Goal: Task Accomplishment & Management: Manage account settings

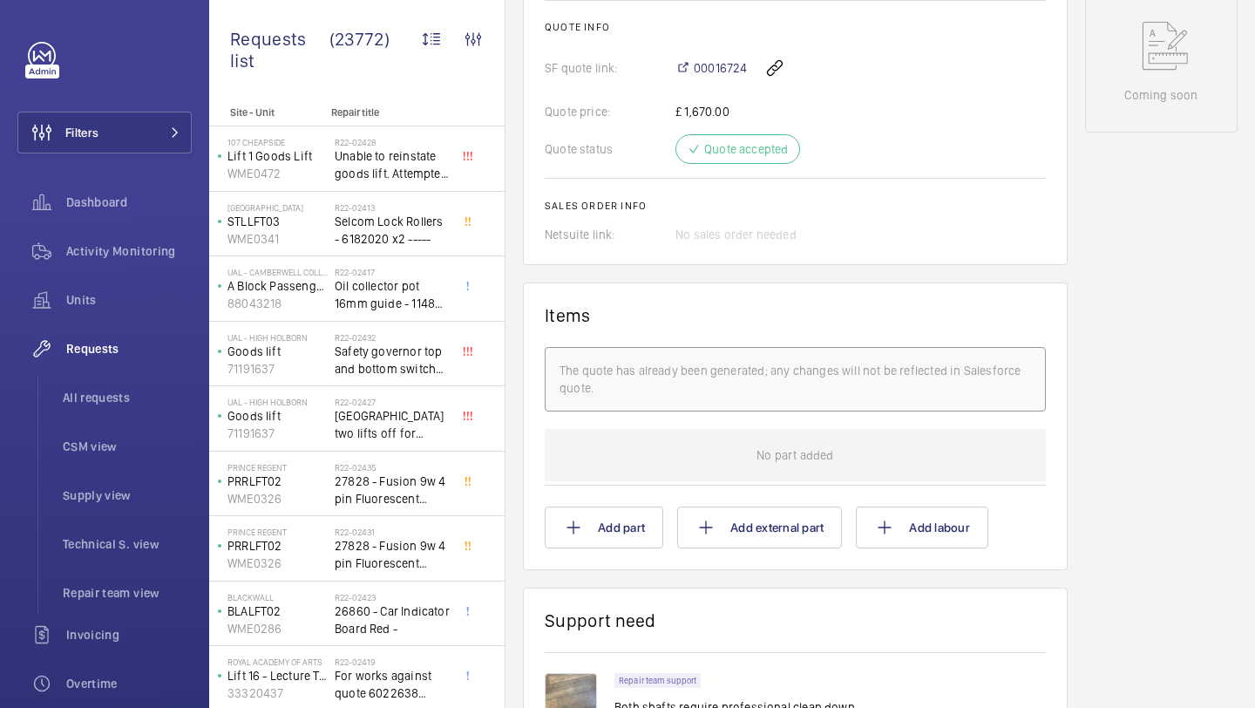
scroll to position [1285, 0]
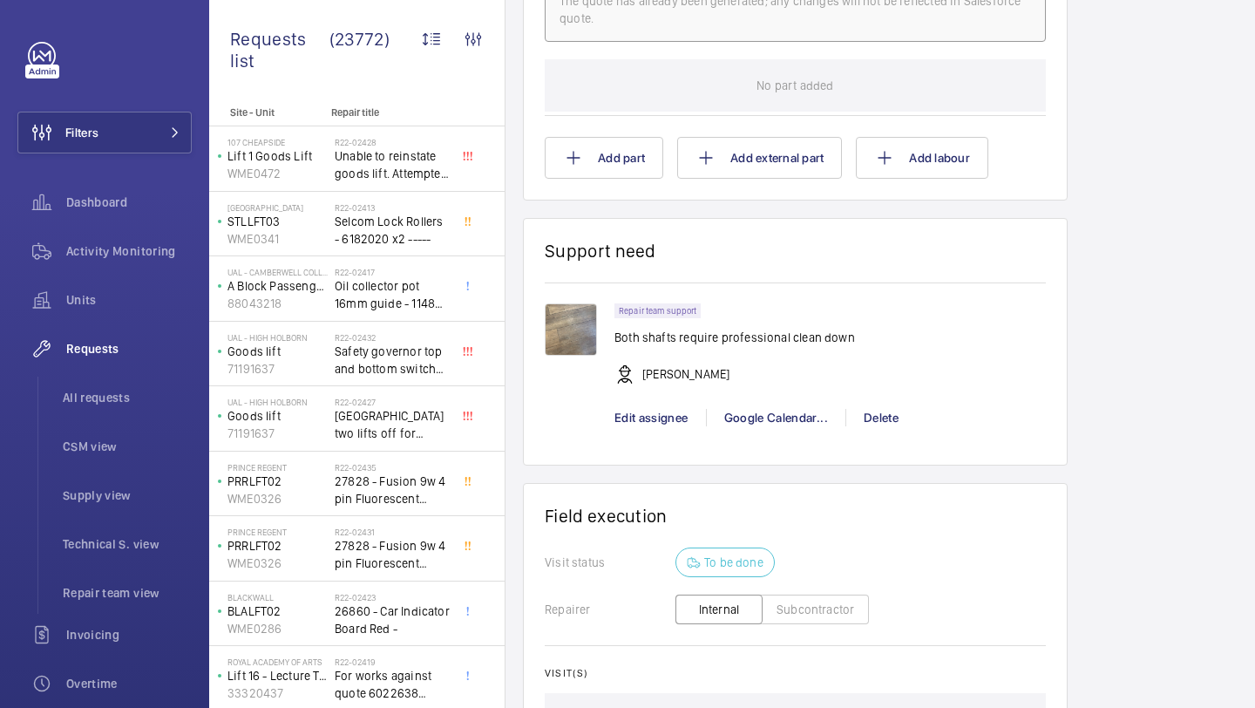
click at [575, 338] on img at bounding box center [571, 329] width 52 height 52
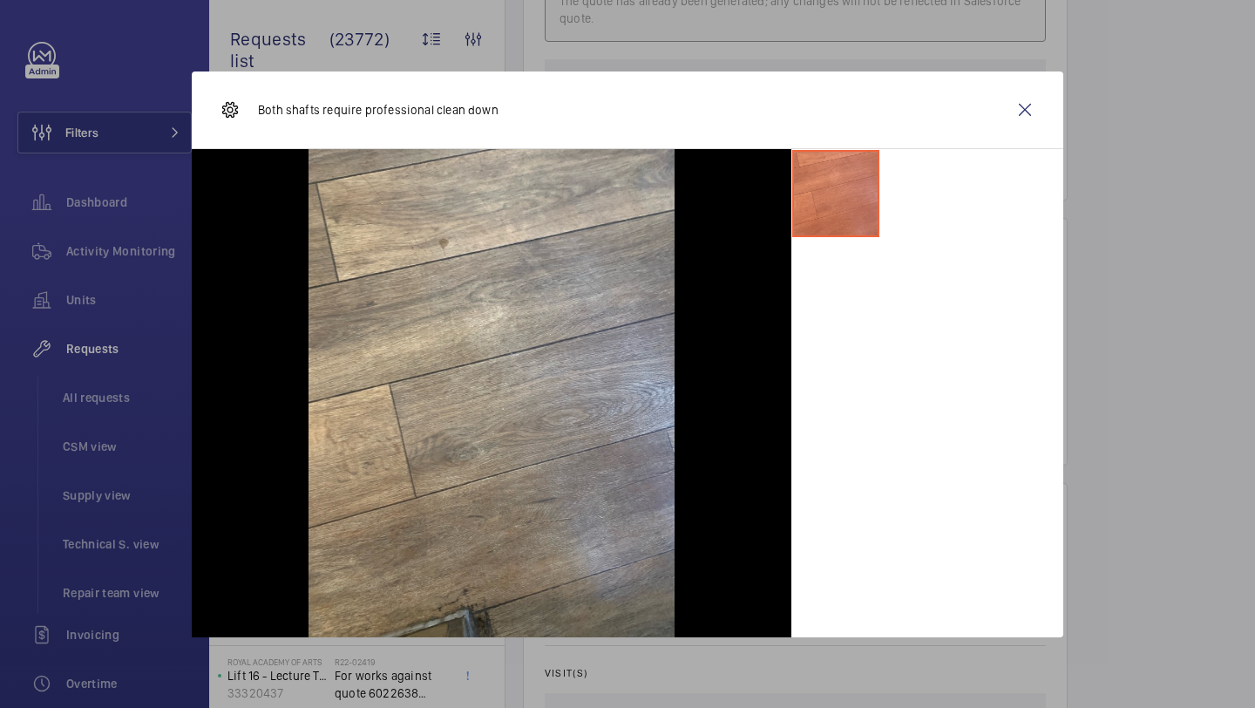
click at [1051, 103] on div "Both shafts require professional clean down" at bounding box center [628, 110] width 872 height 78
click at [971, 136] on div "Both shafts require professional clean down" at bounding box center [628, 110] width 872 height 78
click at [999, 122] on div "Both shafts require professional clean down" at bounding box center [628, 110] width 872 height 78
click at [1051, 105] on div "Both shafts require professional clean down" at bounding box center [628, 110] width 872 height 78
click at [1048, 105] on div "Both shafts require professional clean down" at bounding box center [628, 110] width 872 height 78
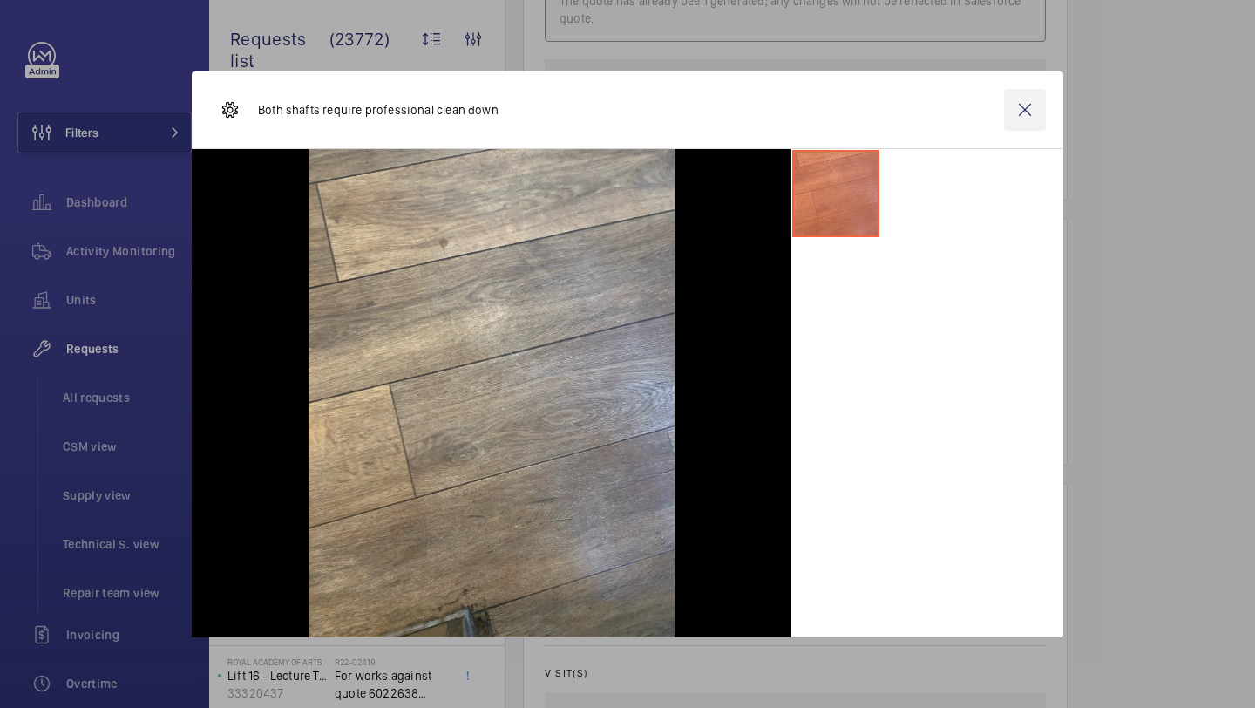
click at [1022, 106] on wm-front-icon-button at bounding box center [1025, 110] width 42 height 42
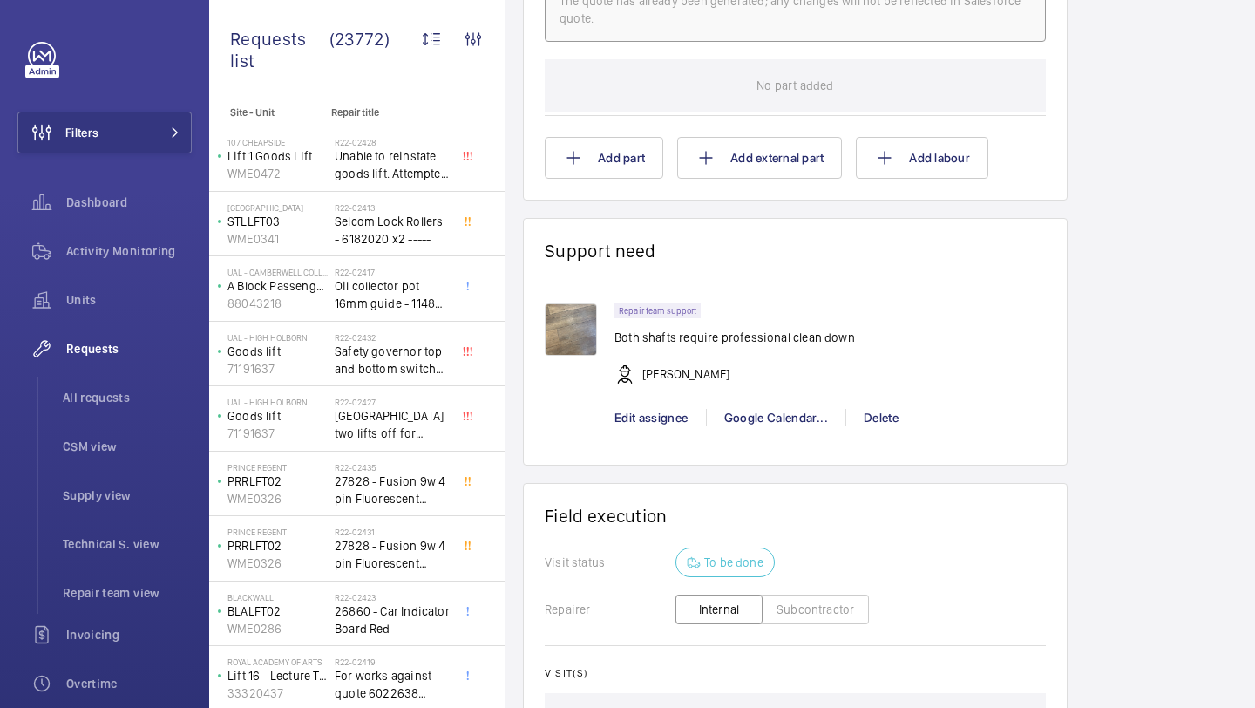
scroll to position [1525, 0]
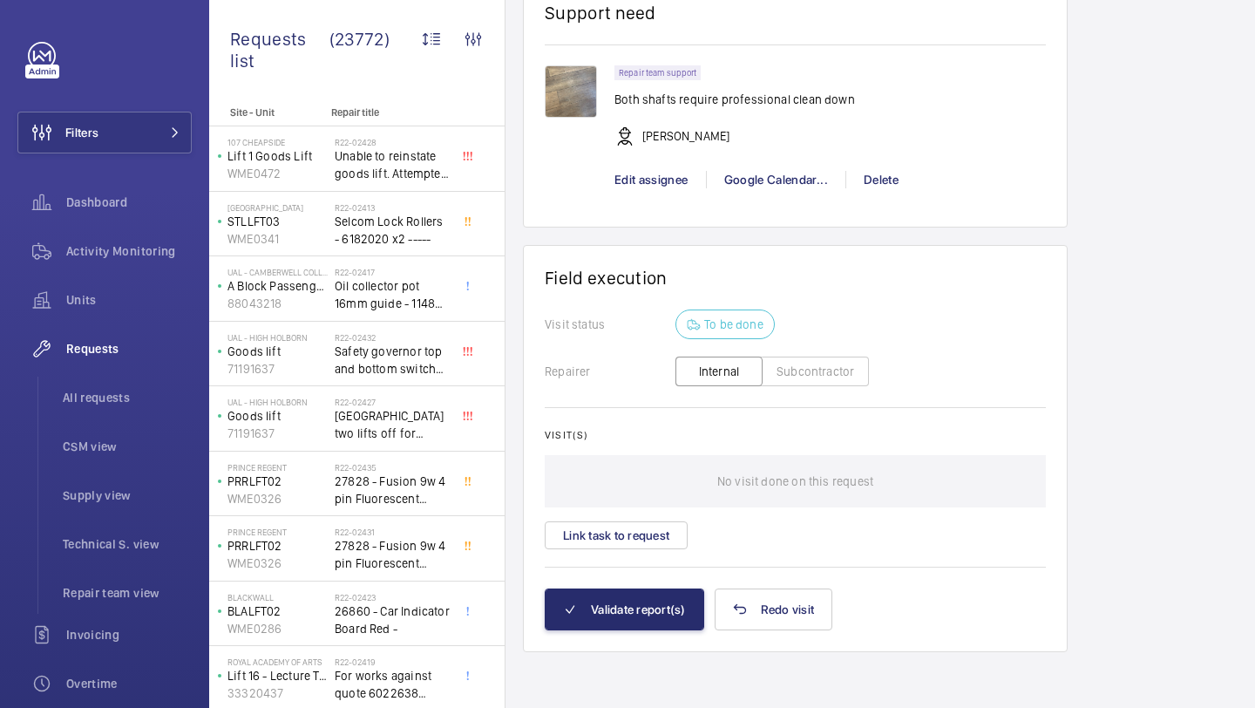
click at [636, 551] on wm-front-card-body "Visit status To be done Repairer Internal Subcontractor Visit(s) No visit done …" at bounding box center [795, 448] width 501 height 278
click at [647, 531] on button "Link task to request" at bounding box center [616, 535] width 143 height 28
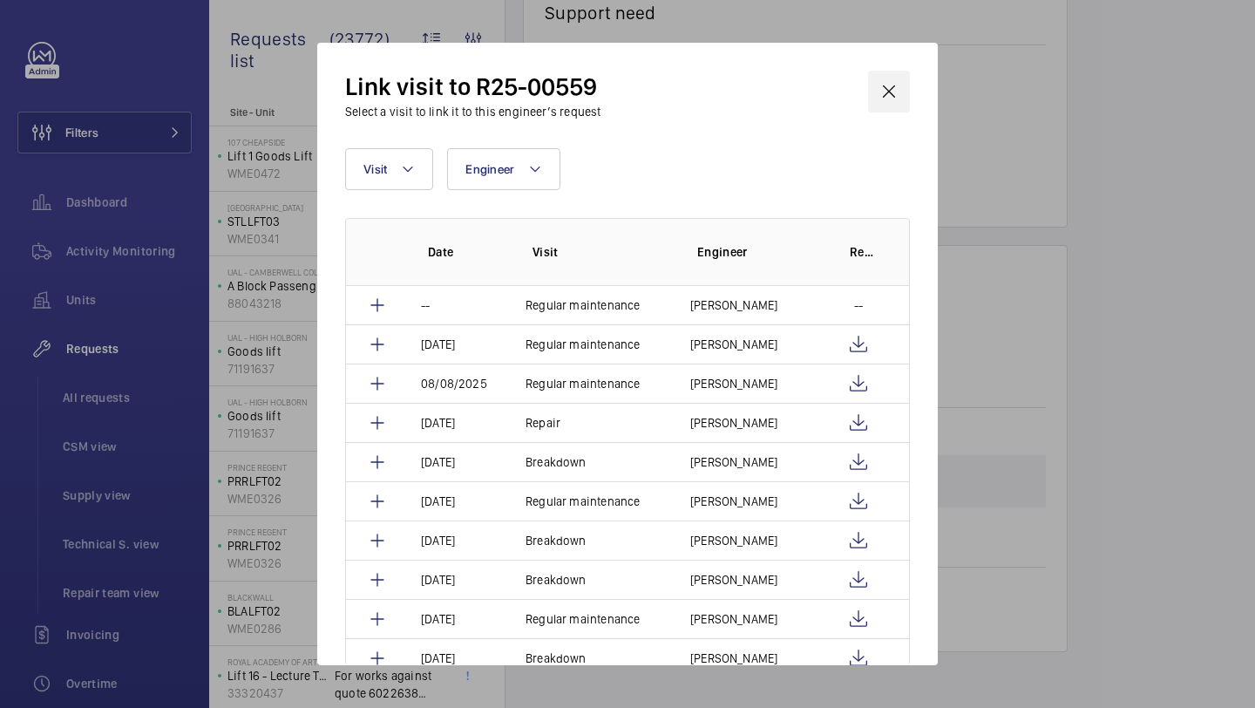
click at [907, 71] on wm-front-icon-button at bounding box center [889, 92] width 42 height 42
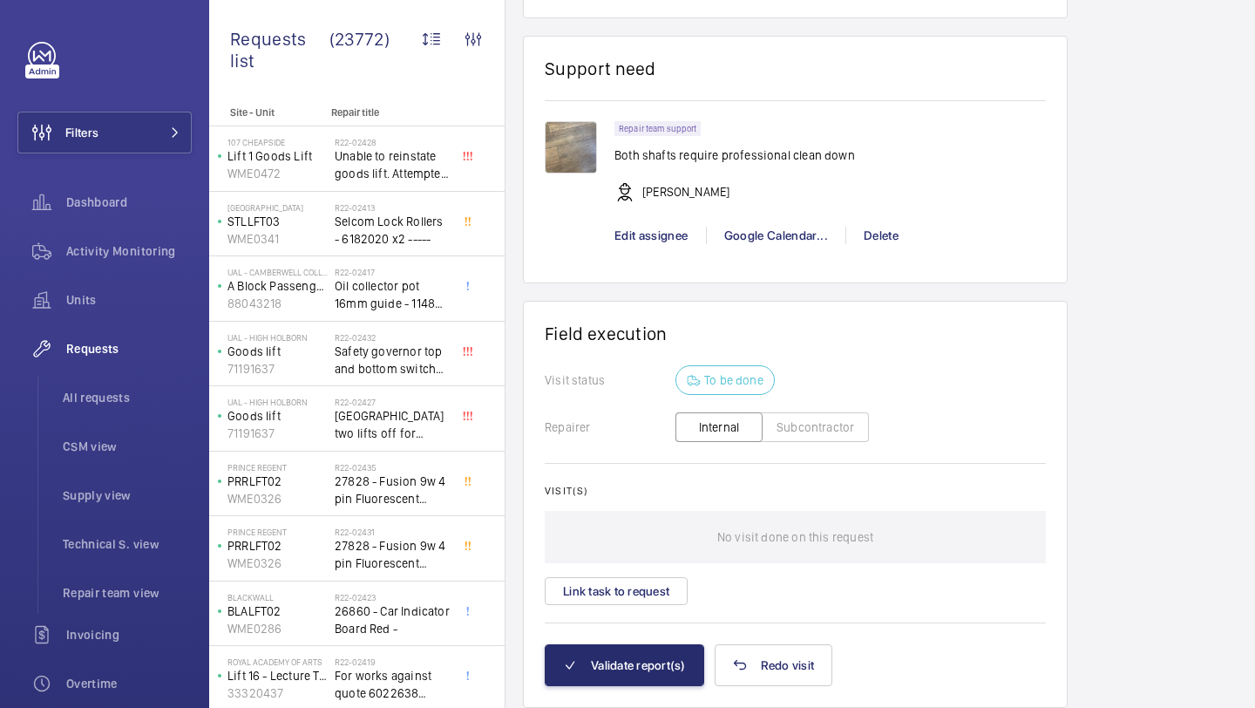
scroll to position [1410, 0]
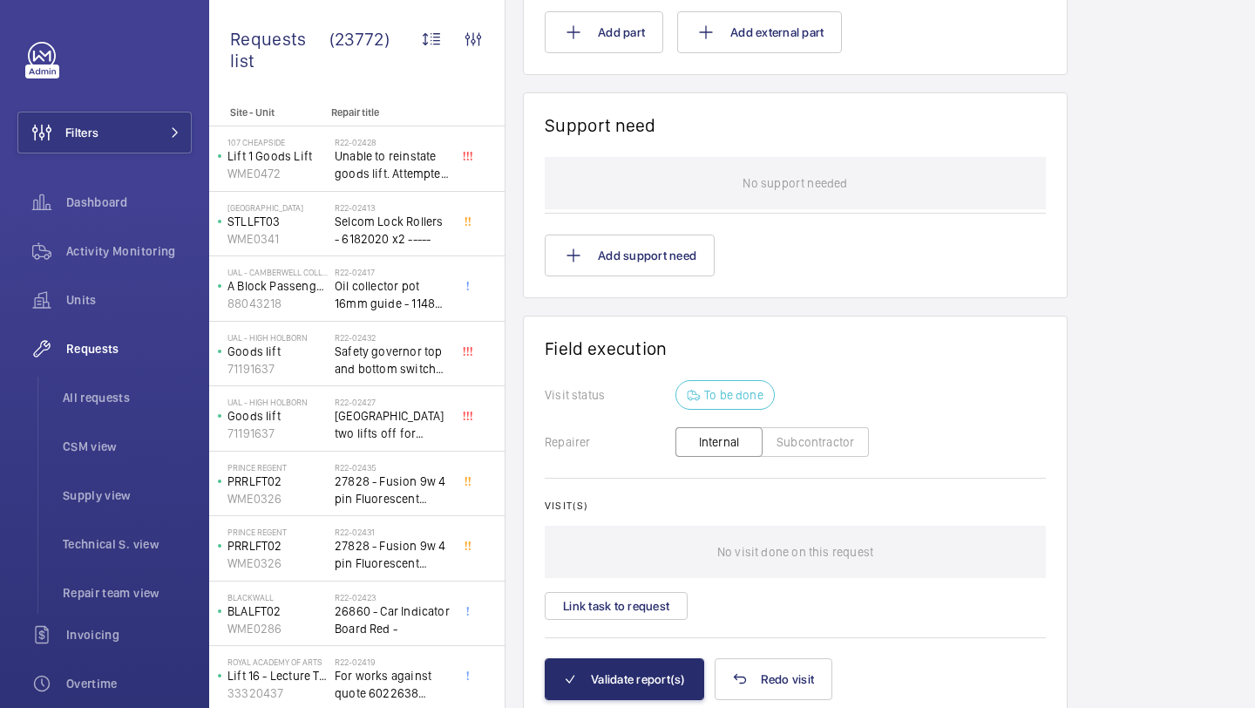
scroll to position [1374, 0]
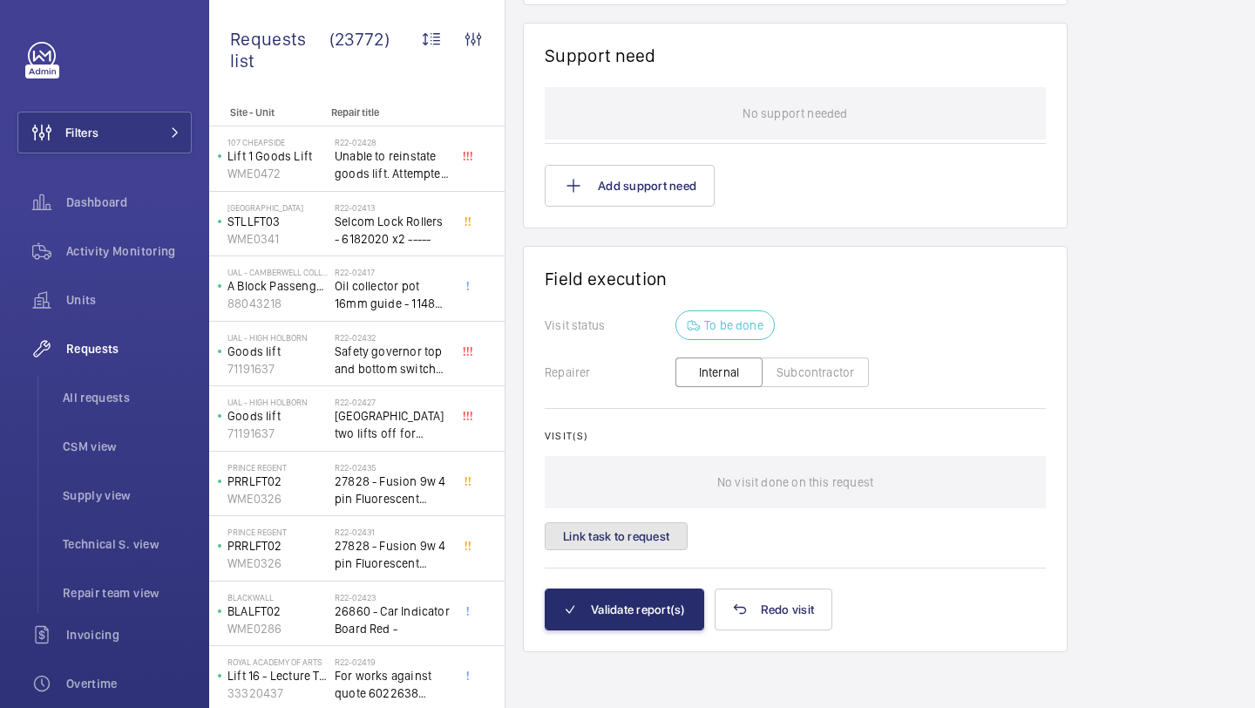
click at [630, 541] on button "Link task to request" at bounding box center [616, 536] width 143 height 28
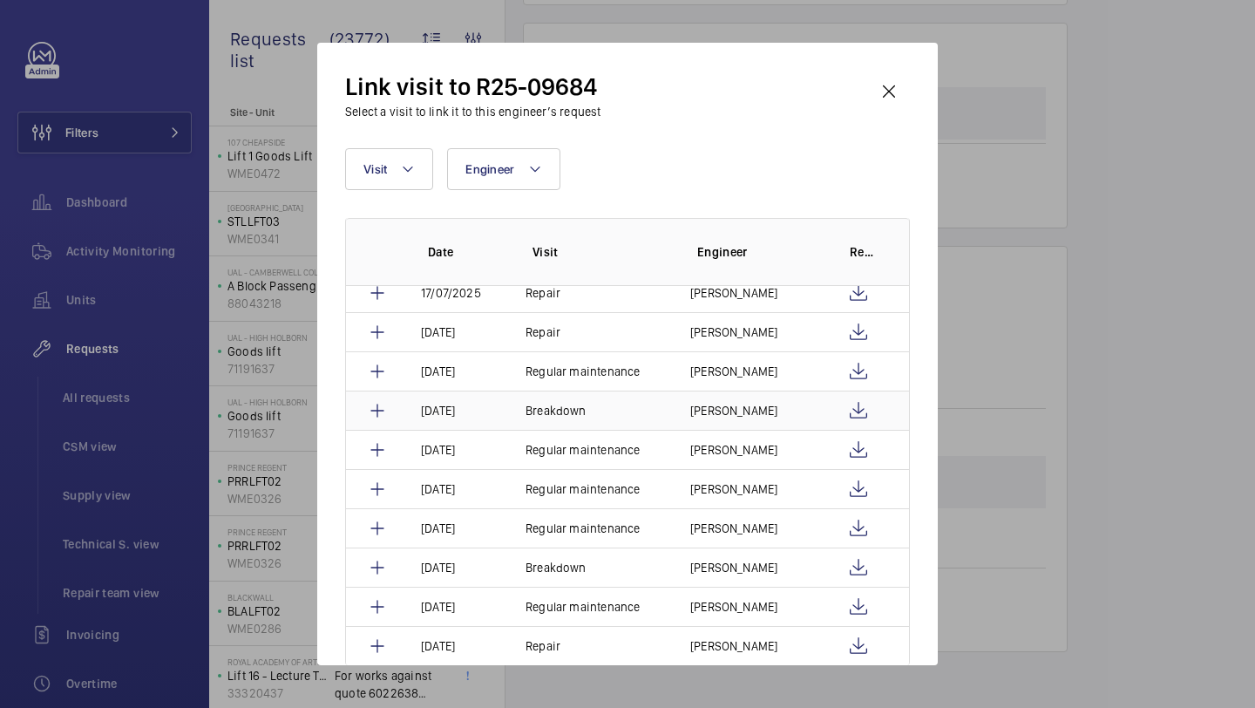
scroll to position [159, 0]
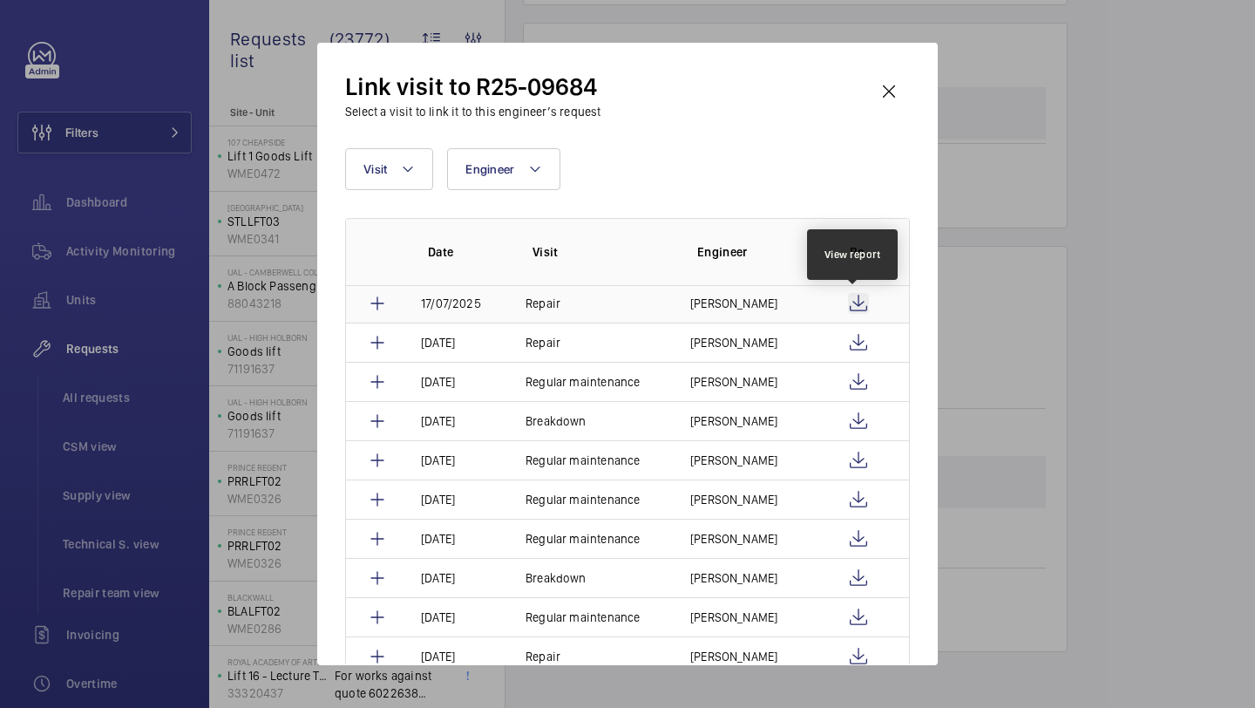
click at [852, 296] on wm-front-icon-button at bounding box center [858, 303] width 21 height 21
click at [732, 314] on td "Simon Raymond" at bounding box center [746, 302] width 153 height 39
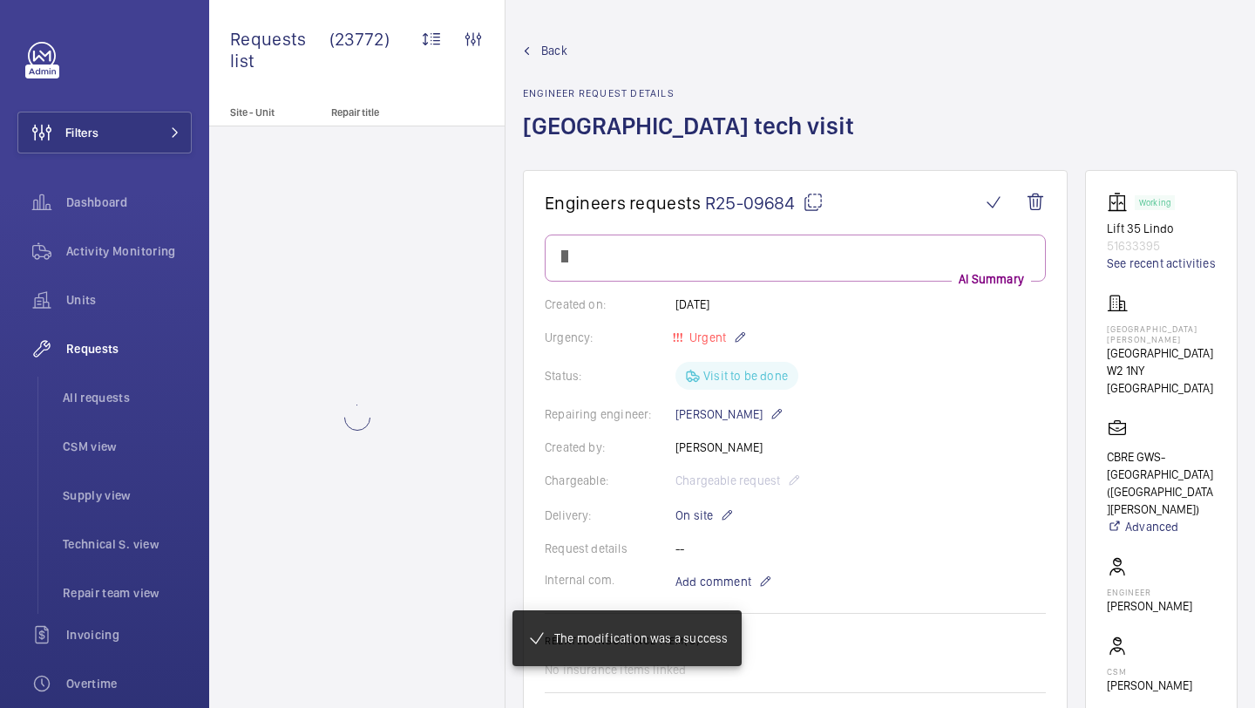
scroll to position [1329, 0]
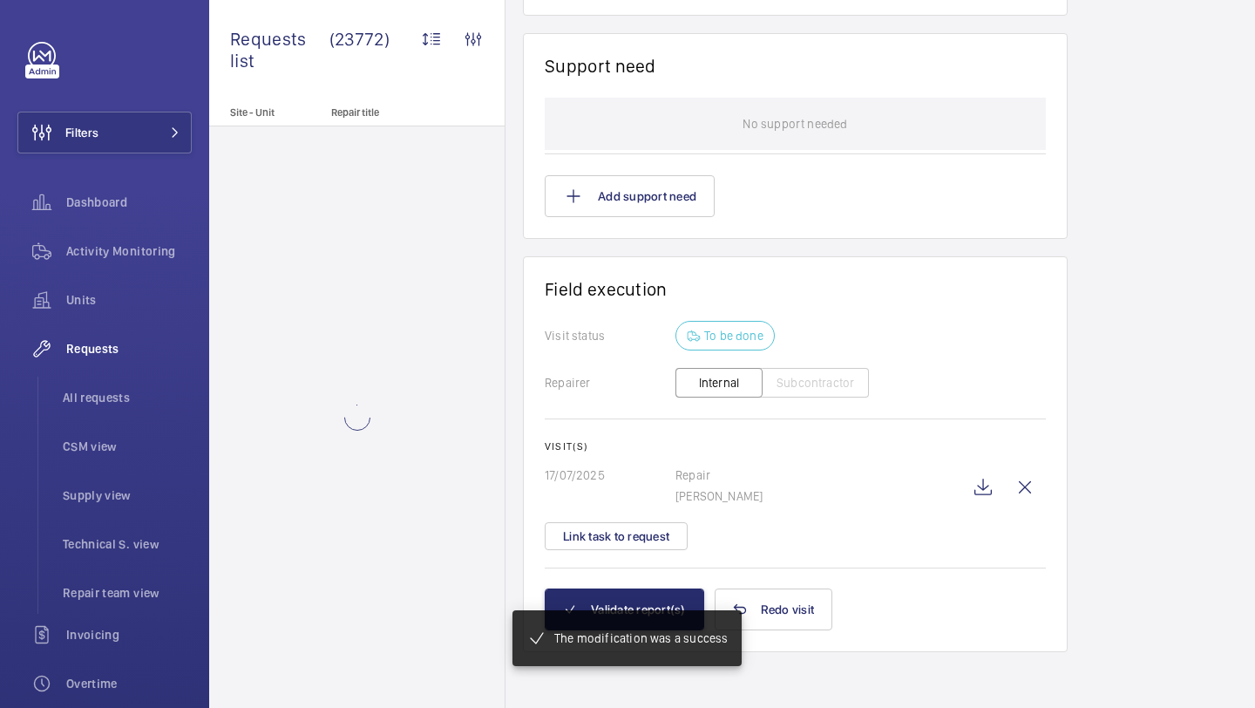
click at [633, 615] on div "The modification was a success" at bounding box center [624, 637] width 222 height 45
click at [648, 595] on mat-snack-bar-container "The modification was a success" at bounding box center [627, 638] width 299 height 126
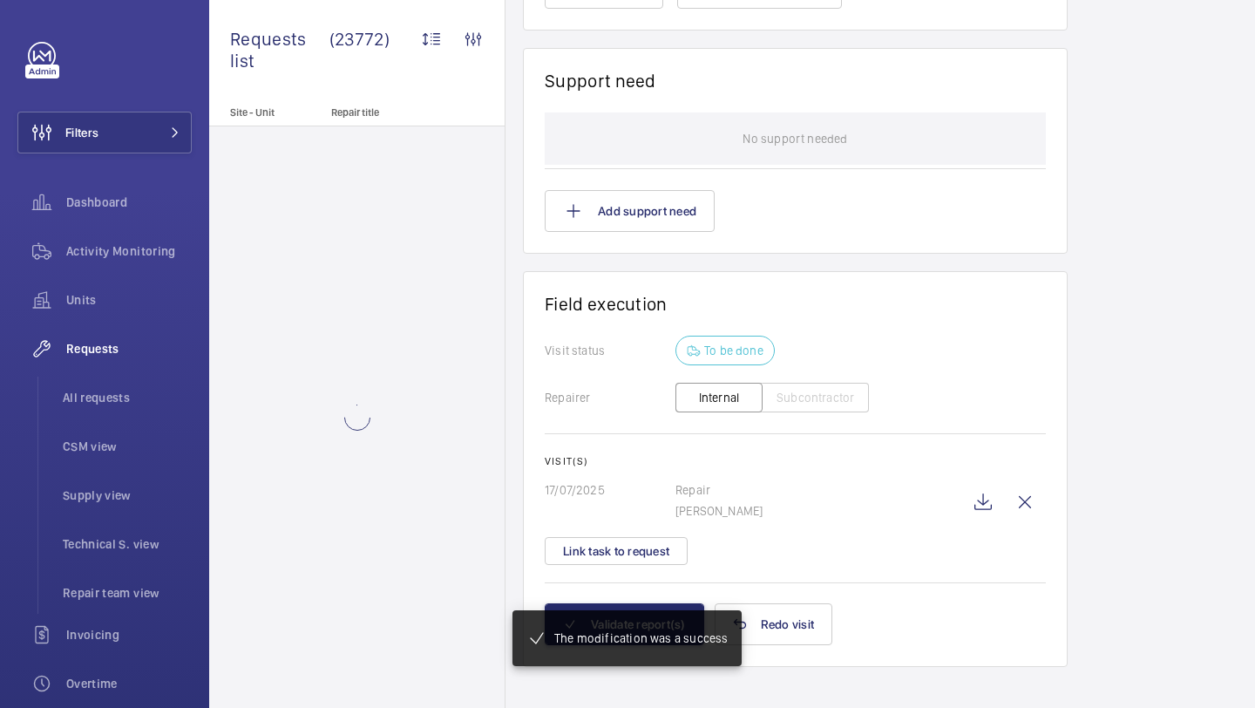
scroll to position [1381, 0]
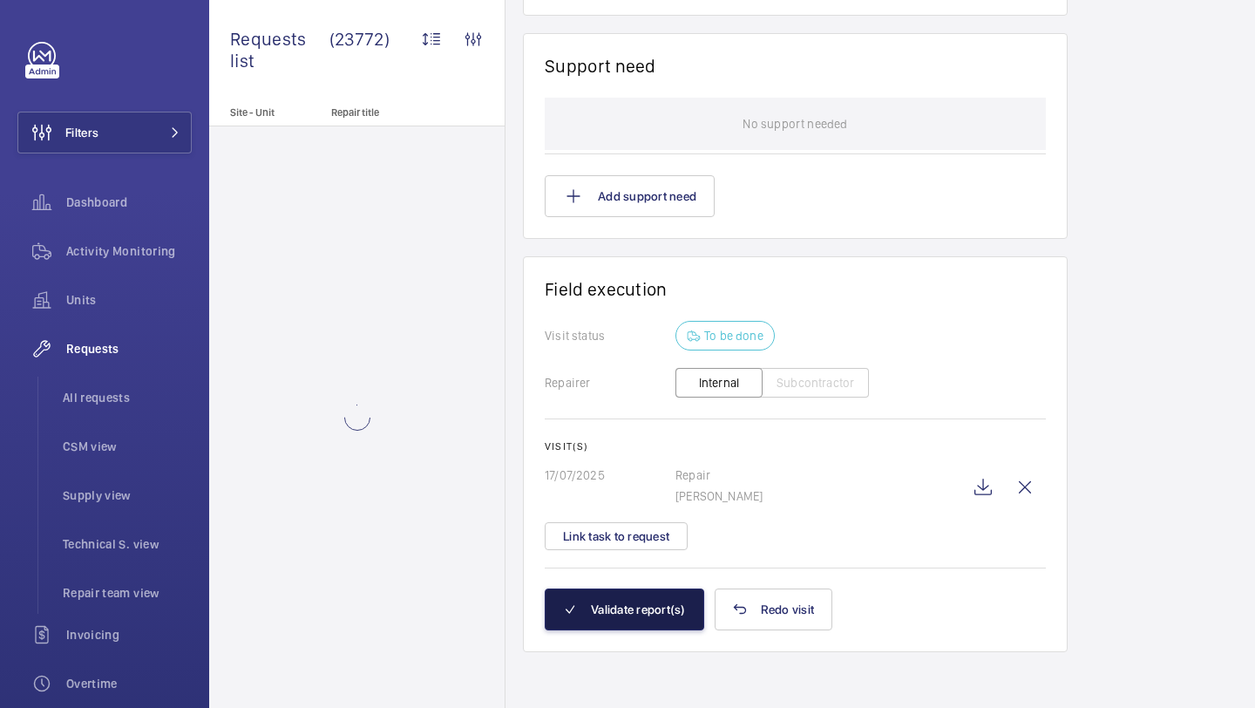
click at [630, 608] on button "Validate report(s)" at bounding box center [625, 609] width 160 height 42
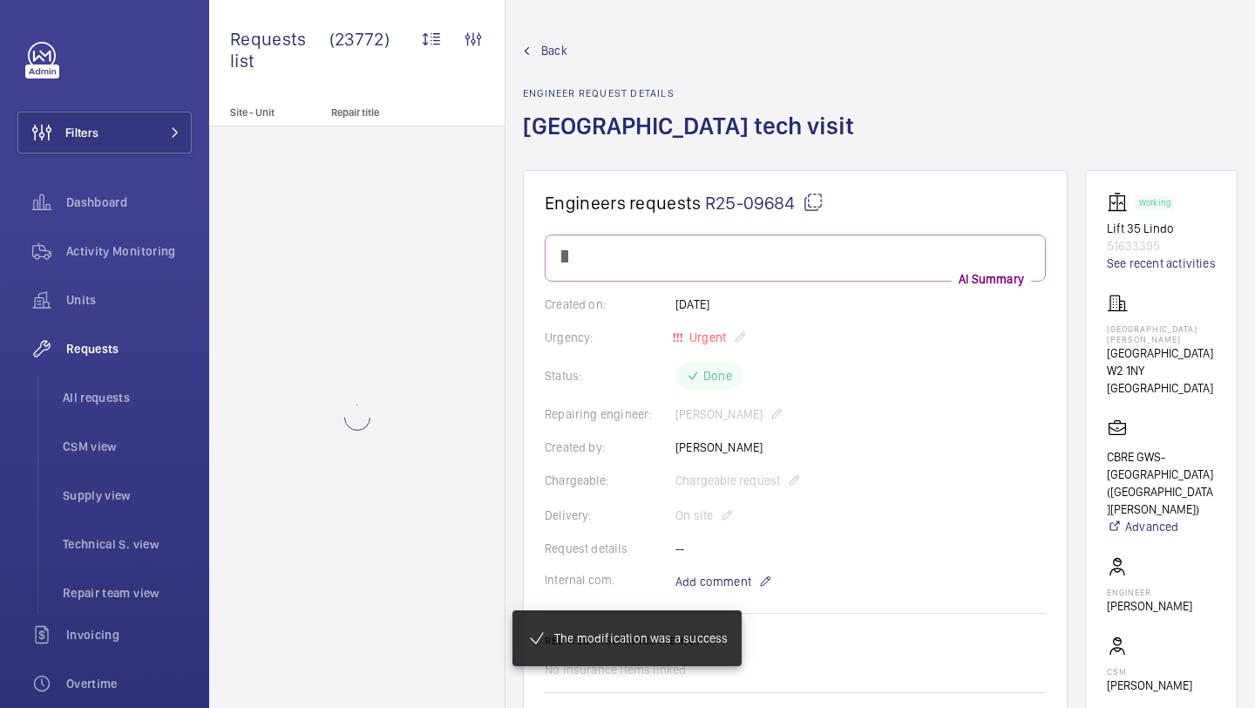
scroll to position [1059, 0]
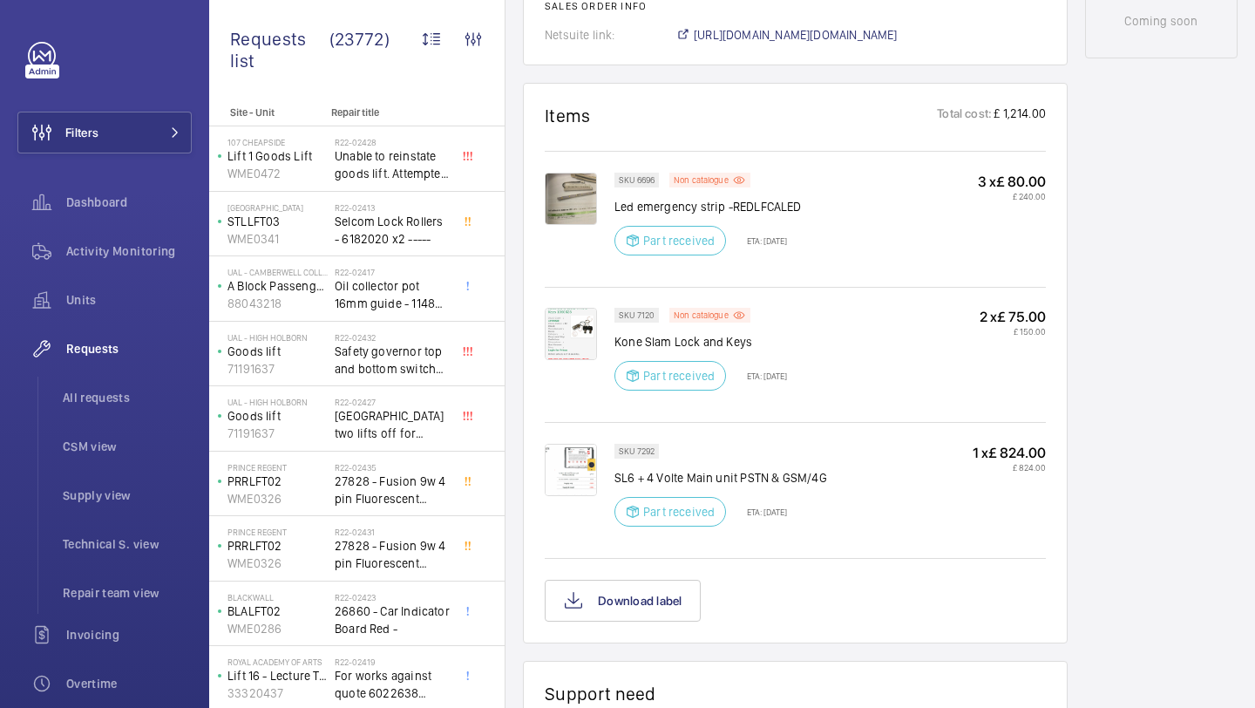
scroll to position [979, 0]
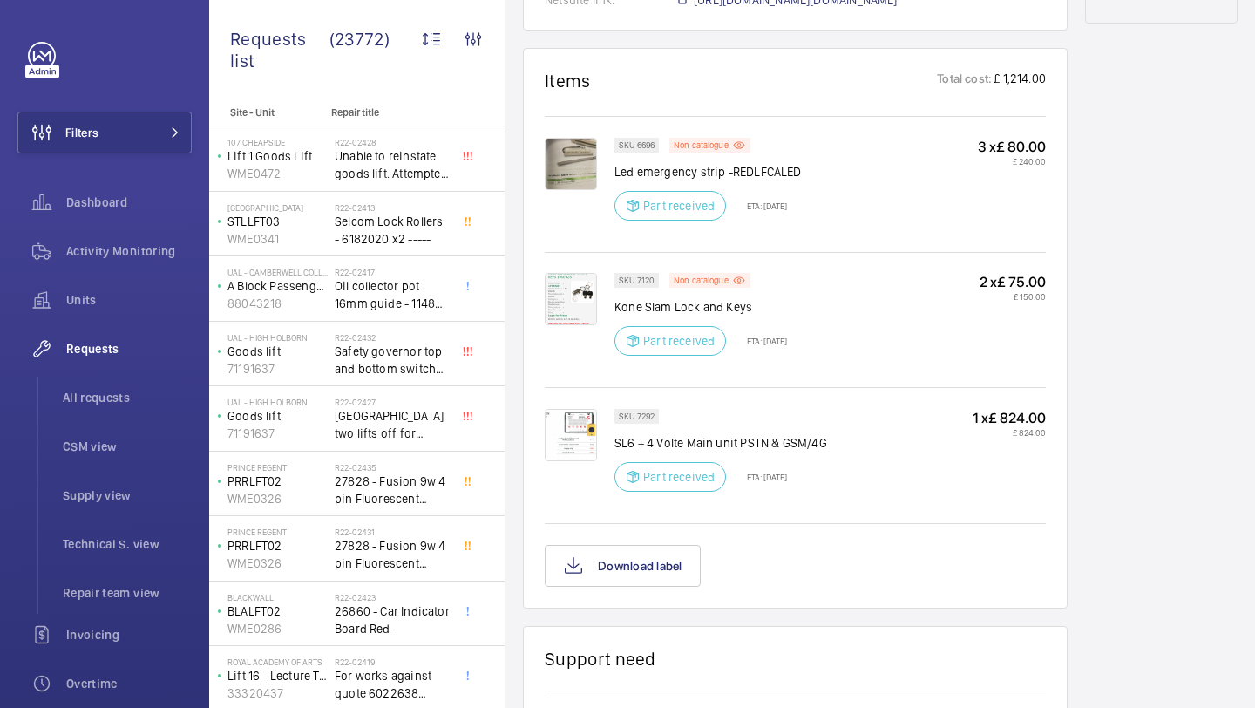
click at [577, 325] on img at bounding box center [571, 299] width 52 height 52
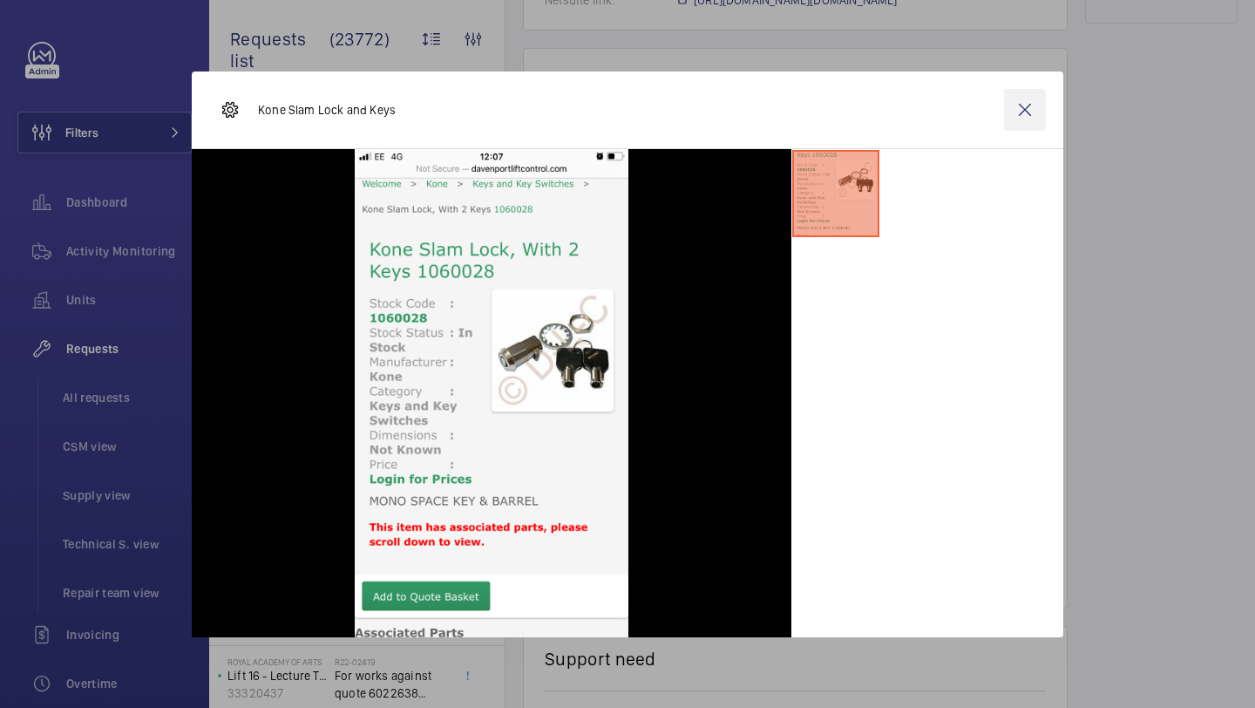
click at [1023, 111] on wm-front-icon-button at bounding box center [1025, 110] width 42 height 42
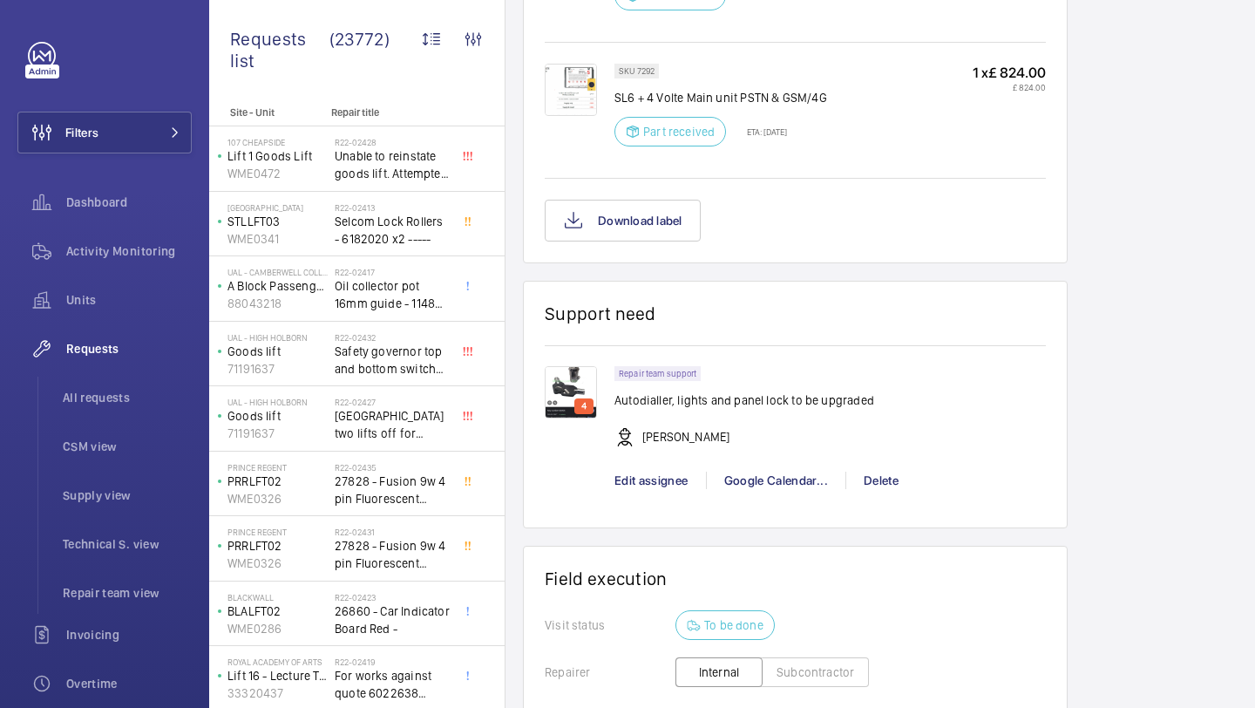
scroll to position [1627, 0]
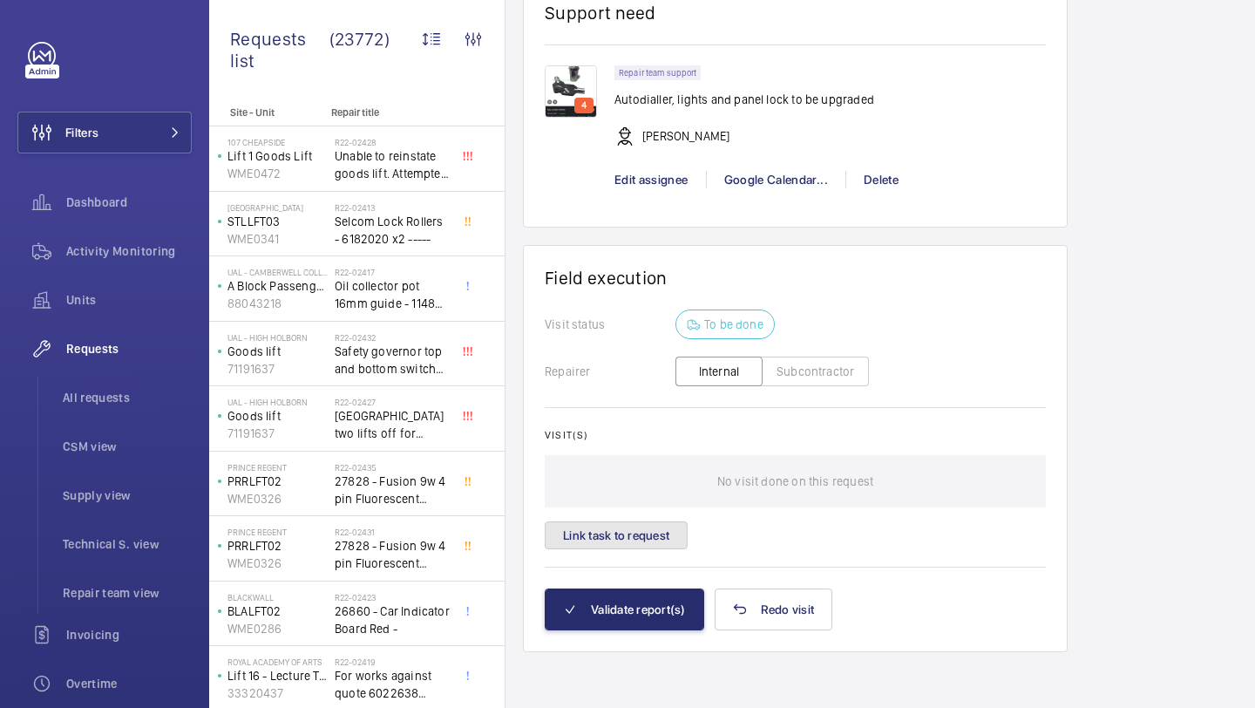
click at [595, 531] on button "Link task to request" at bounding box center [616, 535] width 143 height 28
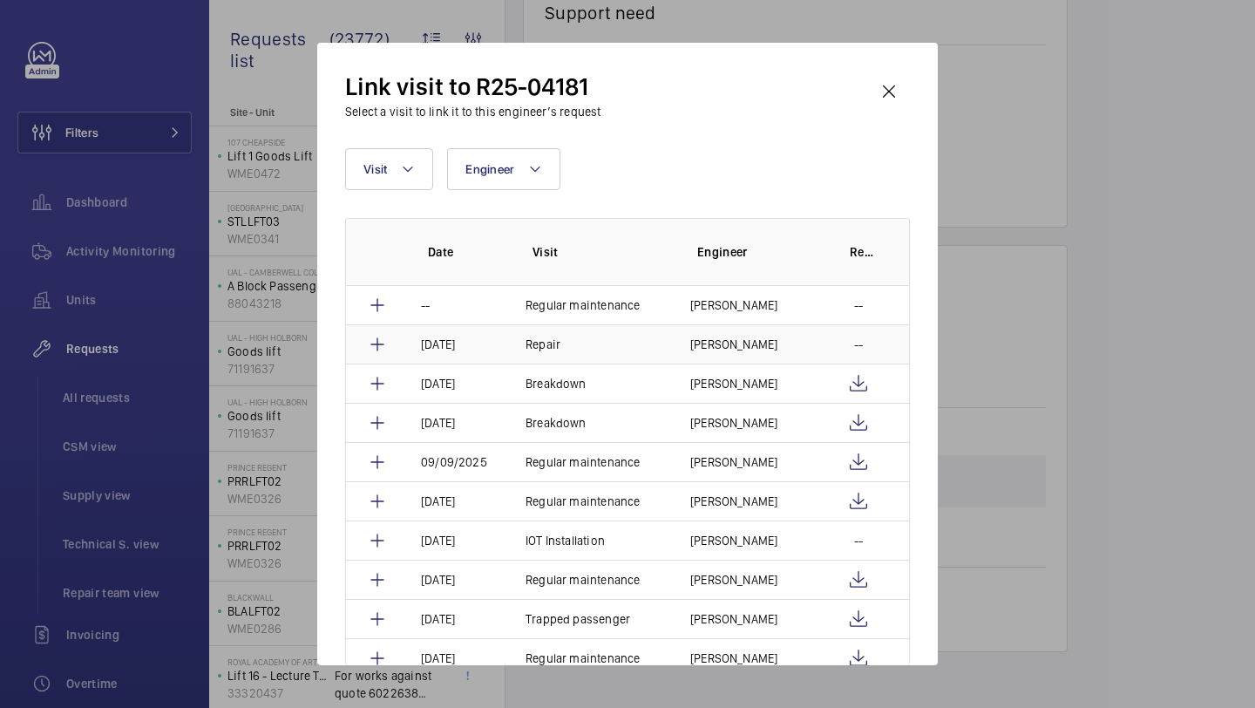
click at [687, 338] on td "[PERSON_NAME]" at bounding box center [746, 343] width 153 height 39
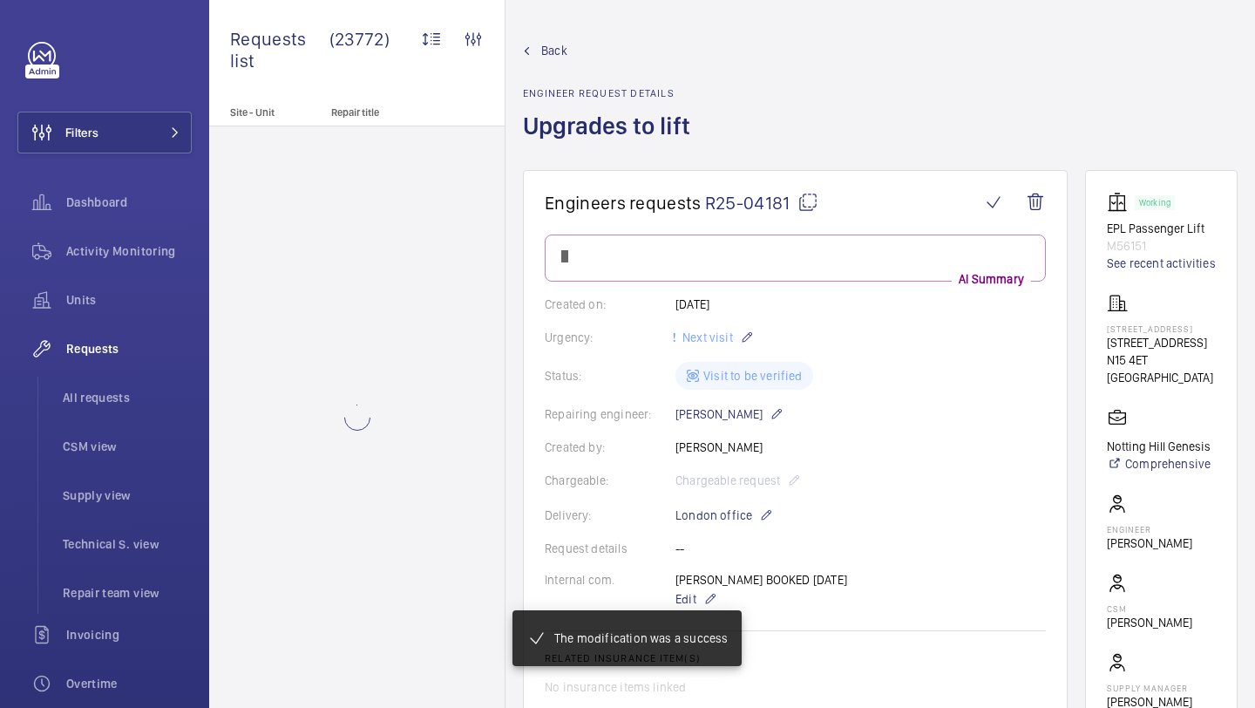
scroll to position [1627, 0]
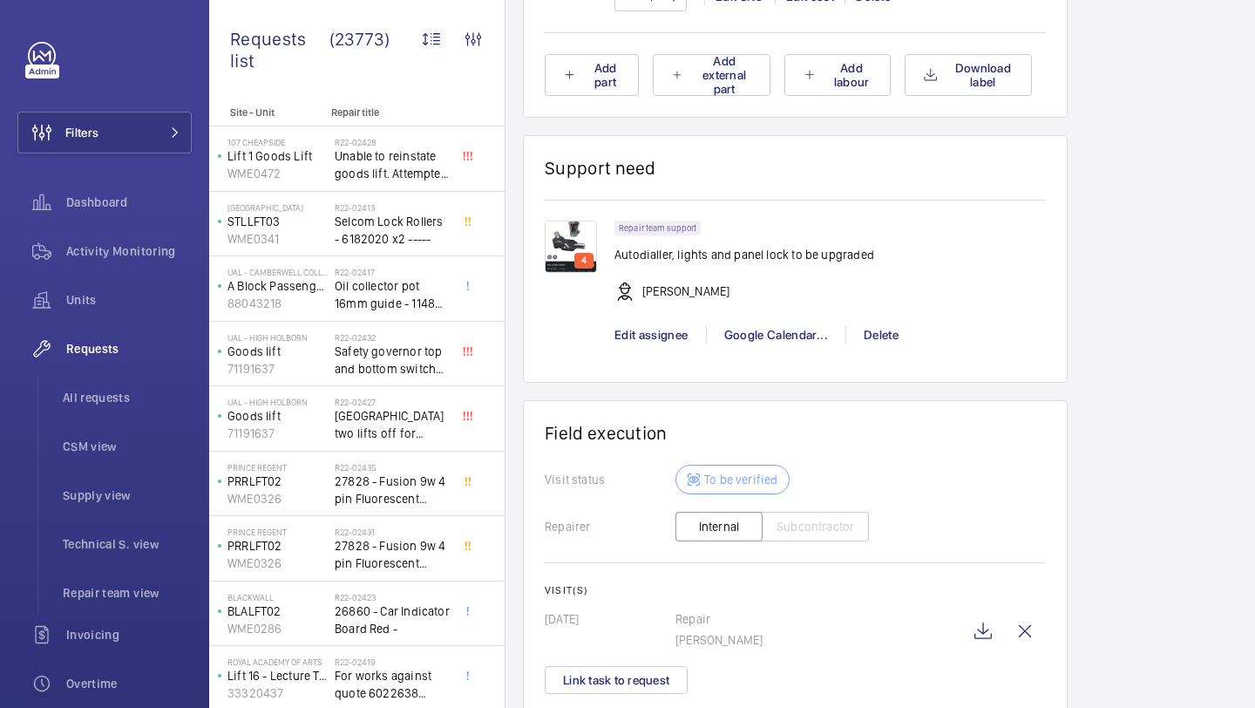
scroll to position [1808, 0]
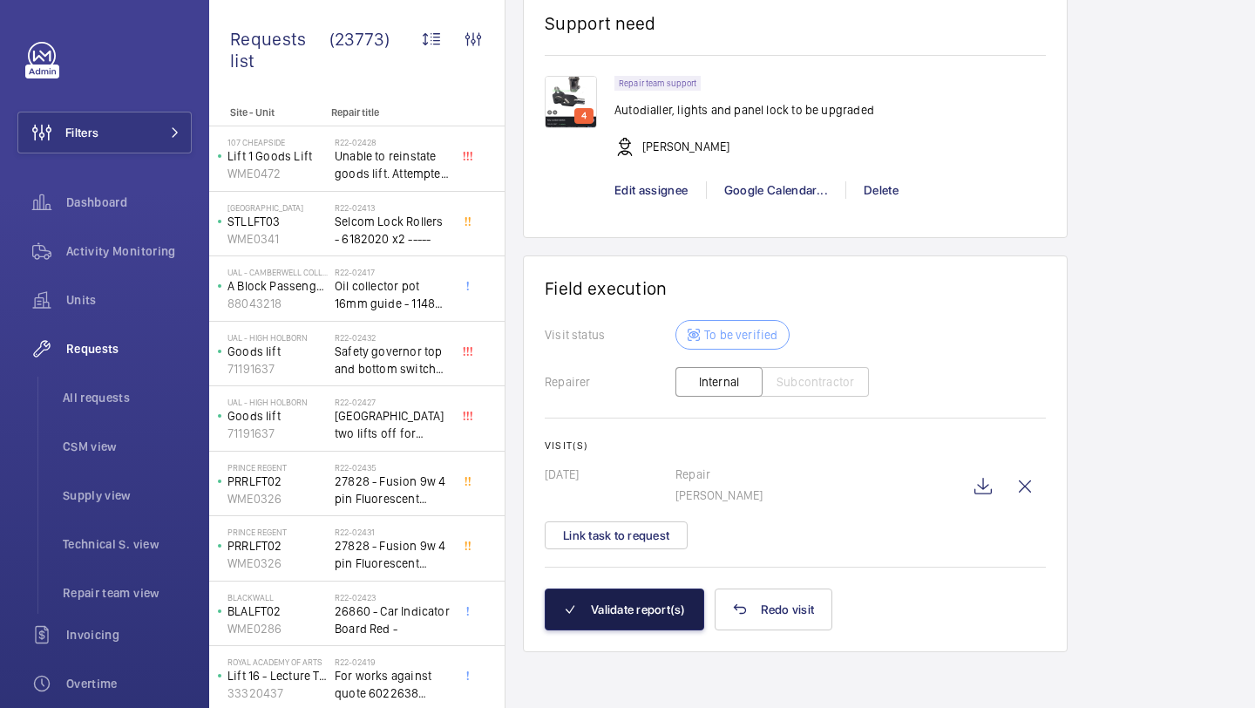
click at [638, 598] on button "Validate report(s)" at bounding box center [625, 609] width 160 height 42
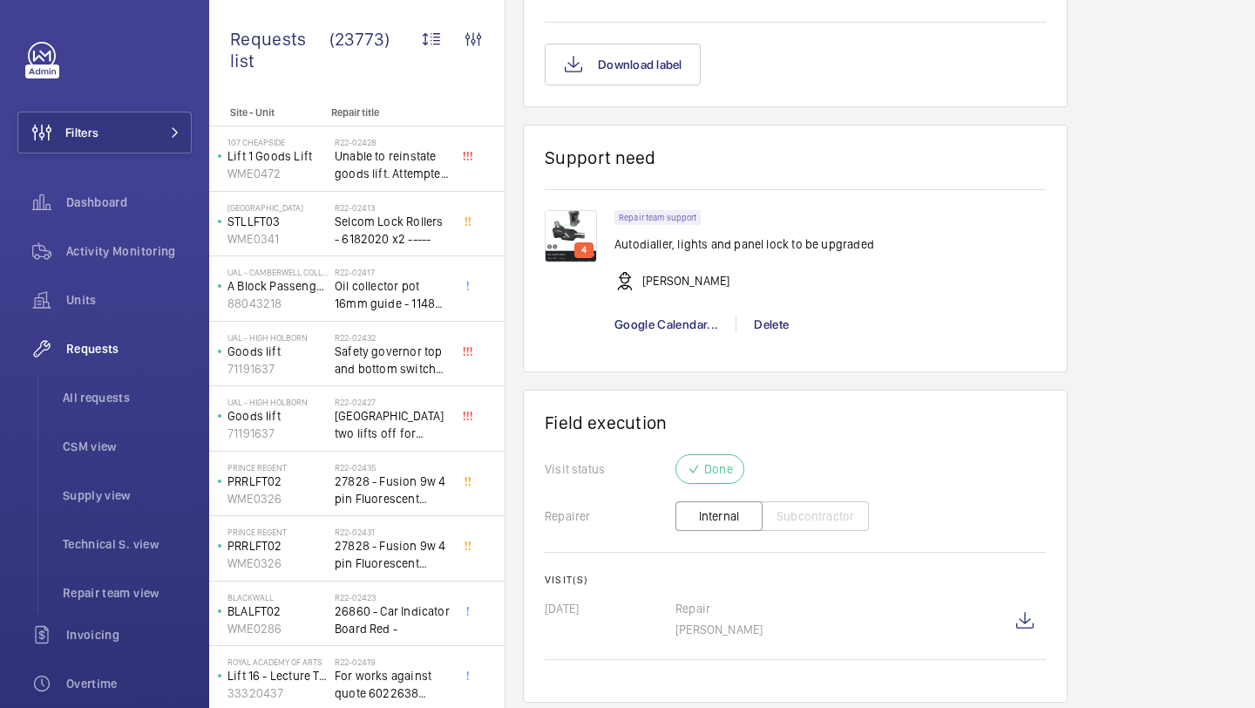
scroll to position [1550, 0]
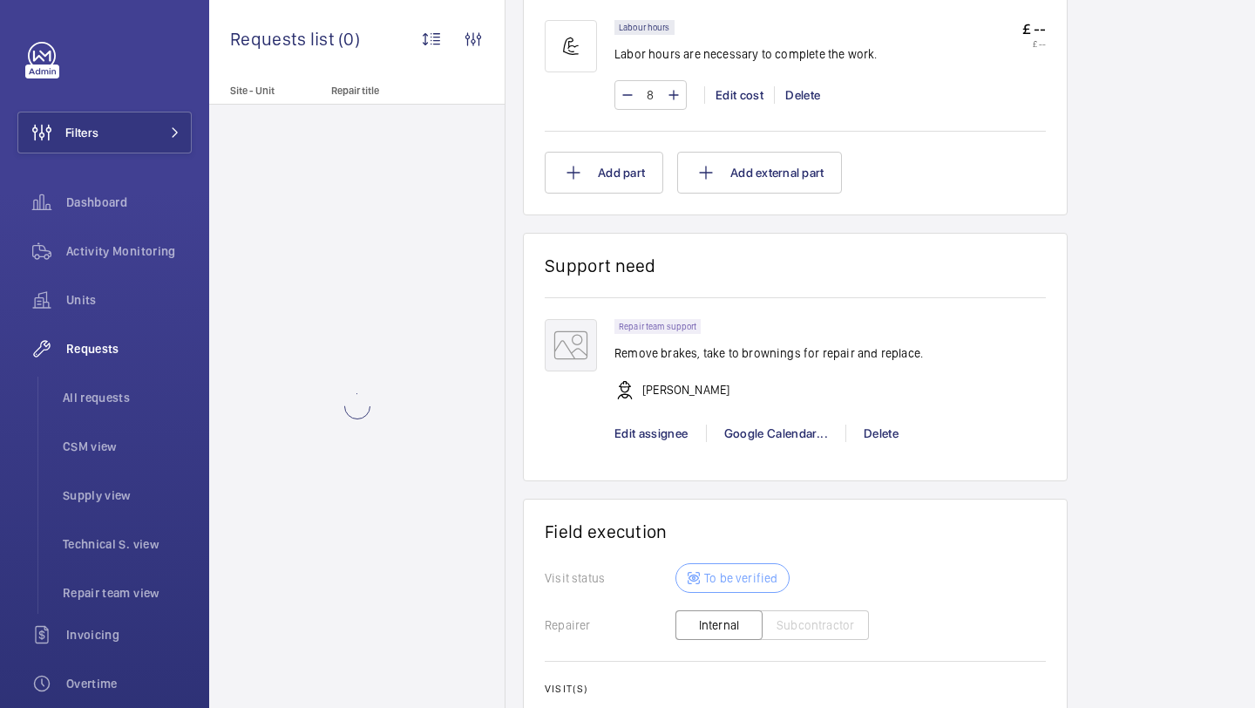
scroll to position [1479, 0]
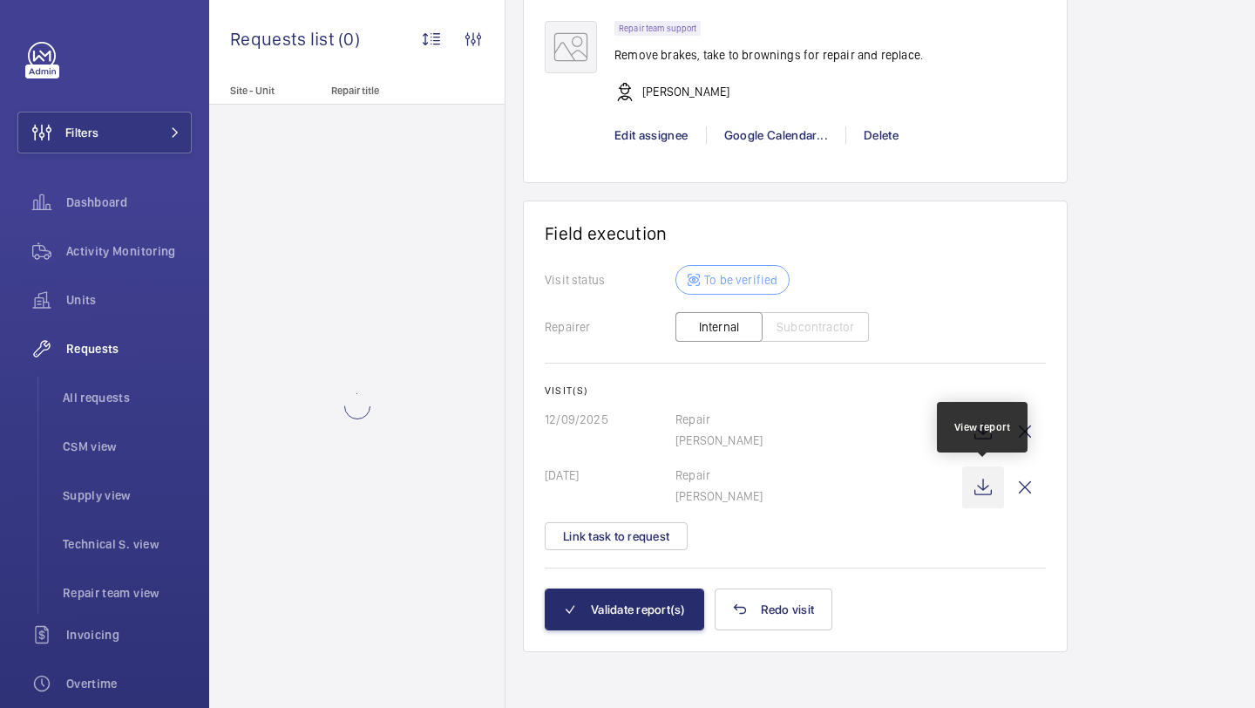
click at [973, 483] on wm-front-icon-button at bounding box center [983, 487] width 42 height 42
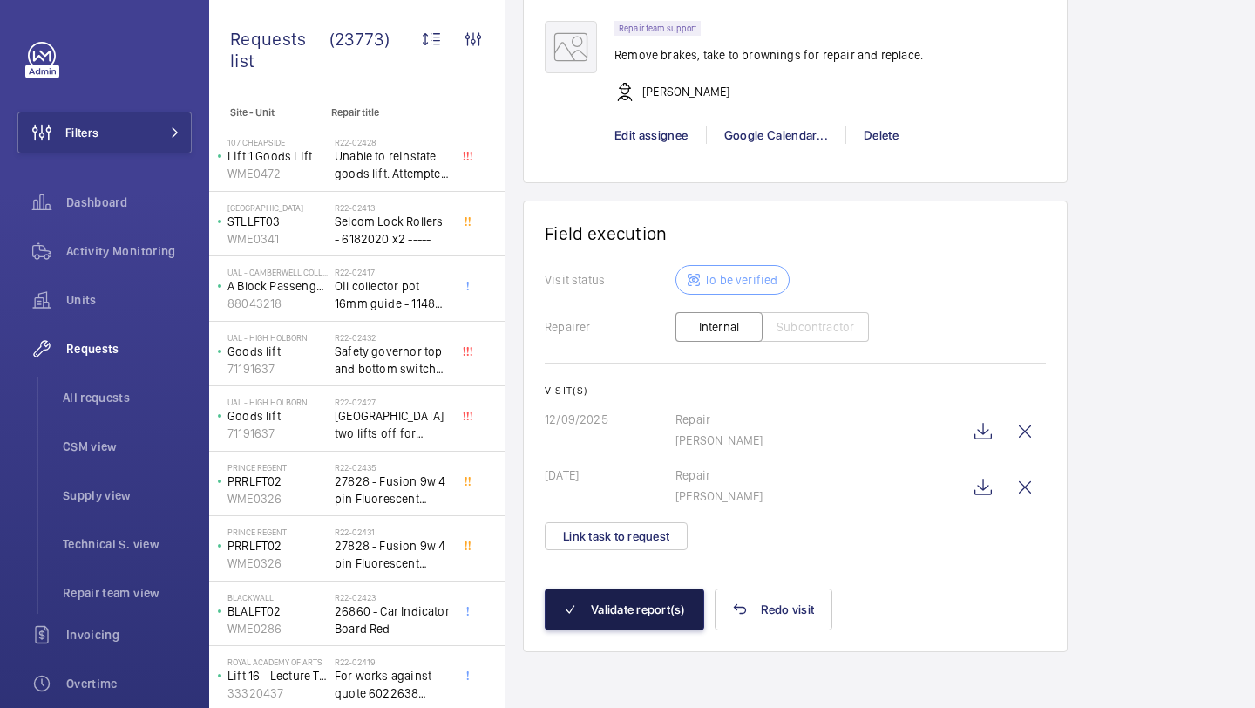
click at [645, 592] on button "Validate report(s)" at bounding box center [625, 609] width 160 height 42
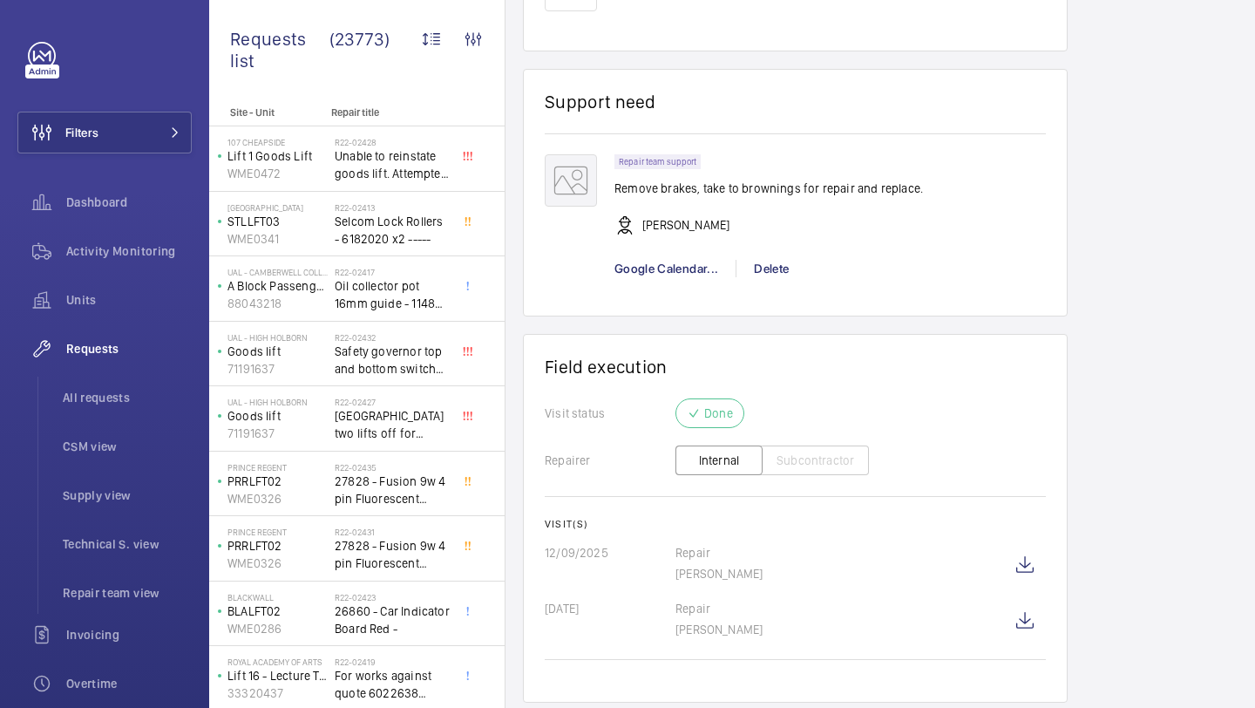
scroll to position [1227, 0]
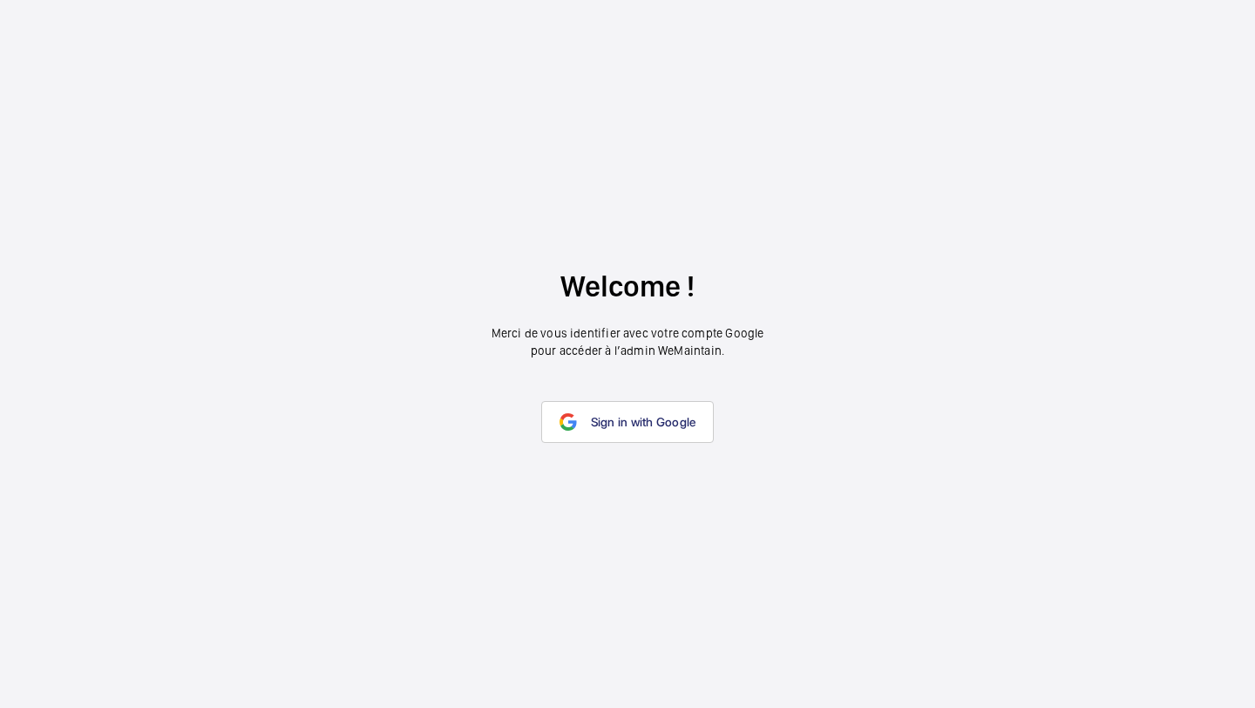
click at [608, 444] on wm-front-google-login "Welcome ! Merci de vous identifier avec votre compte Google pour accéder à l’ad…" at bounding box center [627, 354] width 1255 height 708
click at [609, 423] on span "Sign in with Google" at bounding box center [643, 422] width 105 height 14
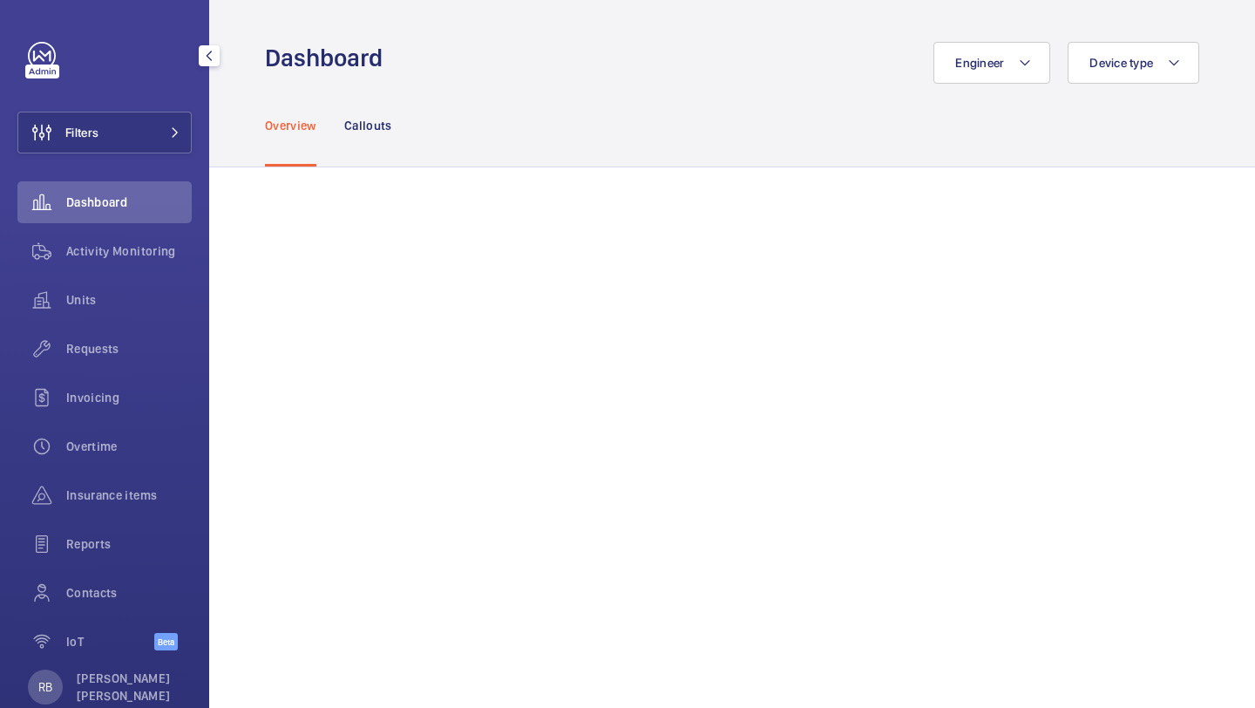
click at [157, 105] on div "Filters Dashboard Activity Monitoring Units Requests Invoicing Overtime Insuran…" at bounding box center [104, 356] width 174 height 628
click at [156, 112] on button "Filters" at bounding box center [104, 133] width 174 height 42
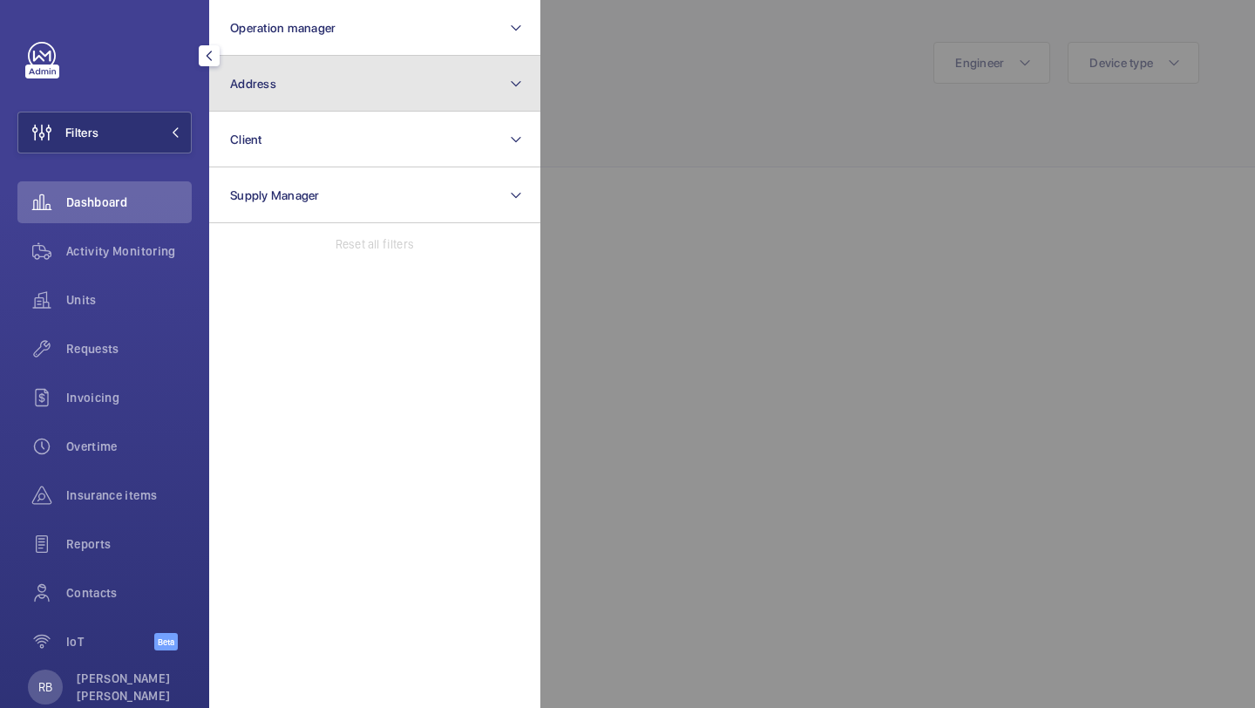
click at [299, 110] on button "Address" at bounding box center [374, 84] width 331 height 56
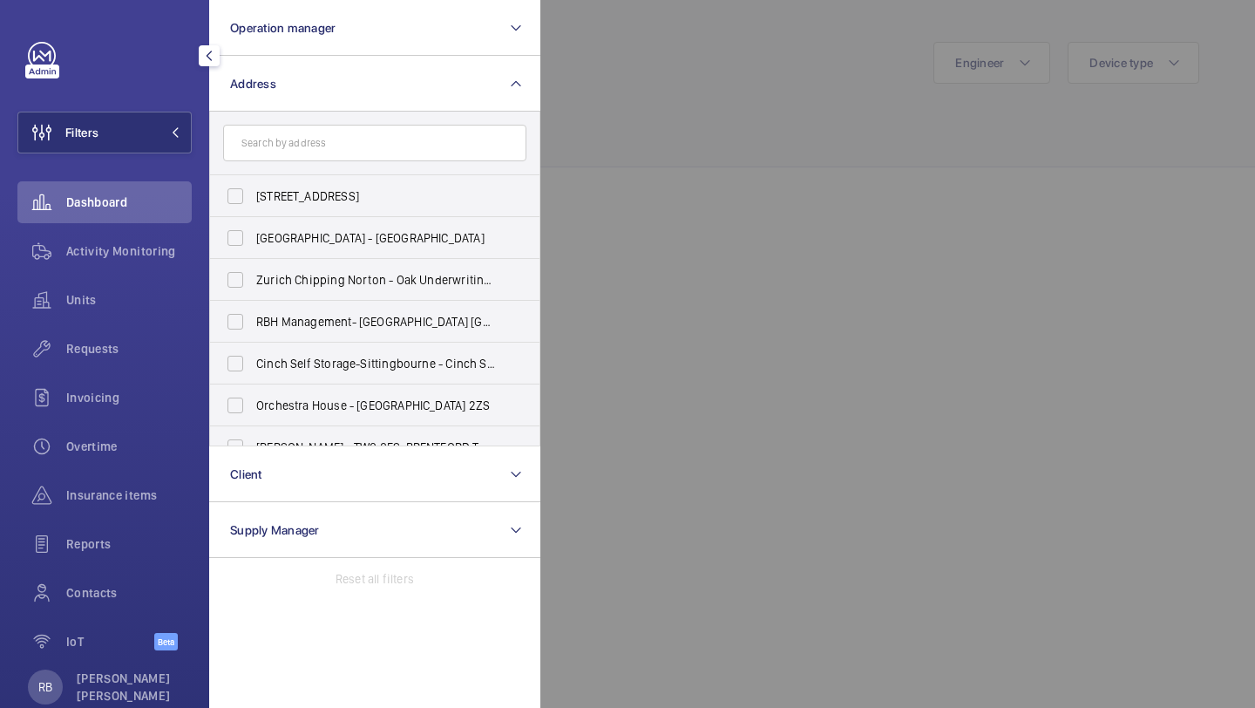
click at [637, 150] on div at bounding box center [1168, 354] width 1255 height 708
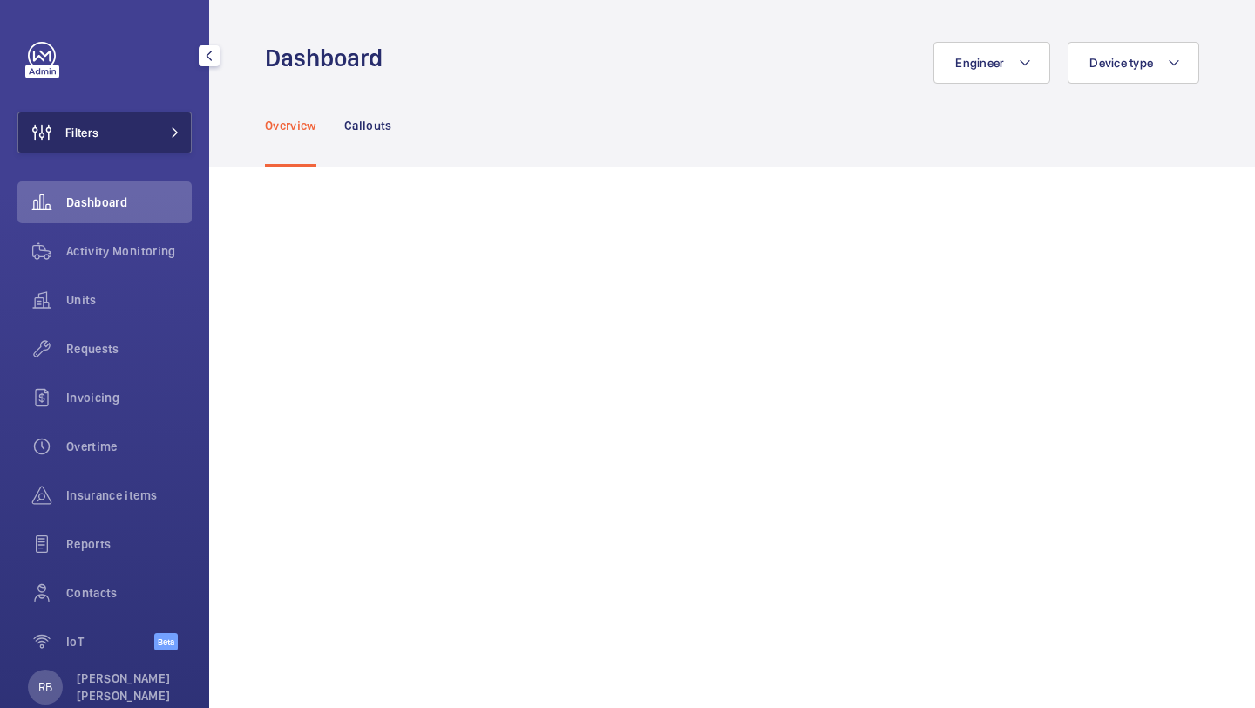
click at [147, 145] on button "Filters" at bounding box center [104, 133] width 174 height 42
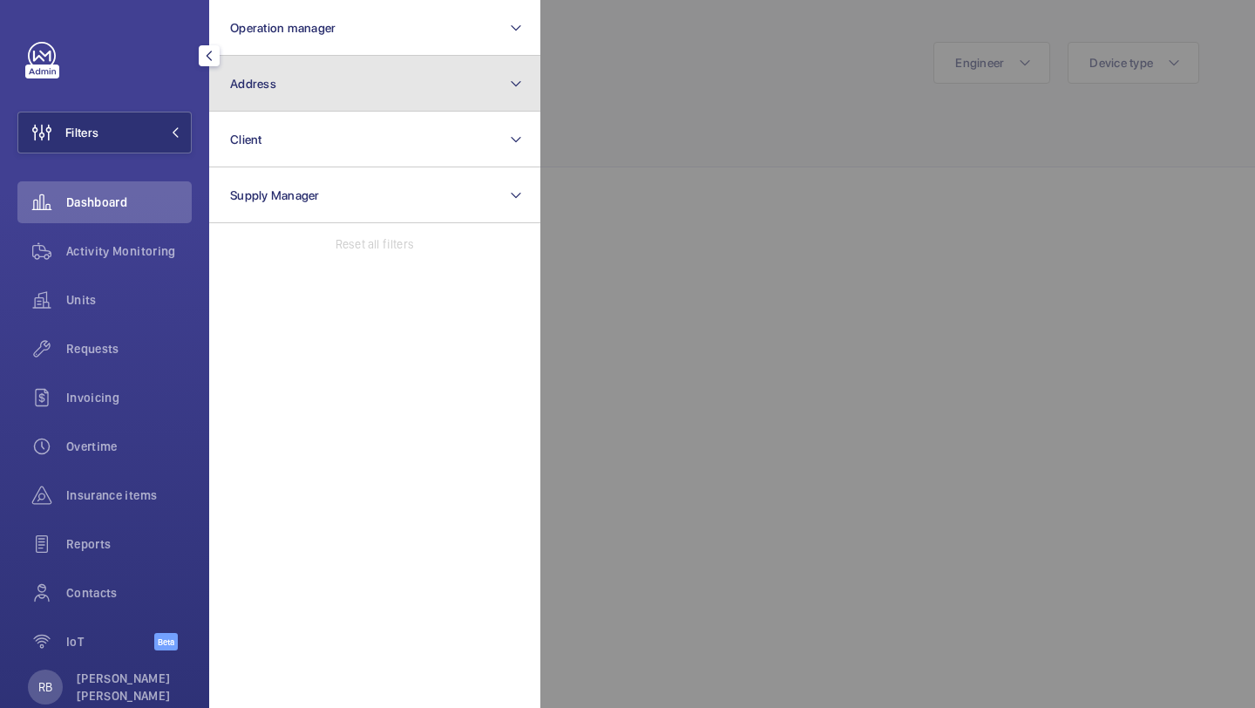
click at [262, 106] on button "Address" at bounding box center [374, 84] width 331 height 56
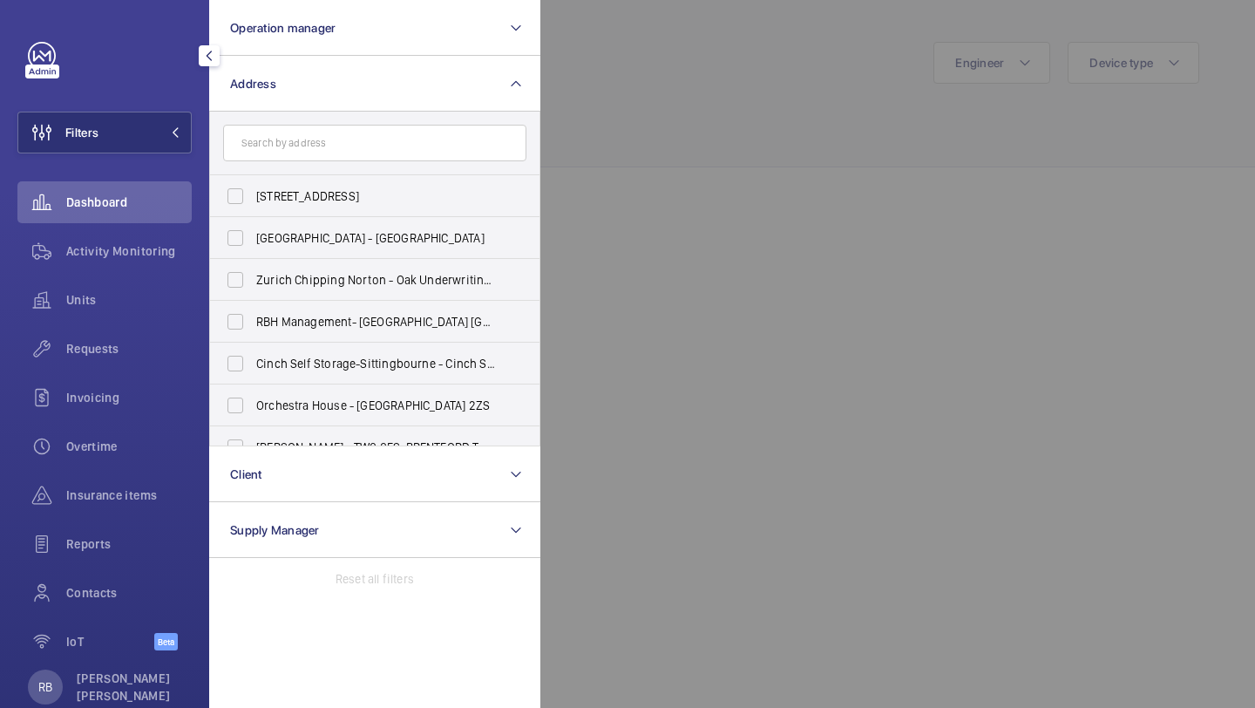
click at [276, 143] on input "text" at bounding box center [374, 143] width 303 height 37
click at [316, 138] on input "text" at bounding box center [374, 143] width 303 height 37
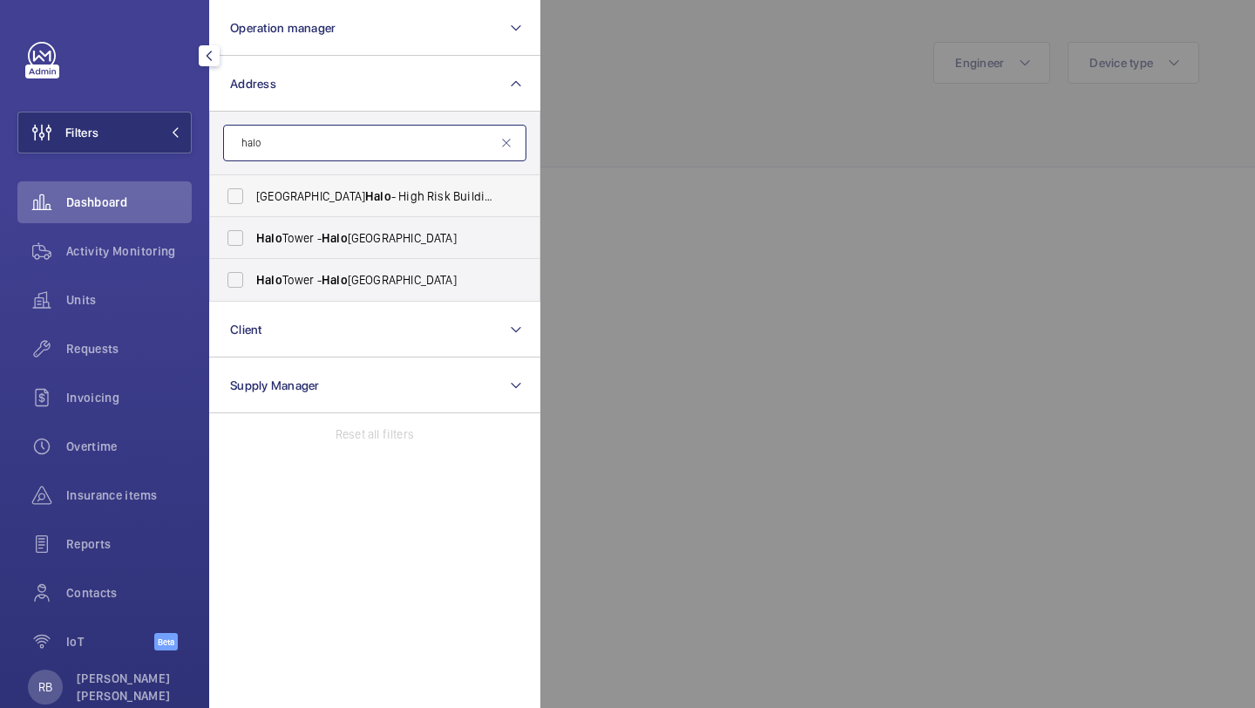
type input "halo"
click at [387, 194] on span "Stratford Halo - High Risk Building - Stratford Halo Tower, LONDON E15 2NE" at bounding box center [376, 195] width 240 height 17
click at [253, 194] on input "Stratford Halo - High Risk Building - Stratford Halo Tower, LONDON E15 2NE" at bounding box center [235, 196] width 35 height 35
checkbox input "true"
click at [644, 112] on div at bounding box center [1168, 354] width 1255 height 708
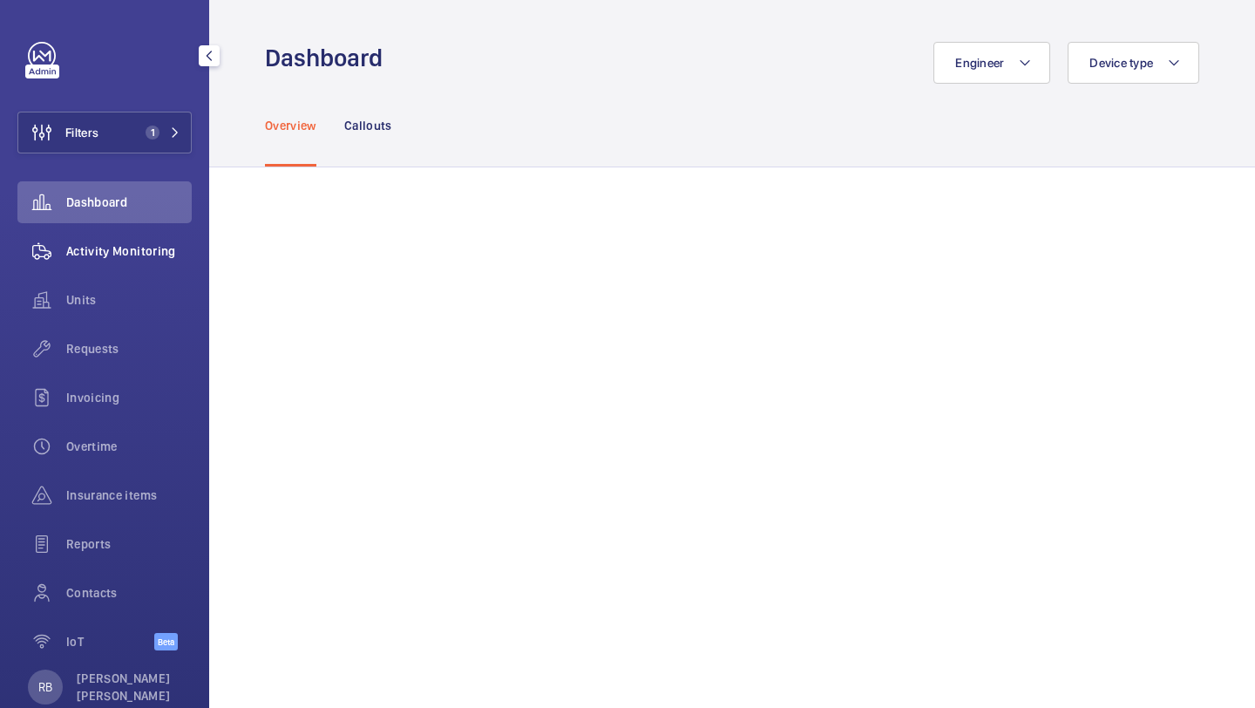
click at [129, 247] on span "Activity Monitoring" at bounding box center [129, 250] width 126 height 17
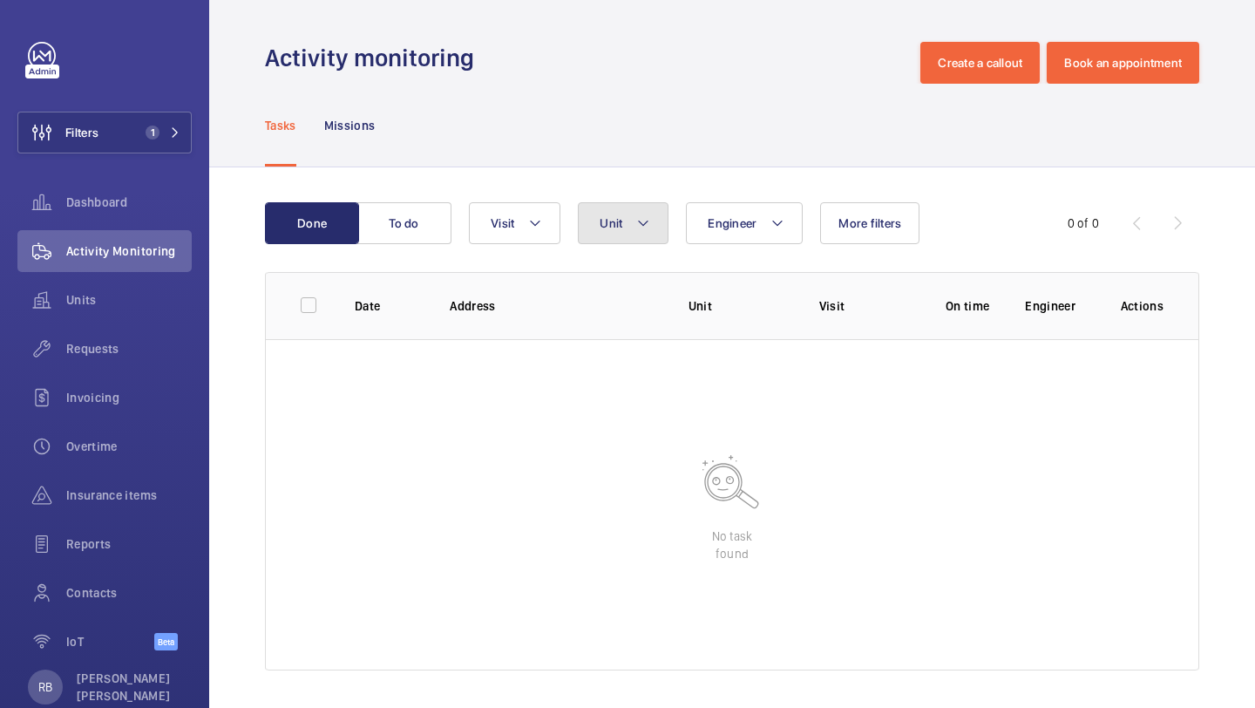
click at [639, 214] on mat-icon at bounding box center [643, 223] width 14 height 21
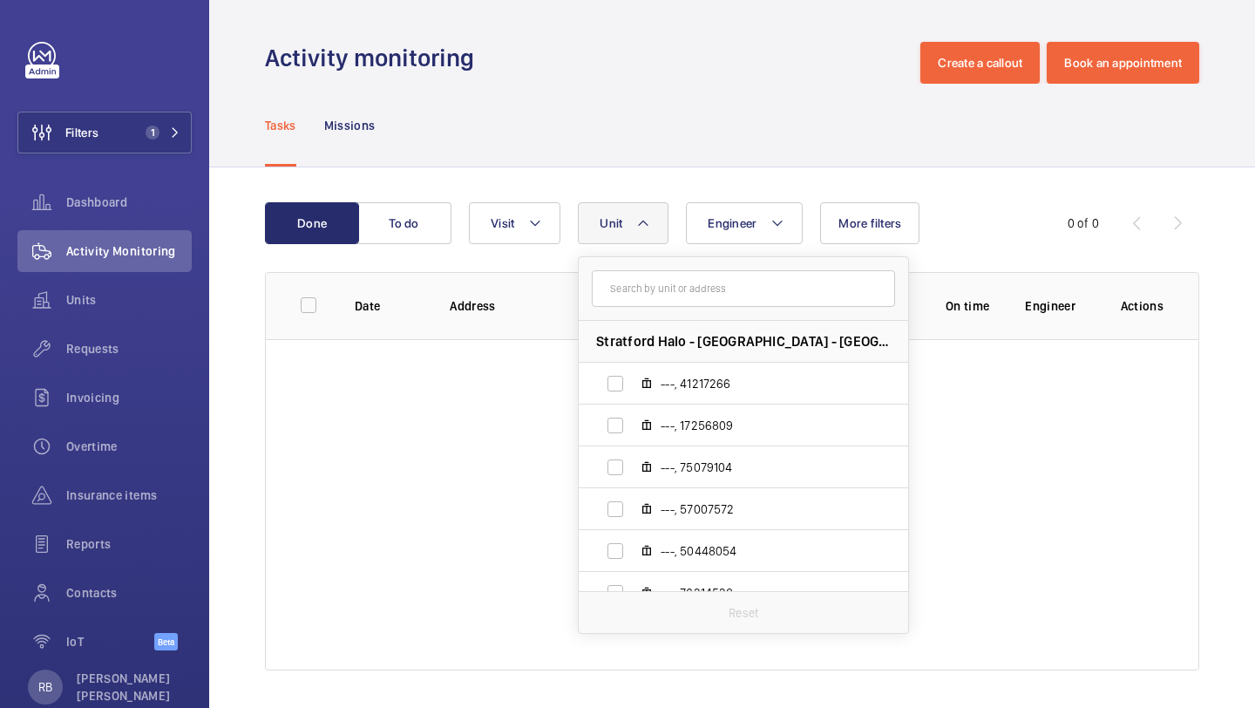
click at [641, 213] on mat-icon at bounding box center [643, 223] width 14 height 21
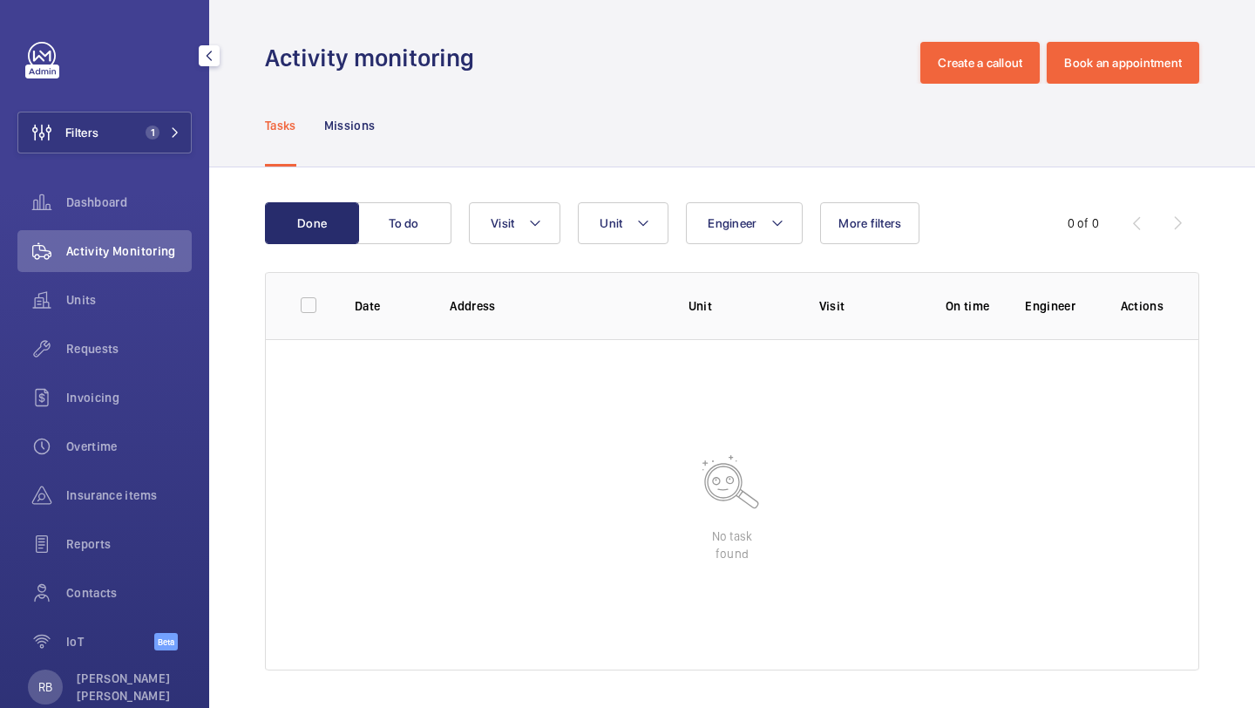
click at [196, 119] on div "Filters 1 Dashboard Activity Monitoring Units Requests Invoicing Overtime Insur…" at bounding box center [104, 354] width 209 height 708
click at [182, 120] on button "Filters 1" at bounding box center [104, 133] width 174 height 42
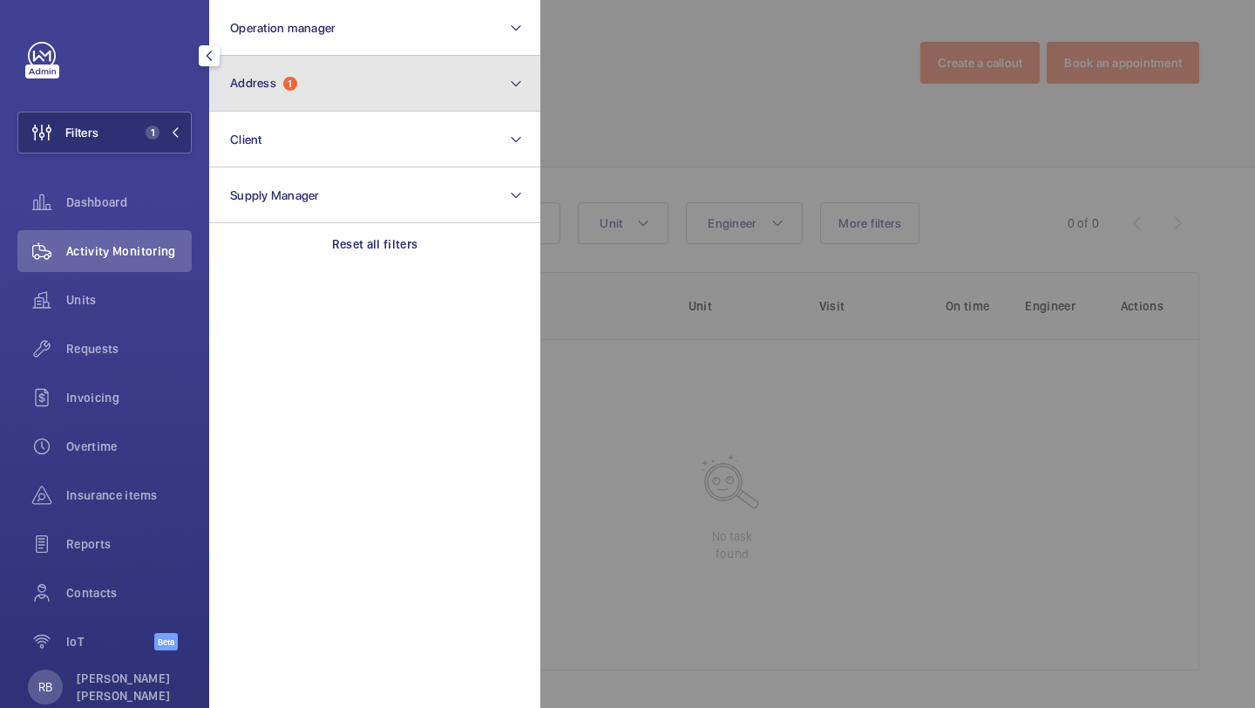
click at [301, 88] on button "Address 1" at bounding box center [374, 84] width 331 height 56
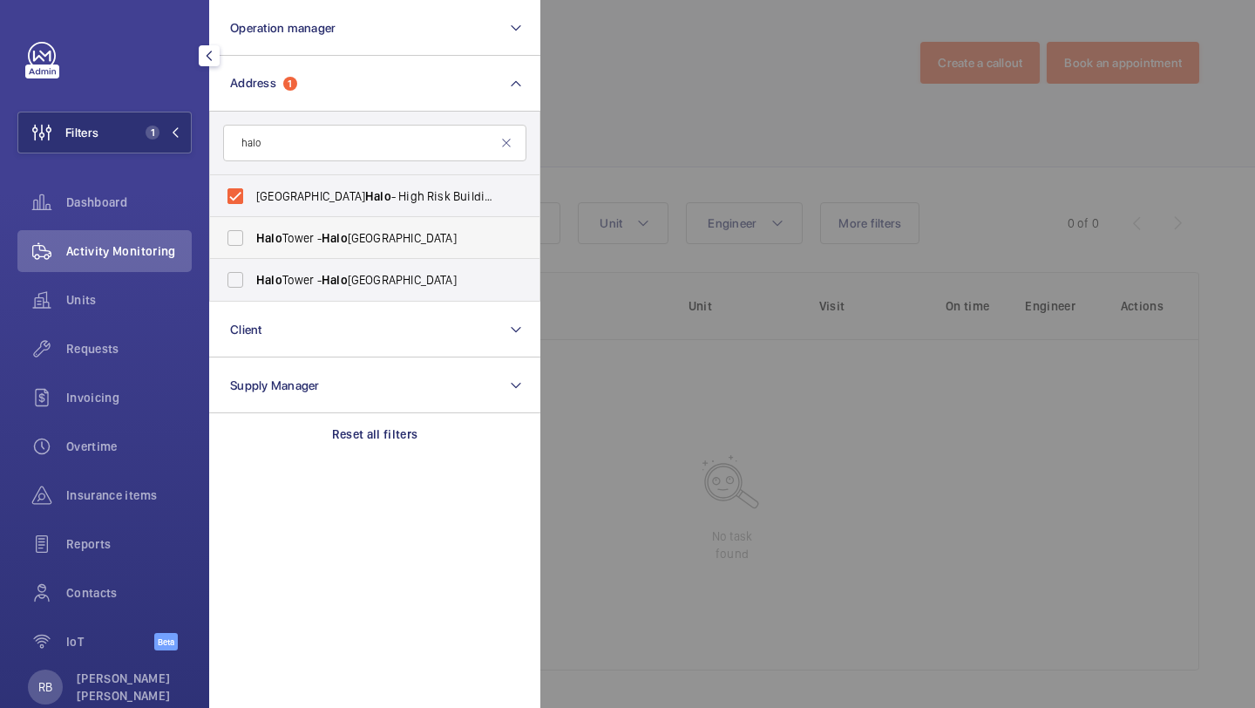
type input "halo"
click at [290, 229] on span "Halo Tower - Halo Tower, LONDON E15 2FW" at bounding box center [376, 237] width 240 height 17
click at [253, 229] on input "Halo Tower - Halo Tower, LONDON E15 2FW" at bounding box center [235, 238] width 35 height 35
checkbox input "true"
click at [288, 296] on label "Halo Tower - Halo Tower, LONDON E15 2NE" at bounding box center [361, 280] width 303 height 42
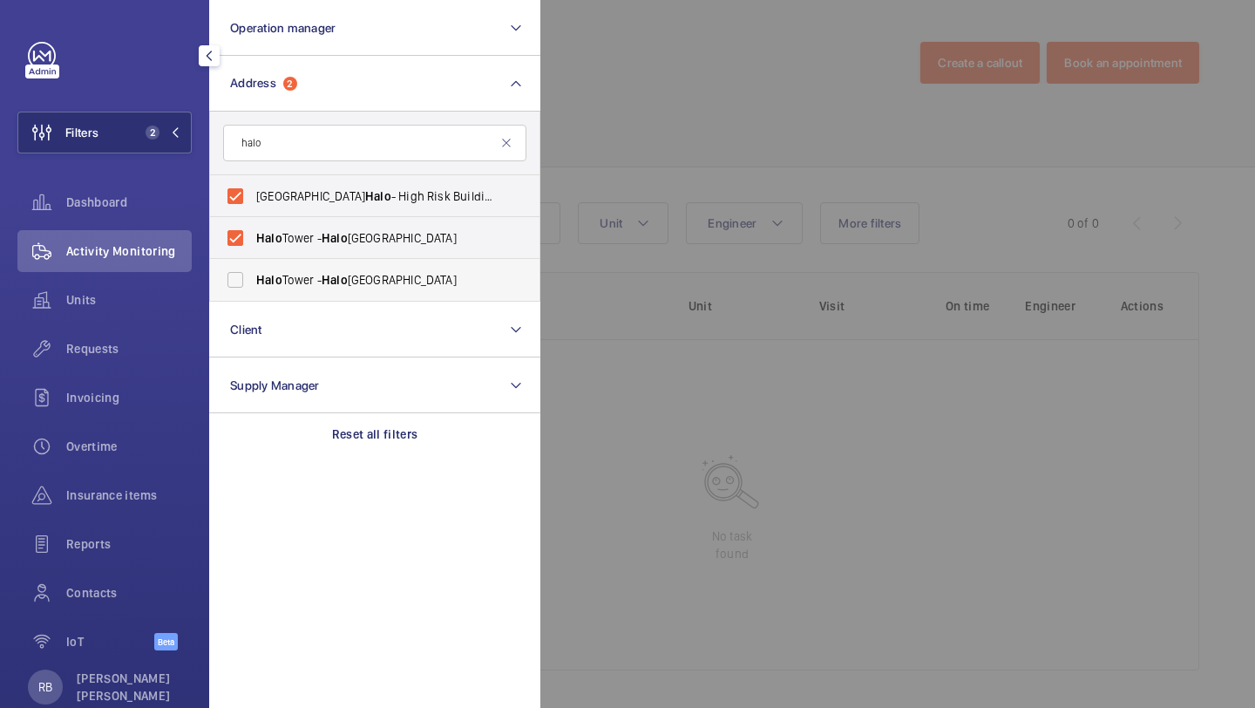
click at [253, 296] on input "Halo Tower - Halo Tower, LONDON E15 2NE" at bounding box center [235, 279] width 35 height 35
checkbox input "true"
click at [857, 145] on div at bounding box center [1168, 354] width 1255 height 708
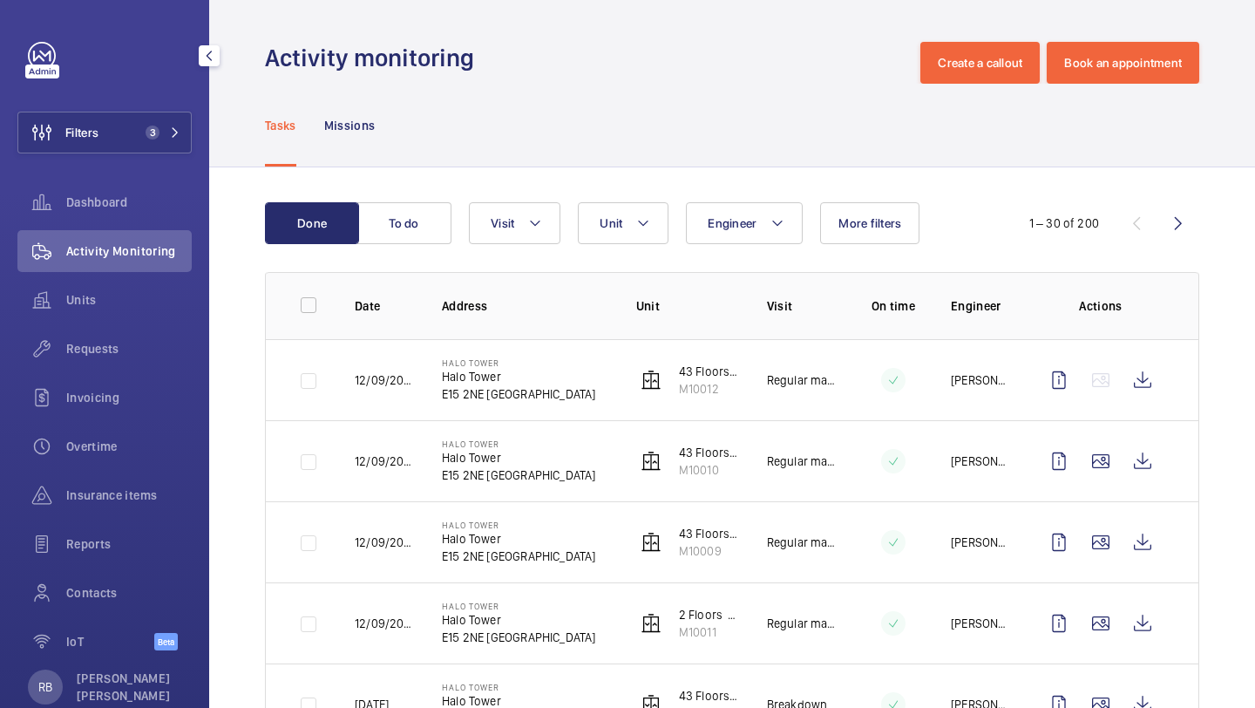
click at [677, 220] on div "Engineer Unit Visit More filters" at bounding box center [729, 223] width 521 height 42
click at [649, 223] on mat-icon at bounding box center [643, 223] width 14 height 21
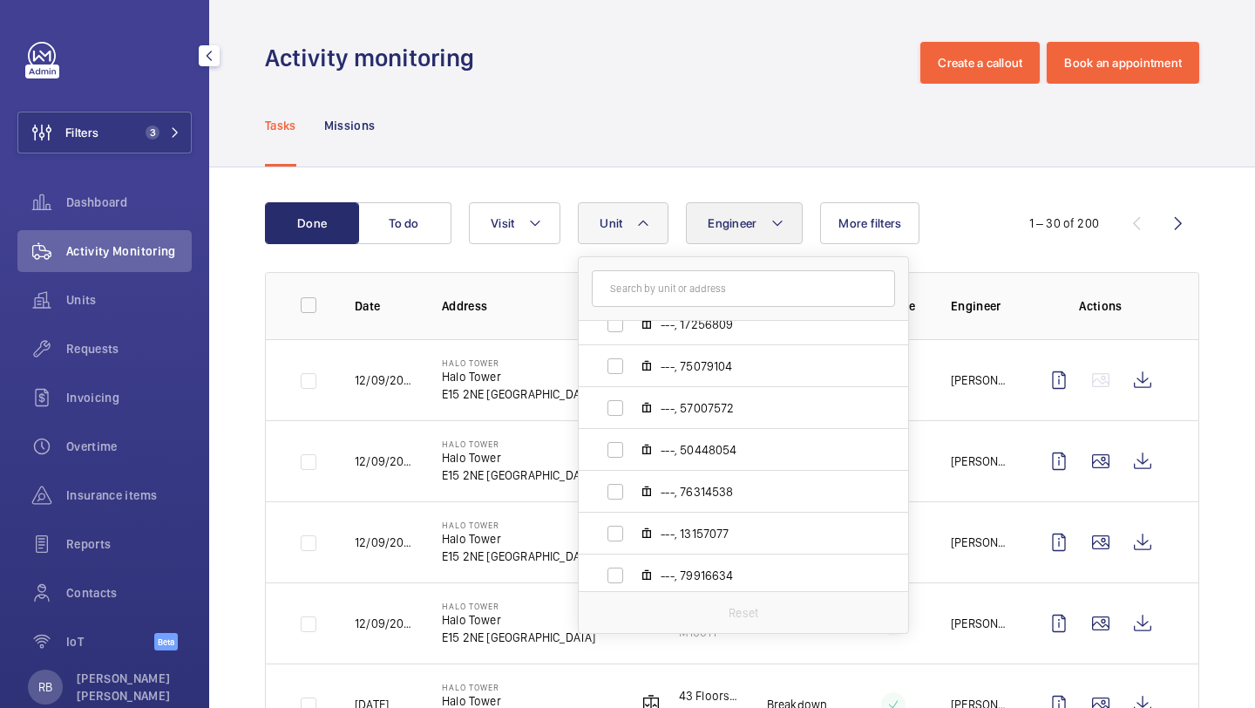
scroll to position [975, 0]
click at [767, 218] on button "Engineer" at bounding box center [744, 223] width 117 height 42
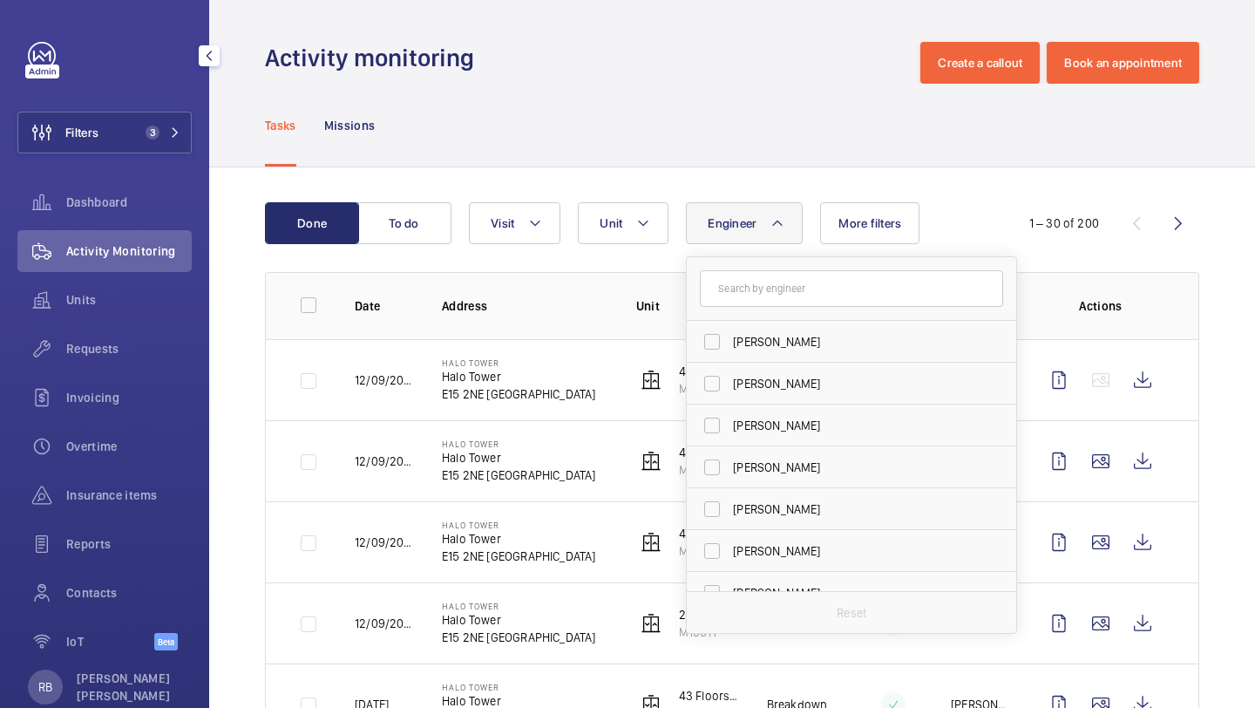
click at [837, 105] on div "Tasks Missions" at bounding box center [732, 125] width 935 height 83
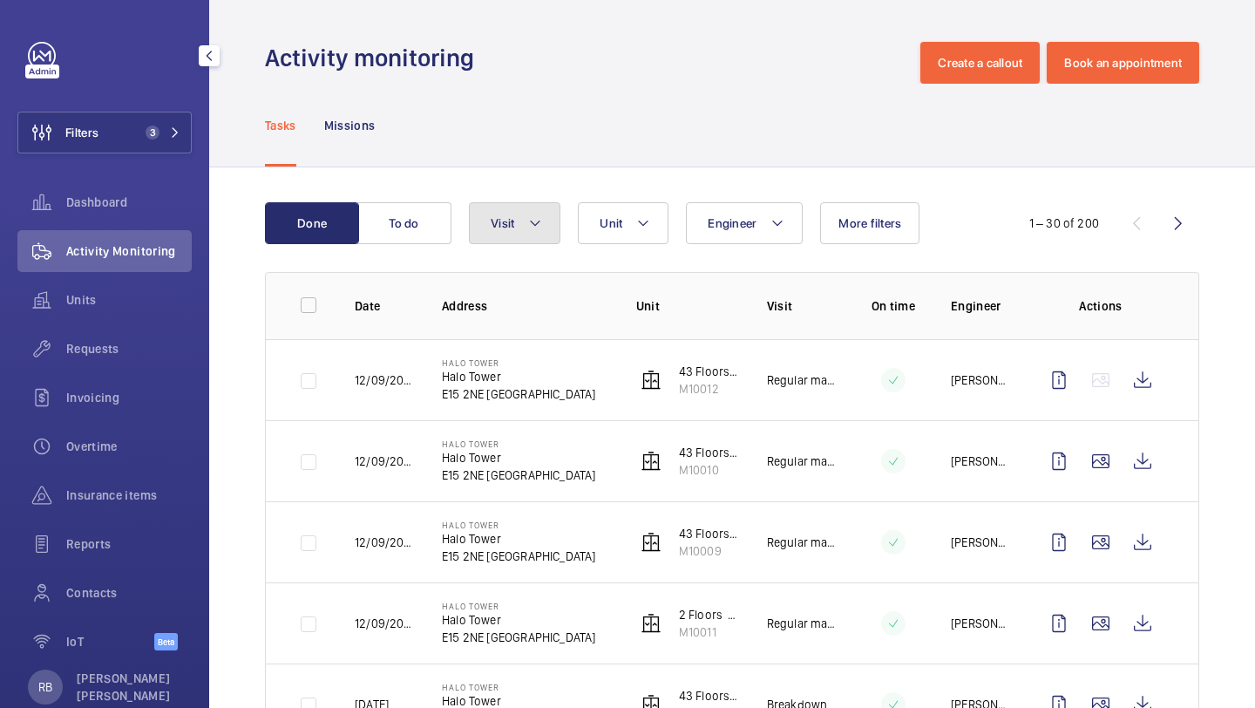
click at [476, 221] on button "Visit" at bounding box center [515, 223] width 92 height 42
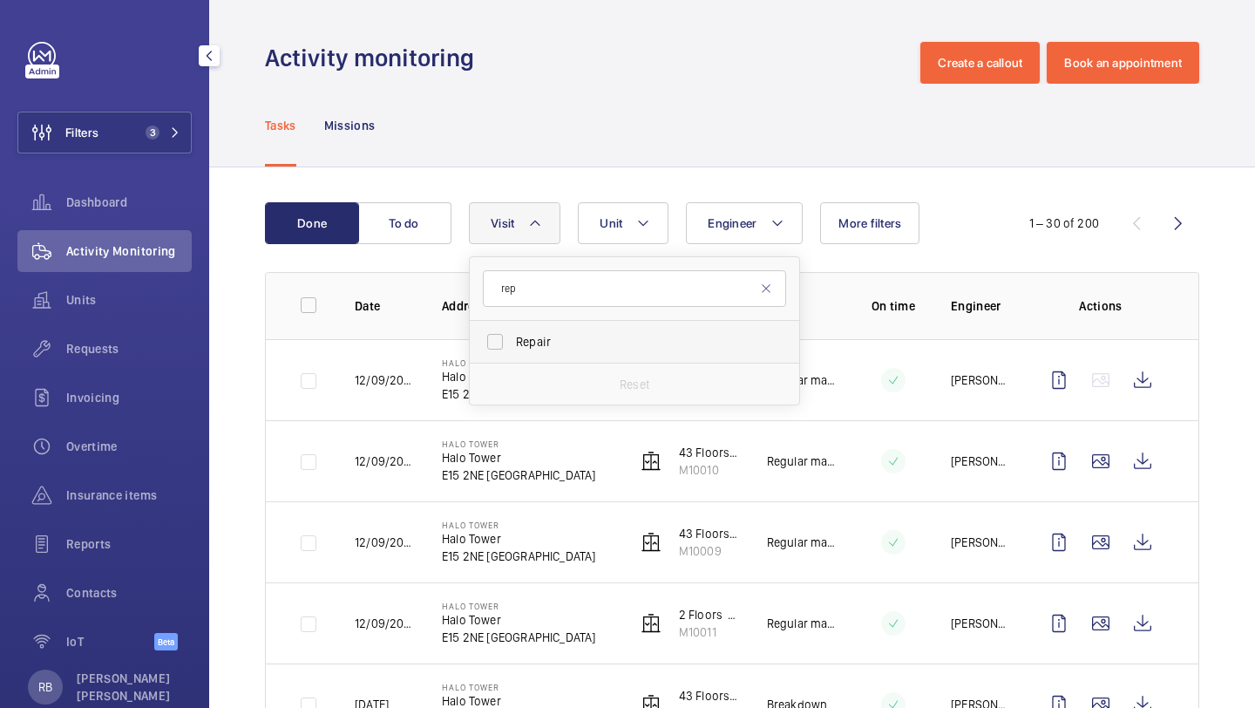
type input "rep"
click at [536, 350] on span "Repair" at bounding box center [636, 341] width 240 height 17
click at [513, 350] on input "Repair" at bounding box center [495, 341] width 35 height 35
checkbox input "true"
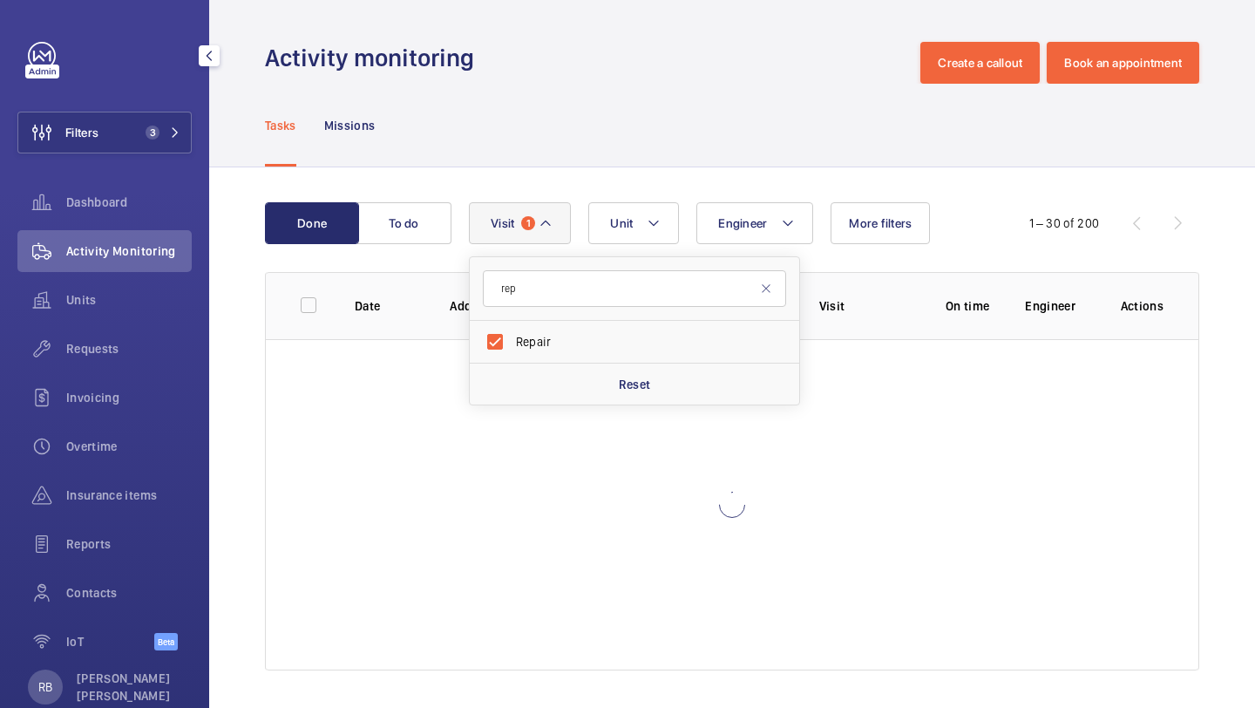
click at [633, 165] on div "Tasks Missions" at bounding box center [732, 125] width 935 height 83
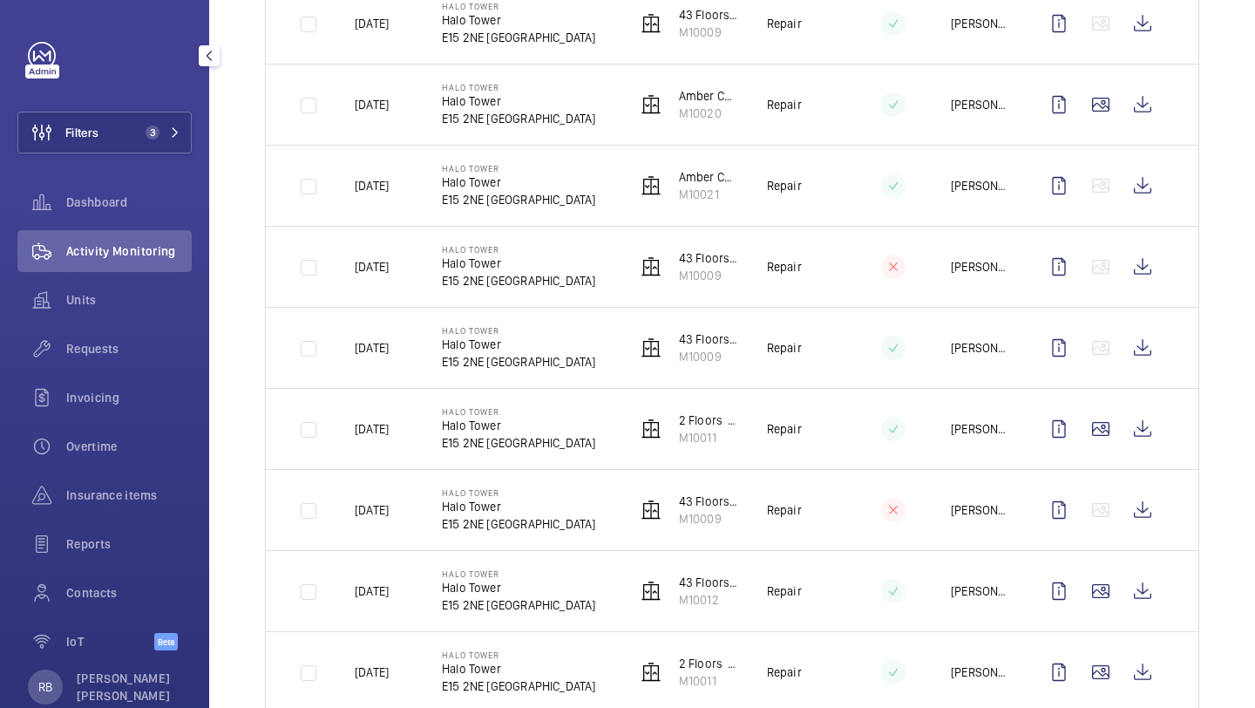
scroll to position [1214, 0]
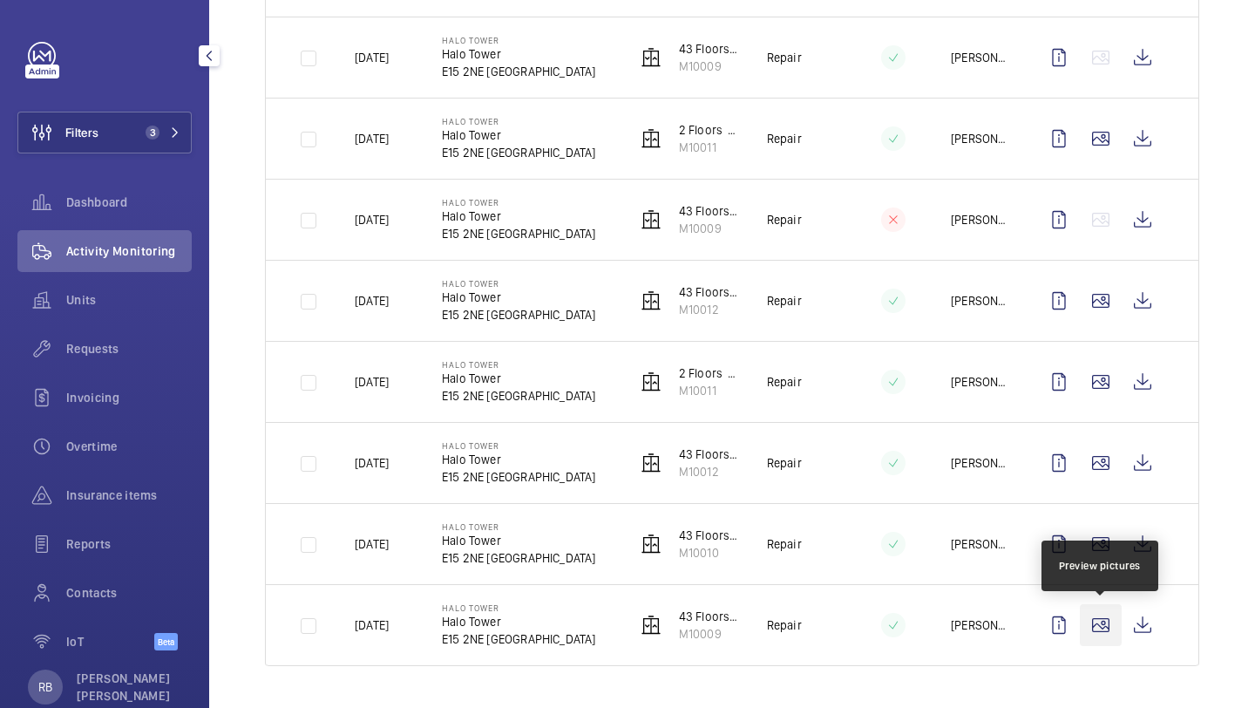
click at [1112, 628] on wm-front-icon-button at bounding box center [1101, 625] width 42 height 42
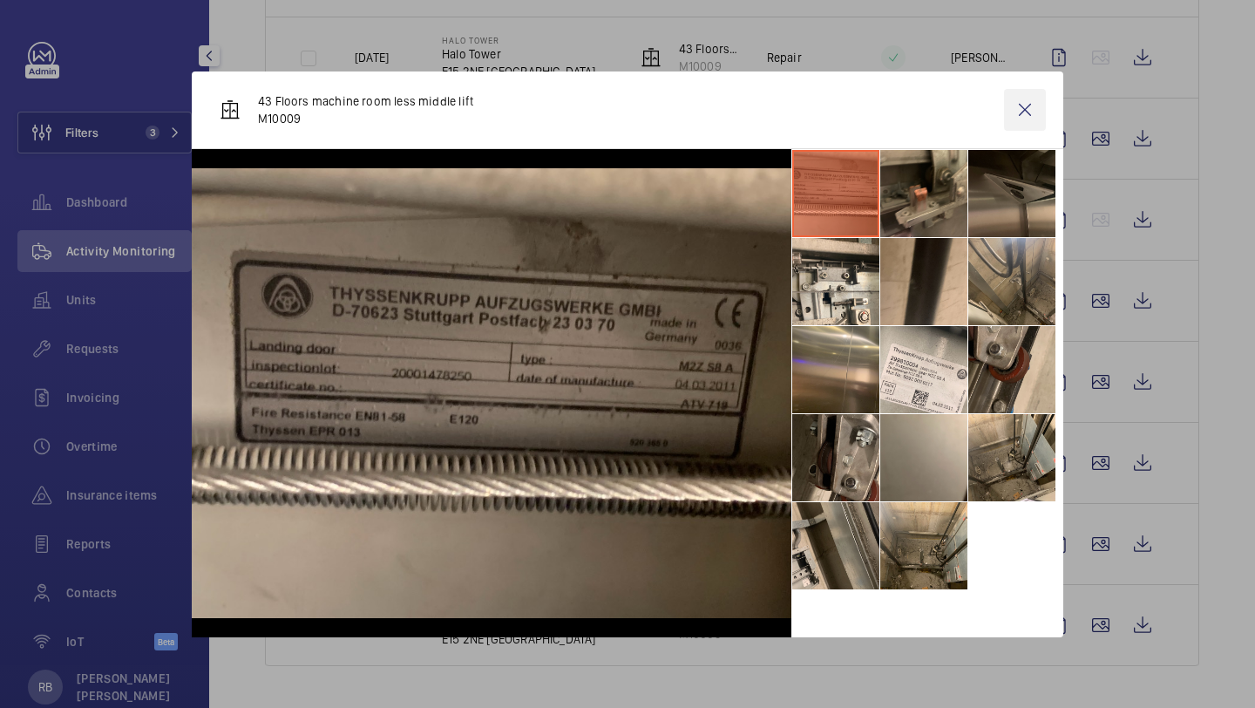
click at [1035, 109] on wm-front-icon-button at bounding box center [1025, 110] width 42 height 42
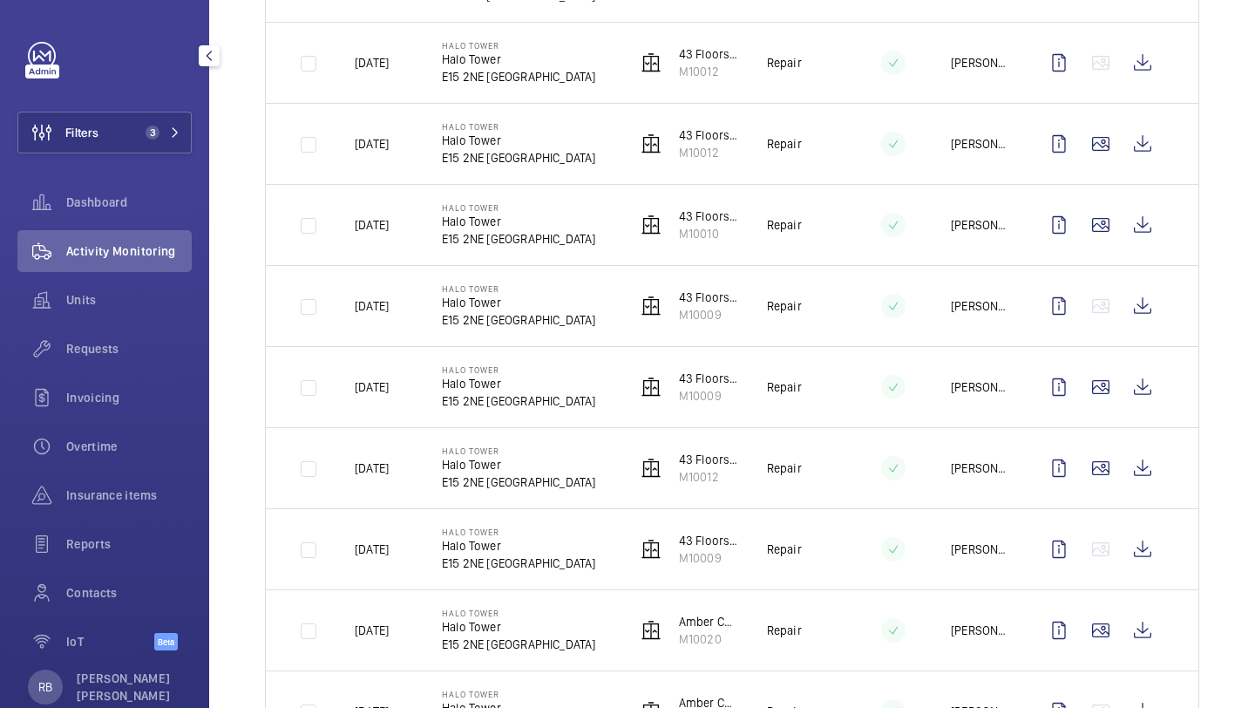
scroll to position [0, 0]
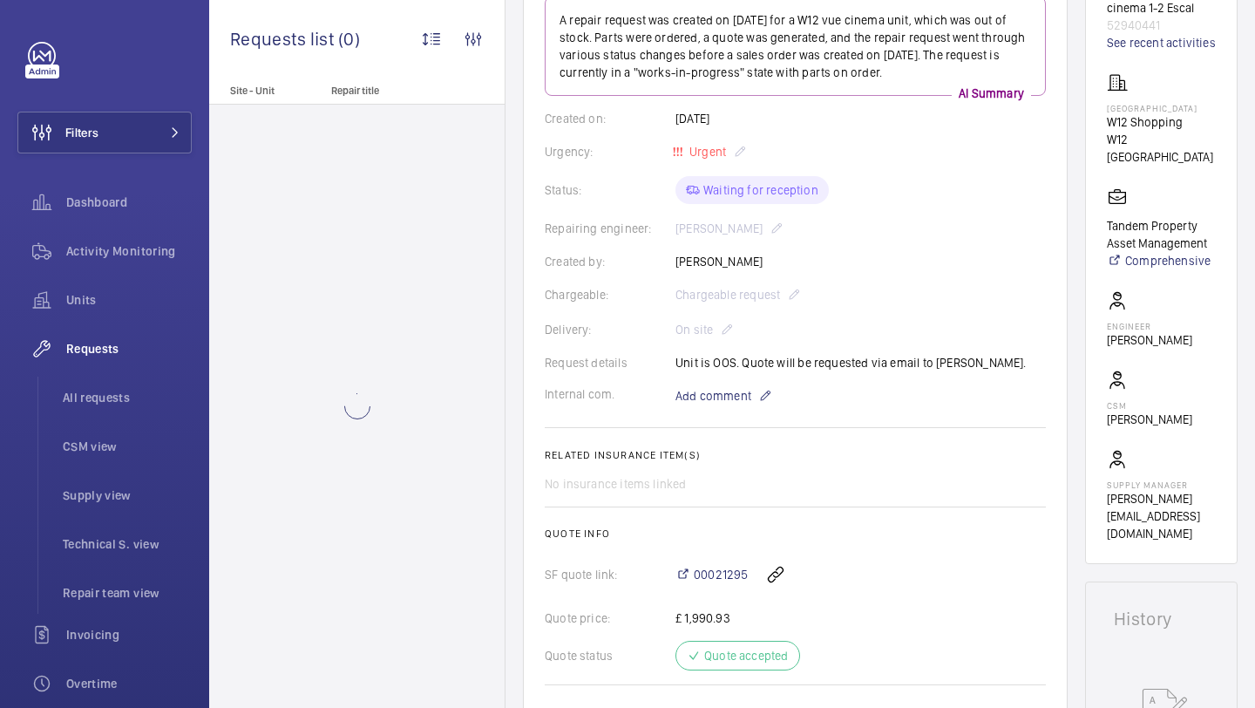
scroll to position [264, 0]
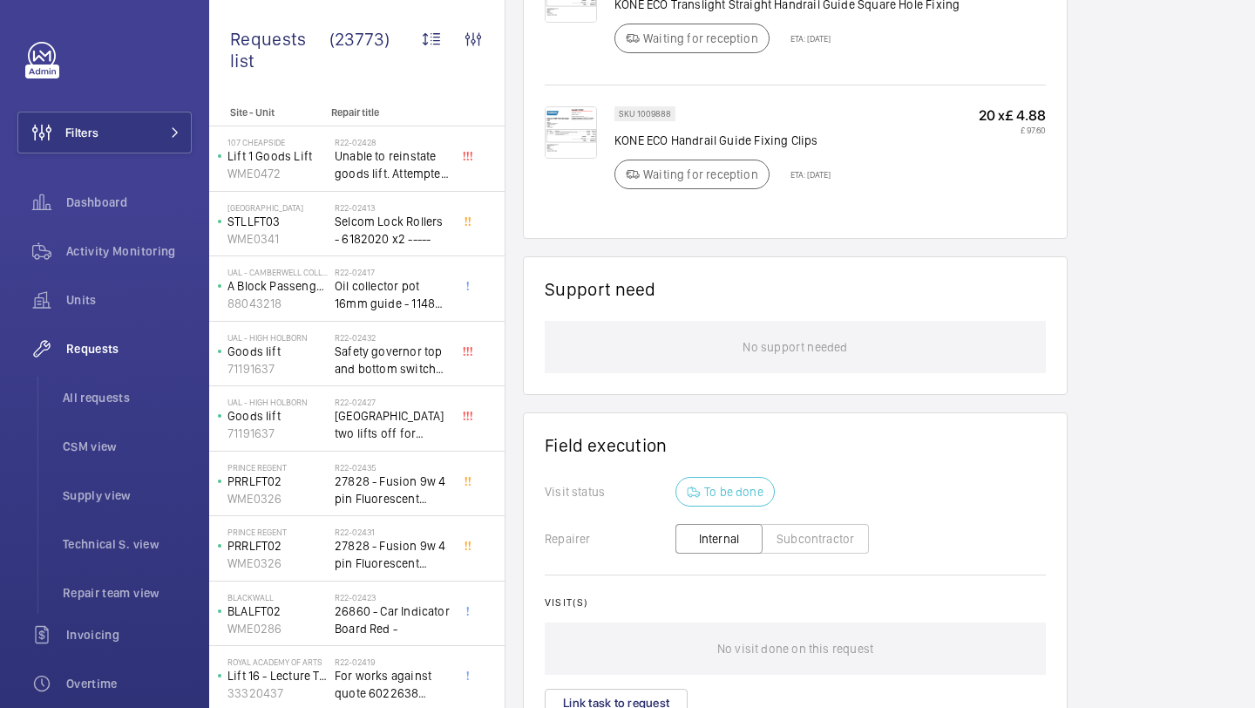
scroll to position [1411, 0]
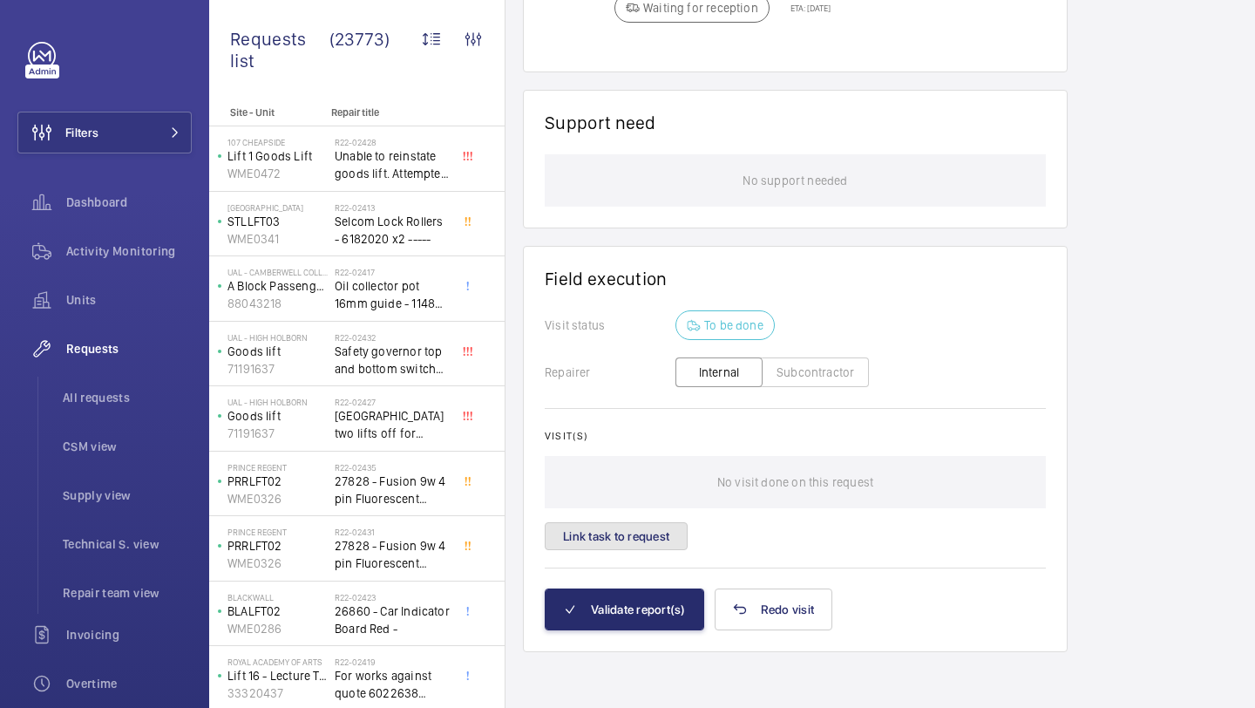
click at [643, 543] on button "Link task to request" at bounding box center [616, 536] width 143 height 28
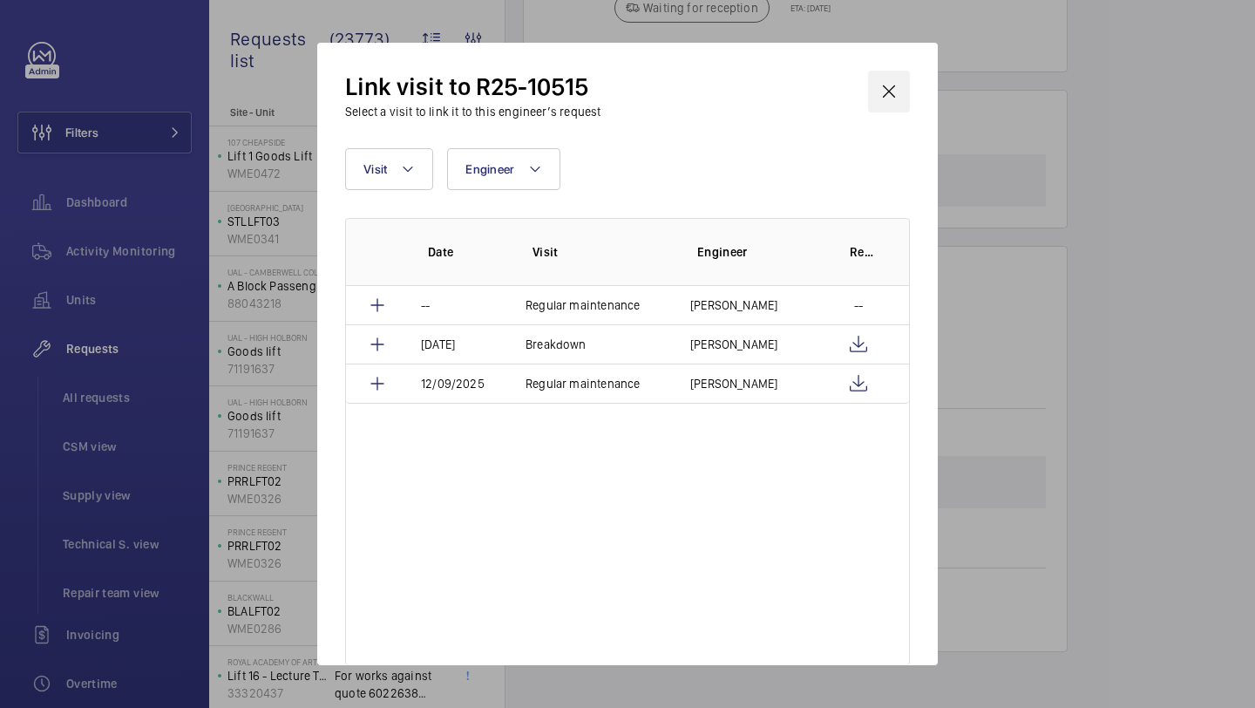
click at [880, 80] on wm-front-icon-button at bounding box center [889, 92] width 42 height 42
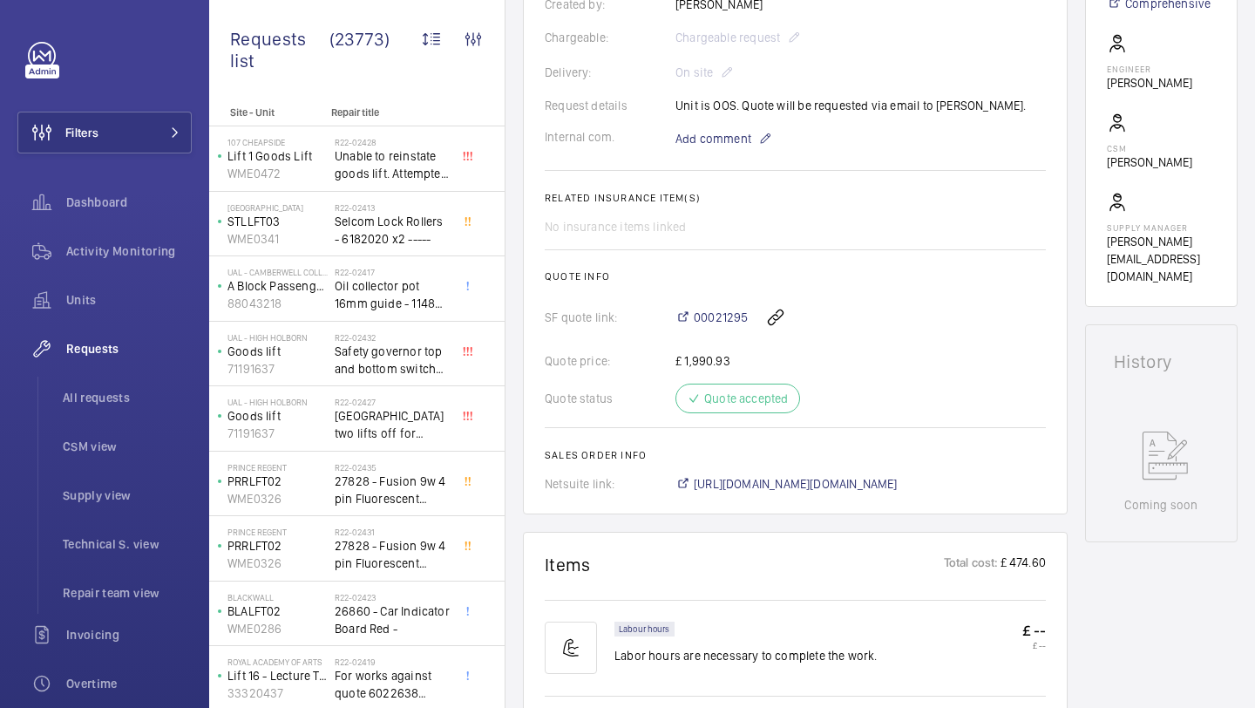
scroll to position [447, 0]
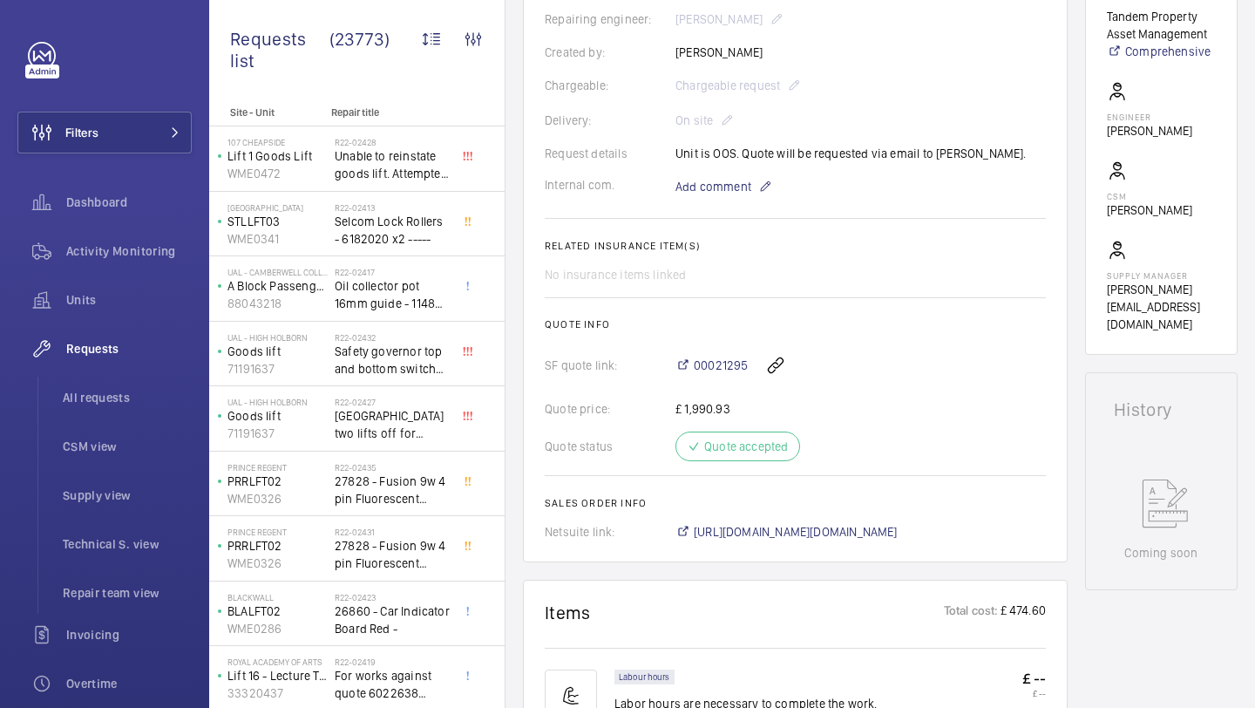
click at [745, 156] on div "Request details Unit is OOS. Quote will be requested via email to Dawsons." at bounding box center [795, 153] width 501 height 17
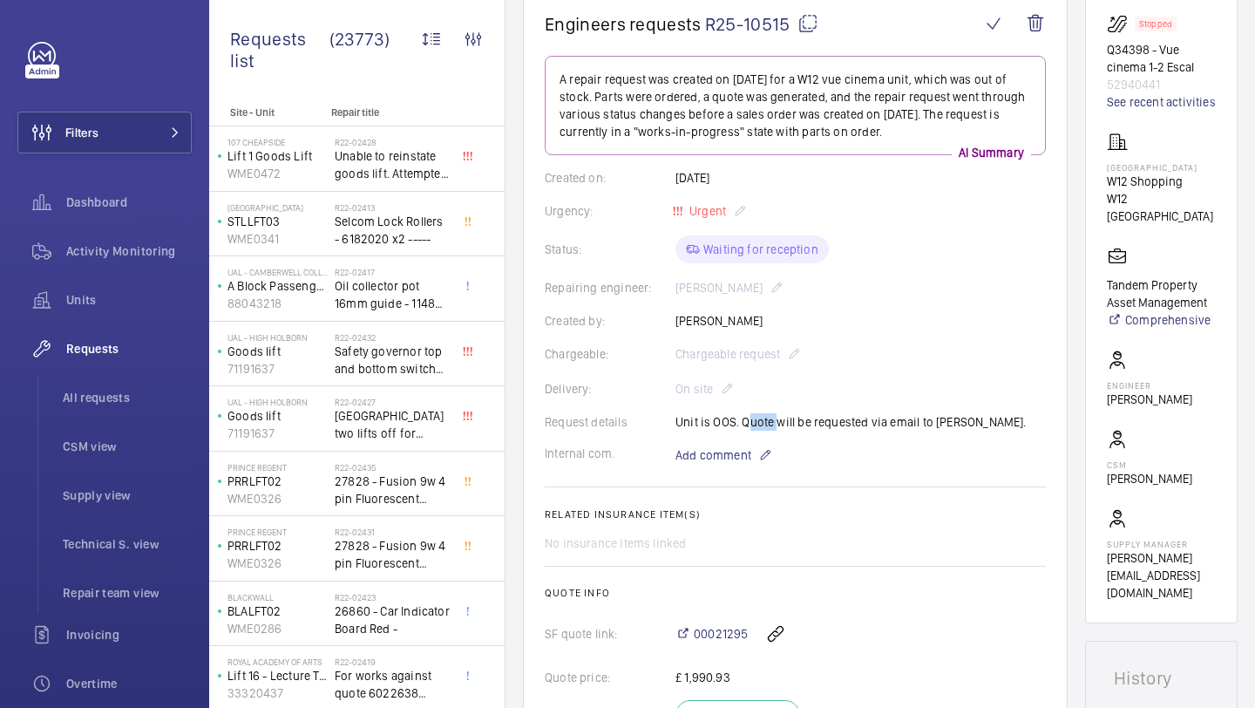
scroll to position [180, 0]
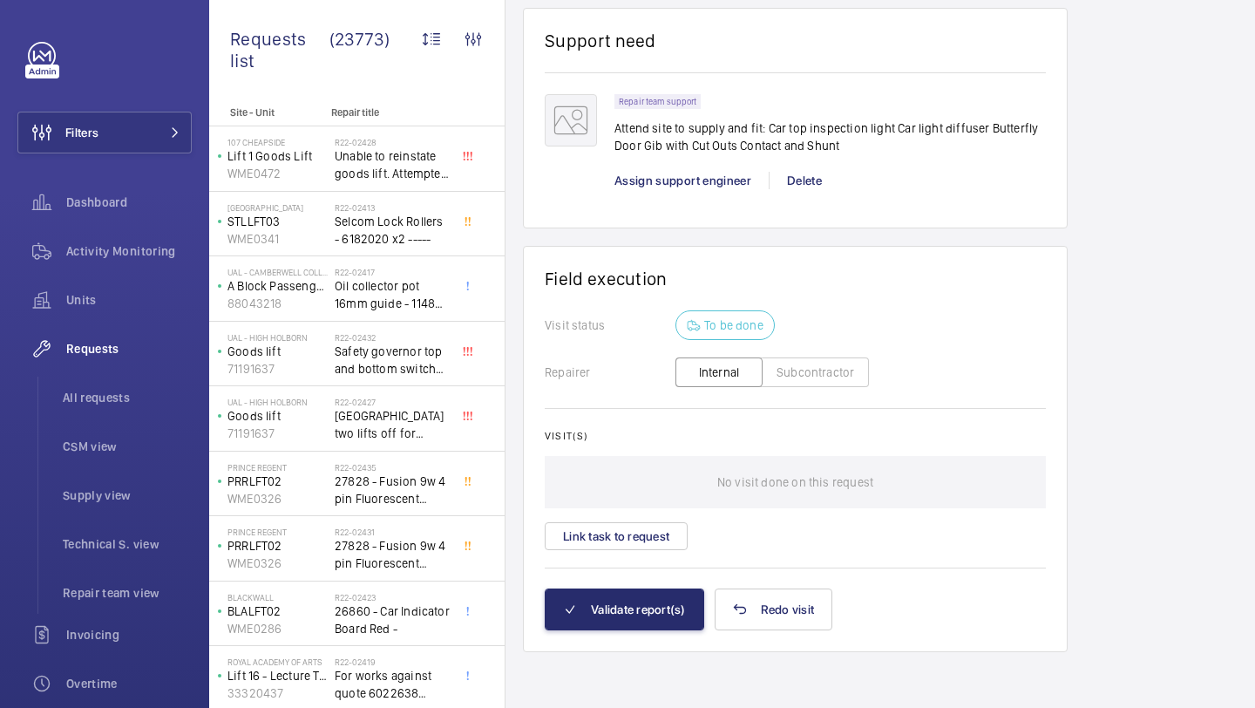
scroll to position [1812, 0]
click at [643, 523] on div "Visit(s) No visit done on this request Link task to request" at bounding box center [795, 491] width 501 height 120
click at [643, 532] on button "Link task to request" at bounding box center [616, 537] width 143 height 28
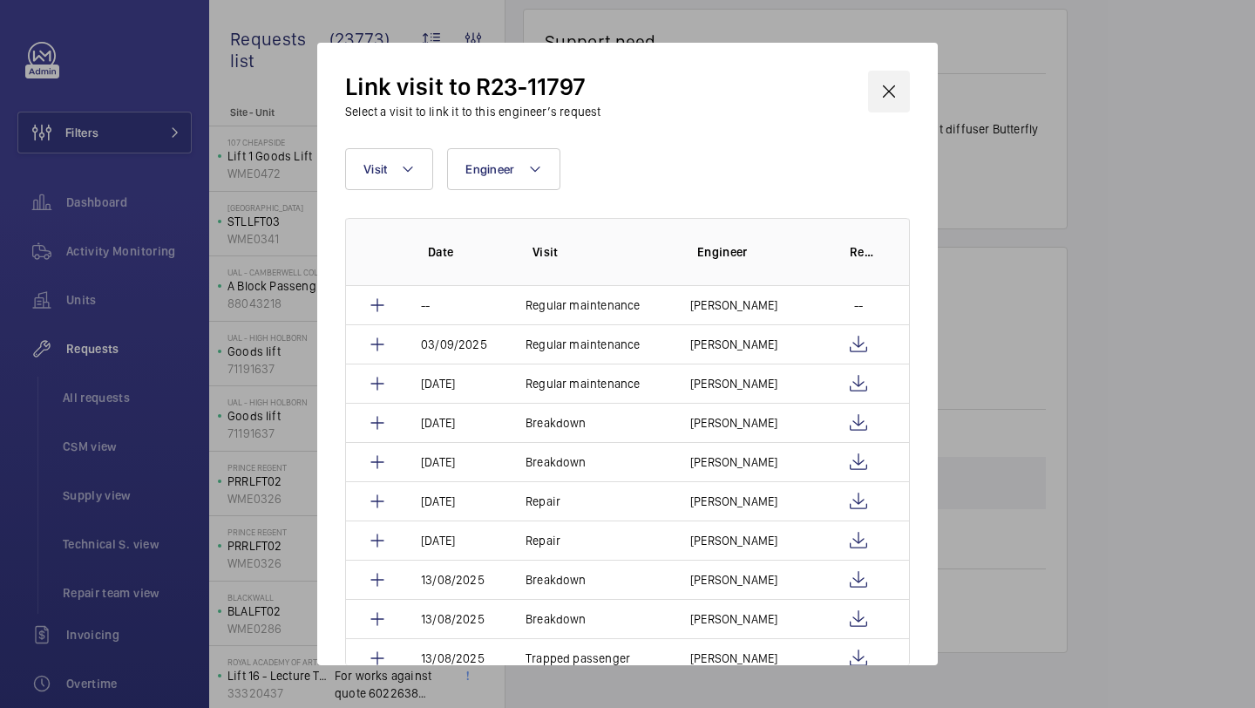
click at [894, 91] on wm-front-icon-button at bounding box center [889, 92] width 42 height 42
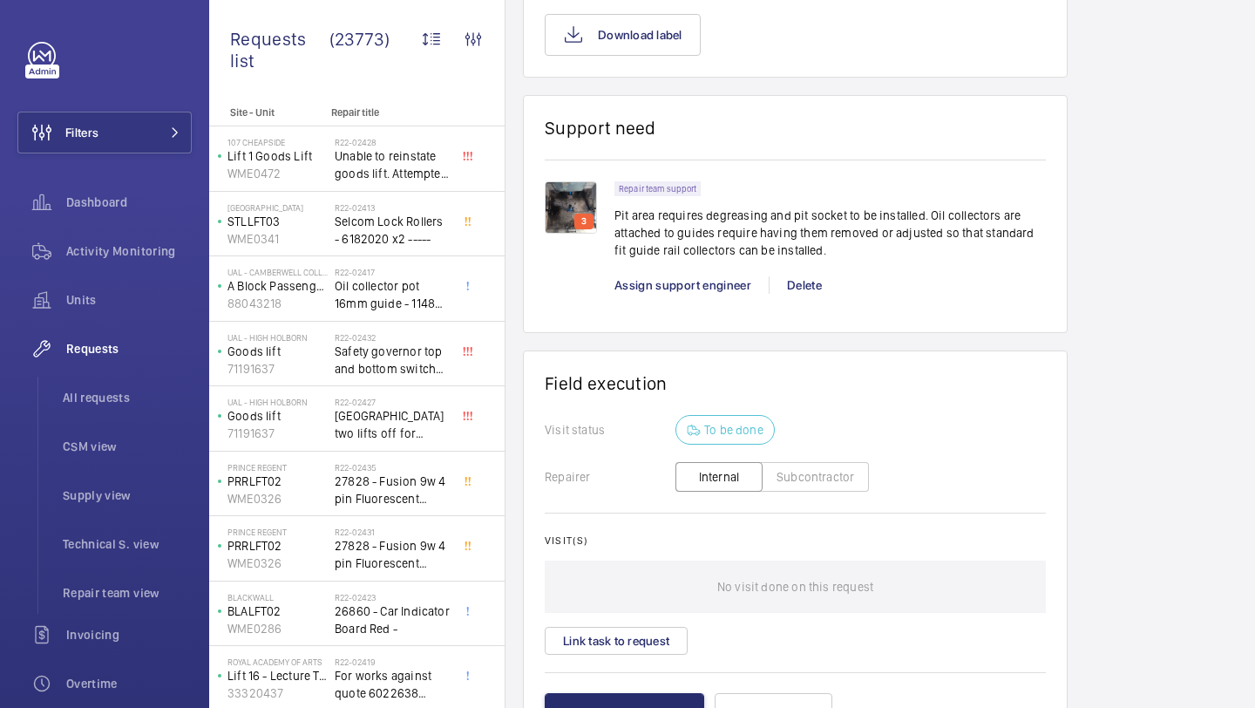
scroll to position [1753, 0]
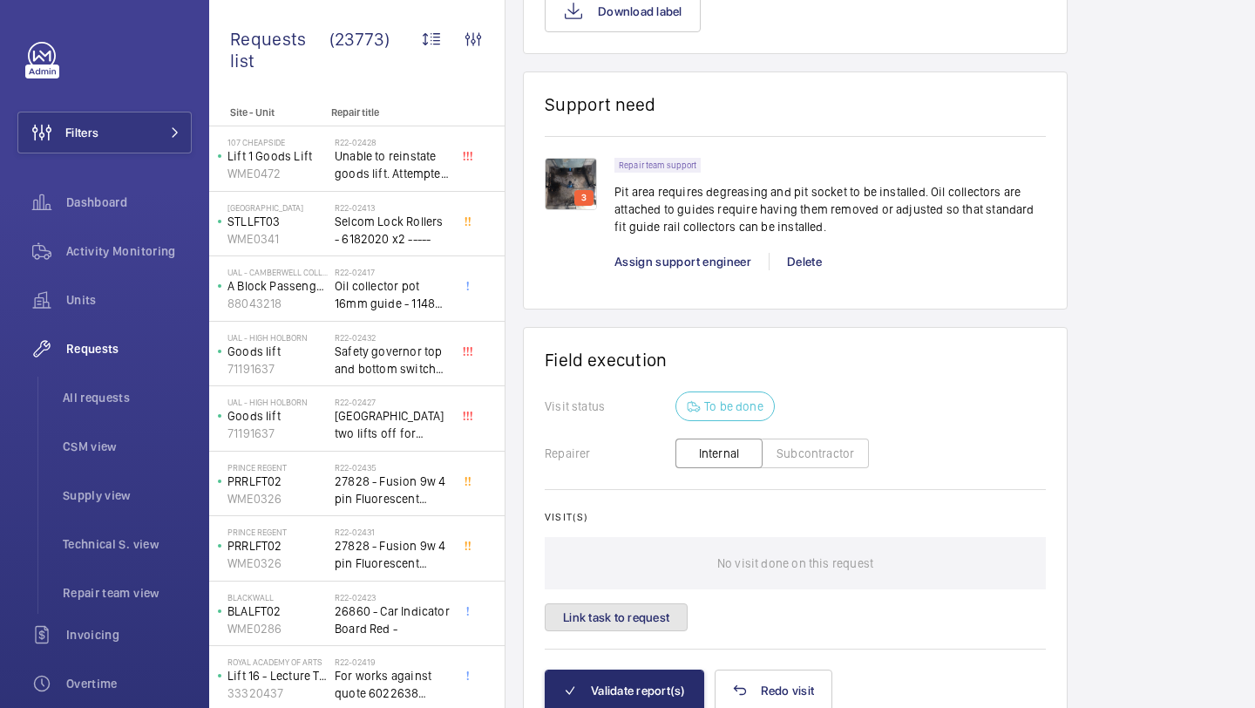
click at [639, 629] on button "Link task to request" at bounding box center [616, 617] width 143 height 28
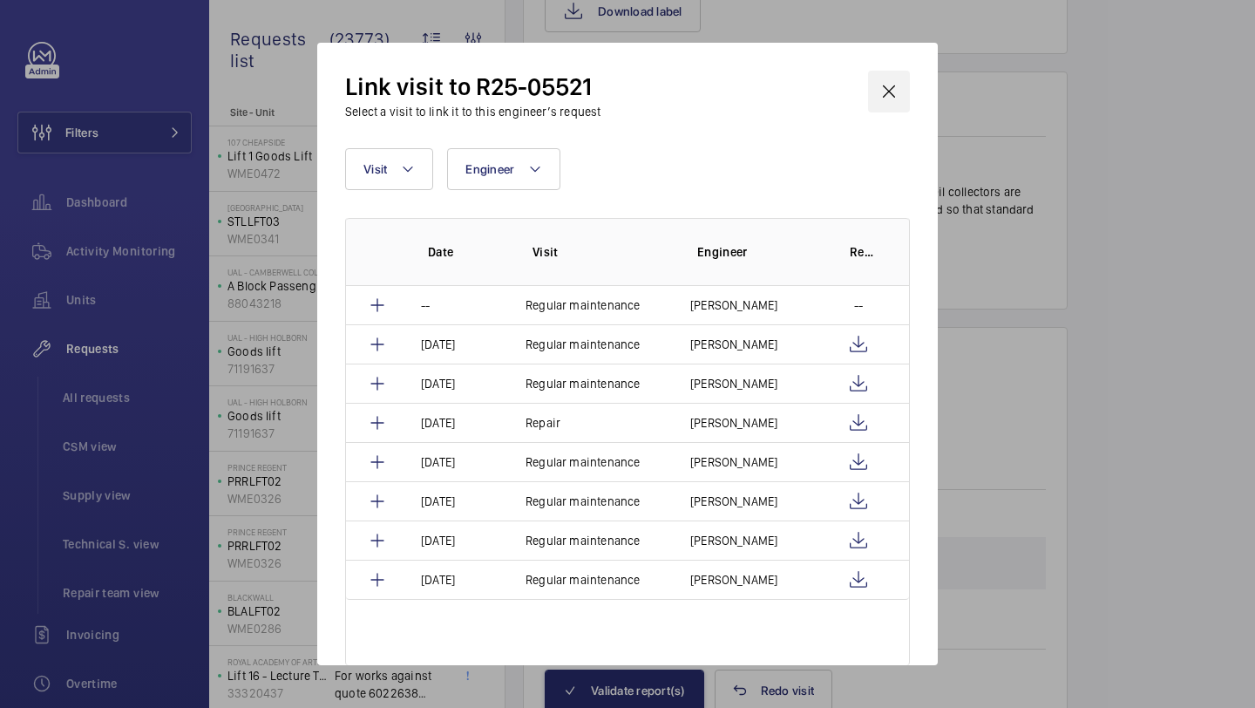
click at [886, 98] on wm-front-icon-button at bounding box center [889, 92] width 42 height 42
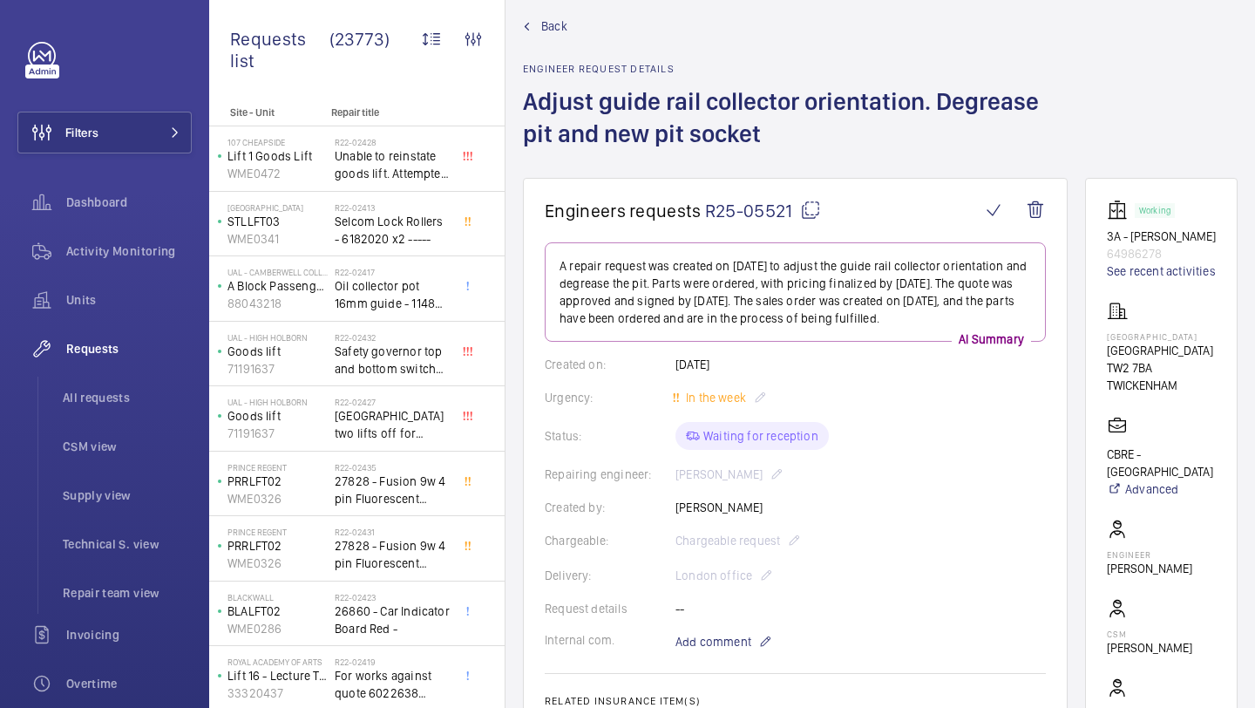
scroll to position [19, 0]
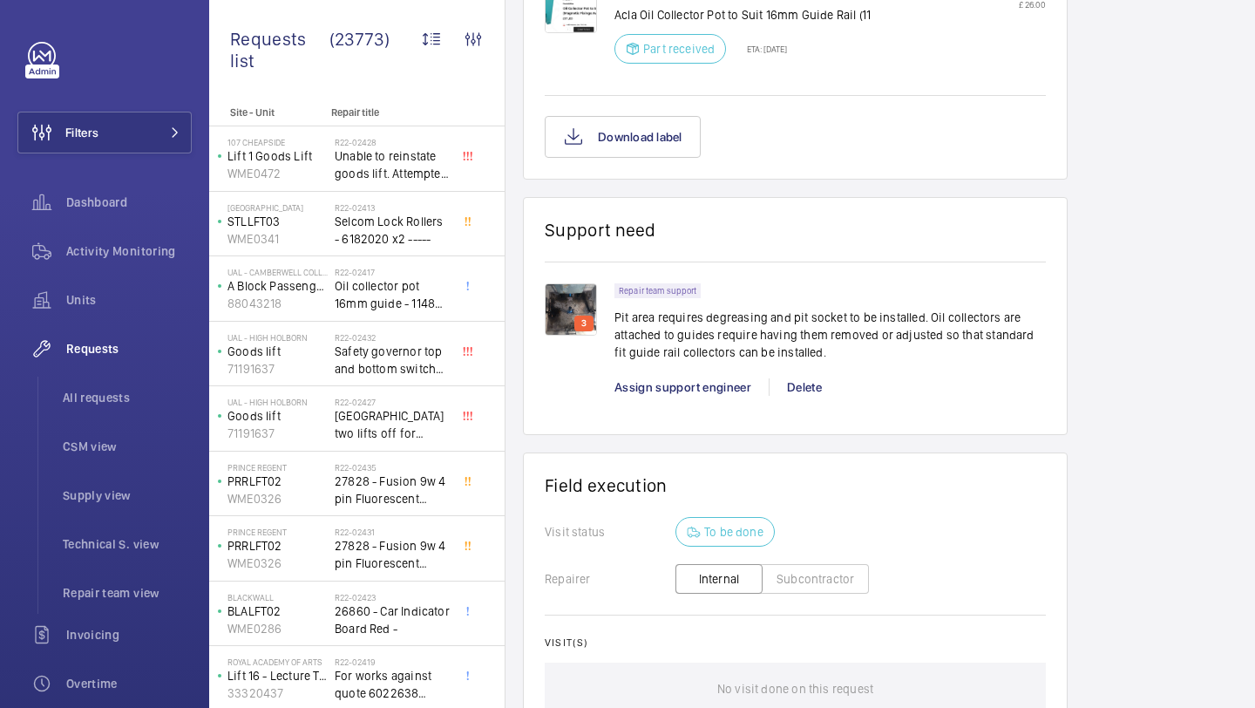
scroll to position [1799, 0]
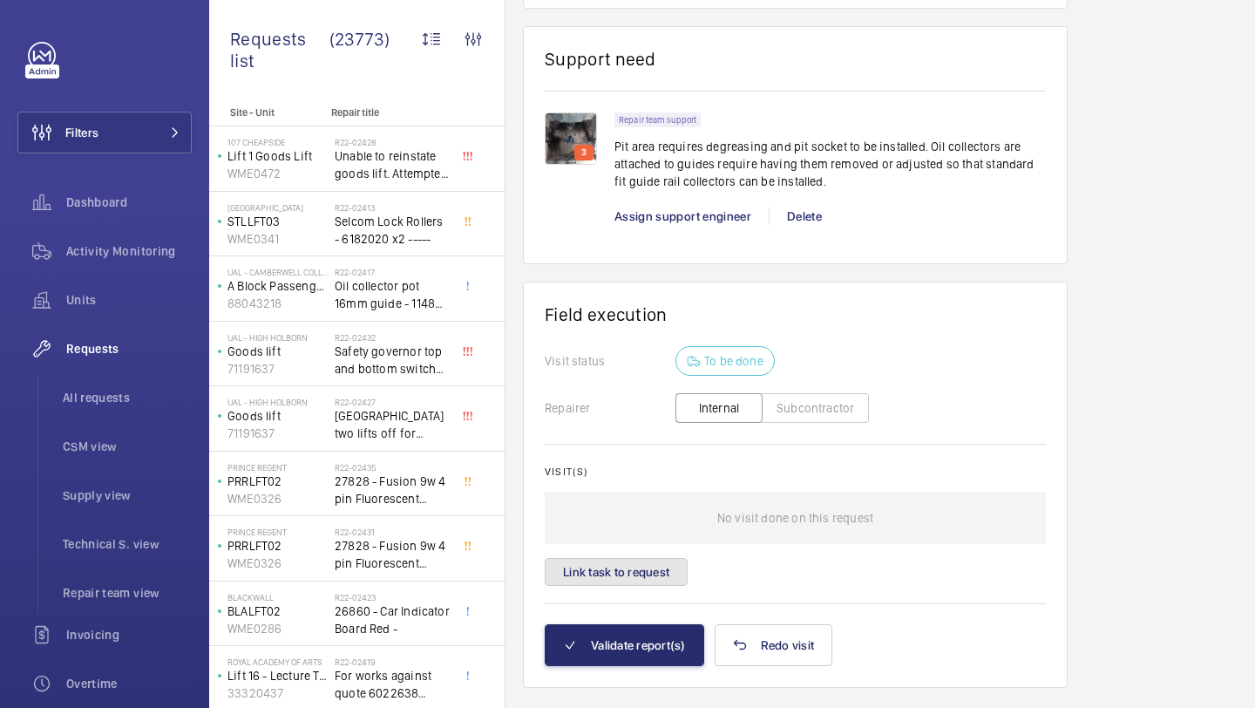
click at [626, 581] on button "Link task to request" at bounding box center [616, 572] width 143 height 28
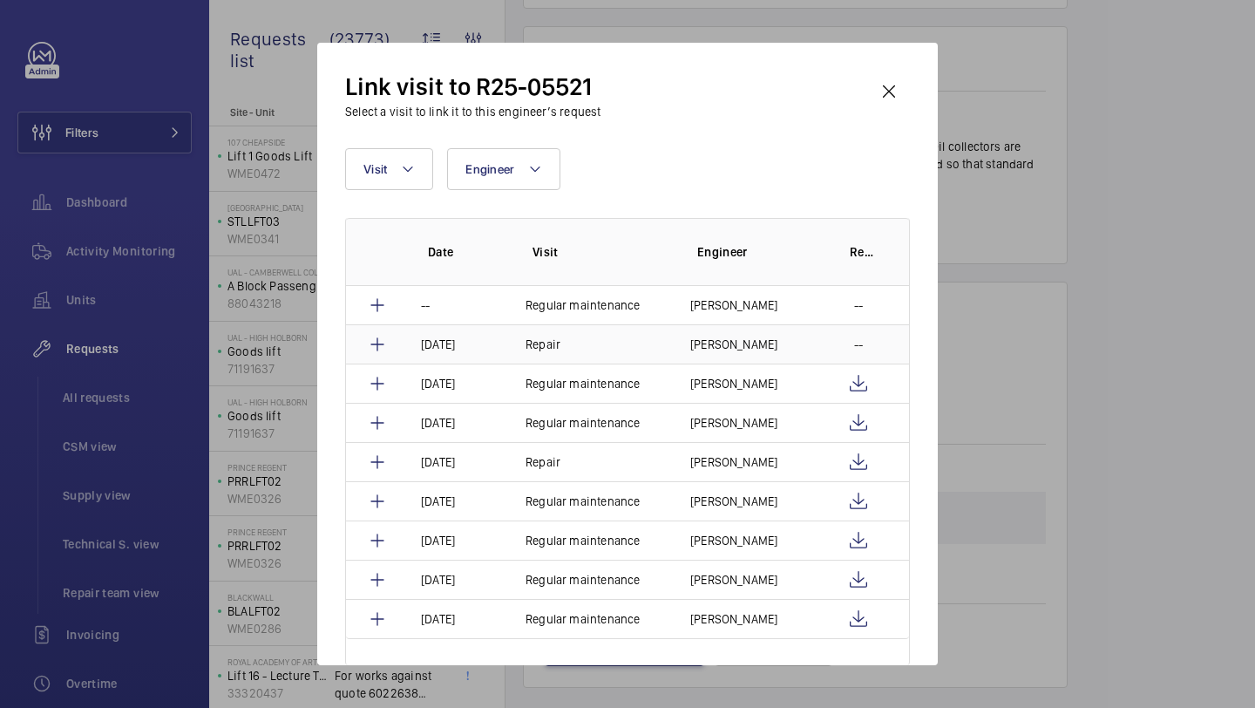
click at [711, 349] on p "[PERSON_NAME]" at bounding box center [733, 344] width 87 height 17
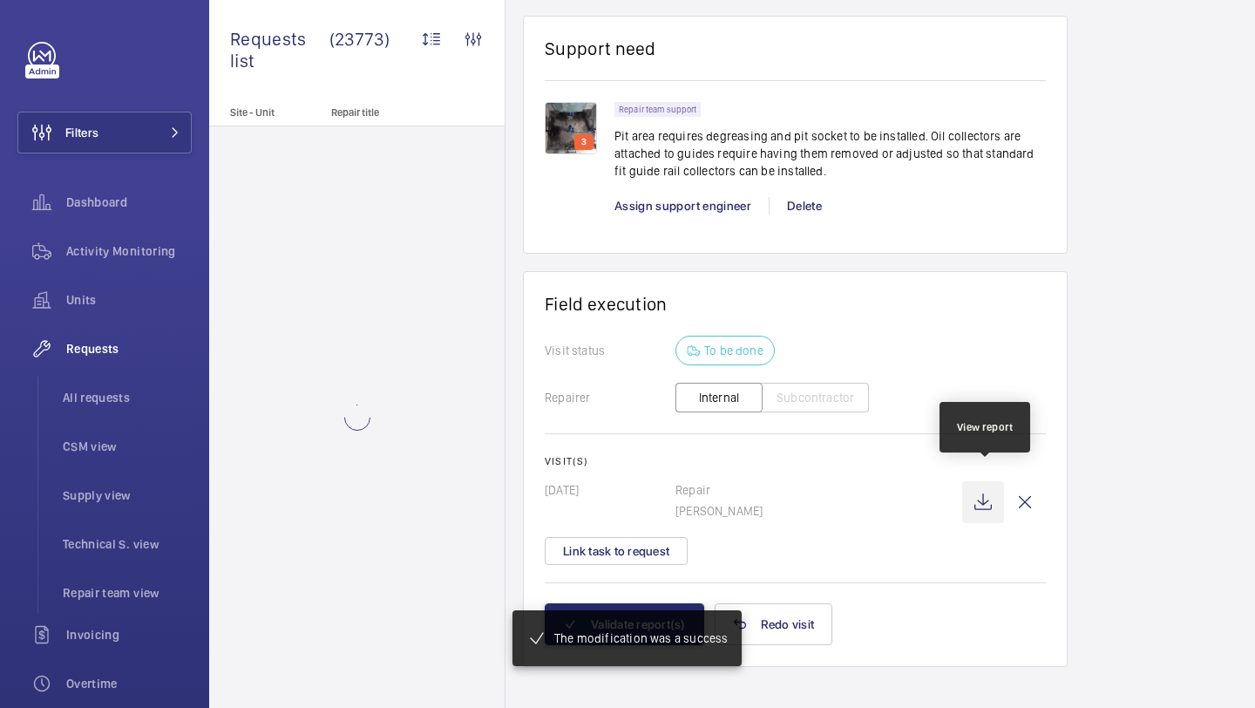
click at [982, 490] on wm-front-icon-button at bounding box center [983, 502] width 42 height 42
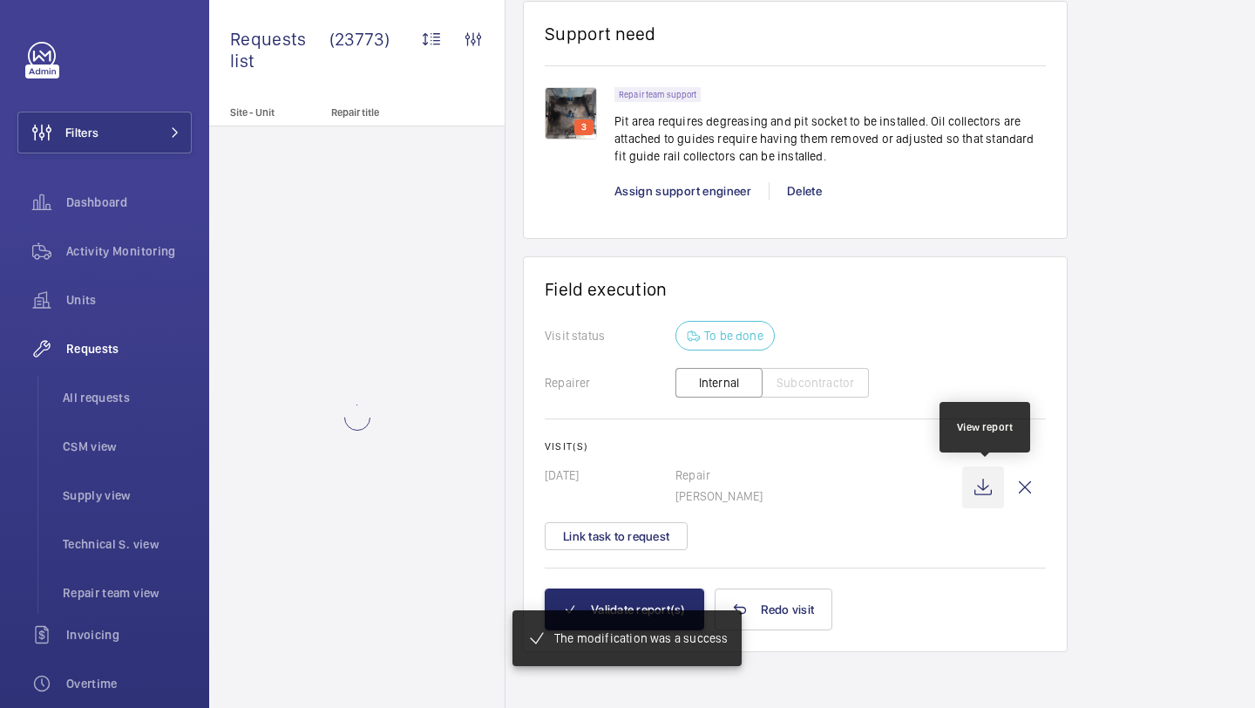
click at [987, 476] on wm-front-icon-button at bounding box center [983, 487] width 42 height 42
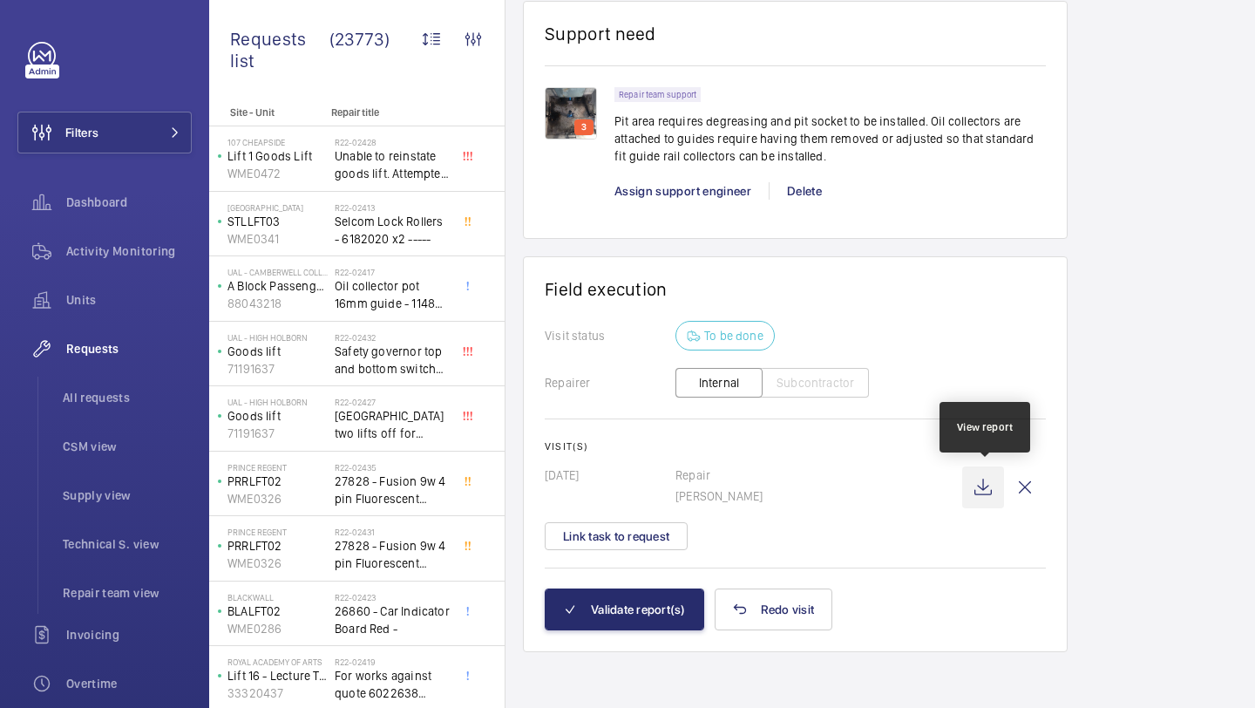
click at [988, 485] on wm-front-icon-button at bounding box center [983, 487] width 42 height 42
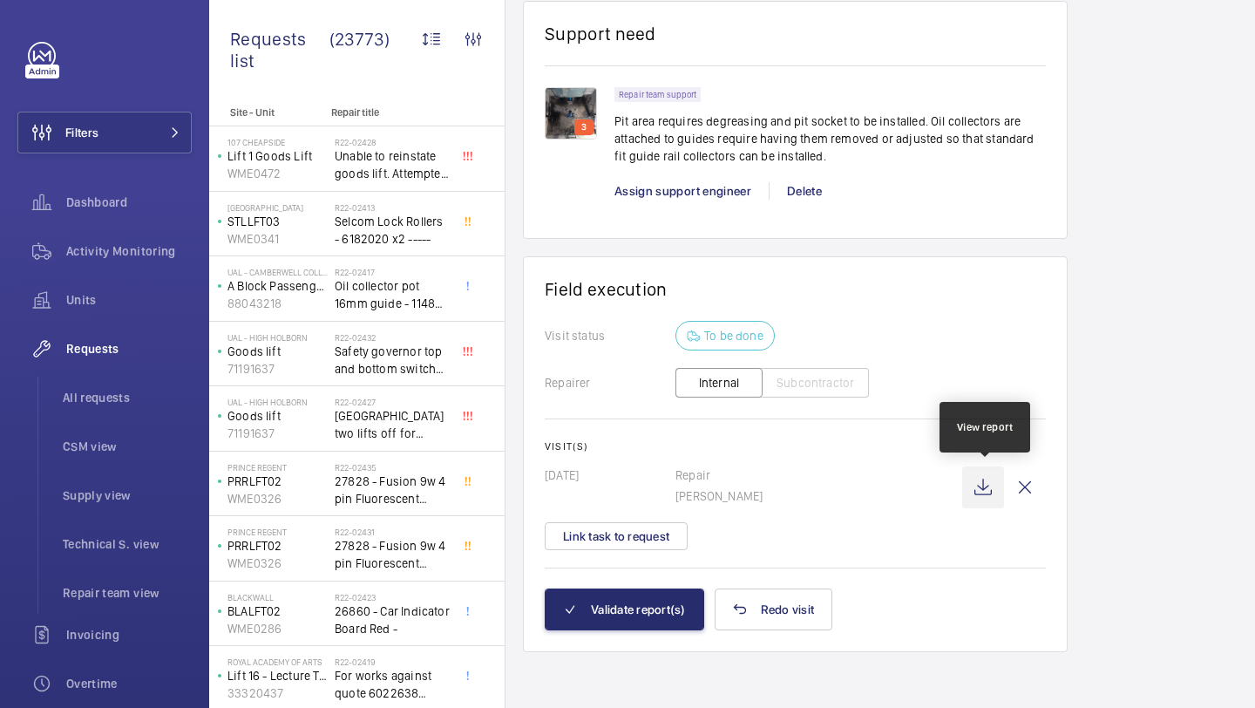
click at [988, 485] on wm-front-icon-button at bounding box center [983, 487] width 42 height 42
click at [634, 551] on wm-front-card-body "Visit status To be done Repairer Internal Subcontractor Visit(s) Today Repair K…" at bounding box center [795, 455] width 501 height 268
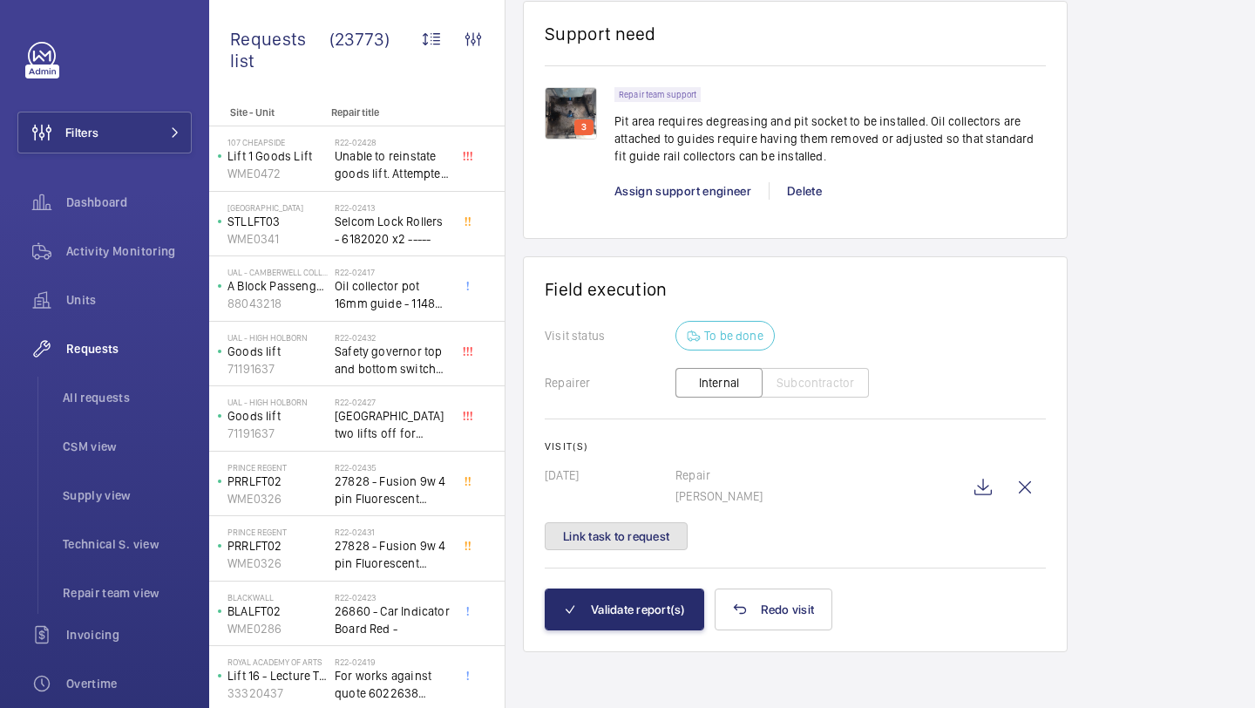
click at [637, 541] on button "Link task to request" at bounding box center [616, 536] width 143 height 28
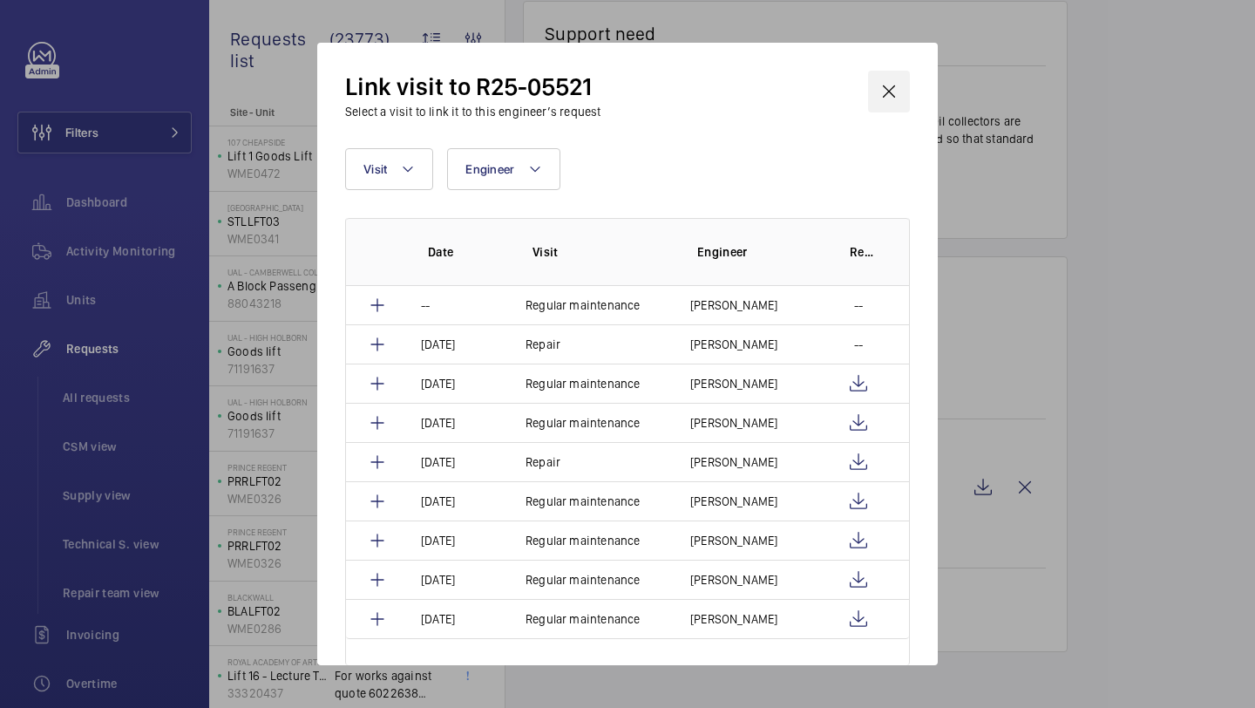
click at [884, 93] on wm-front-icon-button at bounding box center [889, 92] width 42 height 42
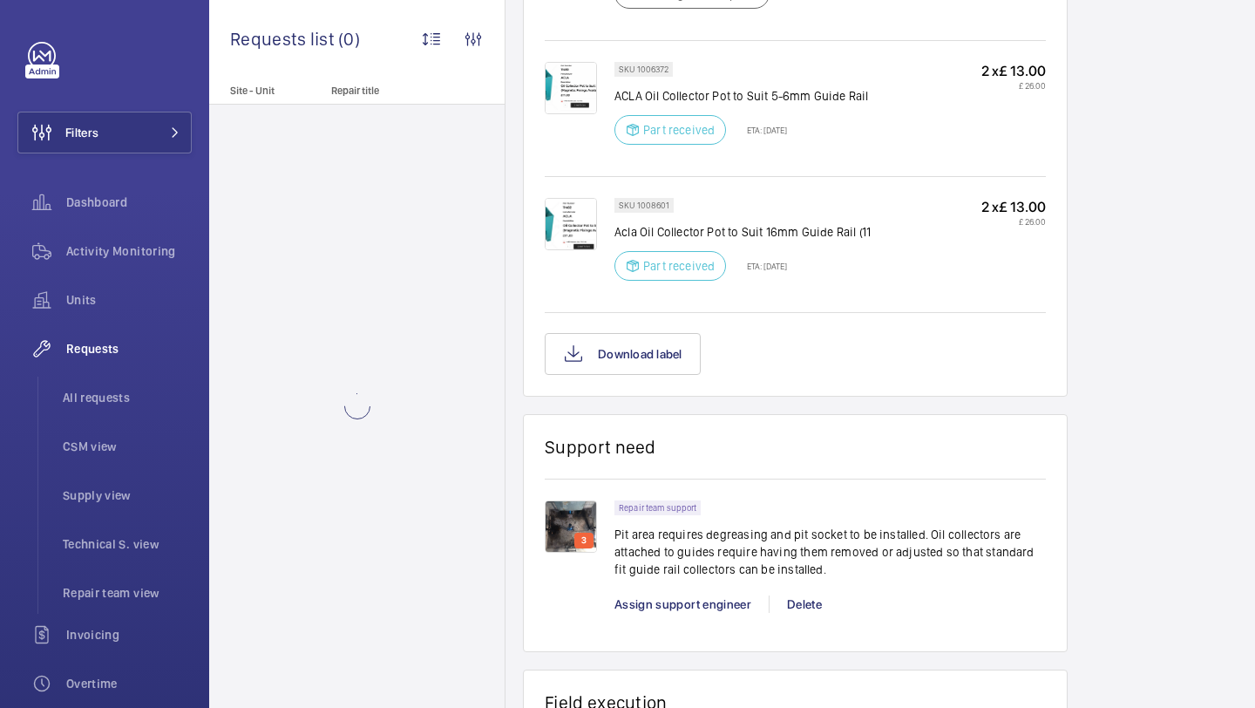
scroll to position [1826, 0]
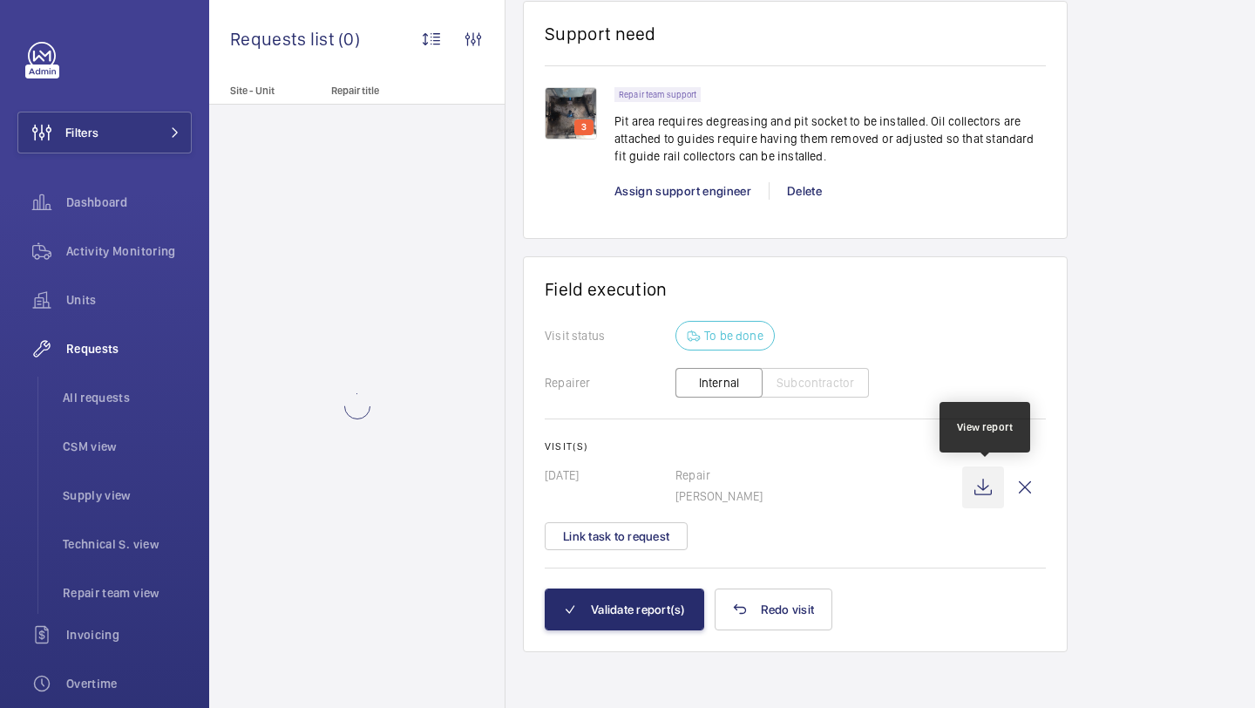
click at [981, 486] on wm-front-icon-button at bounding box center [983, 487] width 42 height 42
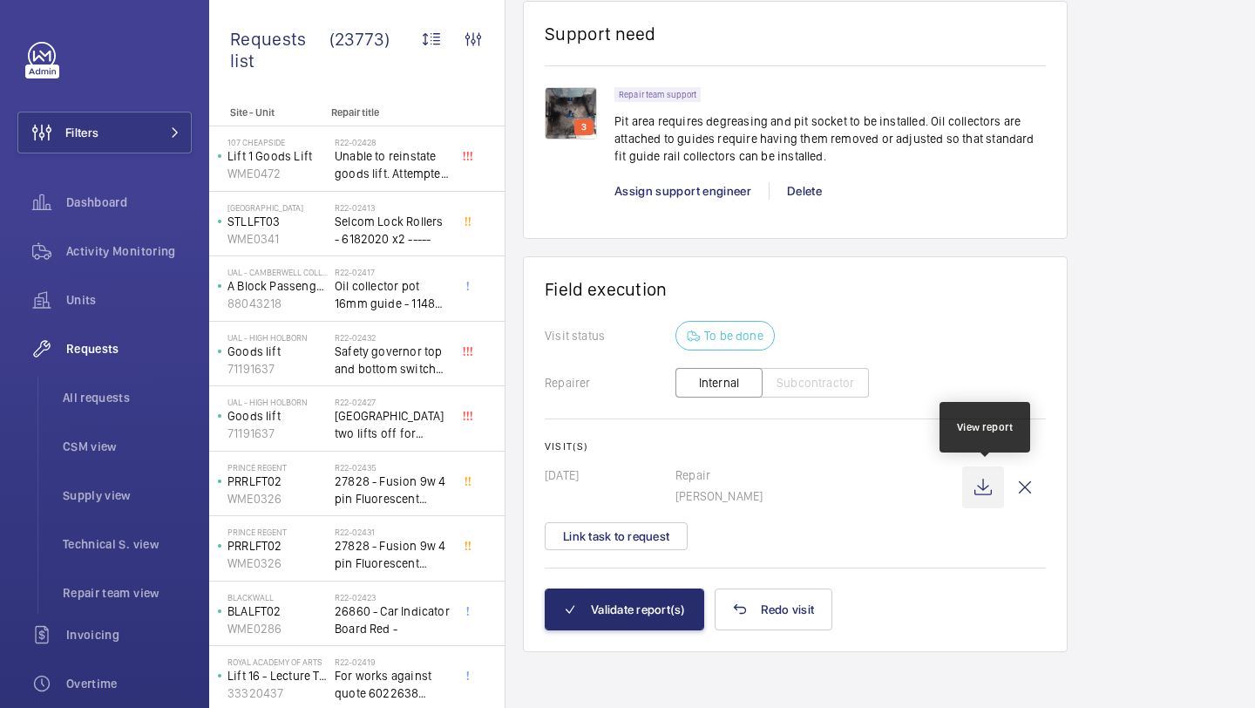
click at [981, 487] on wm-front-icon-button at bounding box center [983, 487] width 42 height 42
click at [602, 554] on wm-front-card-body "Visit status To be done Repairer Internal Subcontractor Visit(s) [DATE] Repair …" at bounding box center [795, 455] width 501 height 268
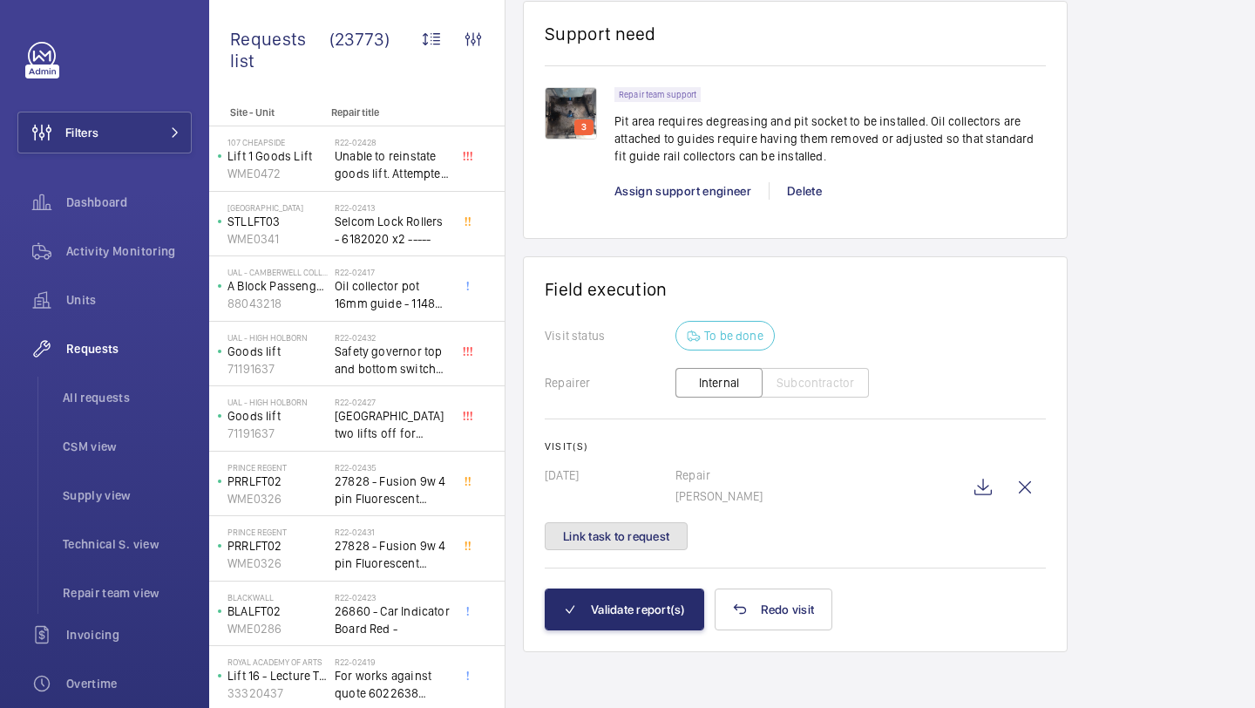
click at [614, 545] on button "Link task to request" at bounding box center [616, 536] width 143 height 28
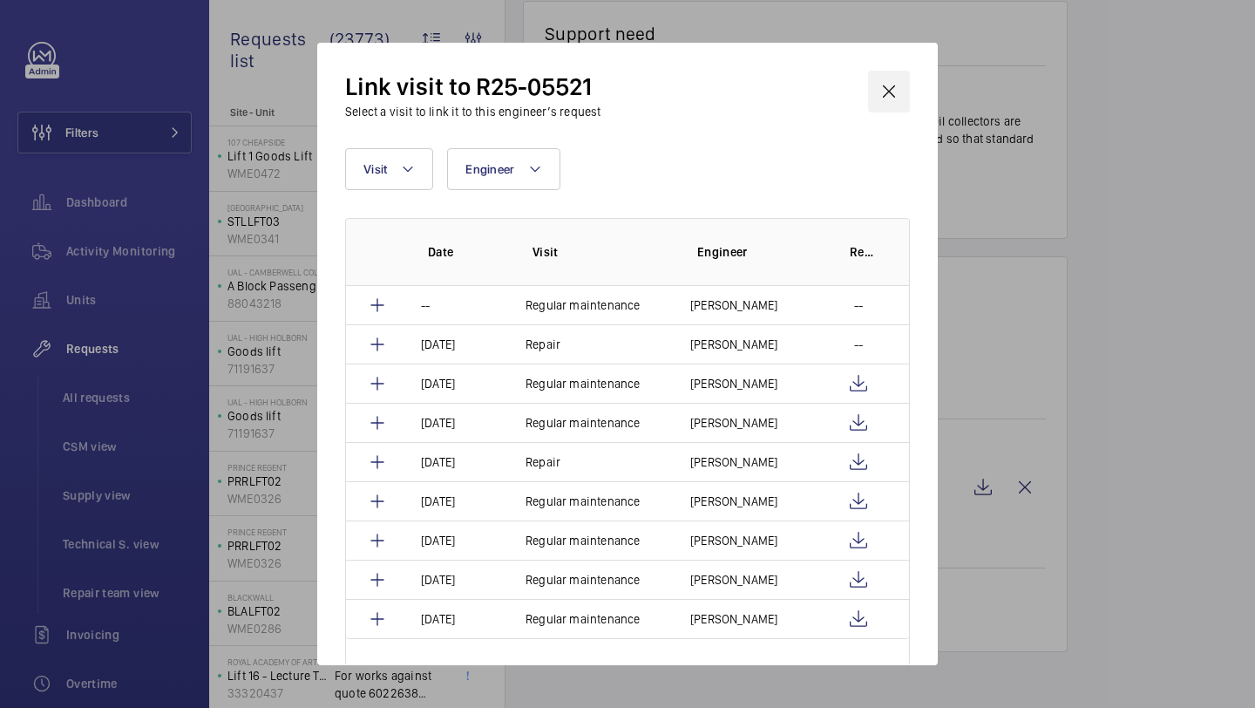
click at [896, 109] on wm-front-icon-button at bounding box center [889, 92] width 42 height 42
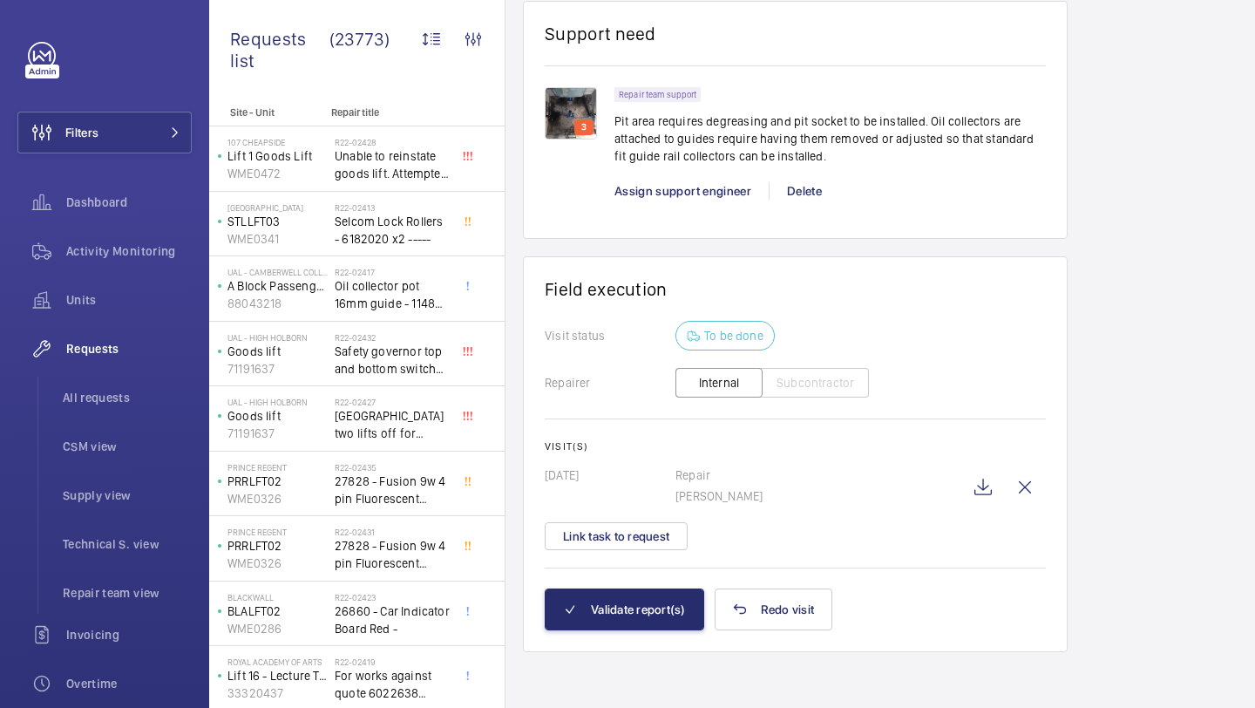
click at [613, 632] on wm-front-card "Field execution Visit status To be done Repairer Internal Subcontractor Visit(s…" at bounding box center [795, 454] width 545 height 396
click at [624, 609] on button "Validate report(s)" at bounding box center [625, 609] width 160 height 42
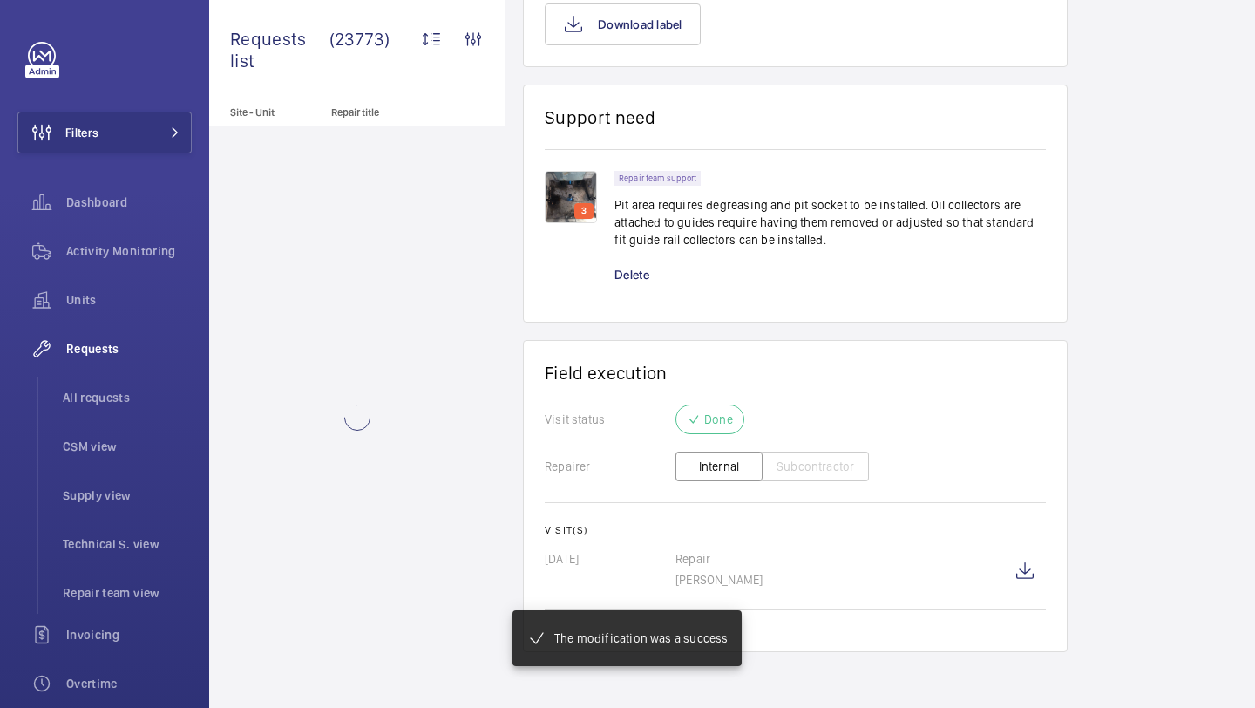
scroll to position [1725, 0]
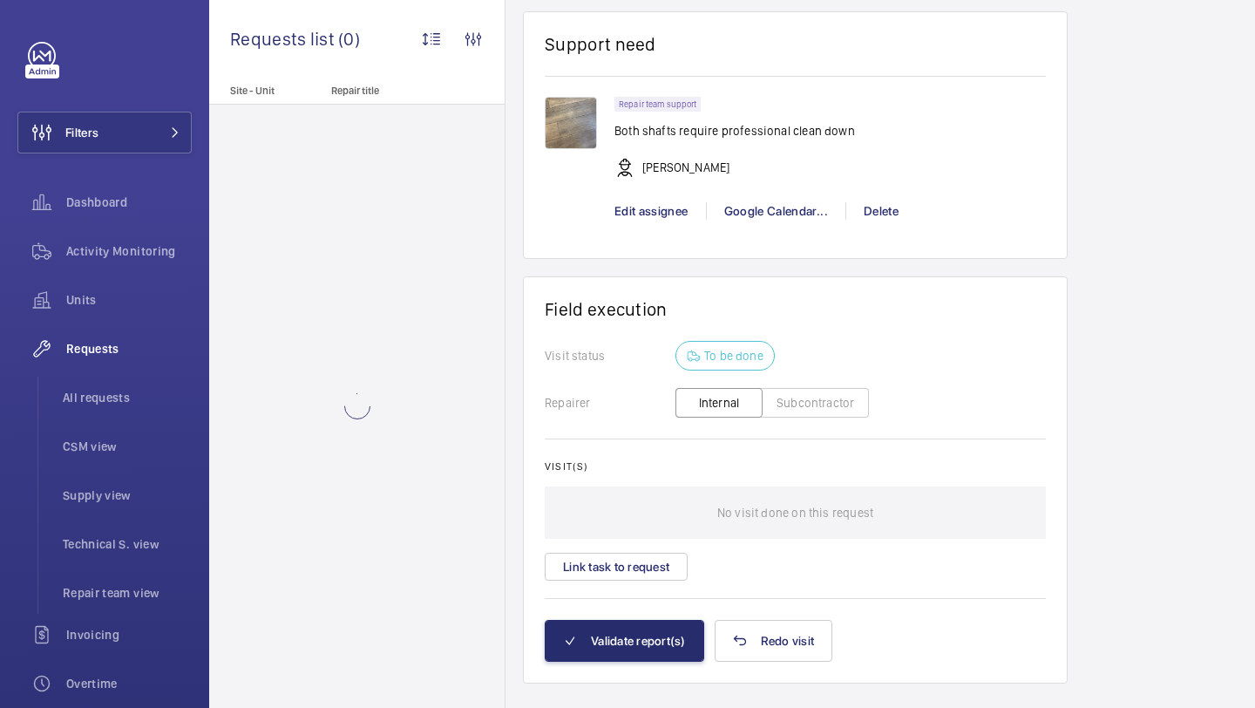
scroll to position [1472, 0]
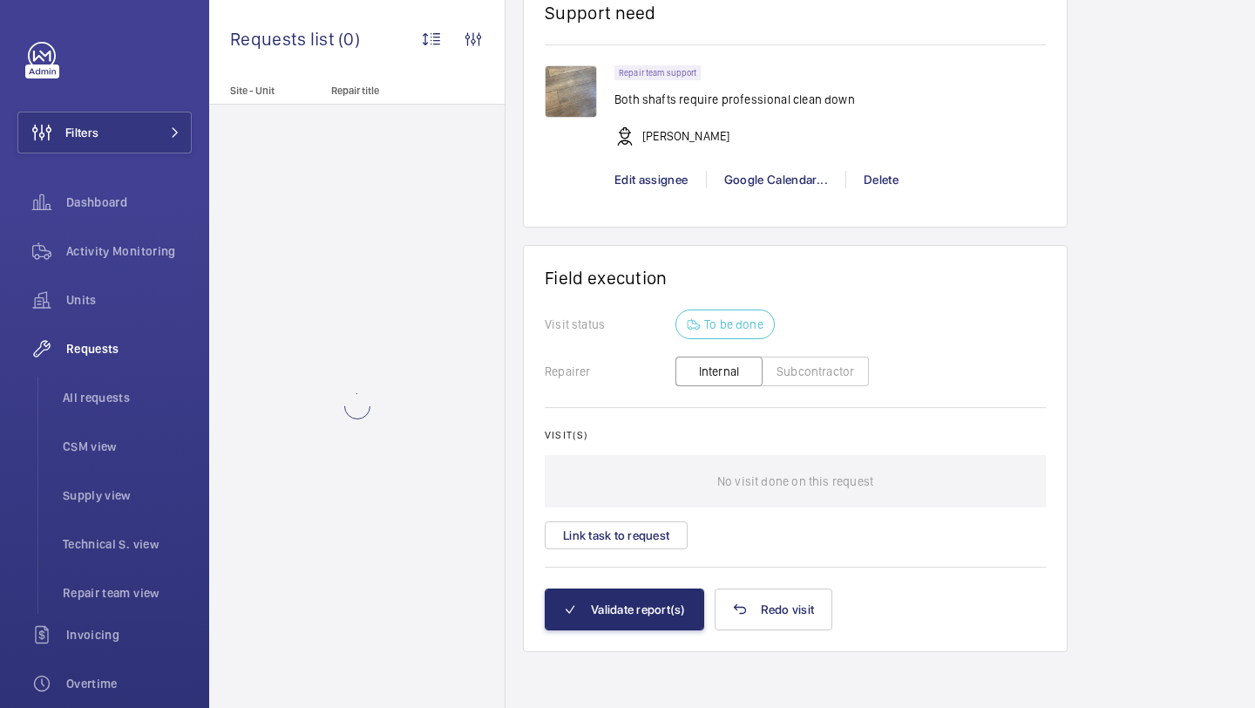
click at [658, 507] on div "No visit done on this request" at bounding box center [795, 481] width 501 height 52
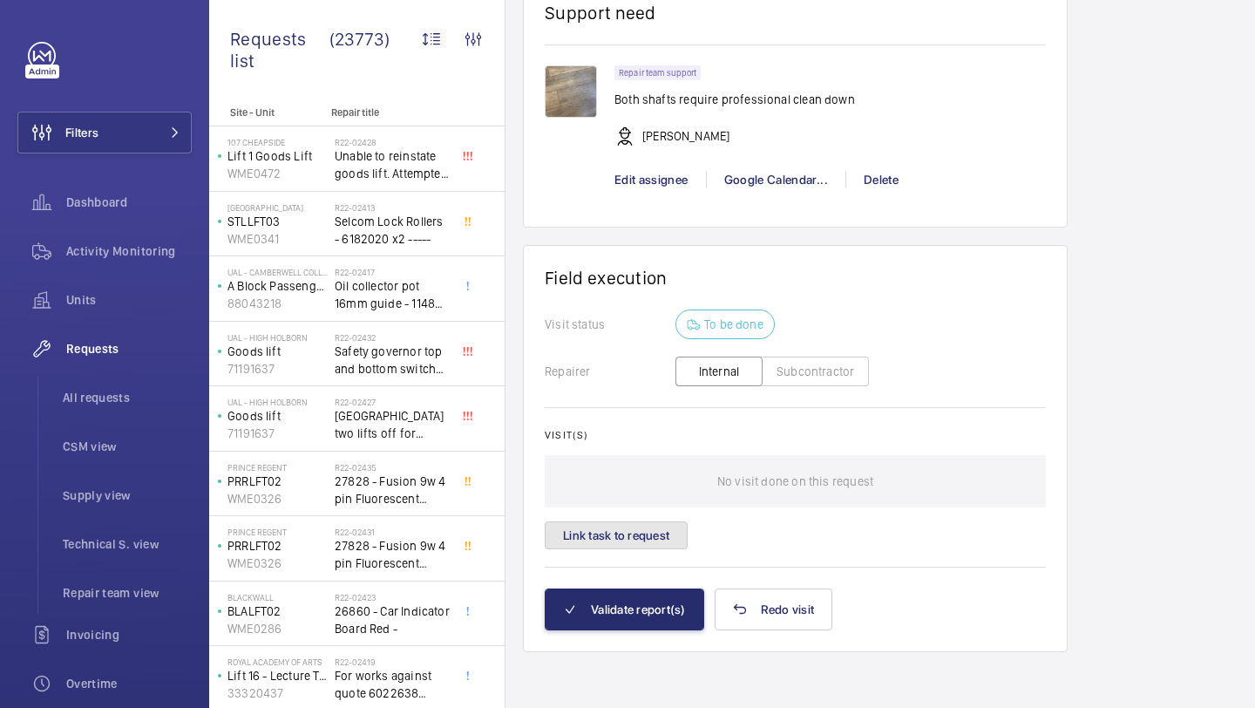
click at [651, 522] on button "Link task to request" at bounding box center [616, 535] width 143 height 28
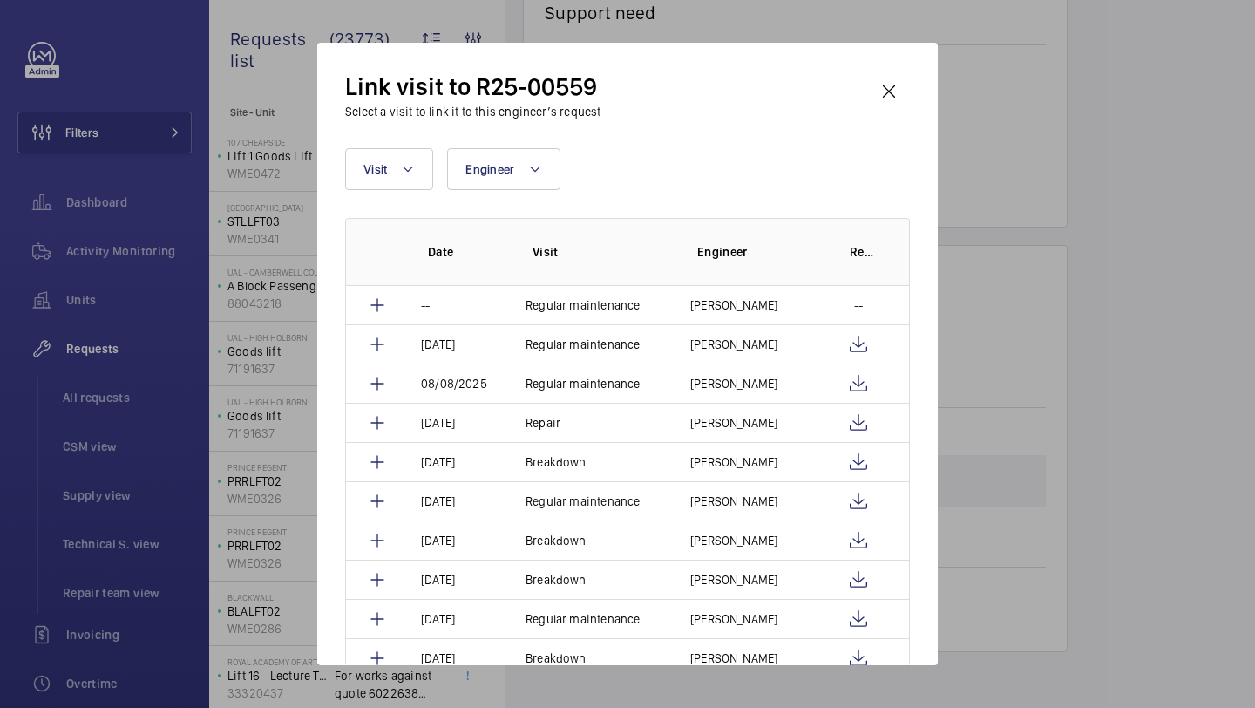
scroll to position [1525, 0]
click at [906, 86] on wm-front-icon-button at bounding box center [889, 92] width 42 height 42
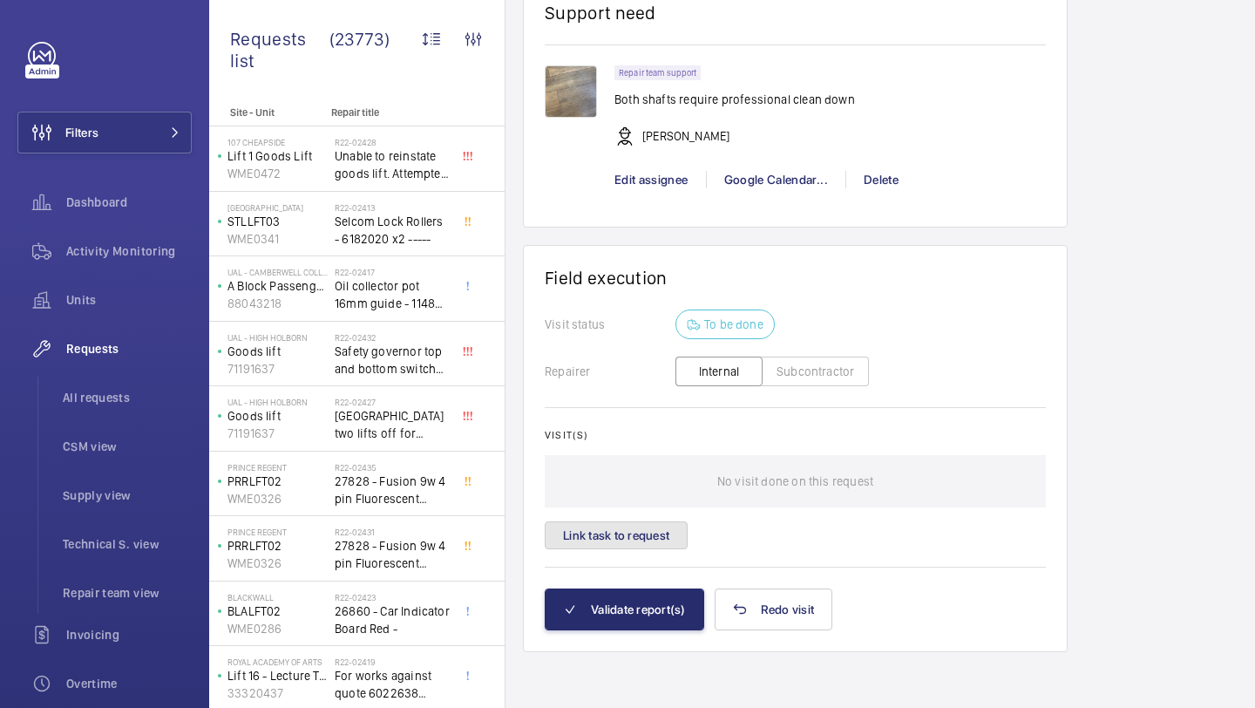
click at [647, 530] on button "Link task to request" at bounding box center [616, 535] width 143 height 28
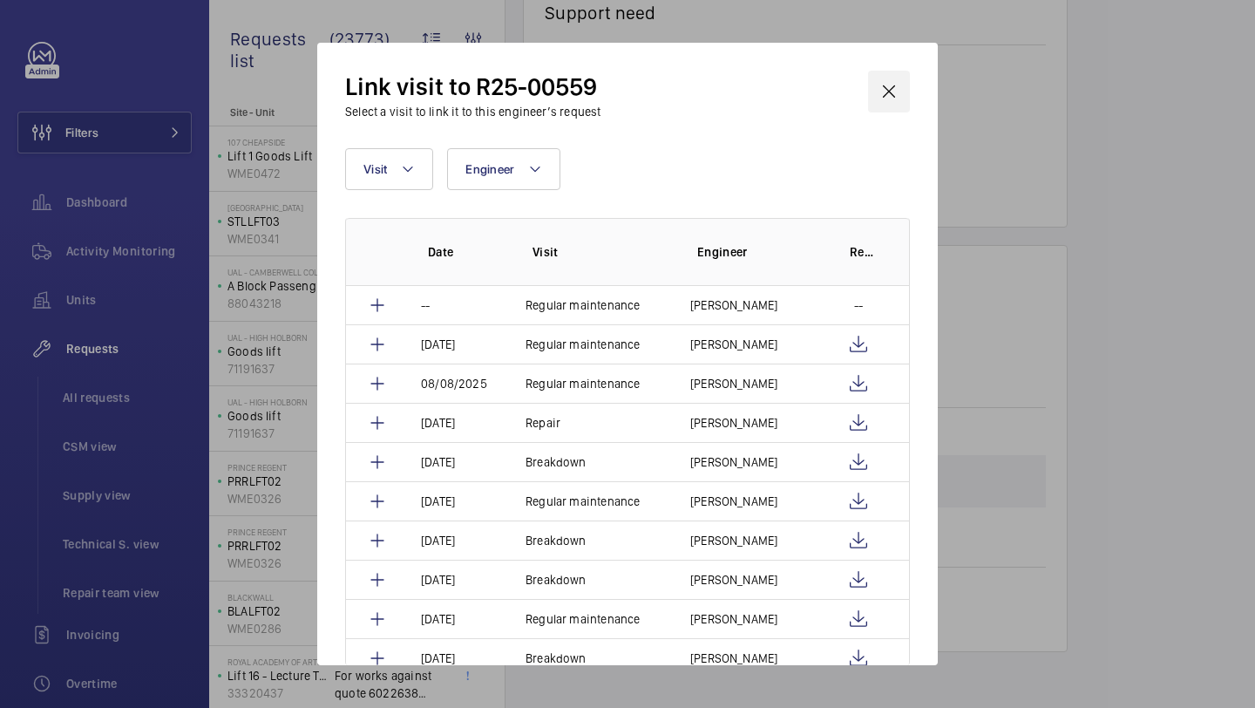
click at [902, 85] on wm-front-icon-button at bounding box center [889, 92] width 42 height 42
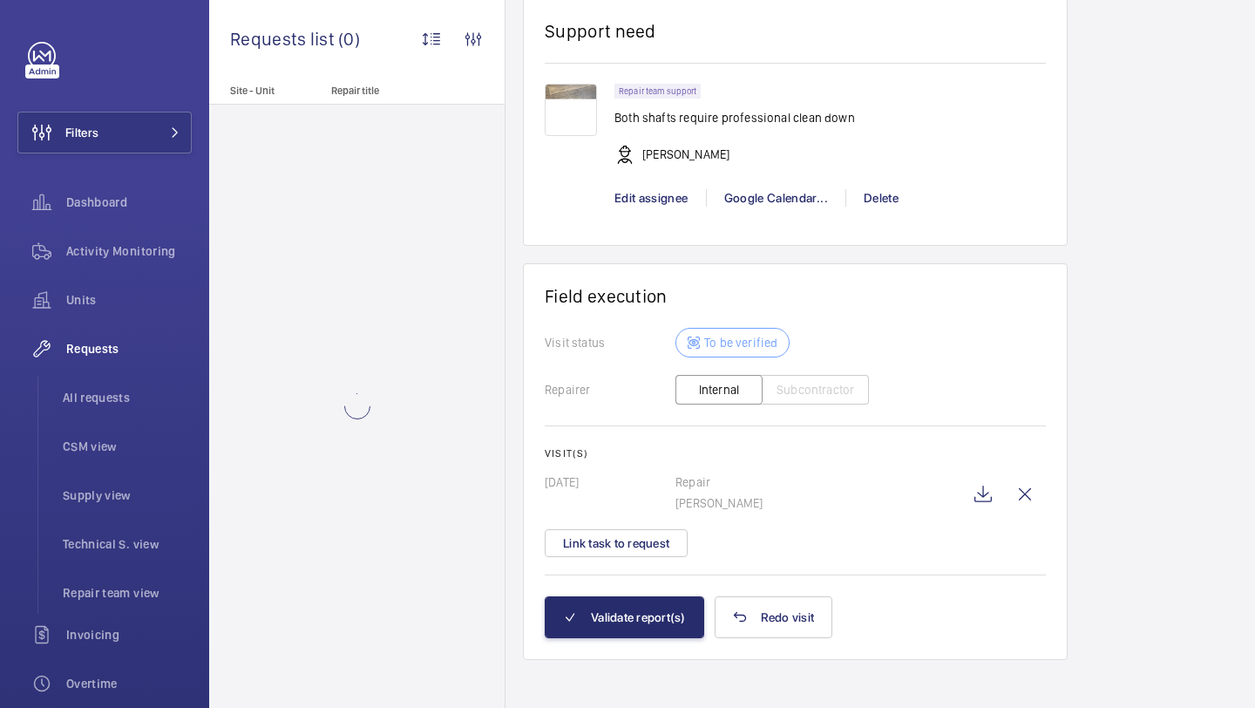
scroll to position [1532, 0]
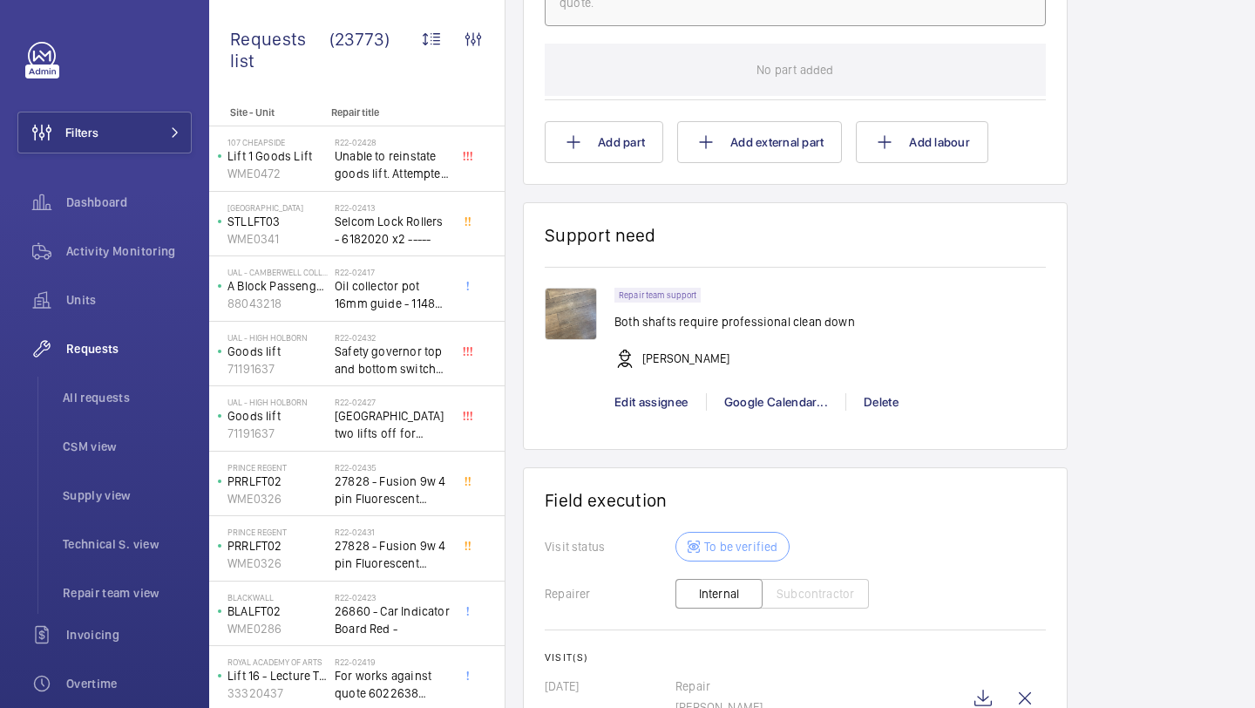
scroll to position [1532, 0]
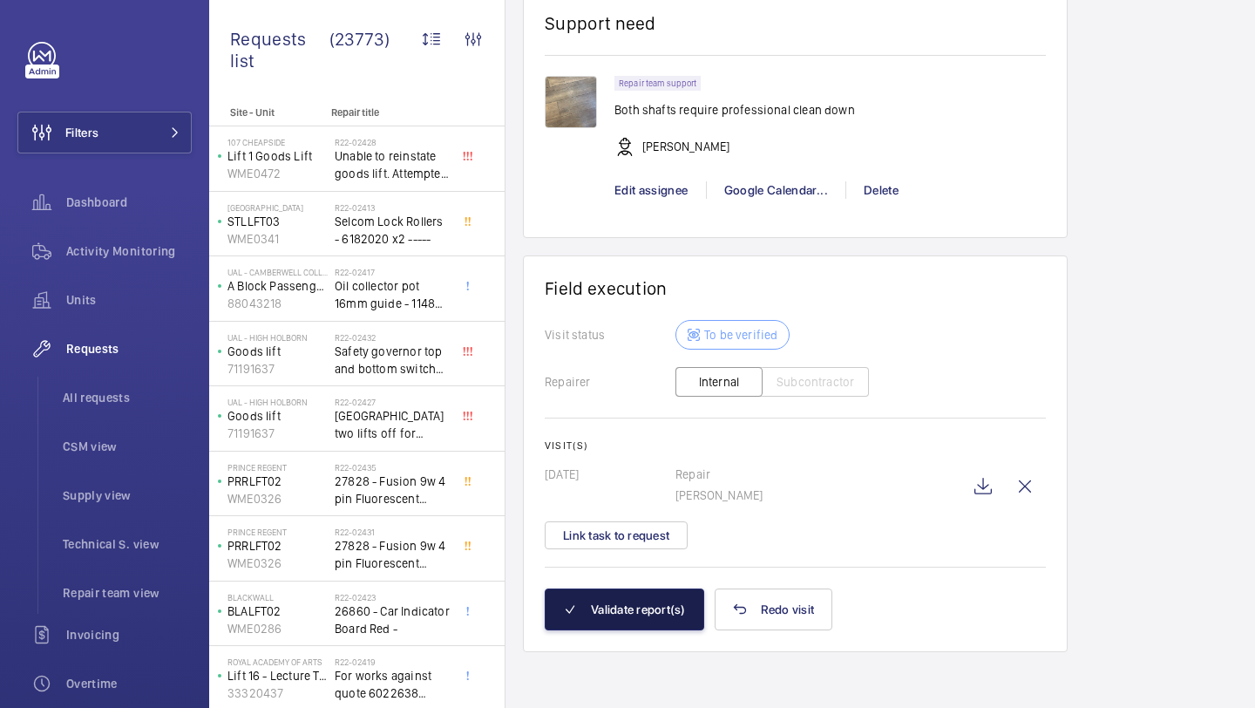
click at [631, 596] on button "Validate report(s)" at bounding box center [625, 609] width 160 height 42
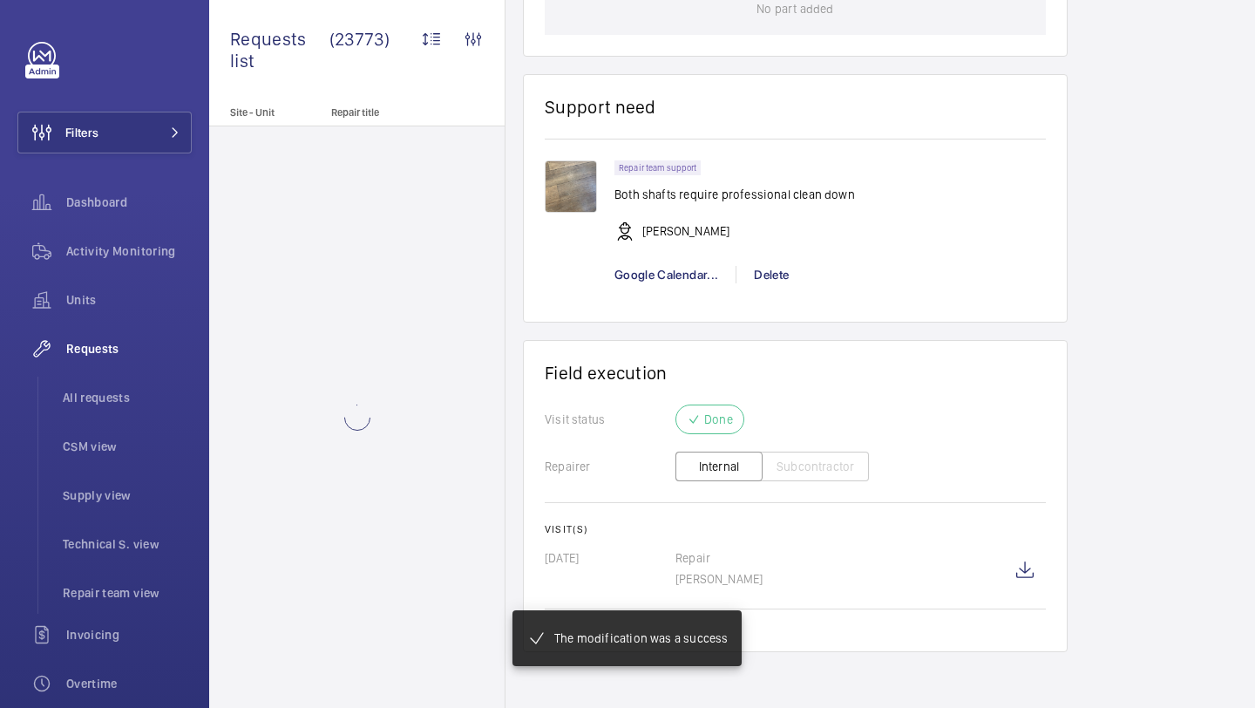
scroll to position [1264, 0]
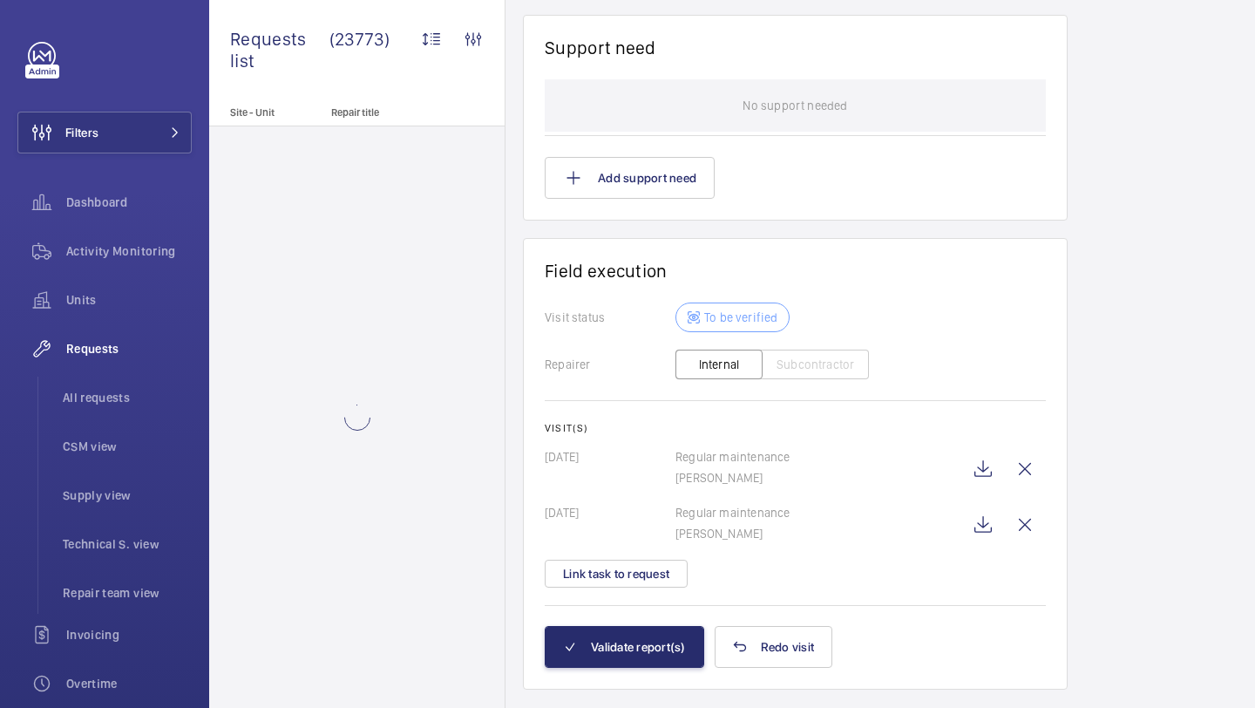
scroll to position [1512, 0]
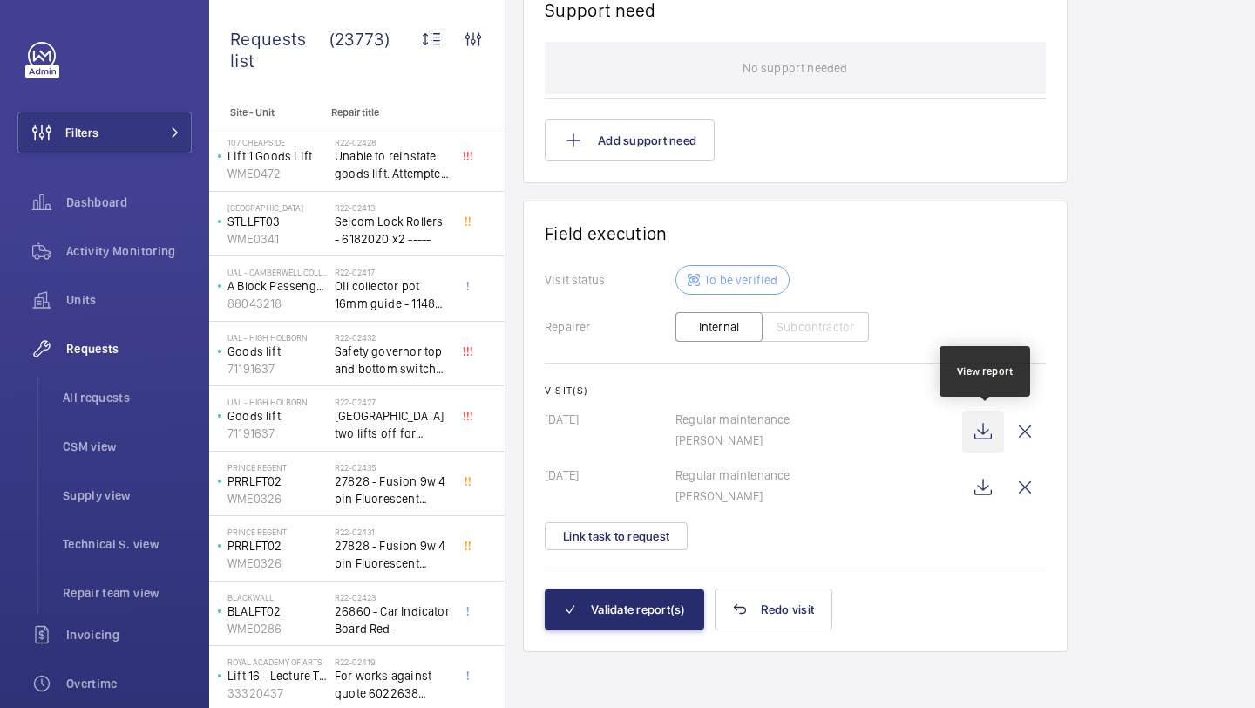
click at [989, 439] on wm-front-icon-button at bounding box center [983, 432] width 42 height 42
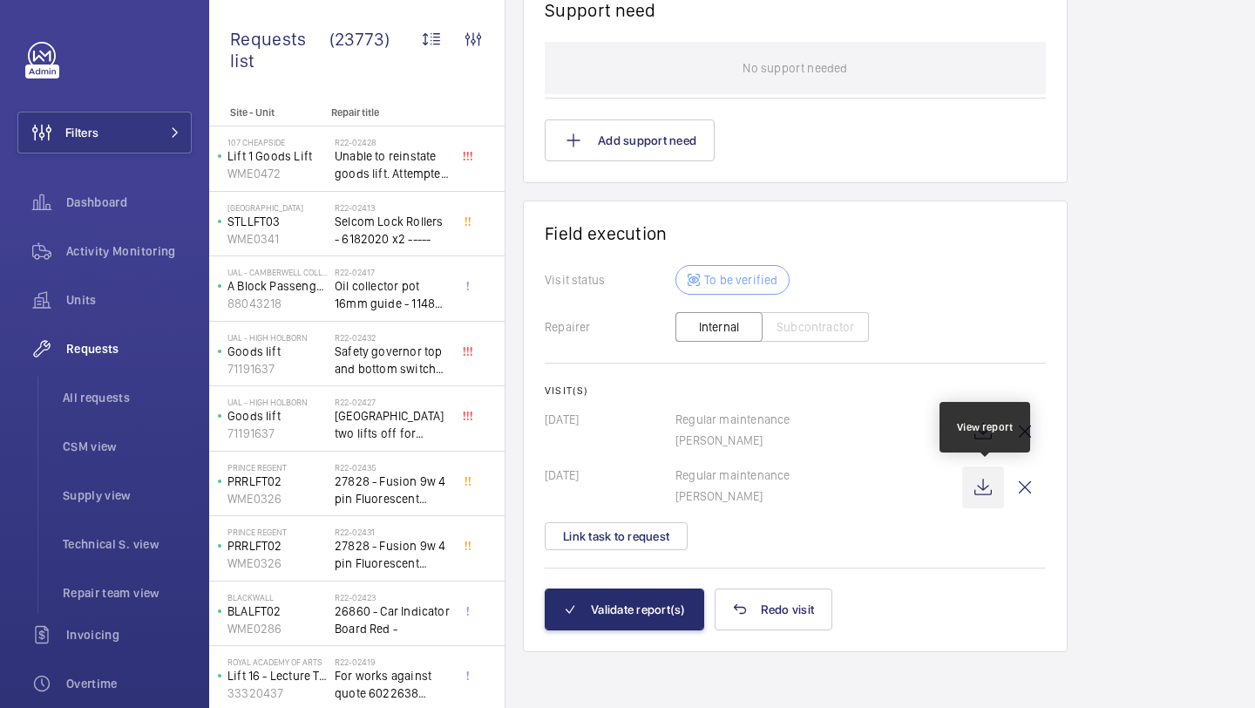
click at [983, 486] on wm-front-icon-button at bounding box center [983, 487] width 42 height 42
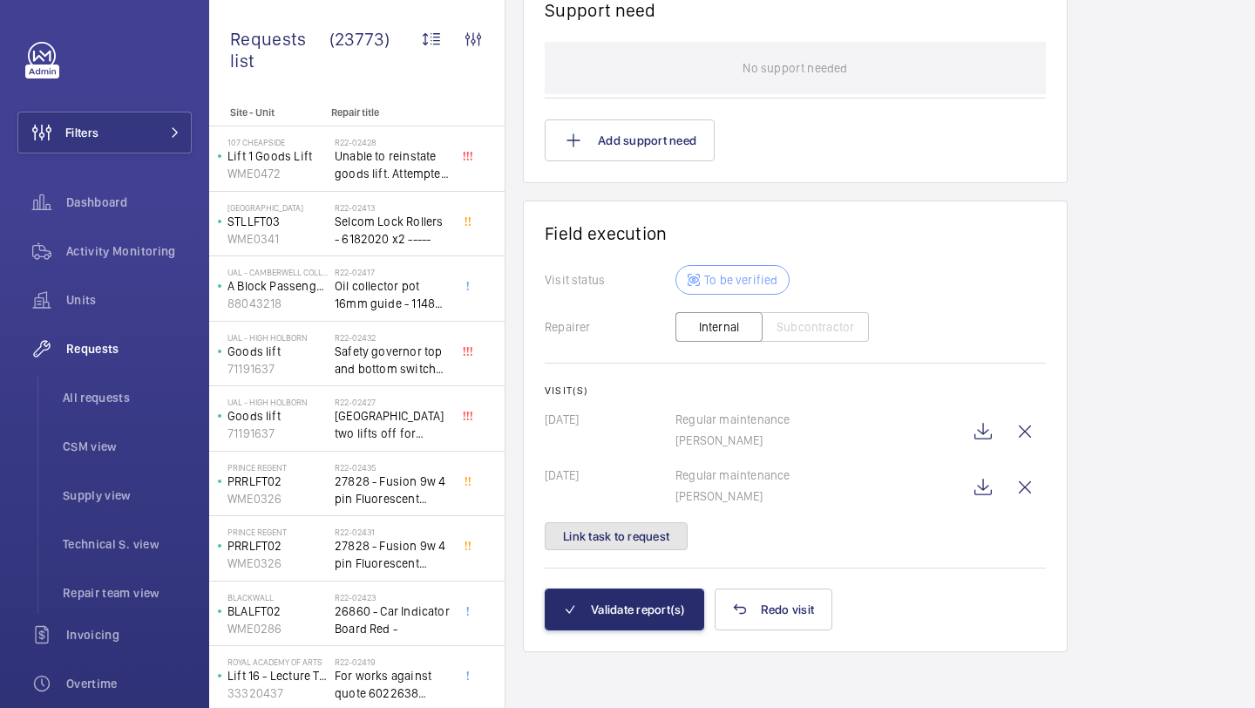
click at [638, 548] on button "Link task to request" at bounding box center [616, 536] width 143 height 28
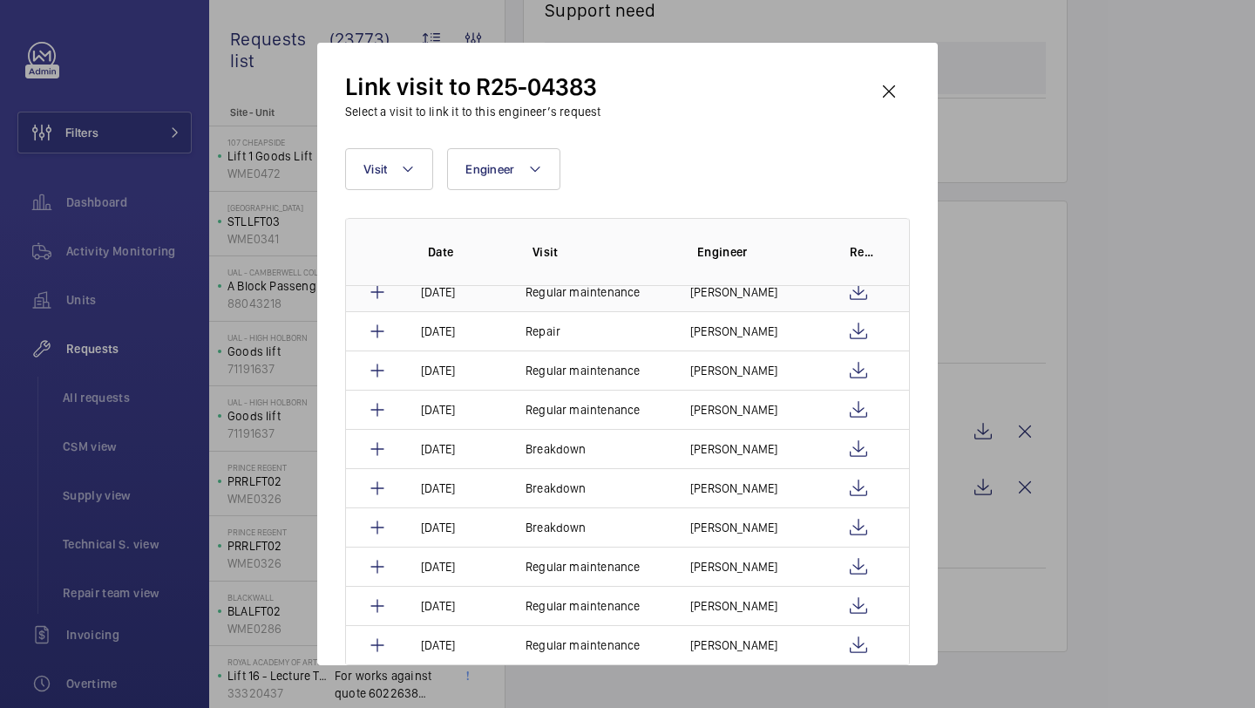
scroll to position [973, 0]
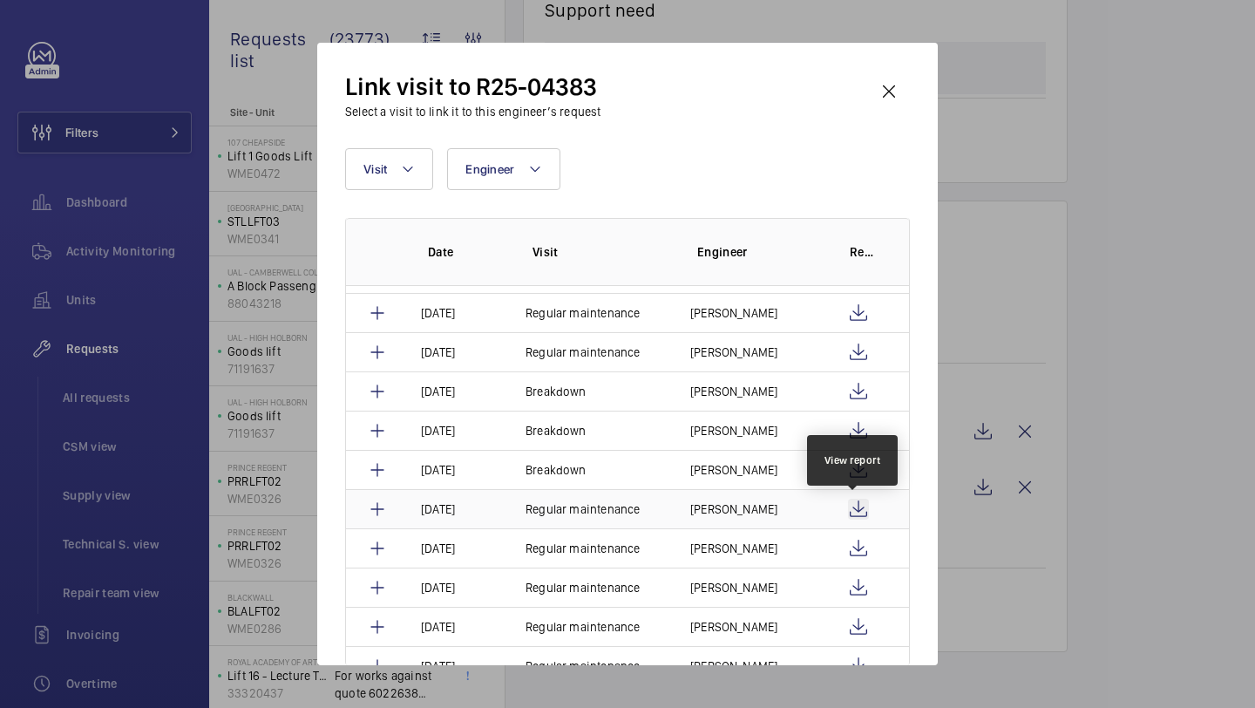
click at [857, 513] on wm-front-icon-button at bounding box center [858, 509] width 21 height 21
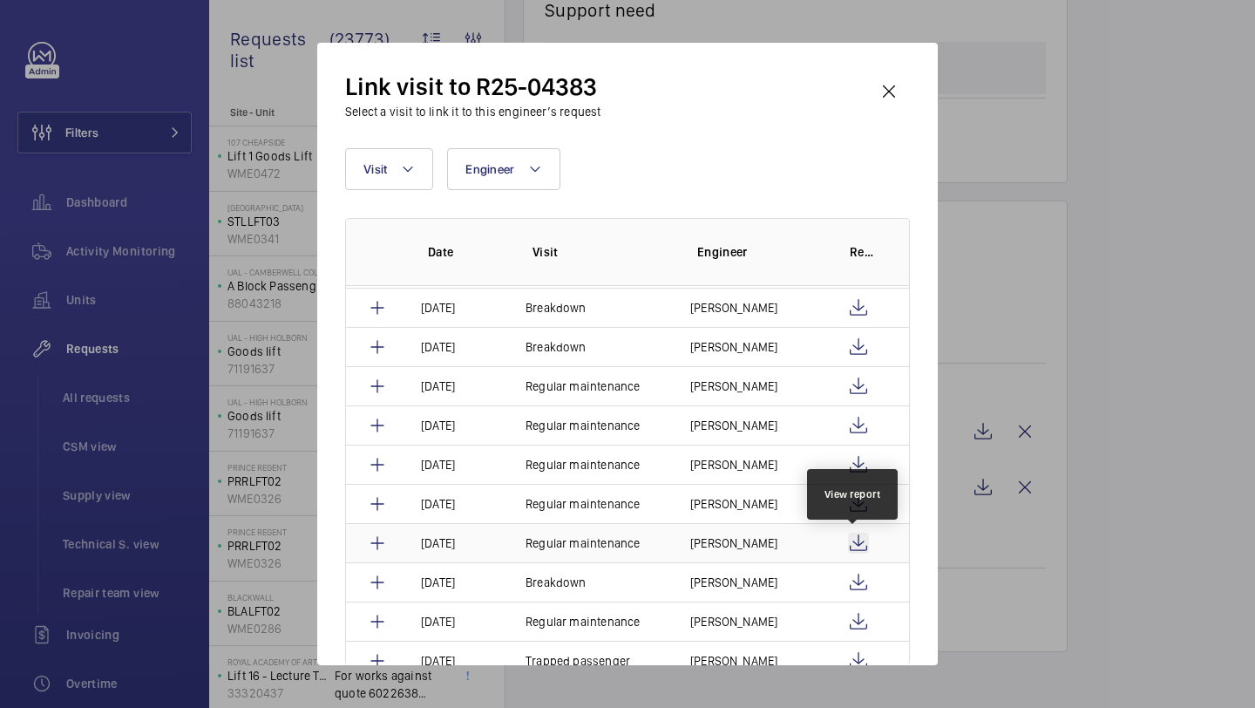
click at [852, 541] on wm-front-icon-button at bounding box center [858, 543] width 21 height 21
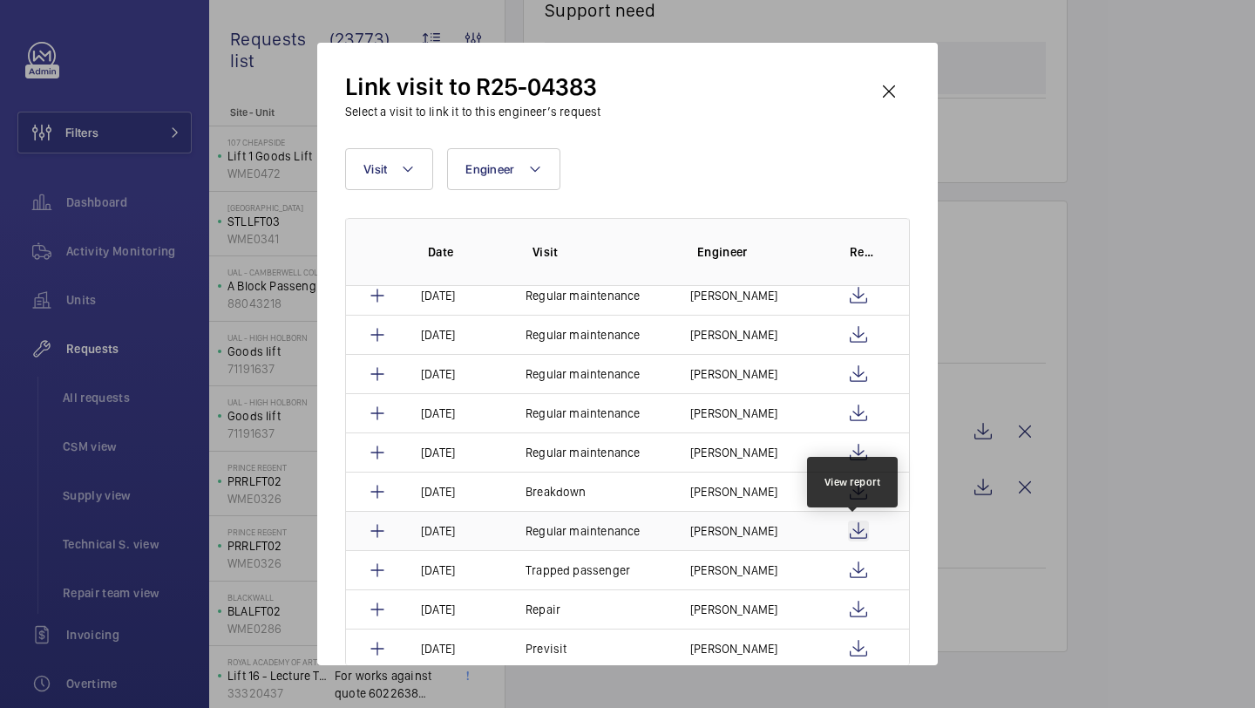
click at [849, 527] on wm-front-icon-button at bounding box center [858, 530] width 21 height 21
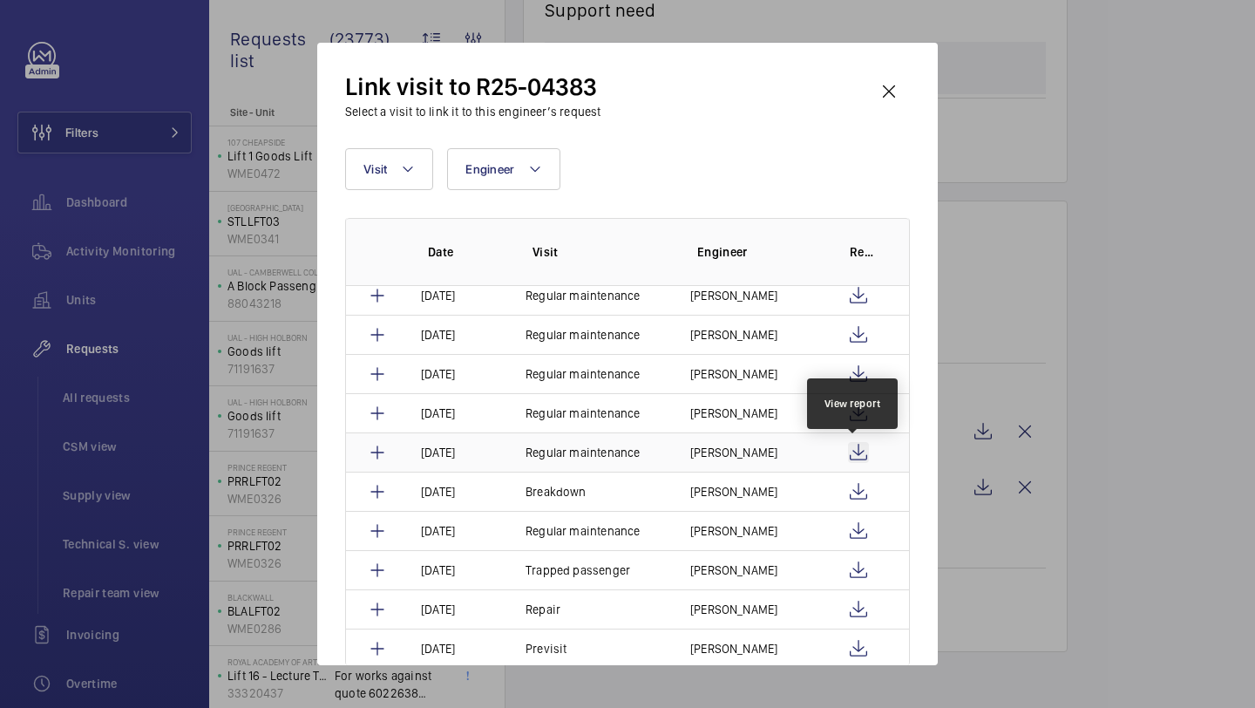
click at [853, 447] on wm-front-icon-button at bounding box center [858, 452] width 21 height 21
click at [852, 411] on wm-front-icon-button at bounding box center [858, 413] width 21 height 21
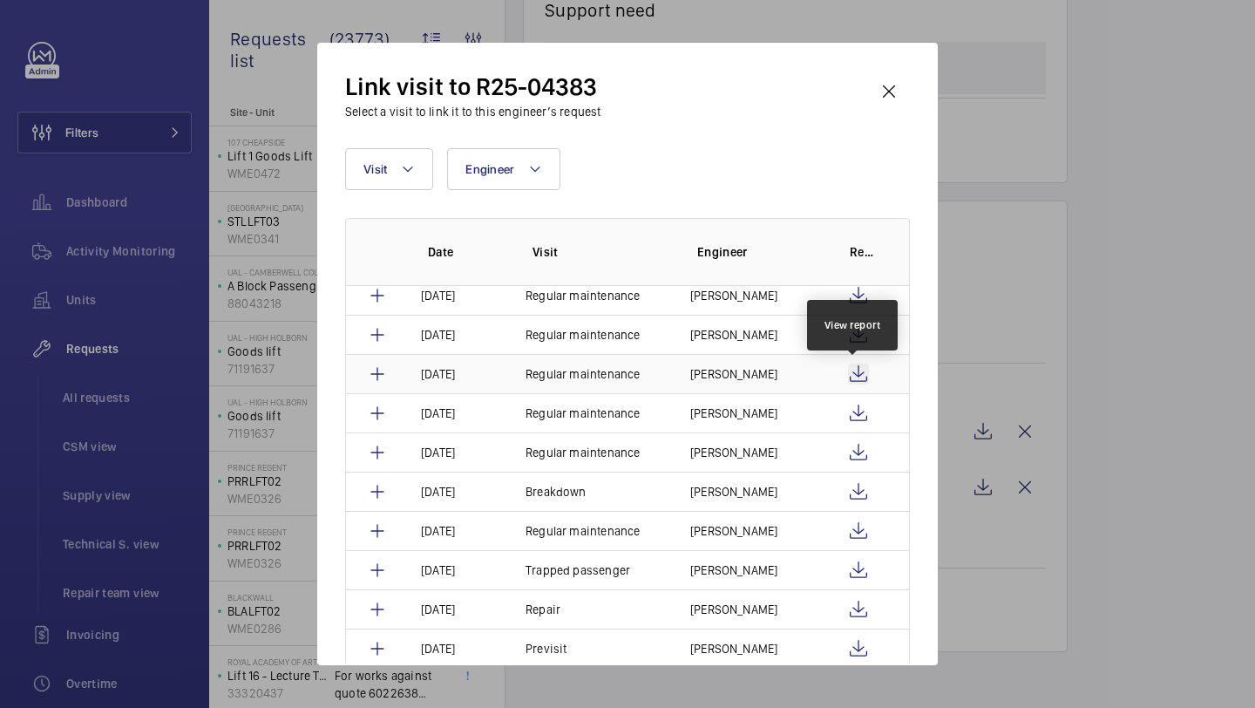
click at [851, 379] on wm-front-icon-button at bounding box center [858, 374] width 21 height 21
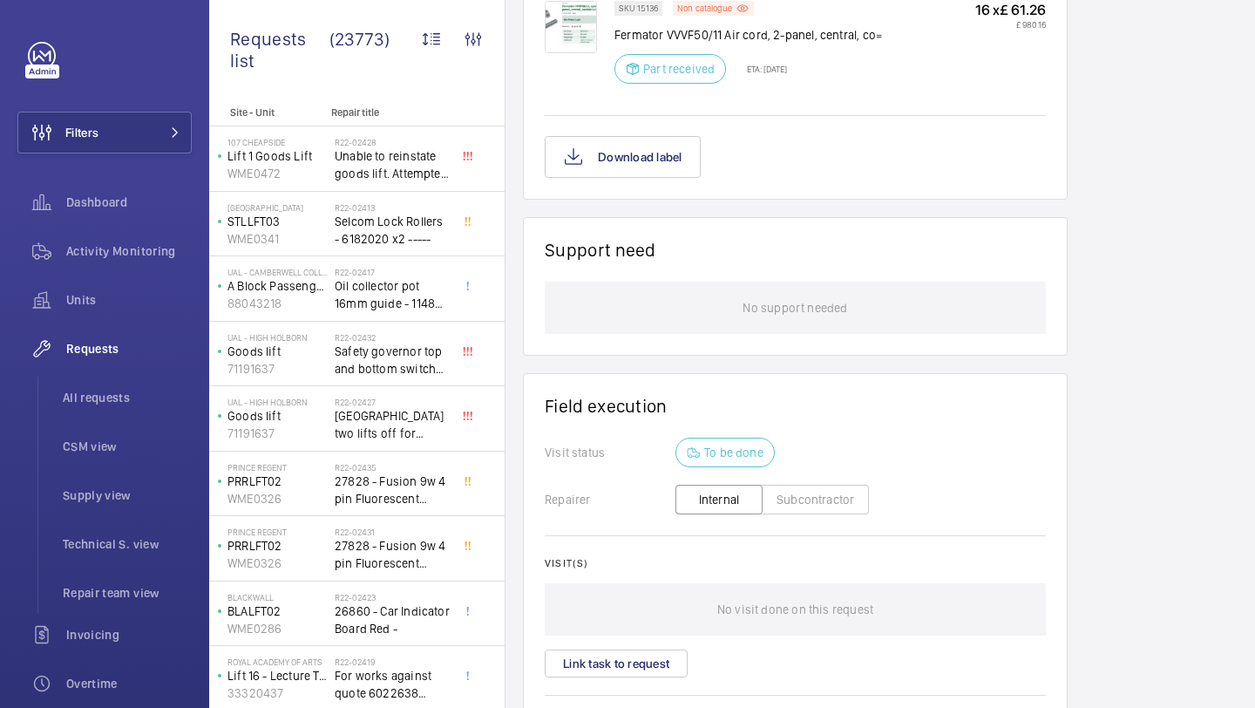
scroll to position [1246, 0]
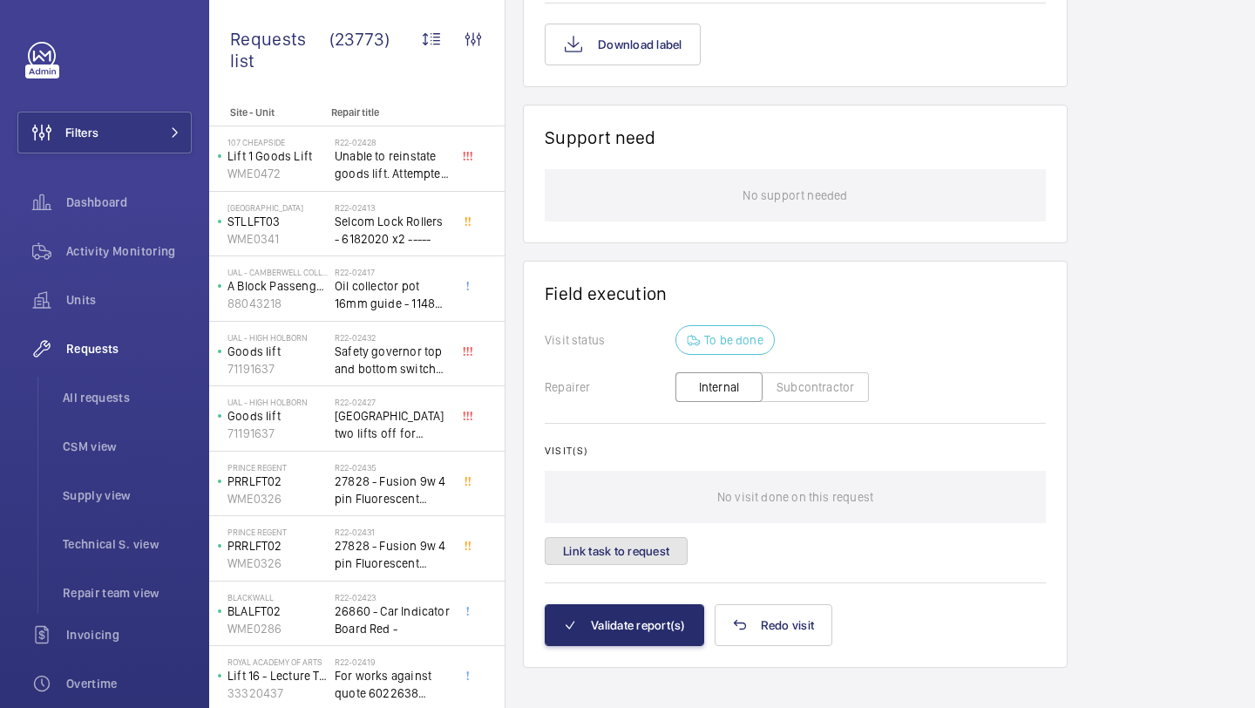
click at [653, 537] on button "Link task to request" at bounding box center [616, 551] width 143 height 28
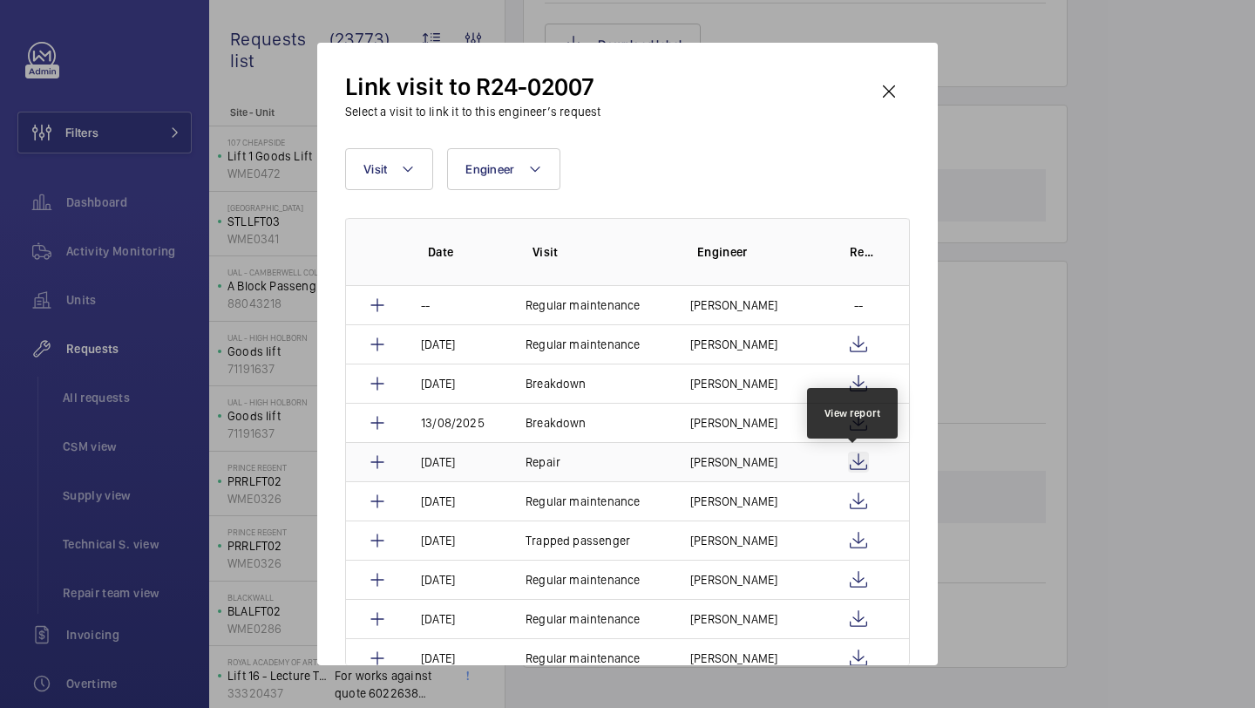
click at [855, 453] on wm-front-icon-button at bounding box center [858, 462] width 21 height 21
click at [904, 83] on wm-front-icon-button at bounding box center [889, 92] width 42 height 42
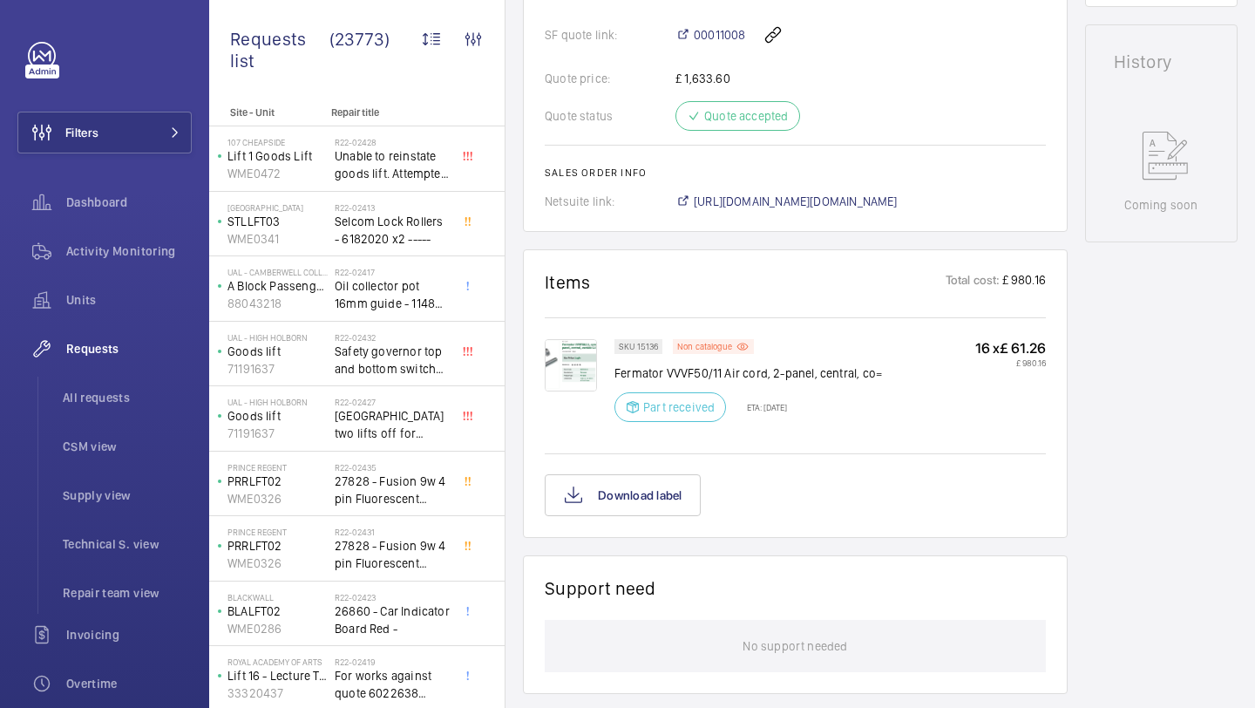
scroll to position [793, 0]
click at [577, 356] on img at bounding box center [571, 367] width 52 height 52
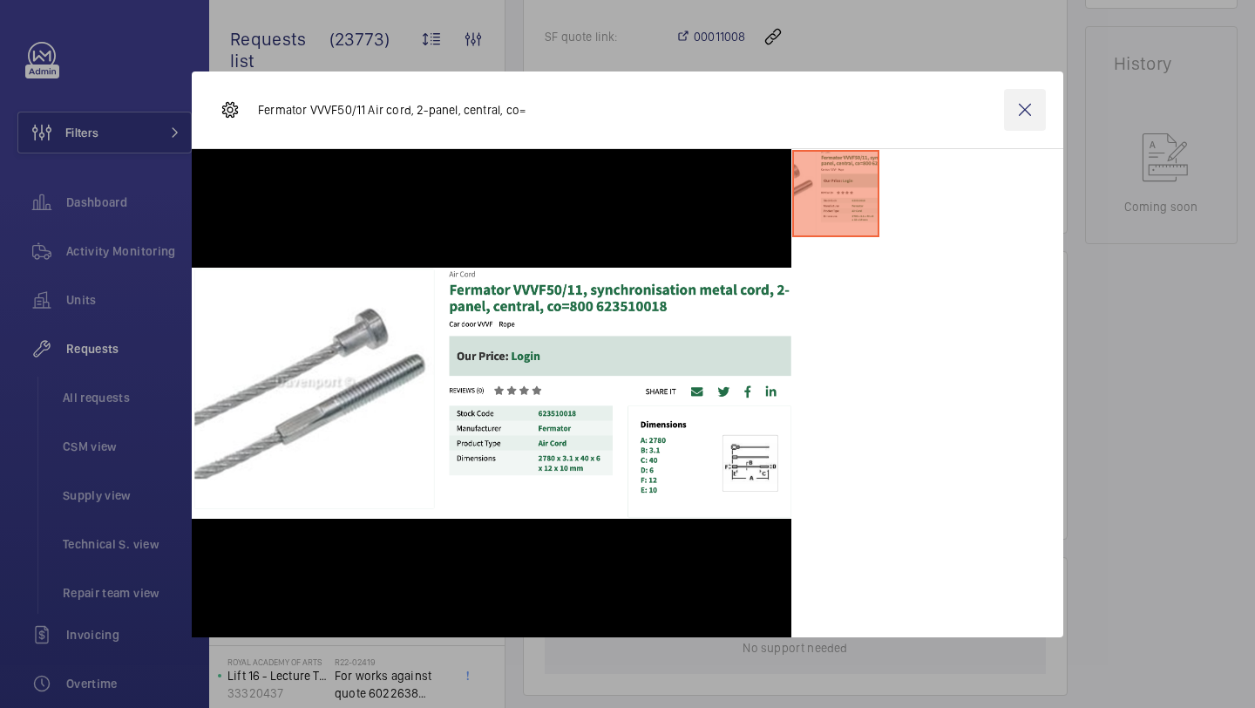
click at [1045, 126] on wm-front-icon-button at bounding box center [1025, 110] width 42 height 42
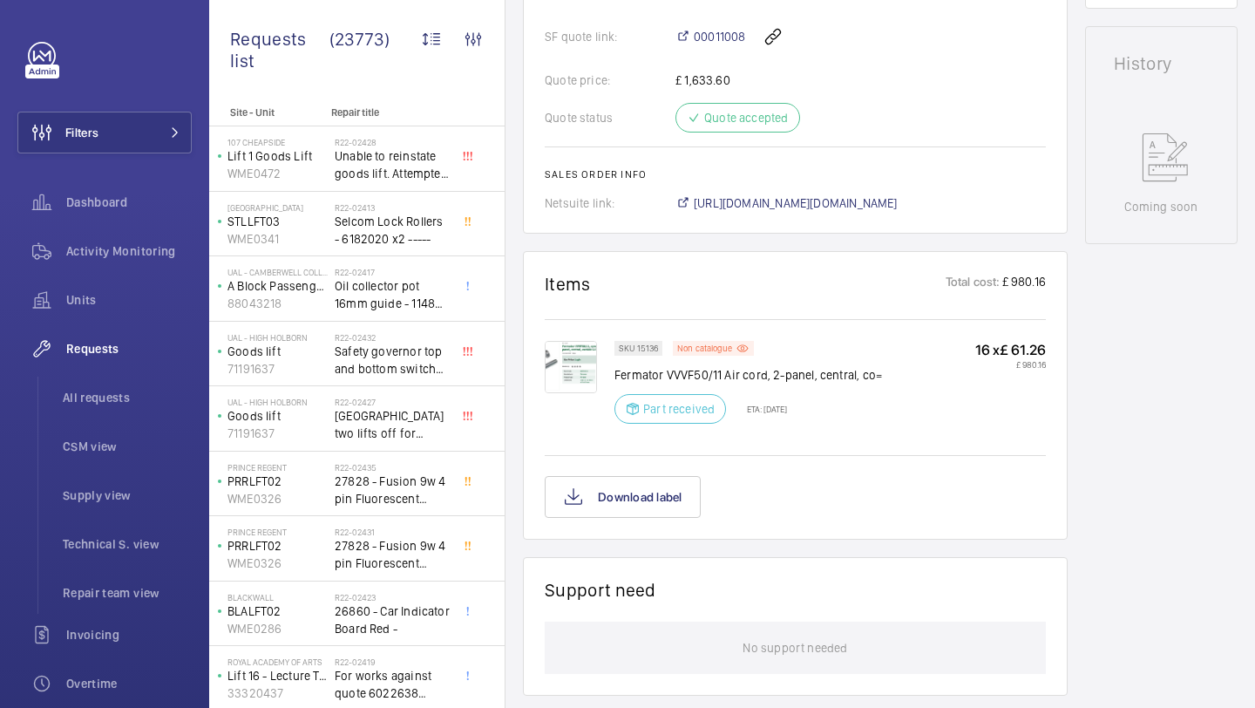
click at [603, 350] on div at bounding box center [580, 387] width 70 height 93
click at [575, 350] on img at bounding box center [571, 367] width 52 height 52
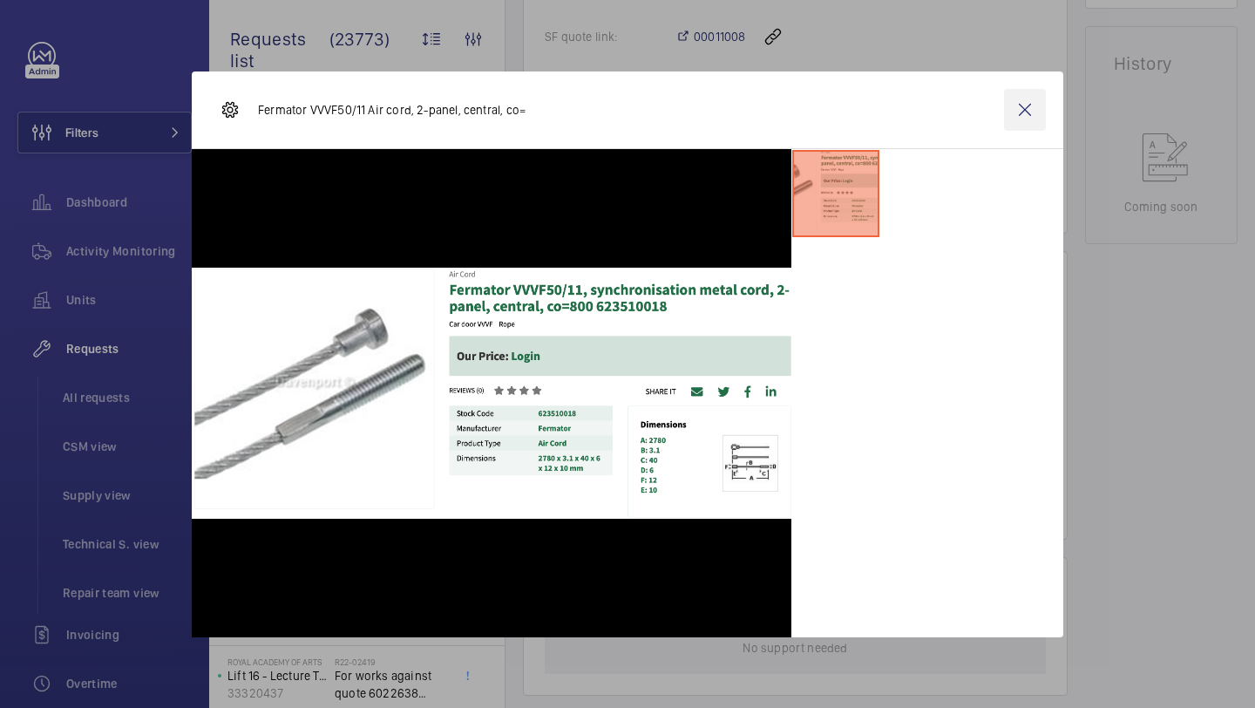
click at [1010, 111] on wm-front-icon-button at bounding box center [1025, 110] width 42 height 42
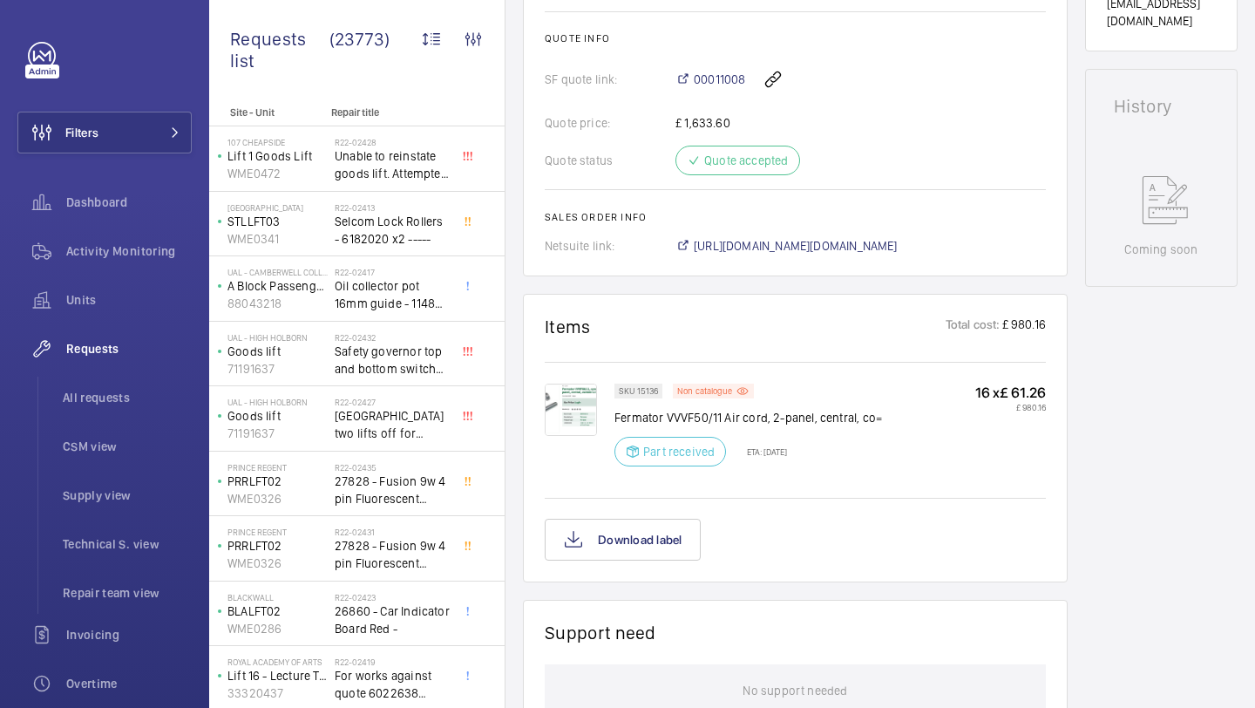
scroll to position [743, 0]
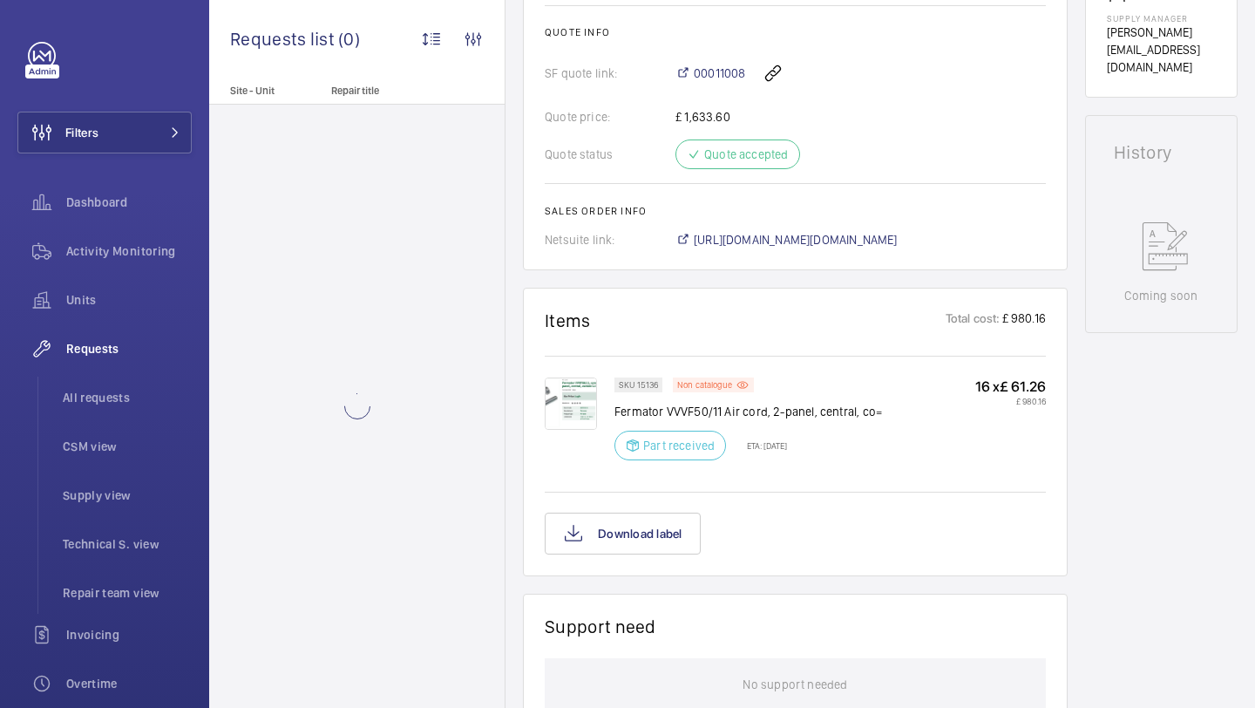
scroll to position [704, 0]
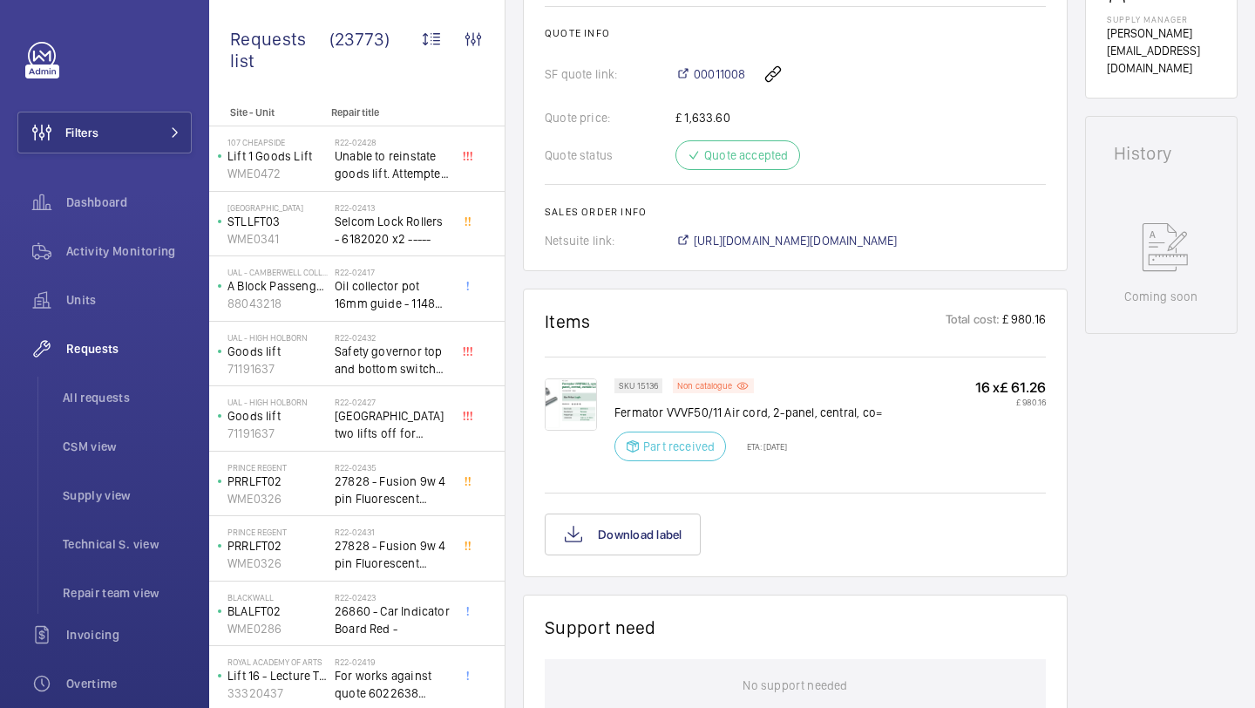
scroll to position [756, 0]
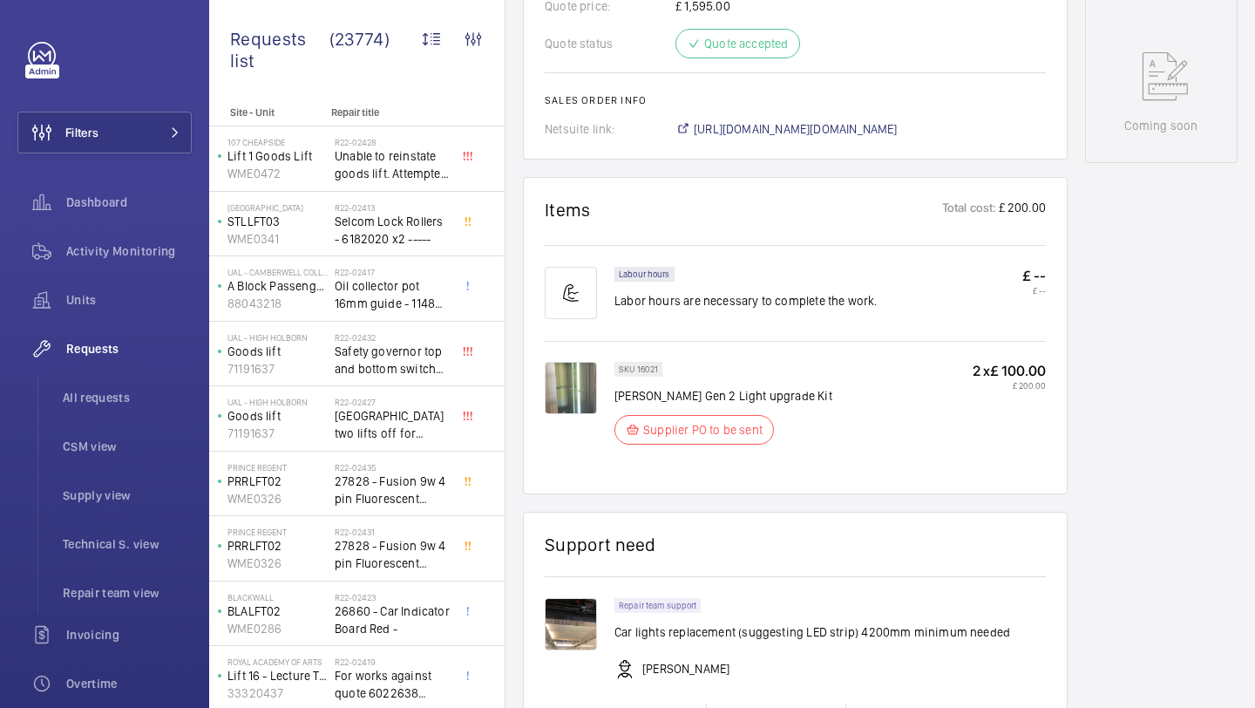
scroll to position [1408, 0]
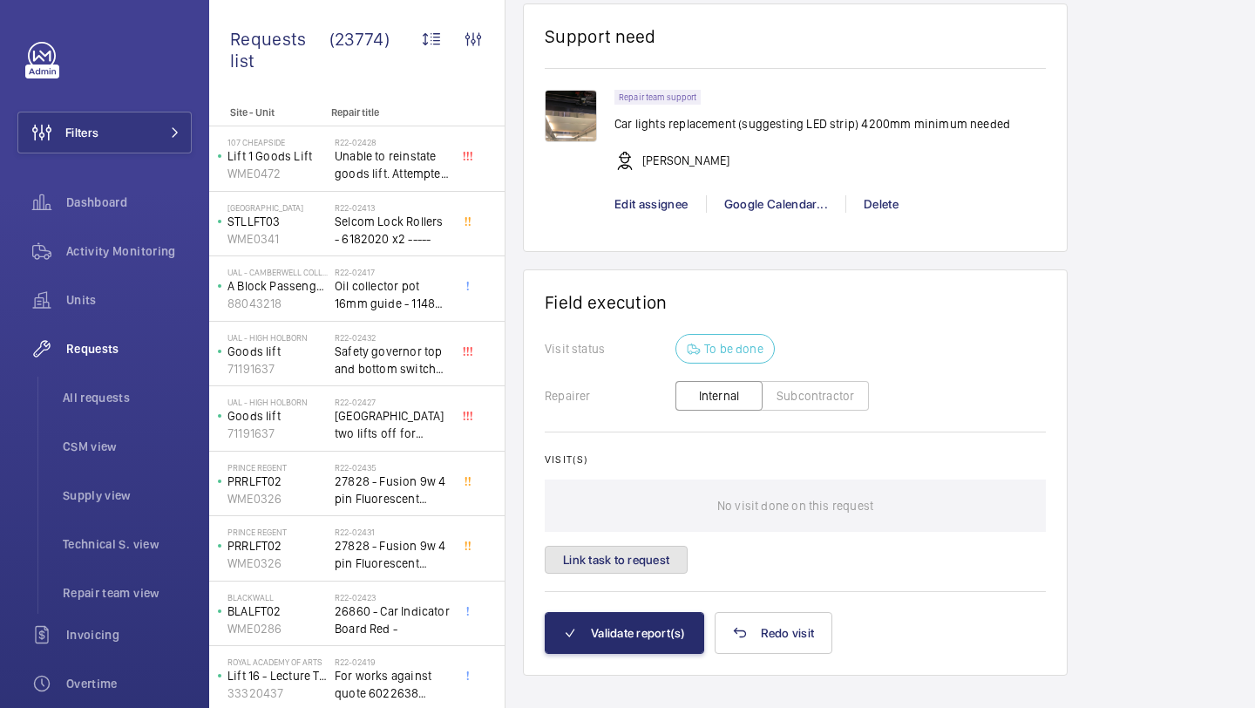
click at [643, 573] on button "Link task to request" at bounding box center [616, 560] width 143 height 28
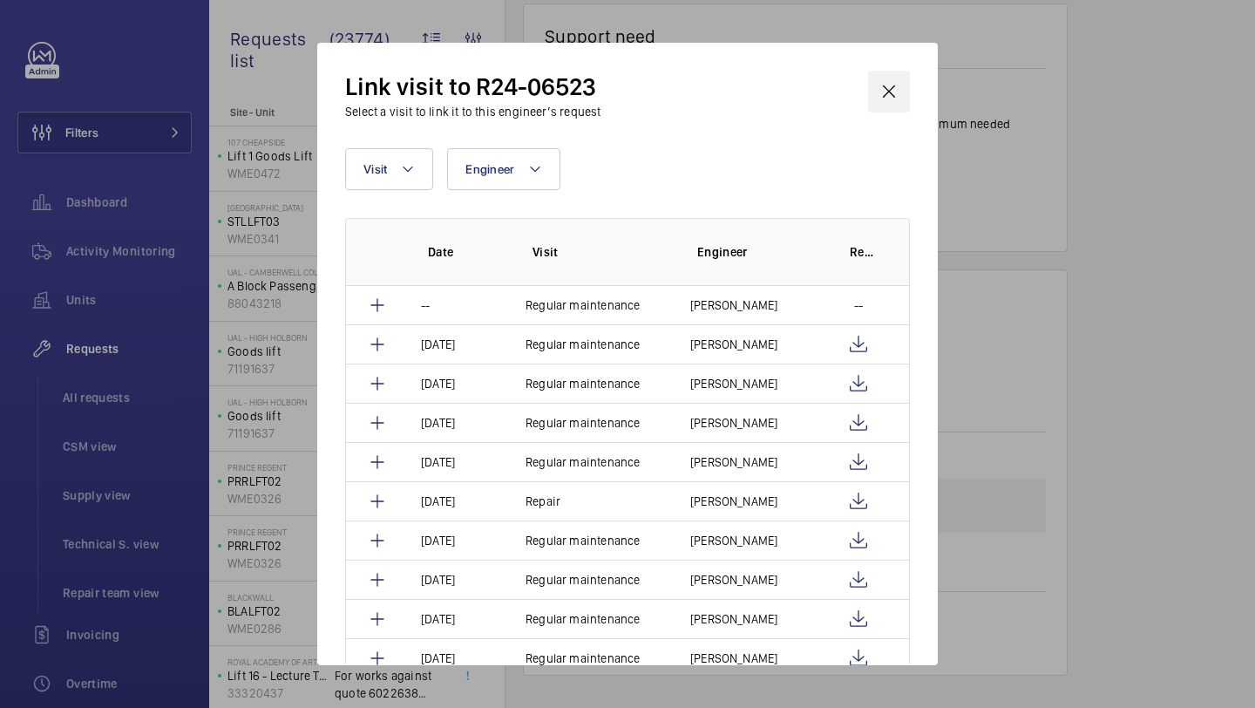
click at [895, 107] on wm-front-icon-button at bounding box center [889, 92] width 42 height 42
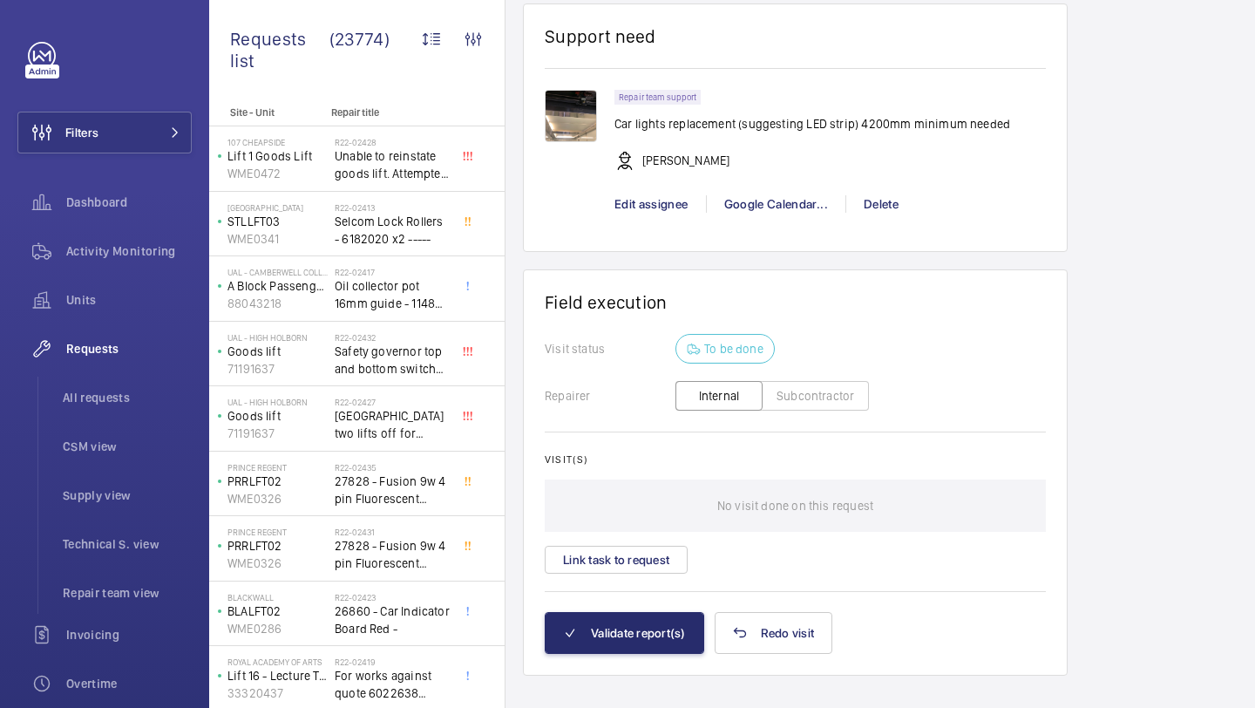
scroll to position [1042, 0]
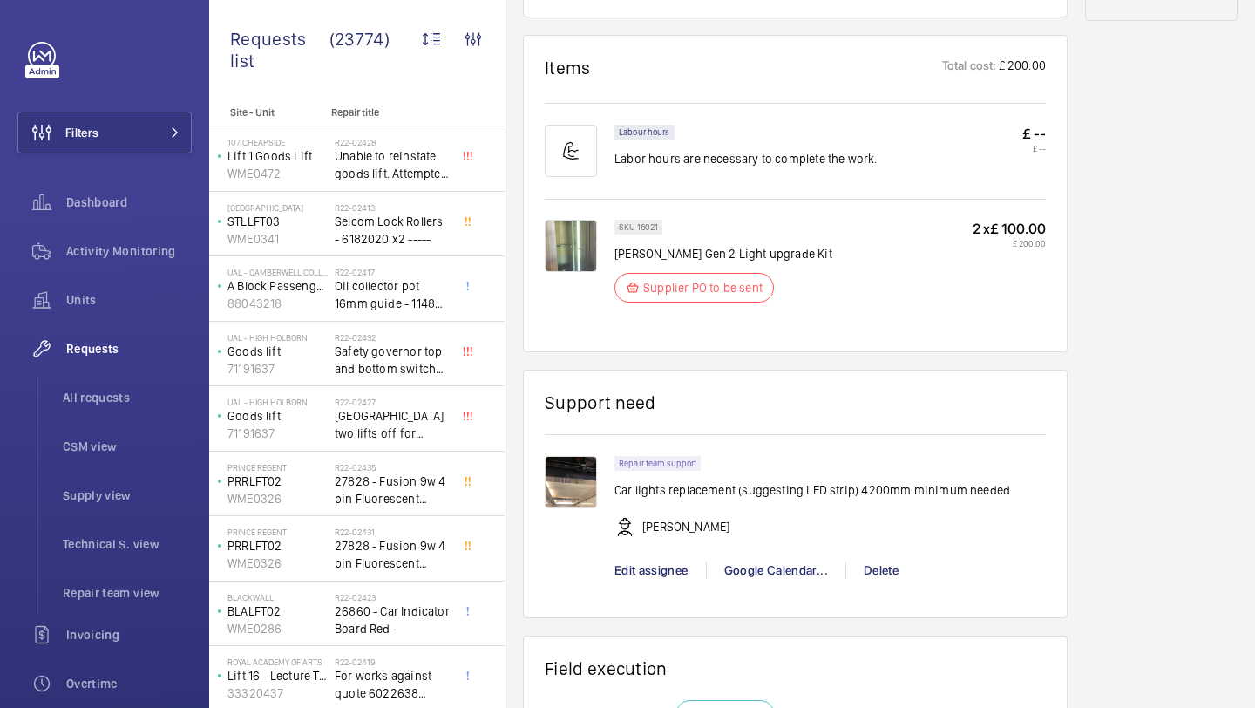
click at [552, 479] on img at bounding box center [571, 482] width 52 height 52
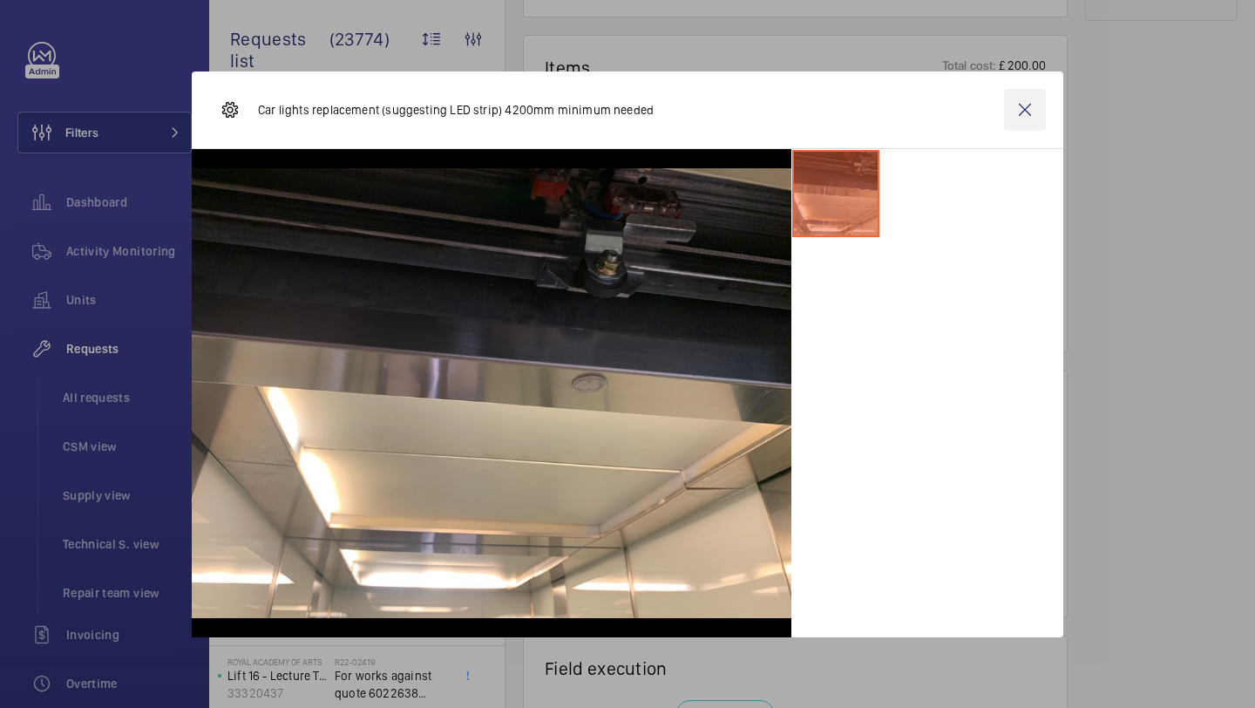
click at [1042, 118] on wm-front-icon-button at bounding box center [1025, 110] width 42 height 42
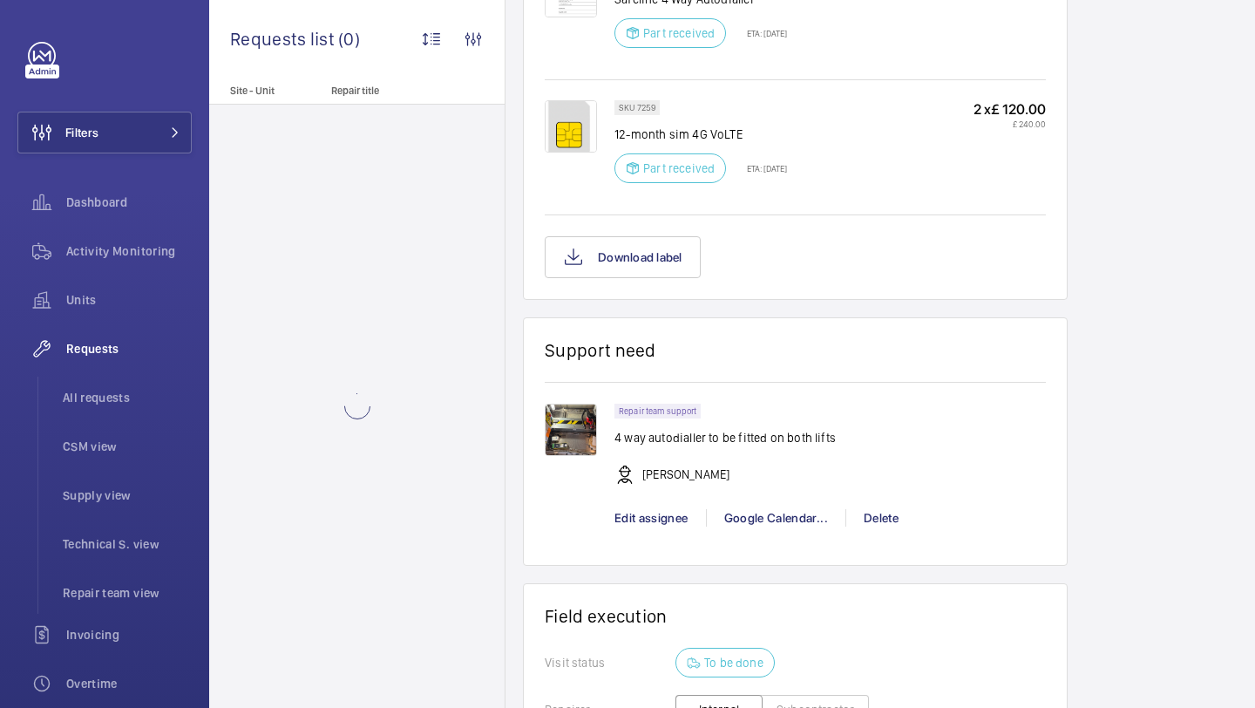
scroll to position [1508, 0]
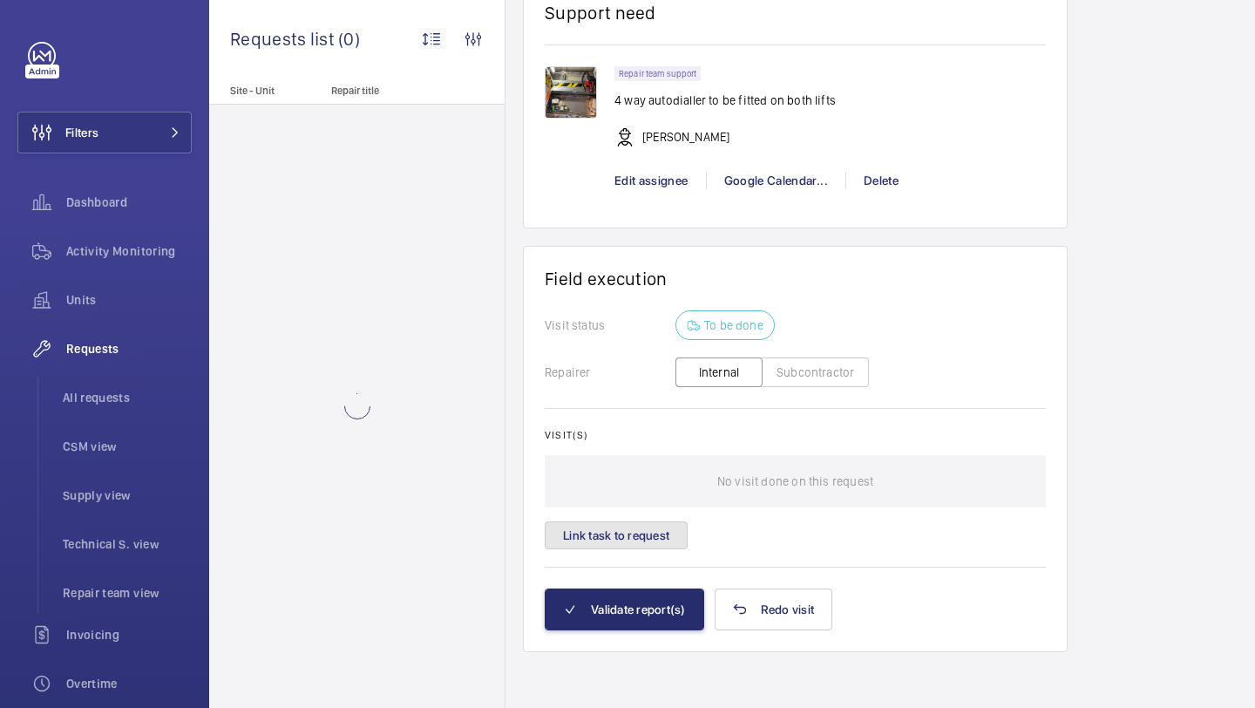
click at [632, 533] on button "Link task to request" at bounding box center [616, 535] width 143 height 28
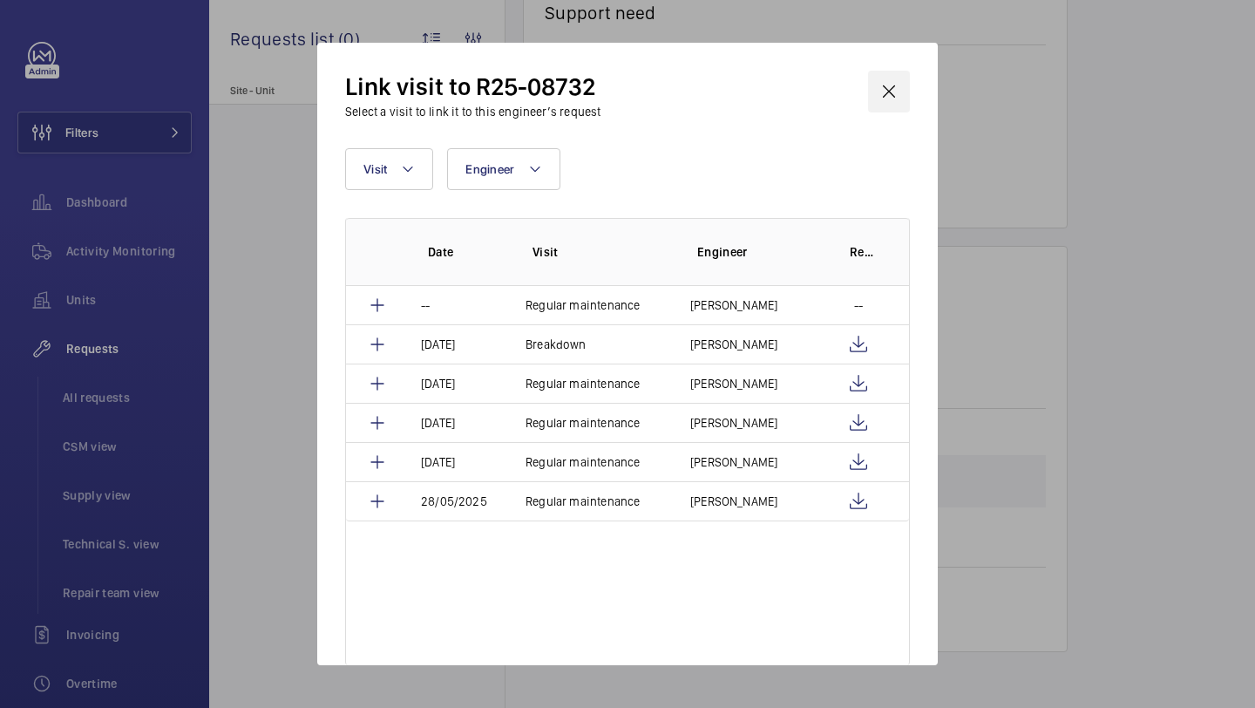
click at [883, 73] on wm-front-icon-button at bounding box center [889, 92] width 42 height 42
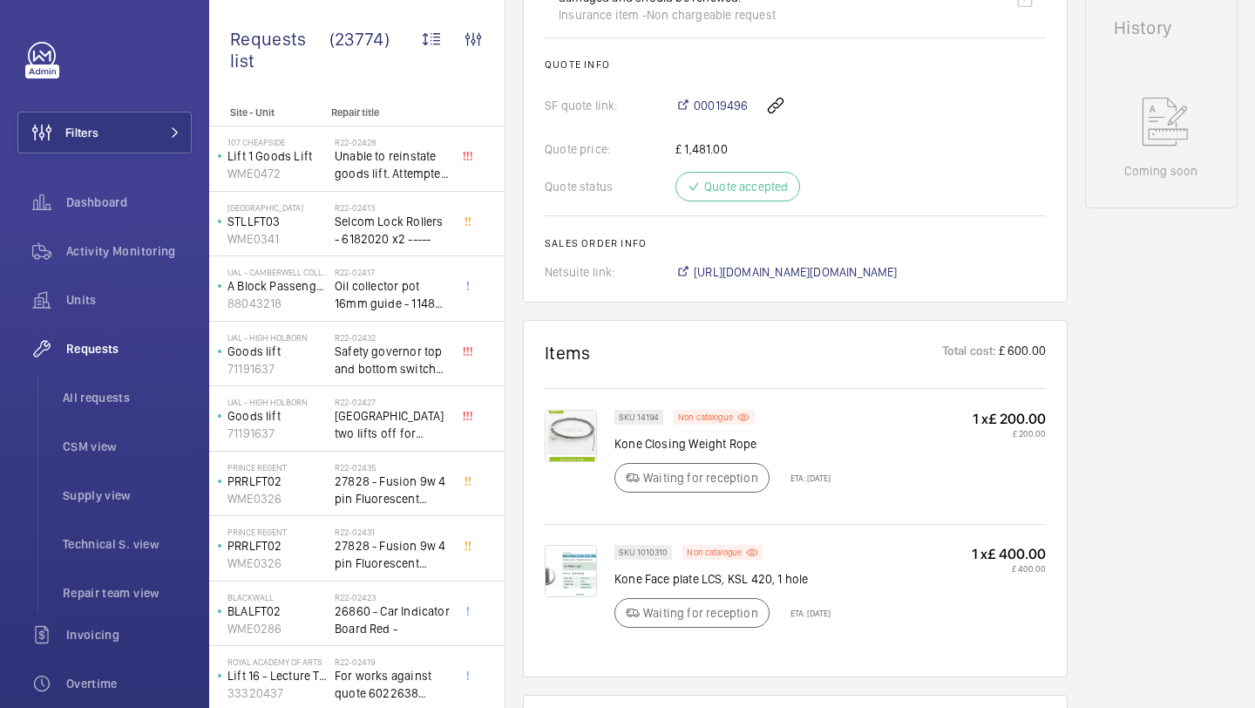
scroll to position [867, 0]
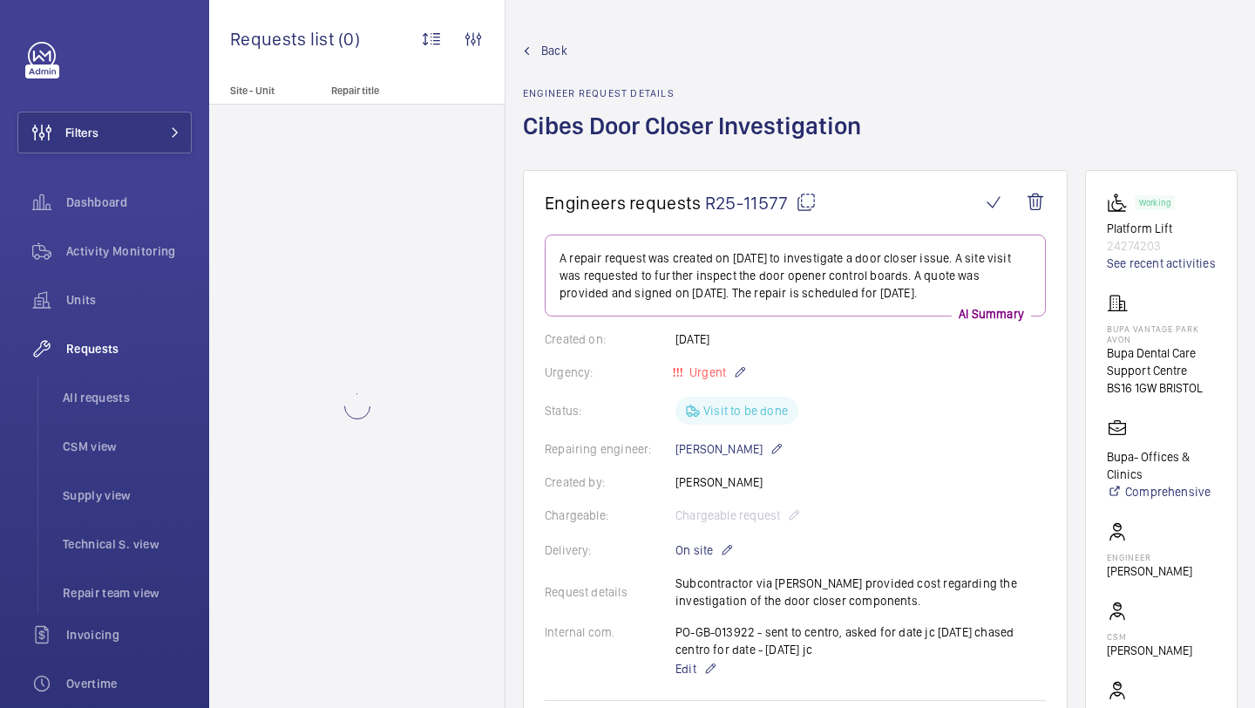
scroll to position [121, 0]
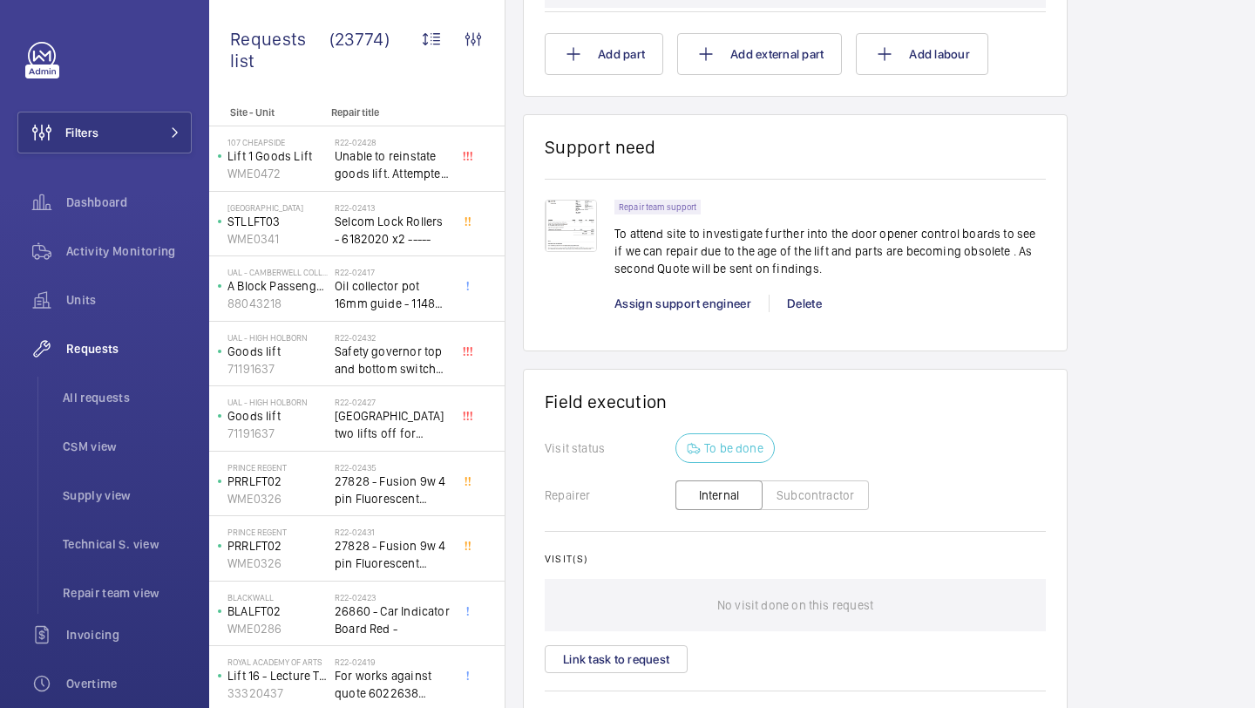
scroll to position [1378, 0]
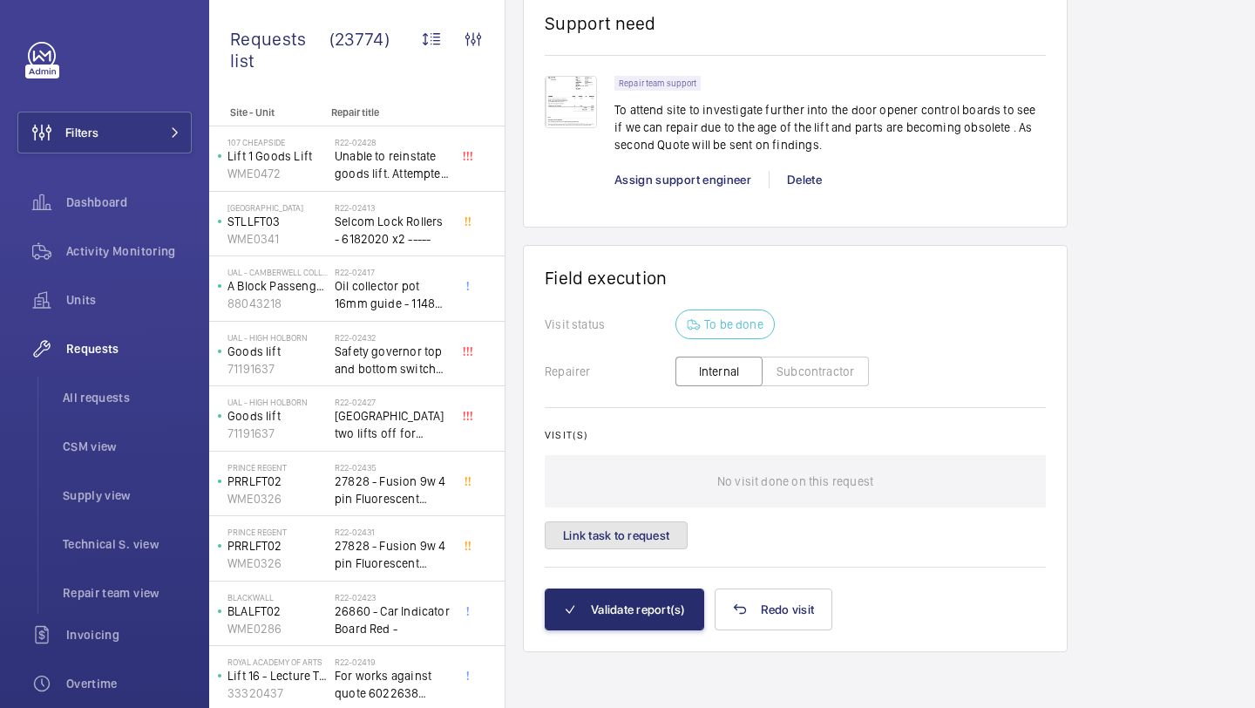
click at [663, 543] on button "Link task to request" at bounding box center [616, 535] width 143 height 28
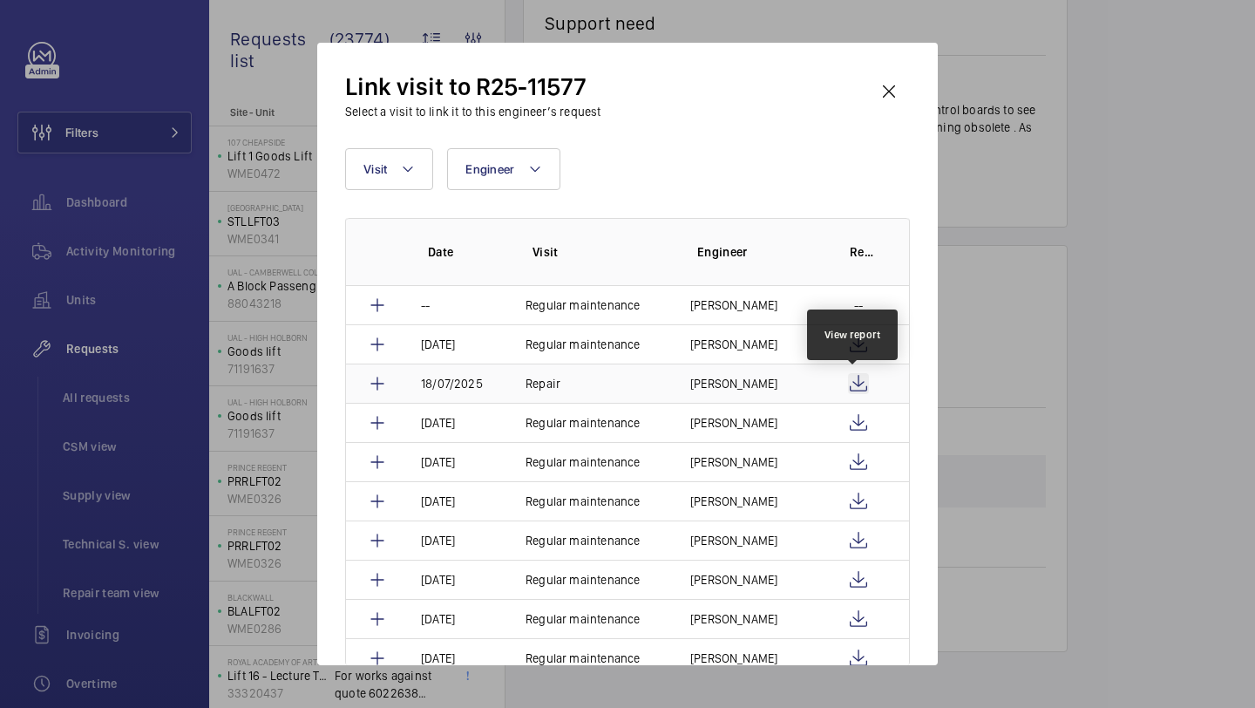
click at [851, 379] on wm-front-icon-button at bounding box center [858, 383] width 21 height 21
click at [896, 91] on wm-front-icon-button at bounding box center [889, 92] width 42 height 42
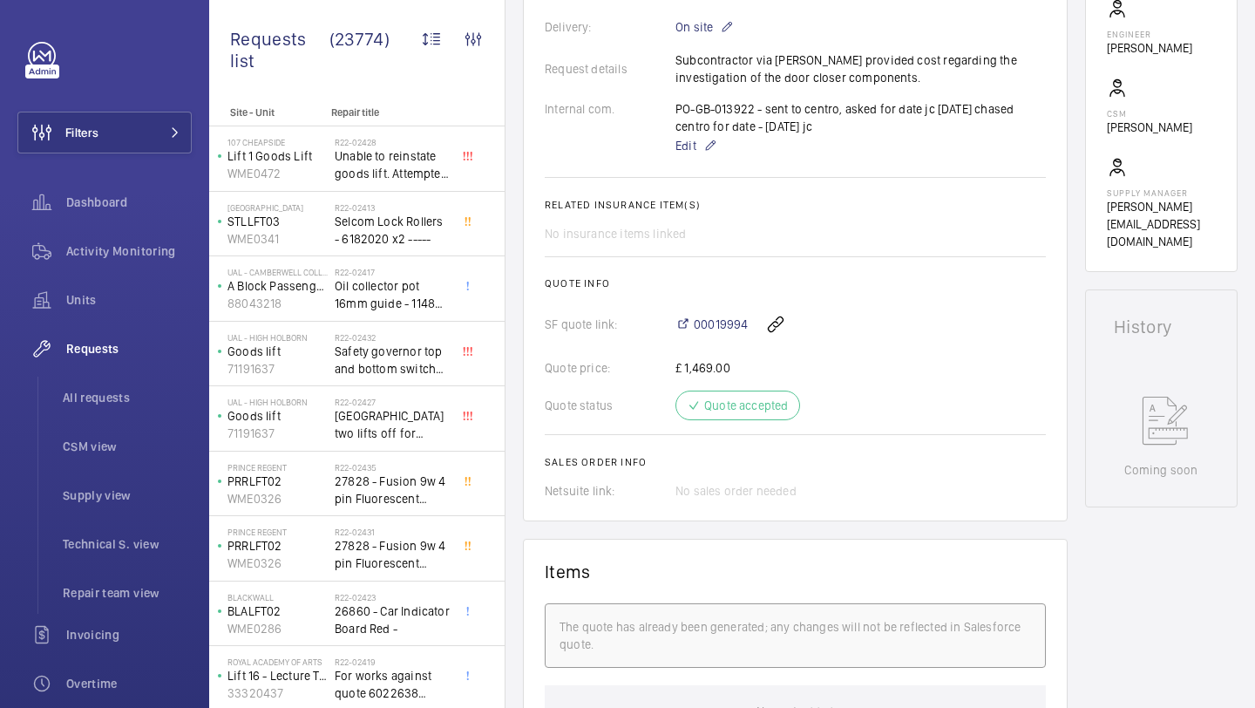
scroll to position [276, 0]
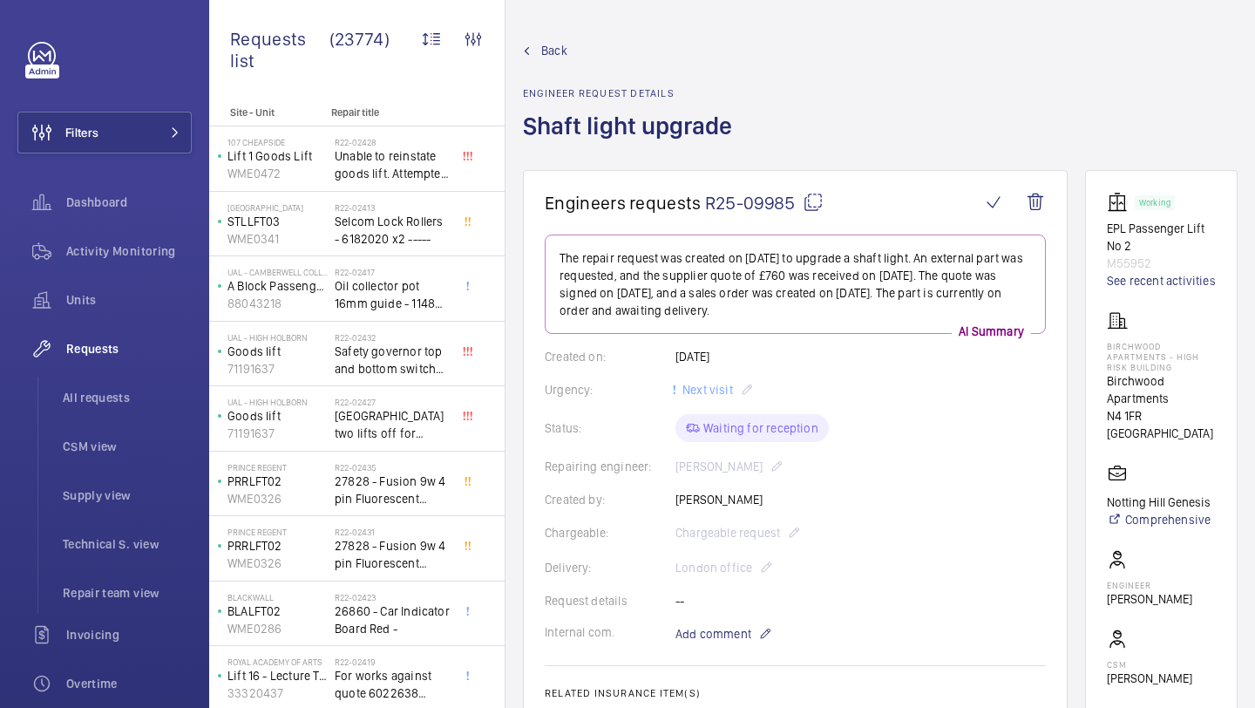
scroll to position [1203, 0]
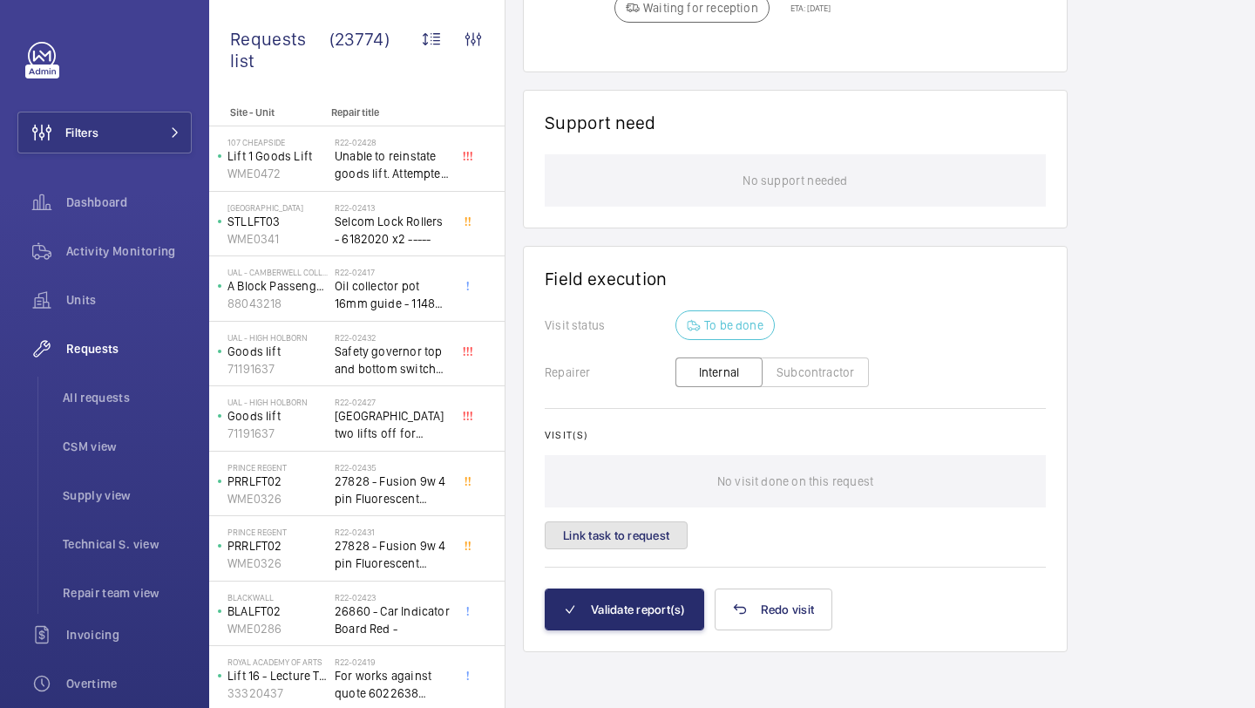
click at [684, 530] on button "Link task to request" at bounding box center [616, 535] width 143 height 28
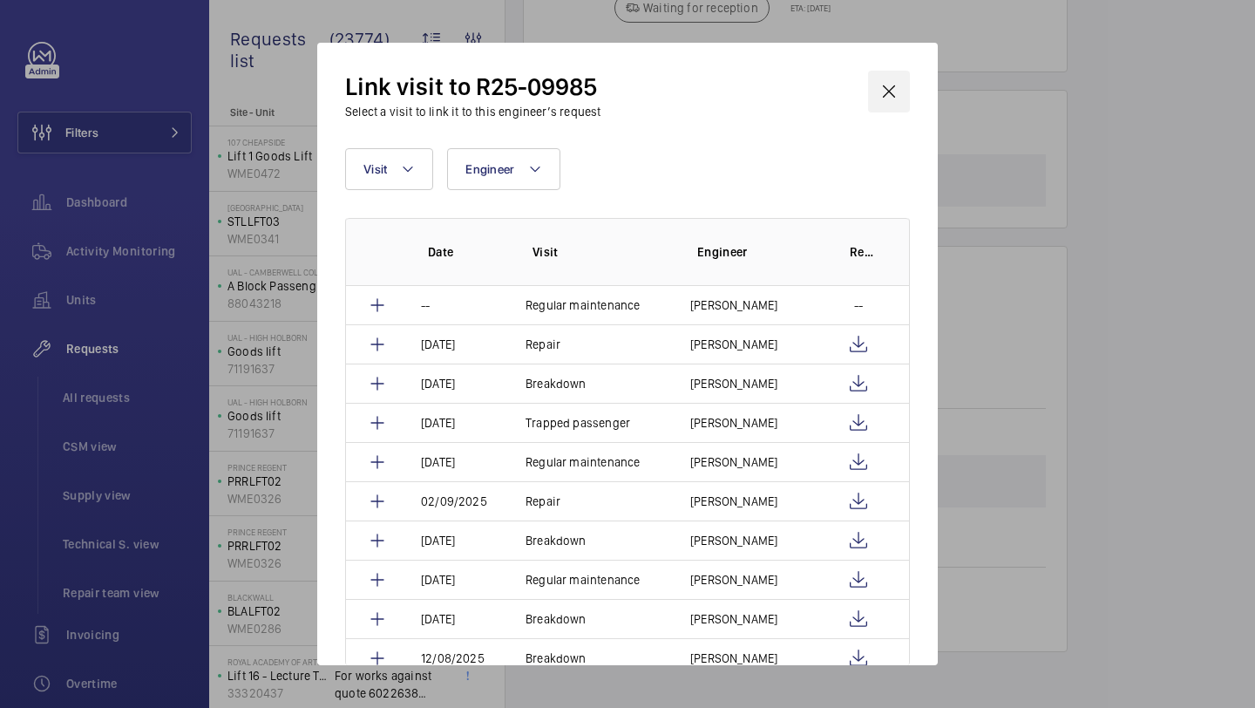
click at [888, 89] on wm-front-icon-button at bounding box center [889, 92] width 42 height 42
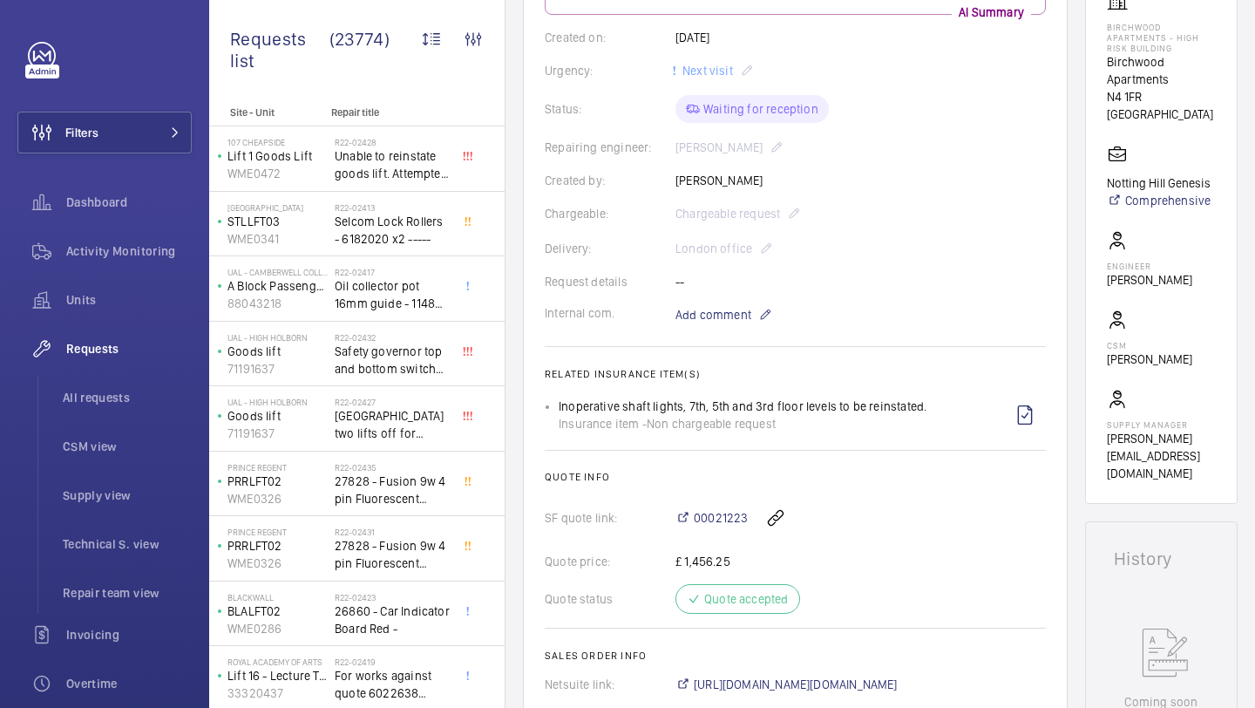
scroll to position [768, 0]
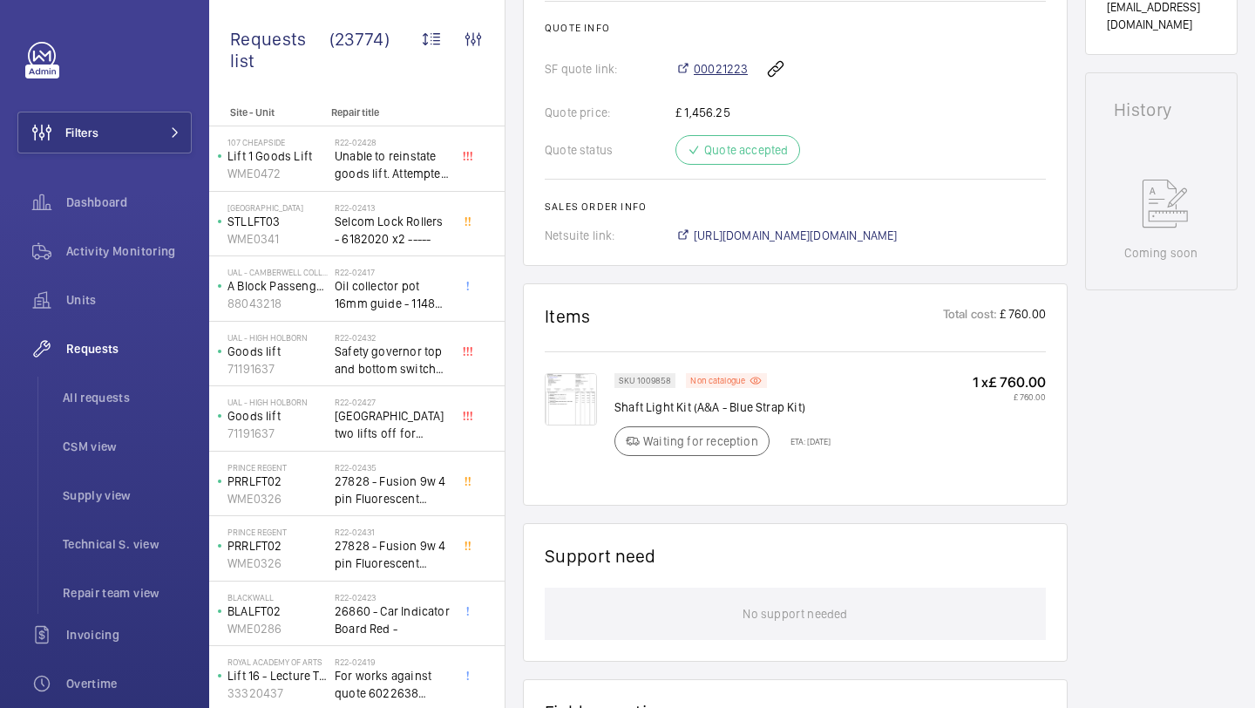
click at [718, 66] on span "00021223" at bounding box center [721, 68] width 54 height 17
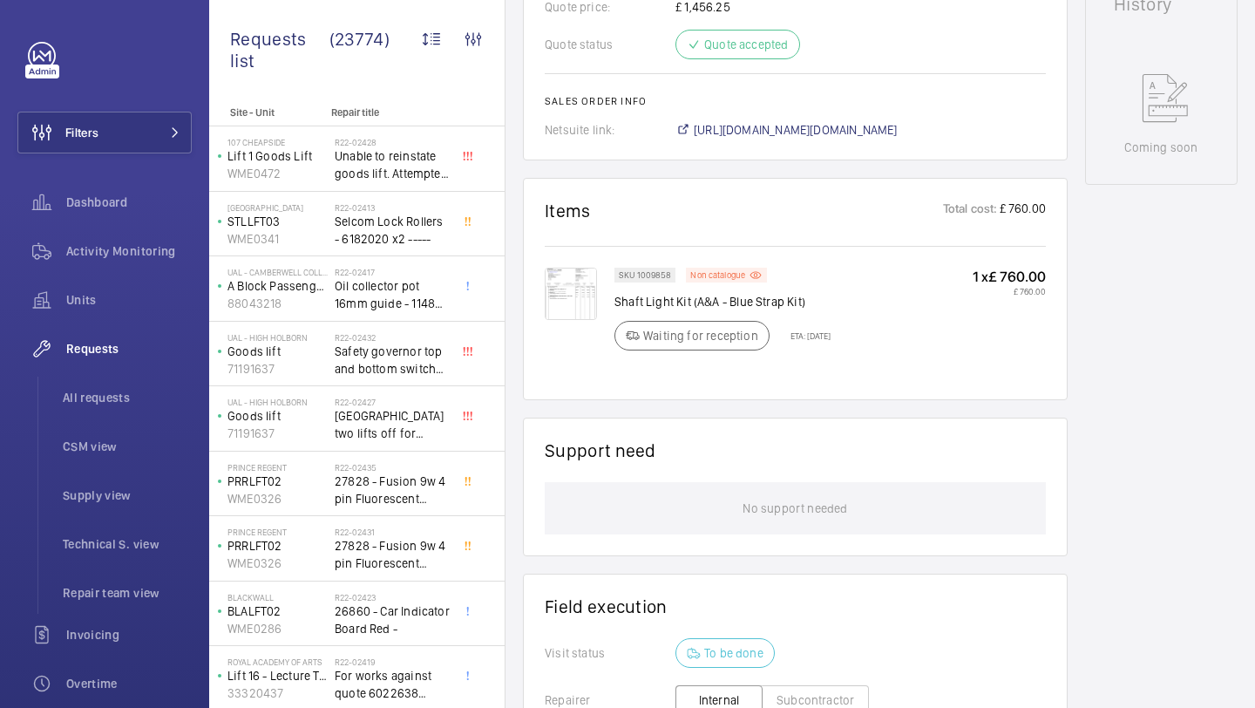
scroll to position [1203, 0]
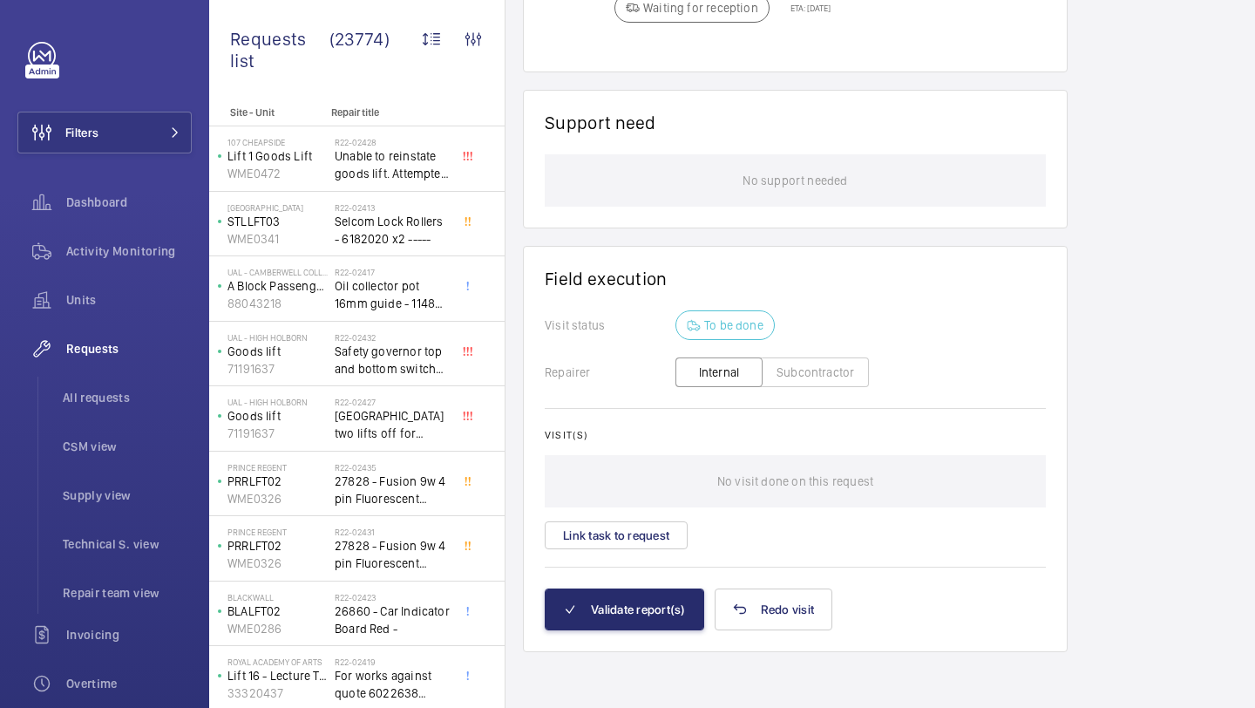
click at [651, 512] on div "Visit(s) No visit done on this request Link task to request" at bounding box center [795, 489] width 501 height 120
click at [649, 523] on button "Link task to request" at bounding box center [616, 535] width 143 height 28
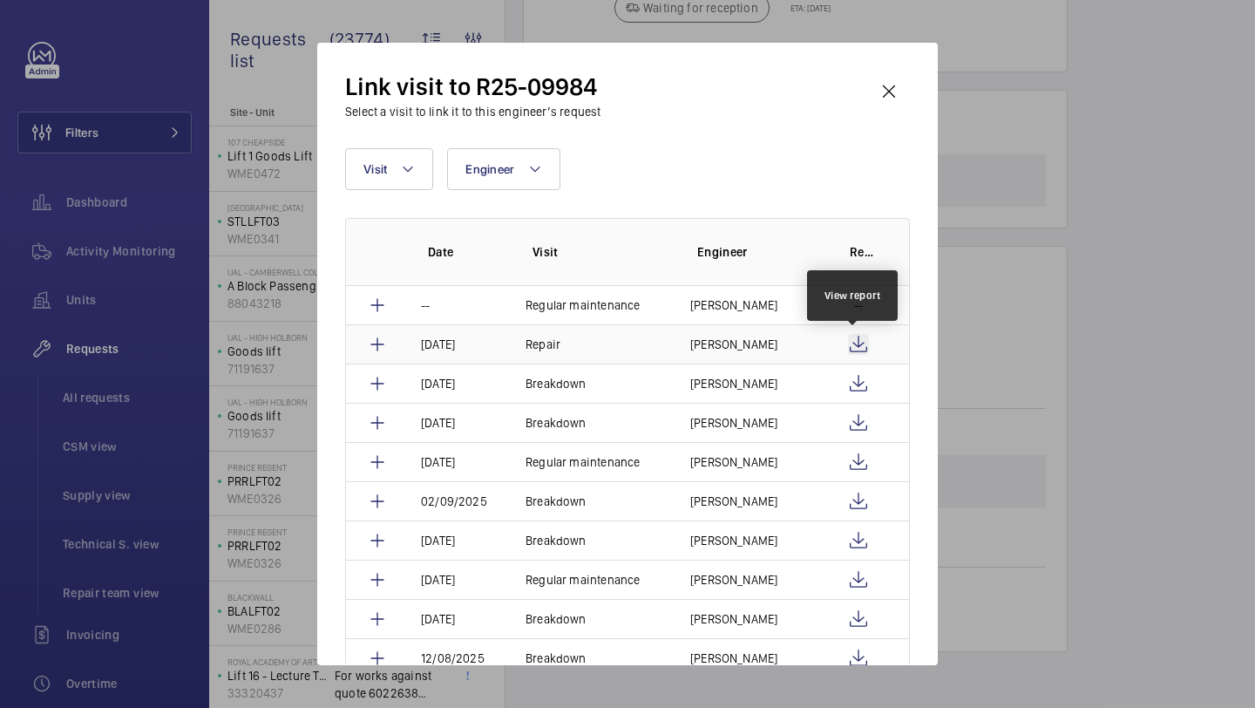
click at [852, 338] on wm-front-icon-button at bounding box center [858, 344] width 21 height 21
click at [751, 345] on p "Keith Bishop" at bounding box center [733, 344] width 87 height 17
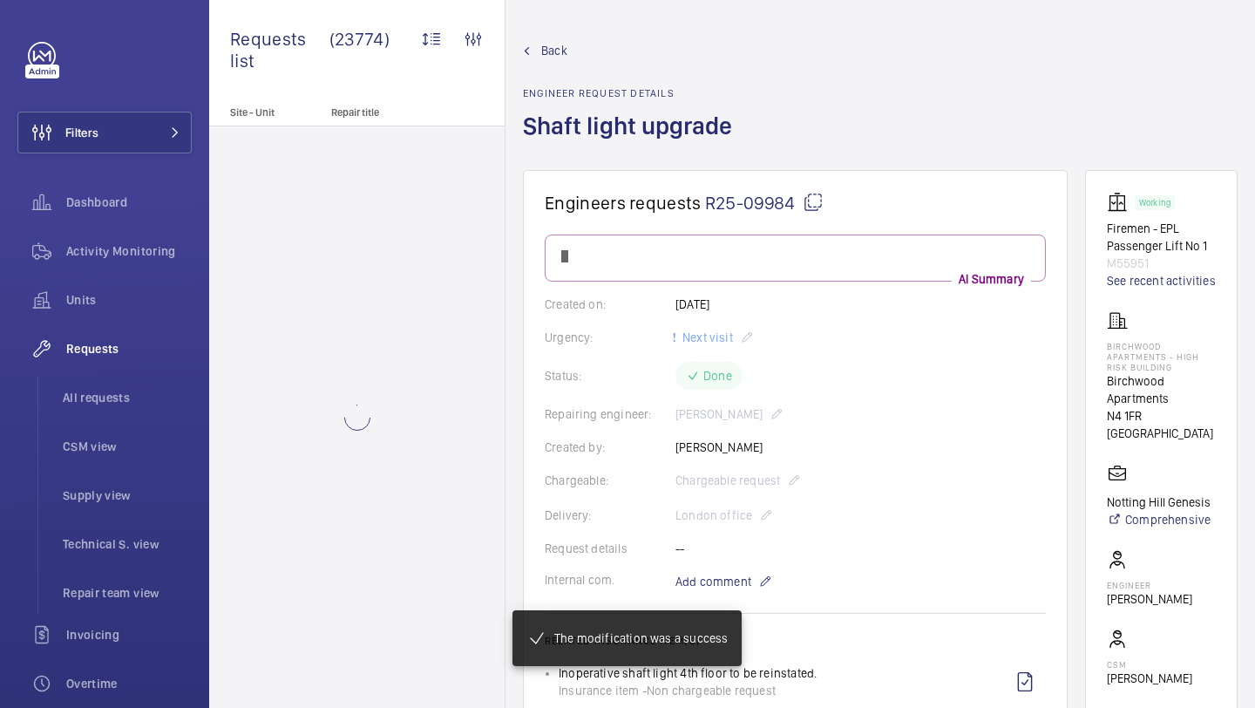
scroll to position [1140, 0]
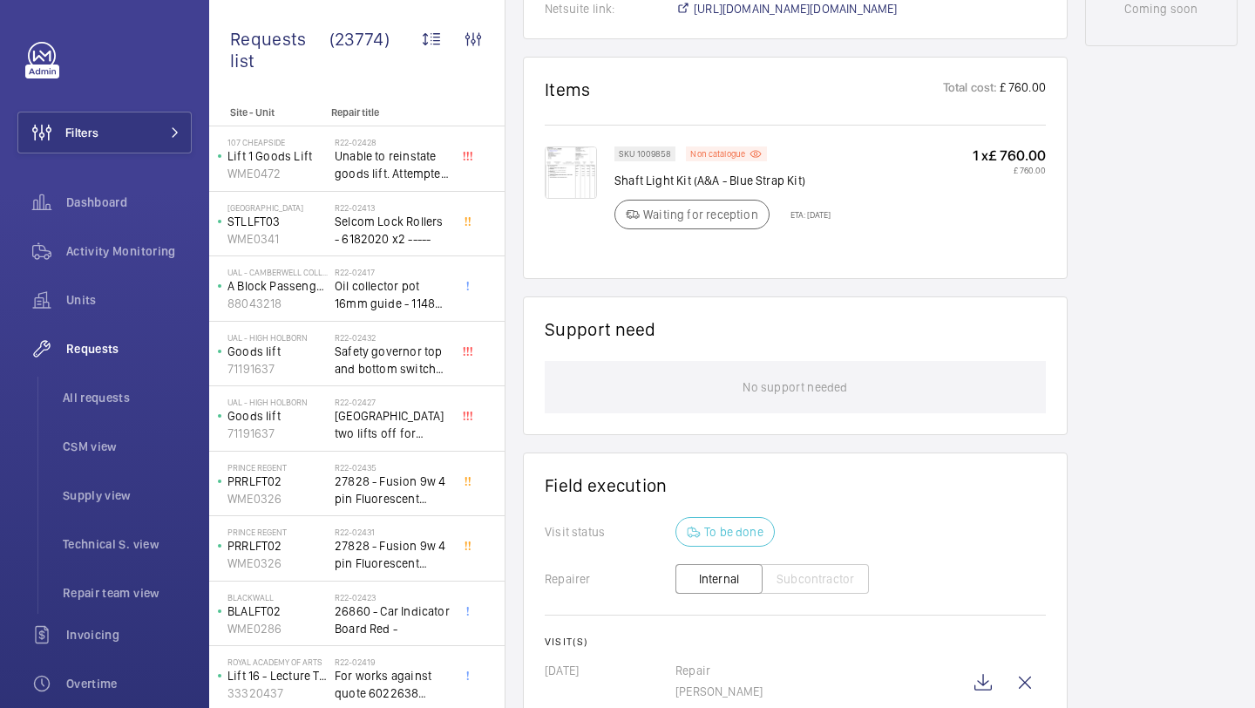
scroll to position [1193, 0]
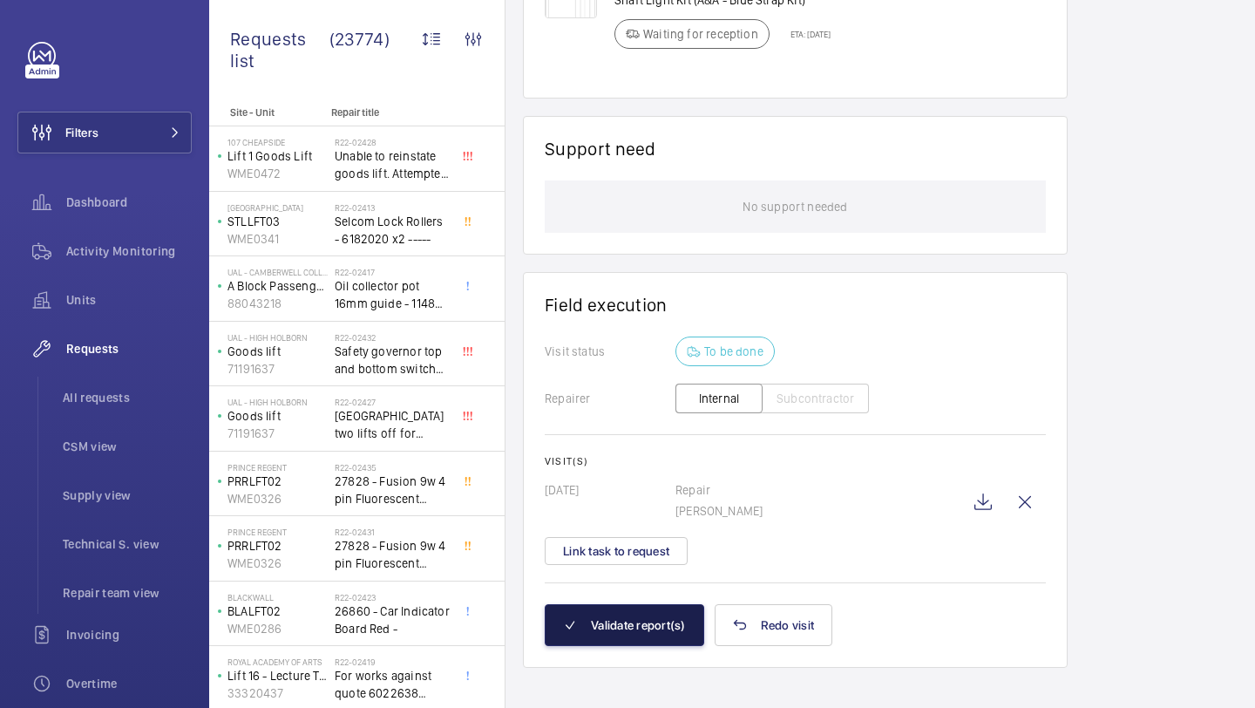
click at [648, 619] on button "Validate report(s)" at bounding box center [625, 625] width 160 height 42
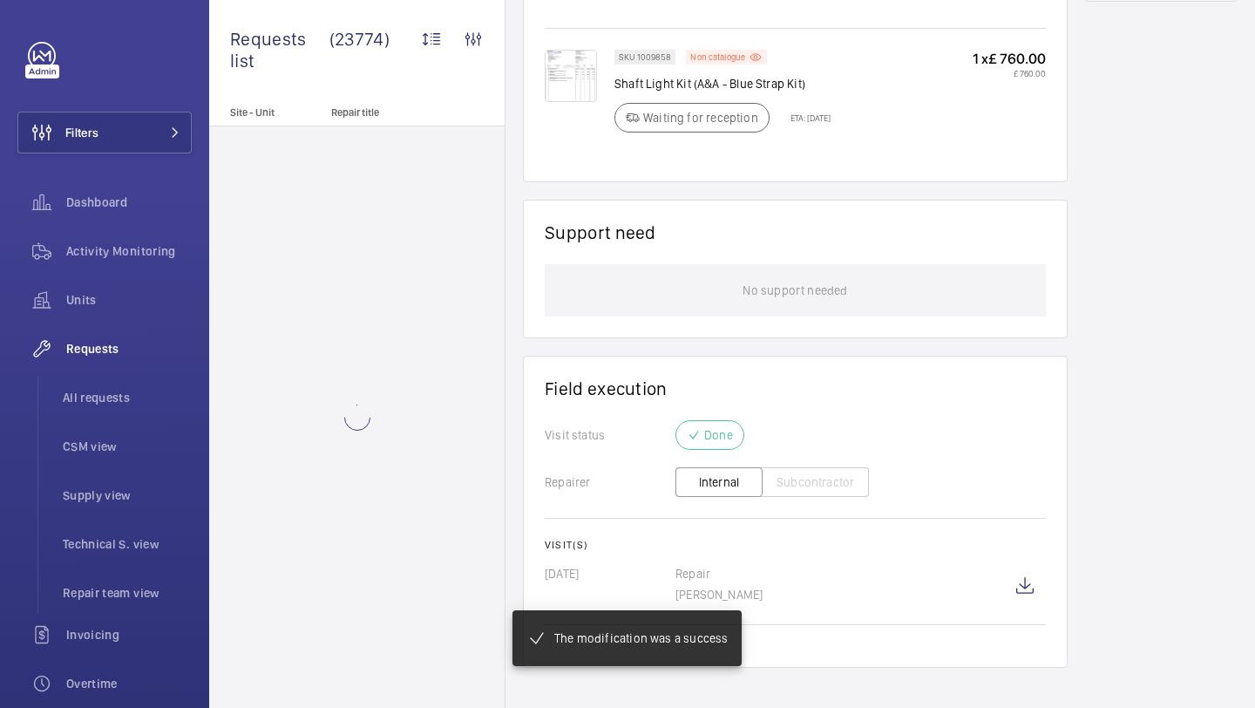
scroll to position [1074, 0]
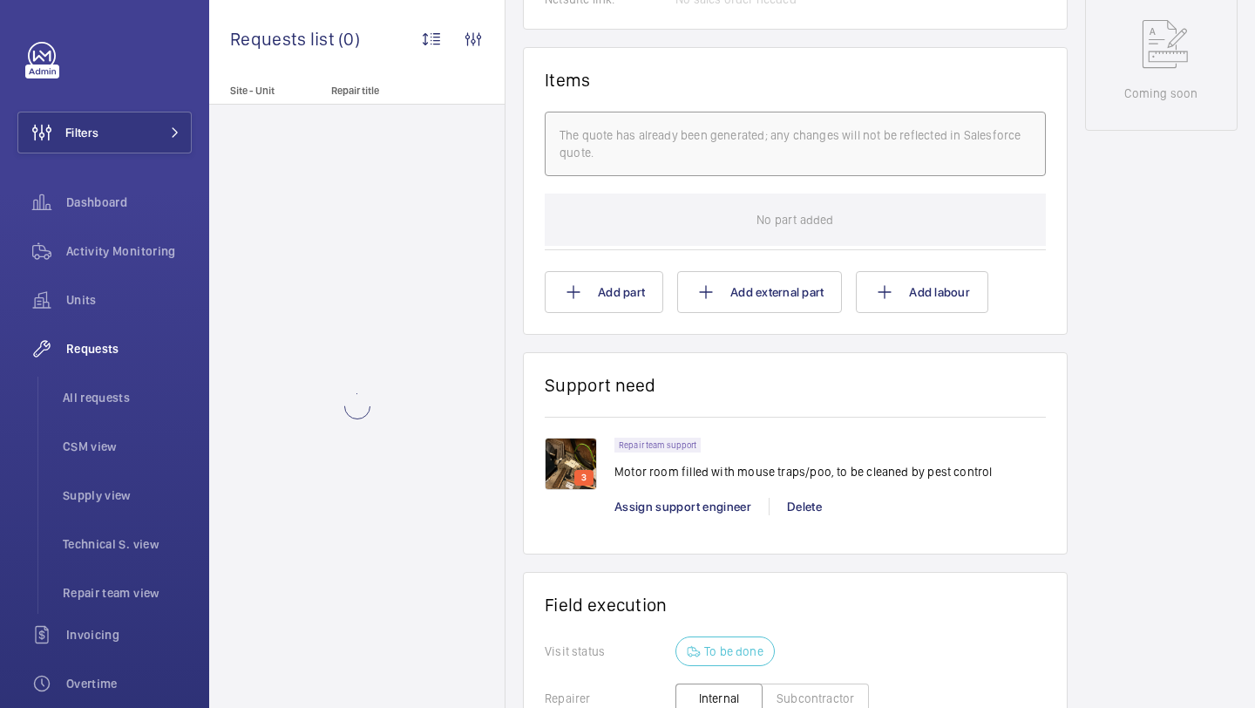
scroll to position [946, 0]
click at [572, 454] on img at bounding box center [571, 463] width 52 height 52
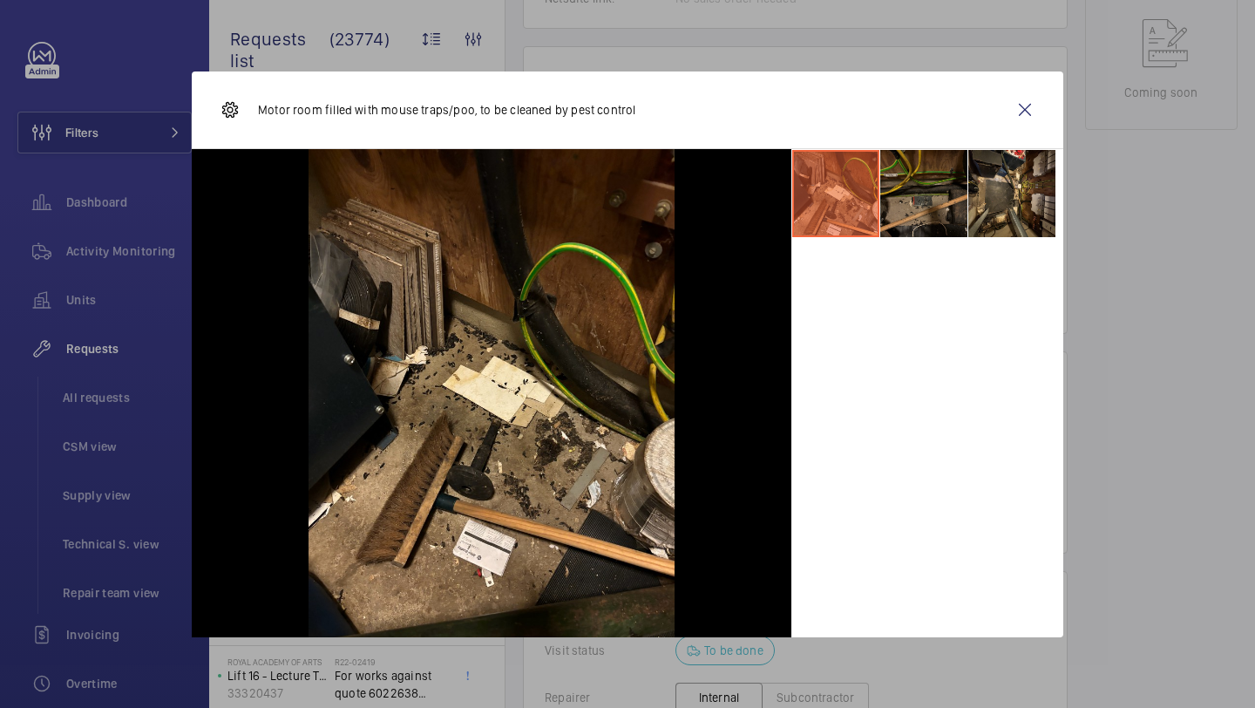
click at [909, 194] on li at bounding box center [924, 193] width 87 height 87
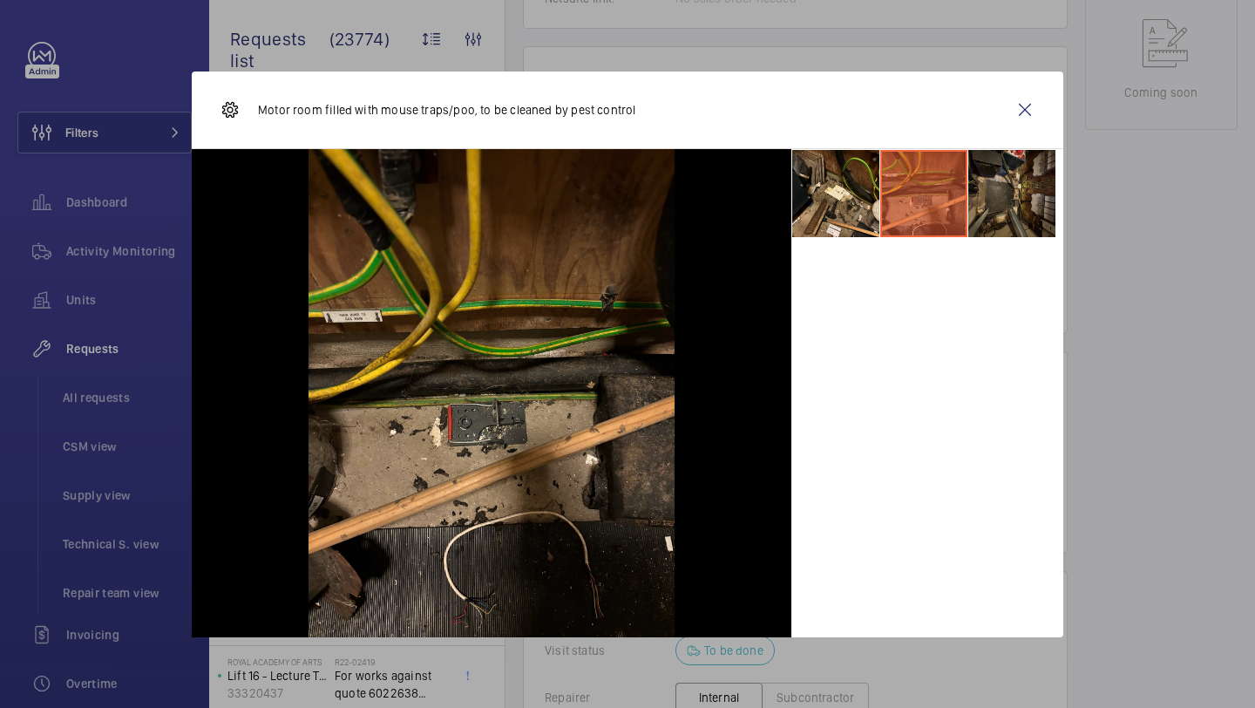
click at [986, 194] on li at bounding box center [1012, 193] width 87 height 87
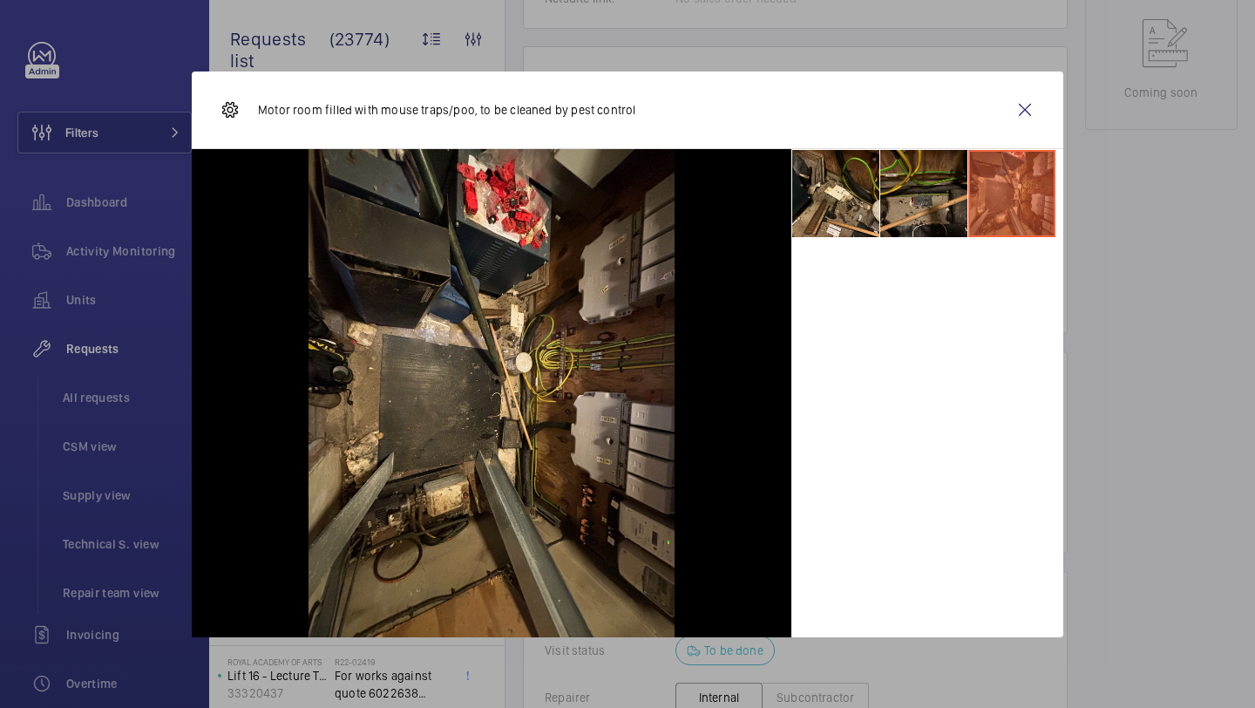
scroll to position [998, 0]
click at [1024, 112] on wm-front-icon-button at bounding box center [1025, 110] width 42 height 42
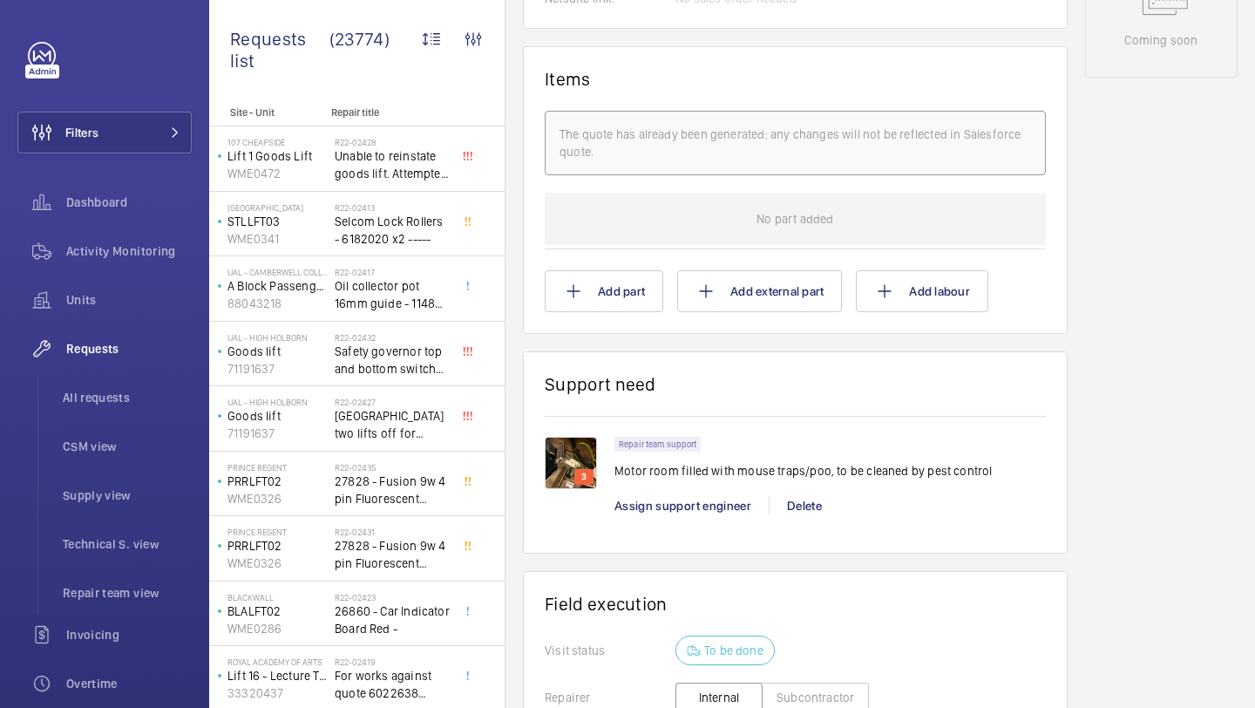
scroll to position [1326, 0]
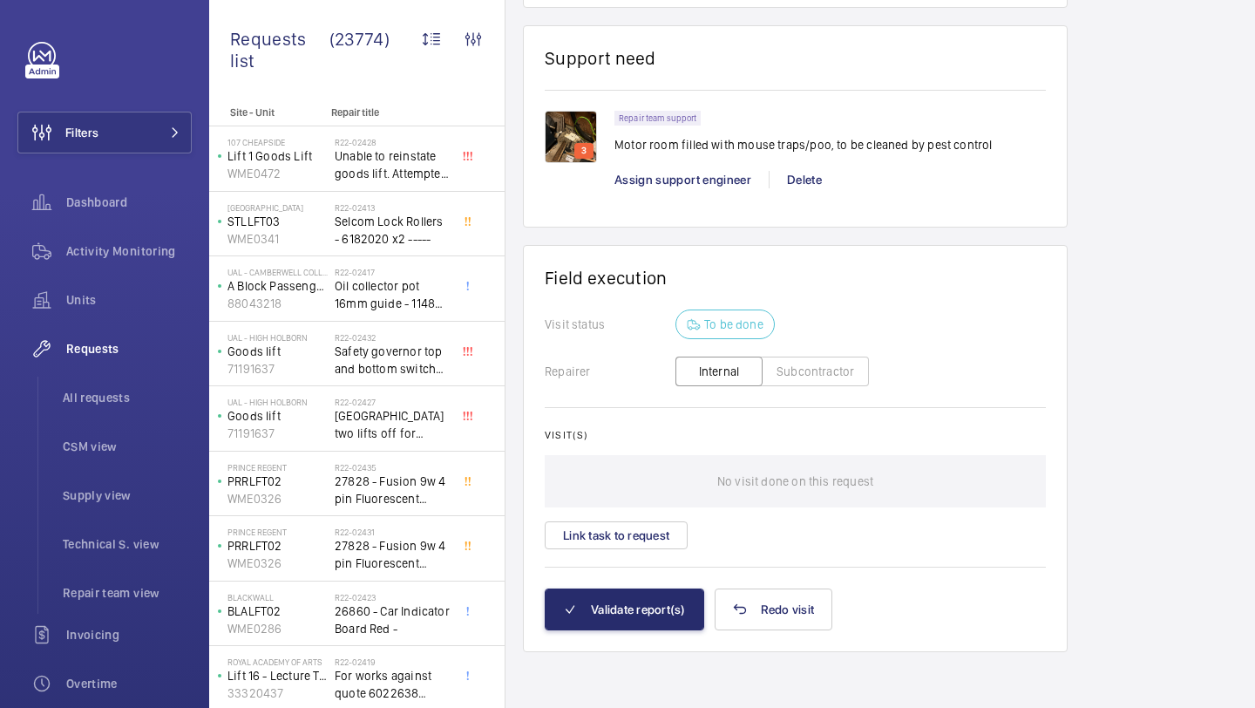
click at [575, 128] on img at bounding box center [571, 137] width 52 height 52
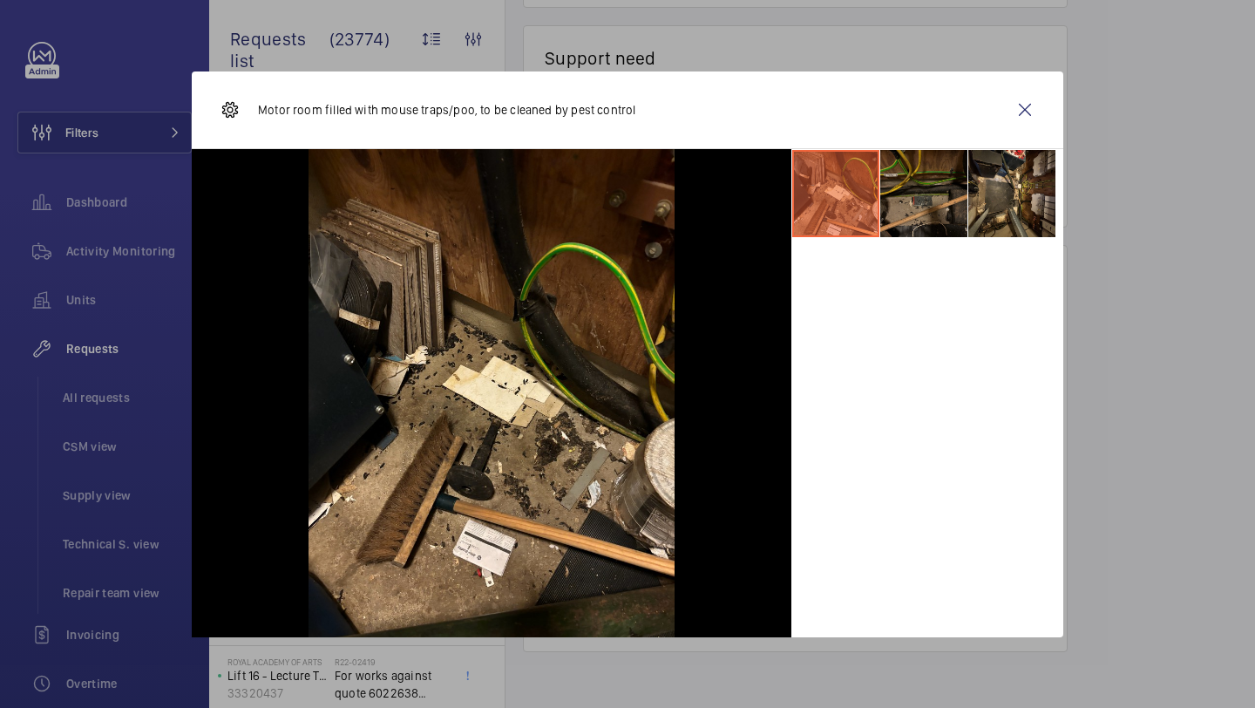
click at [905, 190] on li at bounding box center [924, 193] width 87 height 87
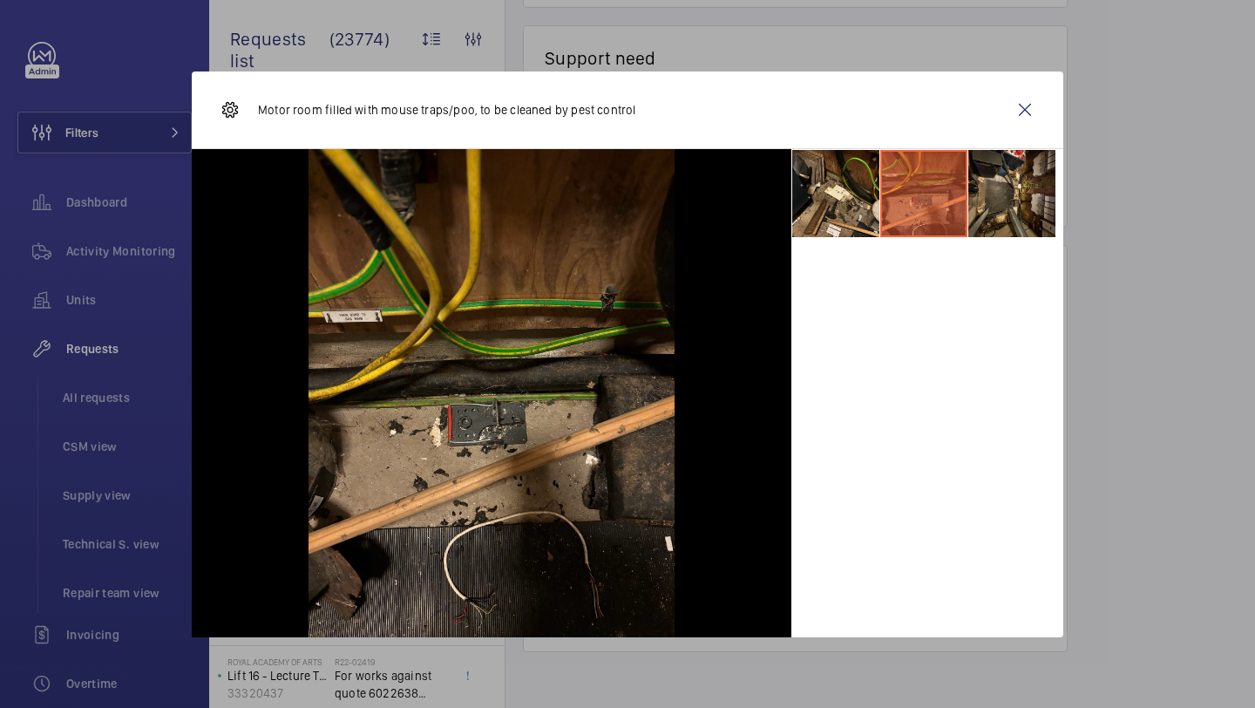
click at [958, 190] on li at bounding box center [924, 193] width 87 height 87
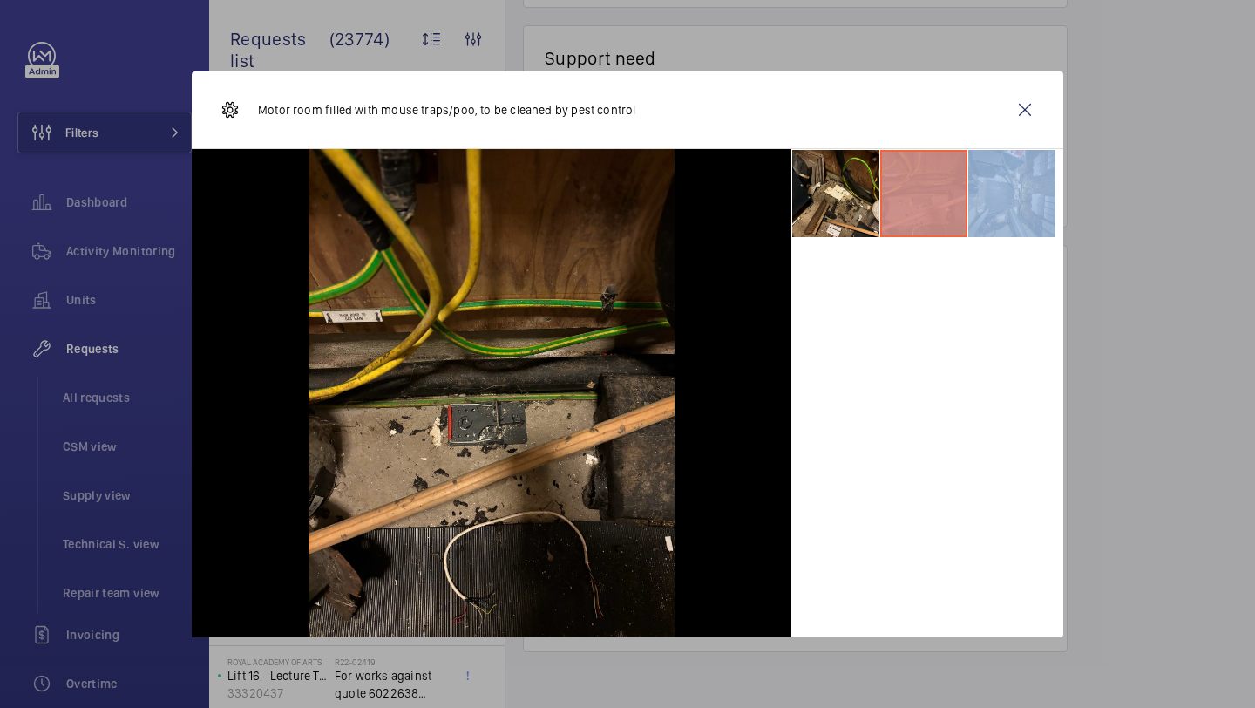
click at [958, 190] on li at bounding box center [924, 193] width 87 height 87
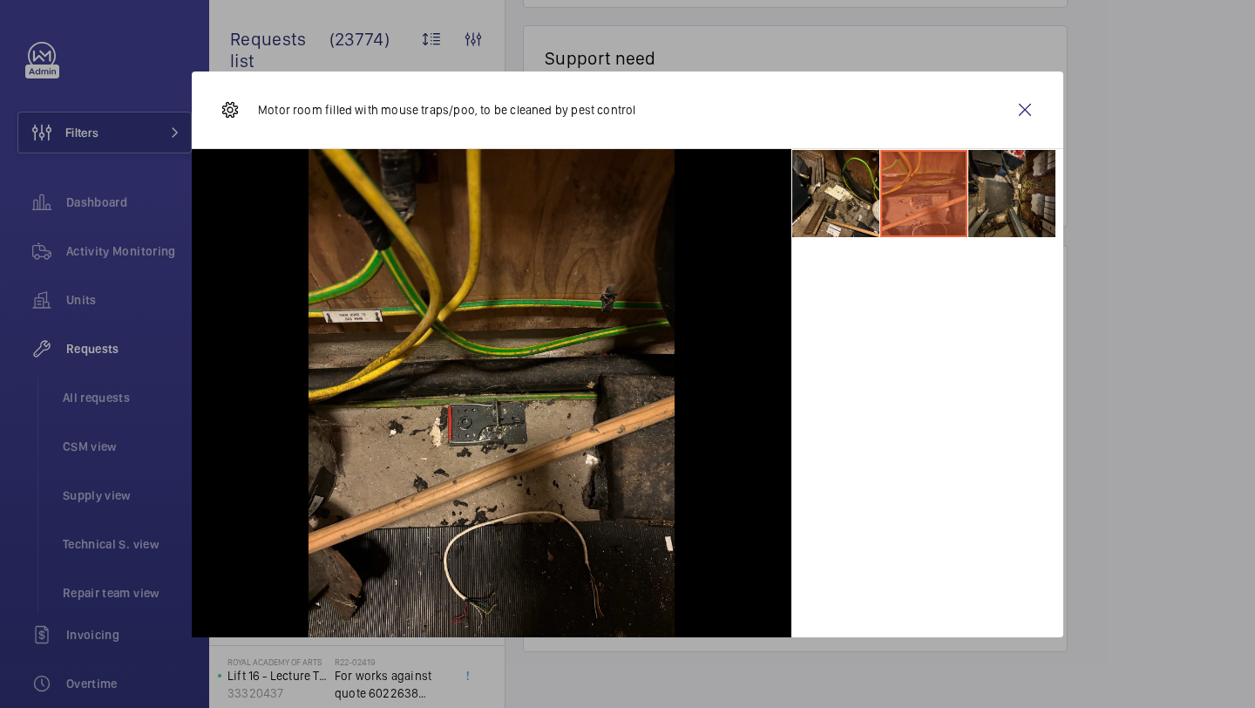
click at [999, 190] on li at bounding box center [1012, 193] width 87 height 87
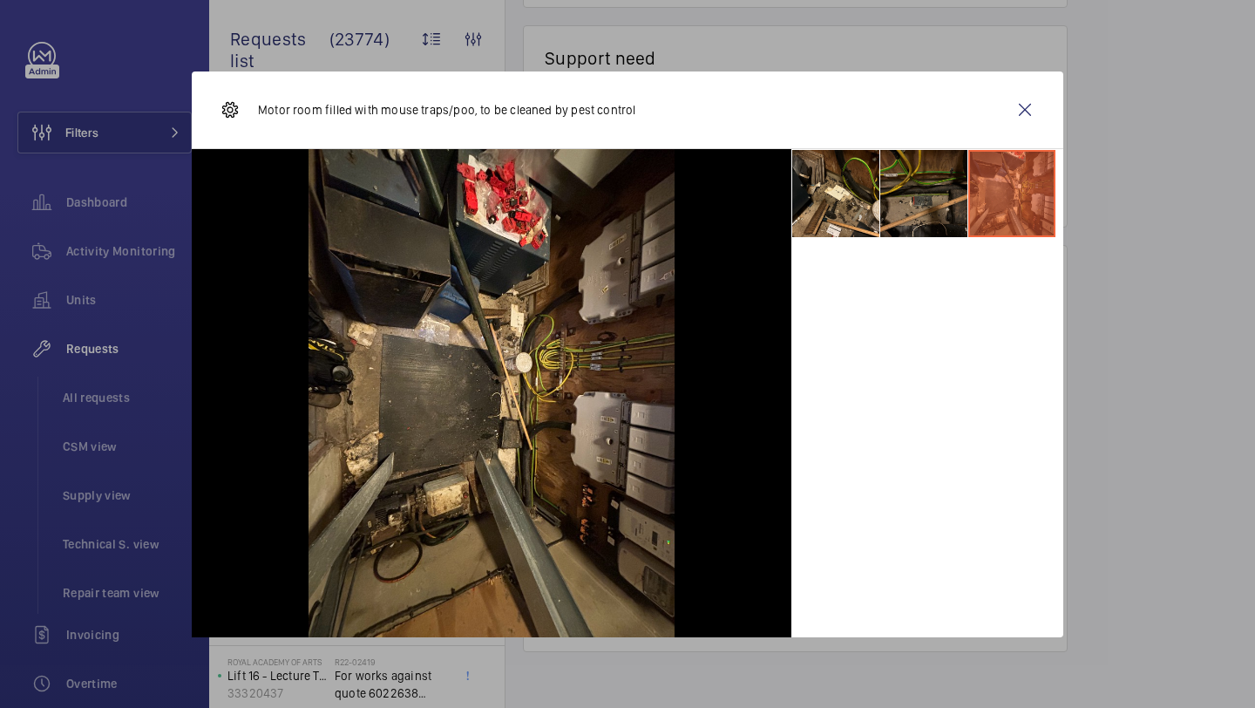
click at [924, 190] on li at bounding box center [924, 193] width 87 height 87
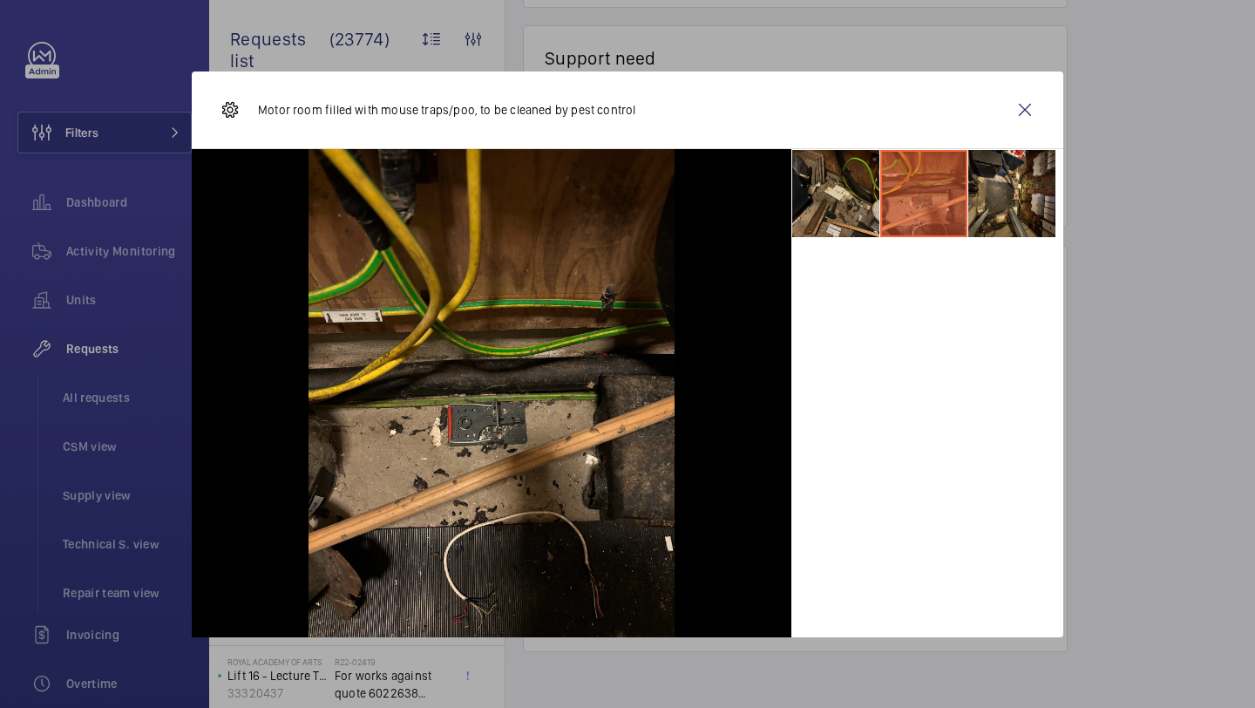
click at [840, 200] on li at bounding box center [835, 193] width 87 height 87
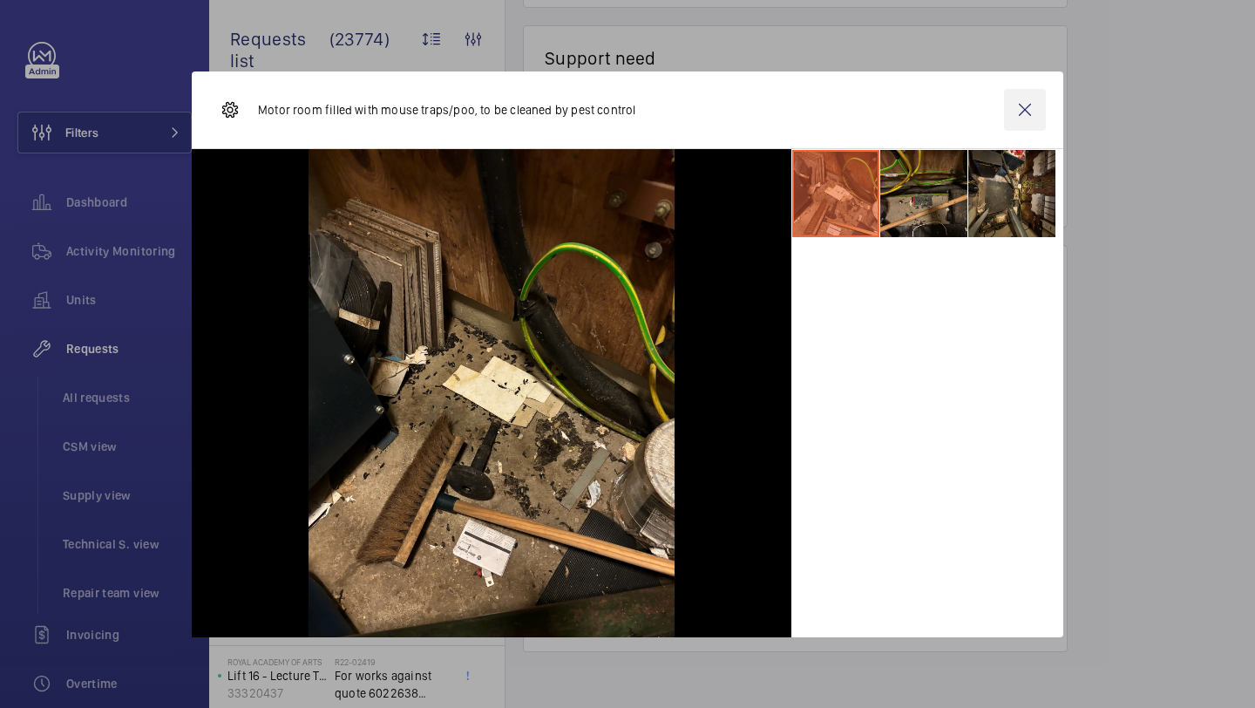
click at [1029, 112] on wm-front-icon-button at bounding box center [1025, 110] width 42 height 42
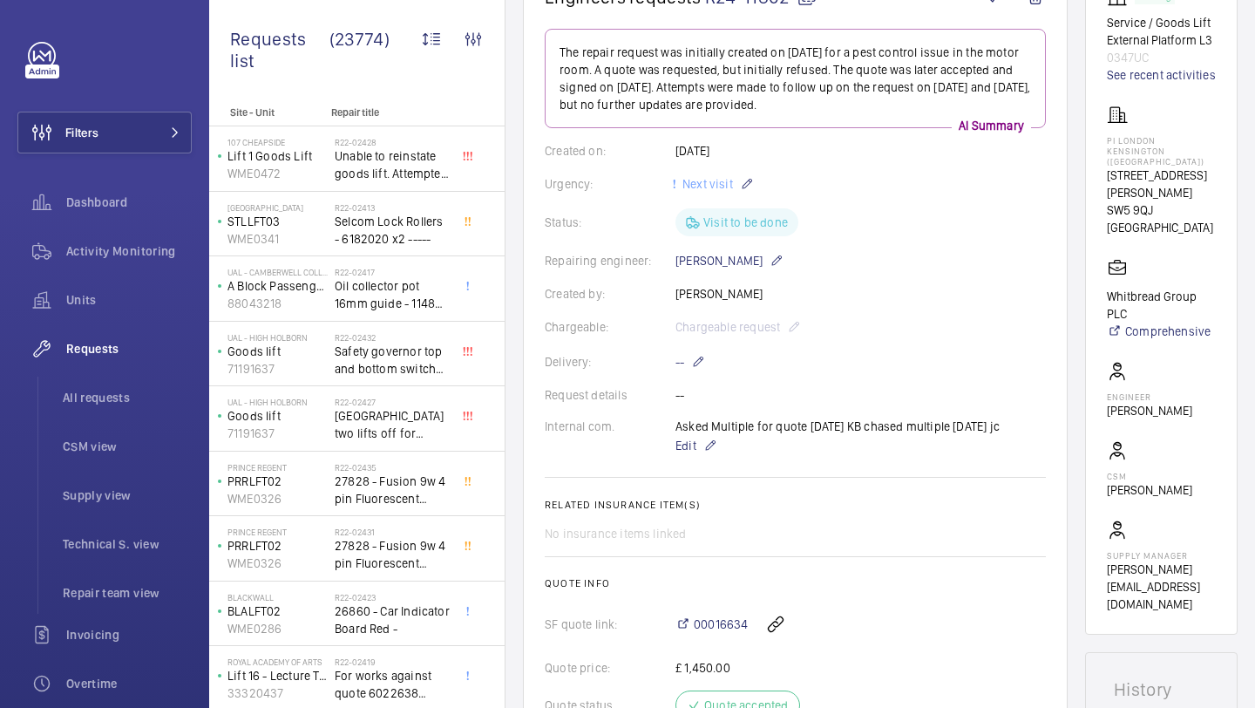
scroll to position [140, 0]
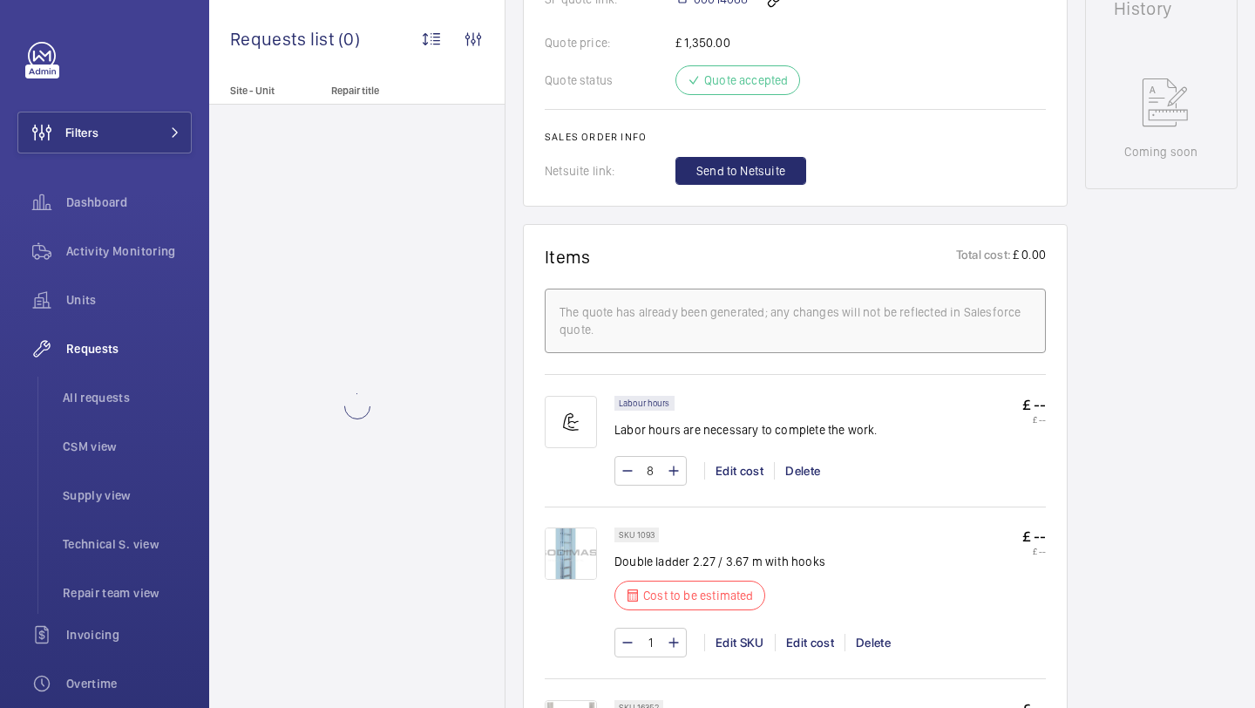
scroll to position [807, 0]
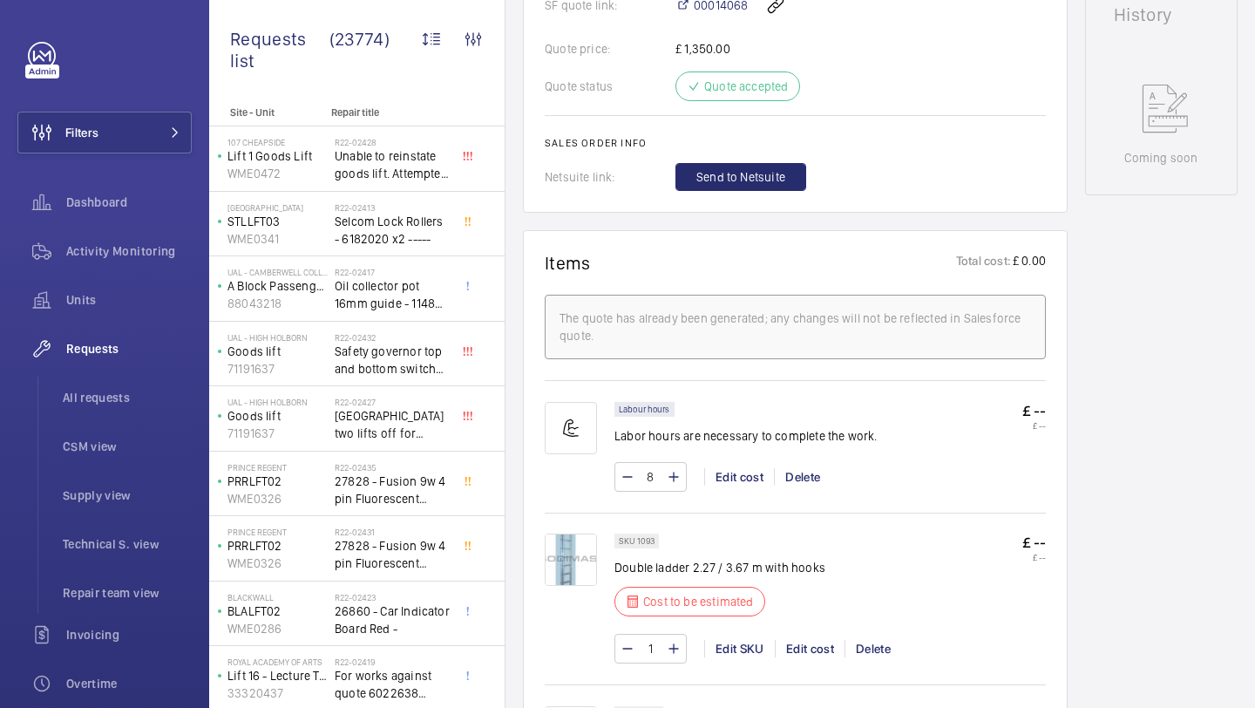
click at [574, 555] on img at bounding box center [571, 560] width 52 height 52
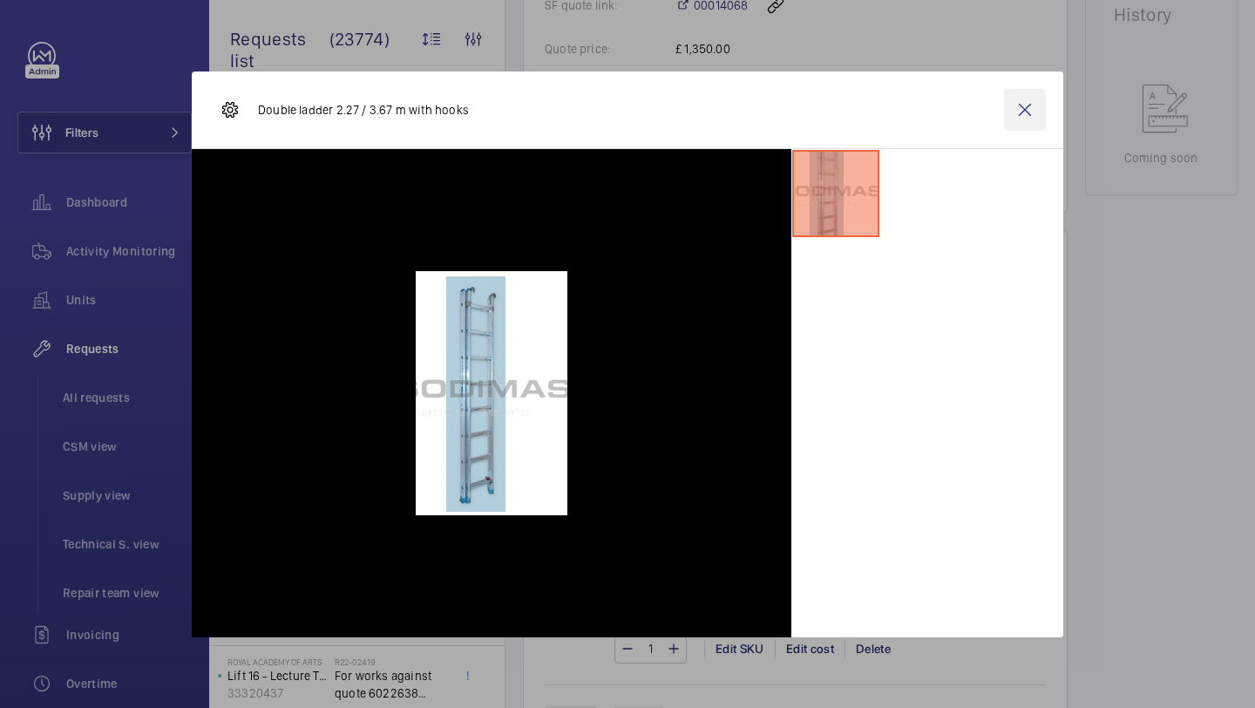
click at [1022, 101] on wm-front-icon-button at bounding box center [1025, 110] width 42 height 42
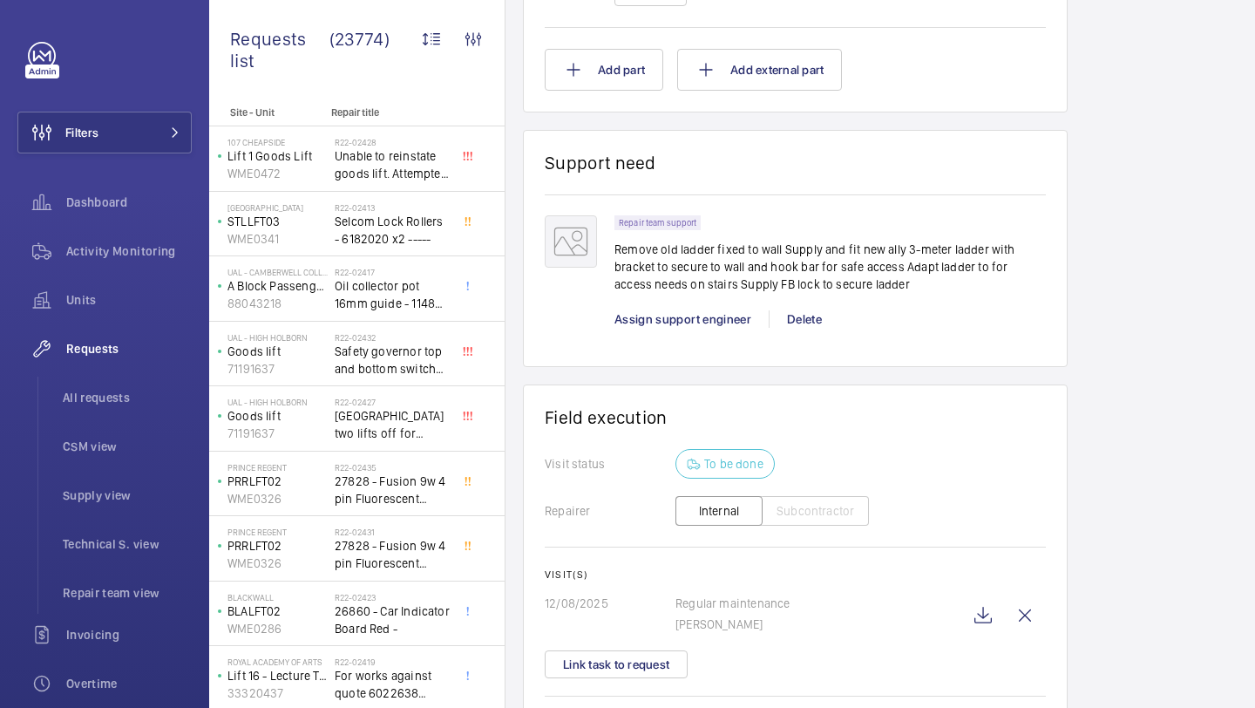
scroll to position [1768, 0]
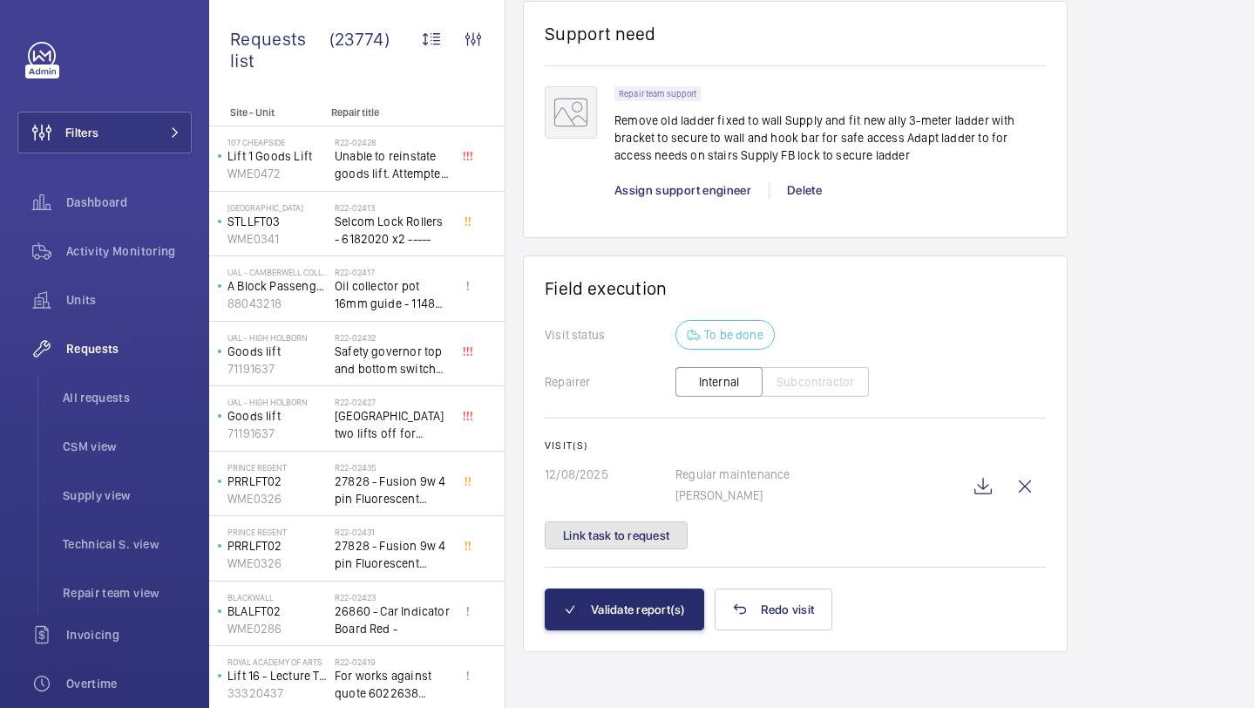
click at [636, 535] on button "Link task to request" at bounding box center [616, 535] width 143 height 28
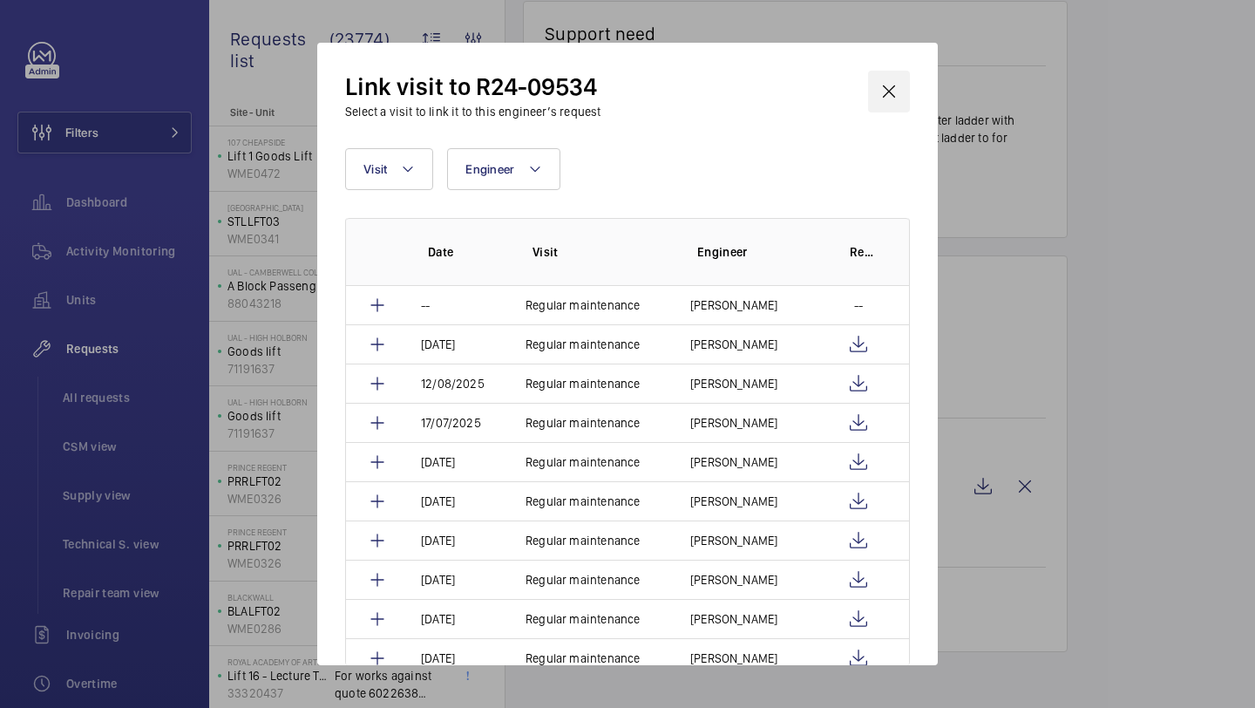
click at [889, 80] on wm-front-icon-button at bounding box center [889, 92] width 42 height 42
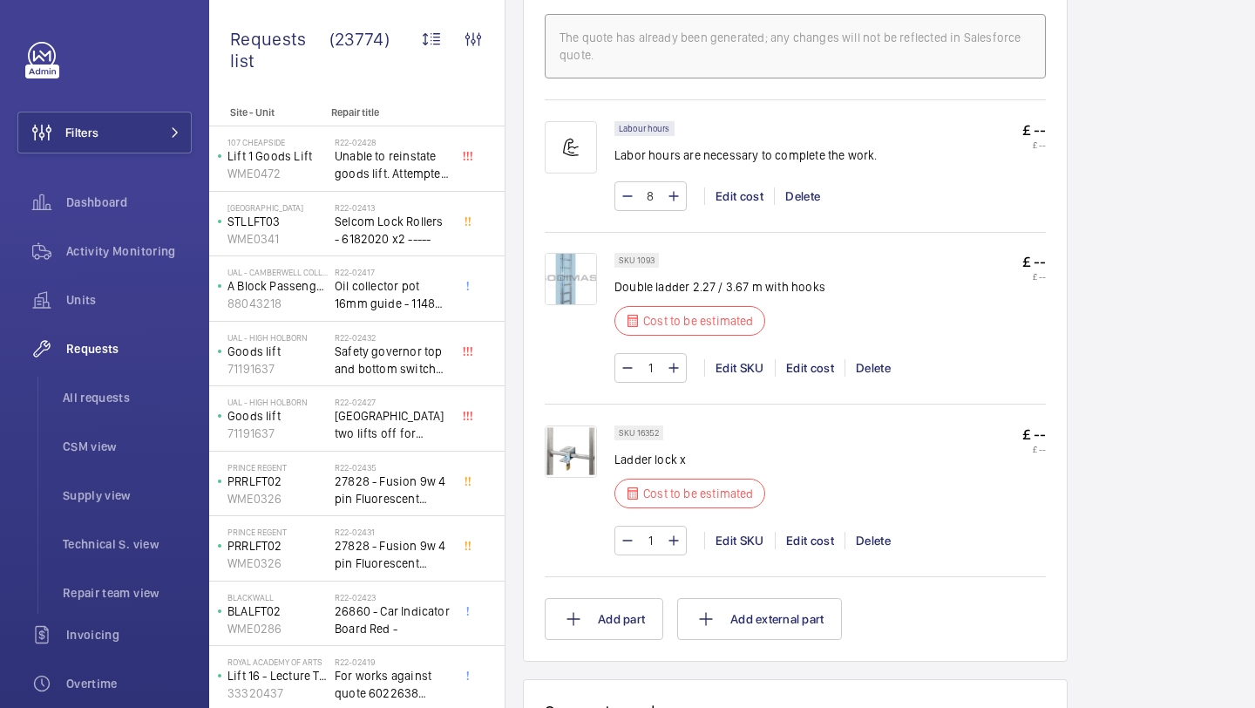
scroll to position [1037, 0]
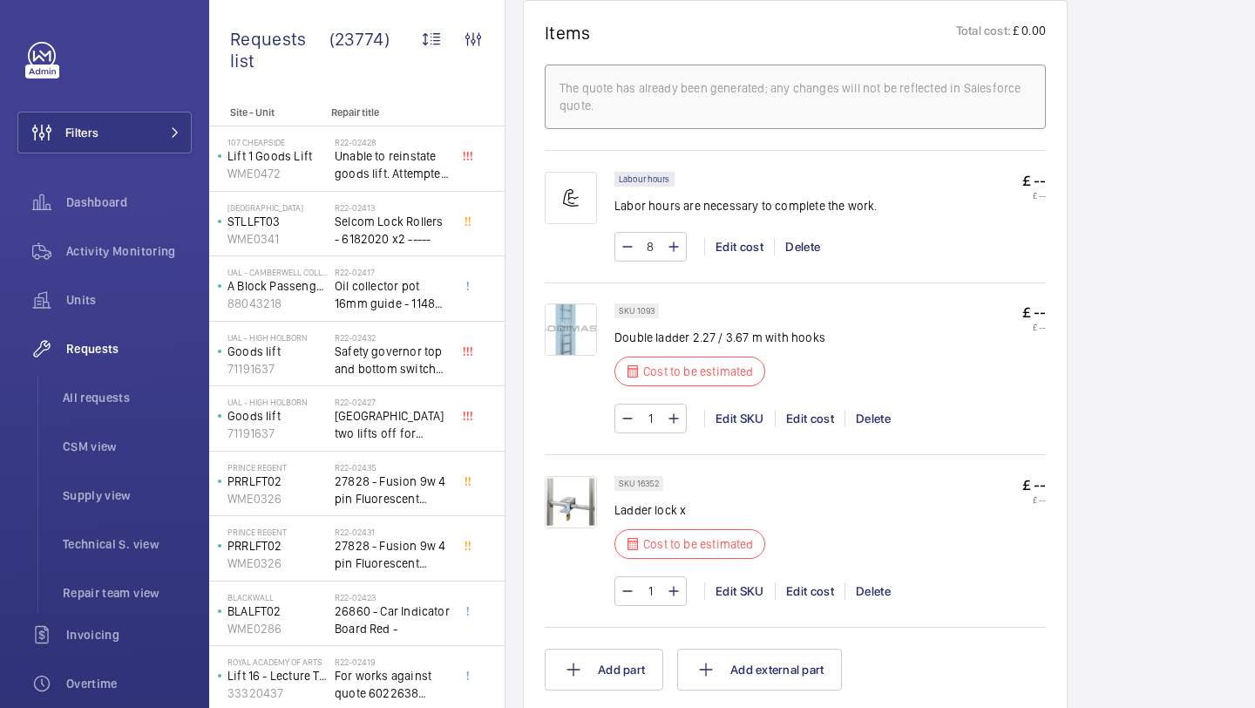
click at [575, 343] on img at bounding box center [571, 329] width 52 height 52
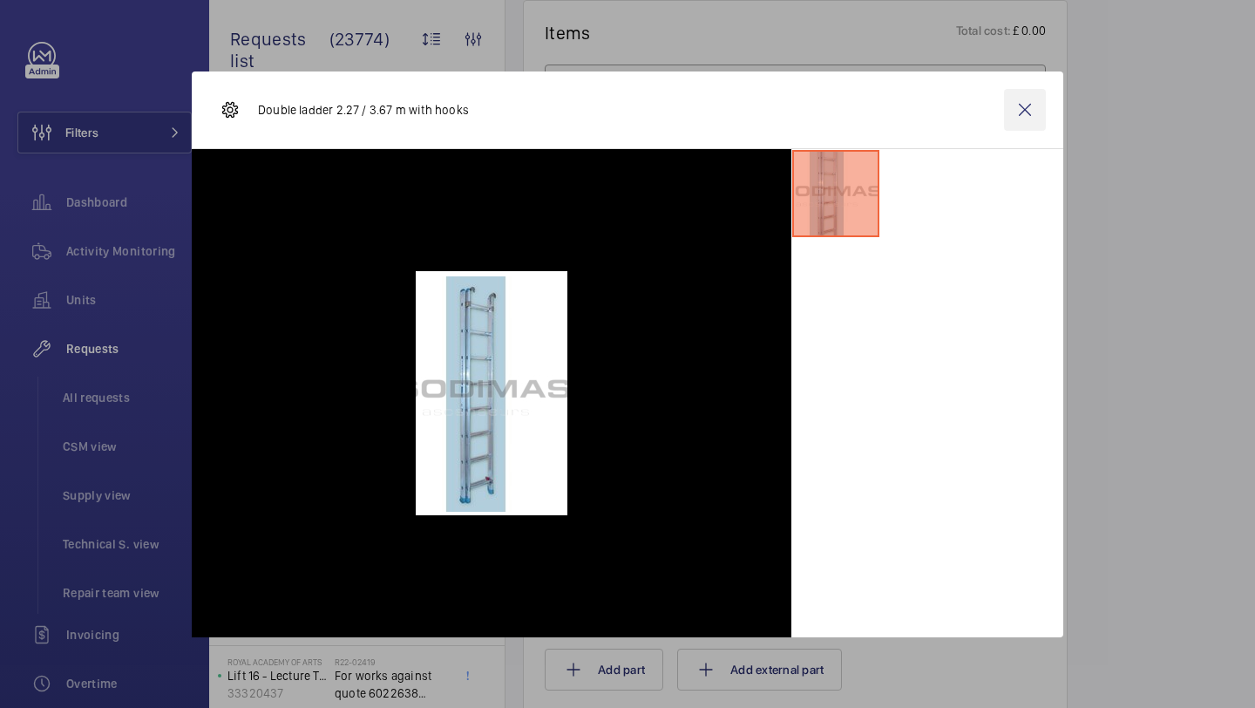
click at [1020, 104] on wm-front-icon-button at bounding box center [1025, 110] width 42 height 42
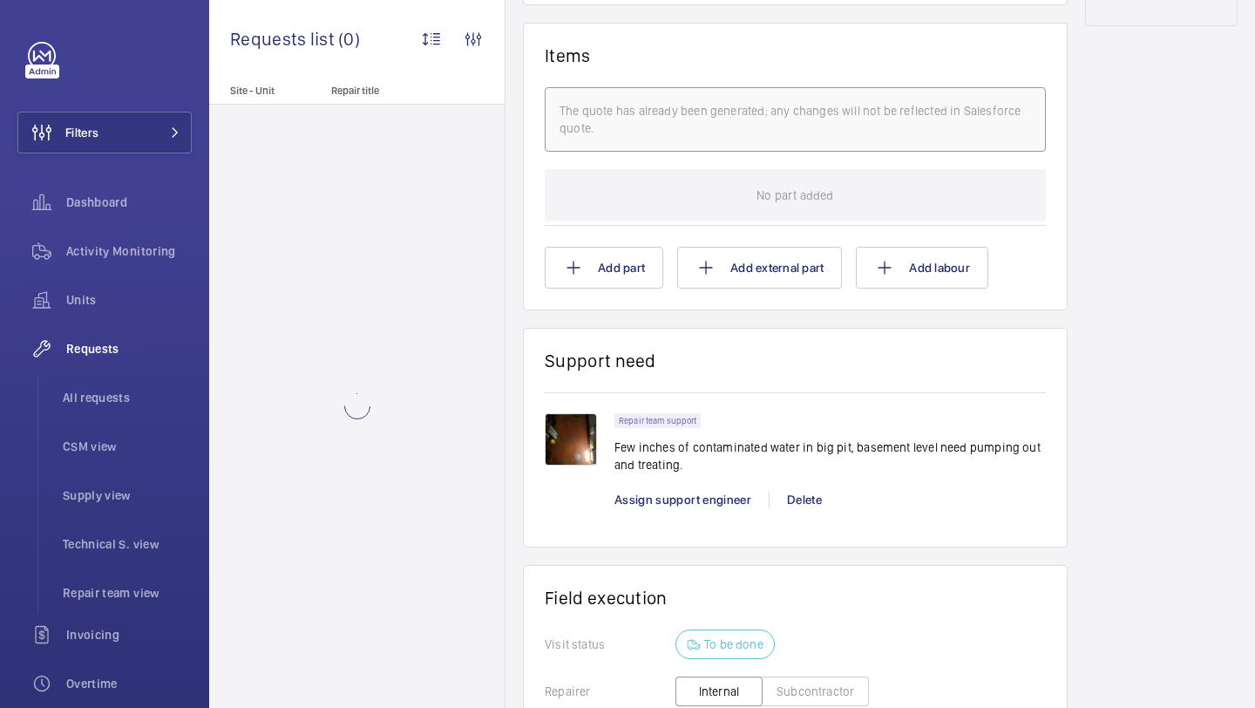
scroll to position [1326, 0]
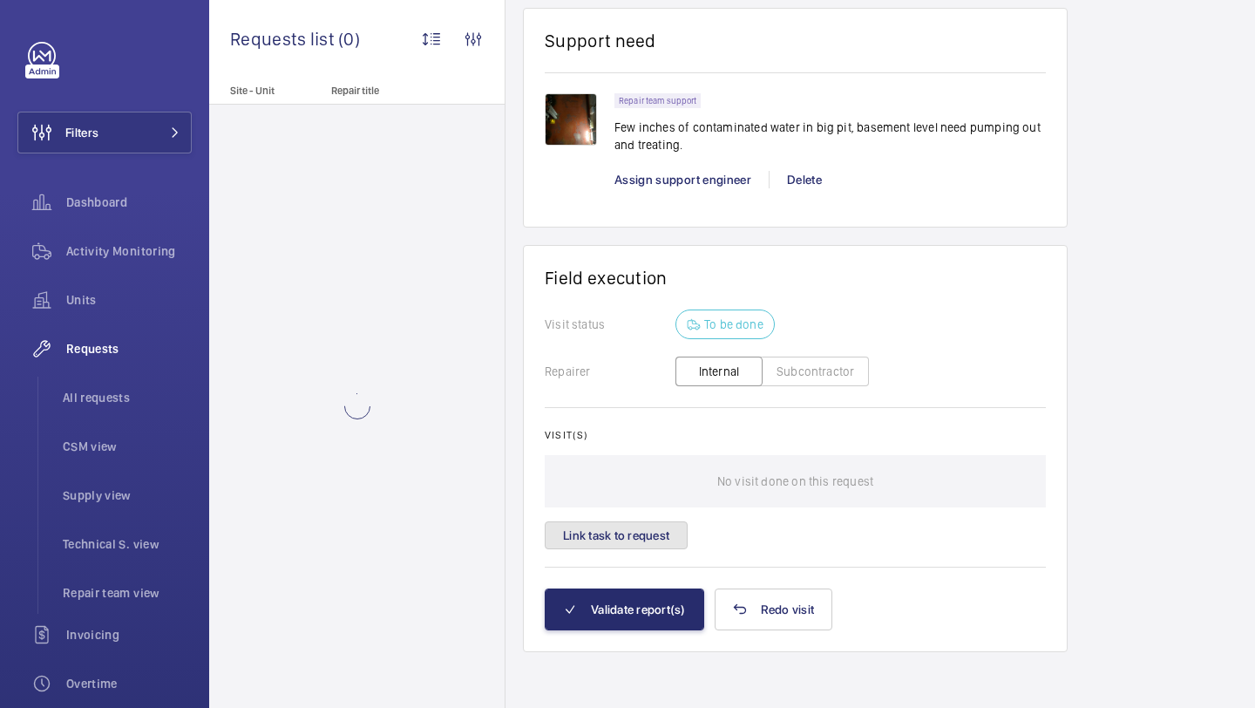
click at [637, 537] on button "Link task to request" at bounding box center [616, 535] width 143 height 28
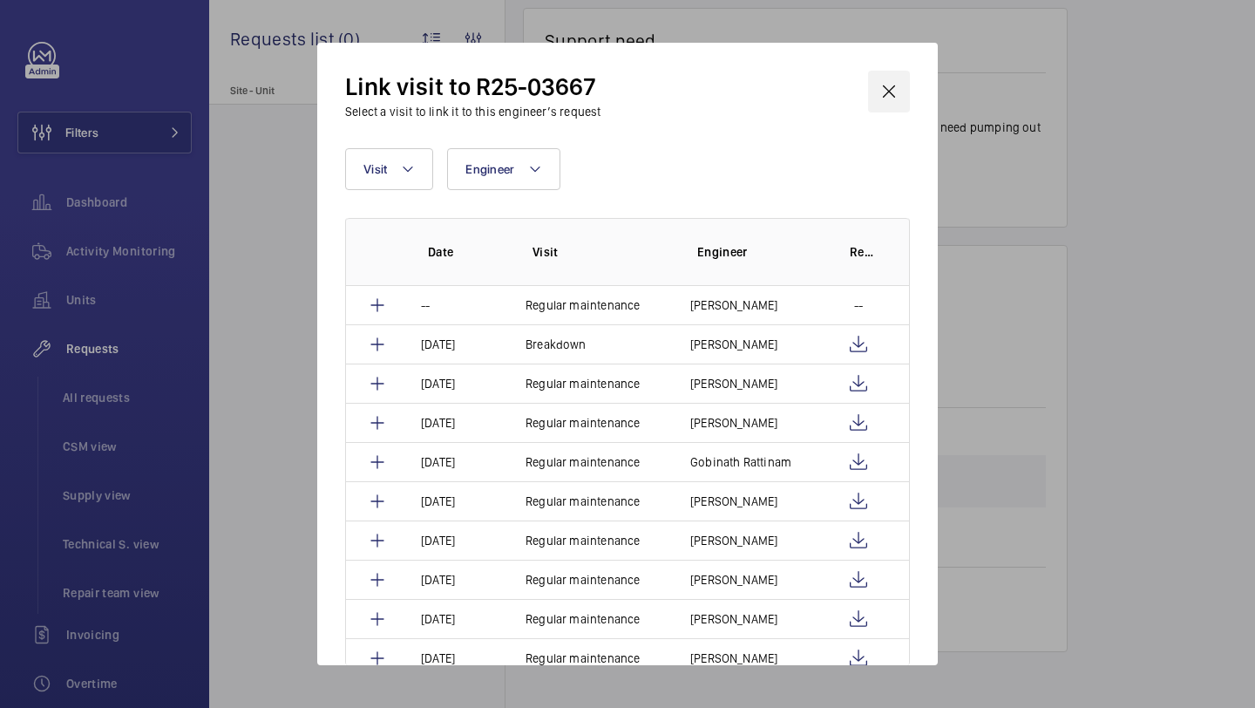
click at [889, 105] on wm-front-icon-button at bounding box center [889, 92] width 42 height 42
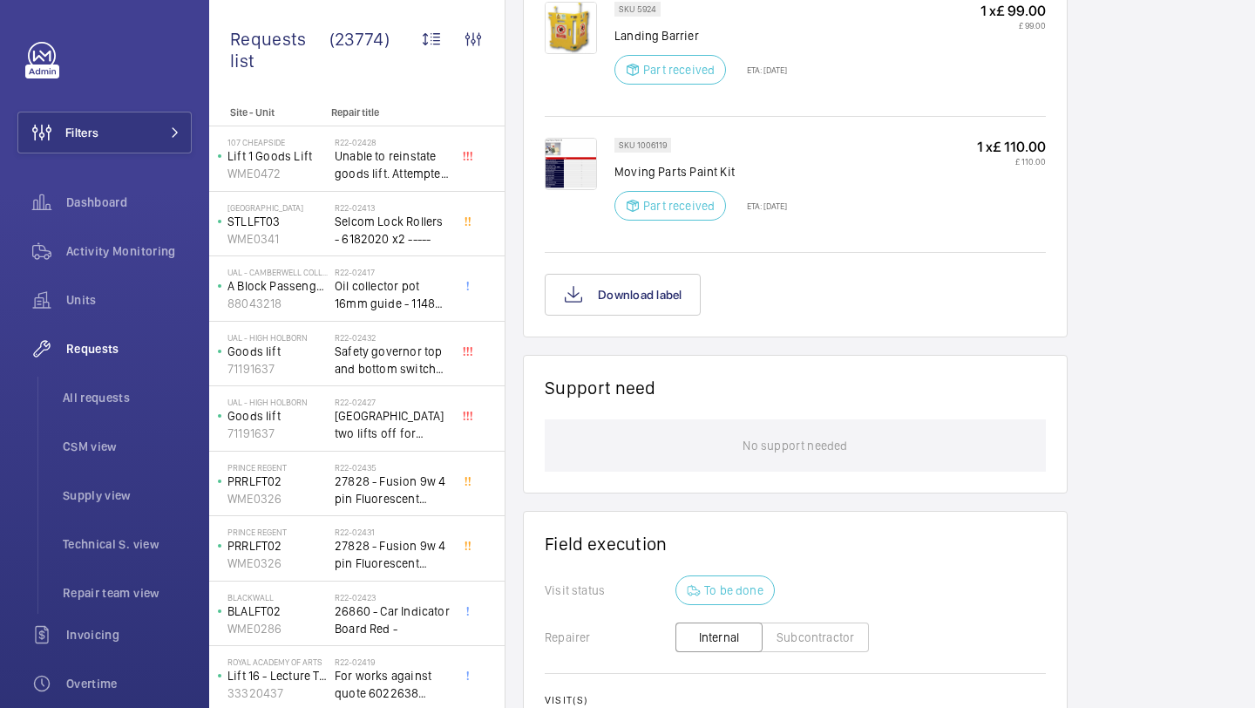
scroll to position [2283, 0]
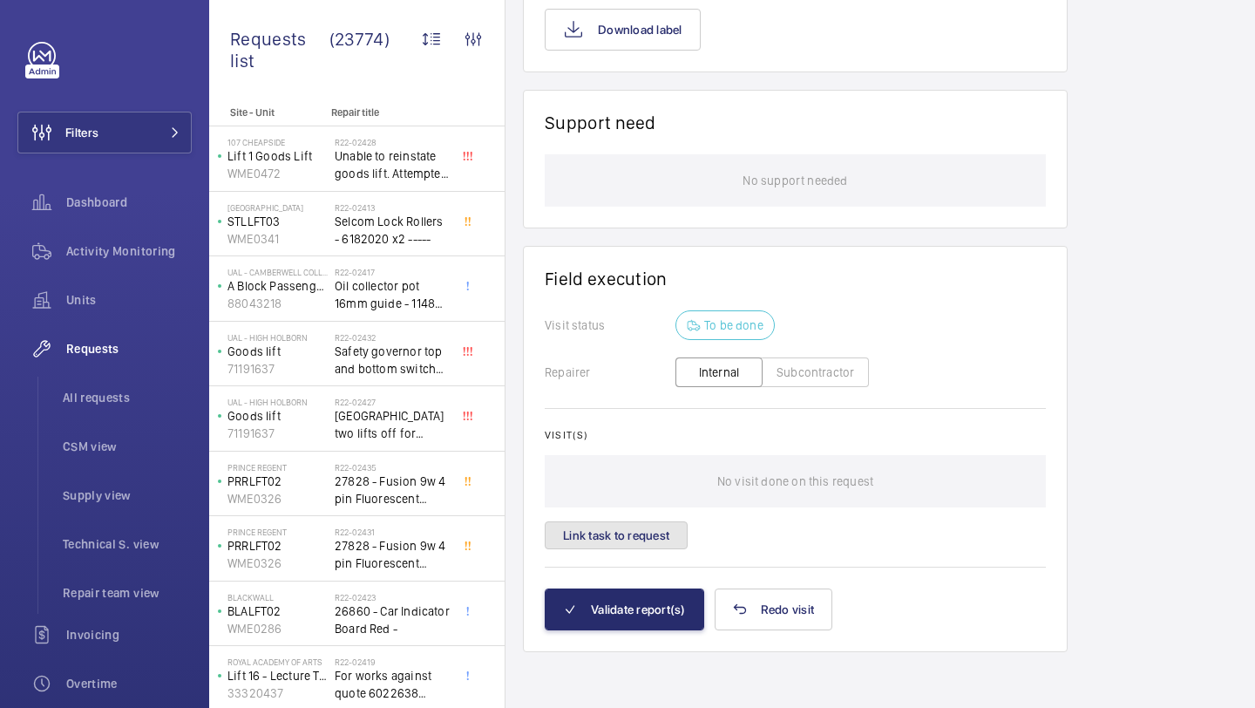
click at [637, 521] on button "Link task to request" at bounding box center [616, 535] width 143 height 28
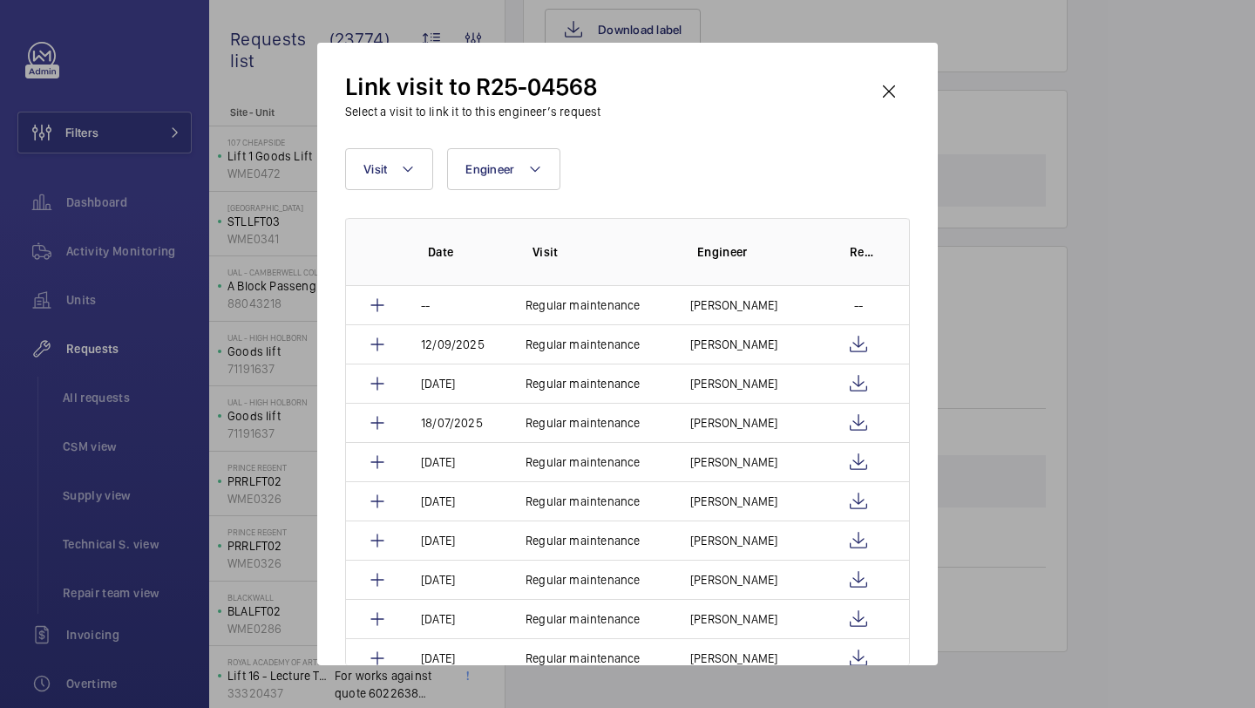
click at [439, 180] on div "Visit Engineer More filters Reset all filters" at bounding box center [627, 169] width 565 height 42
click at [417, 175] on button "Visit" at bounding box center [389, 169] width 88 height 42
type input "repair"
click at [445, 268] on label "Repair" at bounding box center [497, 286] width 303 height 42
click at [389, 269] on input "Repair" at bounding box center [371, 286] width 35 height 35
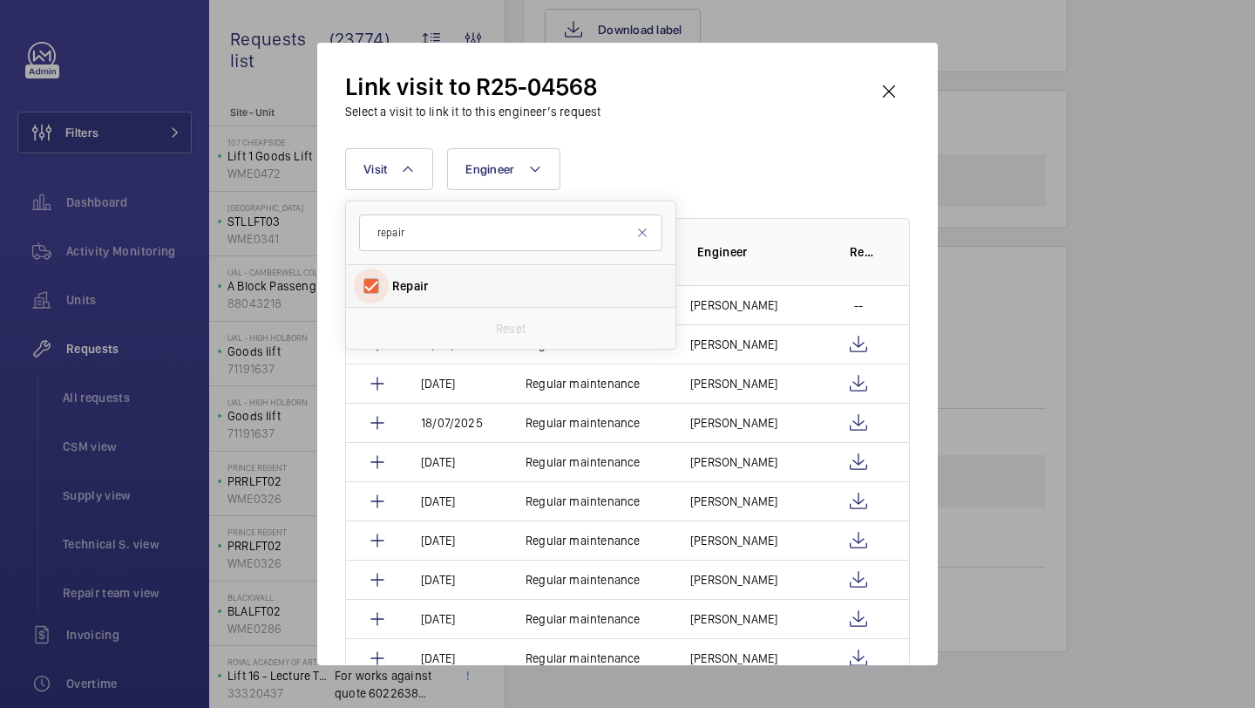
checkbox input "true"
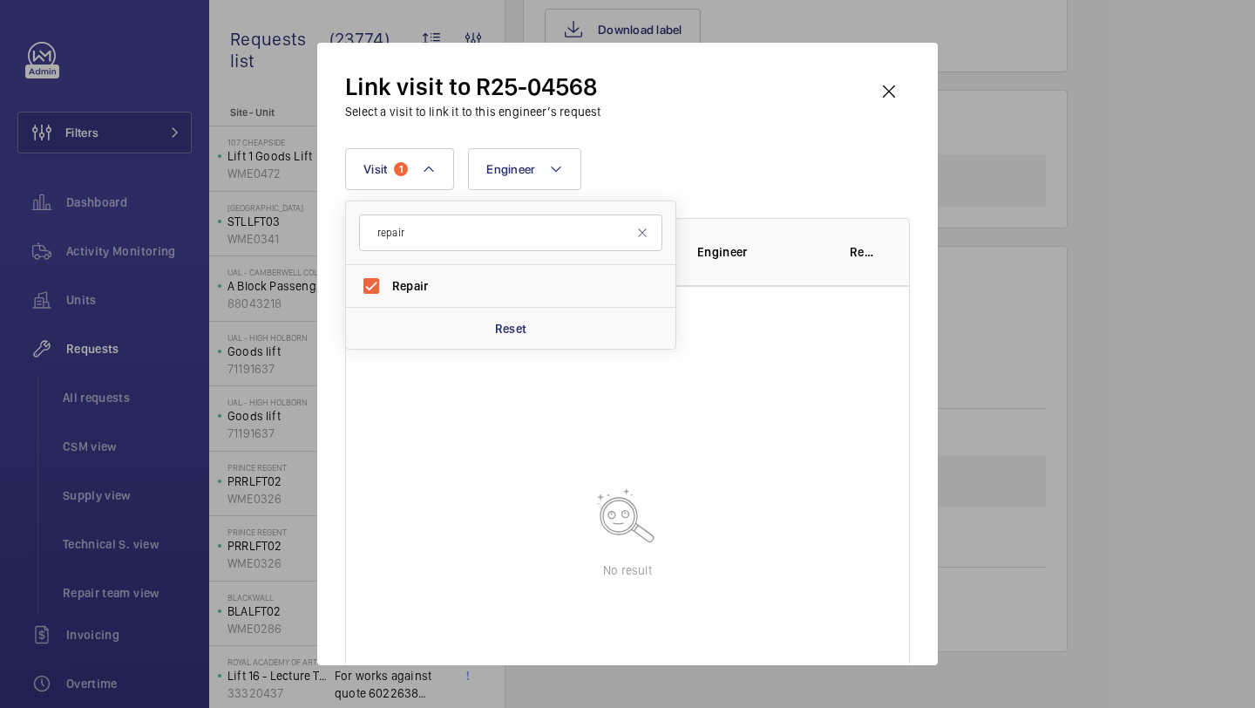
click at [723, 118] on div "Link visit to R25-04568 Select a visit to link it to this engineer’s request" at bounding box center [627, 96] width 565 height 50
click at [870, 78] on wm-front-icon-button at bounding box center [889, 92] width 42 height 42
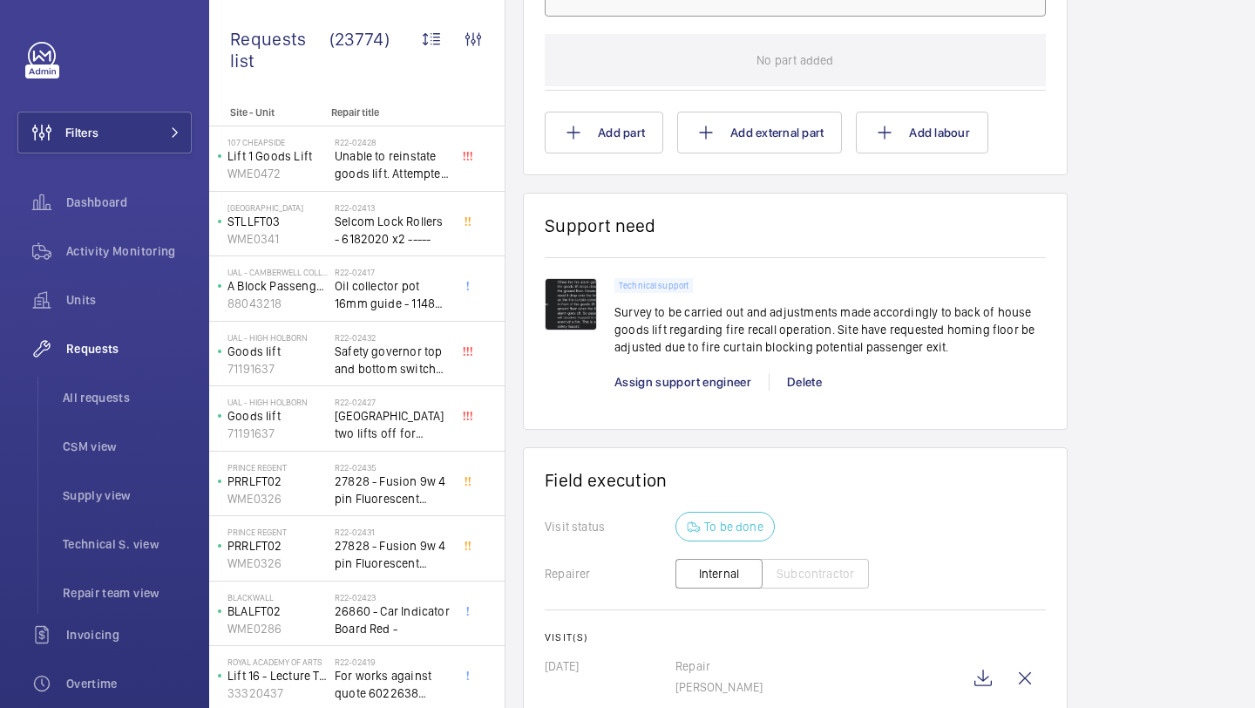
scroll to position [1406, 0]
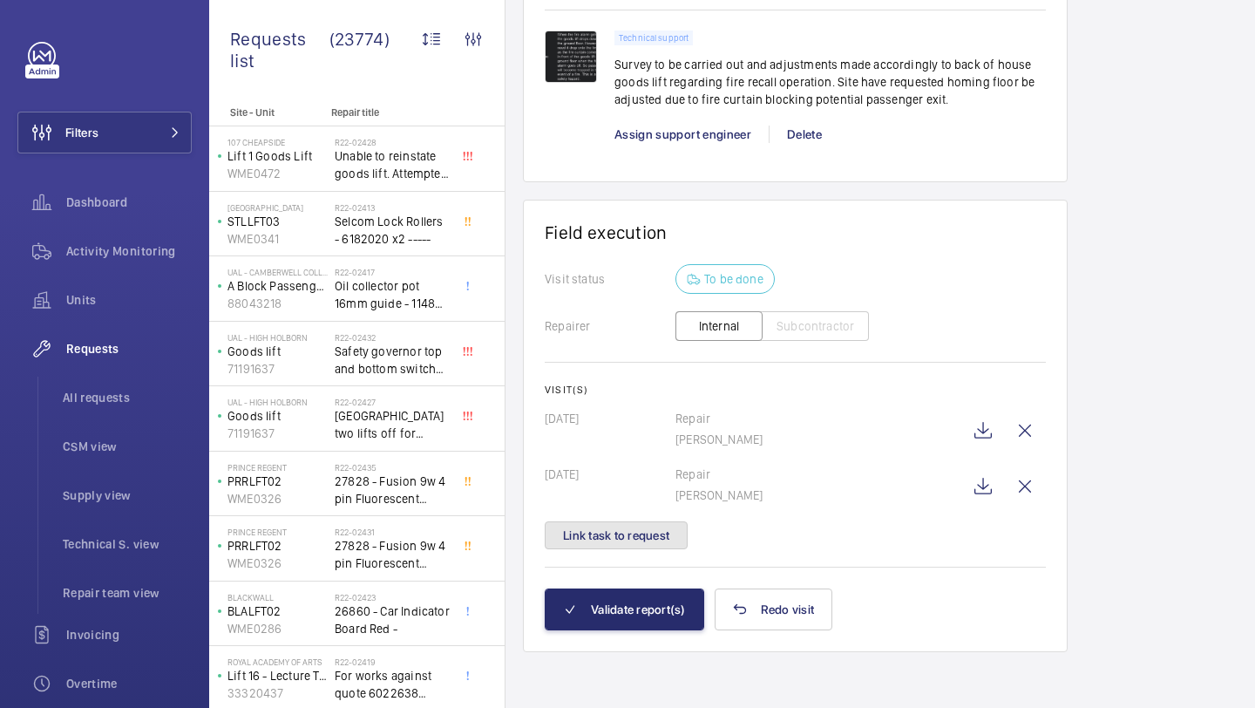
click at [640, 541] on button "Link task to request" at bounding box center [616, 535] width 143 height 28
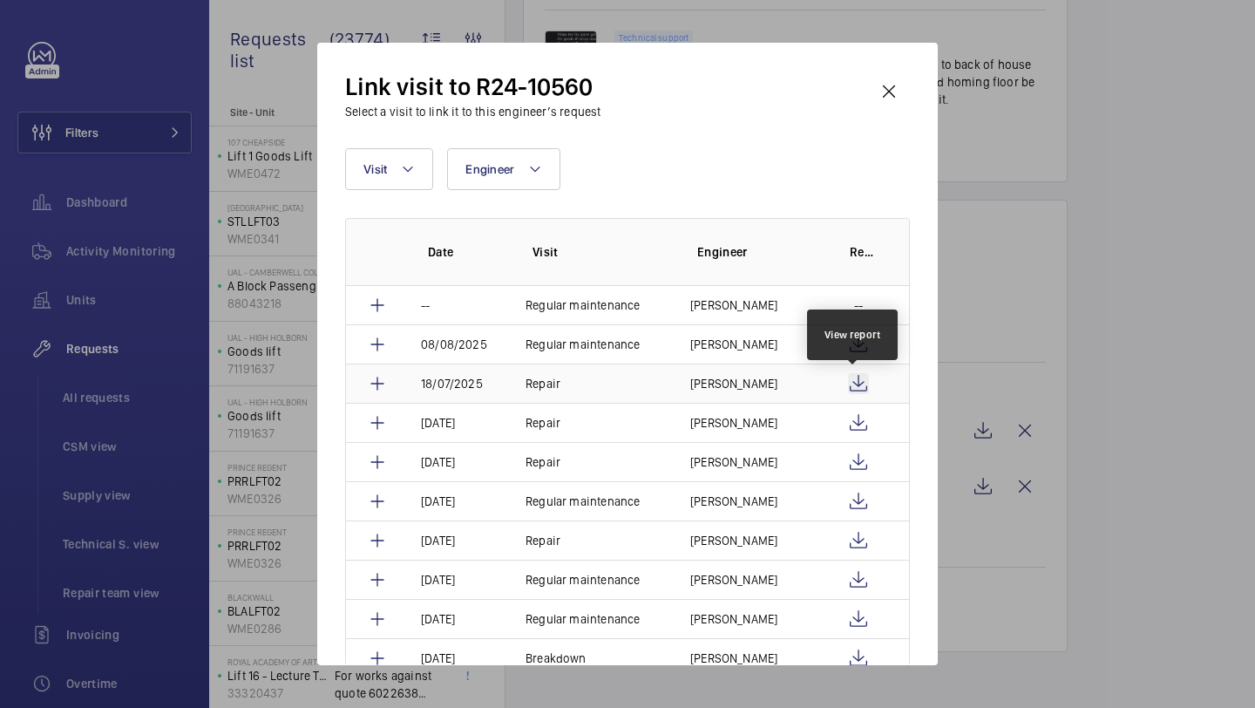
click at [853, 381] on wm-front-icon-button at bounding box center [858, 383] width 21 height 21
click at [894, 96] on wm-front-icon-button at bounding box center [889, 92] width 42 height 42
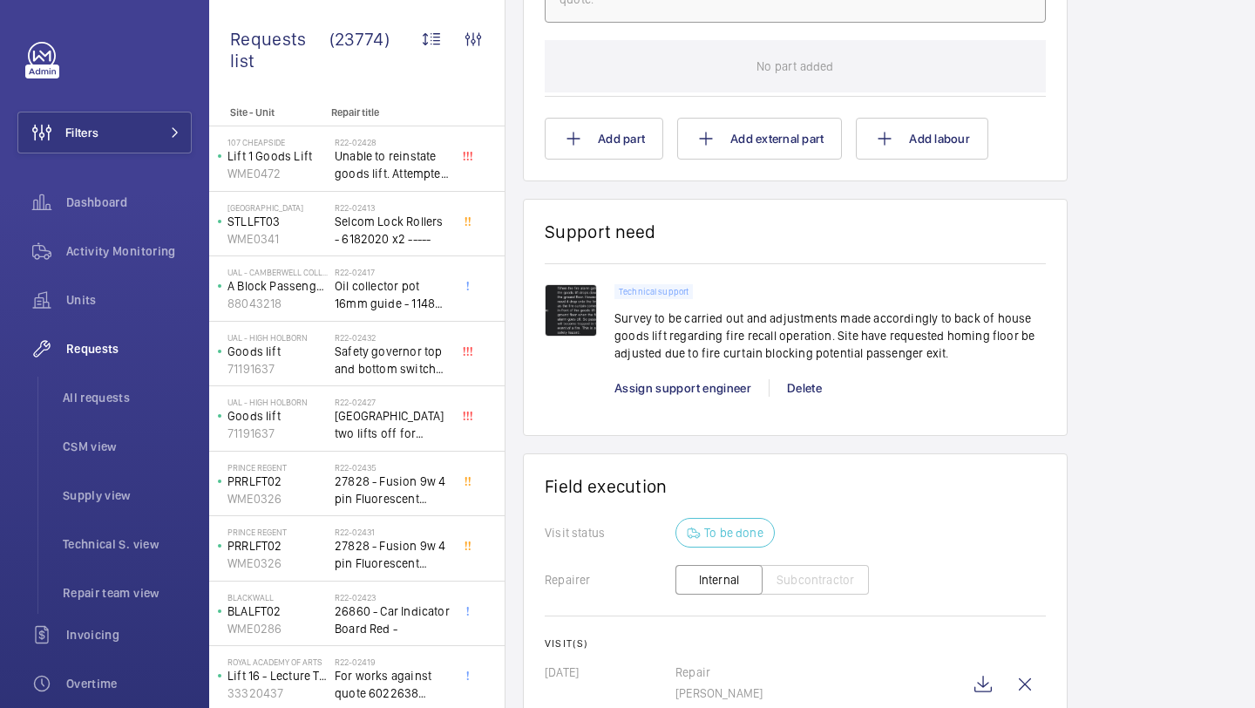
scroll to position [1285, 0]
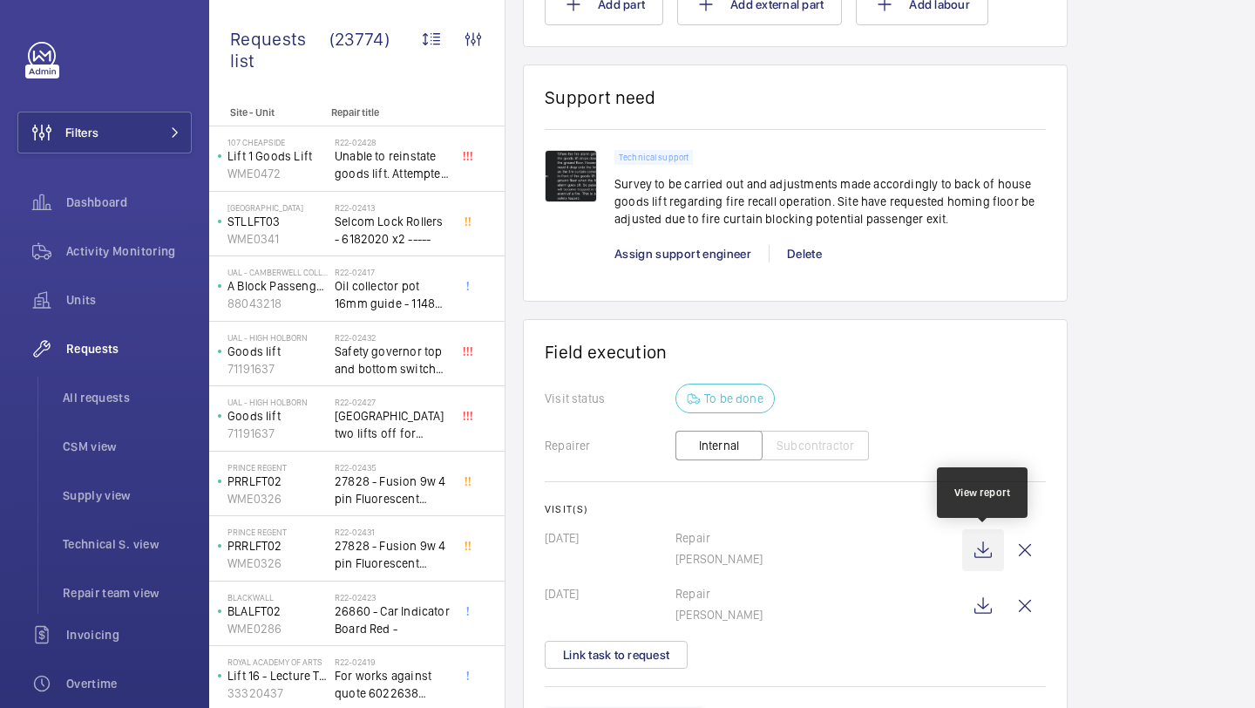
click at [979, 547] on wm-front-icon-button at bounding box center [983, 550] width 42 height 42
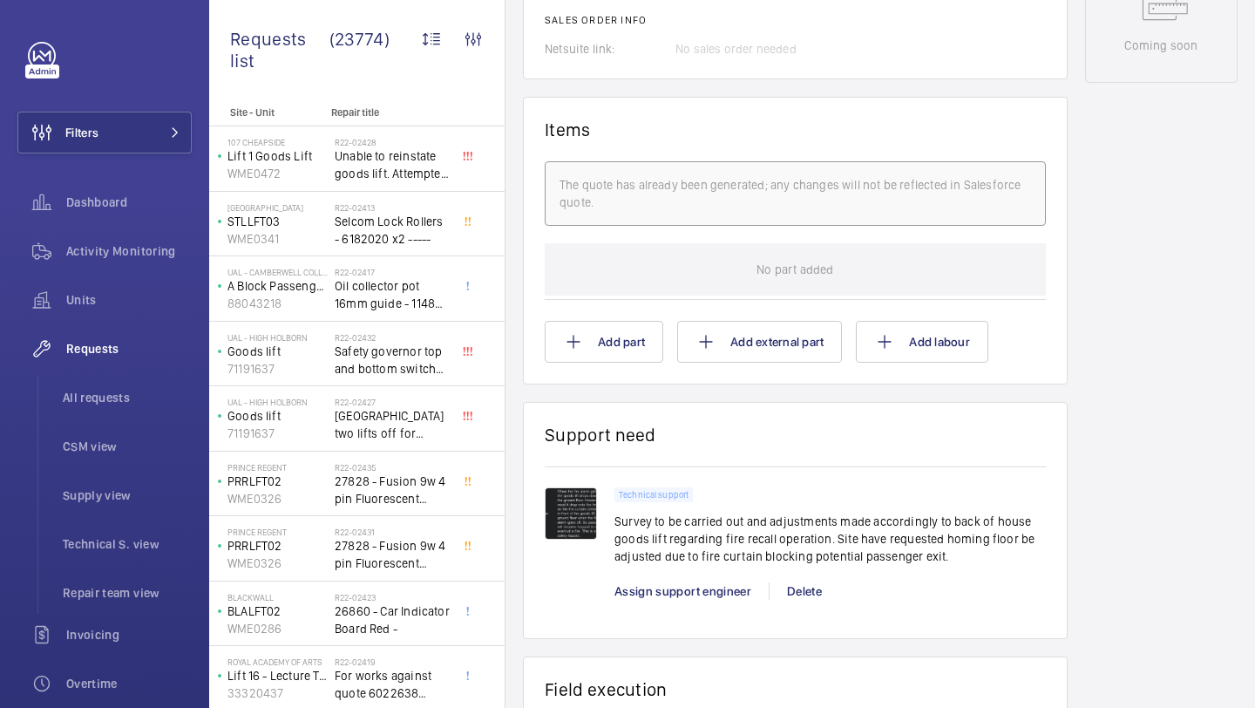
scroll to position [1406, 0]
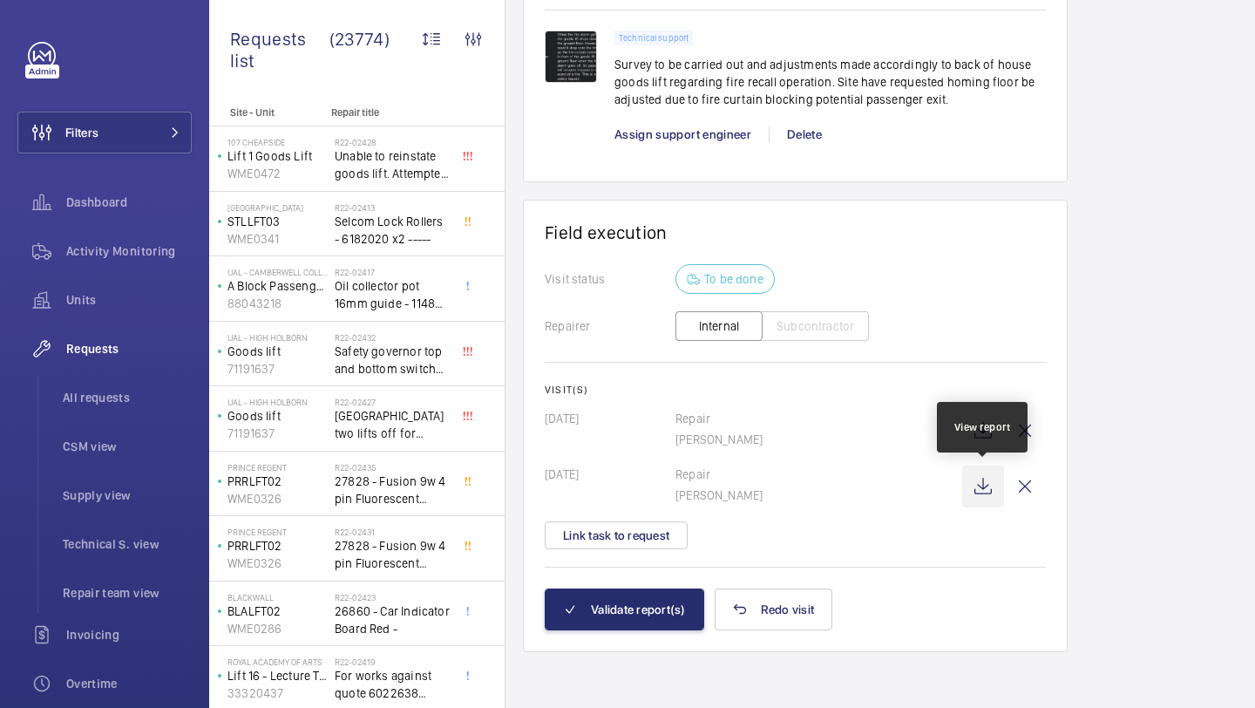
click at [980, 491] on wm-front-icon-button at bounding box center [983, 487] width 42 height 42
click at [644, 532] on button "Link task to request" at bounding box center [616, 535] width 143 height 28
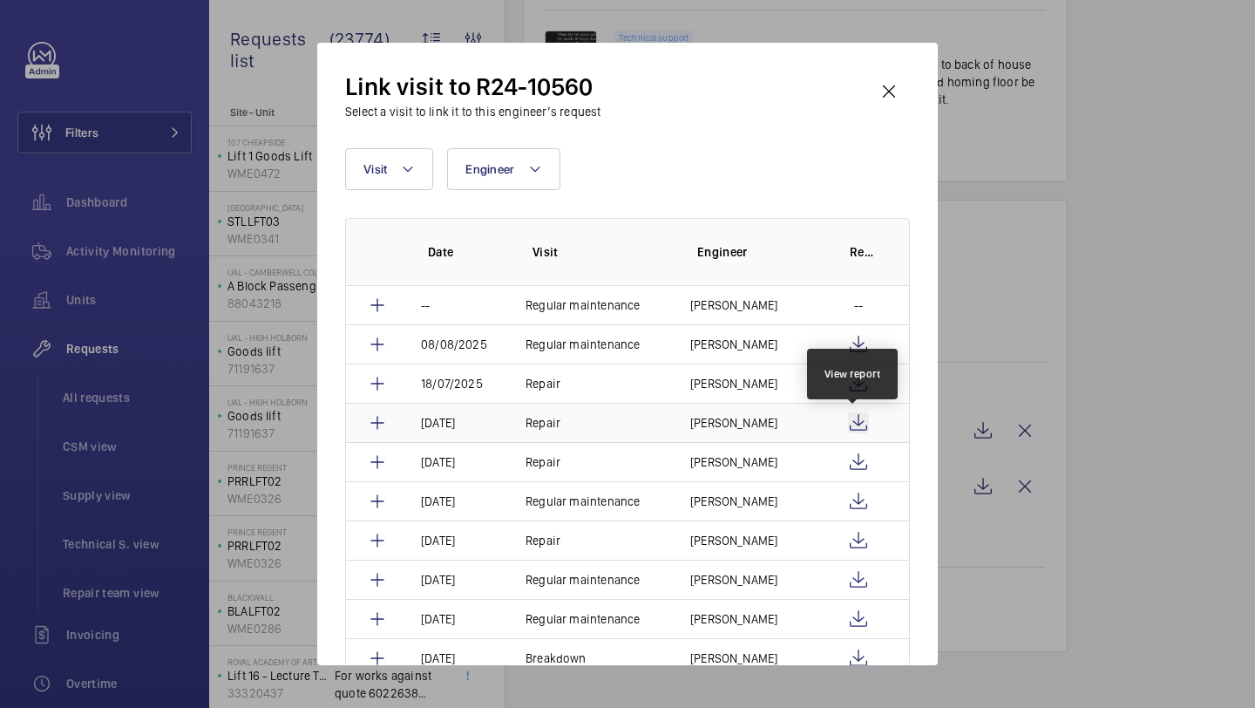
click at [857, 421] on wm-front-icon-button at bounding box center [858, 422] width 21 height 21
click at [779, 420] on td "[PERSON_NAME]" at bounding box center [746, 422] width 153 height 39
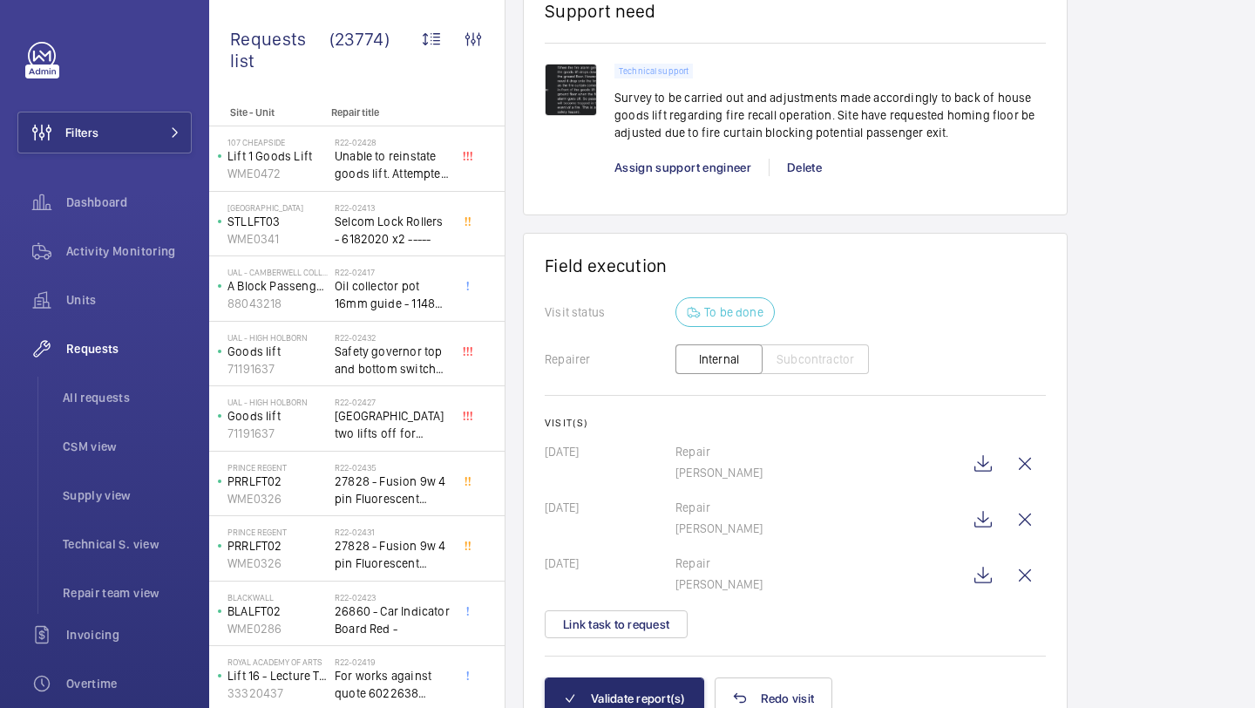
scroll to position [1493, 0]
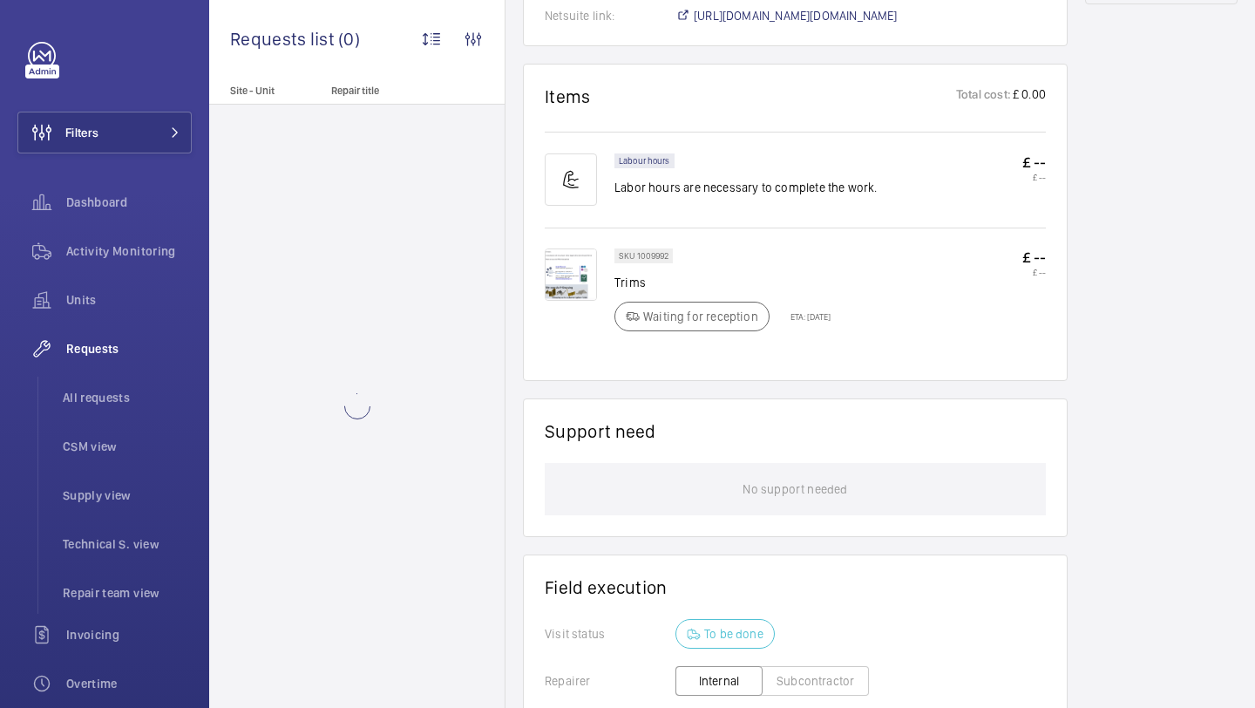
scroll to position [1309, 0]
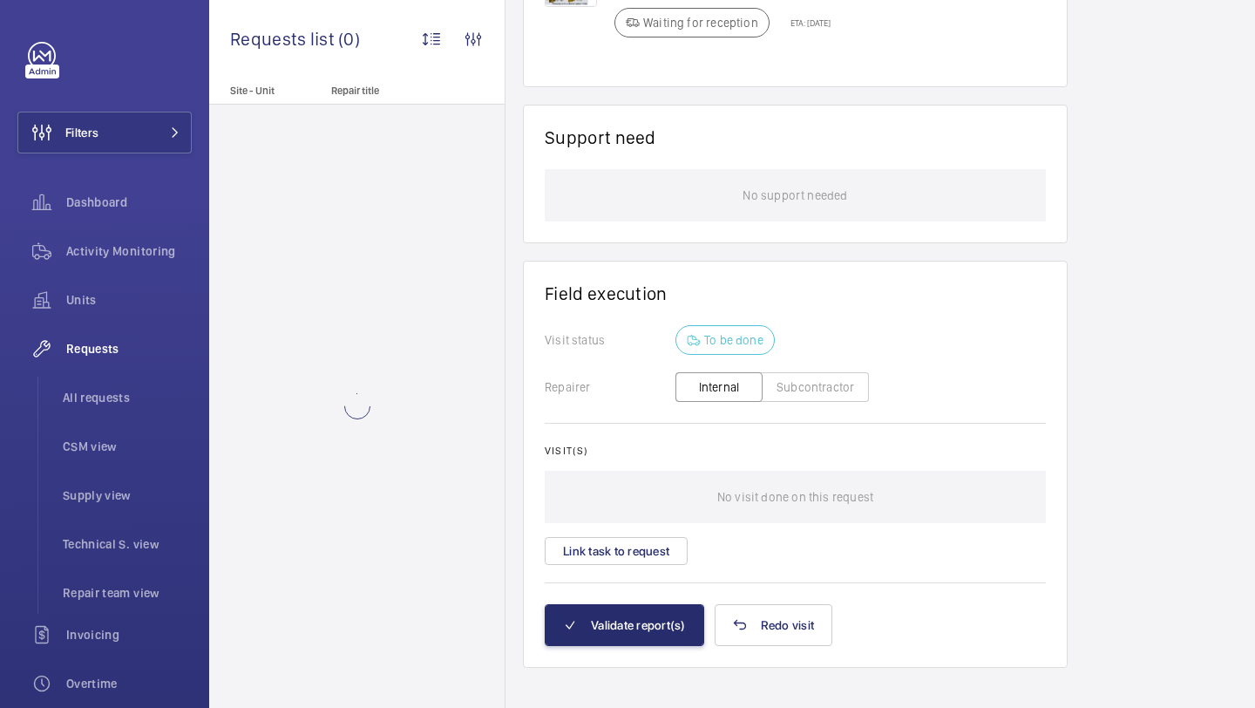
click at [656, 559] on wm-front-card-body "Visit status To be done Repairer Internal Subcontractor Visit(s) No visit done …" at bounding box center [795, 464] width 501 height 278
click at [656, 537] on button "Link task to request" at bounding box center [616, 551] width 143 height 28
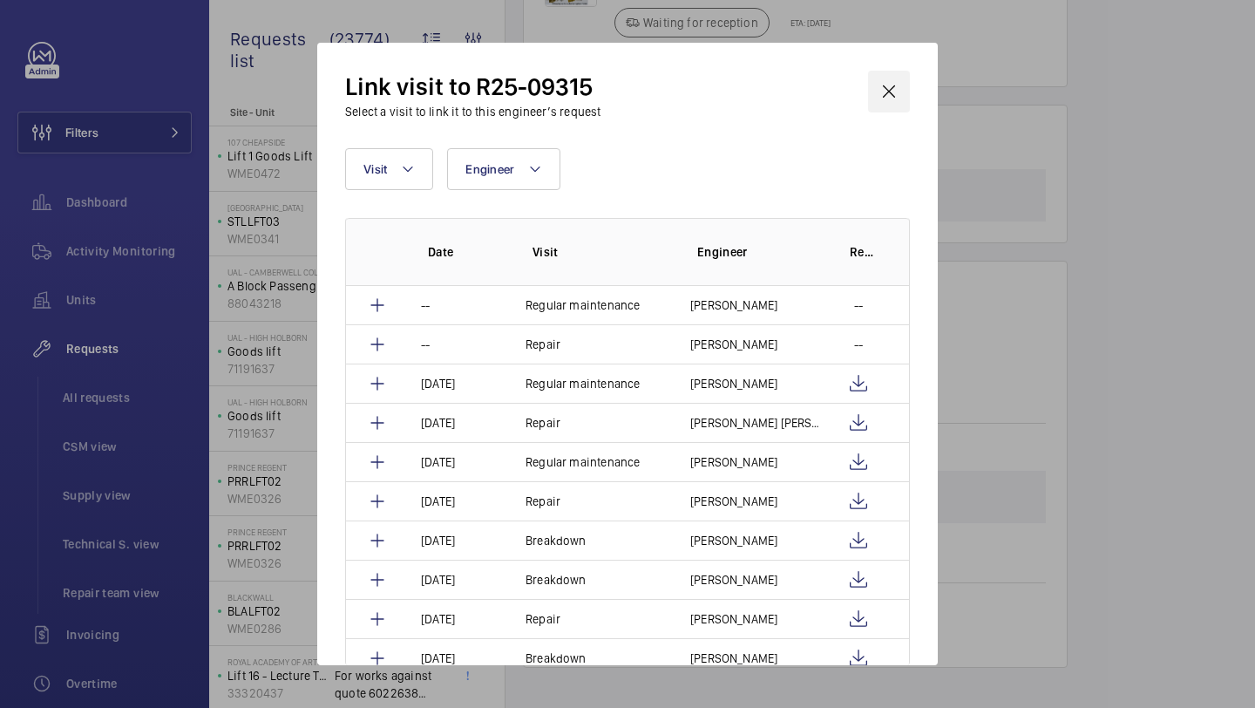
click at [895, 90] on wm-front-icon-button at bounding box center [889, 92] width 42 height 42
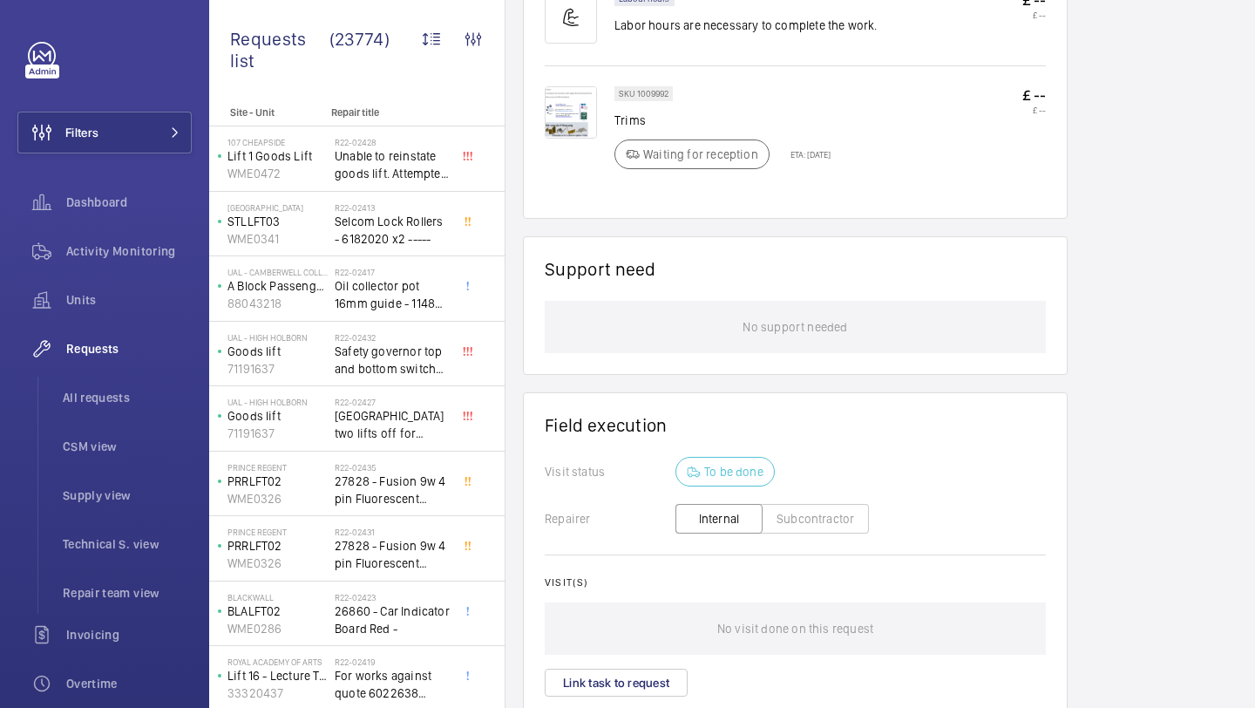
scroll to position [1309, 0]
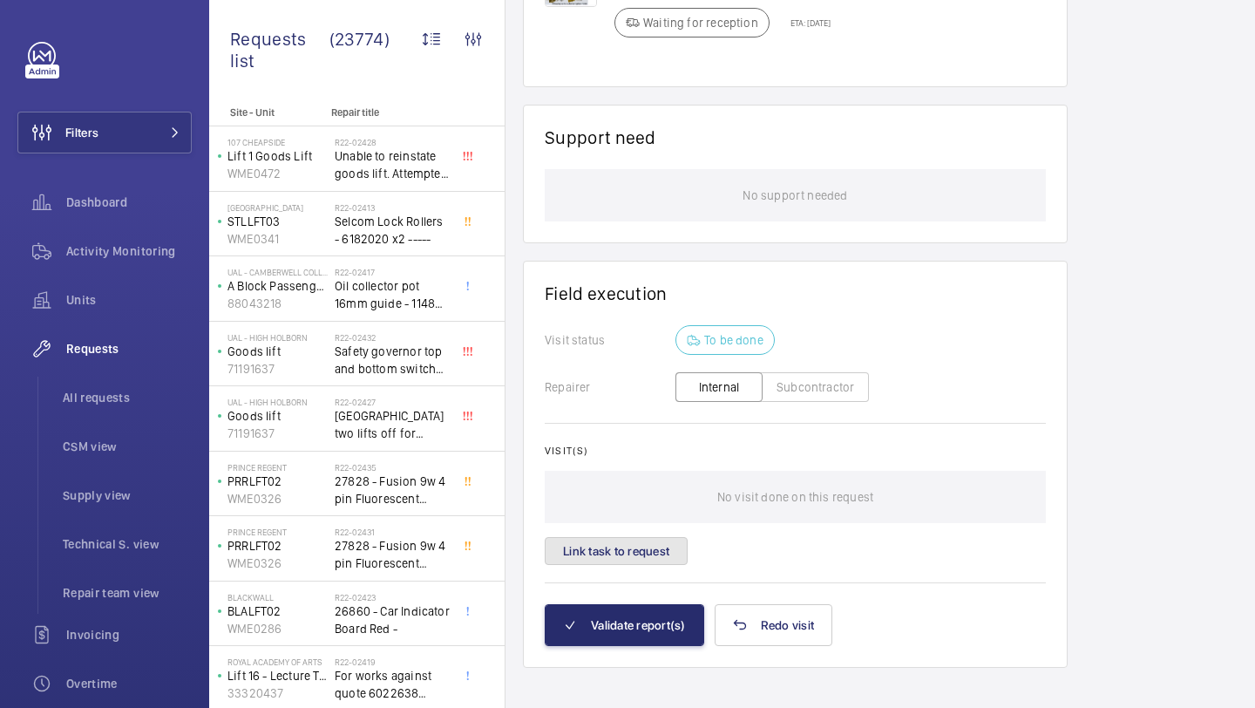
click at [633, 537] on button "Link task to request" at bounding box center [616, 551] width 143 height 28
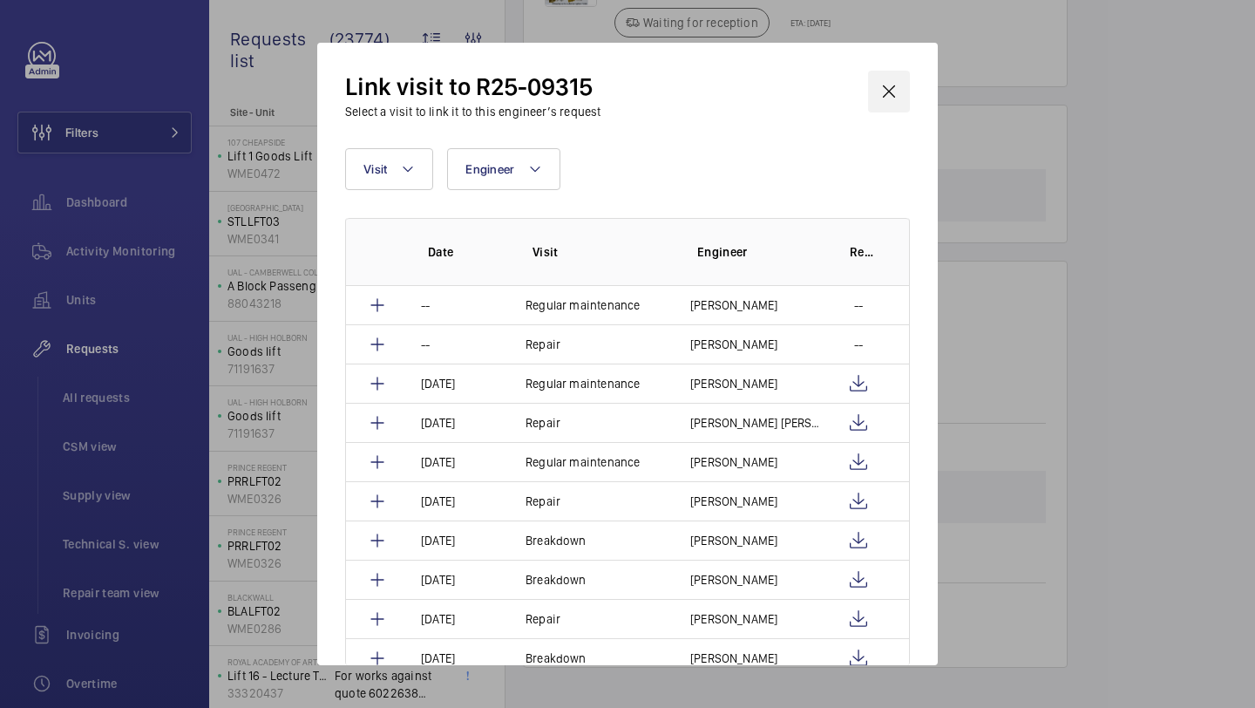
click at [891, 85] on wm-front-icon-button at bounding box center [889, 92] width 42 height 42
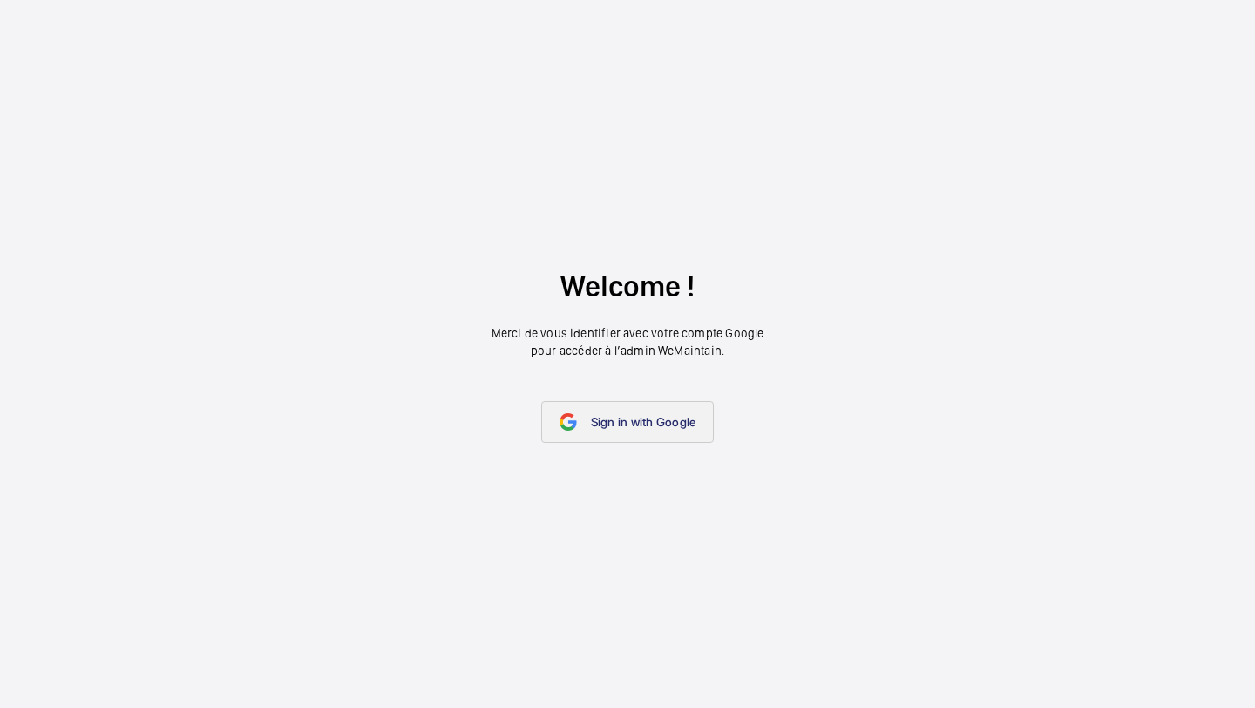
click at [617, 416] on span "Sign in with Google" at bounding box center [643, 422] width 105 height 14
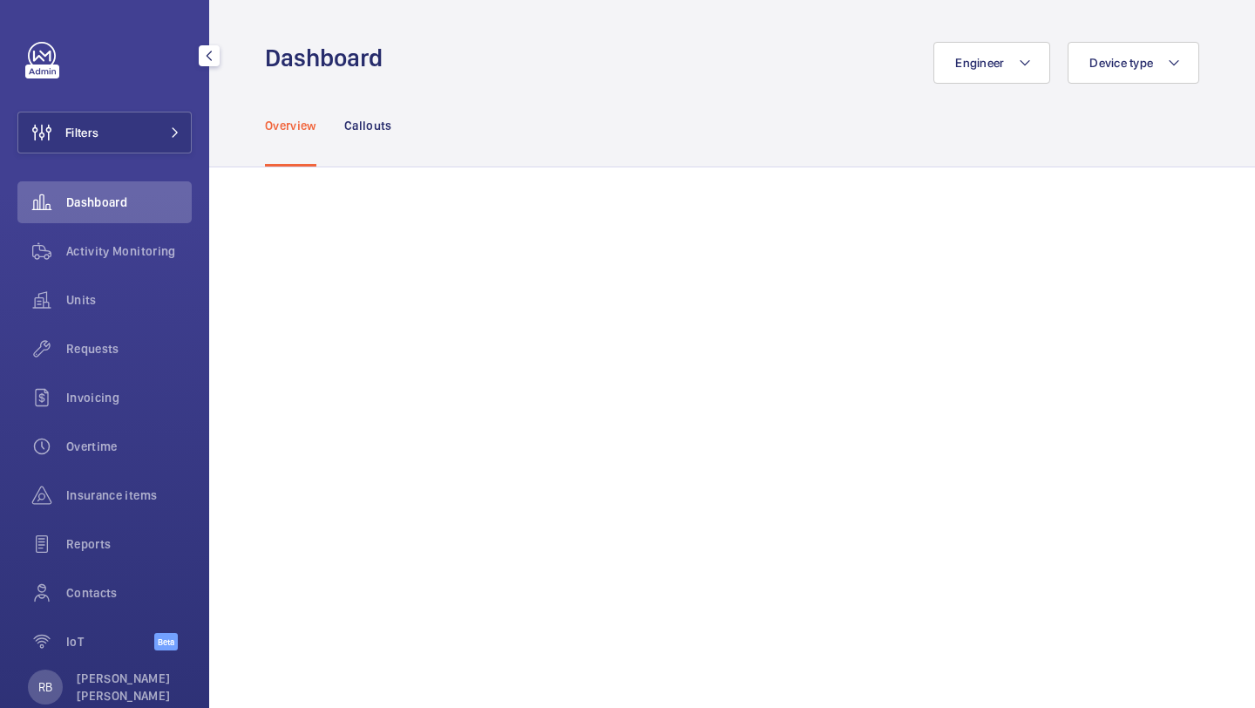
click at [202, 99] on div "Filters Dashboard Activity Monitoring Units Requests Invoicing Overtime Insuran…" at bounding box center [104, 354] width 209 height 708
click at [167, 123] on button "Filters" at bounding box center [104, 133] width 174 height 42
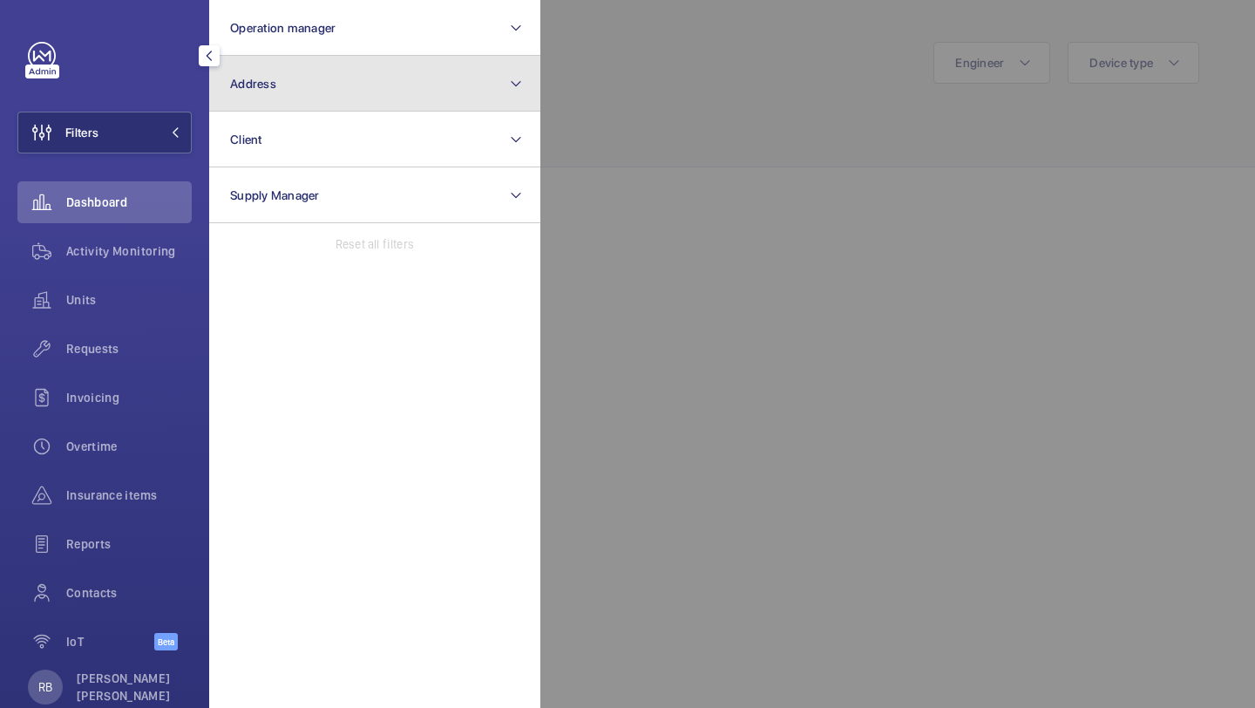
click at [250, 105] on button "Address" at bounding box center [374, 84] width 331 height 56
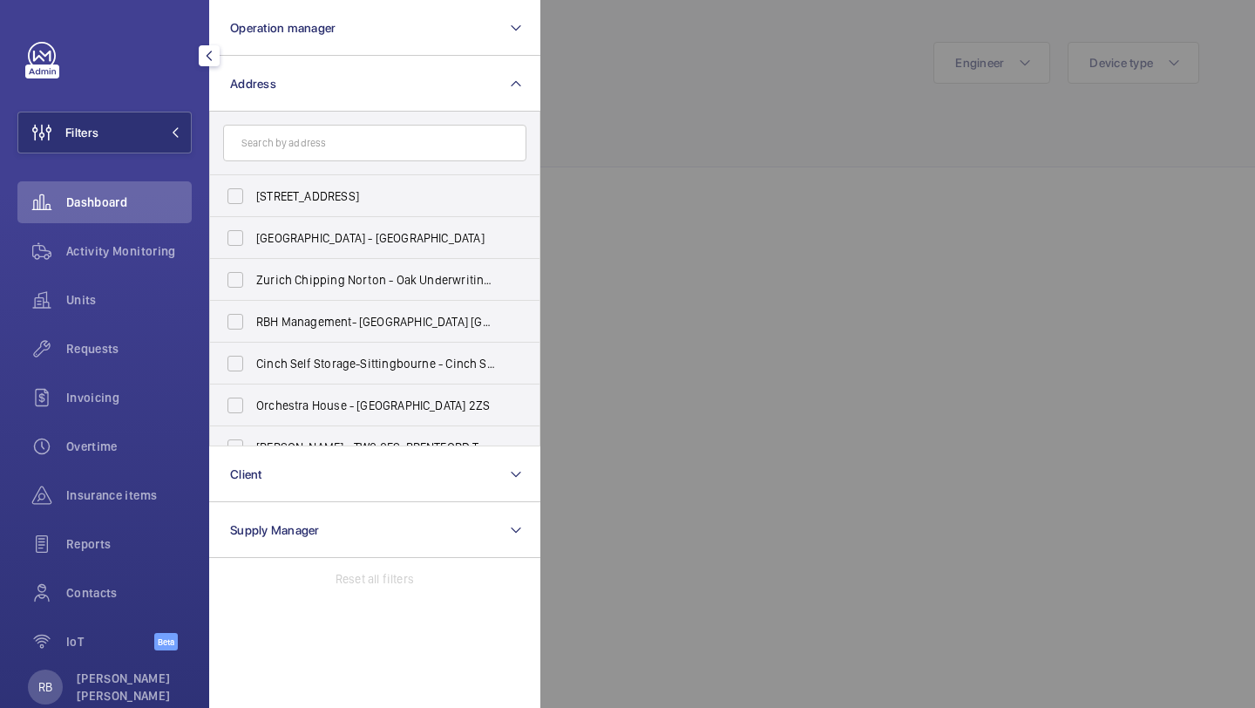
click at [262, 140] on input "text" at bounding box center [374, 143] width 303 height 37
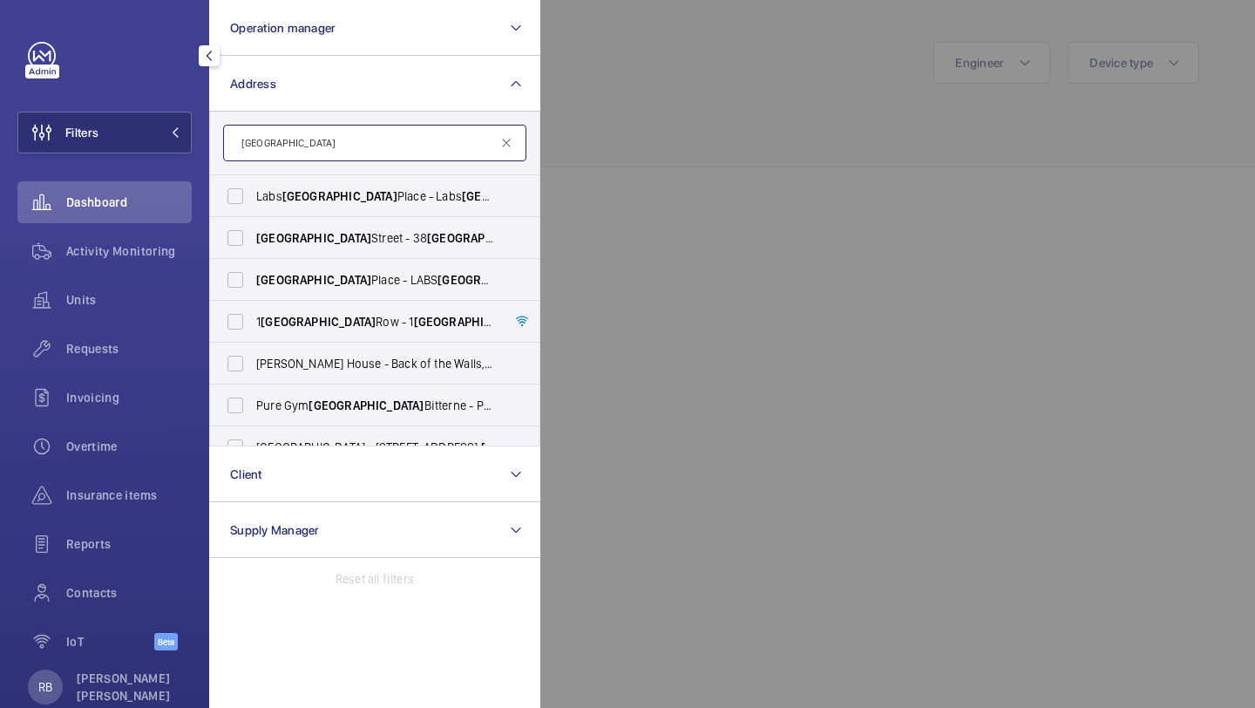
click at [236, 141] on input "SOUTHAMPTON" at bounding box center [374, 143] width 303 height 37
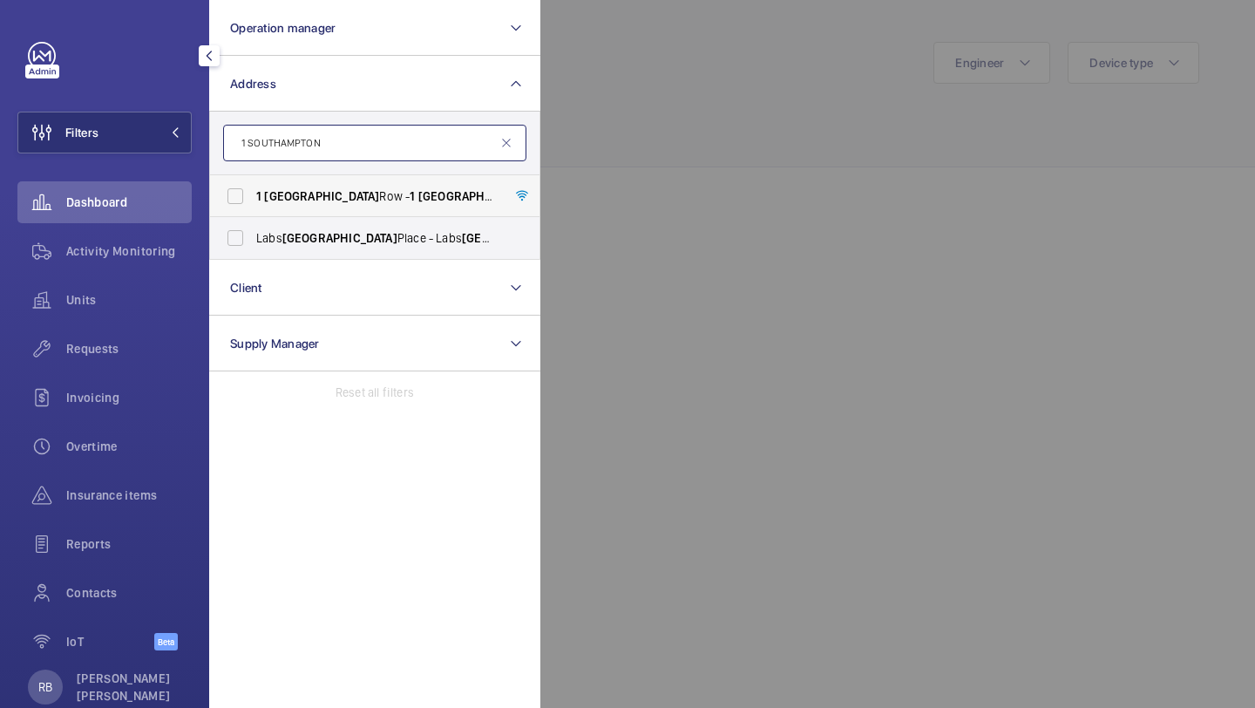
type input "1 SOUTHAMPTON"
click at [330, 193] on span "Southampton" at bounding box center [321, 196] width 115 height 14
click at [253, 193] on input "1 Southampton Row - 1 Southampton Row, LONDON WC 1 B 5HA" at bounding box center [235, 196] width 35 height 35
checkbox input "true"
click at [584, 119] on div at bounding box center [1168, 354] width 1255 height 708
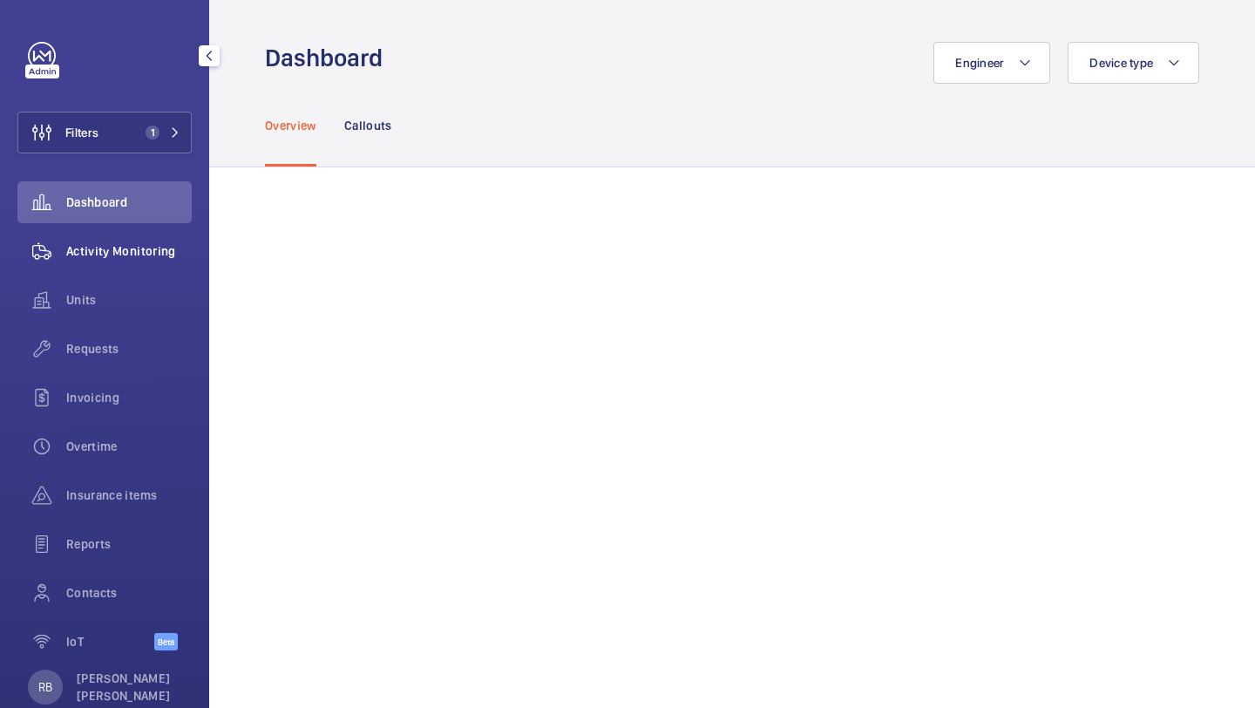
click at [135, 248] on span "Activity Monitoring" at bounding box center [129, 250] width 126 height 17
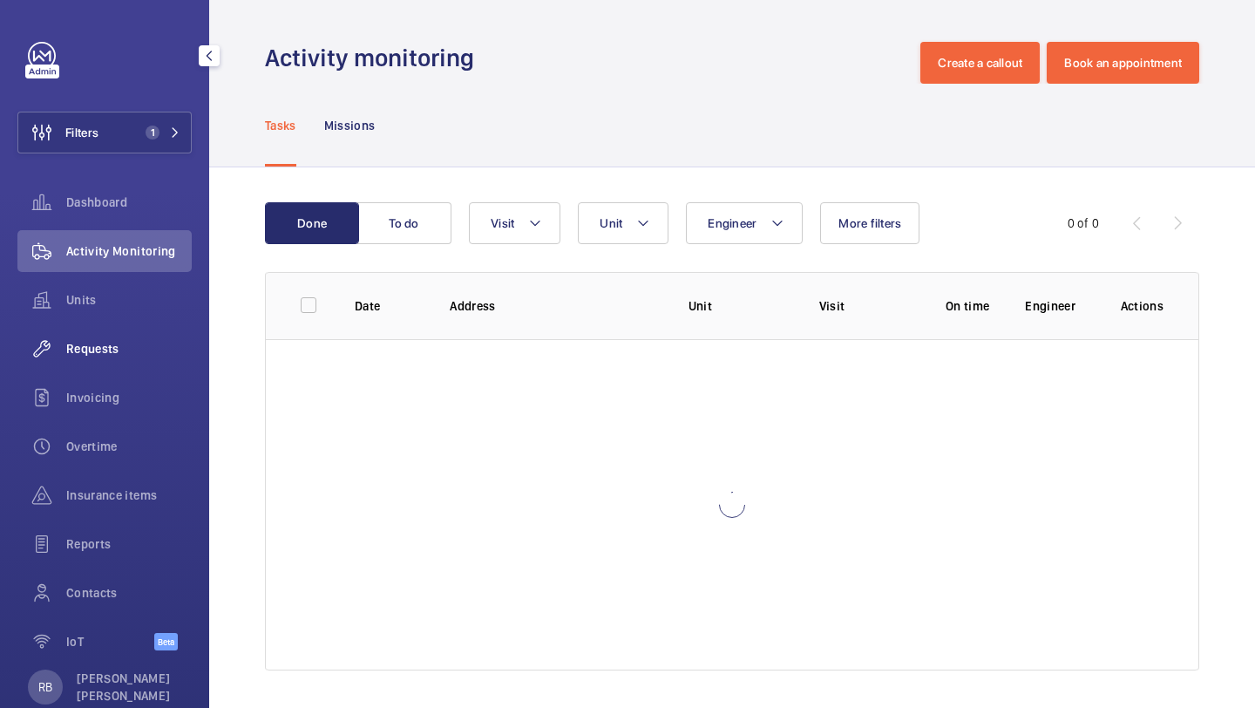
click at [131, 347] on span "Requests" at bounding box center [129, 348] width 126 height 17
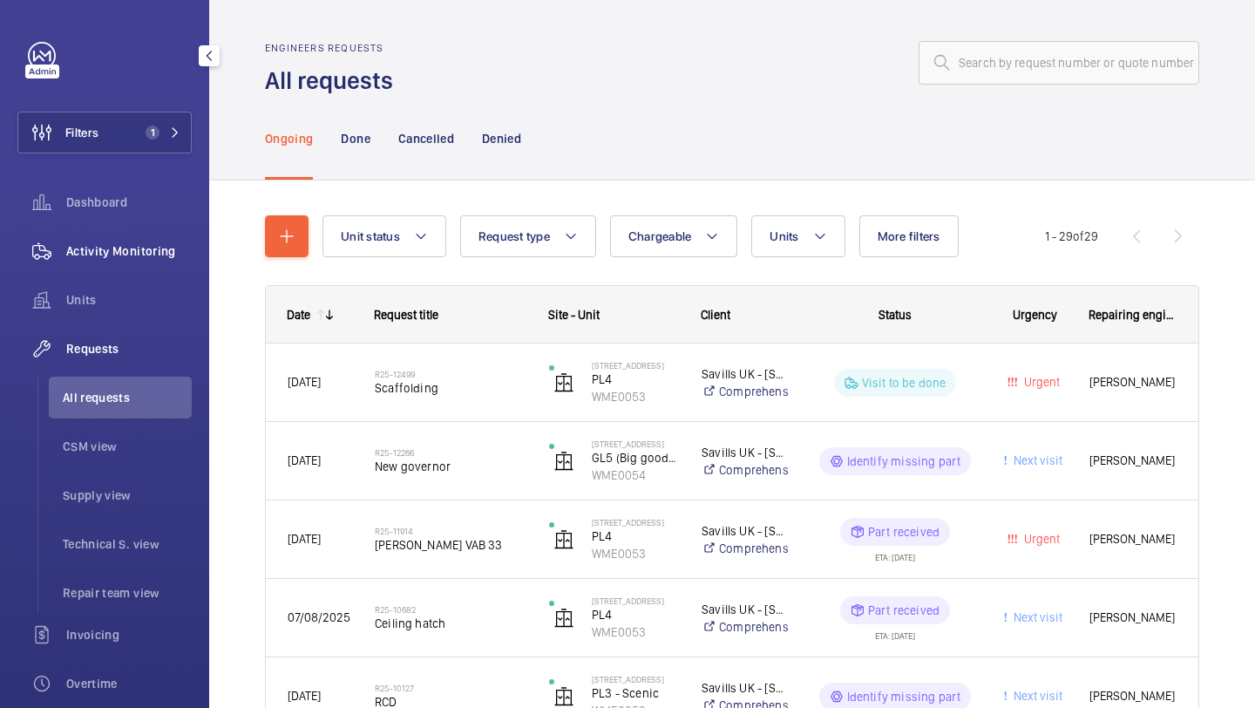
click at [151, 248] on span "Activity Monitoring" at bounding box center [129, 250] width 126 height 17
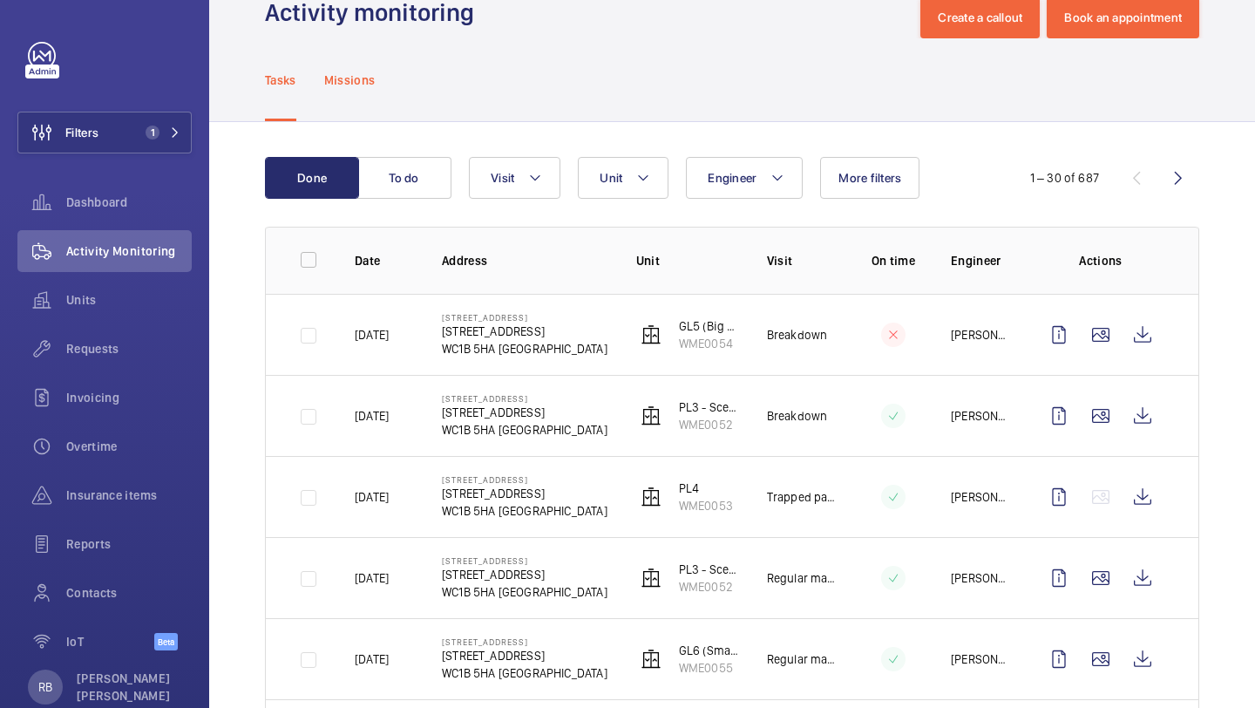
click at [350, 79] on p "Missions" at bounding box center [349, 79] width 51 height 17
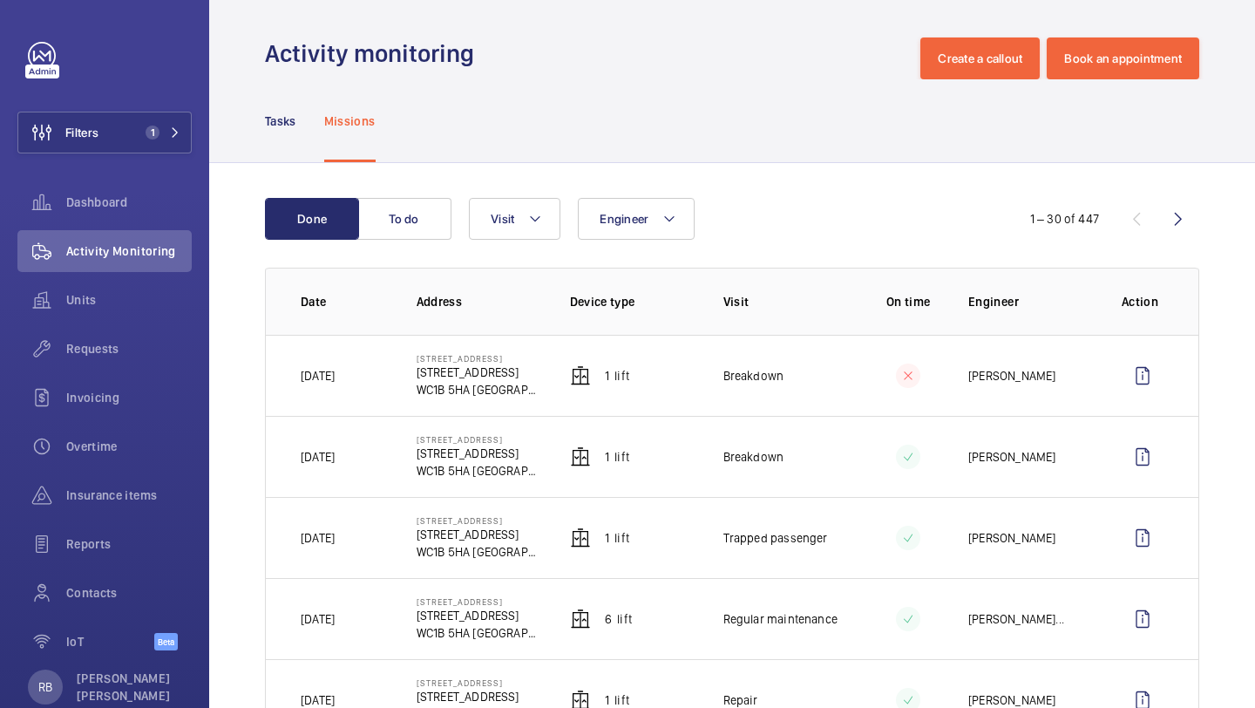
scroll to position [45, 0]
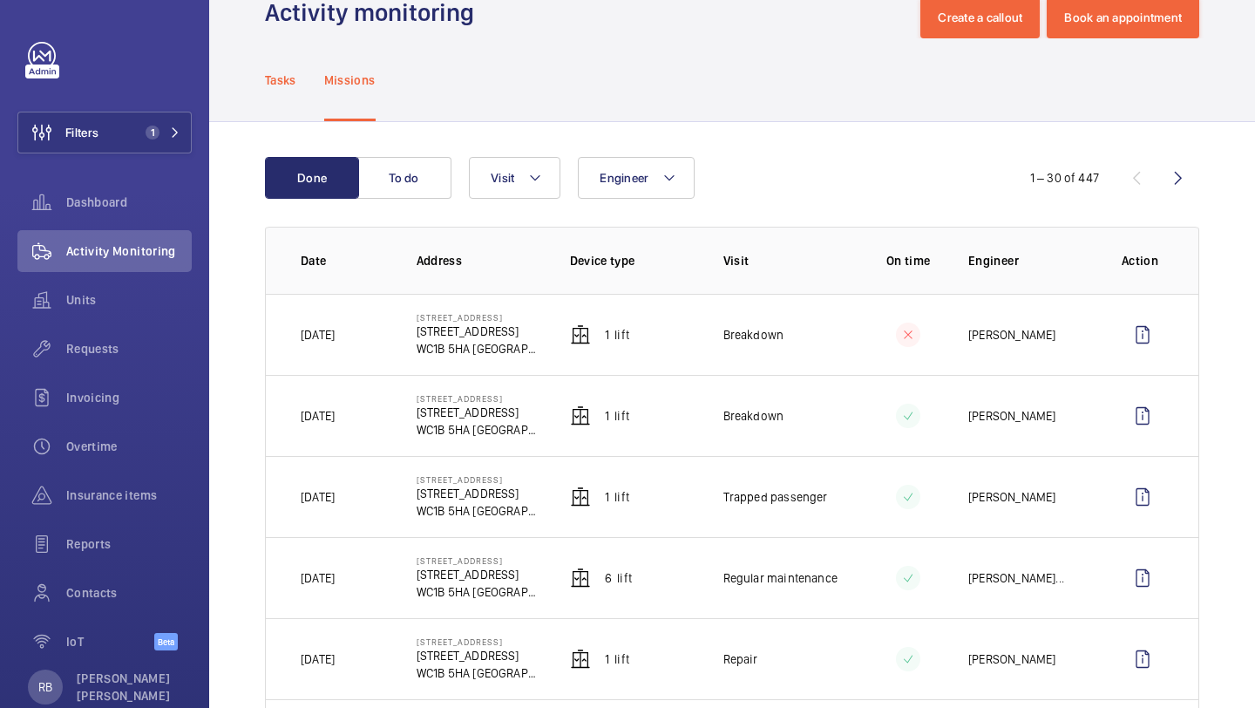
click at [284, 78] on p "Tasks" at bounding box center [280, 79] width 31 height 17
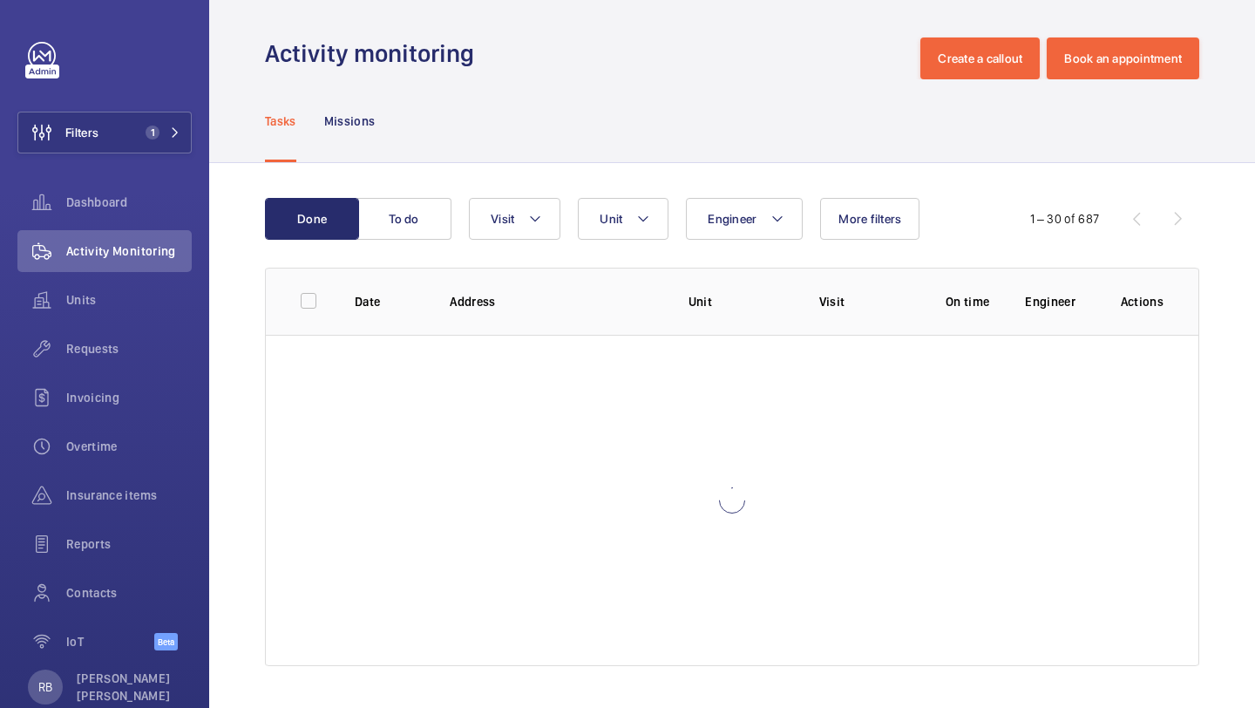
scroll to position [45, 0]
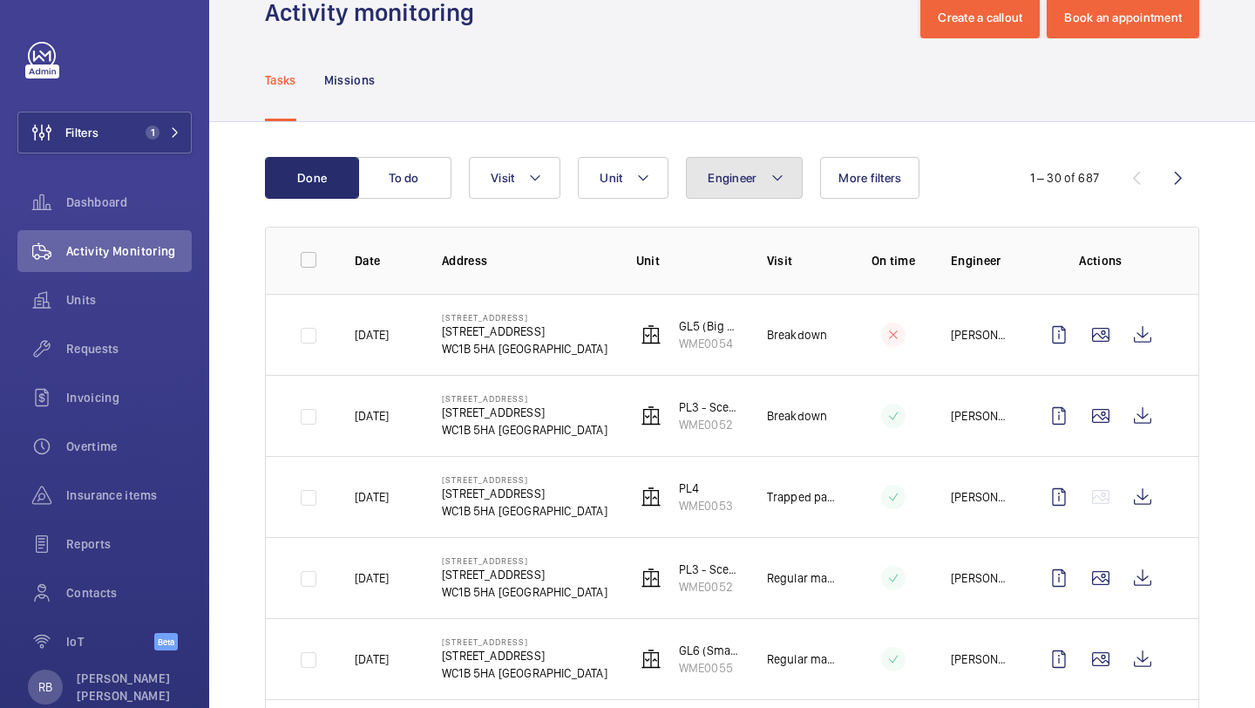
click at [723, 186] on button "Engineer" at bounding box center [744, 178] width 117 height 42
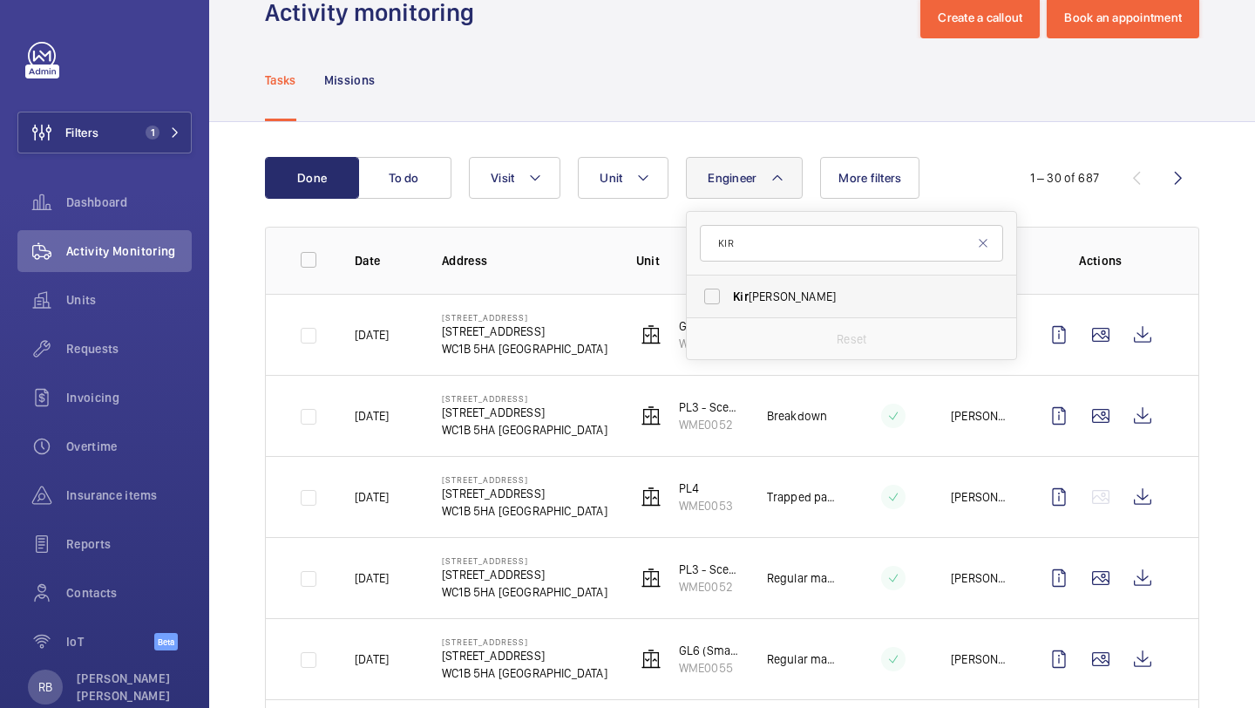
type input "KIR"
click at [738, 292] on span "Kir" at bounding box center [741, 296] width 16 height 14
click at [730, 292] on input "Kir sten Kalaher" at bounding box center [712, 296] width 35 height 35
checkbox input "true"
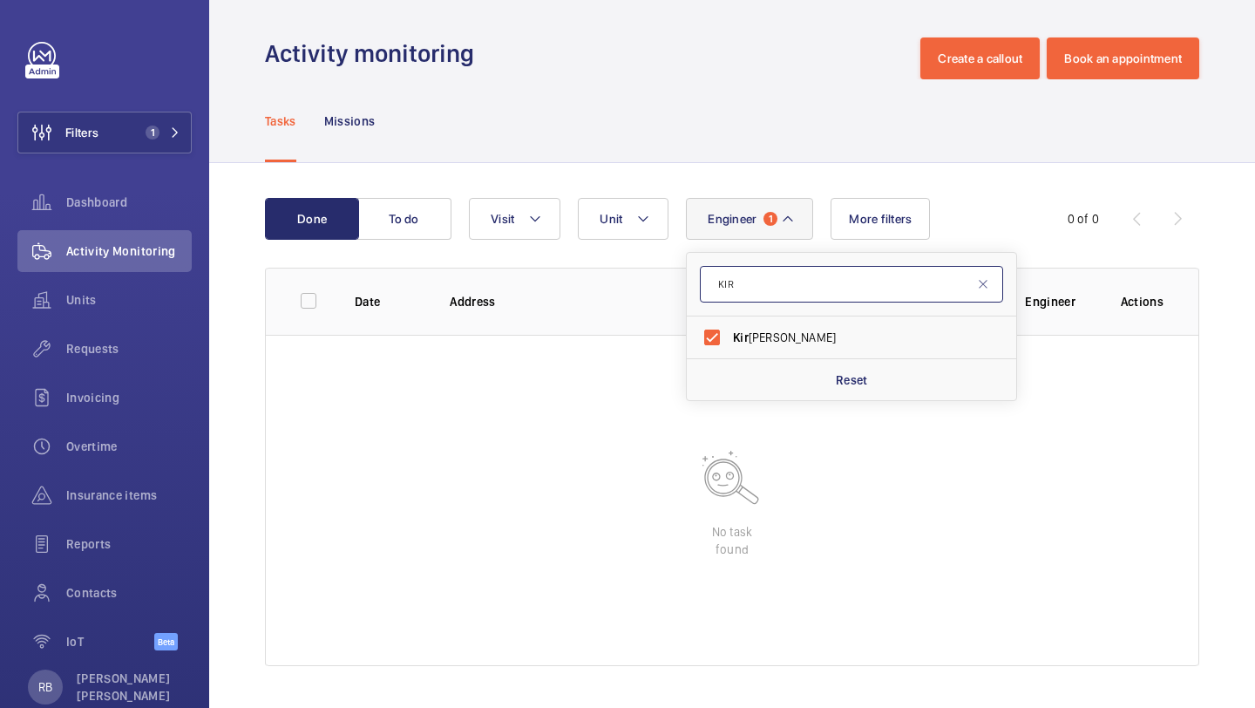
click at [1003, 282] on input "KIR" at bounding box center [851, 284] width 303 height 37
click at [996, 282] on input "KIR" at bounding box center [851, 284] width 303 height 37
click at [146, 142] on button "Filters 1" at bounding box center [104, 133] width 174 height 42
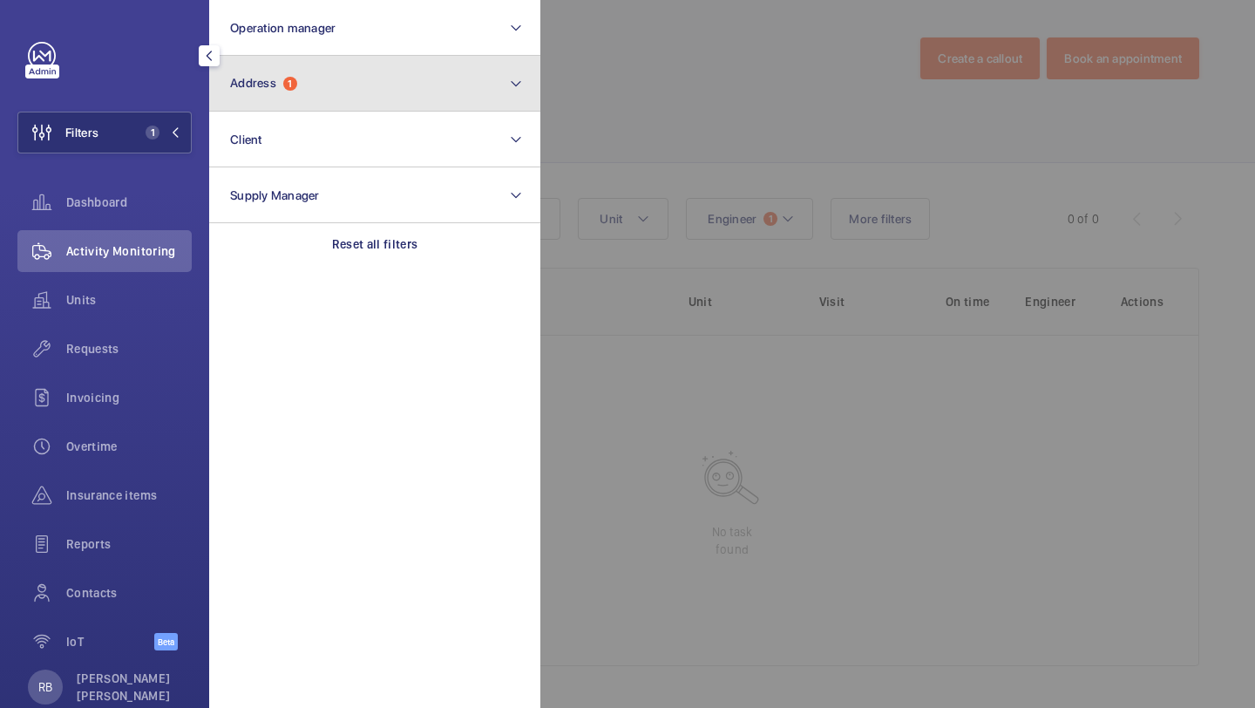
click at [252, 99] on button "Address 1" at bounding box center [374, 84] width 331 height 56
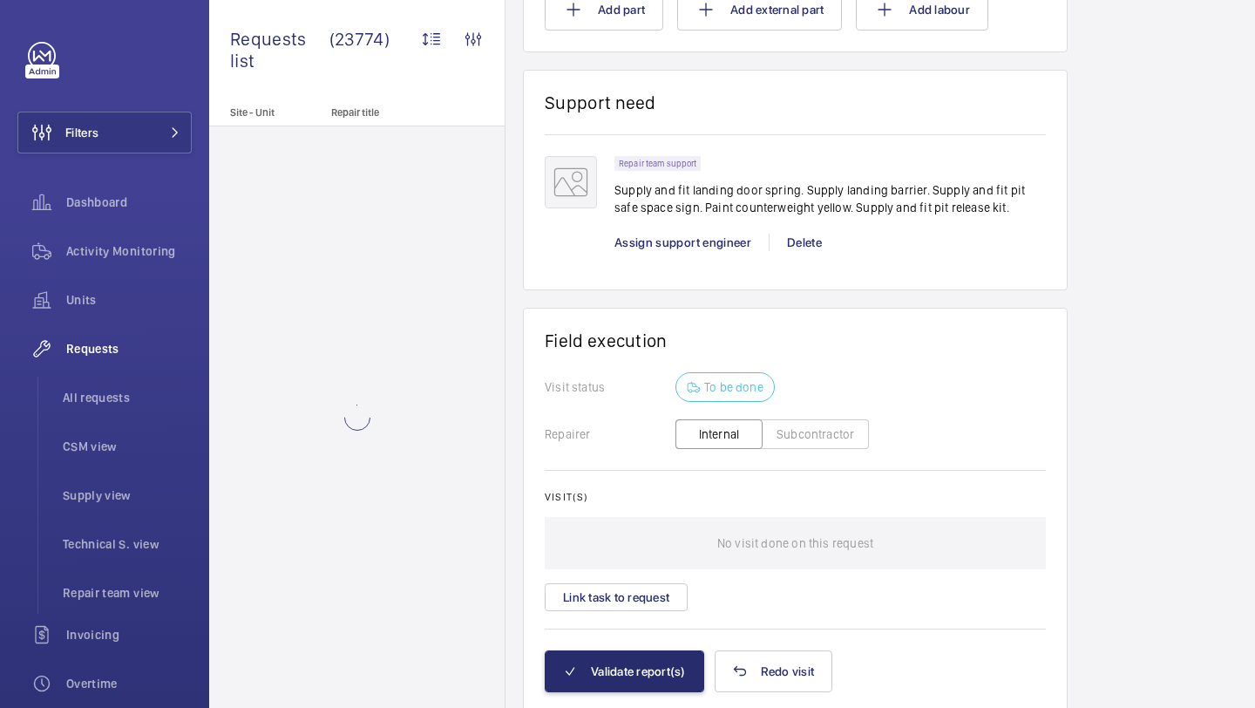
scroll to position [1914, 0]
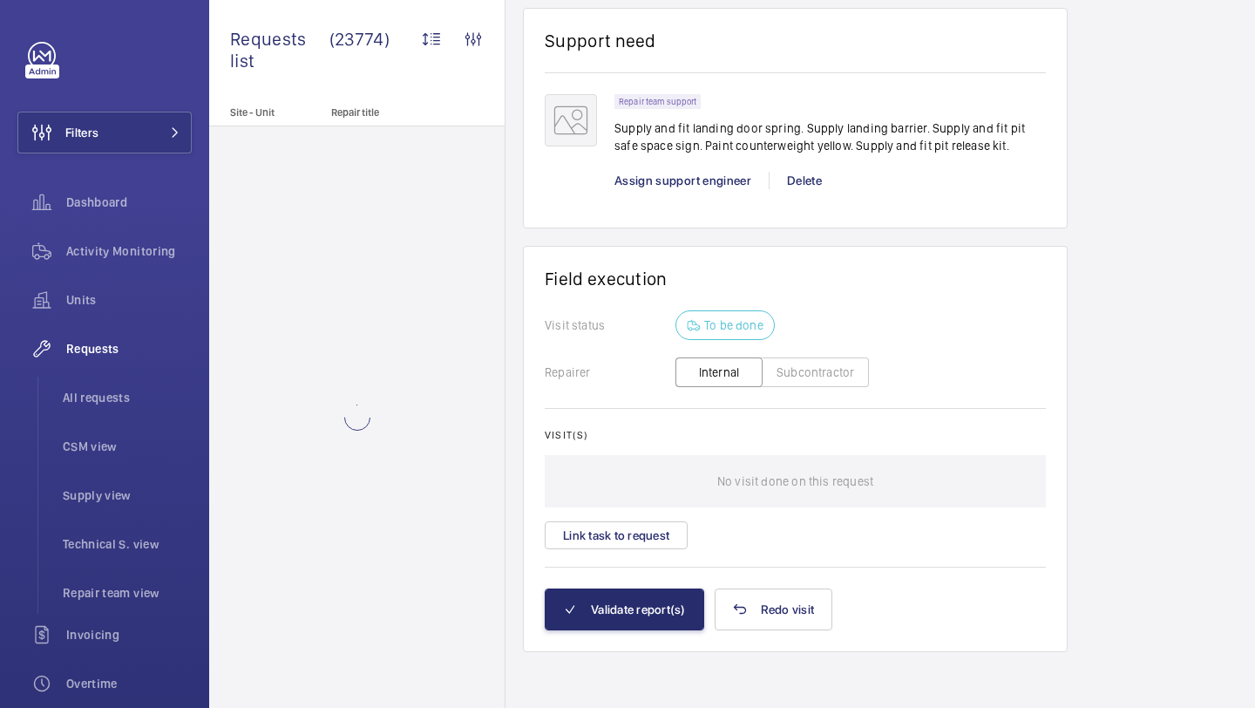
click at [651, 515] on div "Visit(s) No visit done on this request Link task to request" at bounding box center [795, 489] width 501 height 120
click at [651, 534] on button "Link task to request" at bounding box center [616, 535] width 143 height 28
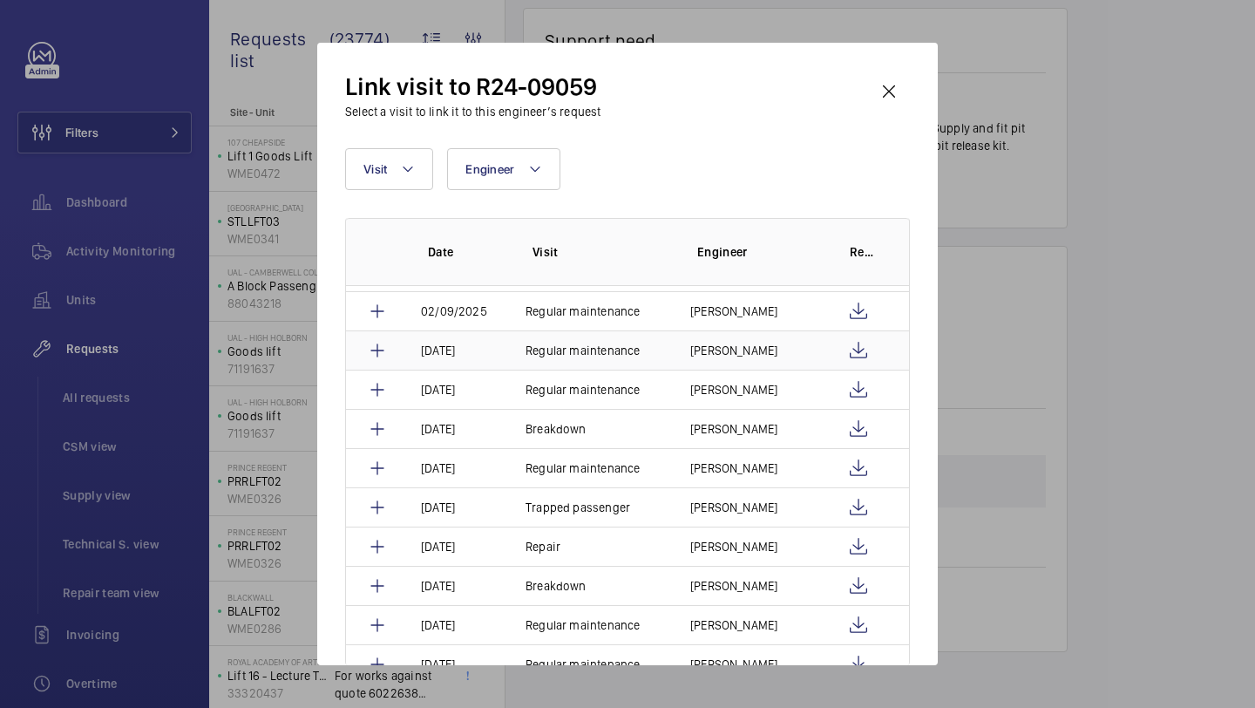
scroll to position [38, 0]
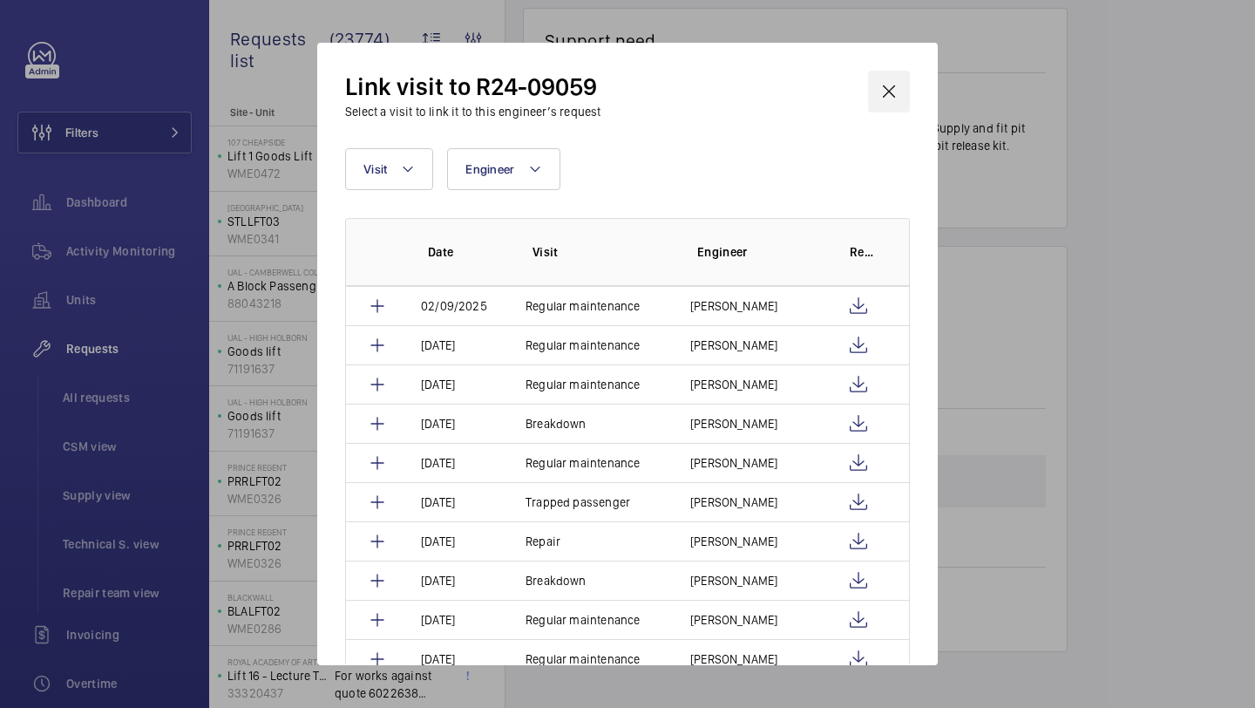
click at [875, 90] on wm-front-icon-button at bounding box center [889, 92] width 42 height 42
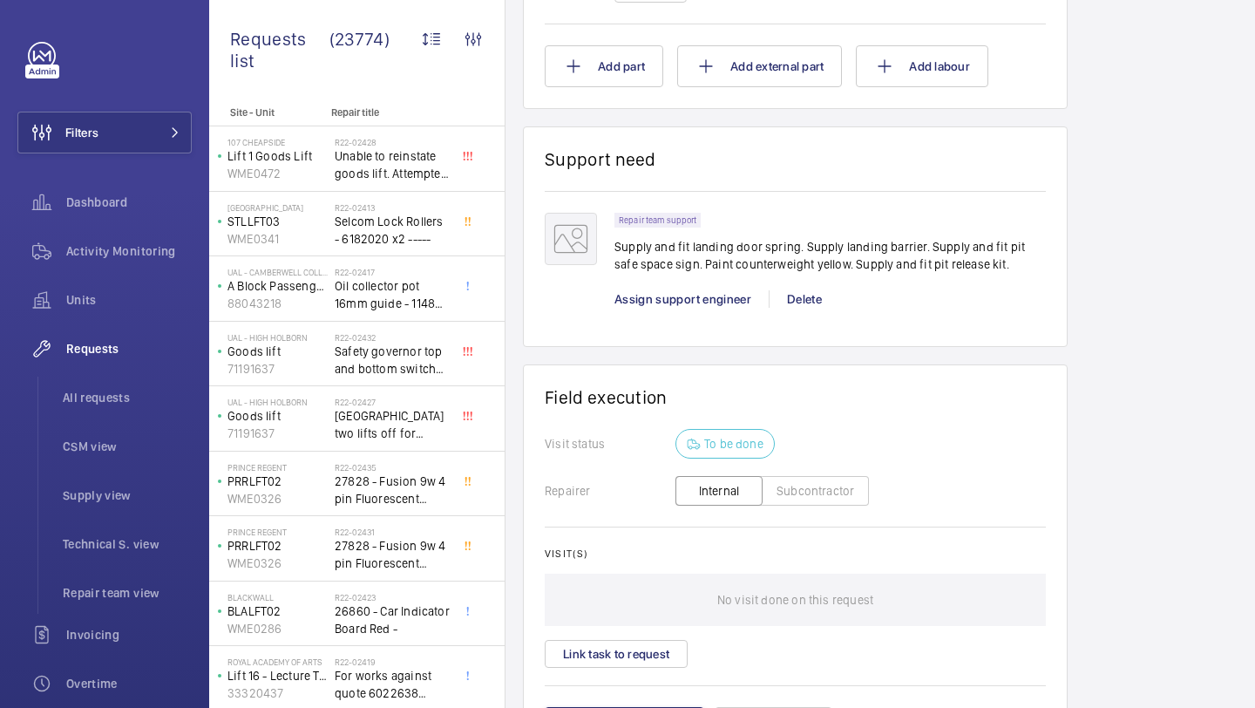
scroll to position [1660, 0]
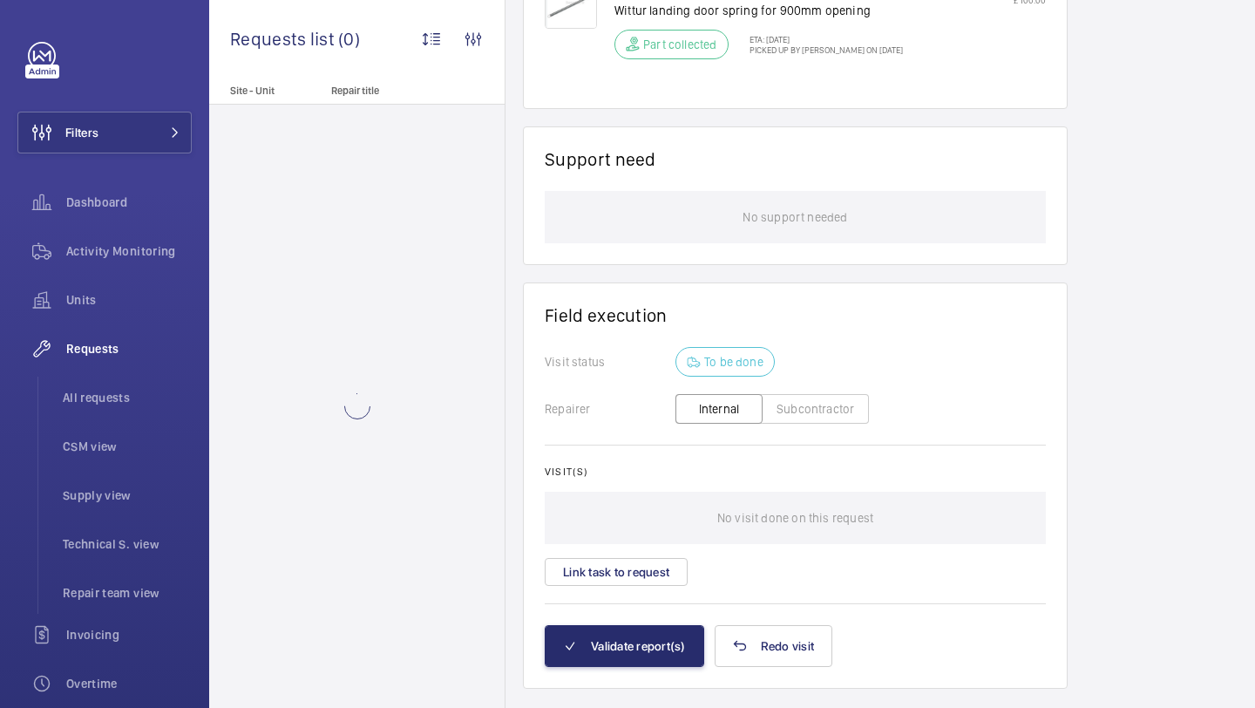
scroll to position [1221, 0]
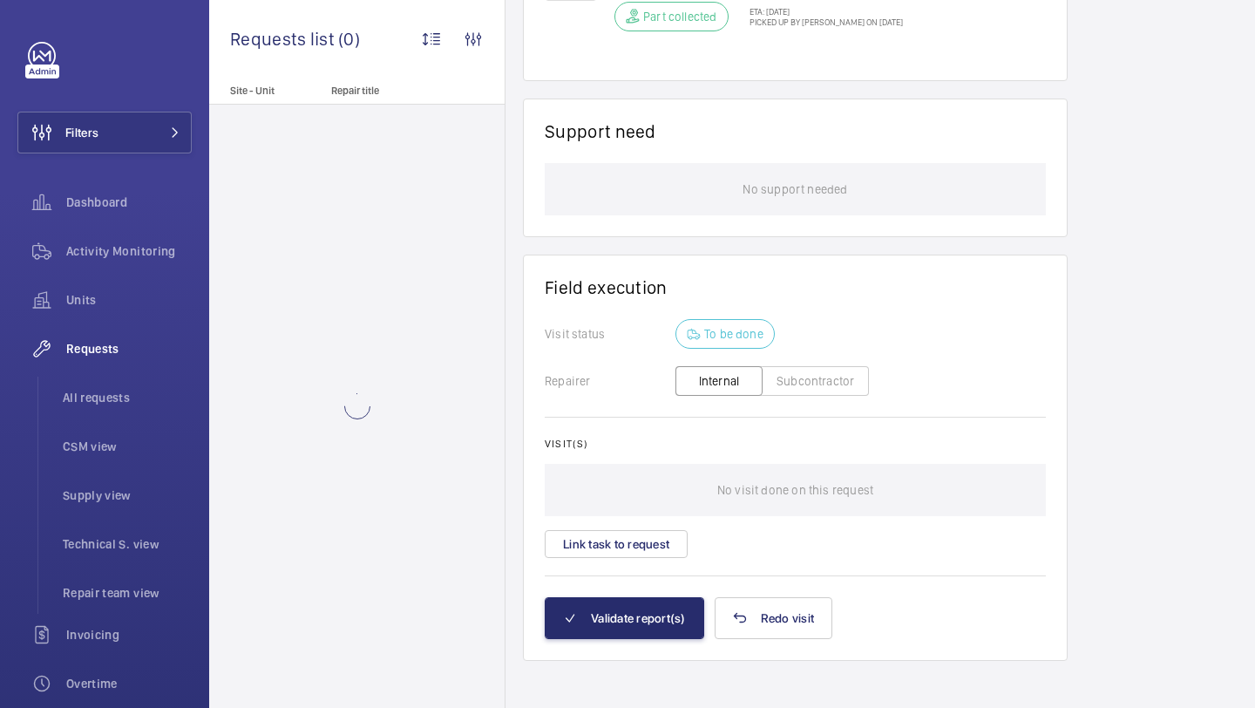
click at [644, 519] on div "Visit(s) No visit done on this request Link task to request" at bounding box center [795, 498] width 501 height 120
click at [644, 530] on button "Link task to request" at bounding box center [616, 544] width 143 height 28
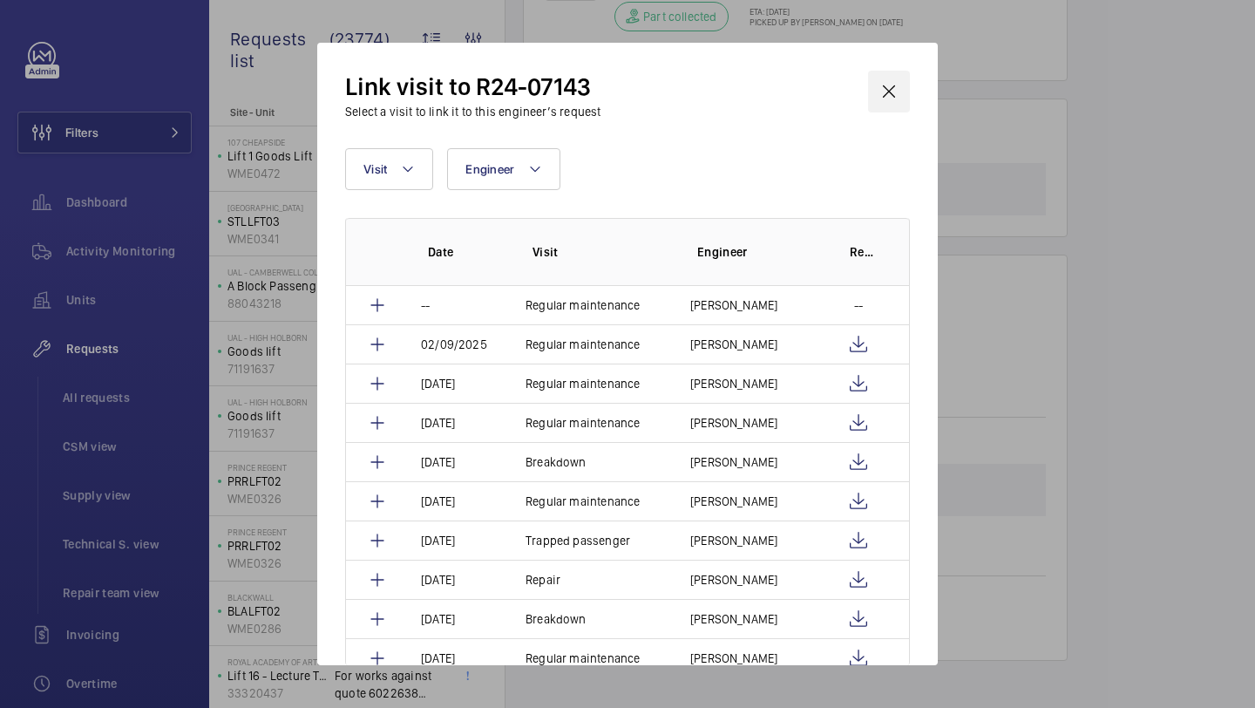
click at [882, 91] on wm-front-icon-button at bounding box center [889, 92] width 42 height 42
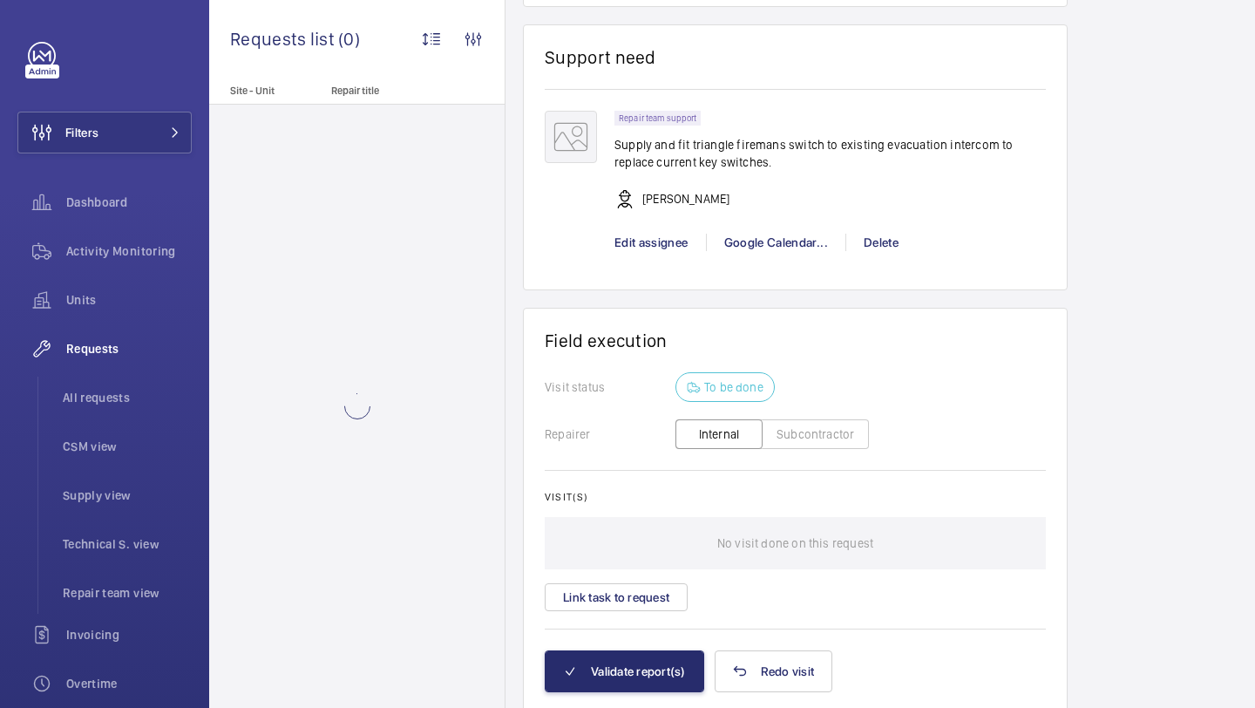
scroll to position [1503, 0]
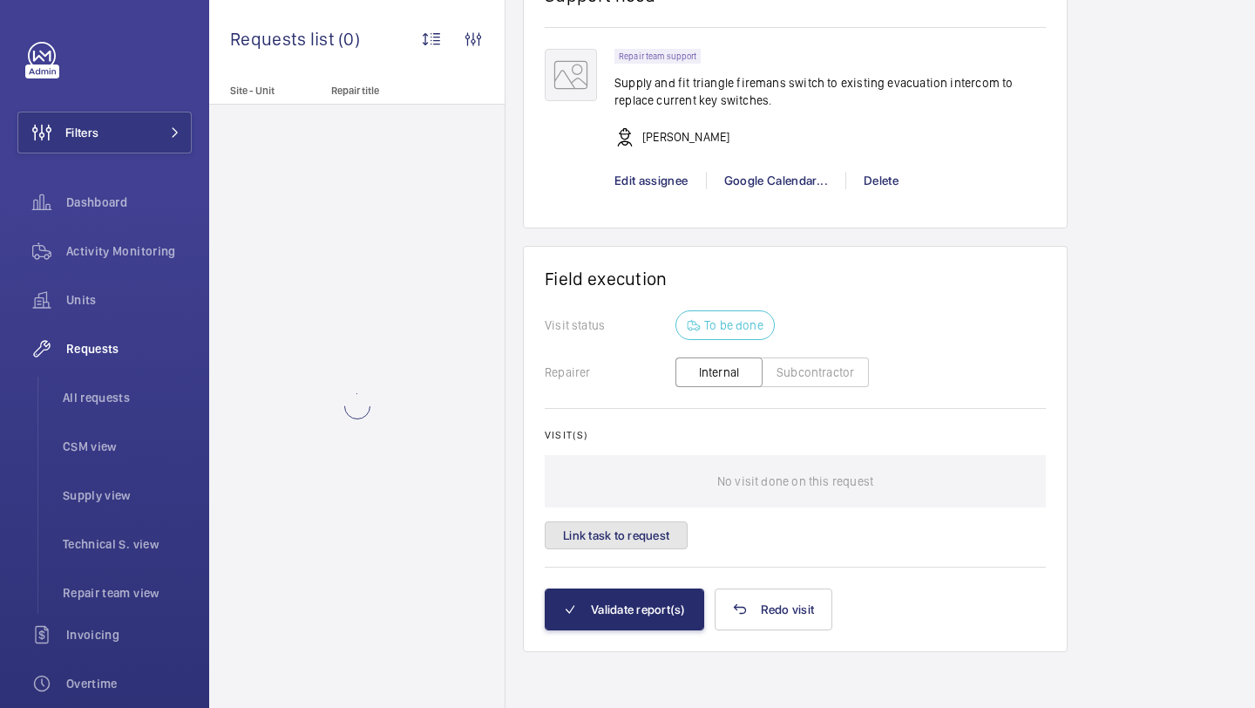
click at [662, 534] on button "Link task to request" at bounding box center [616, 535] width 143 height 28
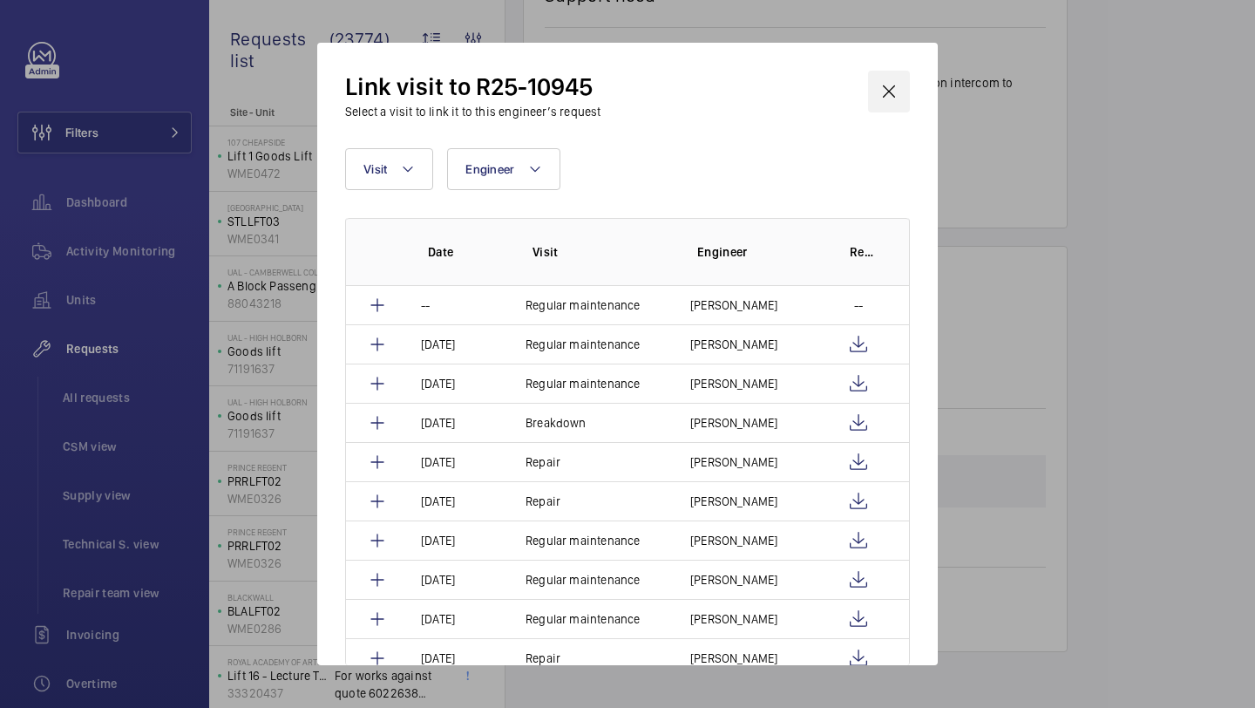
click at [885, 79] on wm-front-icon-button at bounding box center [889, 92] width 42 height 42
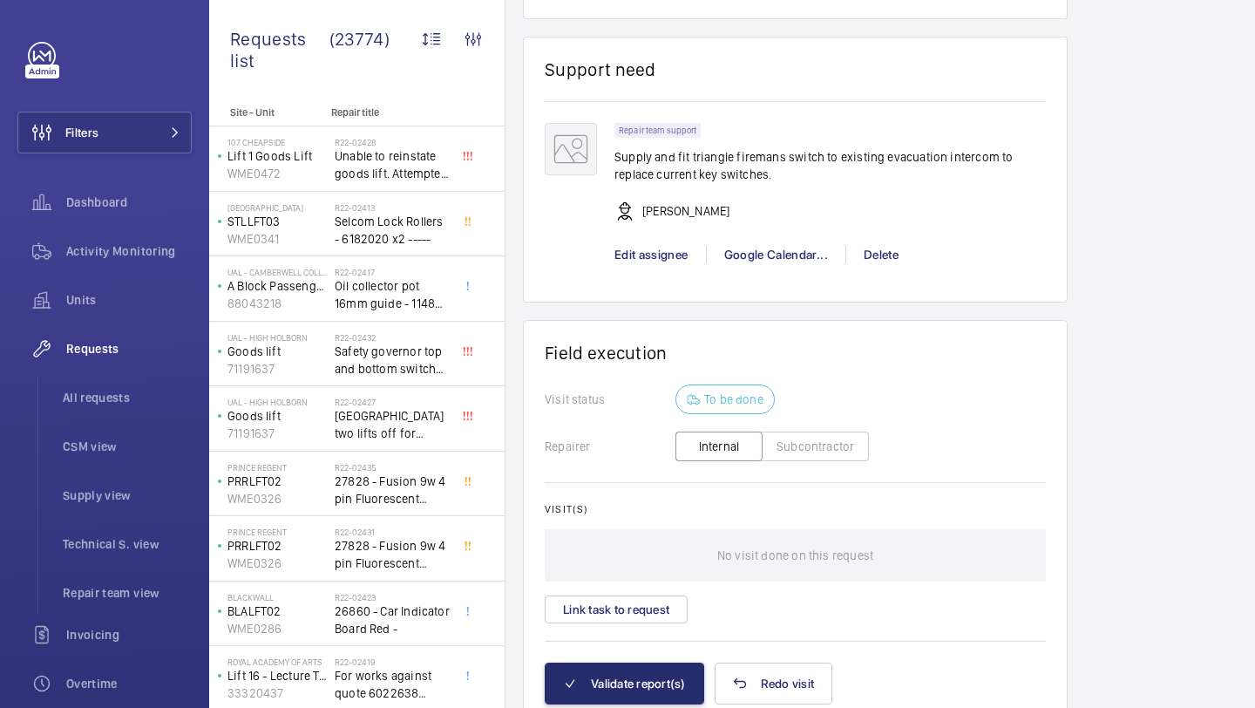
scroll to position [1503, 0]
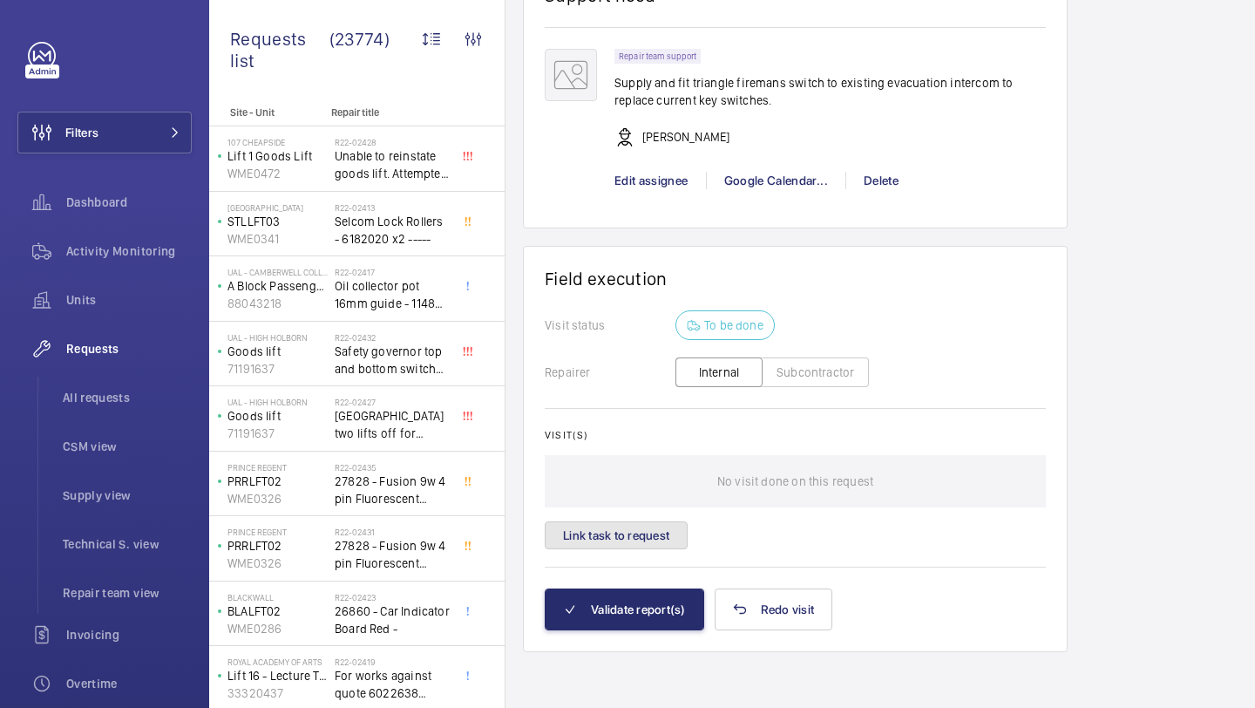
click at [633, 546] on button "Link task to request" at bounding box center [616, 535] width 143 height 28
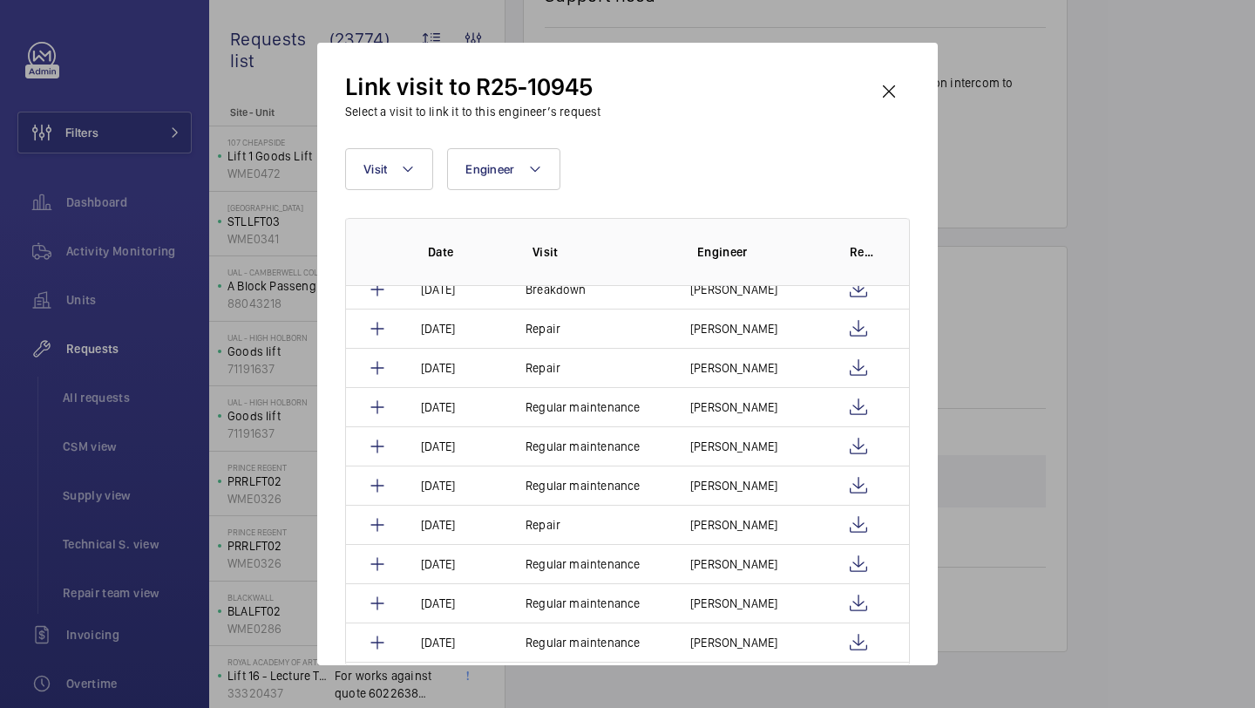
scroll to position [219, 0]
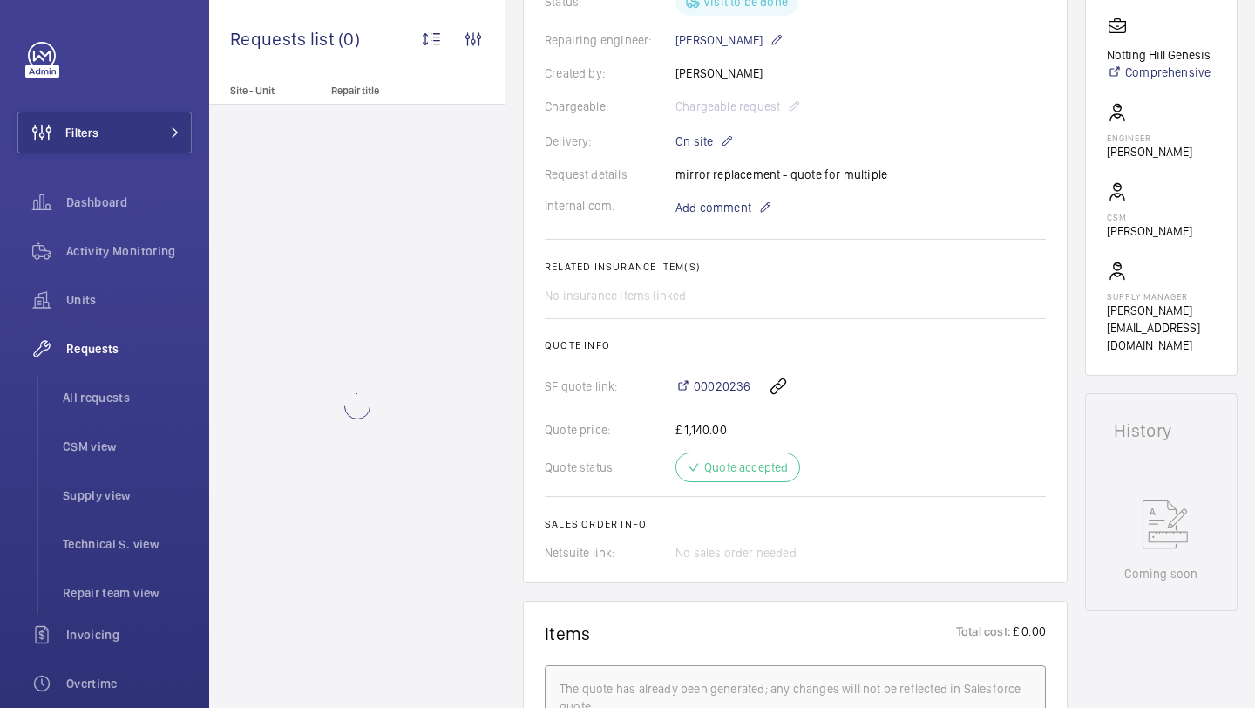
scroll to position [372, 0]
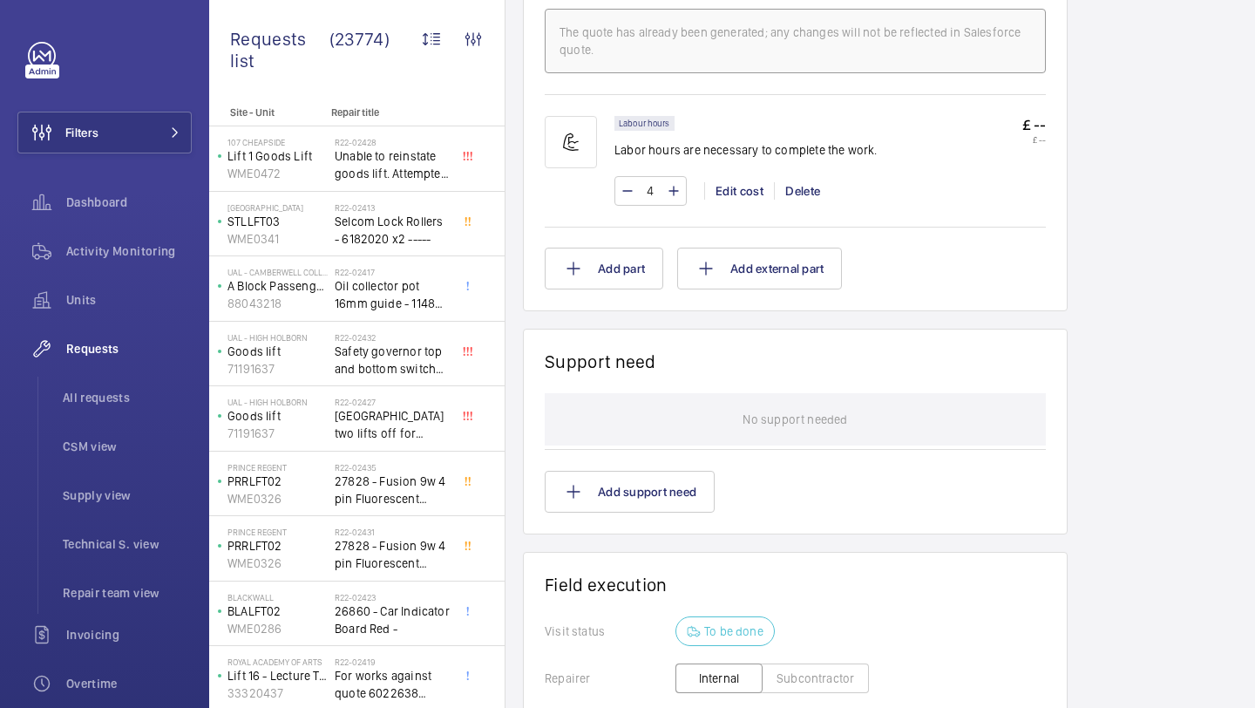
scroll to position [1374, 0]
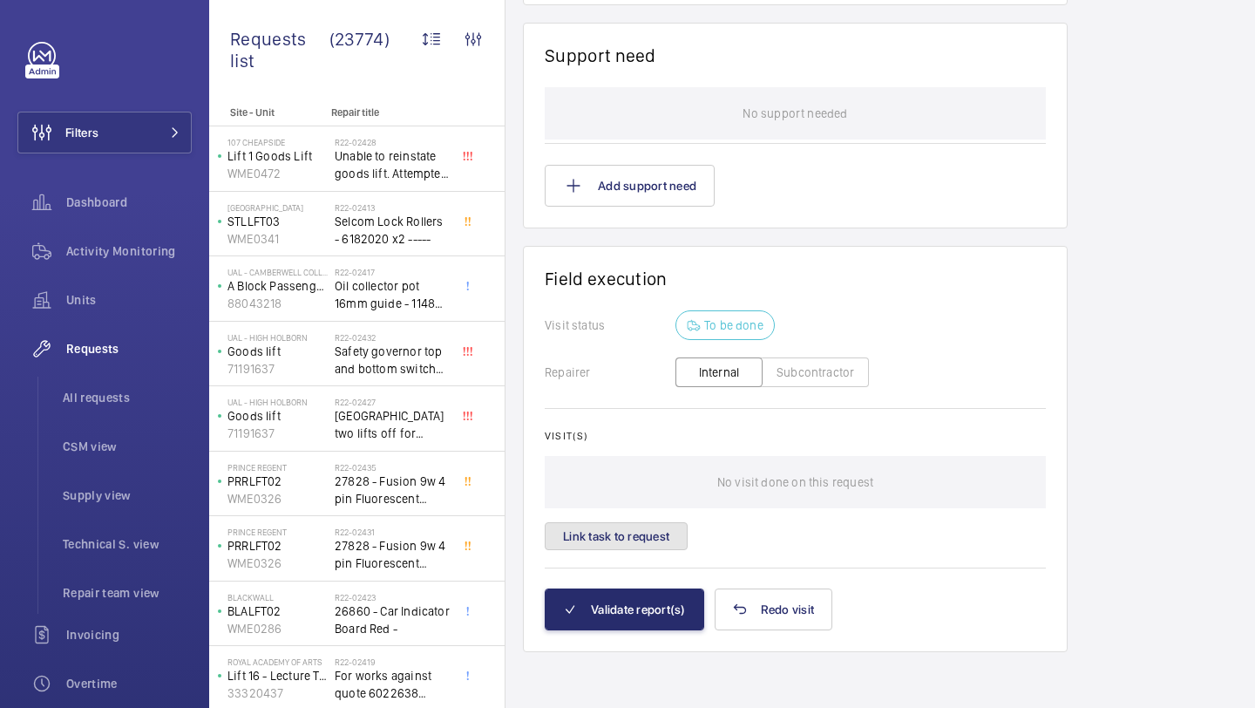
click at [616, 532] on button "Link task to request" at bounding box center [616, 536] width 143 height 28
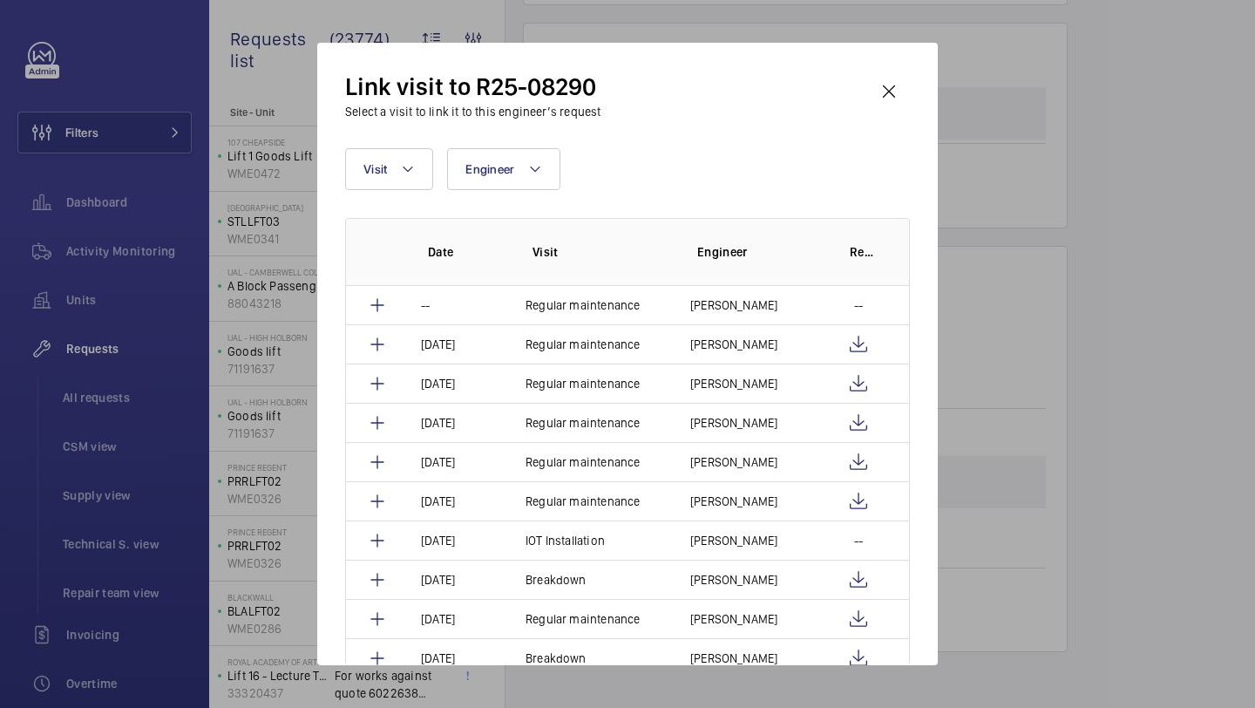
click at [914, 84] on div "Link visit to R25-08290 Select a visit to link it to this engineer’s request Vi…" at bounding box center [627, 354] width 621 height 622
click at [896, 90] on wm-front-icon-button at bounding box center [889, 92] width 42 height 42
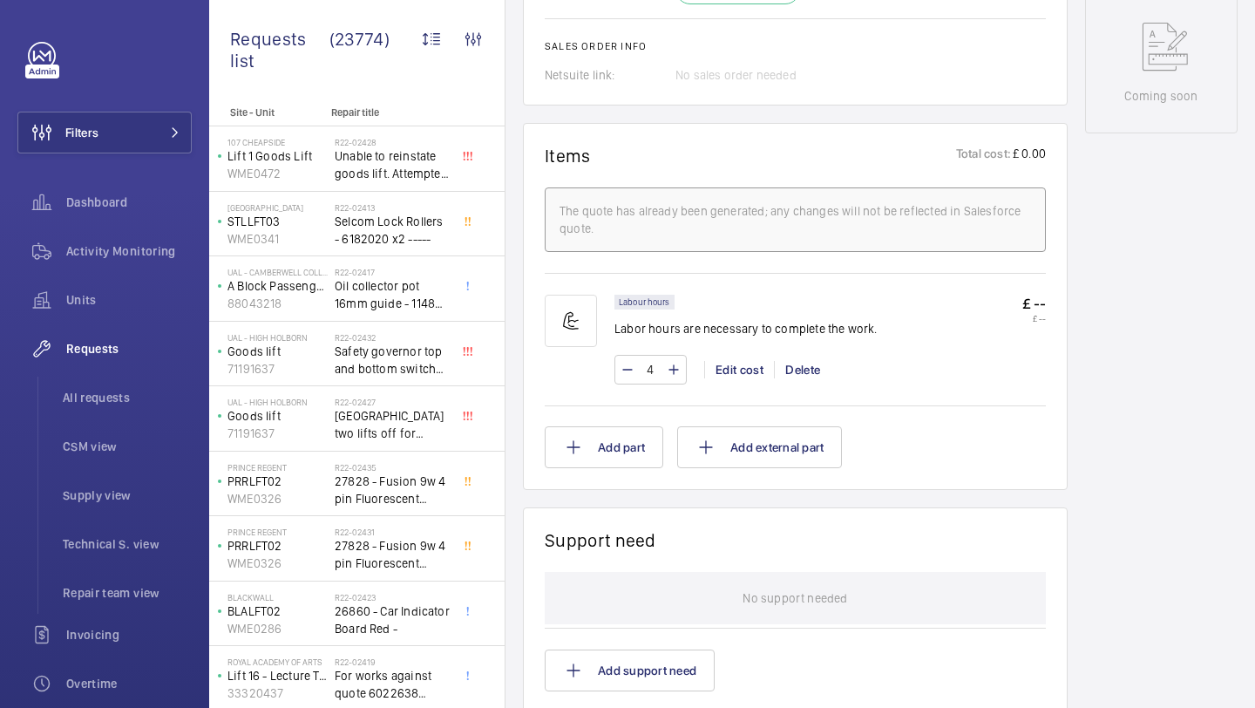
scroll to position [337, 0]
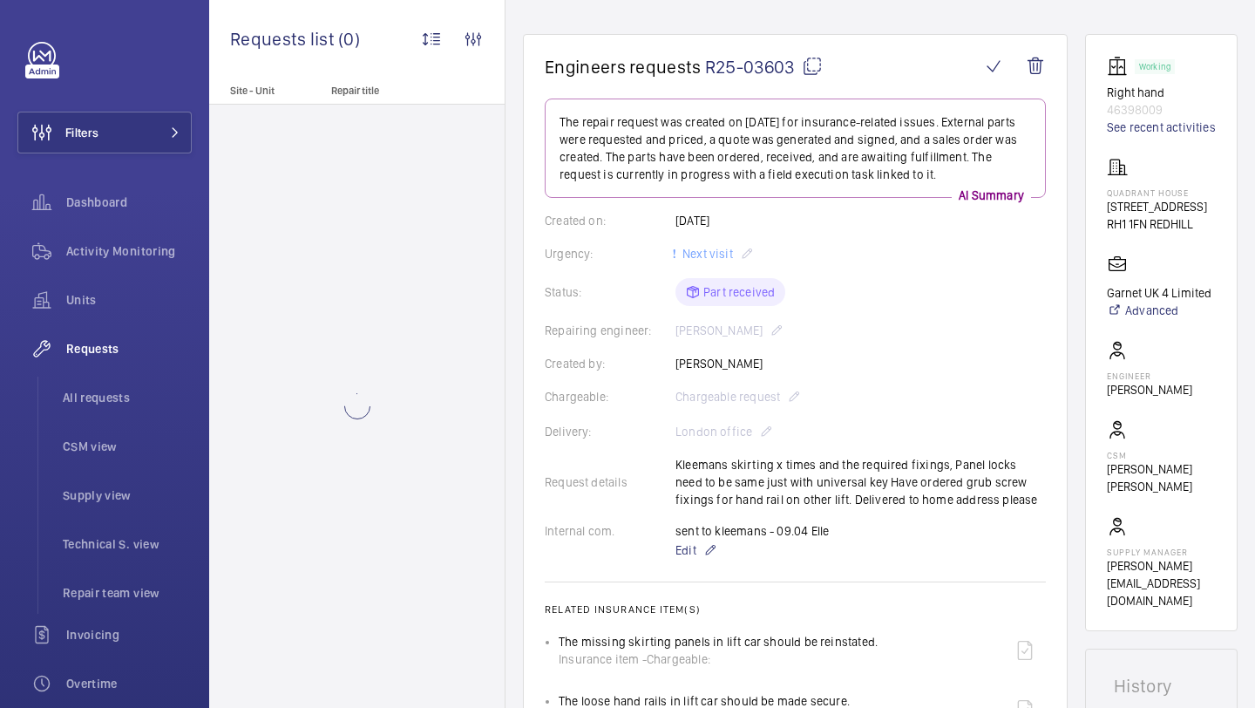
scroll to position [367, 0]
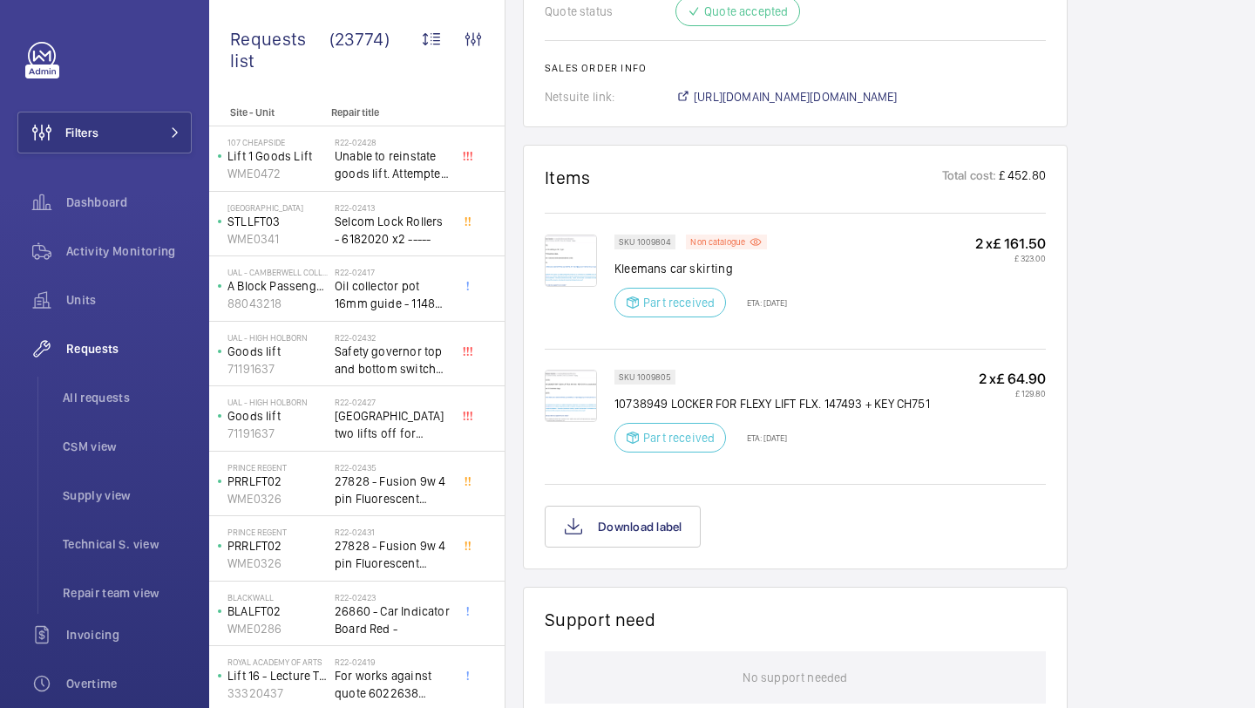
scroll to position [1567, 0]
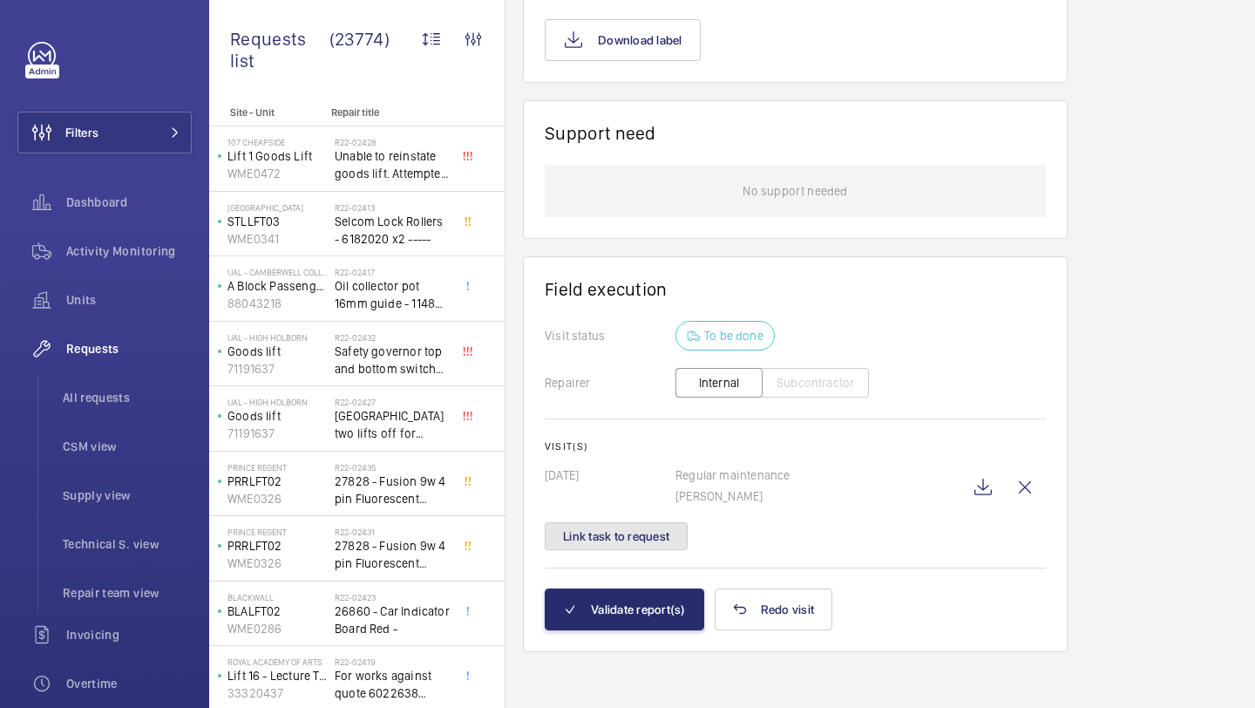
click at [641, 546] on button "Link task to request" at bounding box center [616, 536] width 143 height 28
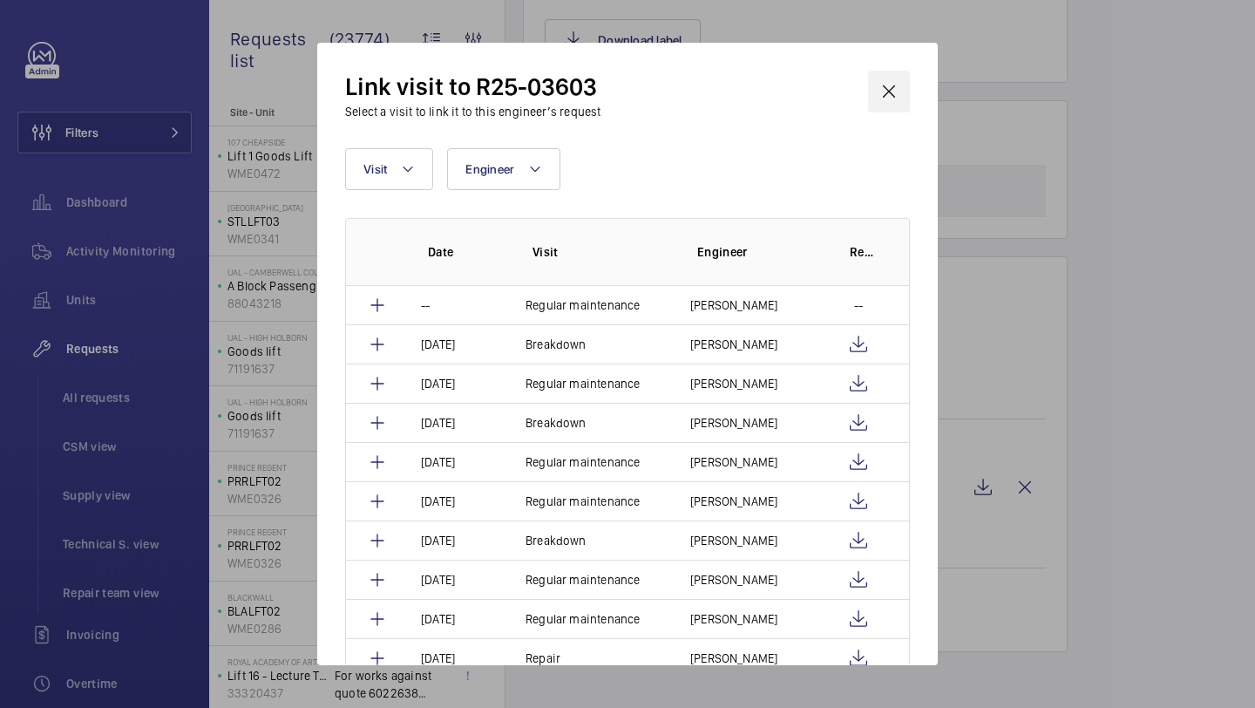
click at [898, 85] on wm-front-icon-button at bounding box center [889, 92] width 42 height 42
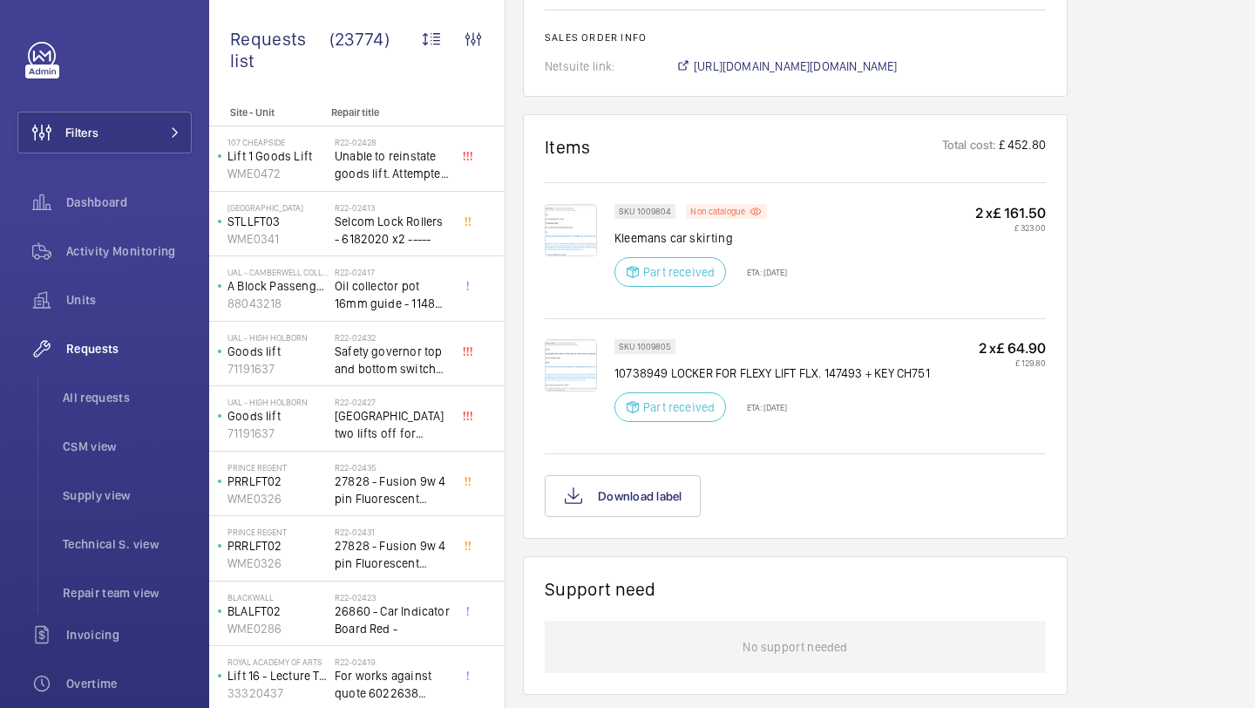
scroll to position [1104, 0]
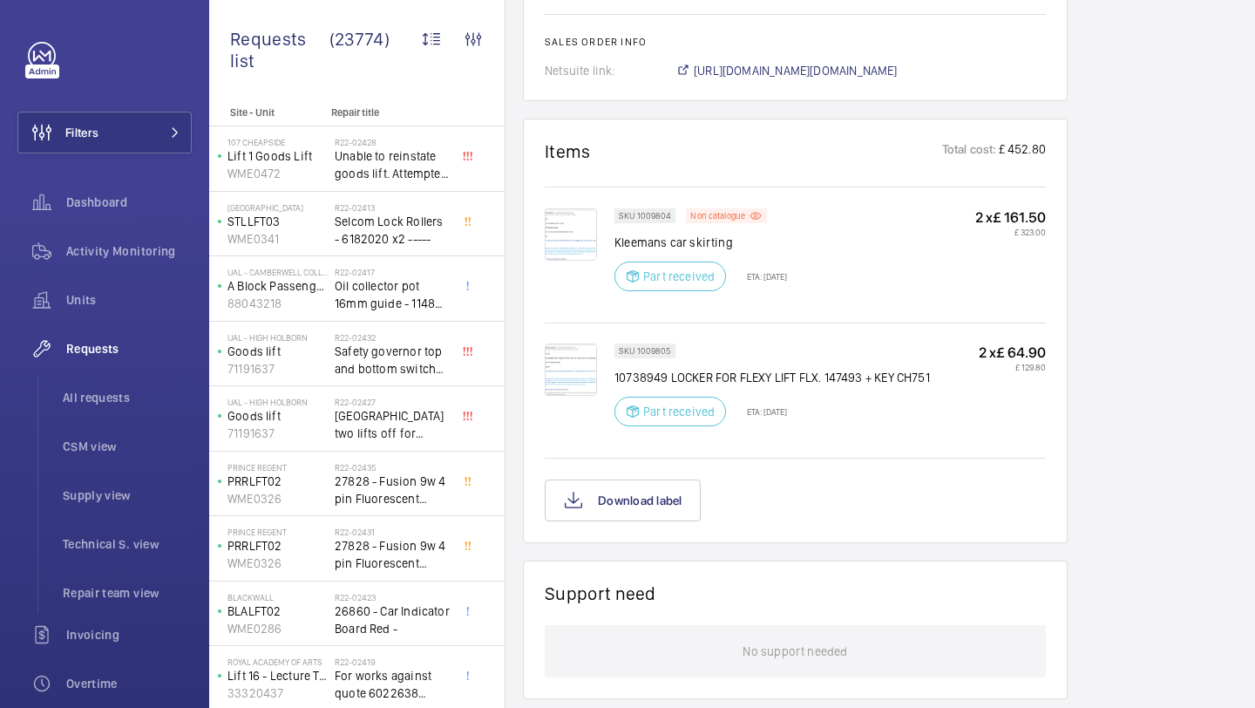
click at [567, 241] on img at bounding box center [571, 234] width 52 height 52
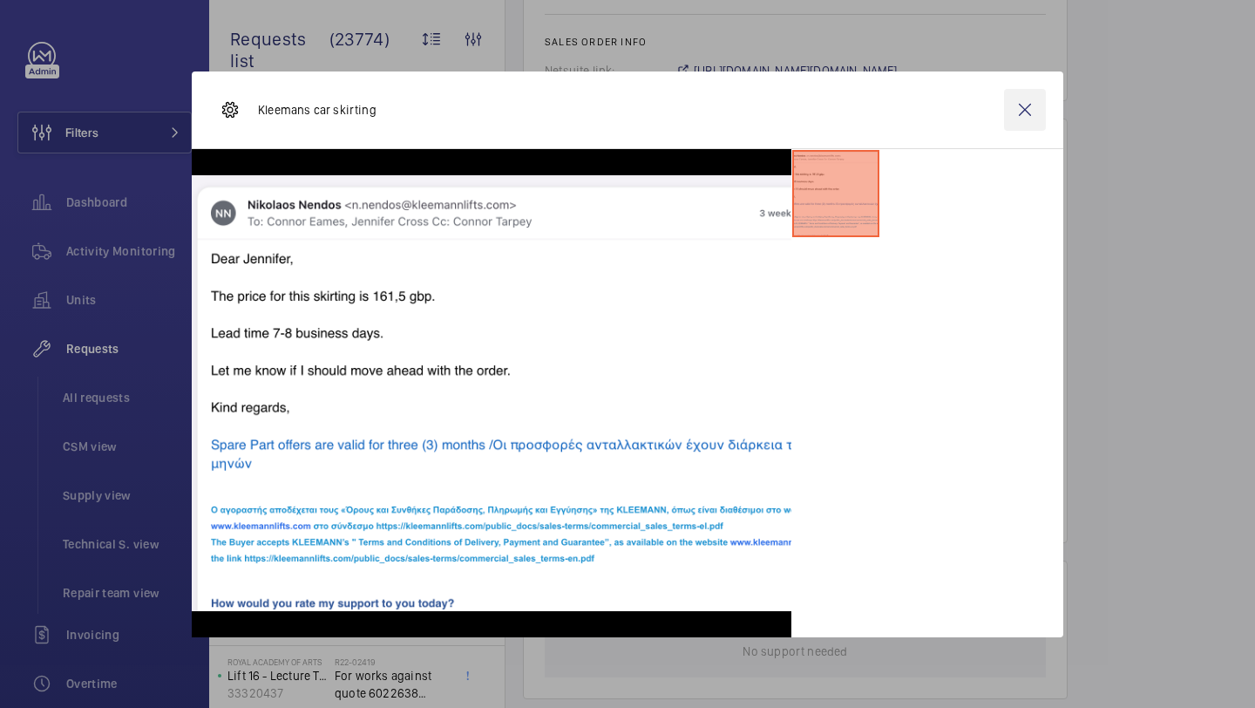
click at [1029, 113] on wm-front-icon-button at bounding box center [1025, 110] width 42 height 42
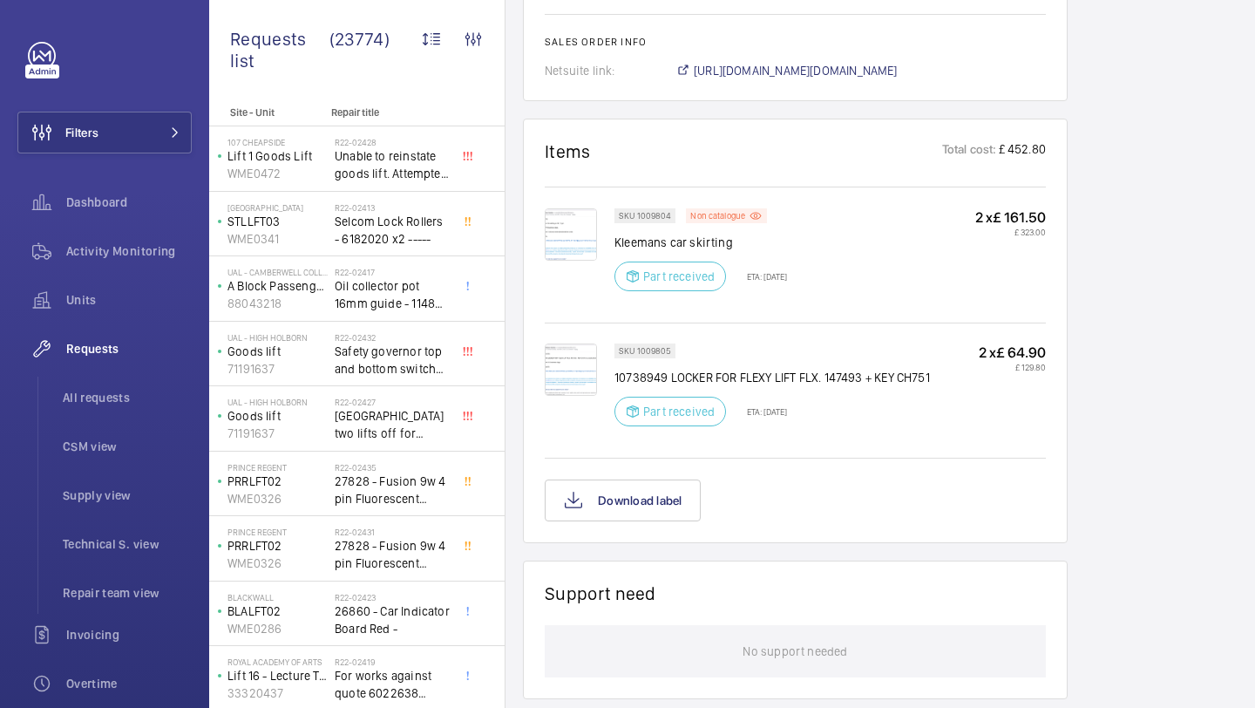
click at [578, 390] on img at bounding box center [571, 369] width 52 height 52
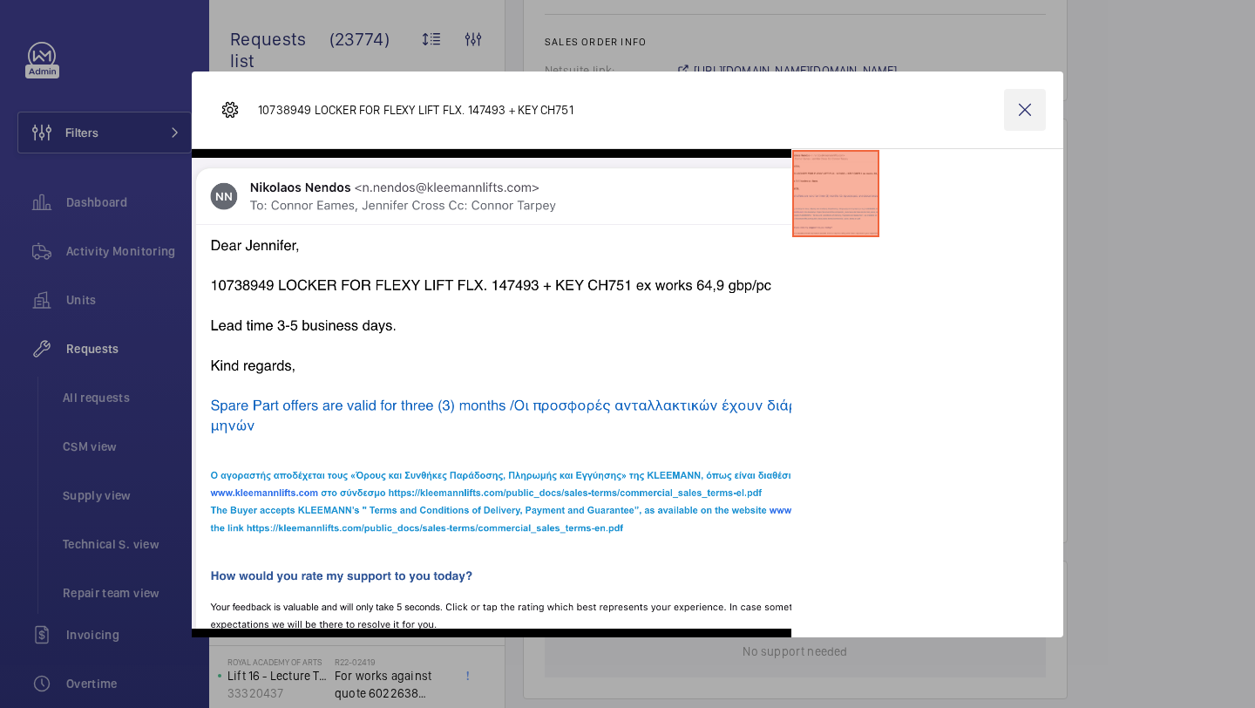
click at [1027, 101] on wm-front-icon-button at bounding box center [1025, 110] width 42 height 42
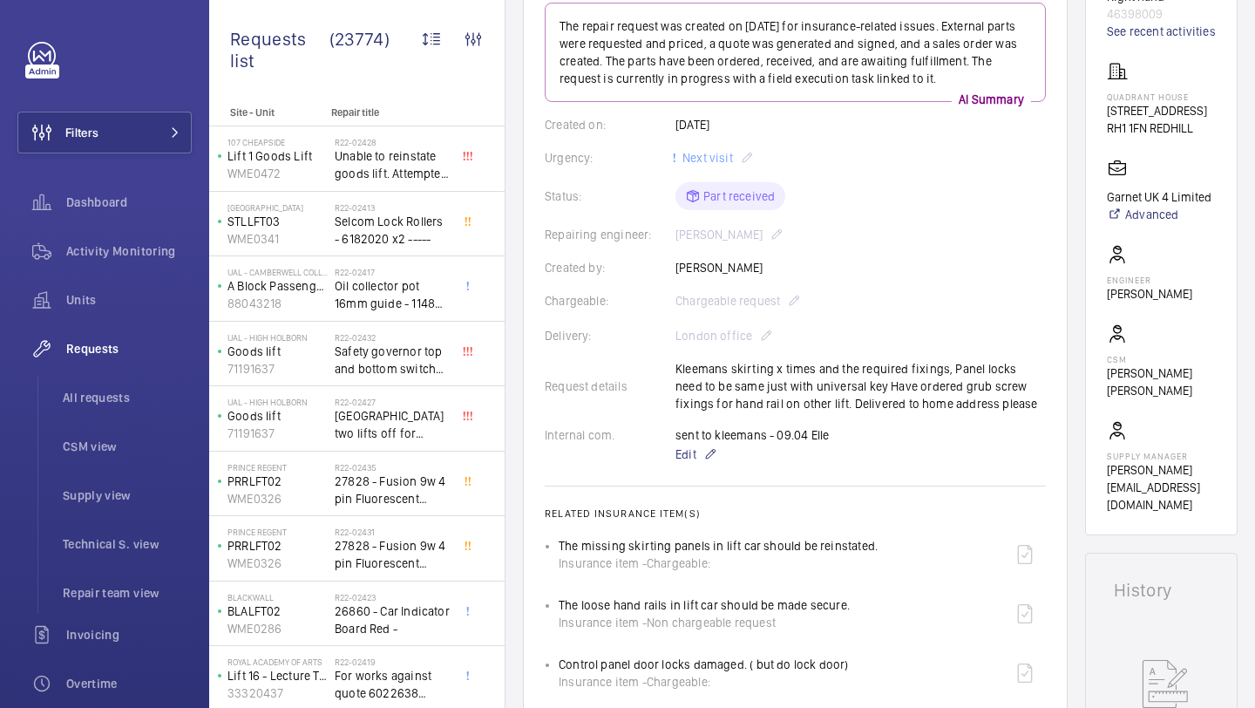
scroll to position [0, 0]
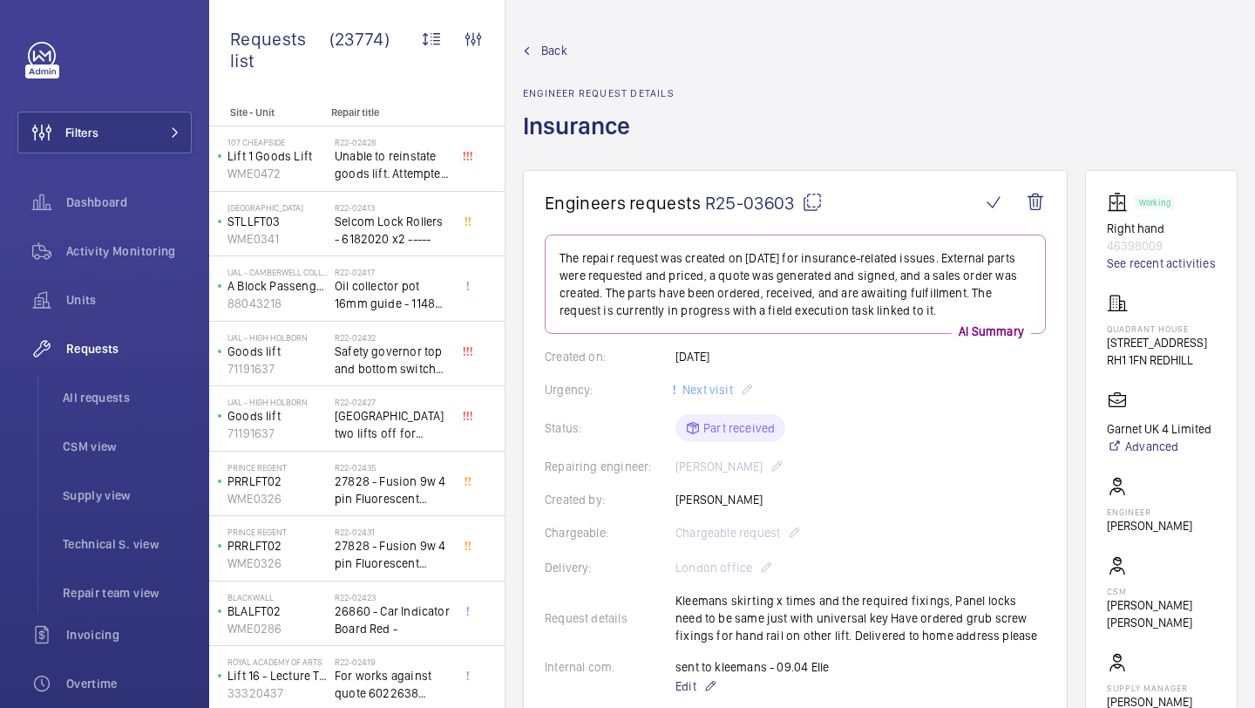
click at [819, 207] on mat-icon at bounding box center [812, 202] width 21 height 21
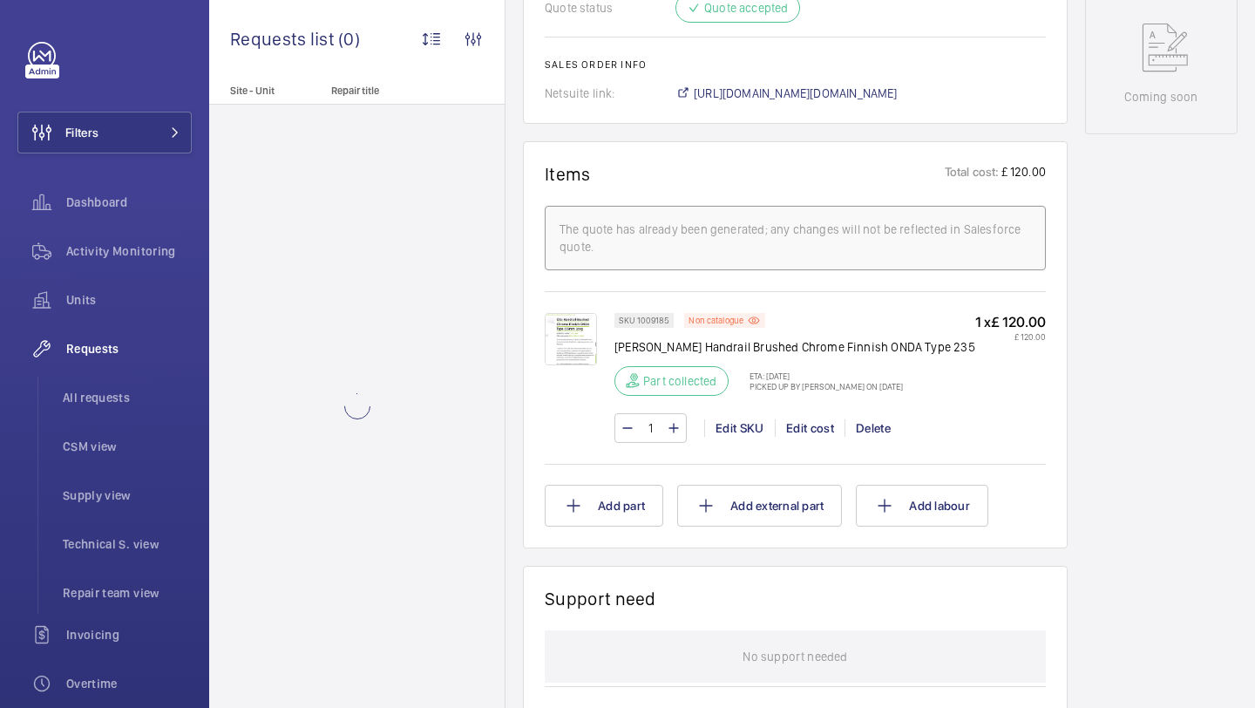
scroll to position [1182, 0]
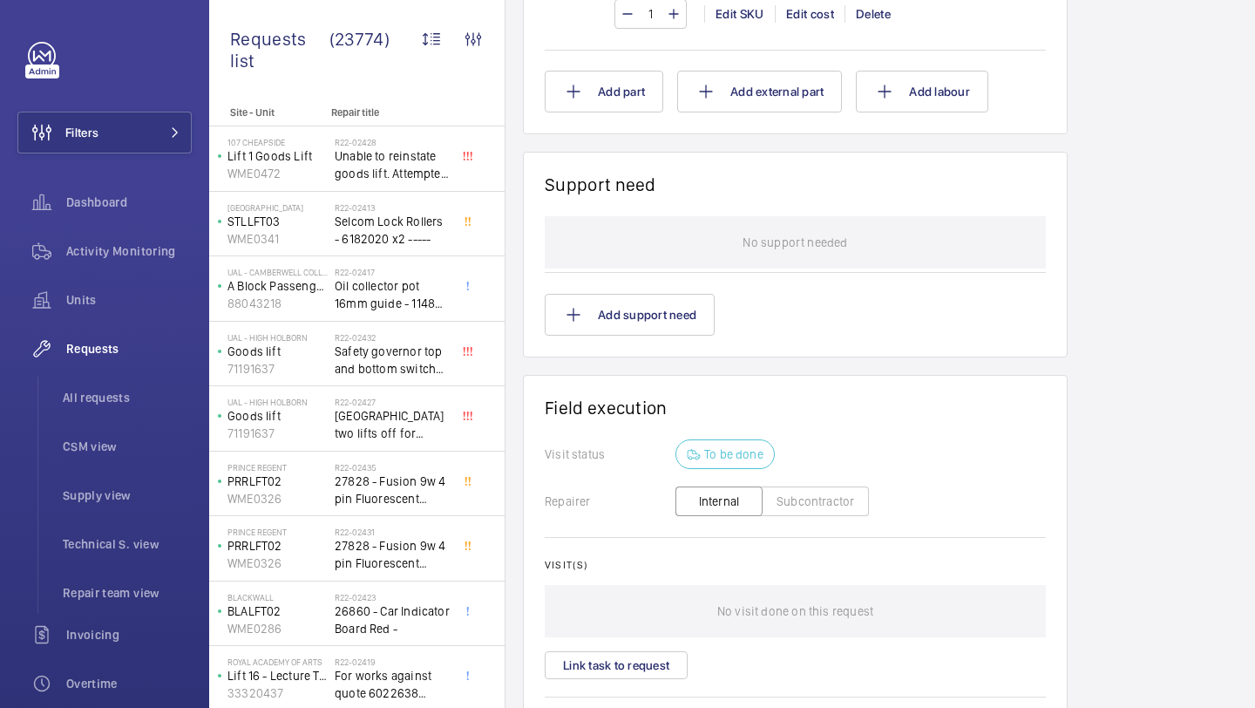
scroll to position [1449, 0]
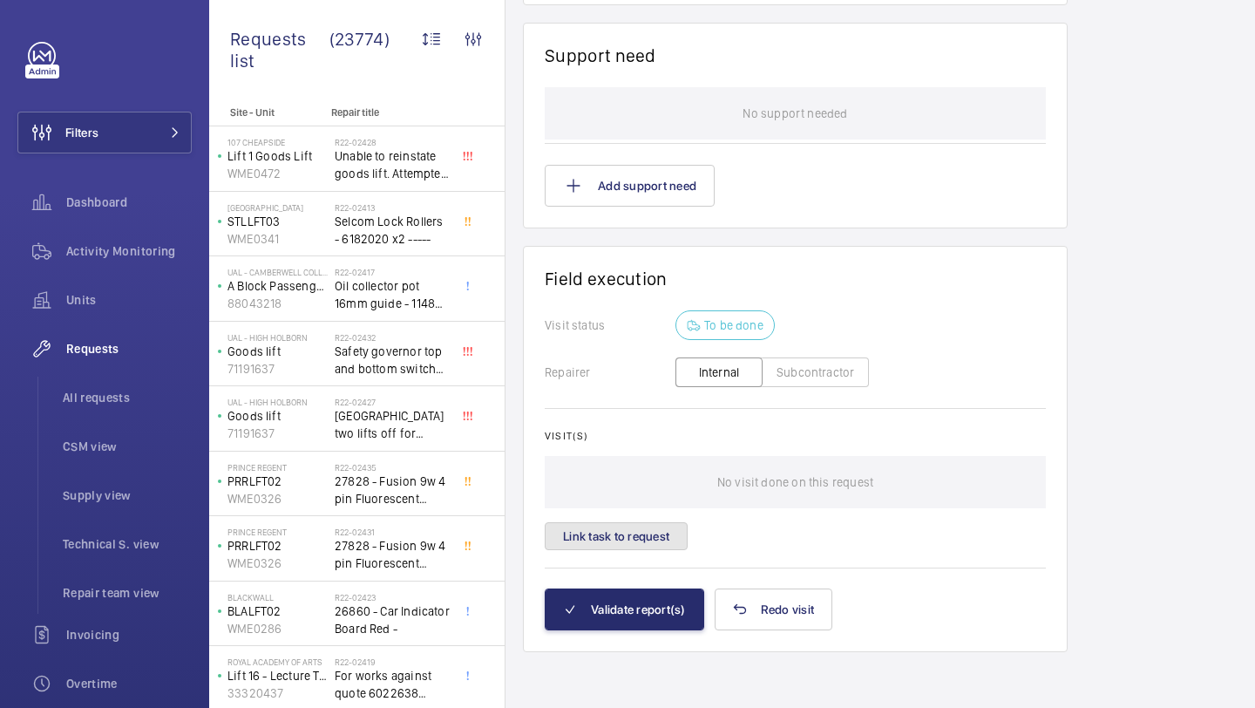
click at [622, 527] on button "Link task to request" at bounding box center [616, 536] width 143 height 28
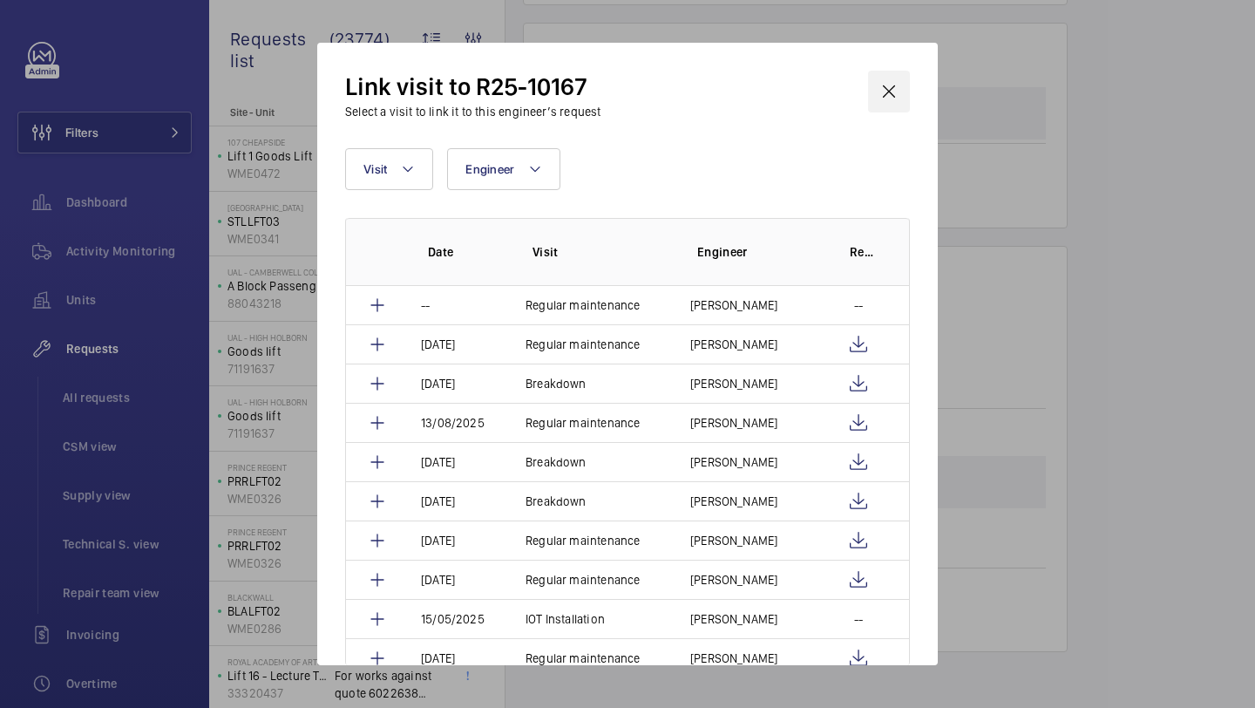
click at [906, 82] on wm-front-icon-button at bounding box center [889, 92] width 42 height 42
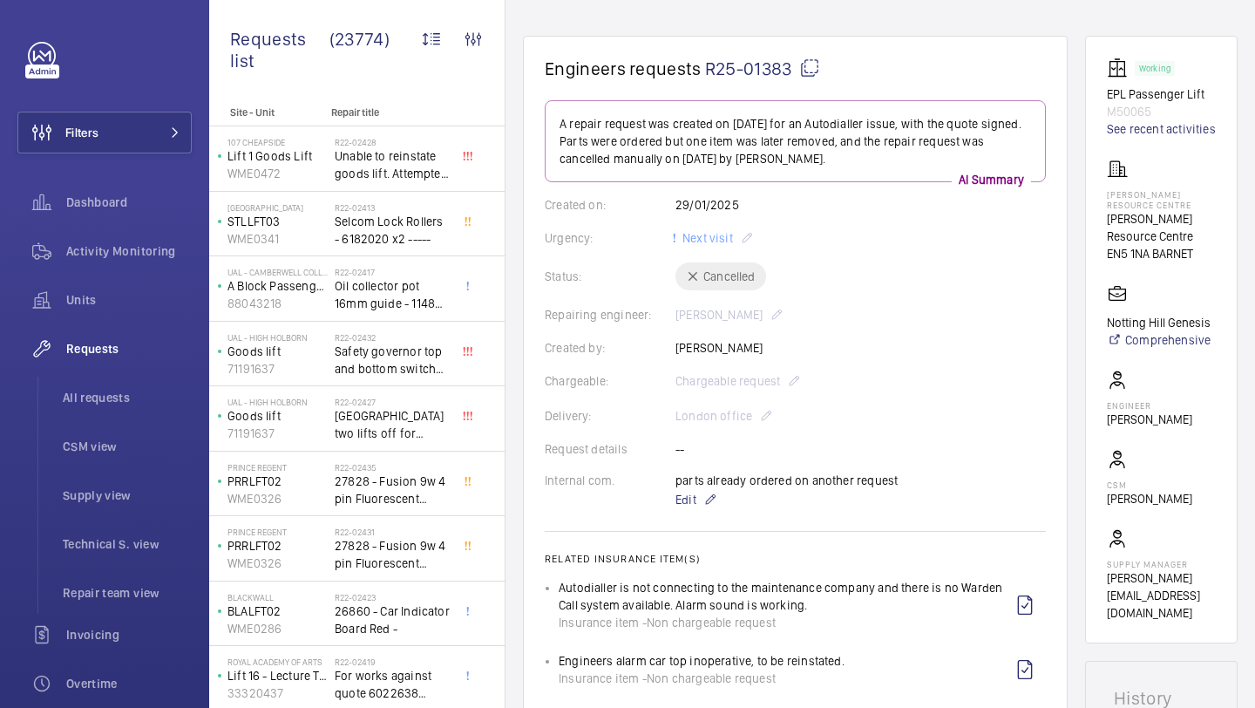
scroll to position [126, 0]
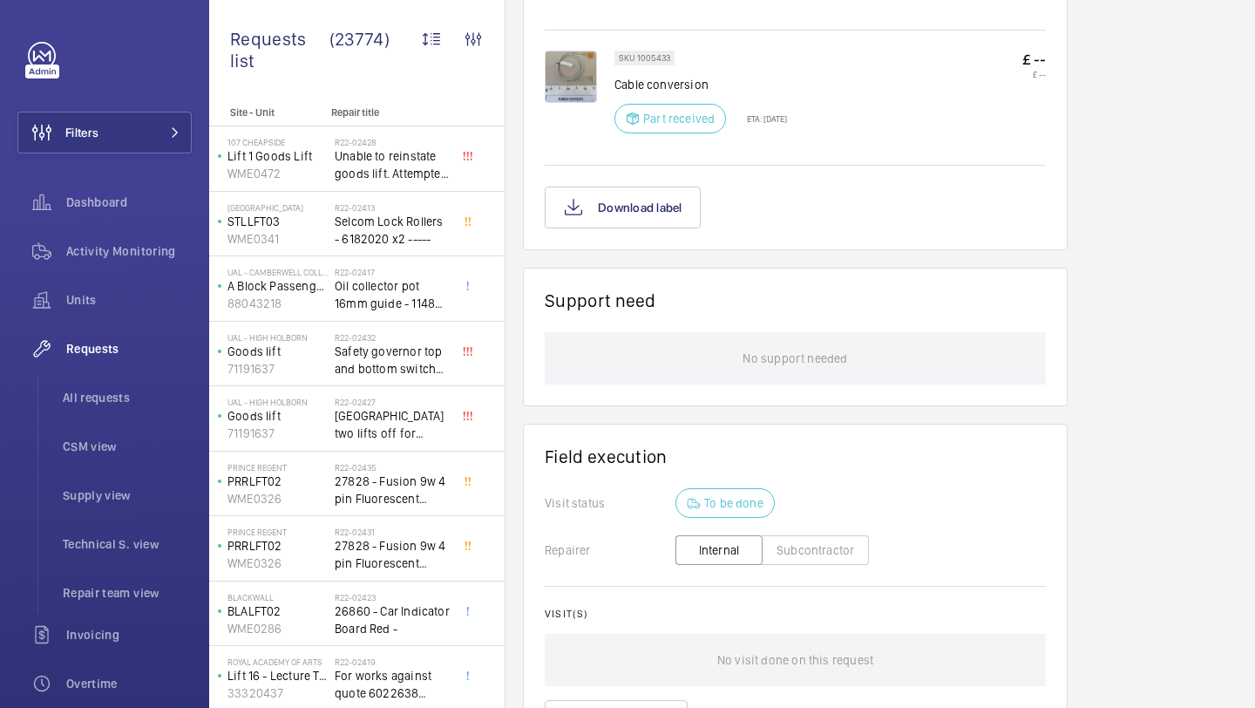
scroll to position [1261, 0]
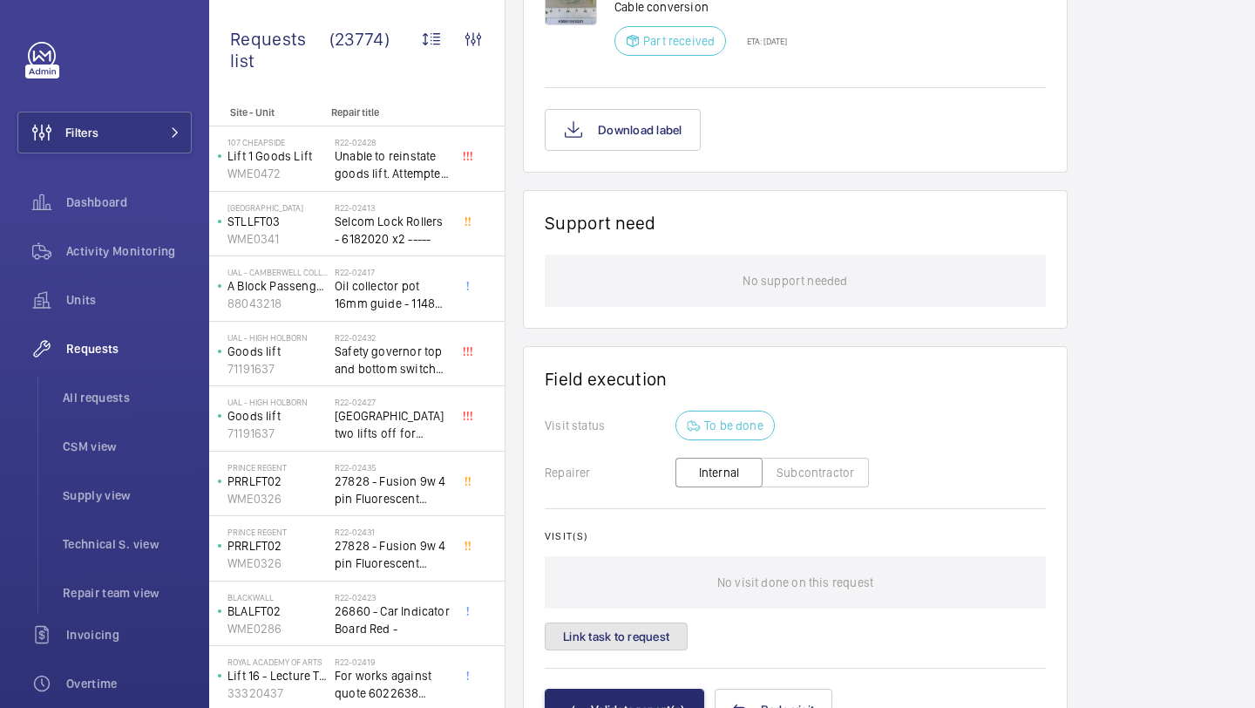
click at [643, 650] on button "Link task to request" at bounding box center [616, 636] width 143 height 28
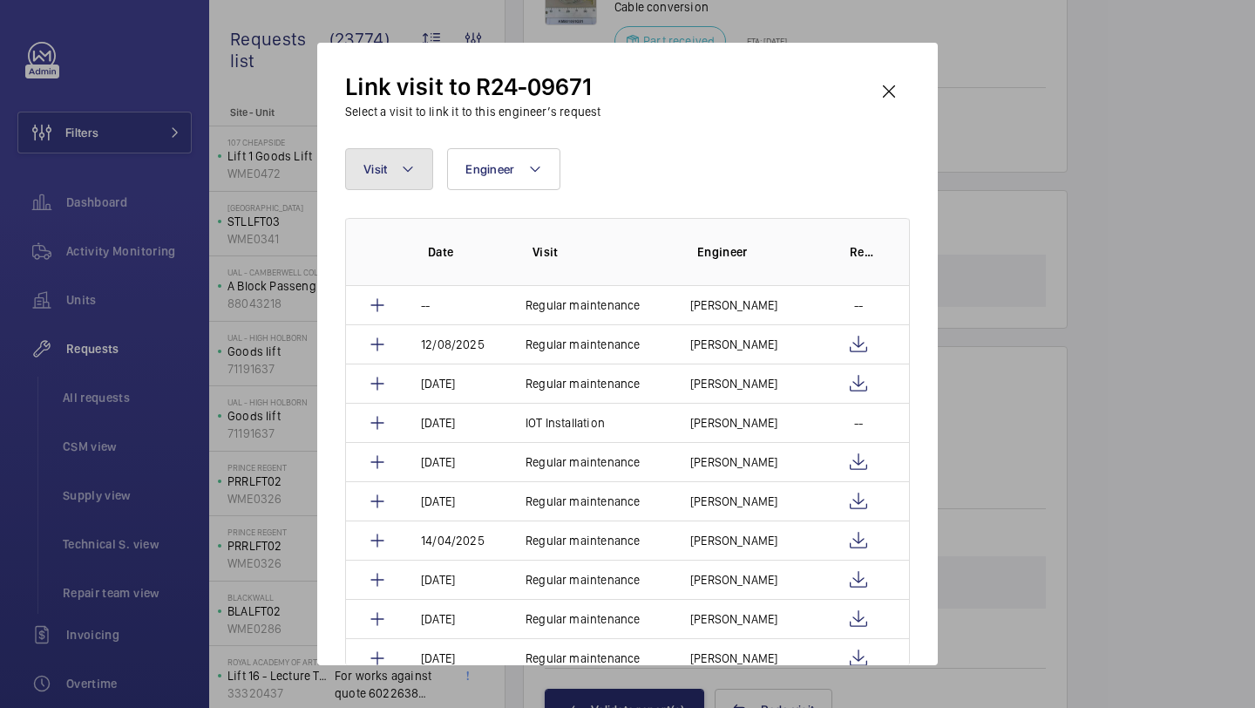
click at [403, 171] on mat-icon at bounding box center [408, 169] width 14 height 21
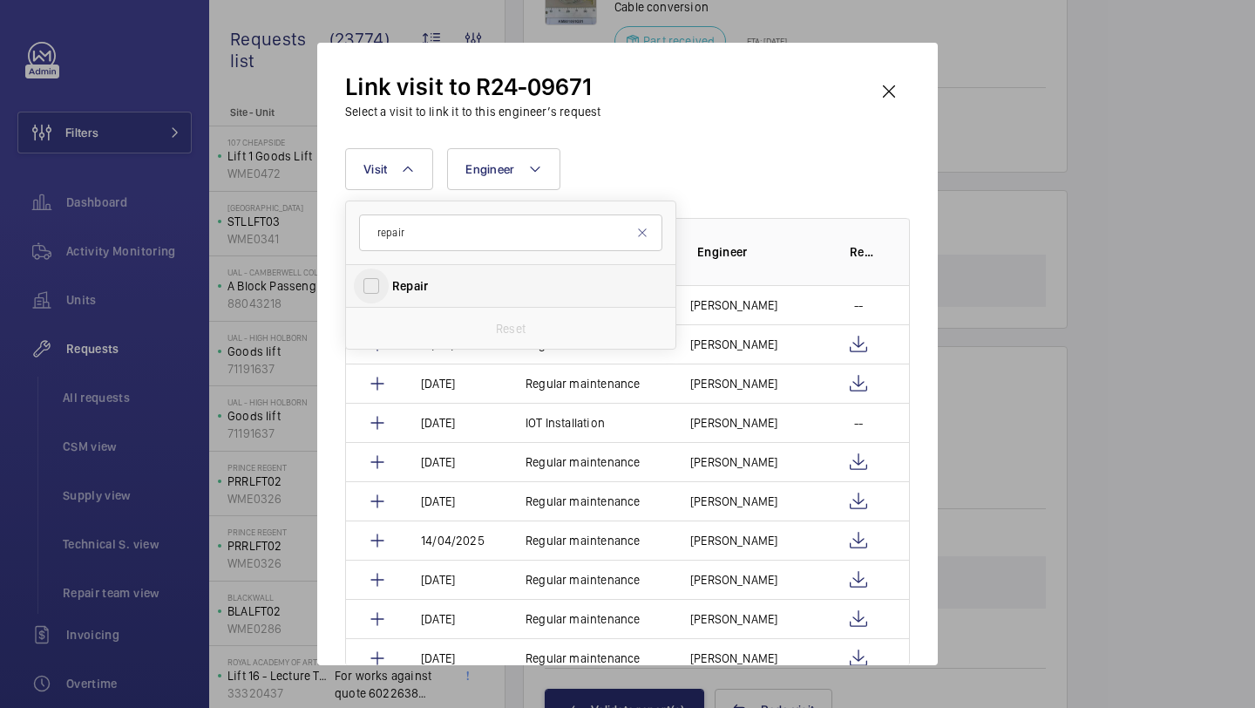
type input "repair"
click at [388, 275] on input "Repair" at bounding box center [371, 286] width 35 height 35
checkbox input "true"
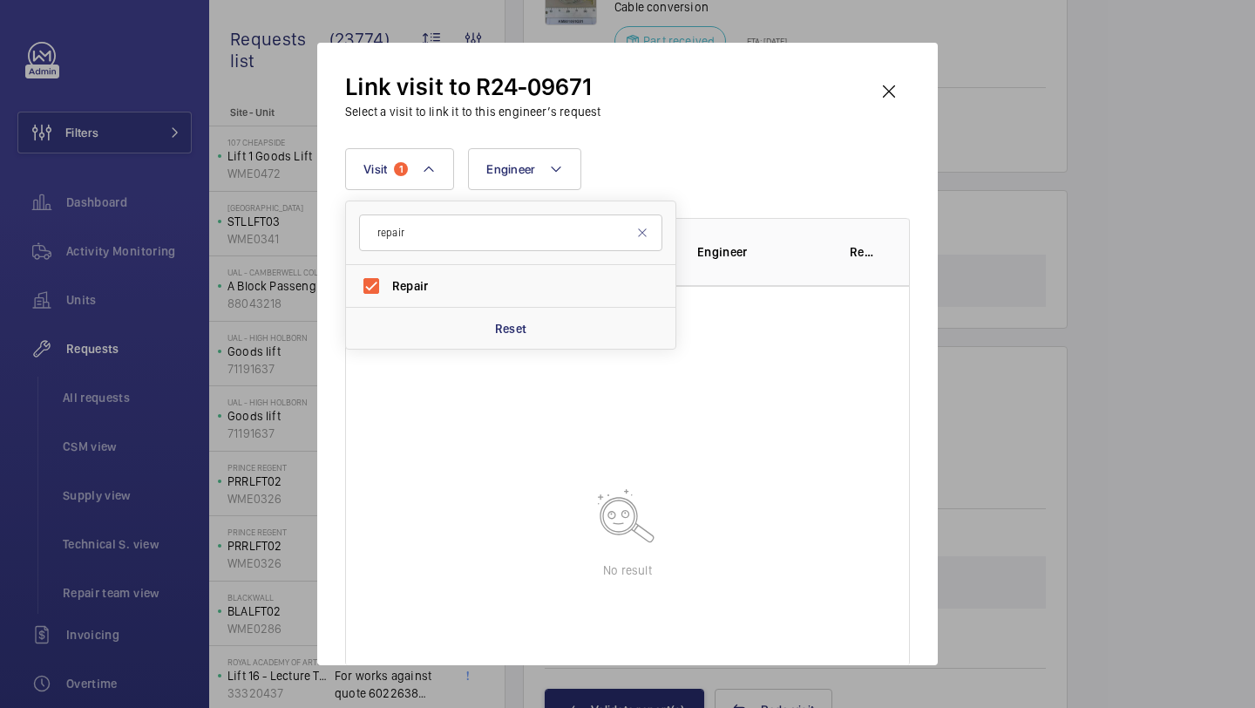
click at [653, 179] on div "Visit 1 repair Repair Reset Engineer More filters Reset all filters" at bounding box center [627, 169] width 565 height 42
click at [908, 83] on wm-front-icon-button at bounding box center [889, 92] width 42 height 42
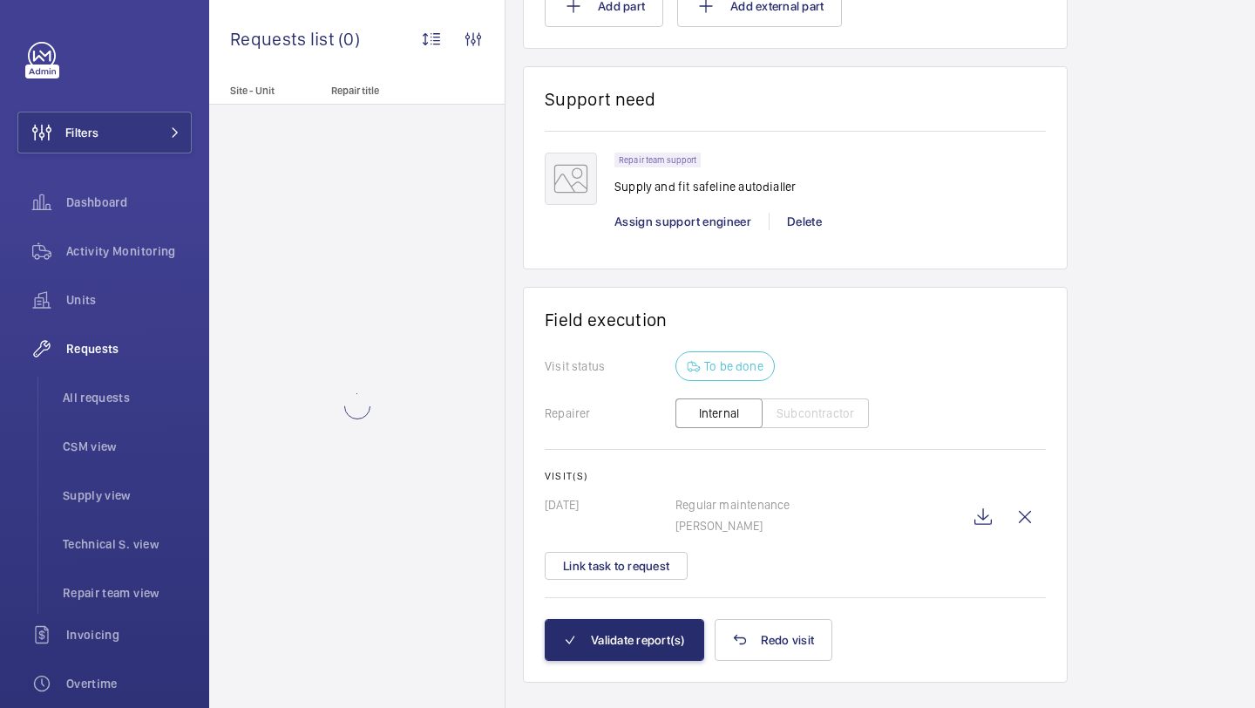
scroll to position [1567, 0]
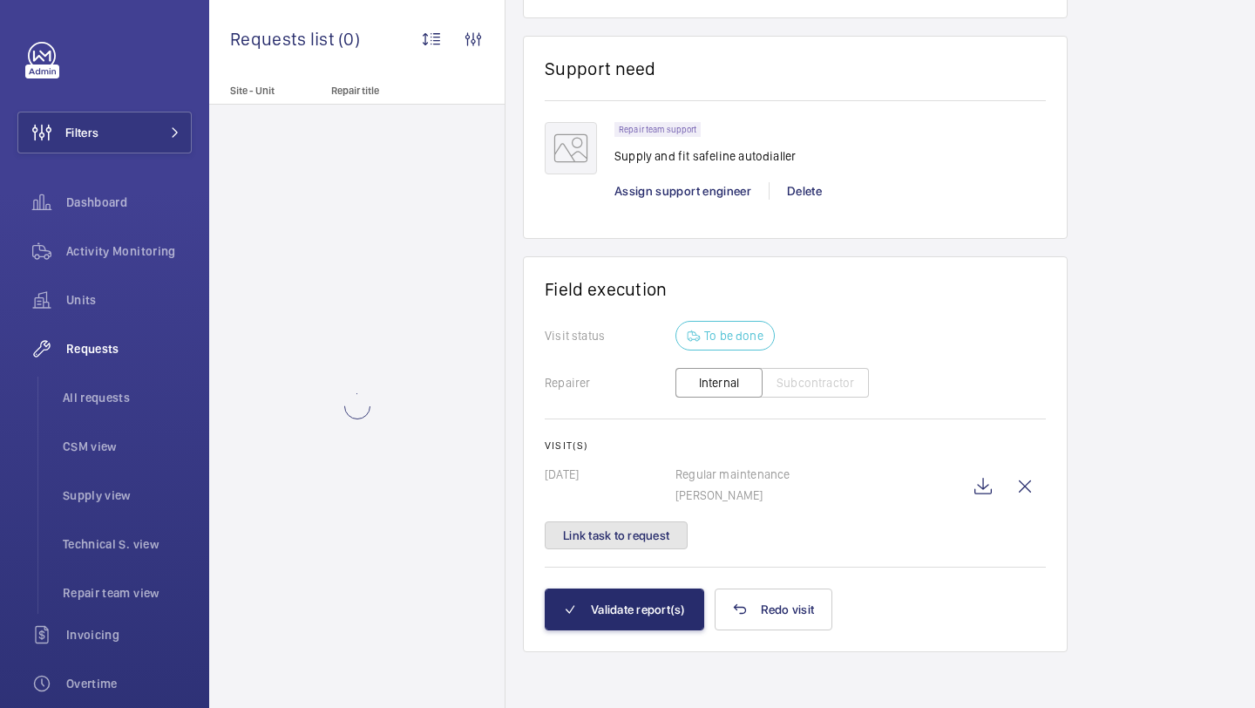
click at [636, 532] on button "Link task to request" at bounding box center [616, 535] width 143 height 28
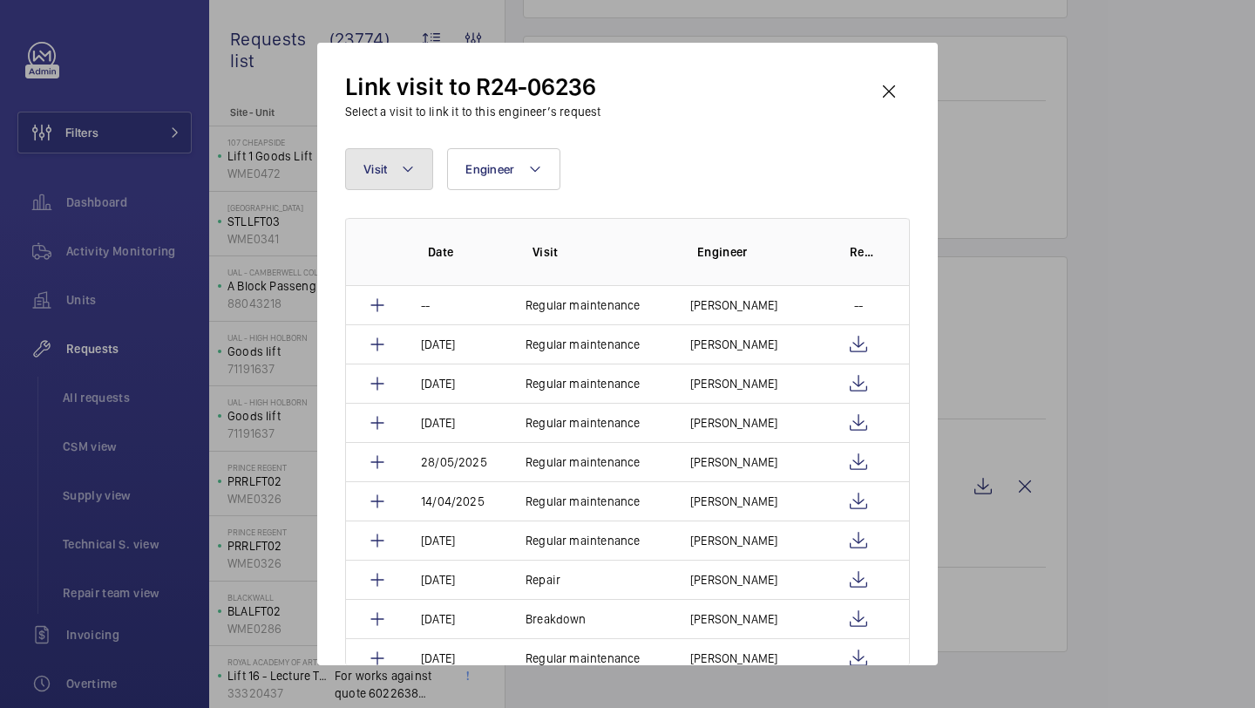
click at [398, 183] on button "Visit" at bounding box center [389, 169] width 88 height 42
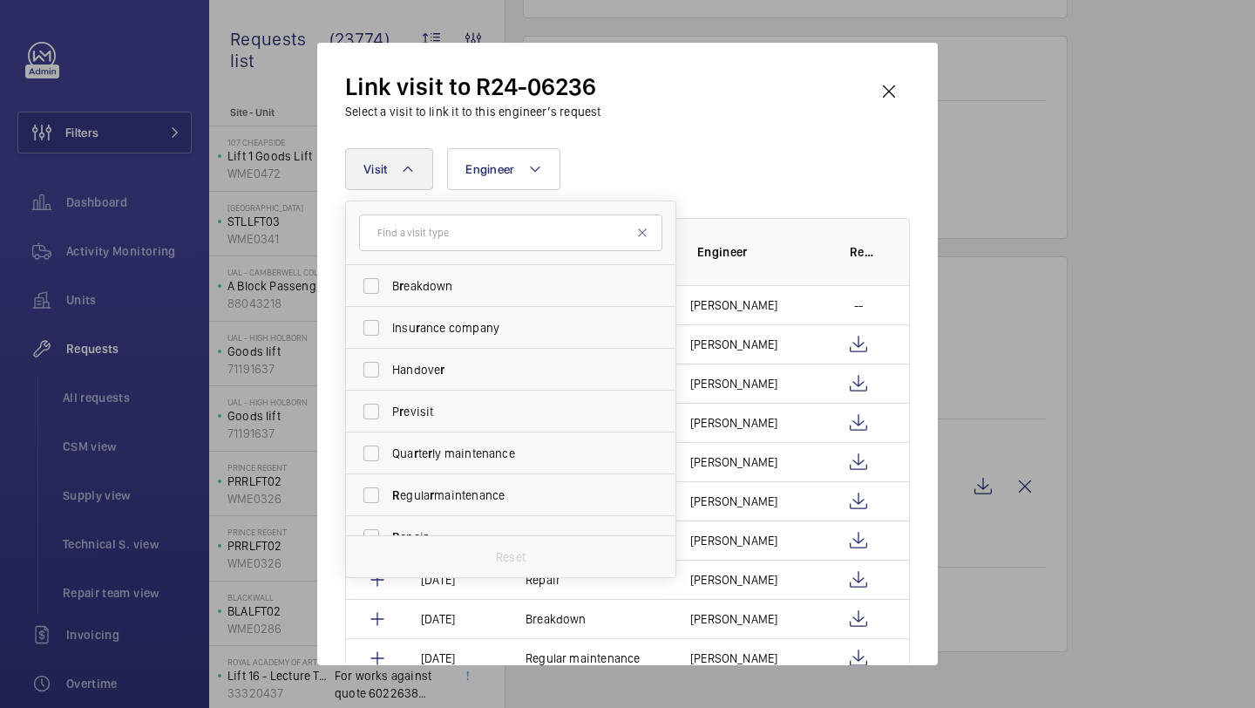
type input "R"
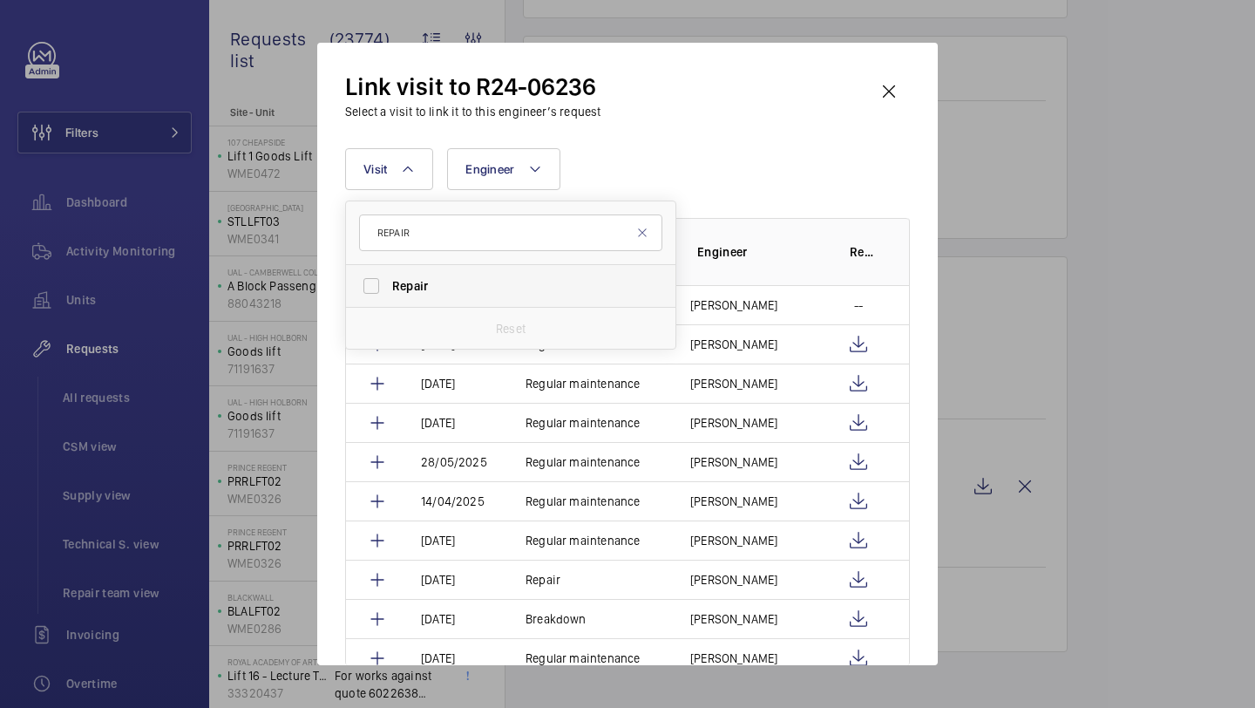
type input "REPAIR"
click at [416, 282] on span "Repair" at bounding box center [410, 286] width 36 height 14
click at [389, 282] on input "Repair" at bounding box center [371, 286] width 35 height 35
checkbox input "true"
click at [764, 135] on div "Link visit to R24-06236 Select a visit to link it to this engineer’s request Vi…" at bounding box center [627, 368] width 565 height 595
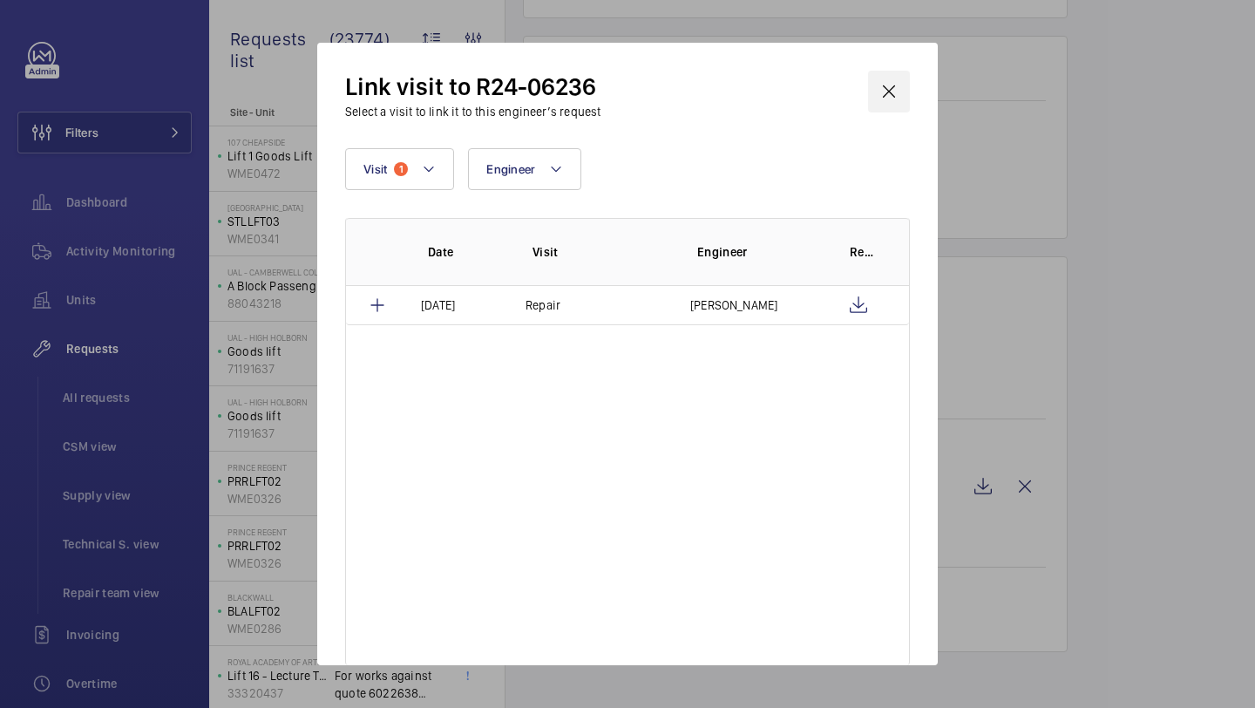
click at [901, 77] on wm-front-icon-button at bounding box center [889, 92] width 42 height 42
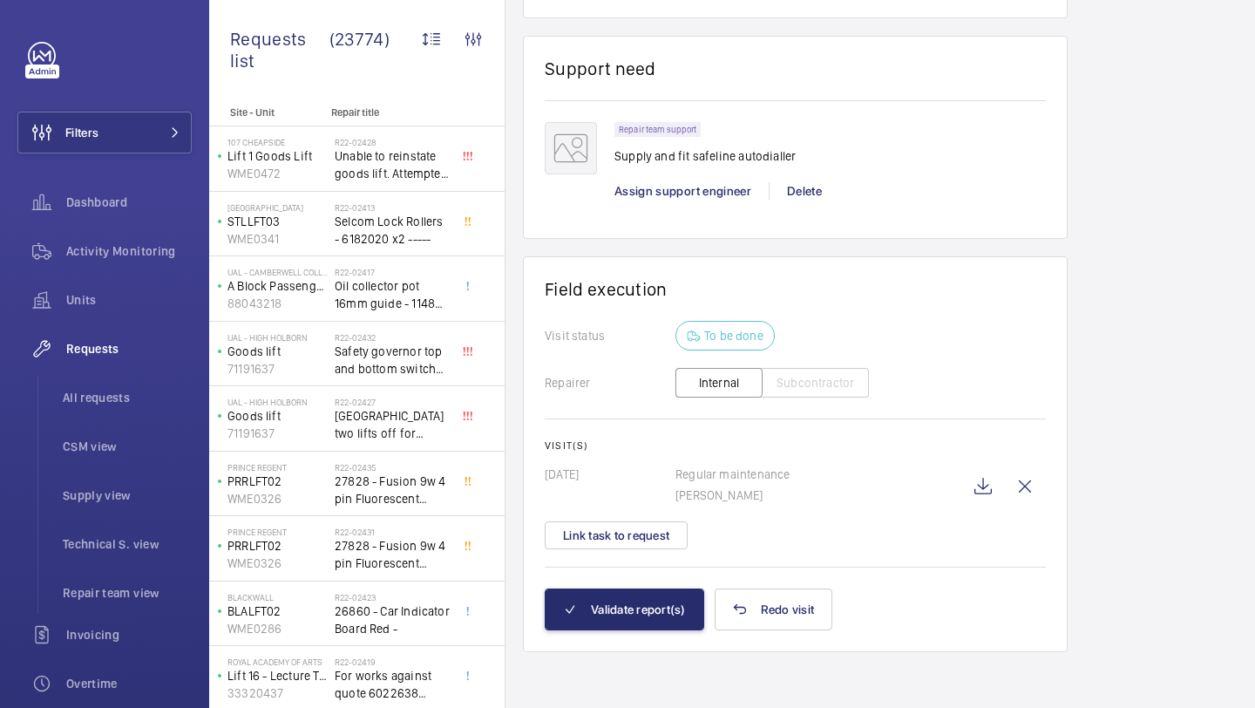
click at [643, 564] on wm-front-card-body "Visit status To be done Repairer Internal Subcontractor Visit(s) 28/08/2025 Reg…" at bounding box center [795, 455] width 501 height 268
click at [643, 531] on button "Link task to request" at bounding box center [616, 535] width 143 height 28
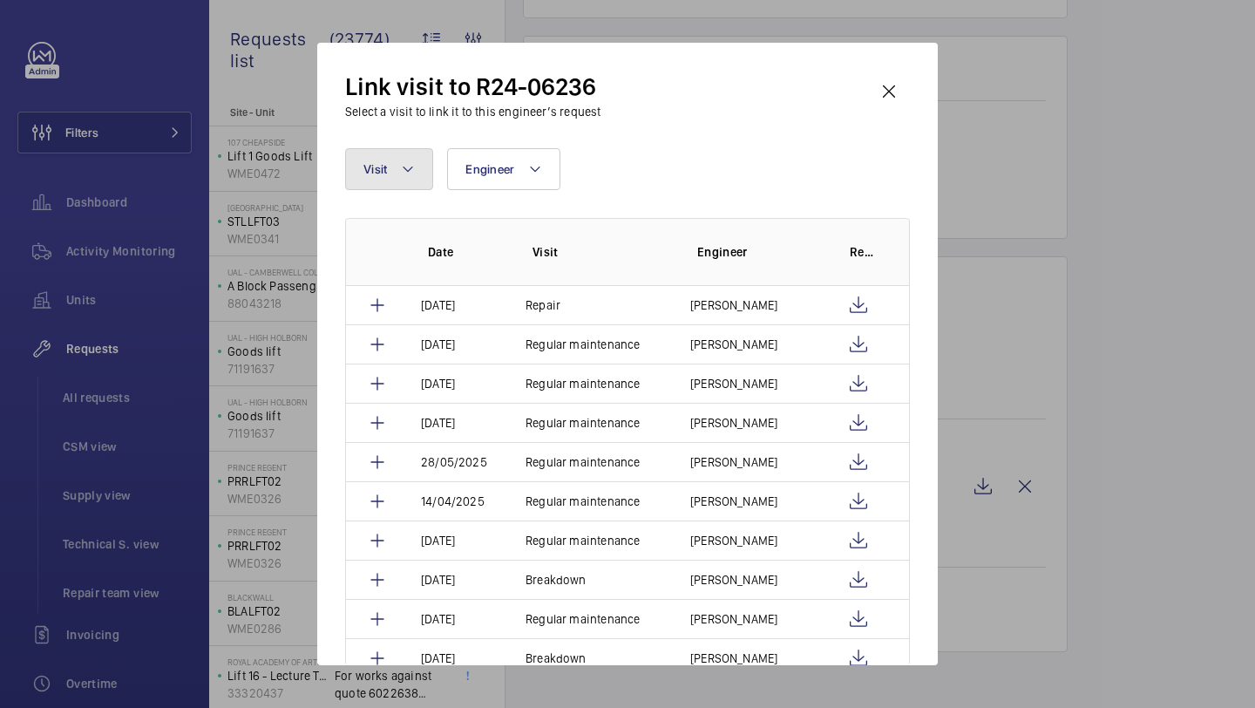
click at [384, 175] on span "Visit" at bounding box center [376, 169] width 24 height 14
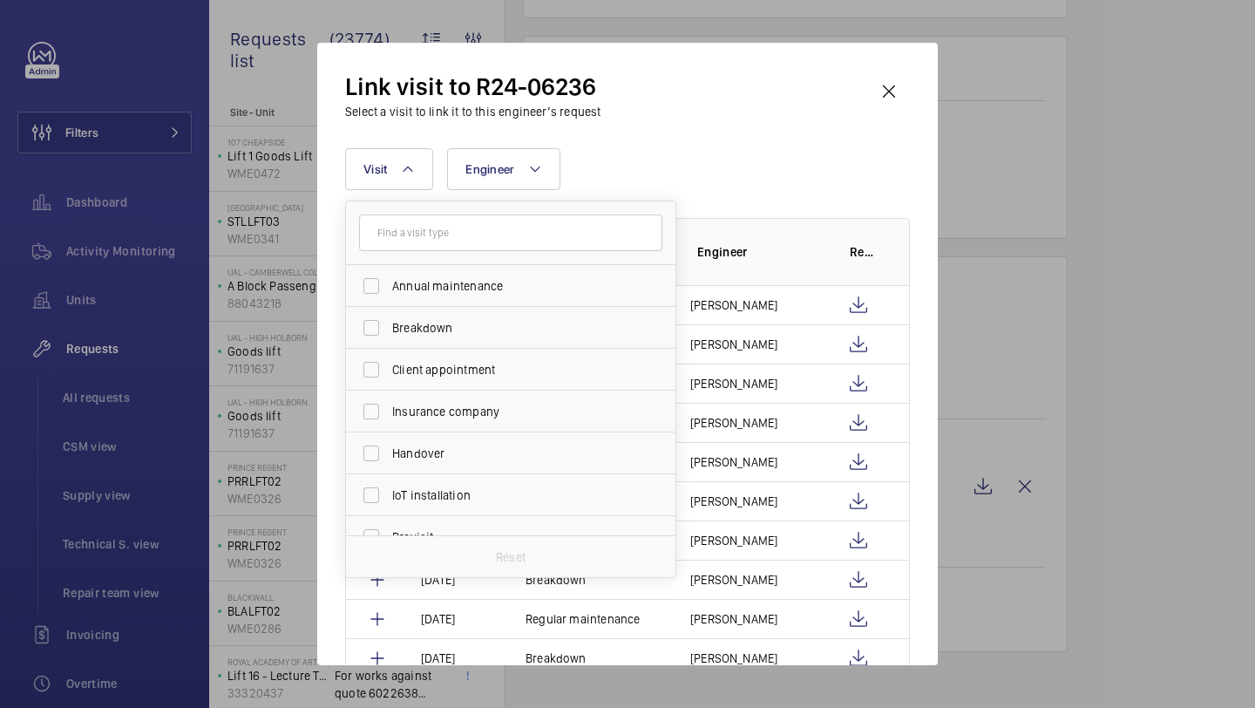
click at [409, 214] on input "text" at bounding box center [510, 232] width 303 height 37
click at [409, 224] on input "text" at bounding box center [510, 232] width 303 height 37
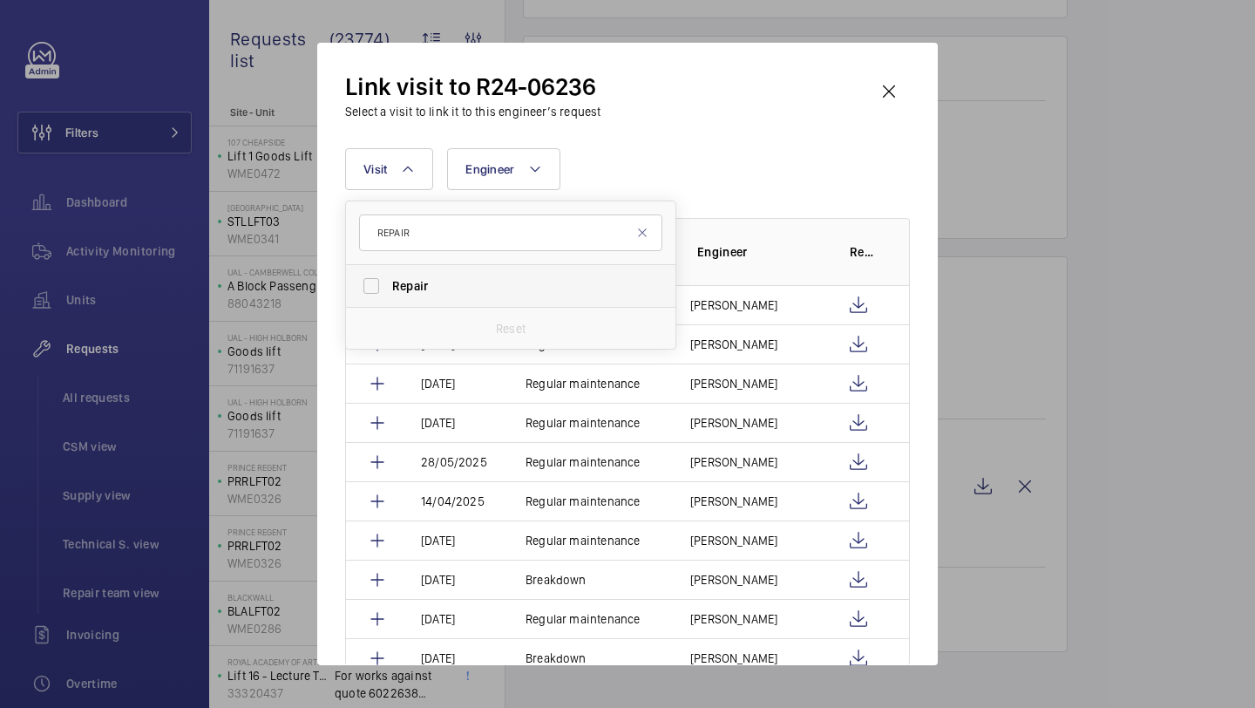
type input "REPAIR"
click at [428, 306] on label "Repair" at bounding box center [497, 286] width 303 height 42
click at [389, 303] on input "Repair" at bounding box center [371, 286] width 35 height 35
checkbox input "true"
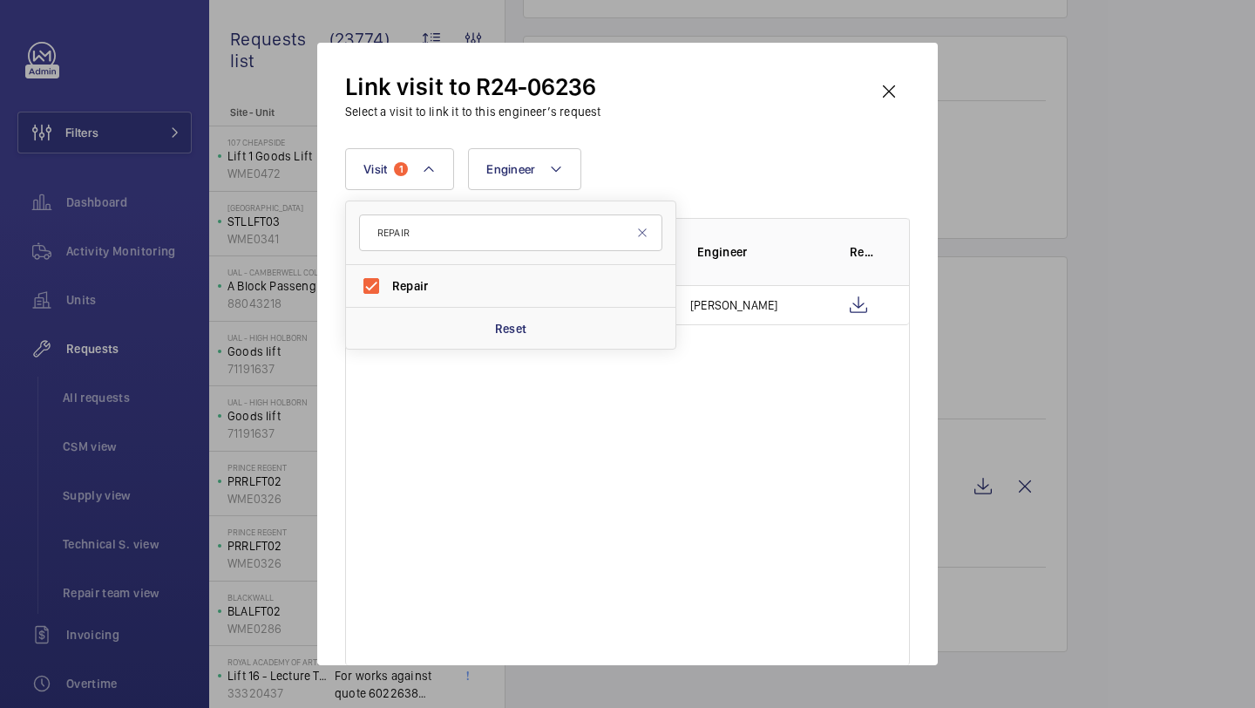
click at [699, 151] on div "Visit 1 REPAIR Repair Reset Engineer More filters Reset all filters" at bounding box center [627, 169] width 565 height 42
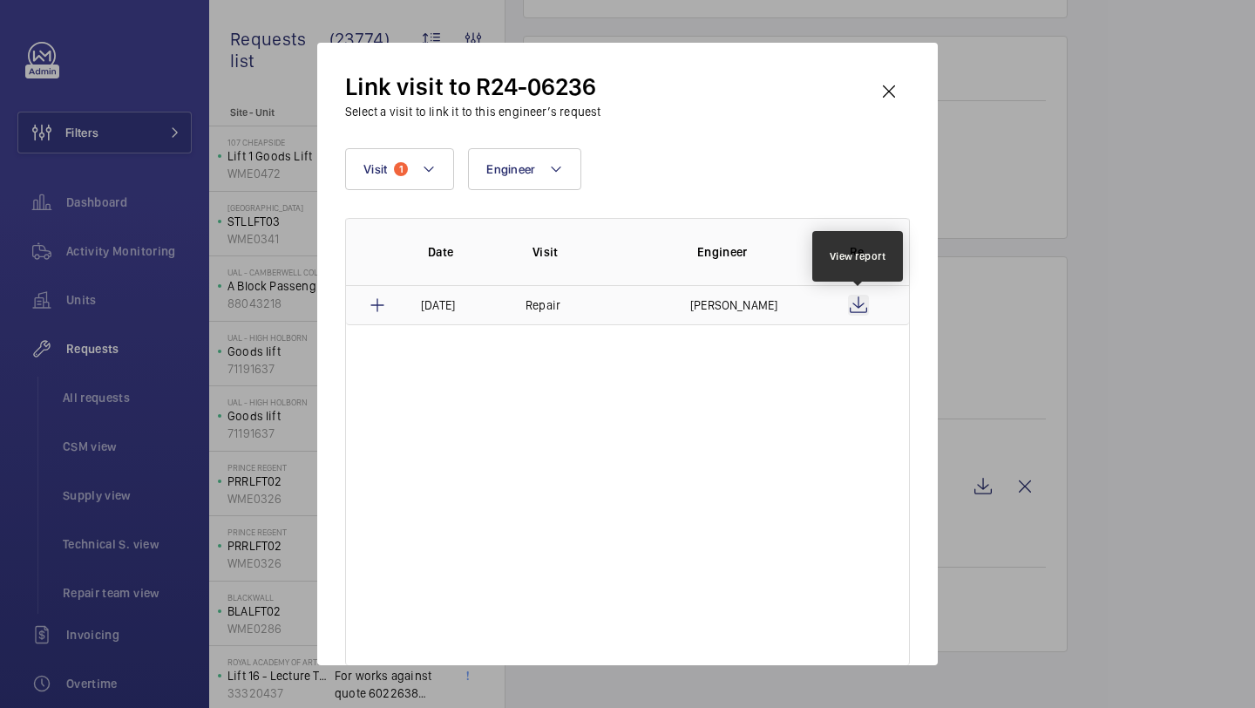
click at [861, 300] on wm-front-icon-button at bounding box center [858, 305] width 21 height 21
click at [894, 71] on wm-front-icon-button at bounding box center [889, 92] width 42 height 42
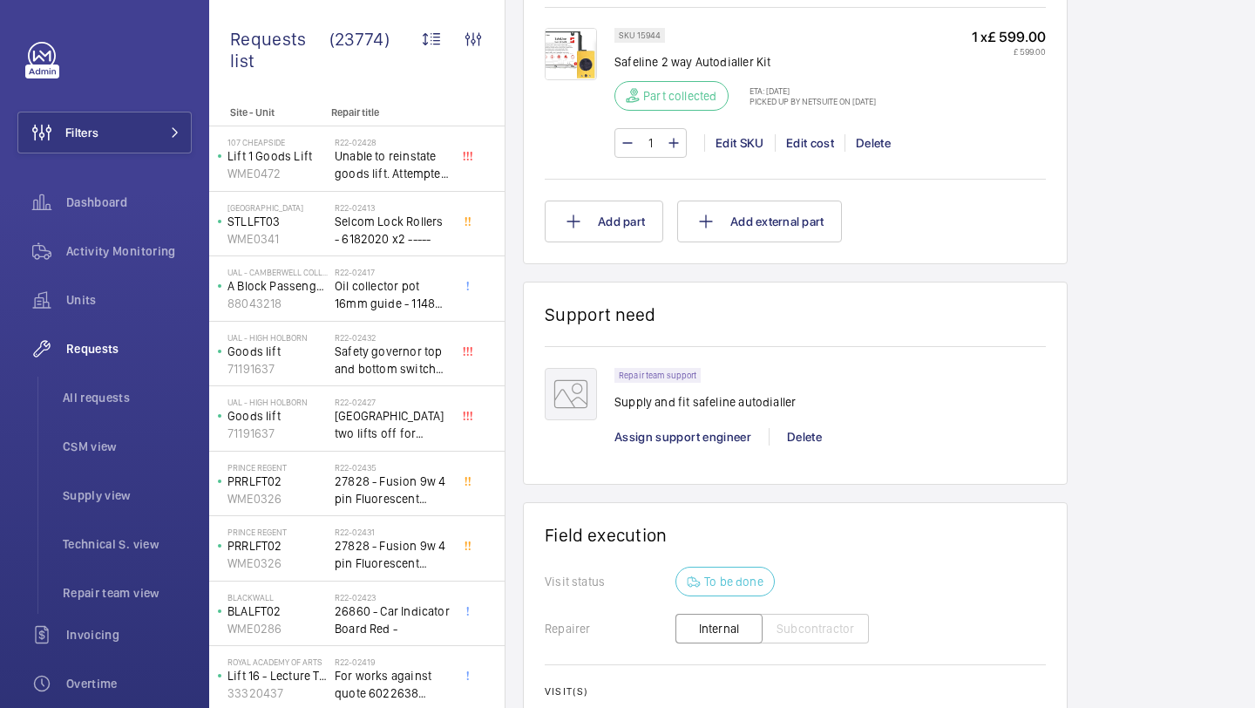
scroll to position [1495, 0]
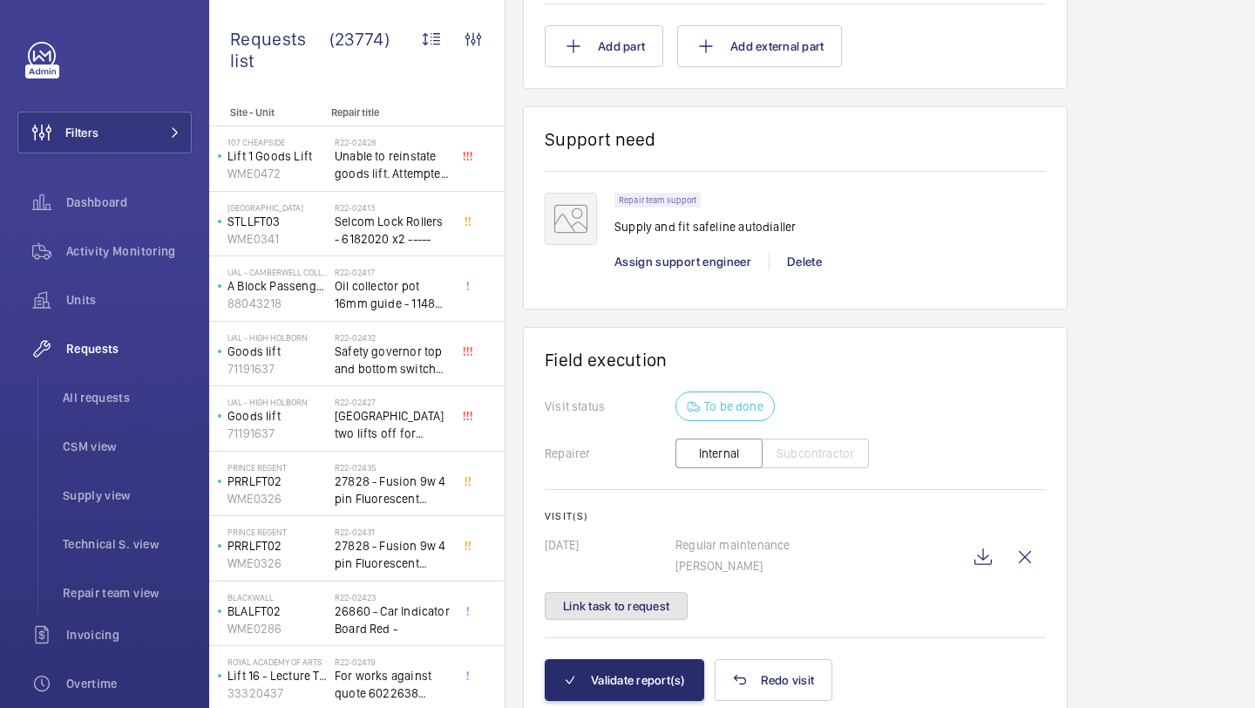
click at [645, 604] on button "Link task to request" at bounding box center [616, 606] width 143 height 28
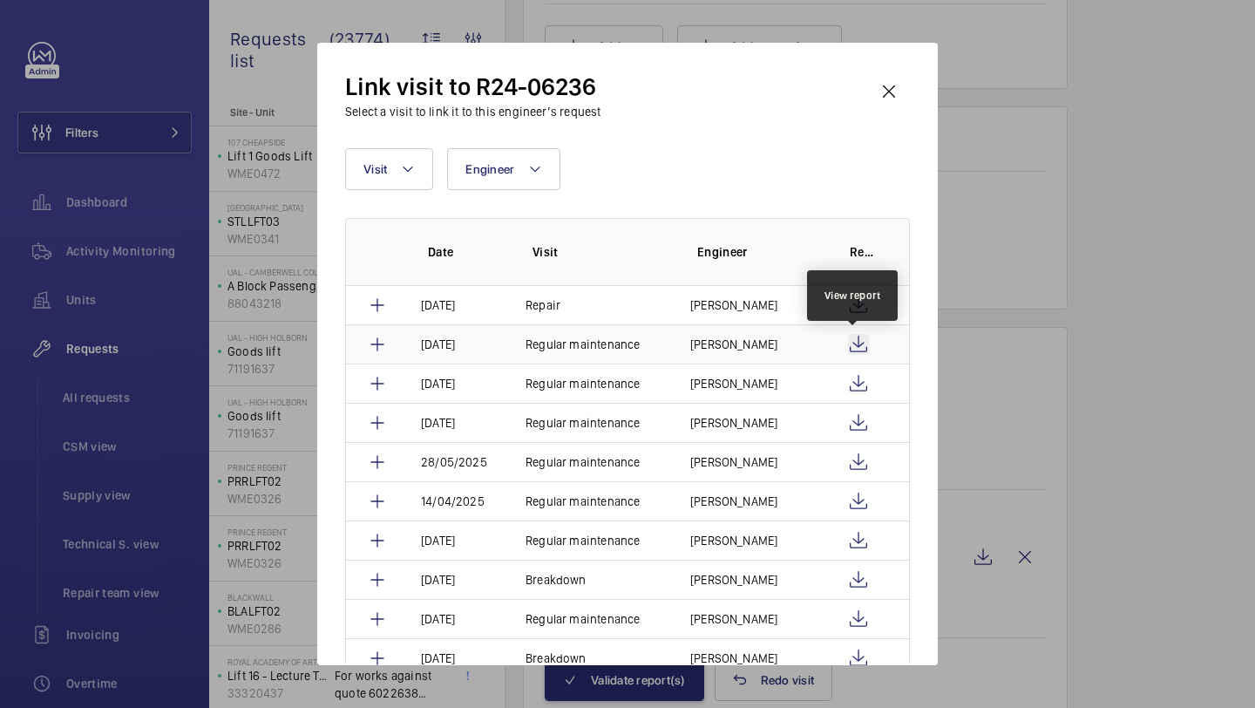
click at [855, 350] on wm-front-icon-button at bounding box center [858, 344] width 21 height 21
click at [882, 88] on wm-front-icon-button at bounding box center [889, 92] width 42 height 42
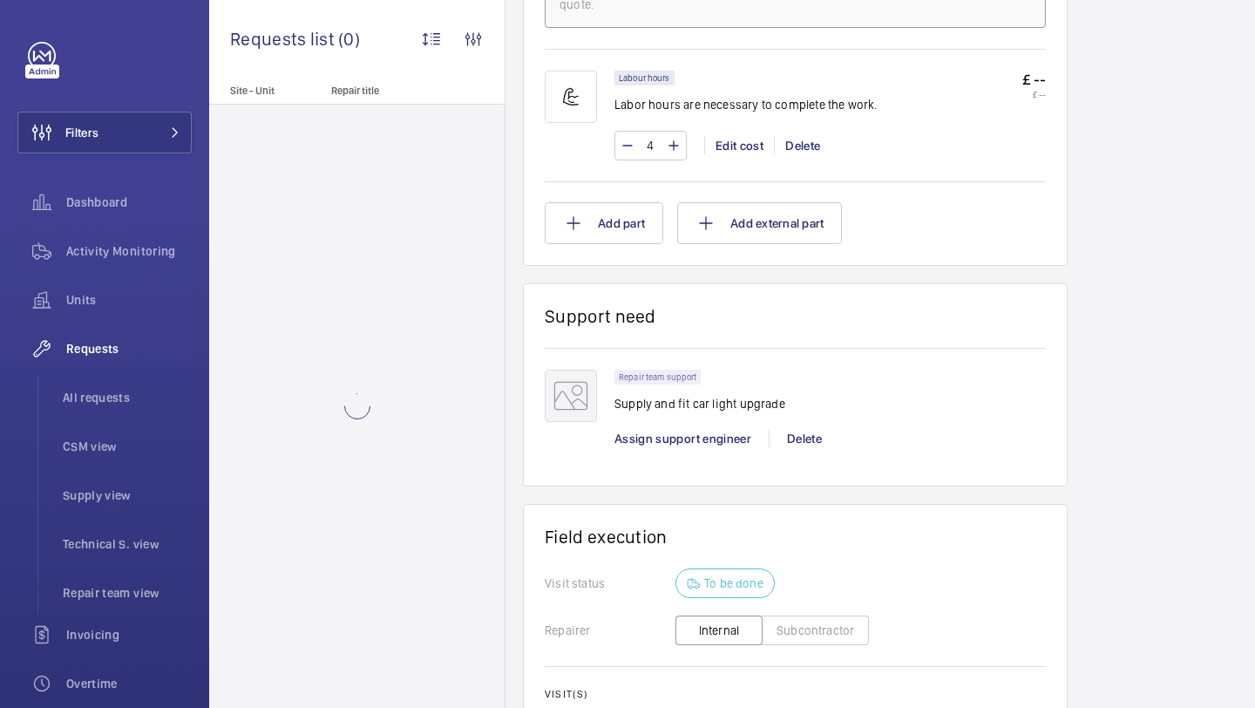
scroll to position [1337, 0]
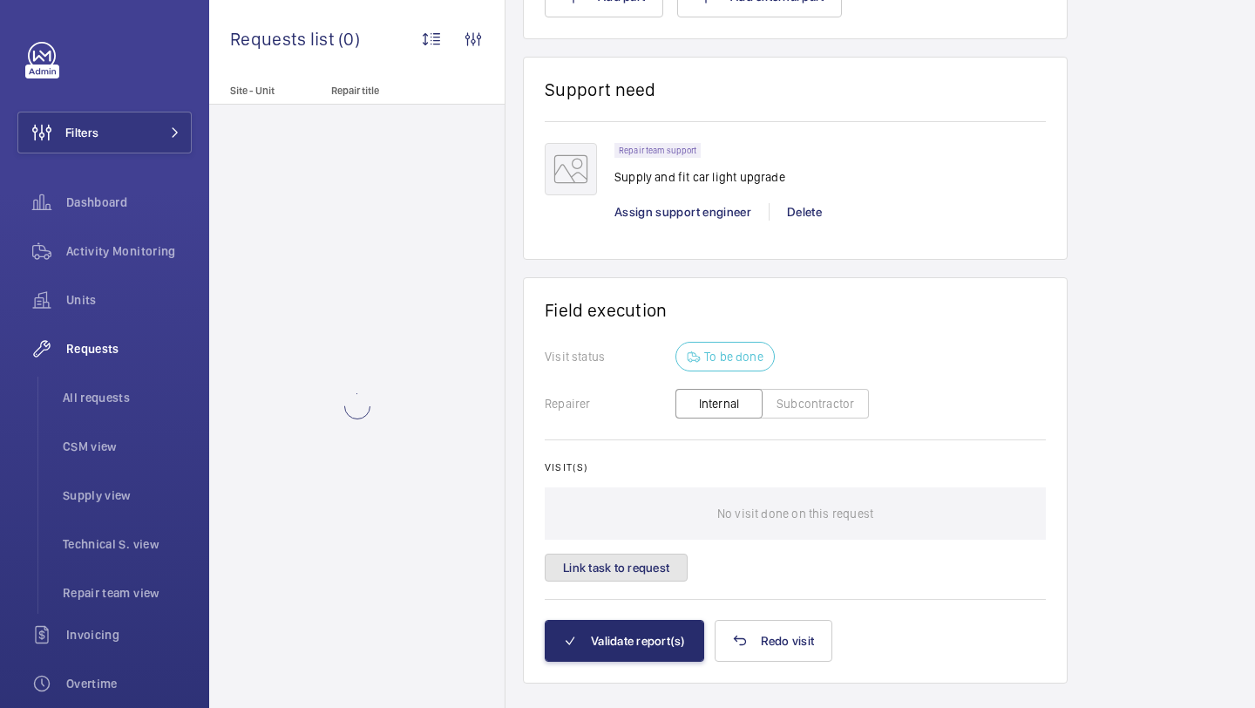
click at [642, 556] on button "Link task to request" at bounding box center [616, 568] width 143 height 28
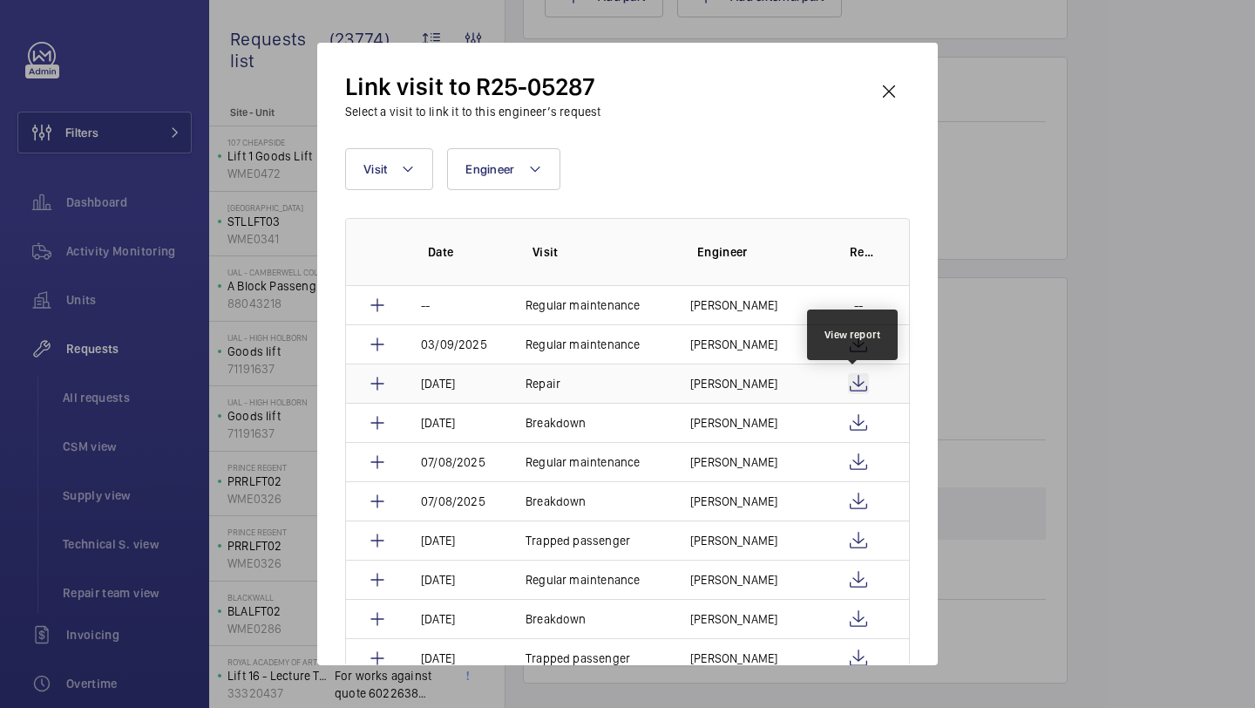
click at [853, 379] on wm-front-icon-button at bounding box center [858, 383] width 21 height 21
click at [891, 107] on wm-front-icon-button at bounding box center [889, 92] width 42 height 42
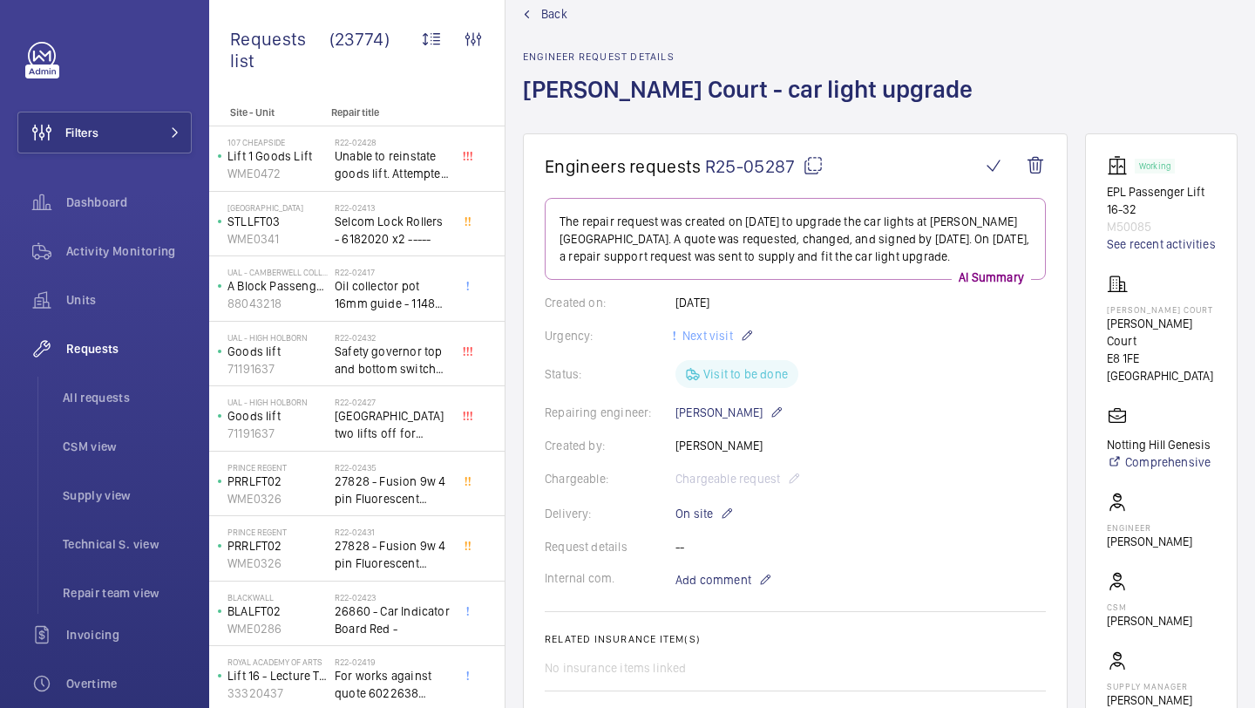
scroll to position [4, 0]
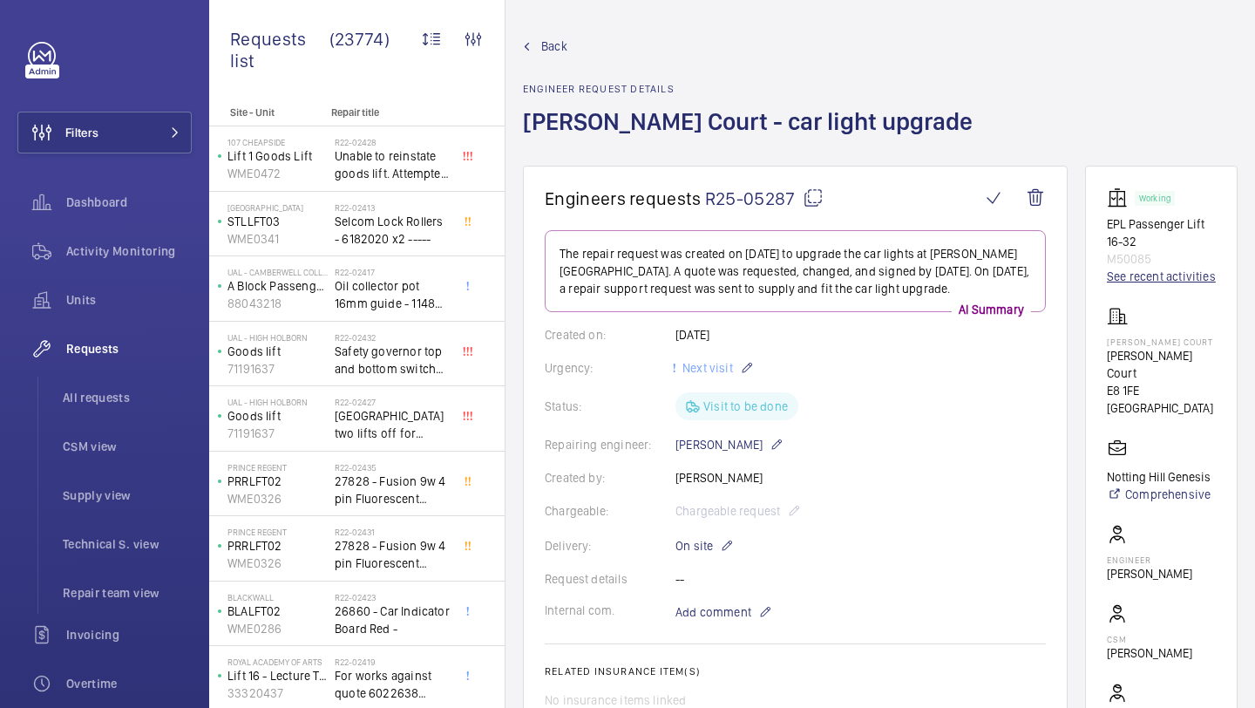
click at [1126, 281] on link "See recent activities" at bounding box center [1161, 276] width 109 height 17
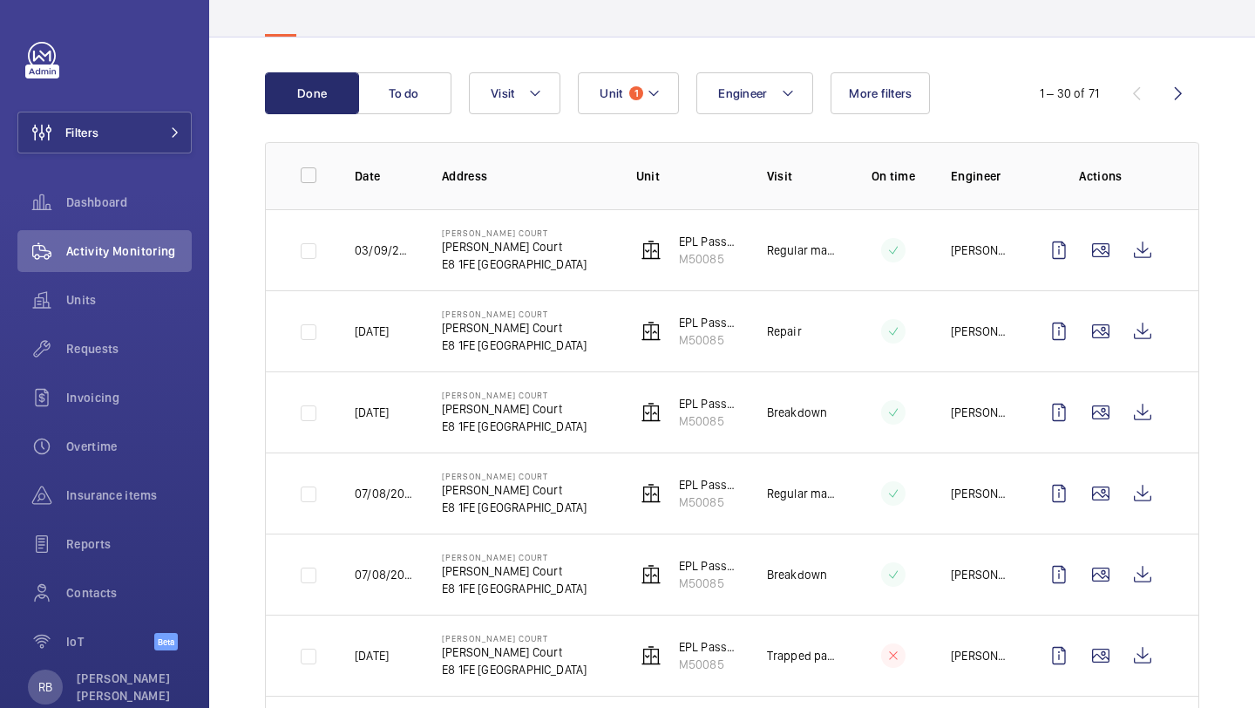
scroll to position [150, 0]
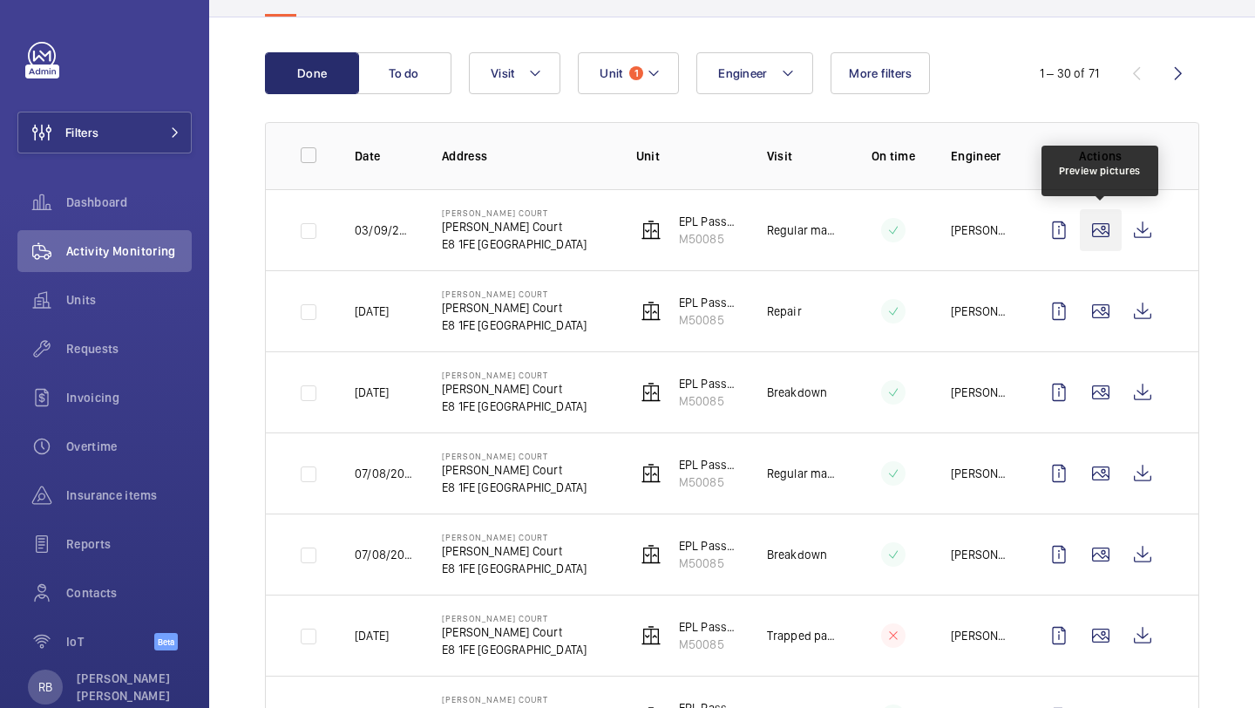
click at [1093, 235] on wm-front-icon-button at bounding box center [1101, 230] width 42 height 42
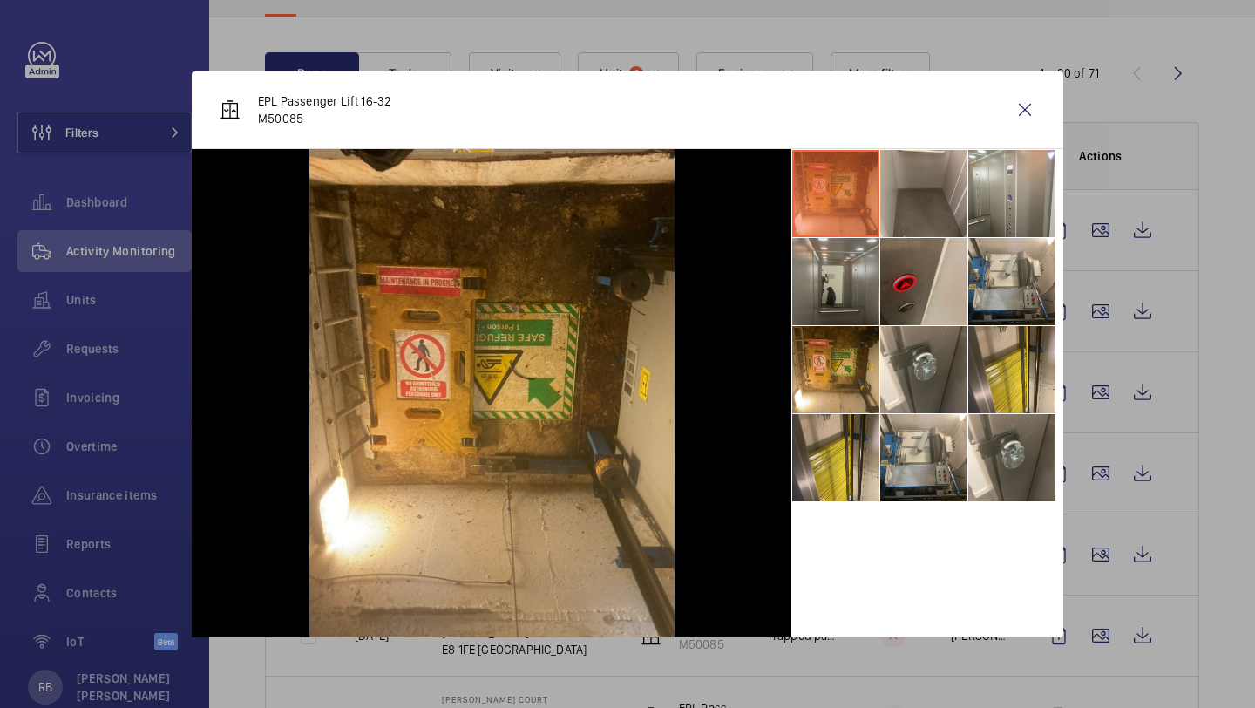
click at [830, 285] on li at bounding box center [835, 281] width 87 height 87
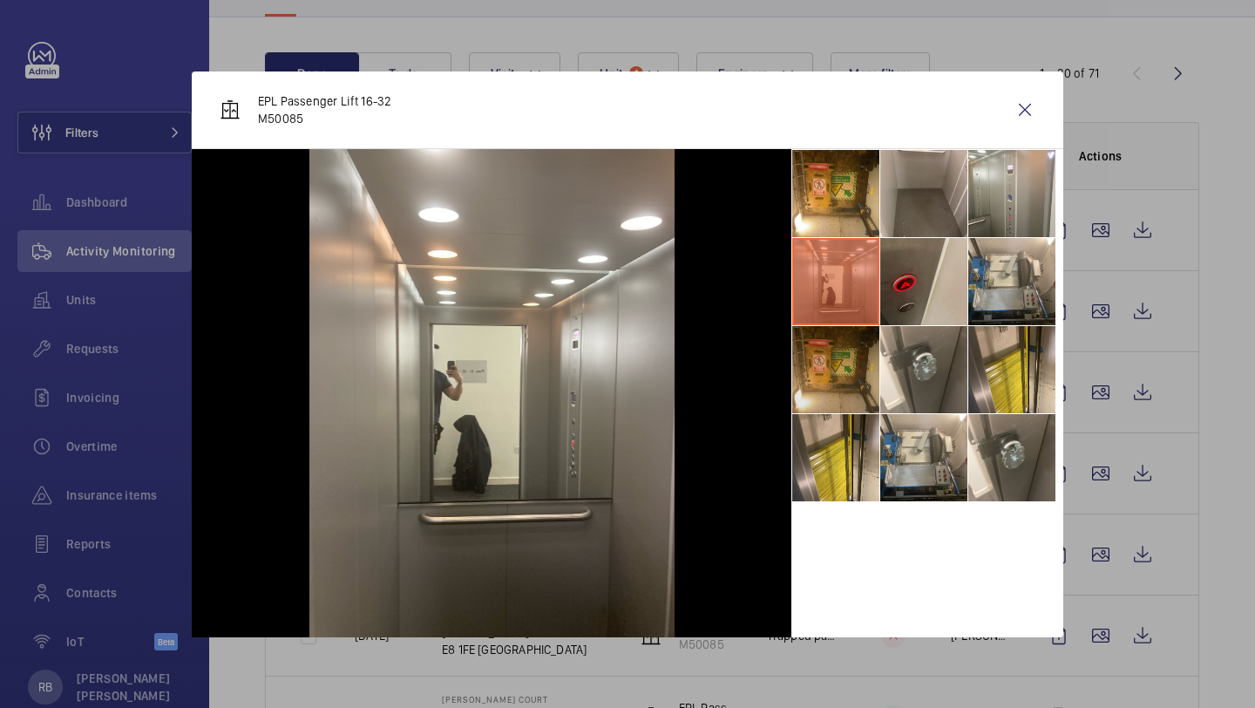
click at [828, 360] on li at bounding box center [835, 369] width 87 height 87
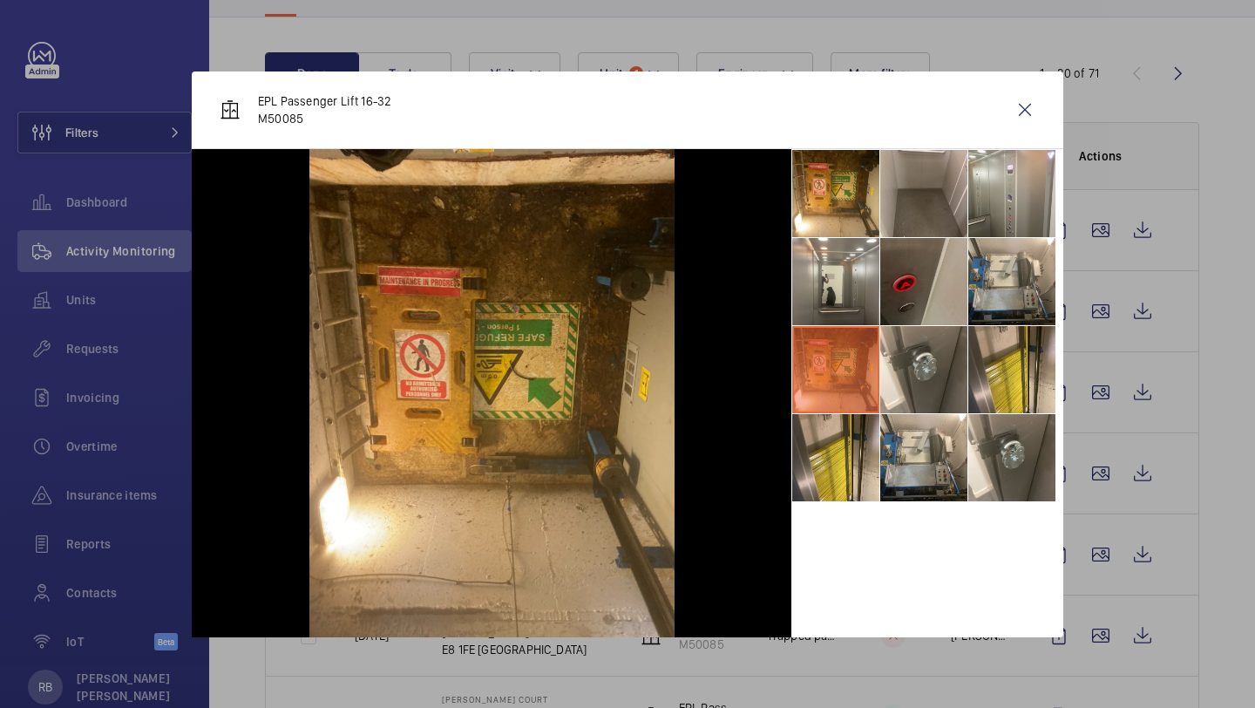
click at [885, 295] on li at bounding box center [924, 281] width 87 height 87
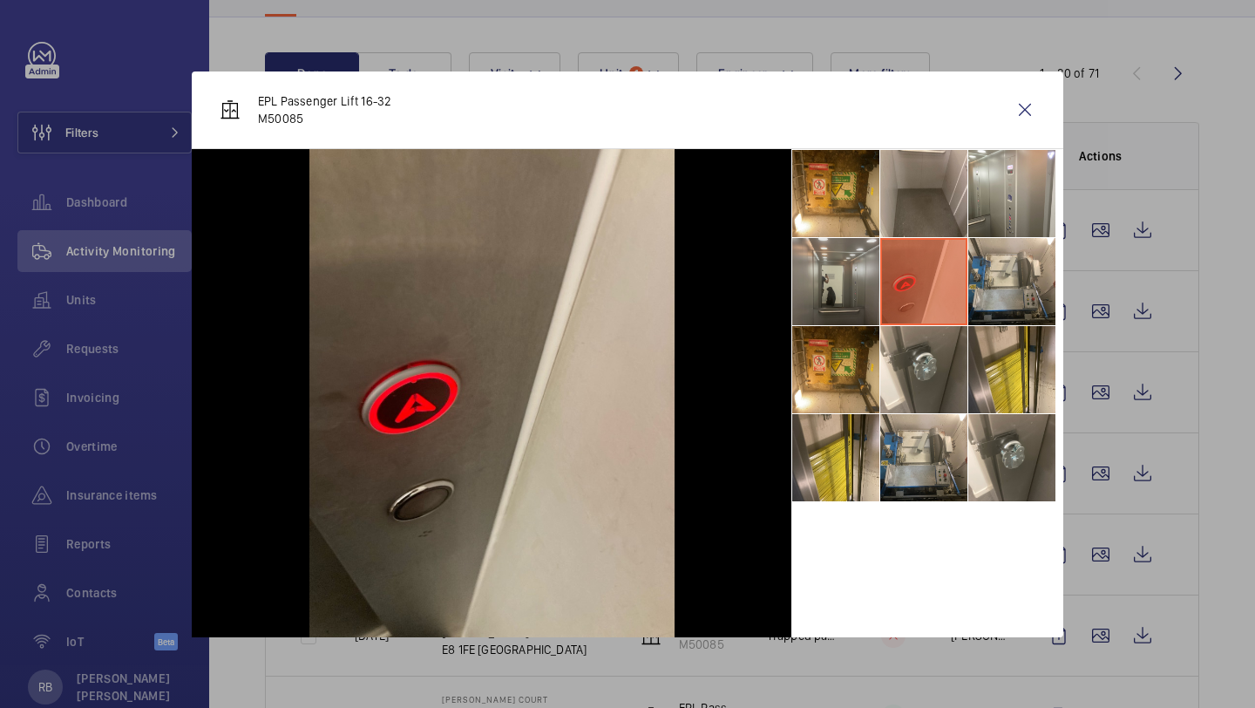
click at [842, 293] on li at bounding box center [835, 281] width 87 height 87
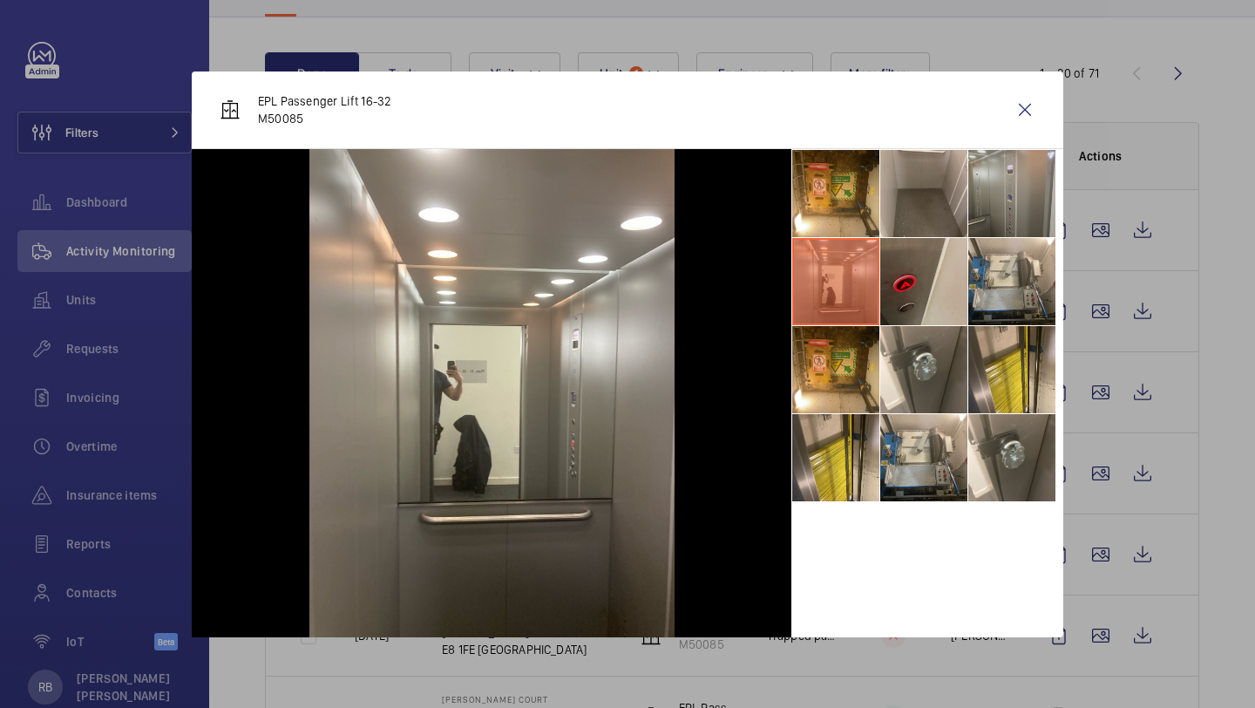
click at [1022, 192] on li at bounding box center [1012, 193] width 87 height 87
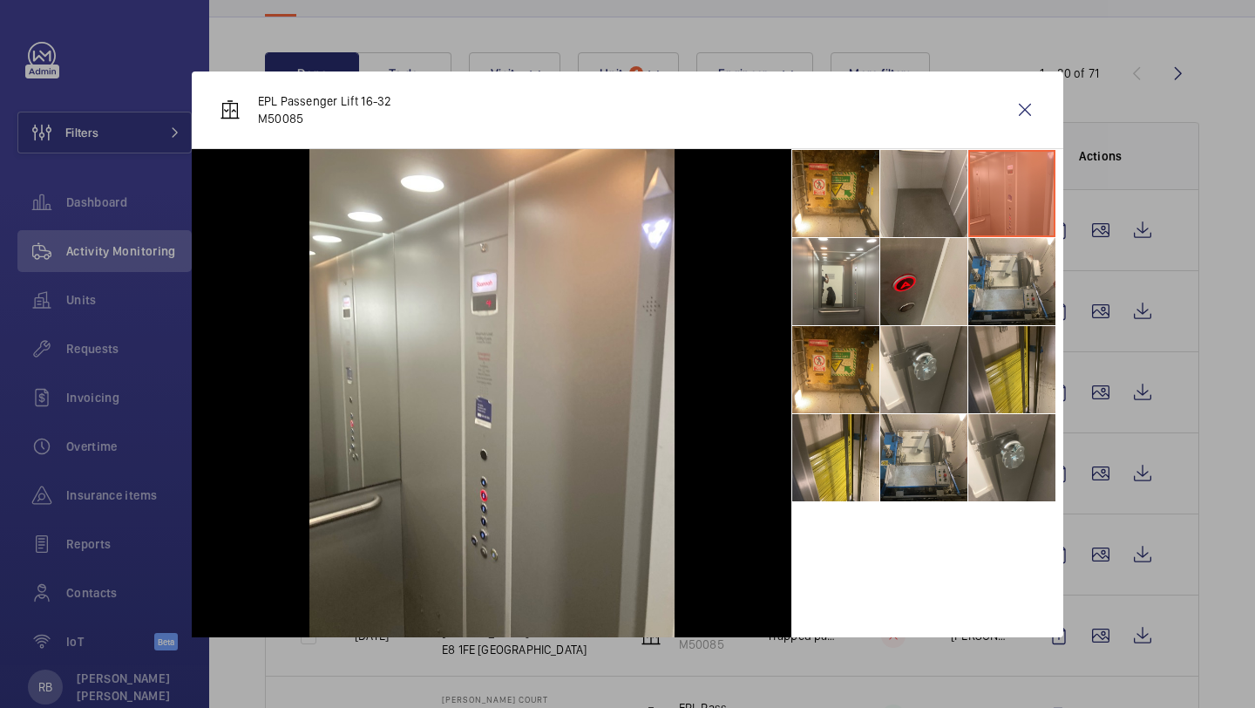
click at [987, 347] on li at bounding box center [1012, 369] width 87 height 87
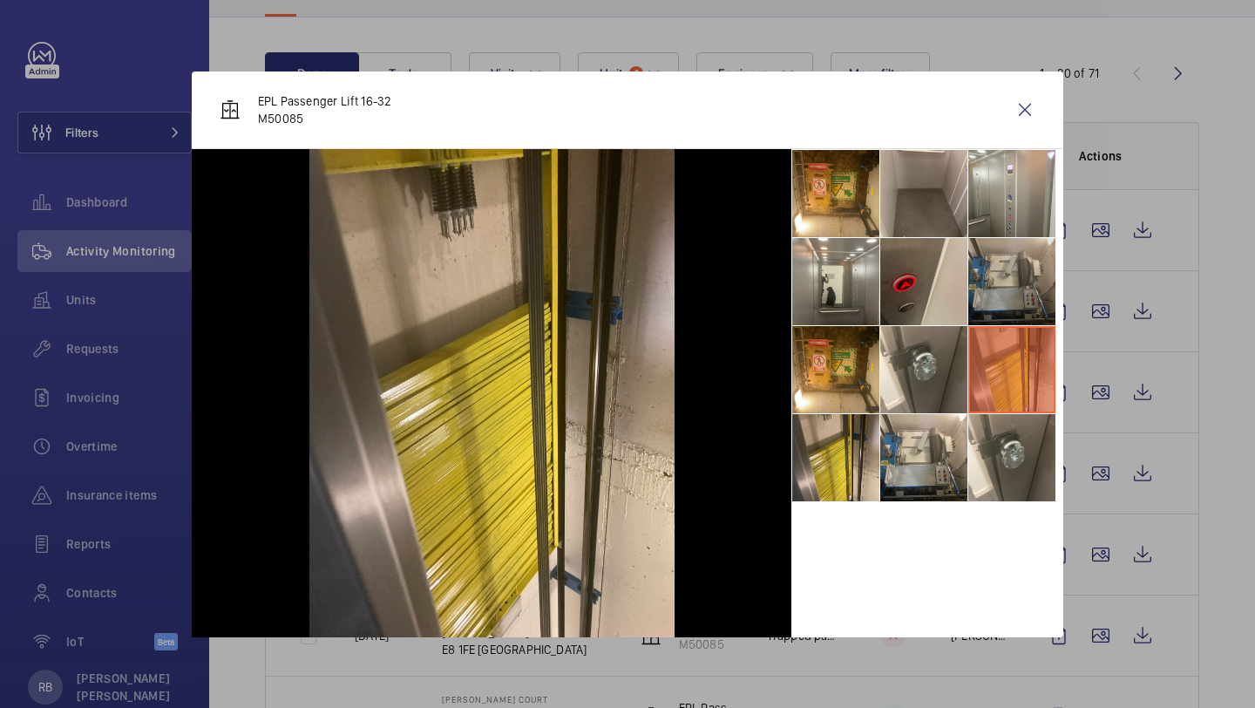
click at [1007, 271] on li at bounding box center [1012, 281] width 87 height 87
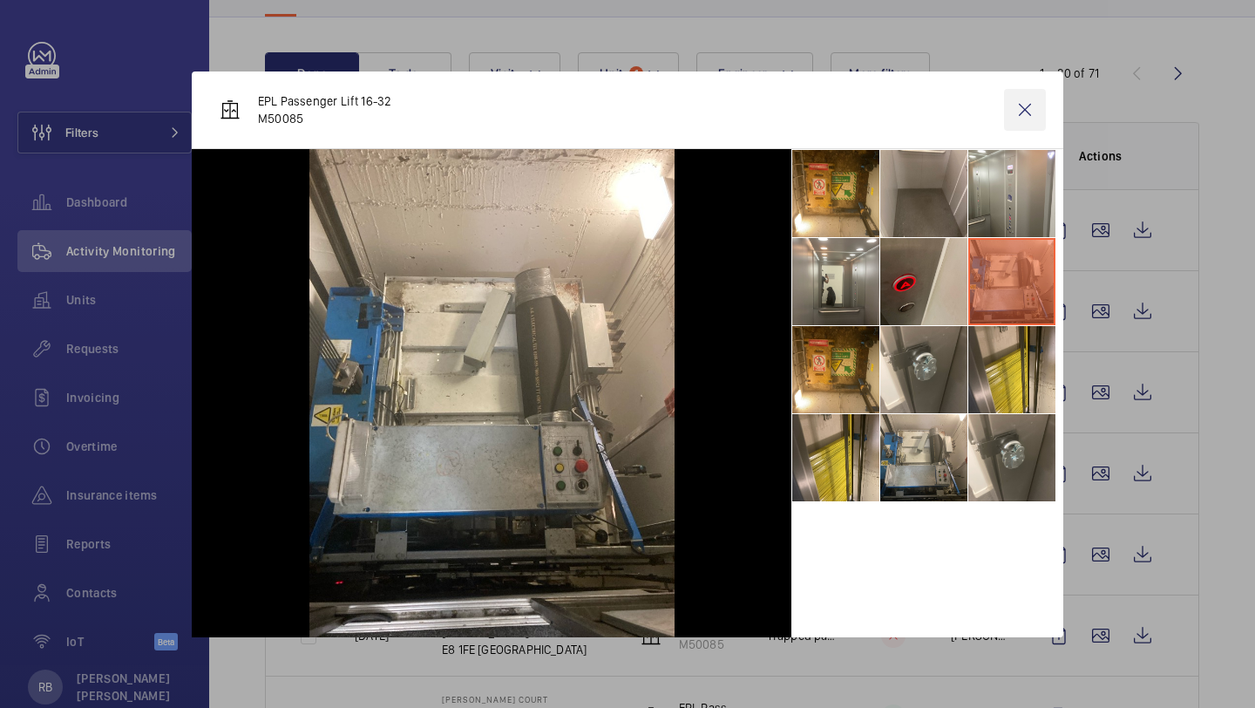
click at [1021, 111] on wm-front-icon-button at bounding box center [1025, 110] width 42 height 42
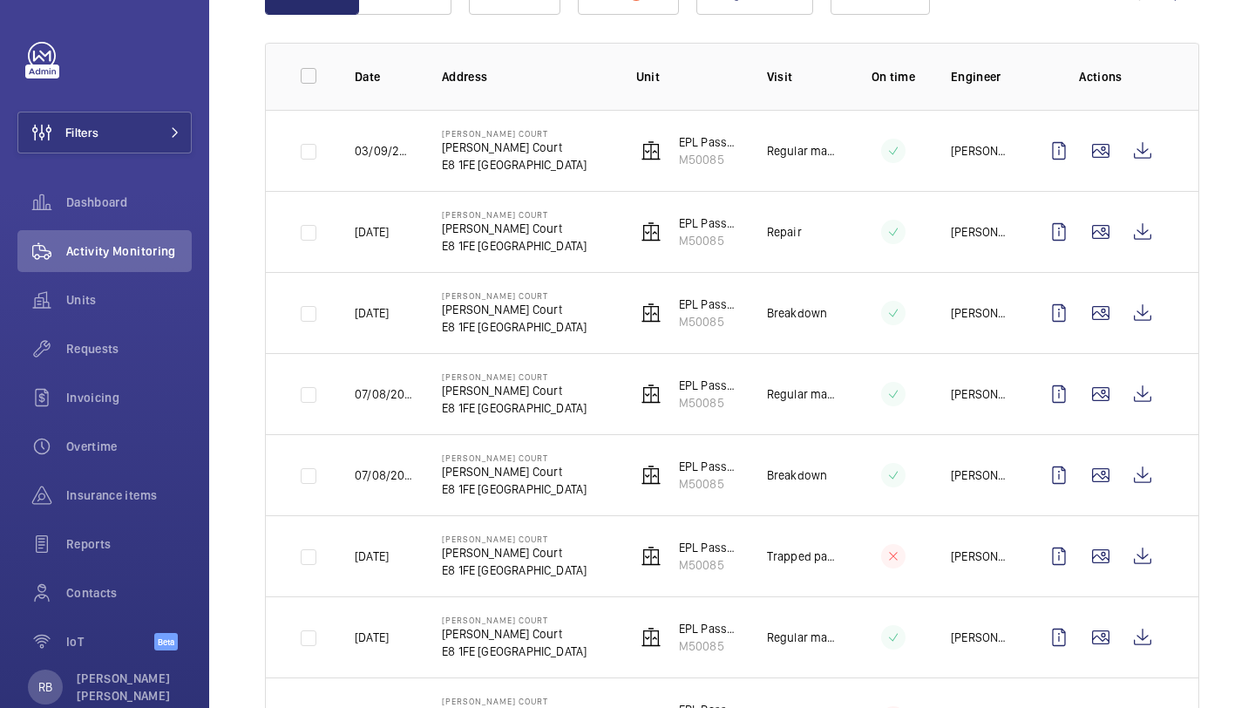
scroll to position [299, 0]
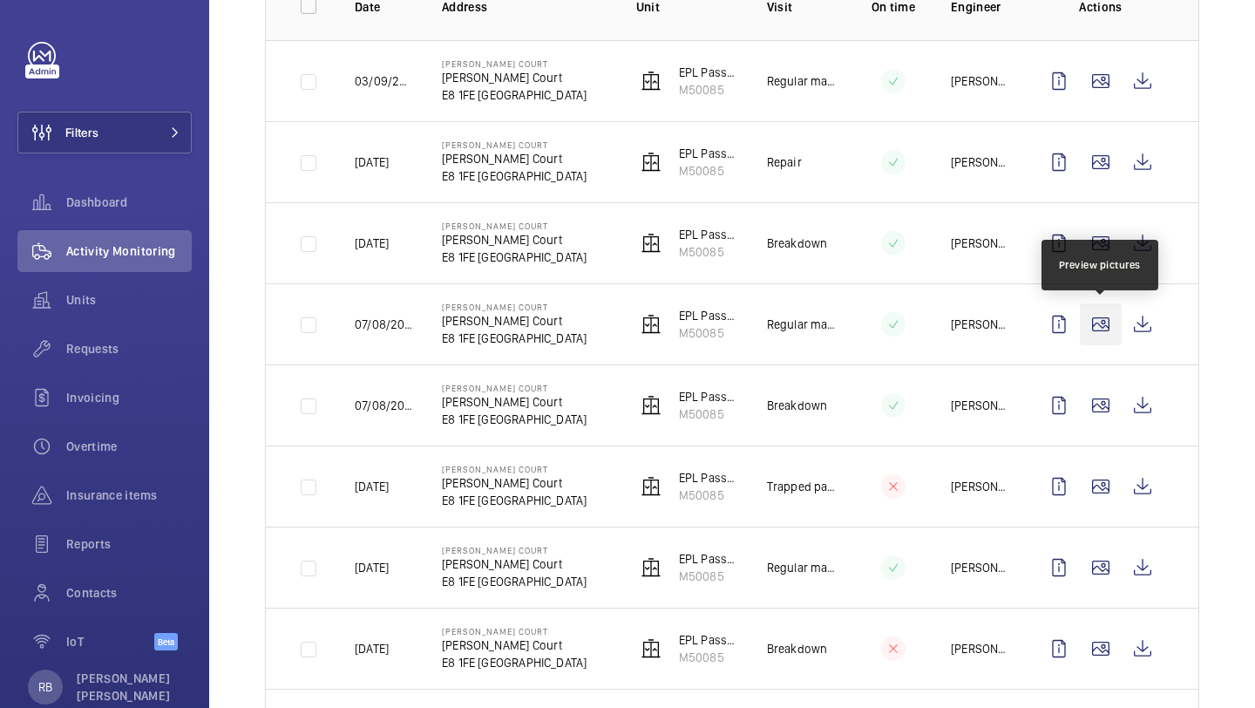
click at [1098, 323] on wm-front-icon-button at bounding box center [1101, 324] width 42 height 42
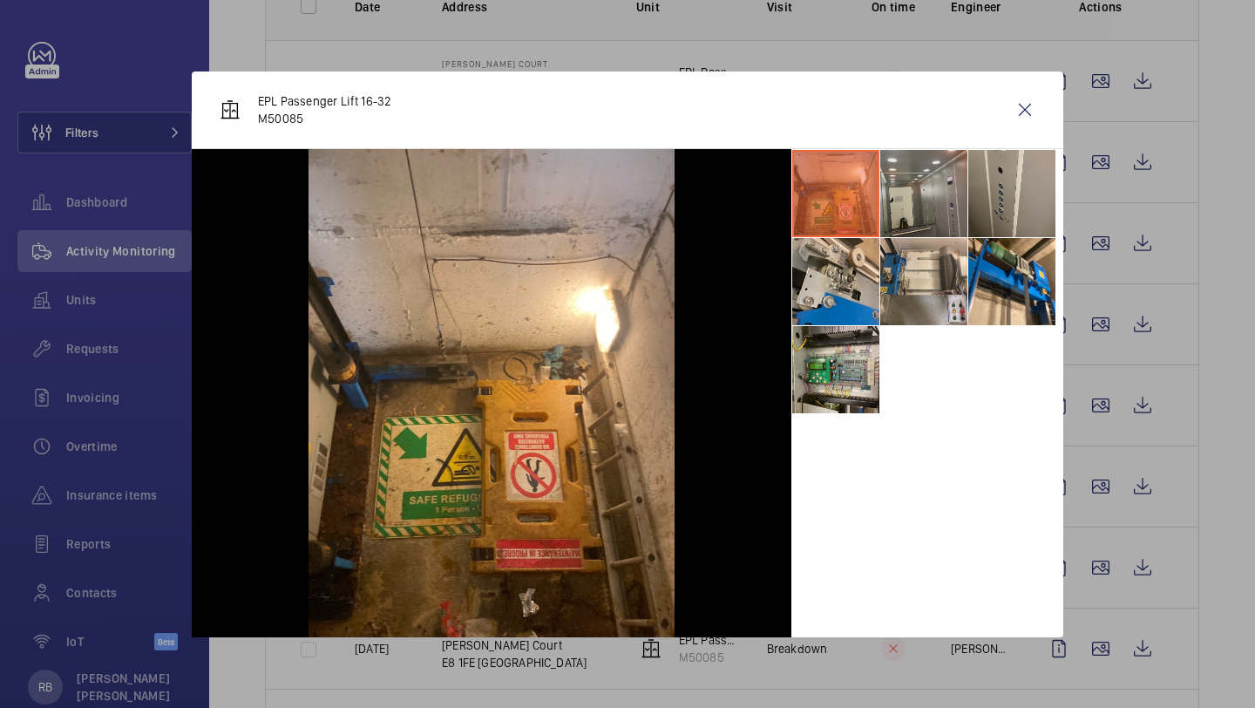
click at [928, 203] on li at bounding box center [924, 193] width 87 height 87
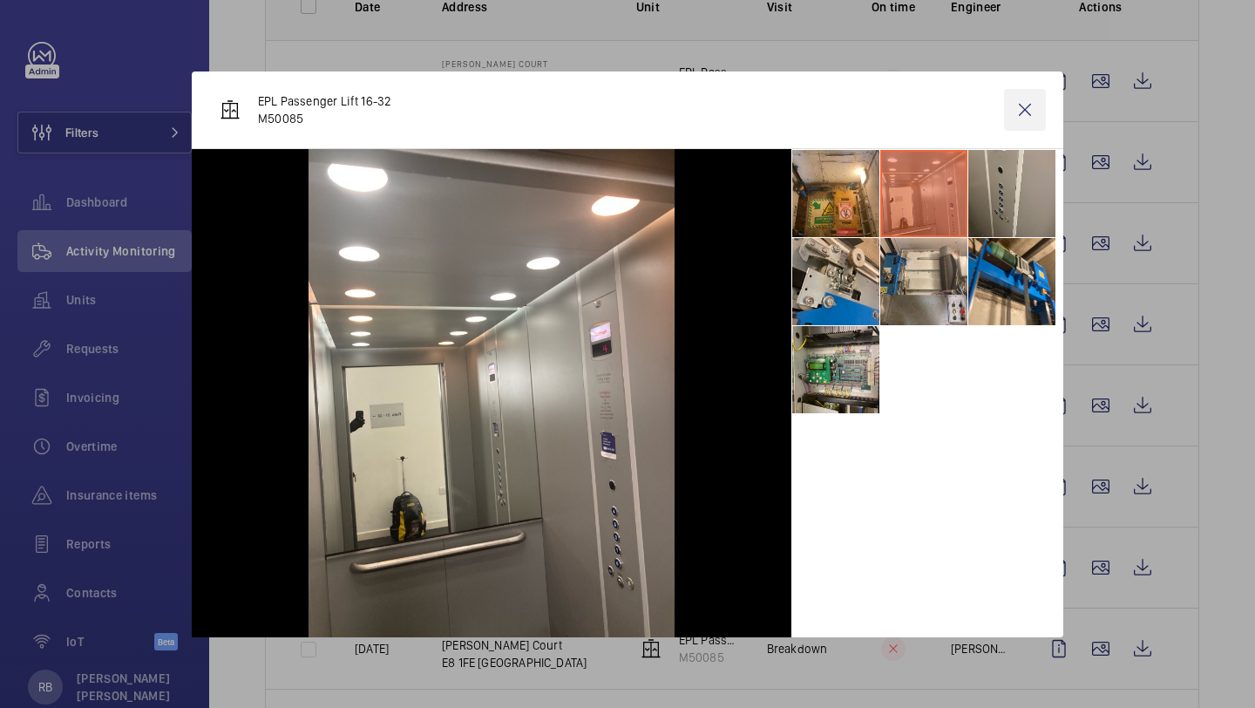
click at [1024, 115] on wm-front-icon-button at bounding box center [1025, 110] width 42 height 42
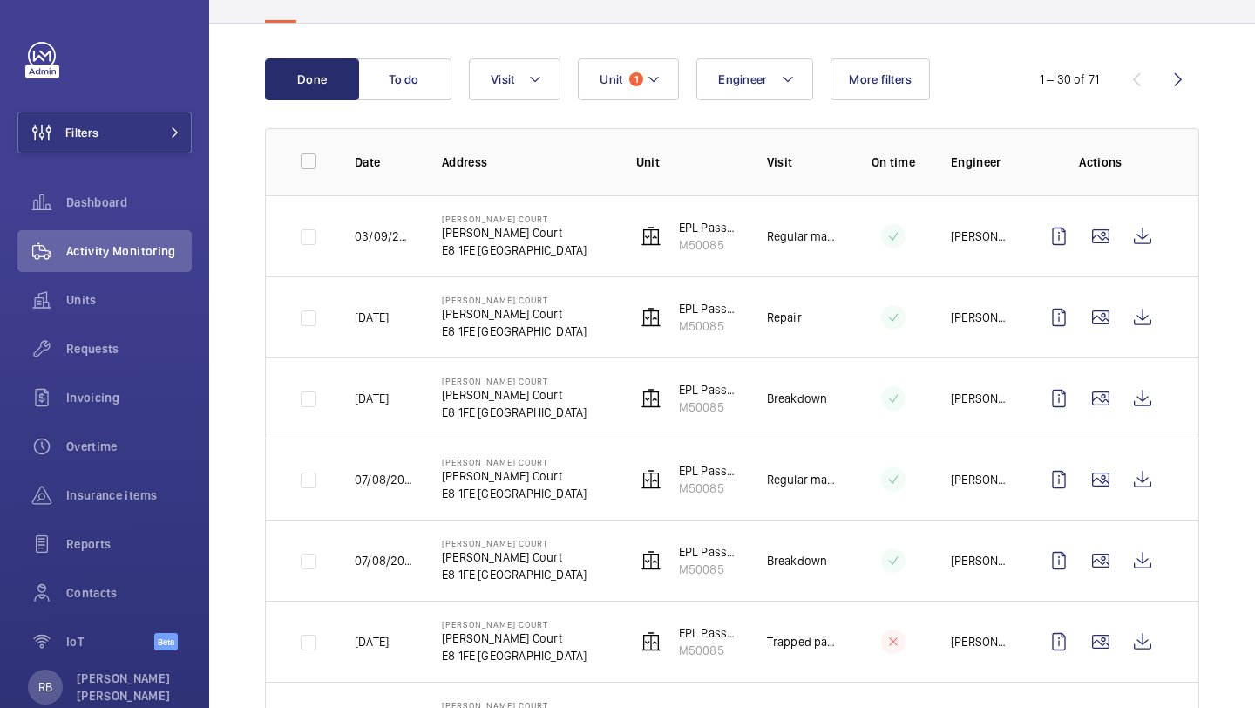
scroll to position [24, 0]
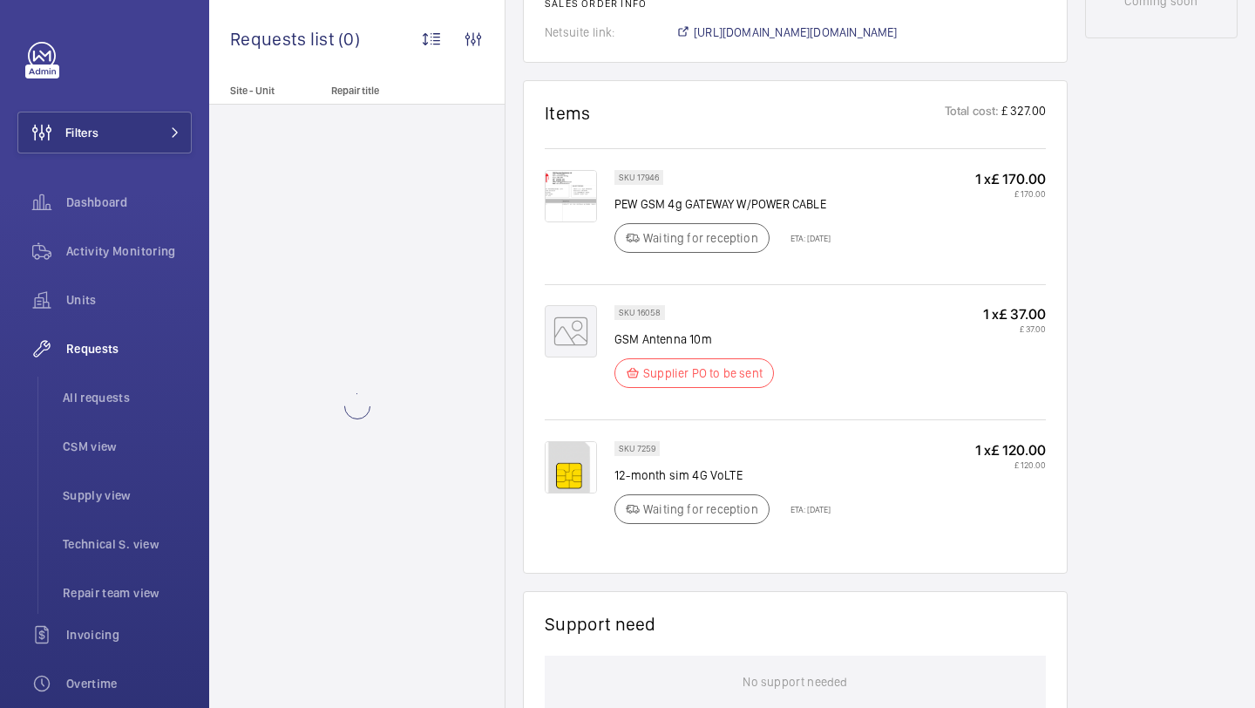
scroll to position [1437, 0]
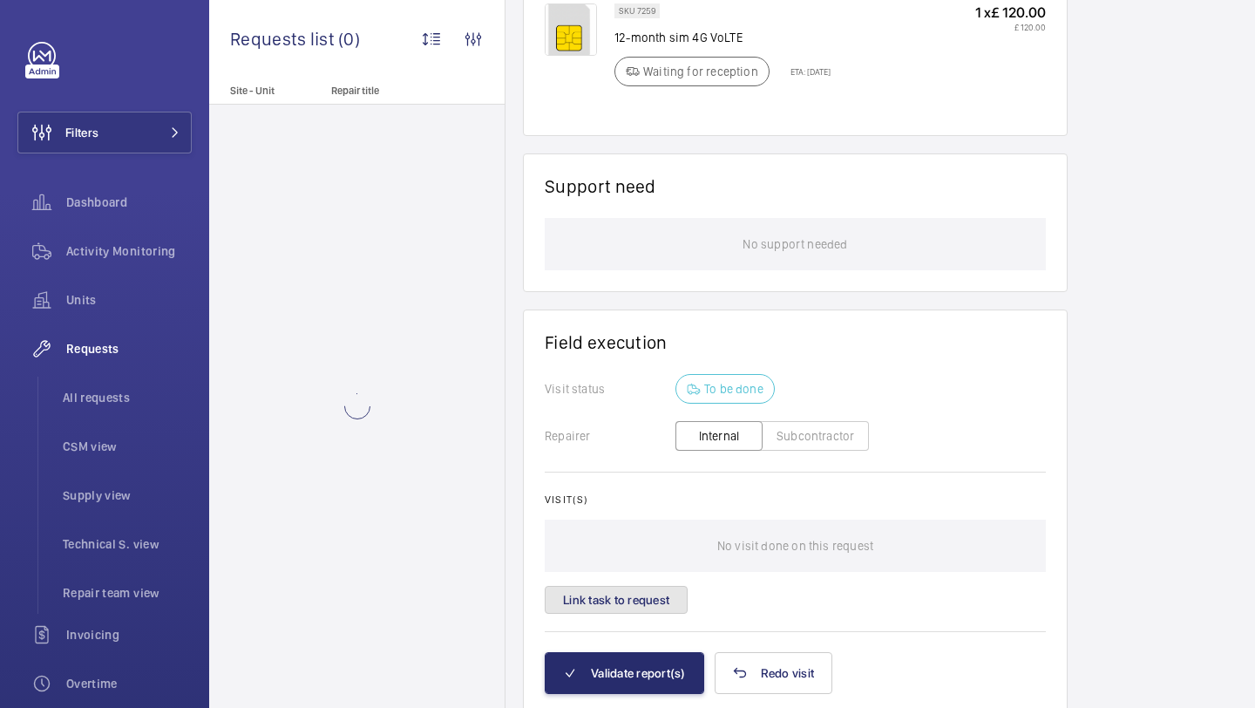
click at [643, 586] on button "Link task to request" at bounding box center [616, 600] width 143 height 28
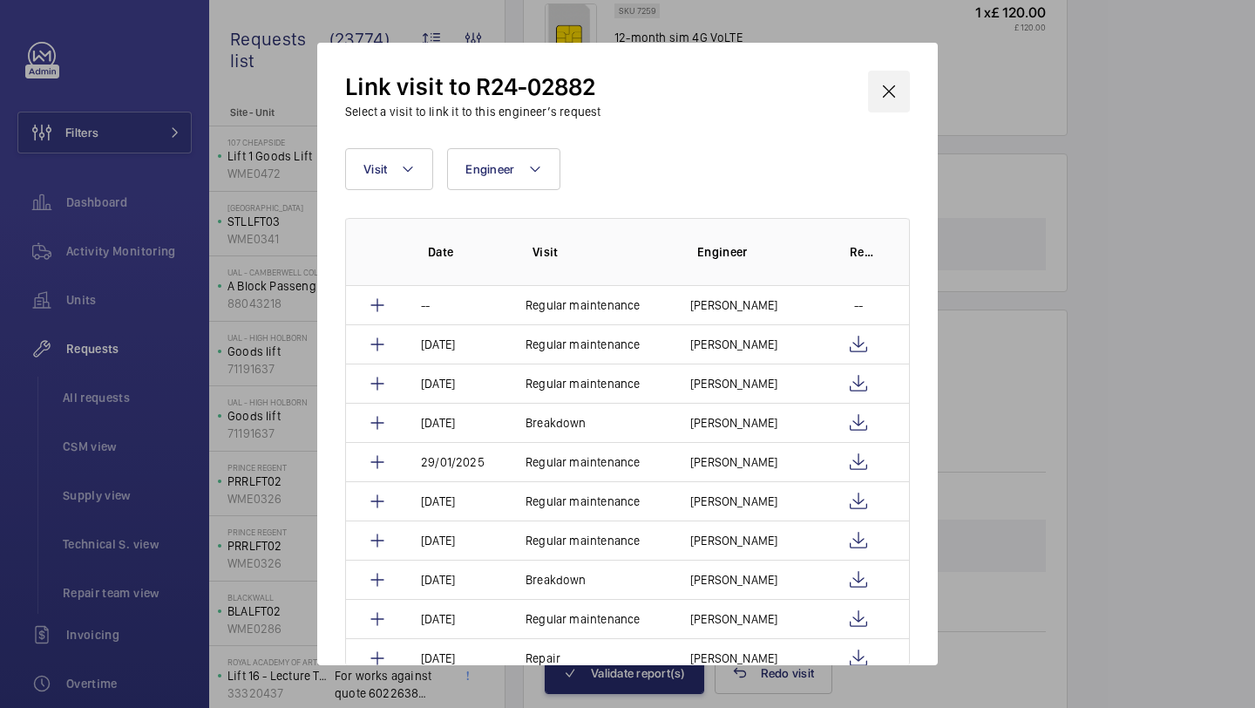
click at [877, 103] on wm-front-icon-button at bounding box center [889, 92] width 42 height 42
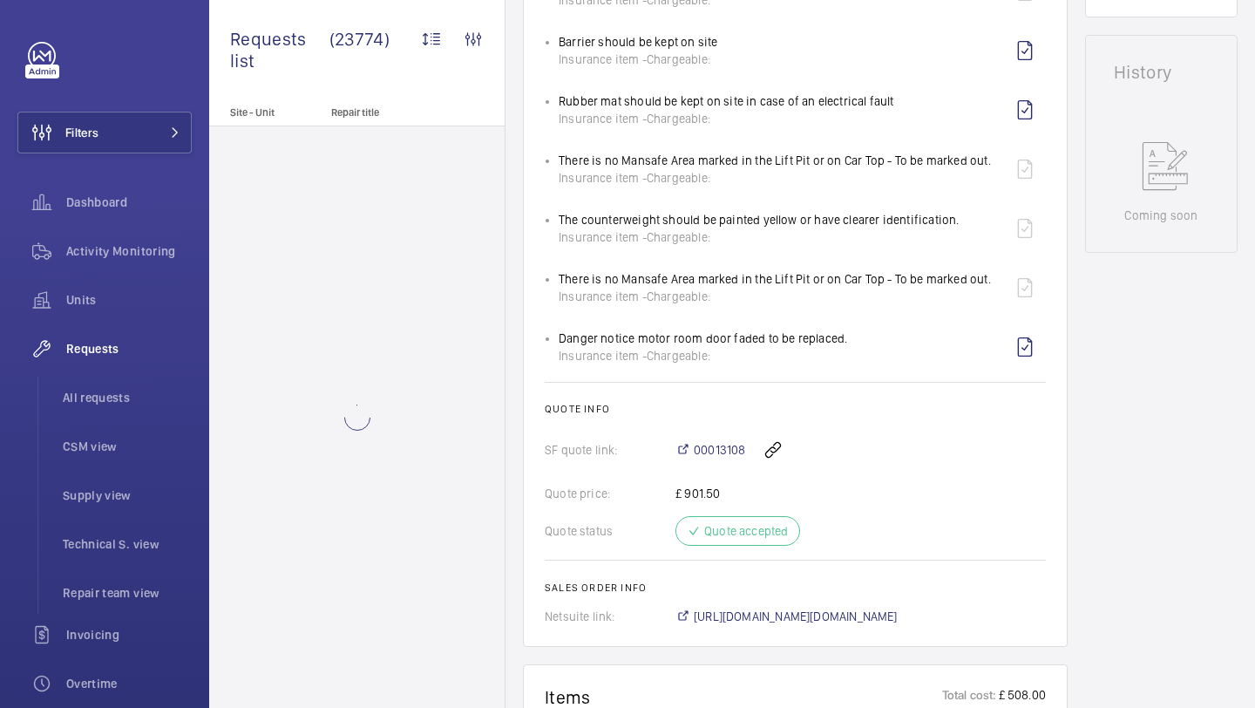
scroll to position [1365, 0]
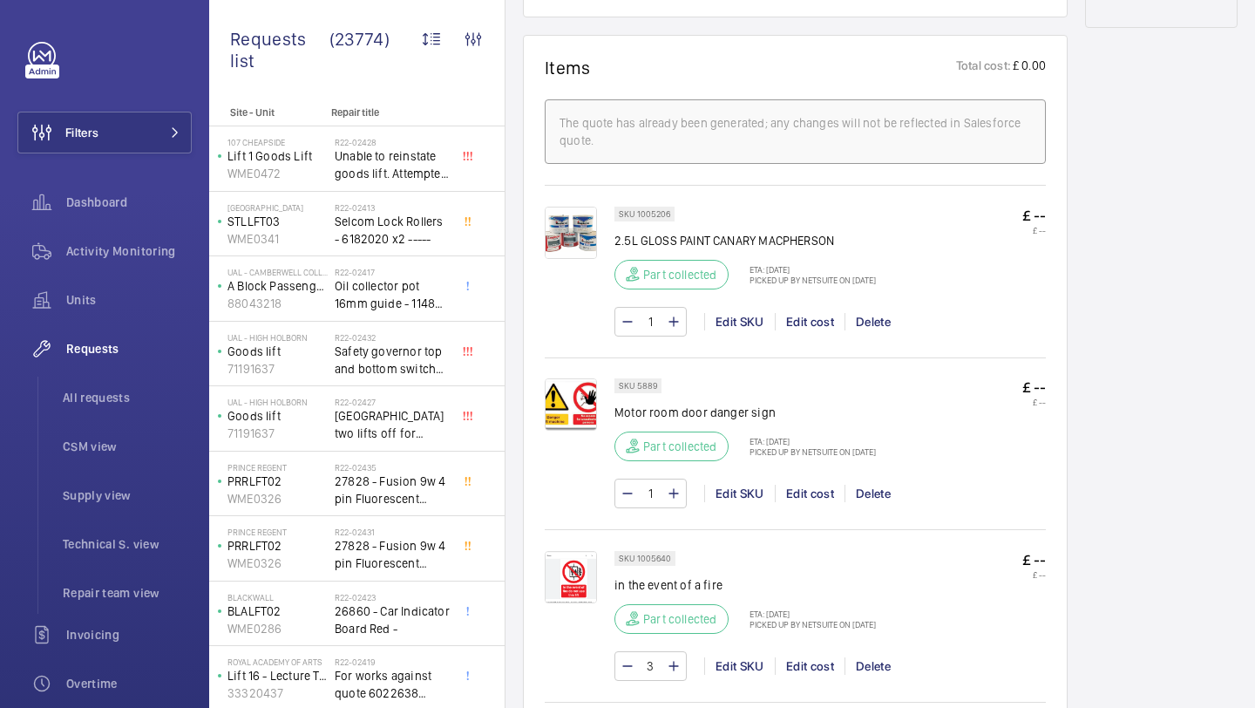
scroll to position [1008, 0]
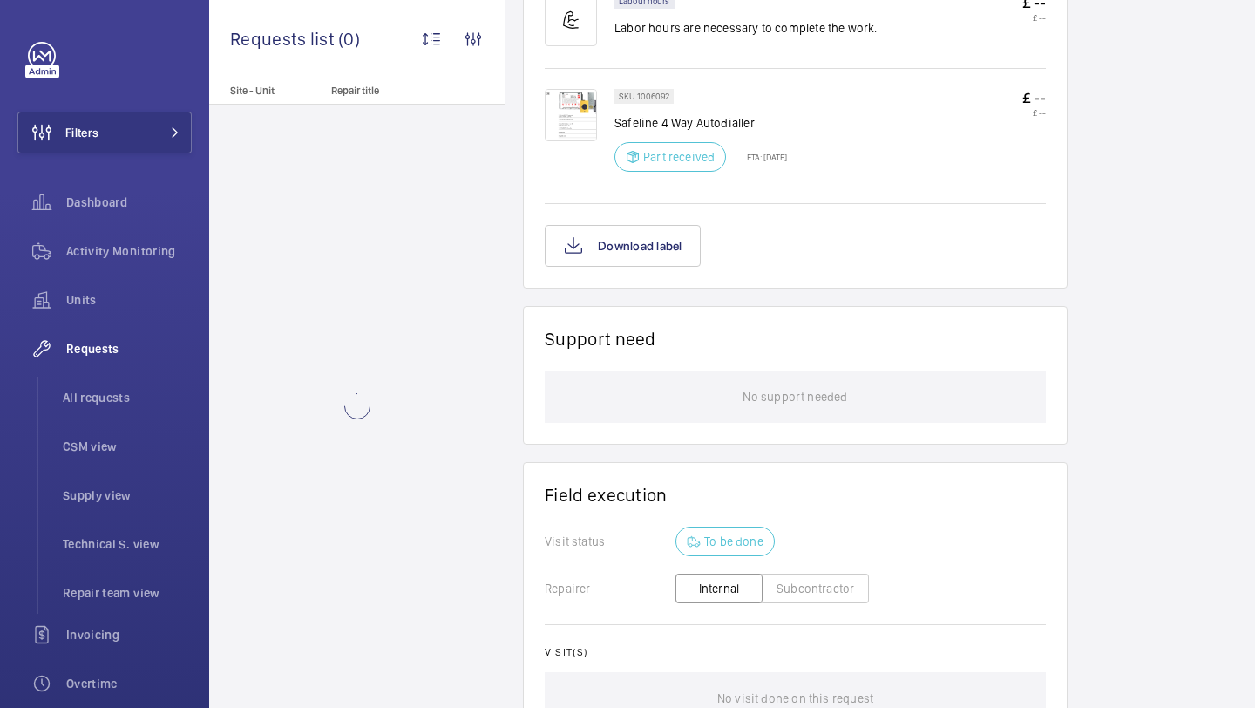
scroll to position [1342, 0]
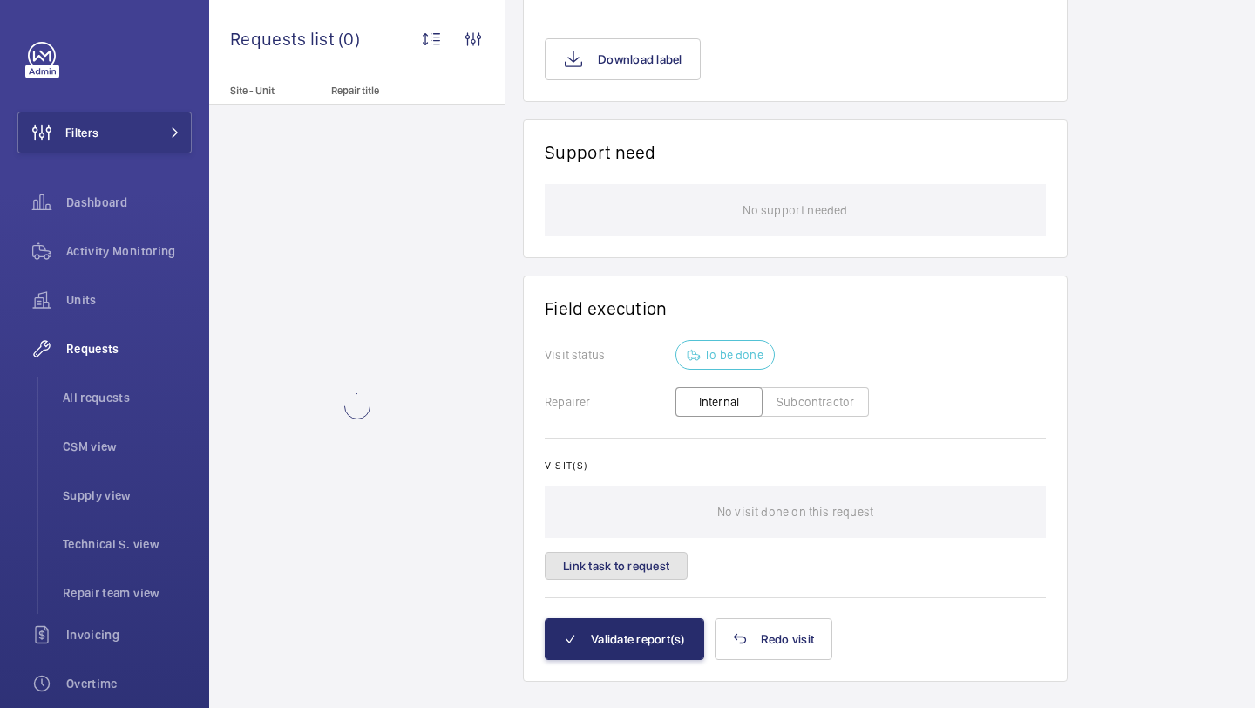
click at [599, 552] on button "Link task to request" at bounding box center [616, 566] width 143 height 28
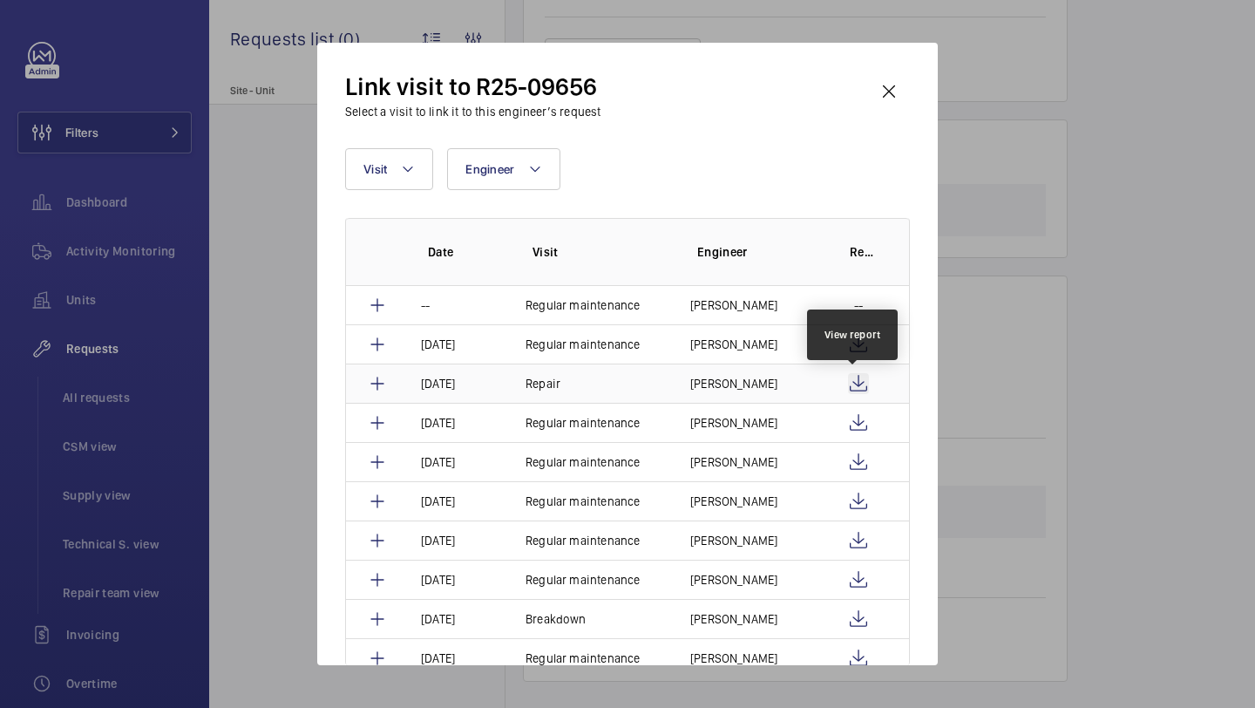
click at [858, 382] on wm-front-icon-button at bounding box center [858, 383] width 21 height 21
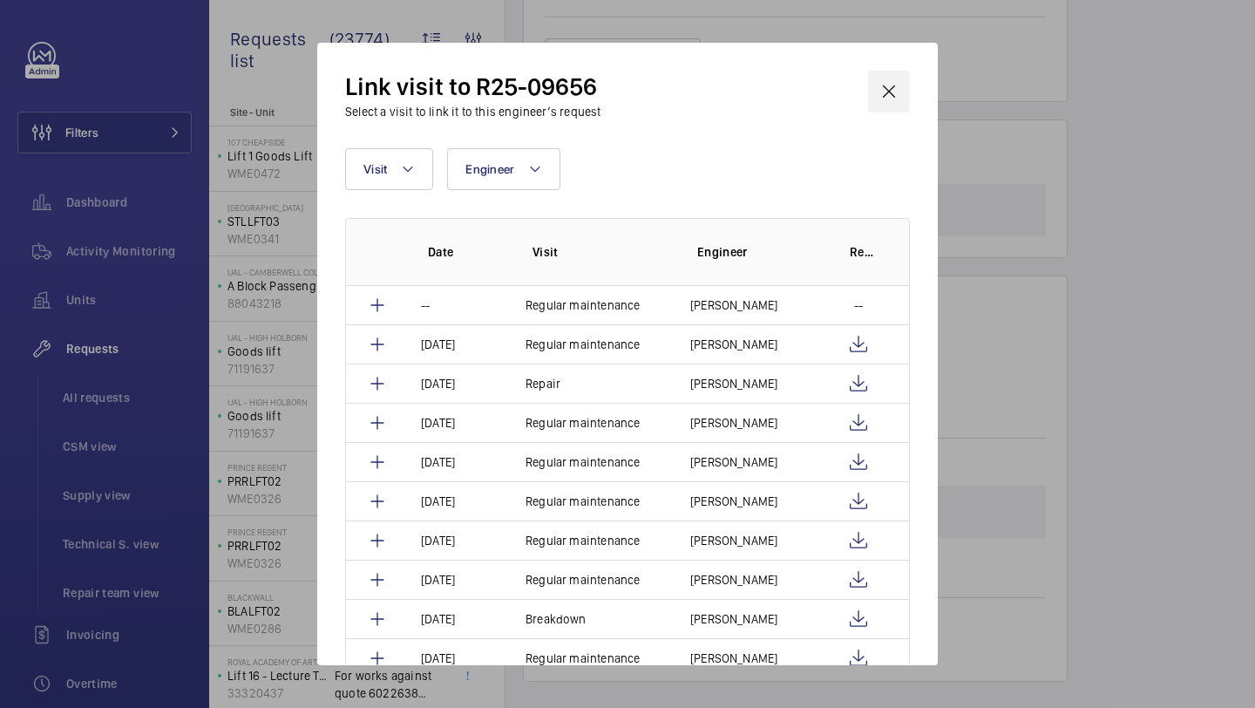
click at [896, 105] on wm-front-icon-button at bounding box center [889, 92] width 42 height 42
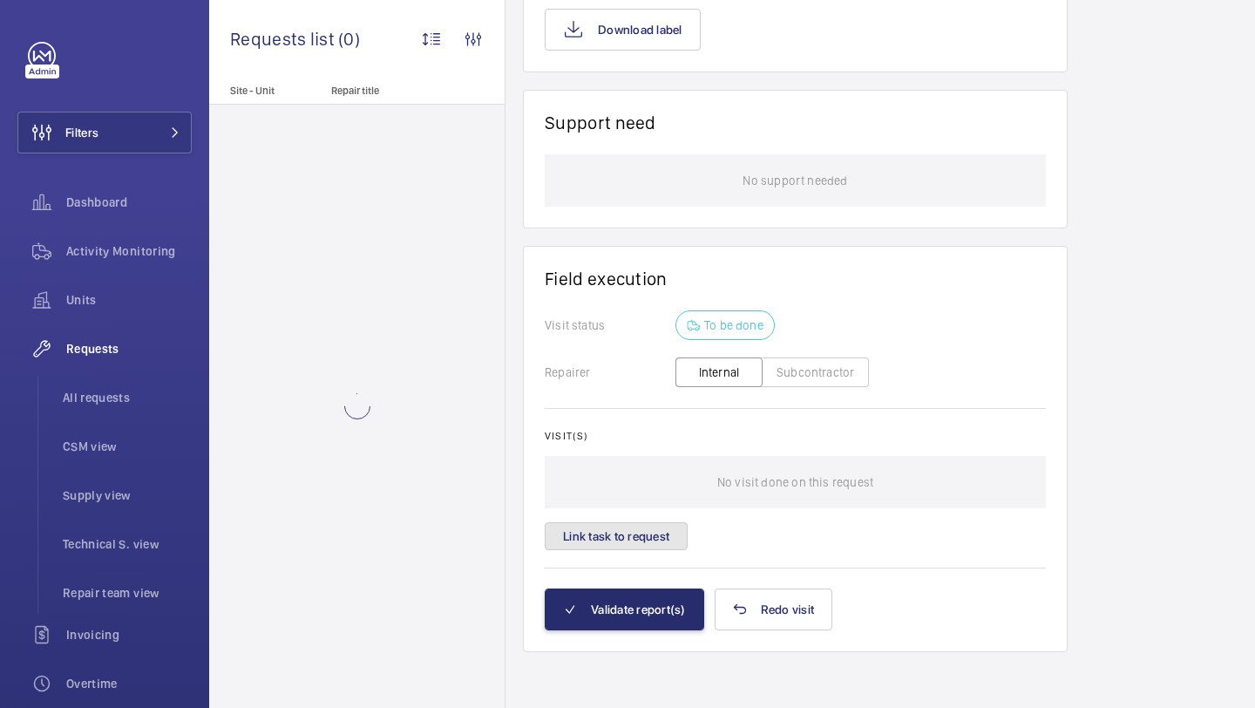
scroll to position [1324, 0]
click at [622, 524] on button "Link task to request" at bounding box center [616, 536] width 143 height 28
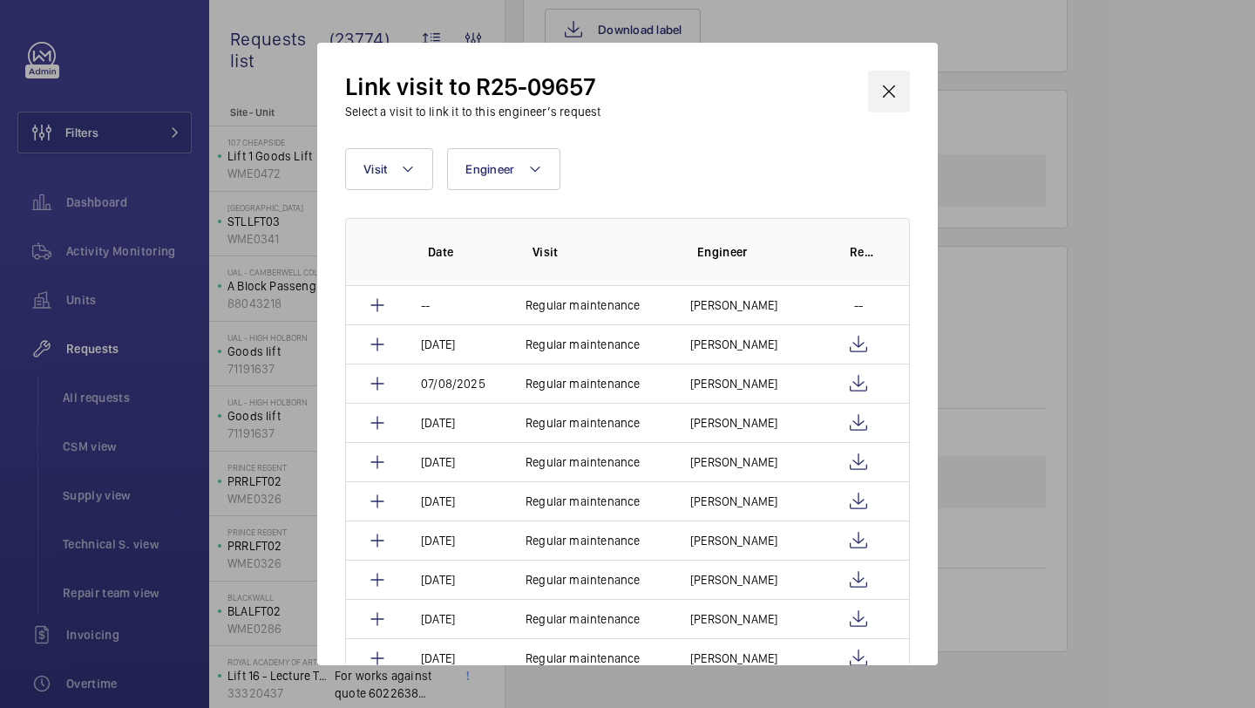
click at [884, 90] on wm-front-icon-button at bounding box center [889, 92] width 42 height 42
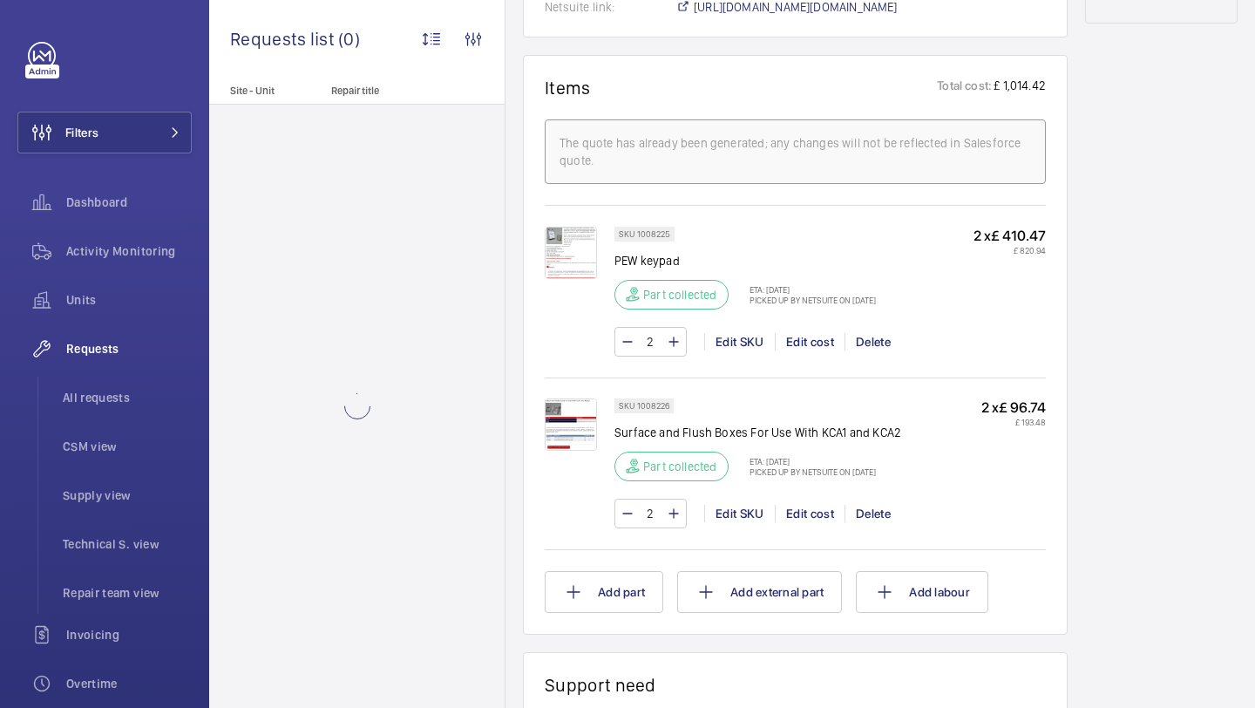
scroll to position [1036, 0]
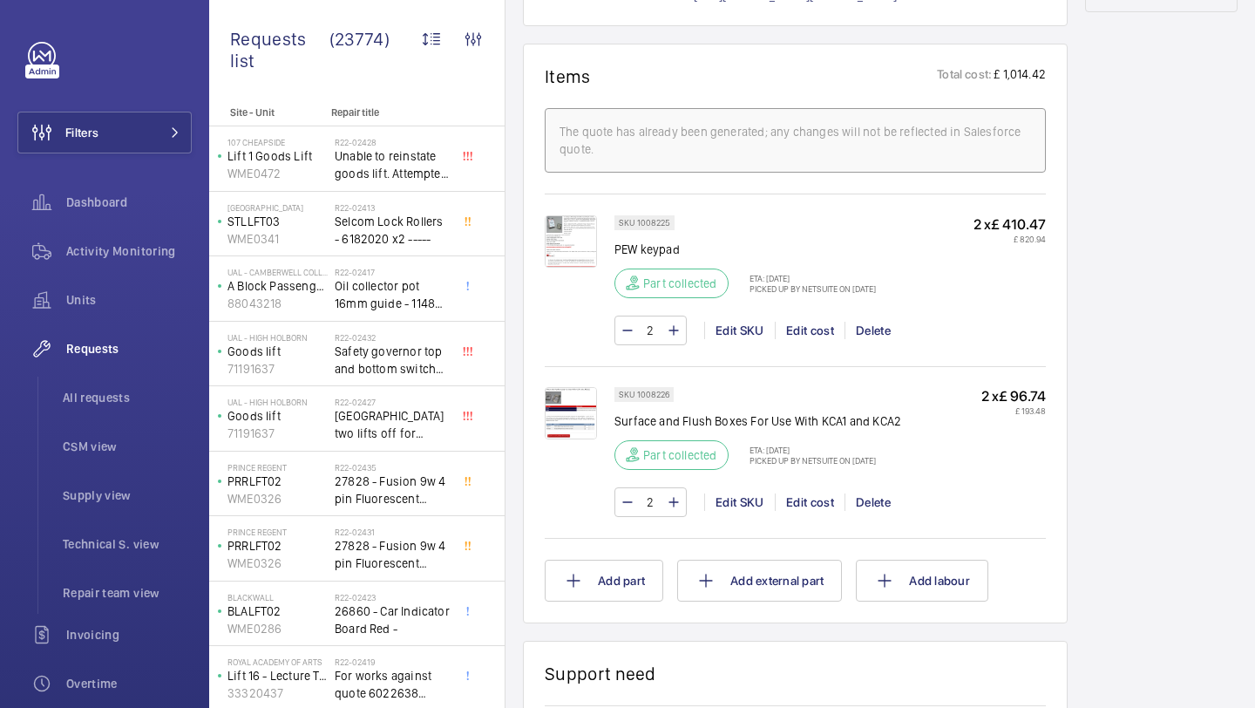
click at [560, 390] on img at bounding box center [571, 413] width 52 height 52
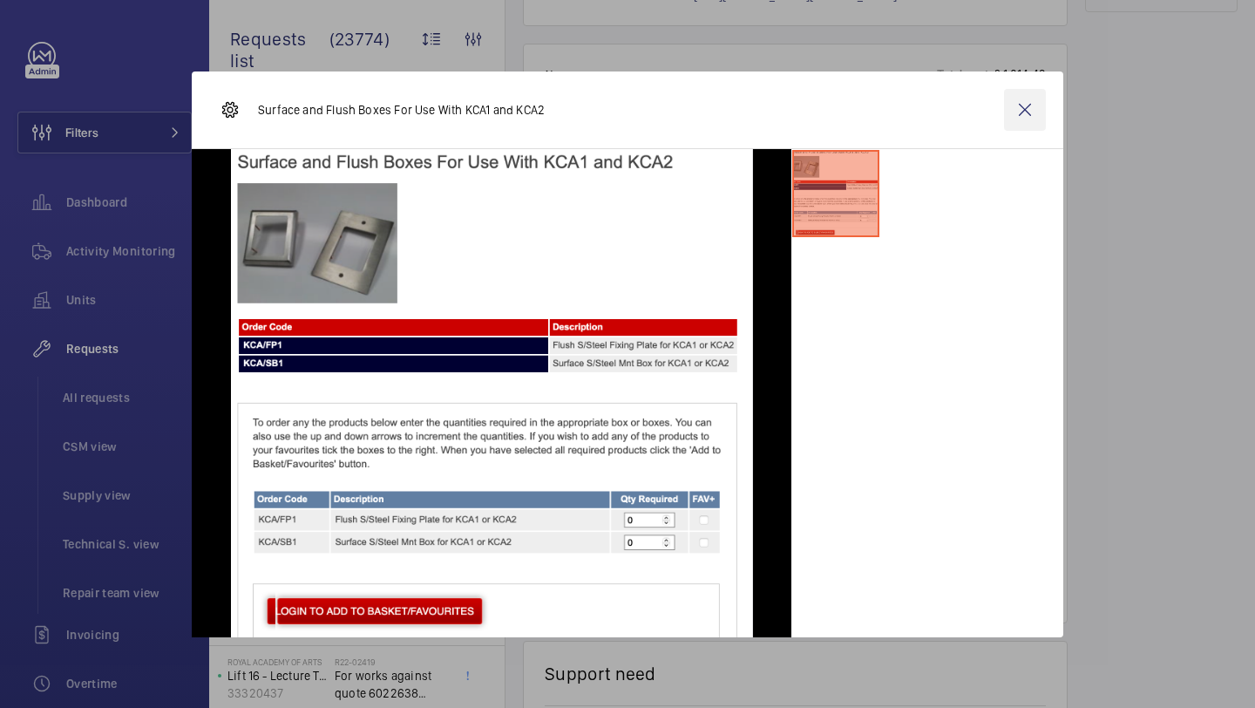
click at [1025, 100] on wm-front-icon-button at bounding box center [1025, 110] width 42 height 42
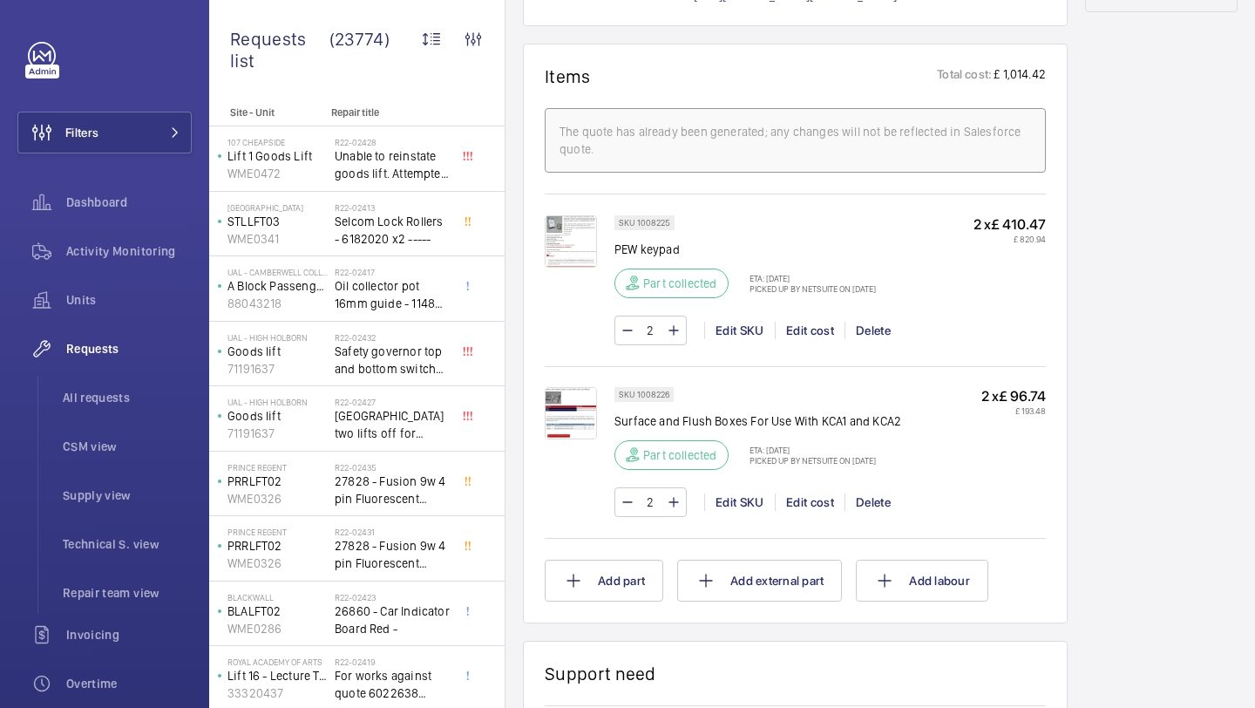
click at [573, 244] on img at bounding box center [571, 241] width 52 height 52
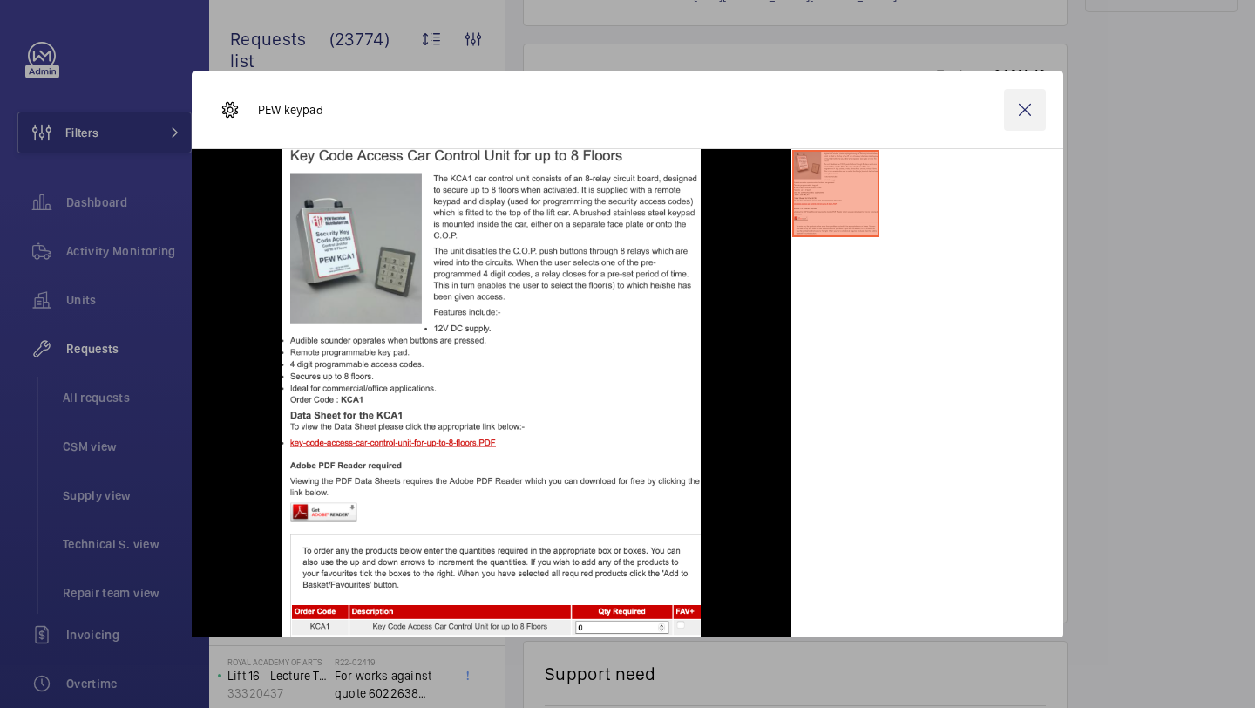
click at [1030, 127] on wm-front-icon-button at bounding box center [1025, 110] width 42 height 42
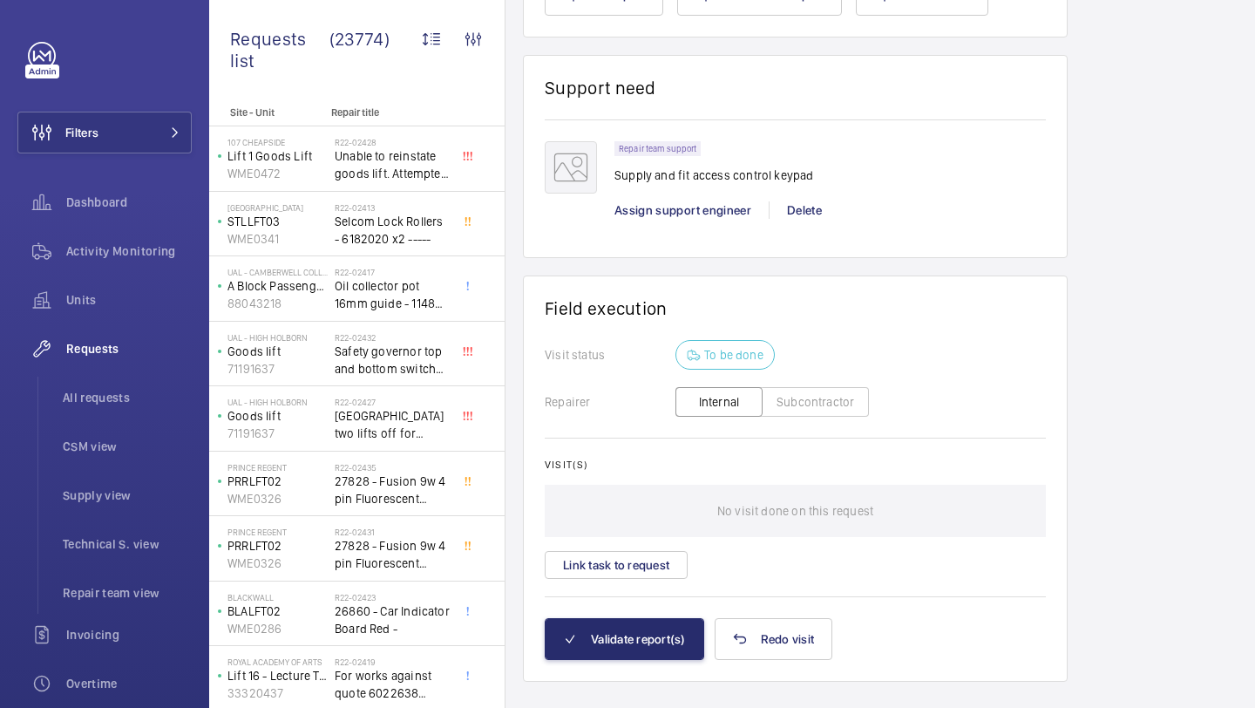
scroll to position [1653, 0]
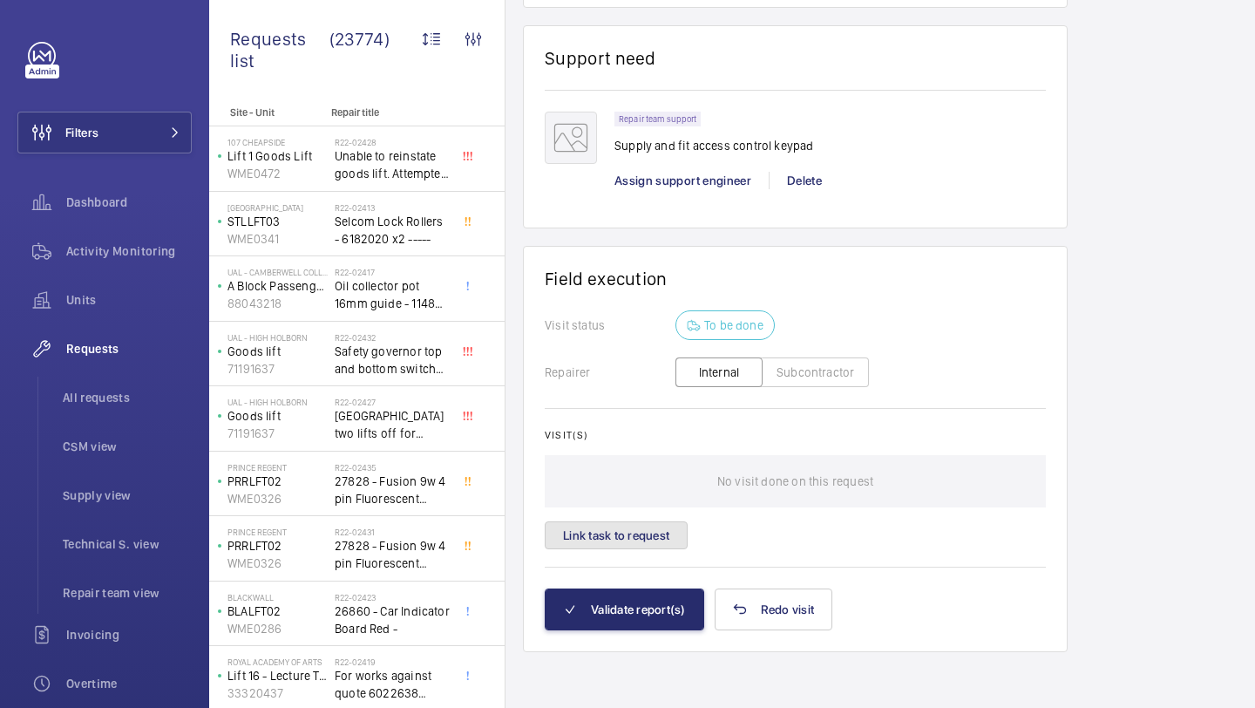
click at [604, 534] on button "Link task to request" at bounding box center [616, 535] width 143 height 28
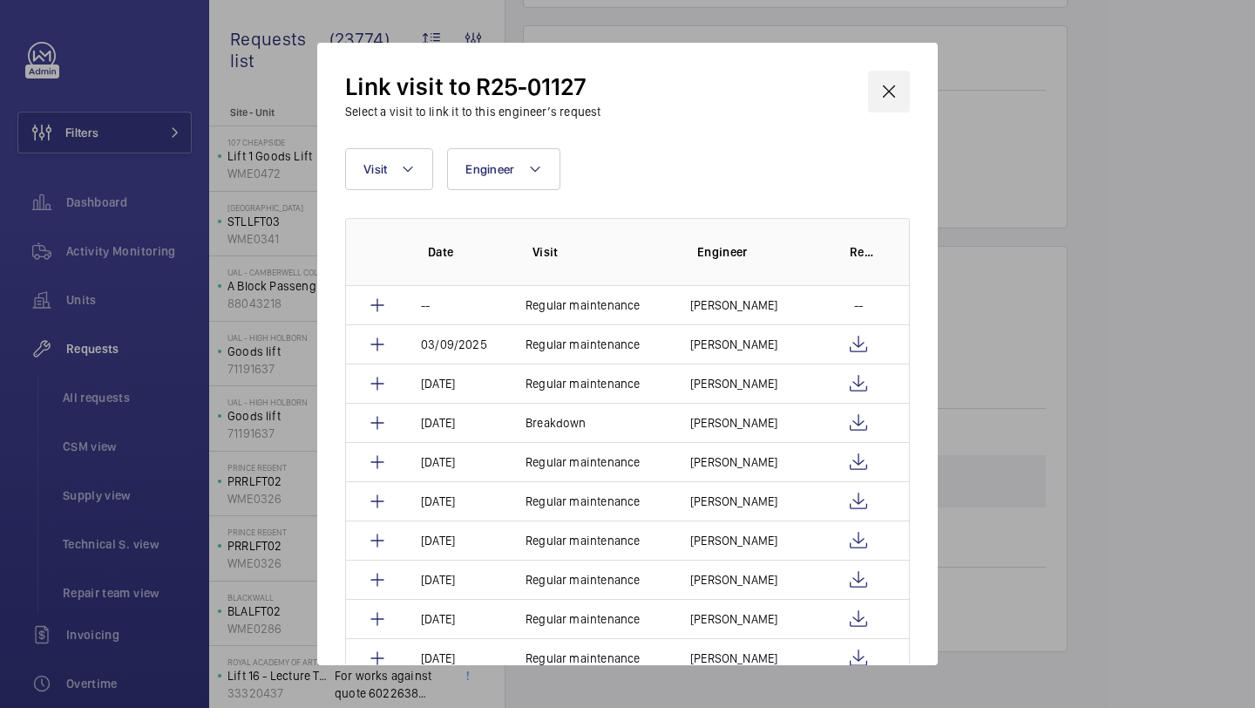
click at [893, 79] on wm-front-icon-button at bounding box center [889, 92] width 42 height 42
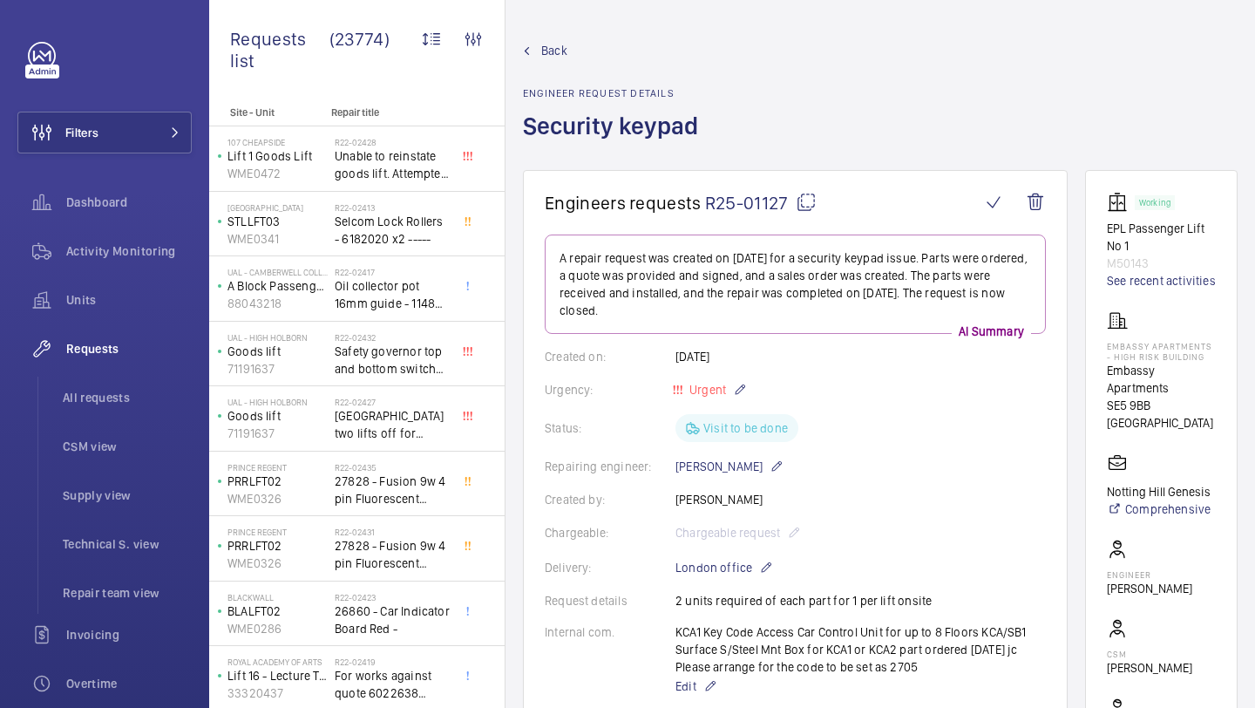
click at [1148, 311] on wm-front-card-body "Working EPL Passenger Lift No 1 M50143 See recent activities Embassy Apartments…" at bounding box center [1161, 491] width 109 height 599
click at [1143, 288] on link "See recent activities" at bounding box center [1161, 280] width 109 height 17
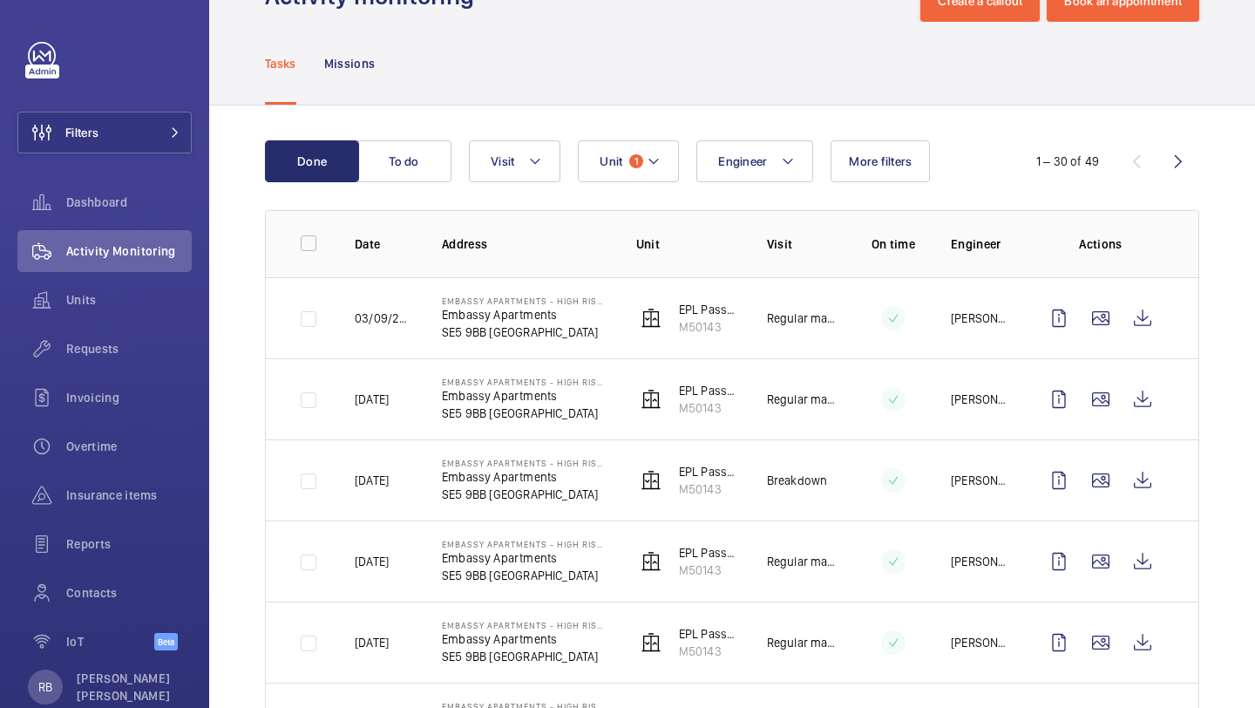
scroll to position [78, 0]
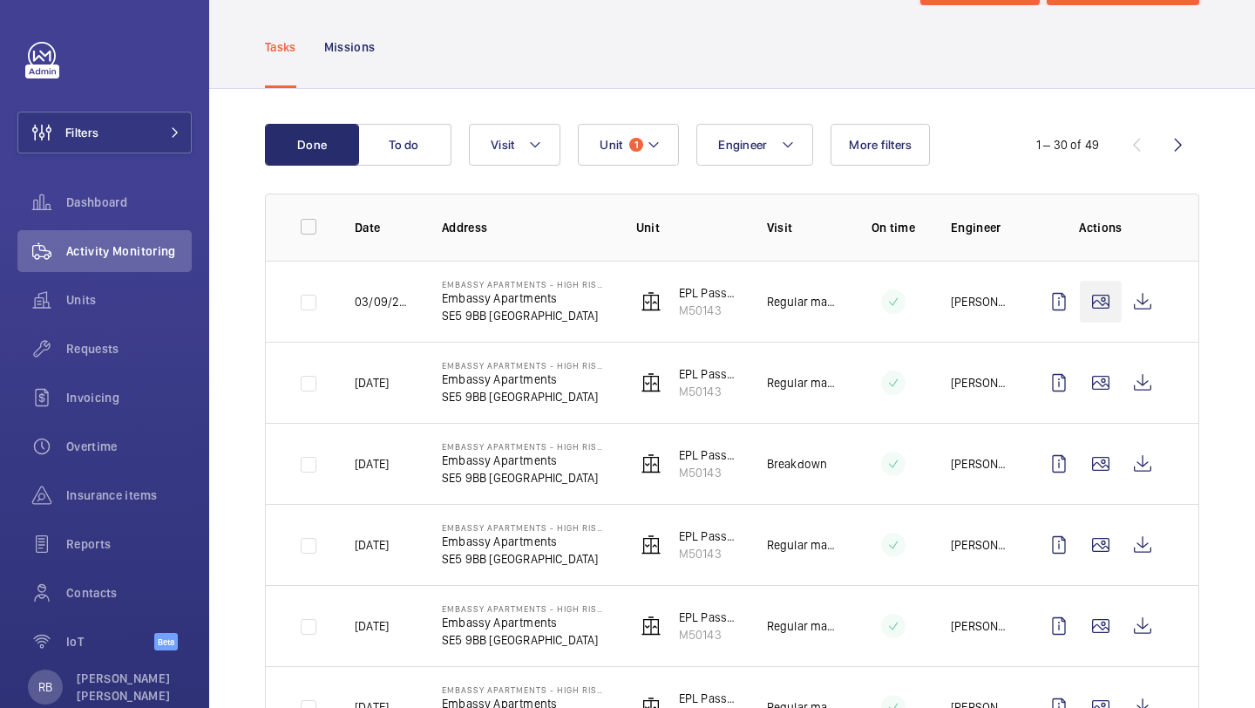
click at [1091, 316] on wm-front-icon-button at bounding box center [1101, 302] width 42 height 42
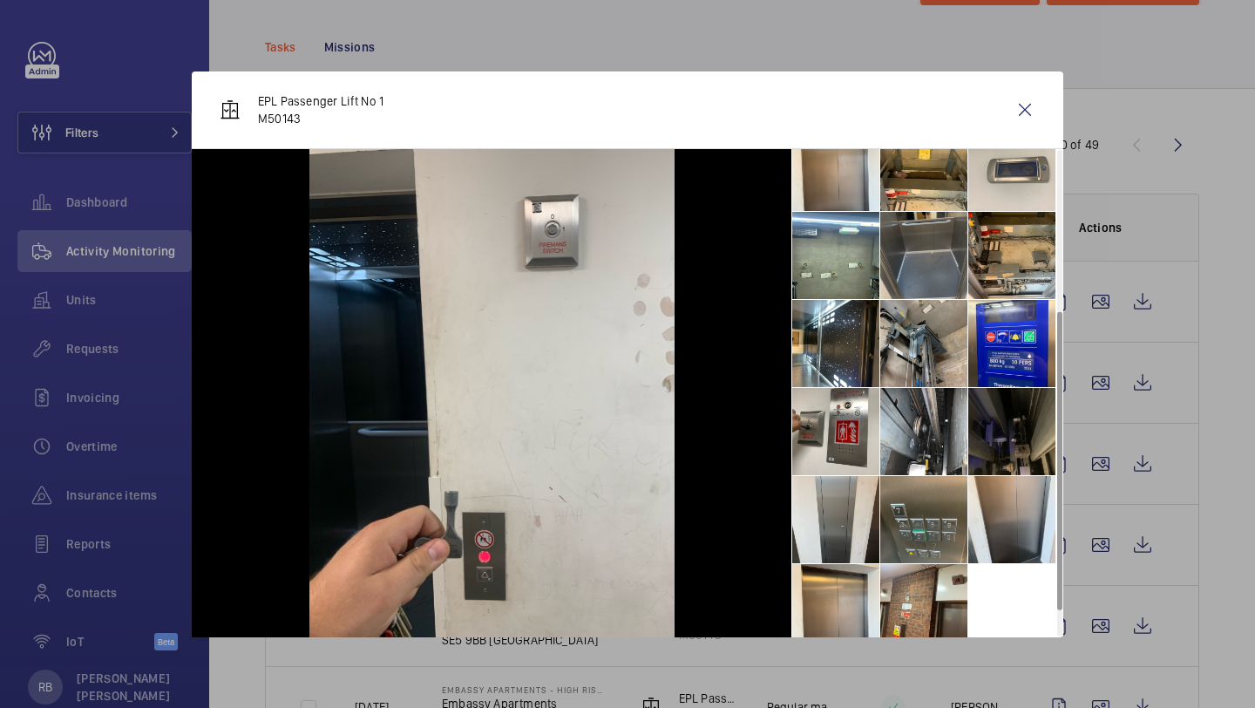
scroll to position [305, 0]
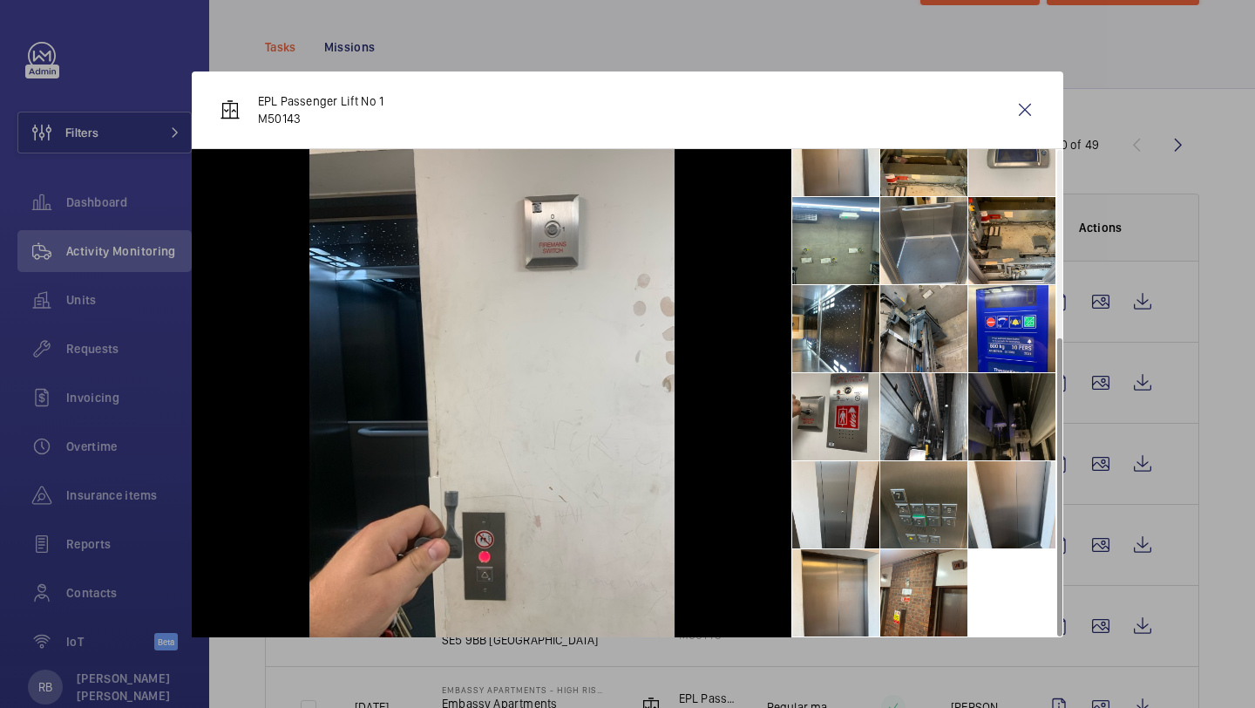
click at [942, 509] on li at bounding box center [924, 504] width 87 height 87
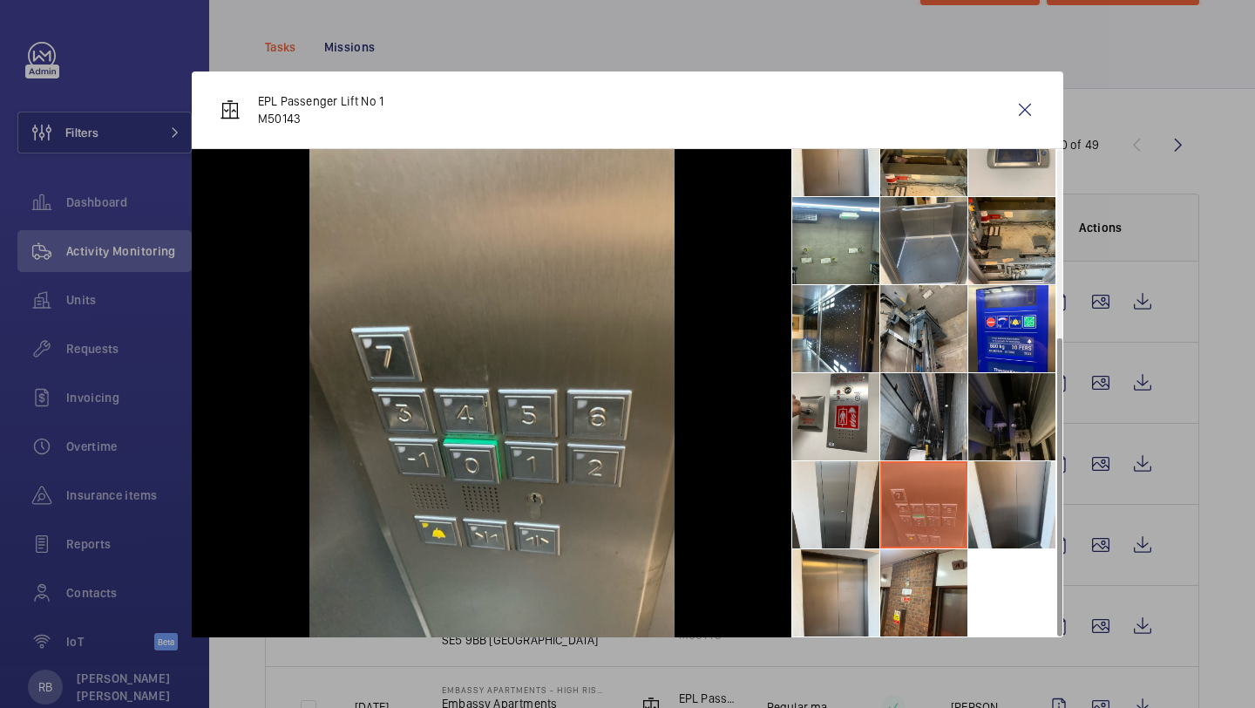
click at [918, 401] on li at bounding box center [924, 416] width 87 height 87
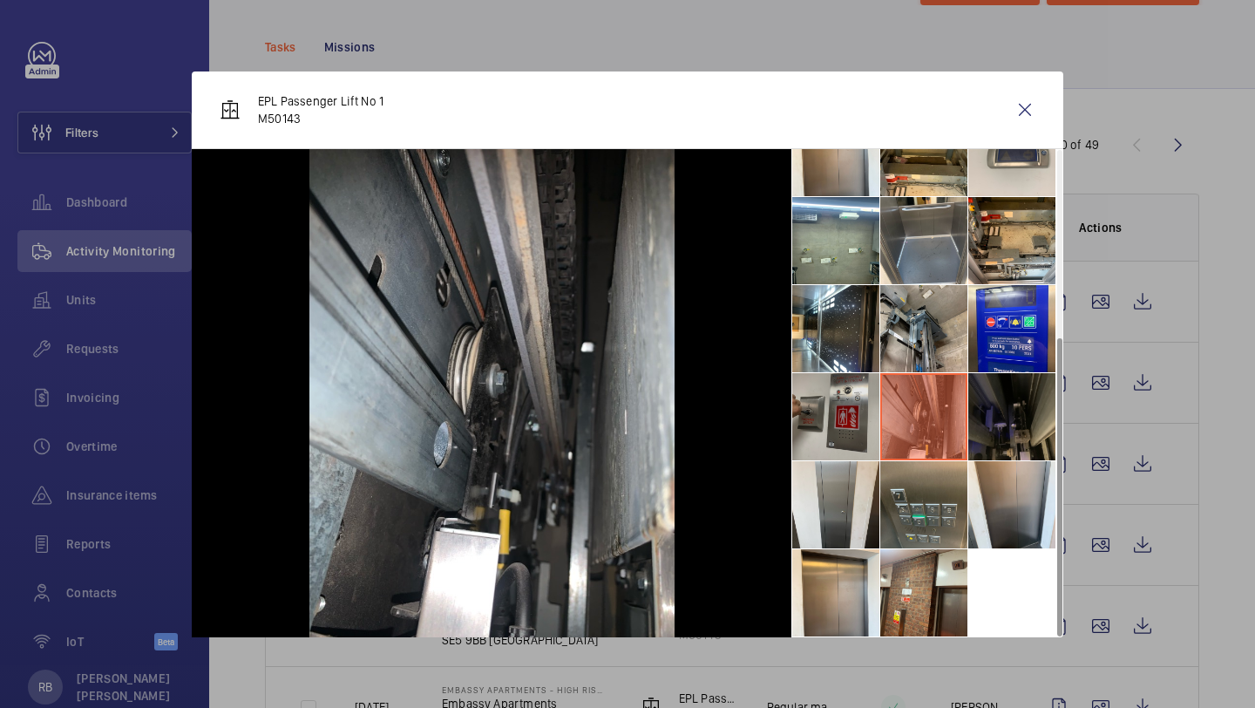
click at [843, 398] on li at bounding box center [835, 416] width 87 height 87
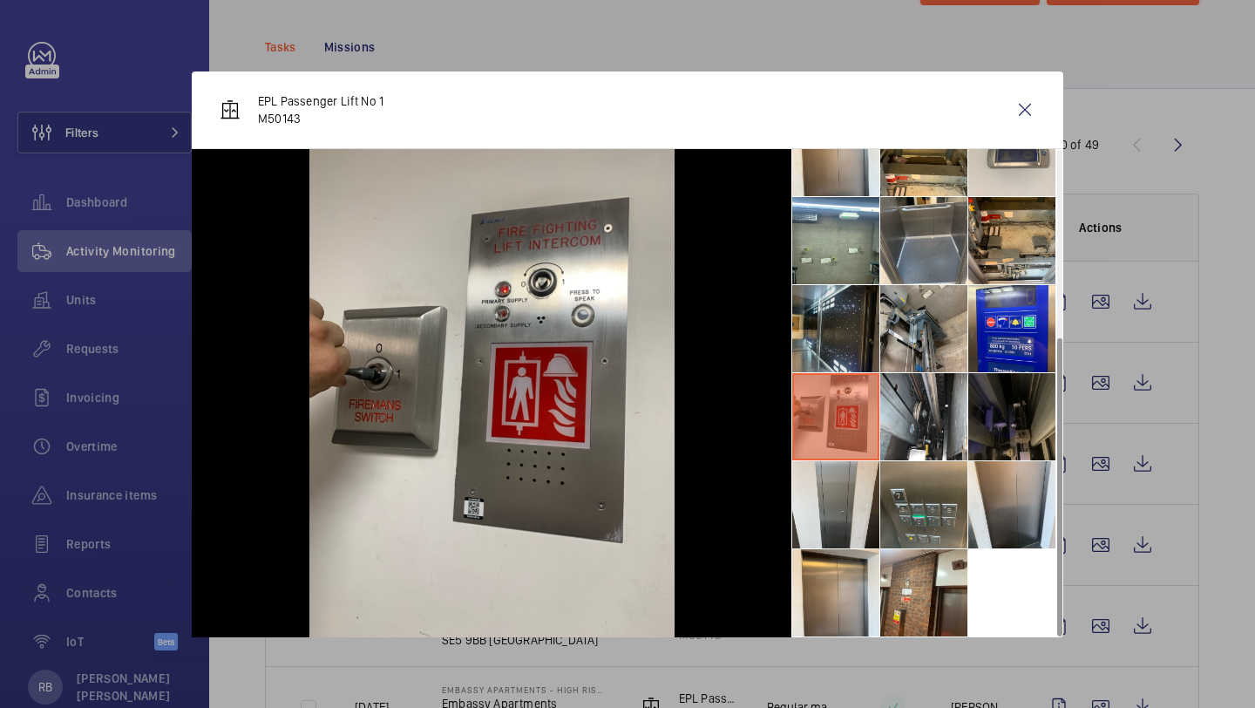
click at [853, 316] on li at bounding box center [835, 328] width 87 height 87
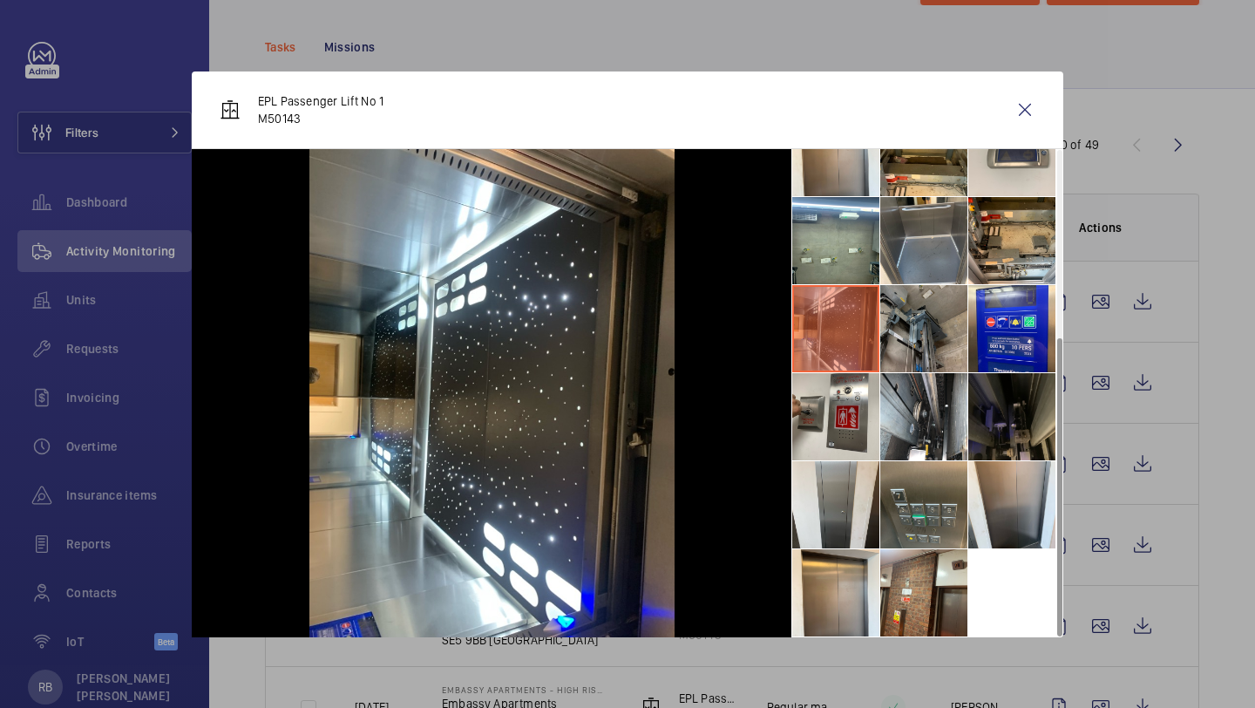
click at [915, 316] on li at bounding box center [924, 328] width 87 height 87
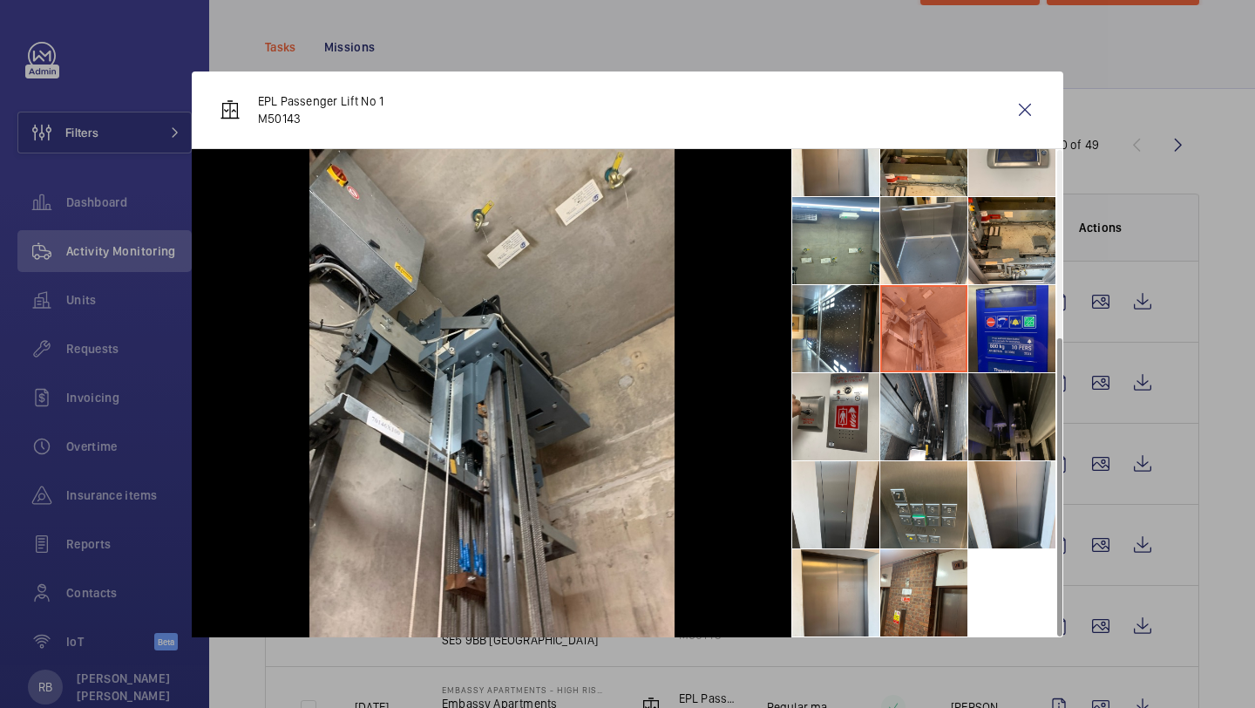
click at [977, 301] on li at bounding box center [1012, 328] width 87 height 87
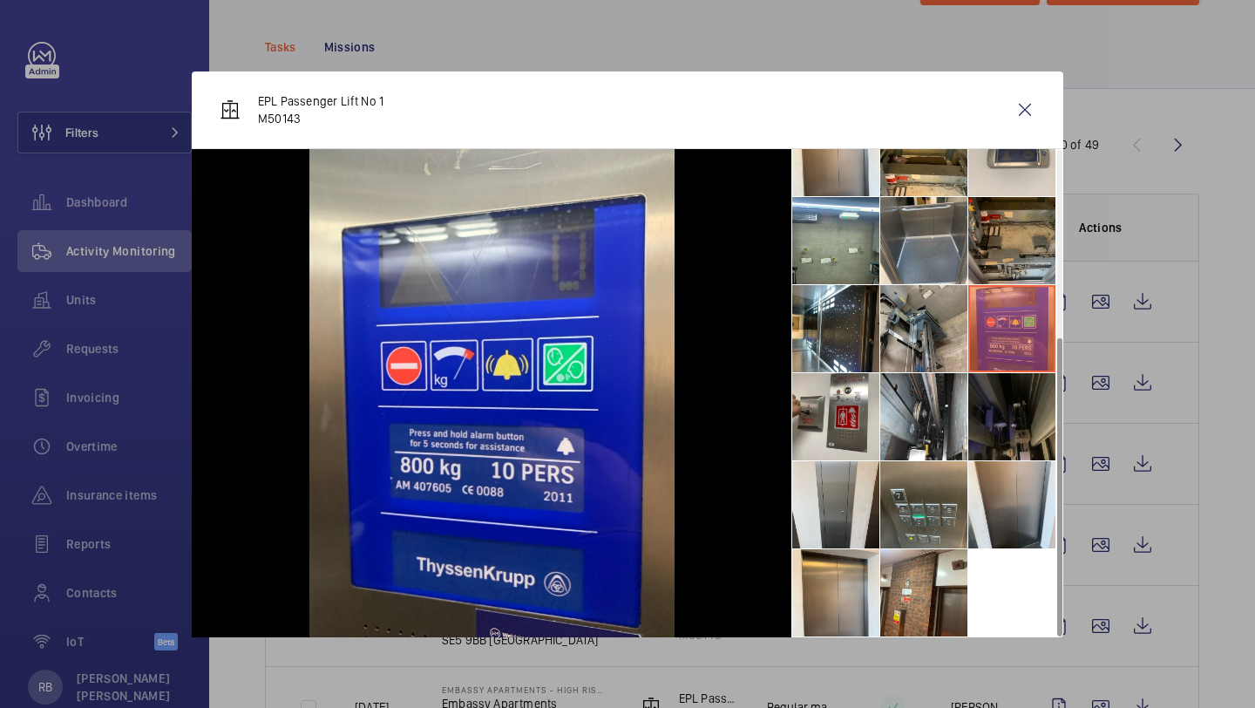
click at [985, 228] on li at bounding box center [1012, 240] width 87 height 87
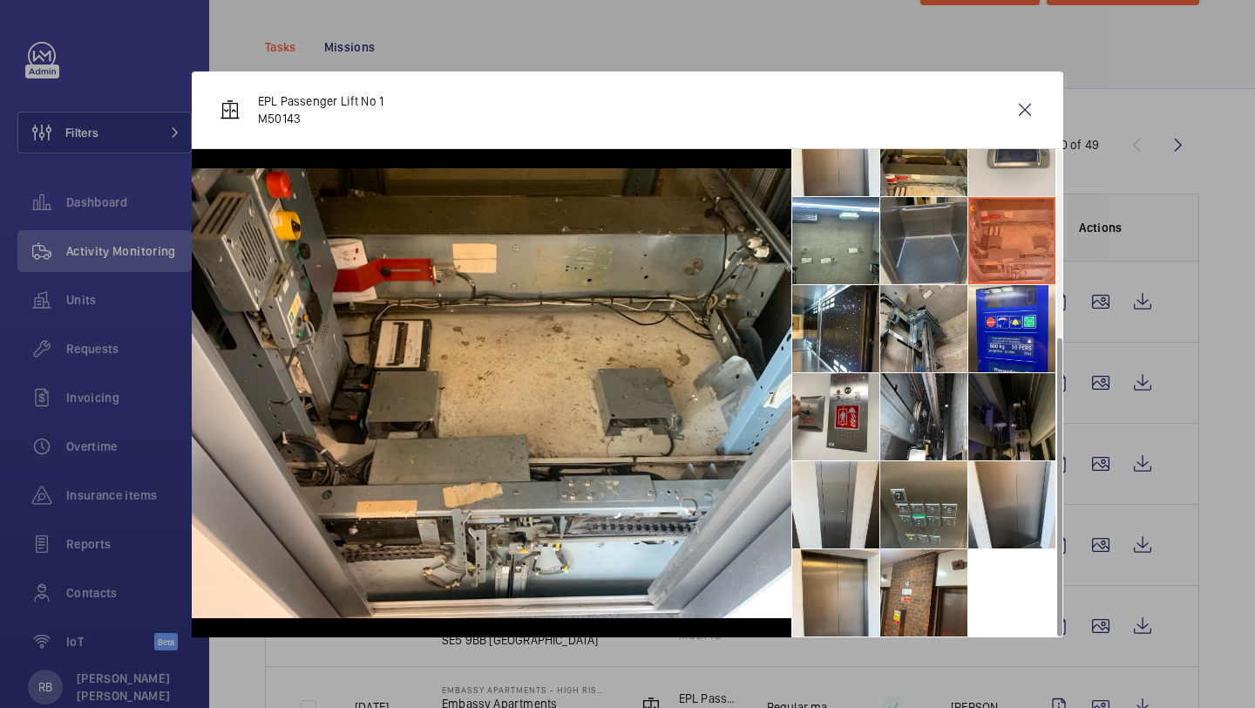
click at [930, 226] on li at bounding box center [924, 240] width 87 height 87
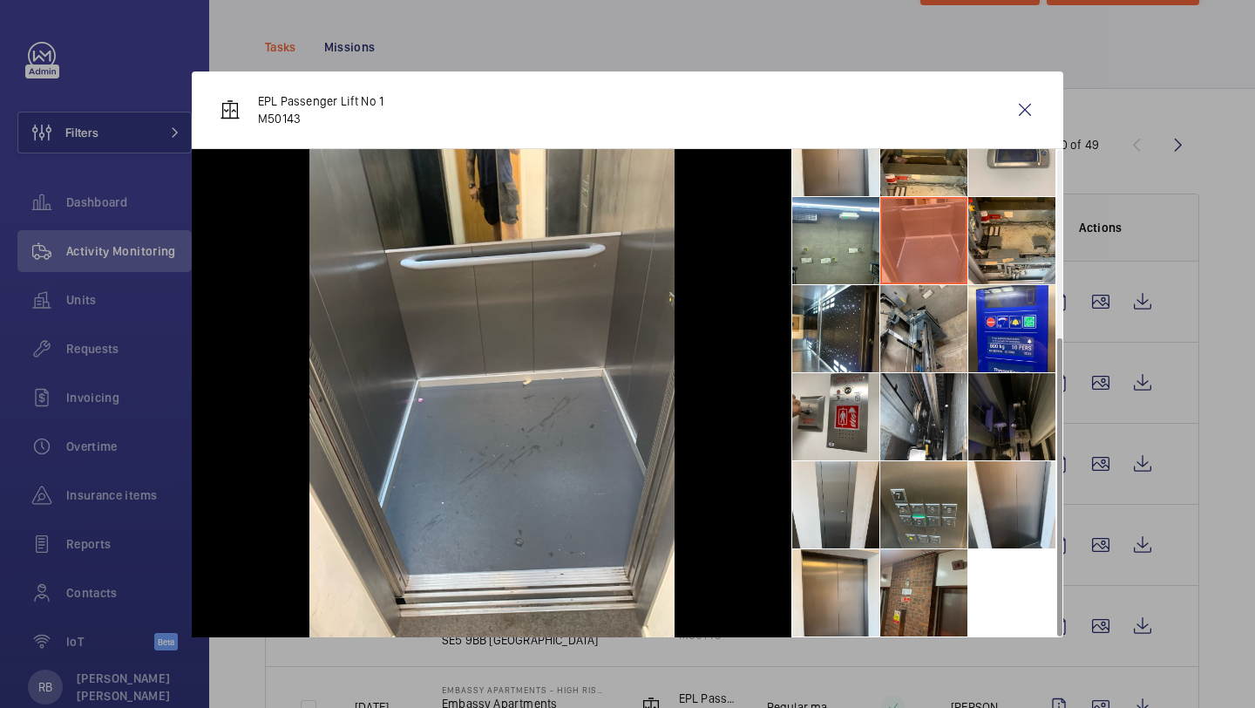
click at [919, 595] on li at bounding box center [924, 592] width 87 height 87
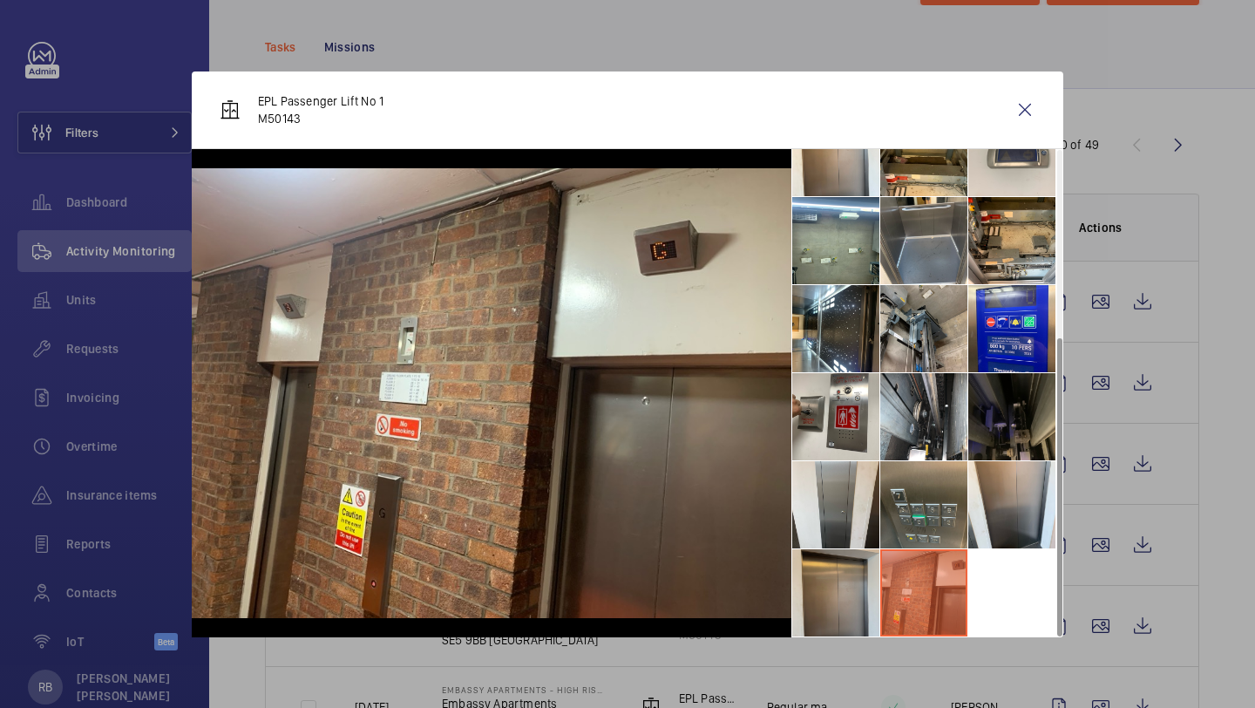
click at [847, 579] on li at bounding box center [835, 592] width 87 height 87
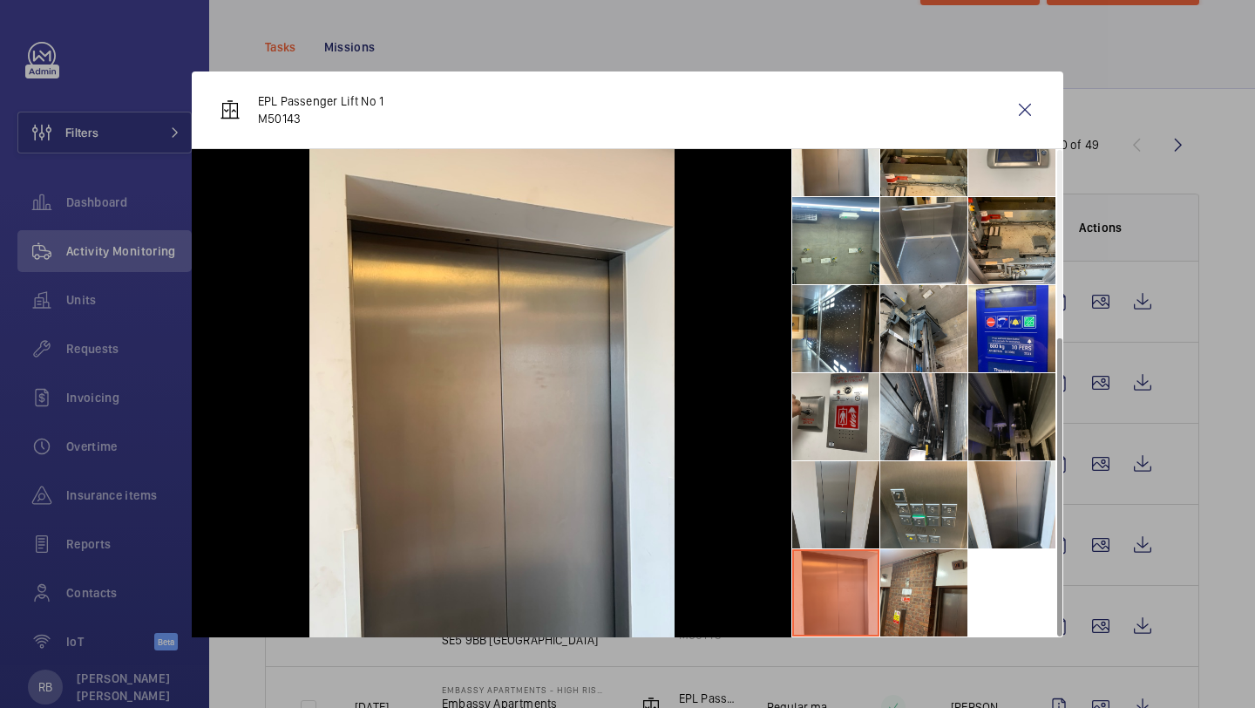
click at [853, 516] on li at bounding box center [835, 504] width 87 height 87
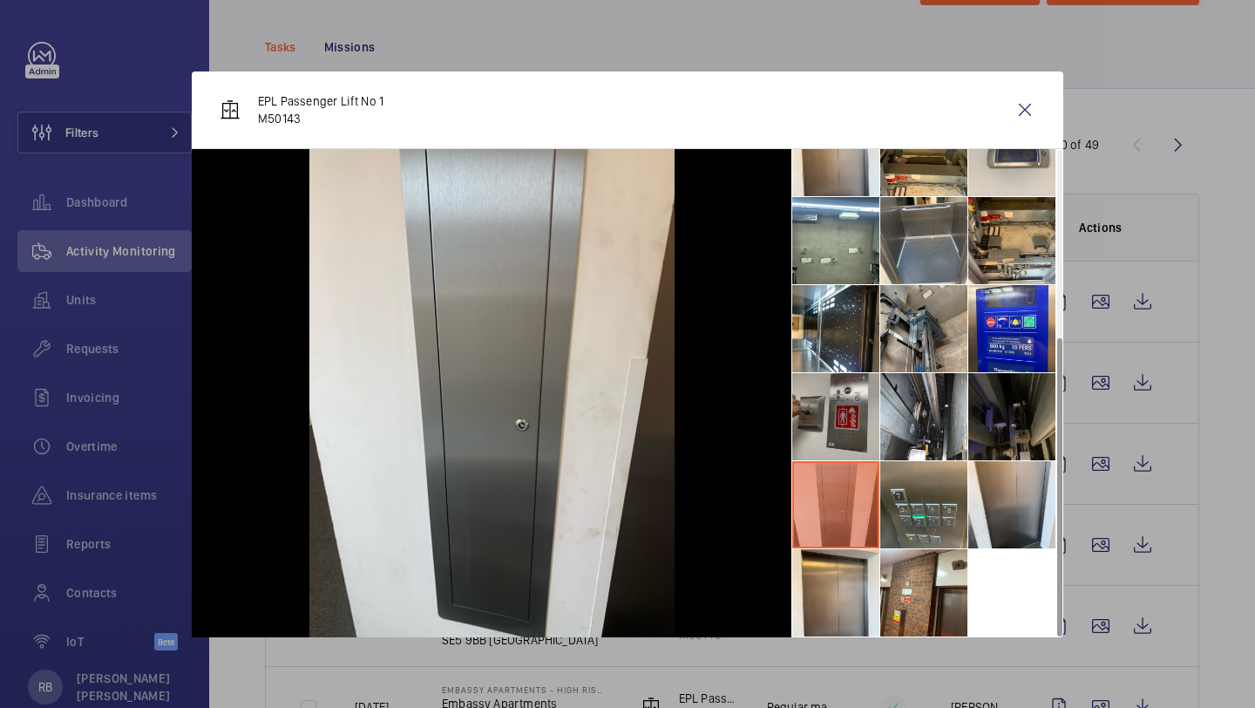
click at [840, 405] on li at bounding box center [835, 416] width 87 height 87
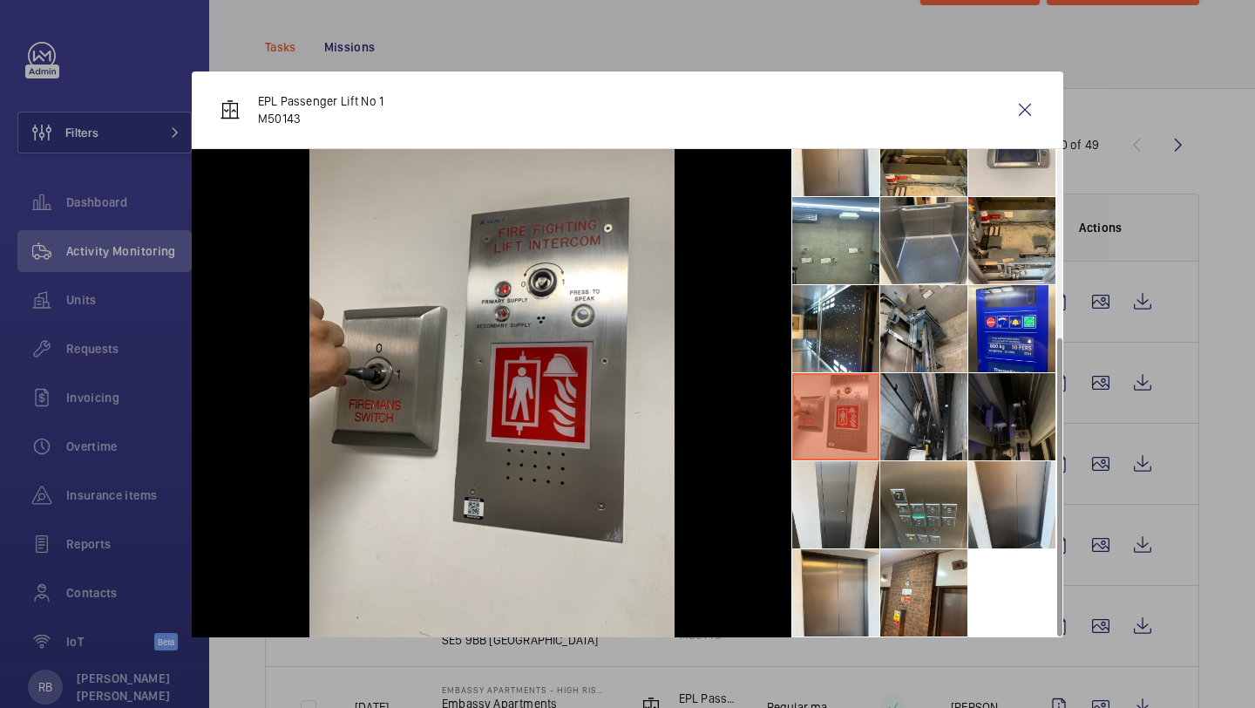
click at [882, 399] on li at bounding box center [924, 416] width 87 height 87
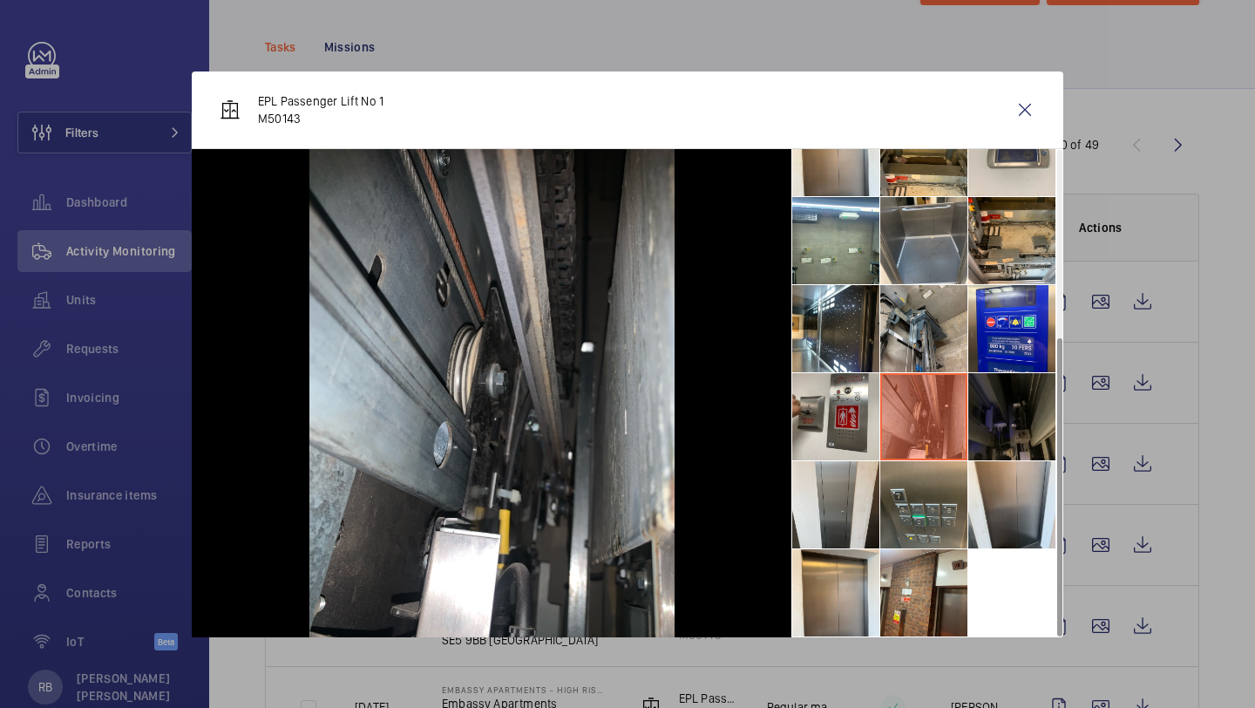
click at [1000, 405] on li at bounding box center [1012, 416] width 87 height 87
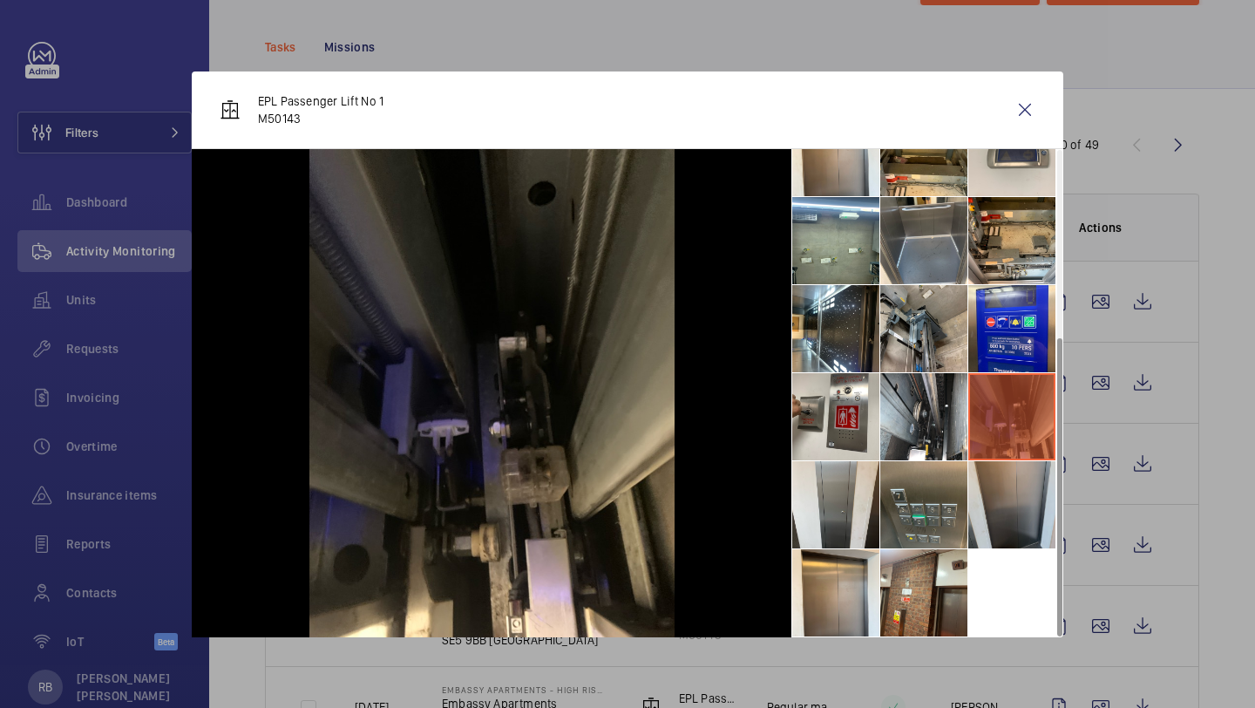
click at [995, 493] on li at bounding box center [1012, 504] width 87 height 87
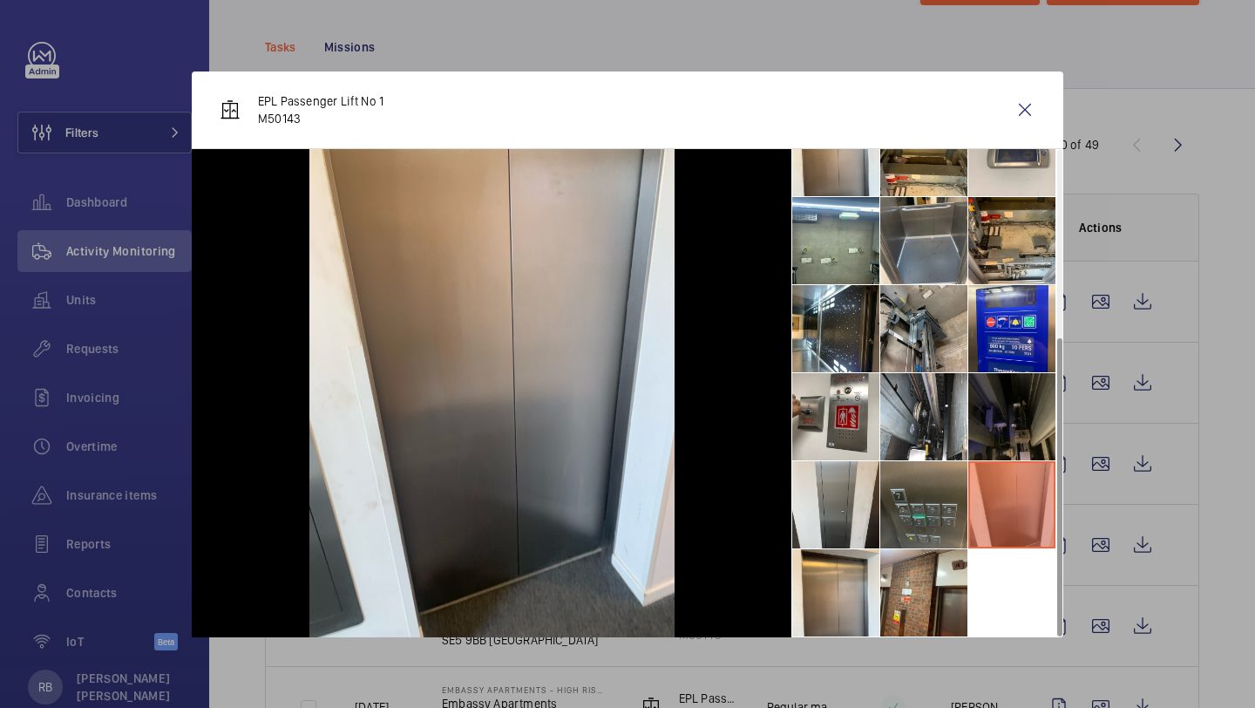
click at [937, 502] on li at bounding box center [924, 504] width 87 height 87
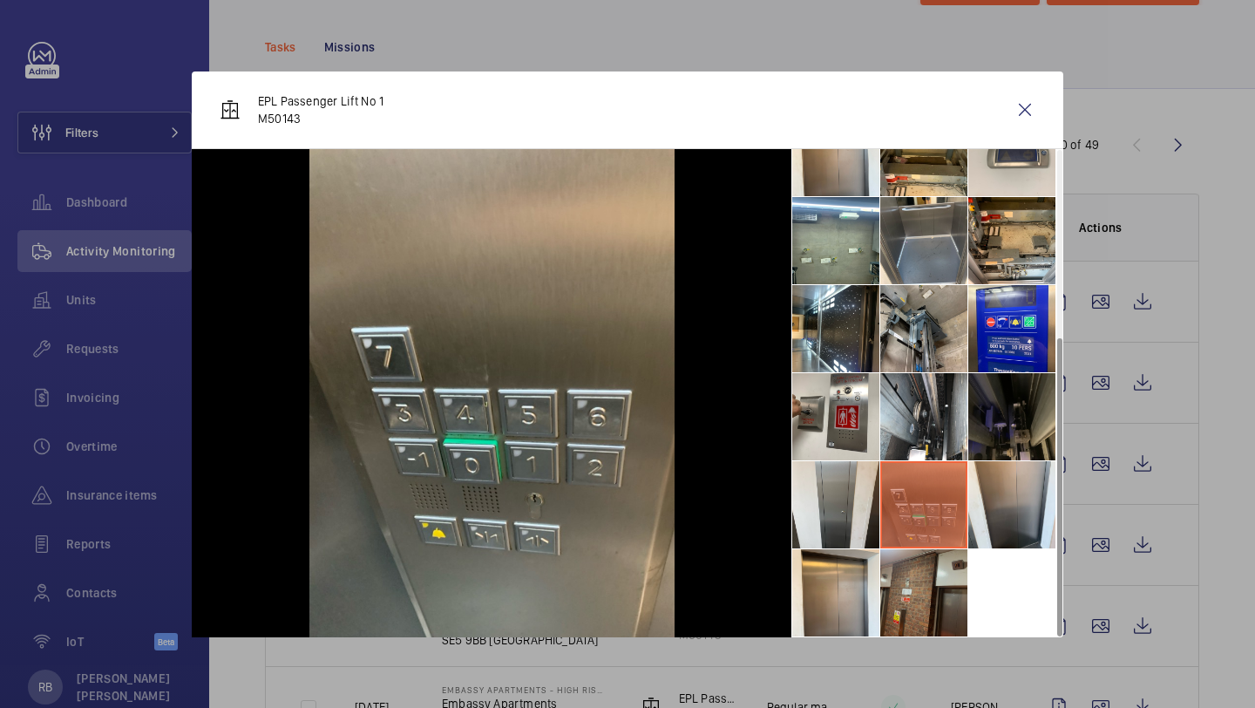
click at [910, 611] on li at bounding box center [924, 592] width 87 height 87
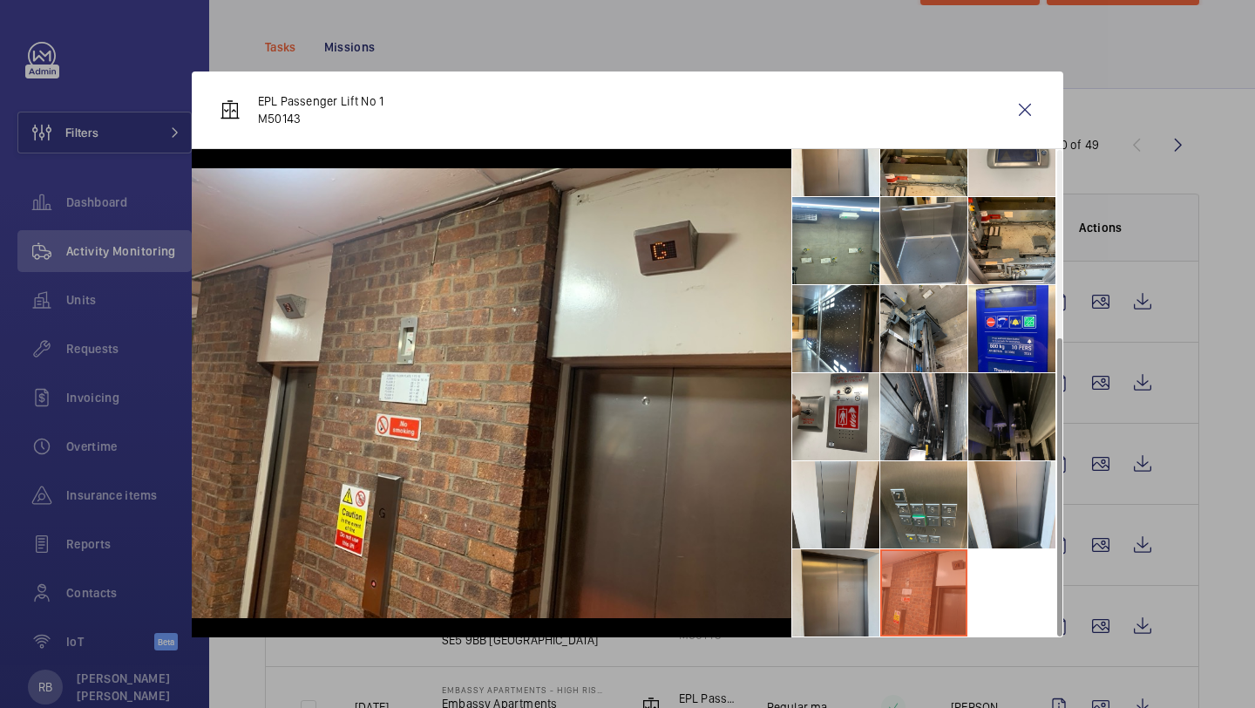
click at [821, 588] on li at bounding box center [835, 592] width 87 height 87
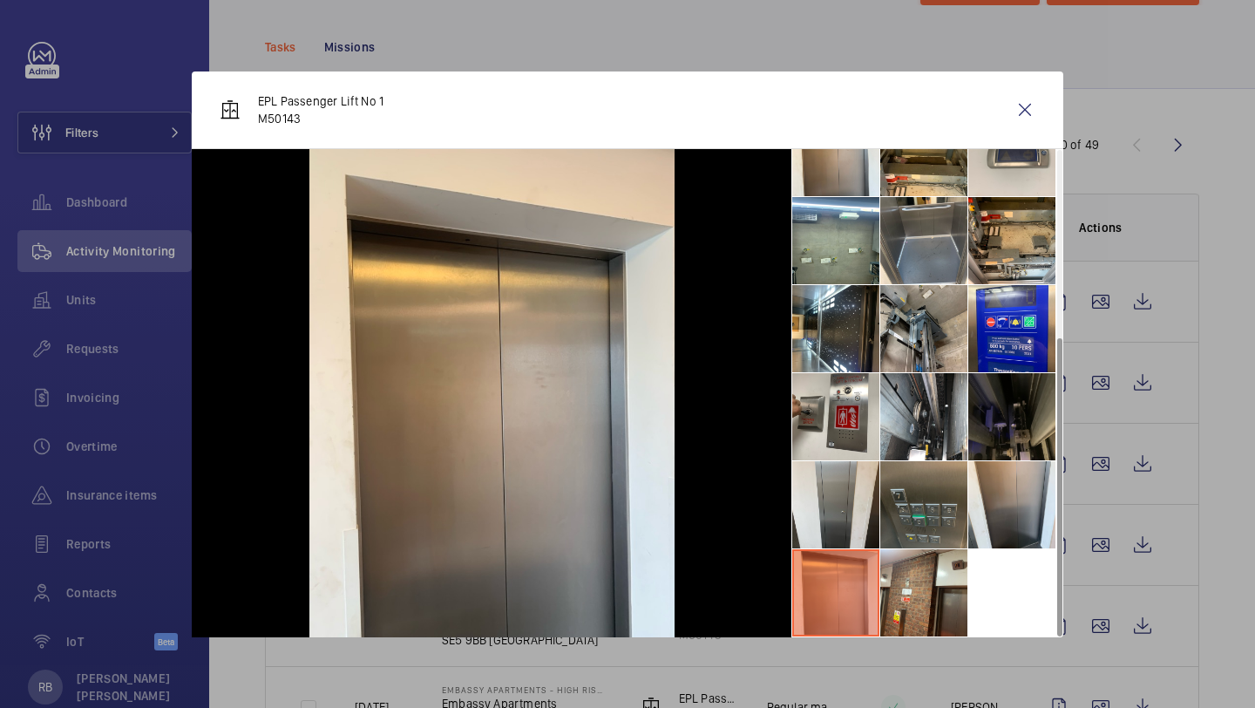
click at [926, 513] on li at bounding box center [924, 504] width 87 height 87
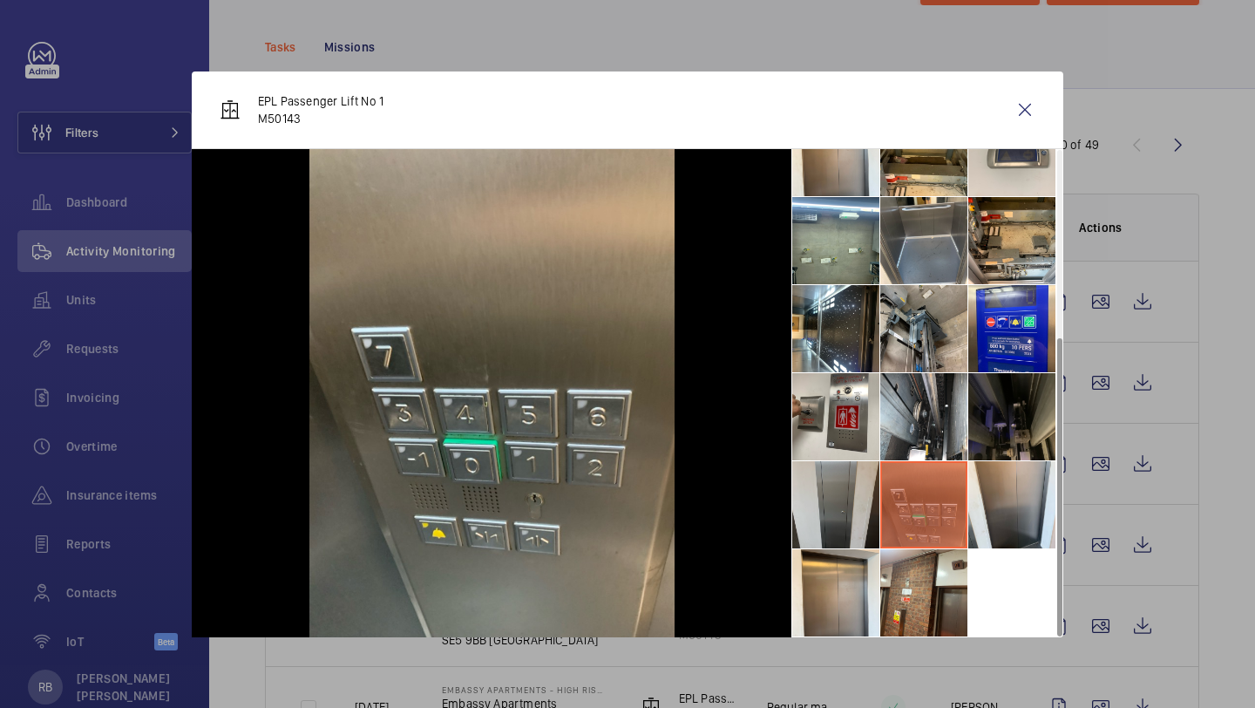
click at [843, 487] on li at bounding box center [835, 504] width 87 height 87
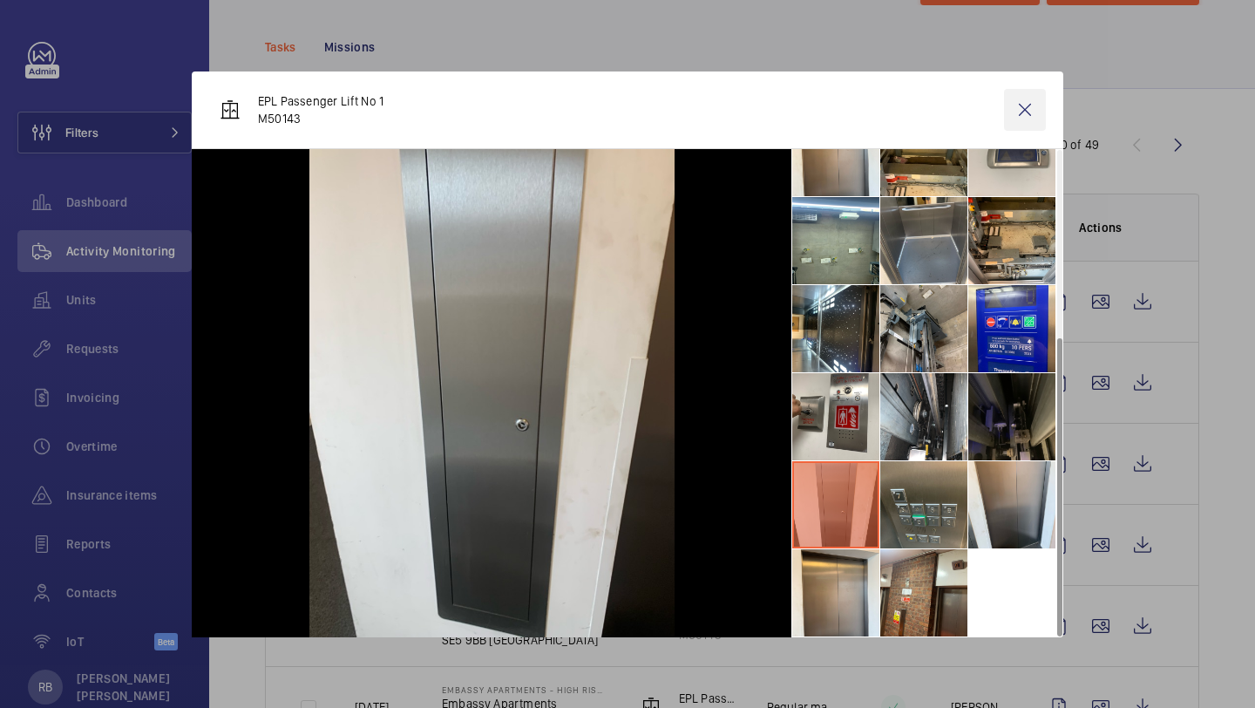
click at [1028, 107] on wm-front-icon-button at bounding box center [1025, 110] width 42 height 42
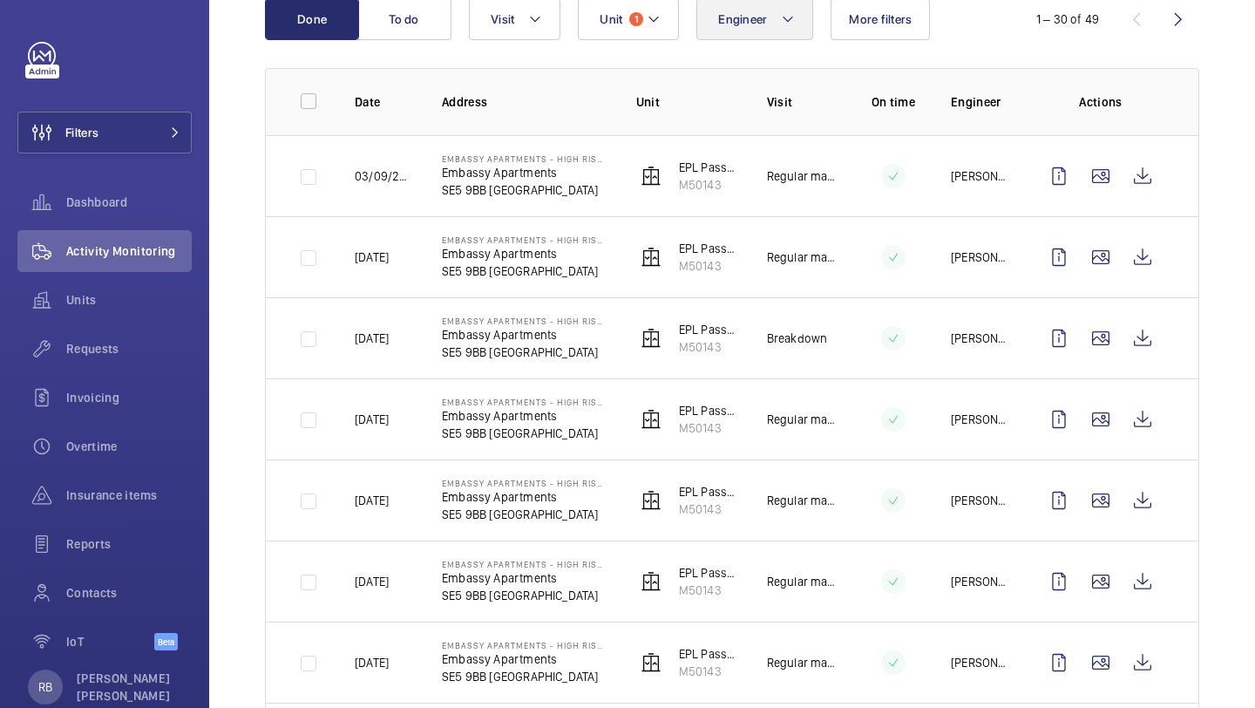
scroll to position [225, 0]
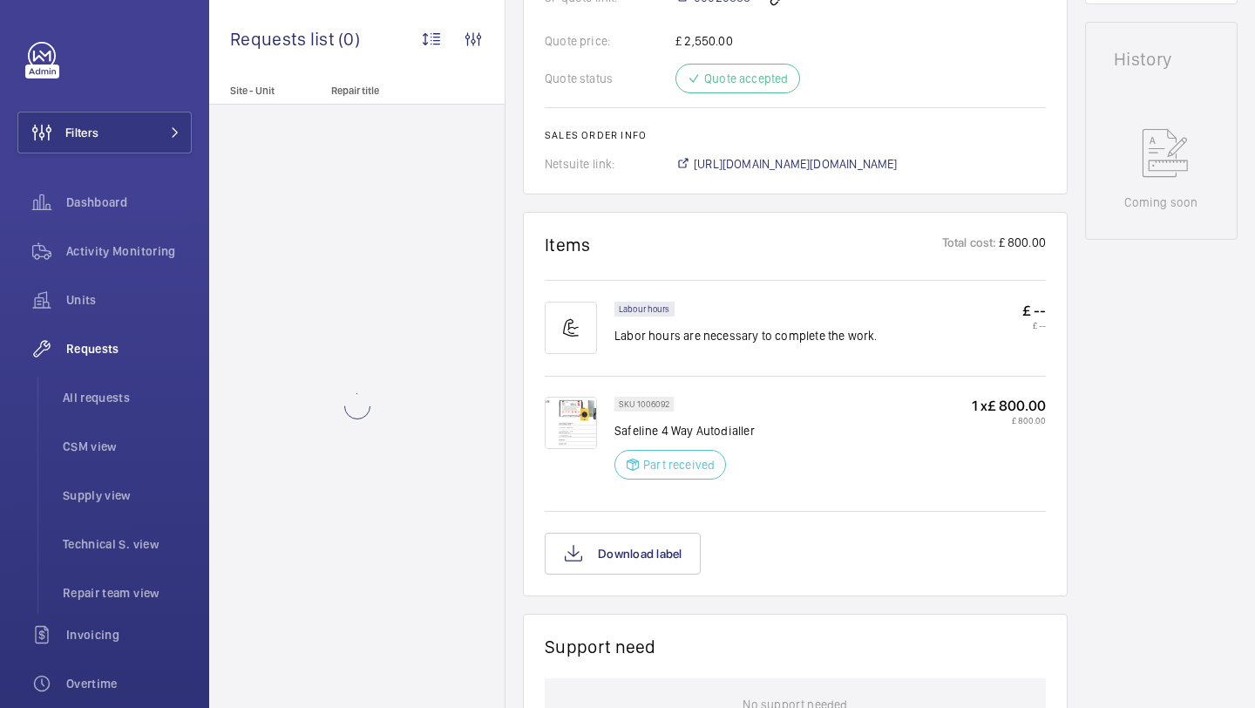
scroll to position [805, 0]
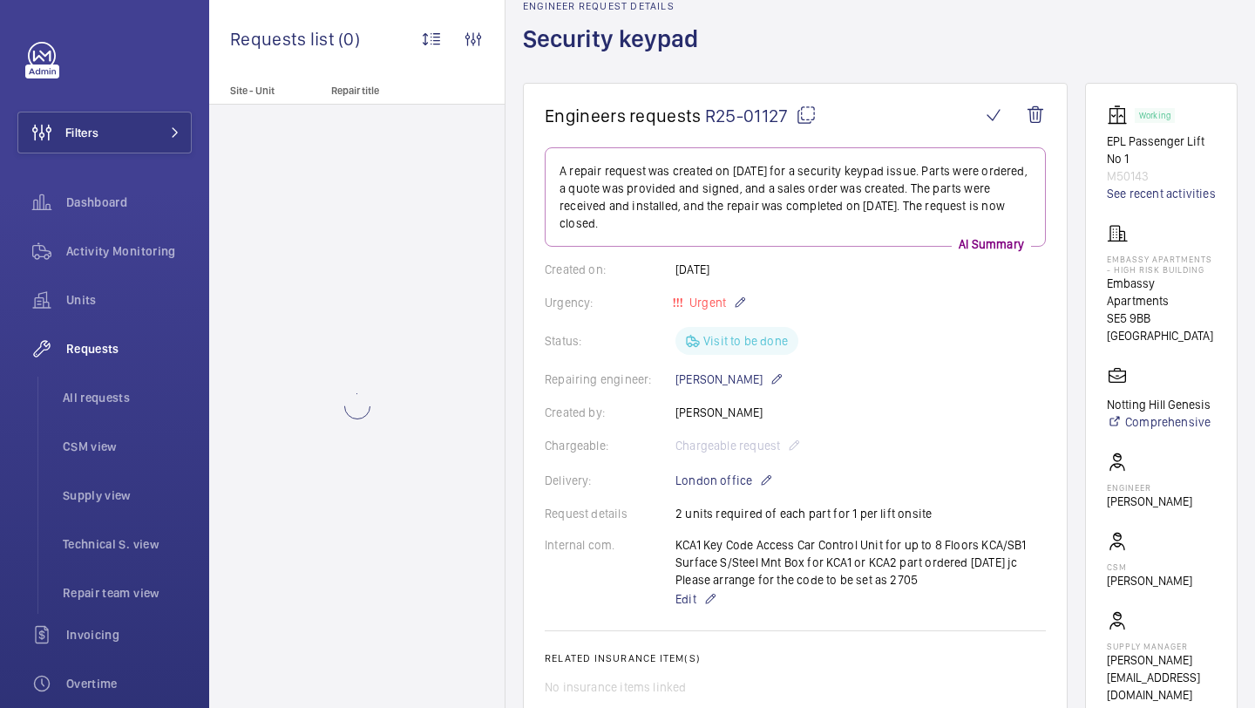
scroll to position [146, 0]
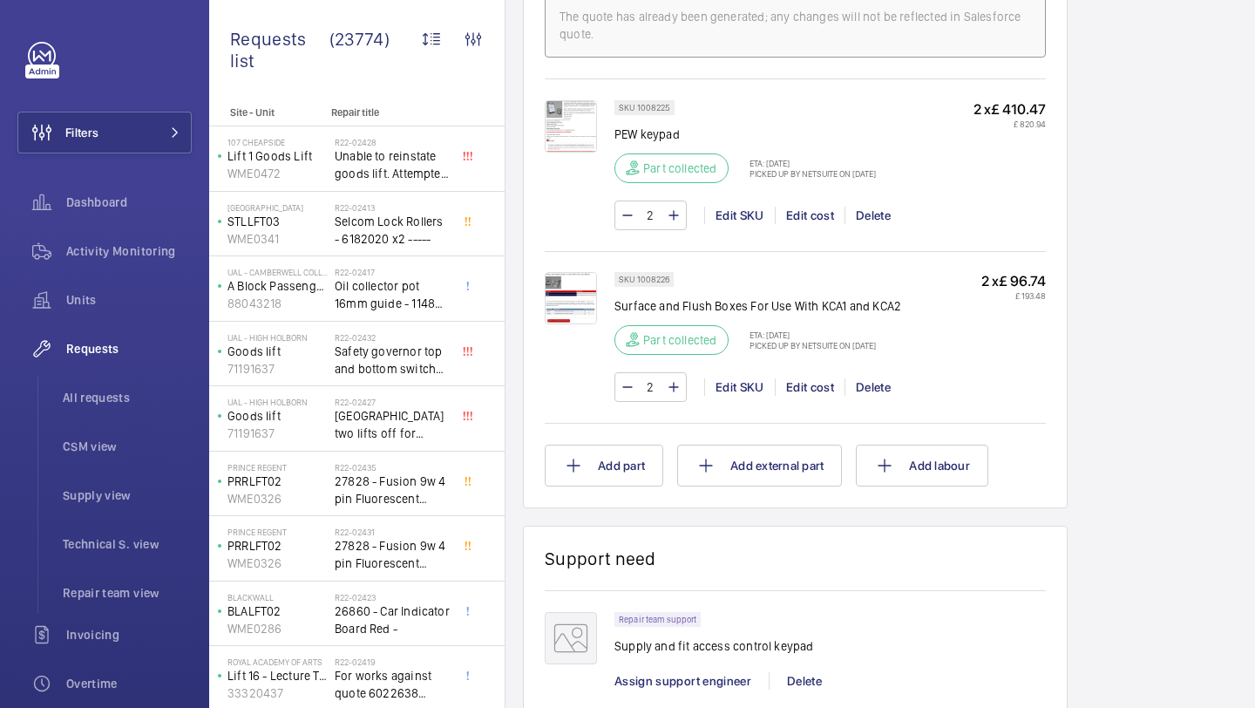
scroll to position [1129, 0]
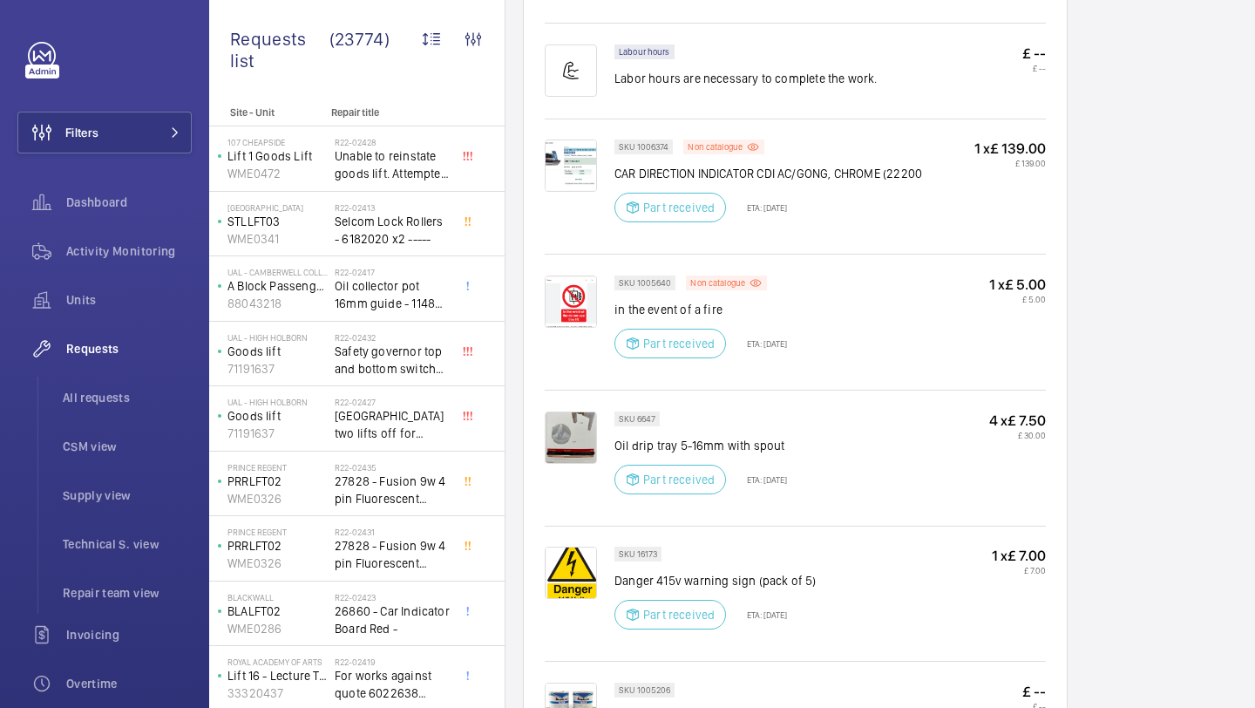
scroll to position [1742, 0]
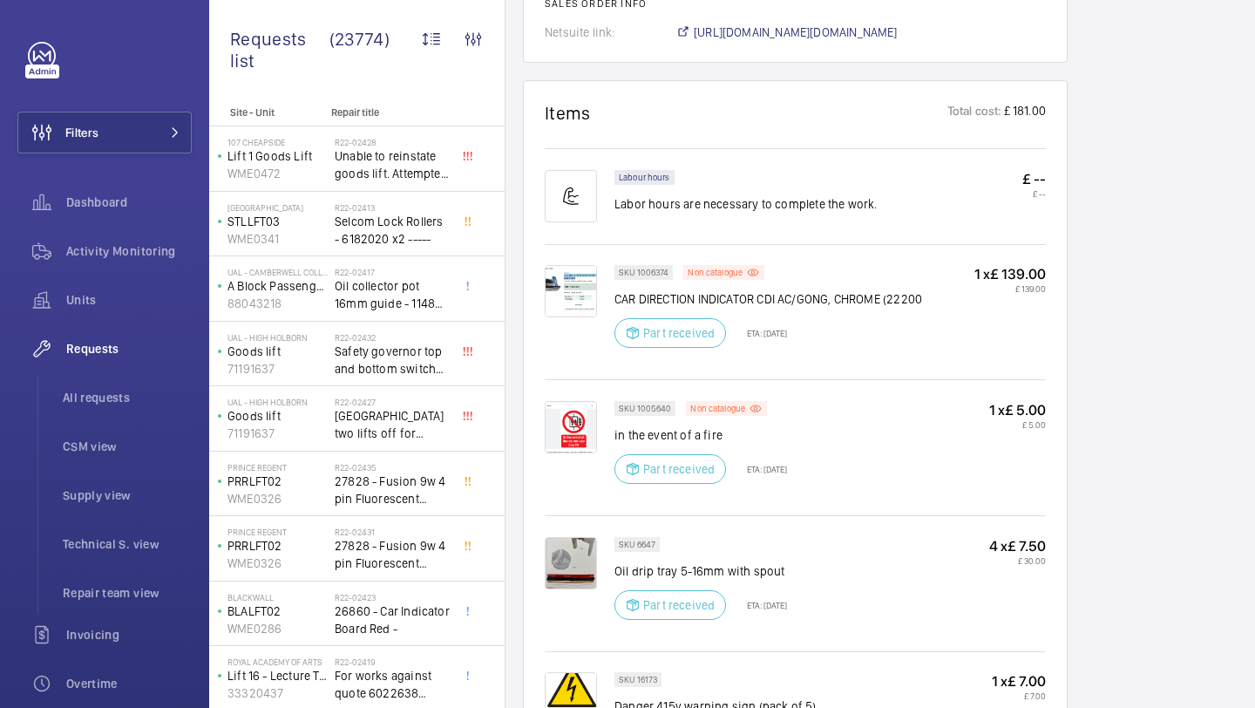
click at [567, 265] on img at bounding box center [571, 291] width 52 height 52
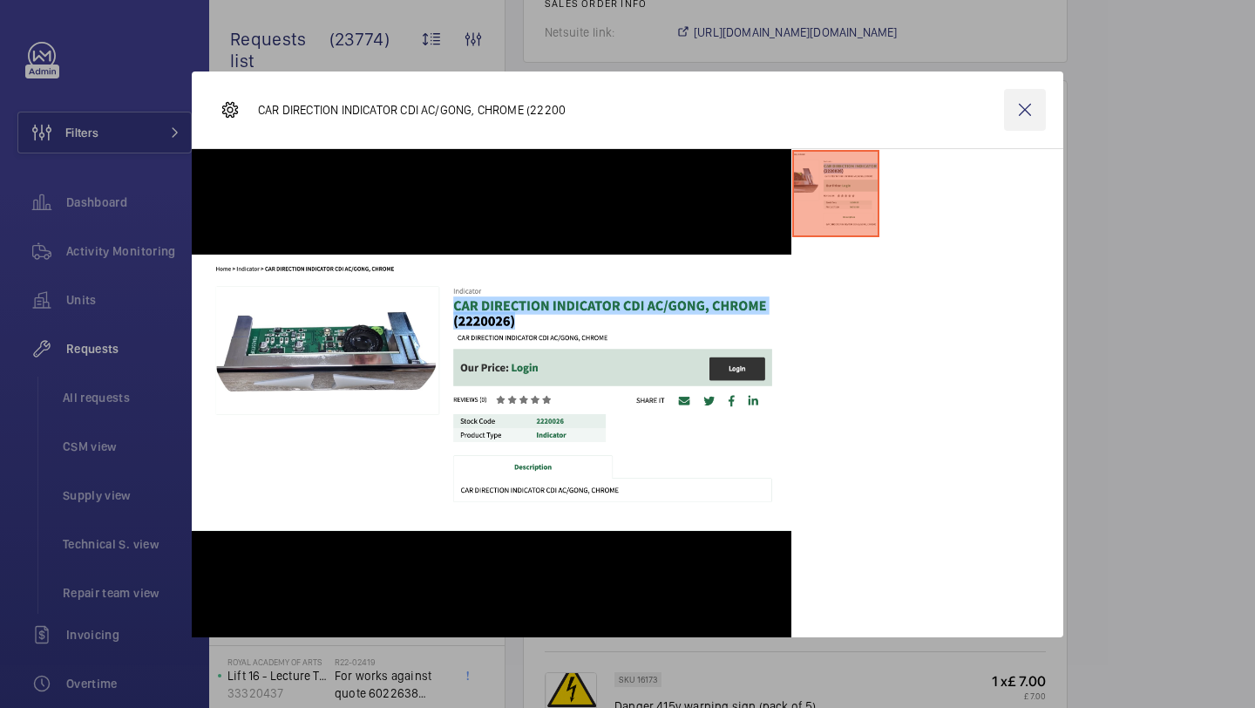
click at [1025, 119] on wm-front-icon-button at bounding box center [1025, 110] width 42 height 42
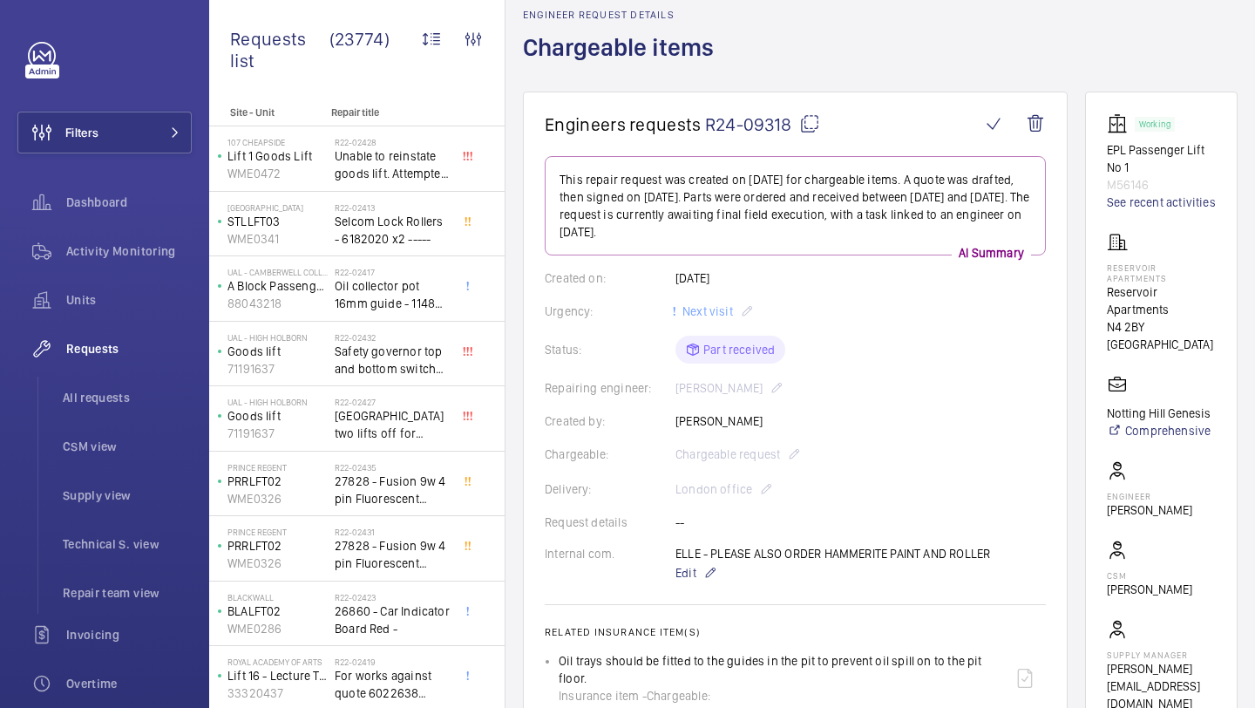
scroll to position [0, 0]
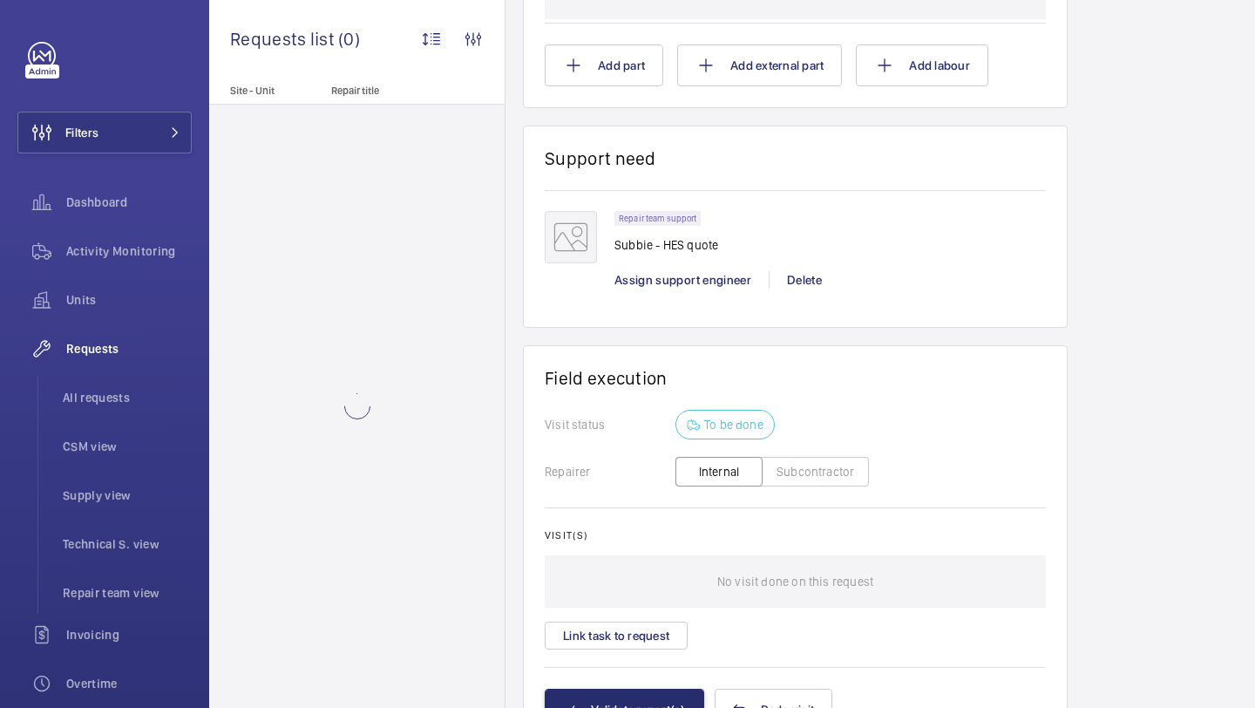
scroll to position [1309, 0]
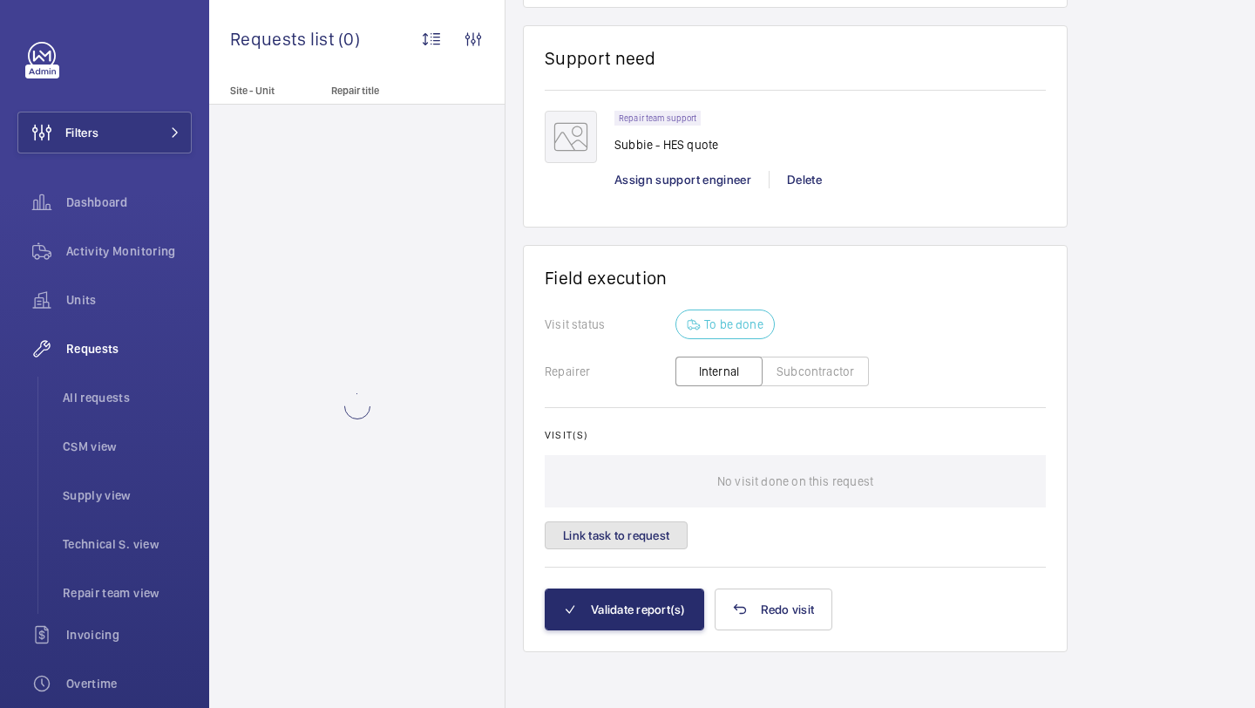
click at [633, 541] on button "Link task to request" at bounding box center [616, 535] width 143 height 28
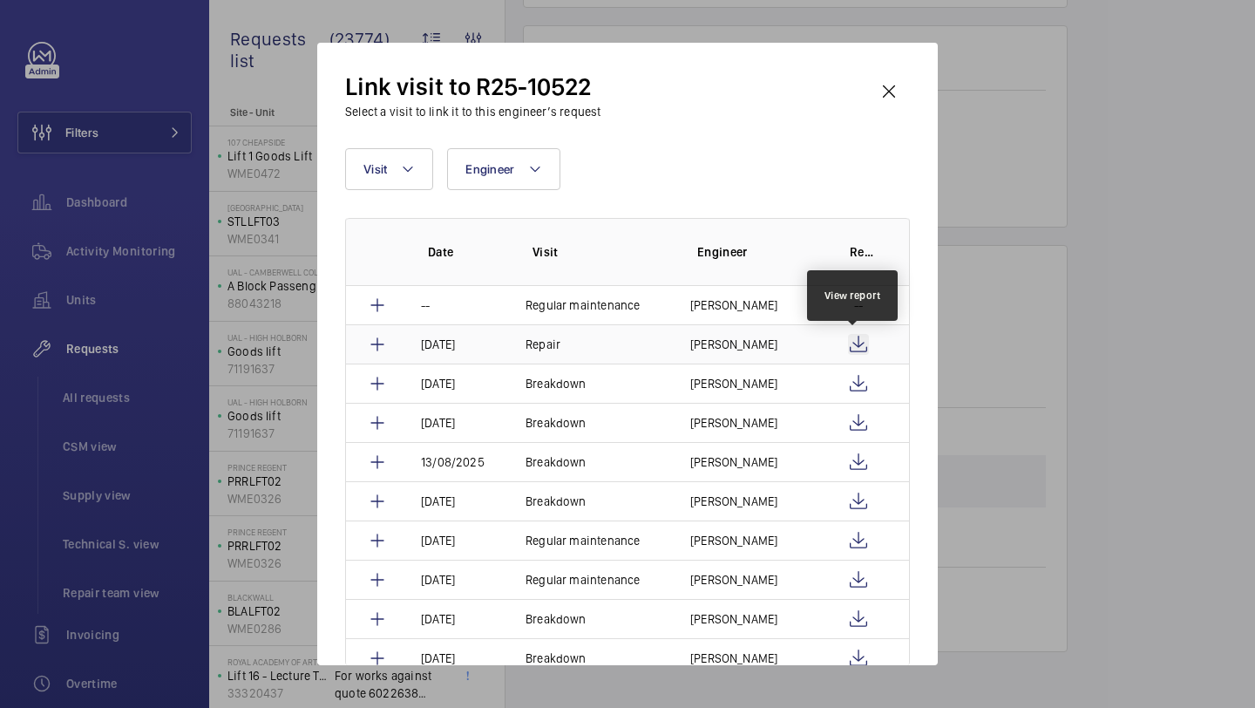
click at [855, 339] on wm-front-icon-button at bounding box center [858, 344] width 21 height 21
click at [890, 79] on wm-front-icon-button at bounding box center [889, 92] width 42 height 42
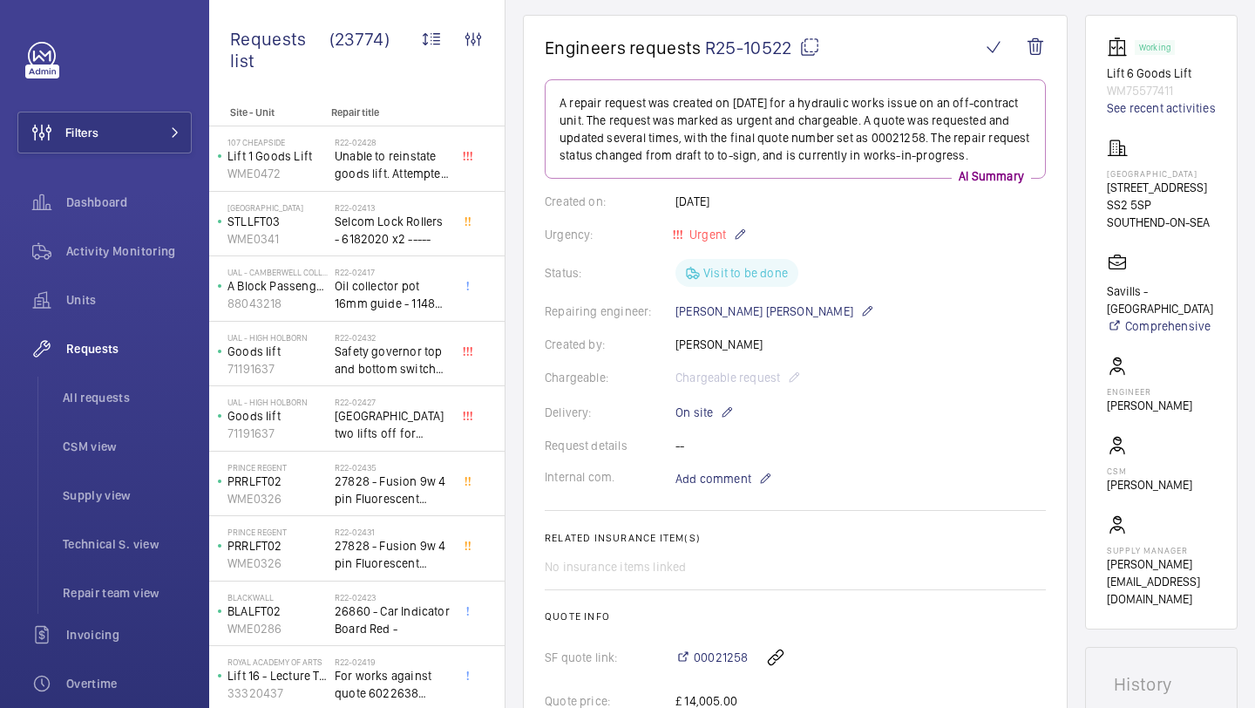
scroll to position [153, 0]
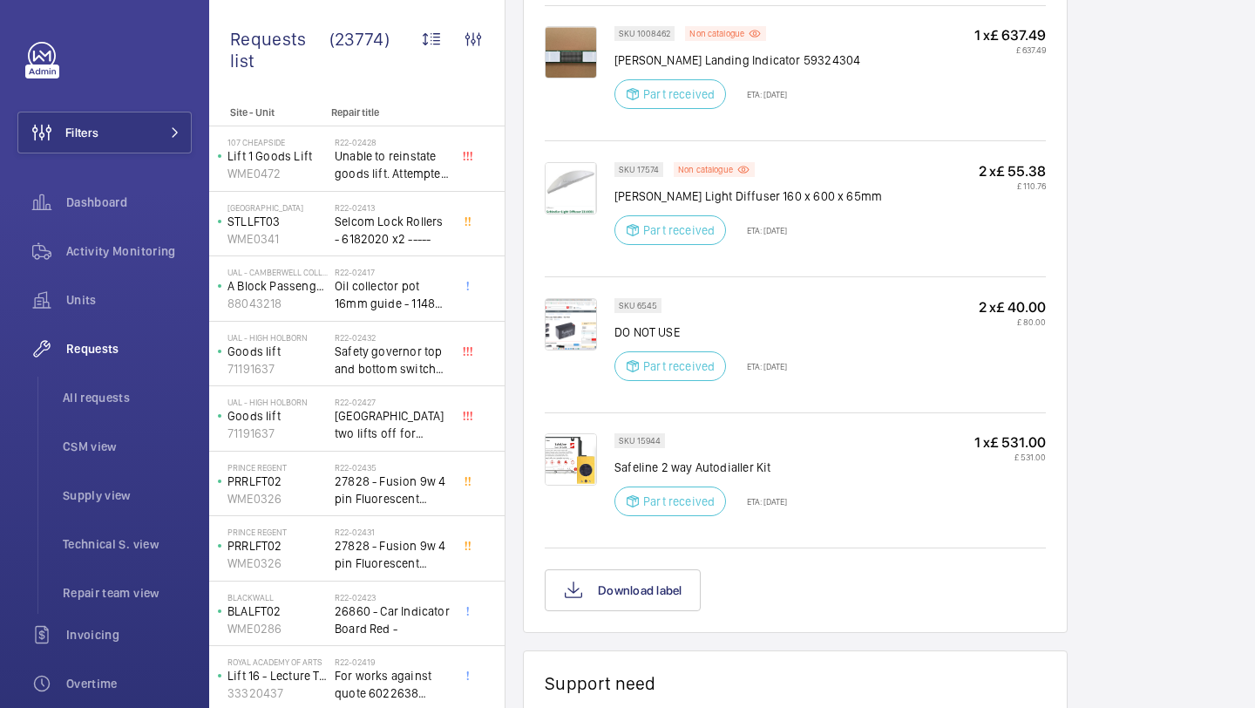
scroll to position [1313, 0]
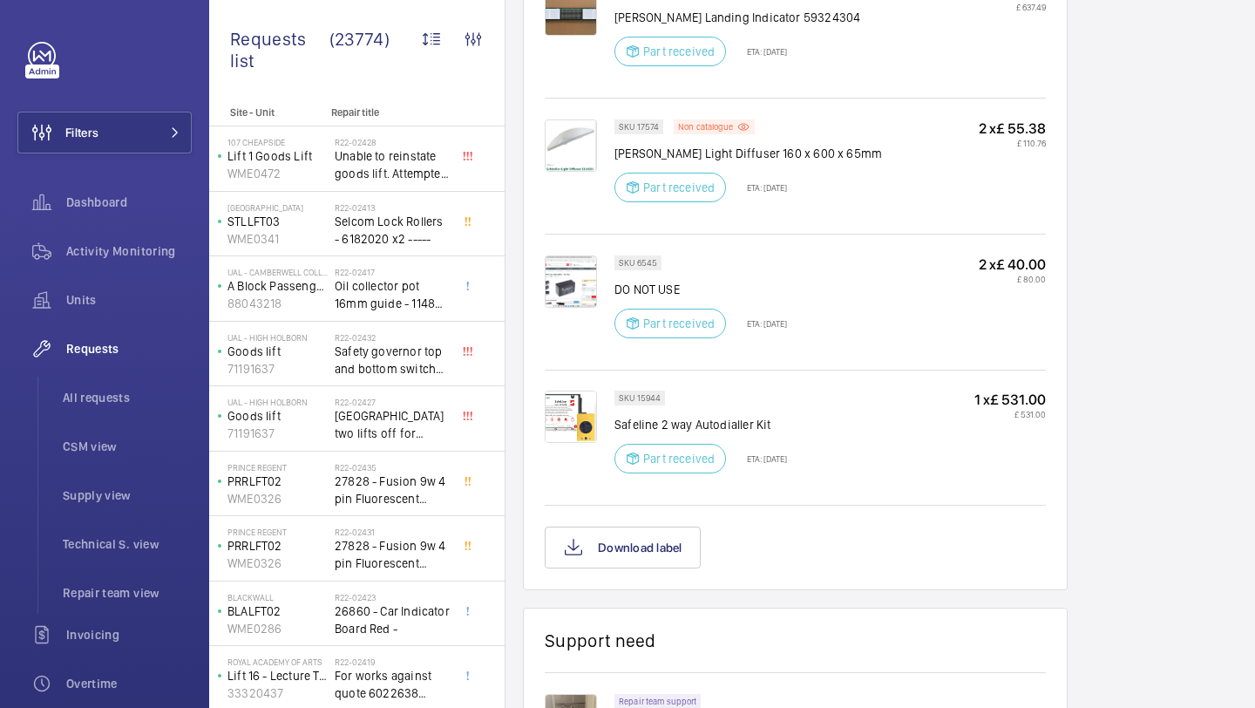
click at [573, 282] on img at bounding box center [571, 281] width 52 height 52
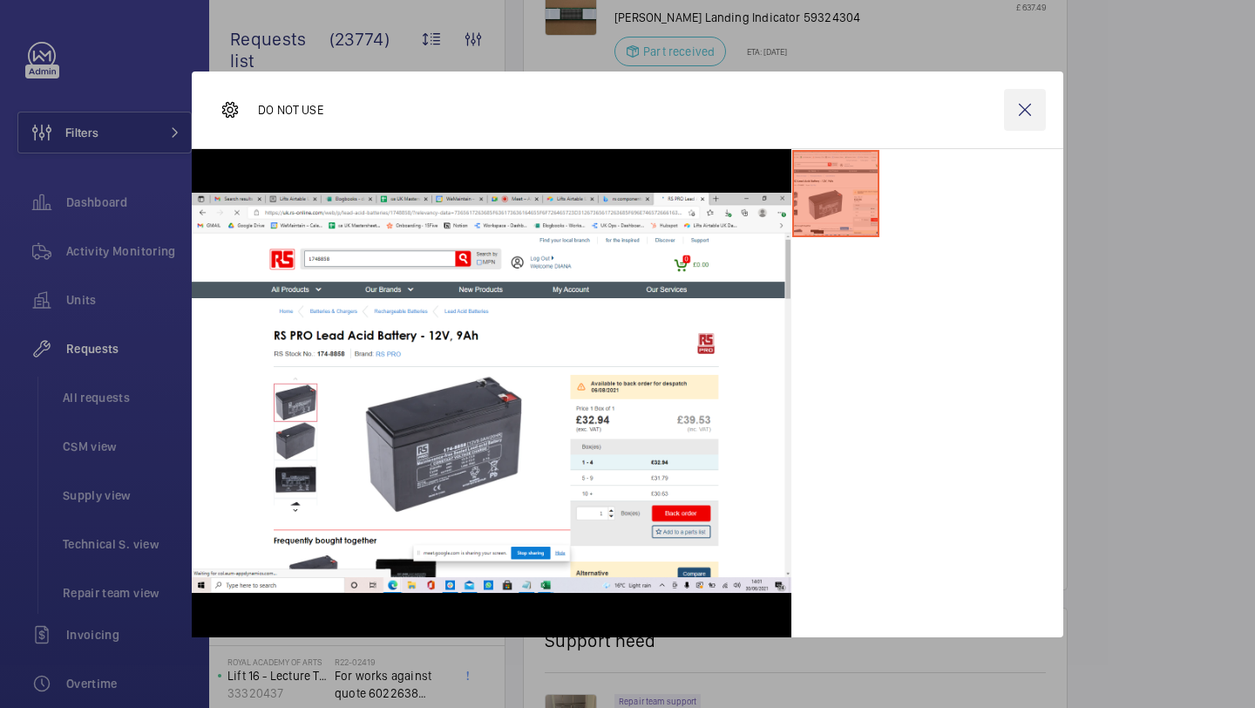
click at [1024, 112] on wm-front-icon-button at bounding box center [1025, 110] width 42 height 42
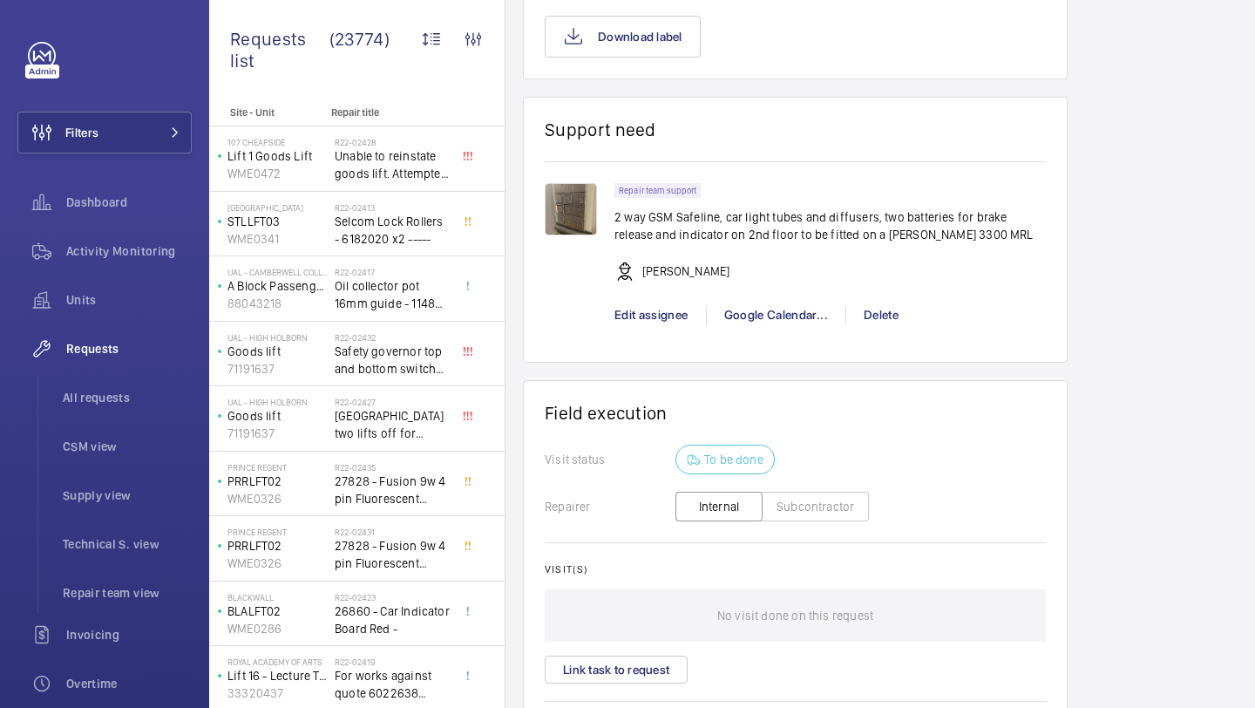
scroll to position [1960, 0]
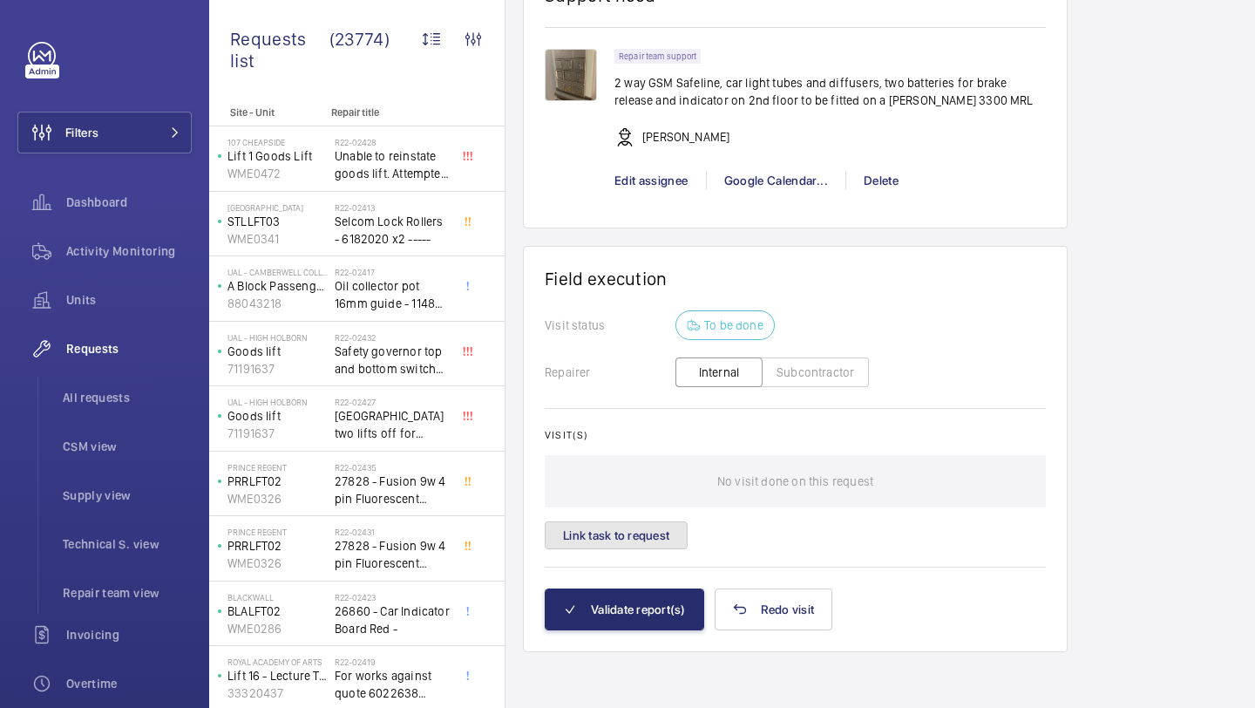
click at [631, 525] on button "Link task to request" at bounding box center [616, 535] width 143 height 28
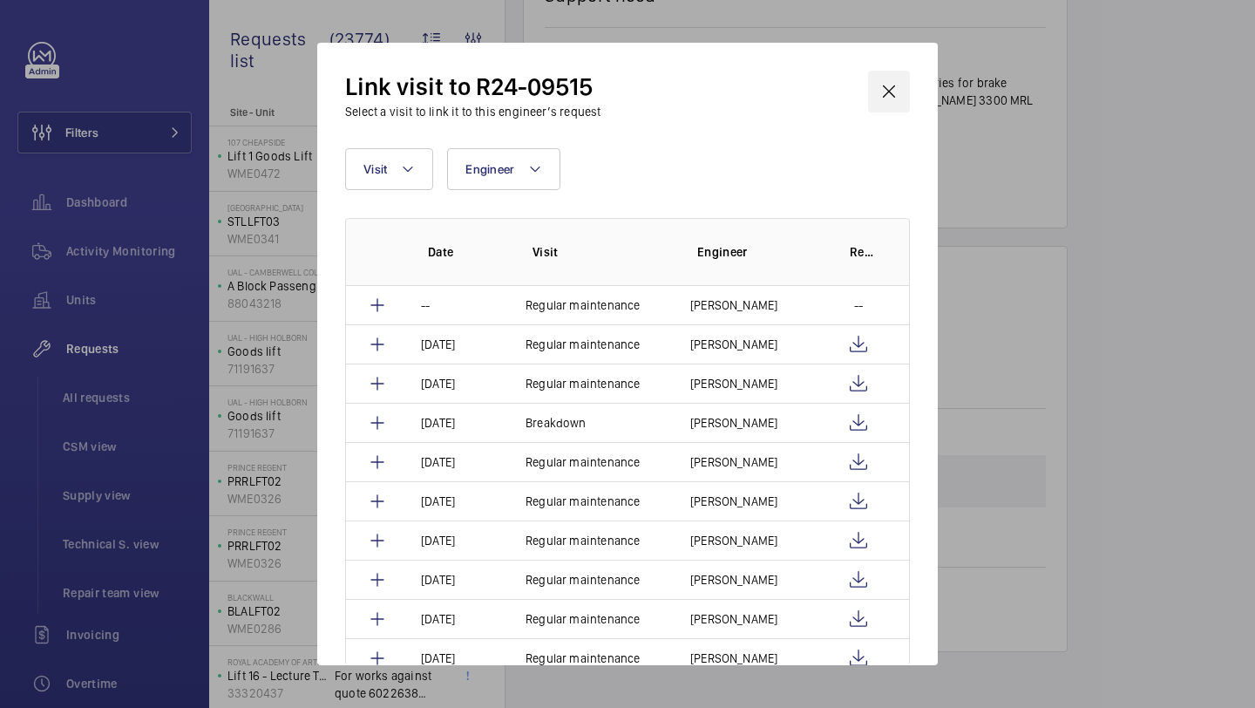
click at [896, 103] on wm-front-icon-button at bounding box center [889, 92] width 42 height 42
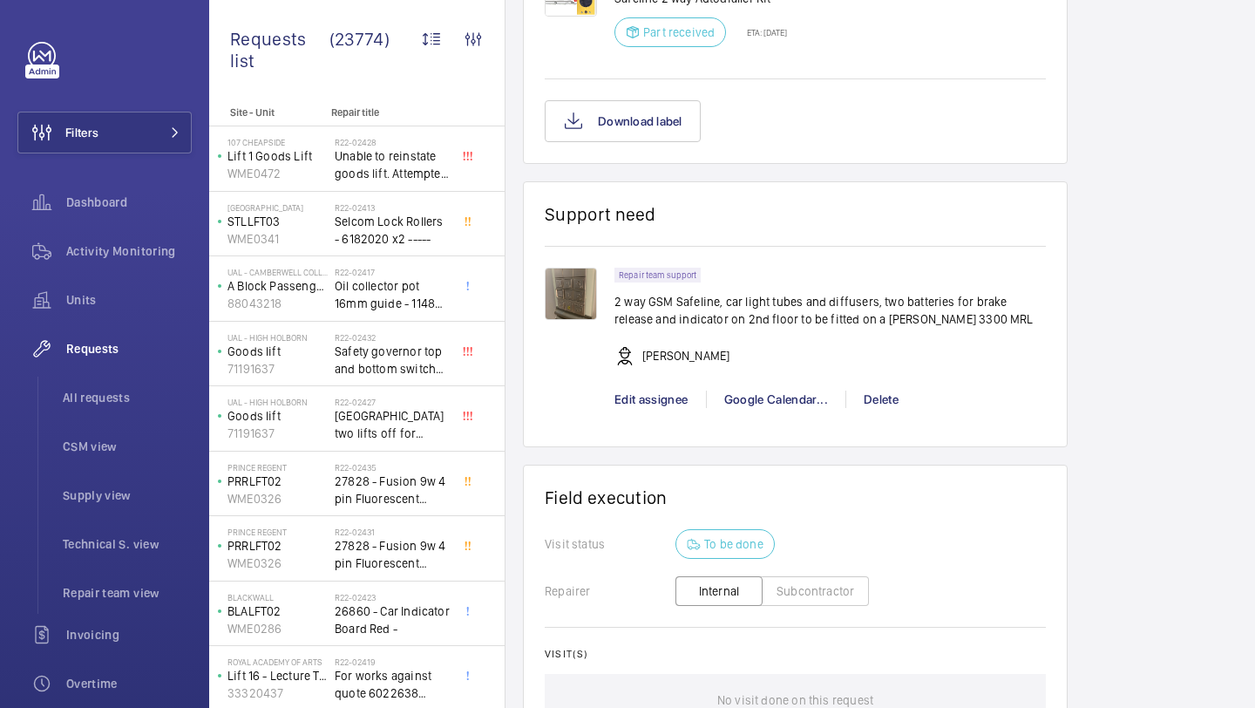
scroll to position [1942, 0]
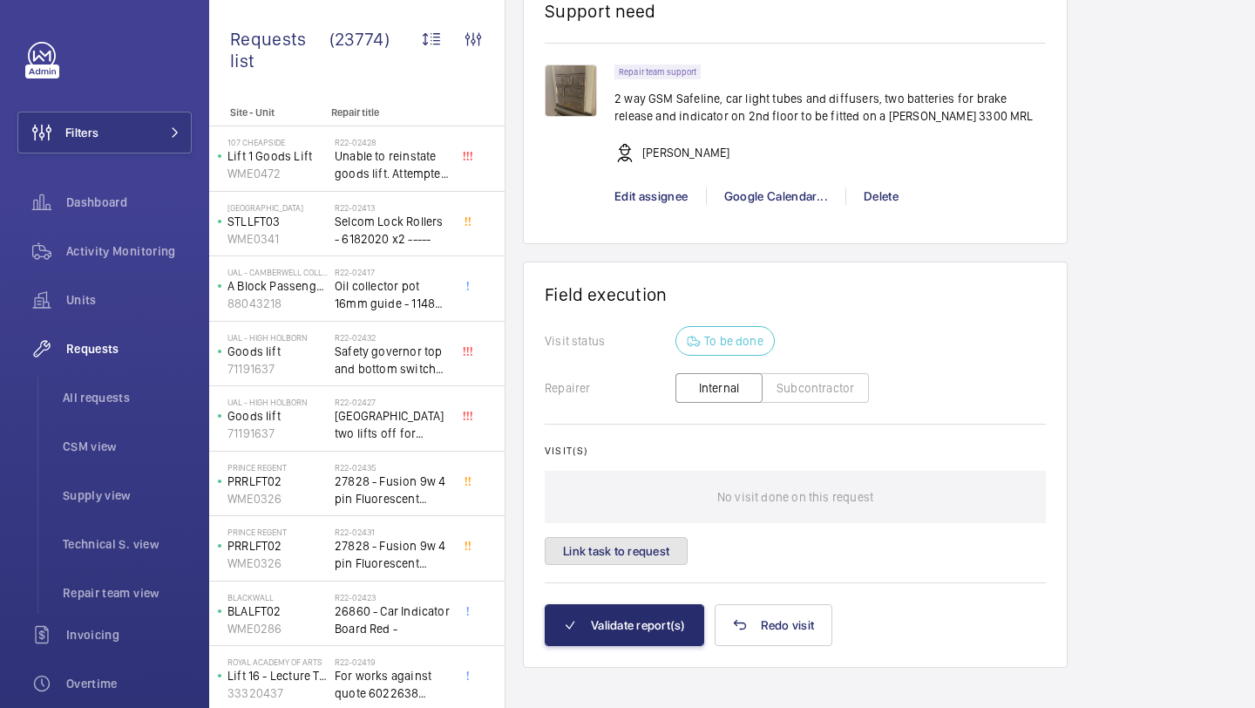
click at [652, 551] on button "Link task to request" at bounding box center [616, 551] width 143 height 28
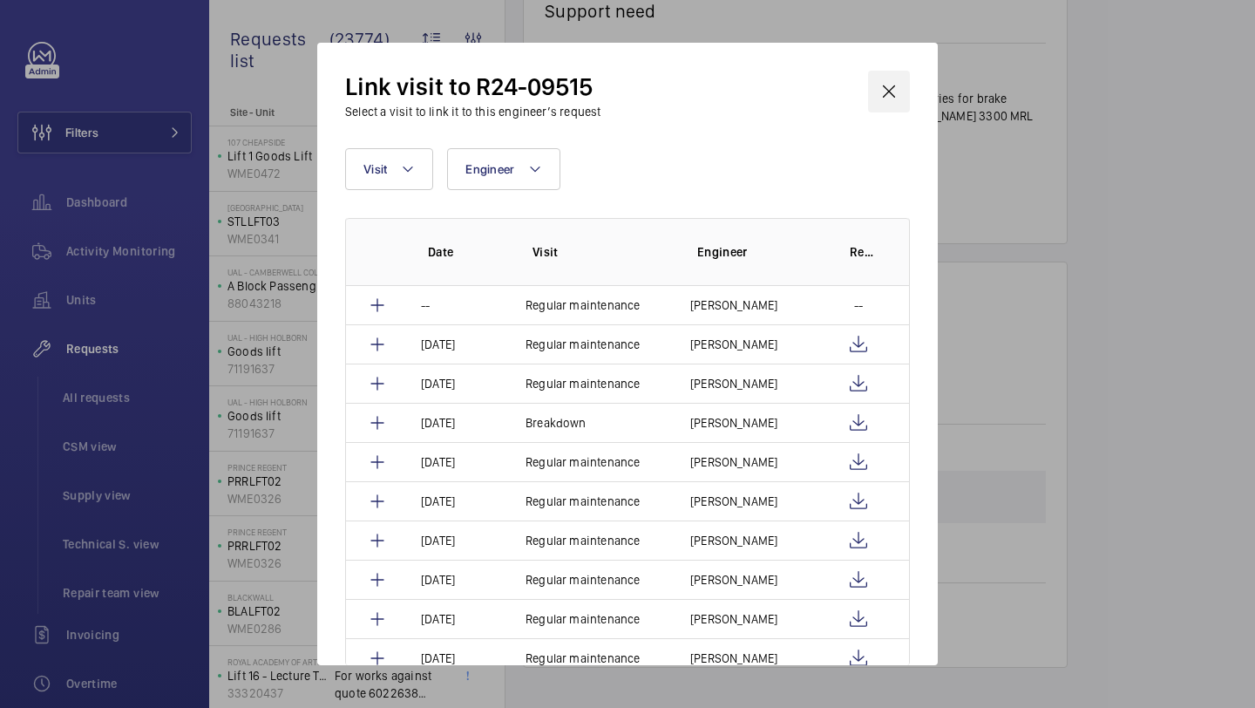
click at [903, 88] on wm-front-icon-button at bounding box center [889, 92] width 42 height 42
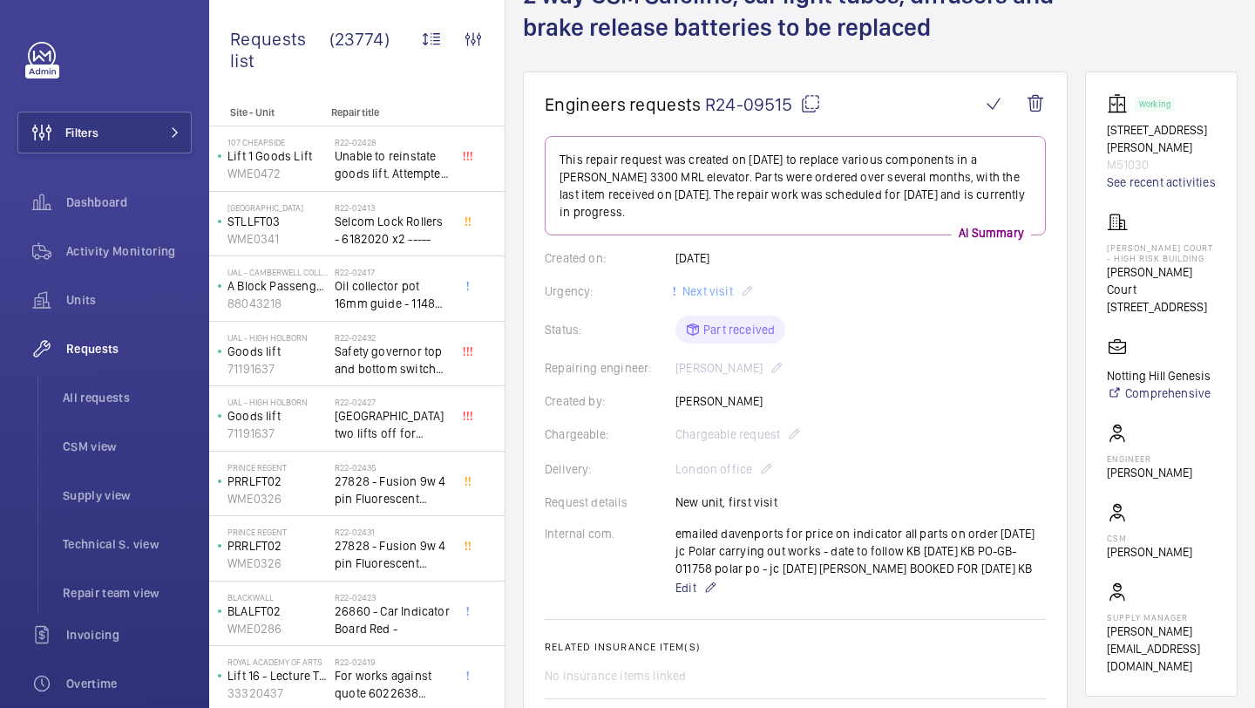
scroll to position [156, 0]
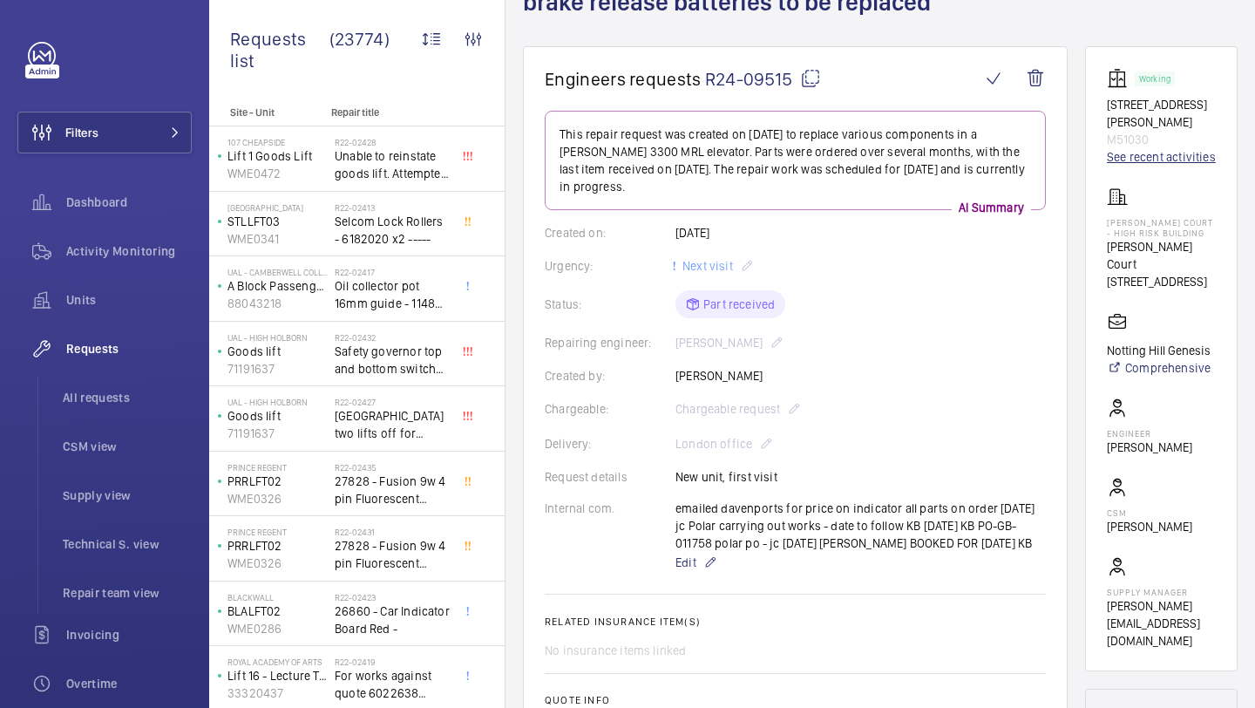
click at [1137, 151] on link "See recent activities" at bounding box center [1161, 156] width 109 height 17
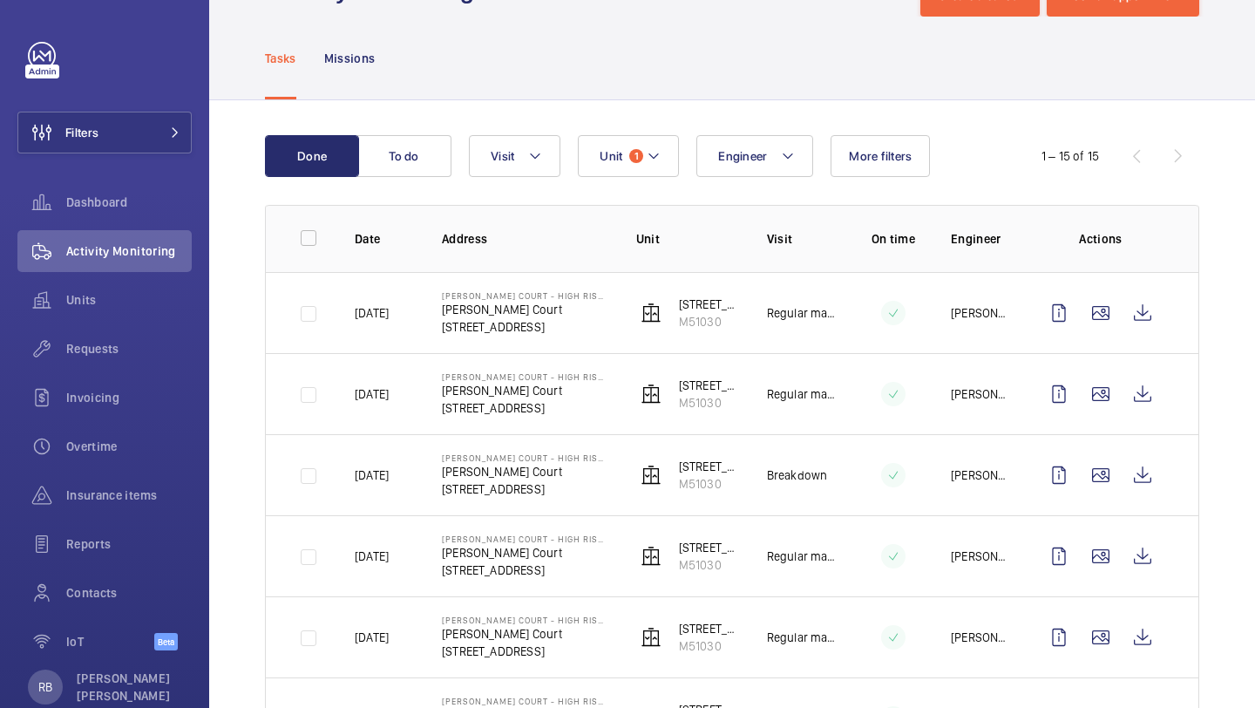
scroll to position [78, 0]
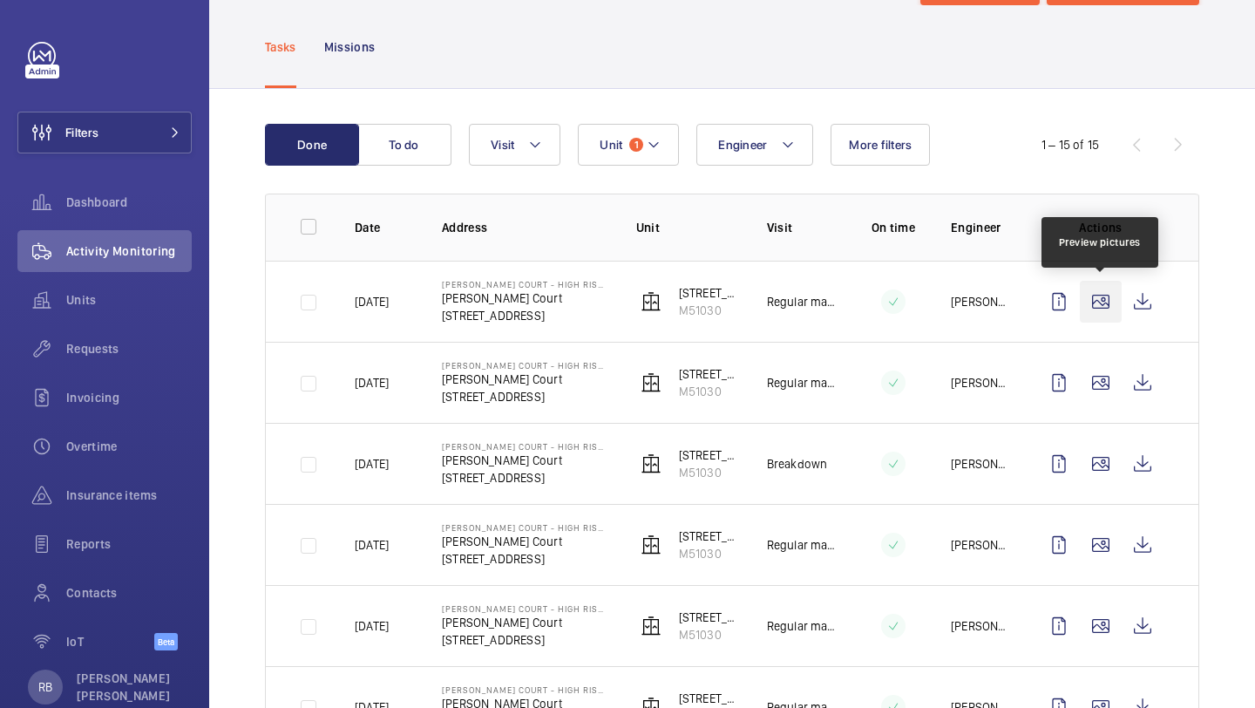
click at [1103, 300] on wm-front-icon-button at bounding box center [1101, 302] width 42 height 42
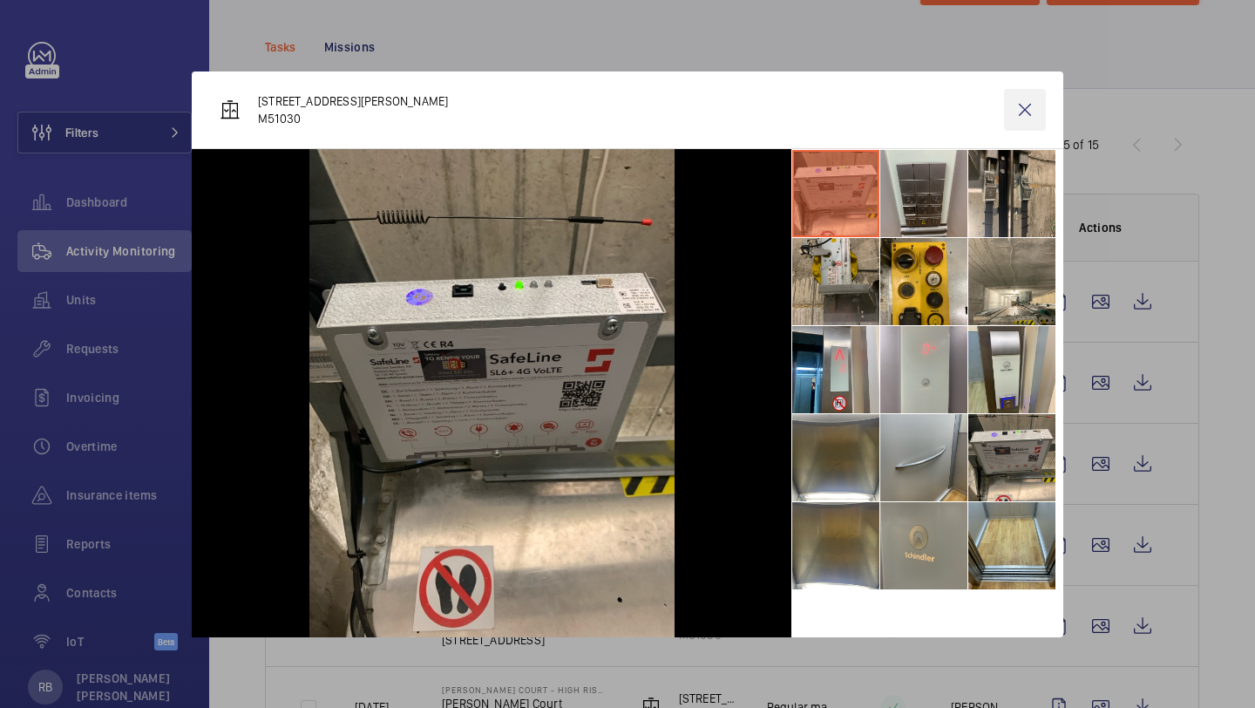
click at [1030, 97] on wm-front-icon-button at bounding box center [1025, 110] width 42 height 42
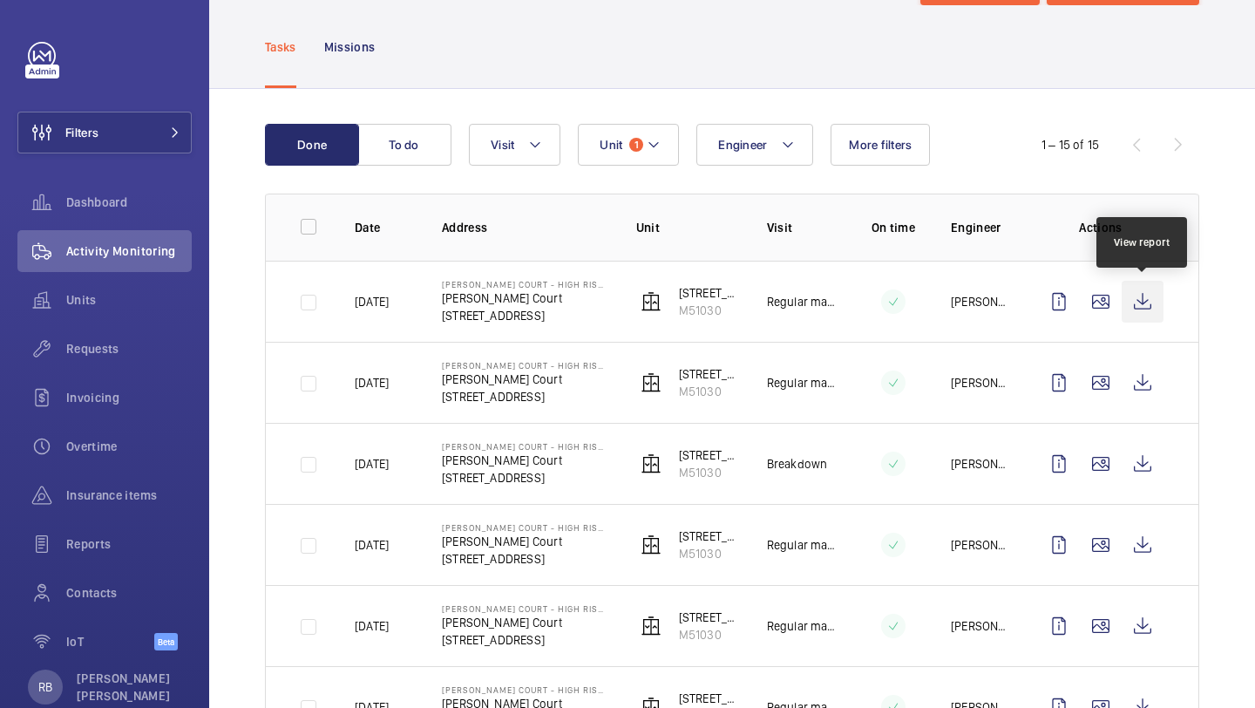
click at [1140, 305] on wm-front-icon-button at bounding box center [1143, 302] width 42 height 42
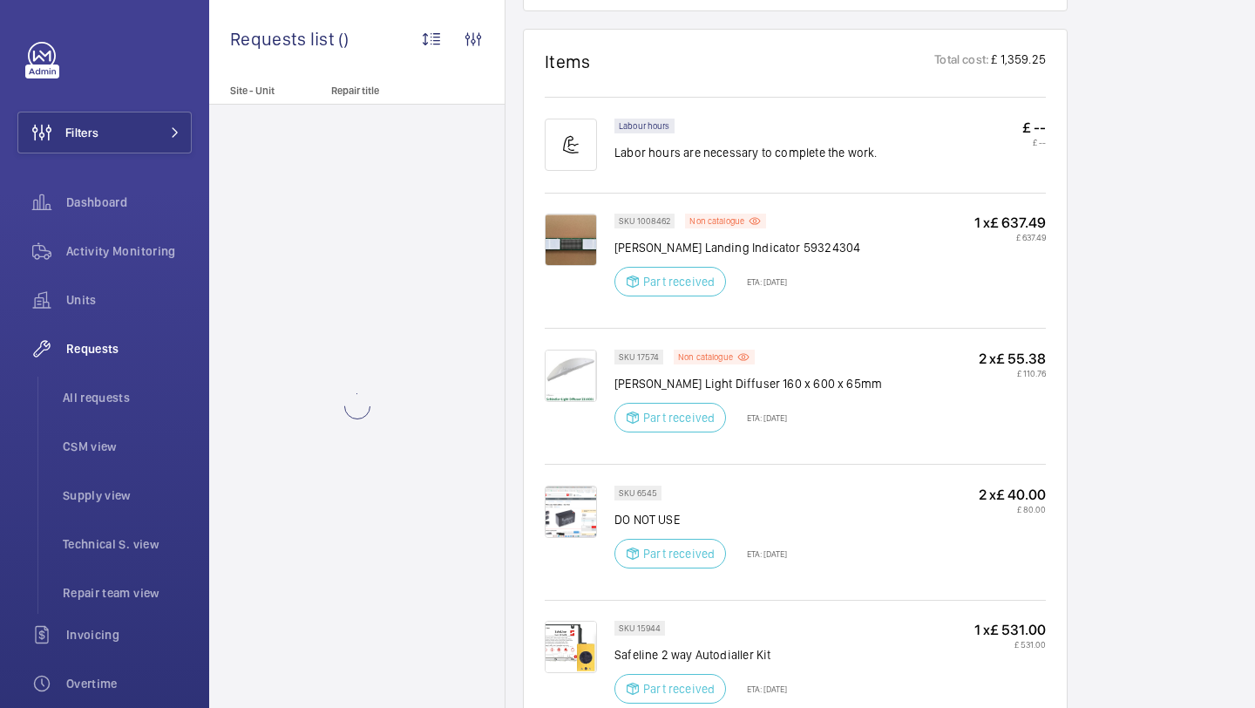
scroll to position [1085, 0]
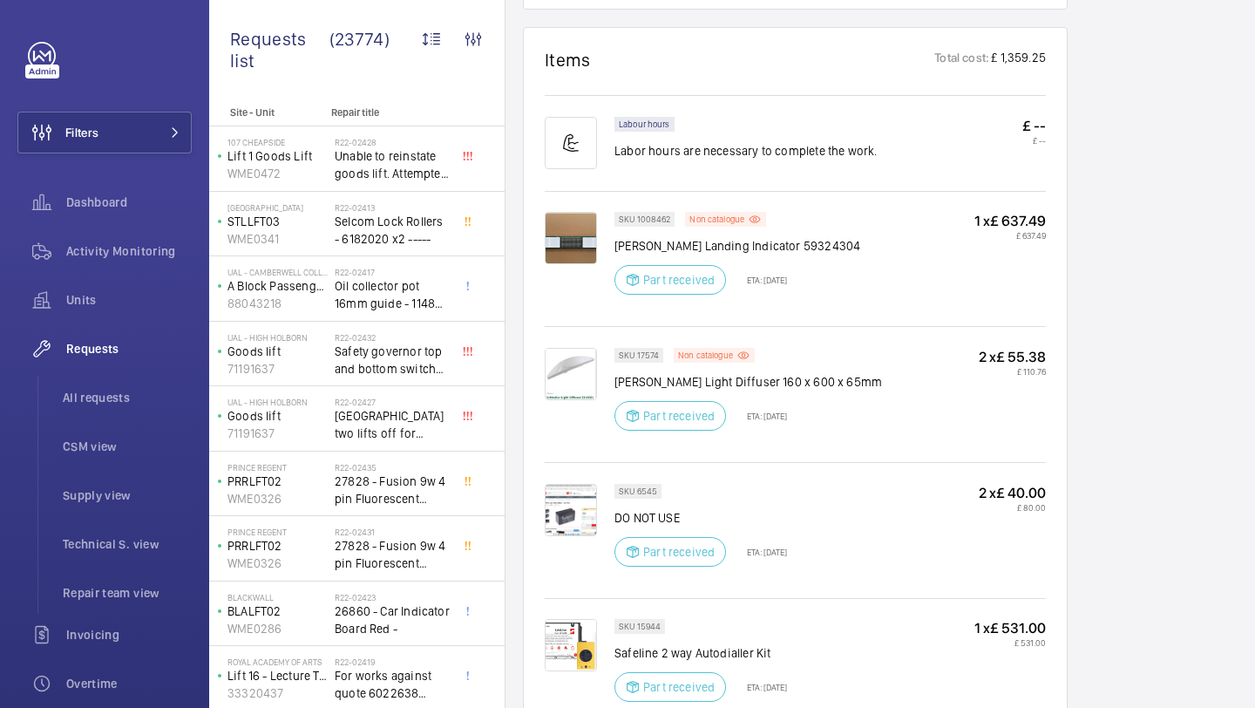
click at [580, 242] on img at bounding box center [571, 238] width 52 height 52
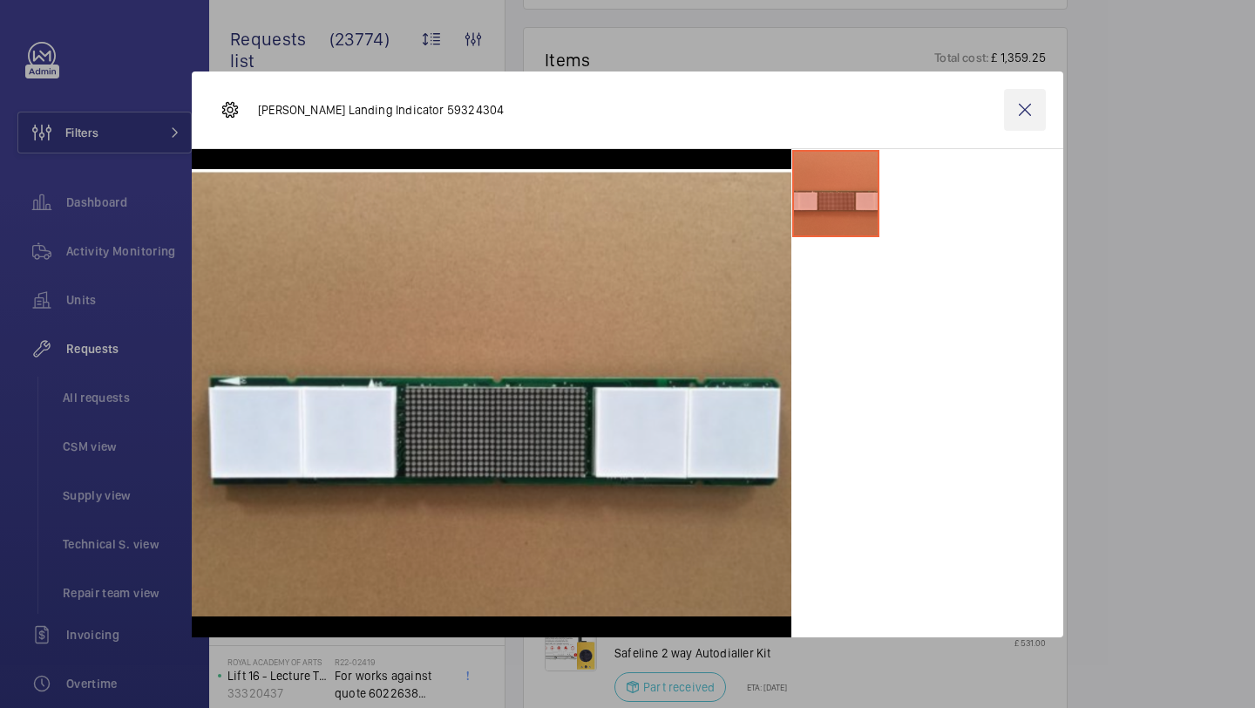
click at [1032, 112] on wm-front-icon-button at bounding box center [1025, 110] width 42 height 42
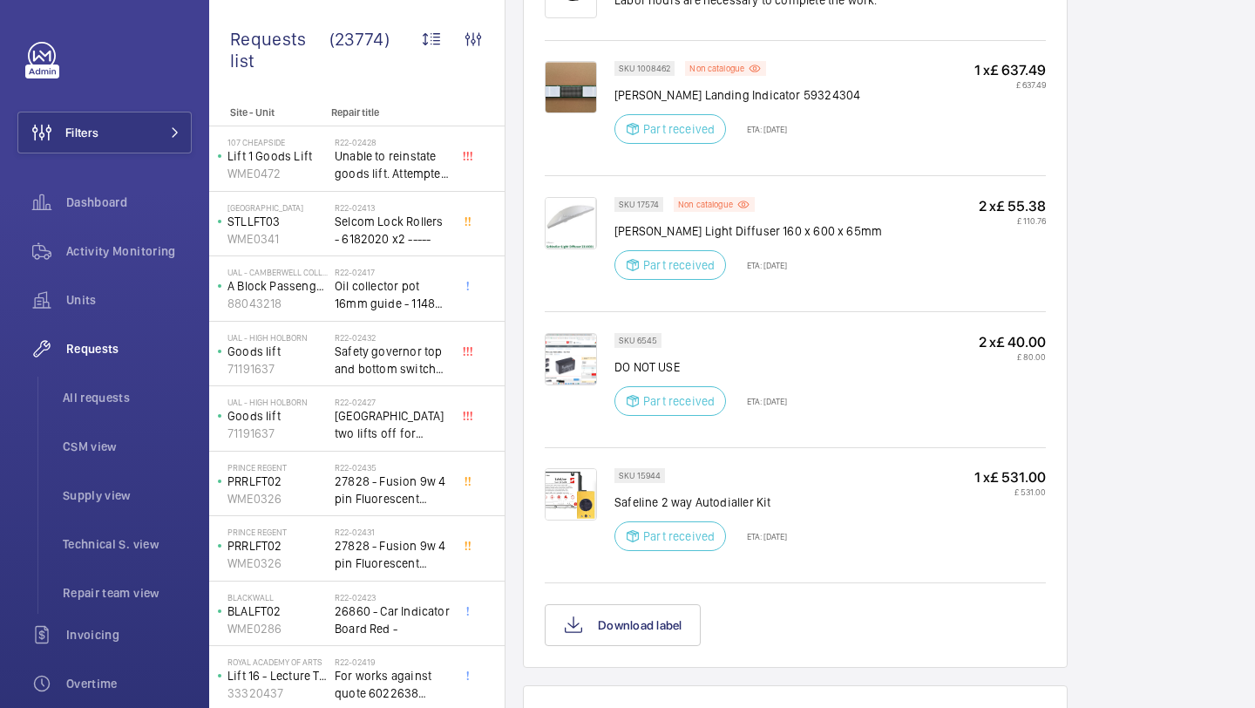
scroll to position [1295, 0]
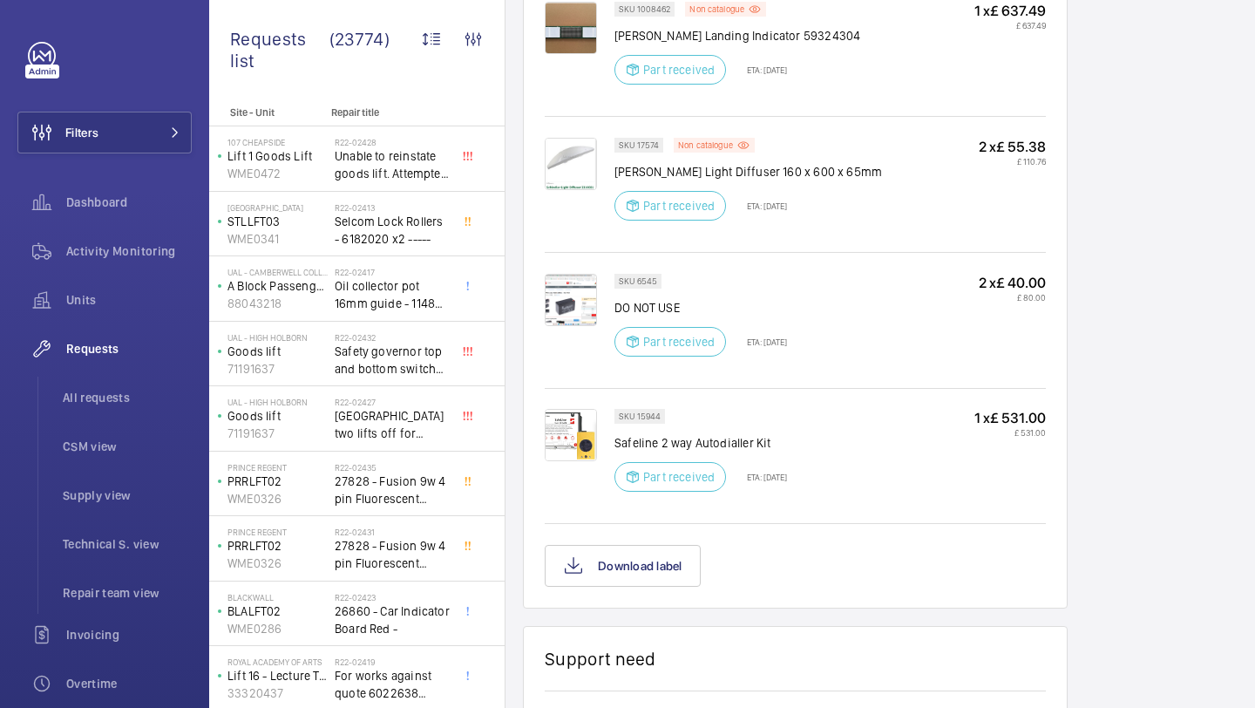
click at [564, 163] on img at bounding box center [571, 164] width 52 height 52
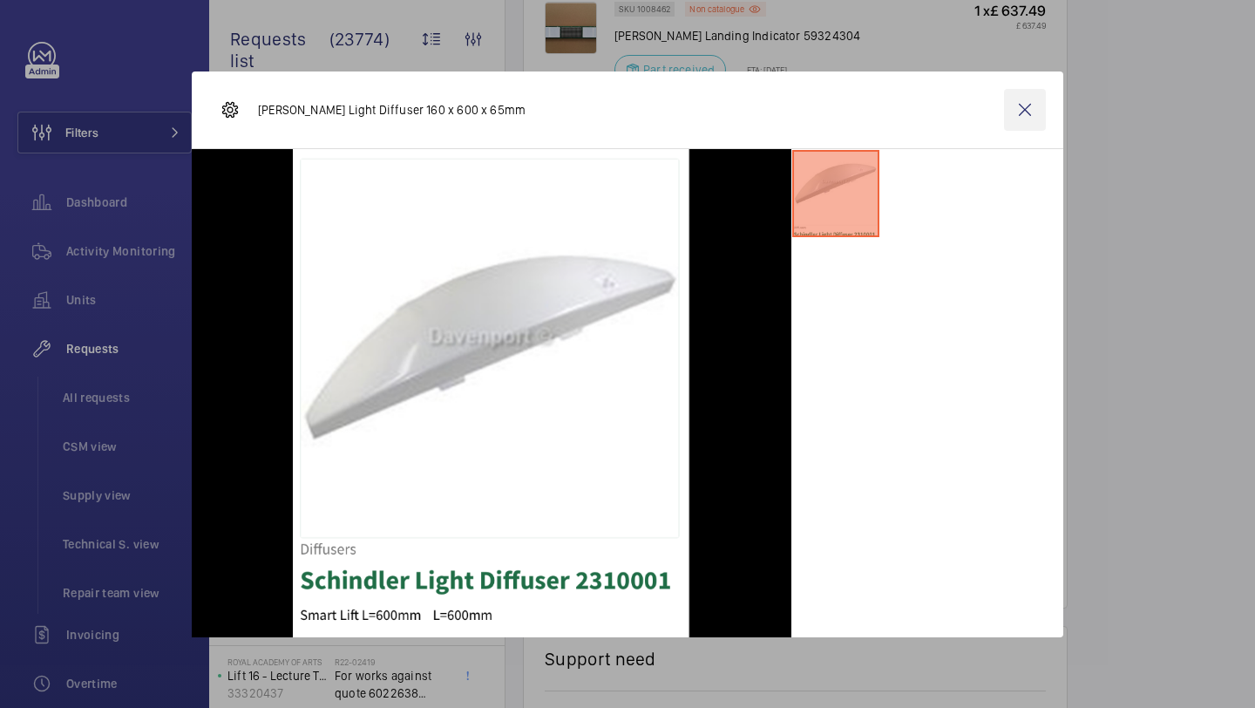
click at [1017, 119] on wm-front-icon-button at bounding box center [1025, 110] width 42 height 42
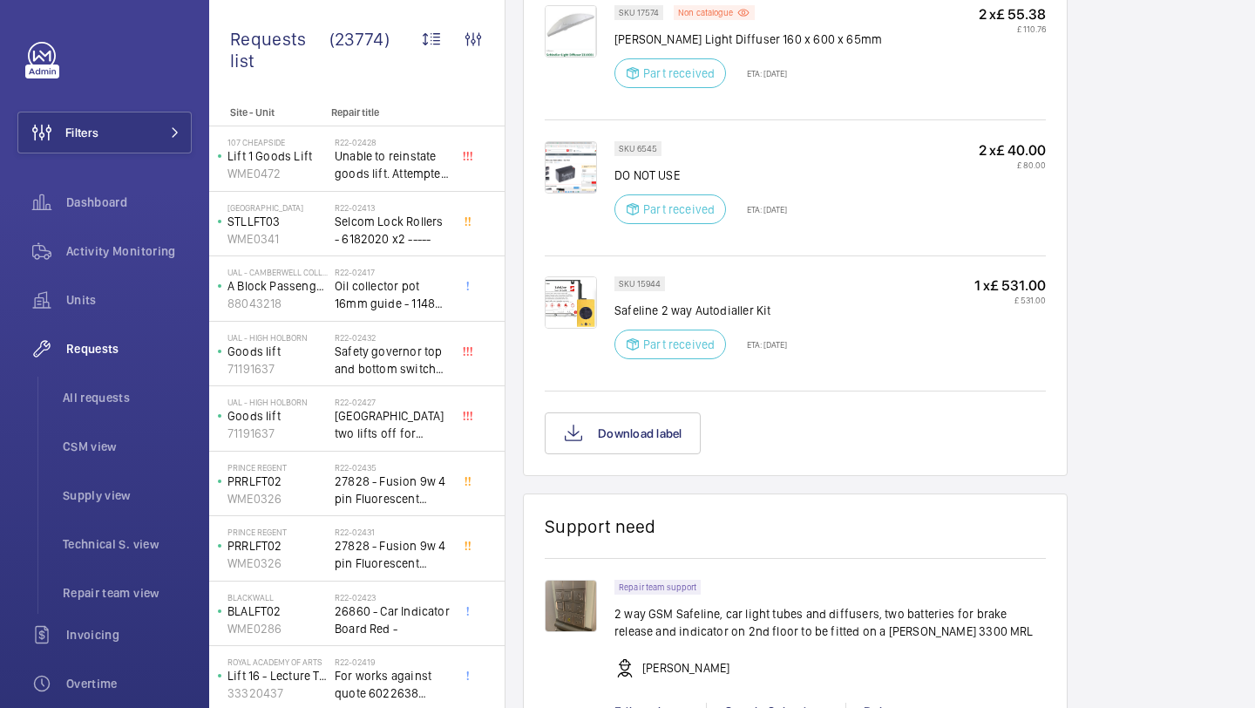
scroll to position [1624, 0]
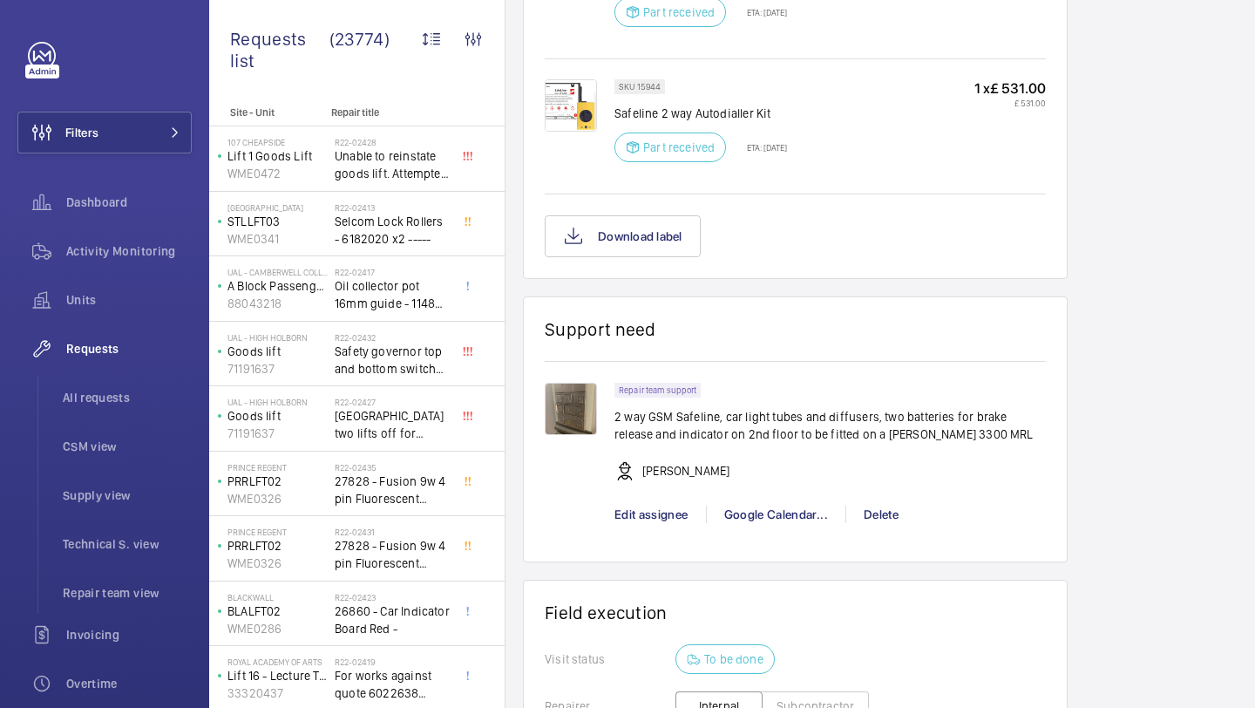
click at [579, 413] on img at bounding box center [571, 409] width 52 height 52
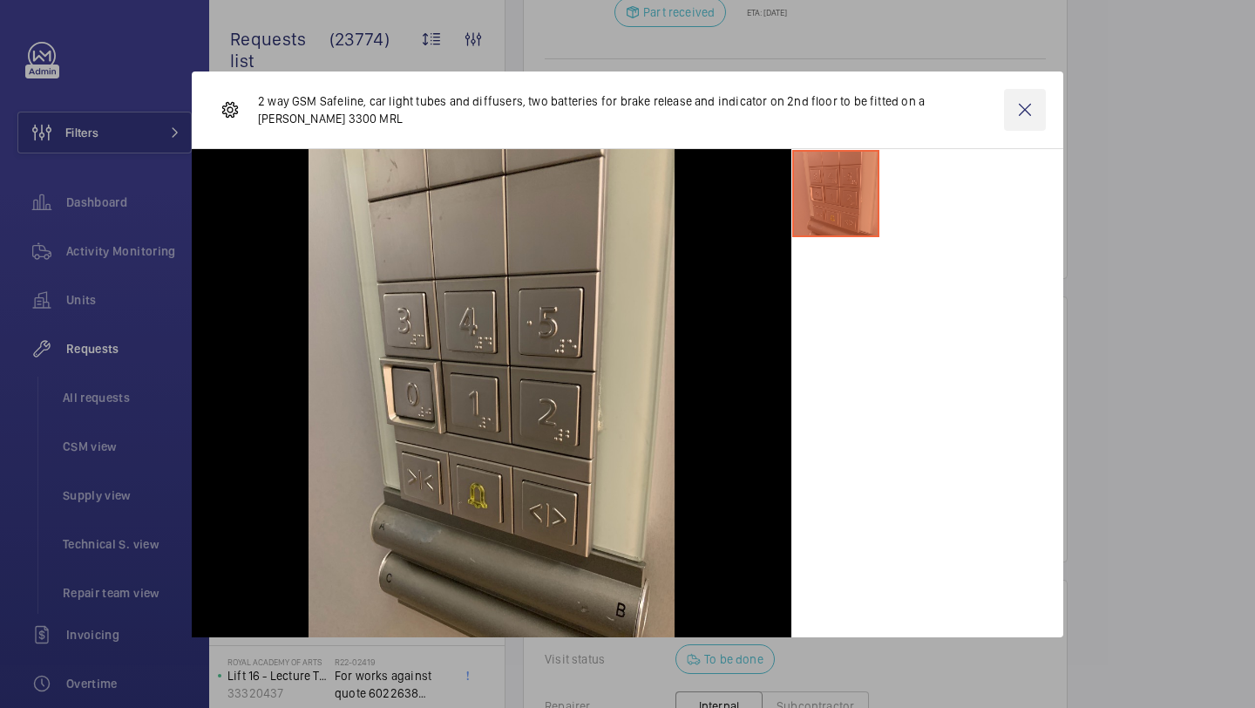
click at [1015, 120] on wm-front-icon-button at bounding box center [1025, 110] width 42 height 42
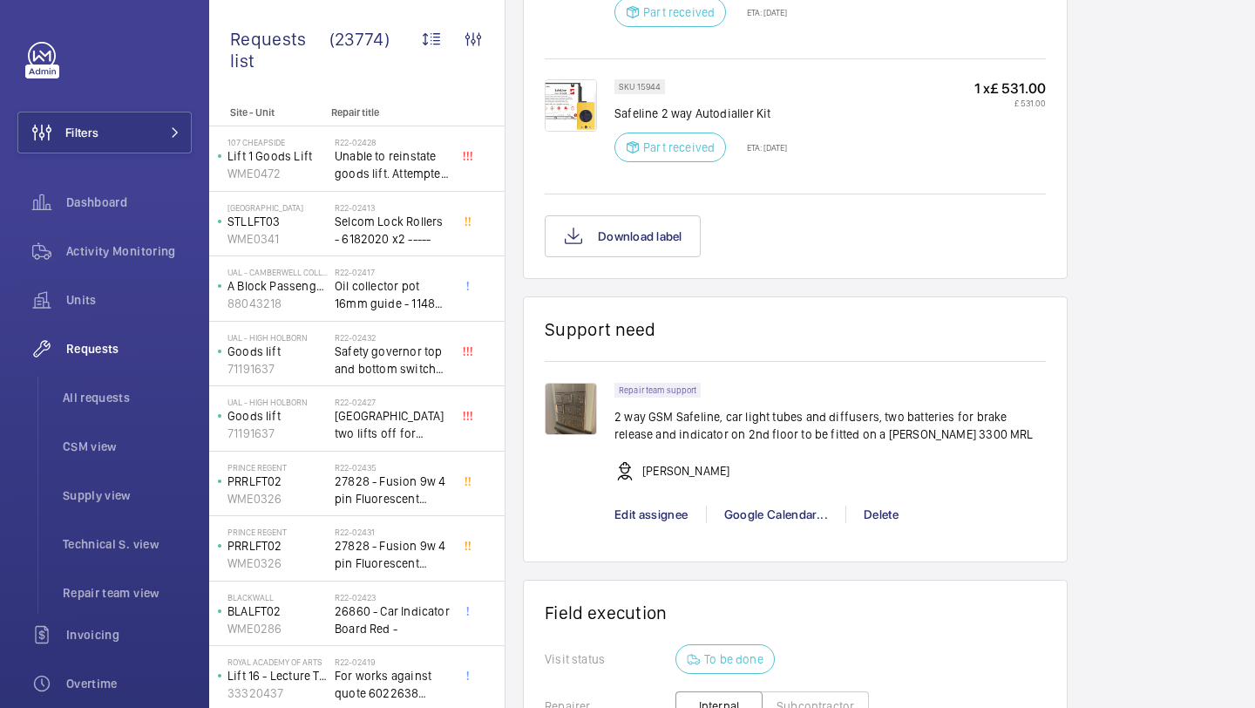
scroll to position [1960, 0]
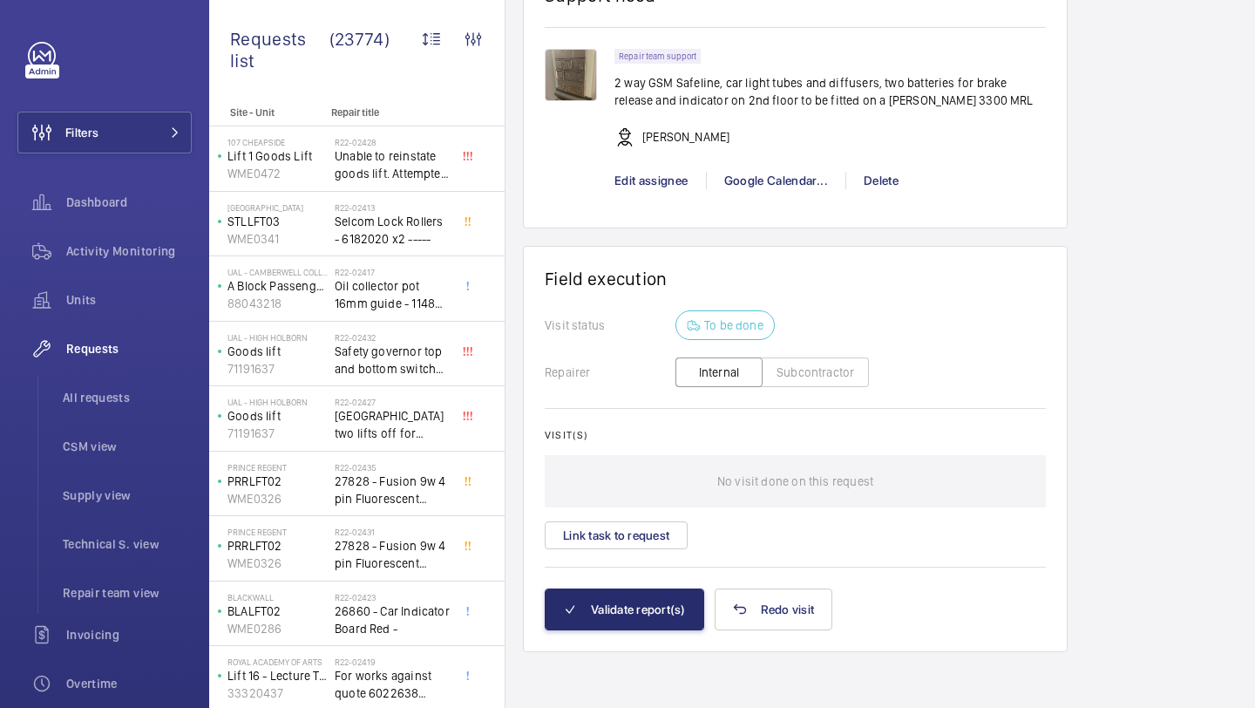
click at [607, 552] on wm-front-card-body "Visit status To be done Repairer Internal Subcontractor Visit(s) No visit done …" at bounding box center [795, 449] width 501 height 278
click at [614, 537] on button "Link task to request" at bounding box center [616, 535] width 143 height 28
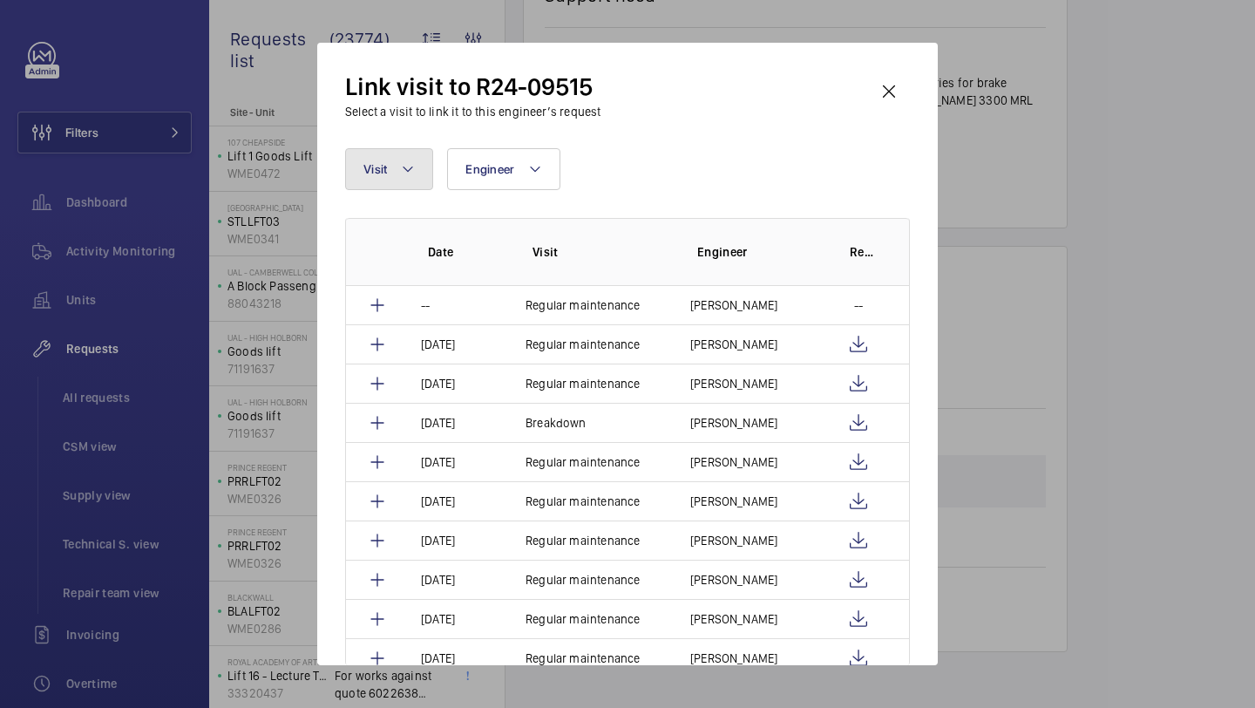
click at [367, 179] on button "Visit" at bounding box center [389, 169] width 88 height 42
click at [380, 245] on input "REPAIR" at bounding box center [510, 232] width 303 height 37
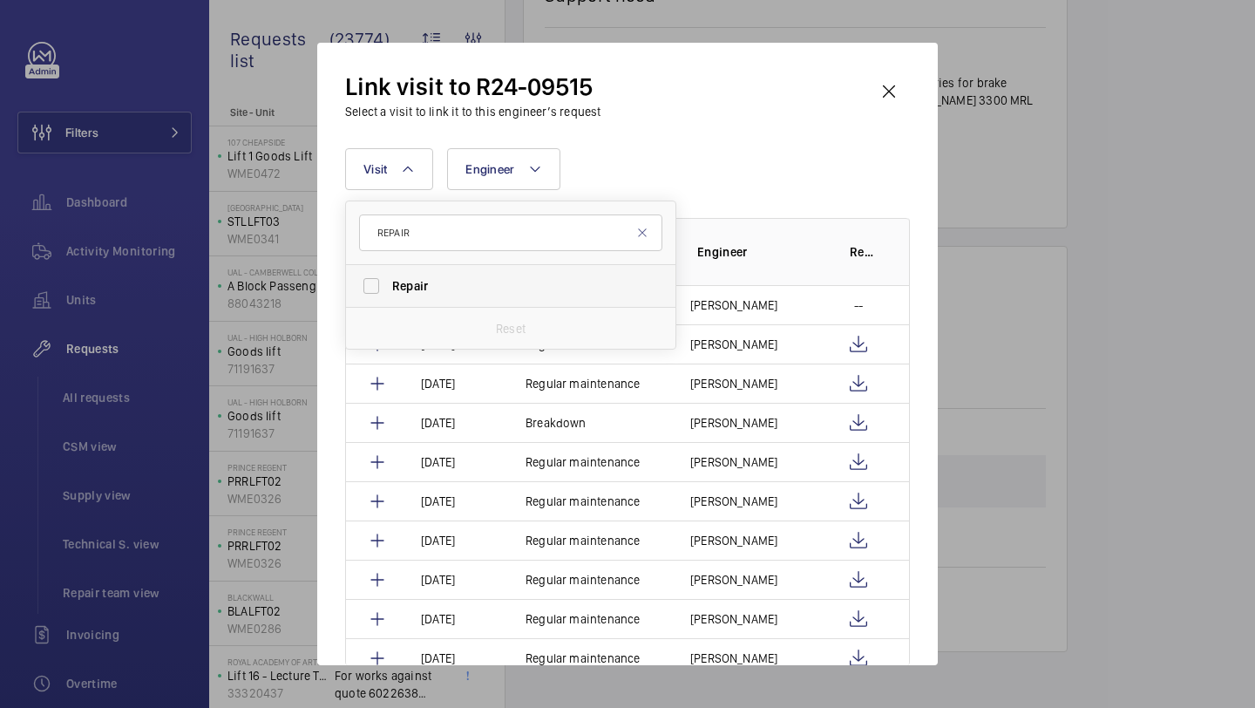
type input "REPAIR"
click at [396, 285] on span "Repair" at bounding box center [410, 286] width 36 height 14
click at [389, 285] on input "Repair" at bounding box center [371, 286] width 35 height 35
checkbox input "true"
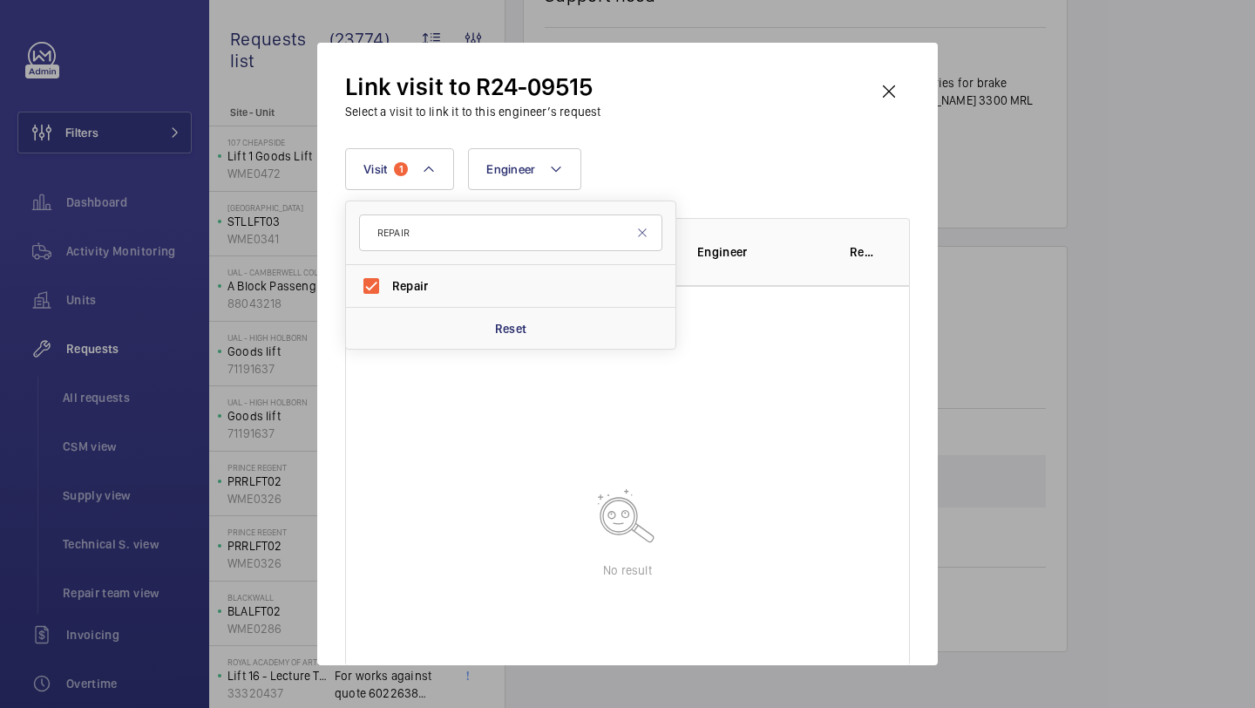
click at [691, 187] on div "Visit 1 REPAIR Repair Reset Engineer More filters Reset all filters" at bounding box center [627, 169] width 565 height 42
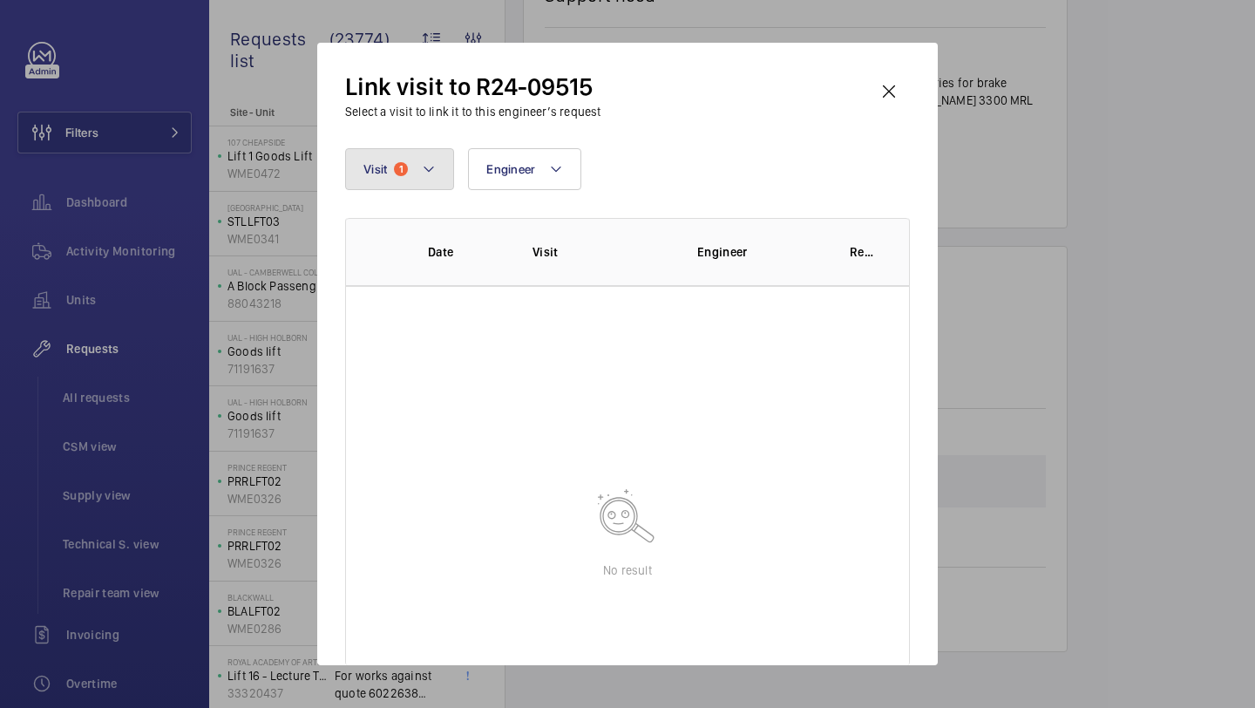
click at [425, 160] on mat-icon at bounding box center [429, 169] width 14 height 21
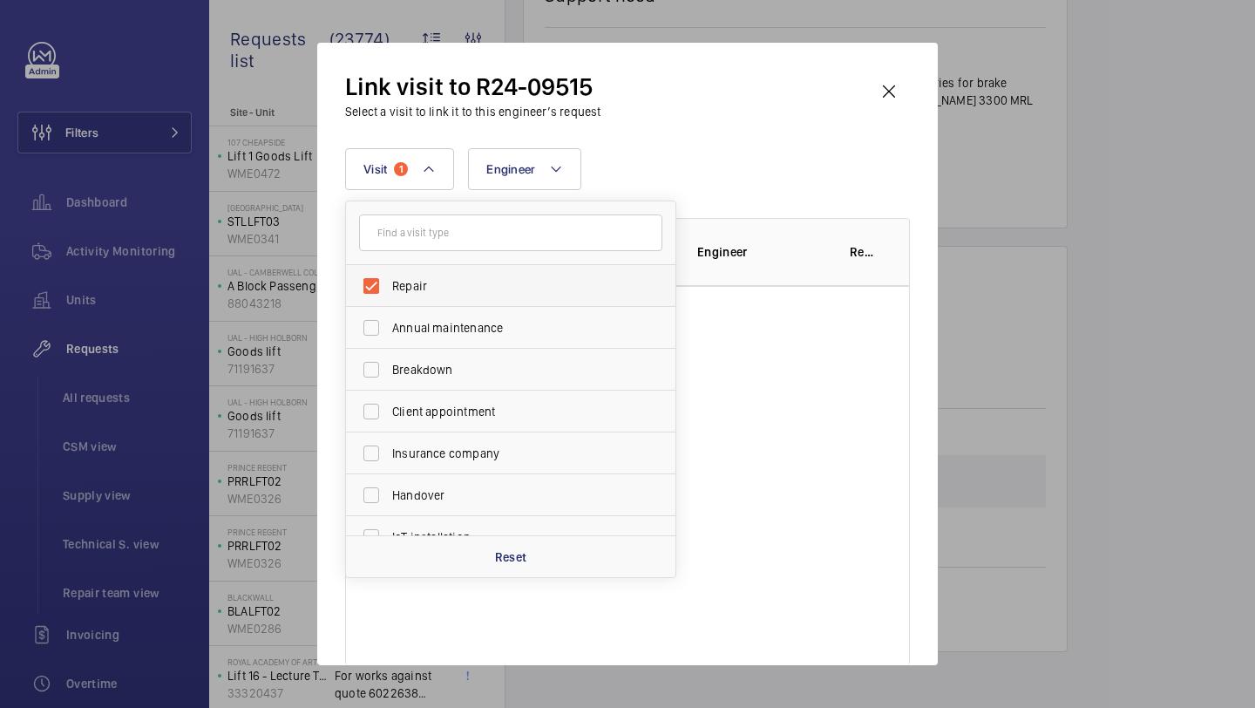
click at [432, 276] on label "Repair" at bounding box center [497, 286] width 303 height 42
click at [389, 276] on input "Repair" at bounding box center [371, 286] width 35 height 35
checkbox input "false"
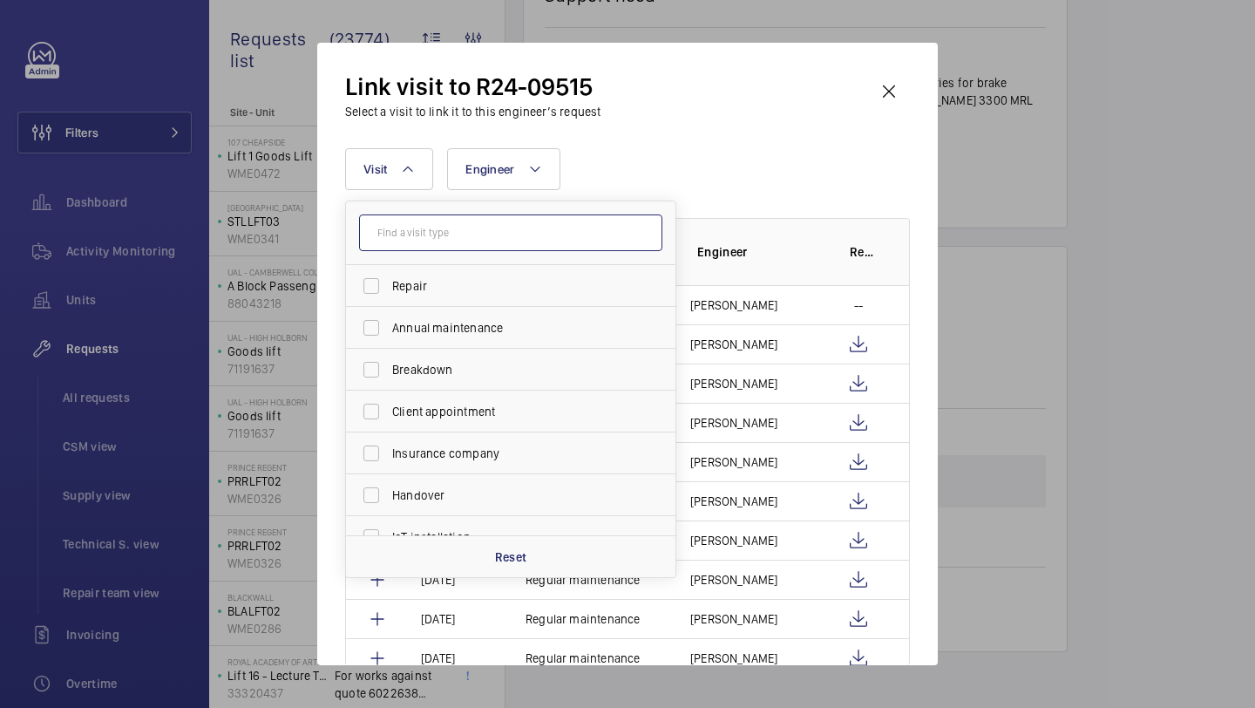
click at [462, 248] on input "text" at bounding box center [510, 232] width 303 height 37
click at [689, 180] on div "Visit Repair Annual maintenance Breakdown Client appointment Insurance company …" at bounding box center [627, 169] width 565 height 42
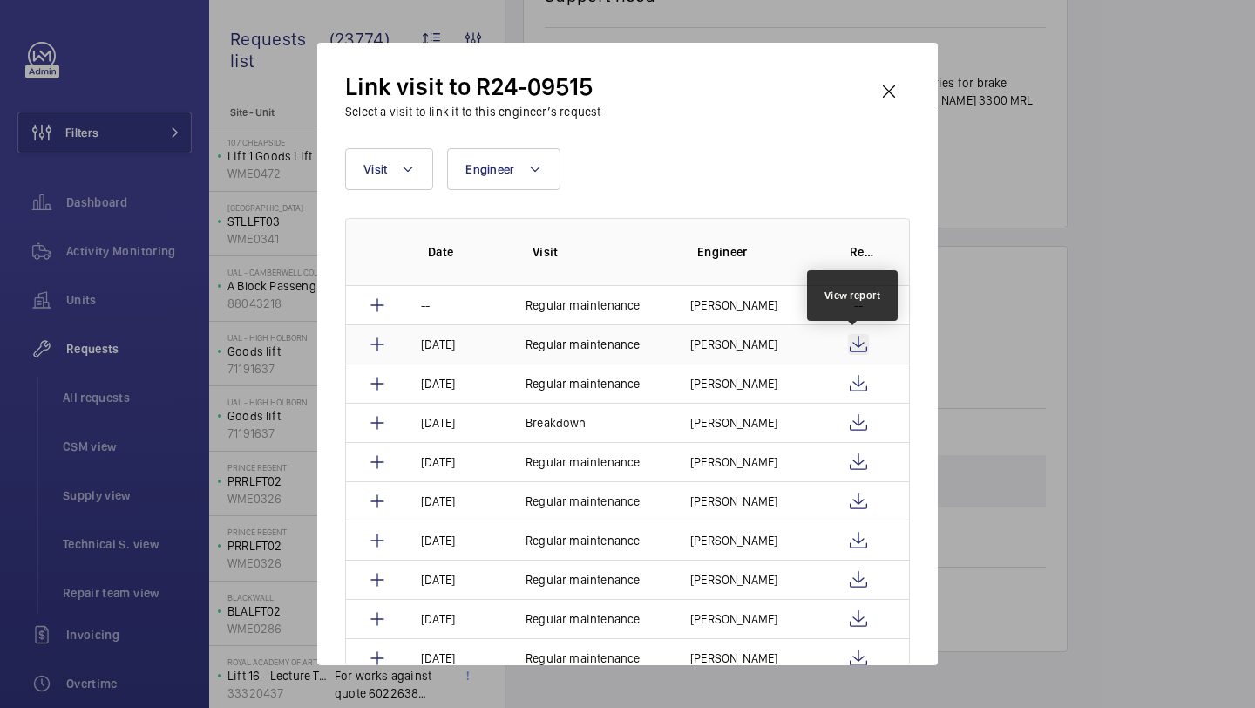
click at [858, 336] on wm-front-icon-button at bounding box center [858, 344] width 21 height 21
click at [881, 76] on wm-front-icon-button at bounding box center [889, 92] width 42 height 42
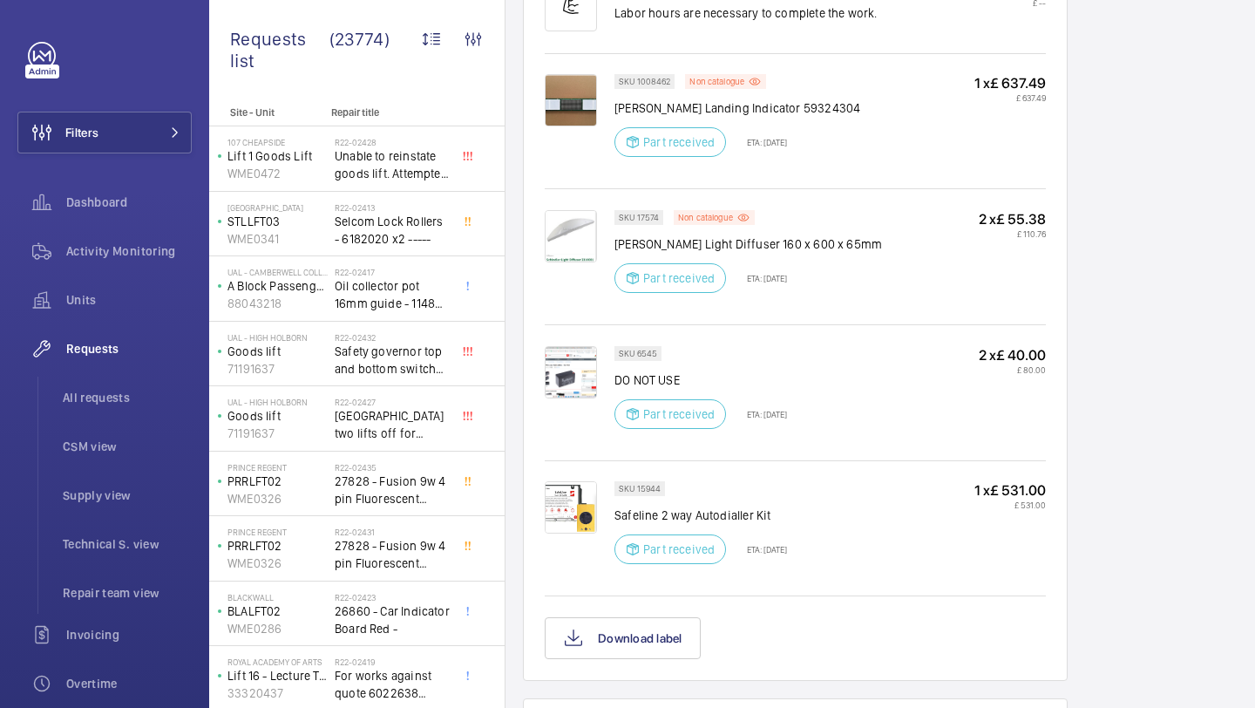
scroll to position [1179, 0]
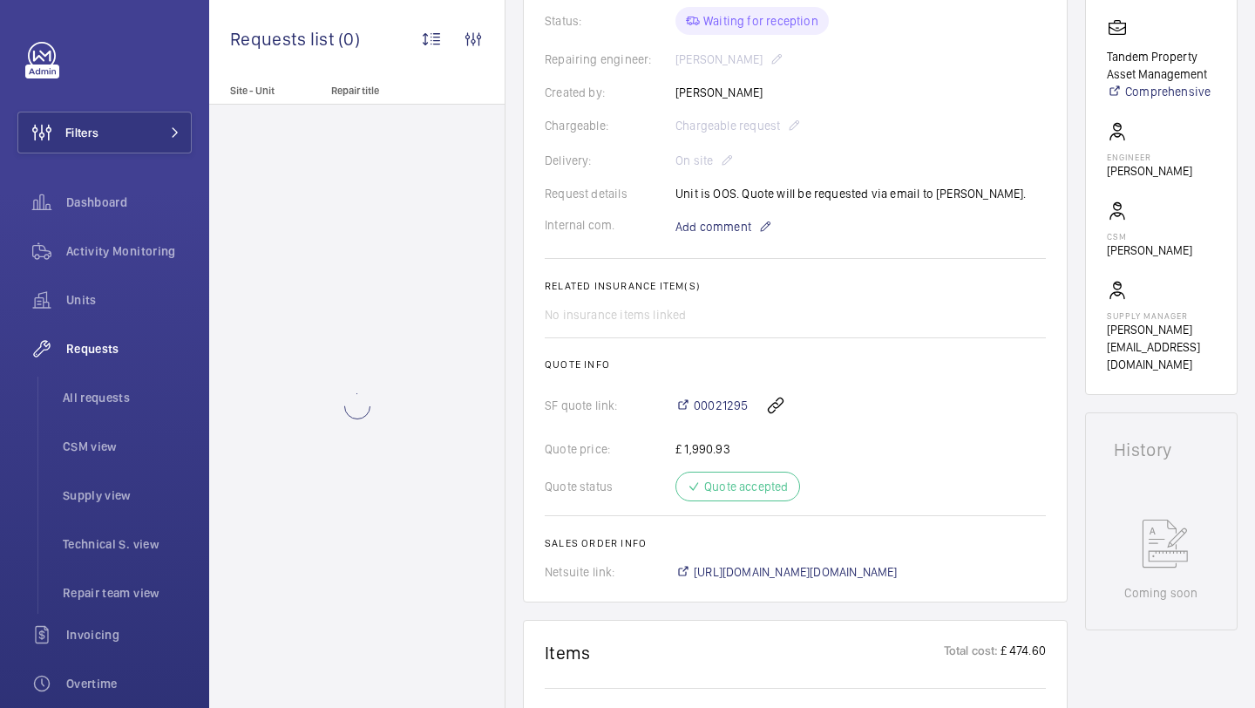
scroll to position [531, 0]
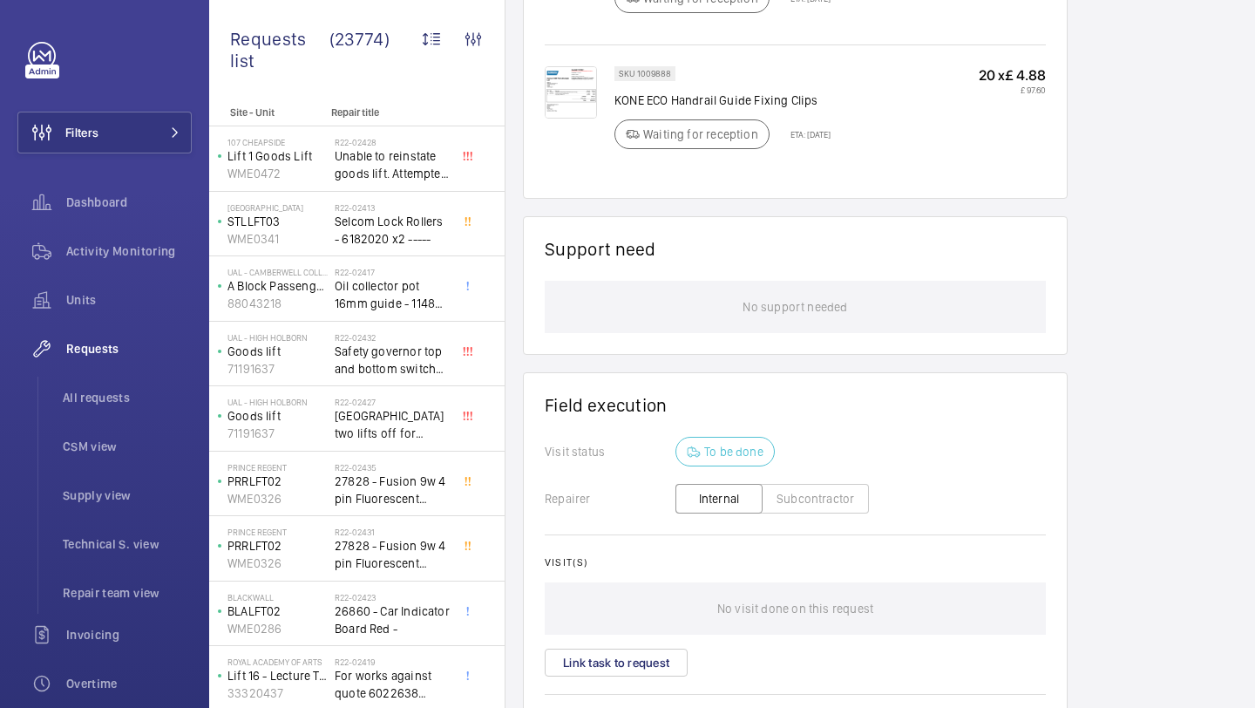
scroll to position [1411, 0]
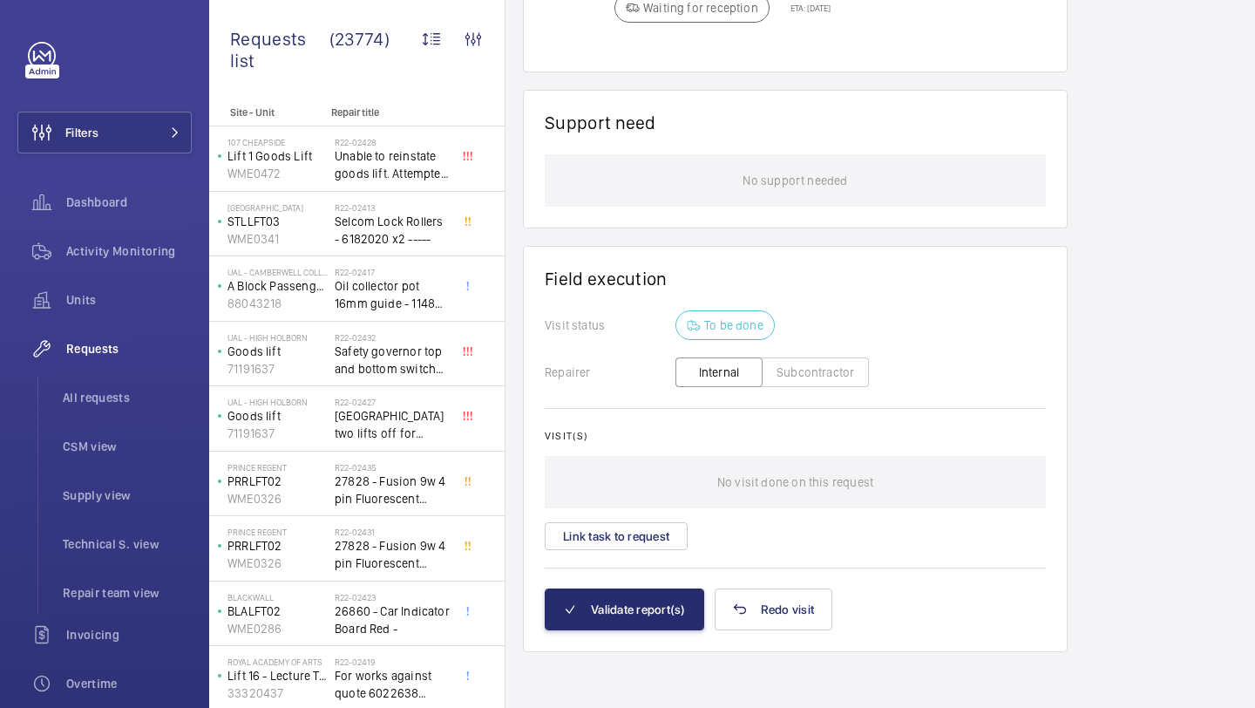
click at [631, 516] on div "Visit(s) No visit done on this request Link task to request" at bounding box center [795, 490] width 501 height 120
click at [630, 525] on button "Link task to request" at bounding box center [616, 536] width 143 height 28
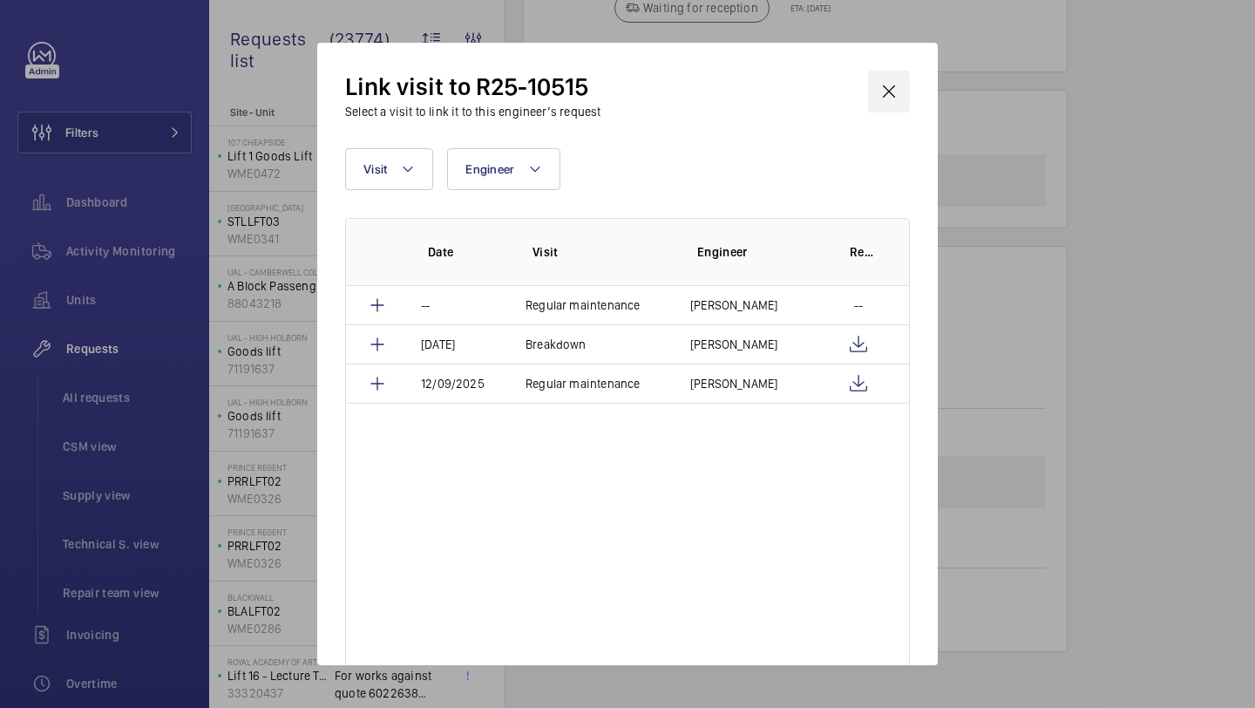
click at [893, 97] on wm-front-icon-button at bounding box center [889, 92] width 42 height 42
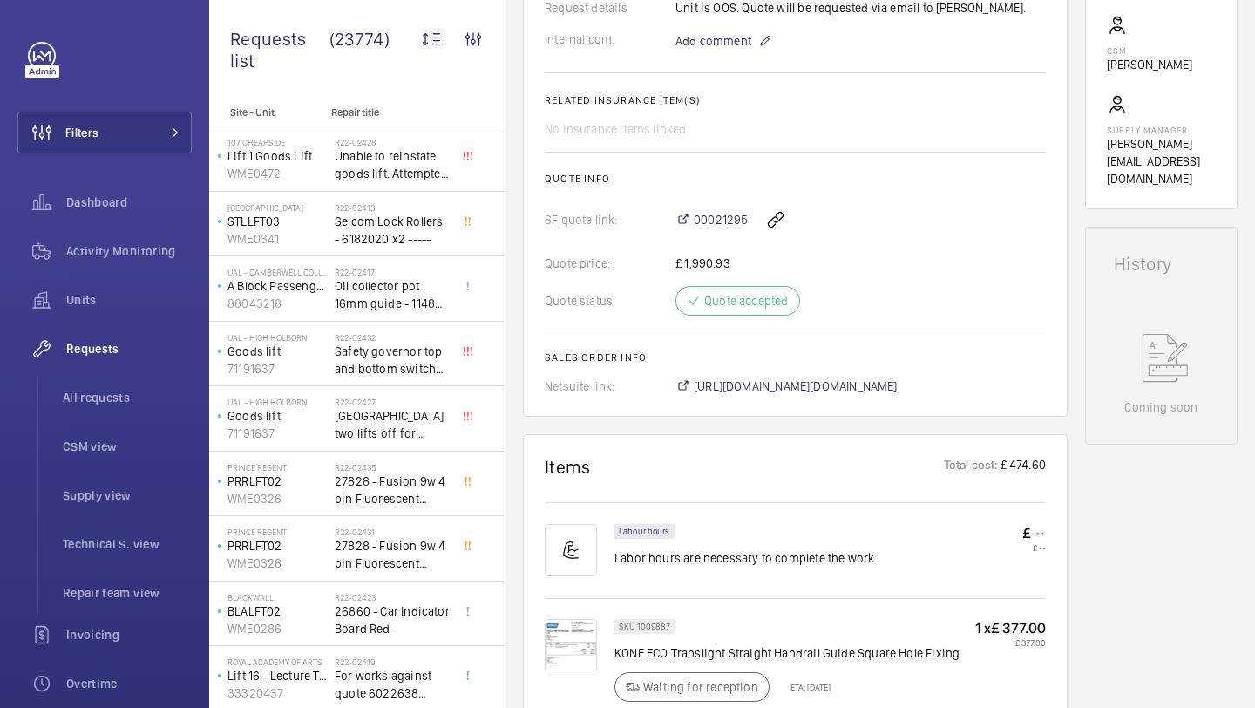
scroll to position [568, 0]
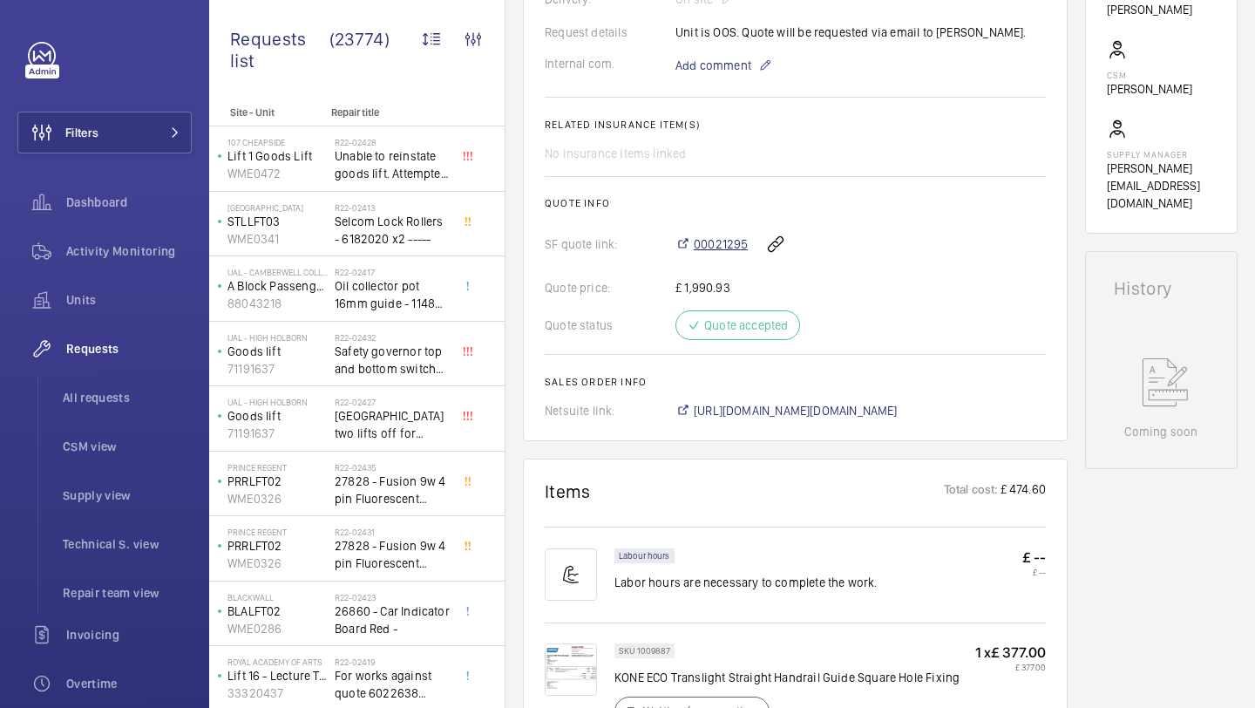
click at [718, 245] on span "00021295" at bounding box center [721, 243] width 54 height 17
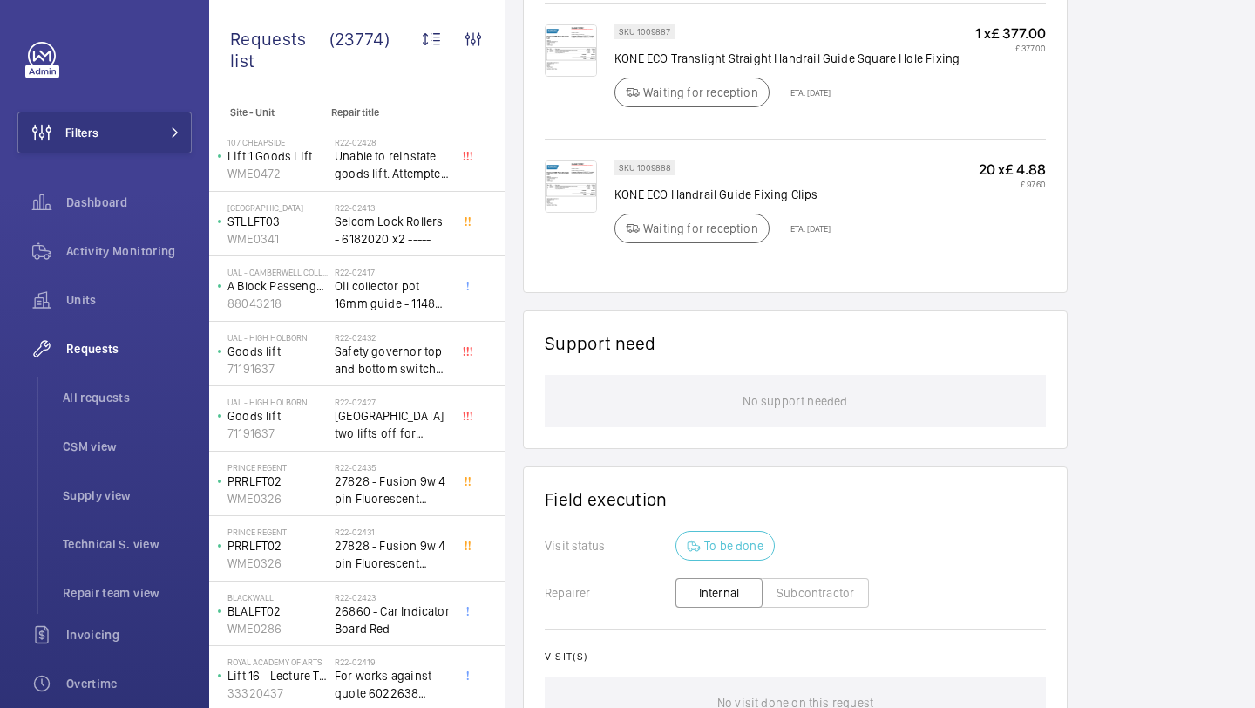
scroll to position [1358, 0]
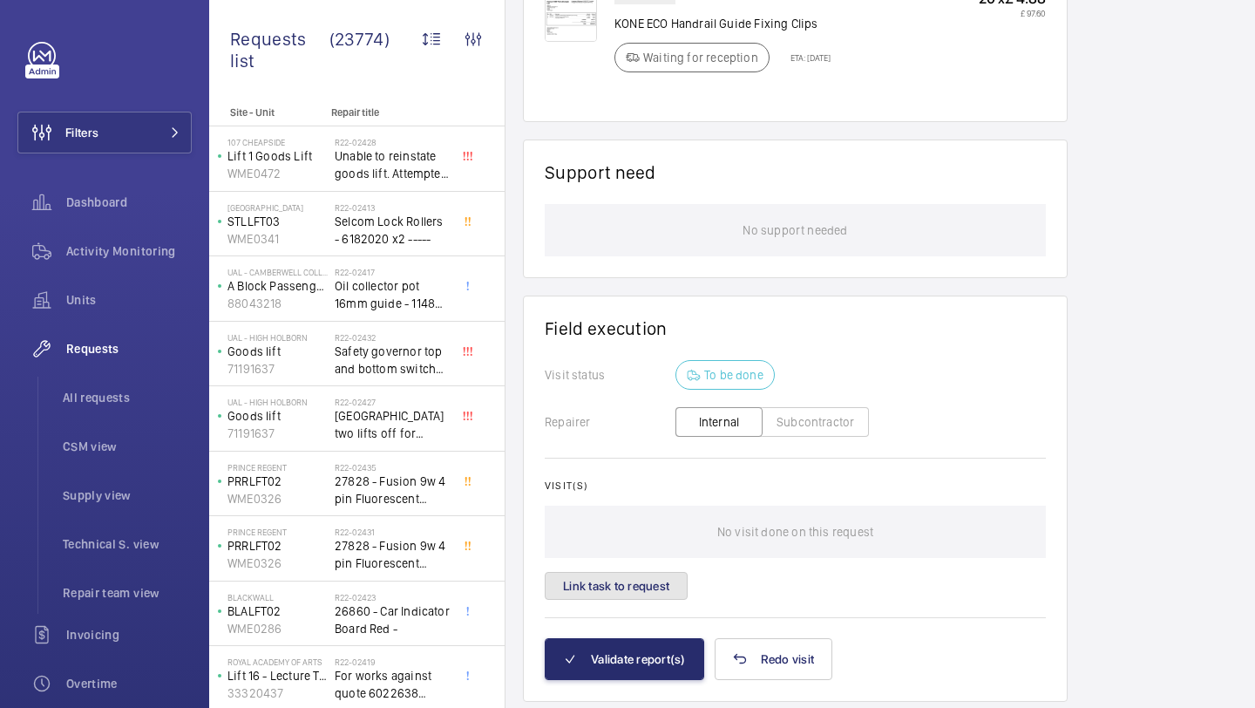
click at [618, 587] on button "Link task to request" at bounding box center [616, 586] width 143 height 28
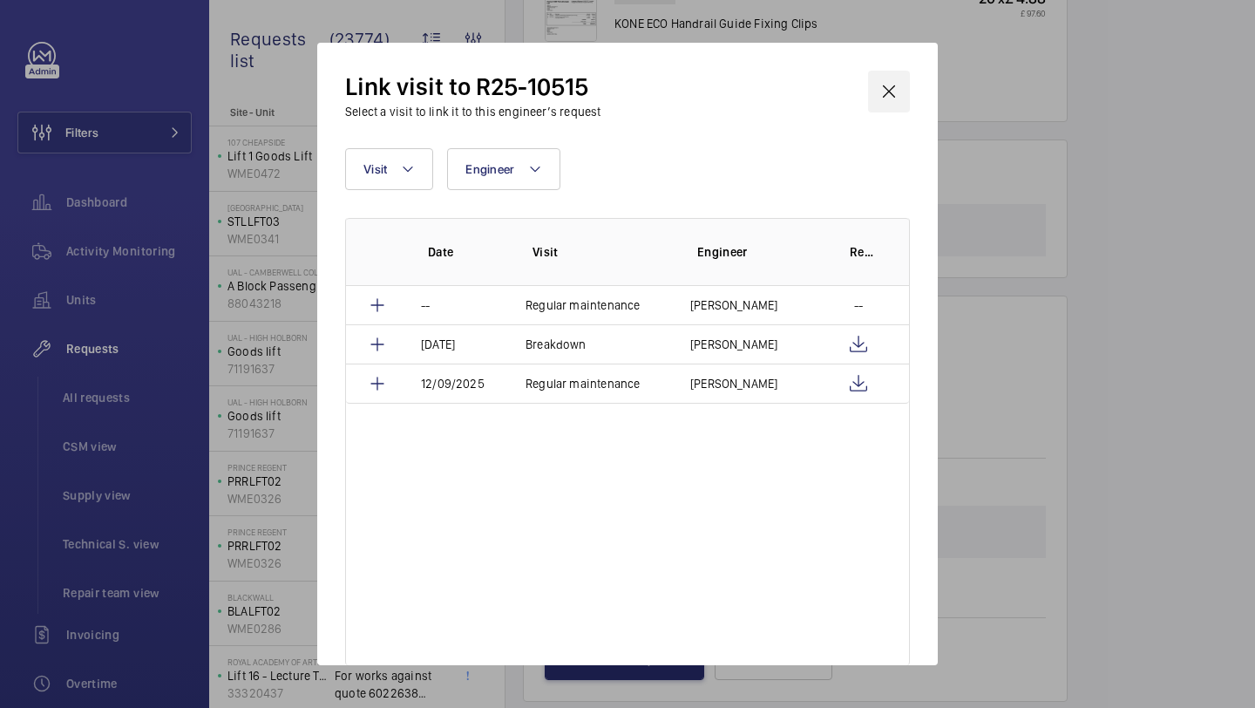
click at [894, 90] on wm-front-icon-button at bounding box center [889, 92] width 42 height 42
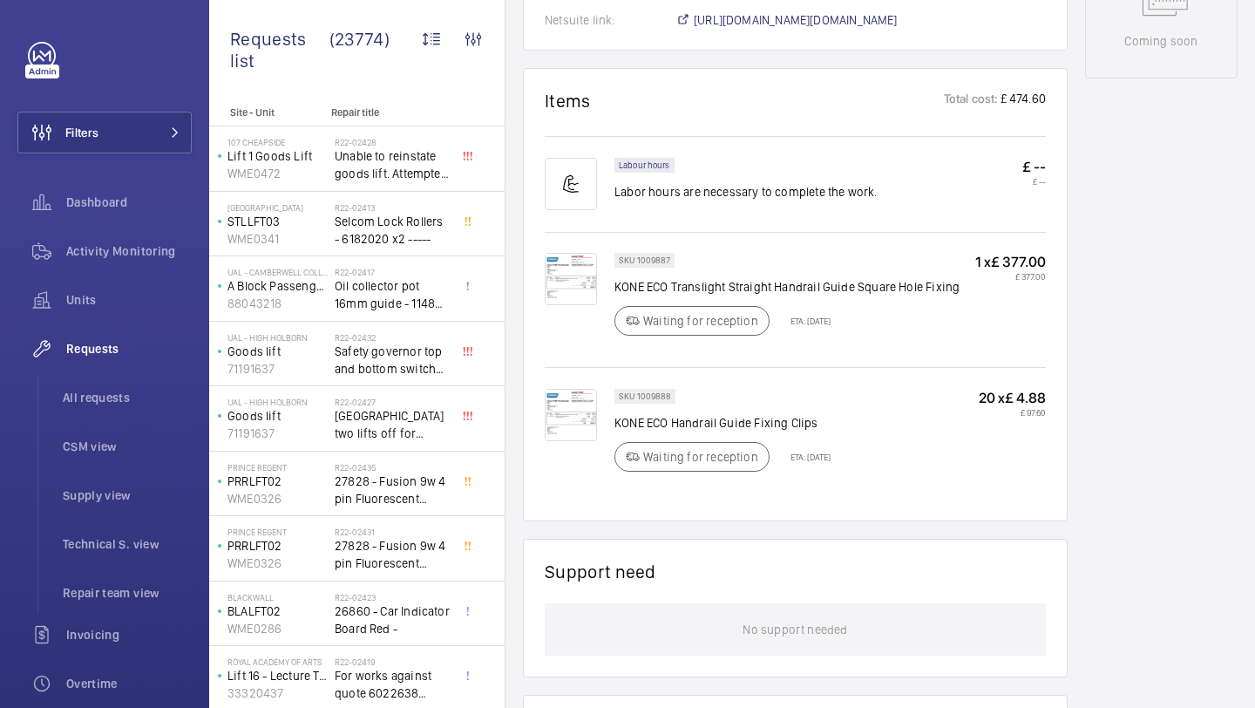
scroll to position [622, 0]
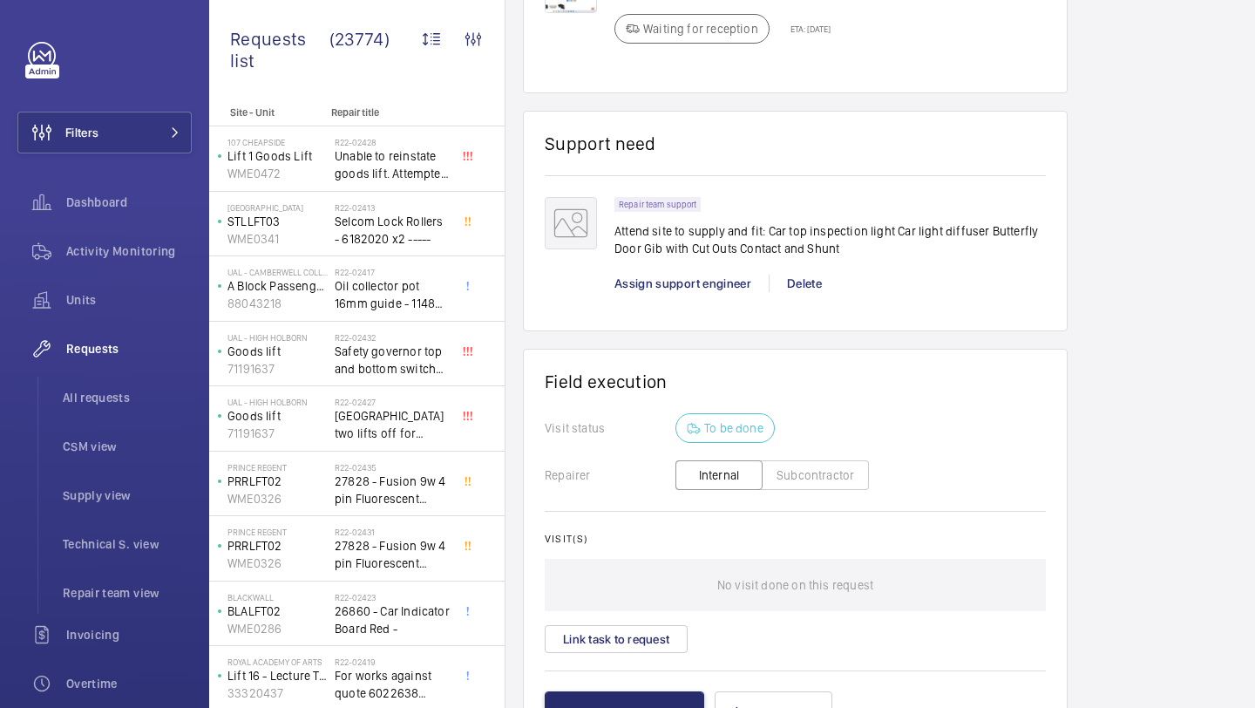
scroll to position [1816, 0]
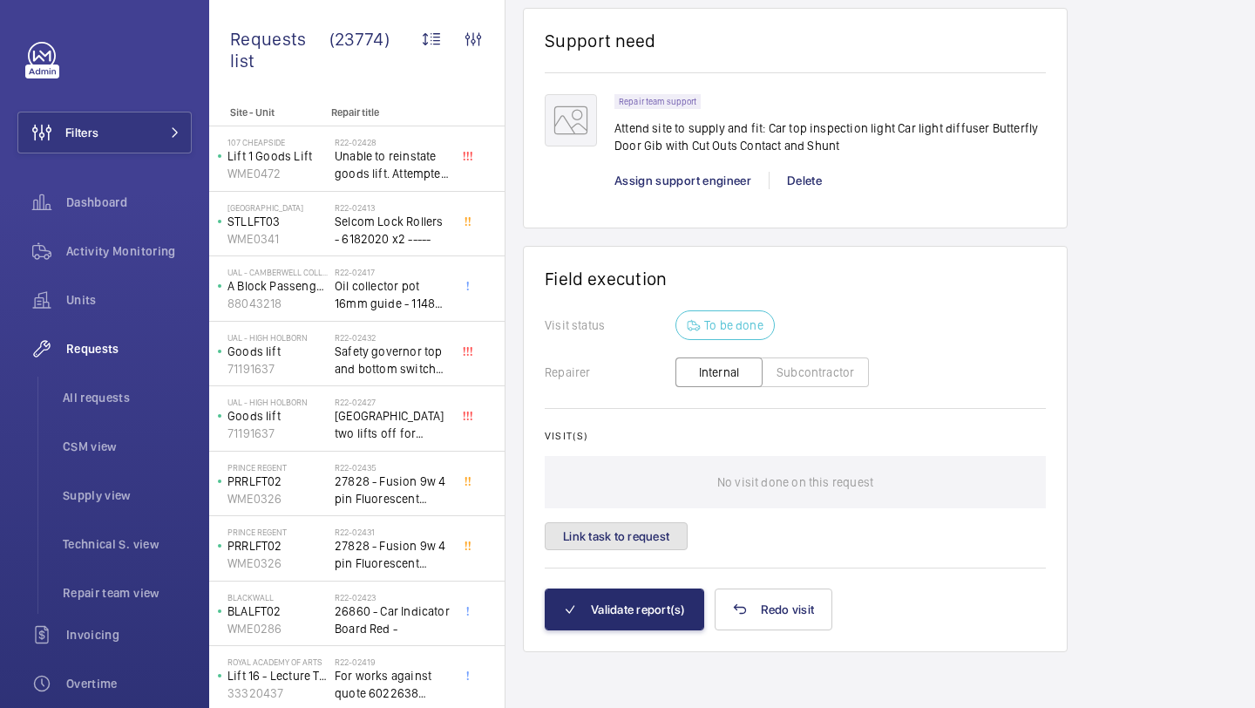
click at [614, 534] on button "Link task to request" at bounding box center [616, 536] width 143 height 28
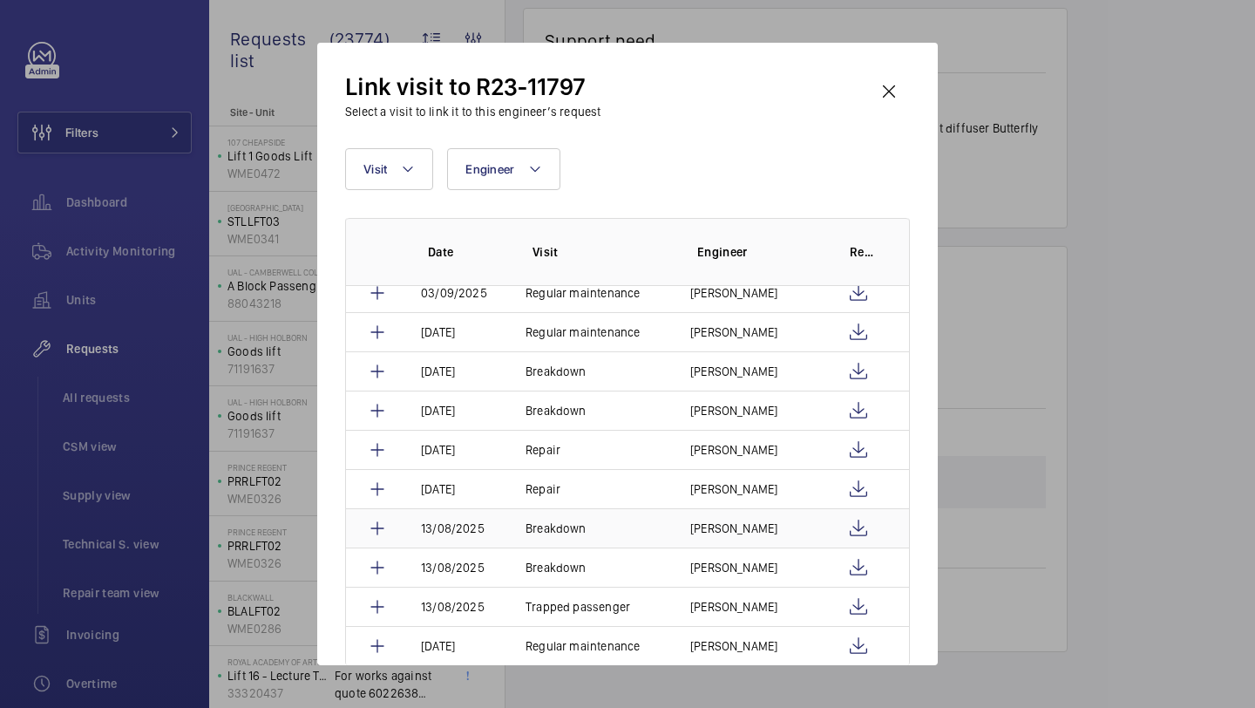
scroll to position [54, 0]
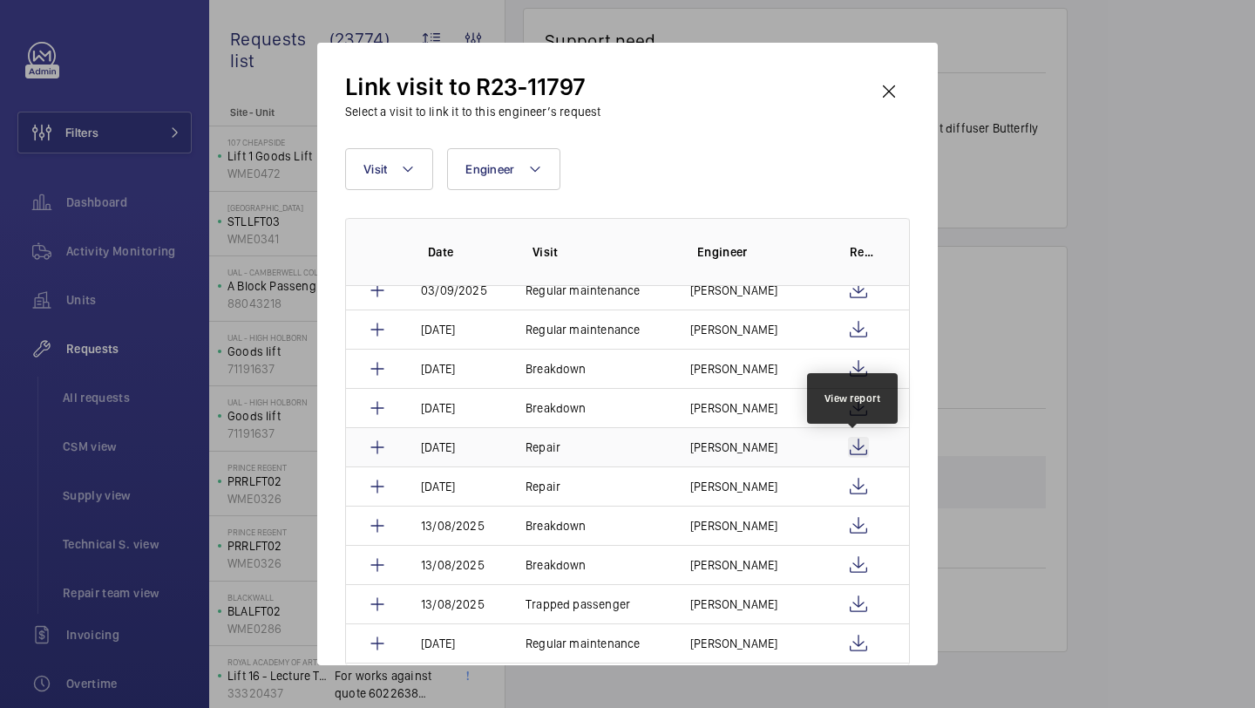
click at [853, 446] on wm-front-icon-button at bounding box center [858, 447] width 21 height 21
click at [903, 98] on wm-front-icon-button at bounding box center [889, 92] width 42 height 42
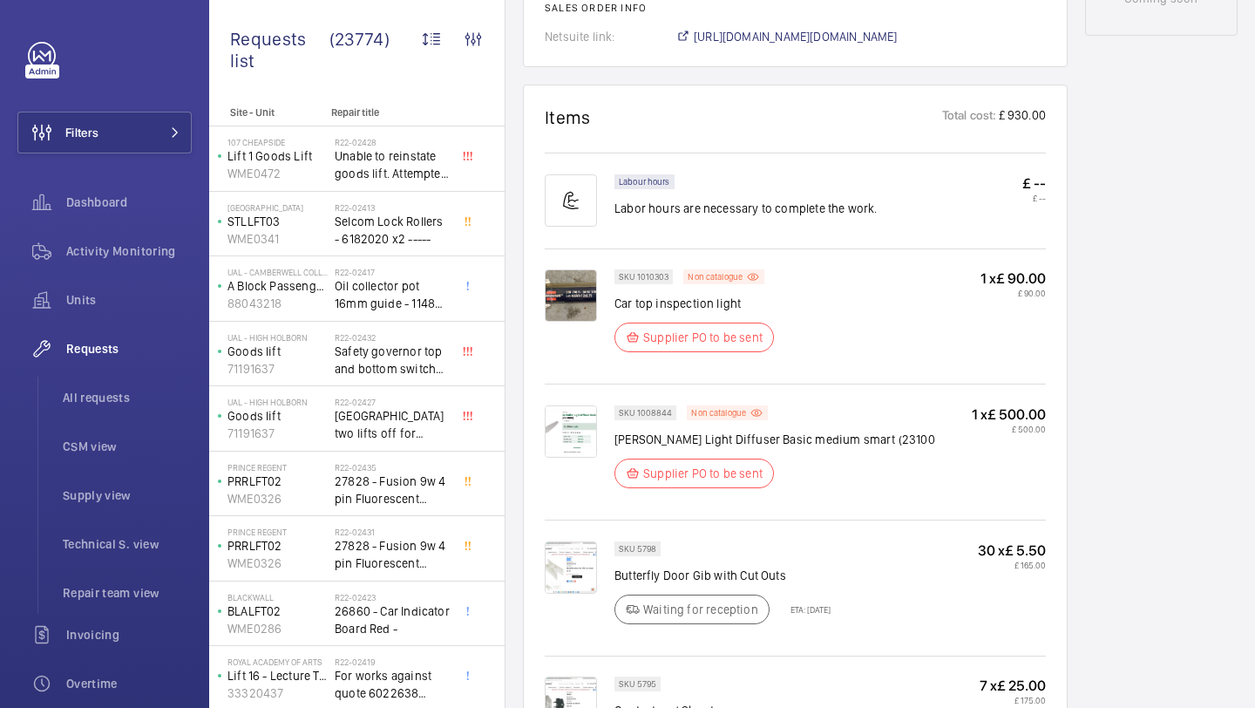
scroll to position [996, 0]
click at [583, 427] on img at bounding box center [571, 430] width 52 height 52
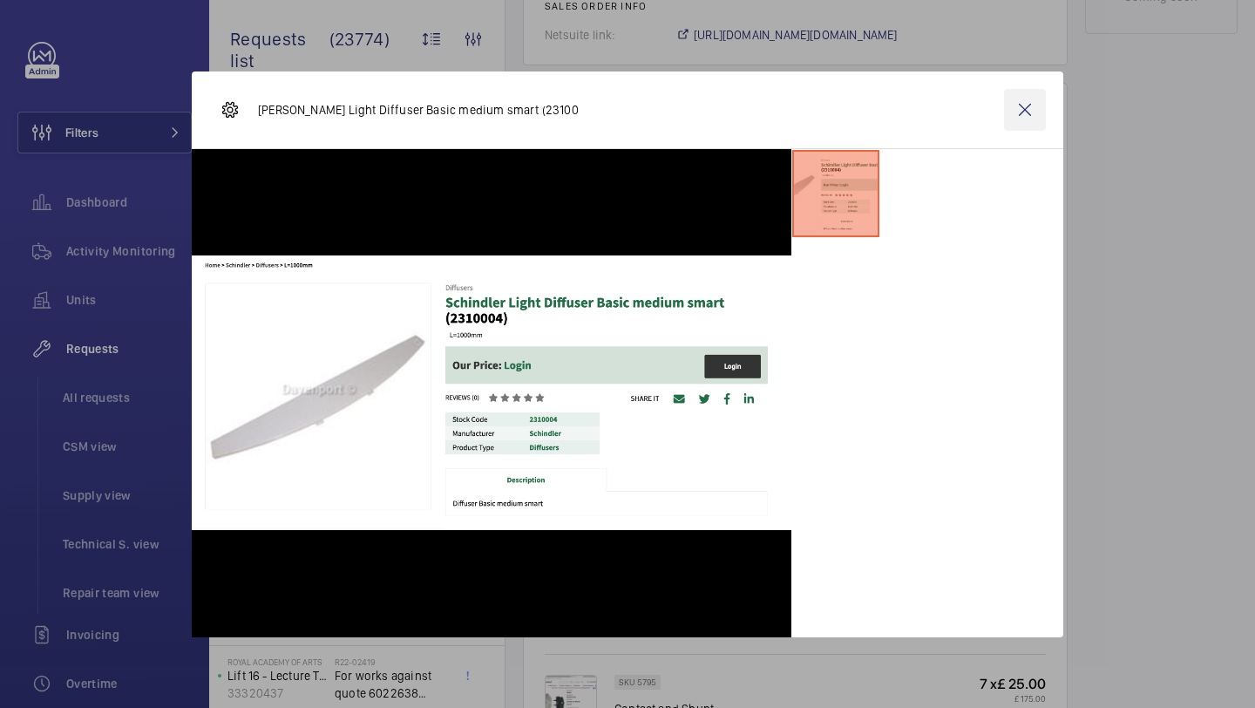
click at [1037, 112] on wm-front-icon-button at bounding box center [1025, 110] width 42 height 42
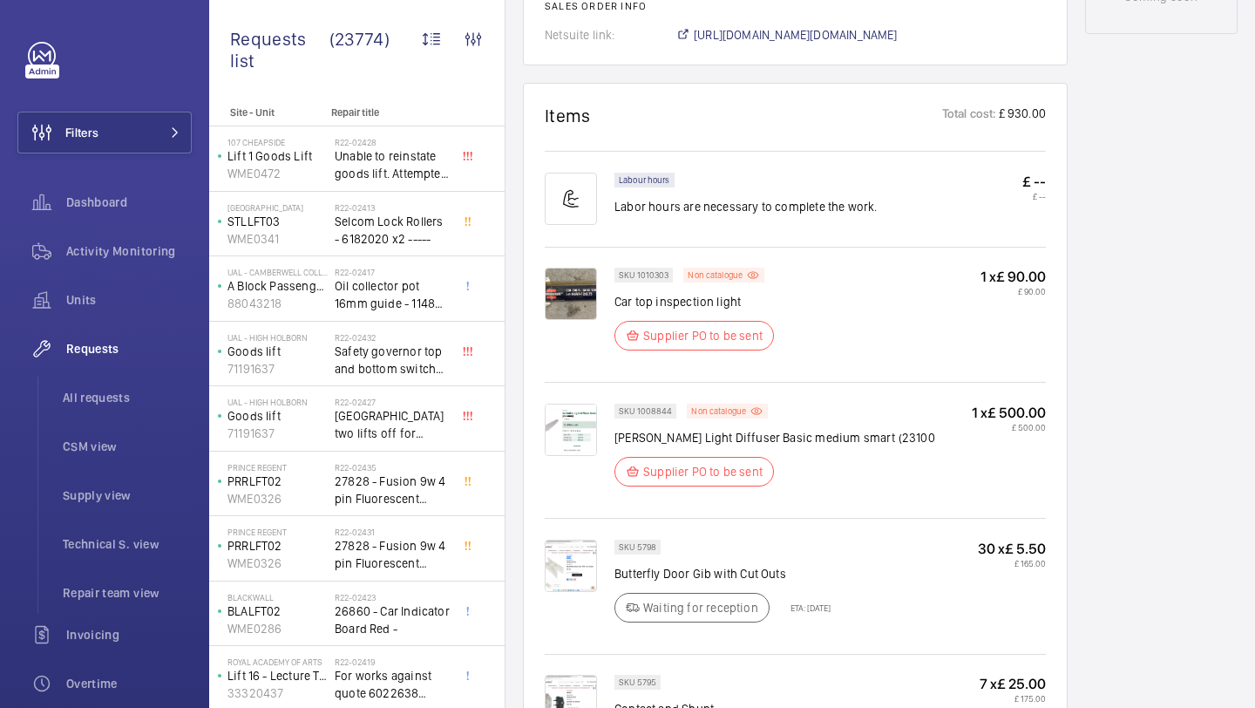
click at [561, 299] on img at bounding box center [571, 294] width 52 height 52
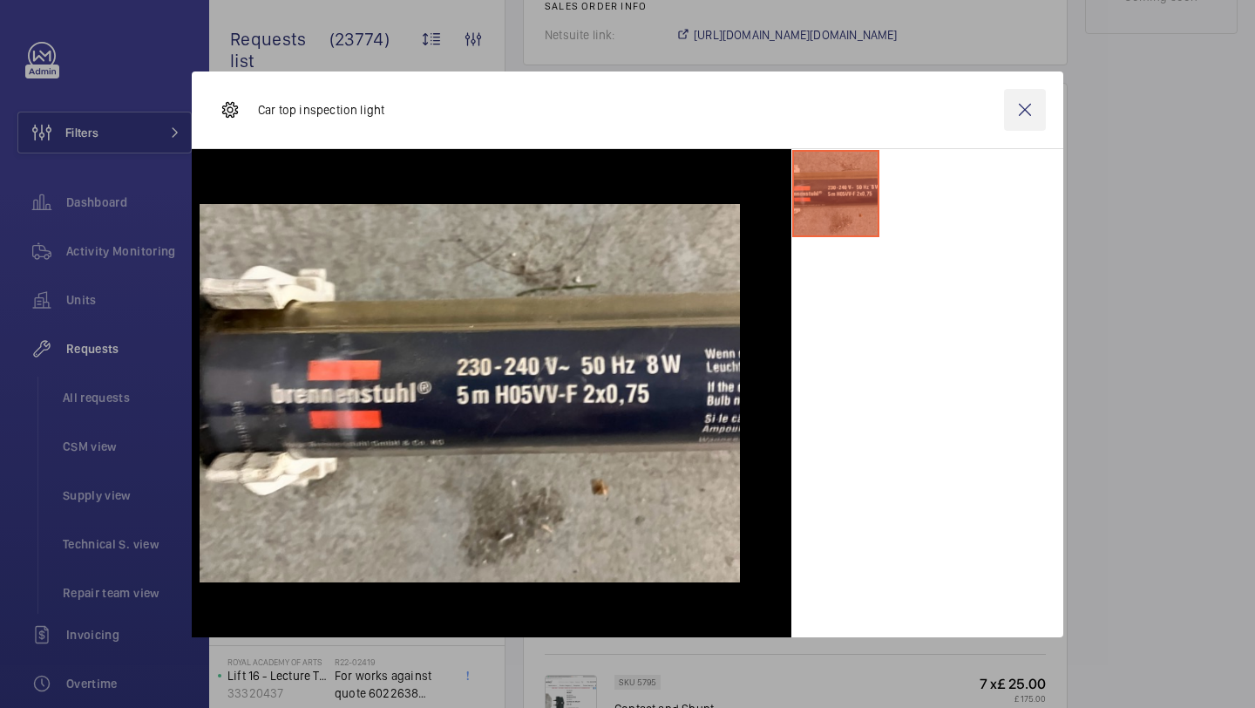
click at [1027, 119] on wm-front-icon-button at bounding box center [1025, 110] width 42 height 42
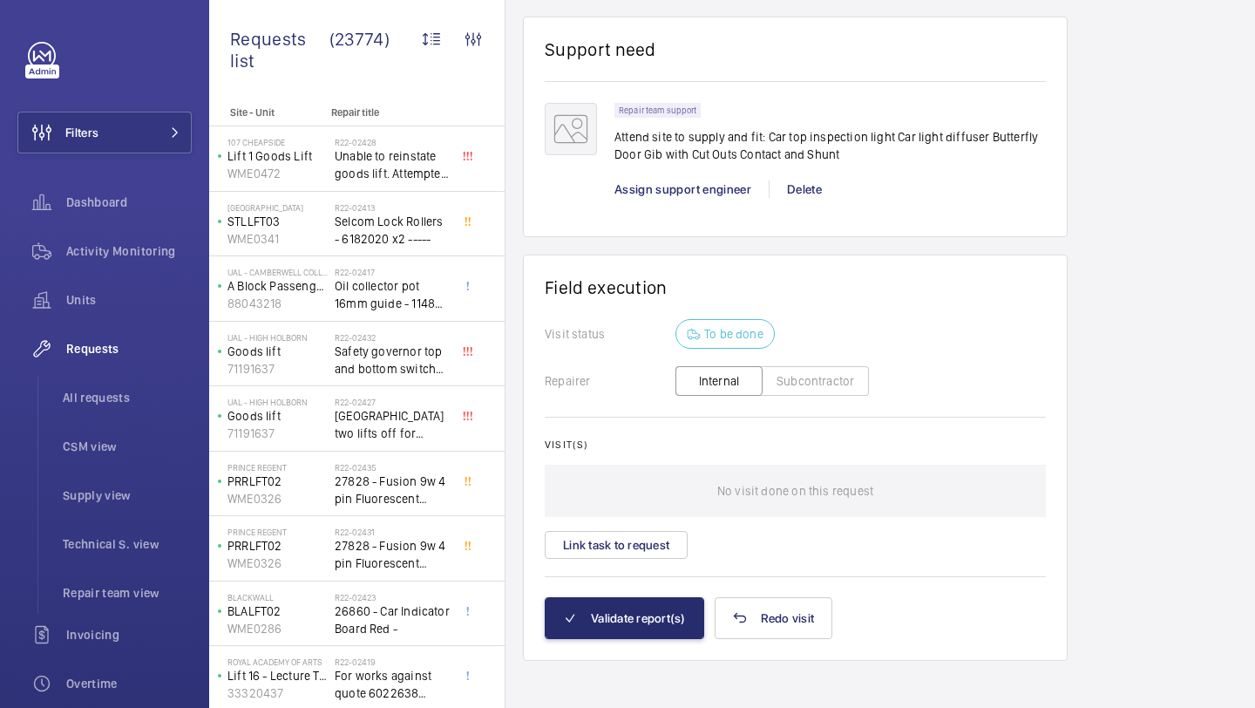
scroll to position [1816, 0]
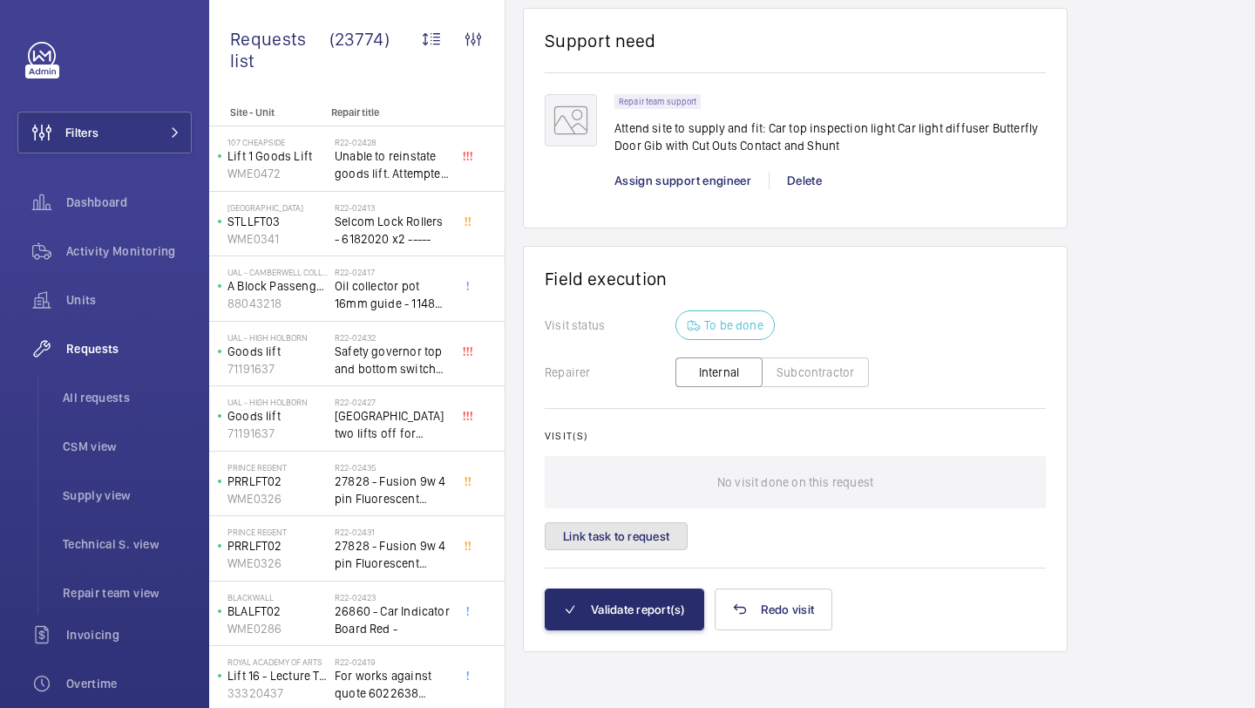
click at [625, 538] on button "Link task to request" at bounding box center [616, 536] width 143 height 28
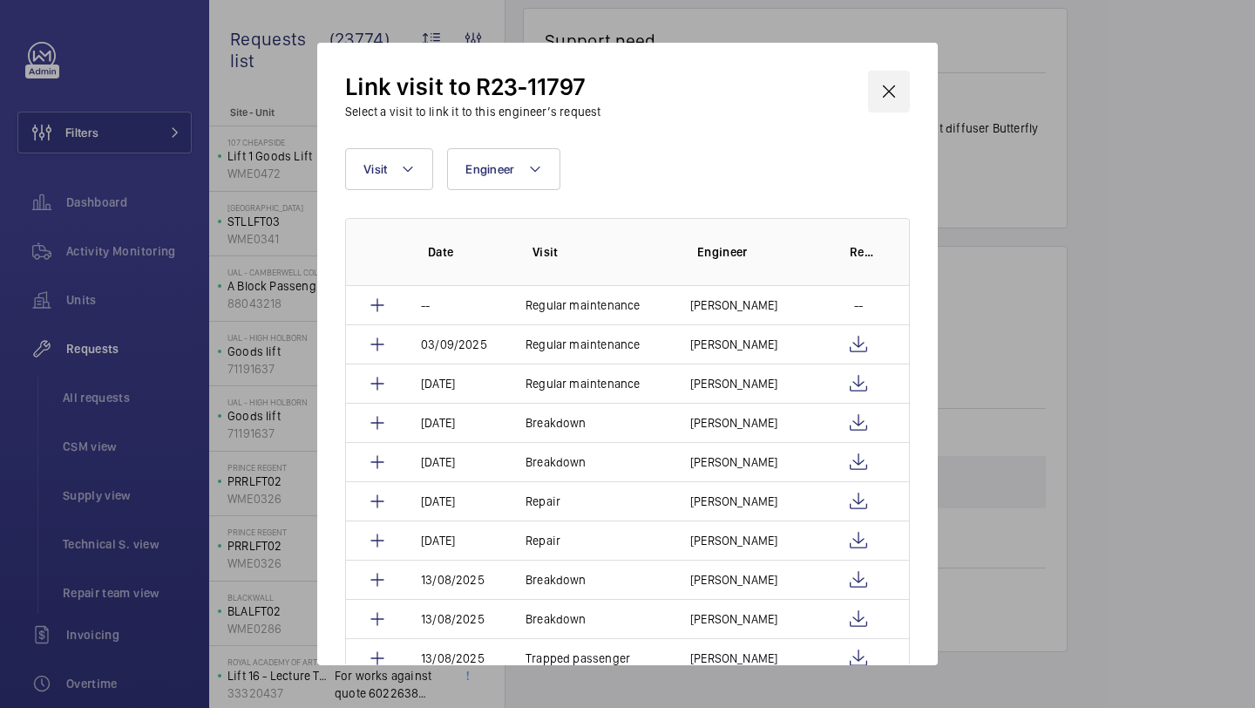
click at [887, 82] on wm-front-icon-button at bounding box center [889, 92] width 42 height 42
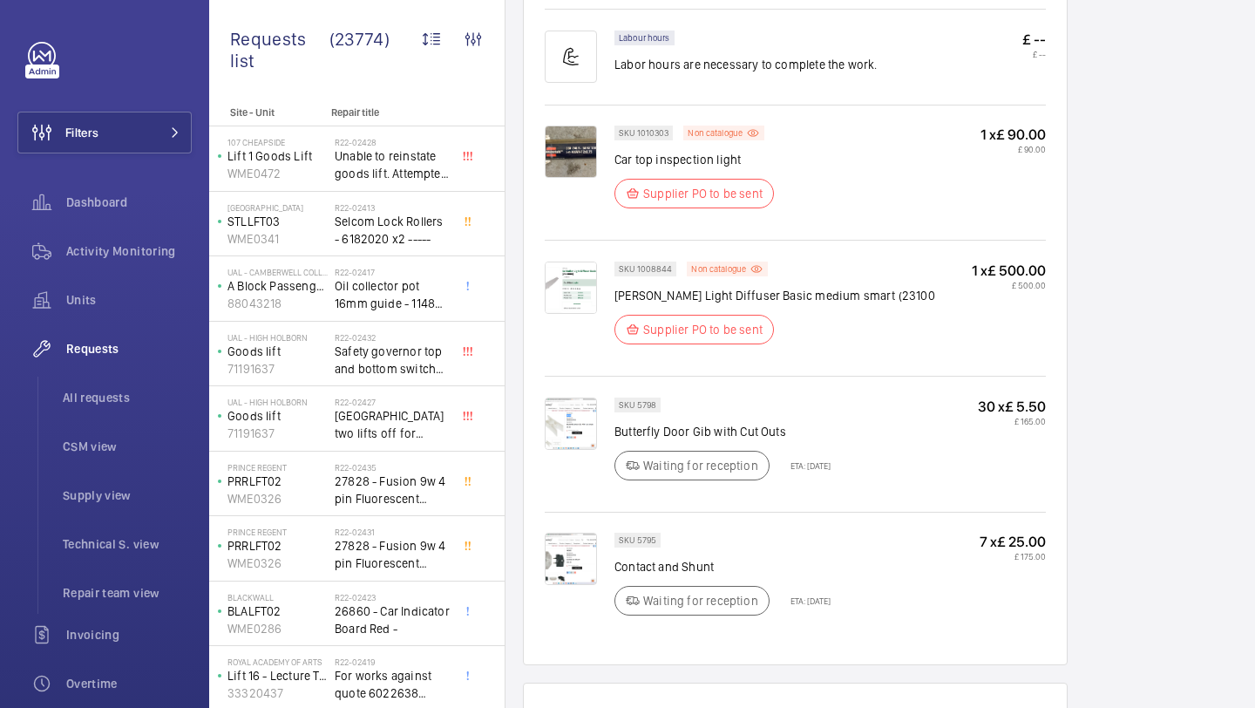
scroll to position [1161, 0]
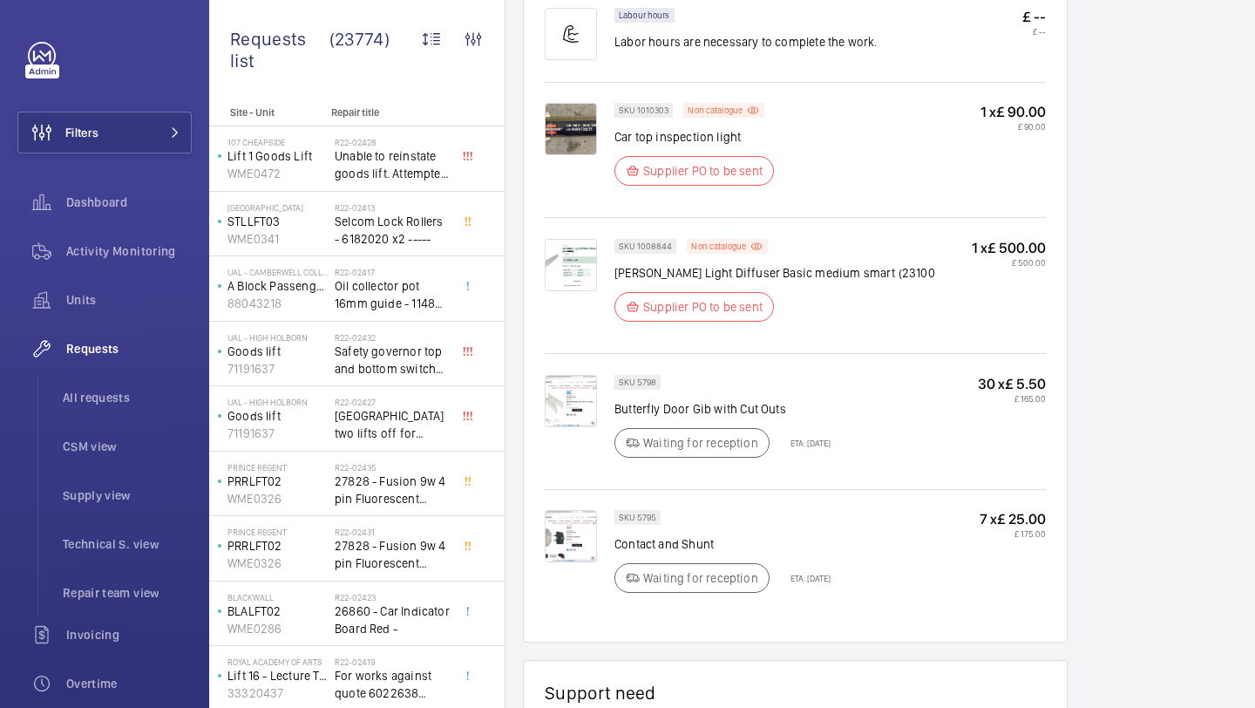
click at [560, 119] on img at bounding box center [571, 129] width 52 height 52
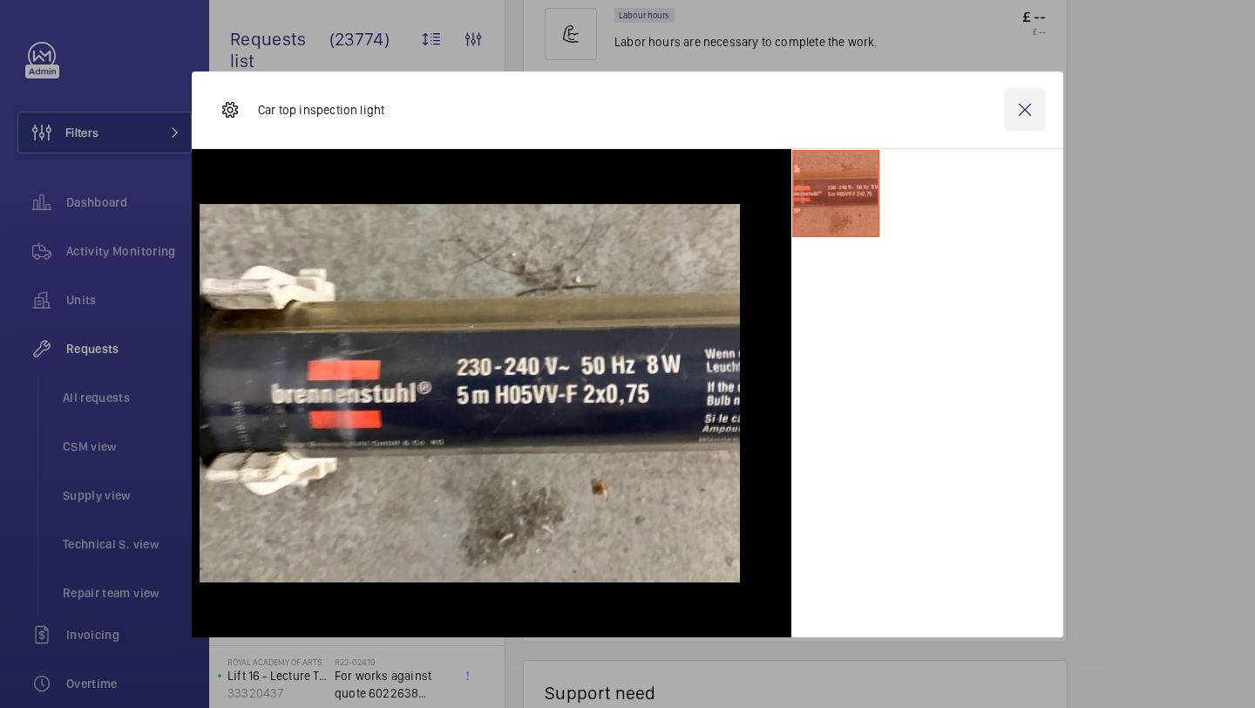
click at [1020, 99] on wm-front-icon-button at bounding box center [1025, 110] width 42 height 42
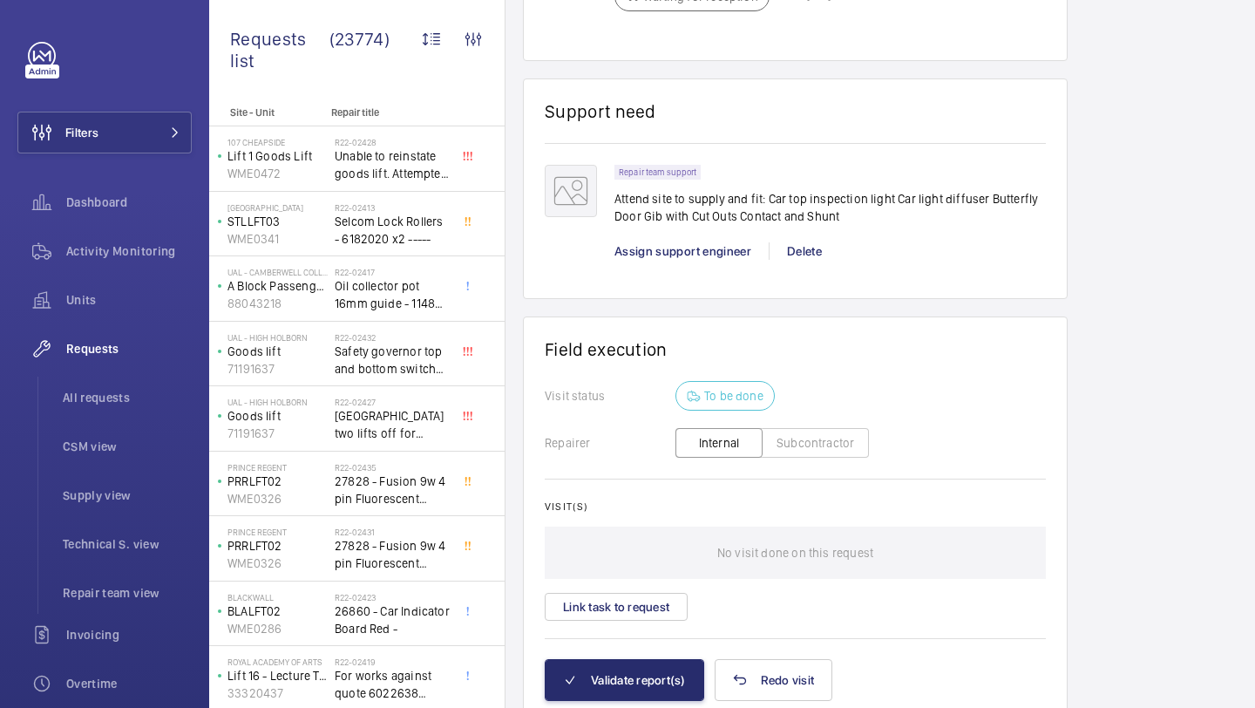
scroll to position [1816, 0]
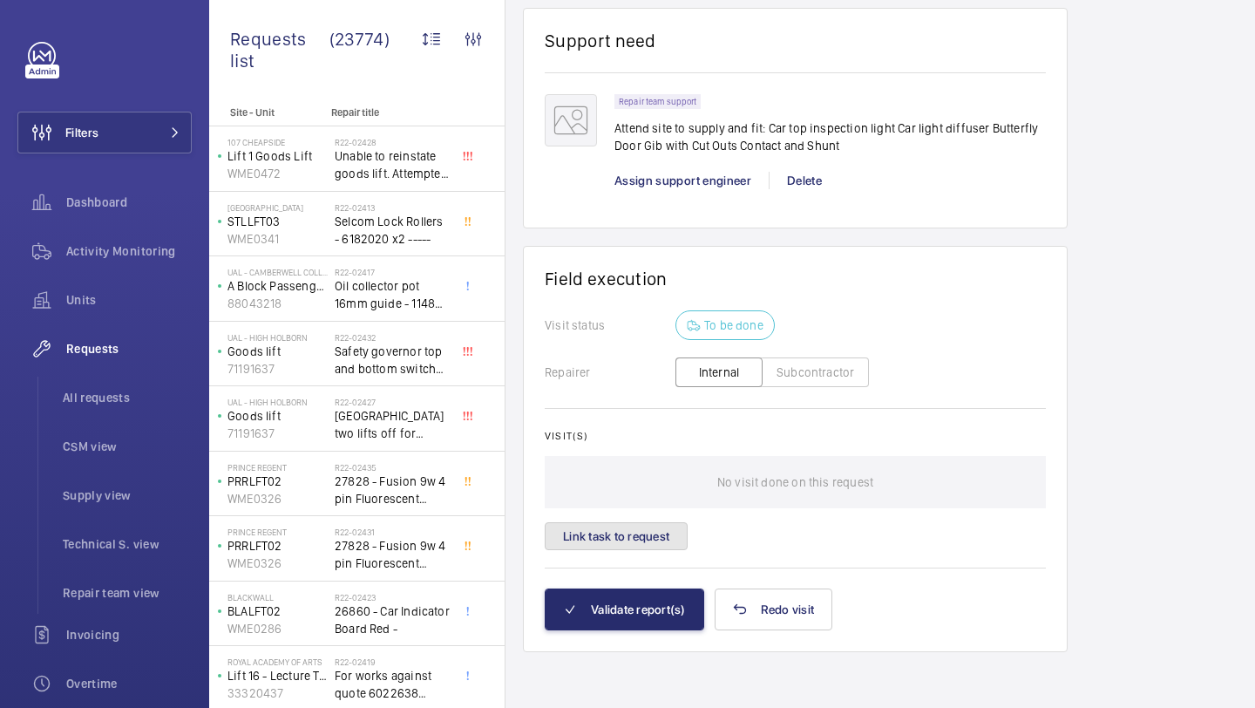
click at [659, 524] on button "Link task to request" at bounding box center [616, 536] width 143 height 28
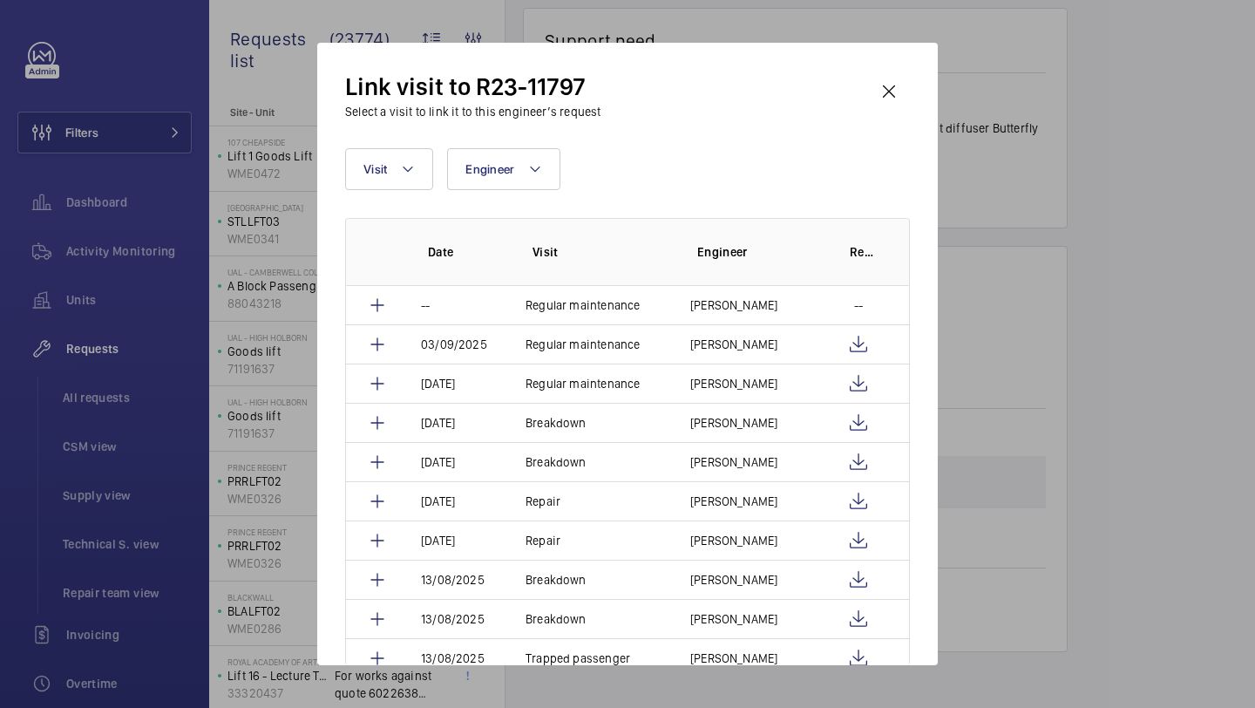
click at [888, 116] on div "Link visit to R23-11797 Select a visit to link it to this engineer’s request" at bounding box center [627, 96] width 565 height 50
click at [890, 108] on wm-front-icon-button at bounding box center [889, 92] width 42 height 42
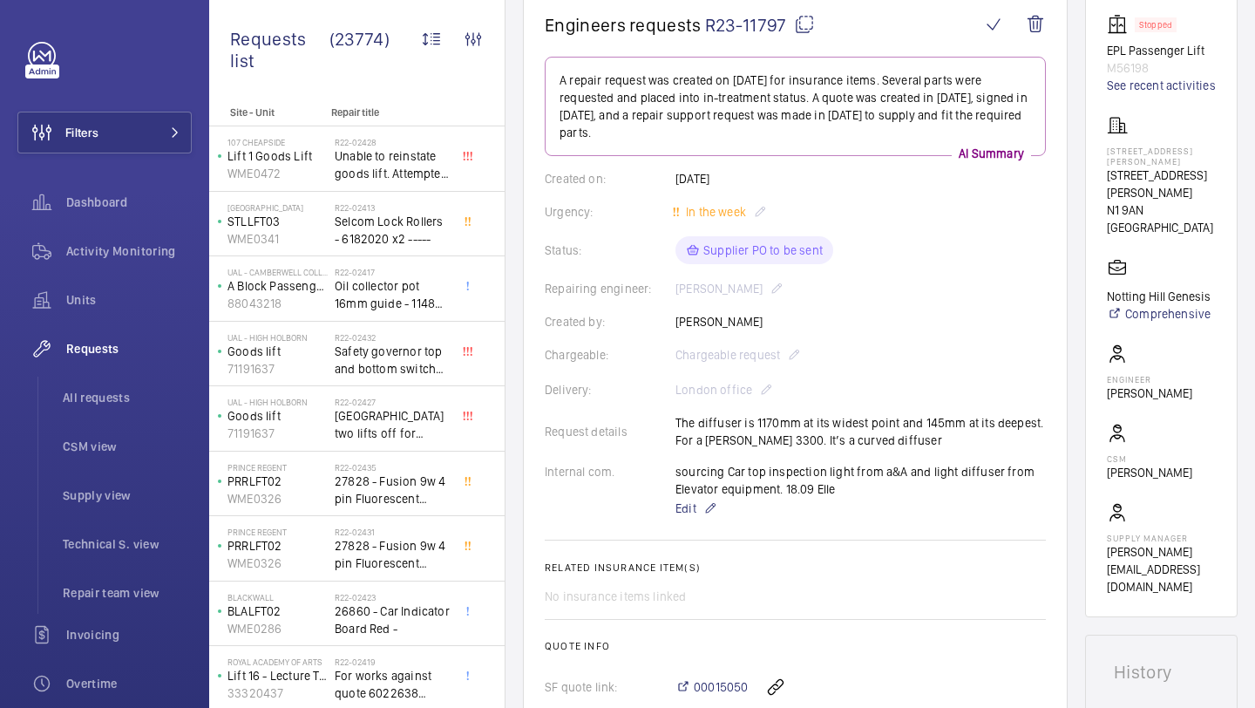
scroll to position [97, 0]
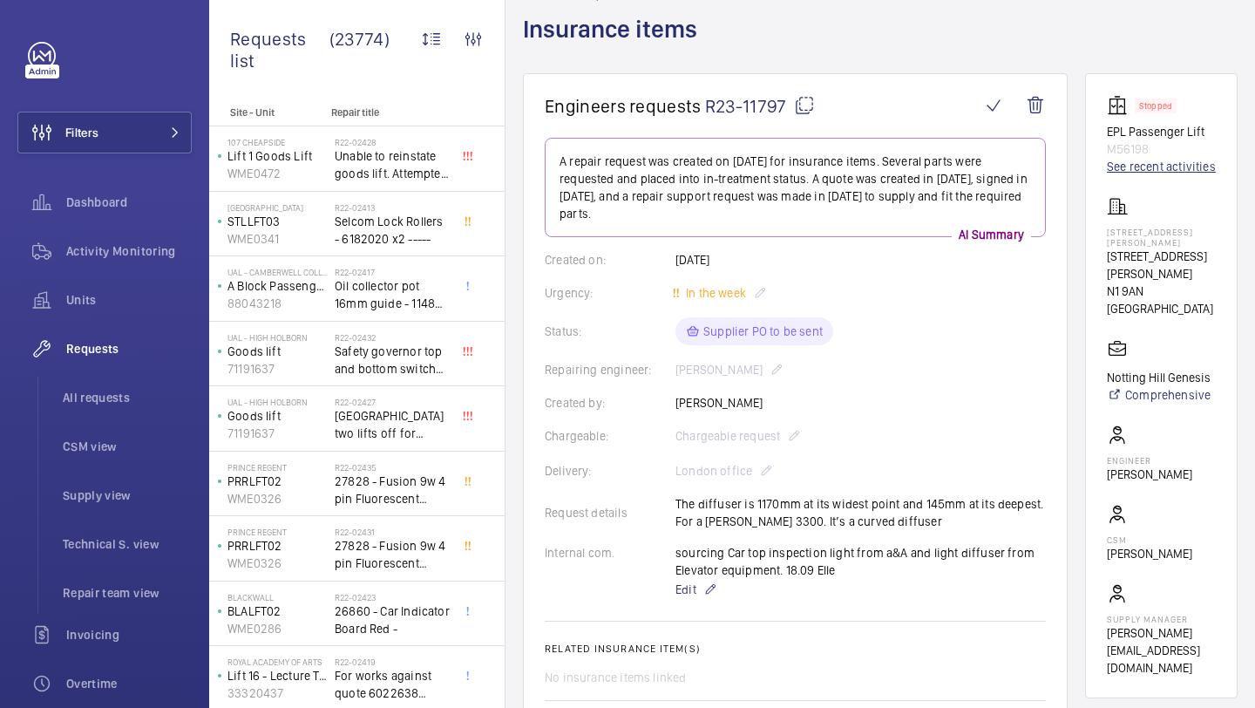
click at [1129, 175] on link "See recent activities" at bounding box center [1161, 166] width 109 height 17
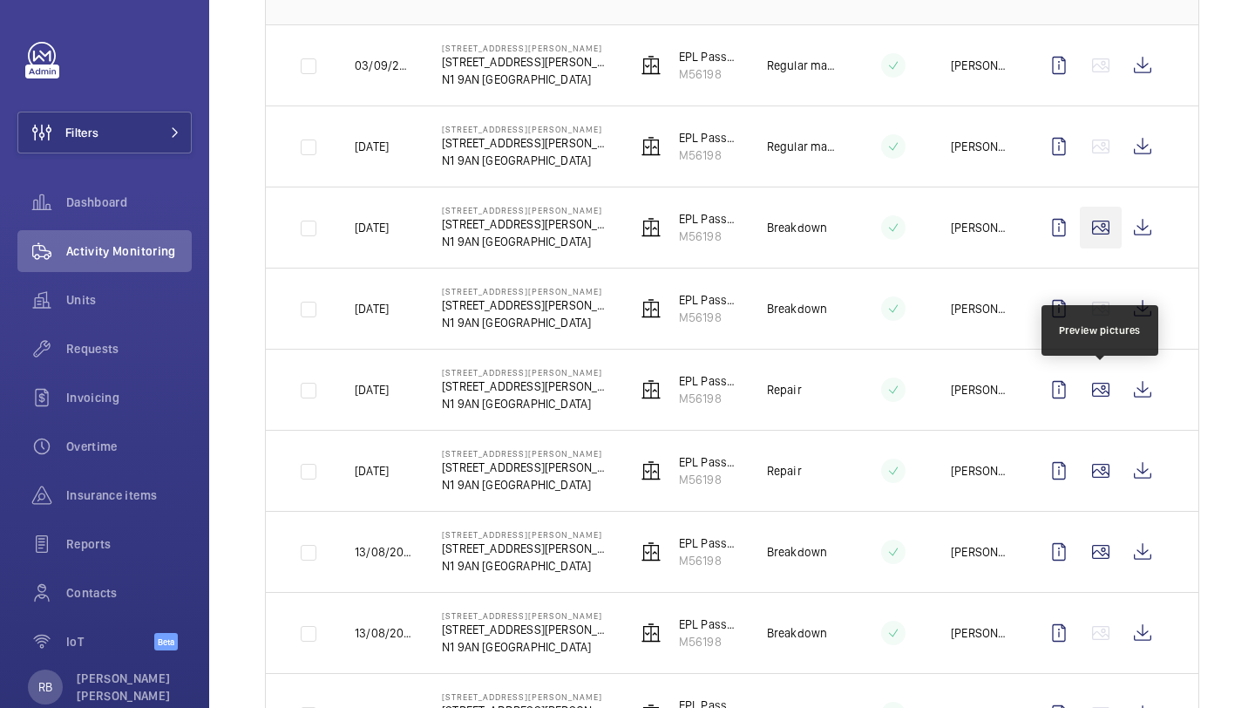
scroll to position [379, 0]
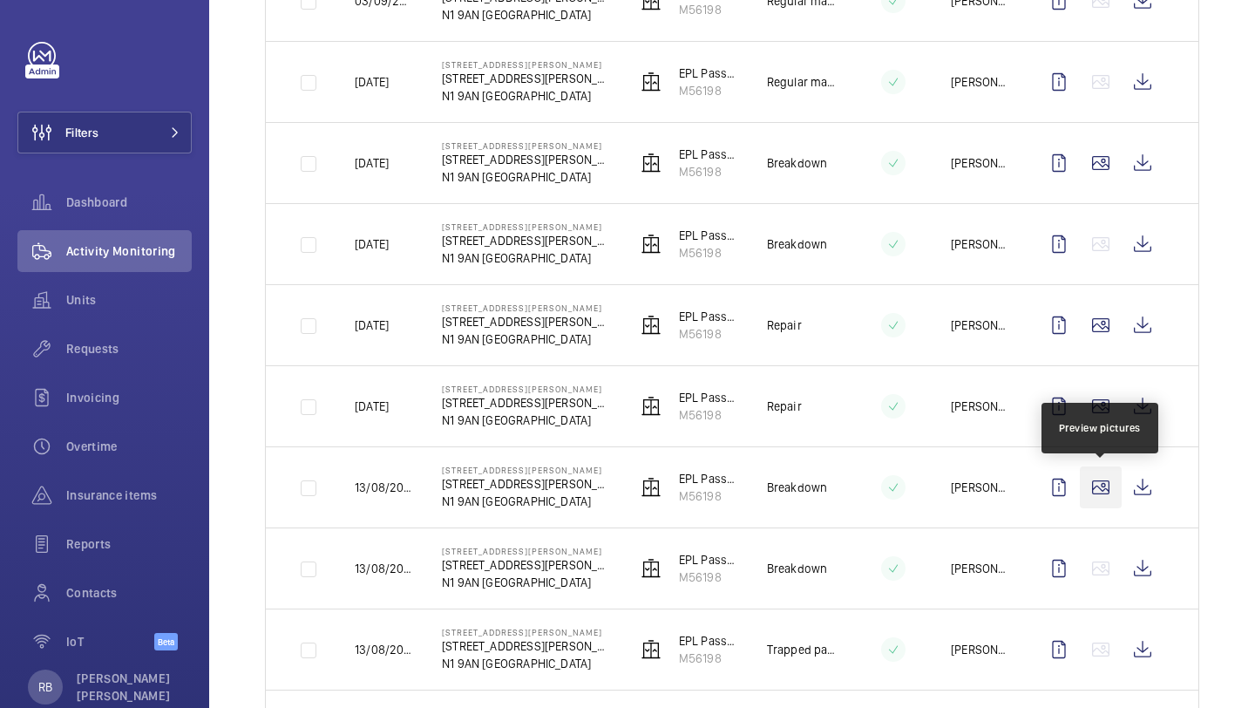
click at [1104, 495] on wm-front-icon-button at bounding box center [1101, 487] width 42 height 42
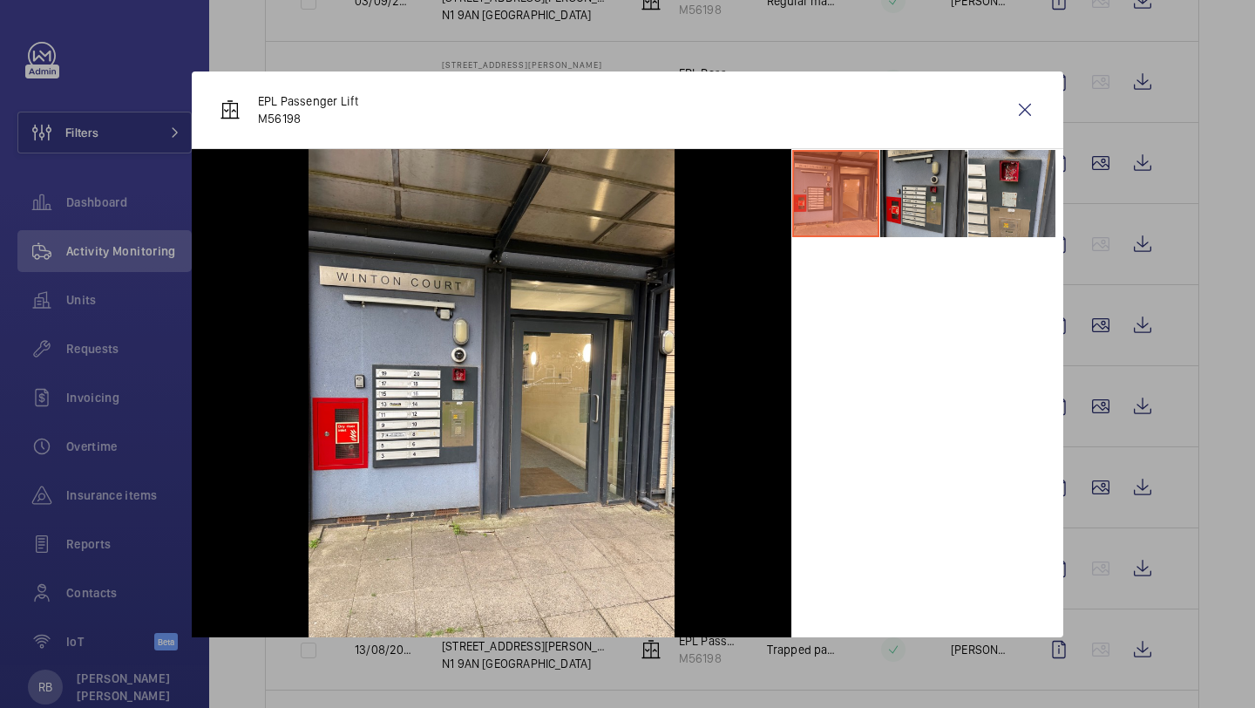
click at [940, 206] on li at bounding box center [924, 193] width 87 height 87
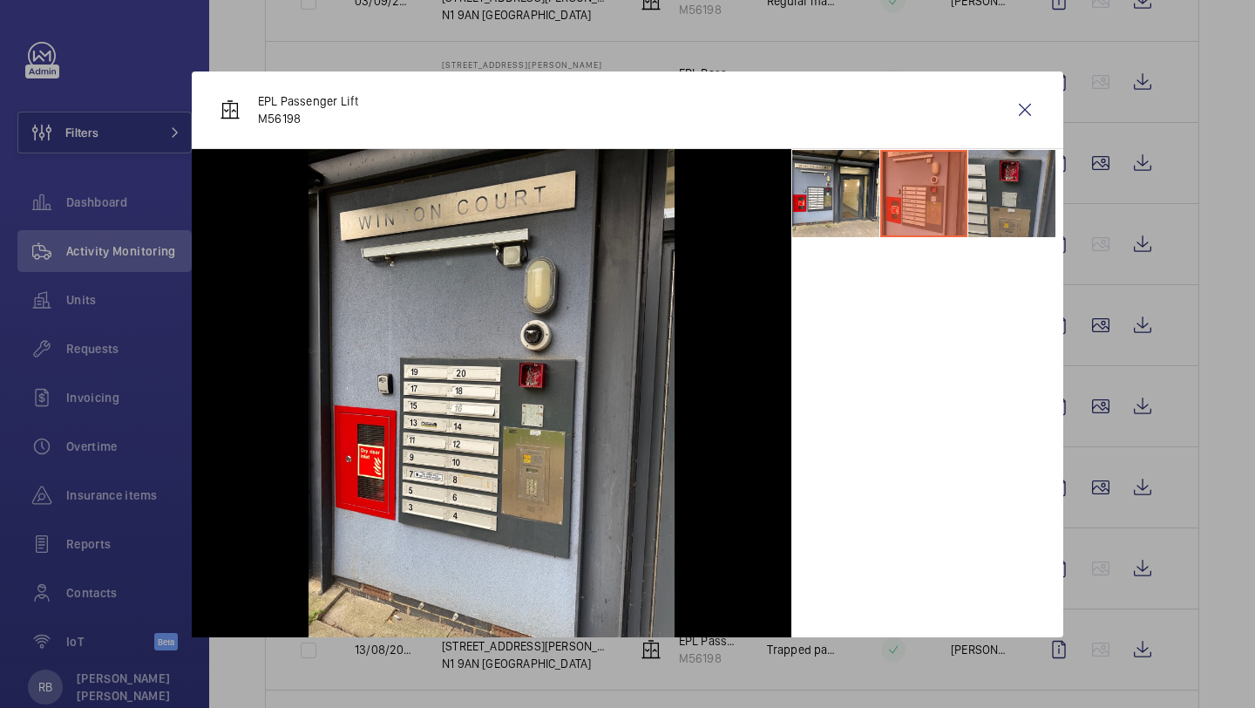
click at [984, 205] on li at bounding box center [1012, 193] width 87 height 87
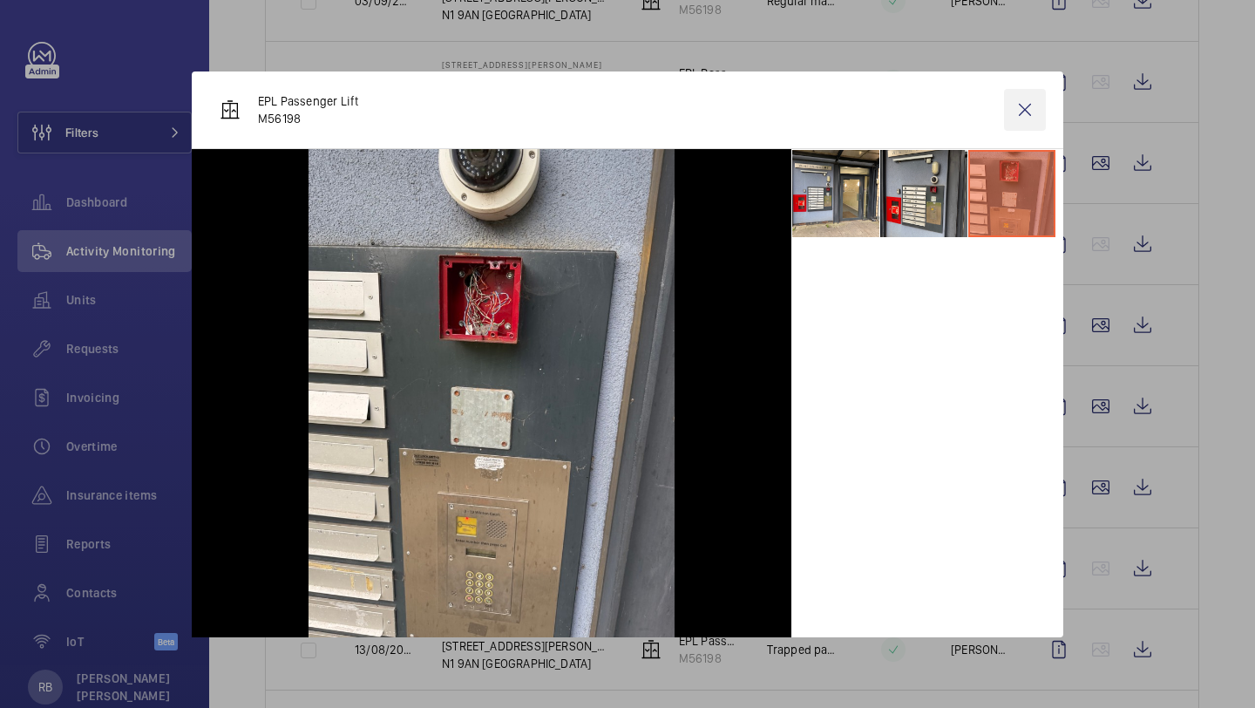
click at [1033, 119] on wm-front-icon-button at bounding box center [1025, 110] width 42 height 42
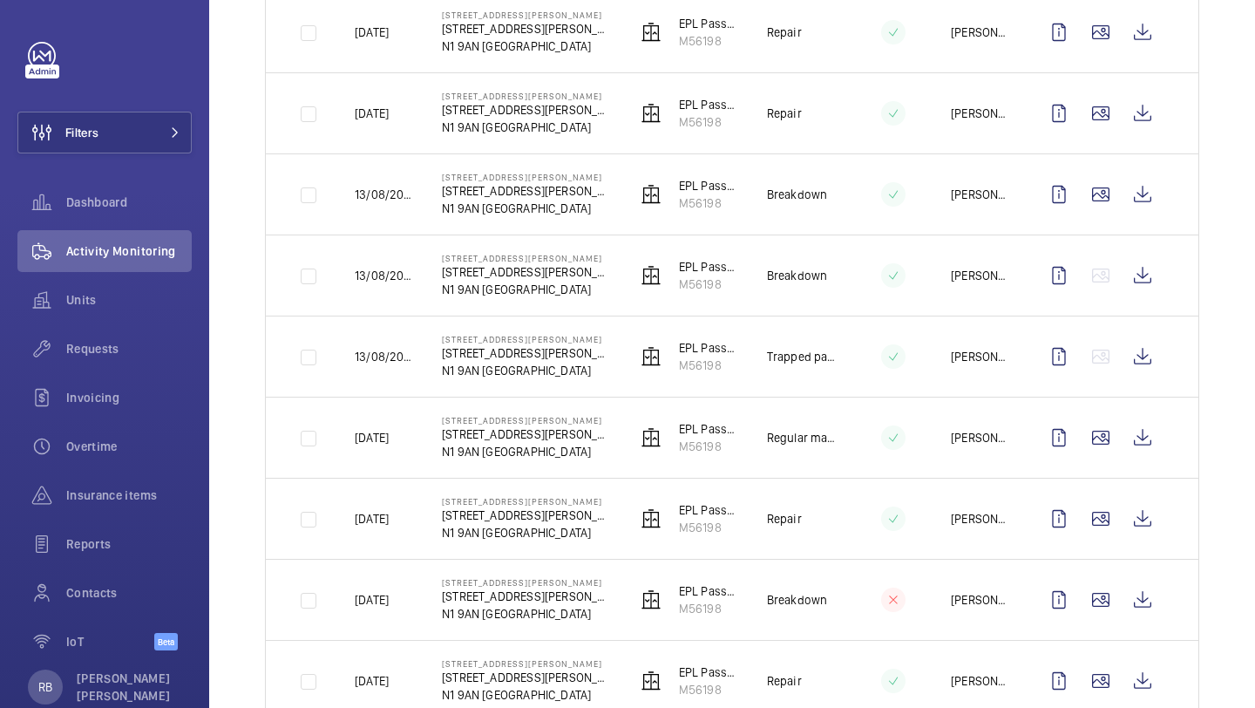
scroll to position [706, 0]
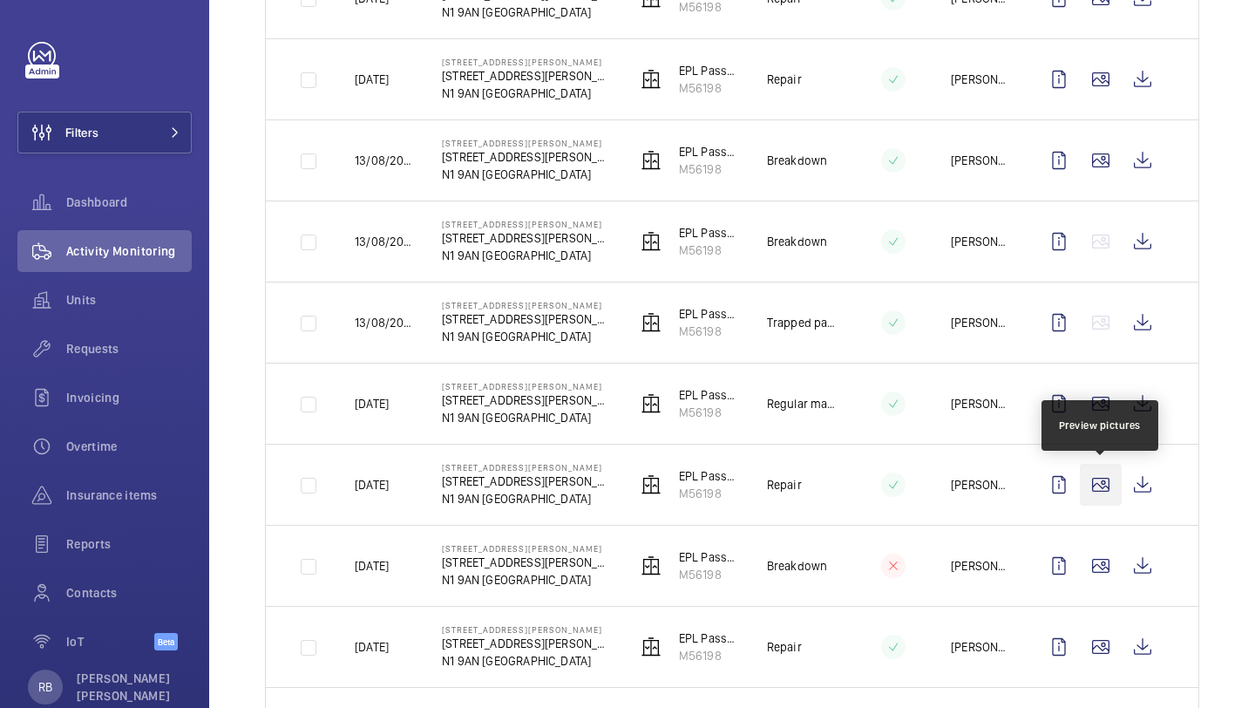
click at [1100, 486] on wm-front-icon-button at bounding box center [1101, 485] width 42 height 42
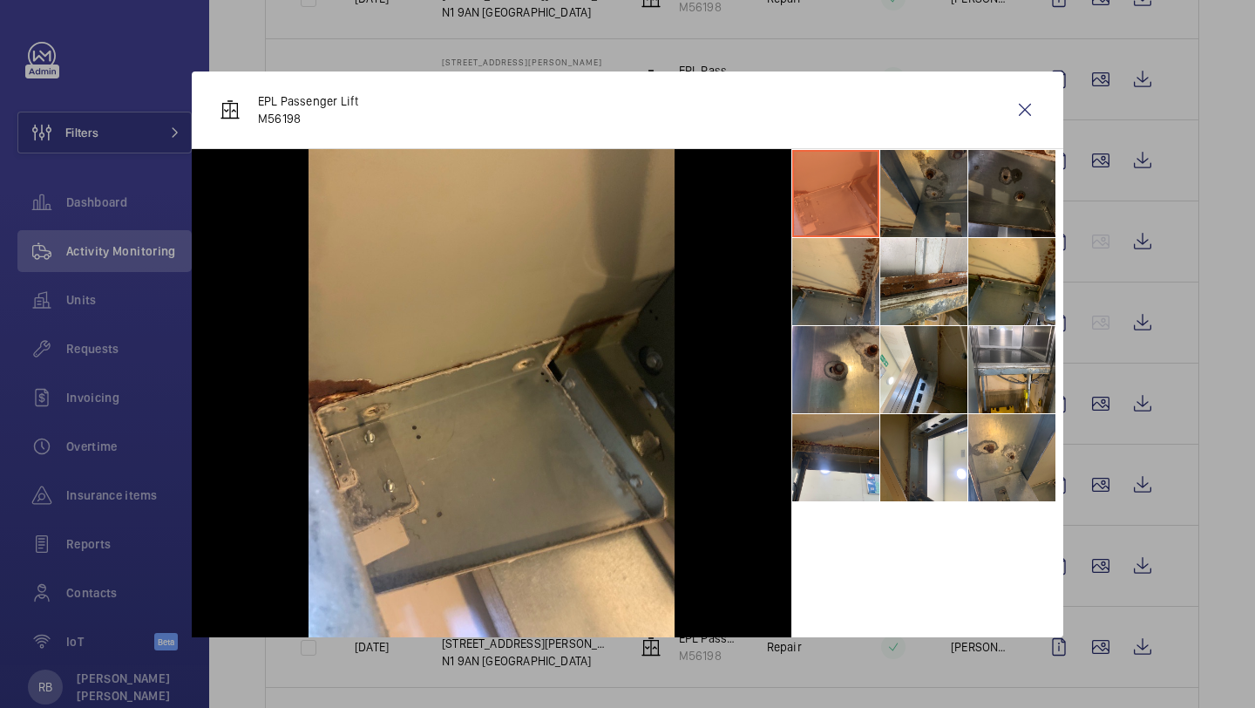
click at [915, 197] on li at bounding box center [924, 193] width 87 height 87
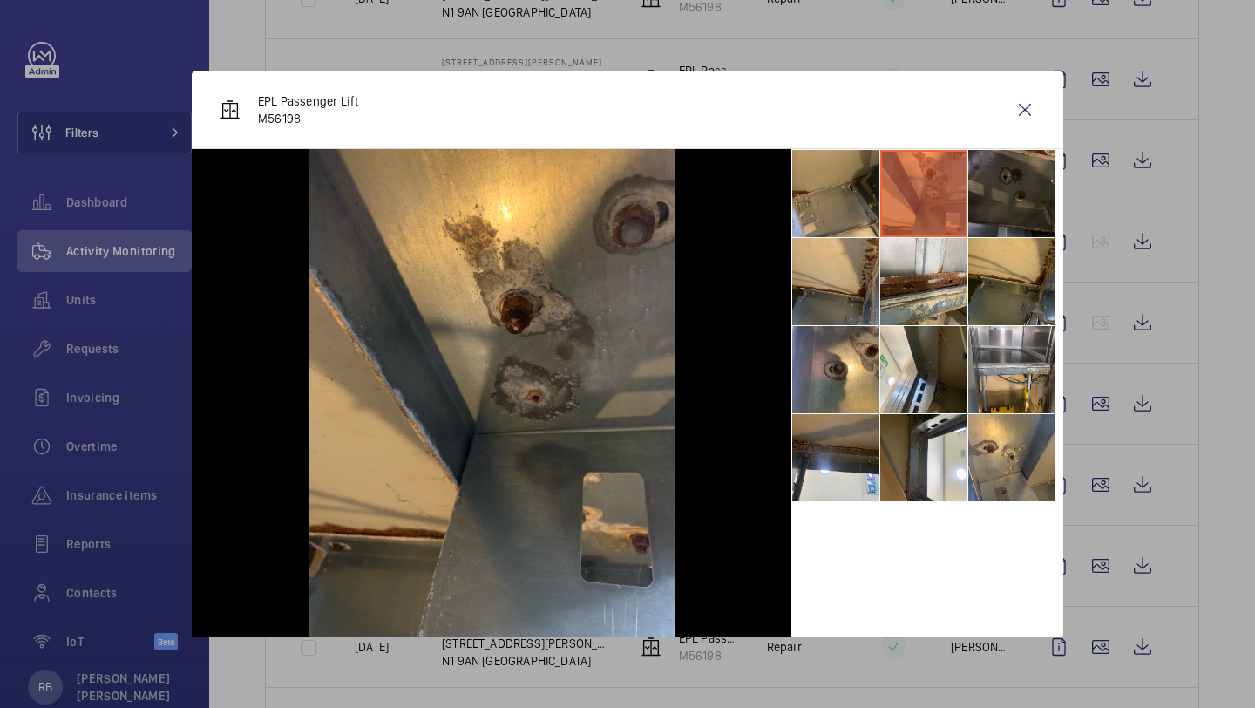
click at [991, 199] on li at bounding box center [1012, 193] width 87 height 87
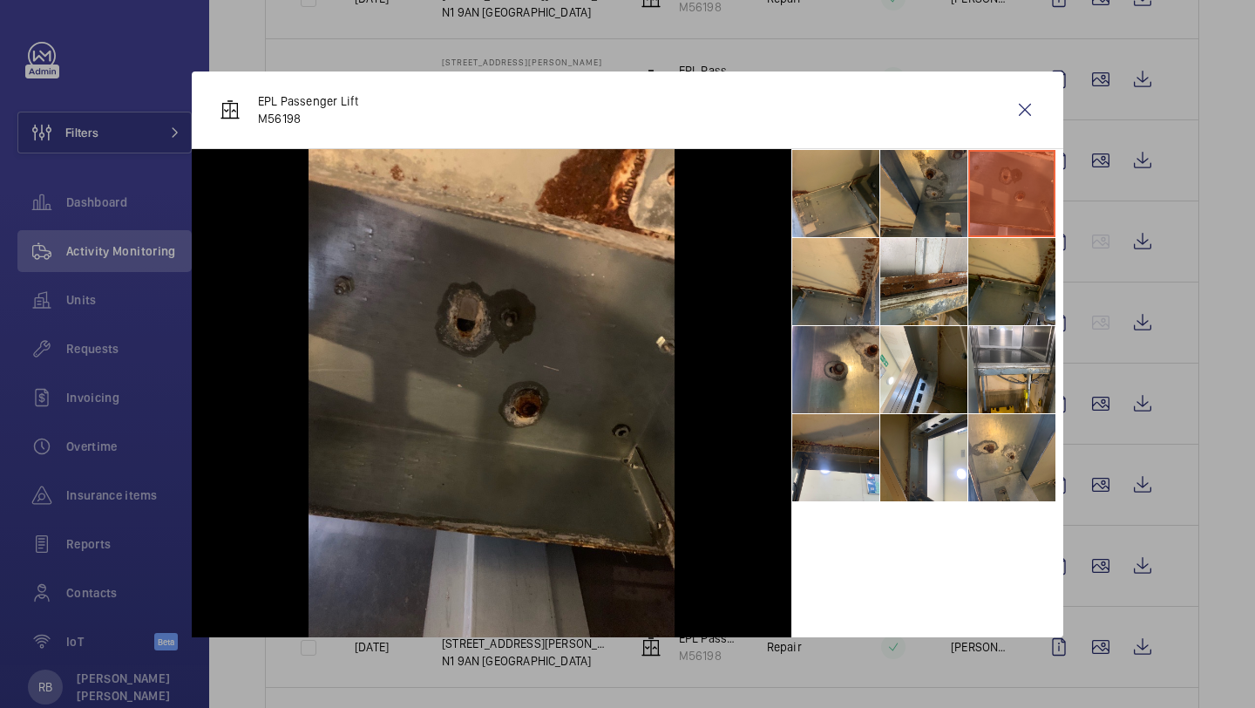
click at [996, 289] on li at bounding box center [1012, 281] width 87 height 87
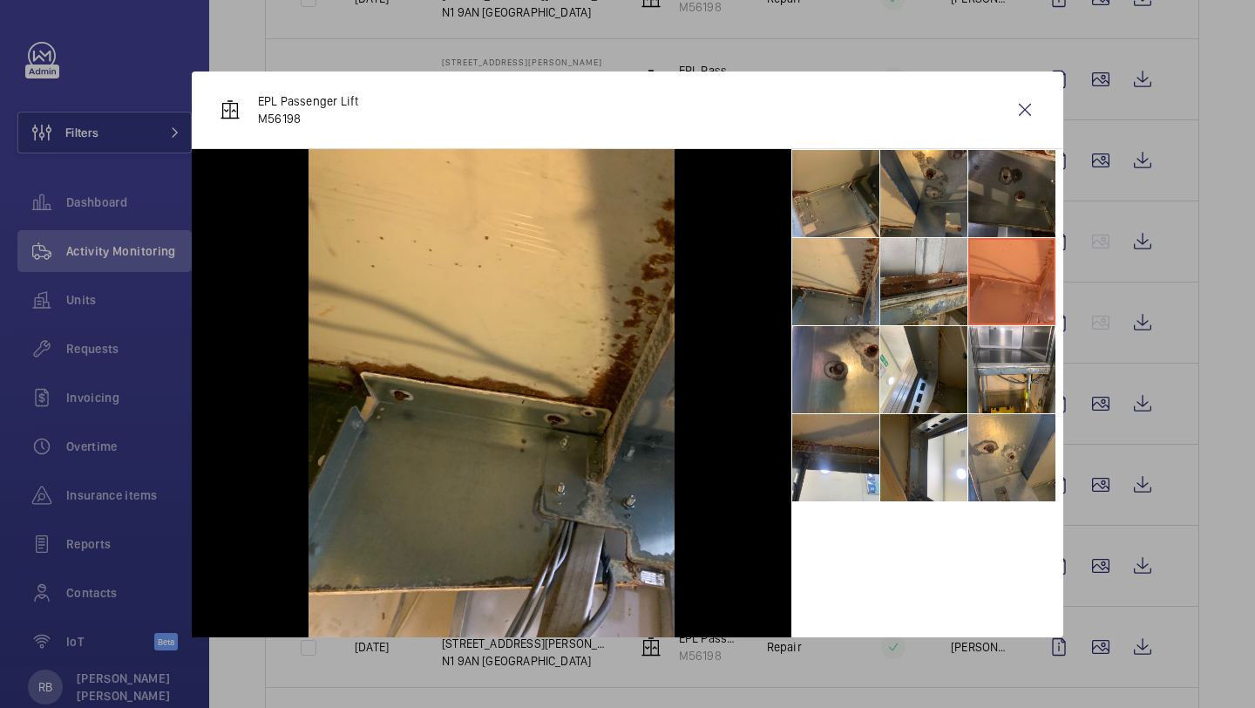
click at [944, 287] on li at bounding box center [924, 281] width 87 height 87
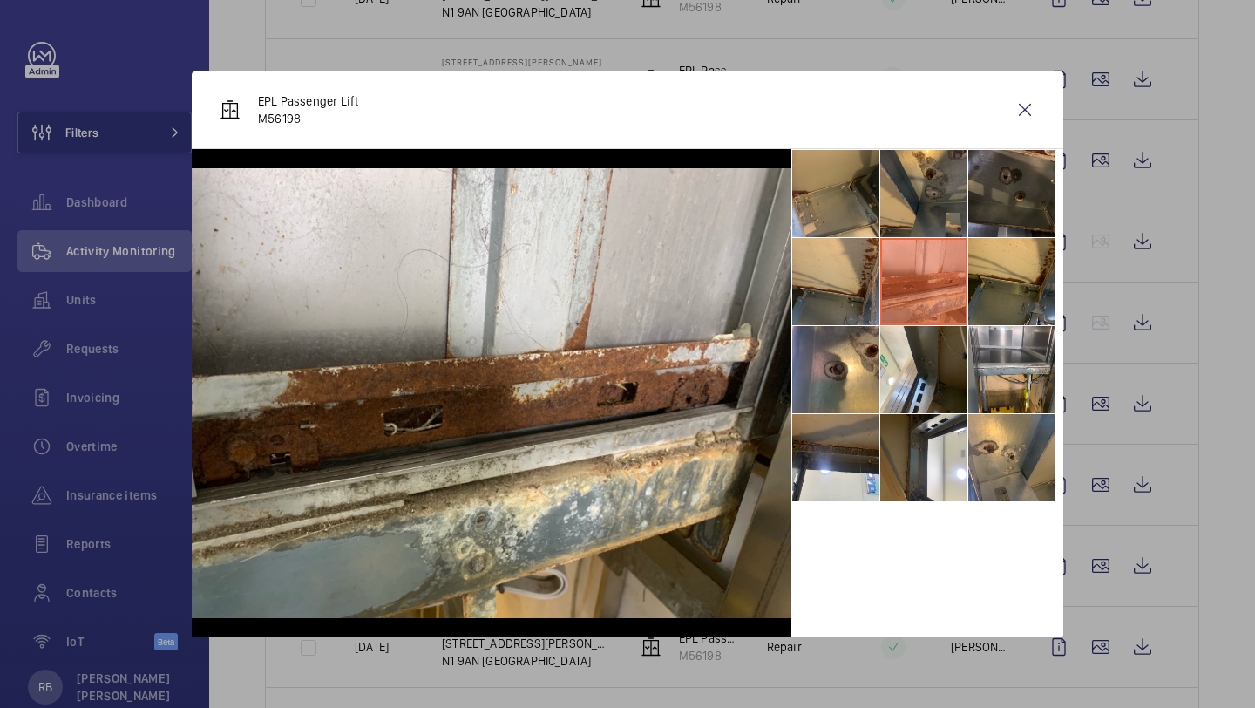
click at [889, 289] on li at bounding box center [924, 281] width 87 height 87
click at [887, 371] on li at bounding box center [924, 369] width 87 height 87
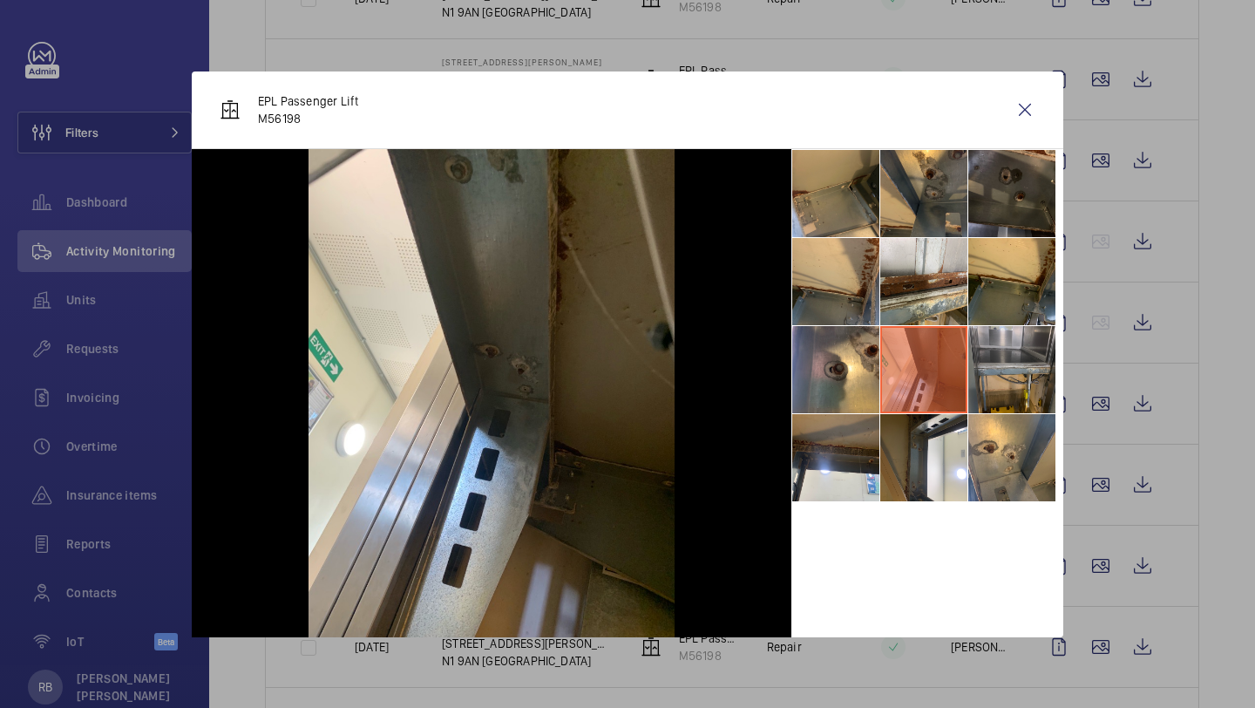
click at [991, 379] on li at bounding box center [1012, 369] width 87 height 87
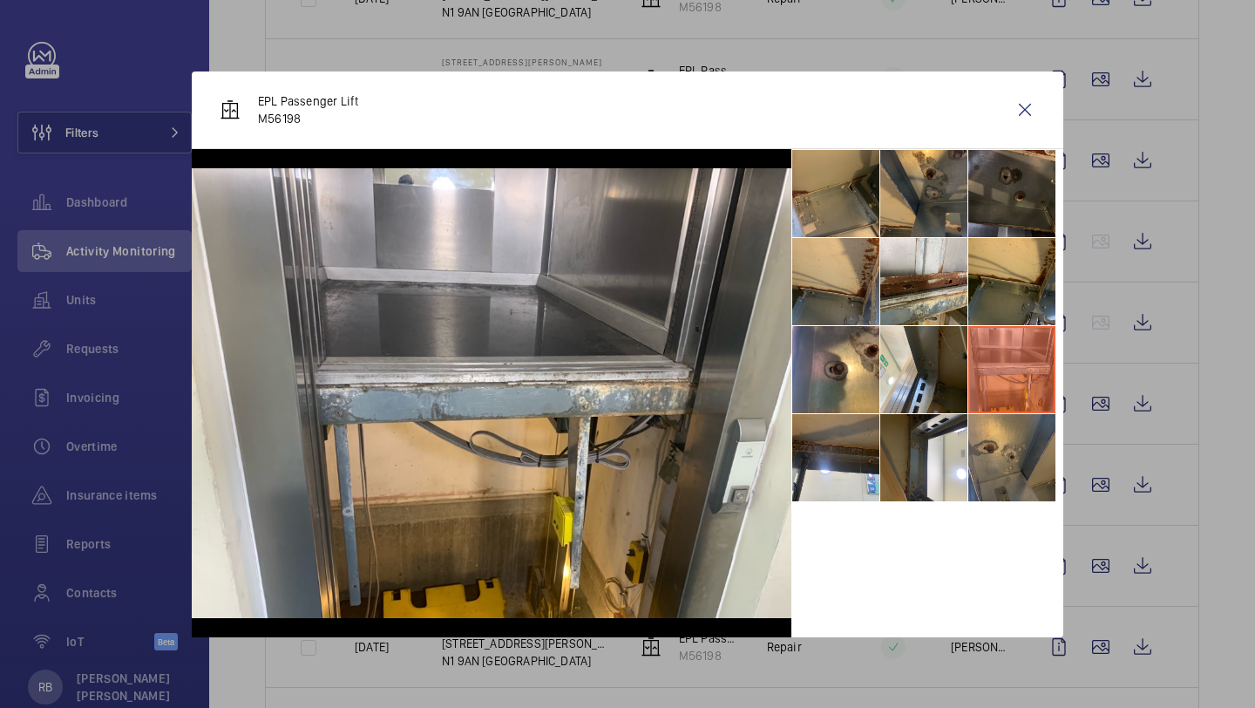
click at [1006, 447] on li at bounding box center [1012, 457] width 87 height 87
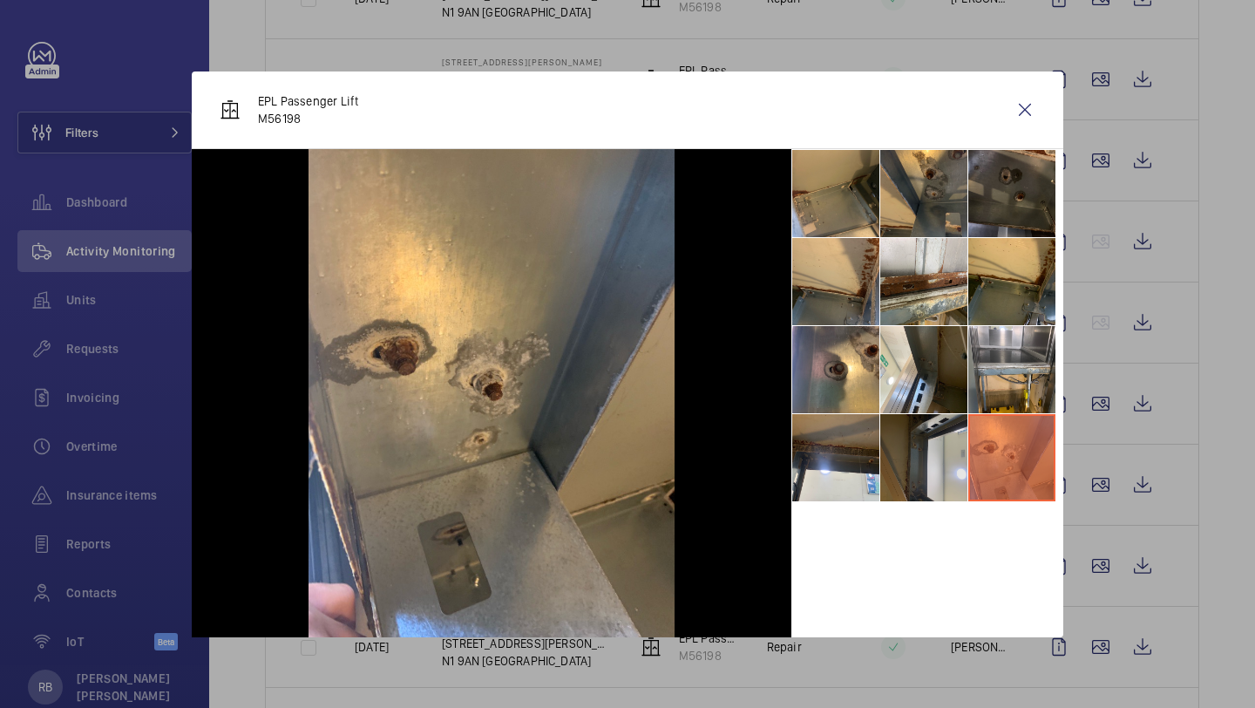
click at [904, 433] on li at bounding box center [924, 457] width 87 height 87
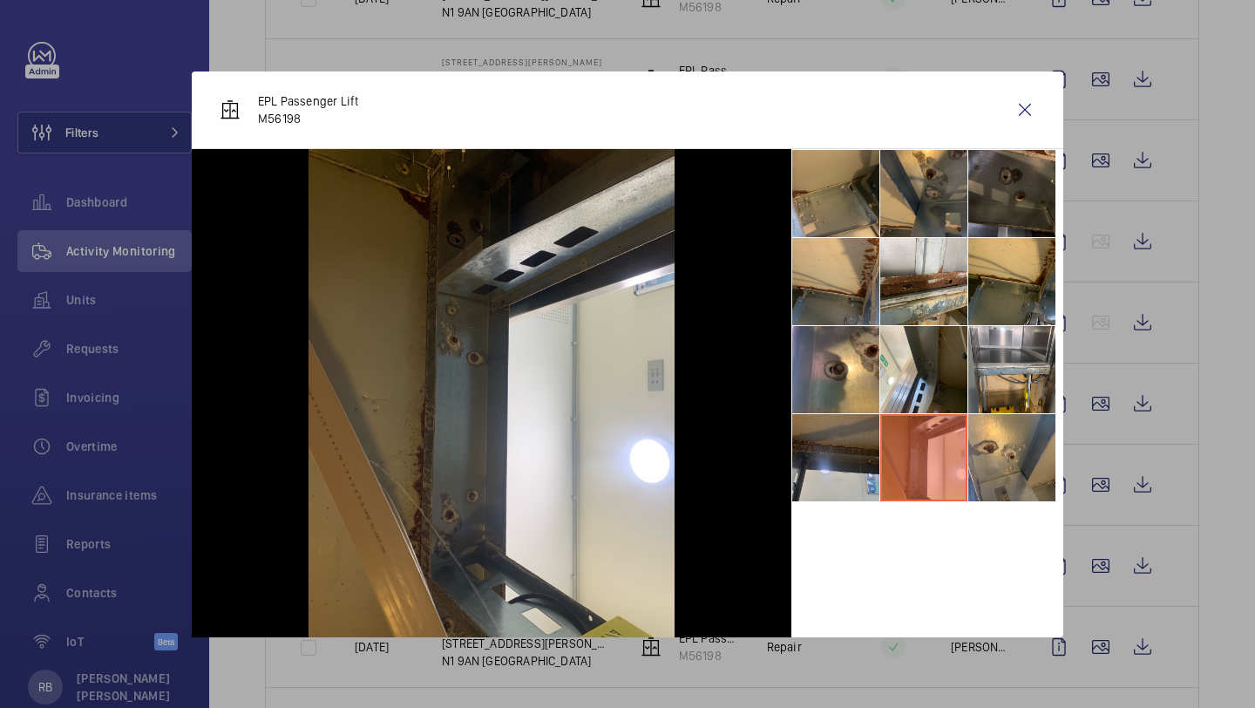
click at [864, 437] on li at bounding box center [835, 457] width 87 height 87
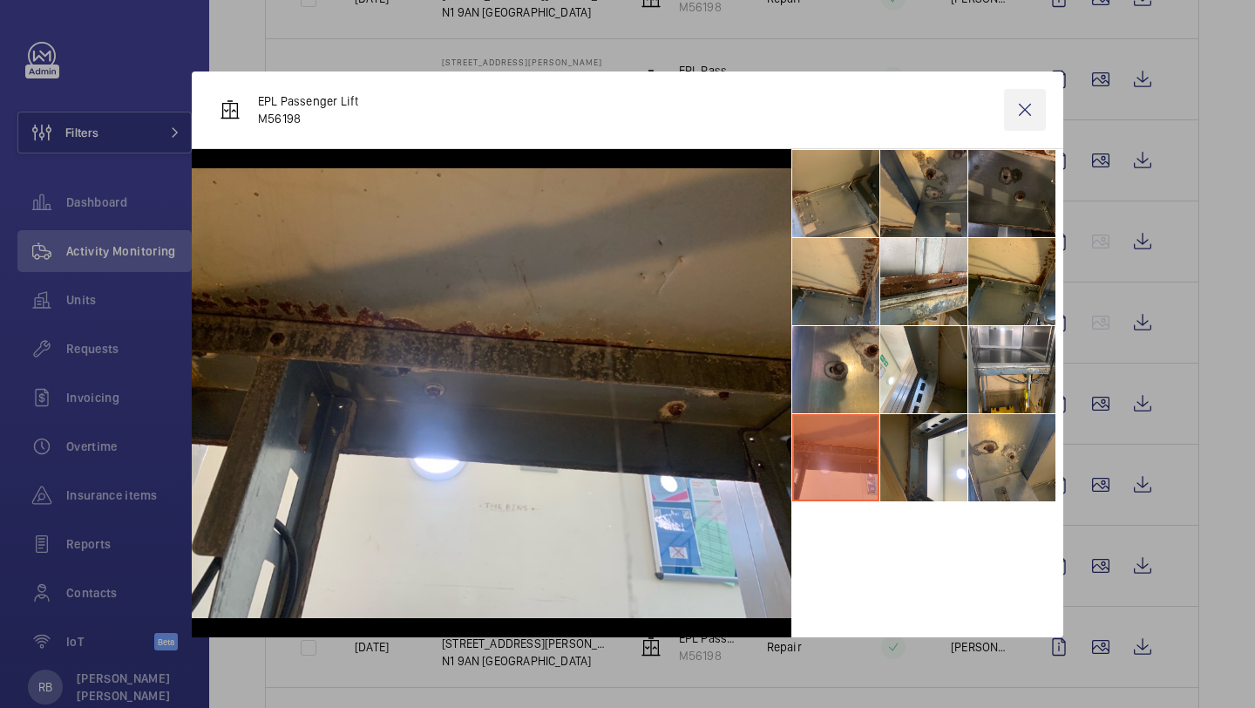
click at [1035, 109] on wm-front-icon-button at bounding box center [1025, 110] width 42 height 42
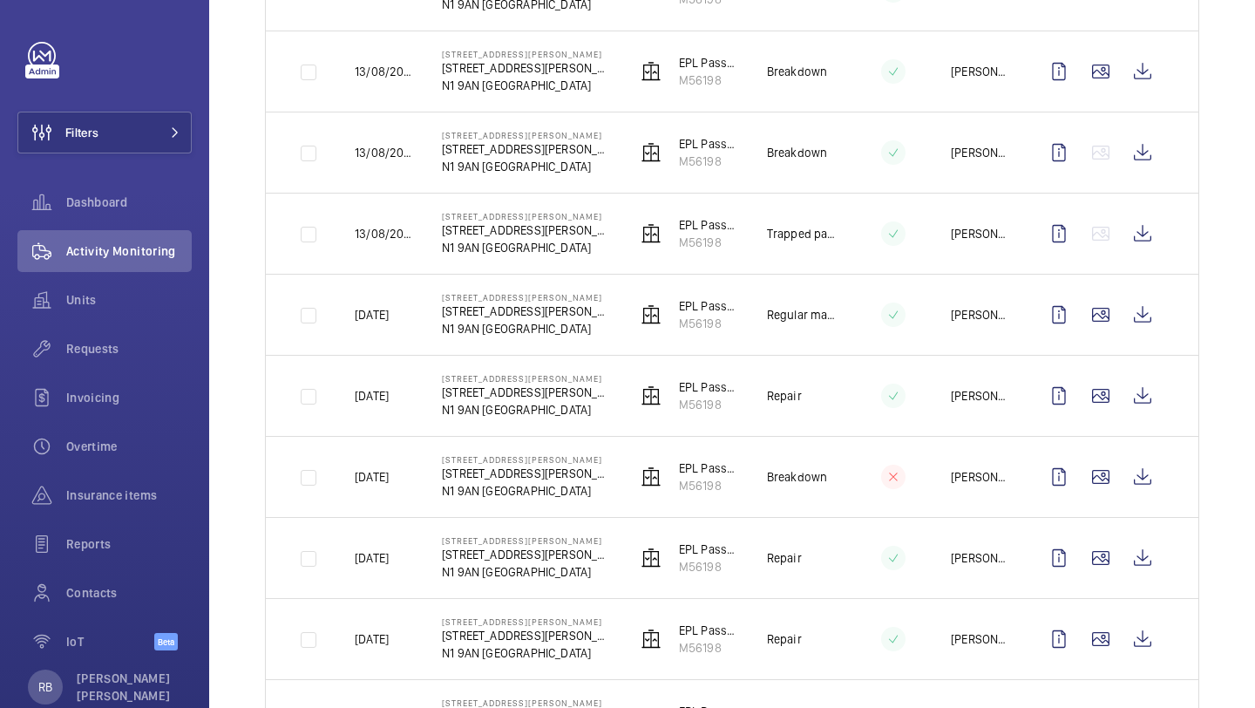
scroll to position [946, 0]
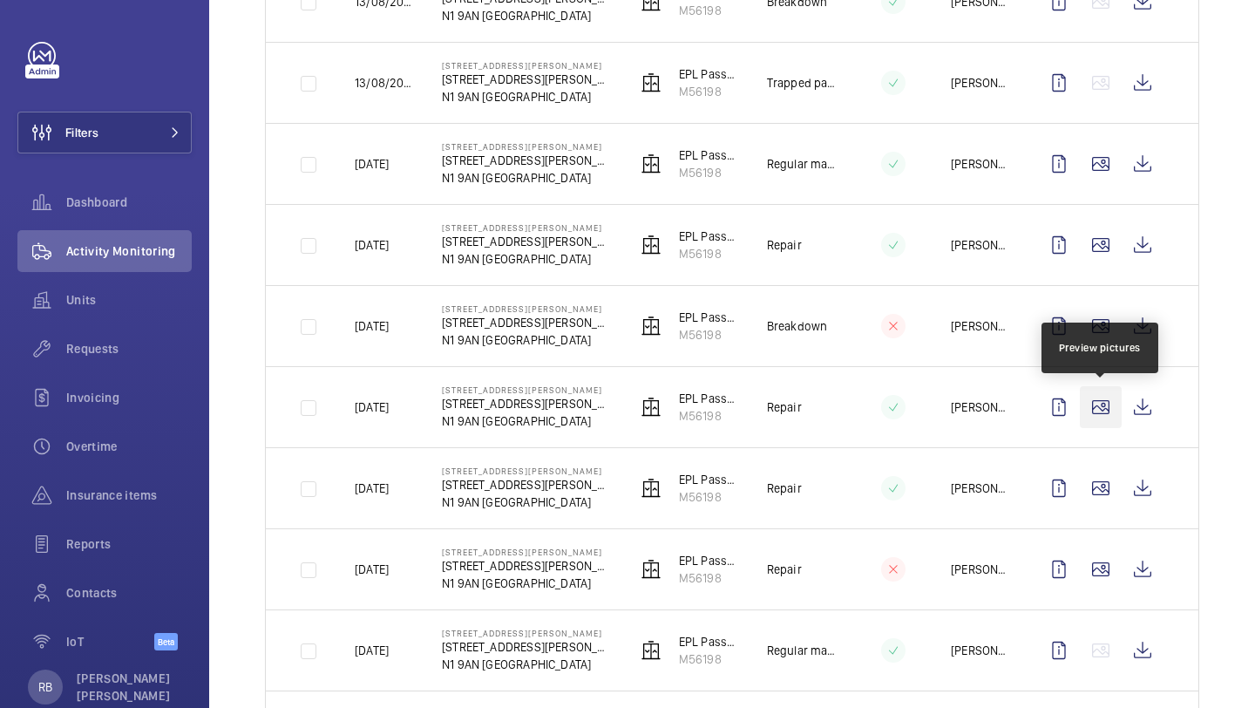
click at [1108, 421] on wm-front-icon-button at bounding box center [1101, 407] width 42 height 42
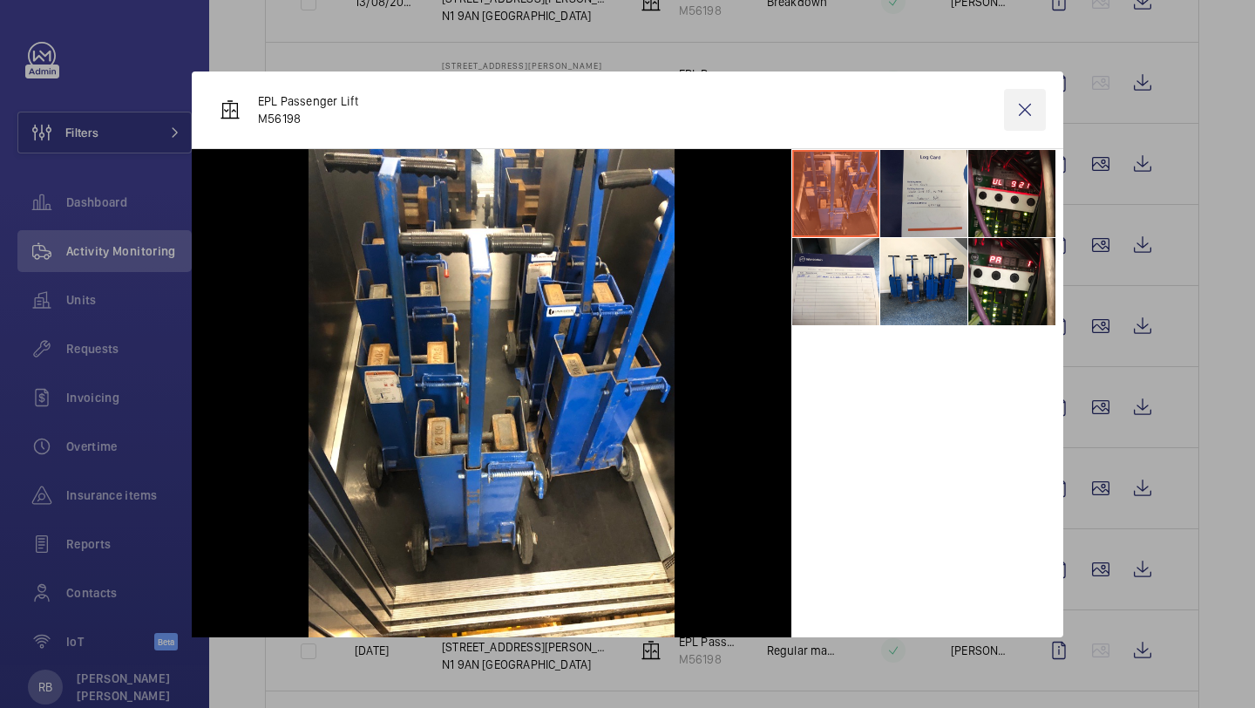
click at [1023, 112] on wm-front-icon-button at bounding box center [1025, 110] width 42 height 42
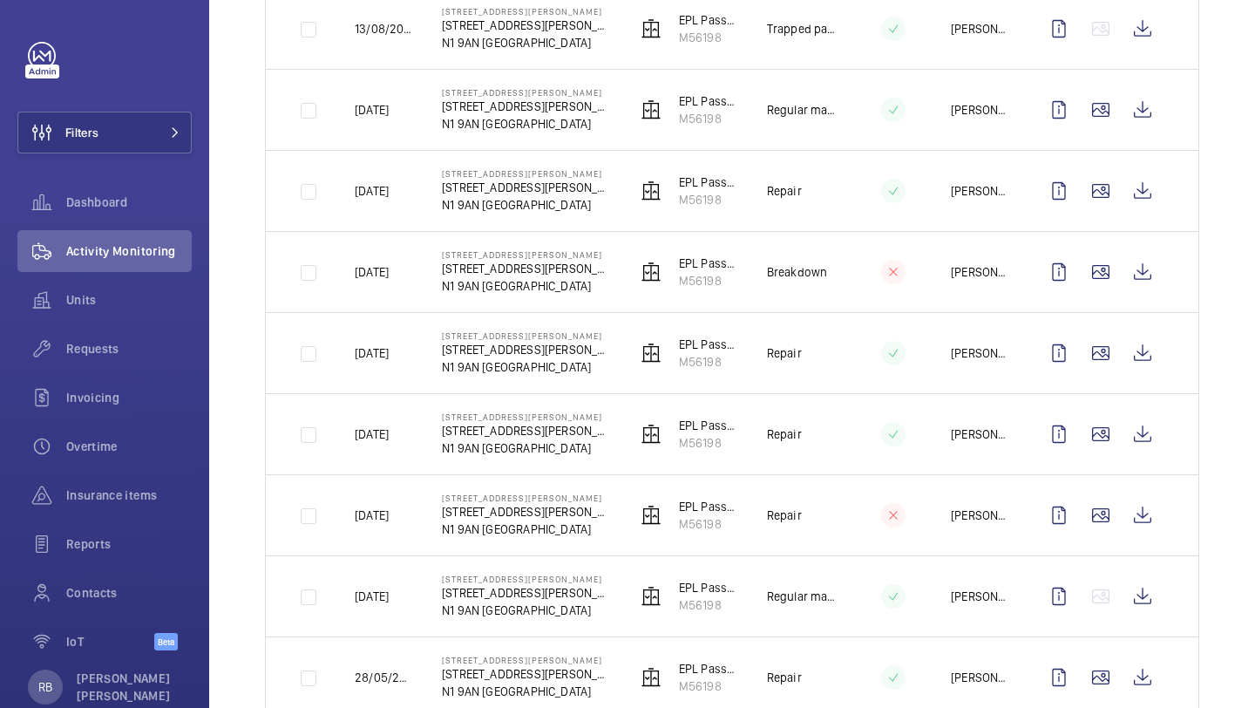
scroll to position [1010, 0]
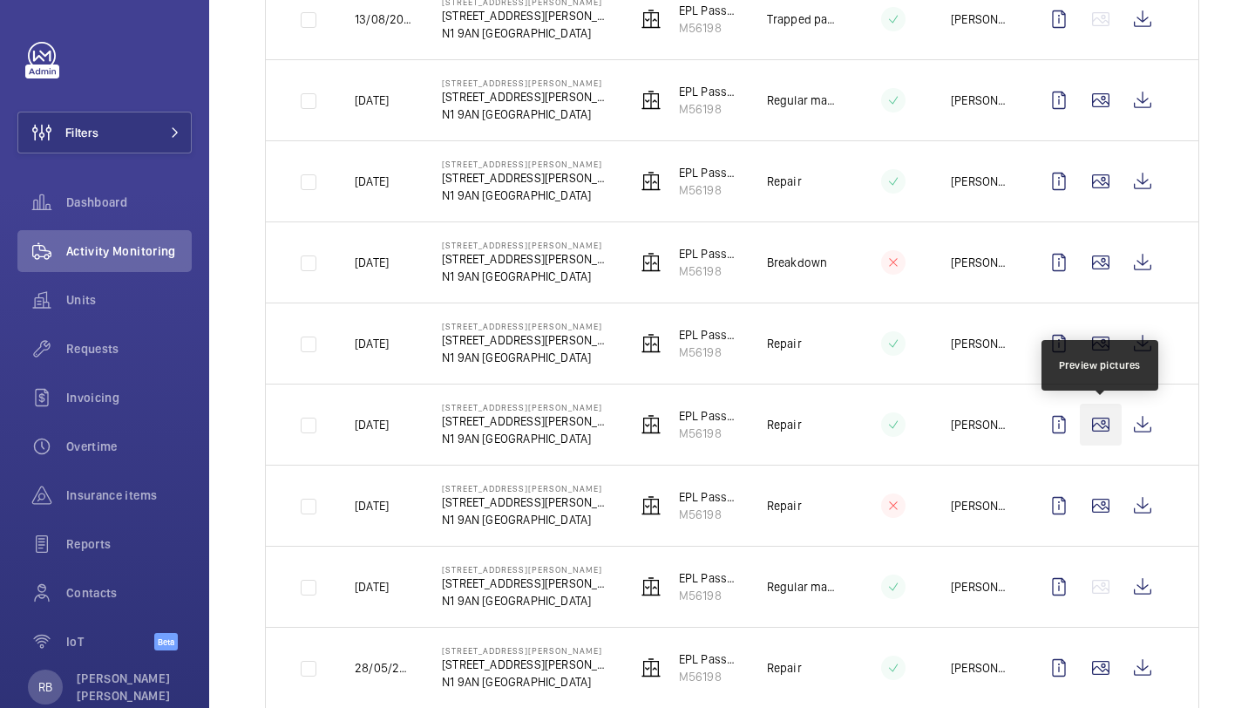
click at [1091, 429] on wm-front-icon-button at bounding box center [1101, 425] width 42 height 42
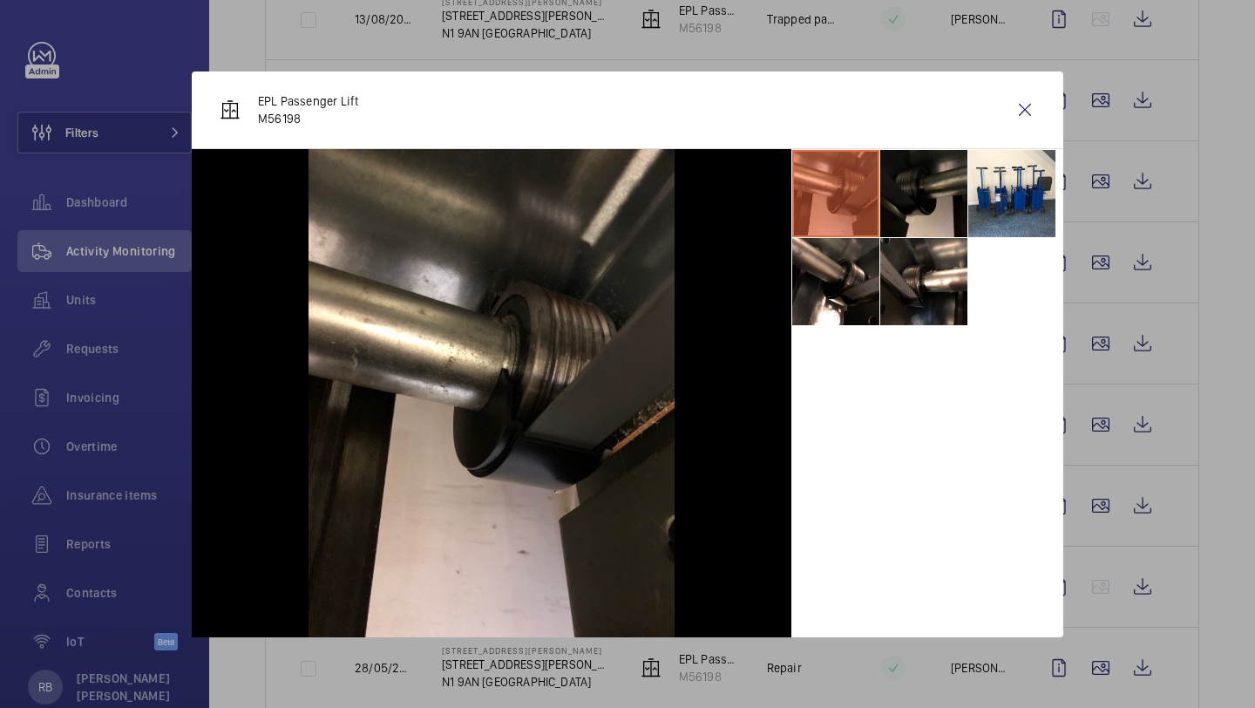
click at [935, 195] on li at bounding box center [924, 193] width 87 height 87
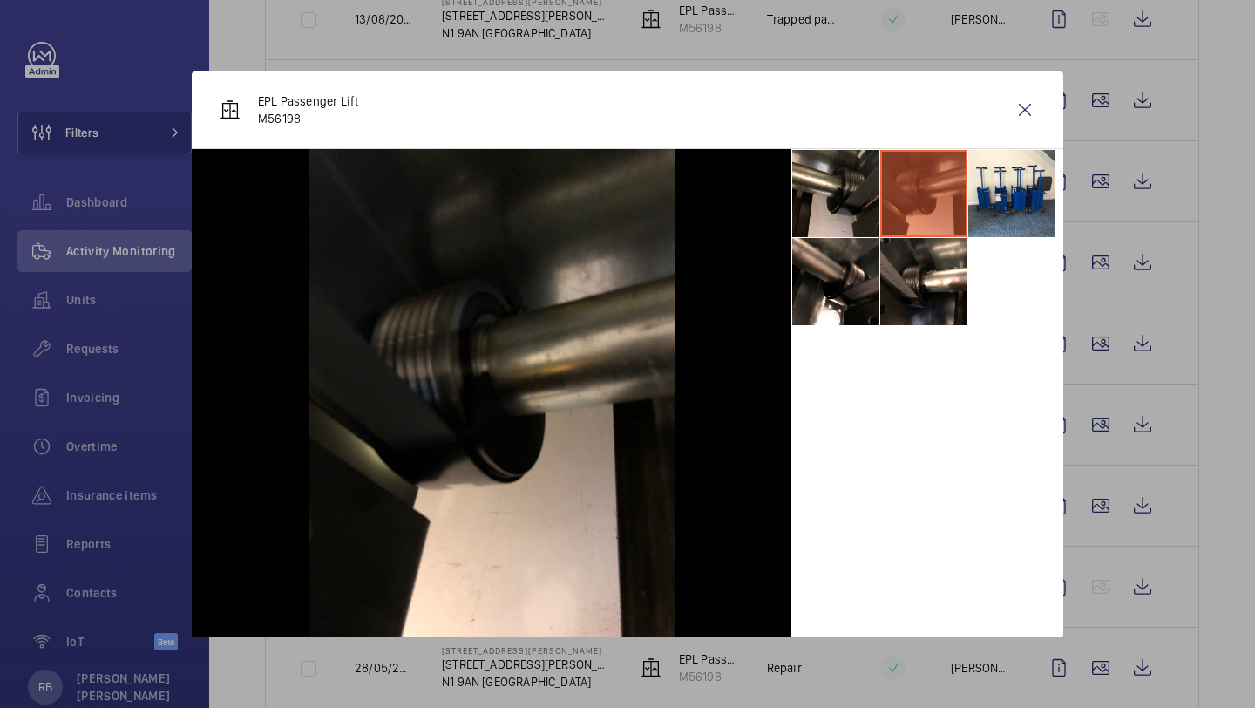
click at [934, 231] on li at bounding box center [924, 193] width 87 height 87
click at [877, 228] on li at bounding box center [835, 193] width 87 height 87
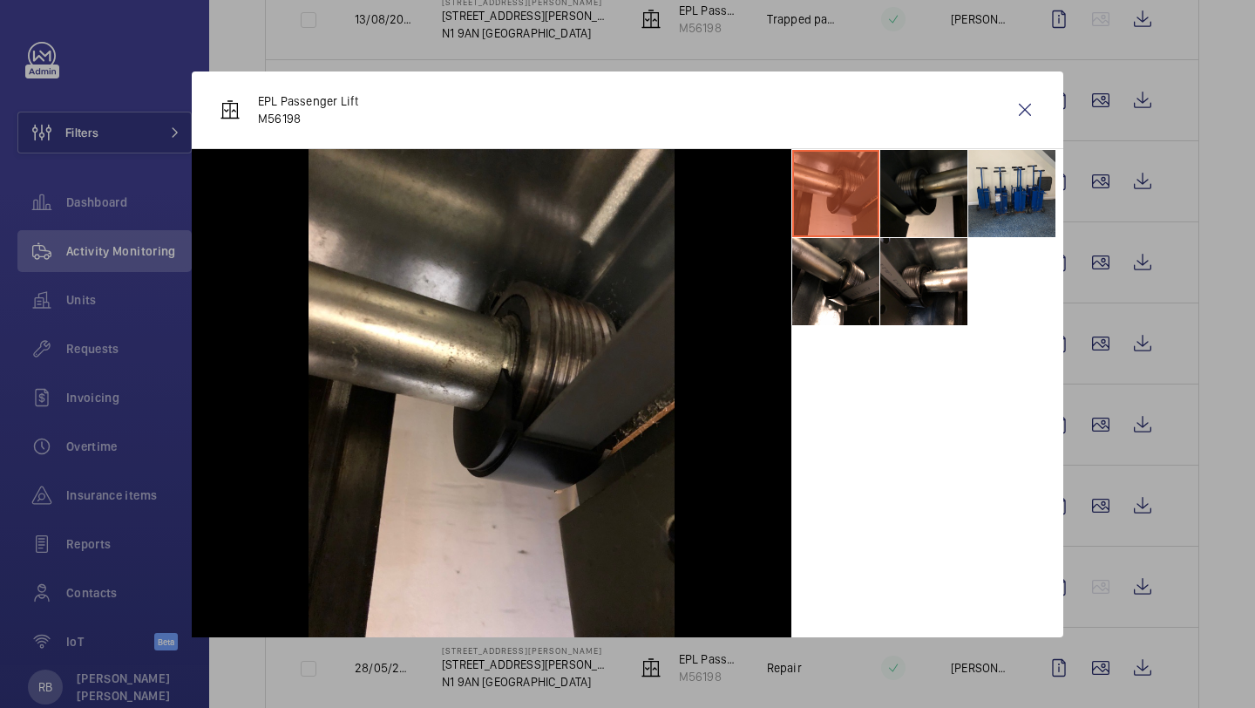
click at [978, 209] on li at bounding box center [1012, 193] width 87 height 87
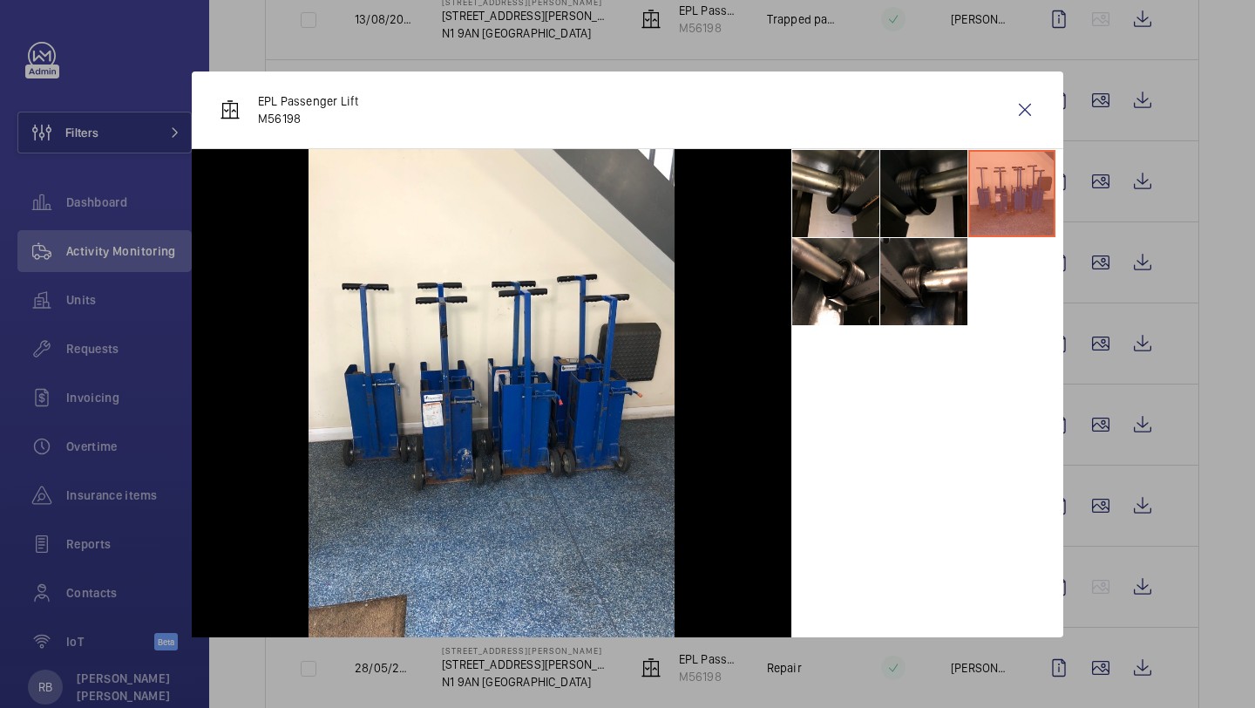
click at [926, 201] on li at bounding box center [924, 193] width 87 height 87
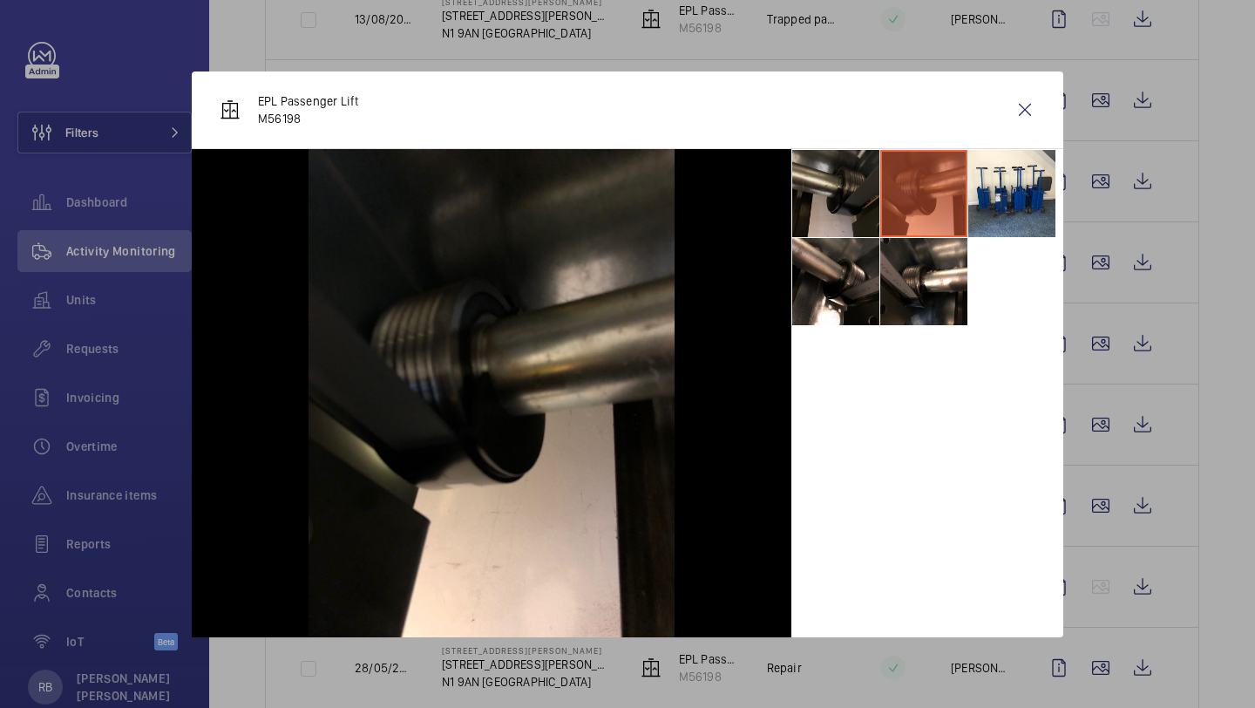
click at [841, 200] on li at bounding box center [835, 193] width 87 height 87
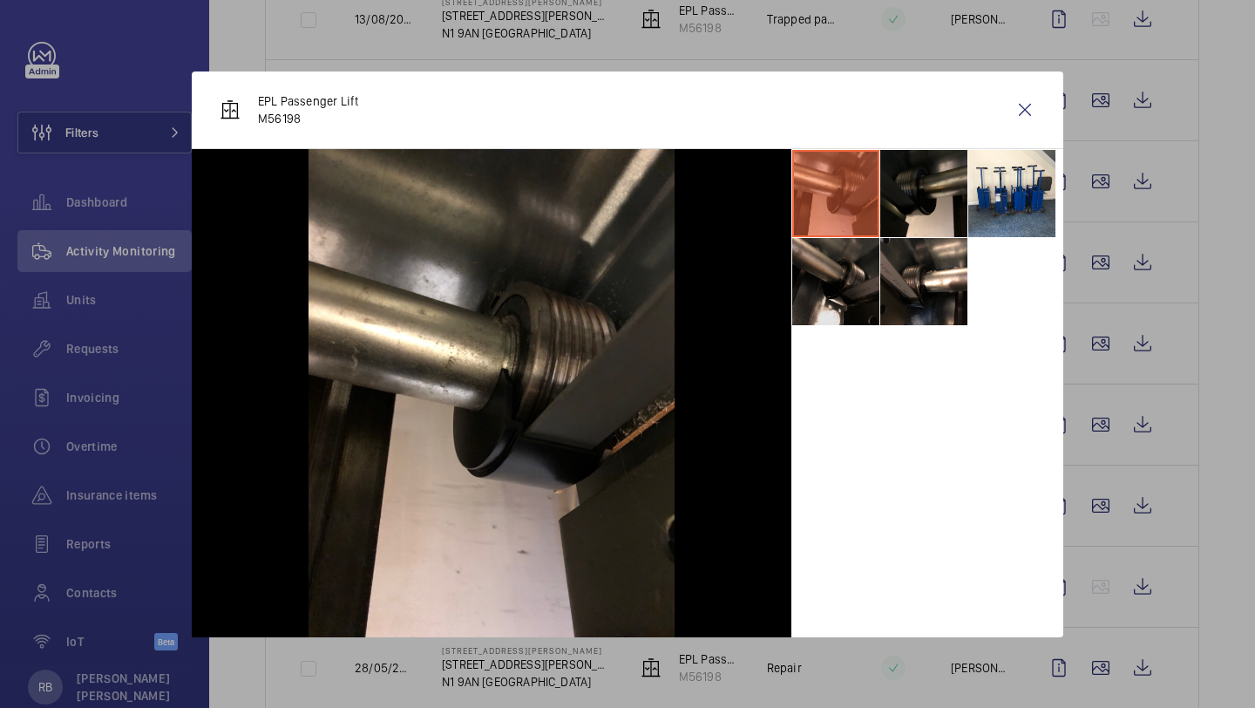
click at [841, 274] on li at bounding box center [835, 281] width 87 height 87
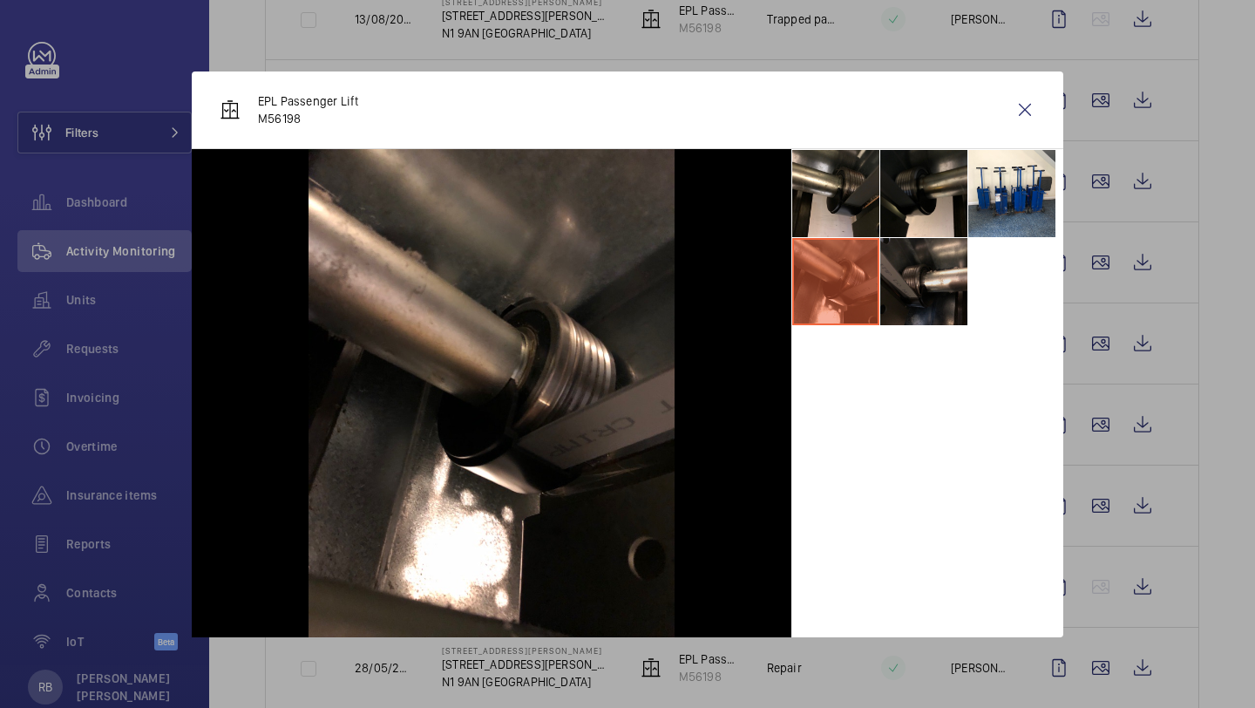
click at [895, 274] on li at bounding box center [924, 281] width 87 height 87
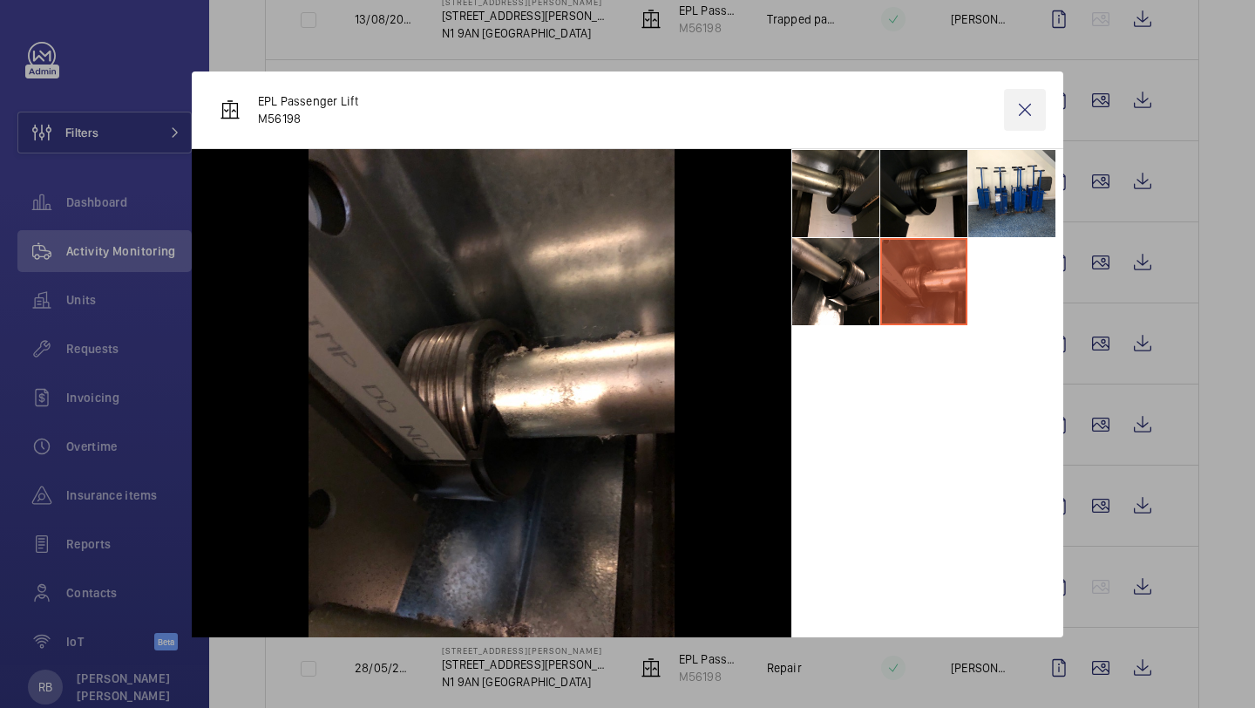
click at [1015, 122] on wm-front-icon-button at bounding box center [1025, 110] width 42 height 42
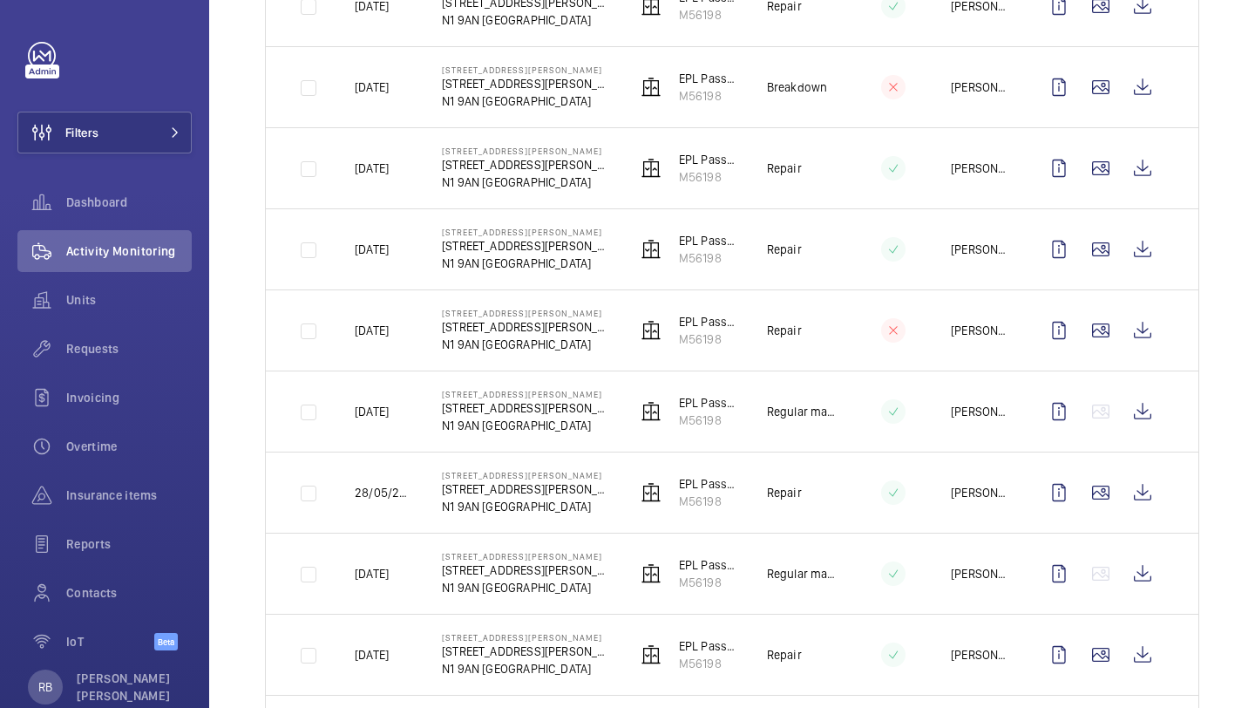
scroll to position [1200, 0]
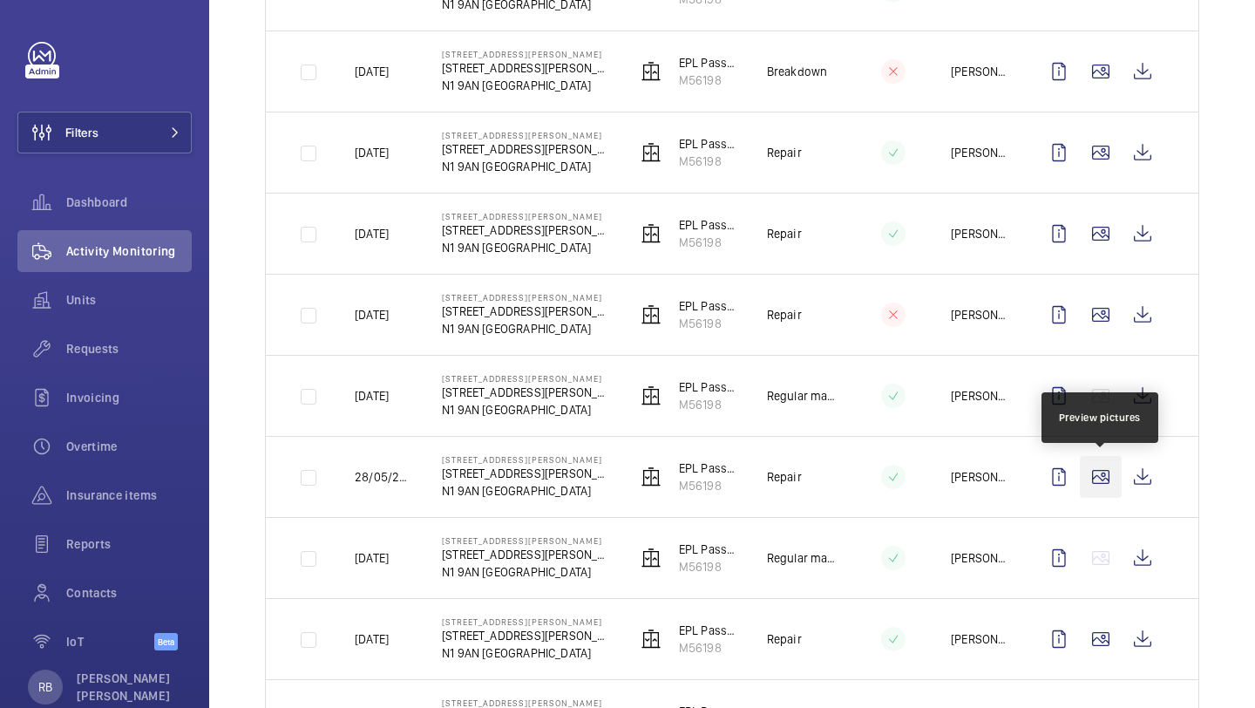
click at [1097, 489] on wm-front-icon-button at bounding box center [1101, 477] width 42 height 42
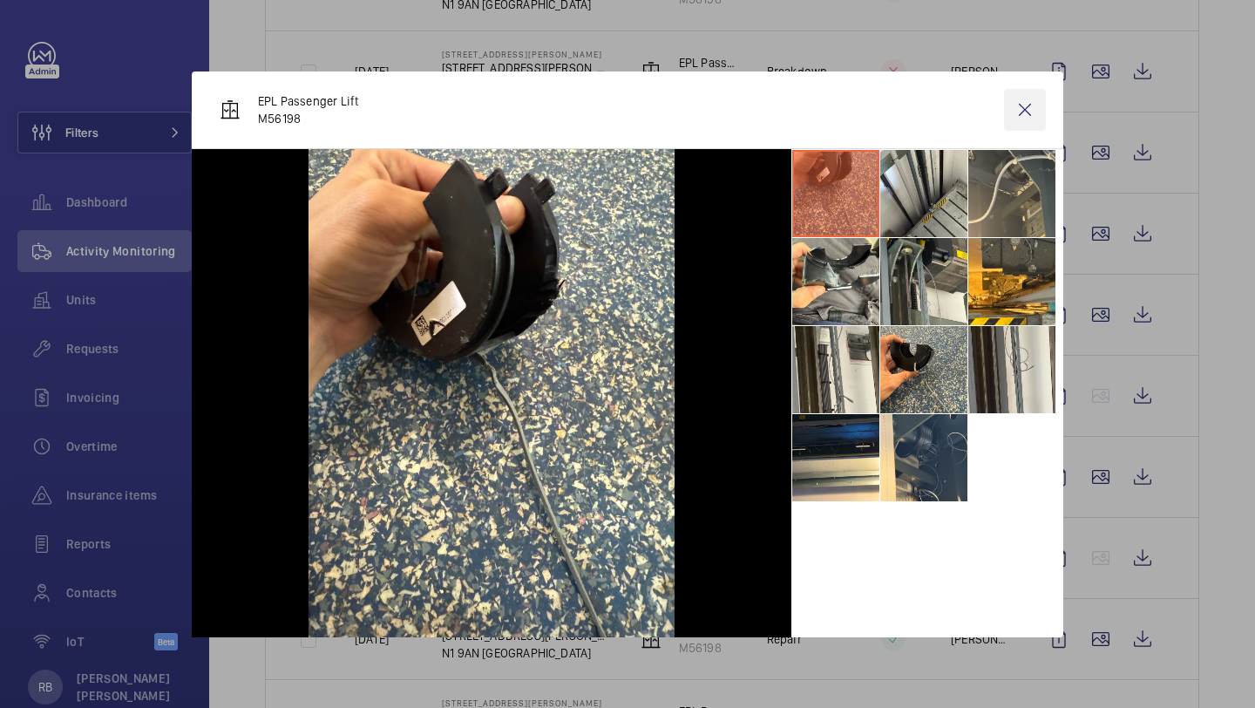
click at [1017, 99] on wm-front-icon-button at bounding box center [1025, 110] width 42 height 42
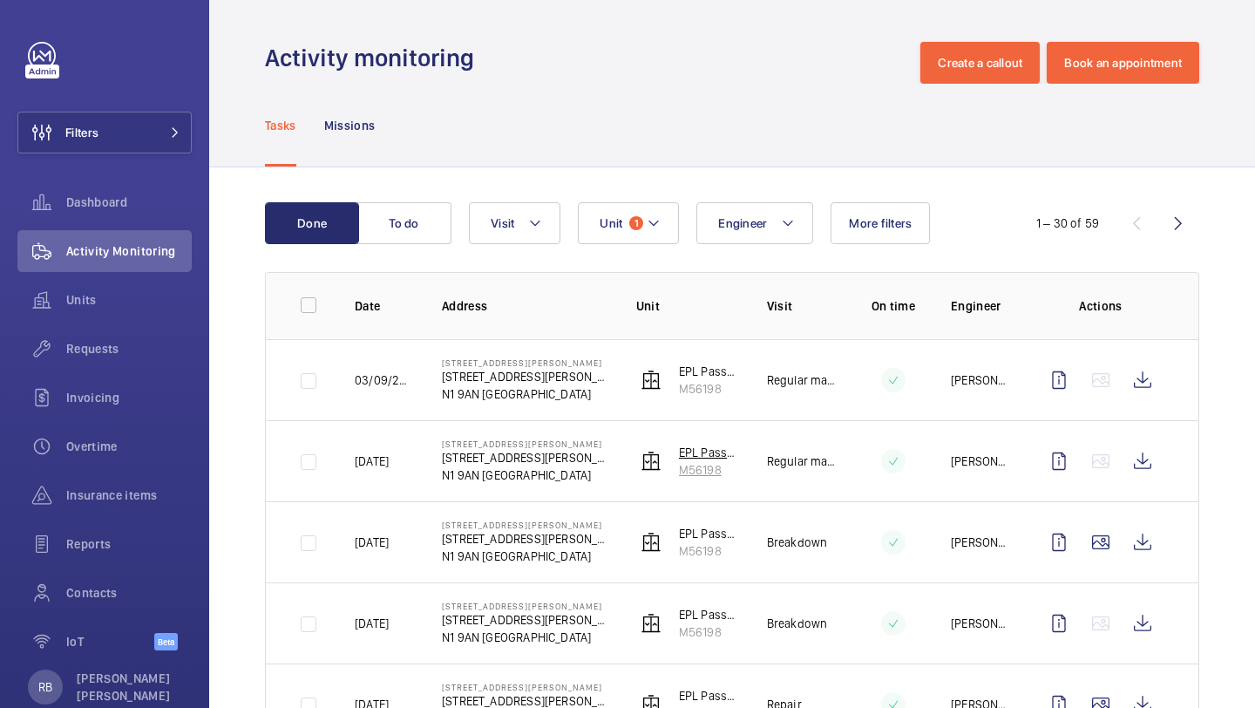
scroll to position [30, 0]
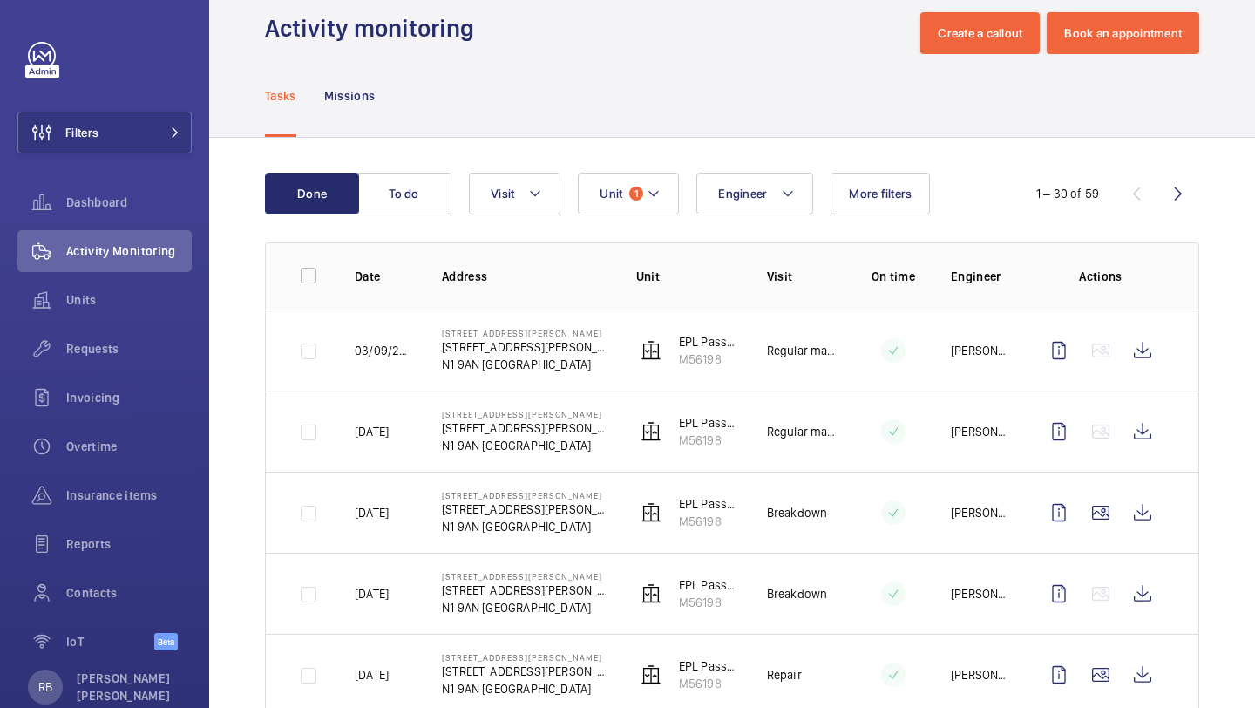
click at [514, 179] on button "Visit" at bounding box center [515, 194] width 92 height 42
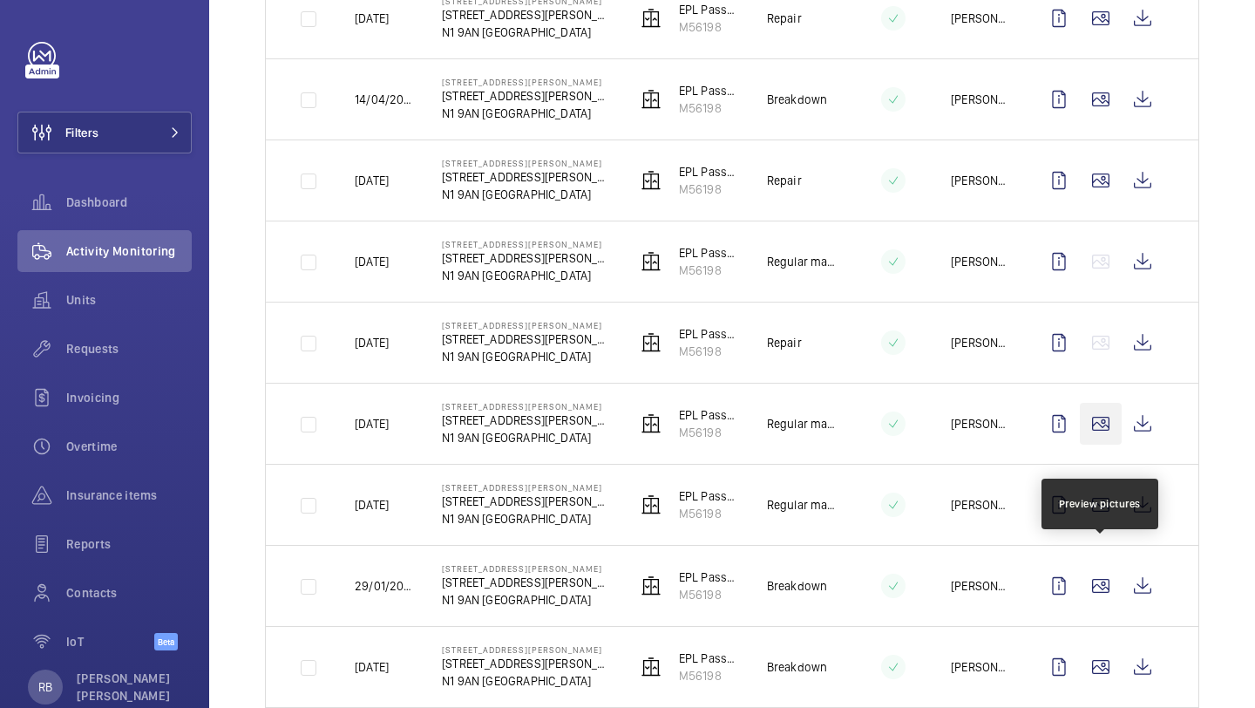
scroll to position [2106, 0]
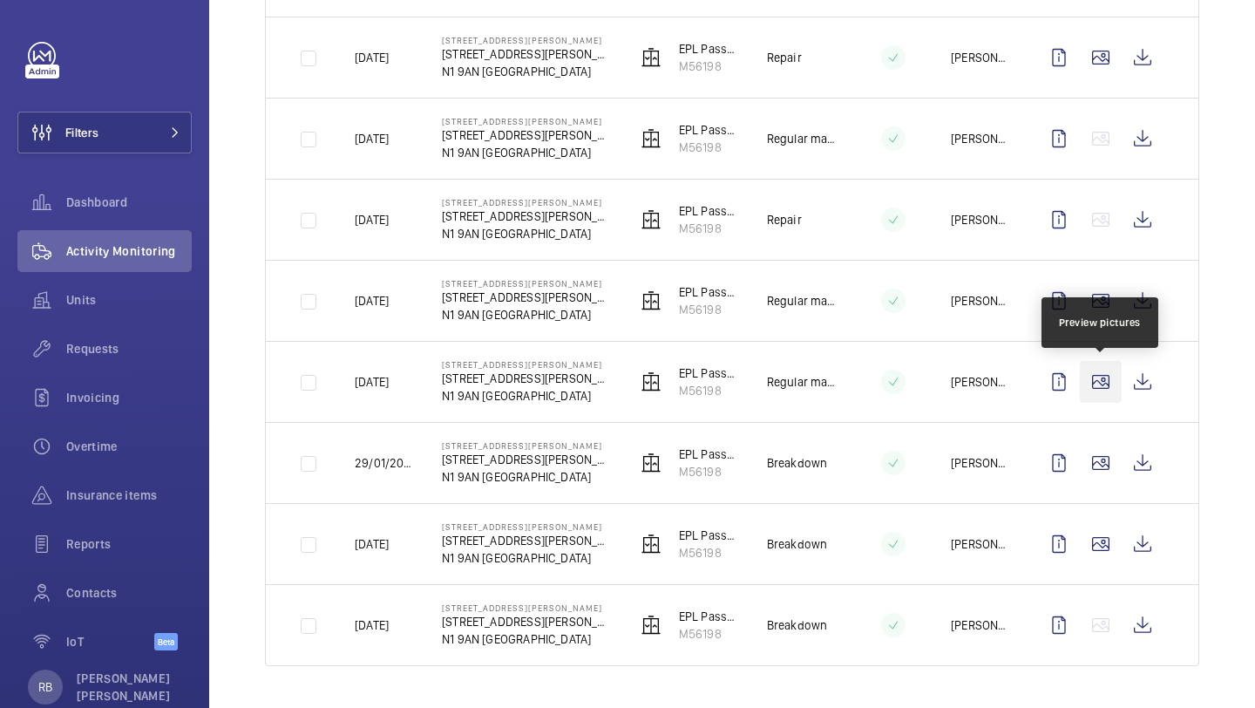
click at [1103, 386] on wm-front-icon-button at bounding box center [1101, 382] width 42 height 42
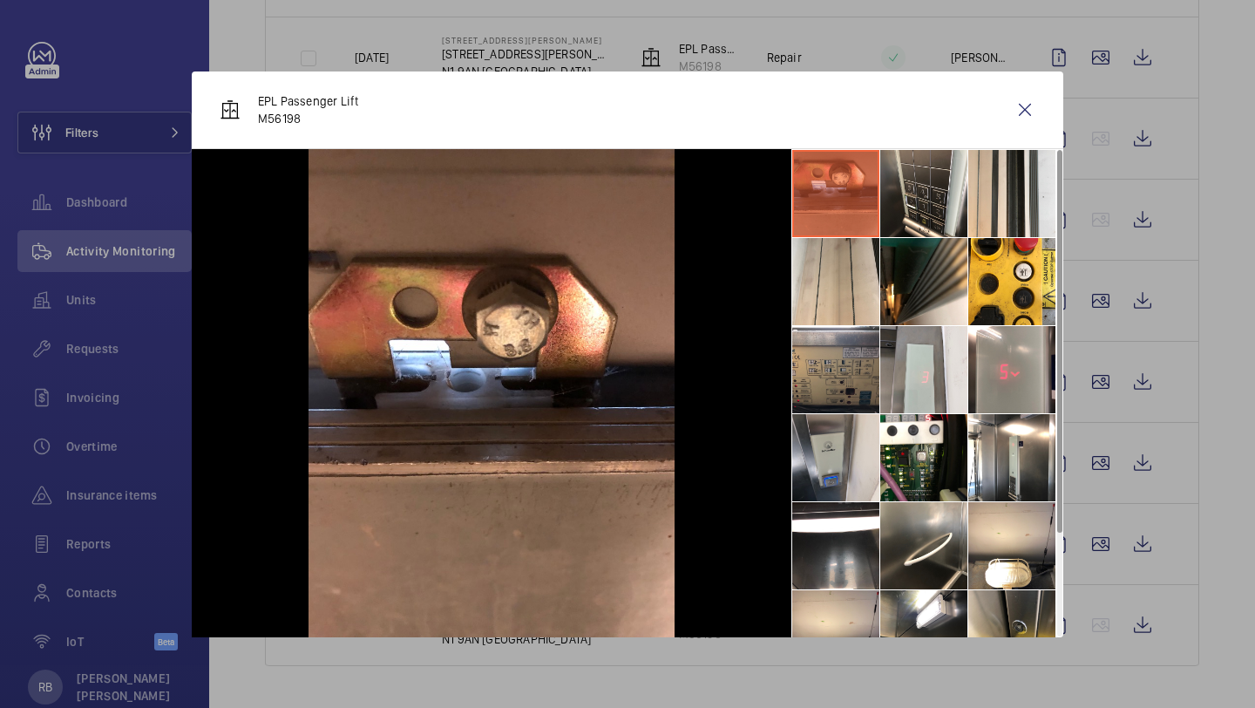
click at [829, 451] on li at bounding box center [835, 457] width 87 height 87
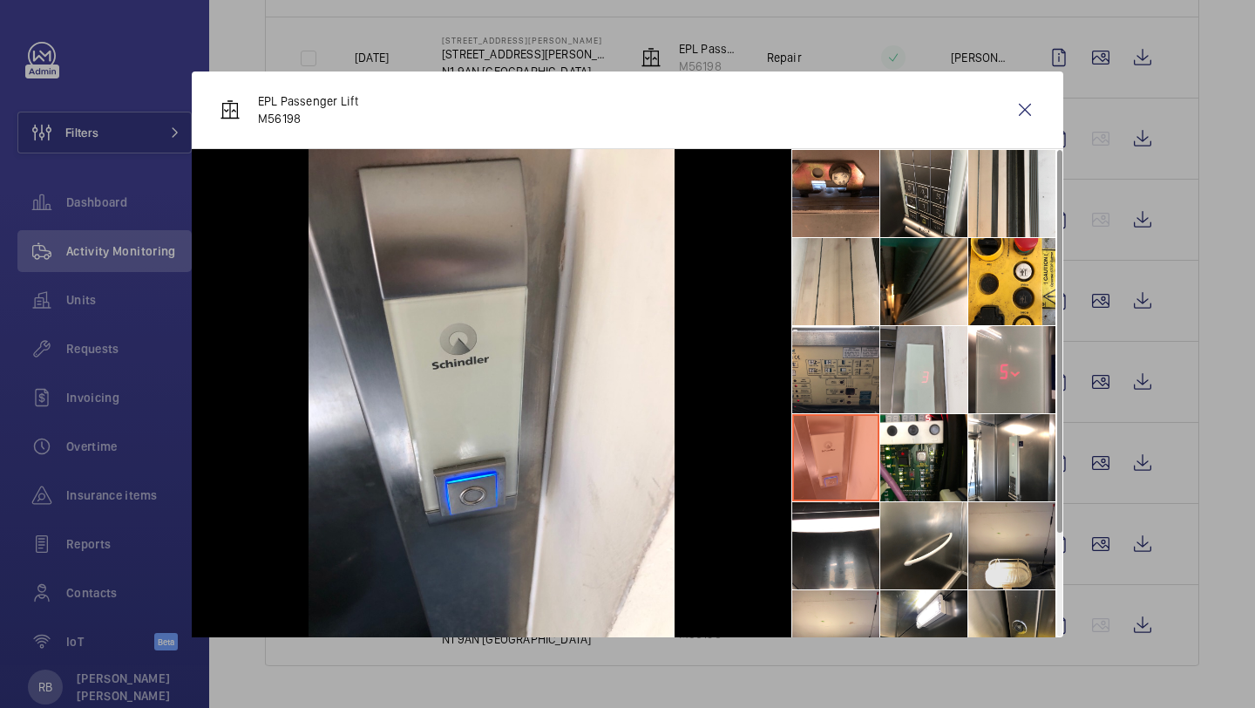
click at [991, 538] on li at bounding box center [1012, 545] width 87 height 87
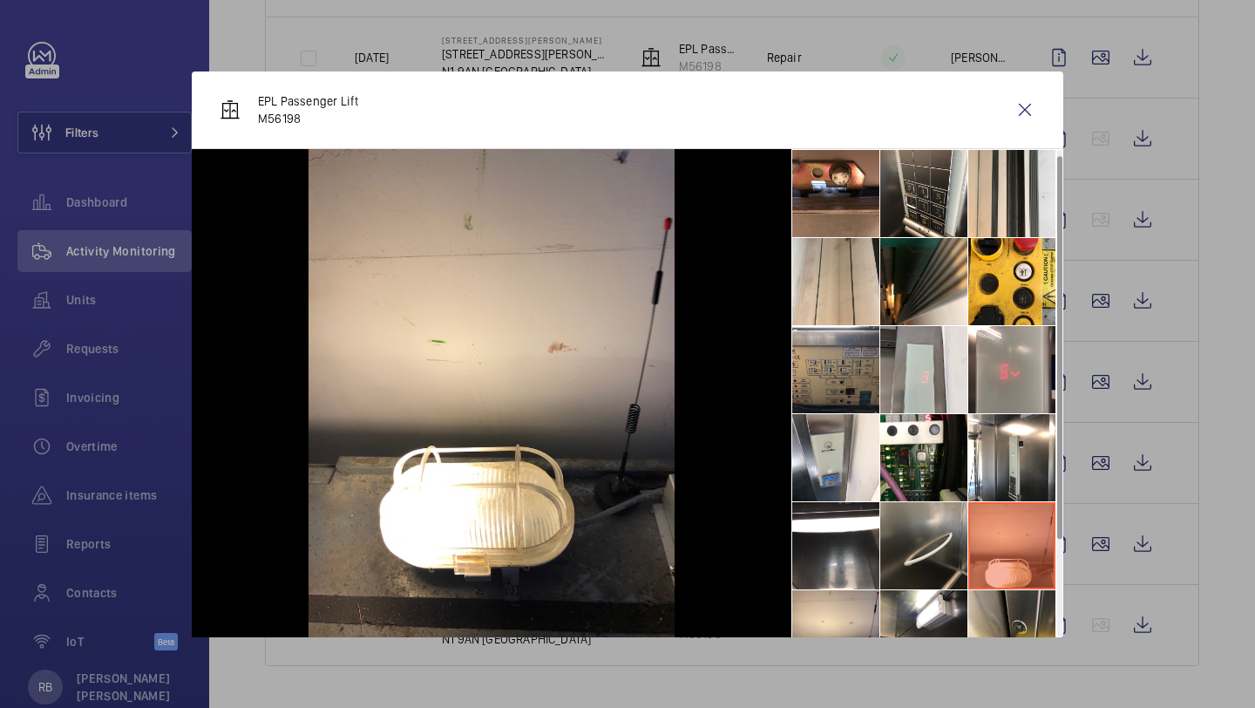
scroll to position [126, 0]
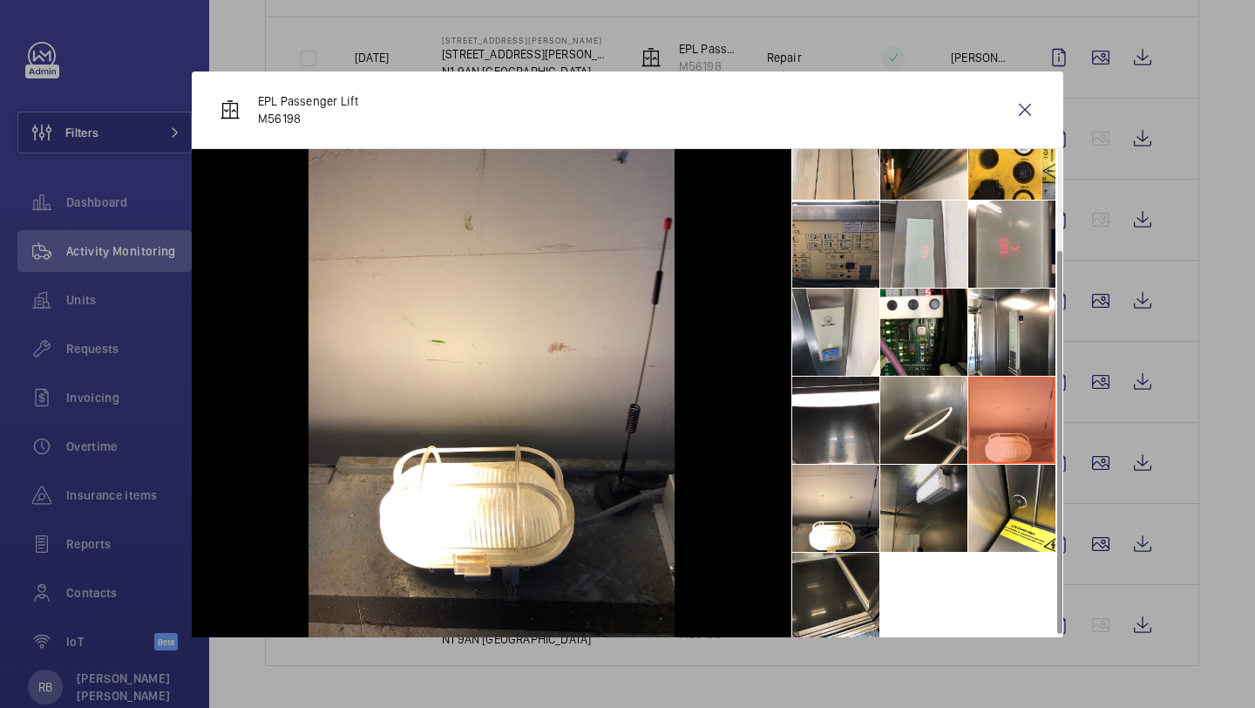
click at [929, 538] on li at bounding box center [924, 508] width 87 height 87
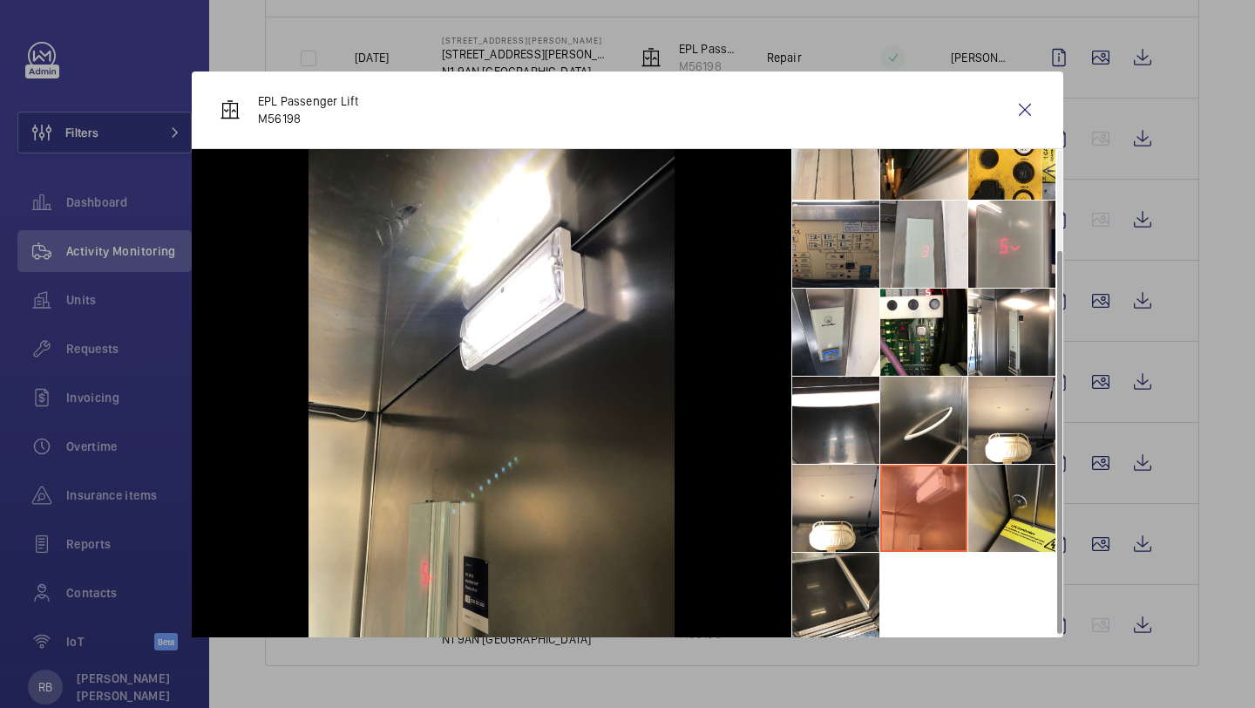
click at [976, 507] on li at bounding box center [1012, 508] width 87 height 87
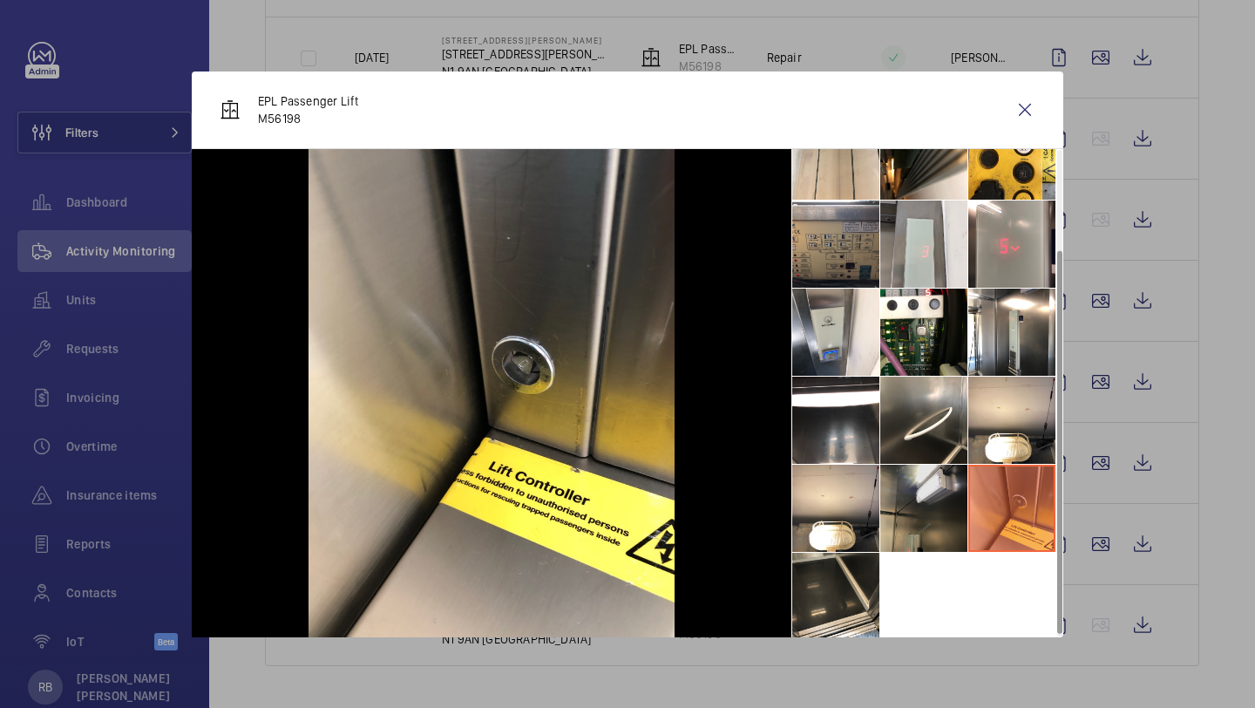
click at [948, 507] on li at bounding box center [924, 508] width 87 height 87
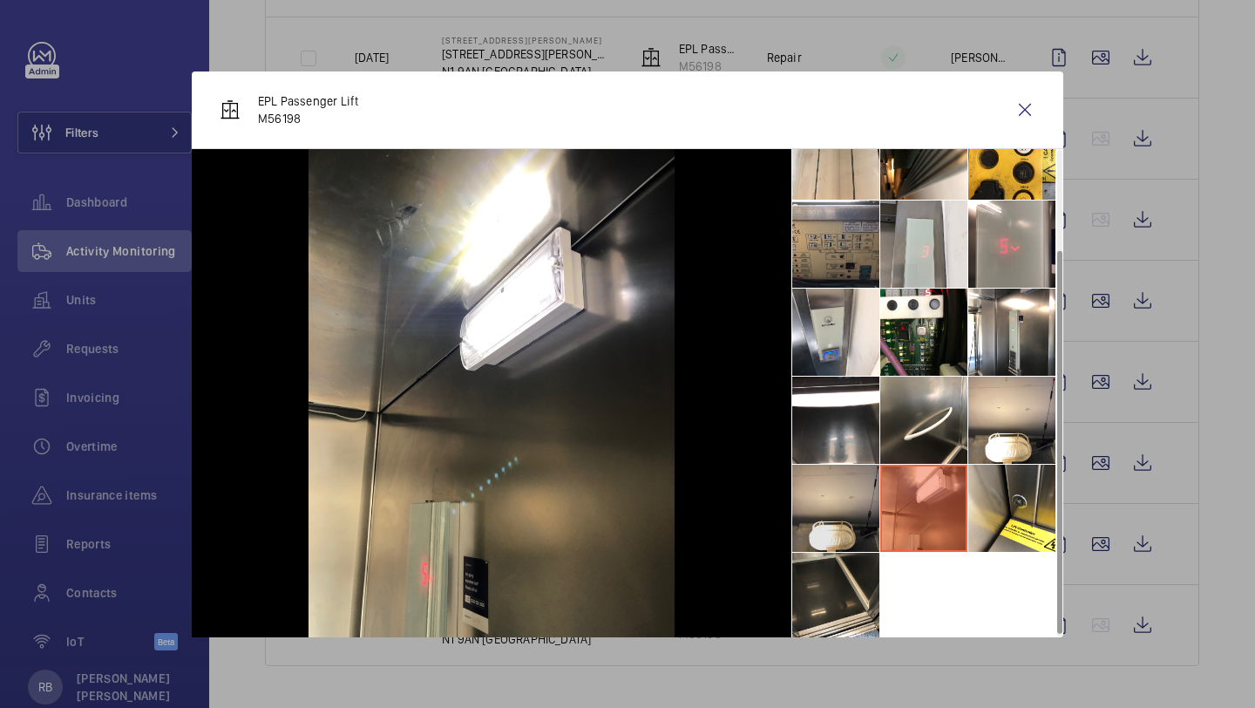
click at [853, 513] on li at bounding box center [835, 508] width 87 height 87
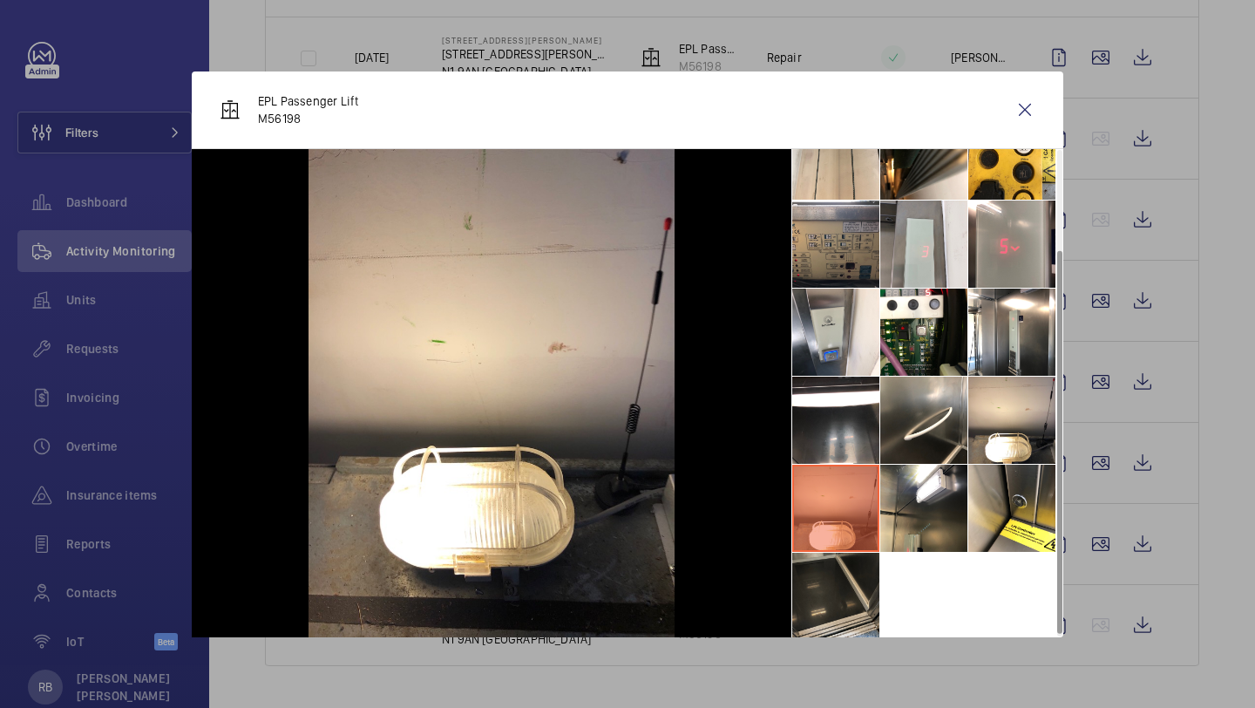
click at [840, 600] on li at bounding box center [835, 596] width 87 height 87
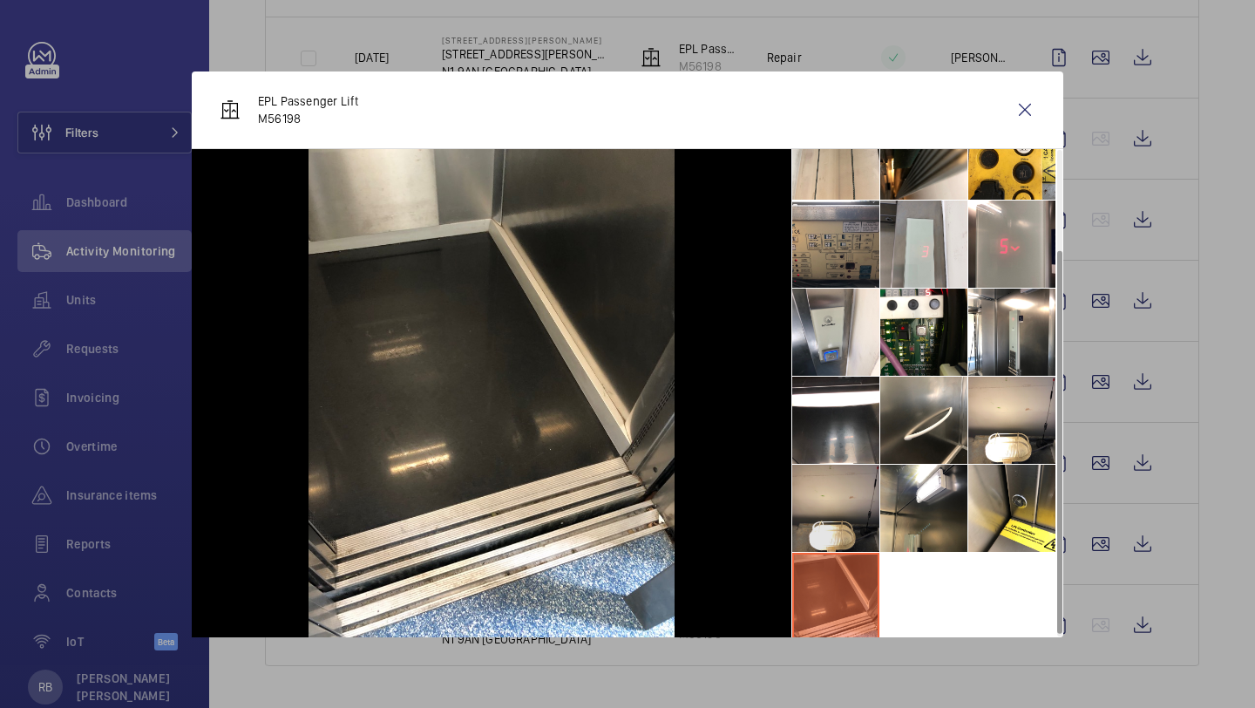
click at [842, 509] on li at bounding box center [835, 508] width 87 height 87
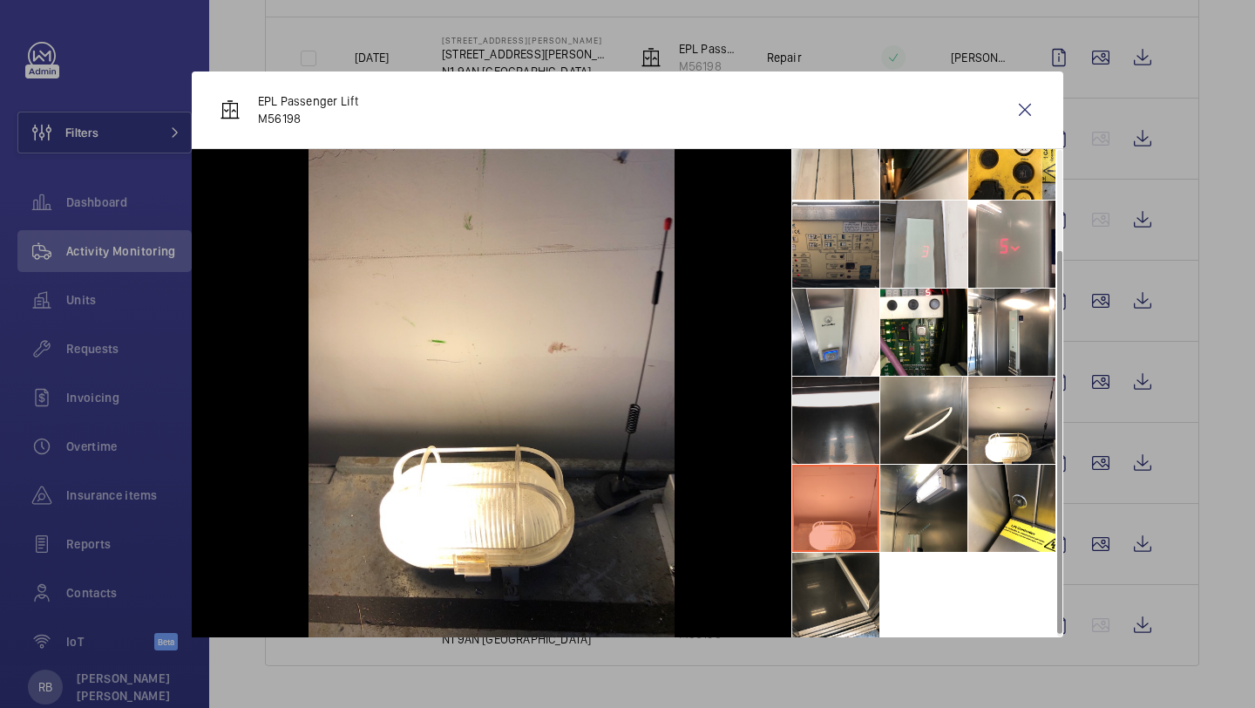
click at [842, 438] on li at bounding box center [835, 420] width 87 height 87
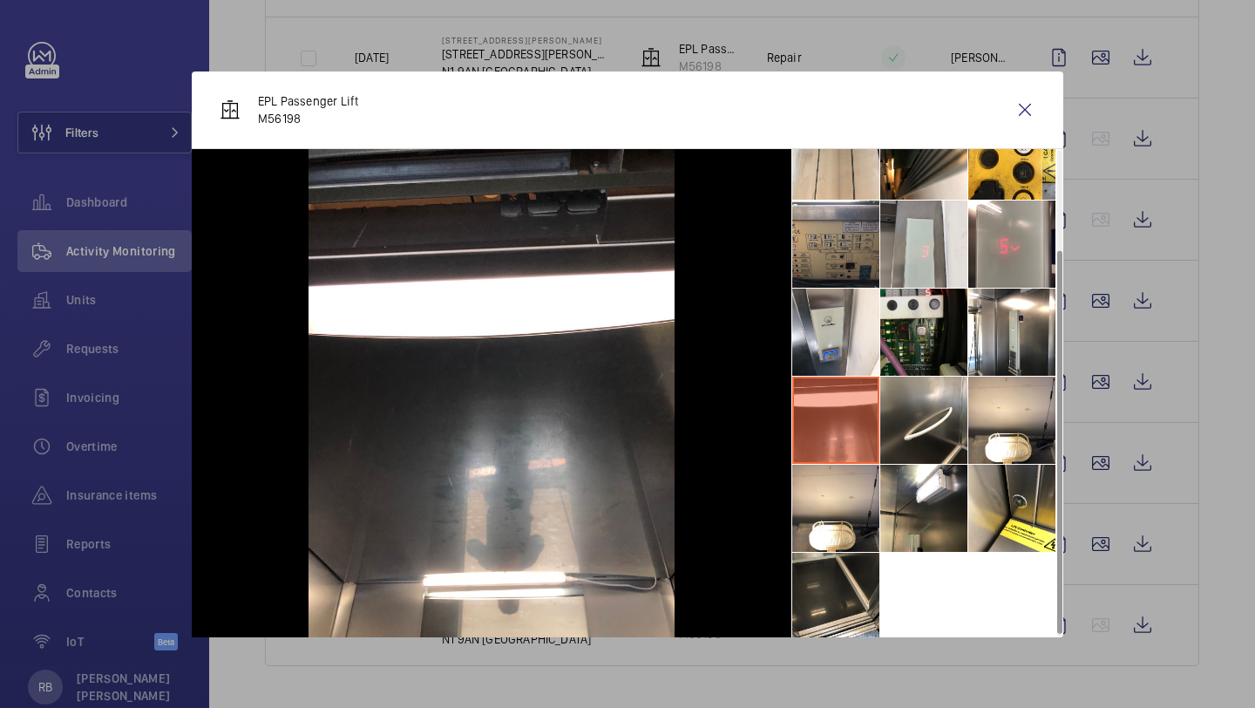
click at [901, 338] on li at bounding box center [924, 332] width 87 height 87
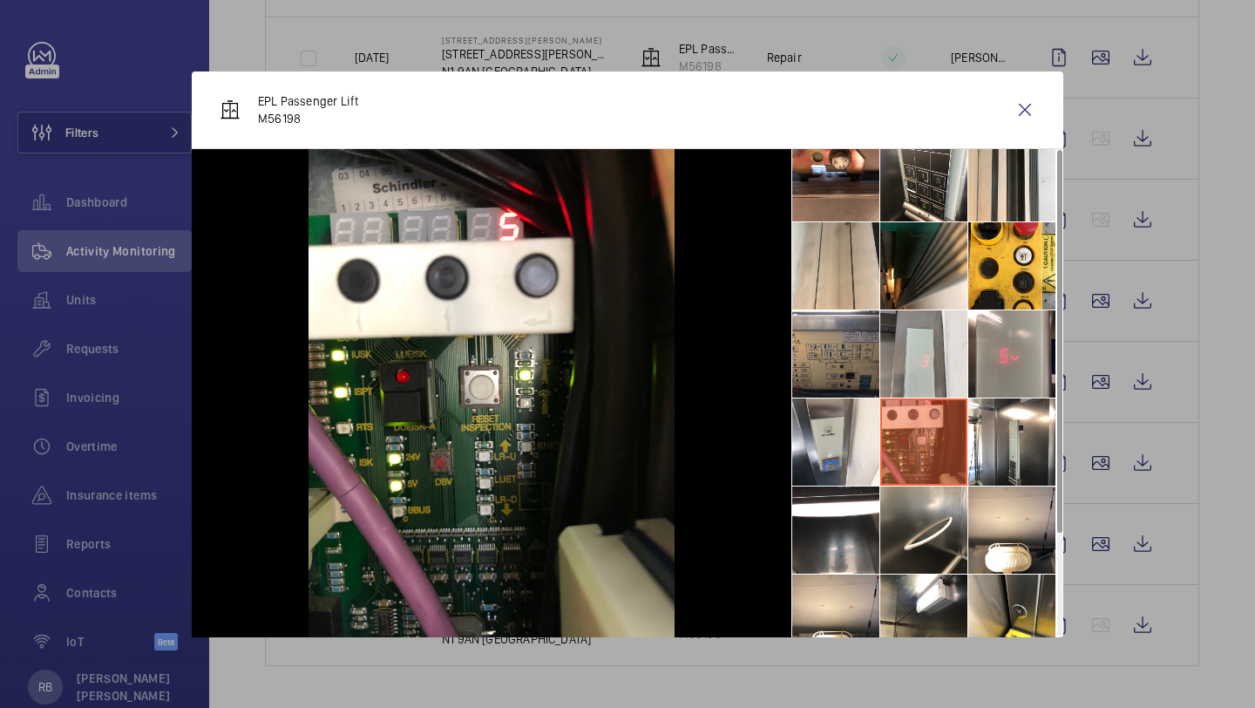
scroll to position [0, 0]
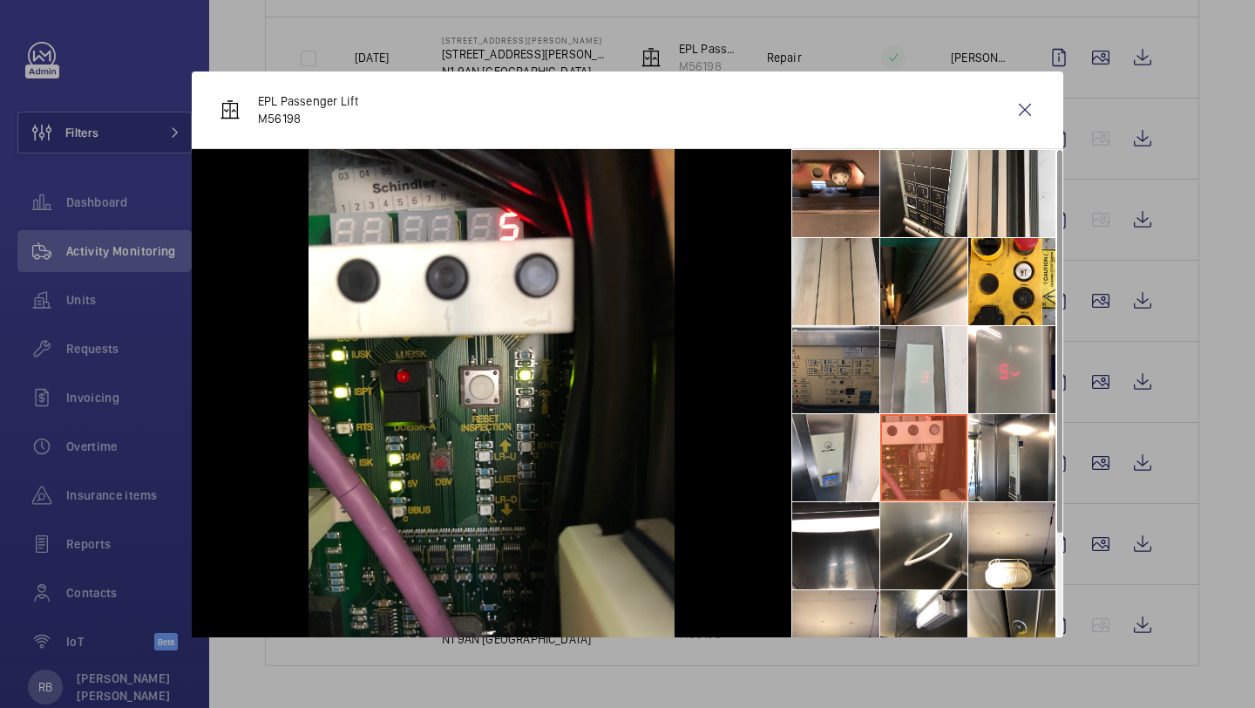
click at [832, 339] on li at bounding box center [835, 369] width 87 height 87
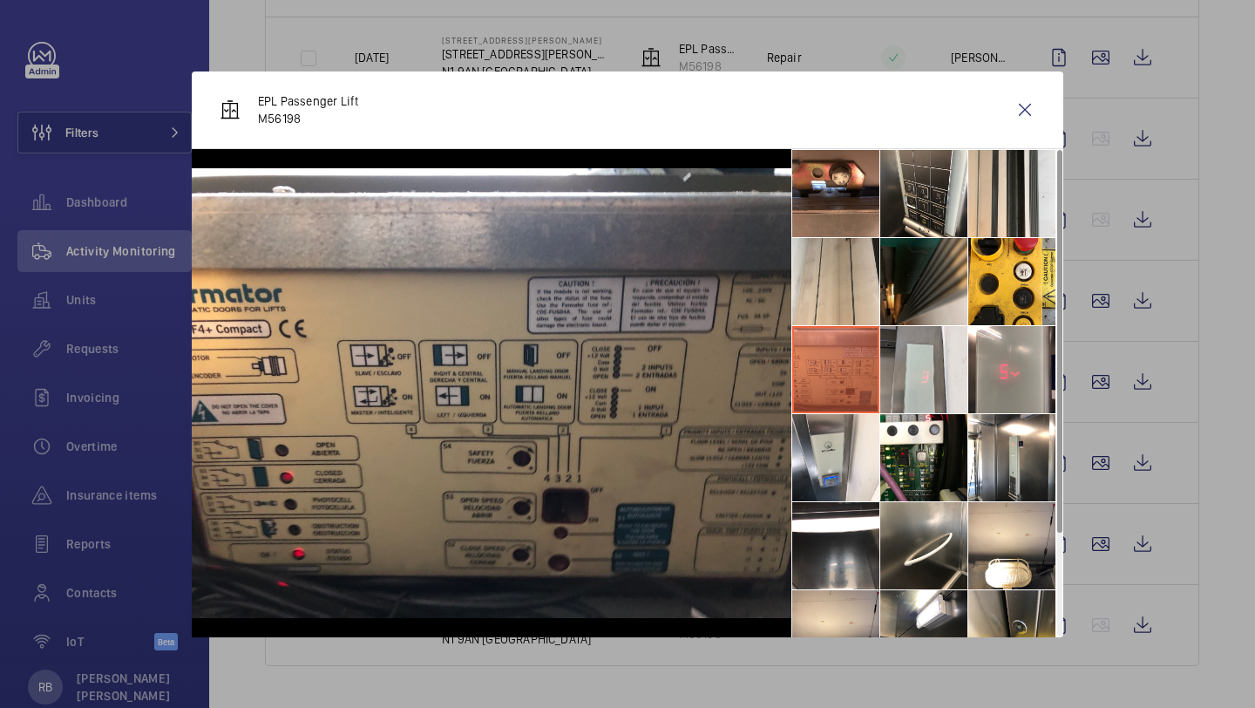
click at [914, 298] on li at bounding box center [924, 281] width 87 height 87
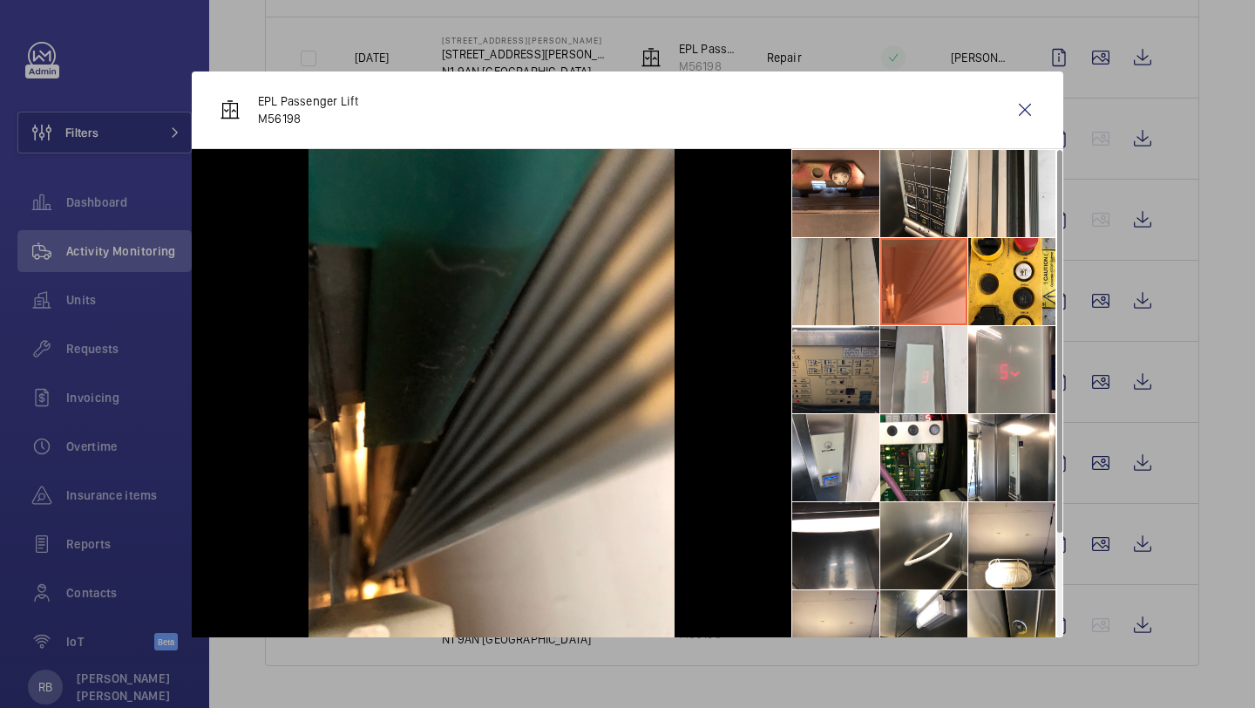
click at [856, 290] on li at bounding box center [835, 281] width 87 height 87
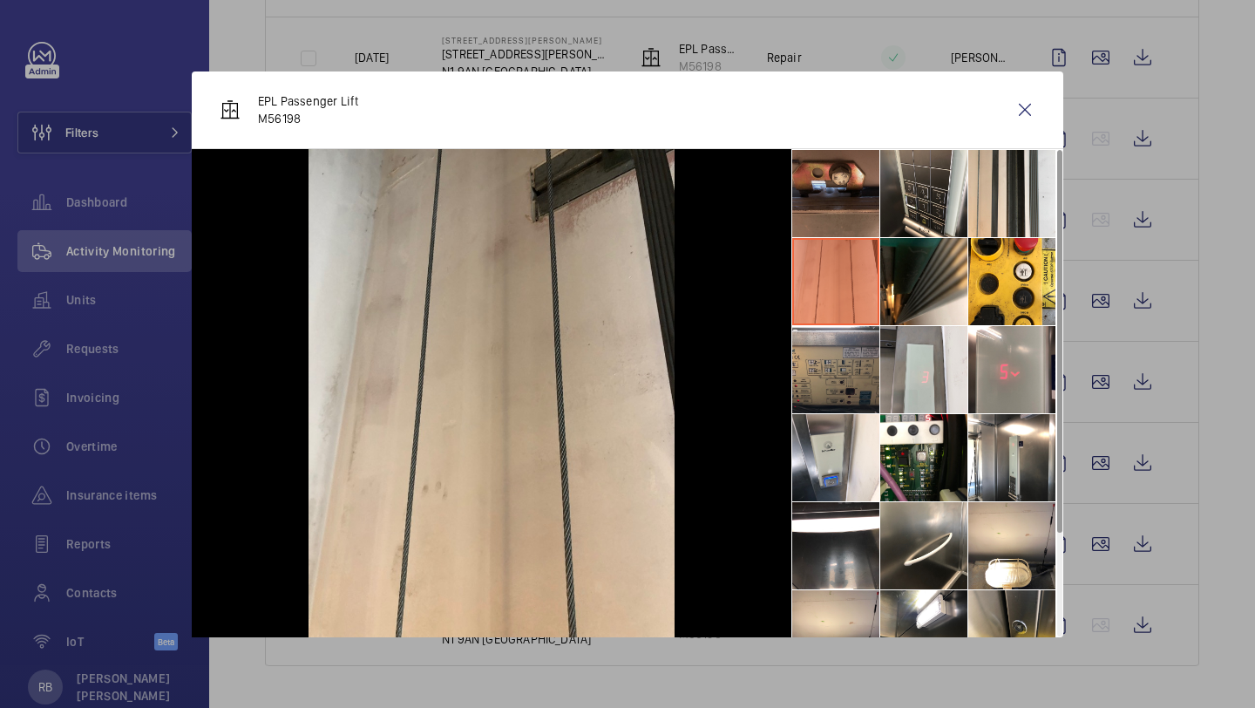
click at [838, 207] on li at bounding box center [835, 193] width 87 height 87
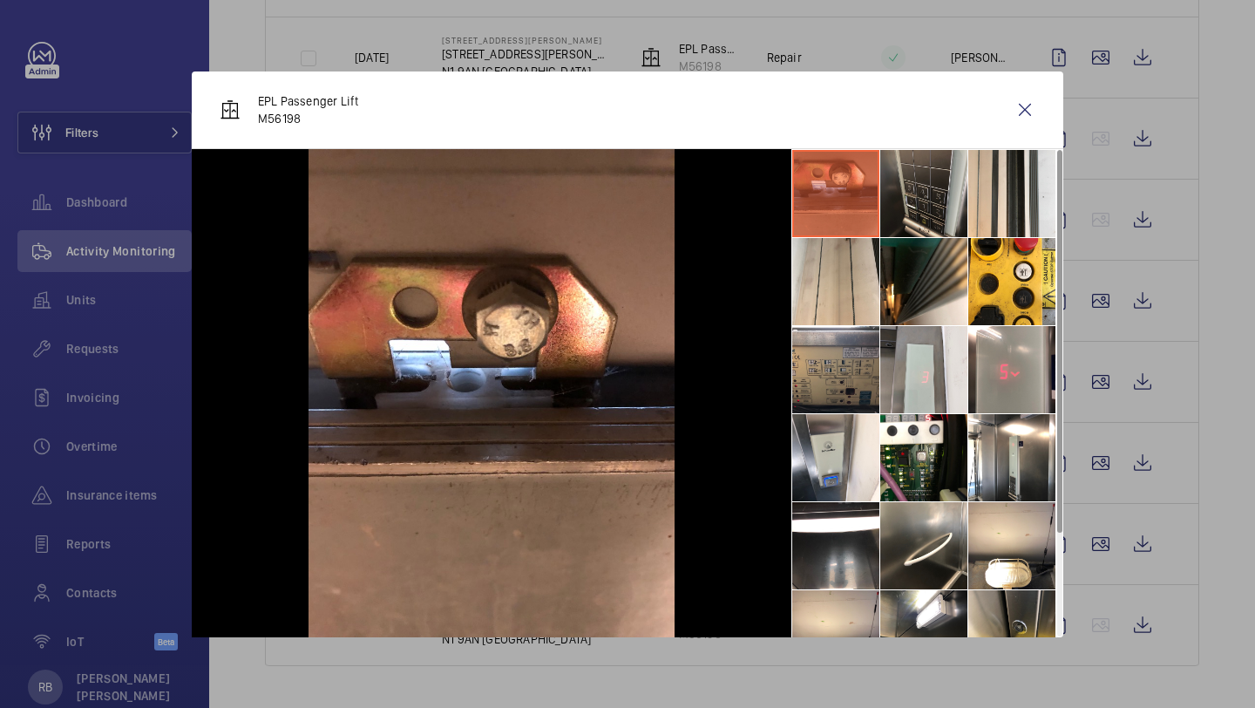
click at [922, 194] on li at bounding box center [924, 193] width 87 height 87
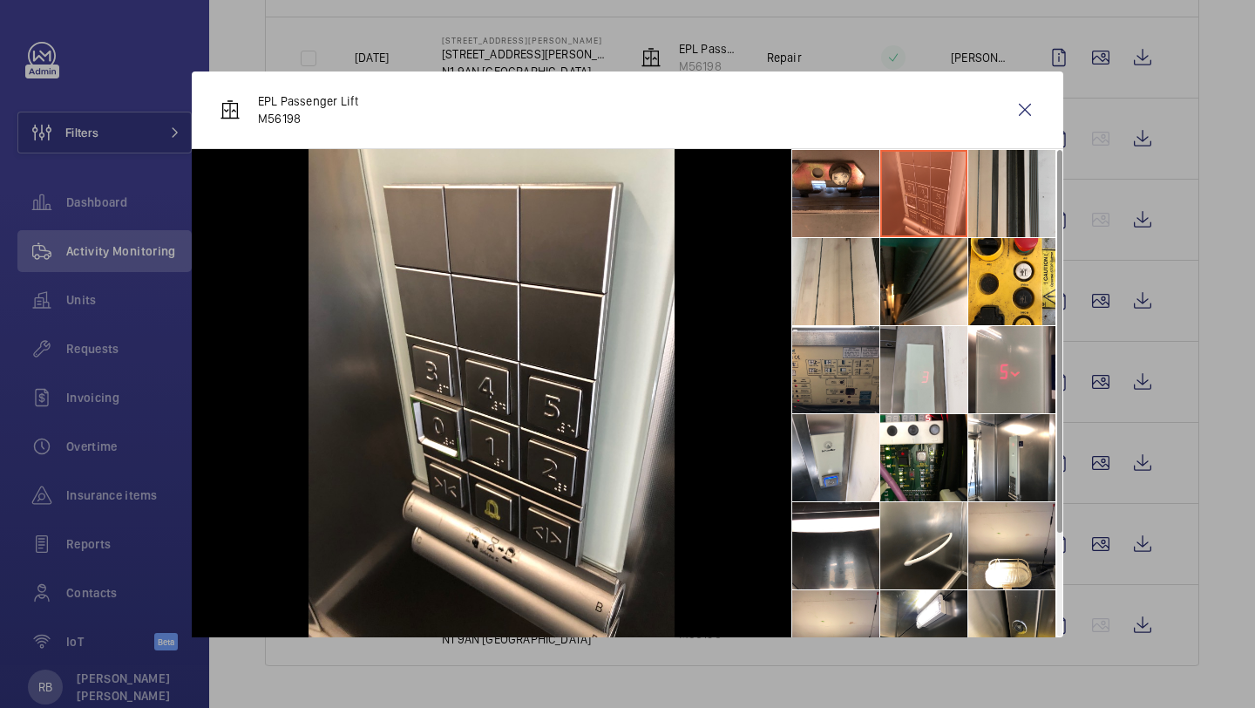
click at [1009, 200] on li at bounding box center [1012, 193] width 87 height 87
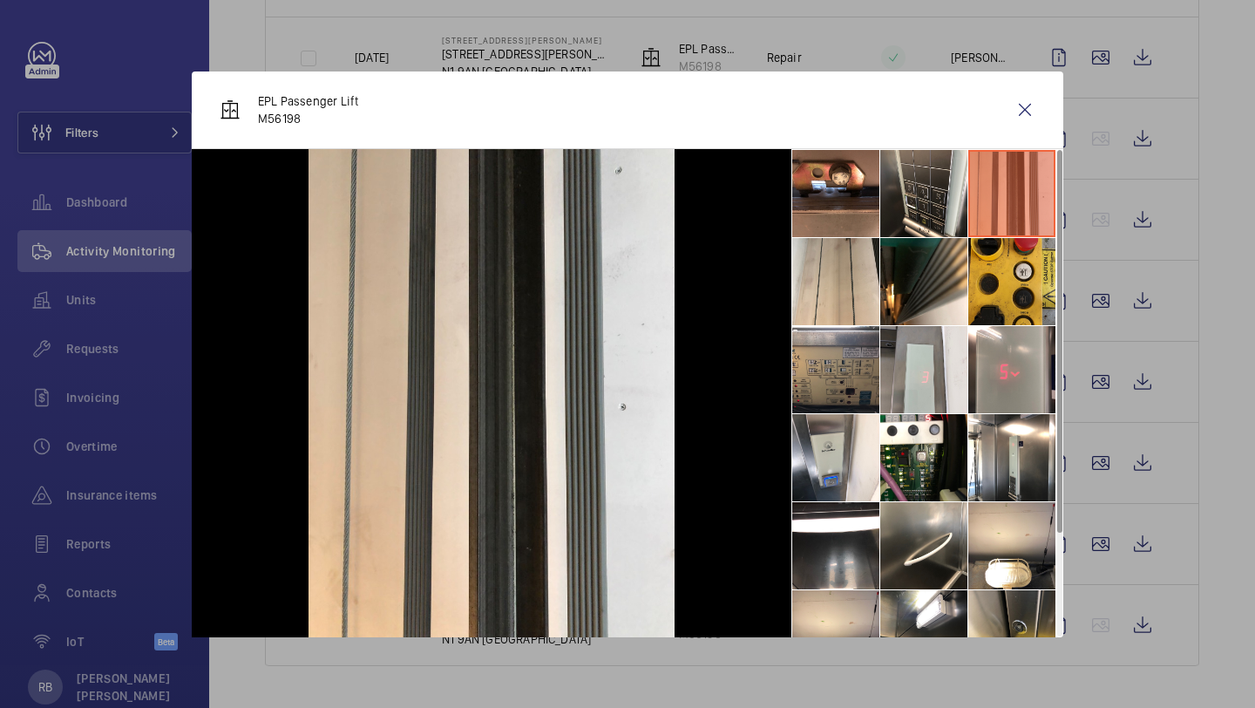
click at [1017, 272] on li at bounding box center [1012, 281] width 87 height 87
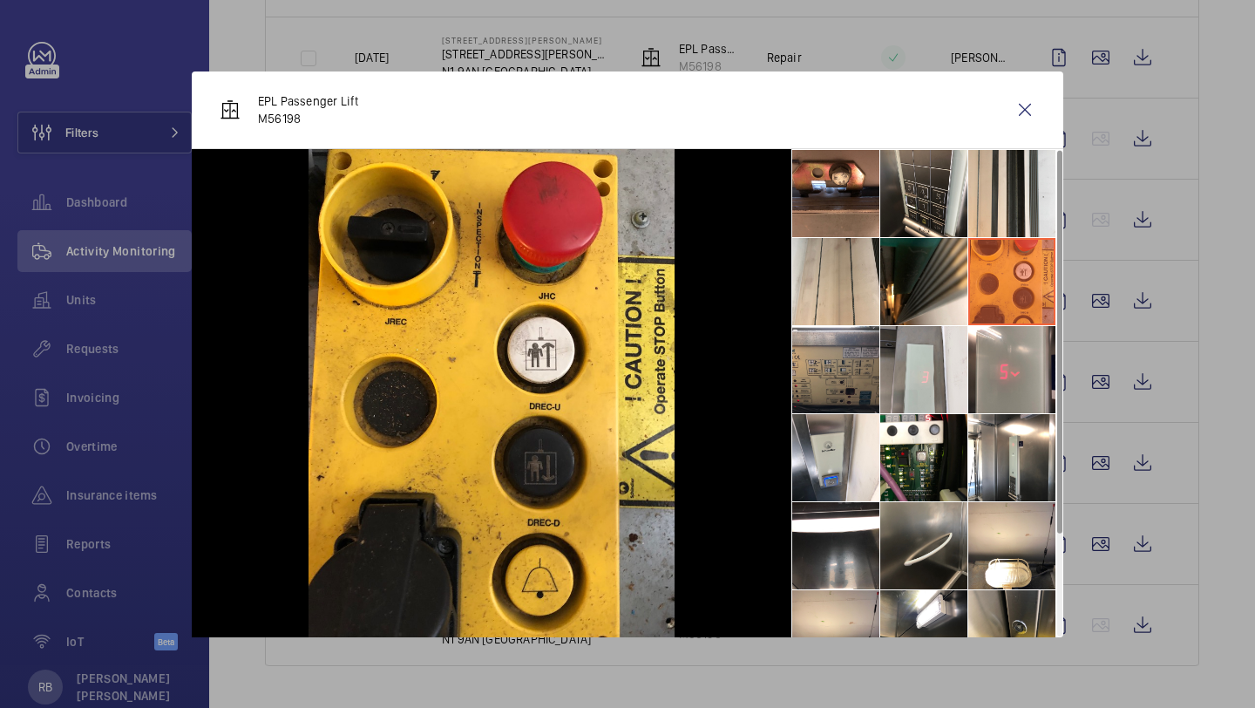
scroll to position [129, 0]
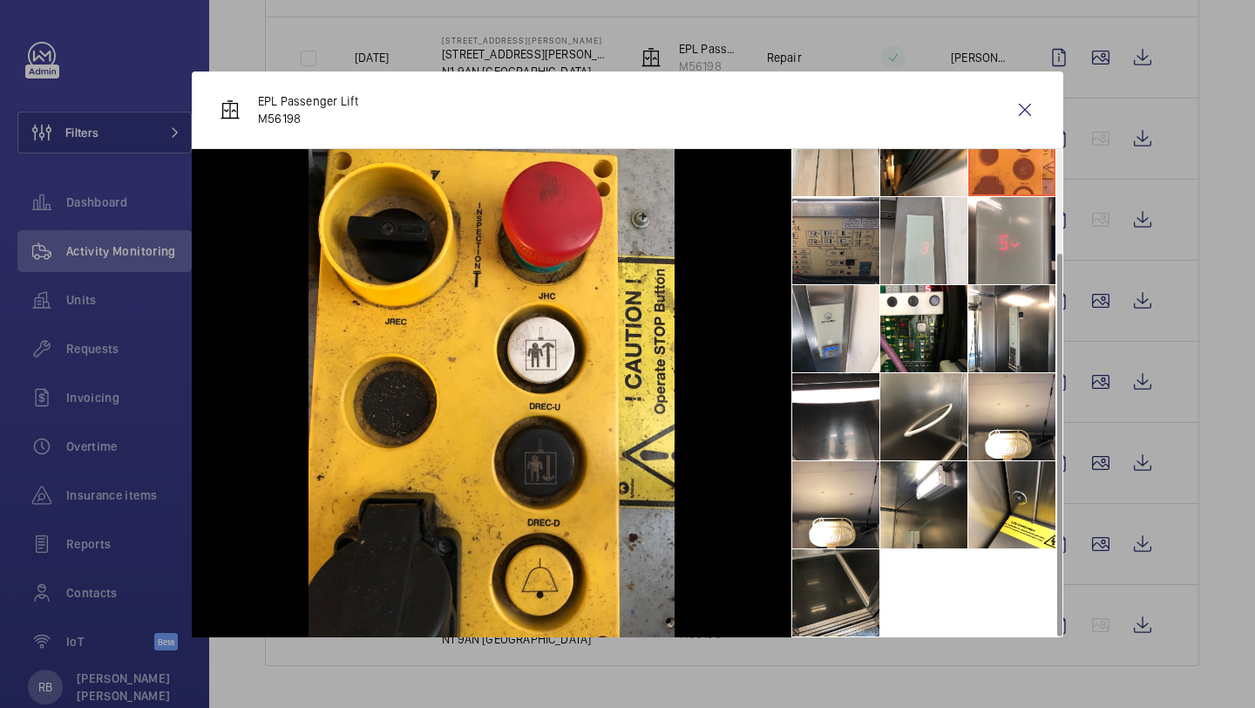
click at [849, 586] on li at bounding box center [835, 592] width 87 height 87
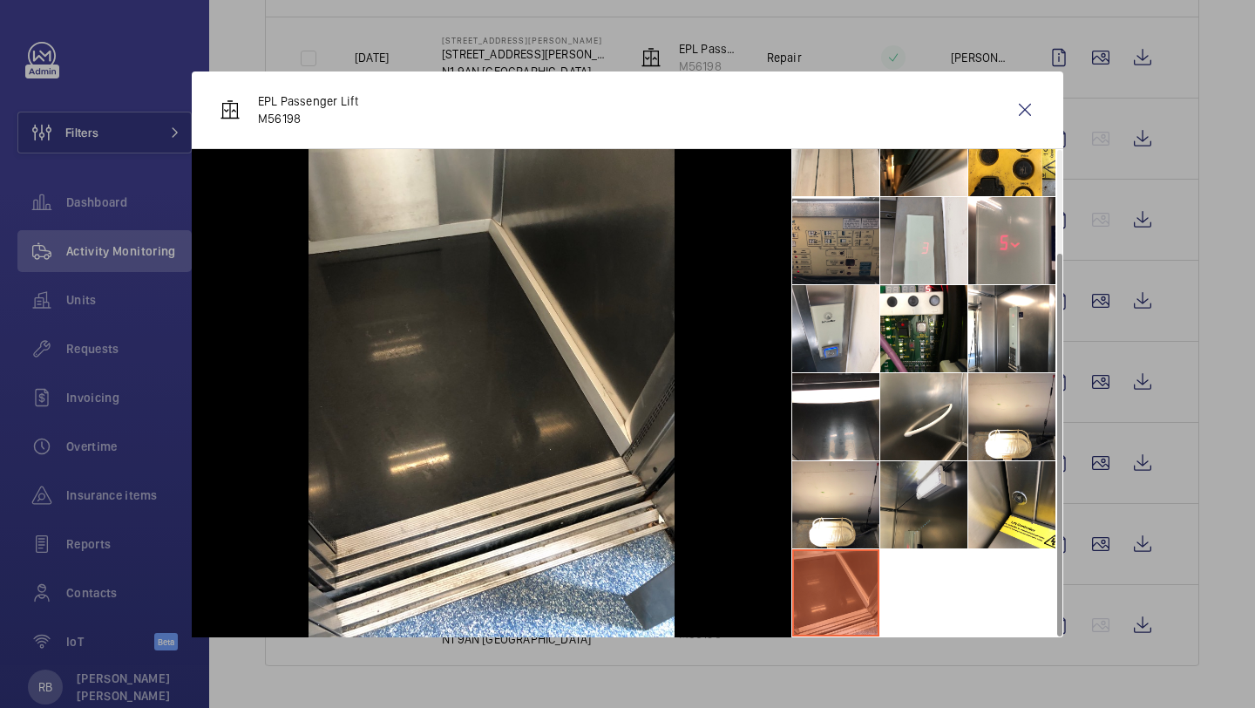
click at [902, 501] on li at bounding box center [924, 504] width 87 height 87
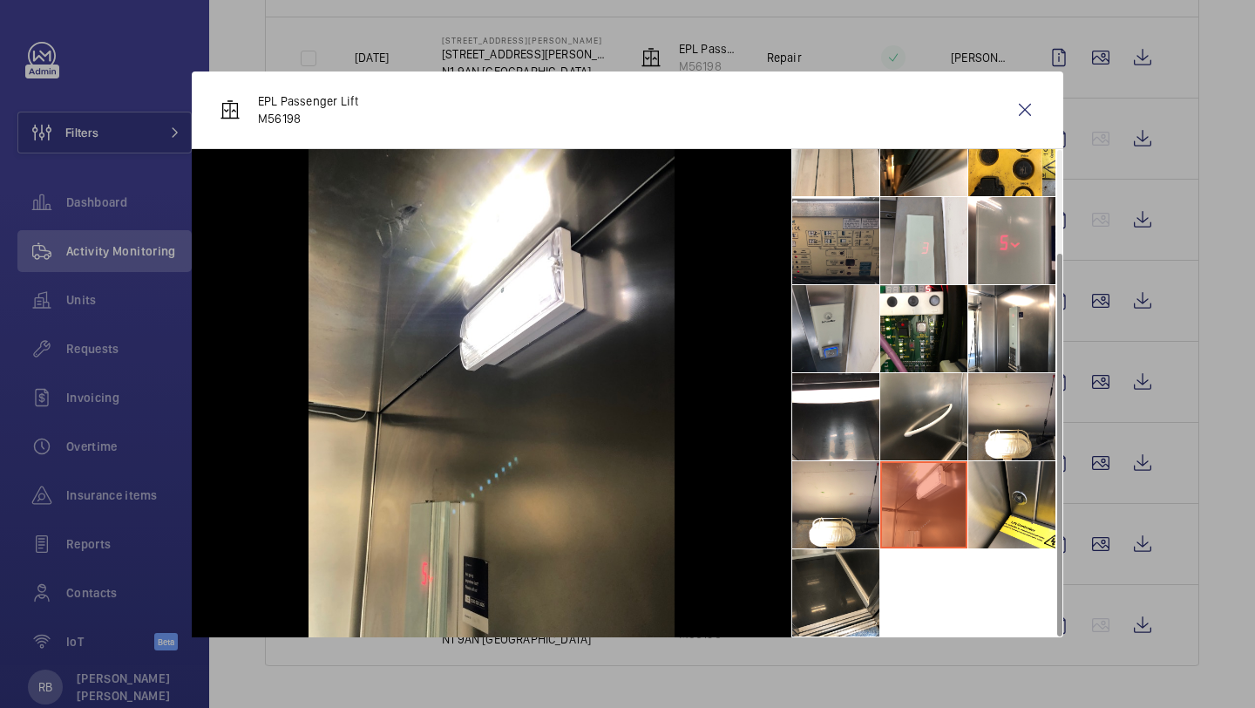
click at [860, 296] on li at bounding box center [835, 328] width 87 height 87
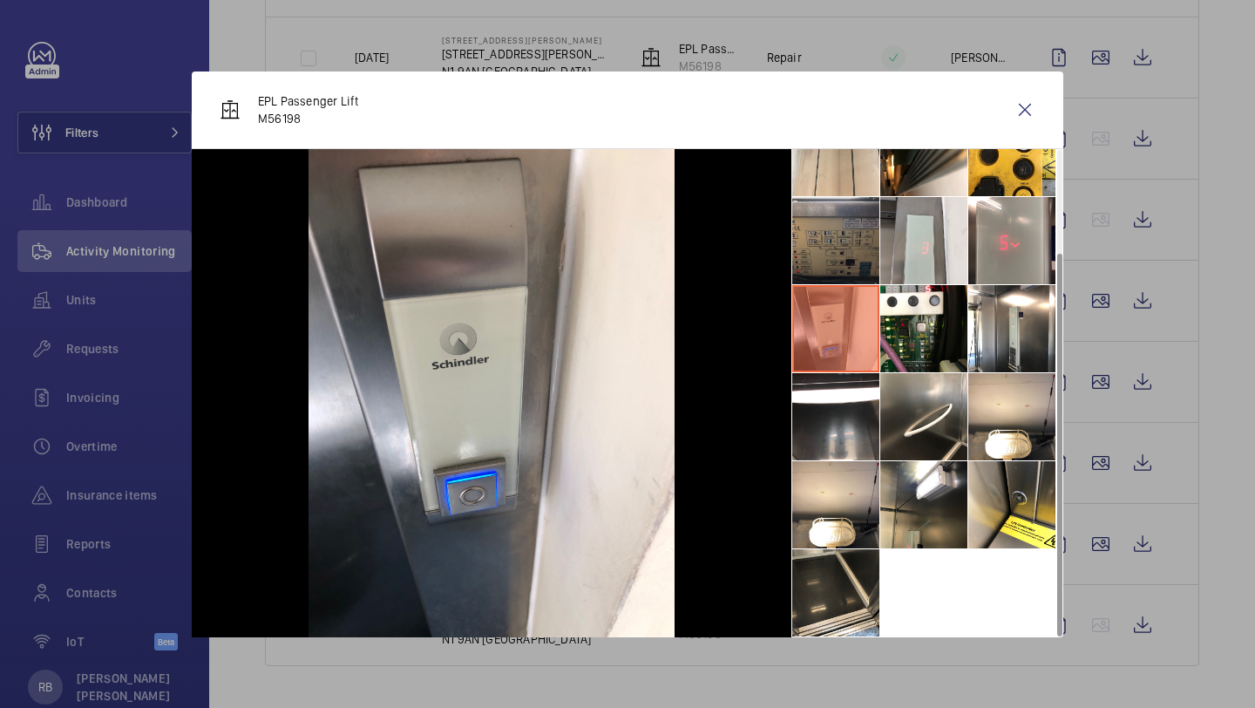
click at [833, 201] on li at bounding box center [835, 240] width 87 height 87
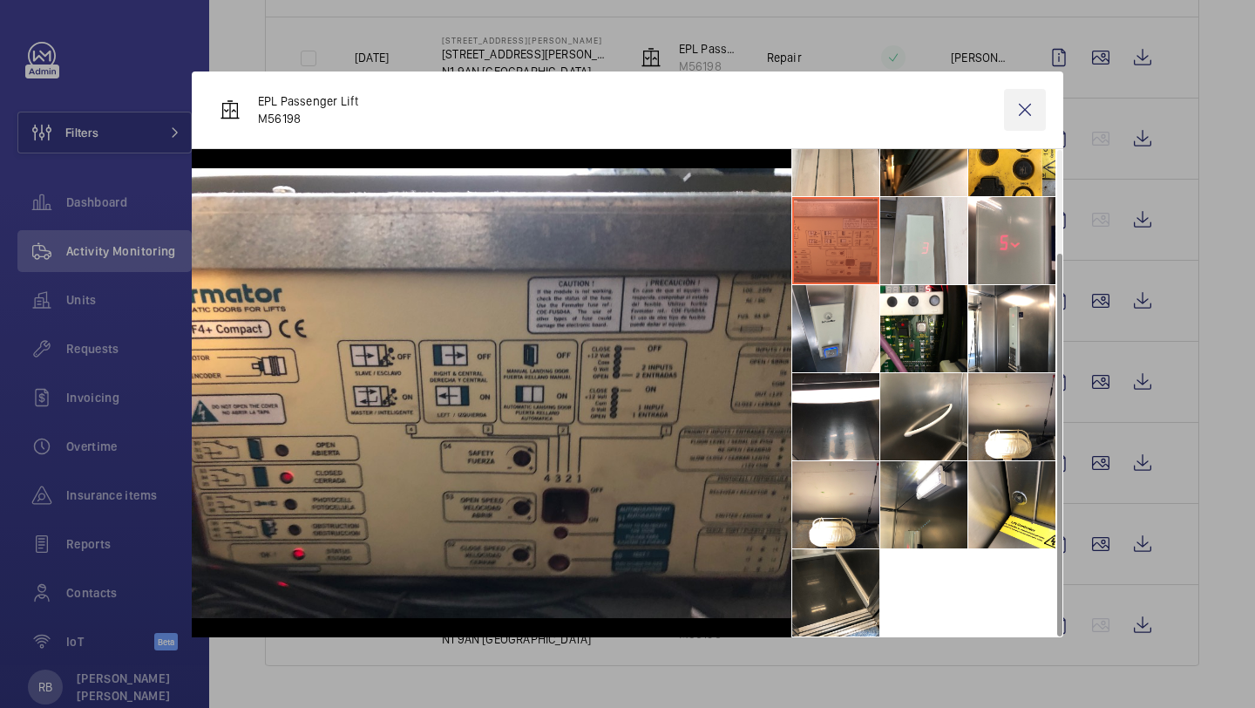
click at [1043, 117] on wm-front-icon-button at bounding box center [1025, 110] width 42 height 42
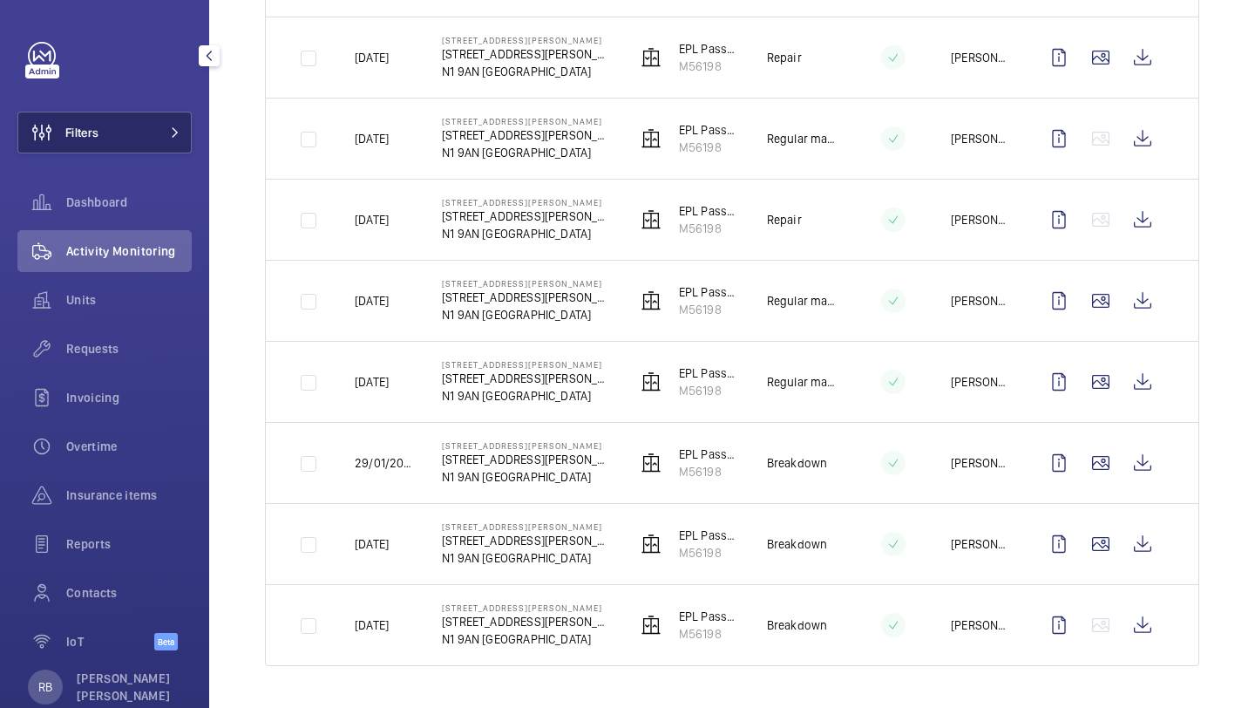
click at [147, 136] on button "Filters" at bounding box center [104, 133] width 174 height 42
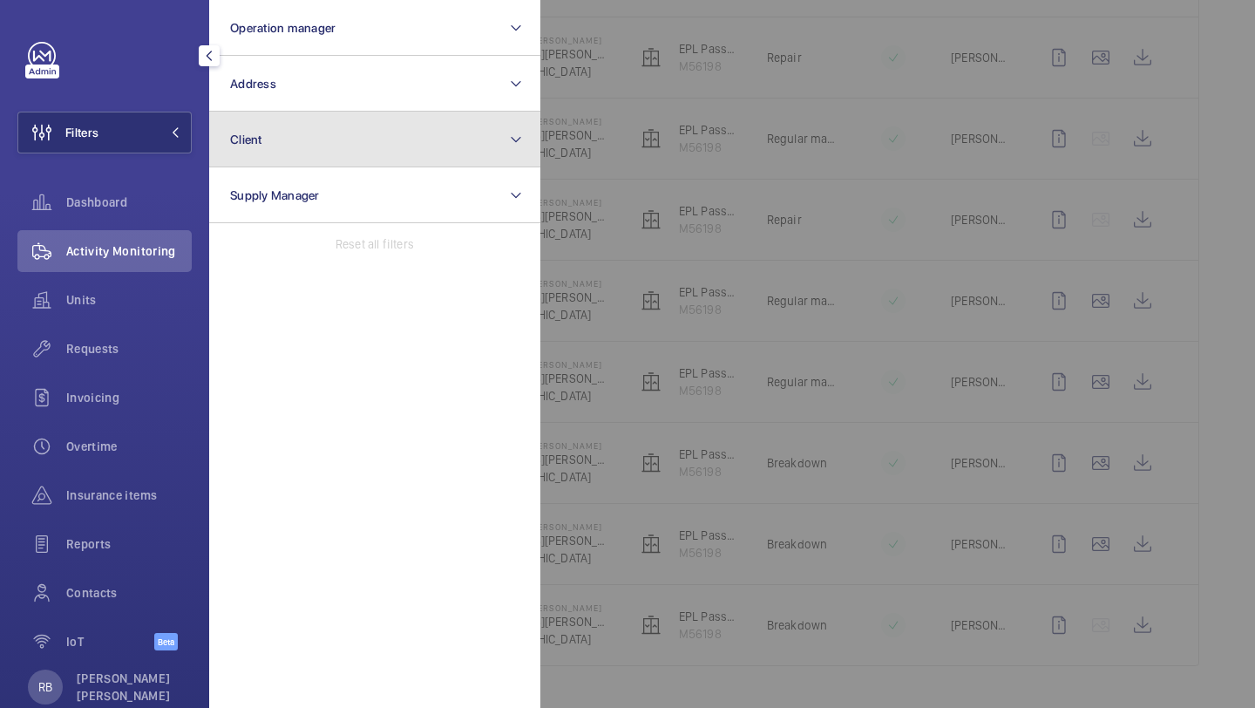
click at [231, 117] on button "Client" at bounding box center [374, 140] width 331 height 56
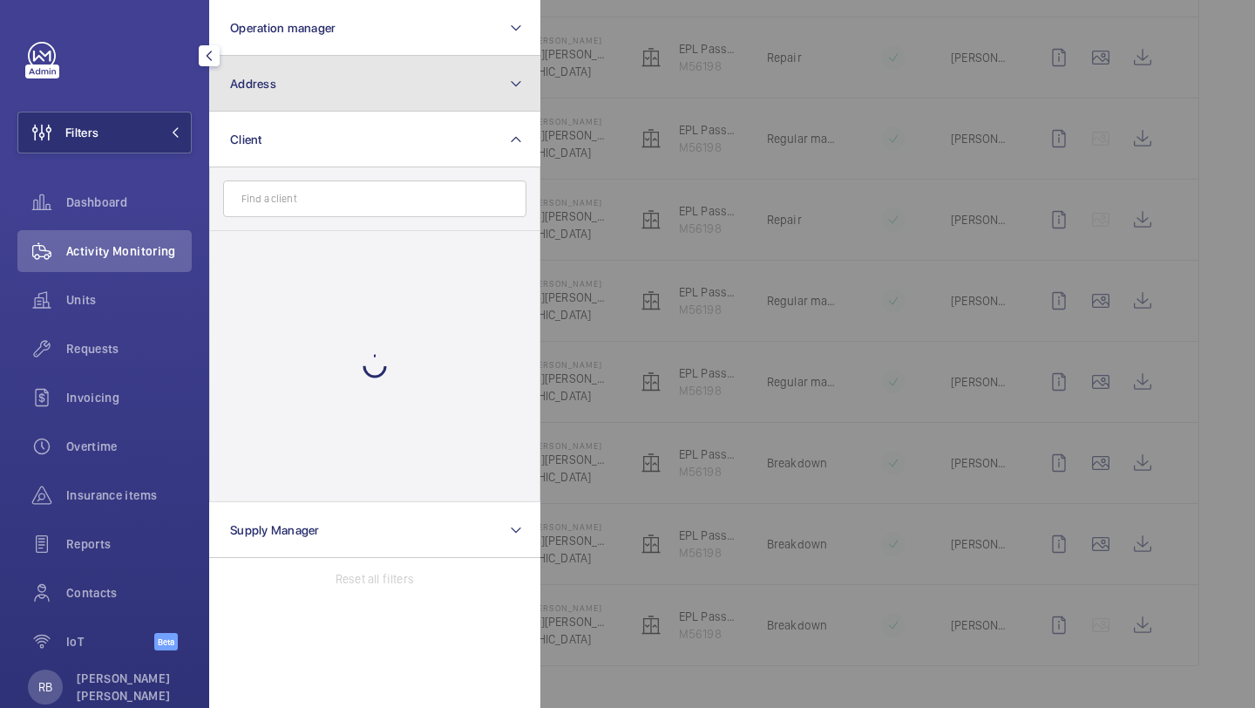
click at [265, 92] on button "Address" at bounding box center [374, 84] width 331 height 56
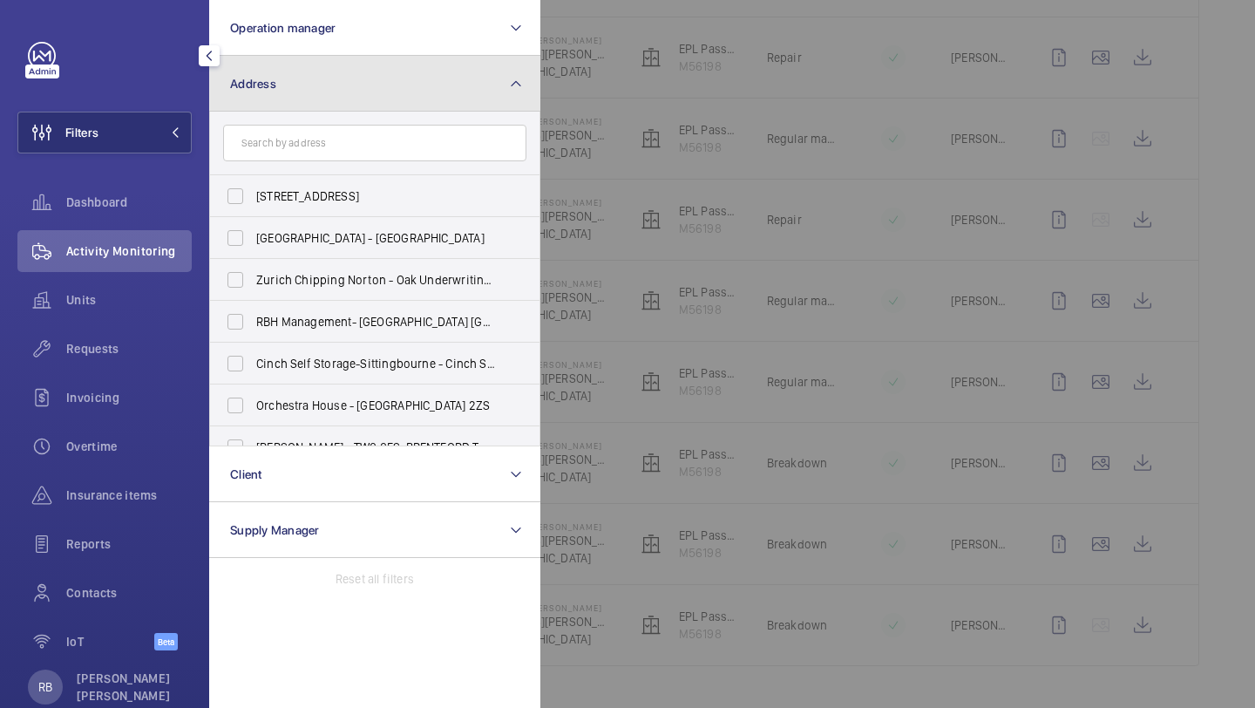
click at [382, 87] on button "Address" at bounding box center [374, 84] width 331 height 56
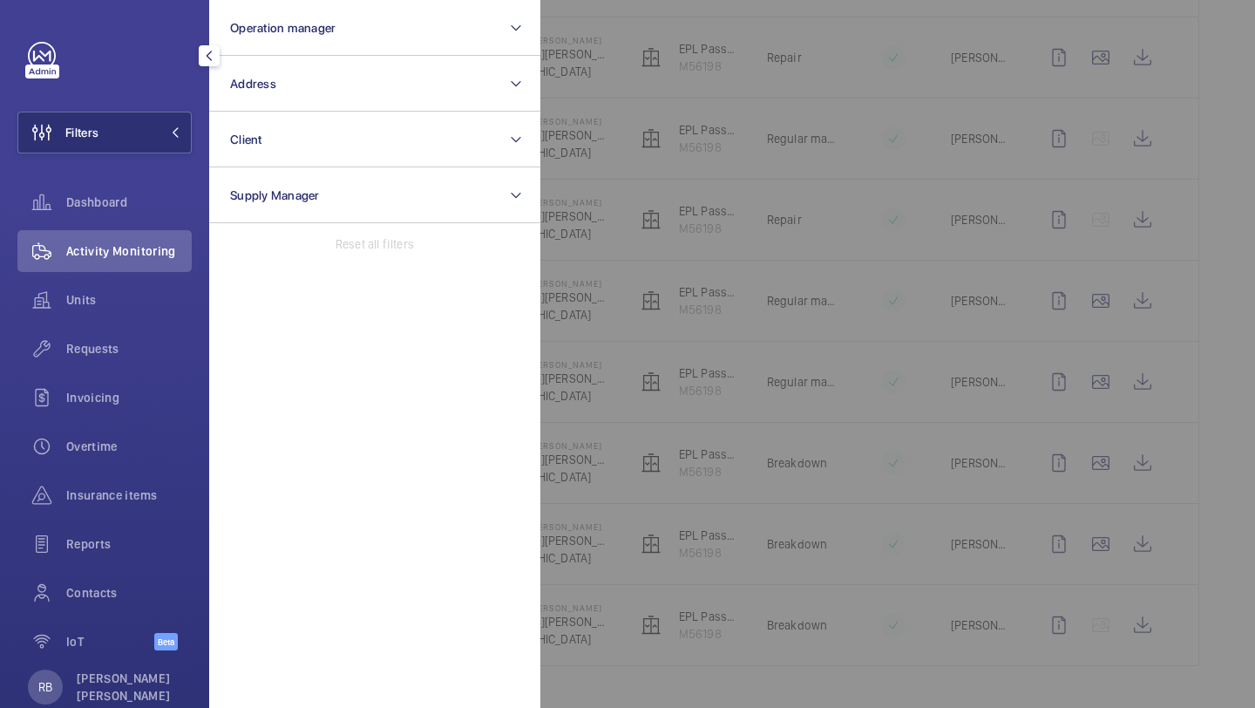
click at [611, 107] on div at bounding box center [1168, 354] width 1255 height 708
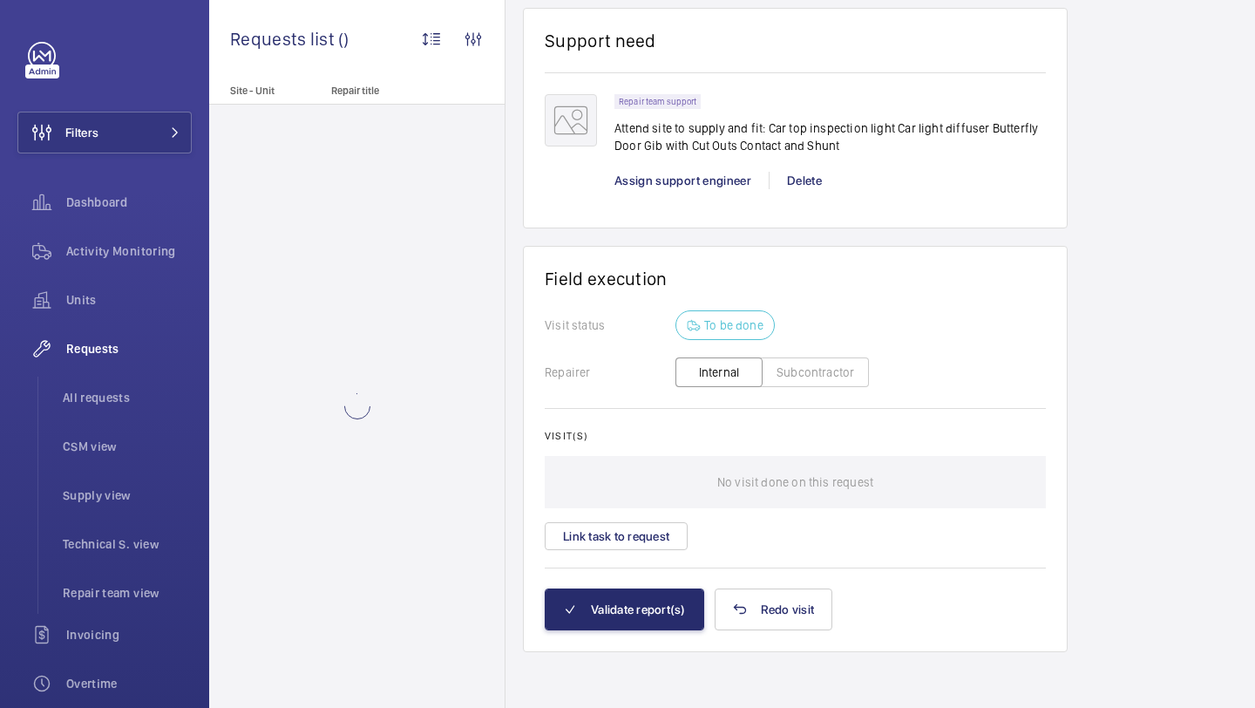
scroll to position [1816, 0]
click at [632, 535] on button "Link task to request" at bounding box center [616, 536] width 143 height 28
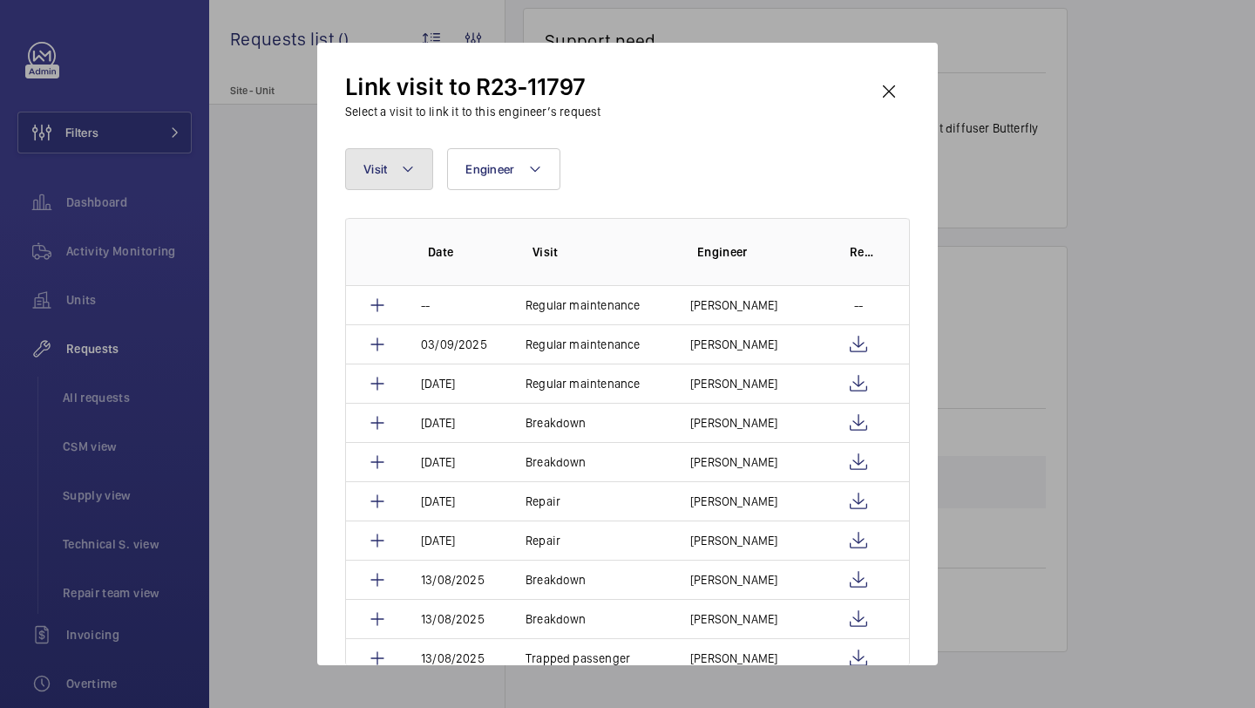
click at [420, 173] on button "Visit" at bounding box center [389, 169] width 88 height 42
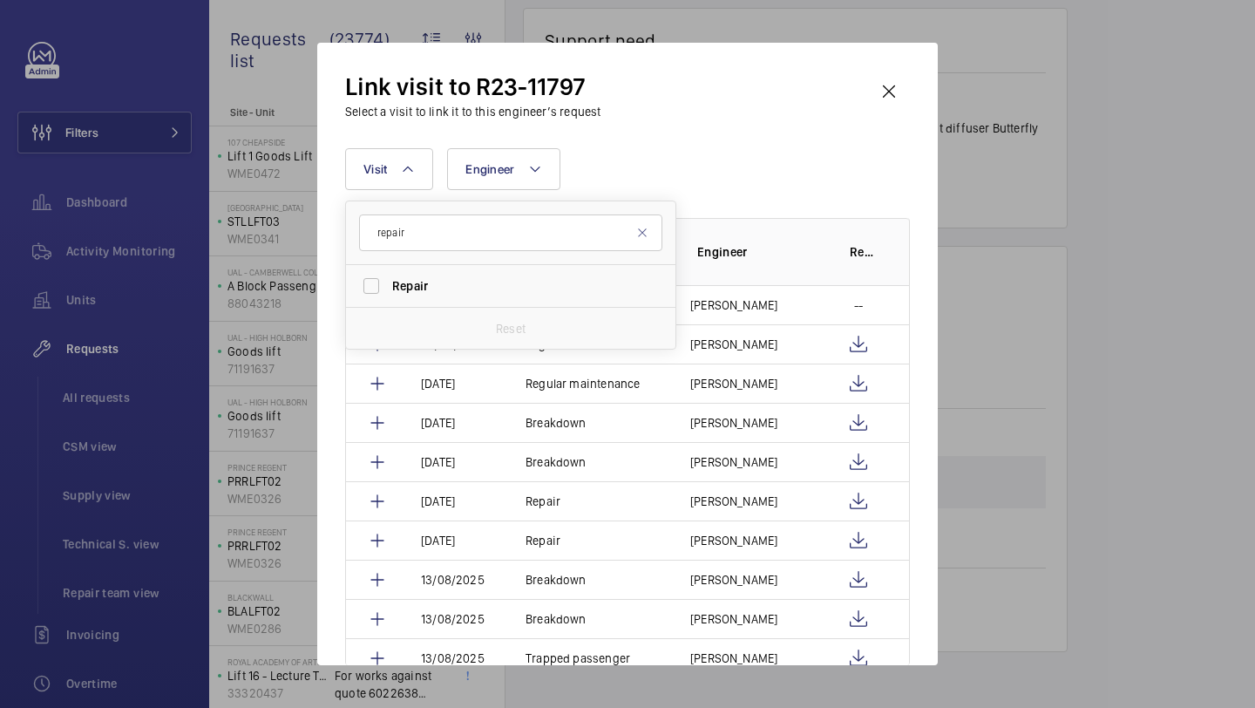
click at [411, 229] on input "repair" at bounding box center [510, 232] width 303 height 37
type input "repair"
click at [411, 301] on label "Repair" at bounding box center [497, 286] width 303 height 42
click at [389, 301] on input "Repair" at bounding box center [371, 286] width 35 height 35
checkbox input "true"
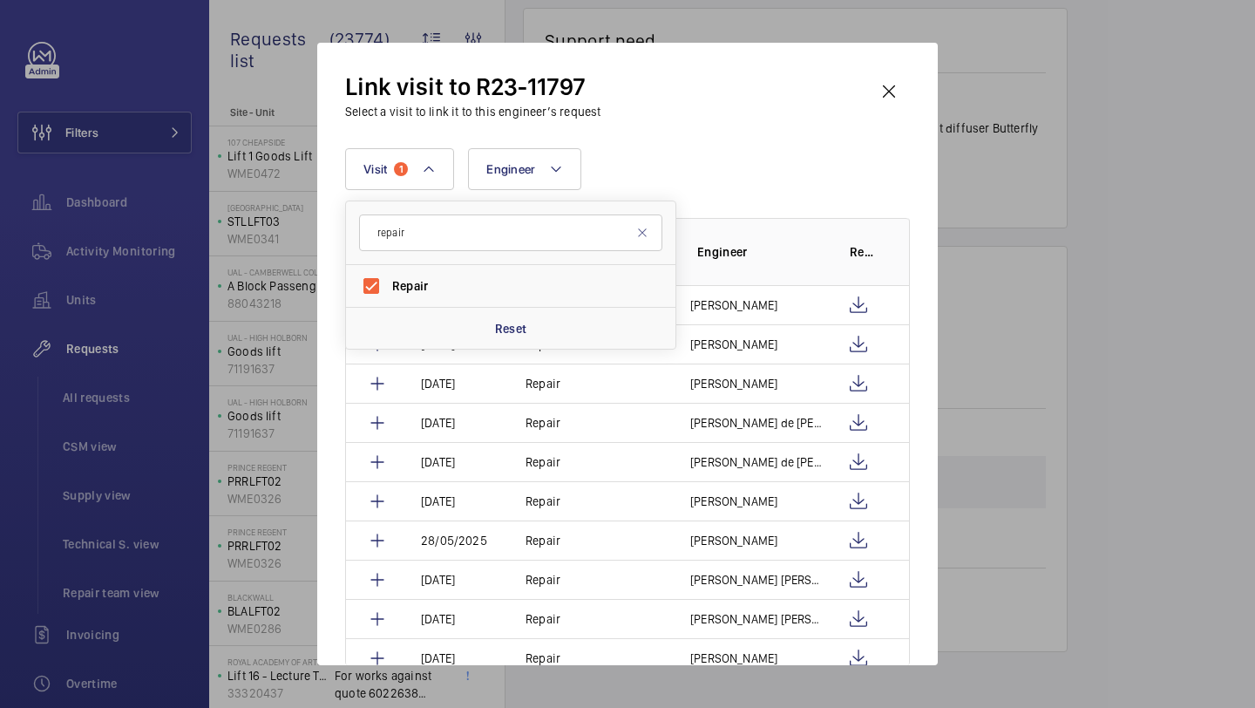
click at [797, 112] on div "Link visit to R23-11797 Select a visit to link it to this engineer’s request" at bounding box center [627, 96] width 565 height 50
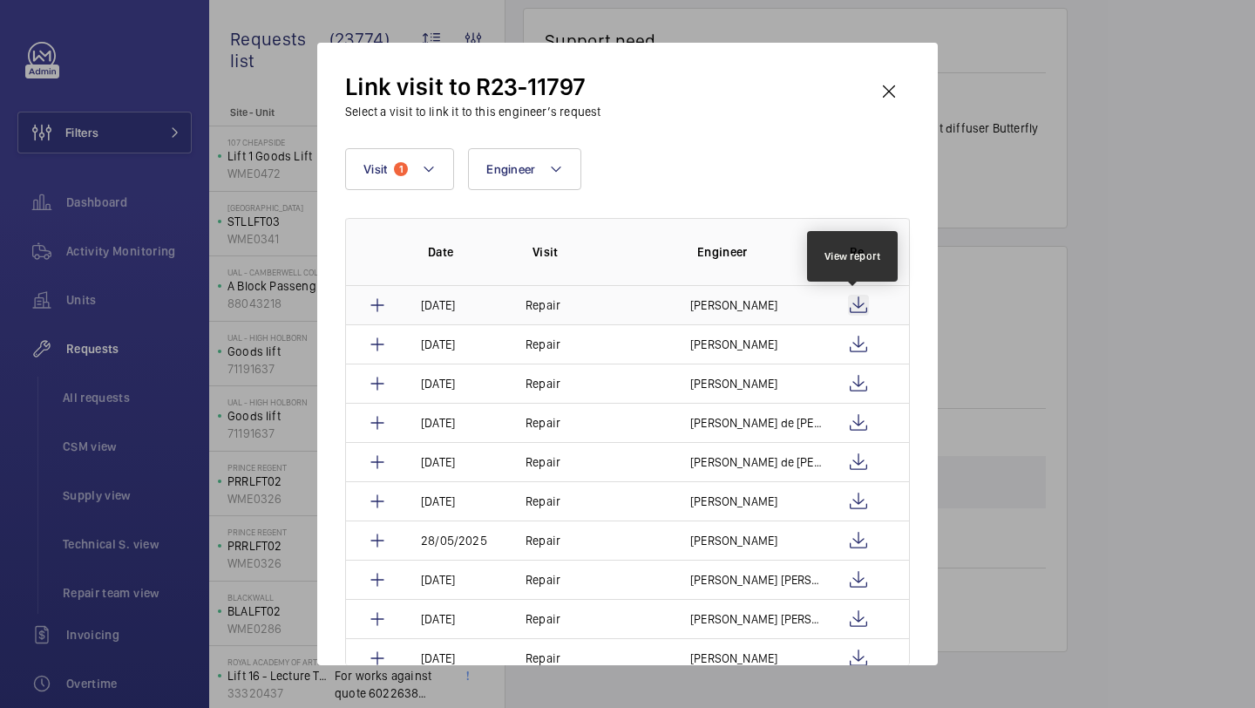
click at [855, 305] on wm-front-icon-button at bounding box center [858, 305] width 21 height 21
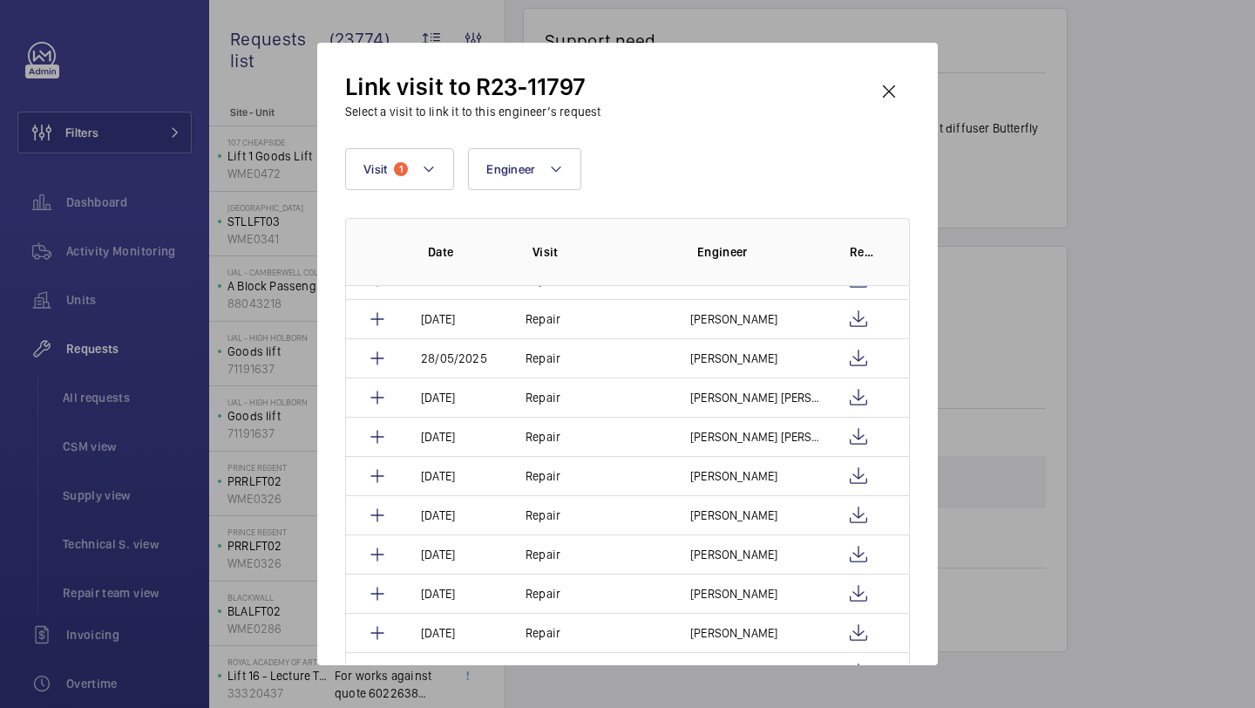
scroll to position [209, 0]
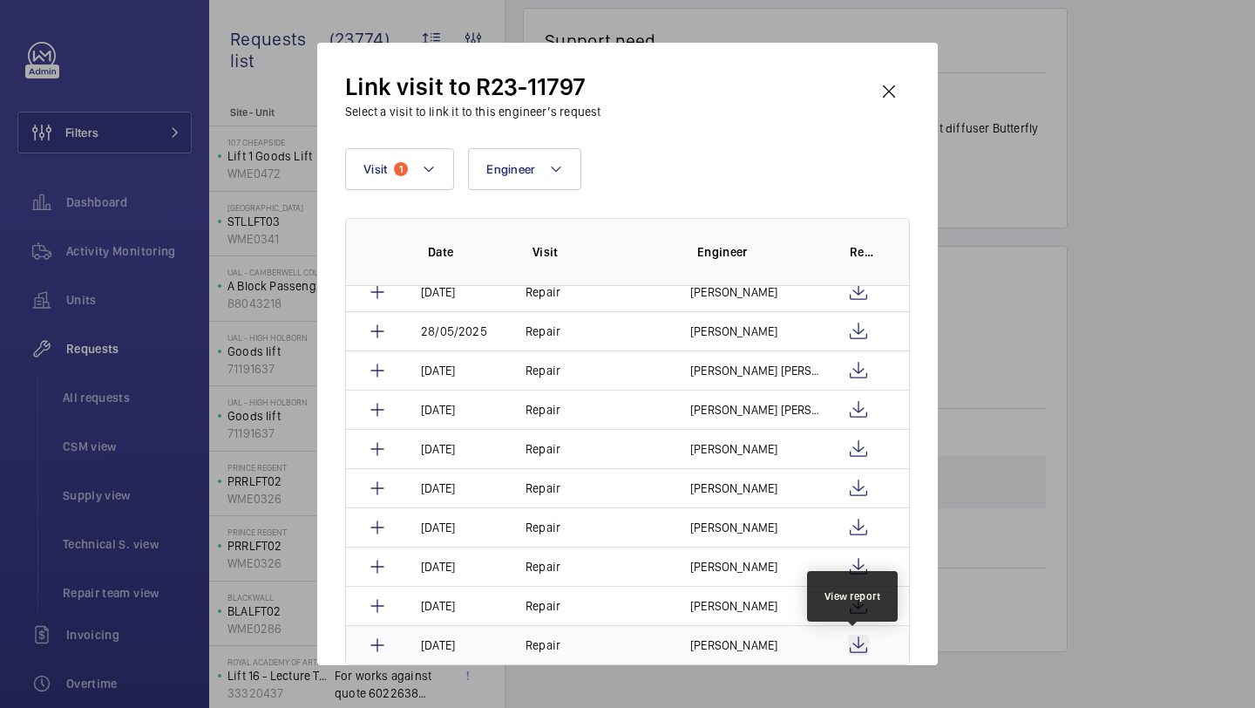
click at [857, 641] on wm-front-icon-button at bounding box center [858, 645] width 21 height 21
click at [857, 601] on wm-front-icon-button at bounding box center [858, 605] width 21 height 21
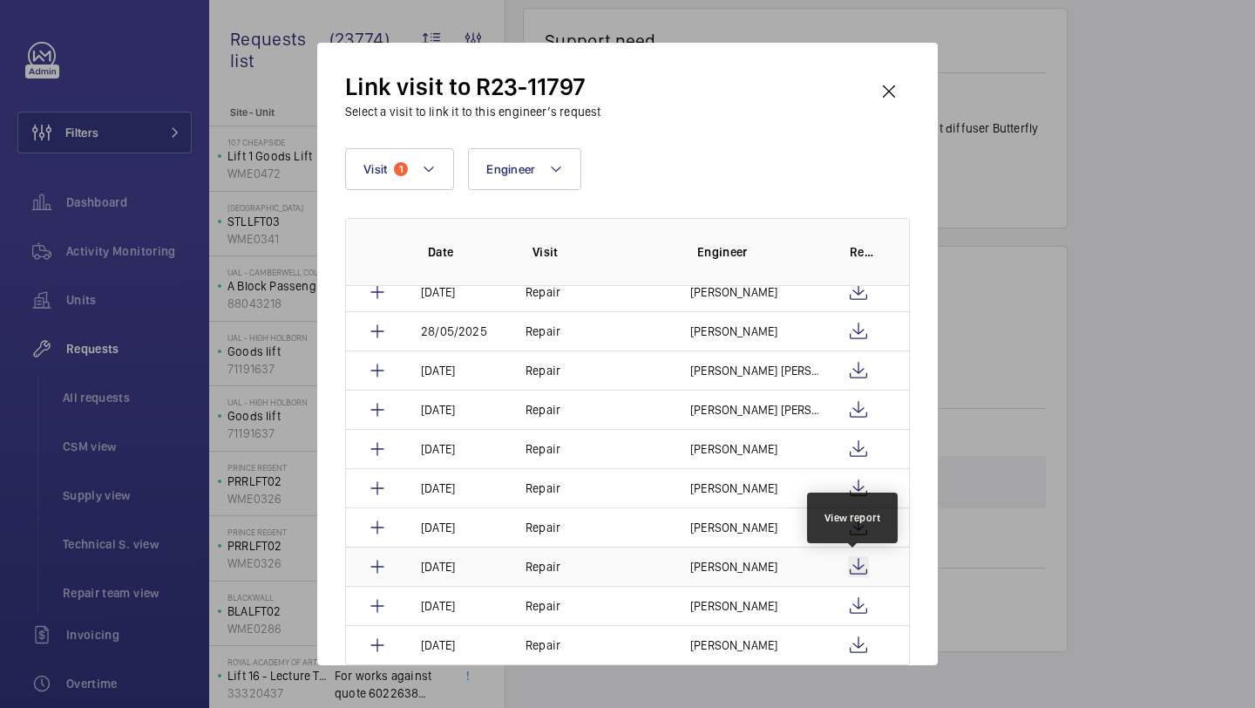
click at [857, 559] on wm-front-icon-button at bounding box center [858, 566] width 21 height 21
click at [853, 528] on wm-front-icon-button at bounding box center [858, 527] width 21 height 21
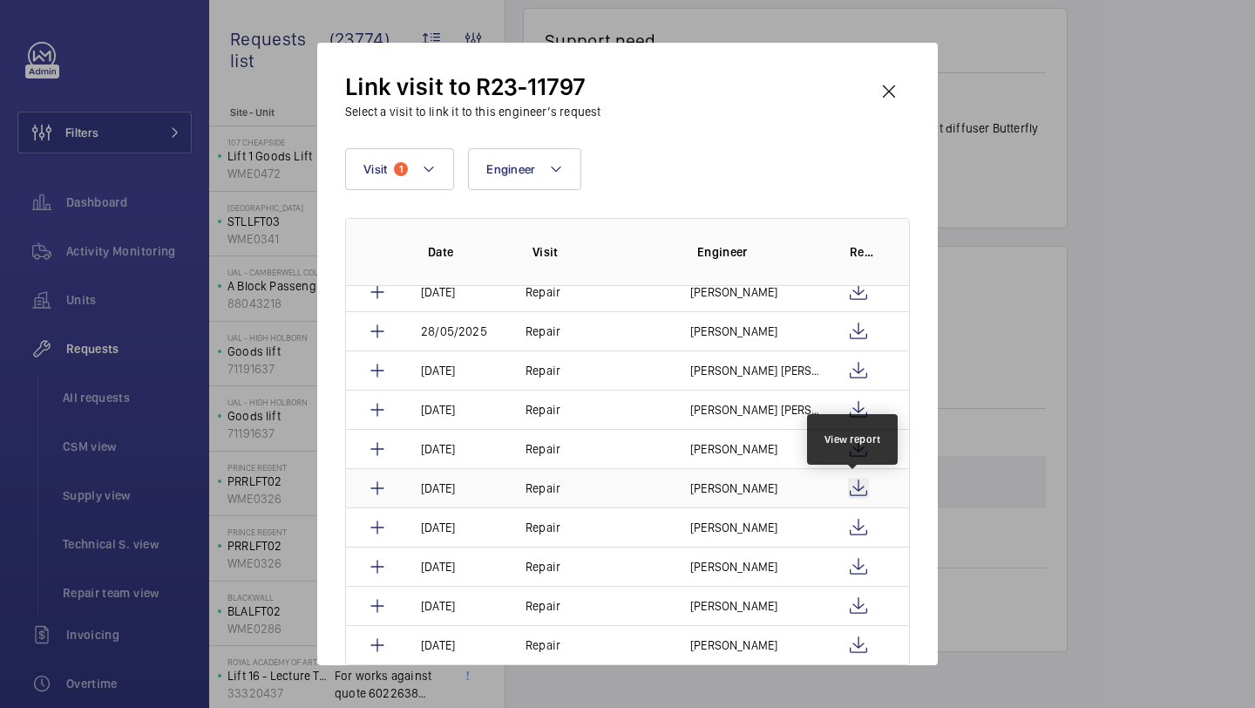
click at [860, 489] on wm-front-icon-button at bounding box center [858, 488] width 21 height 21
click at [857, 445] on wm-front-icon-button at bounding box center [858, 449] width 21 height 21
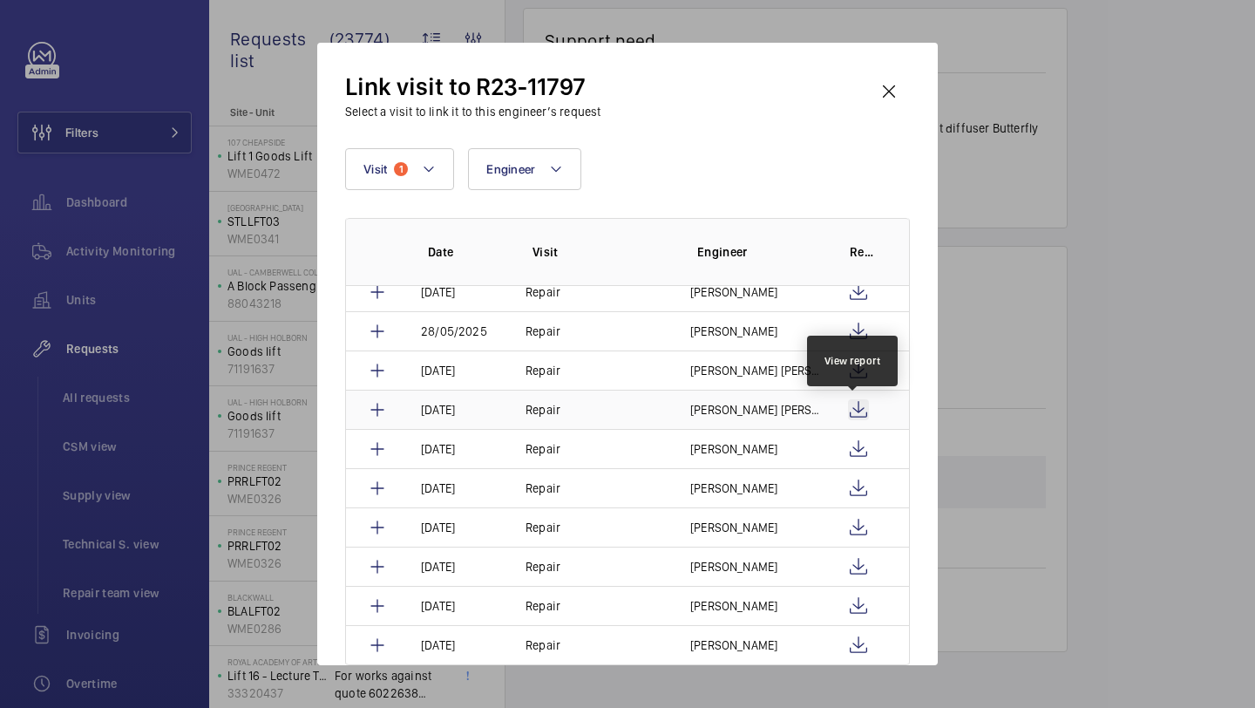
click at [854, 405] on wm-front-icon-button at bounding box center [858, 409] width 21 height 21
click at [858, 371] on wm-front-icon-button at bounding box center [858, 370] width 21 height 21
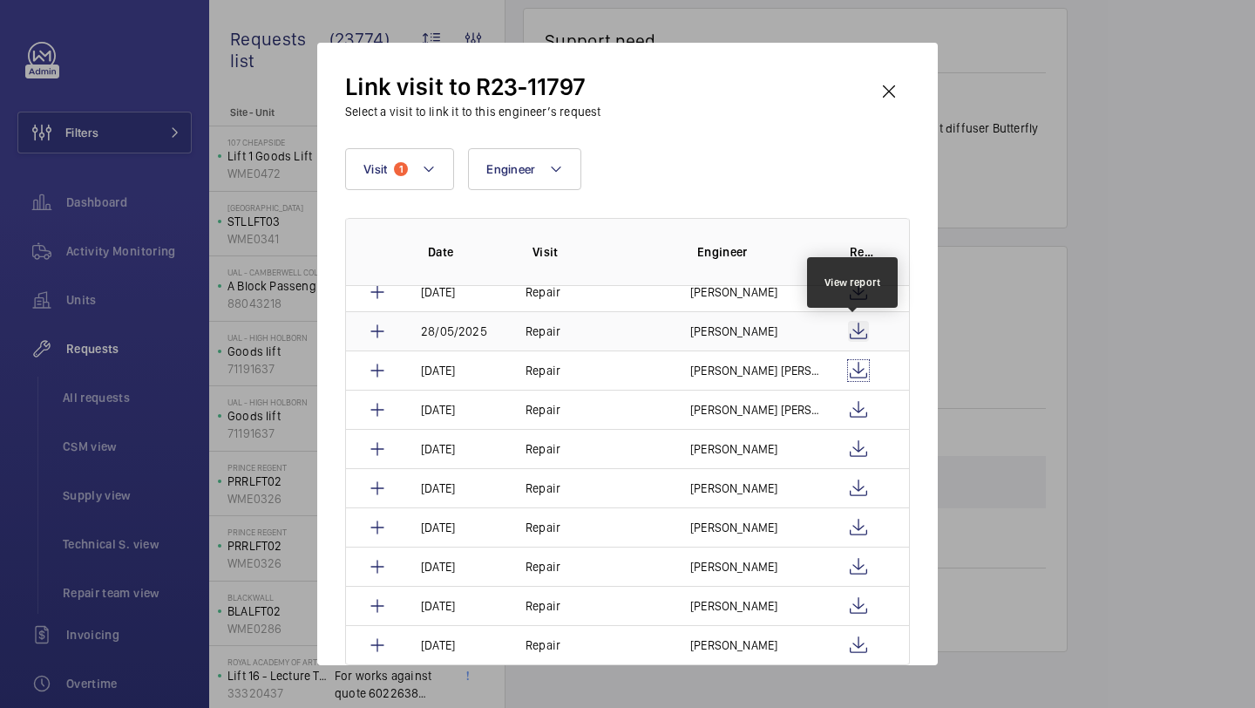
scroll to position [127, 0]
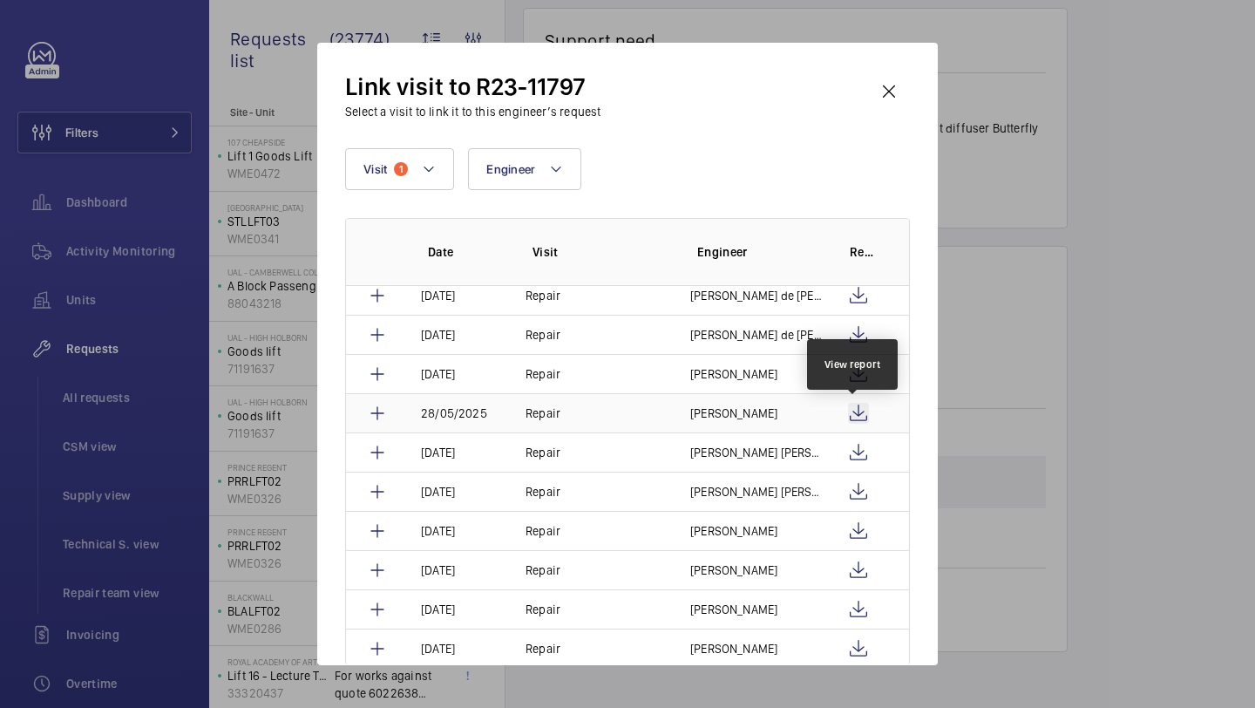
click at [857, 411] on wm-front-icon-button at bounding box center [858, 413] width 21 height 21
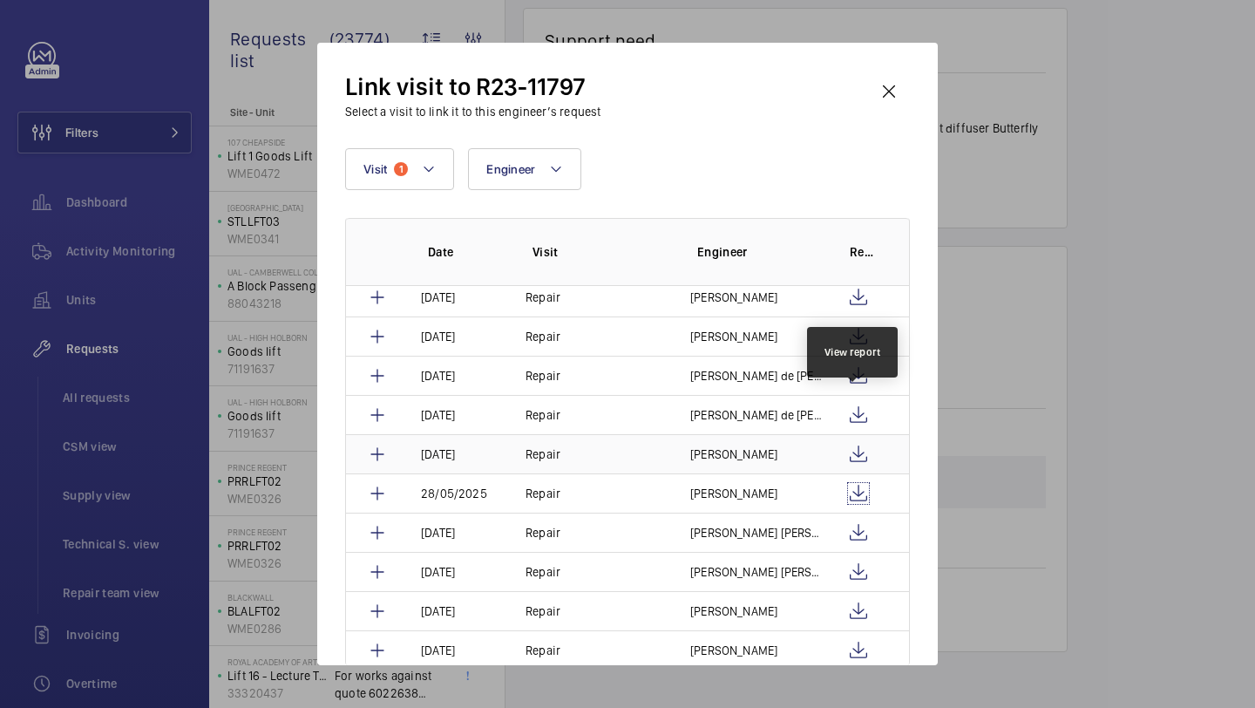
scroll to position [0, 0]
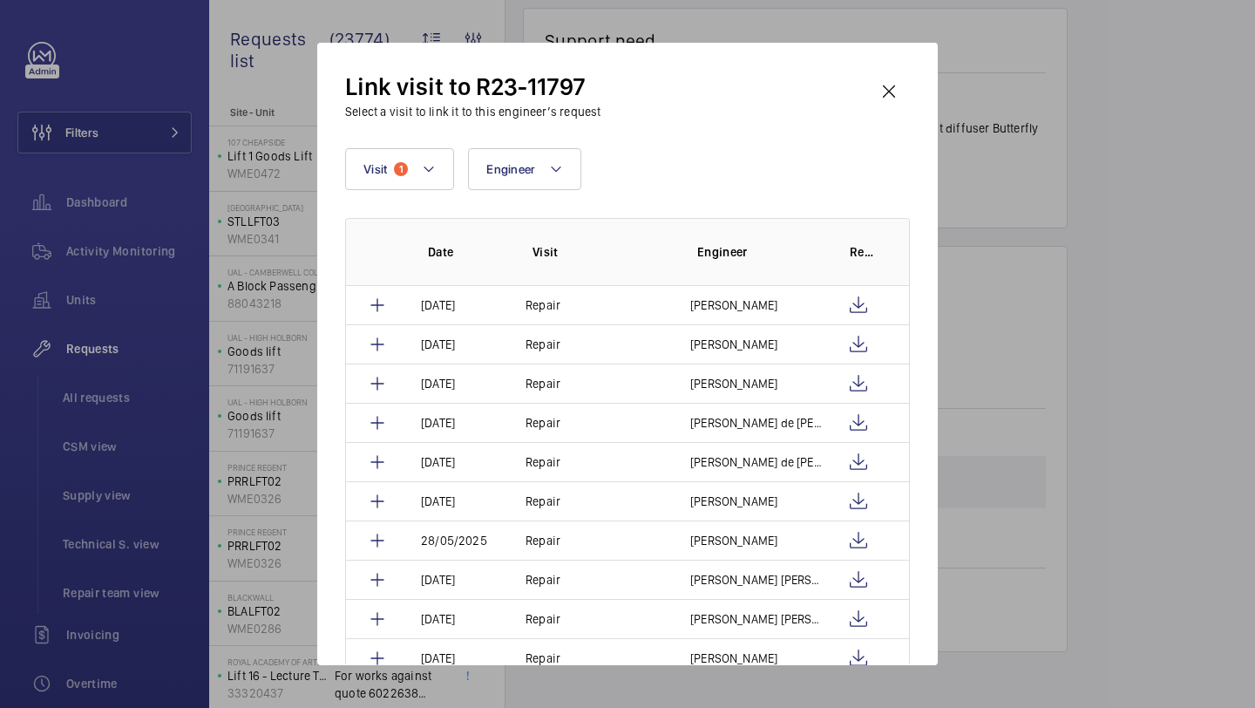
click at [894, 63] on div "Link visit to R23-11797 Select a visit to link it to this engineer’s request Vi…" at bounding box center [627, 354] width 621 height 622
click at [888, 79] on wm-front-icon-button at bounding box center [889, 92] width 42 height 42
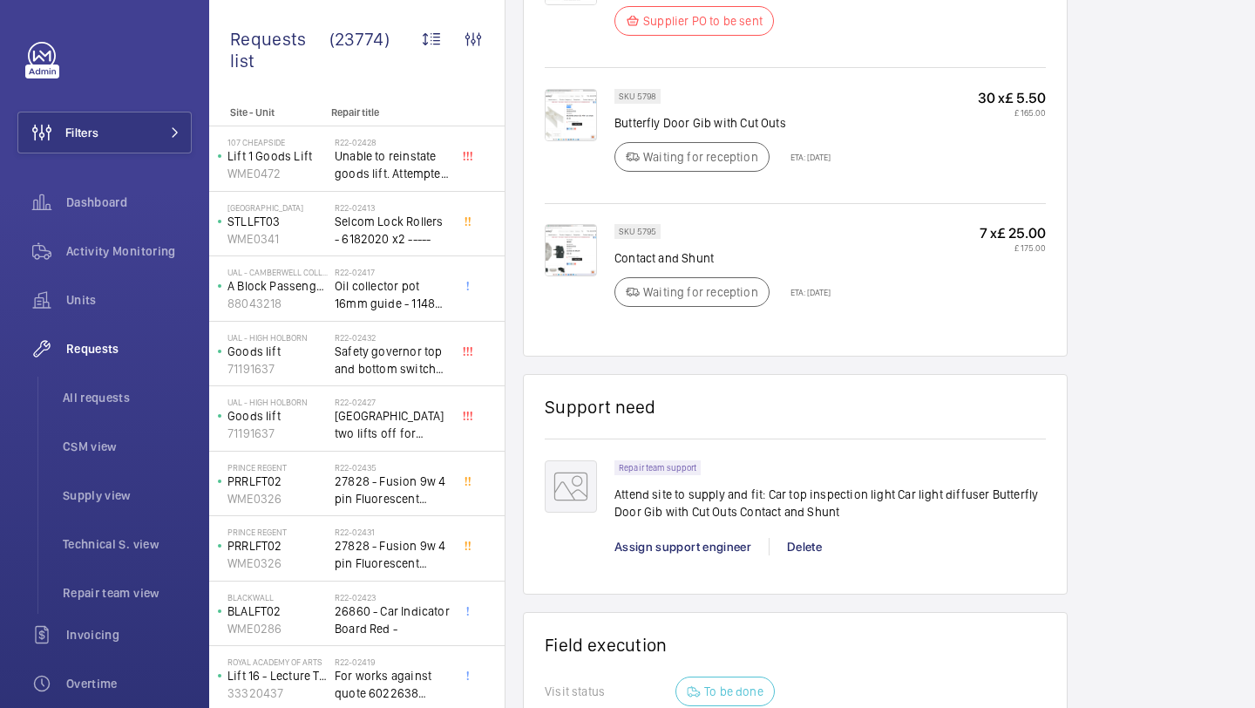
scroll to position [1446, 0]
click at [576, 255] on img at bounding box center [571, 251] width 52 height 52
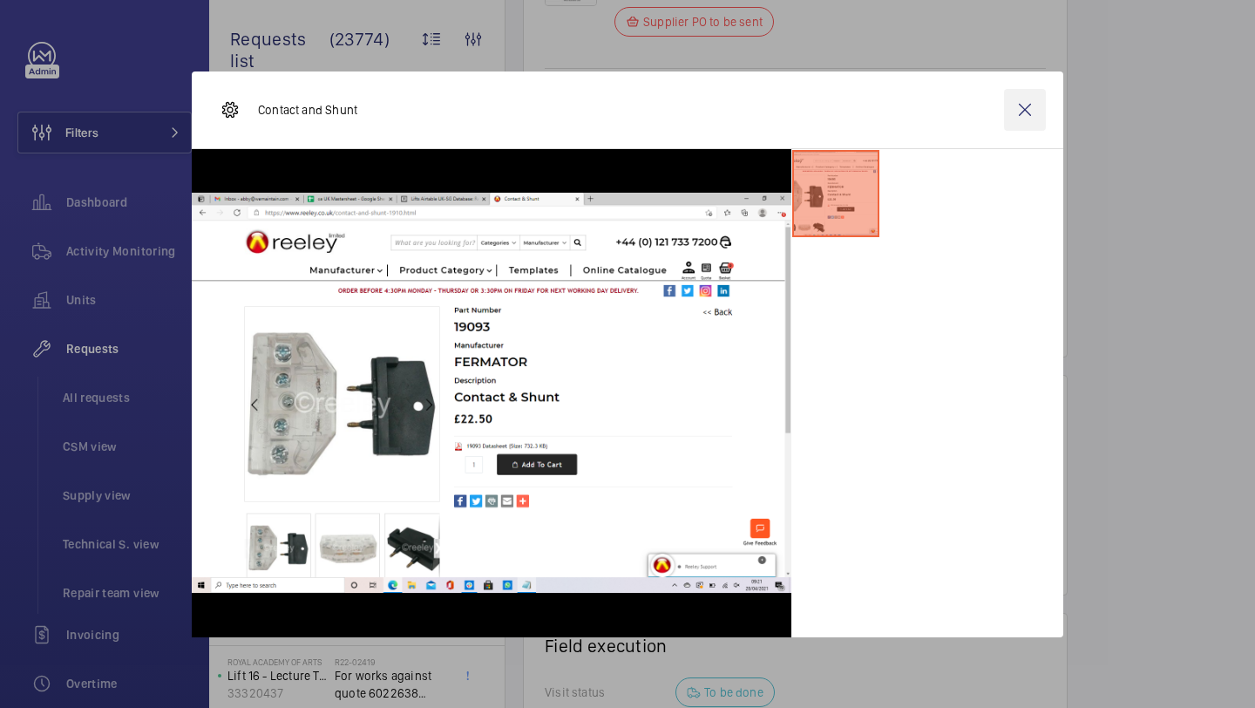
click at [1019, 121] on wm-front-icon-button at bounding box center [1025, 110] width 42 height 42
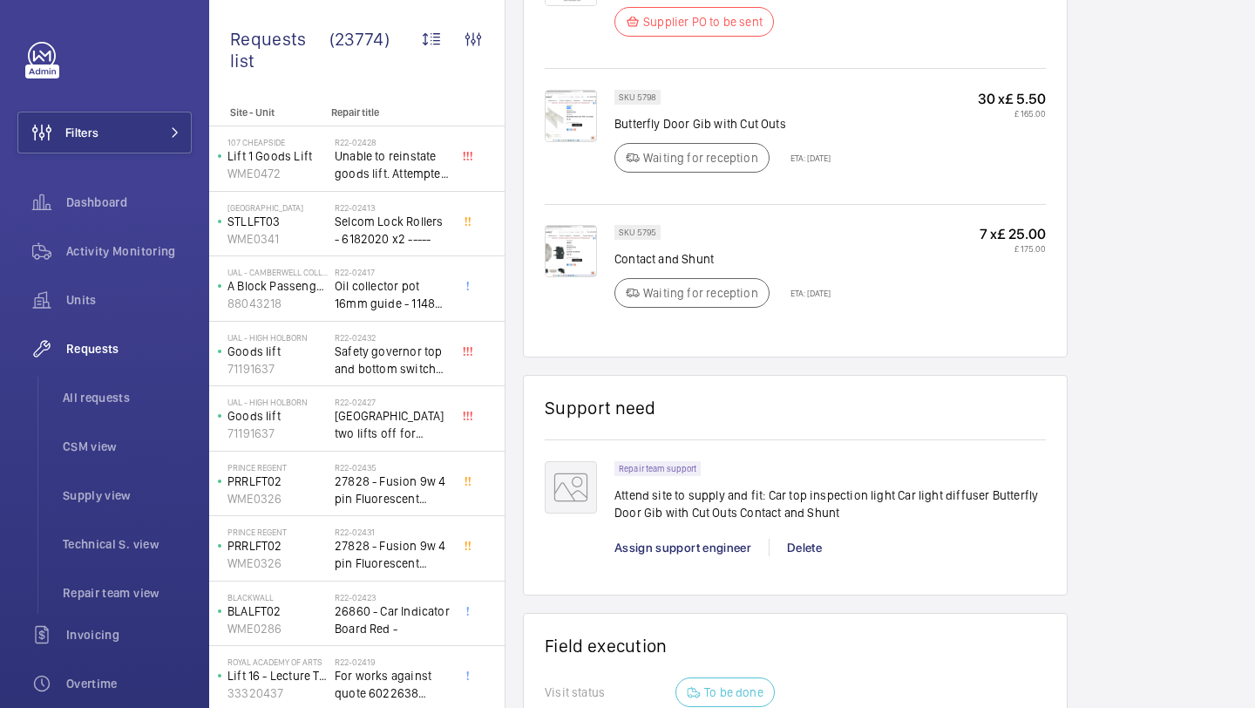
click at [583, 110] on img at bounding box center [571, 116] width 52 height 52
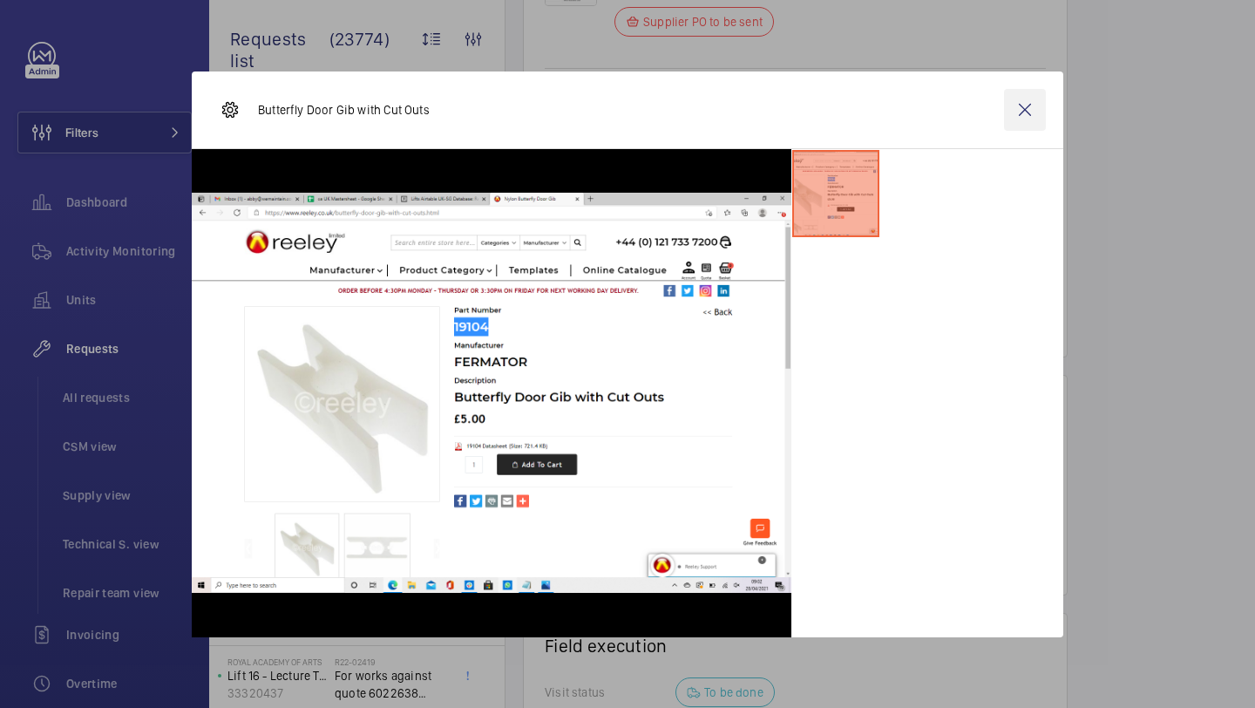
click at [1029, 105] on wm-front-icon-button at bounding box center [1025, 110] width 42 height 42
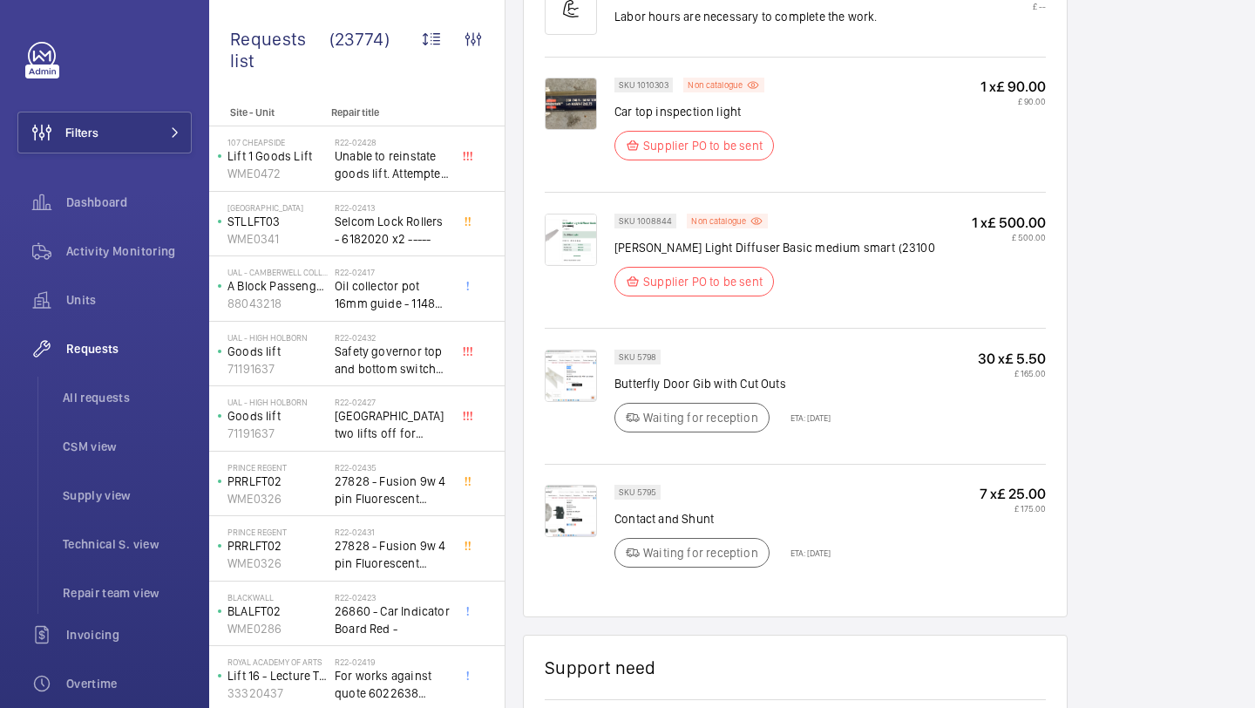
scroll to position [1816, 0]
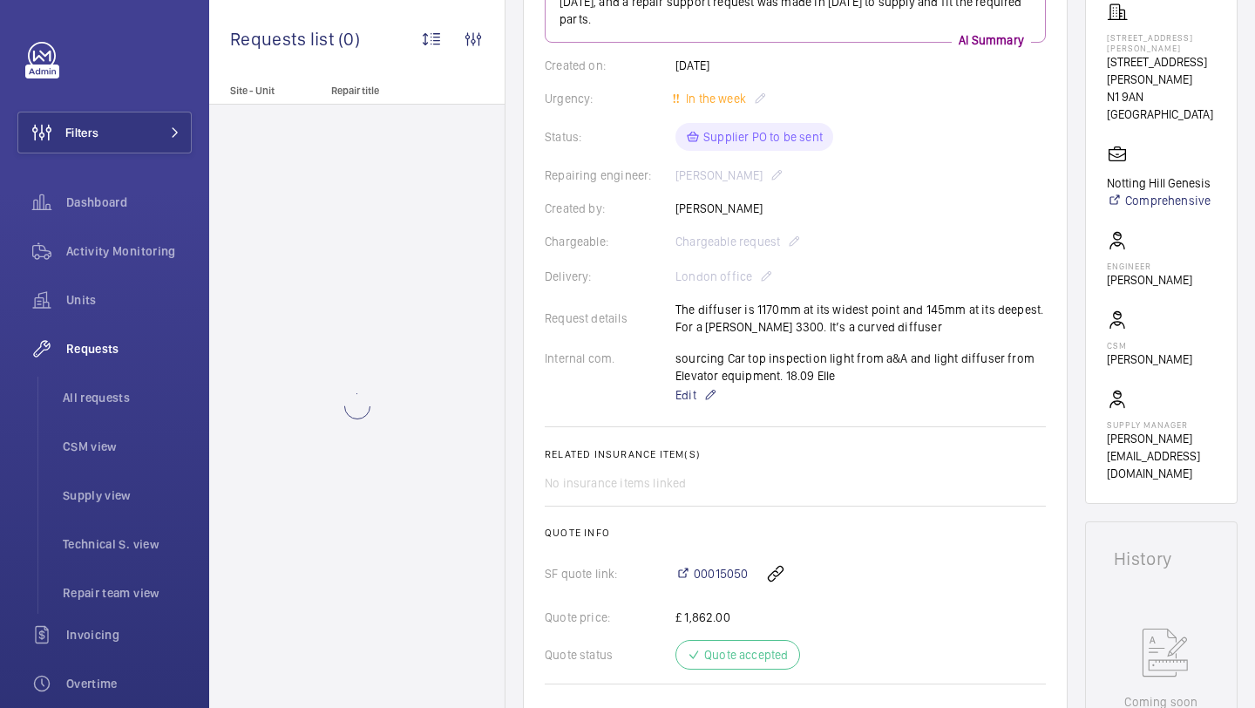
scroll to position [312, 0]
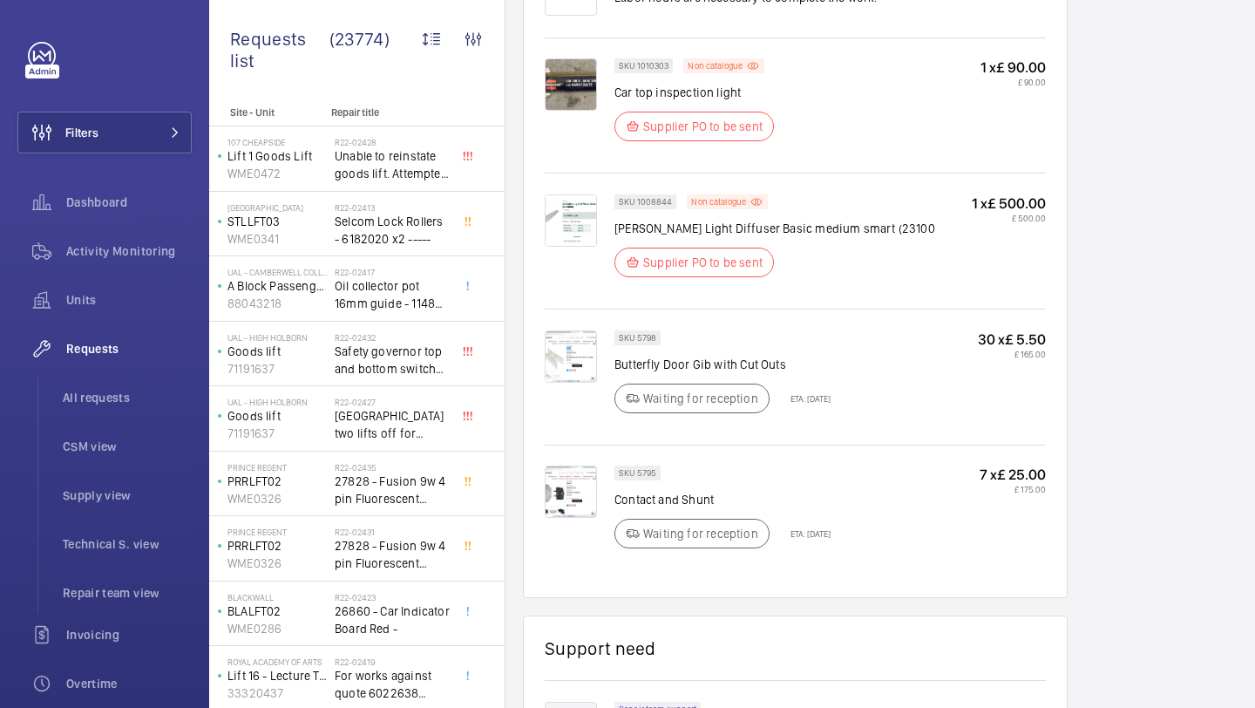
scroll to position [1149, 0]
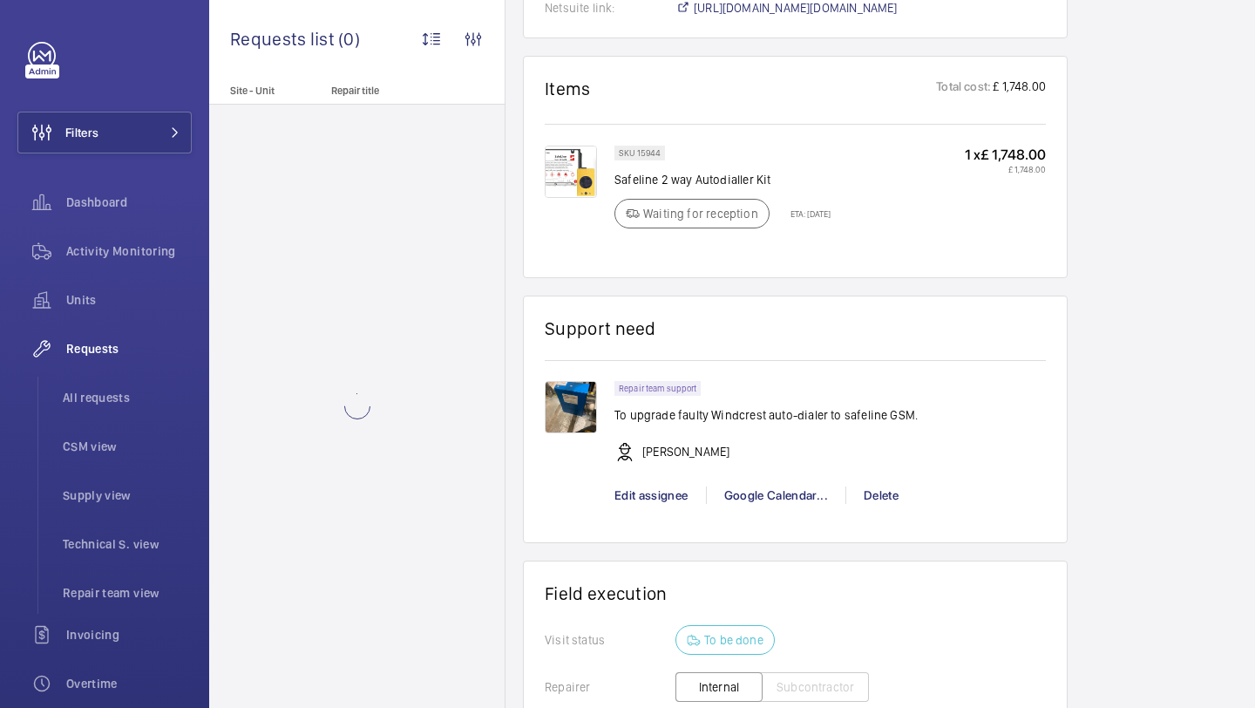
scroll to position [1047, 0]
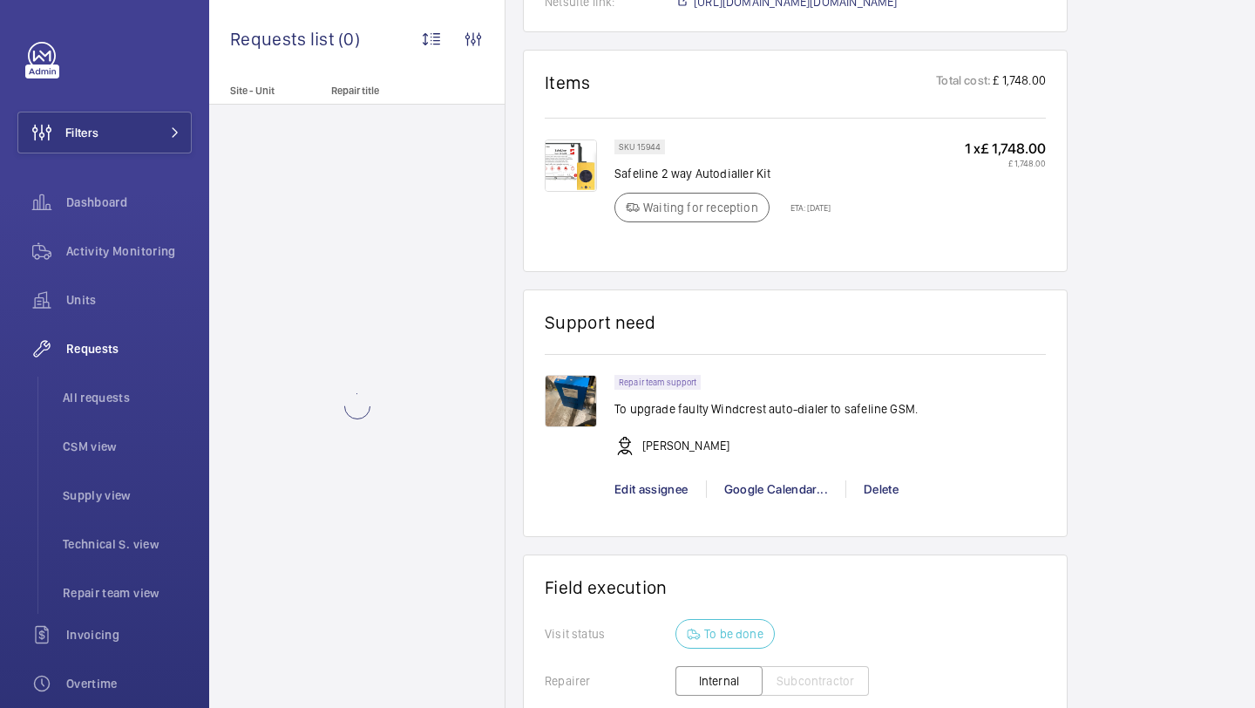
click at [571, 394] on img at bounding box center [571, 401] width 52 height 52
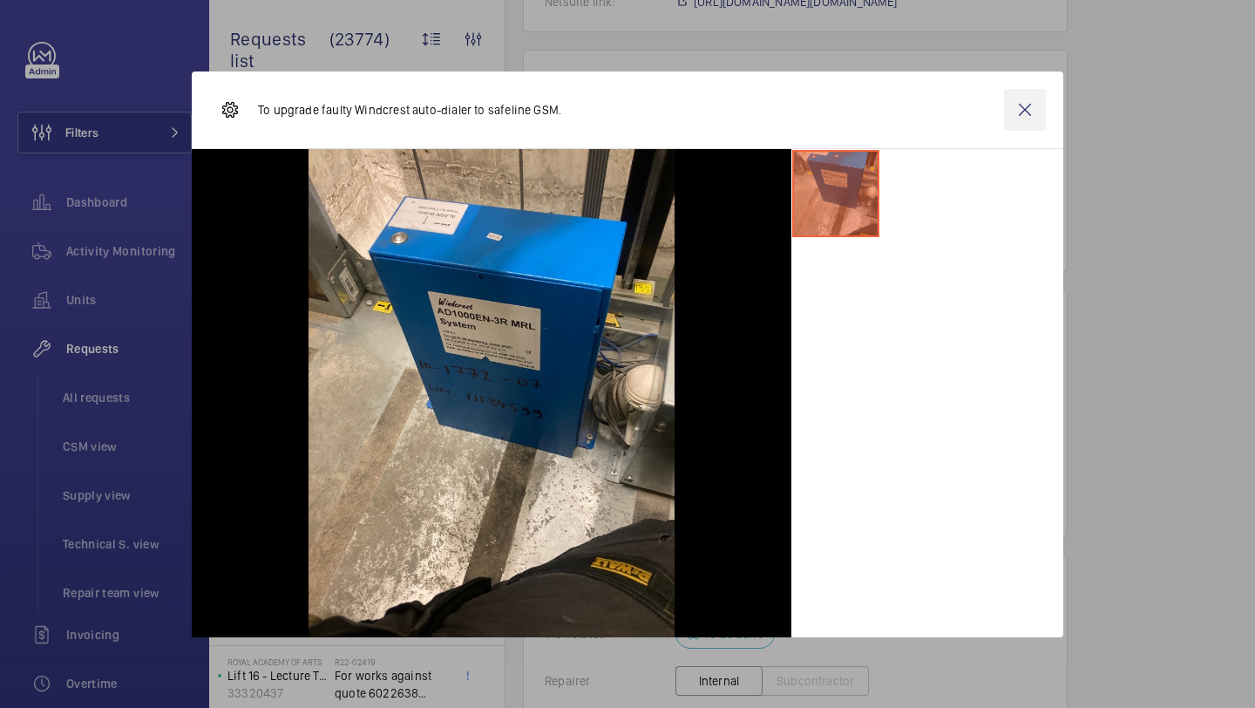
click at [1040, 92] on wm-front-icon-button at bounding box center [1025, 110] width 42 height 42
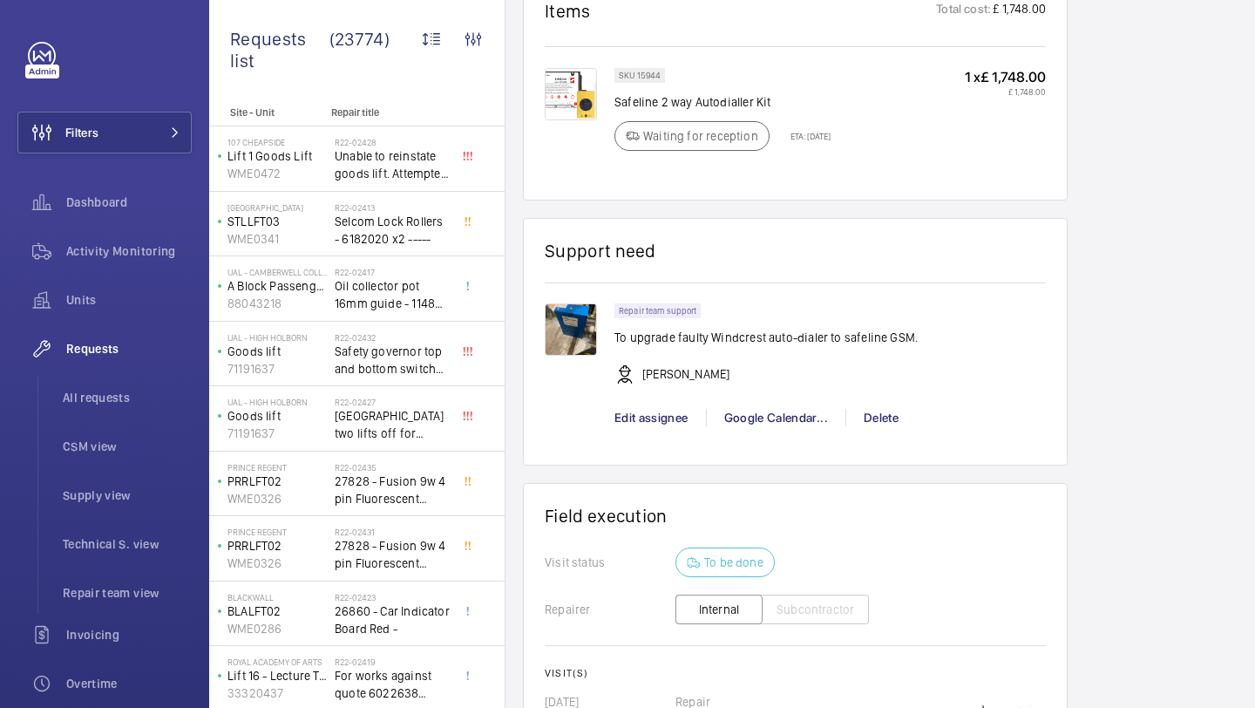
scroll to position [1348, 0]
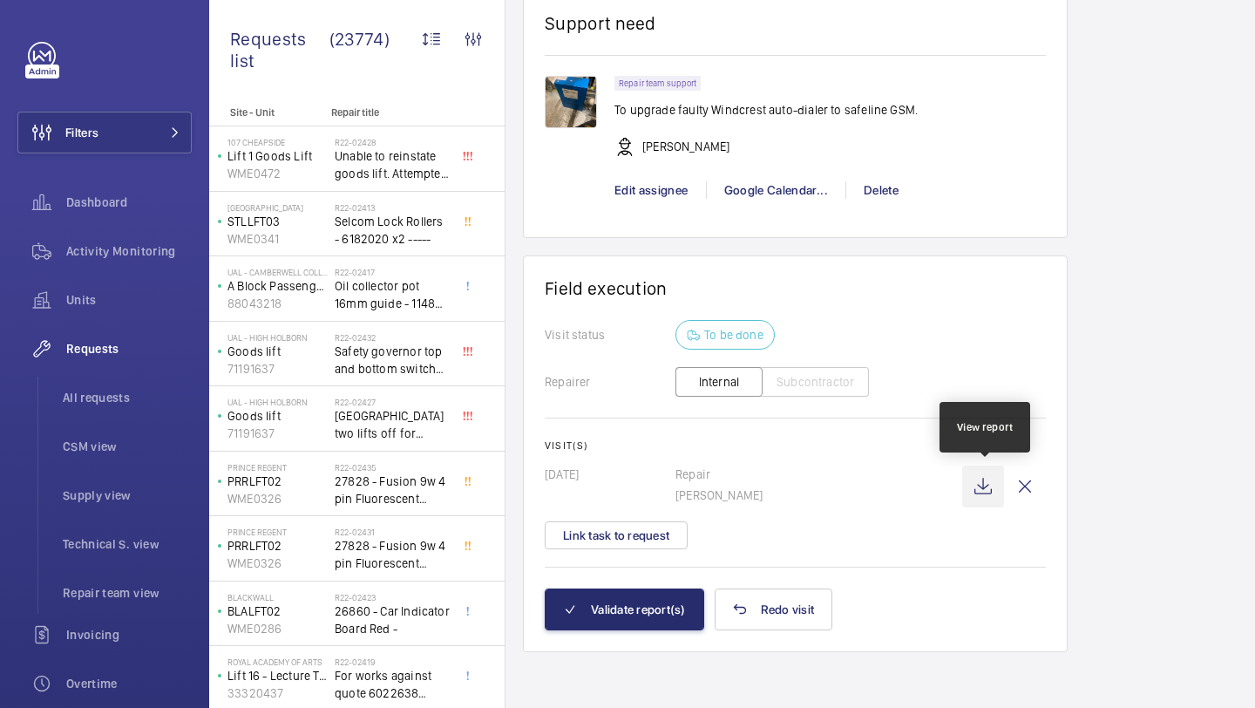
click at [986, 484] on wm-front-icon-button at bounding box center [983, 487] width 42 height 42
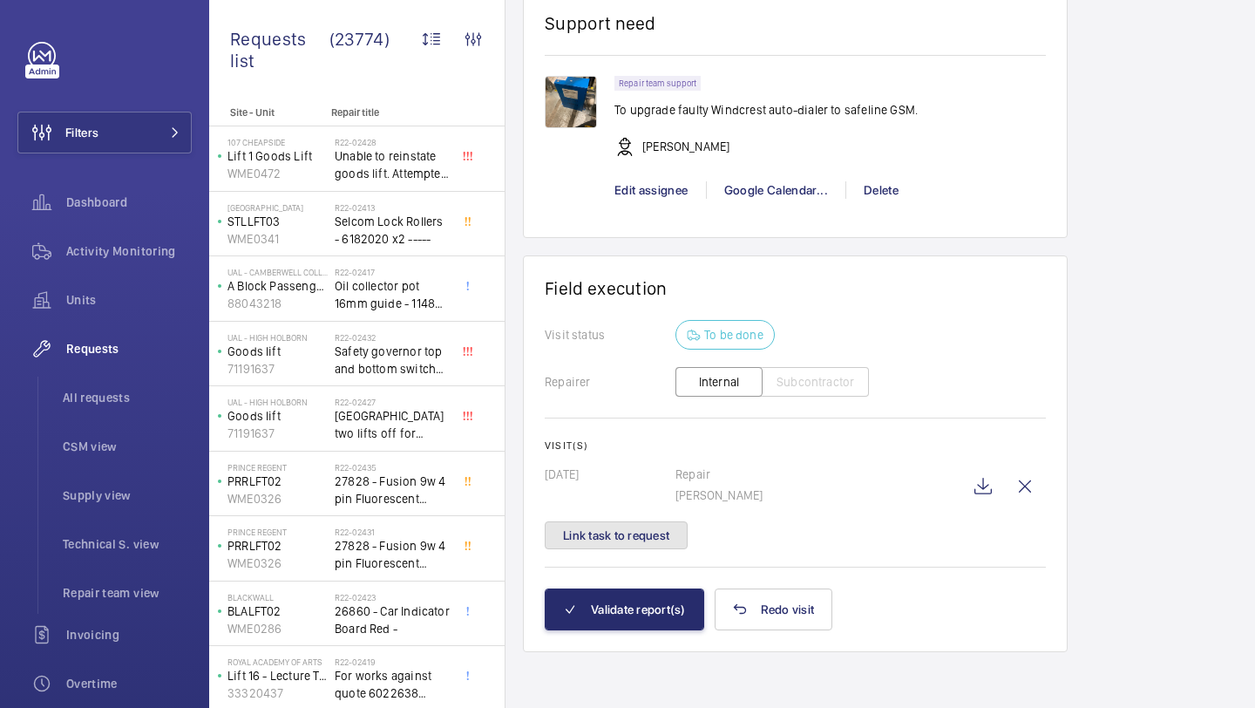
click at [638, 547] on button "Link task to request" at bounding box center [616, 535] width 143 height 28
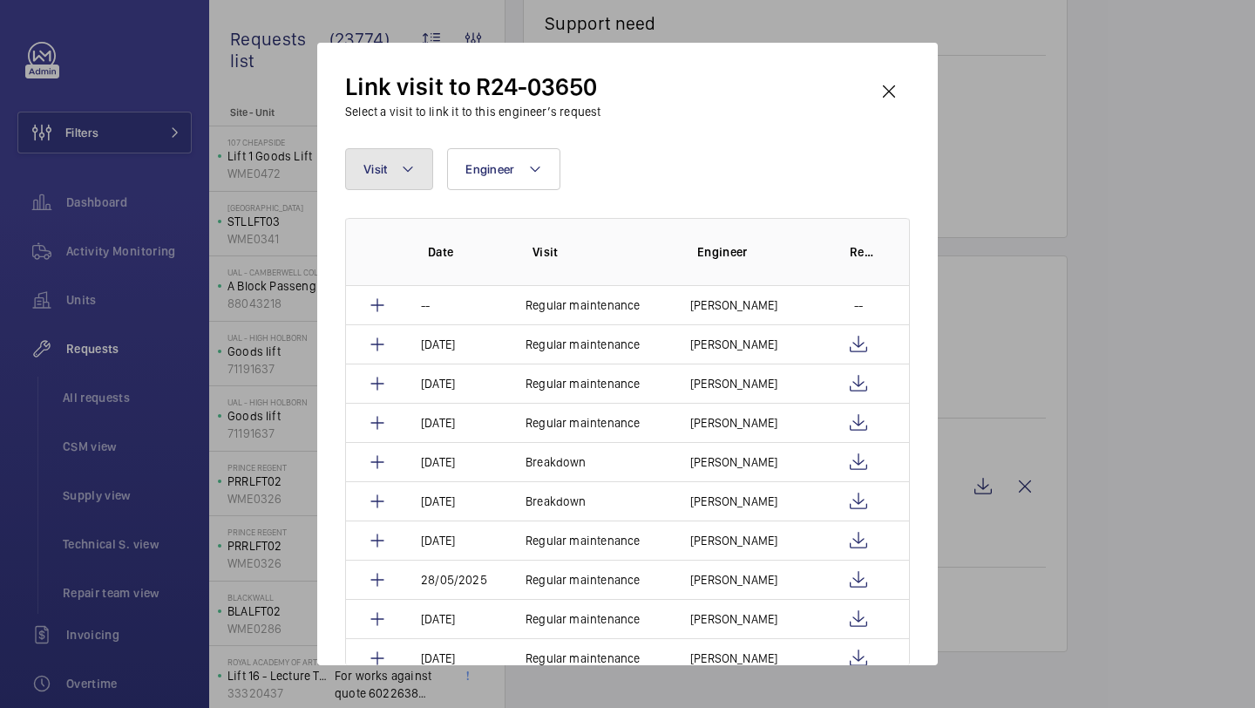
click at [419, 164] on button "Visit" at bounding box center [389, 169] width 88 height 42
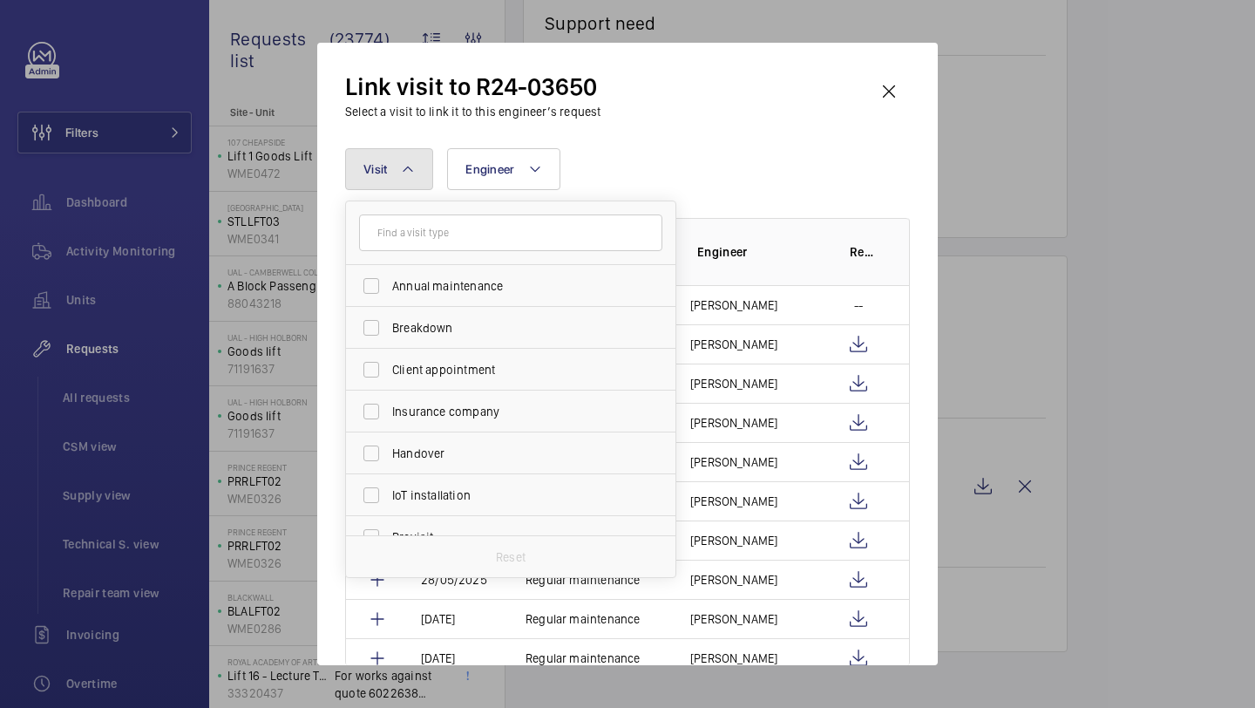
click at [419, 164] on button "Visit" at bounding box center [389, 169] width 88 height 42
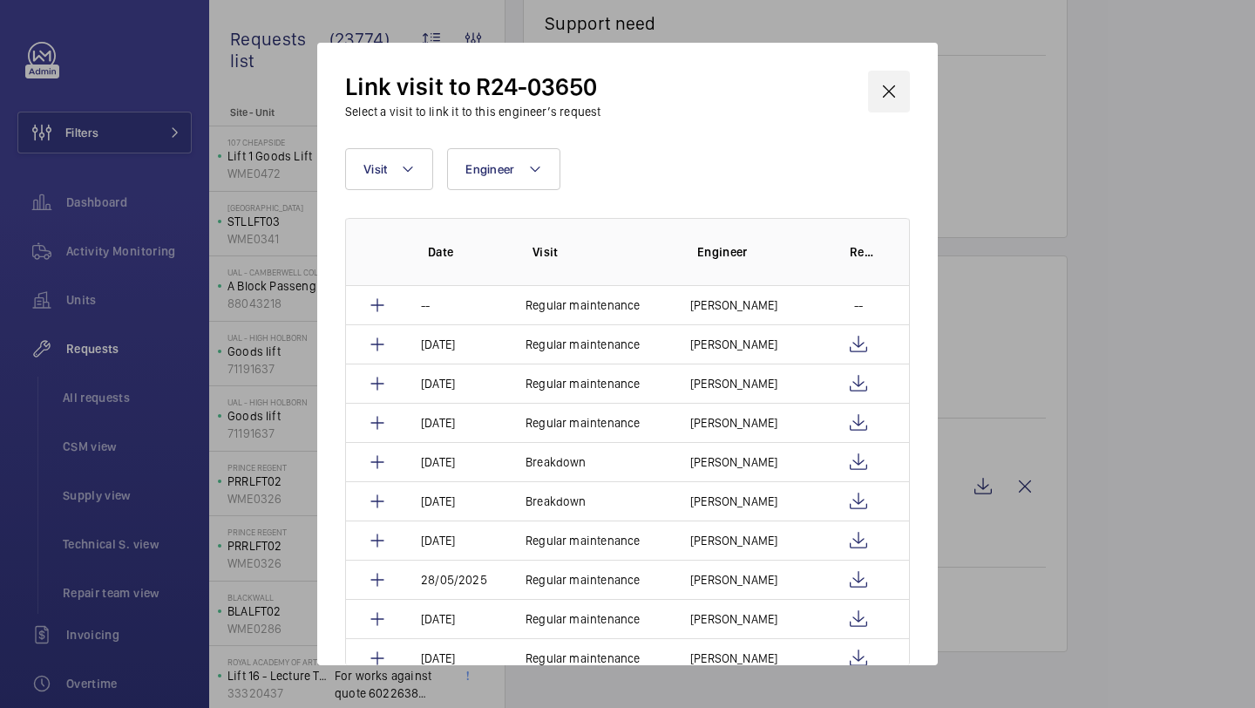
click at [882, 98] on wm-front-icon-button at bounding box center [889, 92] width 42 height 42
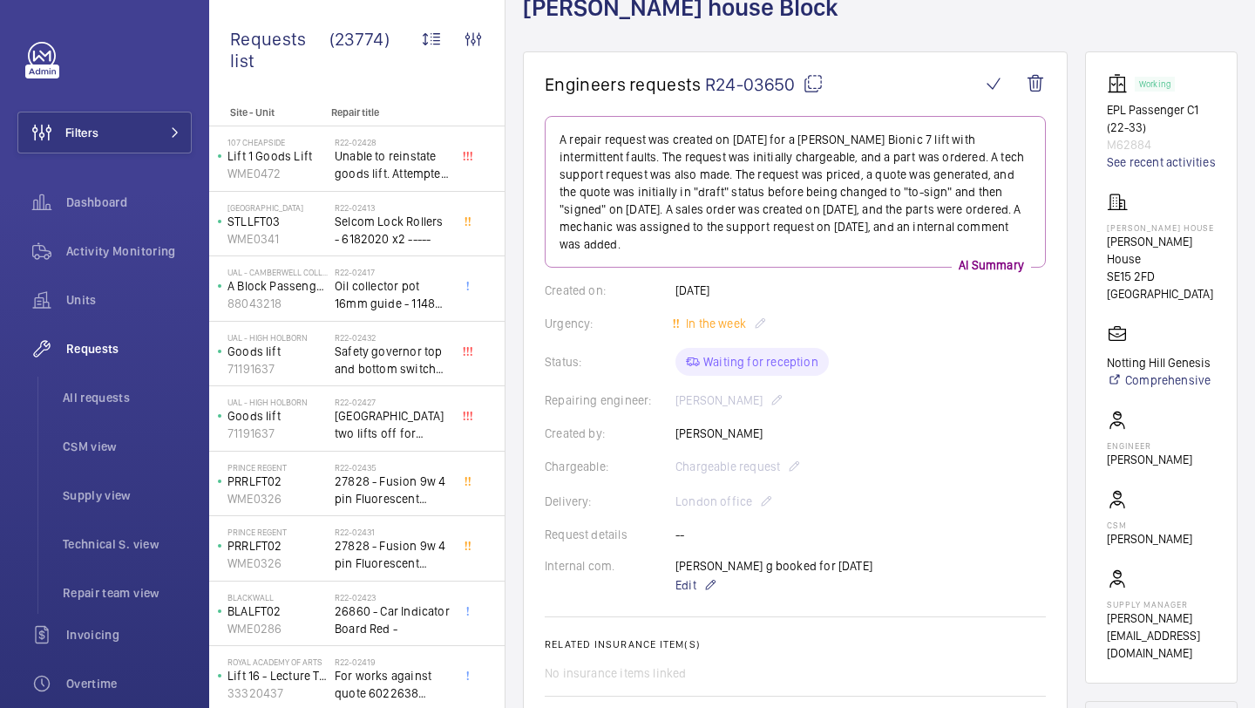
scroll to position [58, 0]
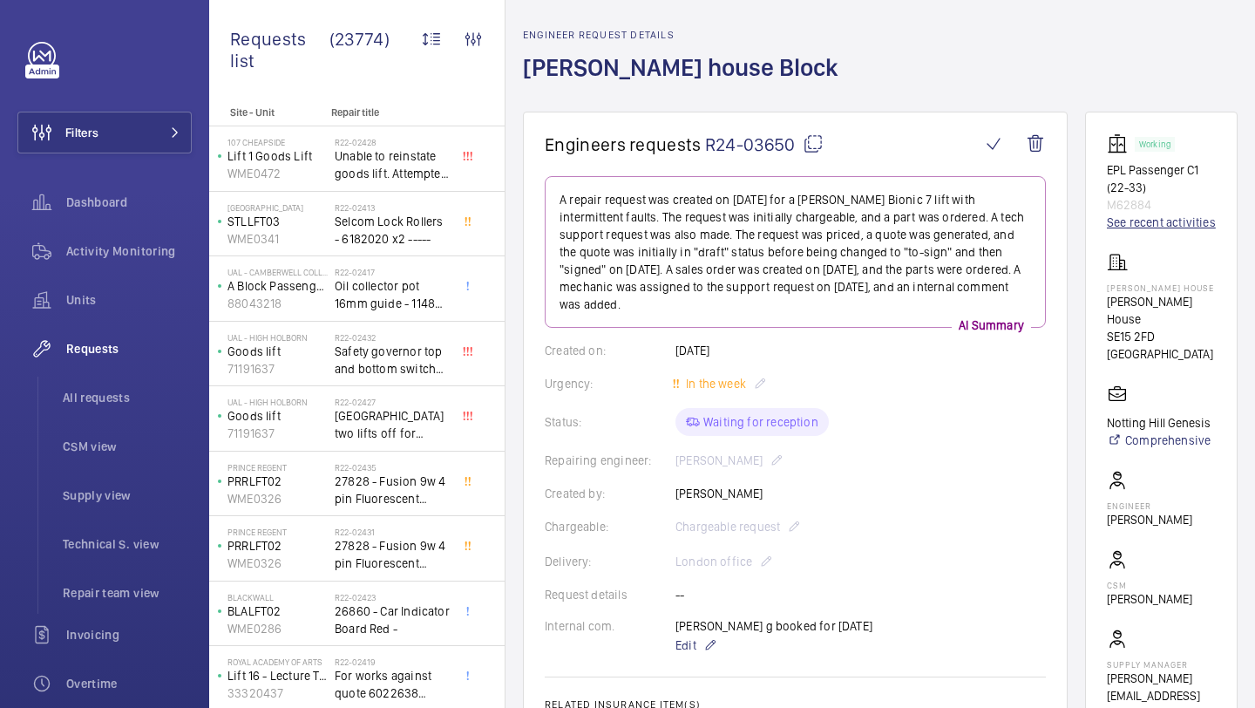
click at [1153, 231] on link "See recent activities" at bounding box center [1161, 222] width 109 height 17
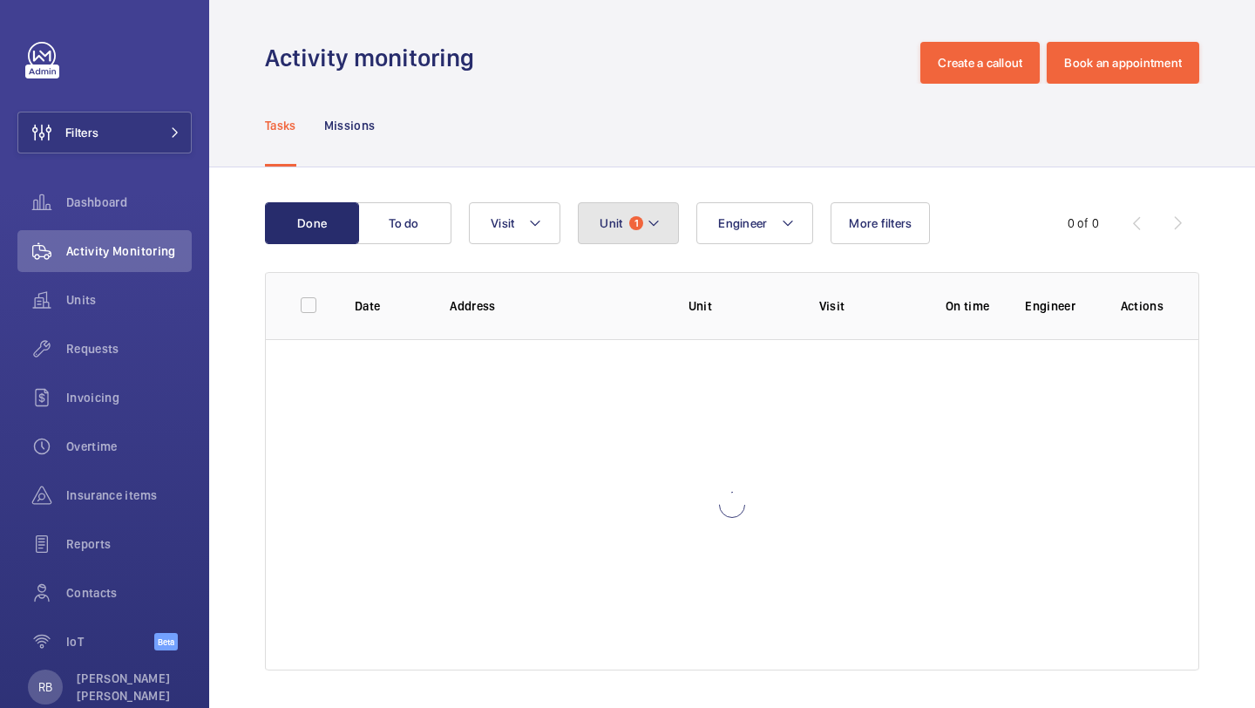
click at [609, 210] on button "Unit 1" at bounding box center [628, 223] width 101 height 42
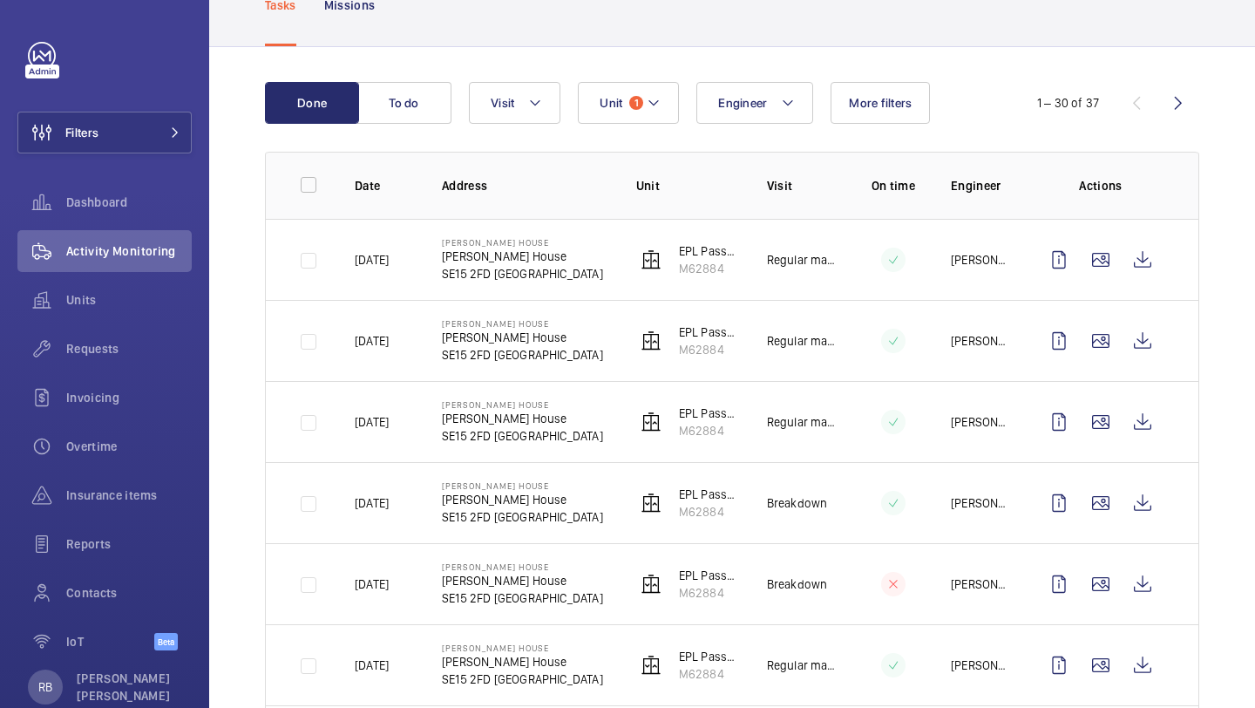
scroll to position [133, 0]
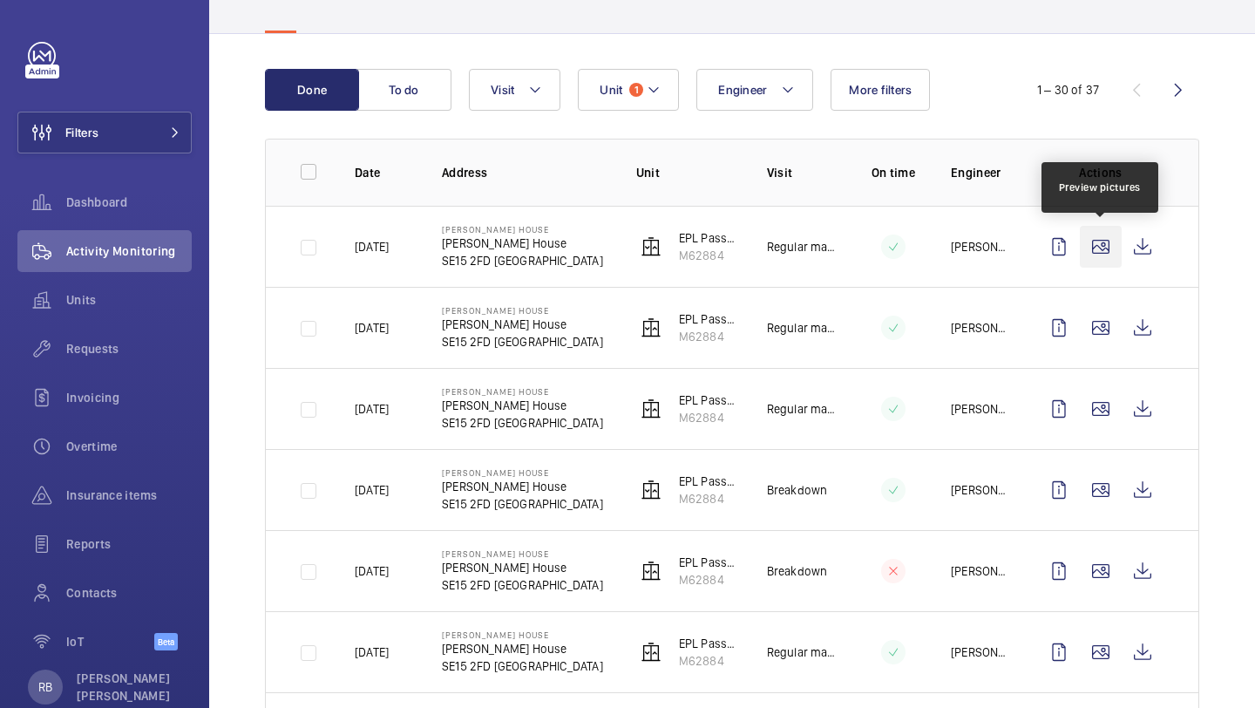
click at [1095, 253] on wm-front-icon-button at bounding box center [1101, 247] width 42 height 42
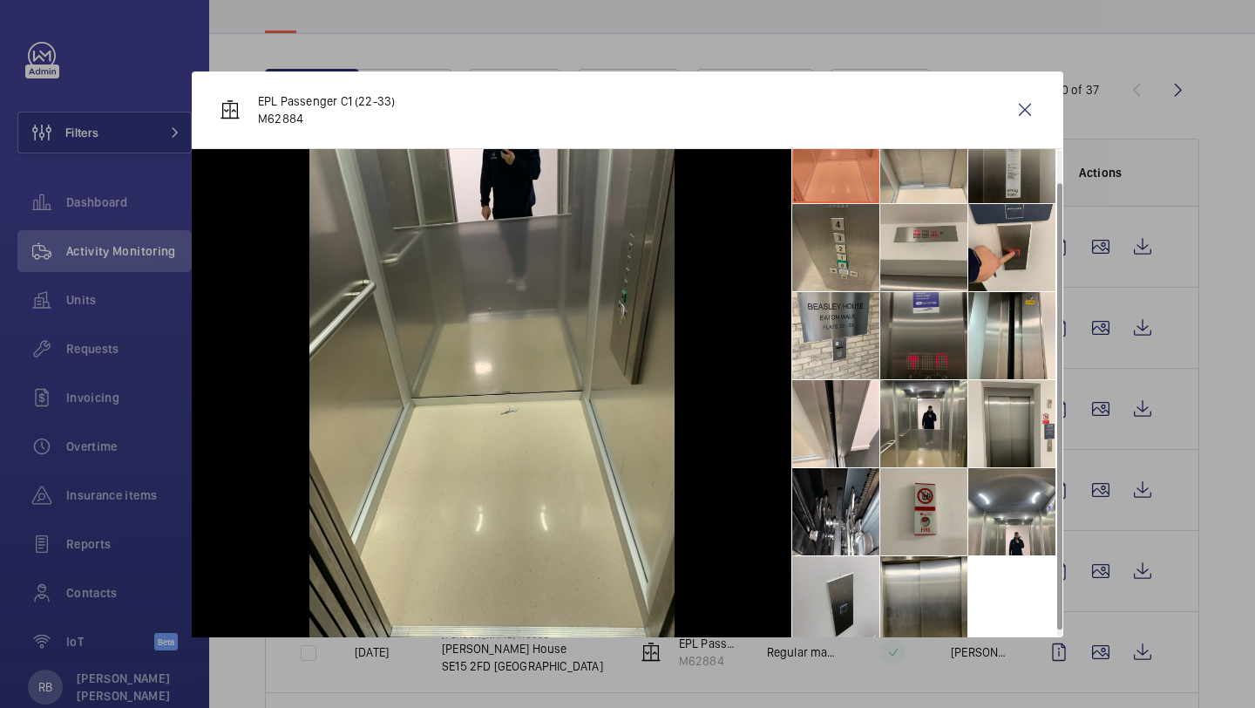
scroll to position [41, 0]
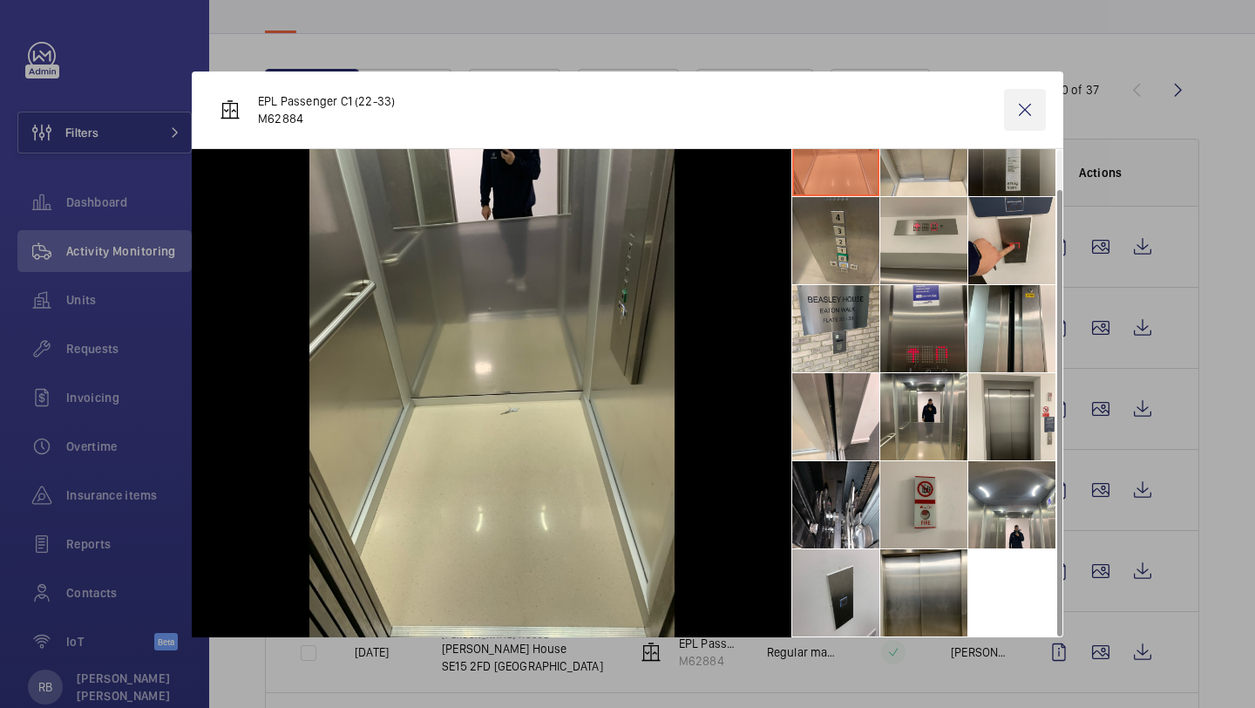
click at [1012, 101] on wm-front-icon-button at bounding box center [1025, 110] width 42 height 42
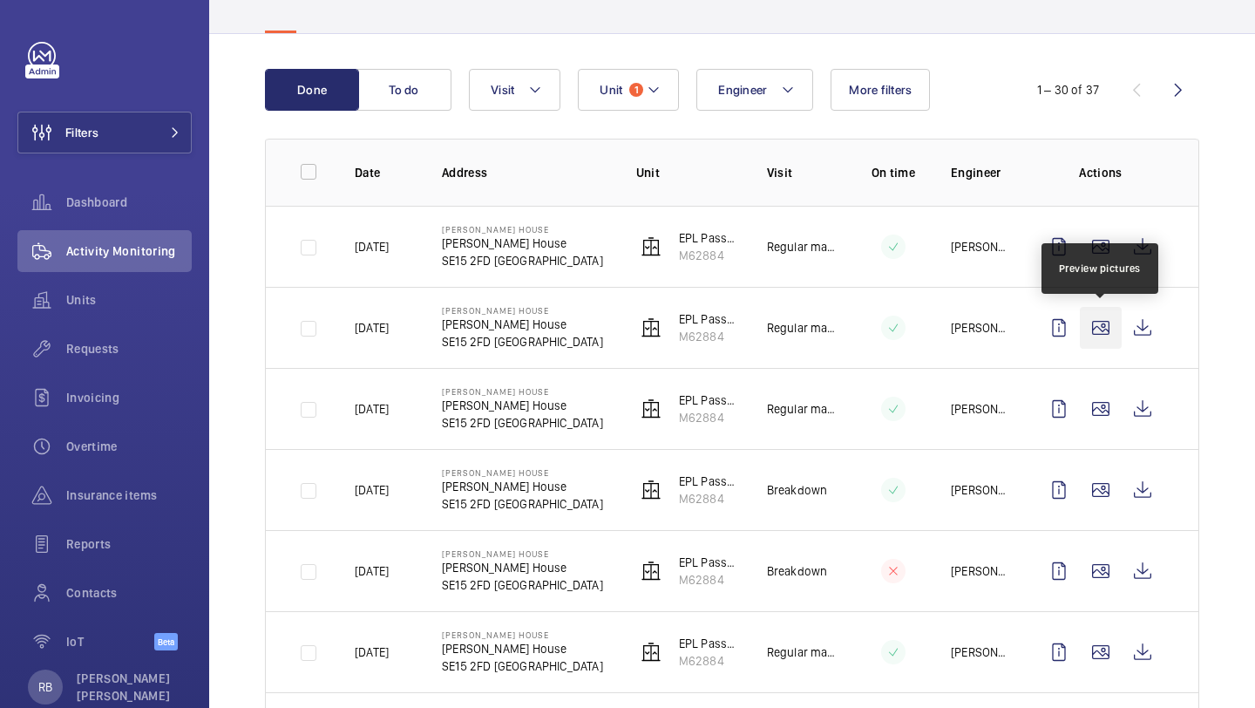
click at [1105, 339] on wm-front-icon-button at bounding box center [1101, 328] width 42 height 42
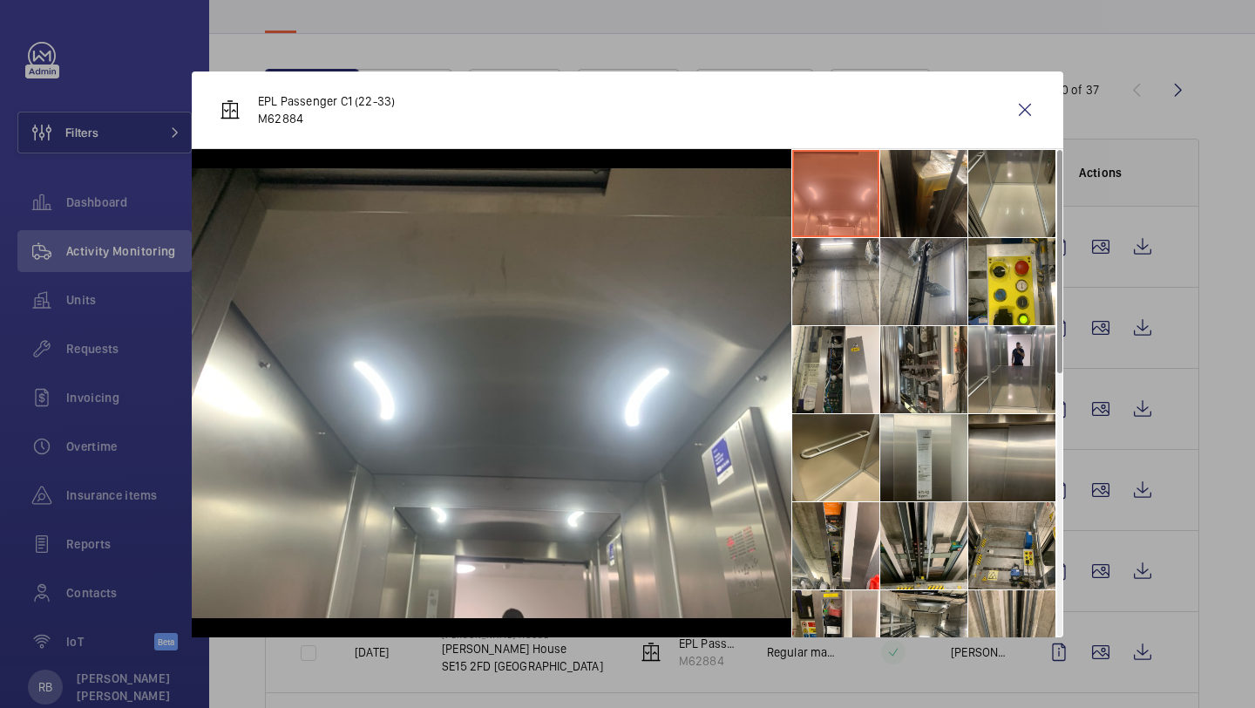
scroll to position [80, 0]
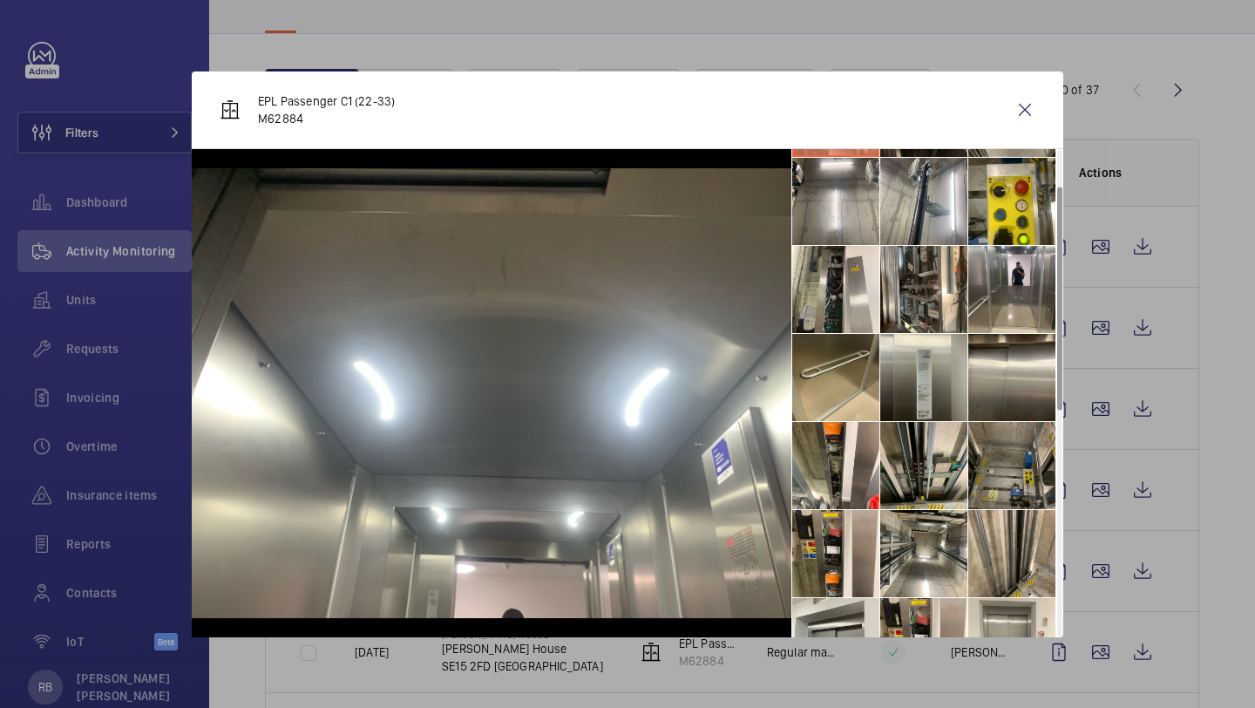
click at [1044, 466] on li at bounding box center [1012, 465] width 87 height 87
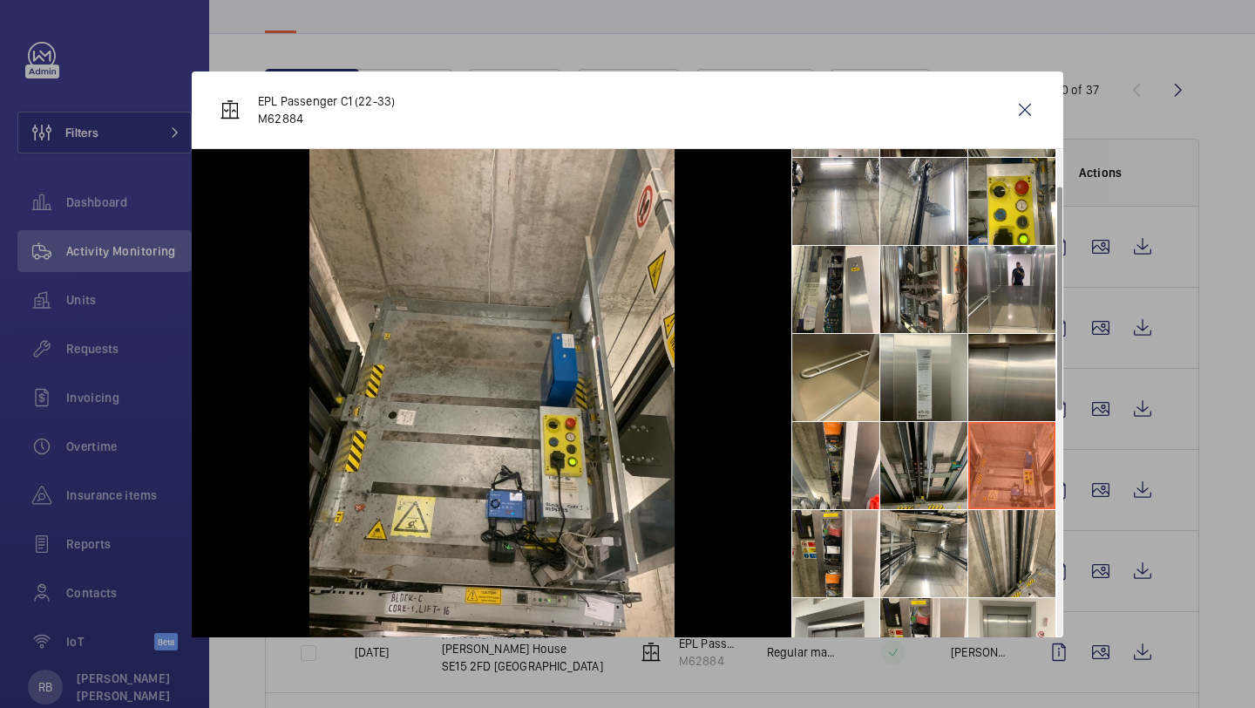
click at [907, 461] on li at bounding box center [924, 465] width 87 height 87
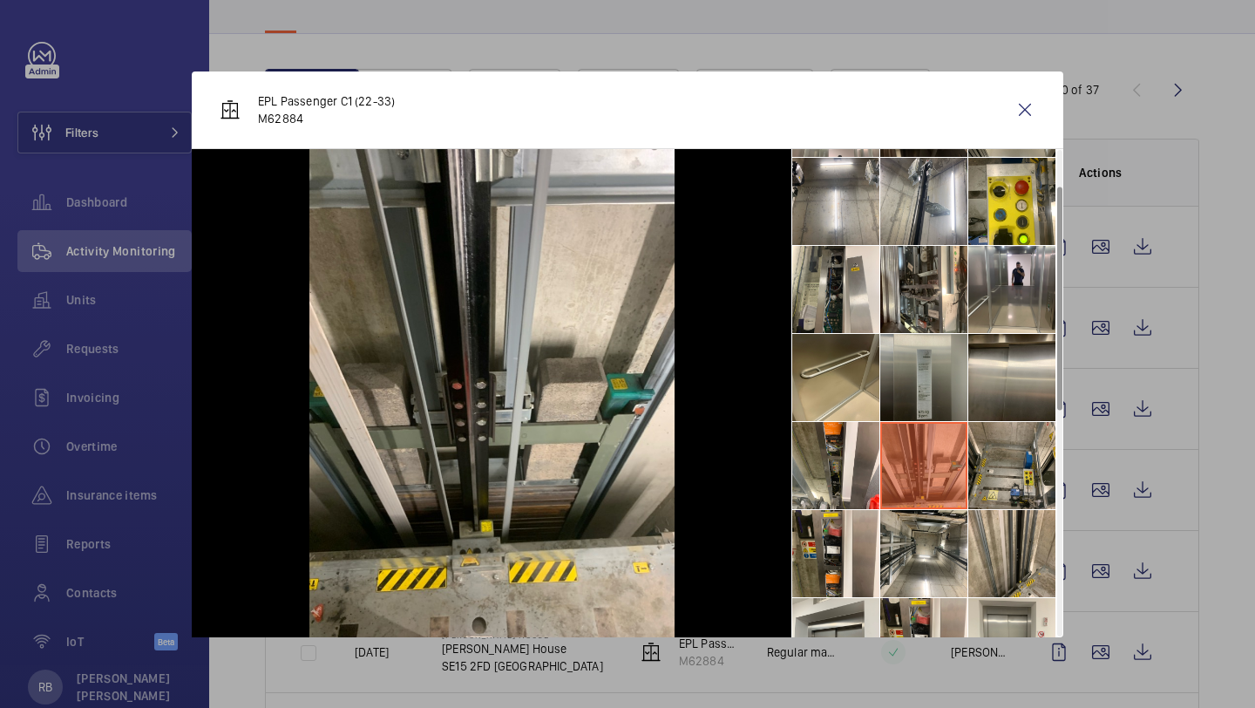
click at [948, 351] on li at bounding box center [924, 377] width 87 height 87
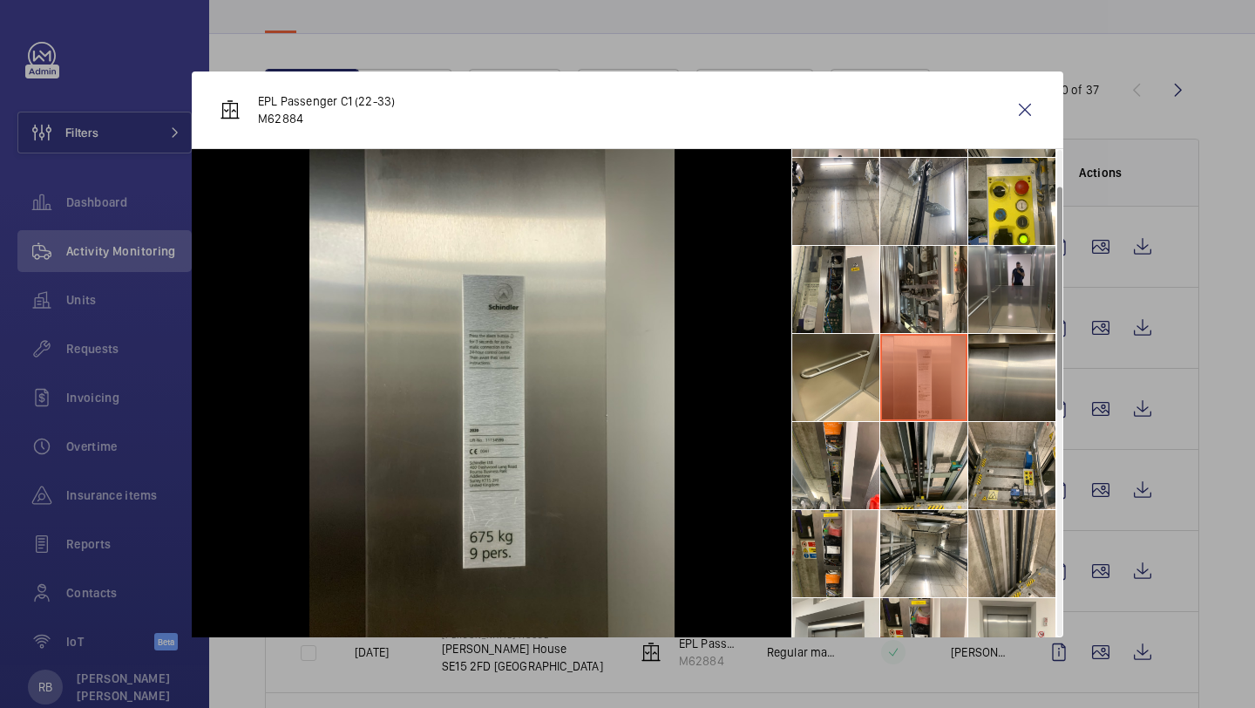
click at [1000, 276] on li at bounding box center [1012, 289] width 87 height 87
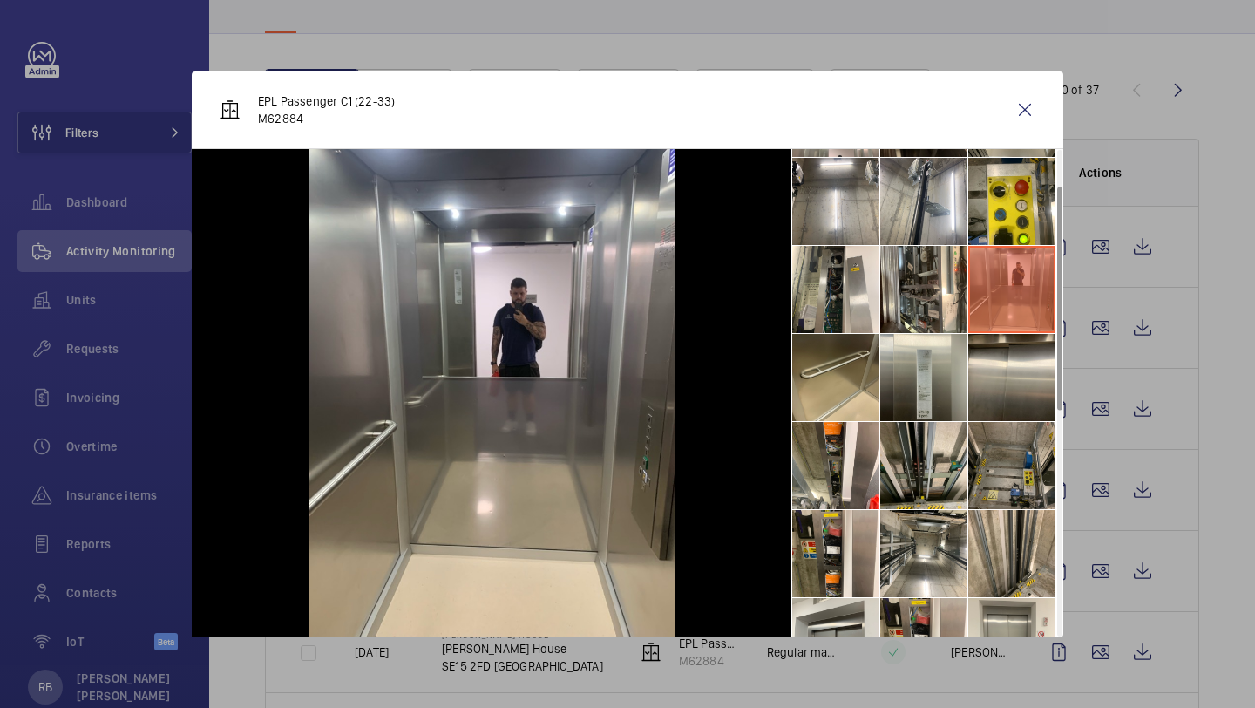
click at [1017, 462] on li at bounding box center [1012, 465] width 87 height 87
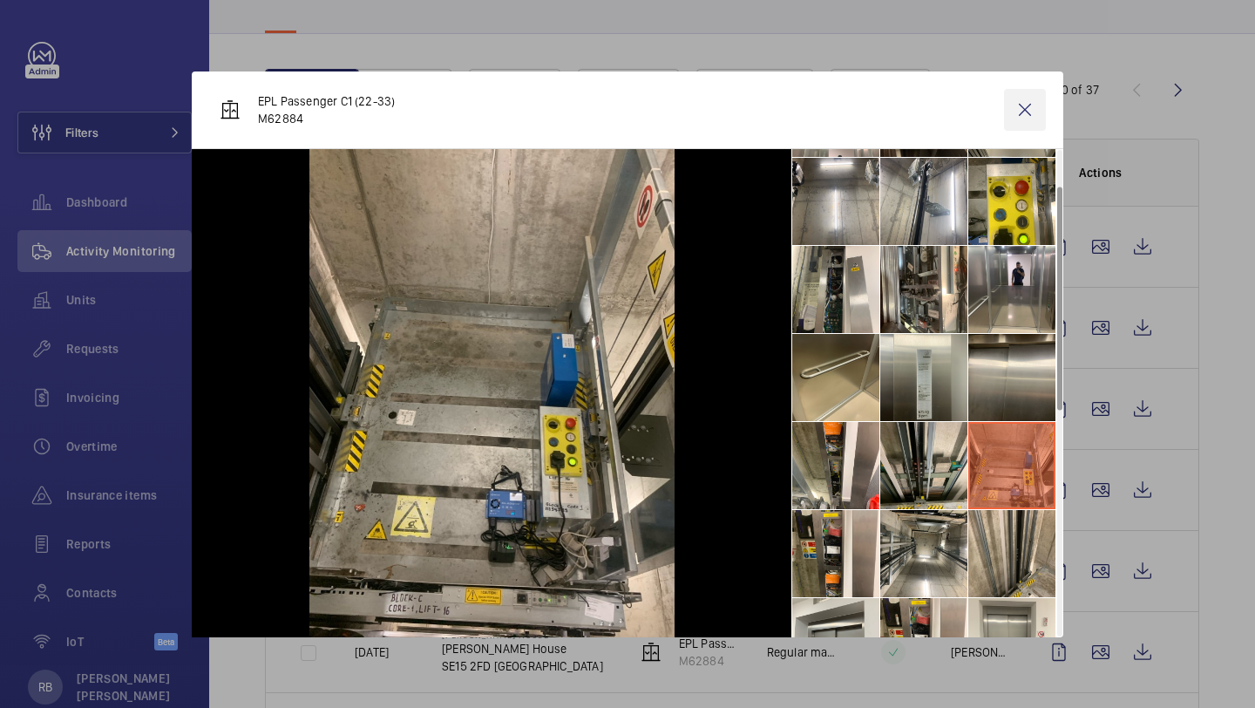
click at [1022, 118] on wm-front-icon-button at bounding box center [1025, 110] width 42 height 42
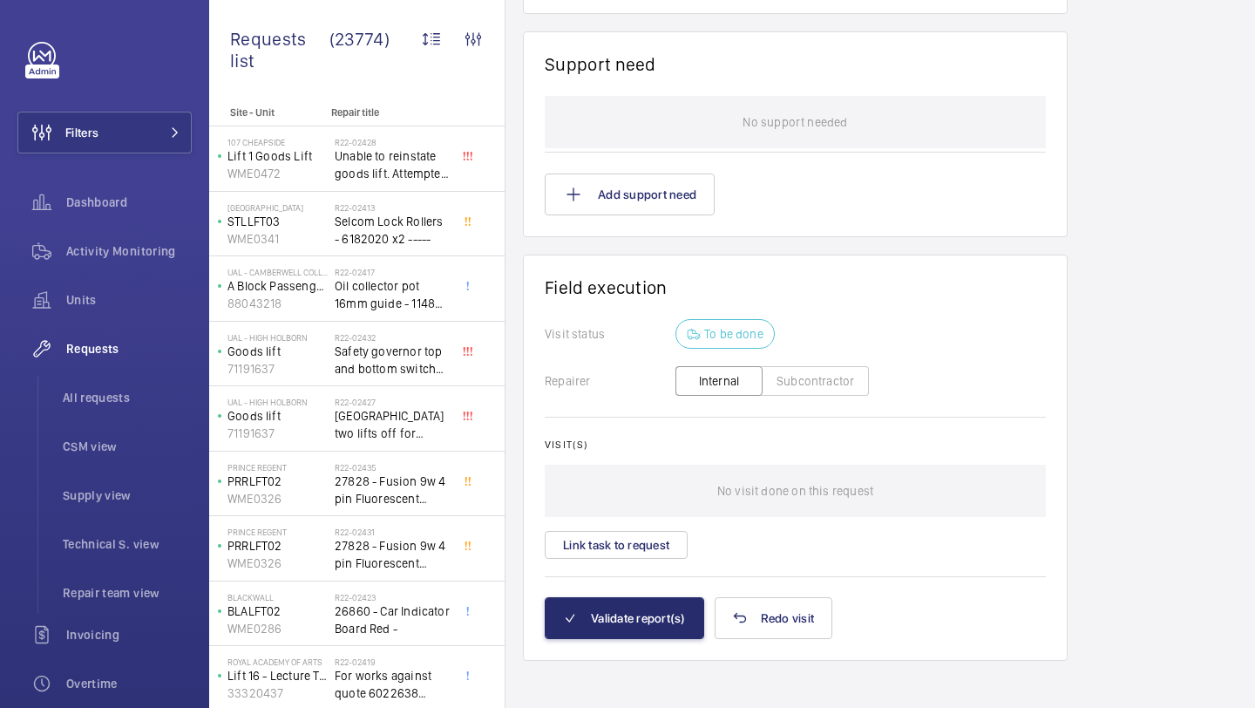
scroll to position [1466, 0]
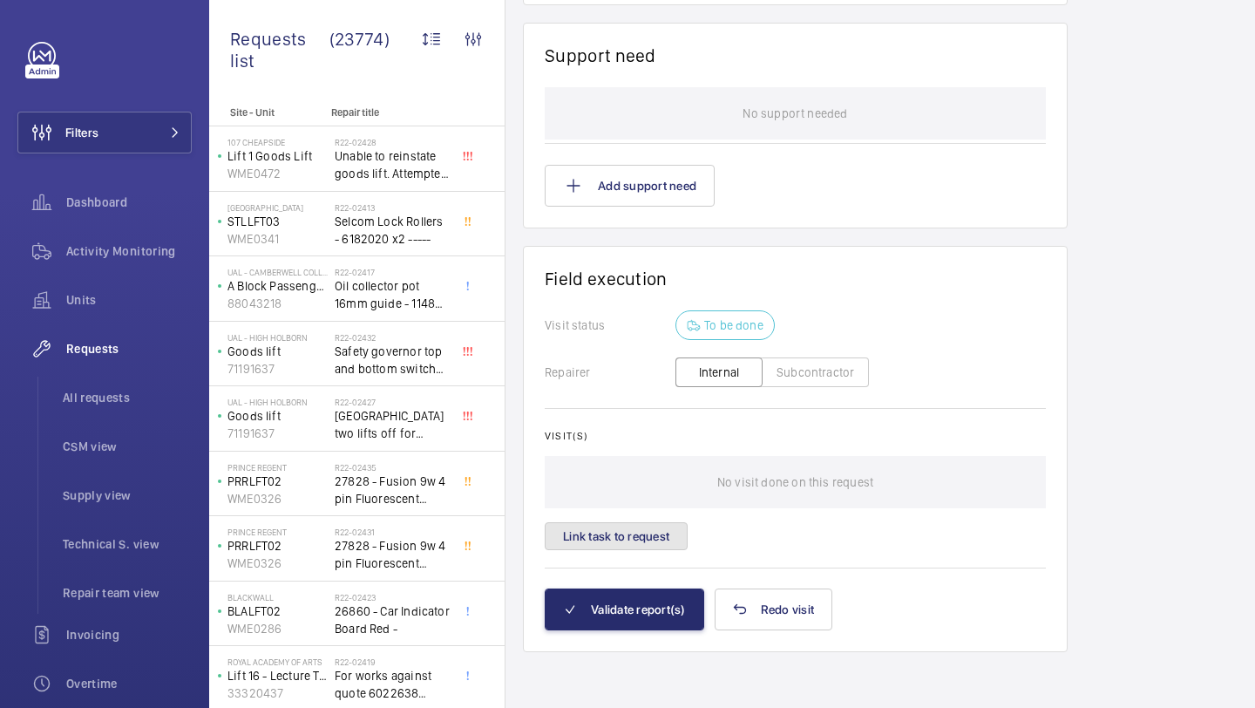
click at [648, 533] on button "Link task to request" at bounding box center [616, 536] width 143 height 28
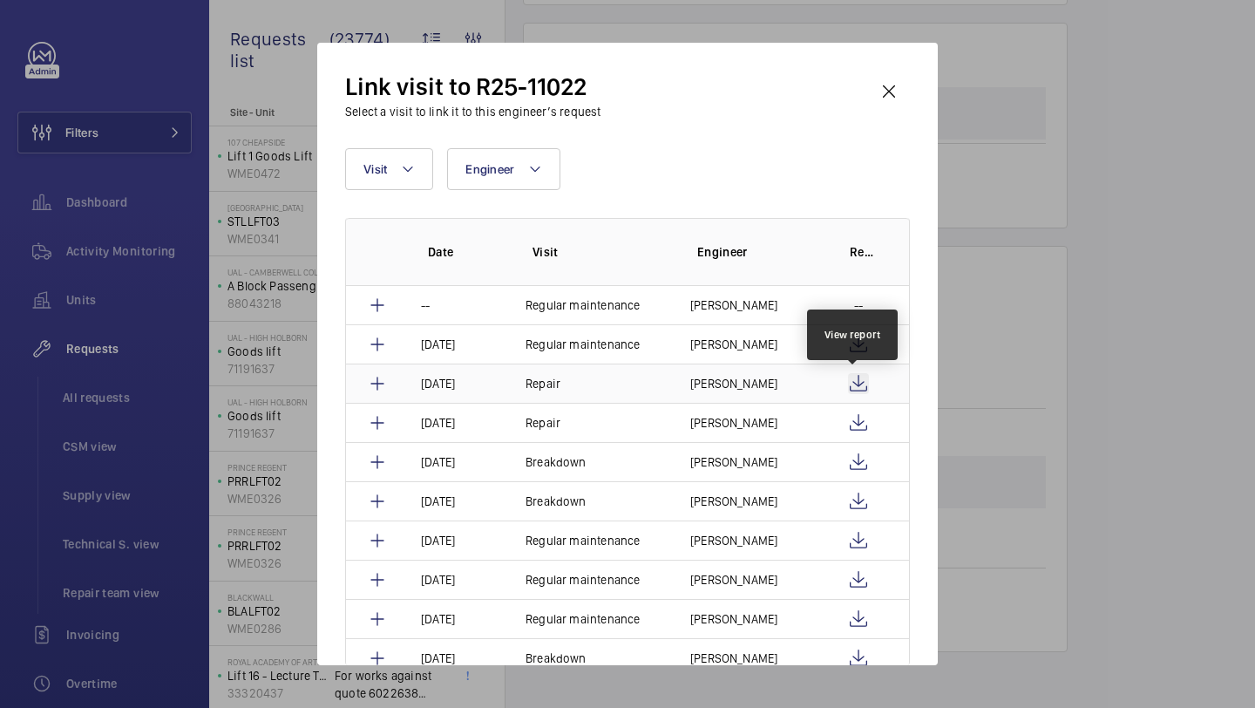
click at [858, 381] on wm-front-icon-button at bounding box center [858, 383] width 21 height 21
click at [896, 86] on wm-front-icon-button at bounding box center [889, 92] width 42 height 42
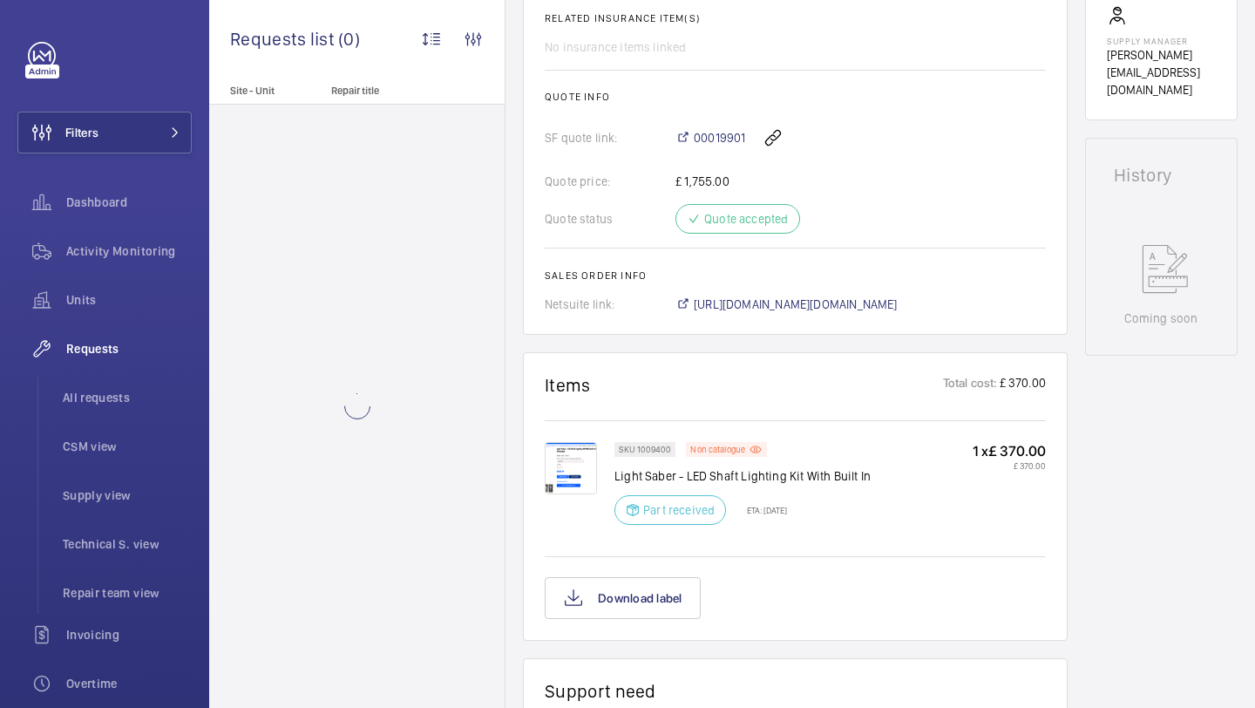
scroll to position [1263, 0]
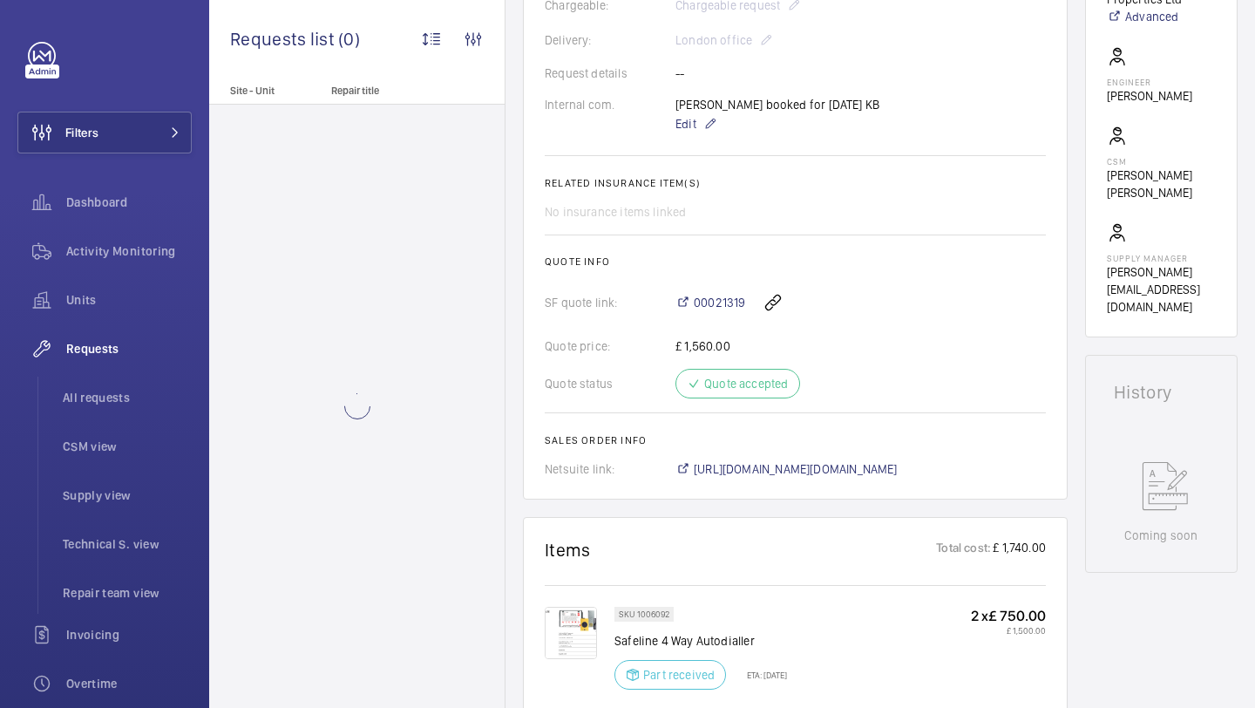
scroll to position [528, 0]
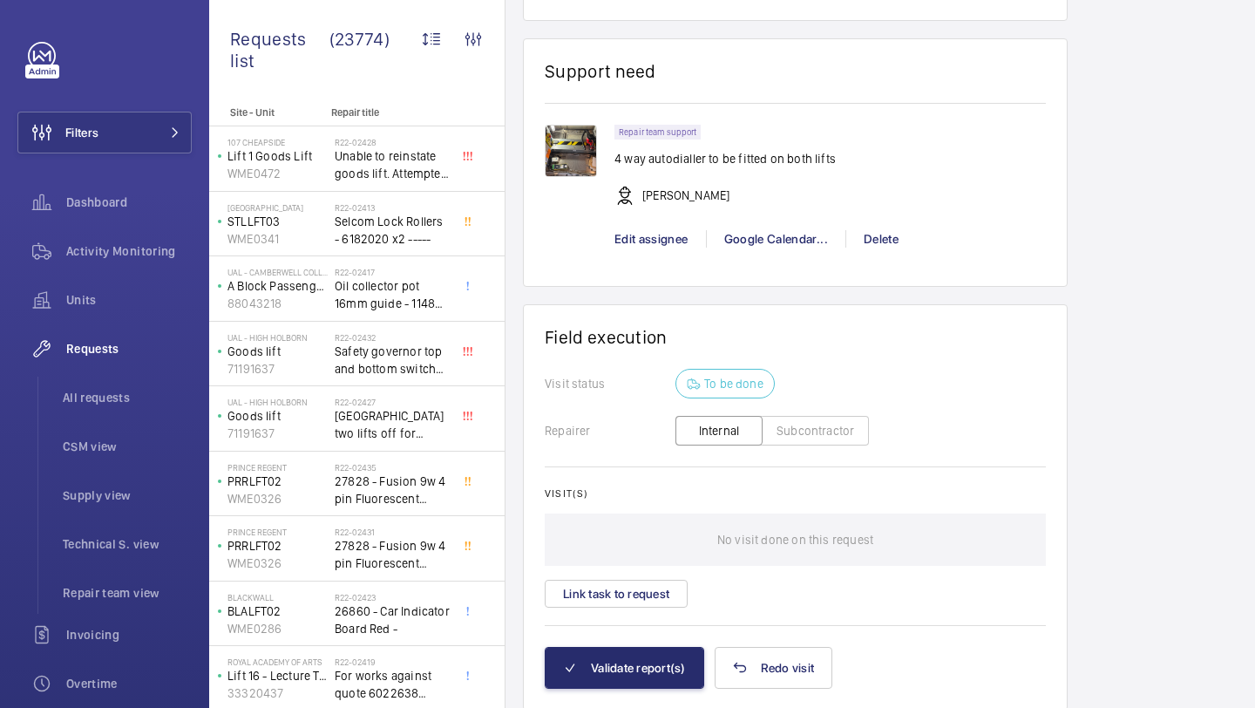
scroll to position [1508, 0]
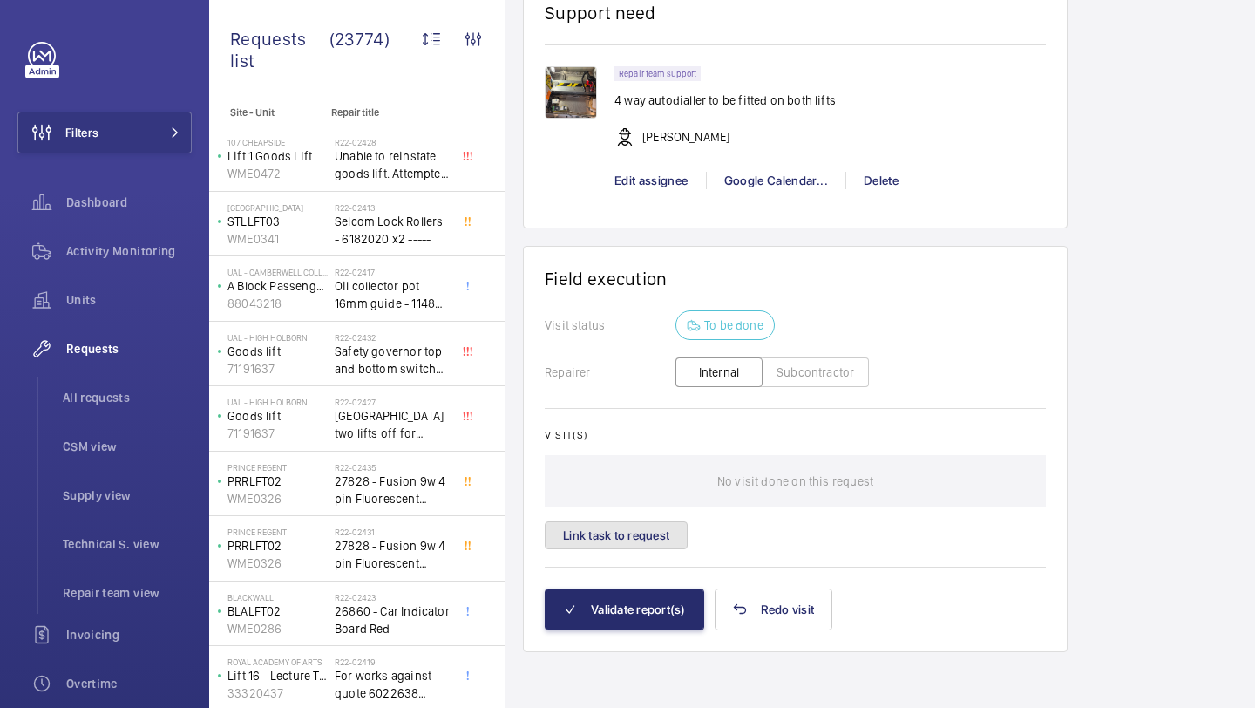
click at [627, 536] on button "Link task to request" at bounding box center [616, 535] width 143 height 28
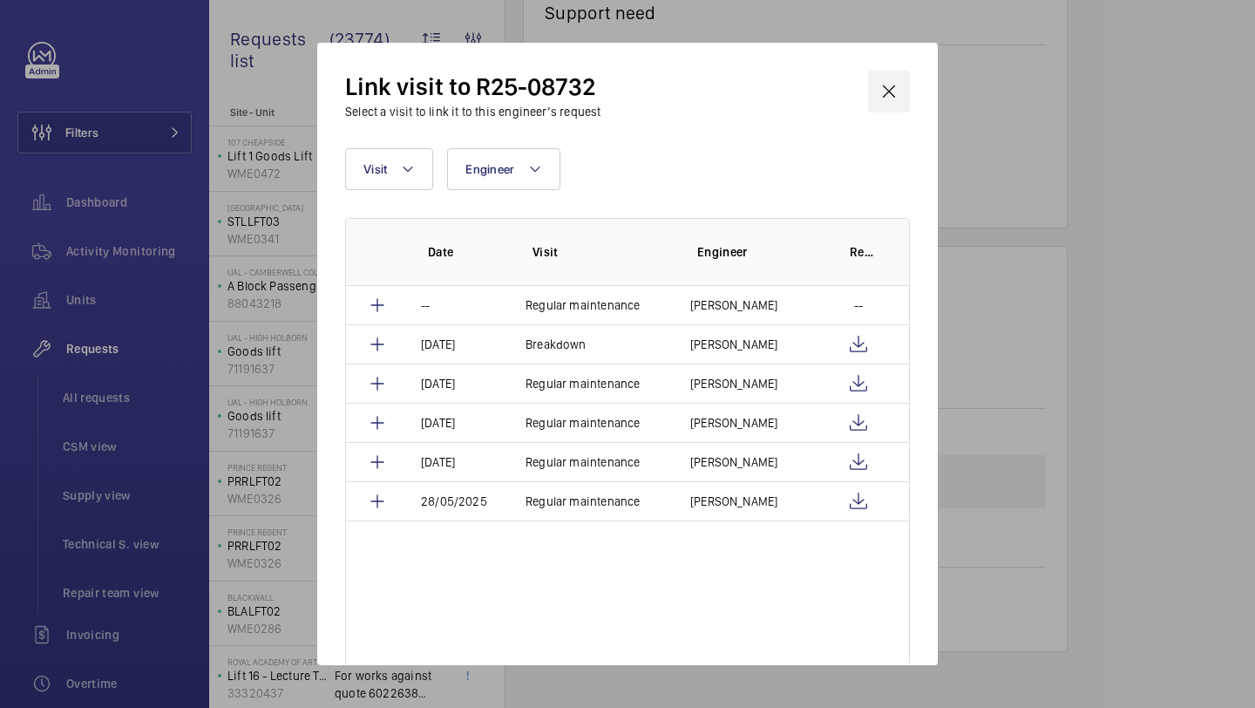
click at [883, 92] on wm-front-icon-button at bounding box center [889, 92] width 42 height 42
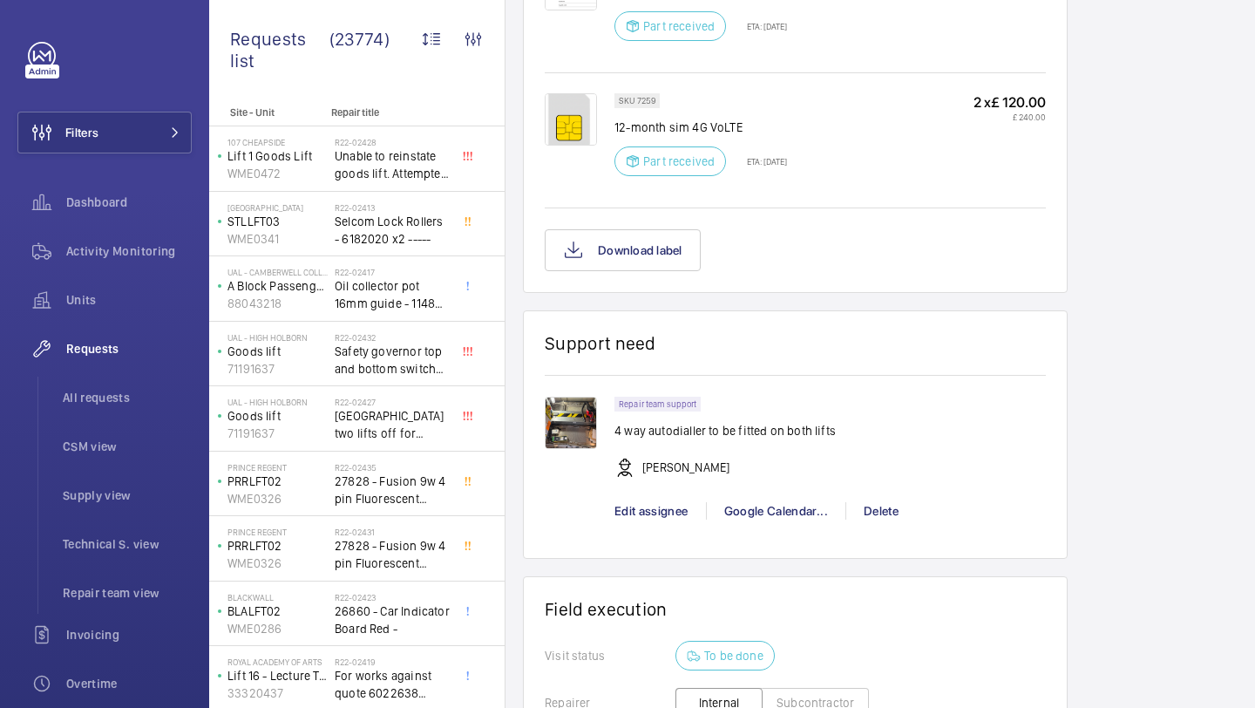
scroll to position [965, 0]
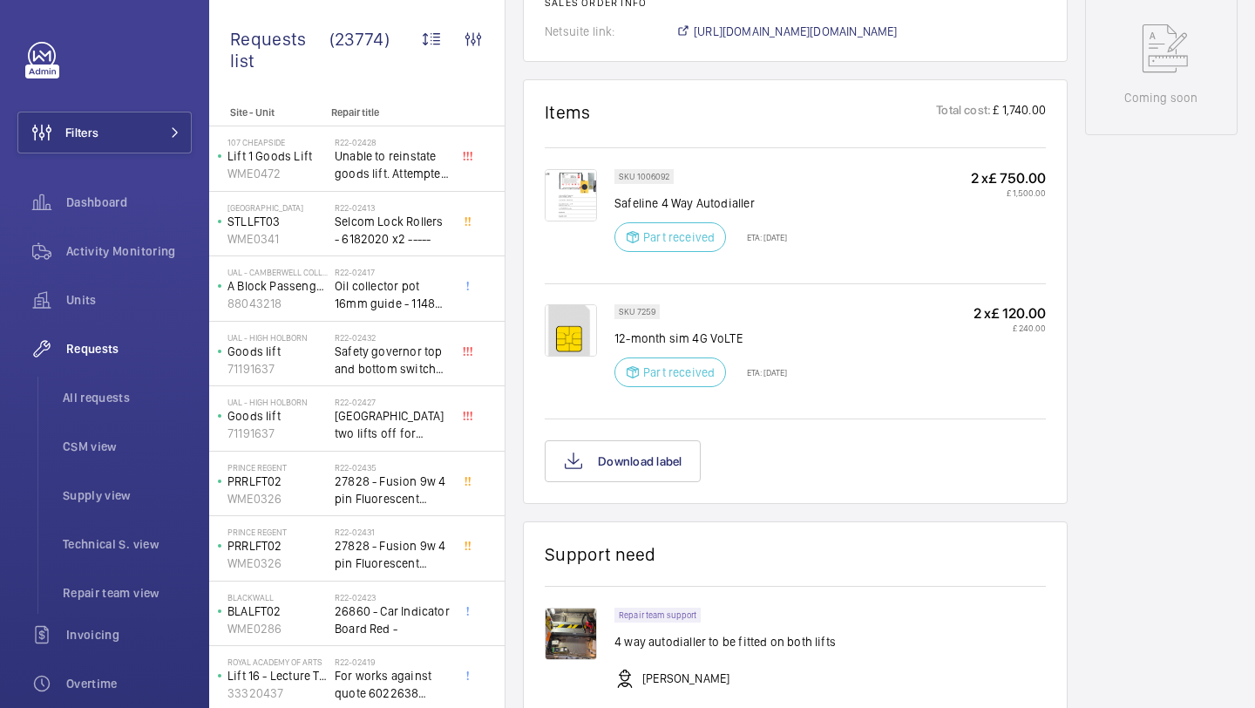
click at [781, 371] on p "ETA: [DATE]" at bounding box center [762, 372] width 51 height 10
click at [782, 371] on p "ETA: [DATE]" at bounding box center [762, 372] width 51 height 10
click at [833, 371] on div "SKU 7259 12-month sim 4G VoLTE Part received ETA: [DATE] 2 x £ 120.00 £ 240.00" at bounding box center [831, 350] width 432 height 93
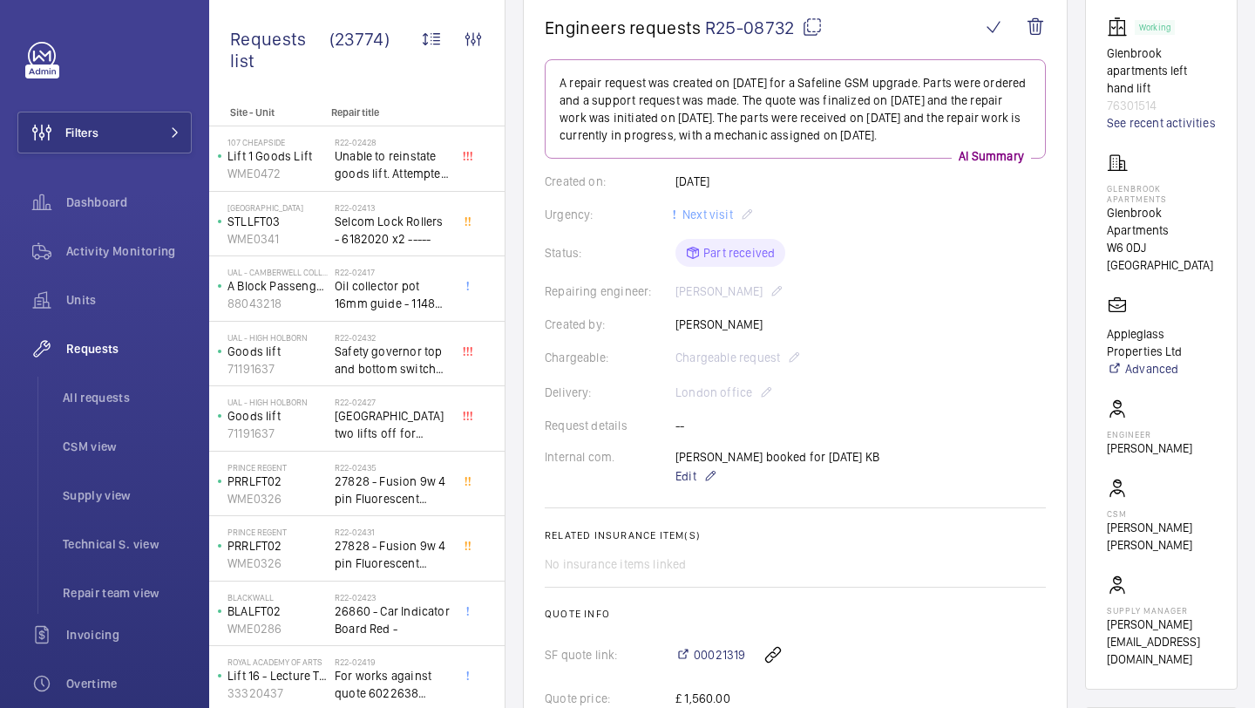
scroll to position [209, 0]
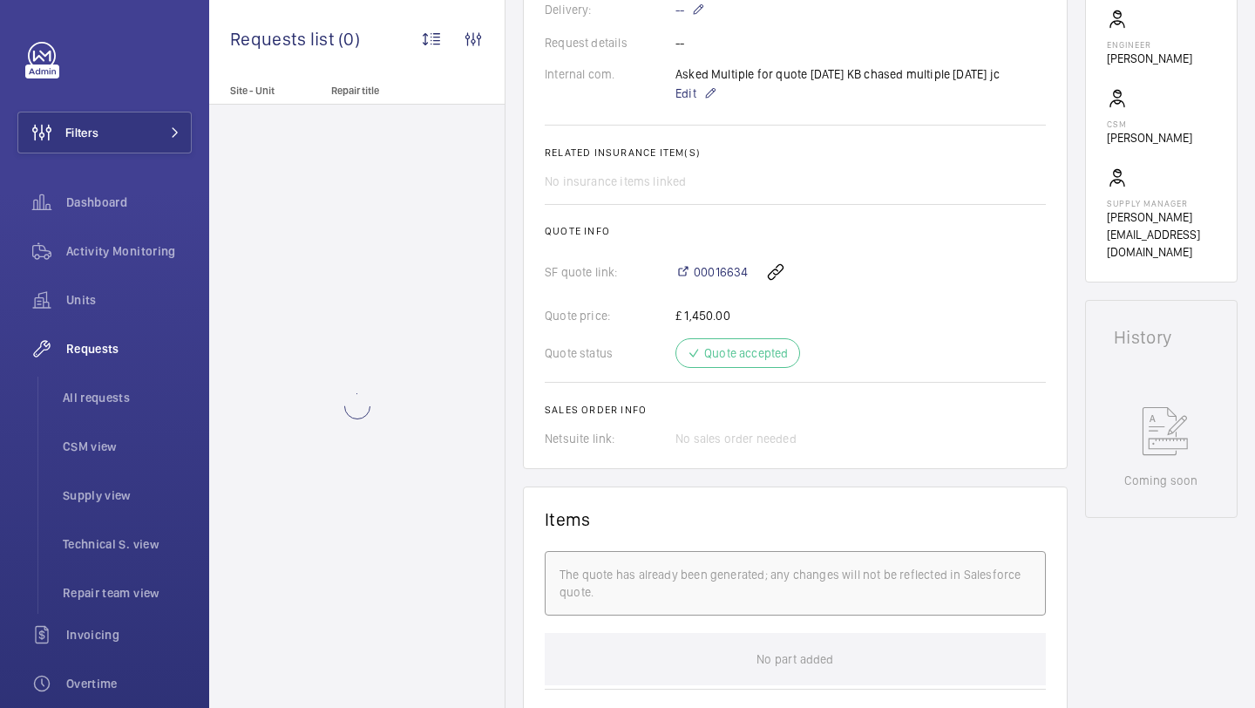
scroll to position [561, 0]
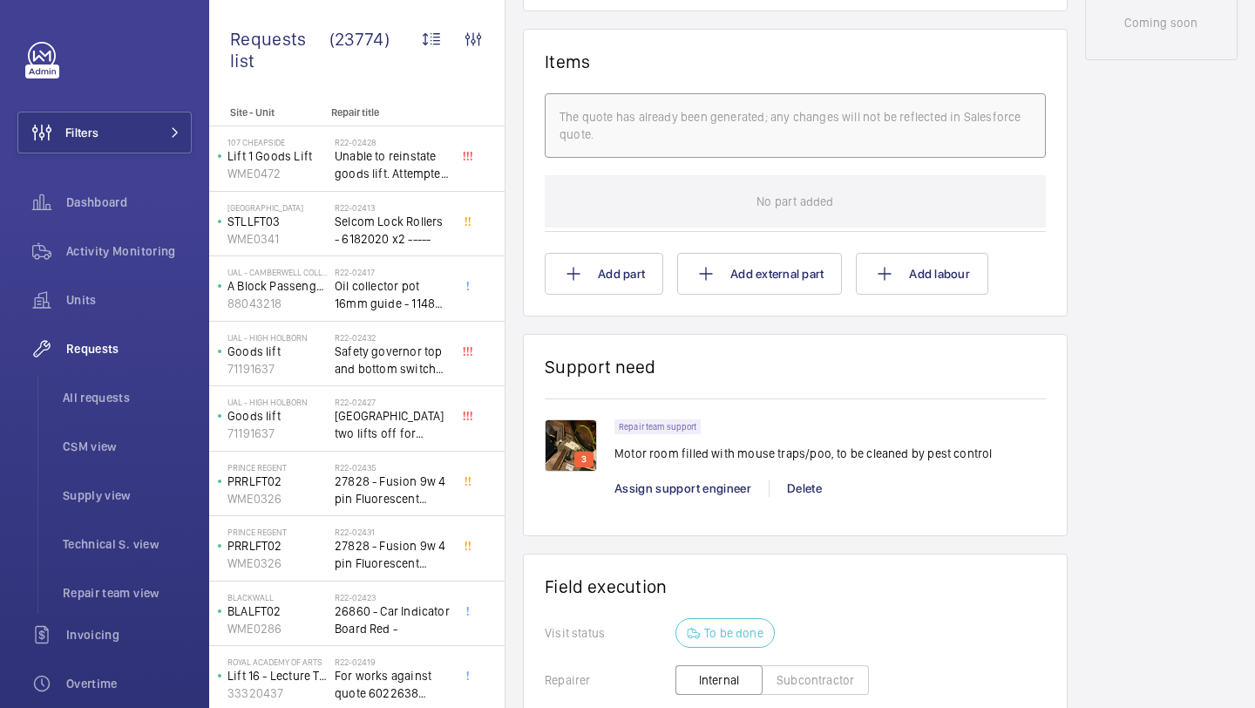
scroll to position [1042, 0]
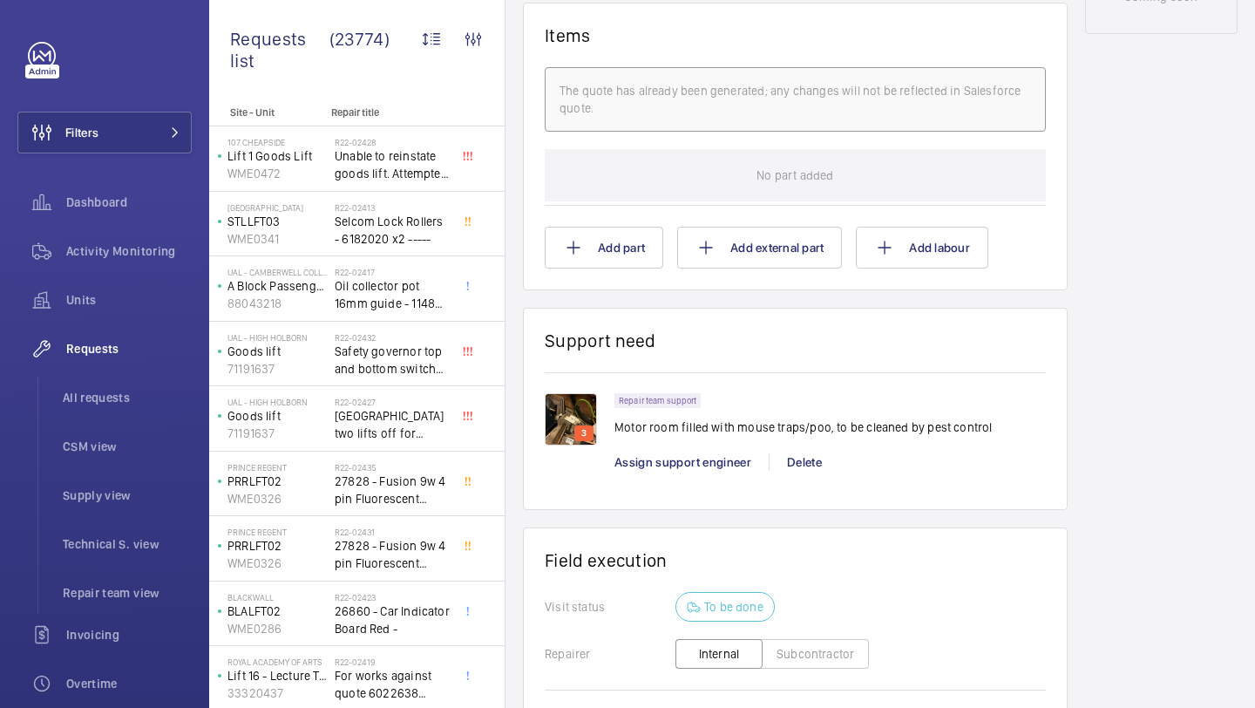
click at [569, 410] on img at bounding box center [571, 419] width 52 height 52
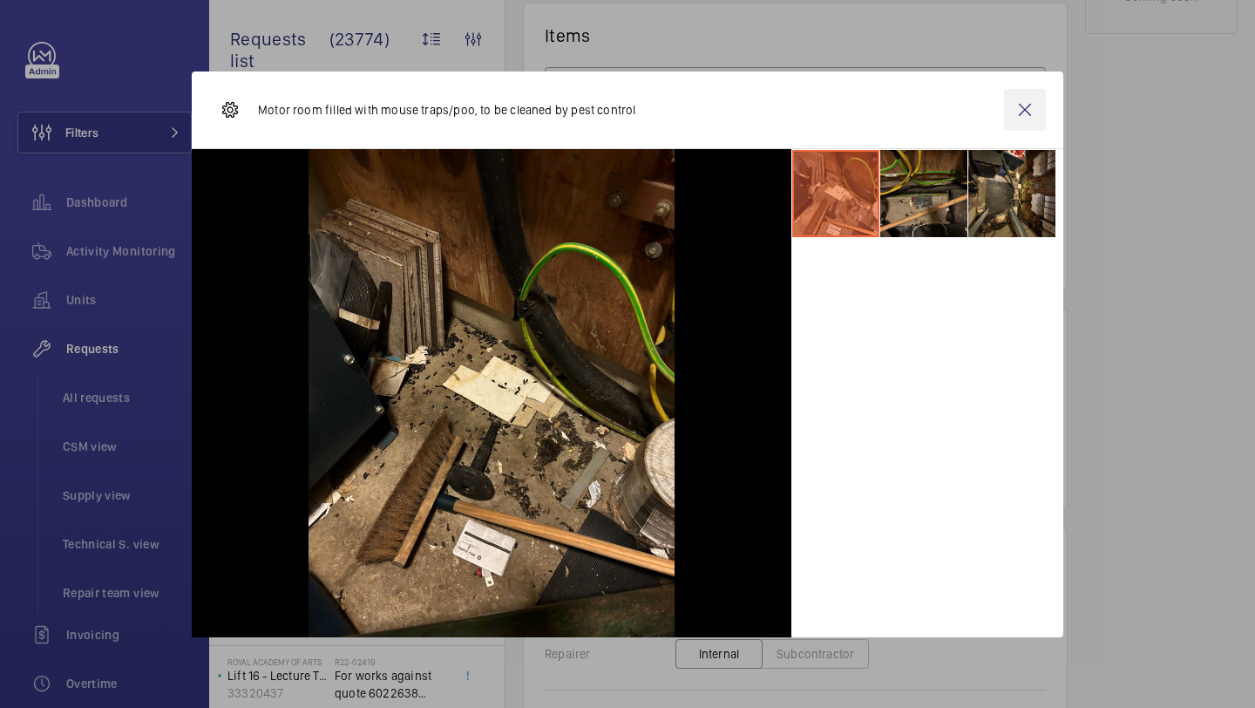
click at [1014, 93] on wm-front-icon-button at bounding box center [1025, 110] width 42 height 42
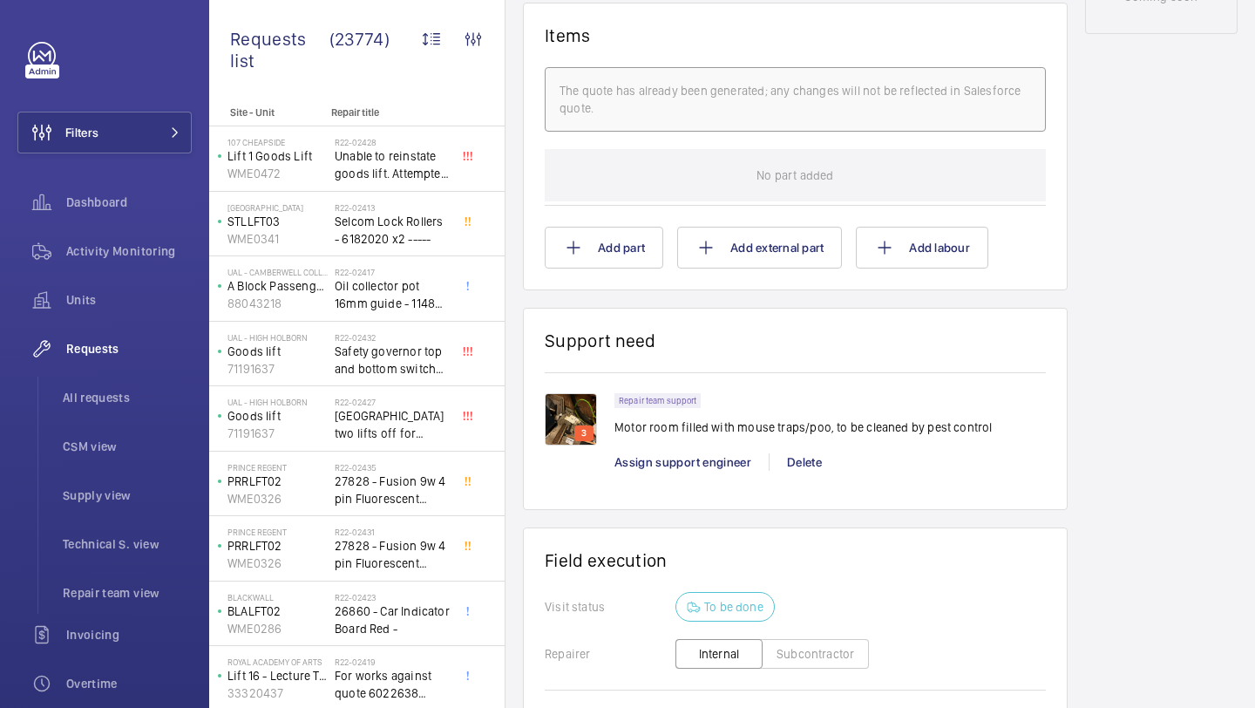
scroll to position [1326, 0]
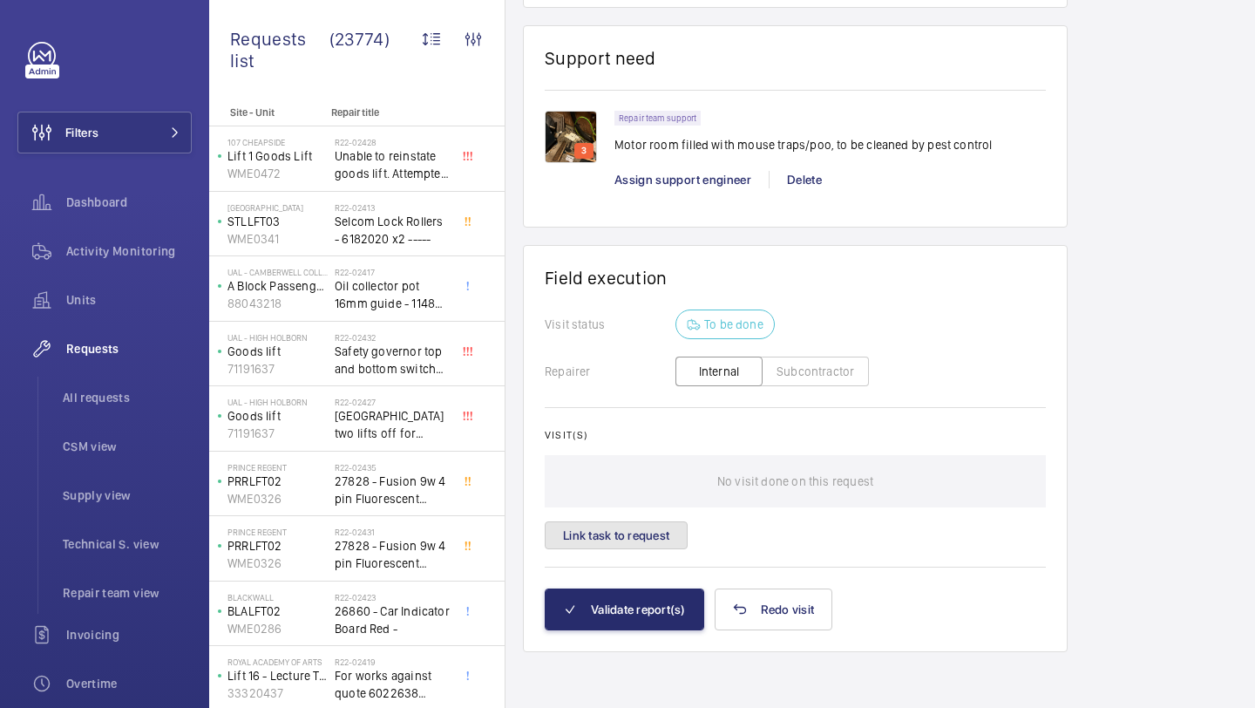
click at [654, 534] on button "Link task to request" at bounding box center [616, 535] width 143 height 28
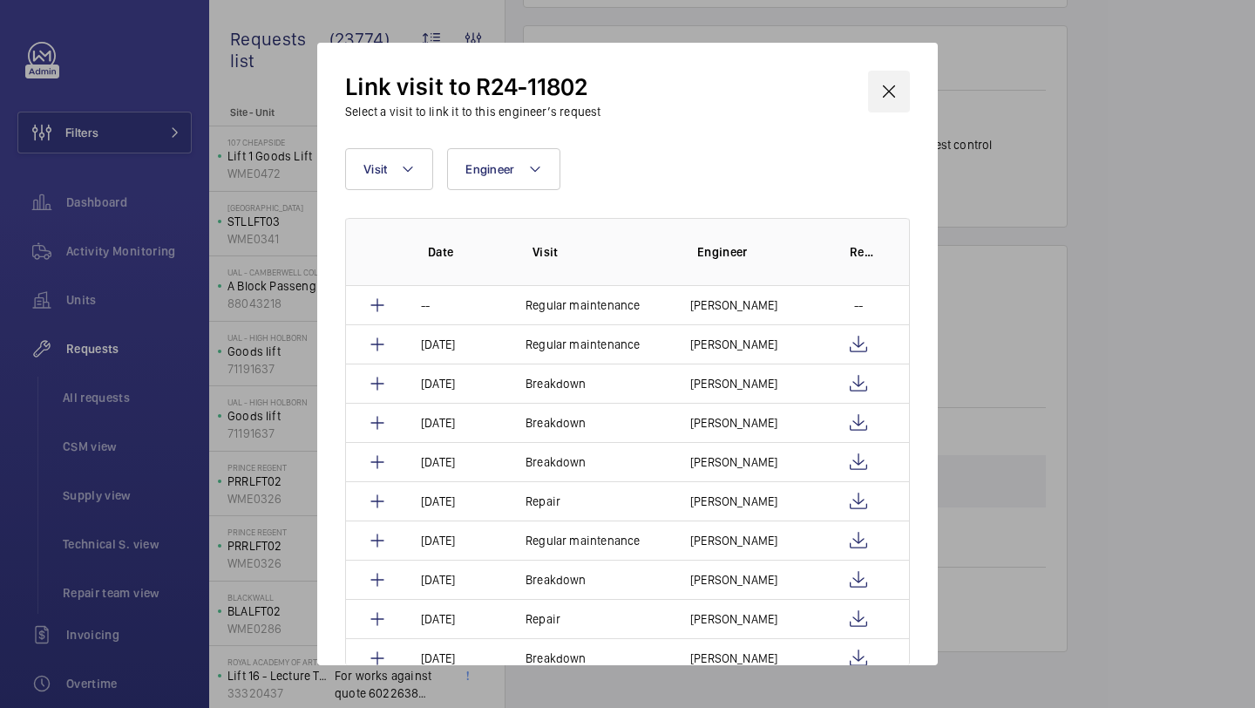
click at [884, 96] on wm-front-icon-button at bounding box center [889, 92] width 42 height 42
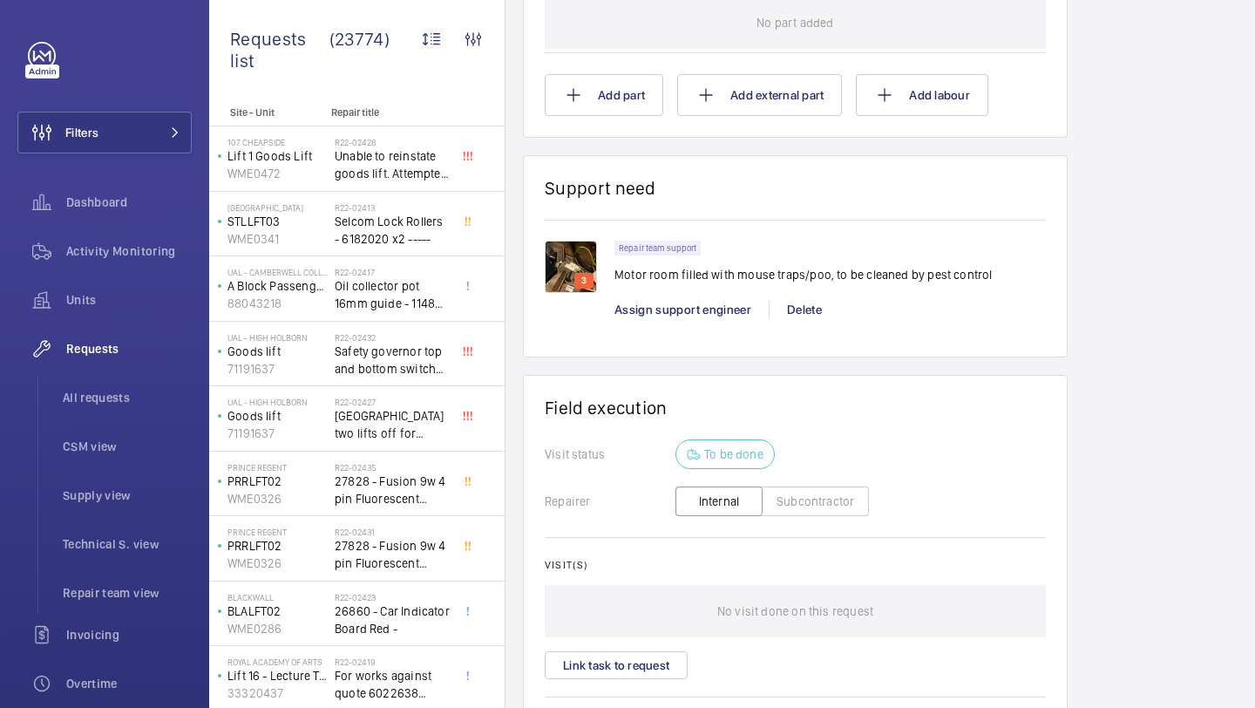
scroll to position [1213, 0]
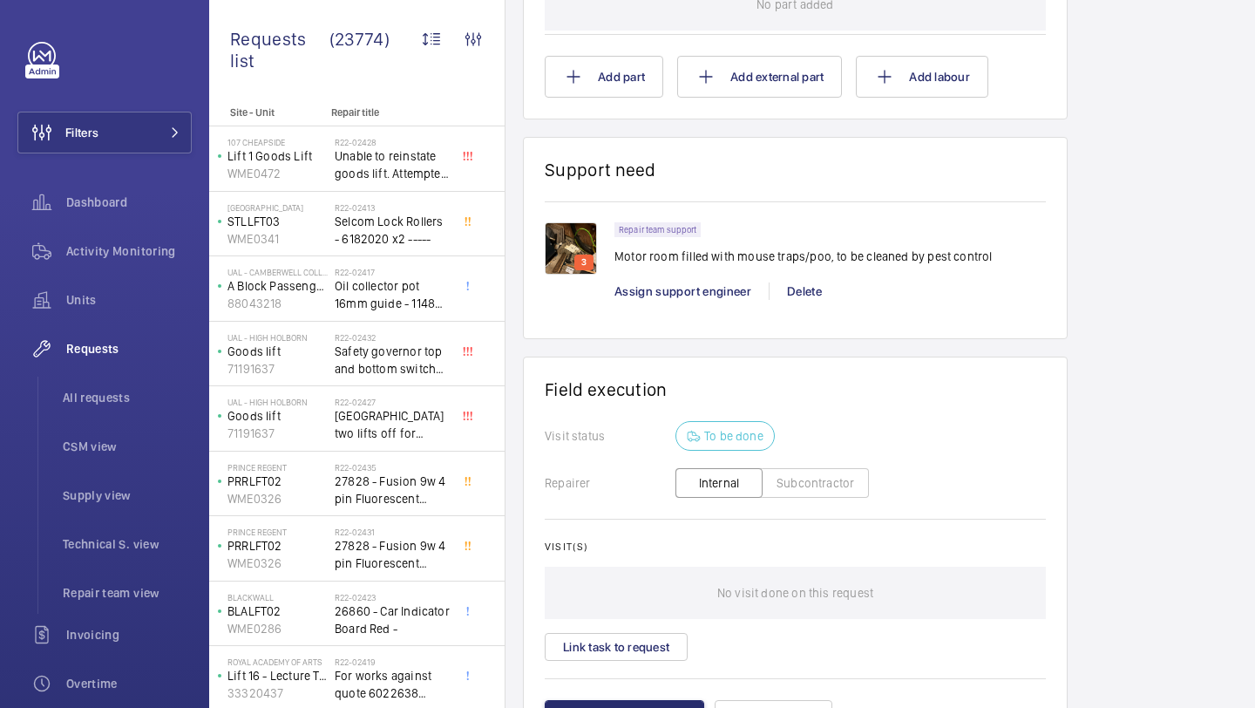
click at [562, 241] on img at bounding box center [571, 248] width 52 height 52
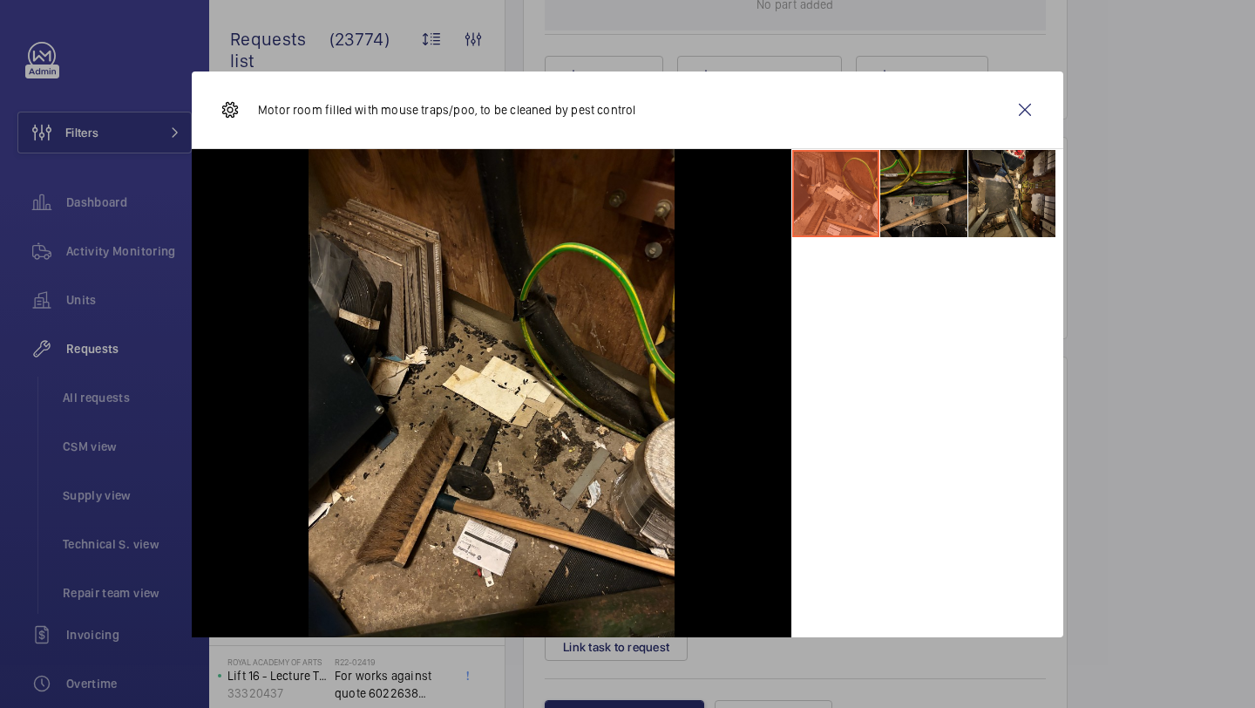
click at [893, 176] on li at bounding box center [924, 193] width 87 height 87
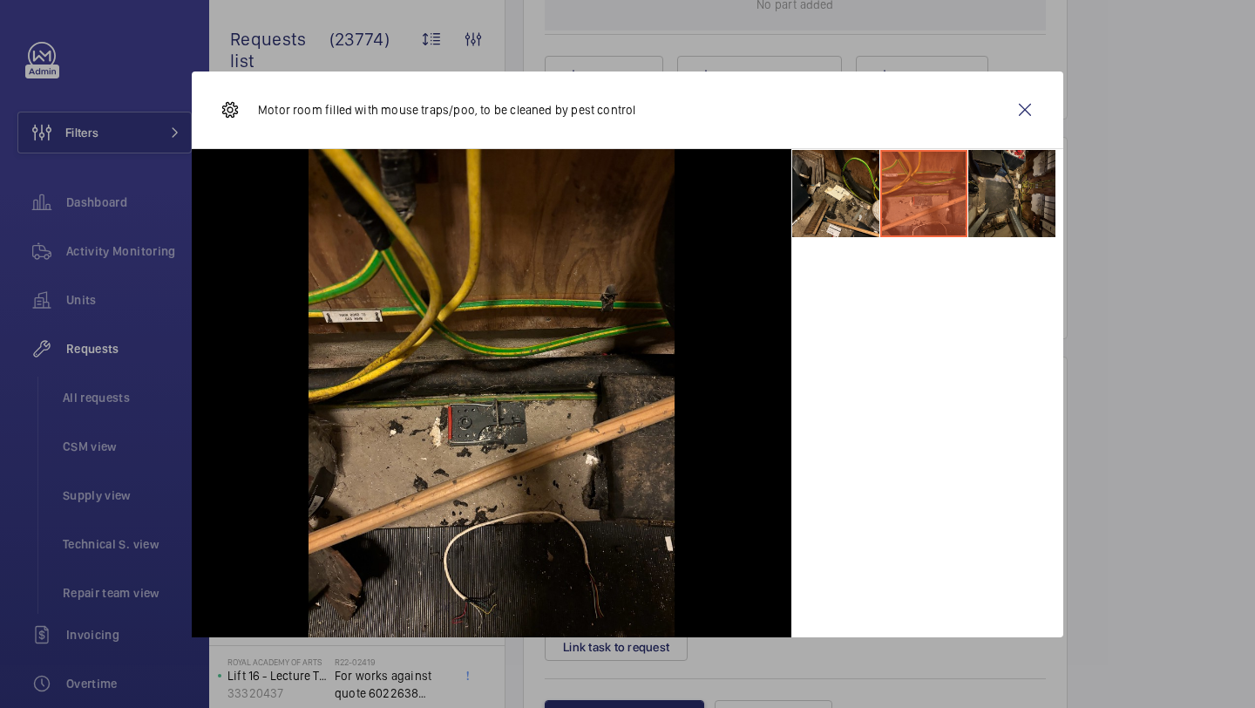
click at [981, 188] on li at bounding box center [1012, 193] width 87 height 87
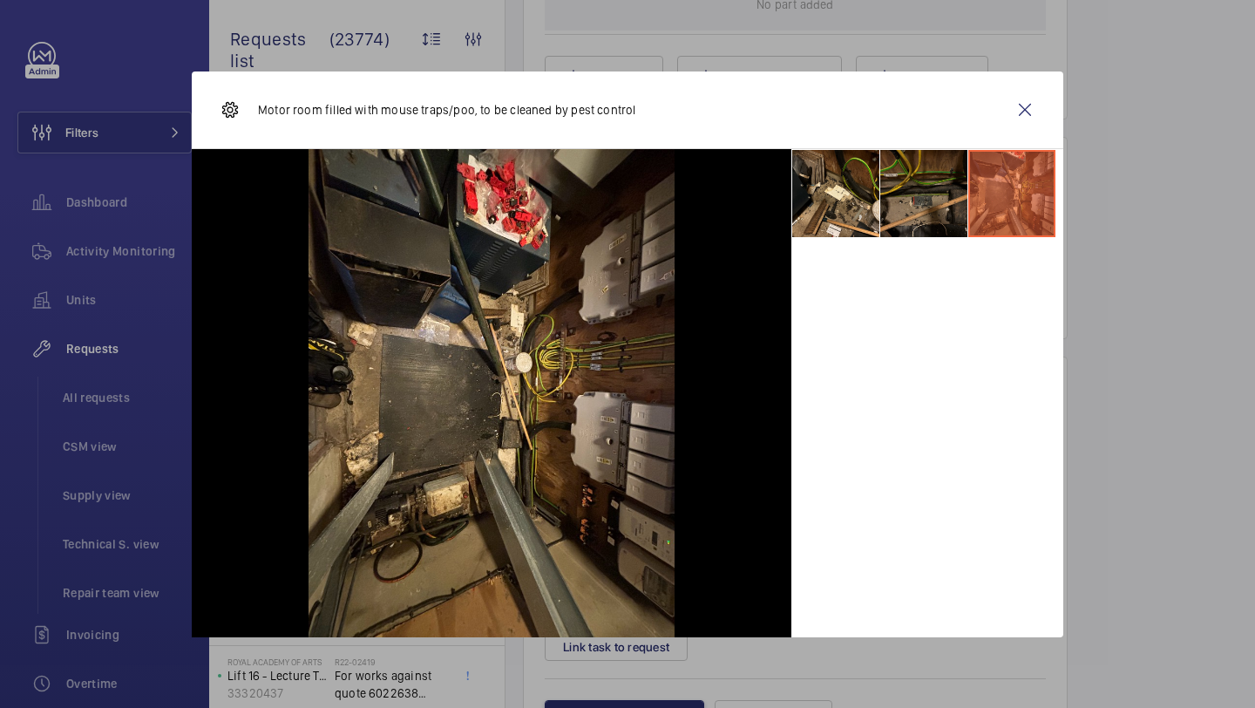
click at [899, 205] on li at bounding box center [924, 193] width 87 height 87
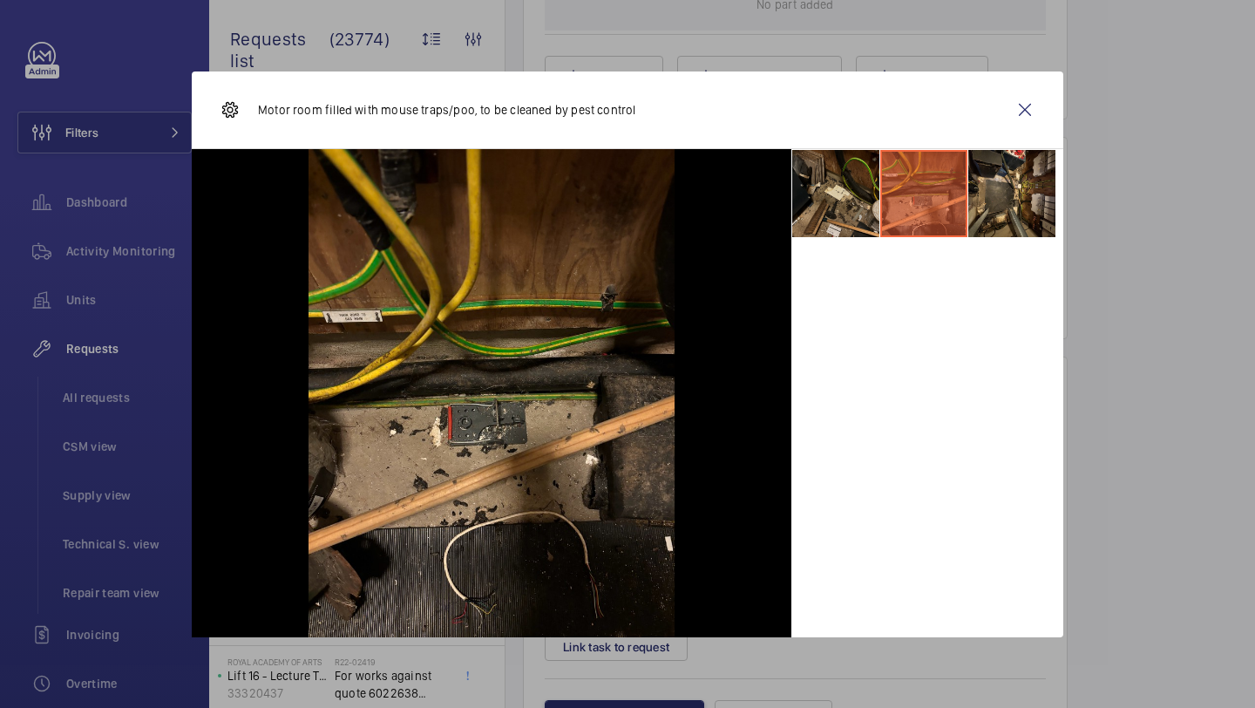
click at [836, 214] on li at bounding box center [835, 193] width 87 height 87
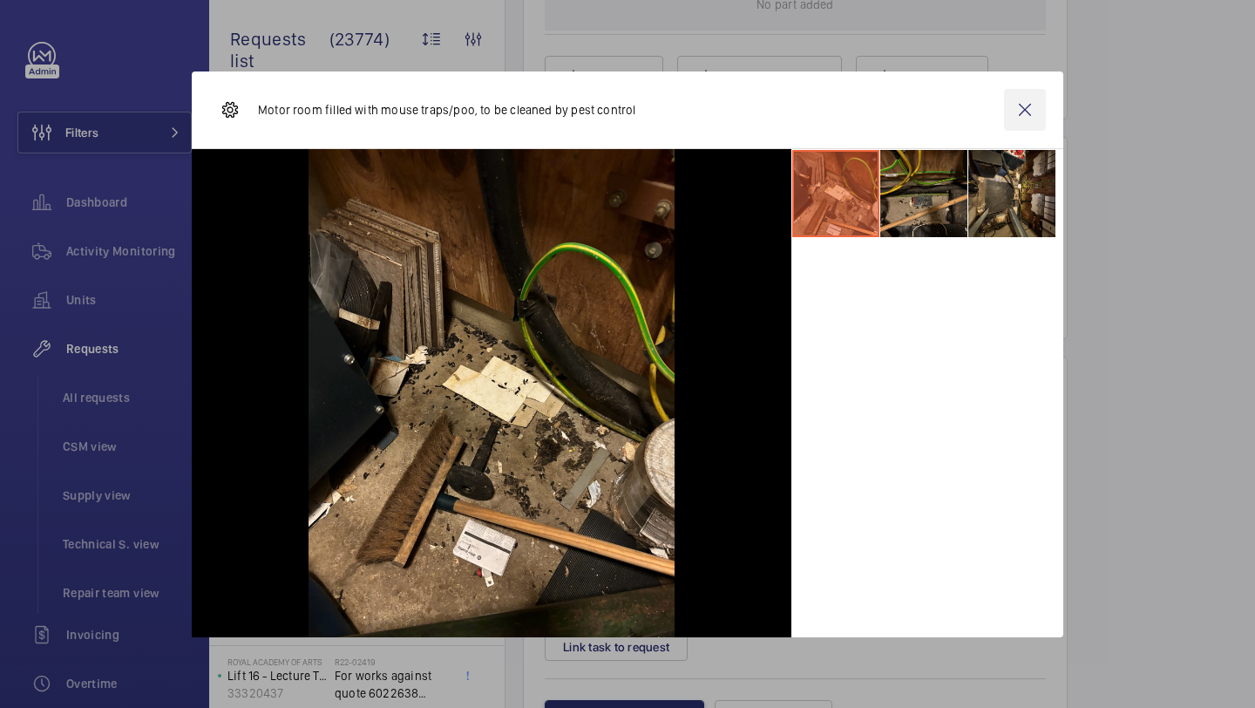
click at [1024, 100] on wm-front-icon-button at bounding box center [1025, 110] width 42 height 42
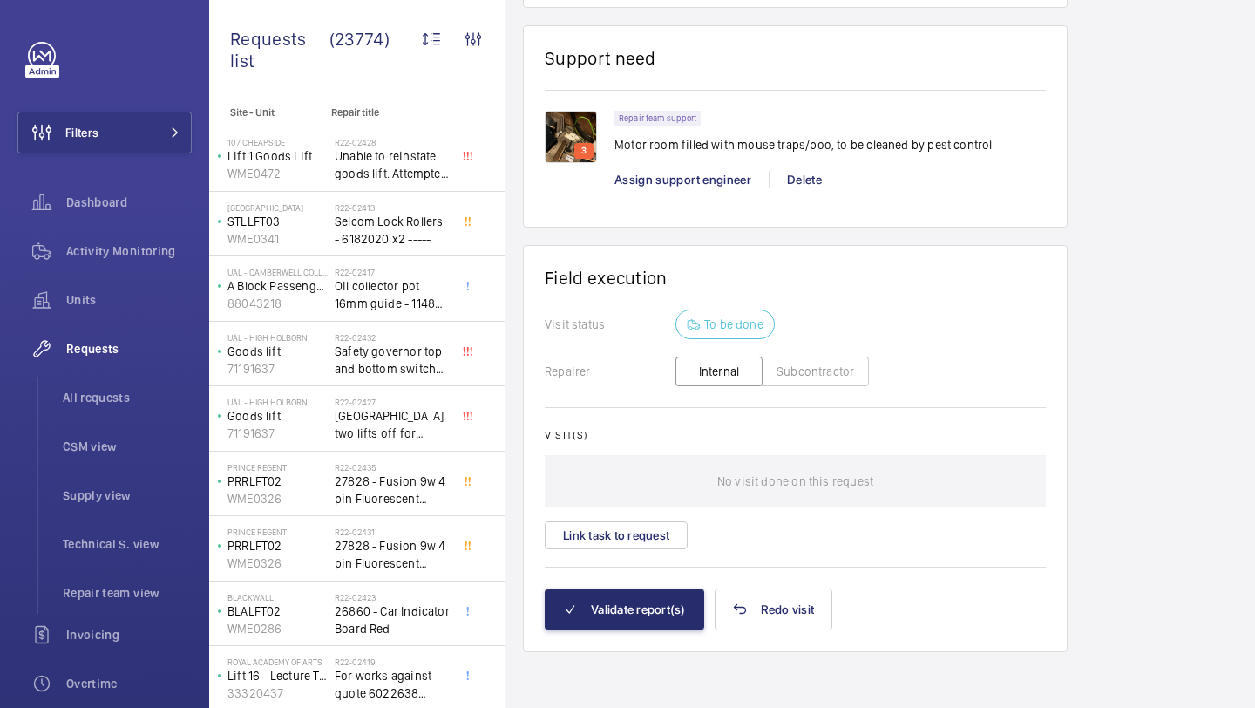
scroll to position [1326, 0]
click at [611, 534] on button "Link task to request" at bounding box center [616, 535] width 143 height 28
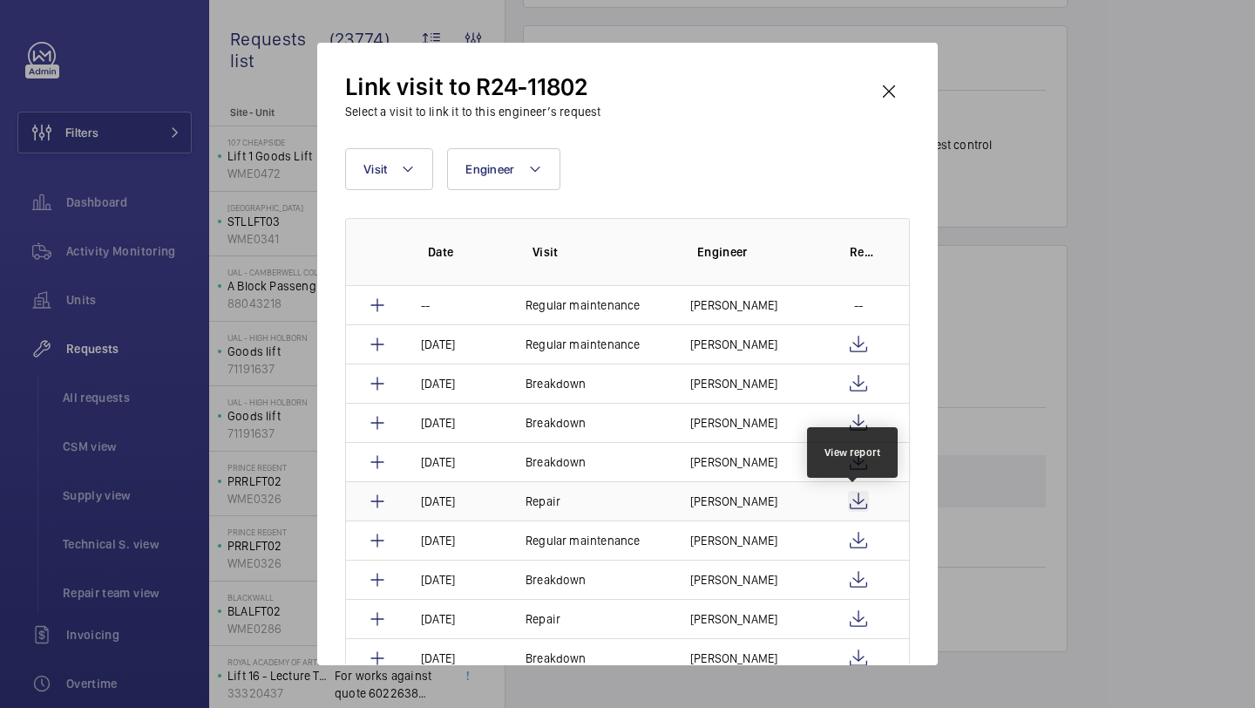
click at [851, 500] on wm-front-icon-button at bounding box center [858, 501] width 21 height 21
click at [883, 78] on wm-front-icon-button at bounding box center [889, 92] width 42 height 42
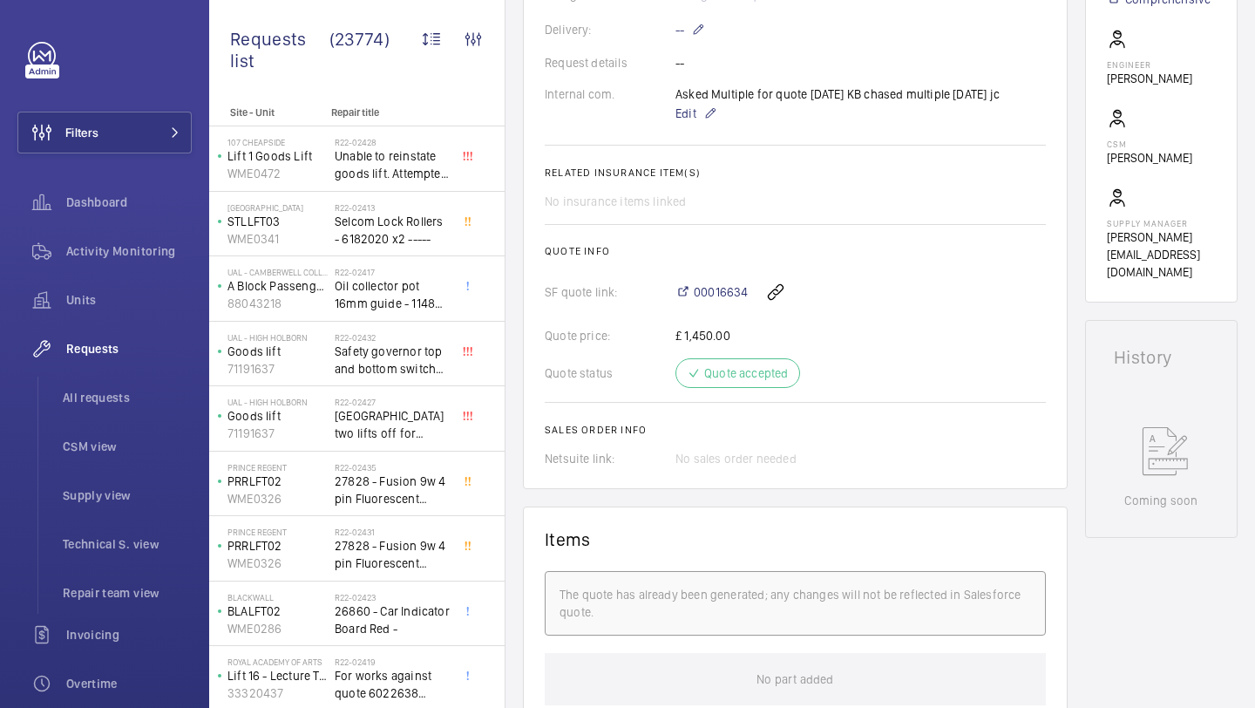
scroll to position [350, 0]
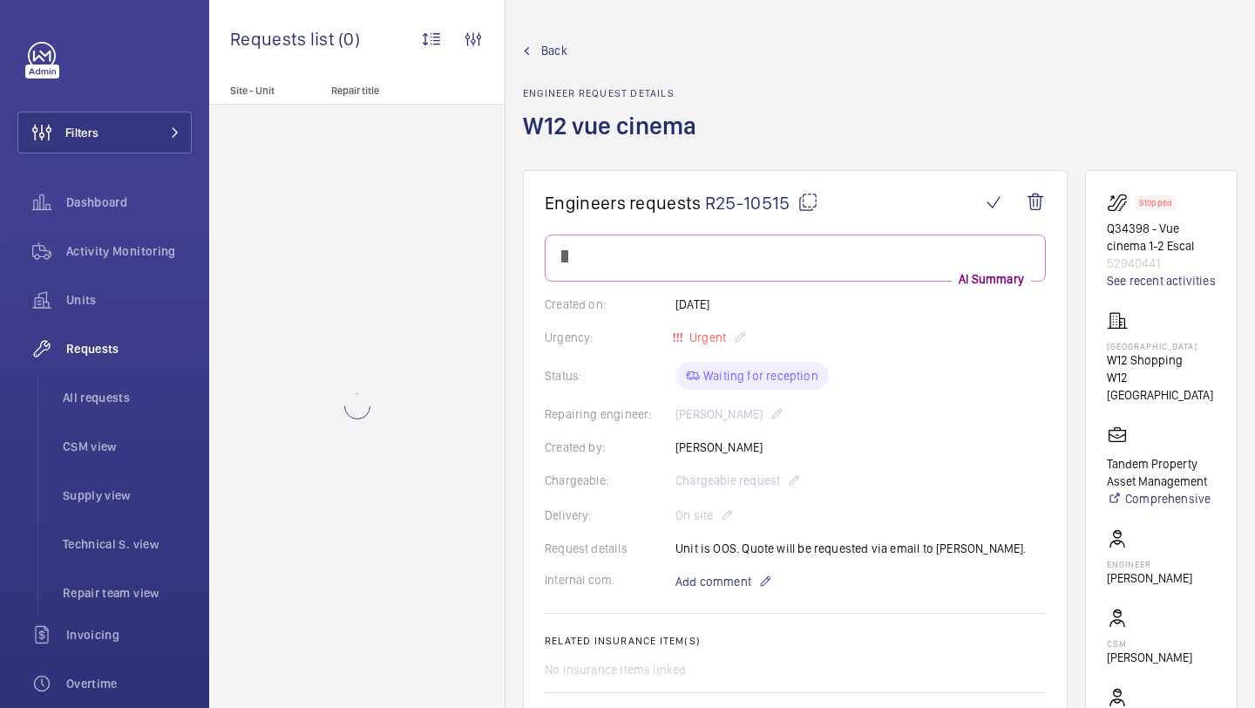
scroll to position [152, 0]
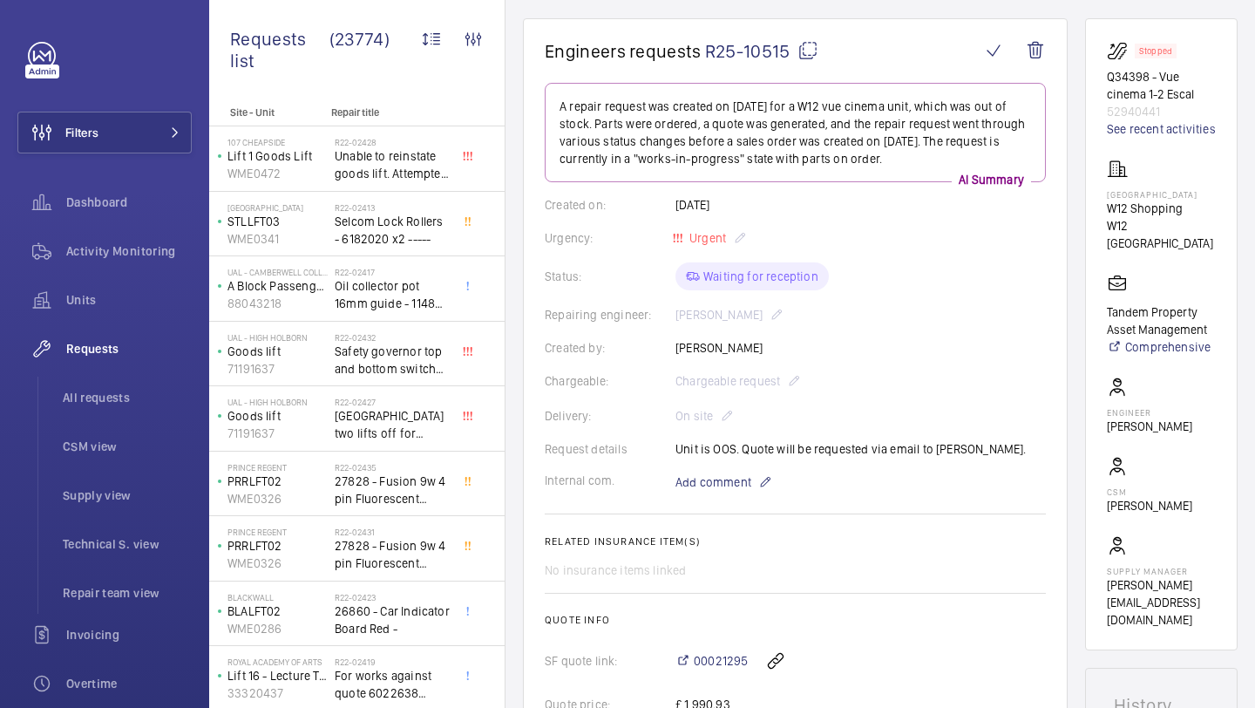
scroll to position [519, 0]
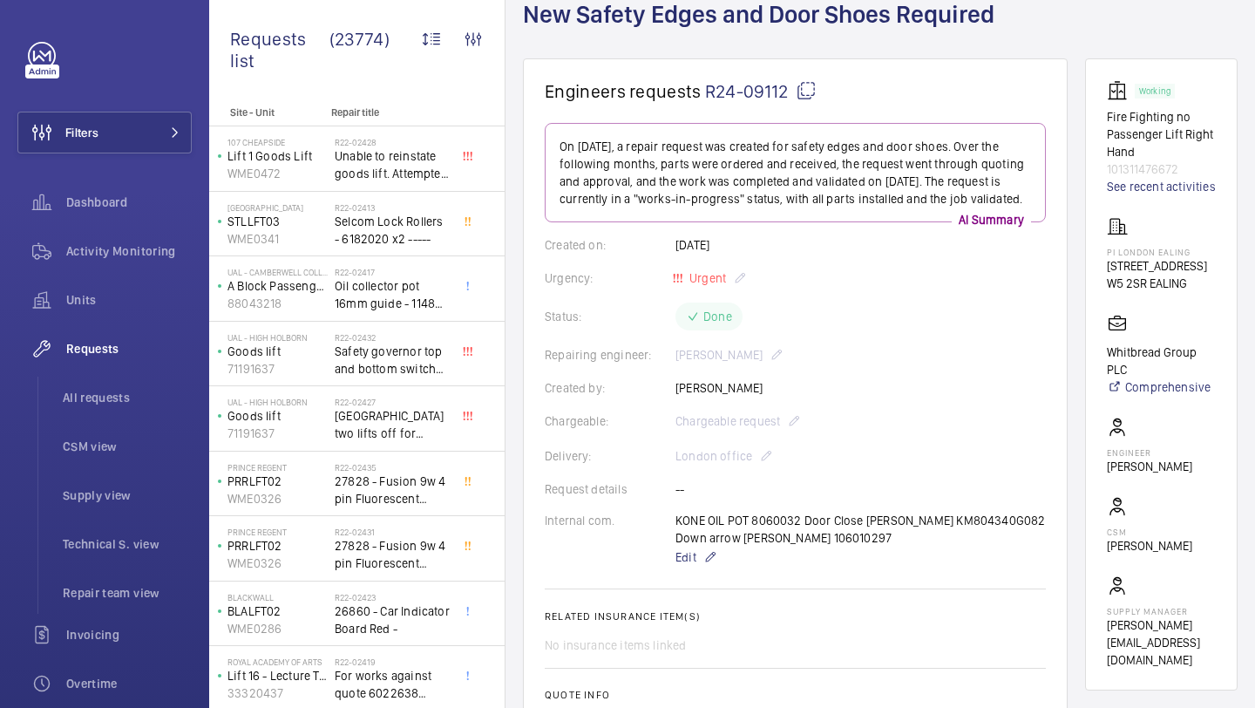
scroll to position [117, 0]
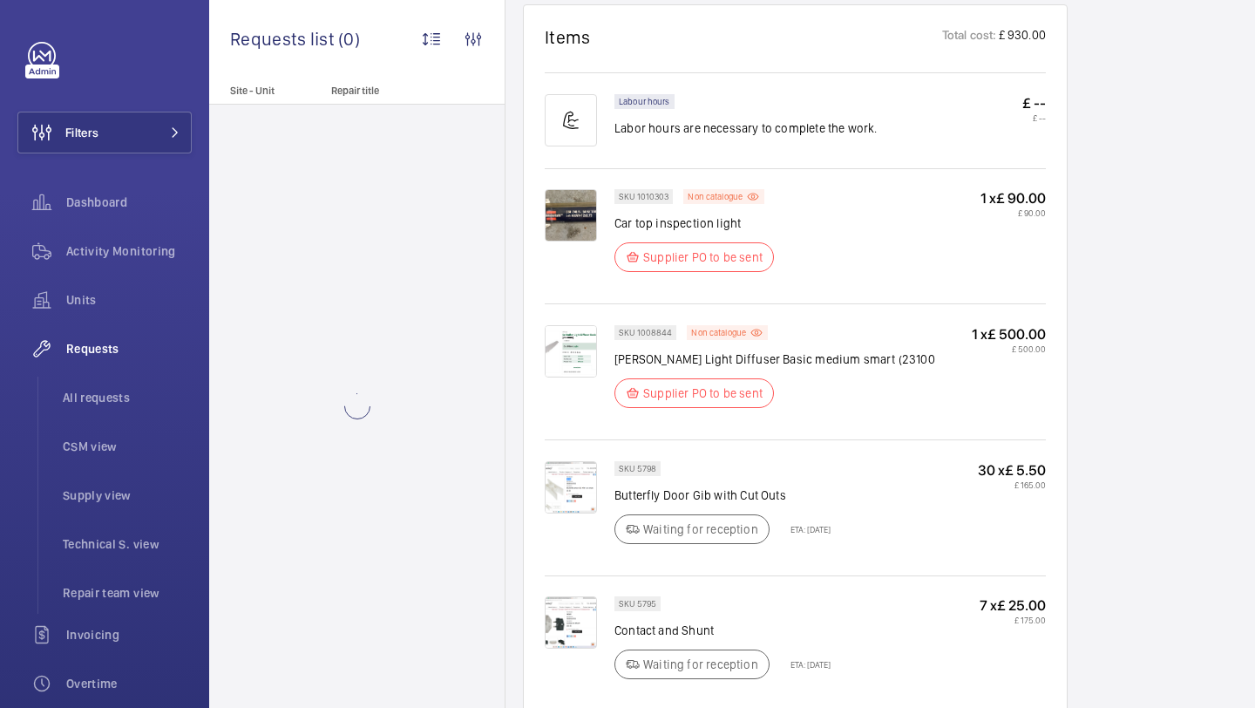
scroll to position [1077, 0]
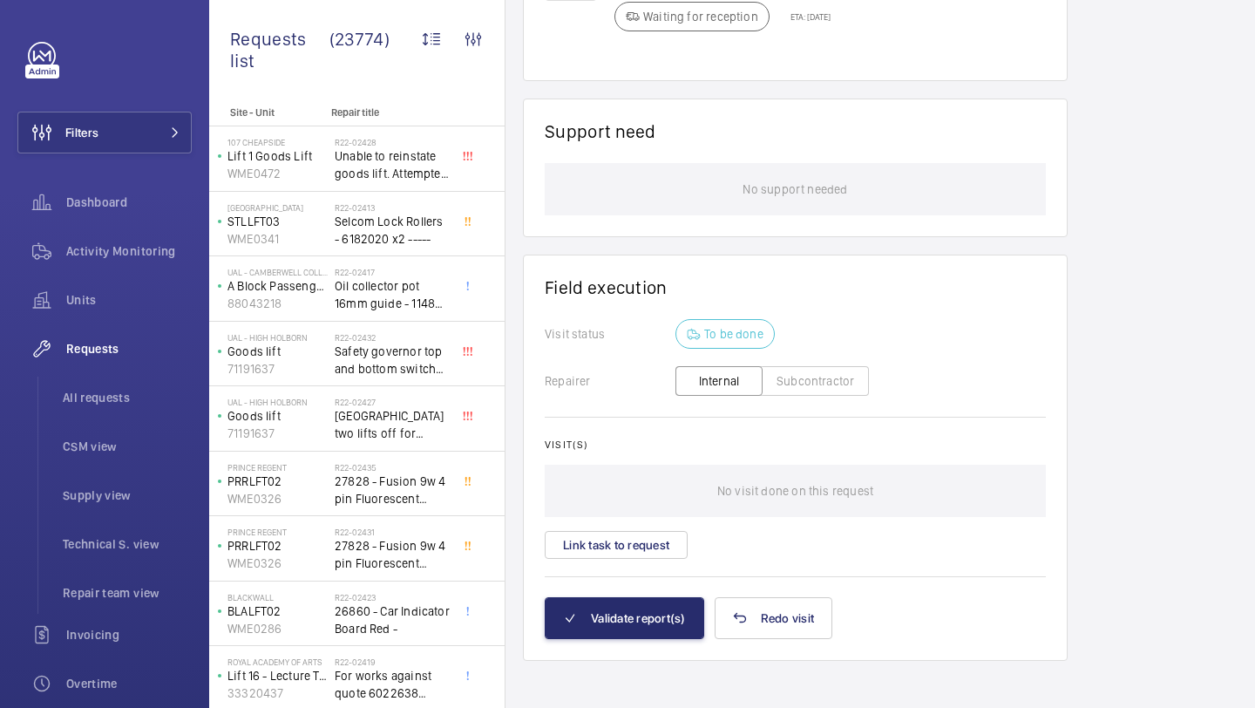
scroll to position [1411, 0]
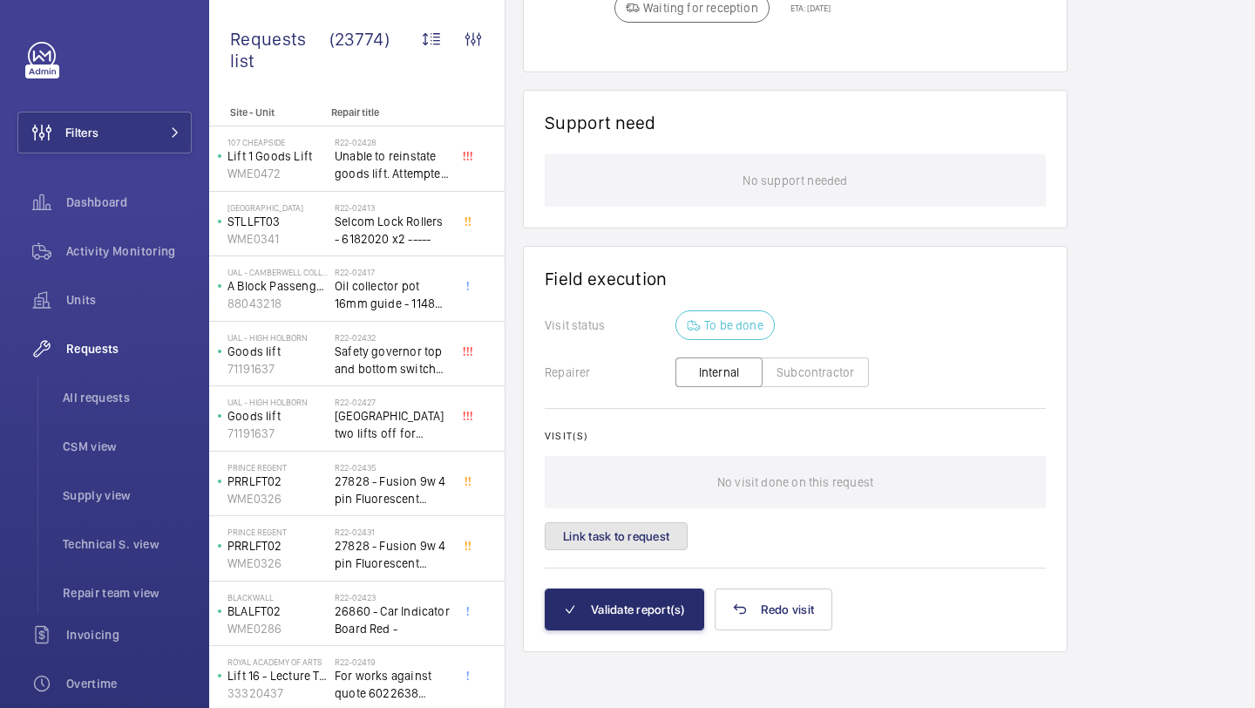
click at [607, 538] on button "Link task to request" at bounding box center [616, 536] width 143 height 28
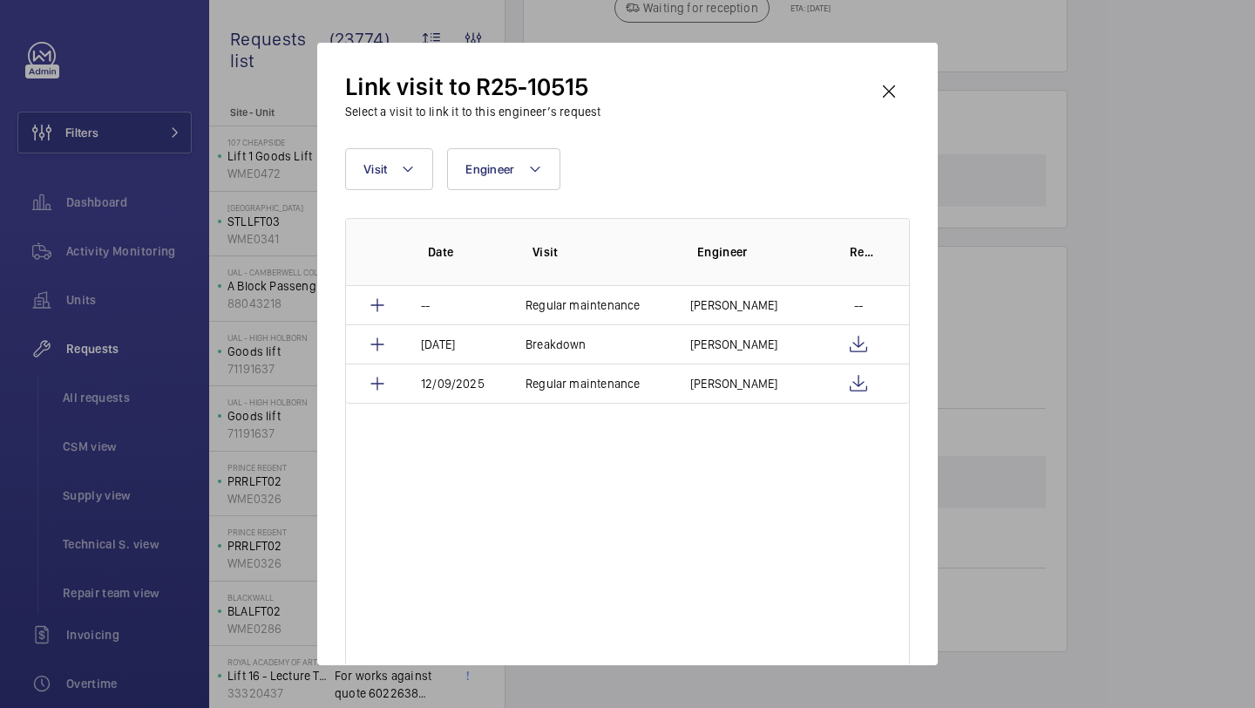
click at [862, 105] on div "Link visit to R25-10515 Select a visit to link it to this engineer’s request" at bounding box center [627, 96] width 565 height 50
click at [869, 101] on wm-front-icon-button at bounding box center [889, 92] width 42 height 42
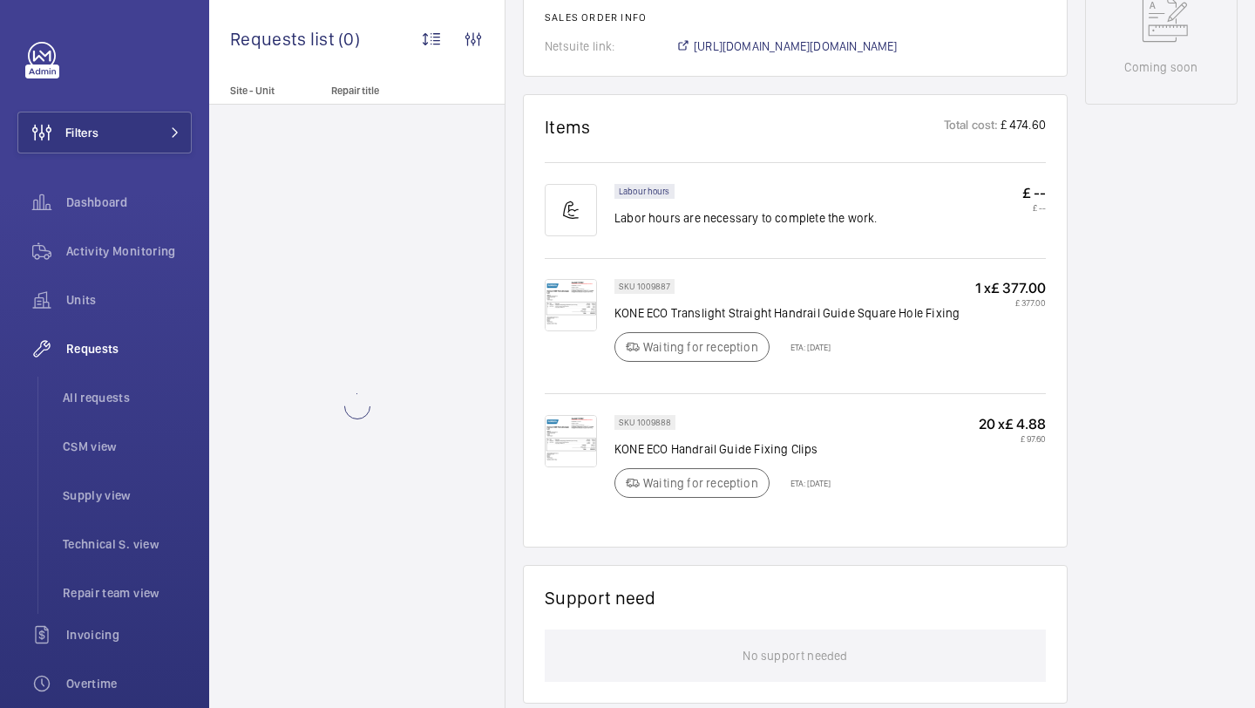
scroll to position [1411, 0]
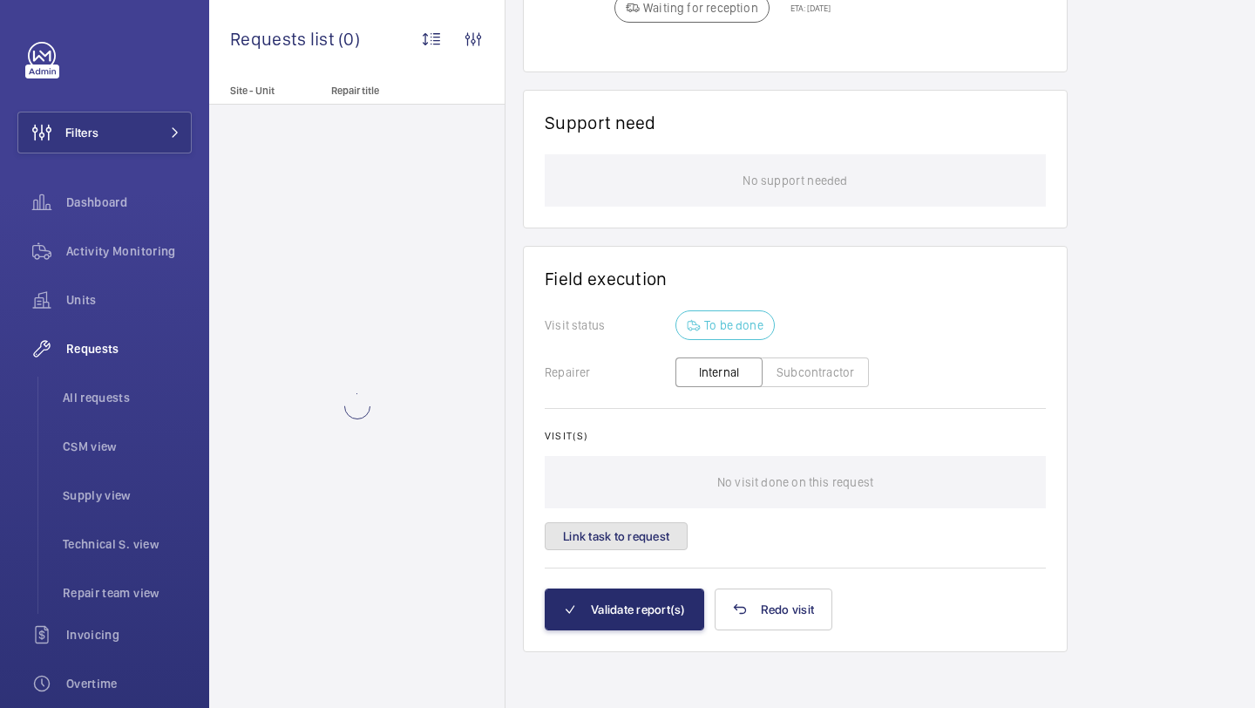
click at [636, 526] on button "Link task to request" at bounding box center [616, 536] width 143 height 28
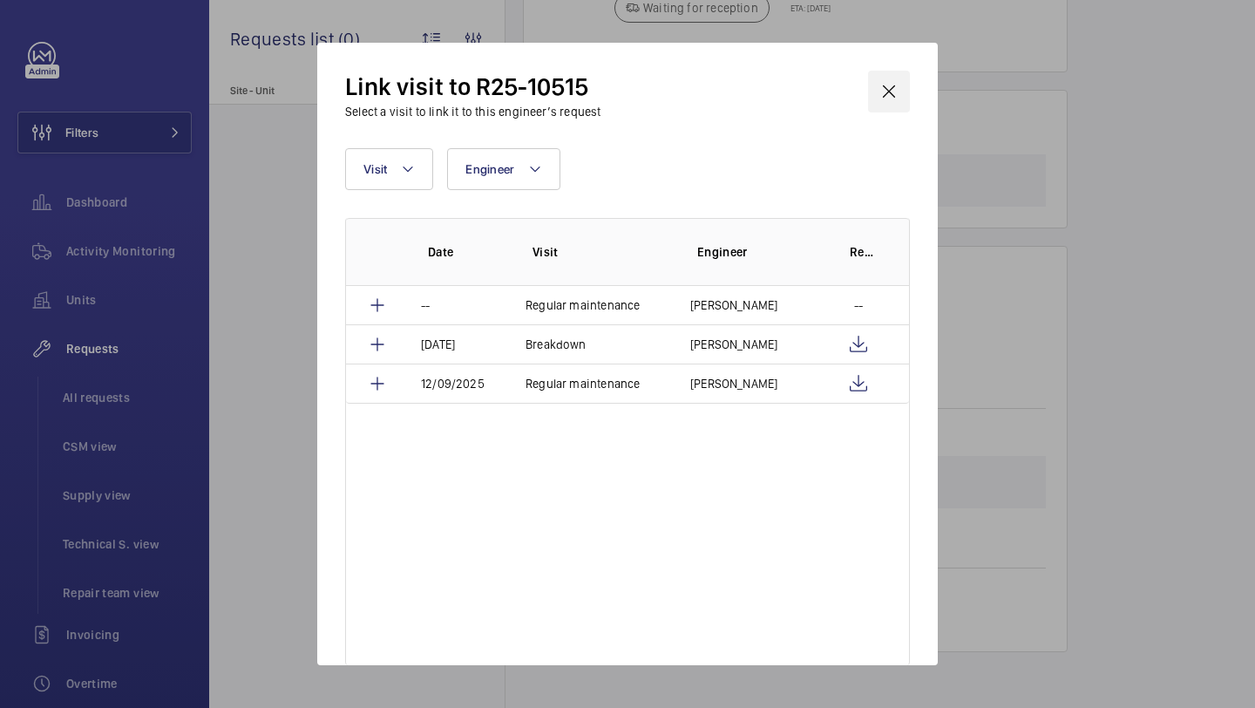
click at [881, 106] on wm-front-icon-button at bounding box center [889, 92] width 42 height 42
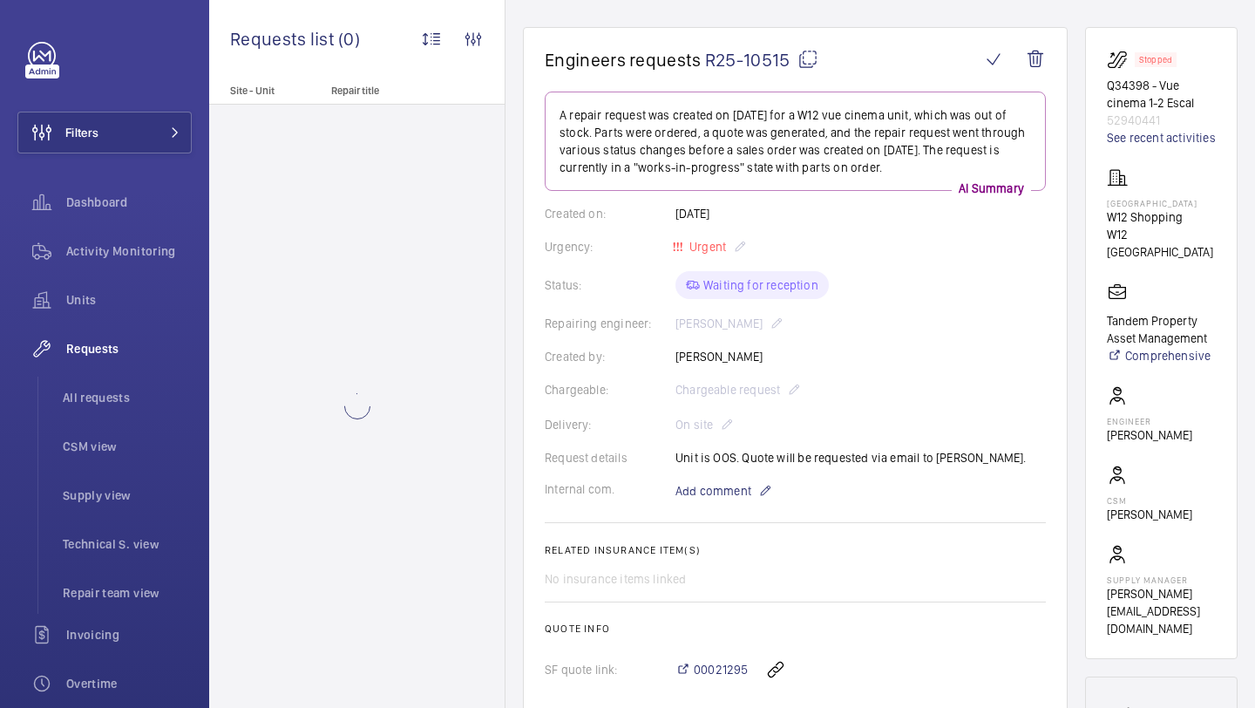
scroll to position [0, 0]
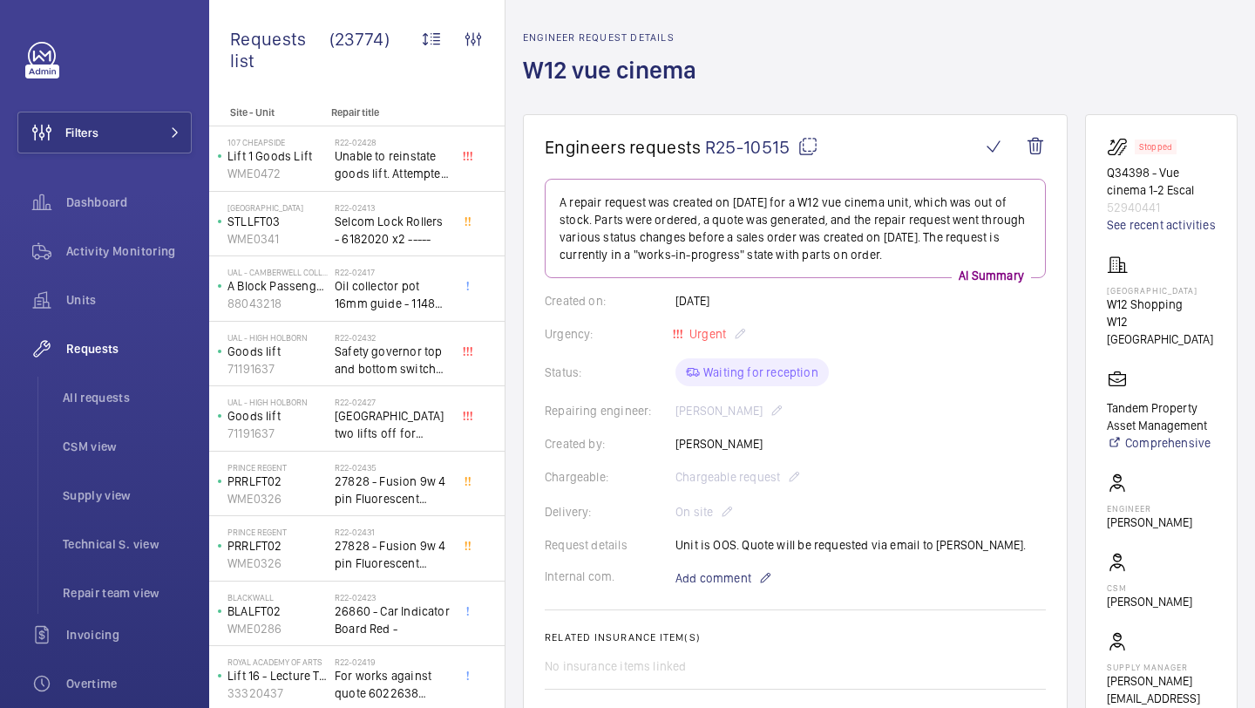
scroll to position [68, 0]
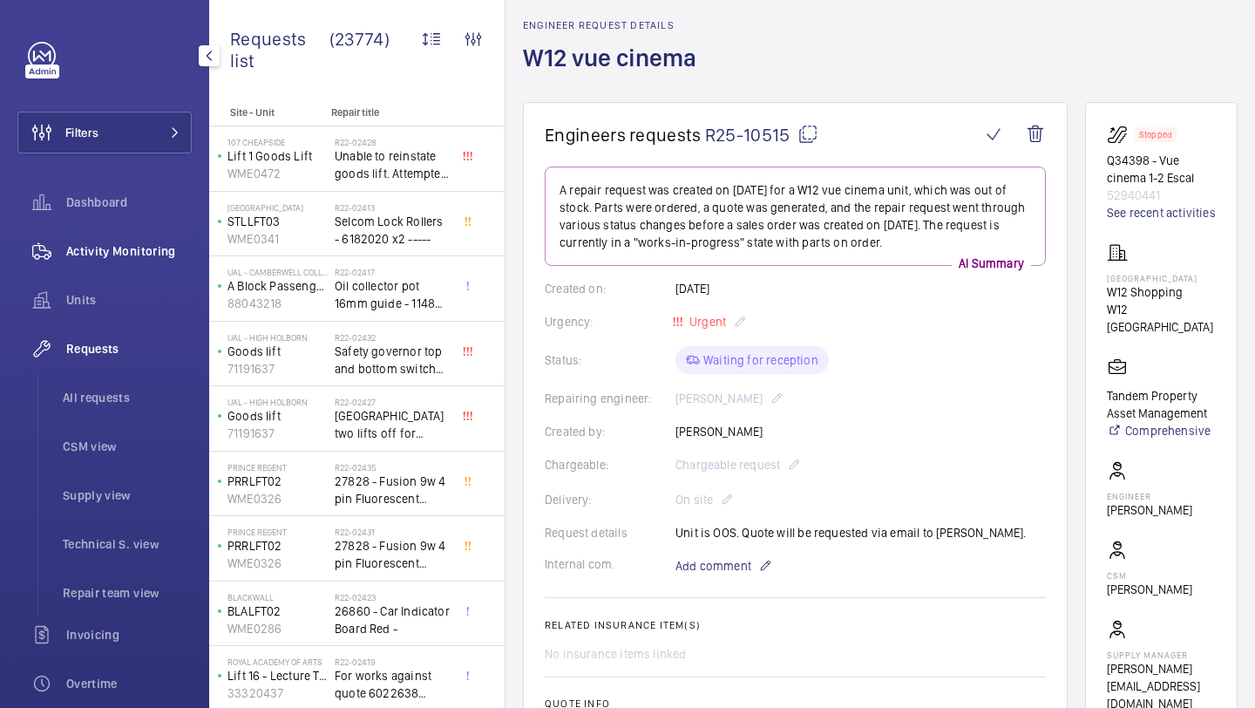
click at [164, 255] on span "Activity Monitoring" at bounding box center [129, 250] width 126 height 17
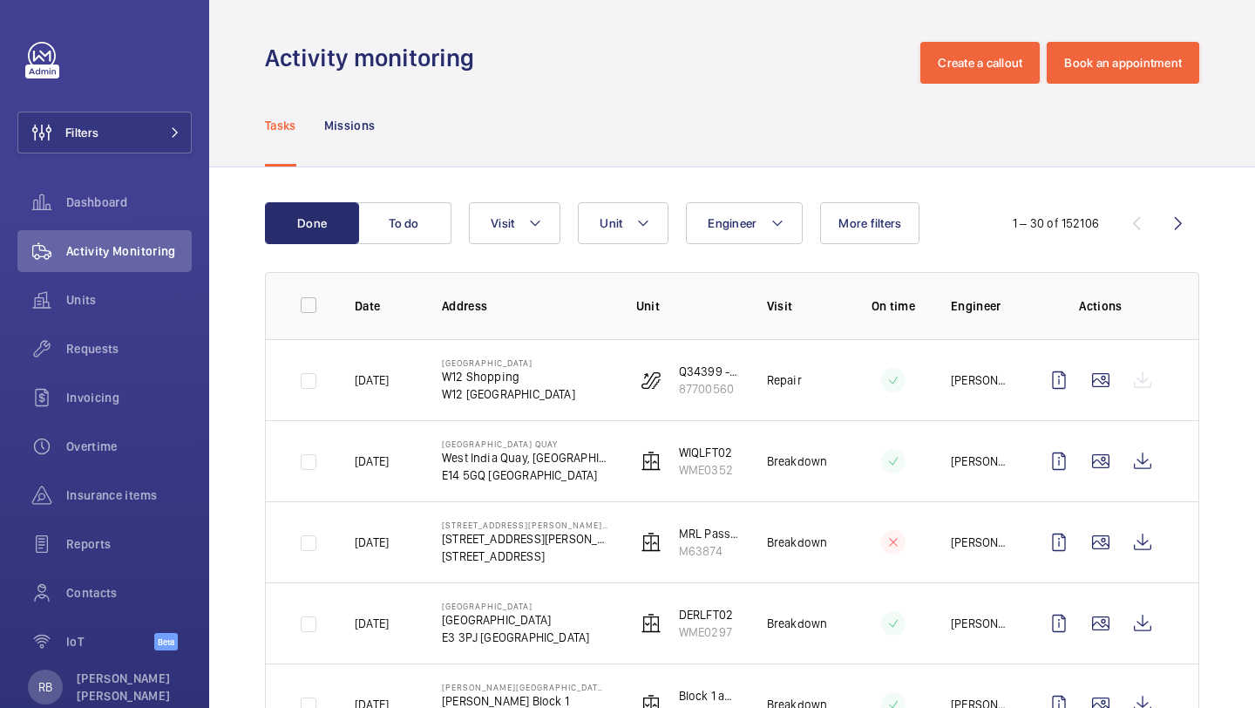
click at [1153, 371] on div at bounding box center [1101, 380] width 126 height 42
click at [1098, 384] on wm-front-icon-button at bounding box center [1101, 380] width 42 height 42
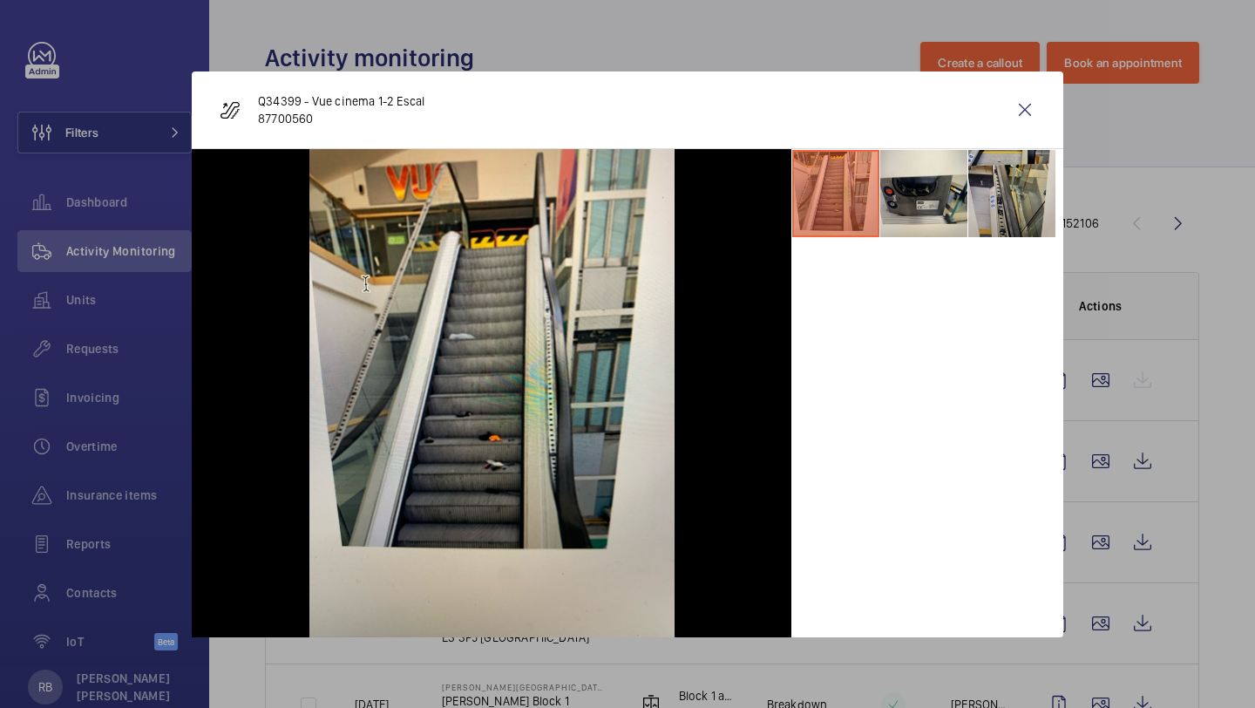
click at [998, 193] on li at bounding box center [1012, 193] width 87 height 87
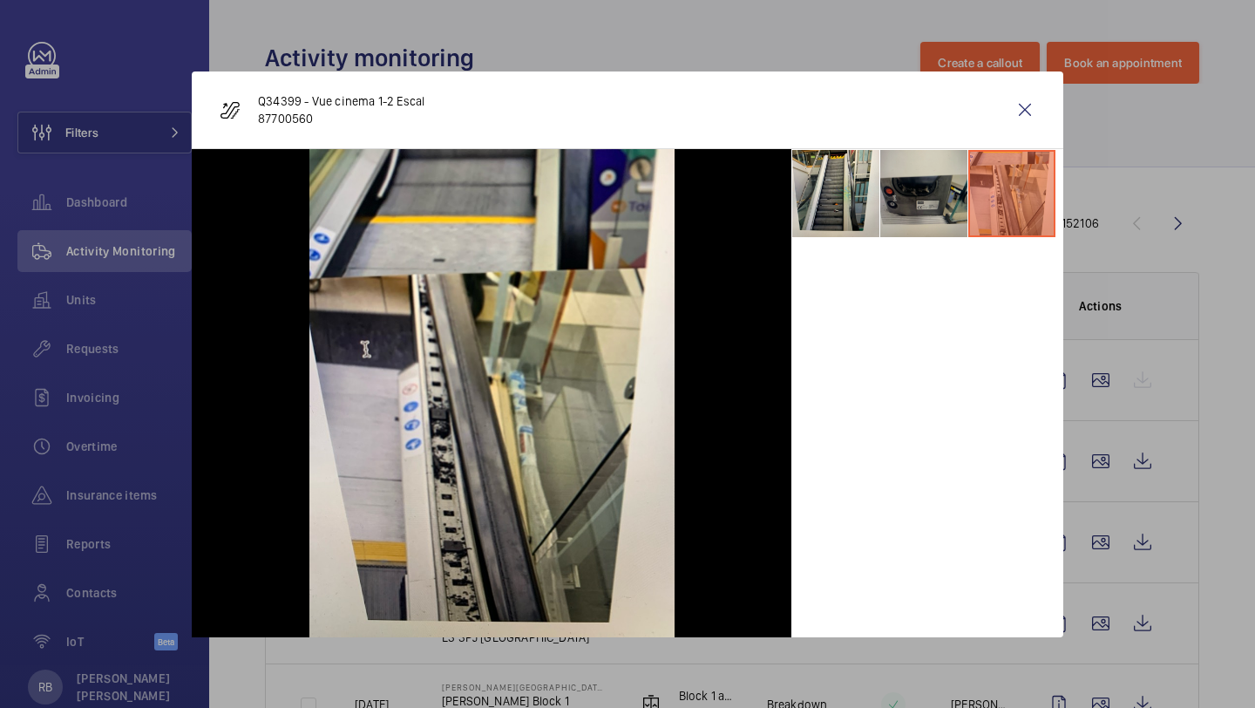
click at [945, 193] on li at bounding box center [924, 193] width 87 height 87
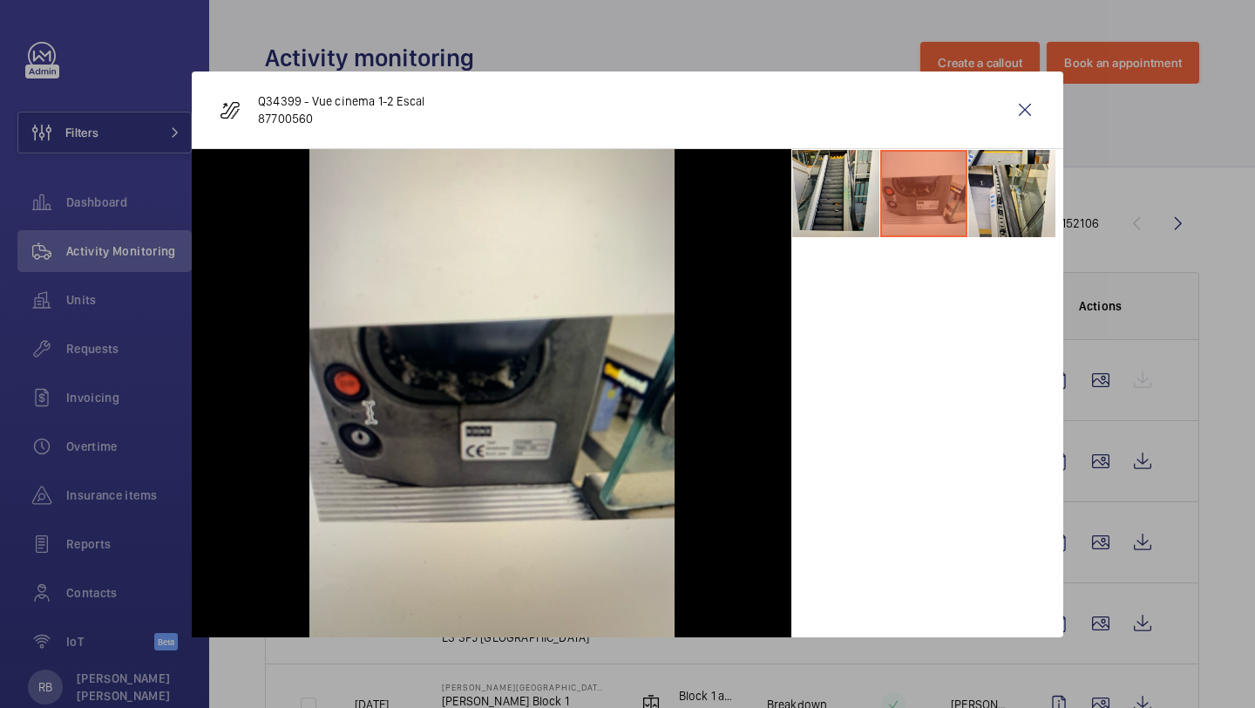
click at [888, 187] on li at bounding box center [924, 193] width 87 height 87
click at [830, 186] on li at bounding box center [835, 193] width 87 height 87
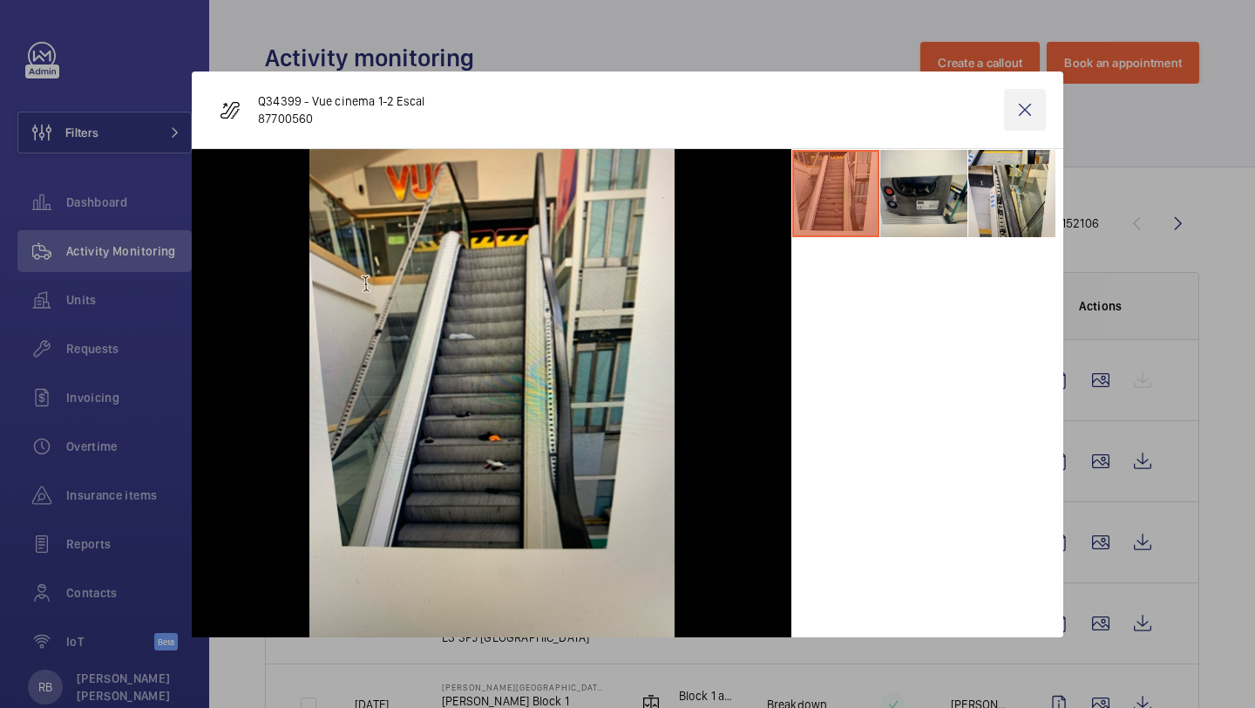
click at [1017, 119] on wm-front-icon-button at bounding box center [1025, 110] width 42 height 42
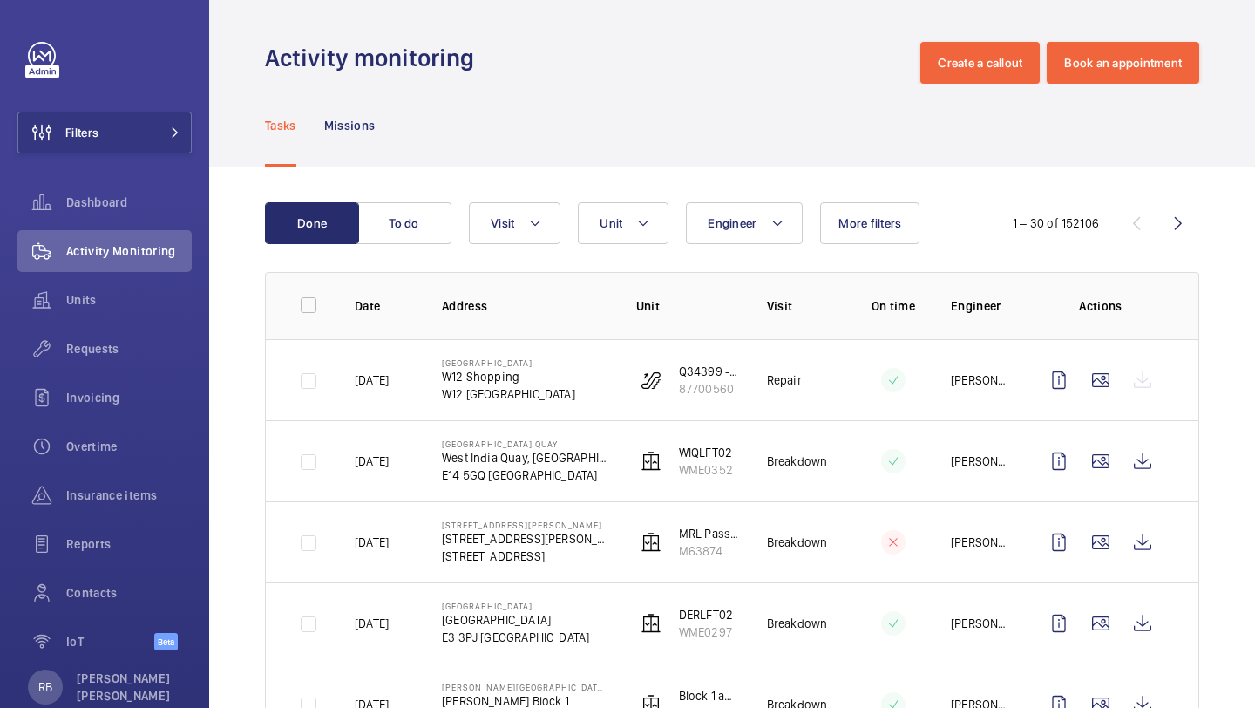
scroll to position [28, 0]
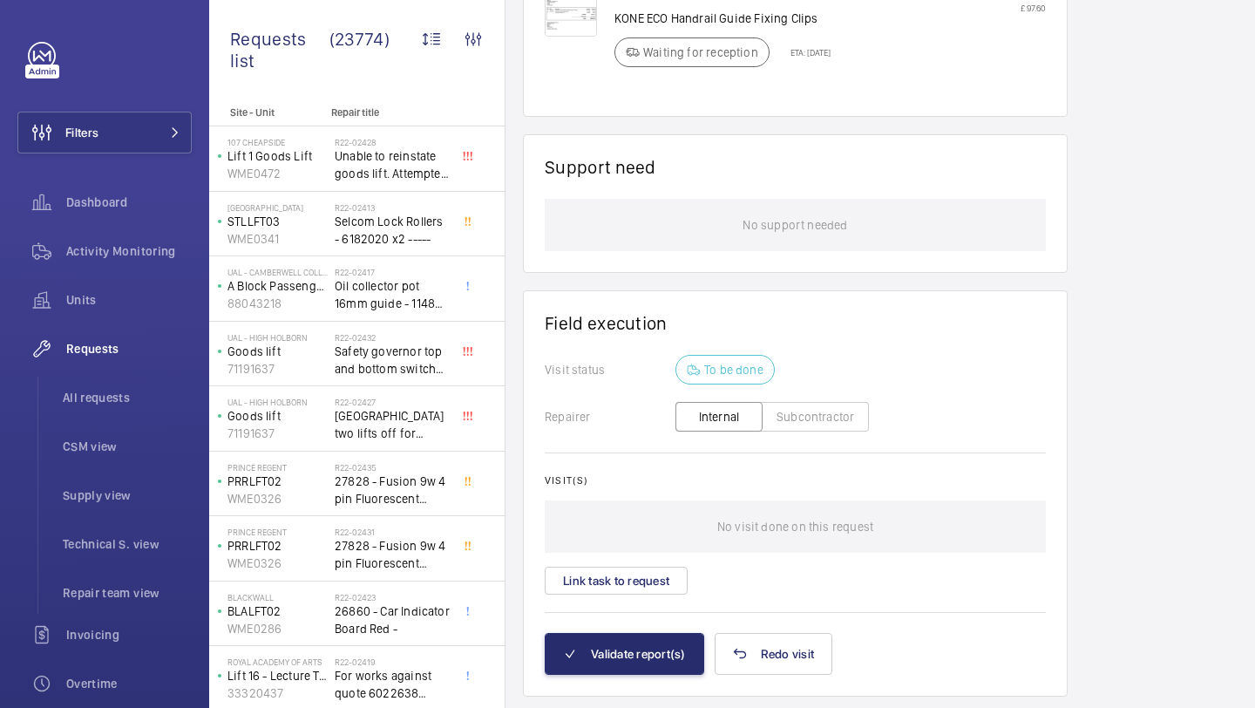
scroll to position [1409, 0]
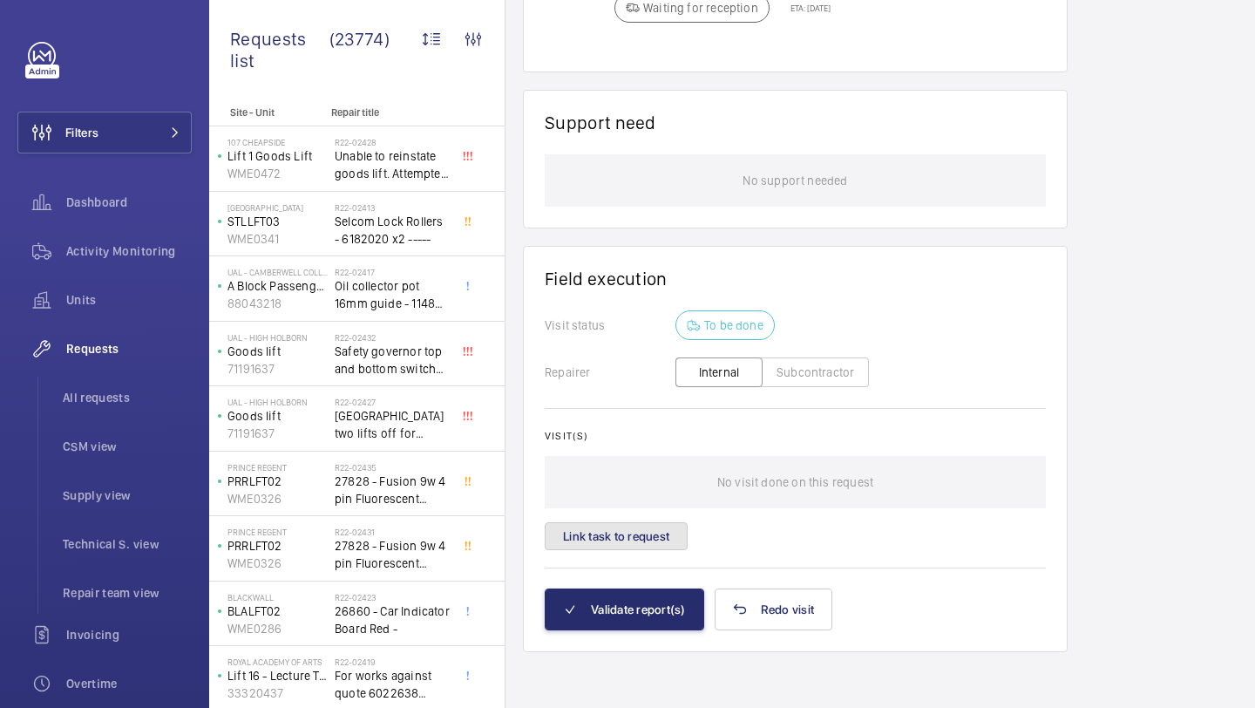
click at [641, 544] on button "Link task to request" at bounding box center [616, 536] width 143 height 28
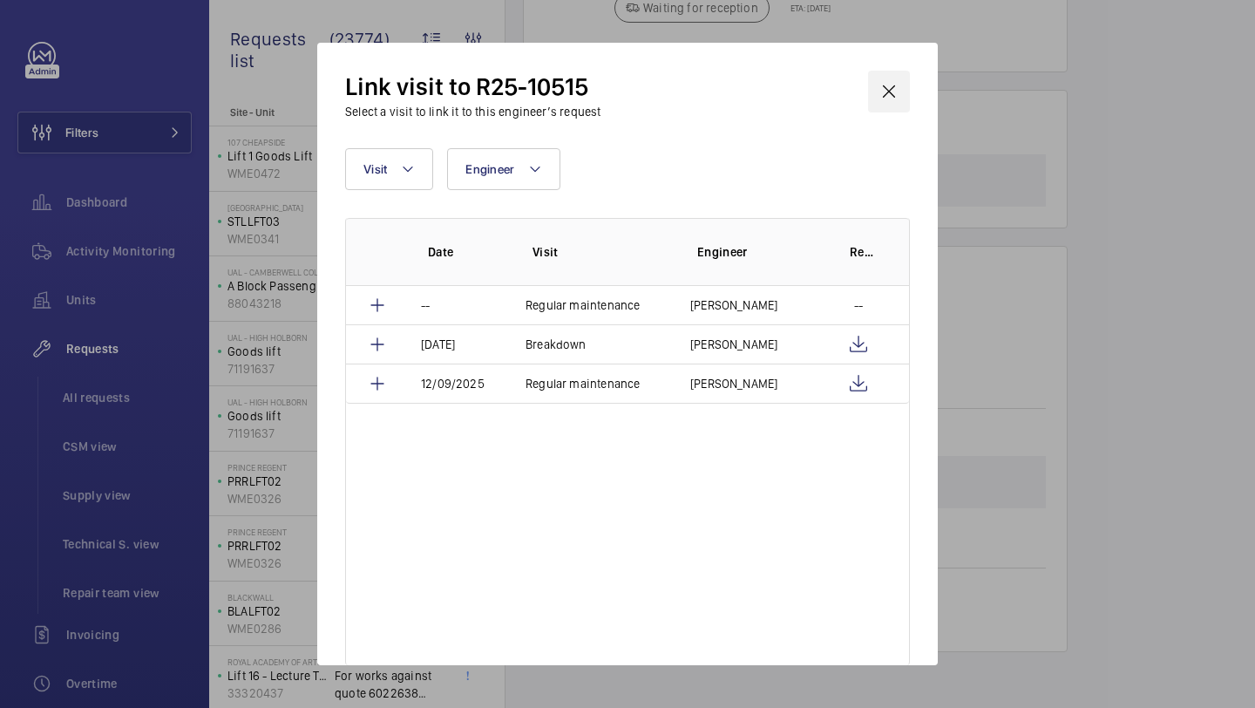
click at [874, 93] on wm-front-icon-button at bounding box center [889, 92] width 42 height 42
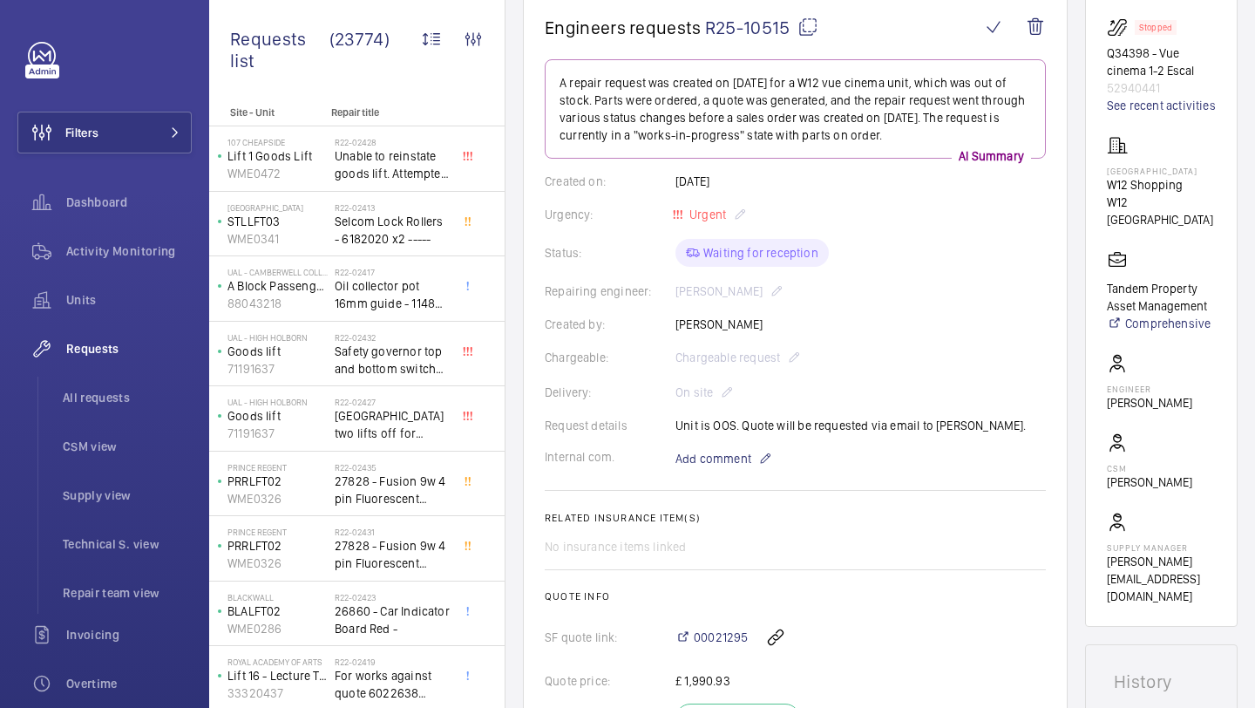
scroll to position [159, 0]
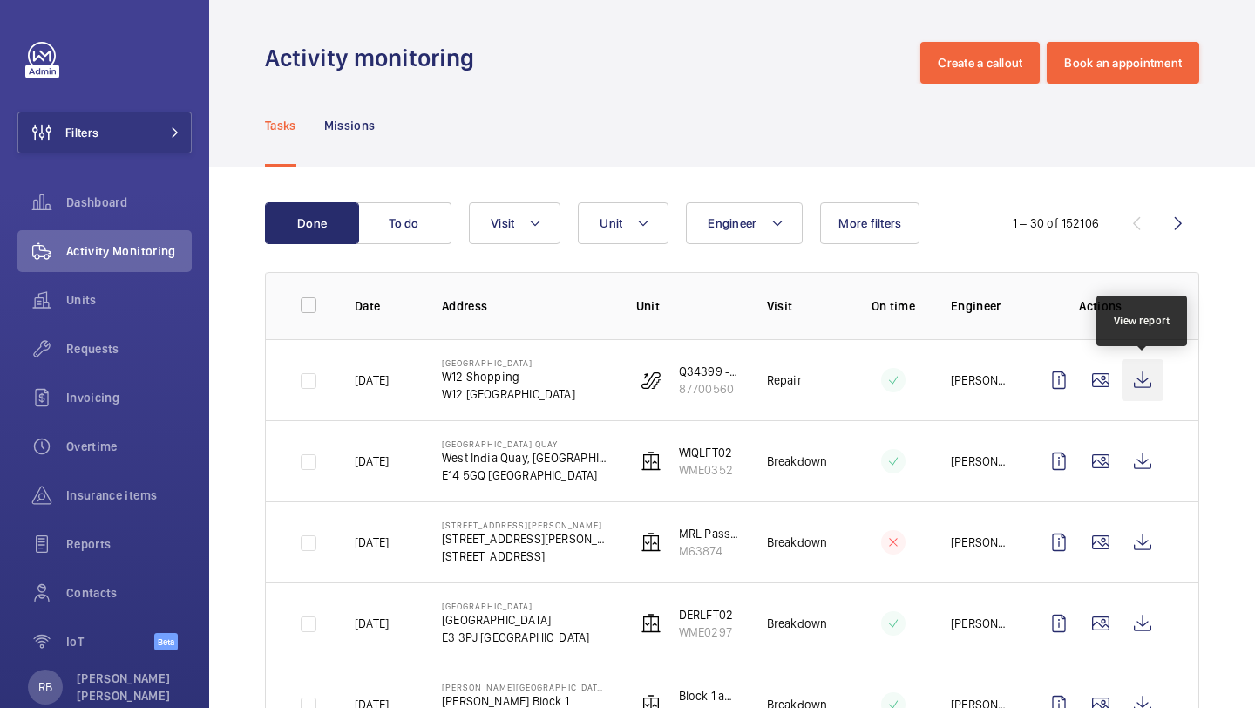
click at [1155, 385] on wm-front-icon-button at bounding box center [1143, 380] width 42 height 42
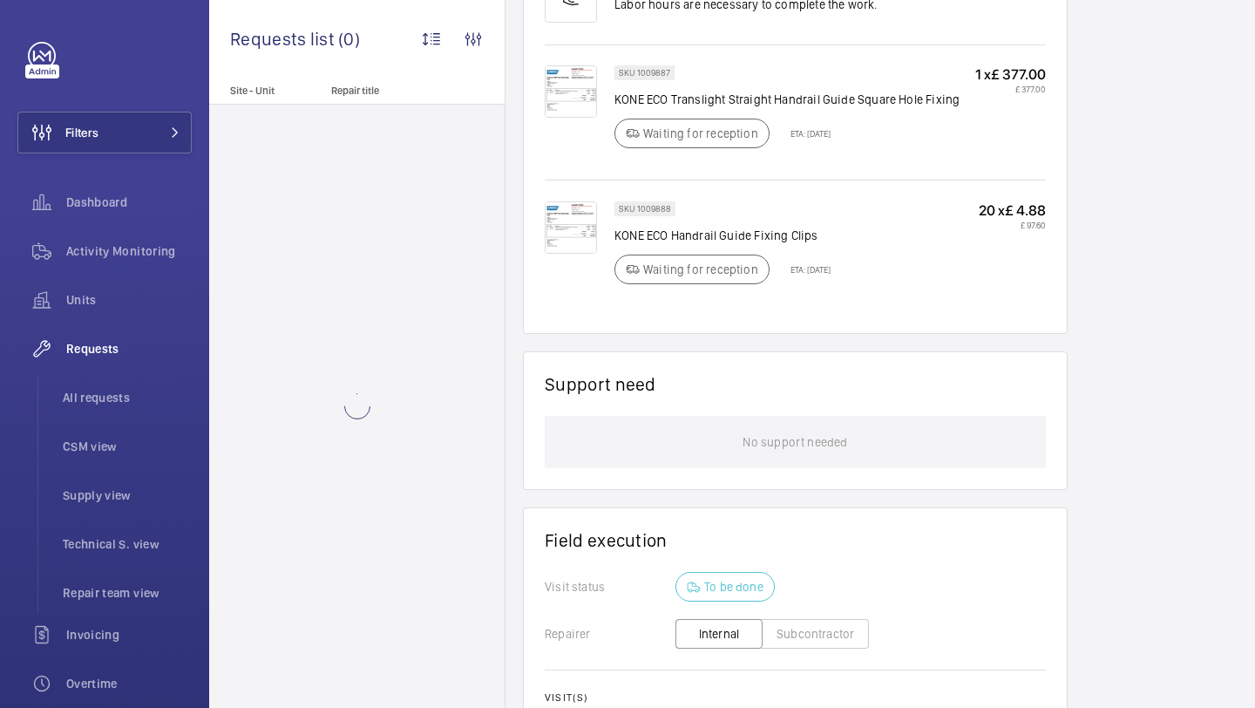
scroll to position [1411, 0]
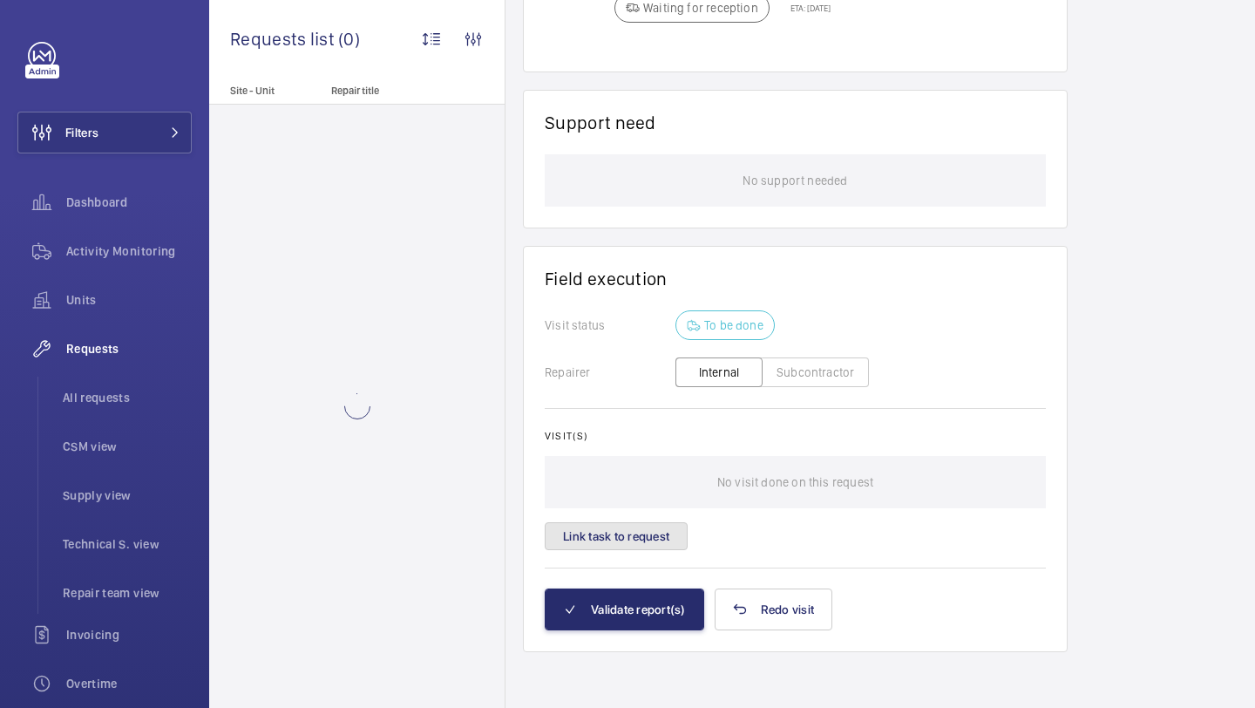
click at [656, 537] on button "Link task to request" at bounding box center [616, 536] width 143 height 28
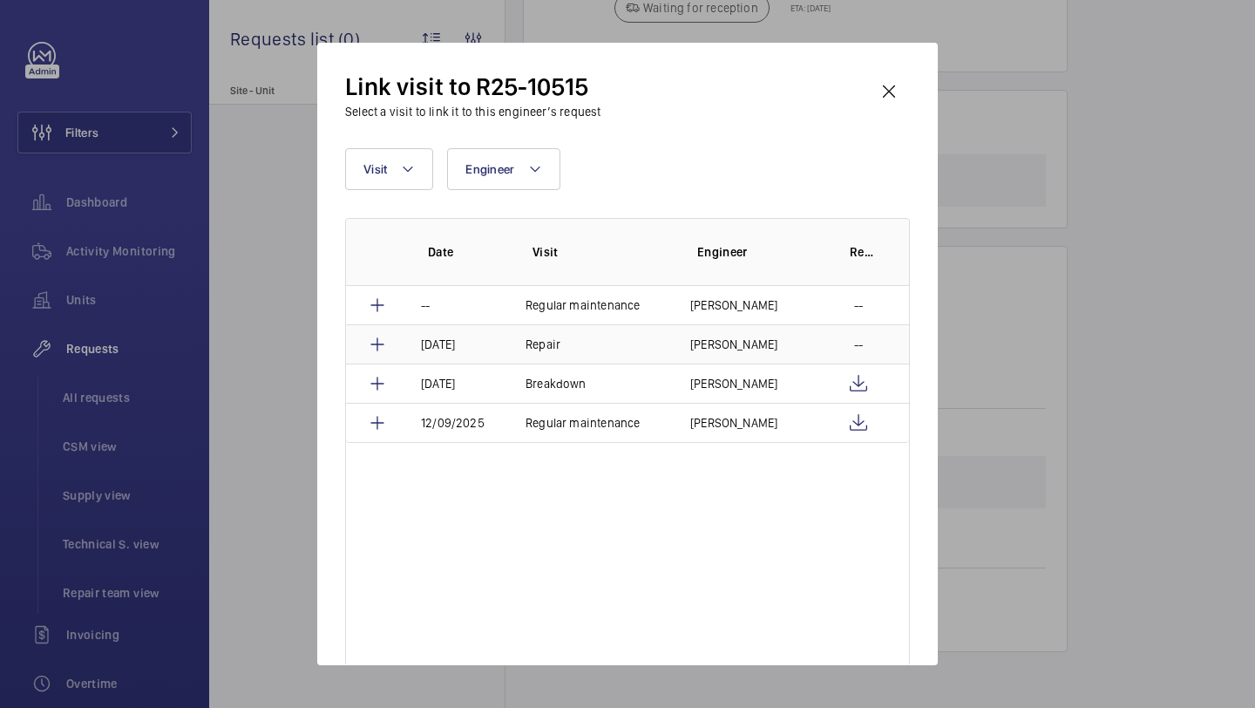
click at [683, 338] on td "[PERSON_NAME]" at bounding box center [746, 343] width 153 height 39
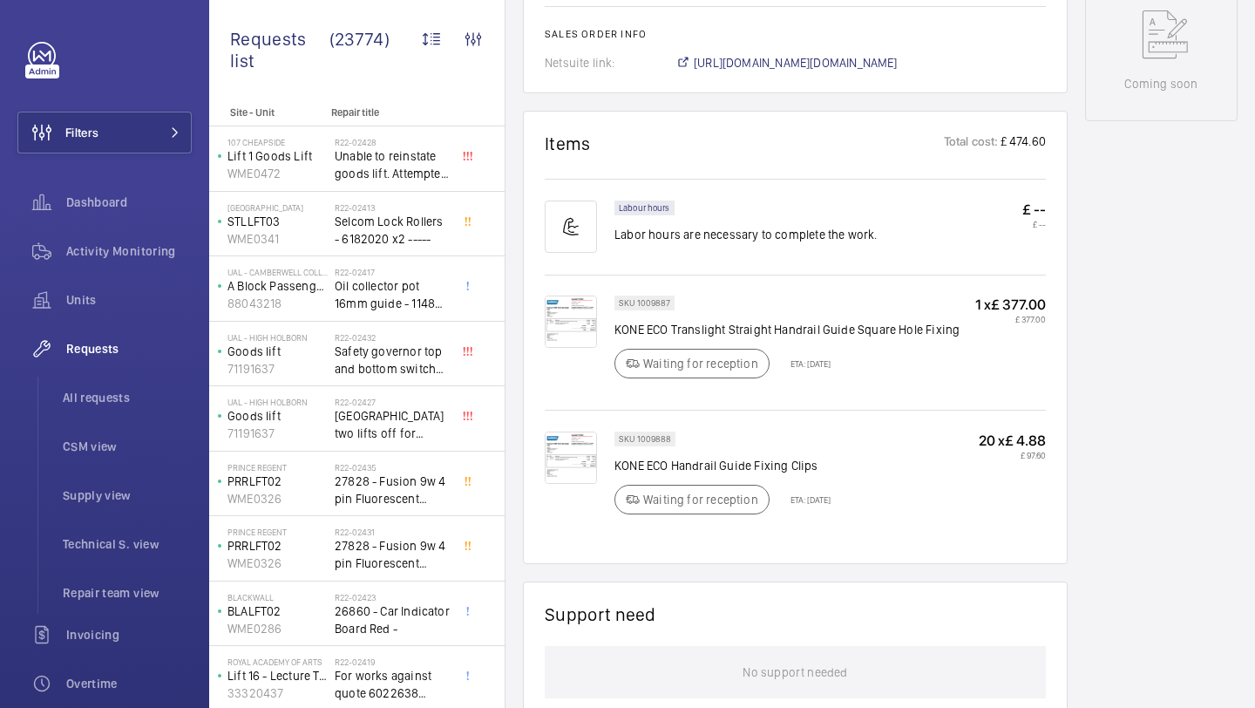
scroll to position [917, 0]
click at [685, 337] on p "KONE ECO Translight Straight Handrail Guide Square Hole Fixing" at bounding box center [787, 328] width 345 height 17
click at [549, 304] on img at bounding box center [571, 321] width 52 height 52
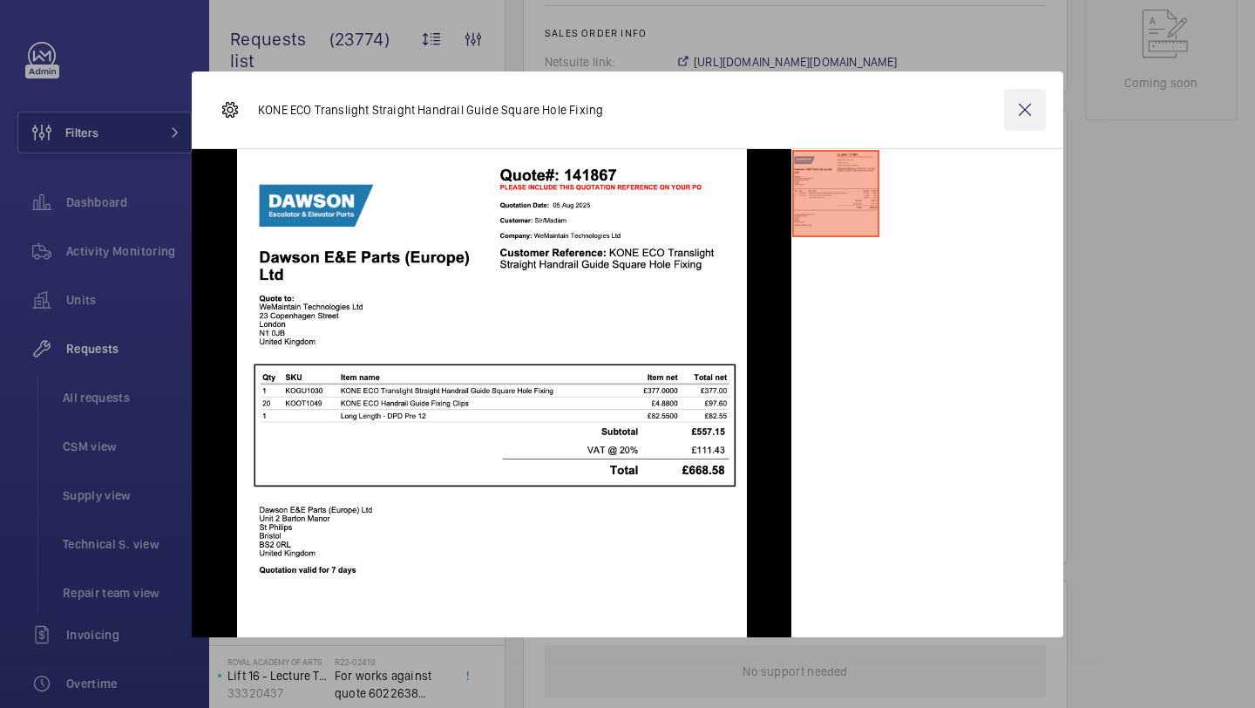
click at [1026, 109] on wm-front-icon-button at bounding box center [1025, 110] width 42 height 42
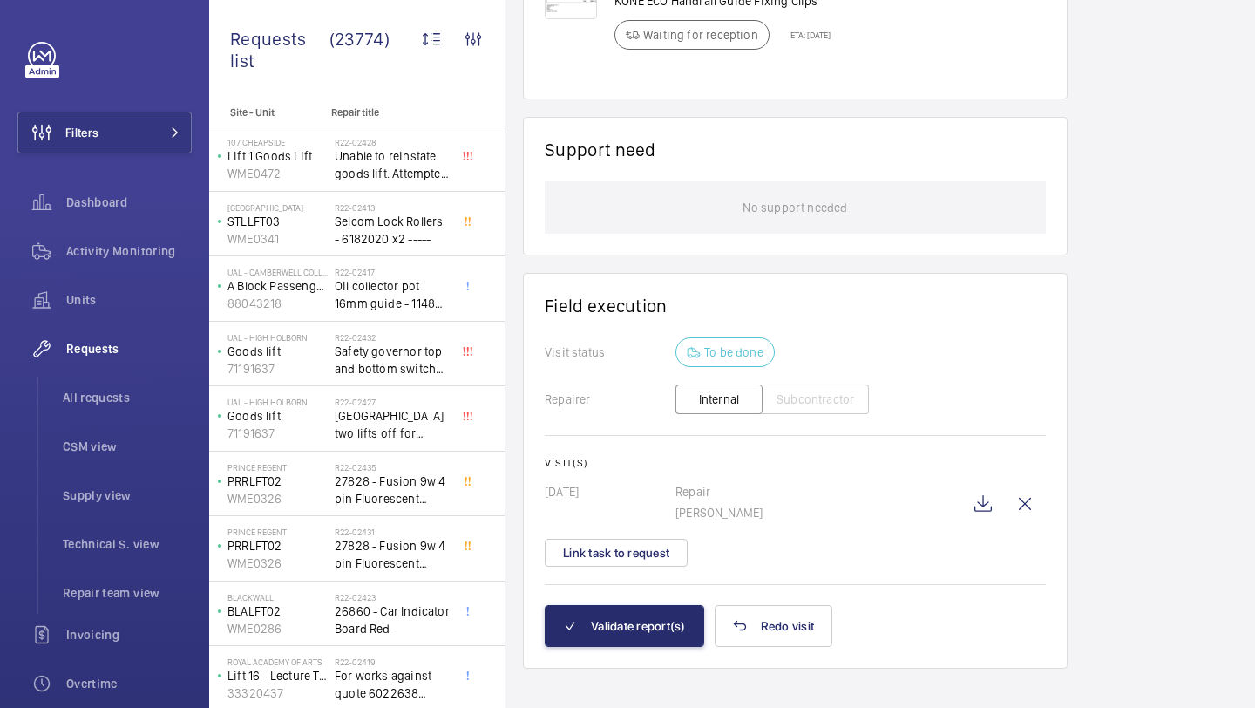
scroll to position [1400, 0]
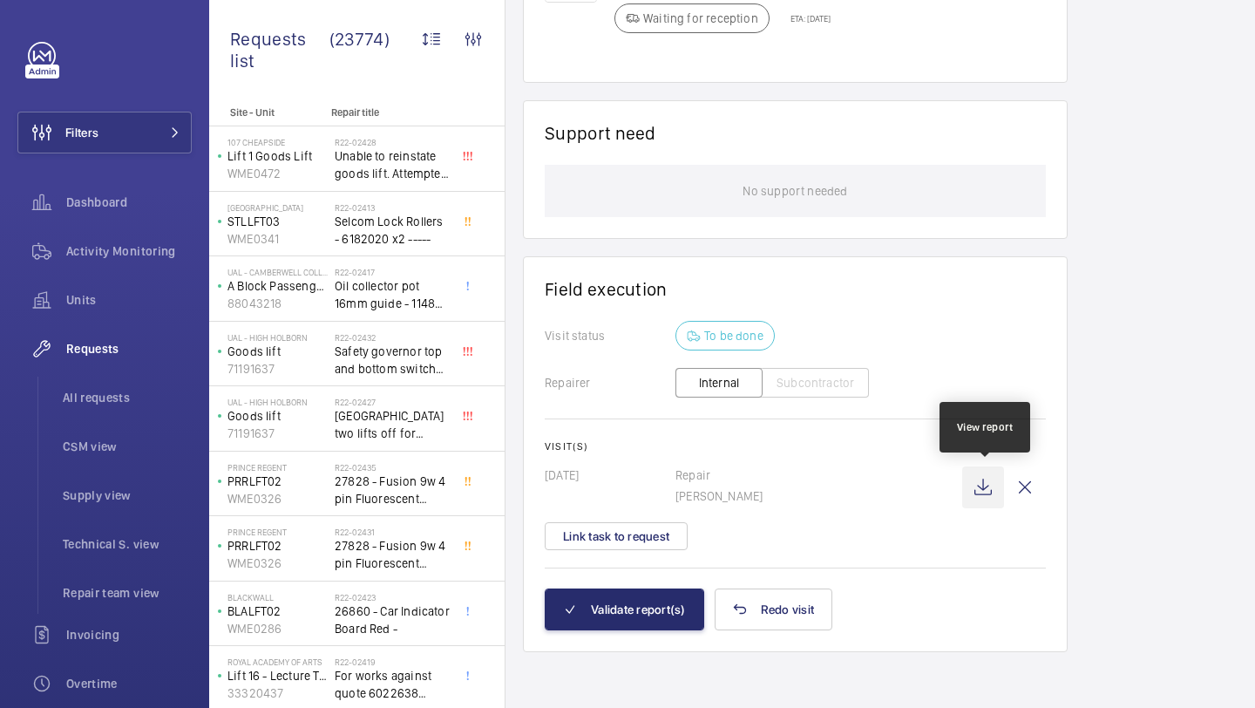
click at [987, 482] on wm-front-icon-button at bounding box center [983, 487] width 42 height 42
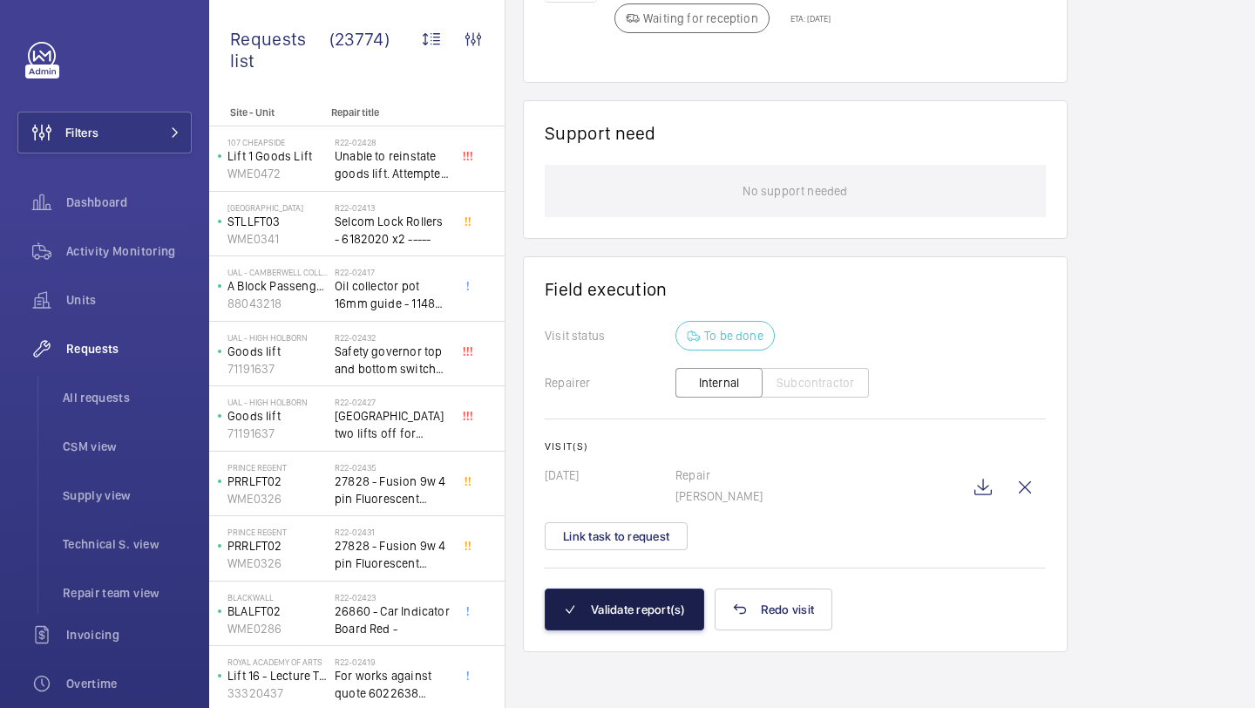
click at [631, 605] on button "Validate report(s)" at bounding box center [625, 609] width 160 height 42
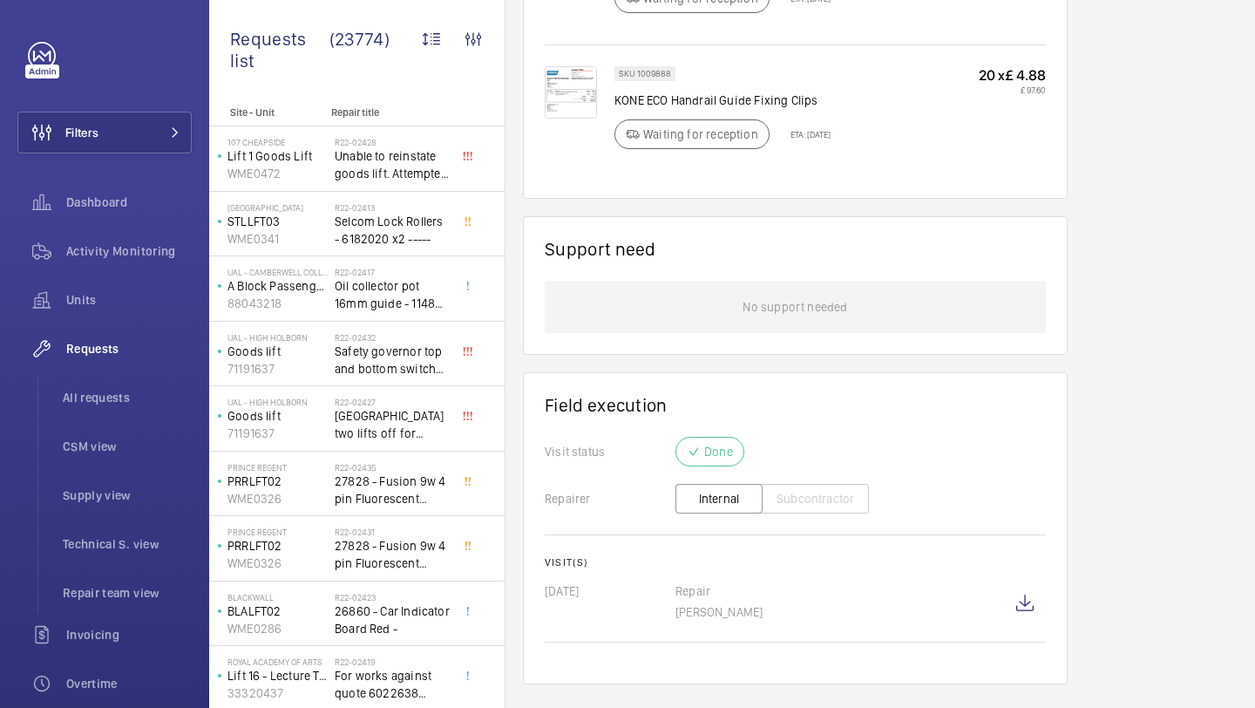
scroll to position [1316, 0]
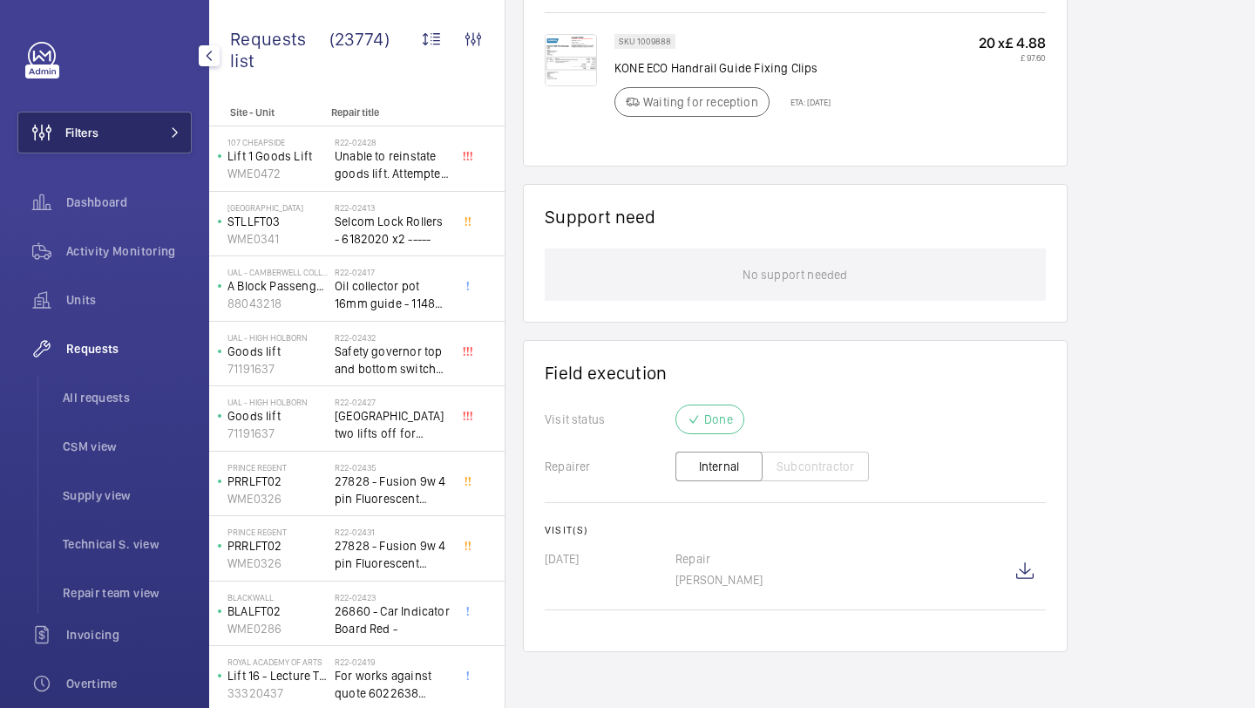
click at [155, 136] on button "Filters" at bounding box center [104, 133] width 174 height 42
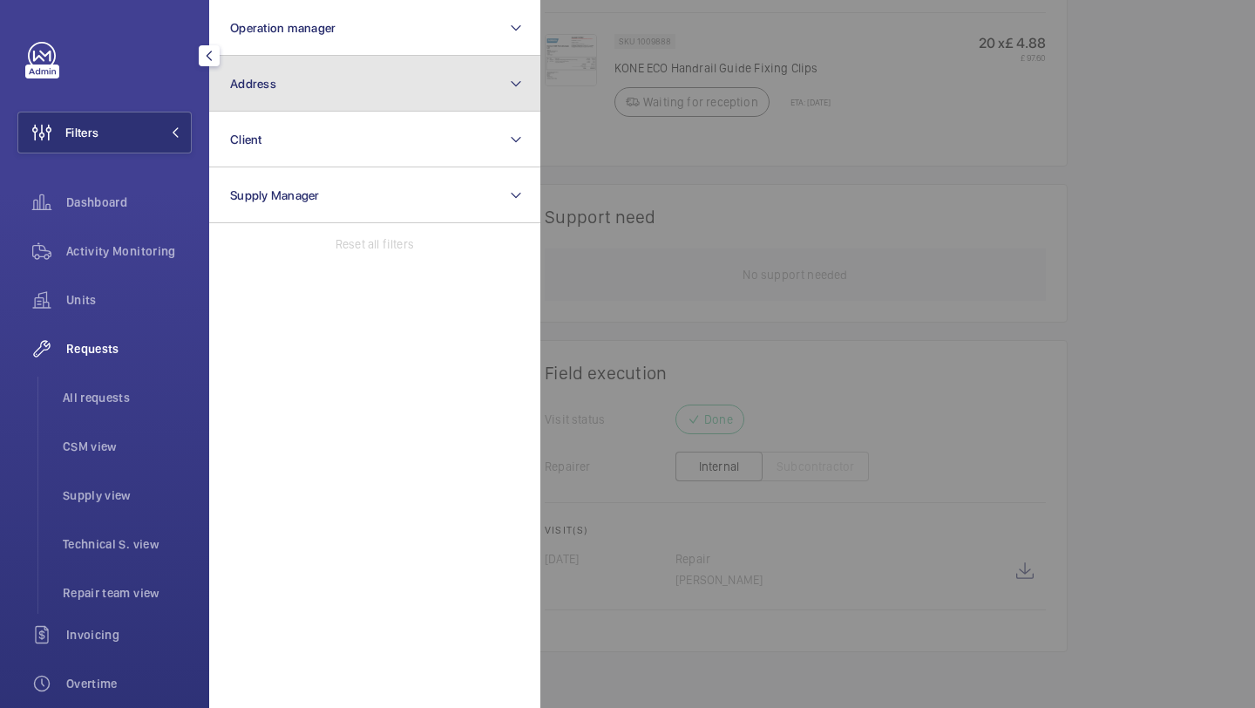
click at [301, 104] on button "Address" at bounding box center [374, 84] width 331 height 56
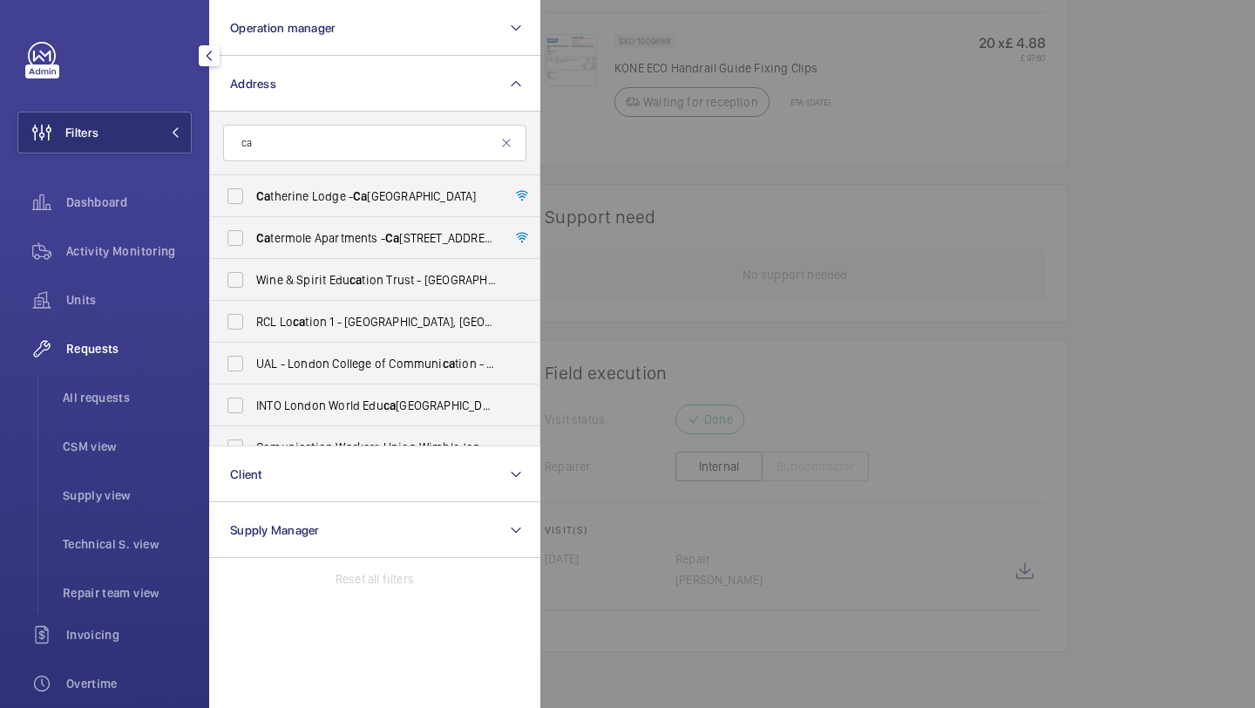
type input "c"
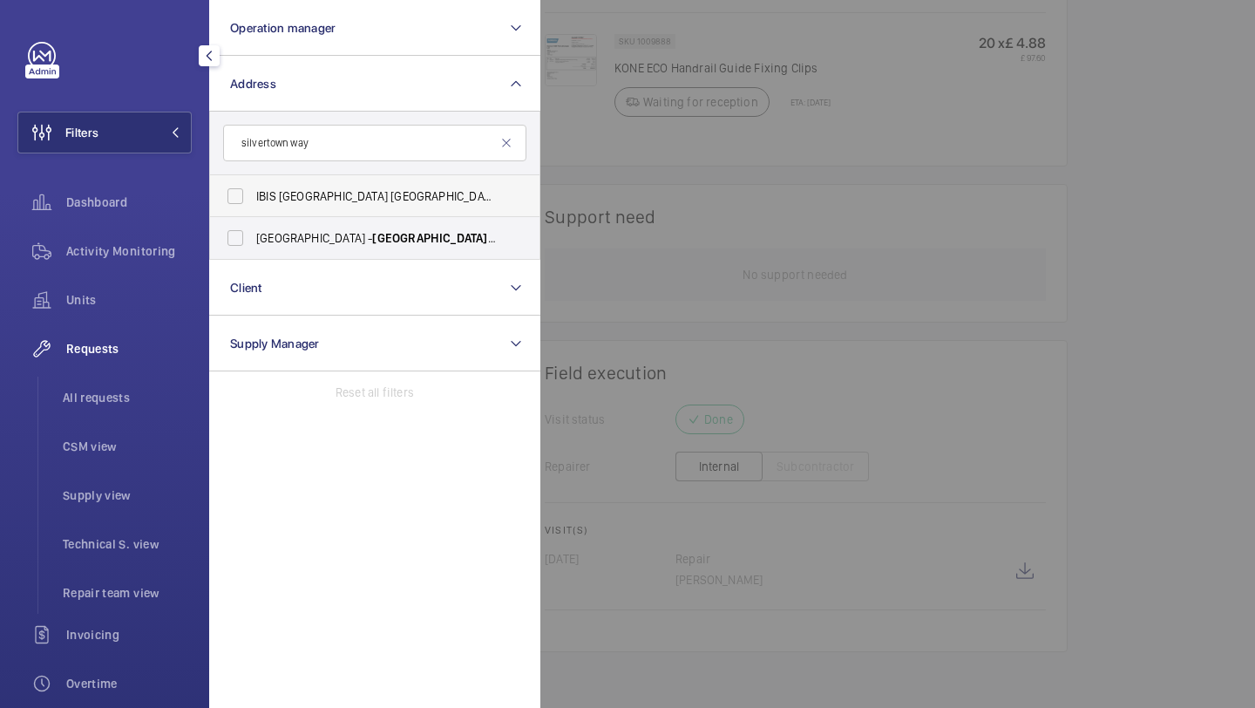
type input "silvertown way"
click at [353, 200] on span "IBIS LONDON CANNING TOWN - HA070, IBIS LONDON CANNING TOWN, 8 Silvertown Way , …" at bounding box center [376, 195] width 240 height 17
click at [253, 200] on input "IBIS LONDON CANNING TOWN - HA070, IBIS LONDON CANNING TOWN, 8 Silvertown Way , …" at bounding box center [235, 196] width 35 height 35
click at [353, 200] on span "IBIS LONDON CANNING TOWN - HA070, IBIS LONDON CANNING TOWN, 8 Silvertown Way , …" at bounding box center [376, 195] width 240 height 17
click at [253, 200] on input "IBIS LONDON CANNING TOWN - HA070, IBIS LONDON CANNING TOWN, 8 Silvertown Way , …" at bounding box center [235, 196] width 35 height 35
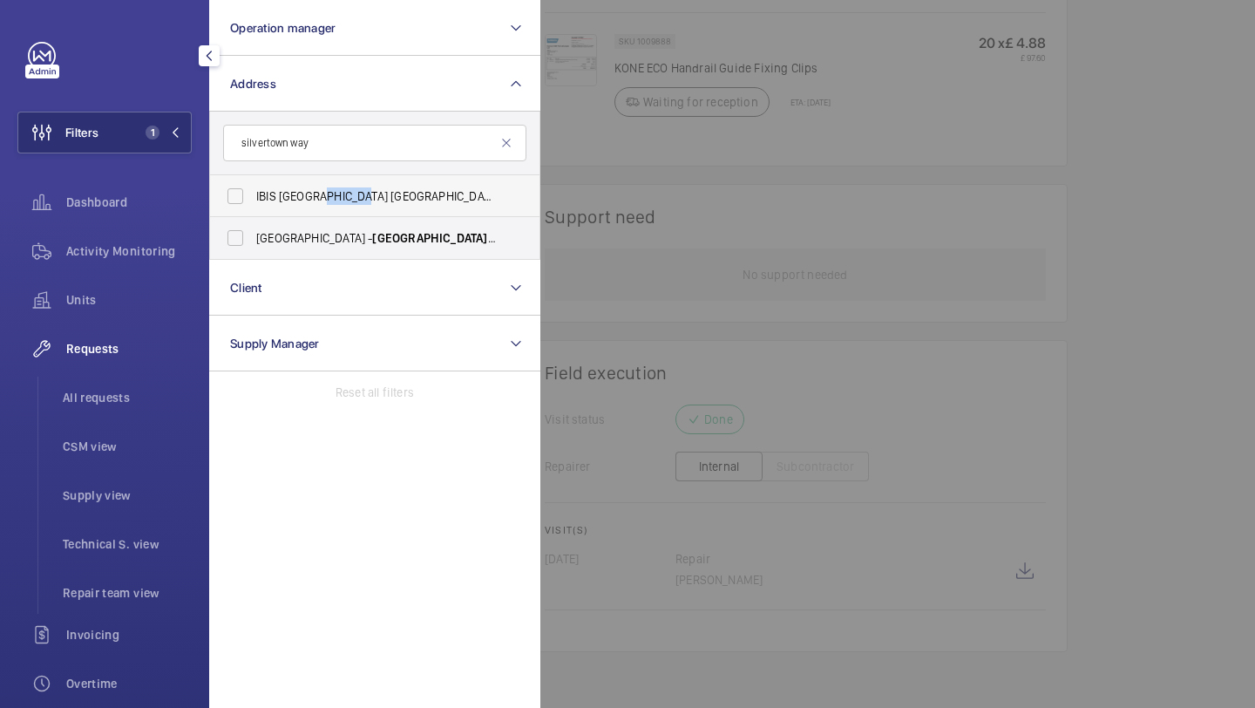
click at [353, 200] on span "IBIS LONDON CANNING TOWN - HA070, IBIS LONDON CANNING TOWN, 8 Silvertown Way , …" at bounding box center [376, 195] width 240 height 17
click at [253, 200] on input "IBIS LONDON CANNING TOWN - HA070, IBIS LONDON CANNING TOWN, 8 Silvertown Way , …" at bounding box center [235, 196] width 35 height 35
checkbox input "true"
click at [324, 243] on span "Canning Town - Silvertown Way , LONDON E16 1DQ" at bounding box center [376, 237] width 240 height 17
click at [253, 243] on input "Canning Town - Silvertown Way , LONDON E16 1DQ" at bounding box center [235, 238] width 35 height 35
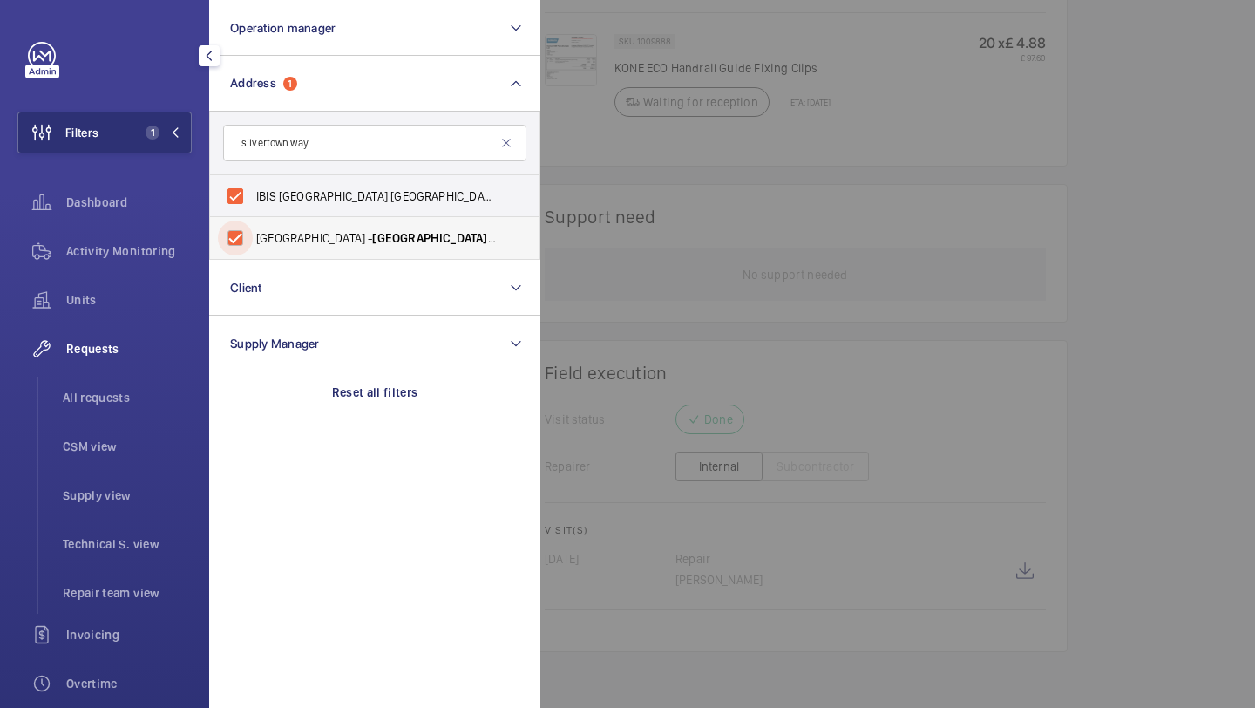
checkbox input "true"
click at [475, 187] on span "IBIS LONDON CANNING TOWN - HA070, IBIS LONDON CANNING TOWN, 8 Silvertown Way , …" at bounding box center [376, 195] width 240 height 17
click at [253, 187] on input "IBIS LONDON CANNING TOWN - HA070, IBIS LONDON CANNING TOWN, 8 Silvertown Way , …" at bounding box center [235, 196] width 35 height 35
checkbox input "false"
click at [571, 146] on div at bounding box center [1168, 354] width 1255 height 708
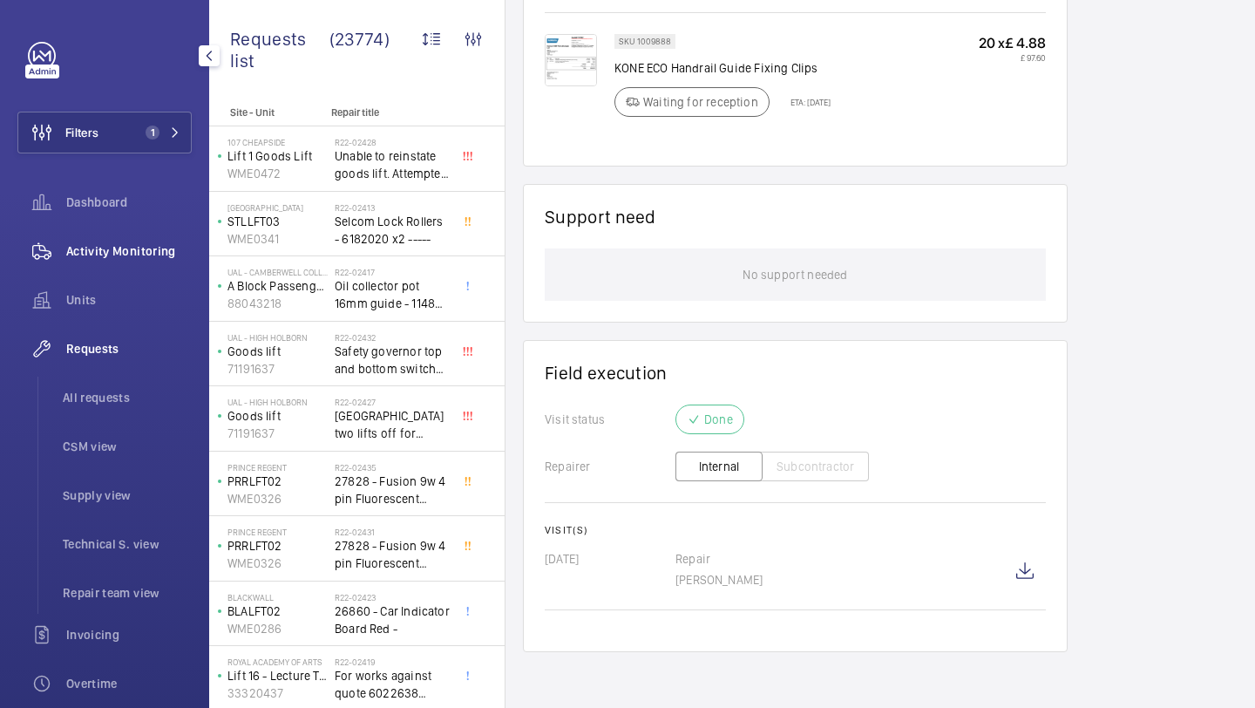
click at [148, 255] on span "Activity Monitoring" at bounding box center [129, 250] width 126 height 17
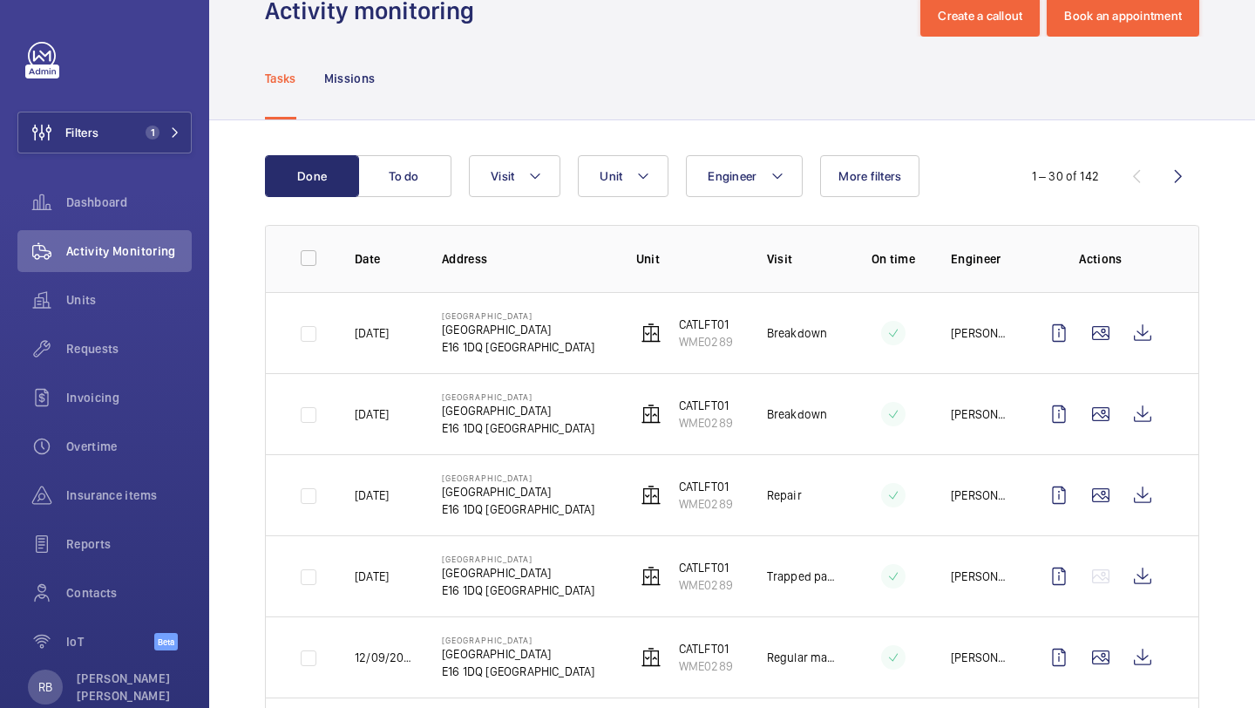
scroll to position [58, 0]
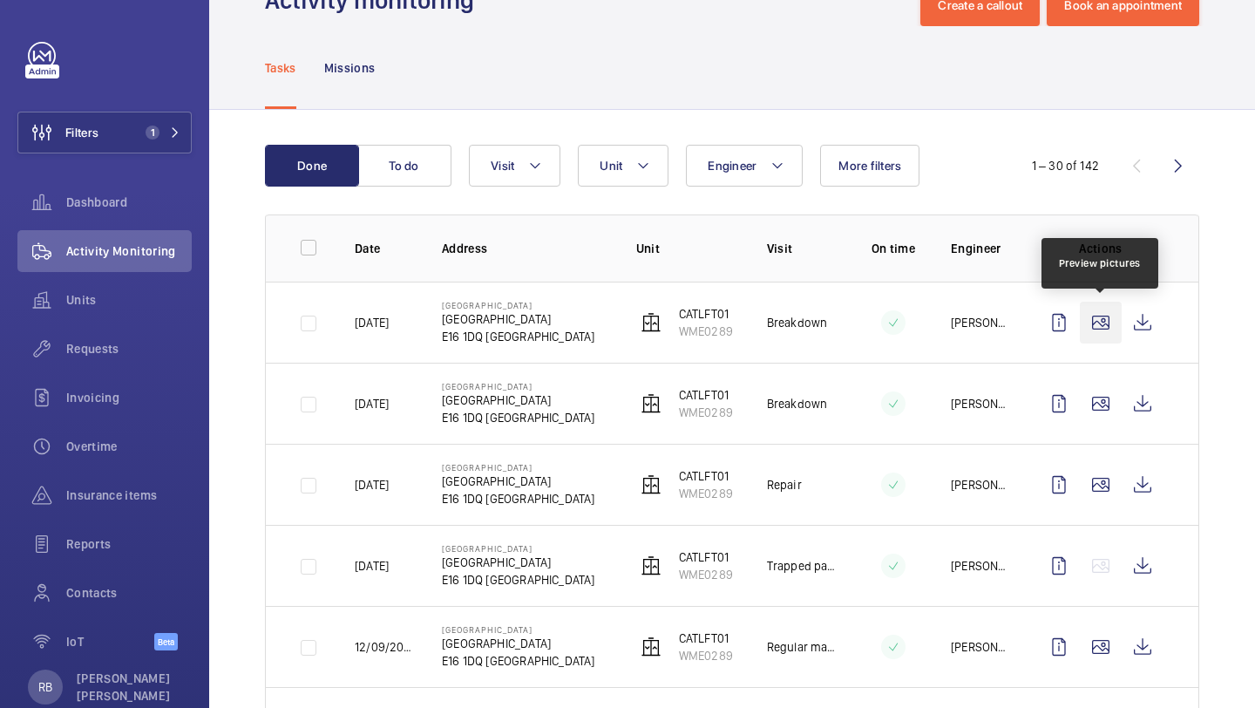
click at [1111, 327] on wm-front-icon-button at bounding box center [1101, 323] width 42 height 42
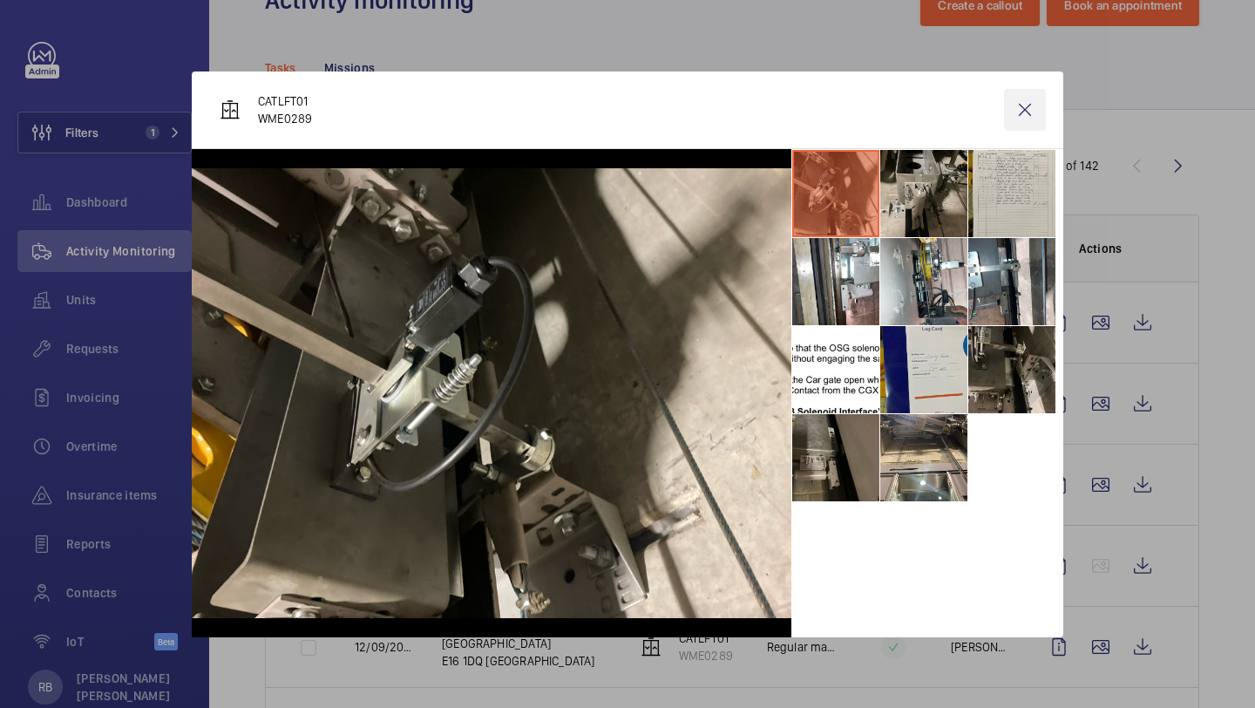
click at [1034, 116] on wm-front-icon-button at bounding box center [1025, 110] width 42 height 42
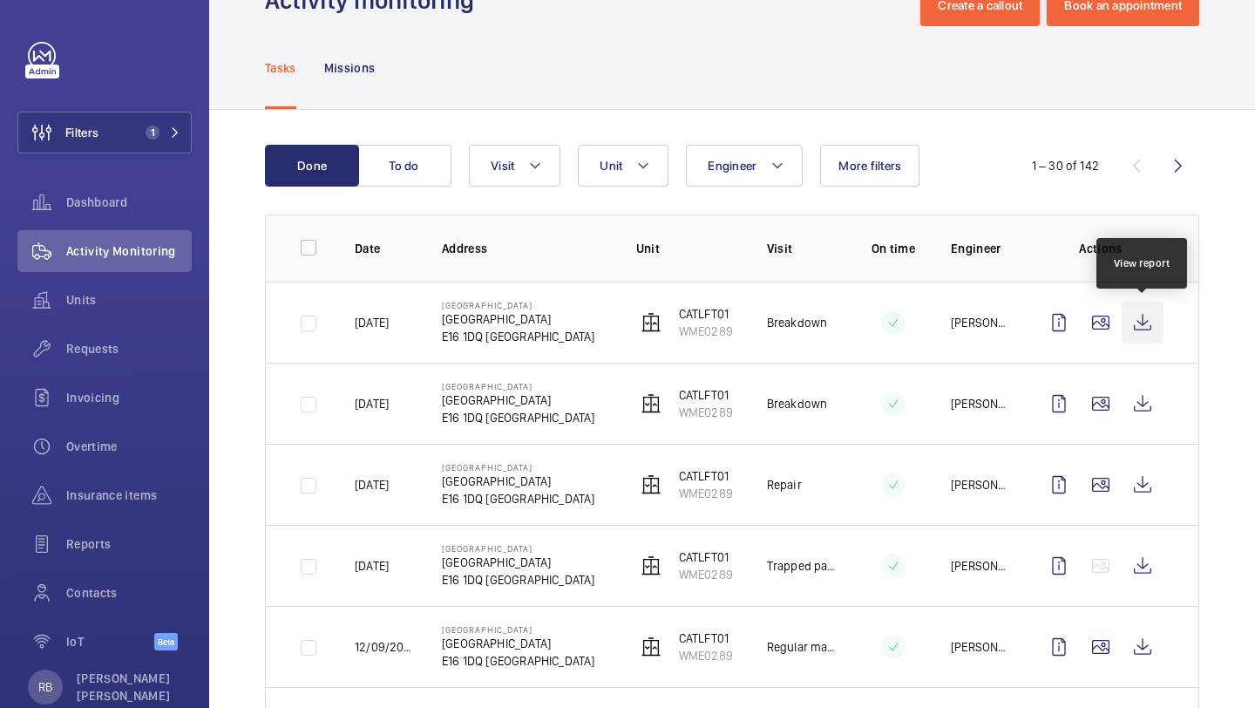
click at [1139, 328] on wm-front-icon-button at bounding box center [1143, 323] width 42 height 42
click at [146, 110] on div "Filters 1 Dashboard Activity Monitoring Units Requests Invoicing Overtime Insur…" at bounding box center [104, 356] width 174 height 628
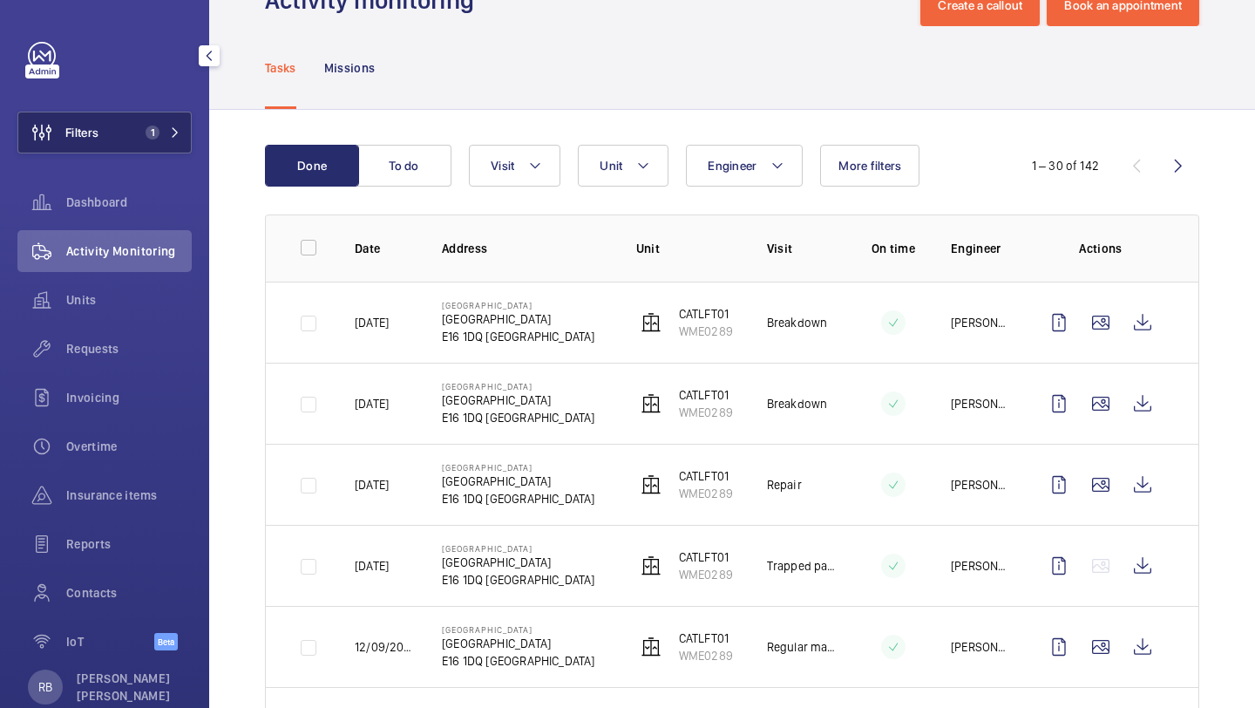
click at [146, 125] on button "Filters 1" at bounding box center [104, 133] width 174 height 42
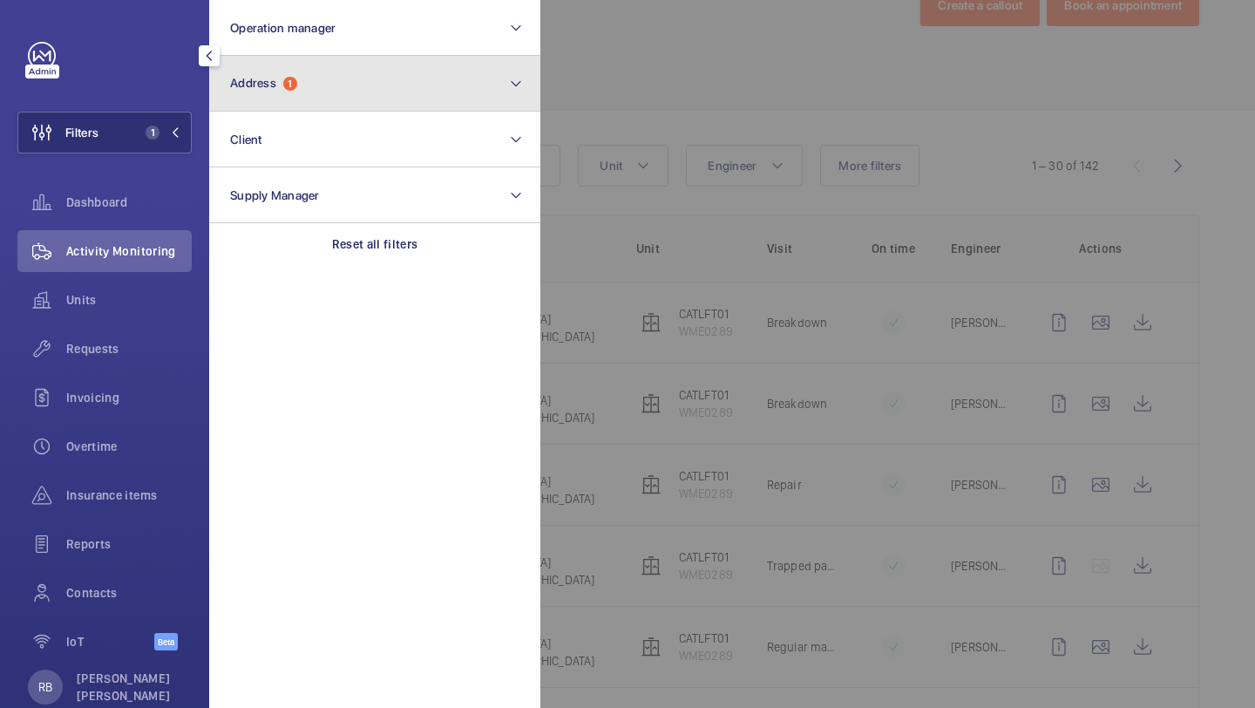
click at [330, 68] on button "Address 1" at bounding box center [374, 84] width 331 height 56
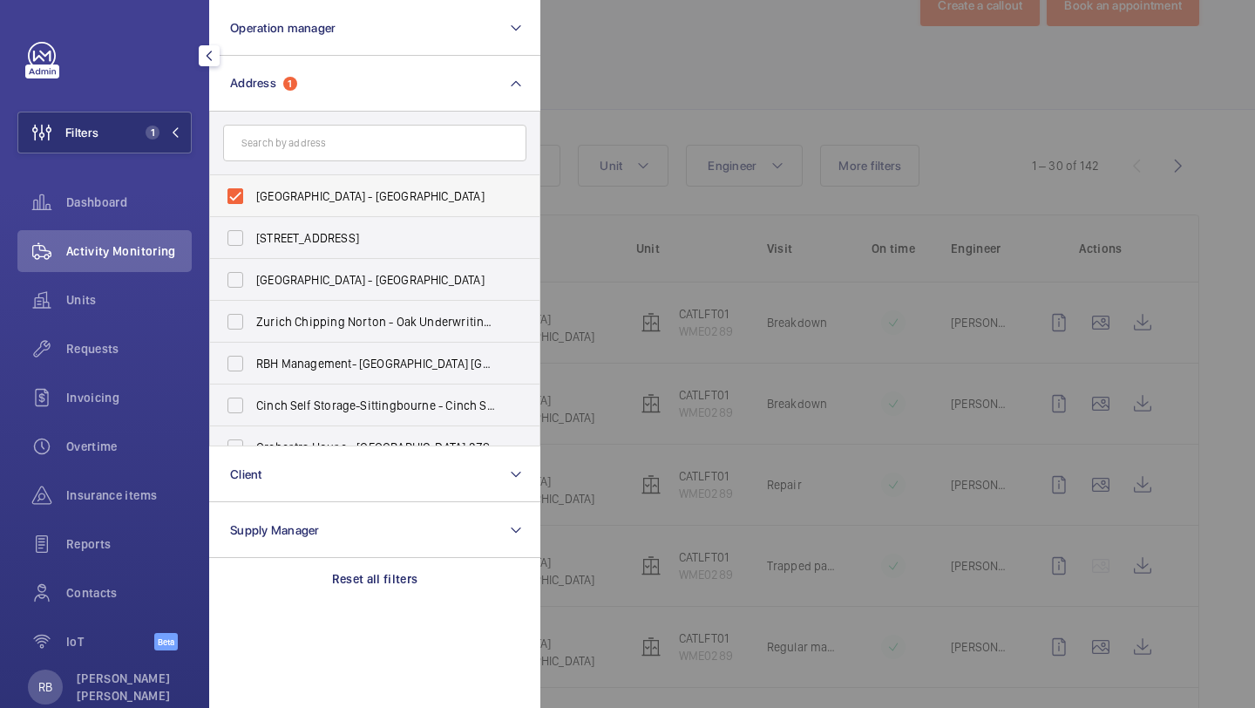
click at [292, 187] on label "Canning Town - Silvertown Way, LONDON E16 1DQ" at bounding box center [361, 196] width 303 height 42
click at [253, 187] on input "Canning Town - Silvertown Way, LONDON E16 1DQ" at bounding box center [235, 196] width 35 height 35
checkbox input "false"
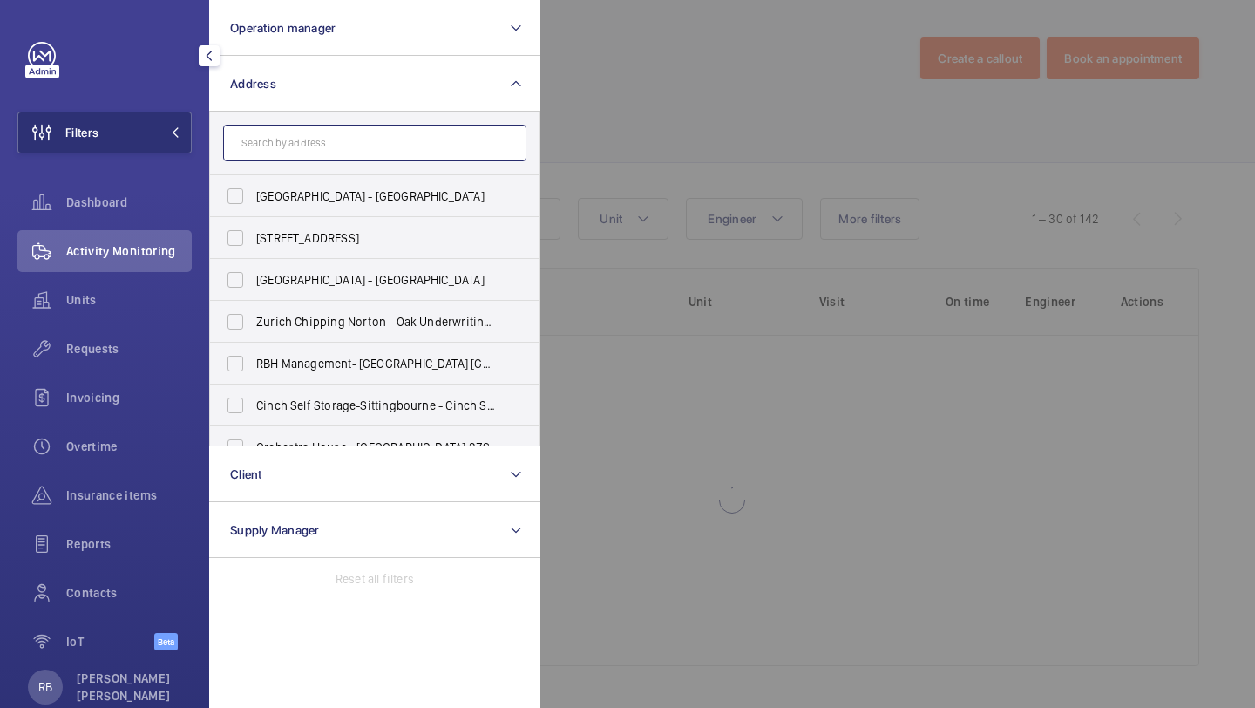
click at [318, 143] on input "text" at bounding box center [374, 143] width 303 height 37
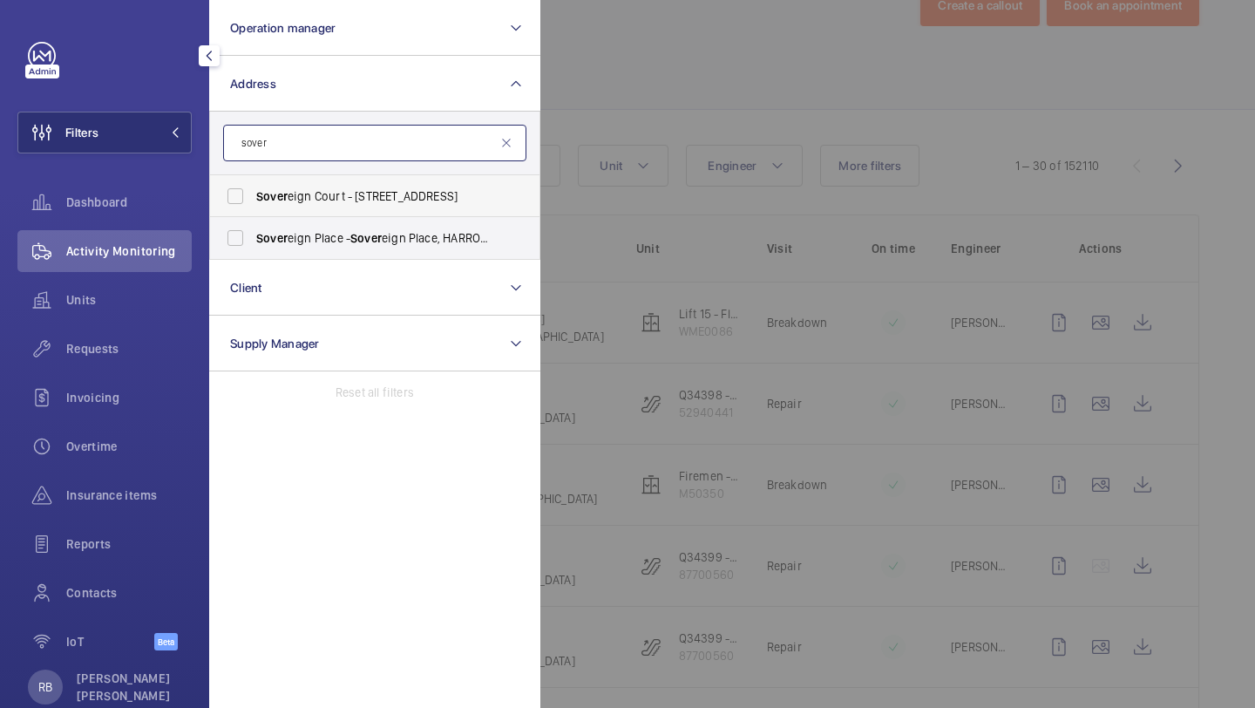
type input "sover"
click at [306, 206] on label "Sover eign Court - 15, 21 Staines Rd, HOUNSLOW TW3 3HR" at bounding box center [361, 196] width 303 height 42
click at [253, 206] on input "Sover eign Court - 15, 21 Staines Rd, HOUNSLOW TW3 3HR" at bounding box center [235, 196] width 35 height 35
checkbox input "true"
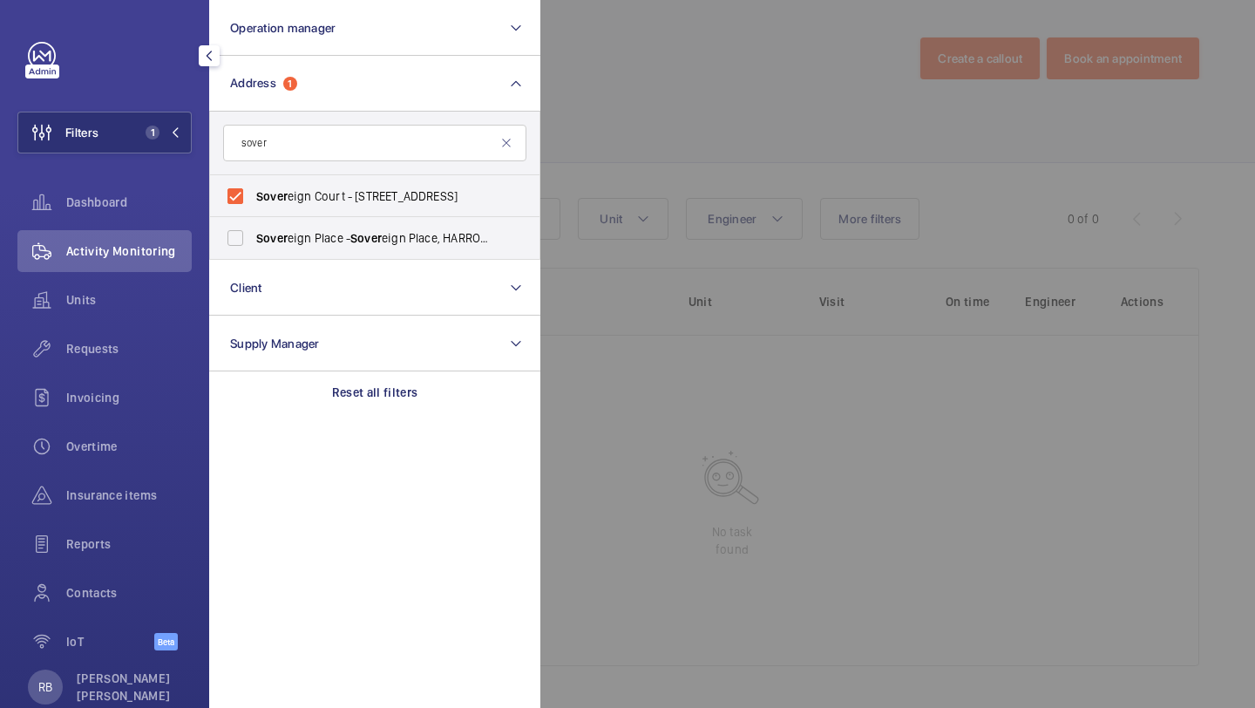
click at [565, 165] on div at bounding box center [1168, 354] width 1255 height 708
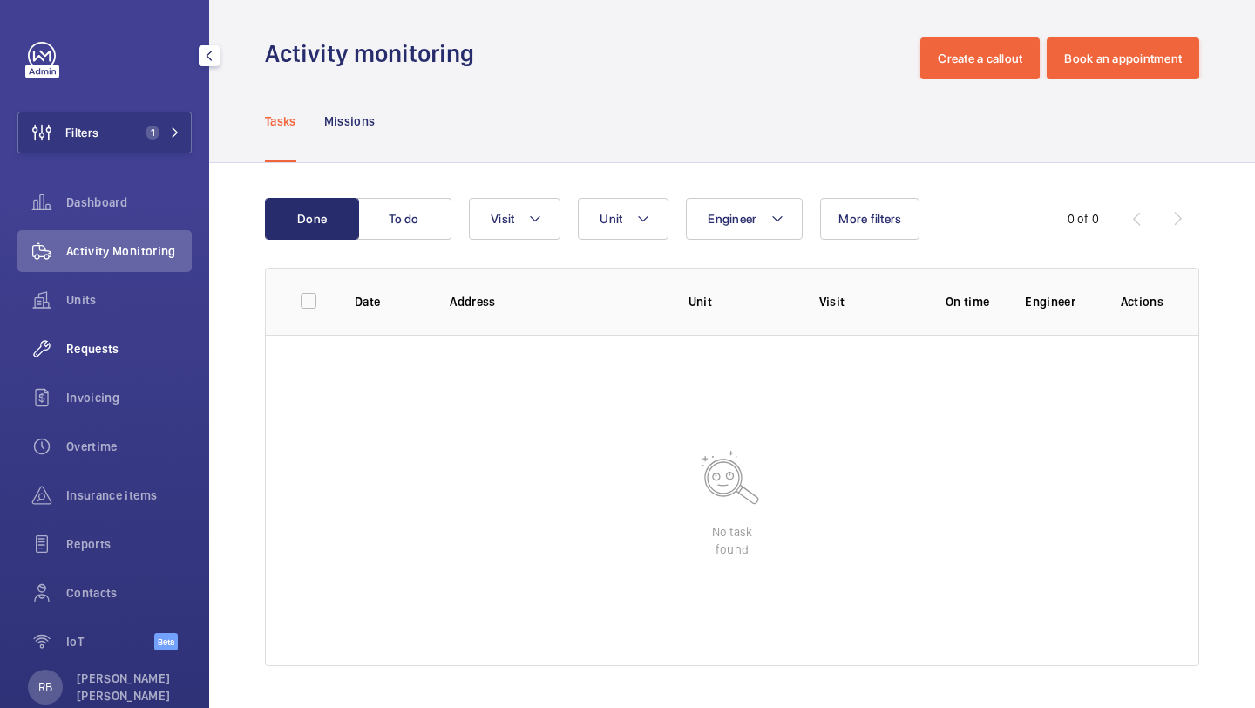
click at [98, 366] on div "Requests" at bounding box center [104, 349] width 174 height 42
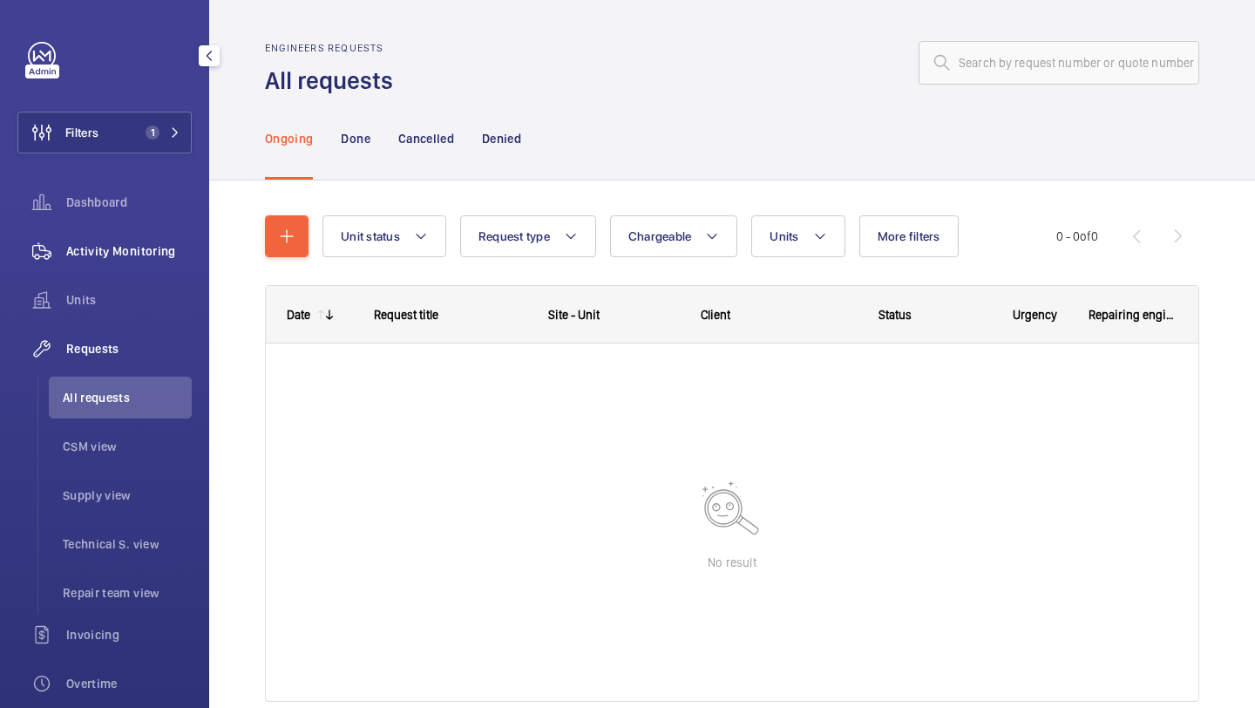
click at [131, 269] on div "Activity Monitoring" at bounding box center [104, 251] width 174 height 42
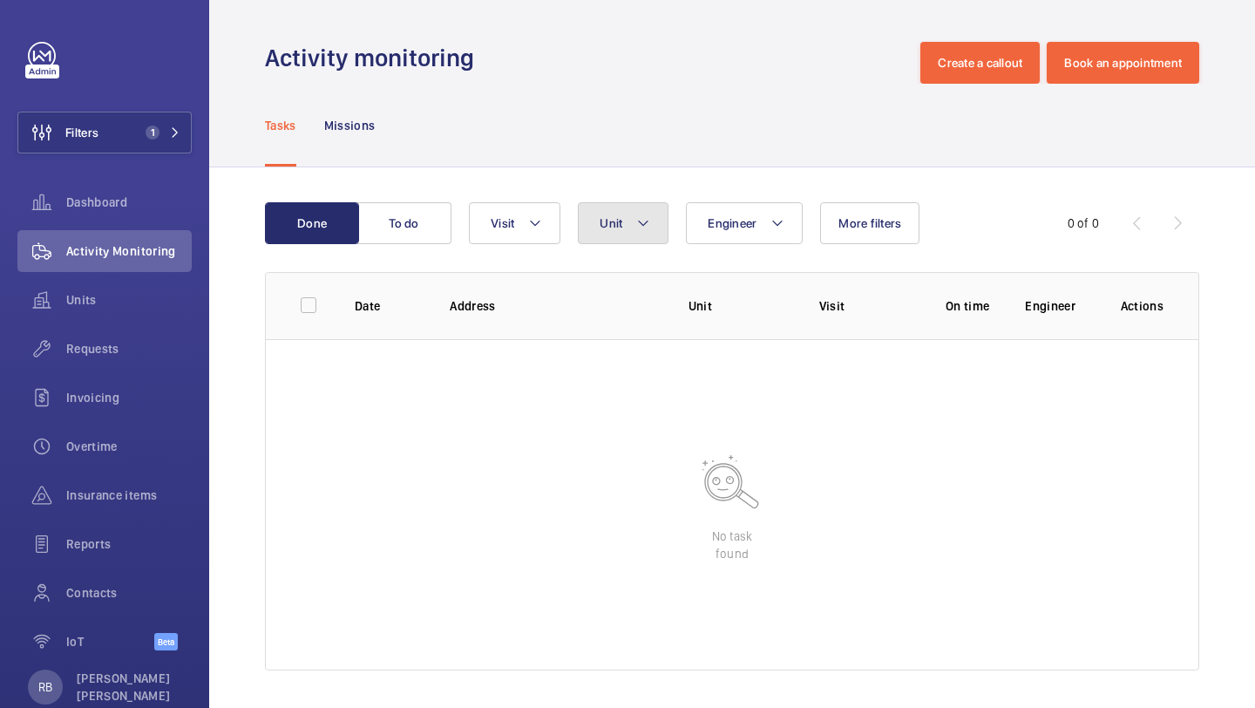
click at [616, 225] on span "Unit" at bounding box center [611, 223] width 23 height 14
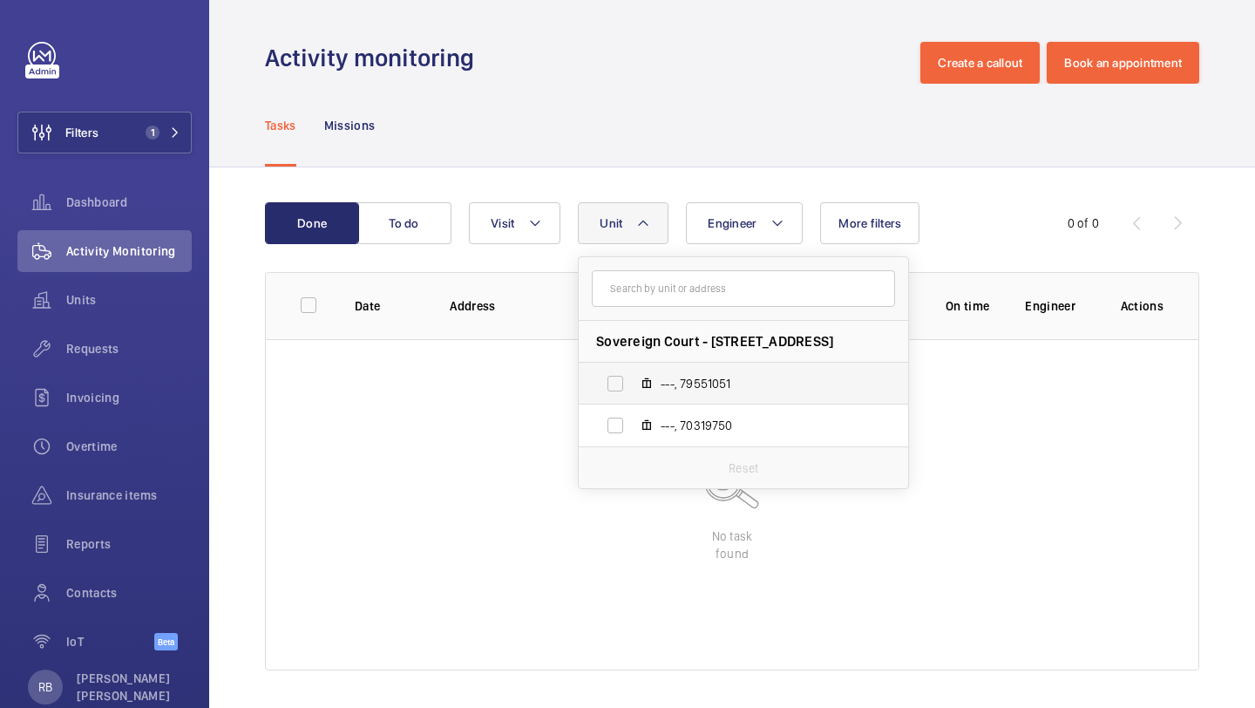
click at [682, 377] on span "---, 79551051" at bounding box center [762, 383] width 202 height 17
click at [633, 377] on input "---, 79551051" at bounding box center [615, 383] width 35 height 35
checkbox input "true"
click at [649, 418] on mat-icon at bounding box center [647, 425] width 14 height 14
click at [633, 418] on input "---, 70319750" at bounding box center [615, 425] width 35 height 35
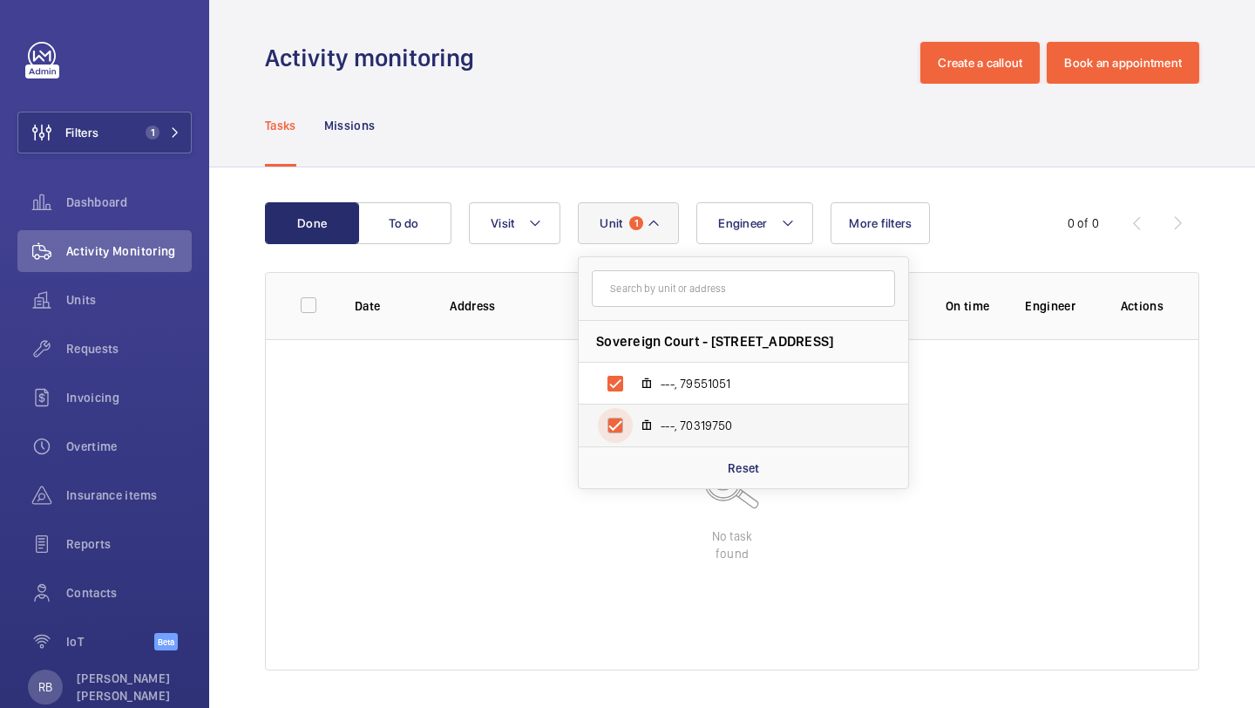
checkbox input "true"
click at [101, 300] on span "Units" at bounding box center [129, 299] width 126 height 17
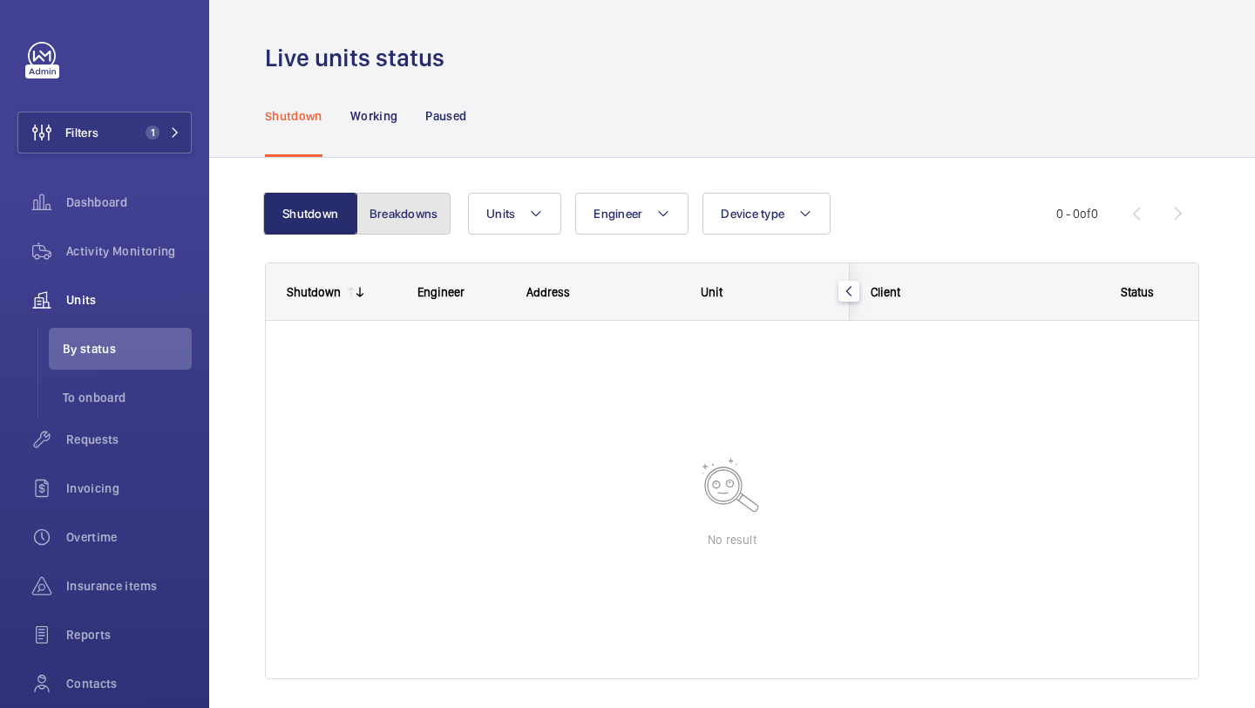
click at [425, 206] on button "Breakdowns" at bounding box center [404, 214] width 94 height 42
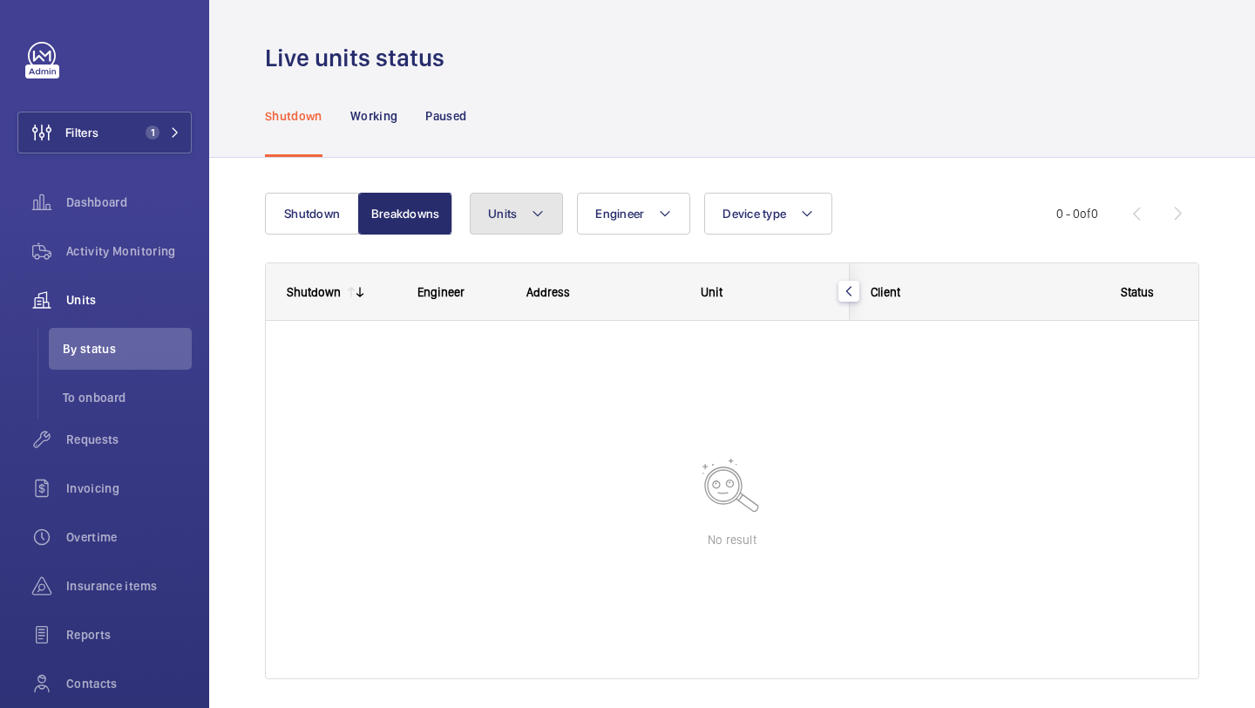
click at [520, 207] on button "Units" at bounding box center [516, 214] width 93 height 42
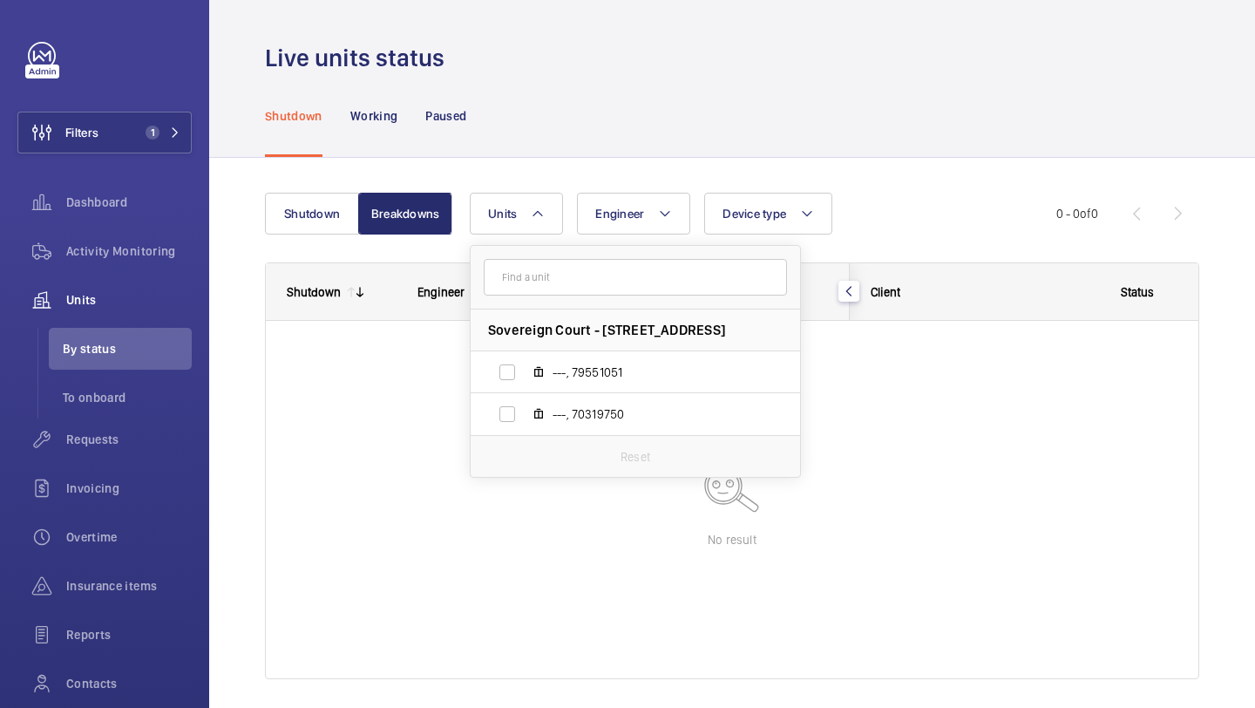
click at [341, 104] on nav "Shutdown Working Paused" at bounding box center [365, 115] width 201 height 83
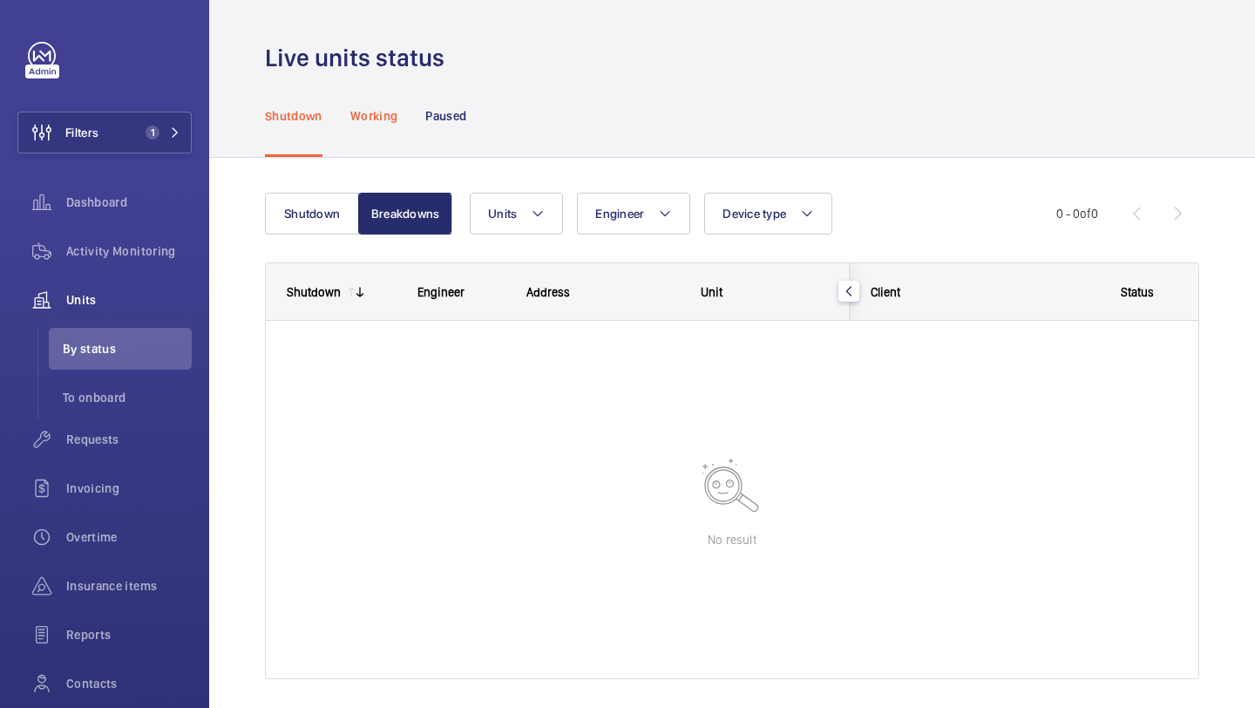
click at [375, 112] on p "Working" at bounding box center [373, 115] width 47 height 17
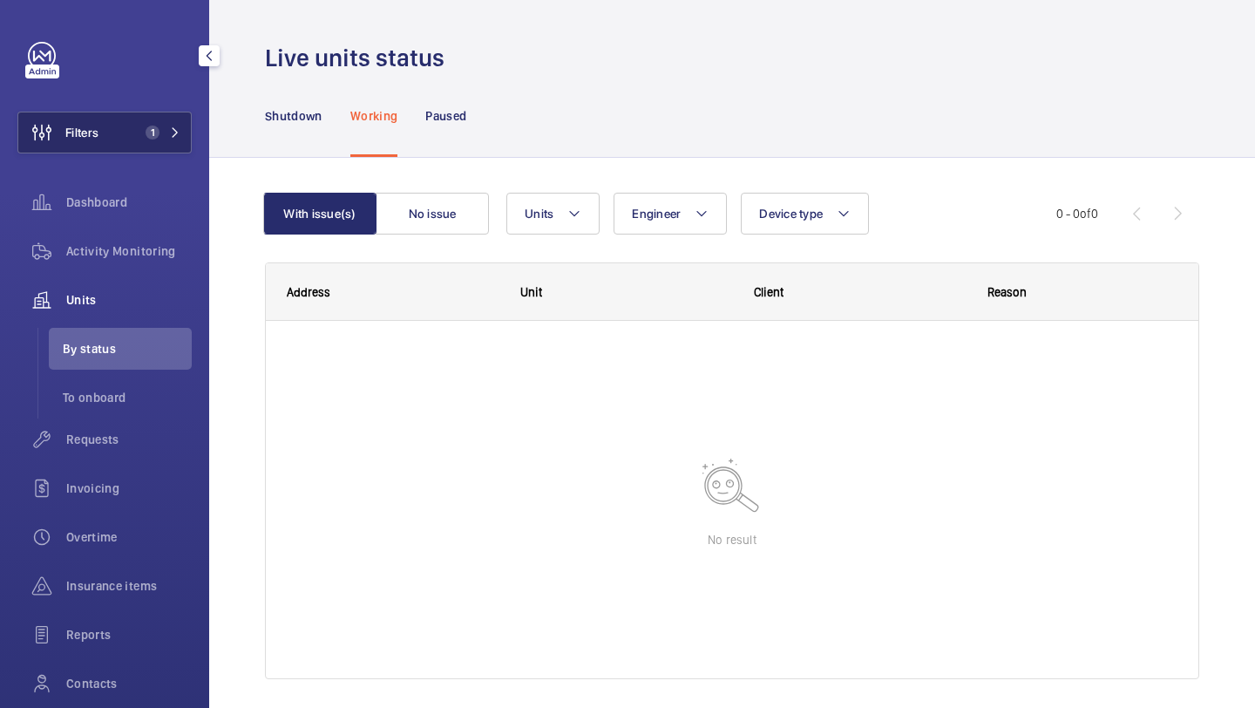
click at [148, 138] on span "1" at bounding box center [153, 133] width 14 height 14
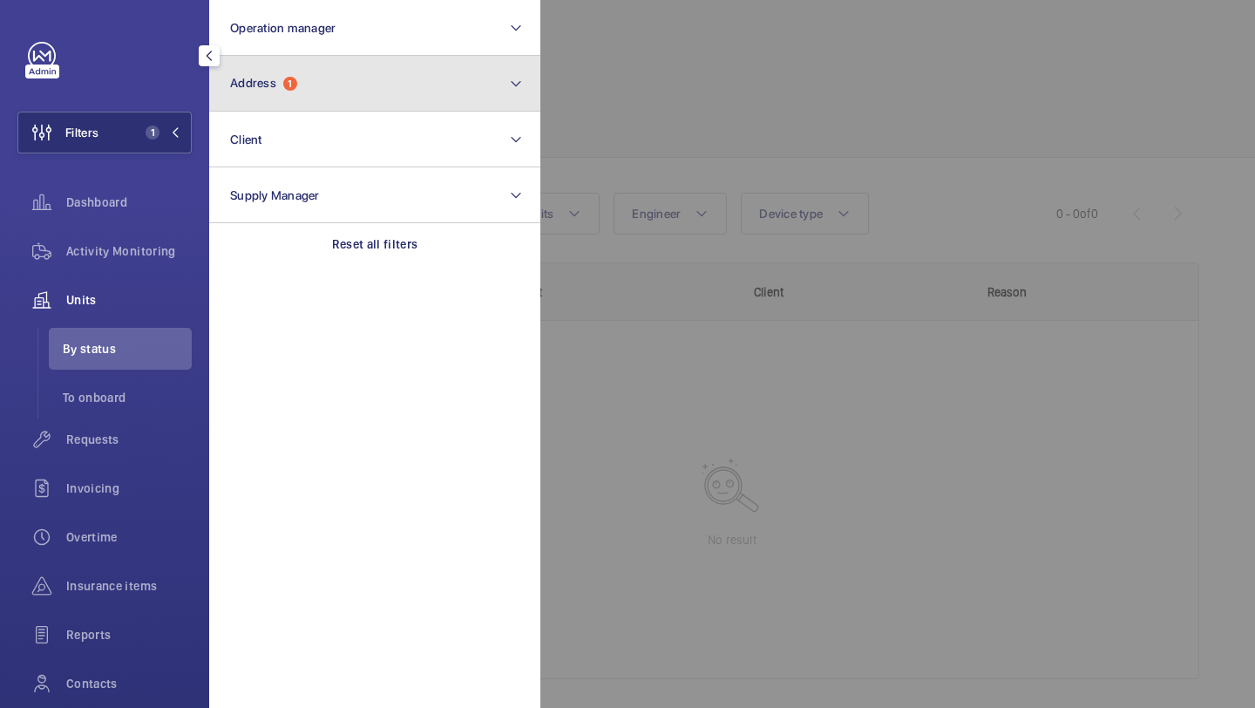
click at [282, 102] on button "Address 1" at bounding box center [374, 84] width 331 height 56
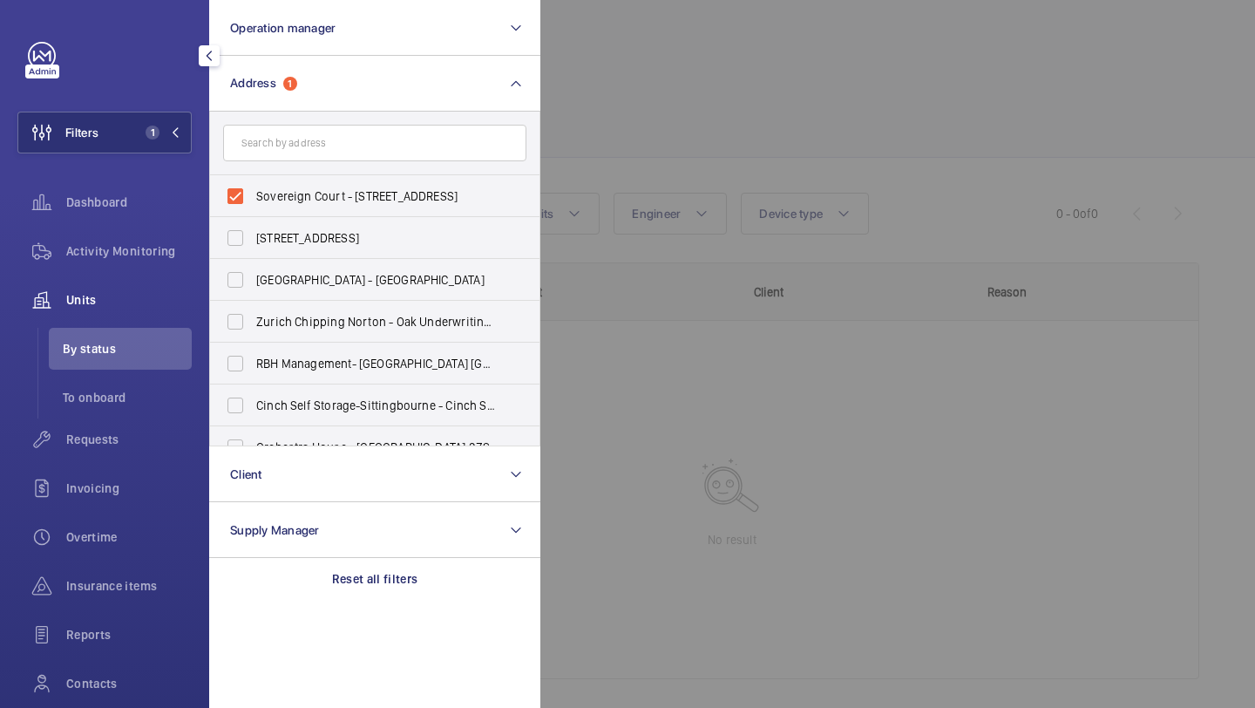
click at [595, 145] on div at bounding box center [1168, 354] width 1255 height 708
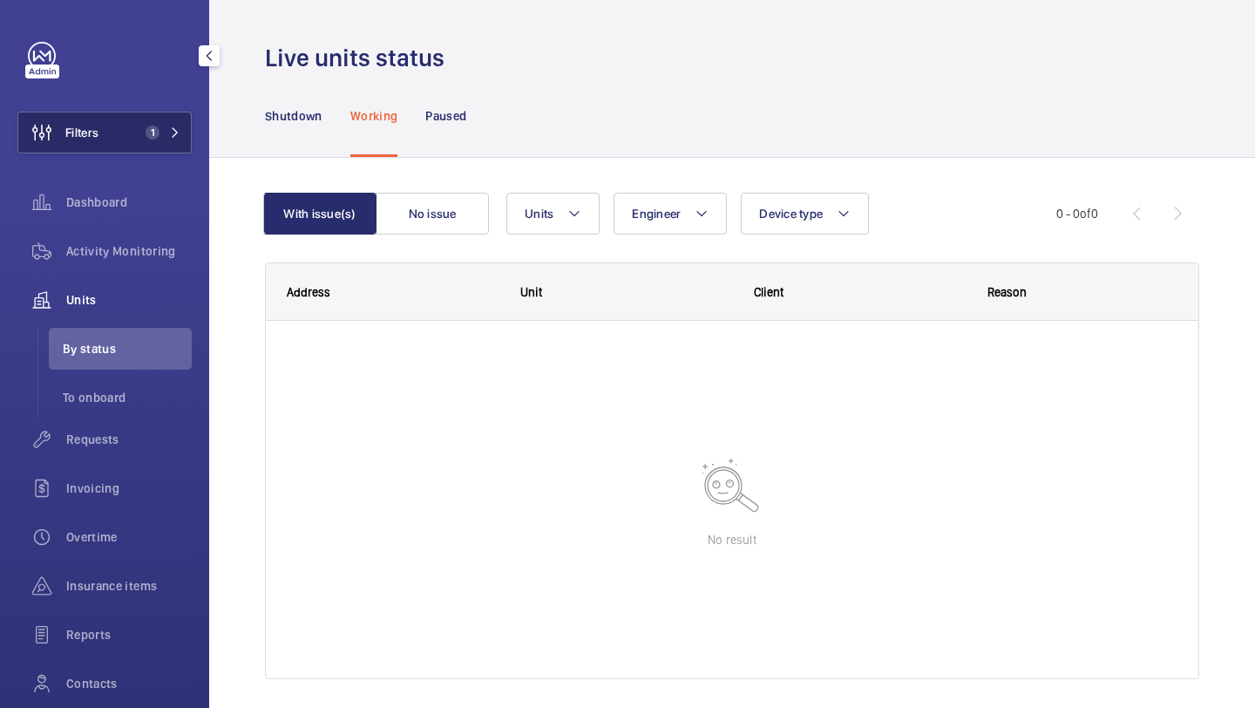
click at [180, 125] on button "Filters 1" at bounding box center [104, 133] width 174 height 42
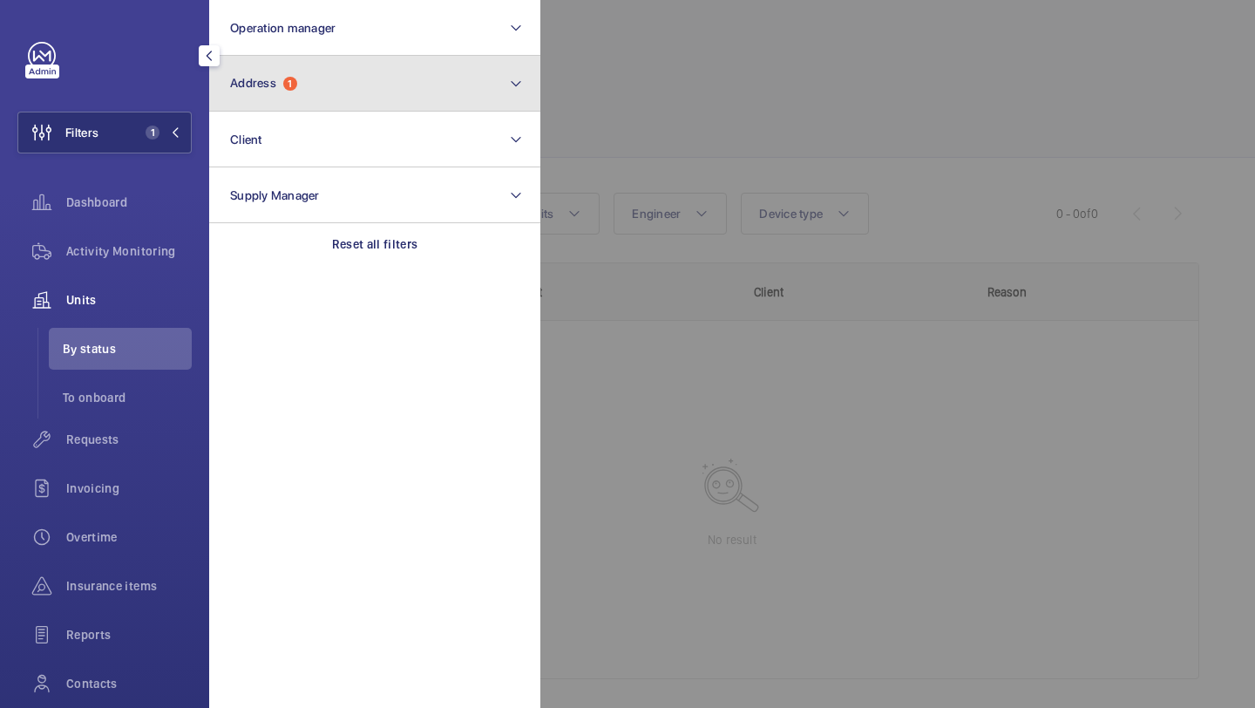
click at [277, 102] on button "Address 1" at bounding box center [374, 84] width 331 height 56
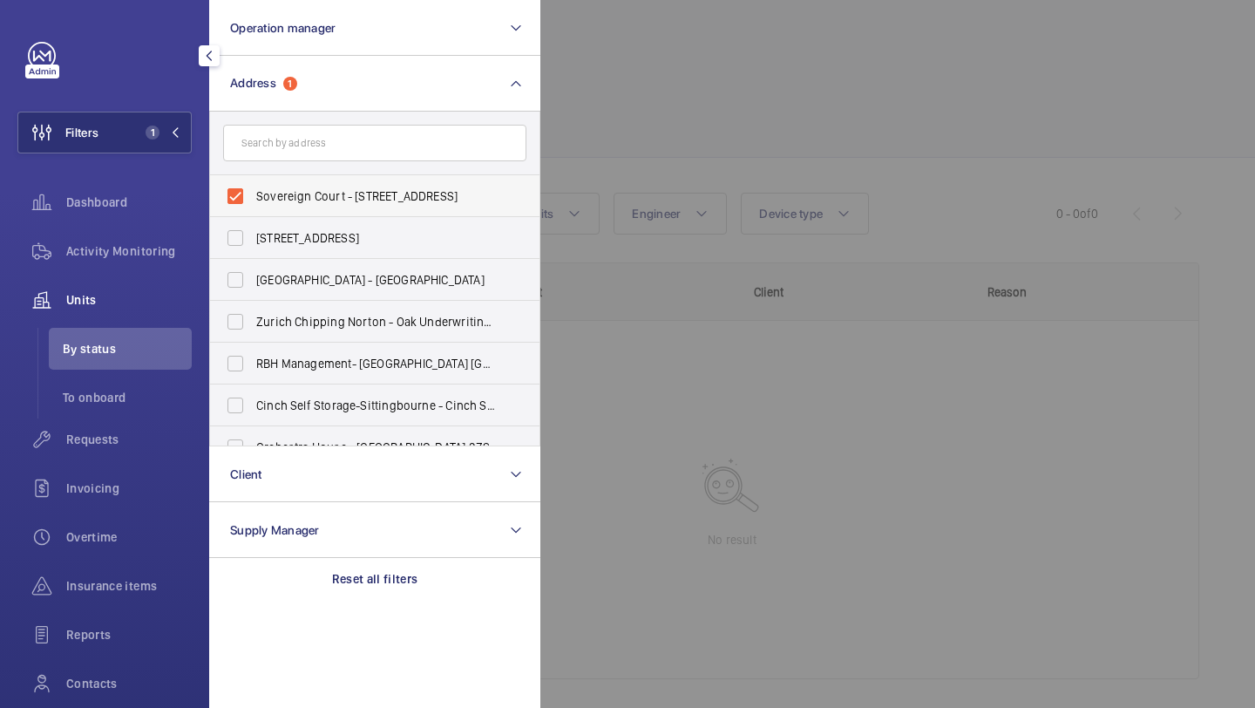
click at [295, 191] on span "Sovereign Court - 15, 21 Staines Rd, HOUNSLOW TW3 3HR" at bounding box center [376, 195] width 240 height 17
click at [253, 191] on input "Sovereign Court - 15, 21 Staines Rd, HOUNSLOW TW3 3HR" at bounding box center [235, 196] width 35 height 35
checkbox input "false"
click at [303, 147] on input "text" at bounding box center [374, 143] width 303 height 37
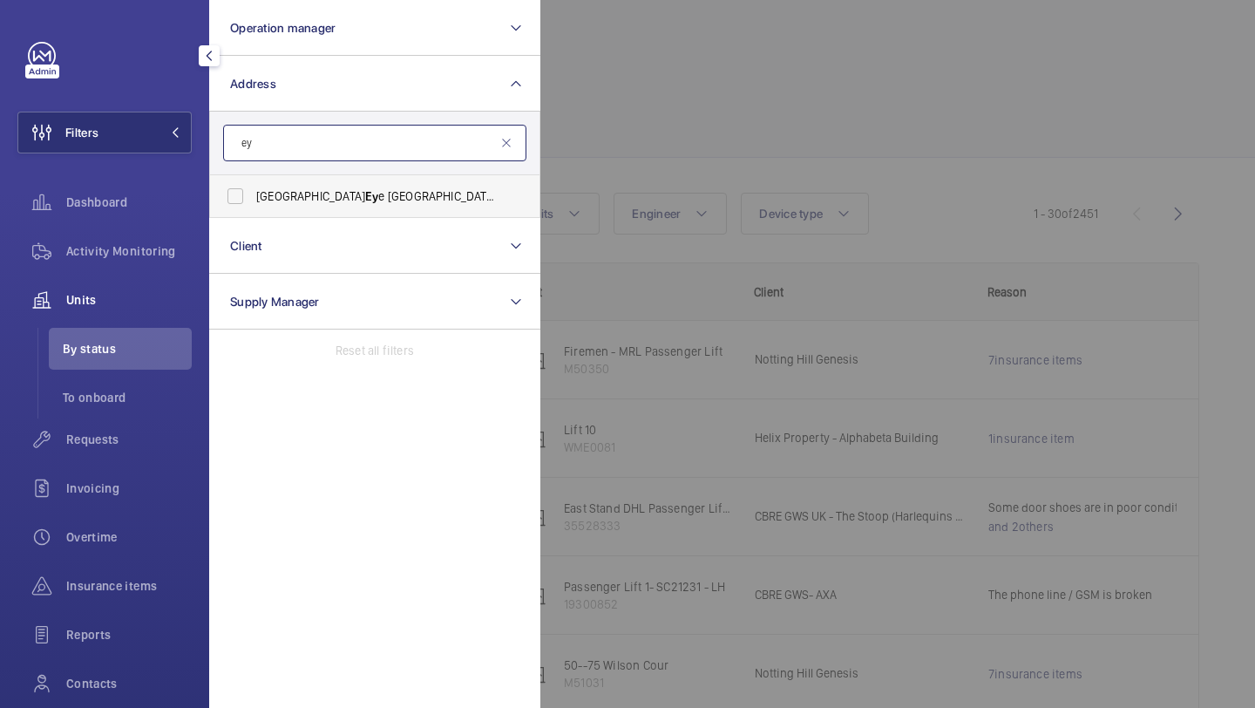
type input "e"
type input "pears"
click at [287, 215] on label "Royal Free Hospital ( Pears Building) - The Pears Building, Pond St, LONDON NW3…" at bounding box center [361, 196] width 303 height 42
click at [253, 214] on input "Royal Free Hospital ( Pears Building) - The Pears Building, Pond St, LONDON NW3…" at bounding box center [235, 196] width 35 height 35
checkbox input "true"
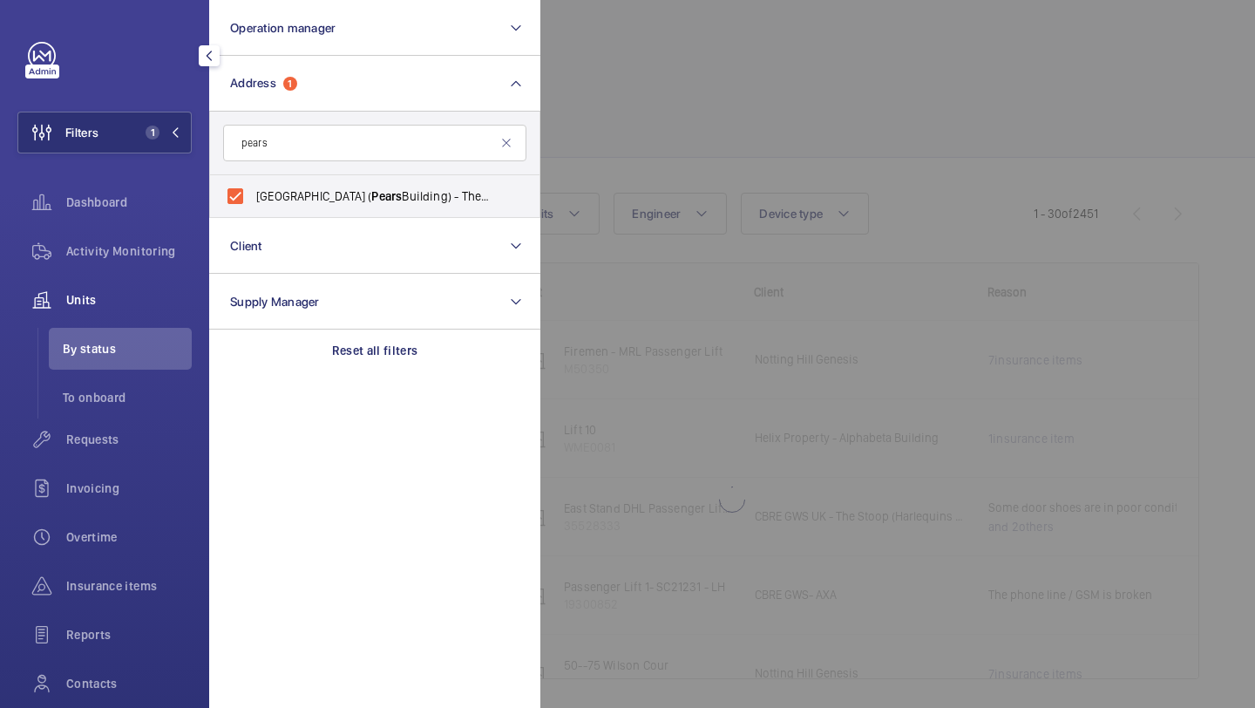
click at [607, 155] on div at bounding box center [1168, 354] width 1255 height 708
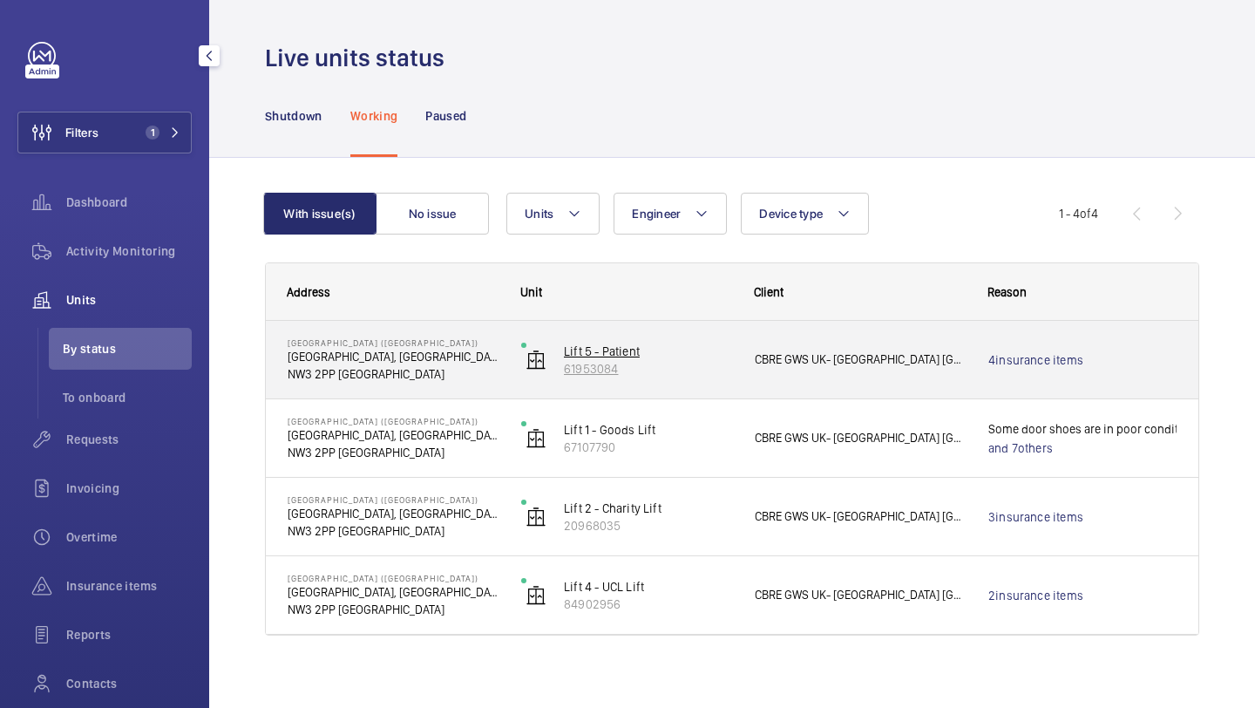
scroll to position [11, 0]
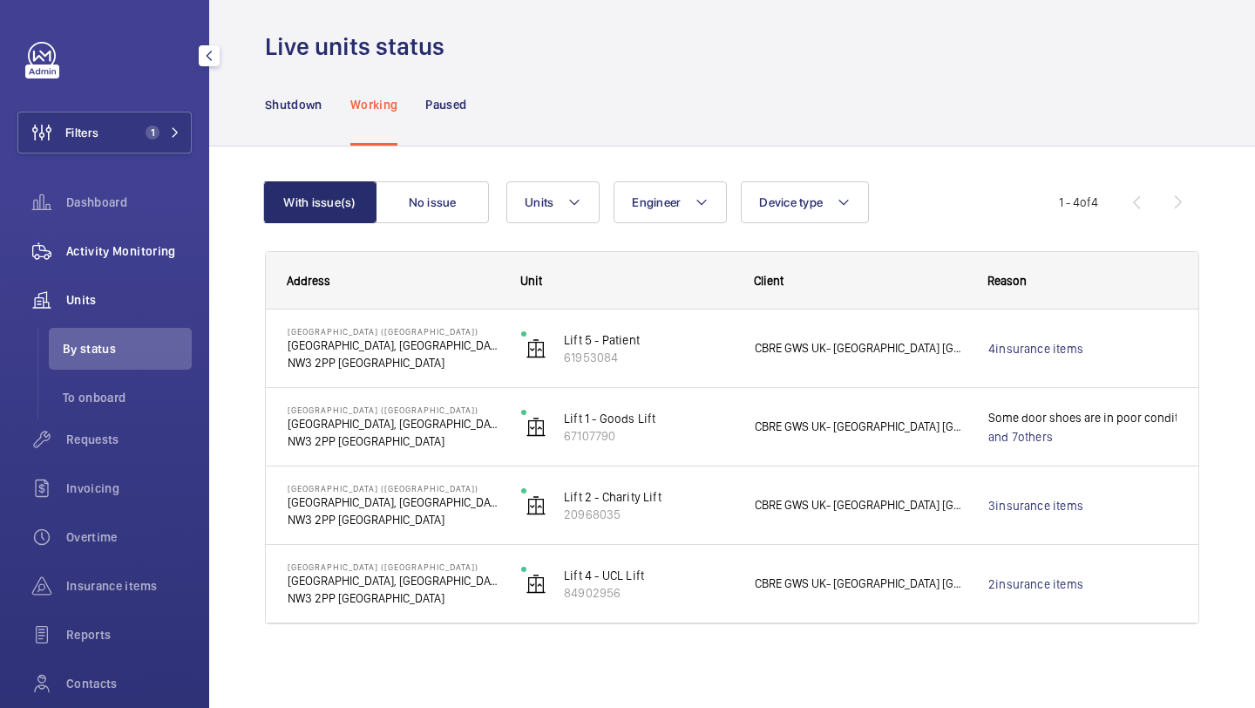
click at [118, 235] on div "Activity Monitoring" at bounding box center [104, 251] width 174 height 42
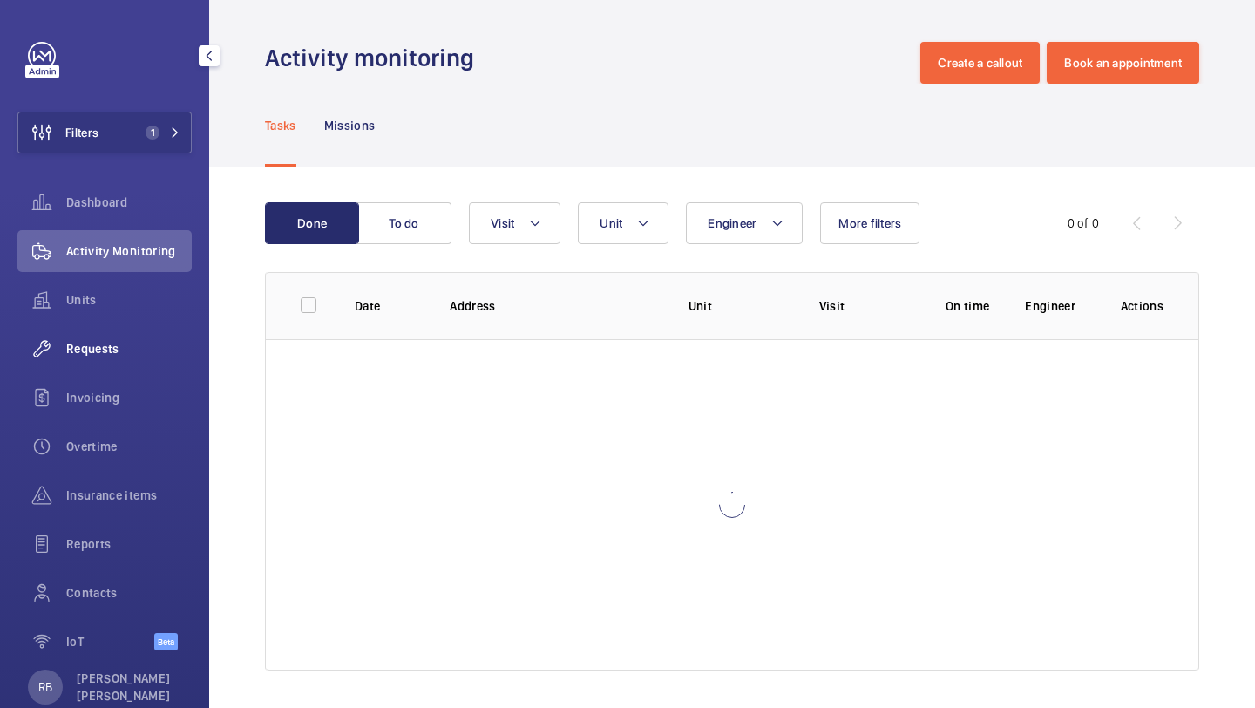
click at [134, 364] on div "Requests" at bounding box center [104, 349] width 174 height 42
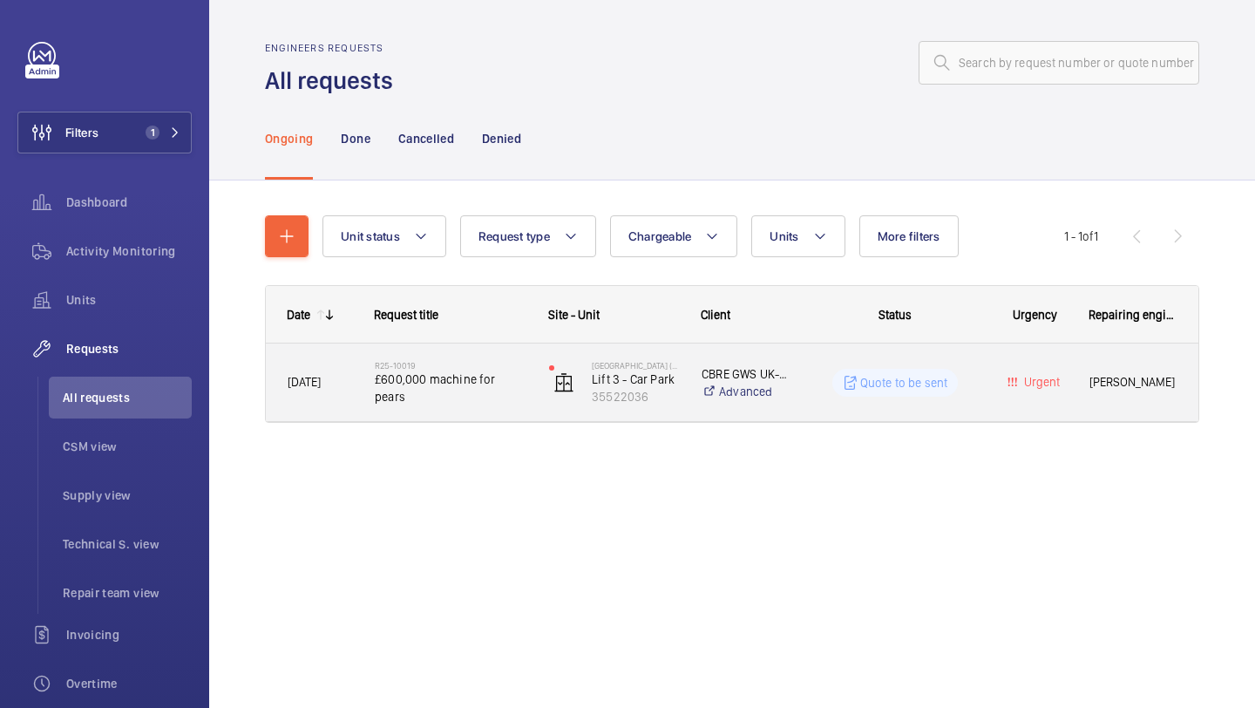
click at [500, 371] on h2 "R25-10019" at bounding box center [451, 365] width 152 height 10
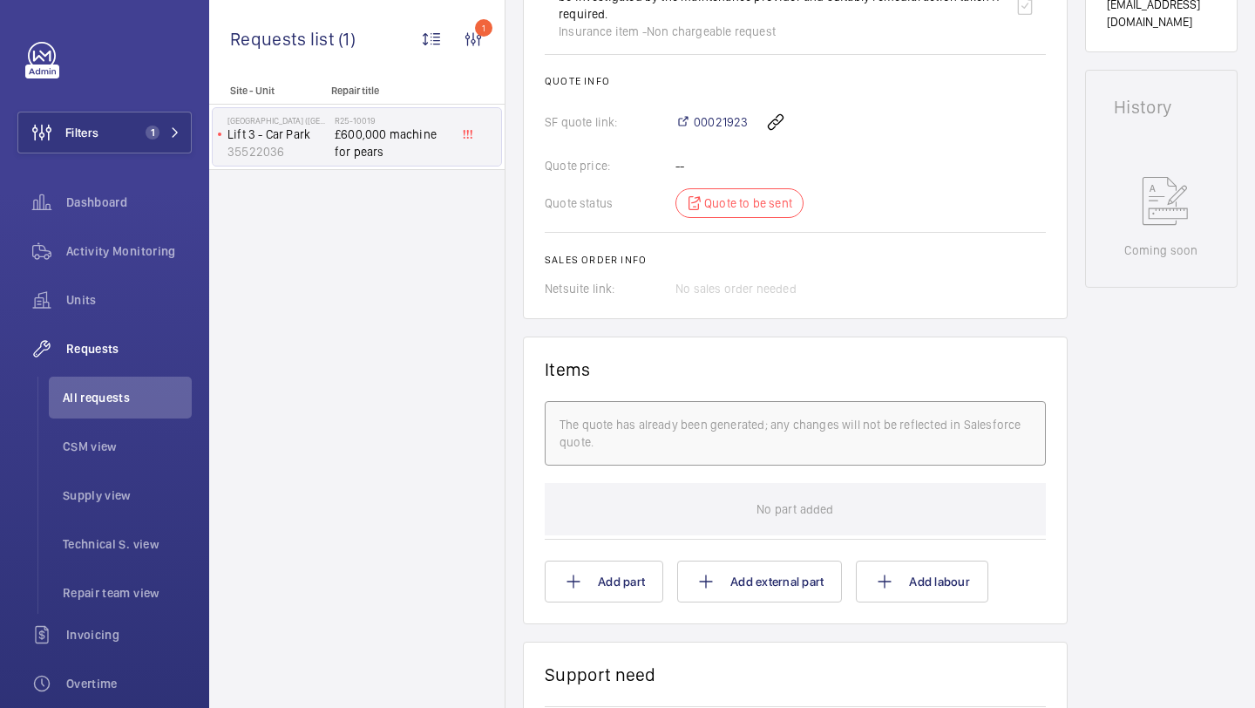
scroll to position [773, 0]
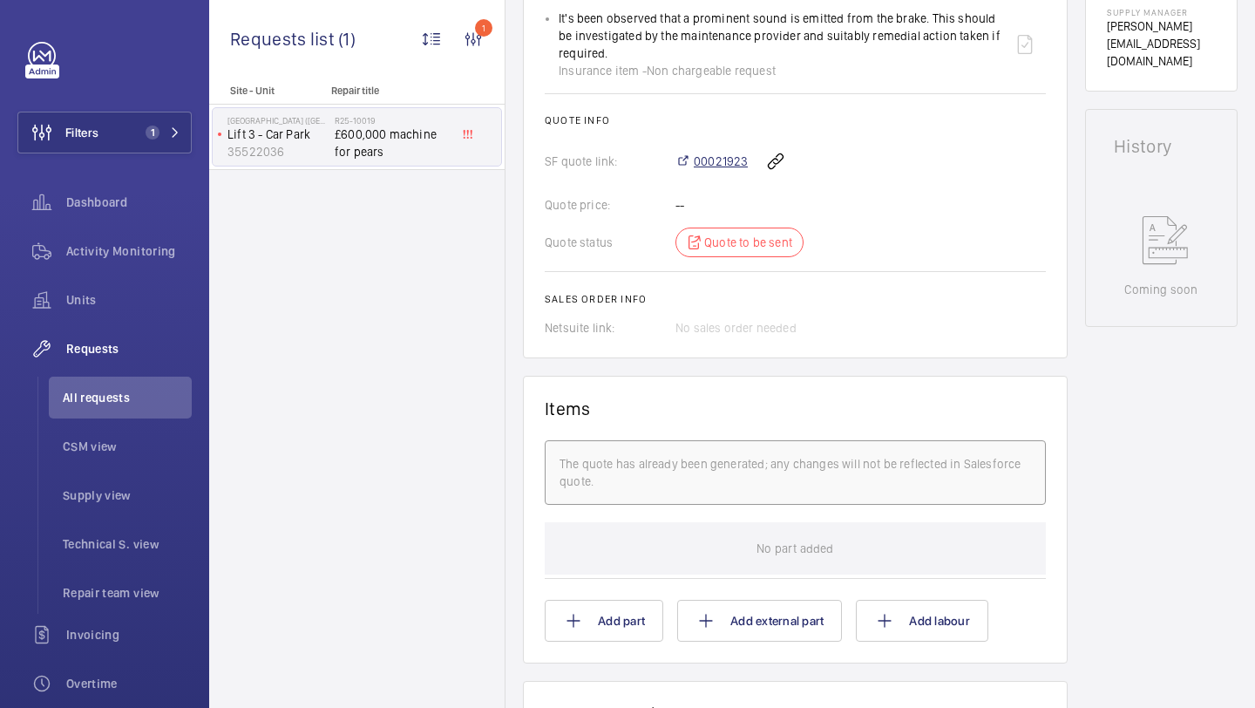
click at [713, 159] on span "00021923" at bounding box center [721, 161] width 54 height 17
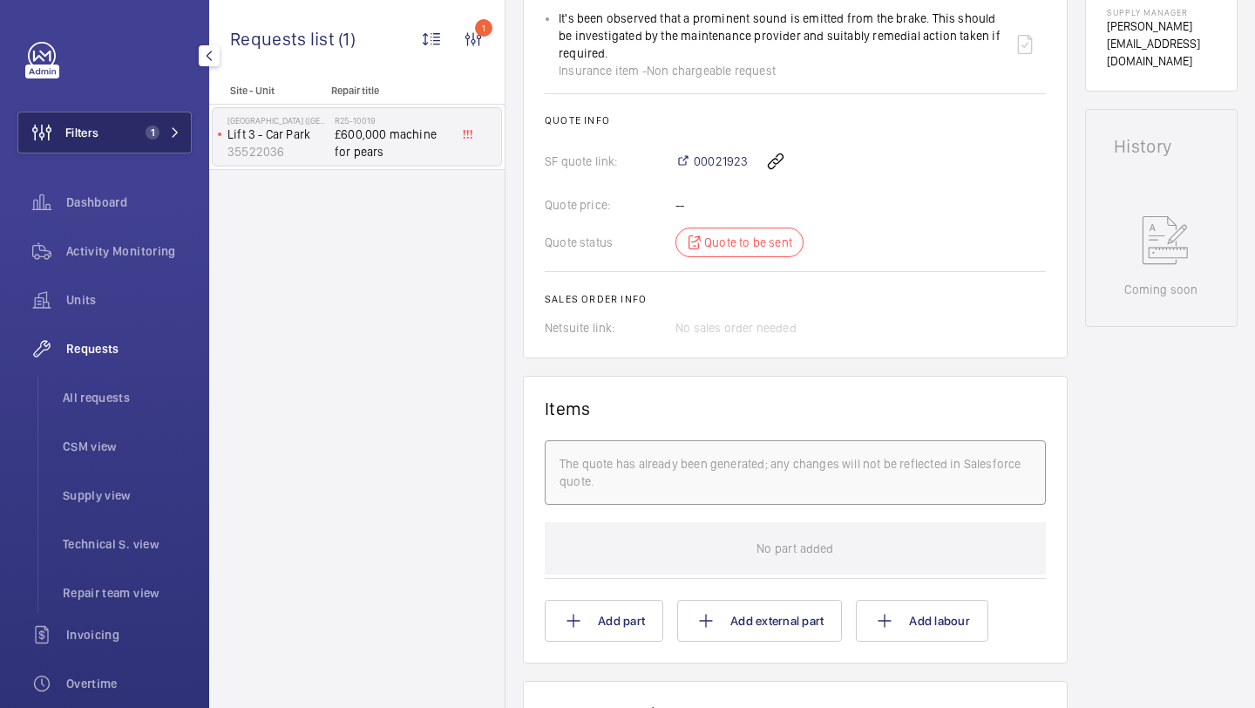
click at [125, 129] on button "Filters 1" at bounding box center [104, 133] width 174 height 42
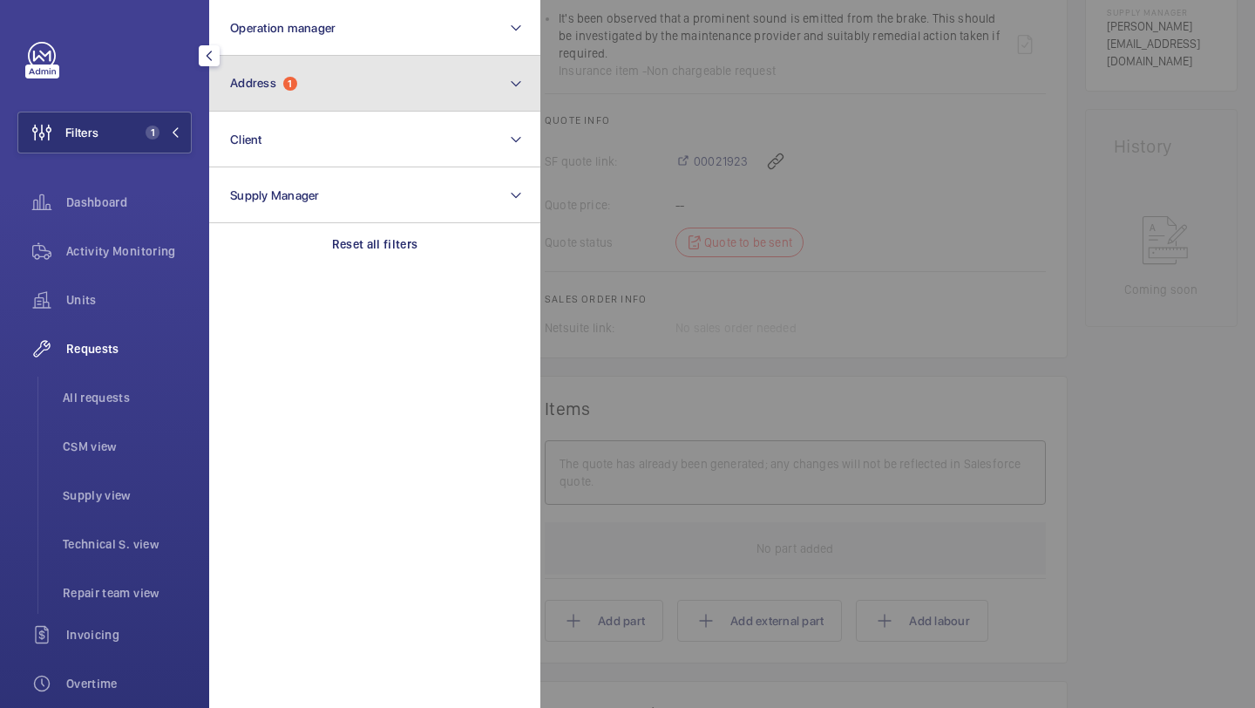
click at [255, 96] on button "Address 1" at bounding box center [374, 84] width 331 height 56
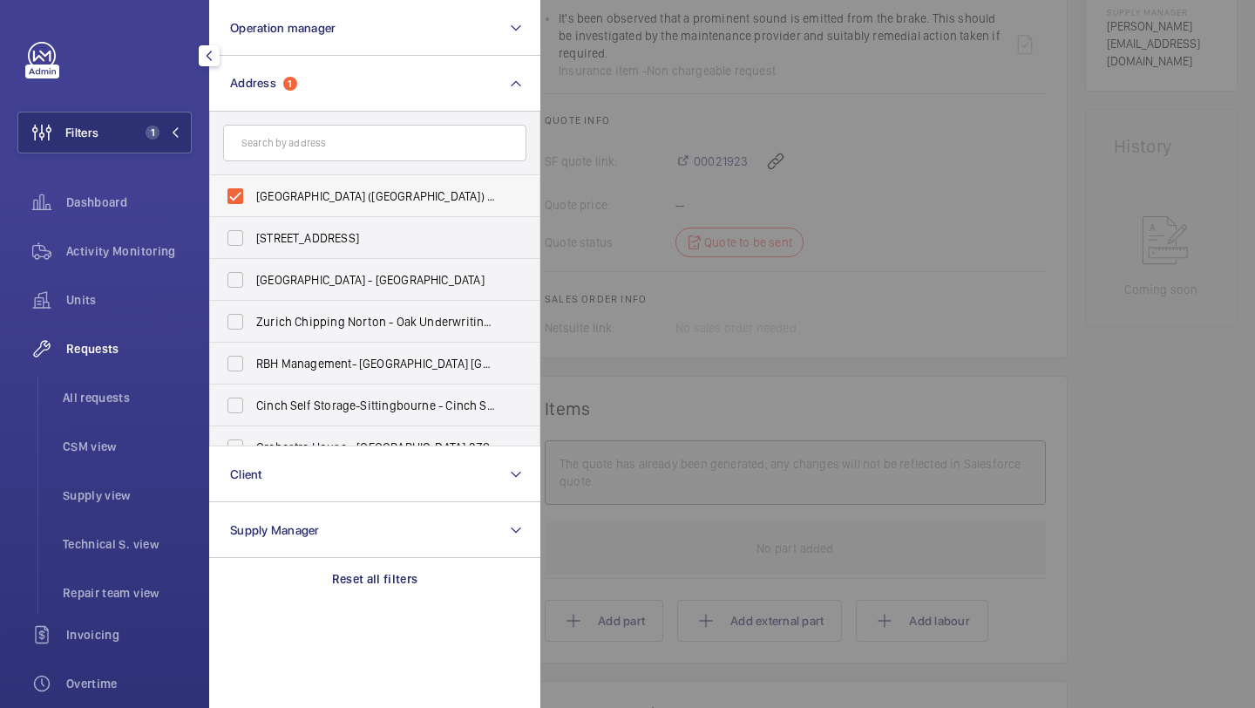
click at [273, 182] on label "Royal Free Hospital (Pears Building) - The Pears Building, Pond St, LONDON NW3 …" at bounding box center [361, 196] width 303 height 42
click at [253, 182] on input "Royal Free Hospital (Pears Building) - The Pears Building, Pond St, LONDON NW3 …" at bounding box center [235, 196] width 35 height 35
checkbox input "false"
click at [284, 152] on input "text" at bounding box center [374, 143] width 303 height 37
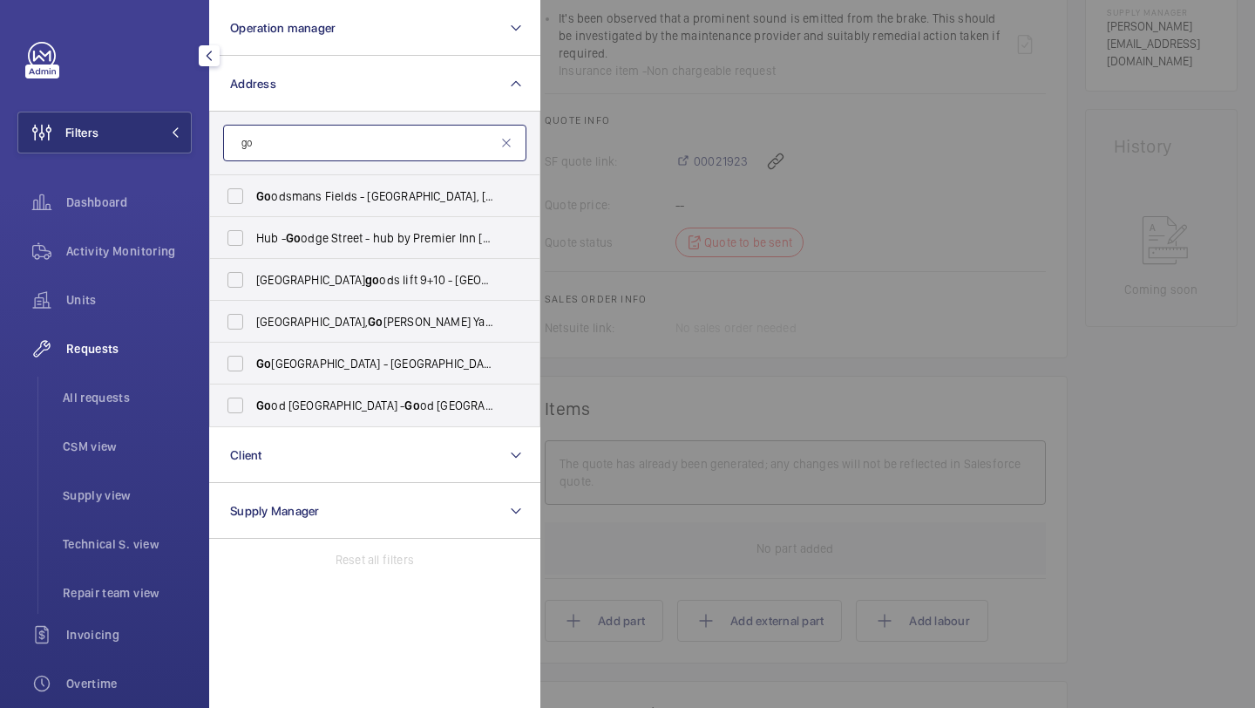
click at [317, 141] on input "go" at bounding box center [374, 143] width 303 height 37
click at [317, 142] on input "go" at bounding box center [374, 143] width 303 height 37
click at [285, 143] on input "go" at bounding box center [374, 143] width 303 height 37
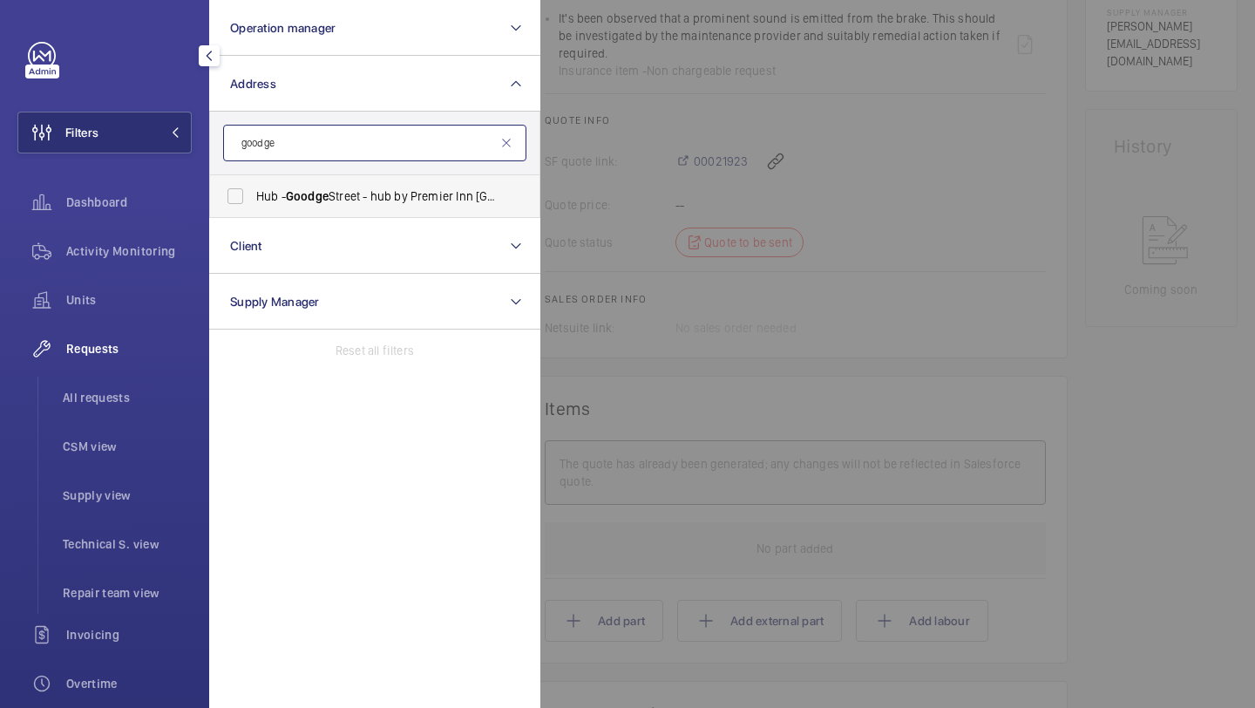
type input "goodge"
click at [280, 194] on span "Hub - Goodge Street - hub by Premier Inn London Goodge Street hotel, LONDON WC1…" at bounding box center [376, 195] width 240 height 17
click at [253, 194] on input "Hub - Goodge Street - hub by Premier Inn London Goodge Street hotel, LONDON WC1…" at bounding box center [235, 196] width 35 height 35
checkbox input "true"
click at [599, 173] on div at bounding box center [1168, 354] width 1255 height 708
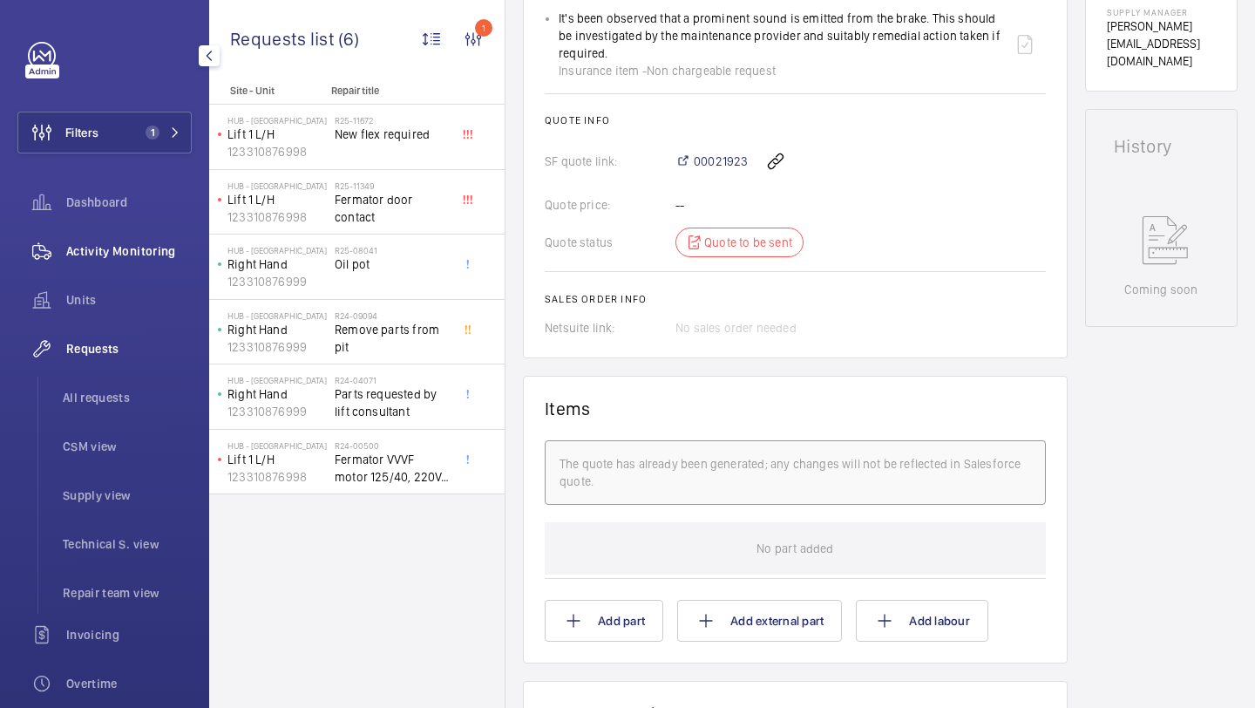
click at [128, 256] on span "Activity Monitoring" at bounding box center [129, 250] width 126 height 17
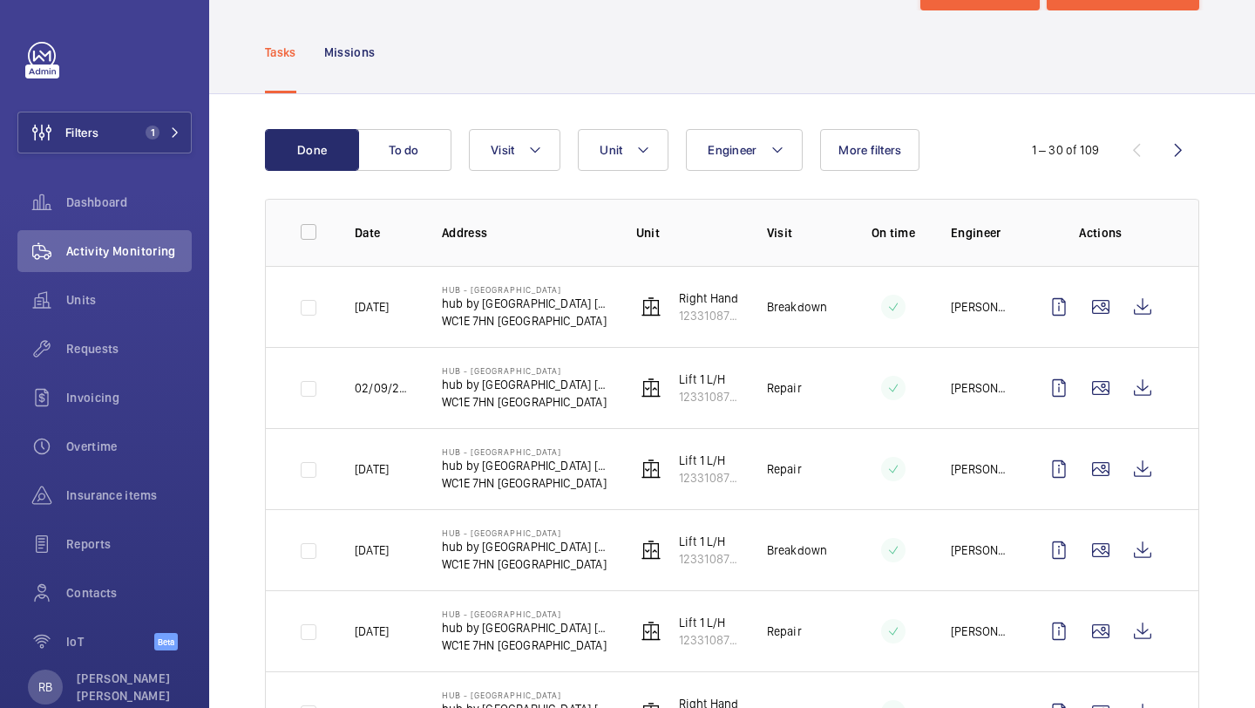
scroll to position [110, 0]
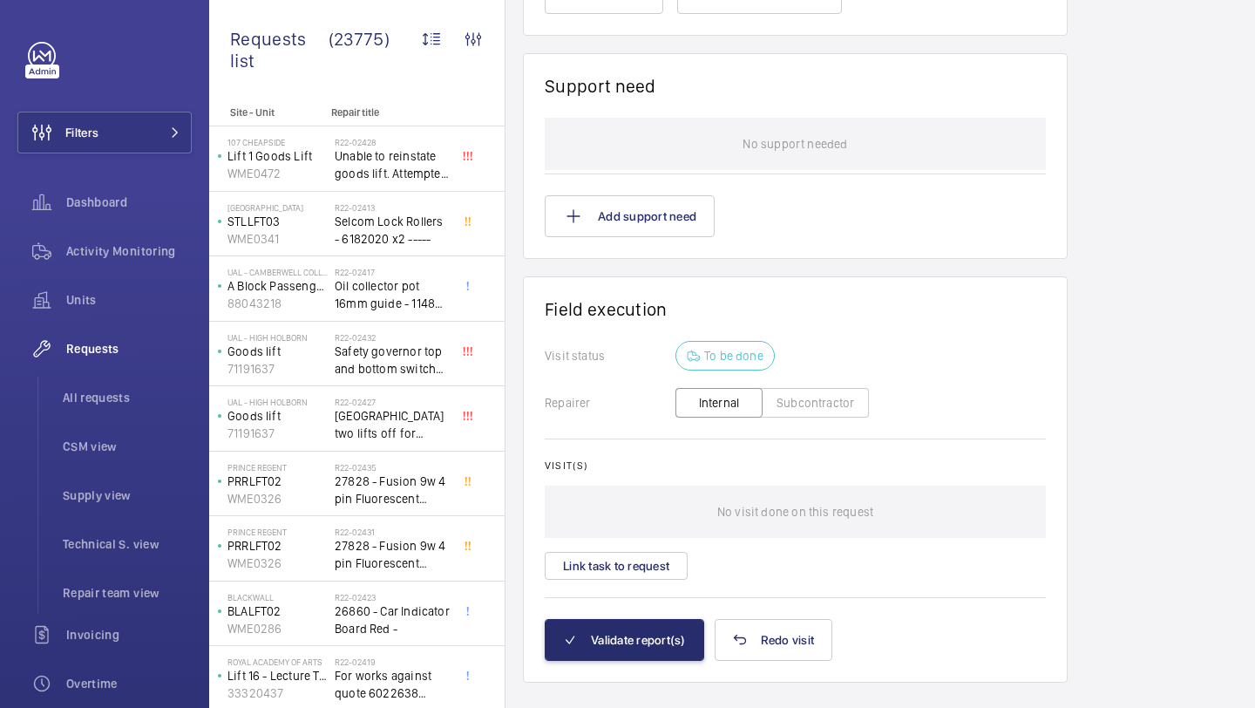
scroll to position [1619, 0]
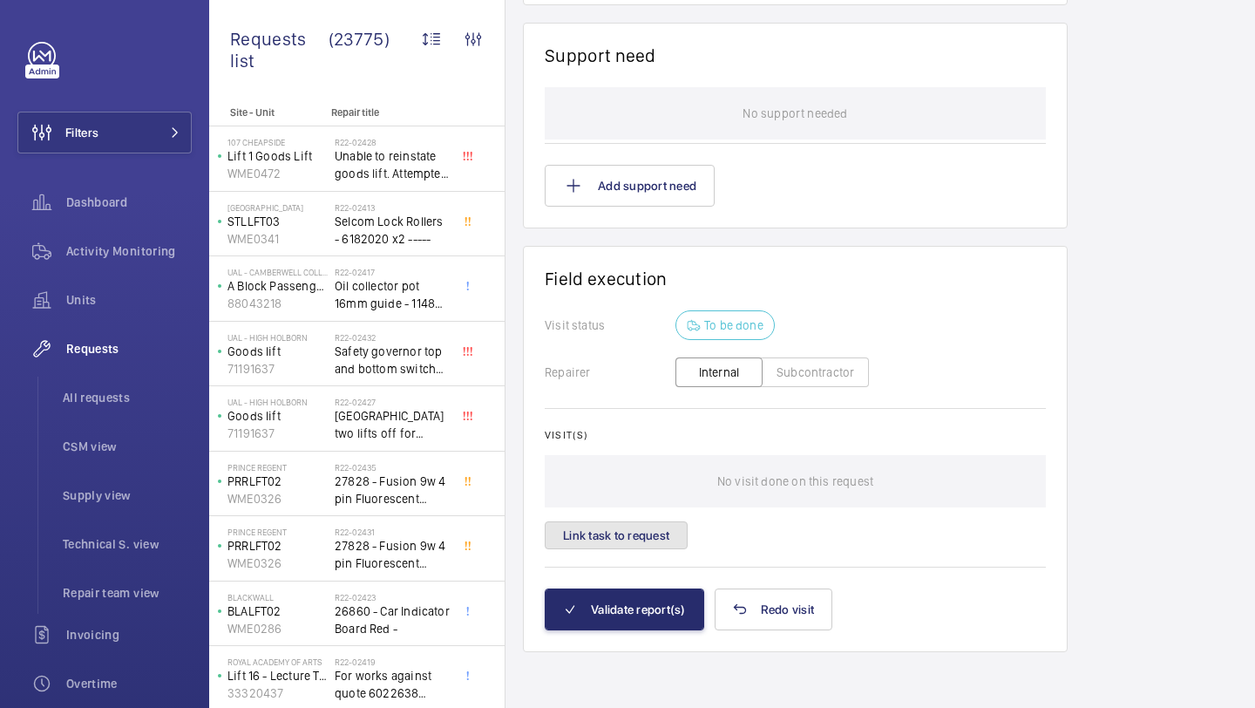
click at [611, 531] on button "Link task to request" at bounding box center [616, 535] width 143 height 28
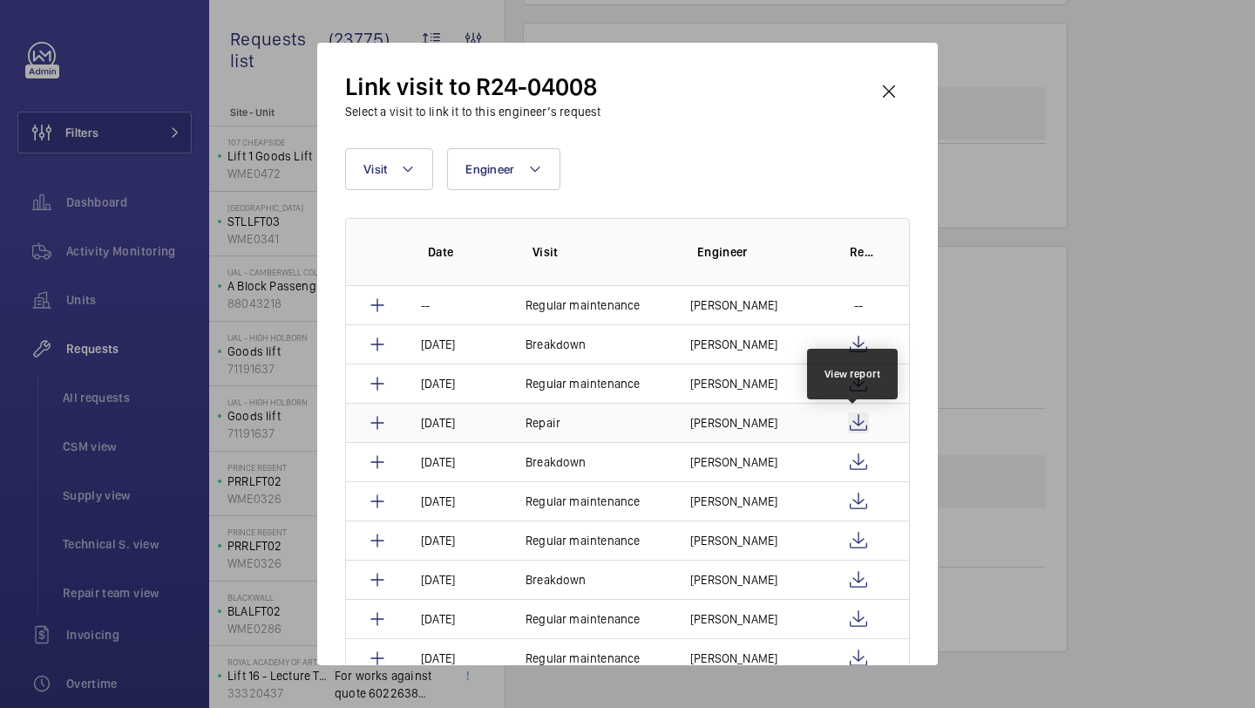
click at [854, 425] on wm-front-icon-button at bounding box center [858, 422] width 21 height 21
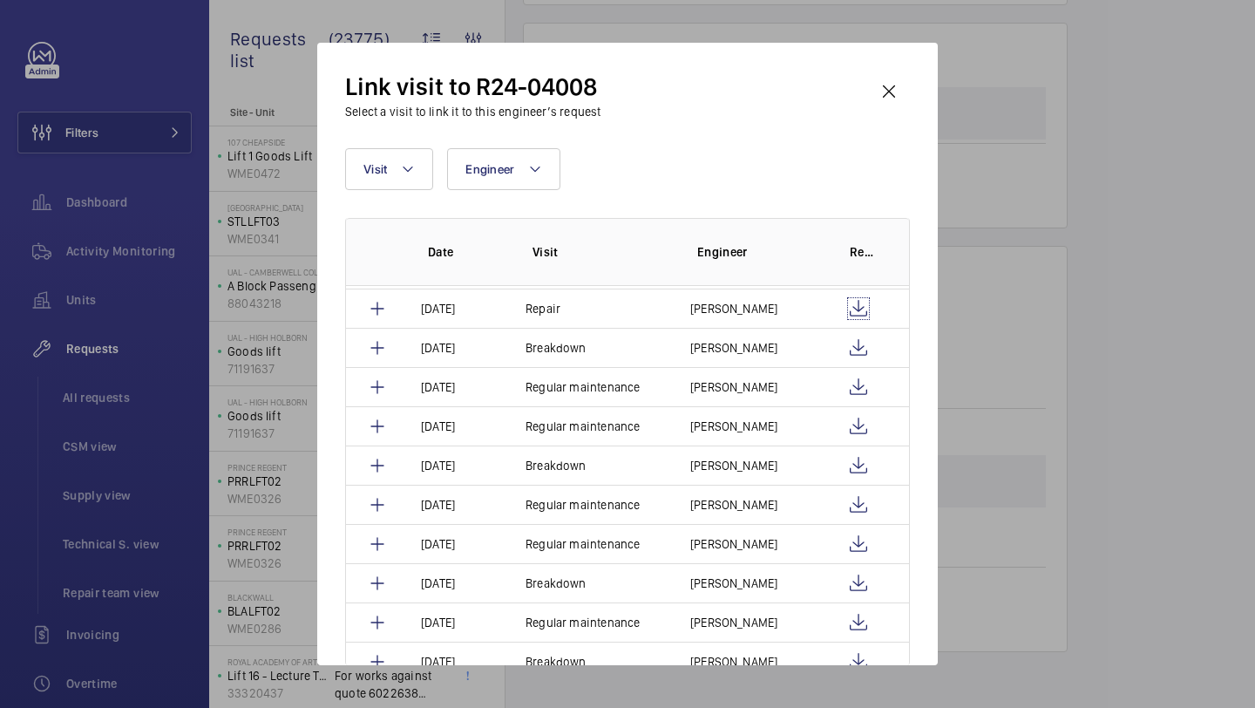
scroll to position [107, 0]
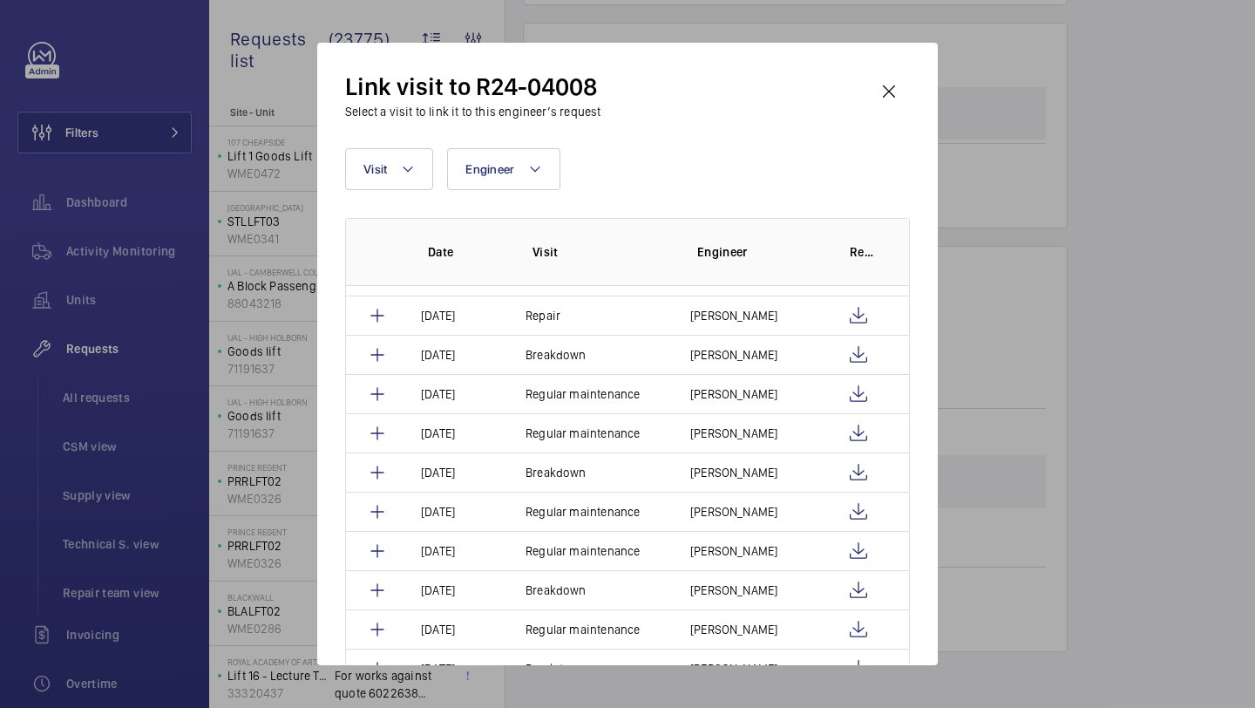
click at [881, 119] on div "Link visit to R24-04008 Select a visit to link it to this engineer’s request" at bounding box center [627, 96] width 565 height 50
click at [890, 97] on wm-front-icon-button at bounding box center [889, 92] width 42 height 42
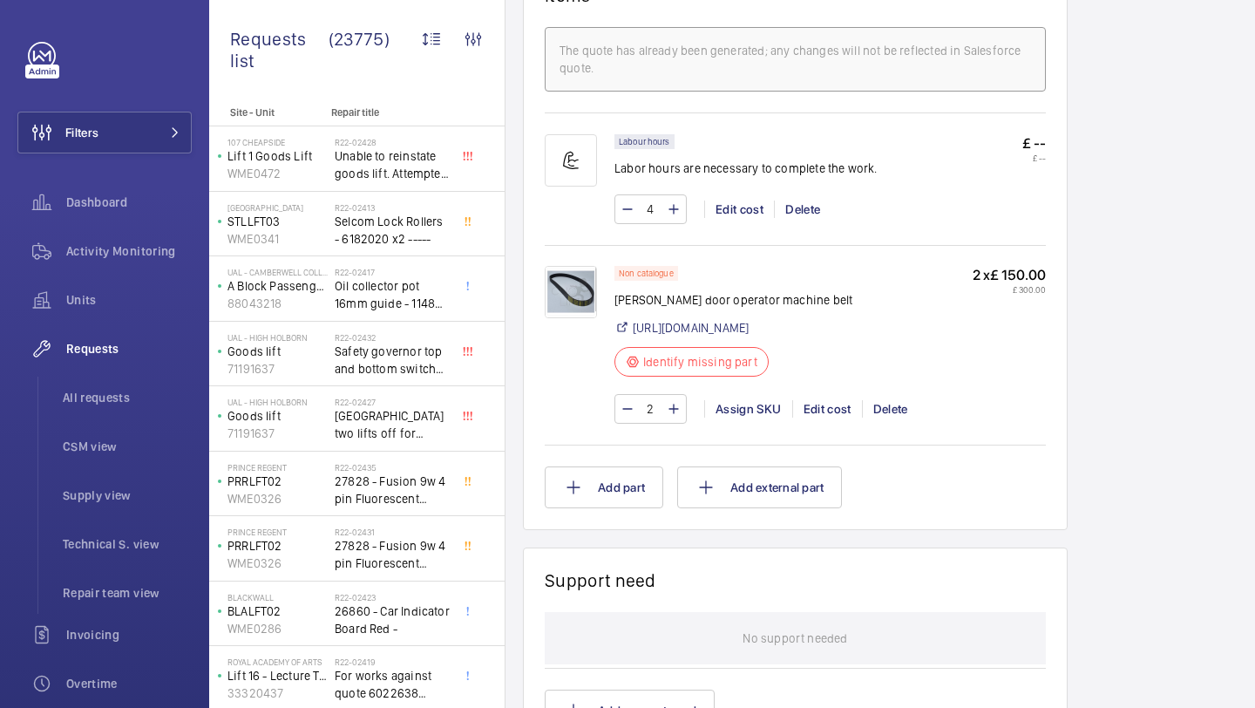
scroll to position [1066, 0]
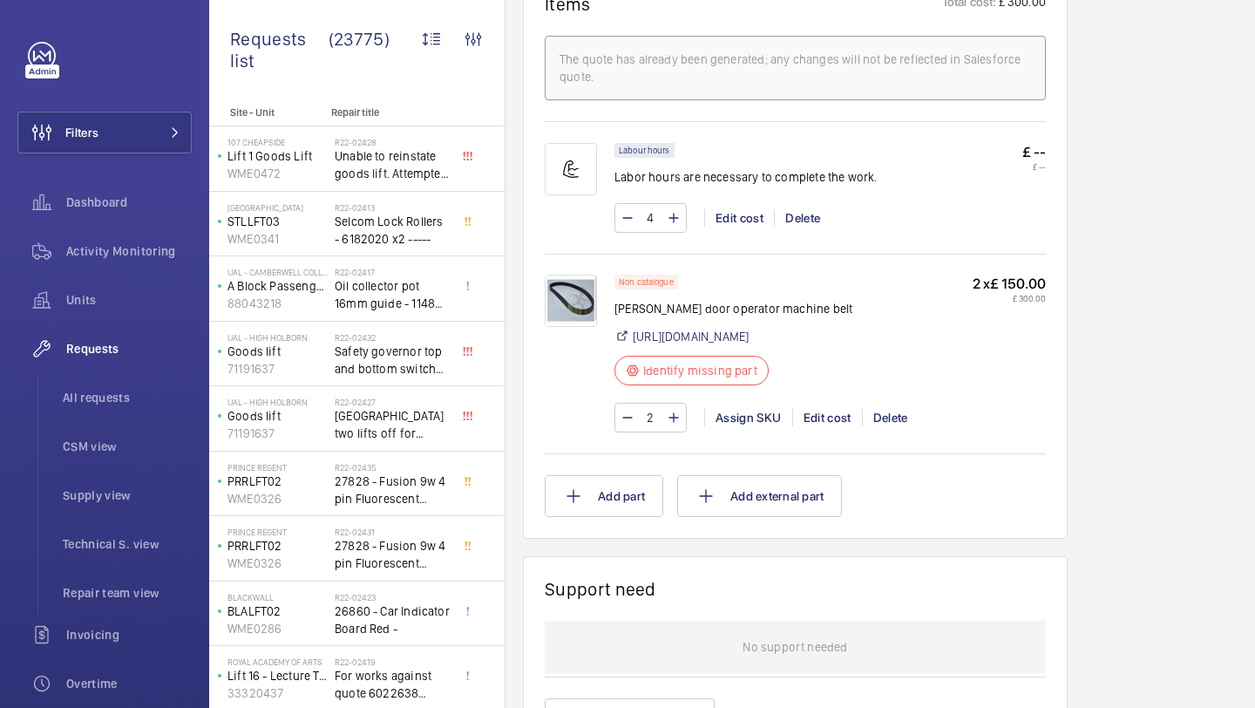
click at [578, 314] on img at bounding box center [571, 301] width 52 height 52
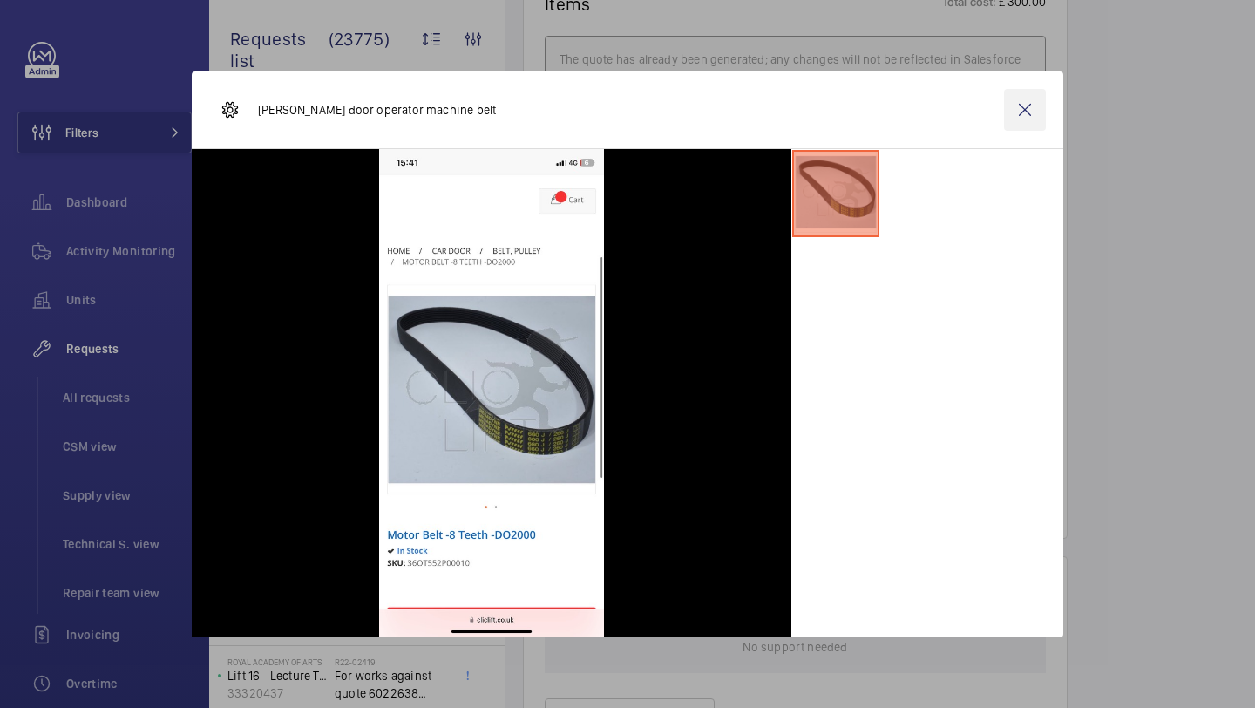
click at [1035, 106] on wm-front-icon-button at bounding box center [1025, 110] width 42 height 42
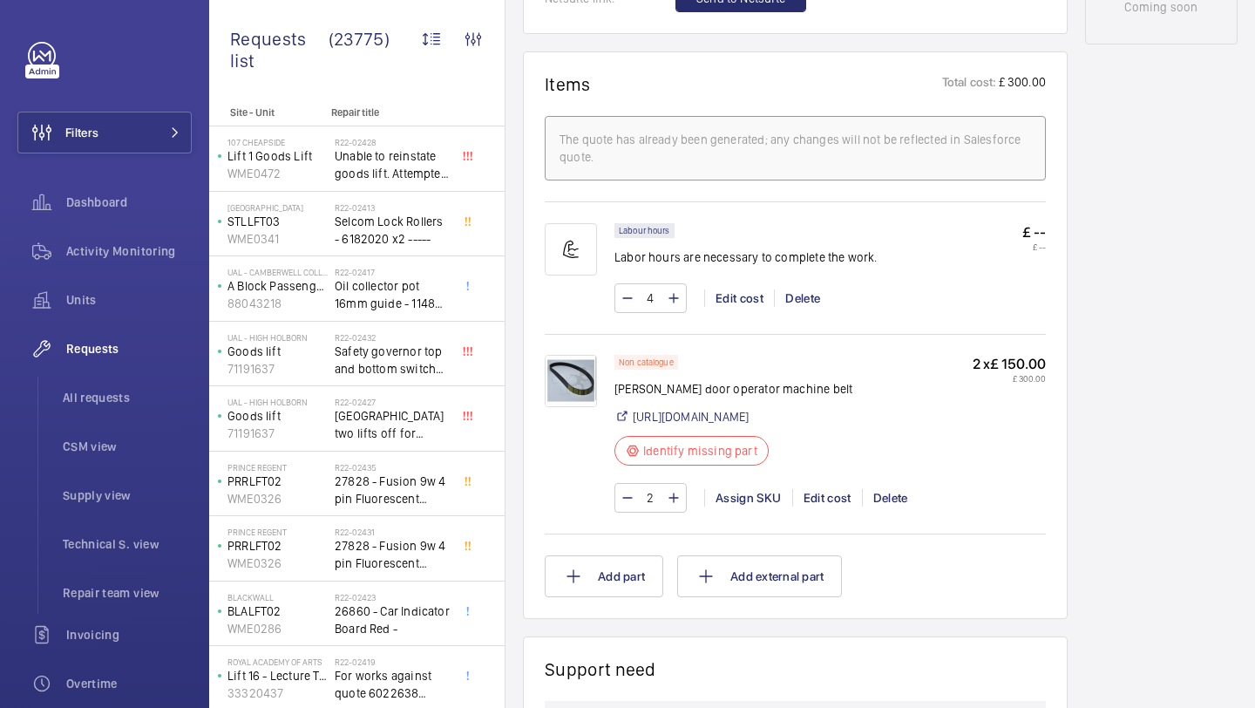
scroll to position [996, 0]
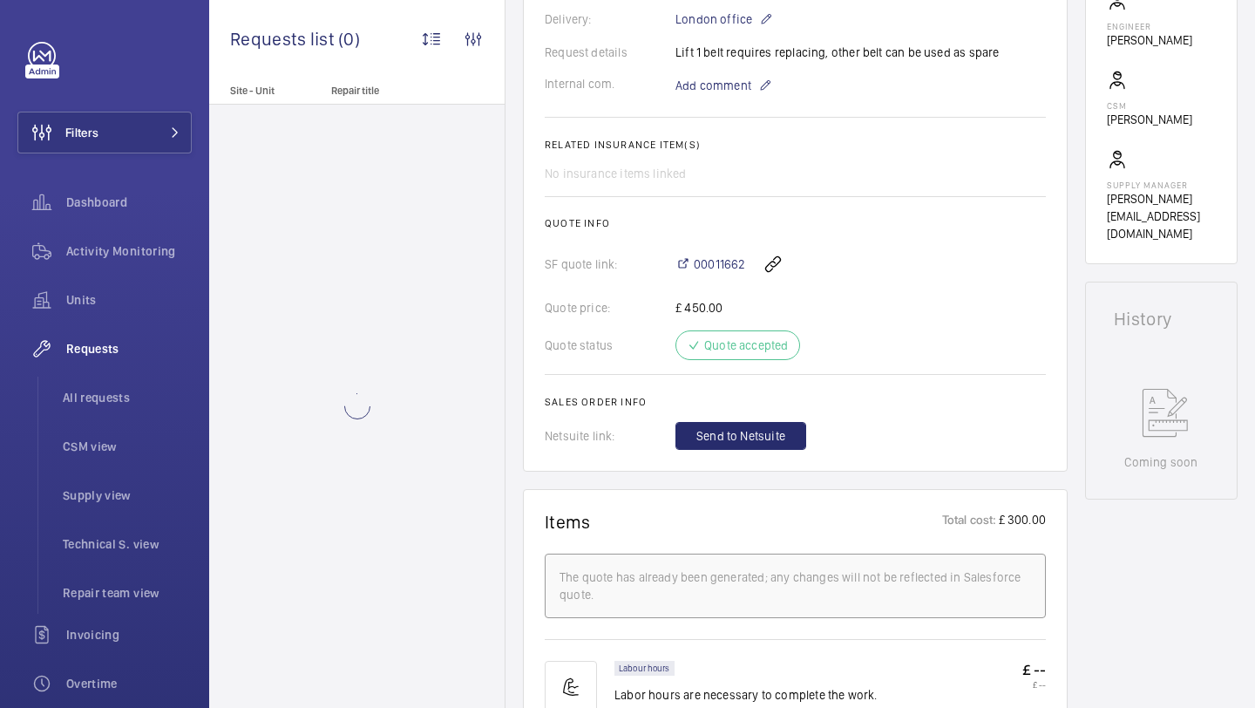
scroll to position [548, 0]
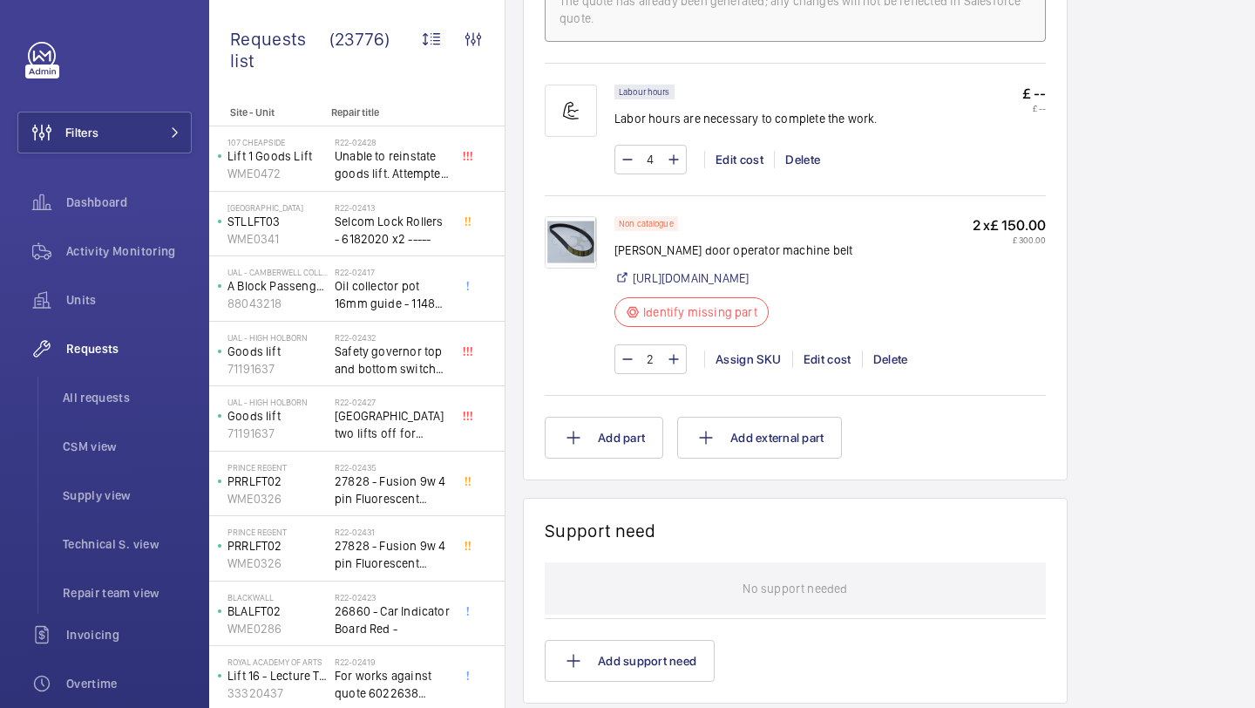
scroll to position [1135, 0]
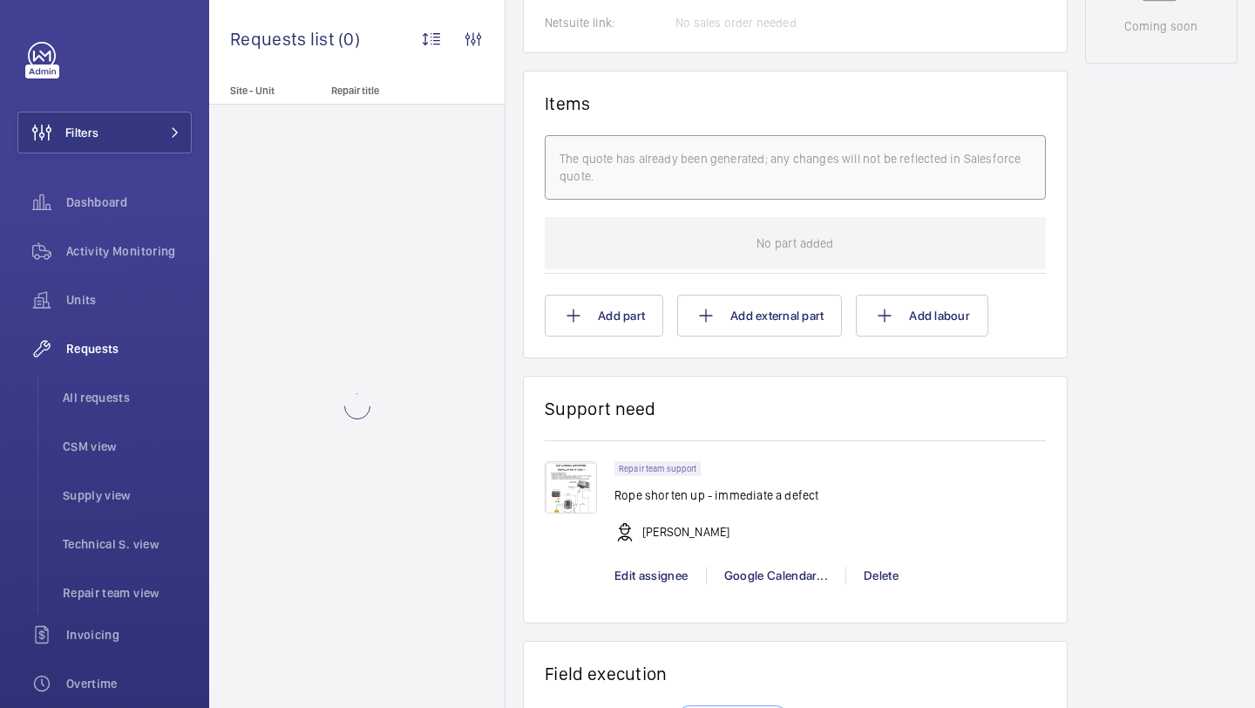
scroll to position [1343, 0]
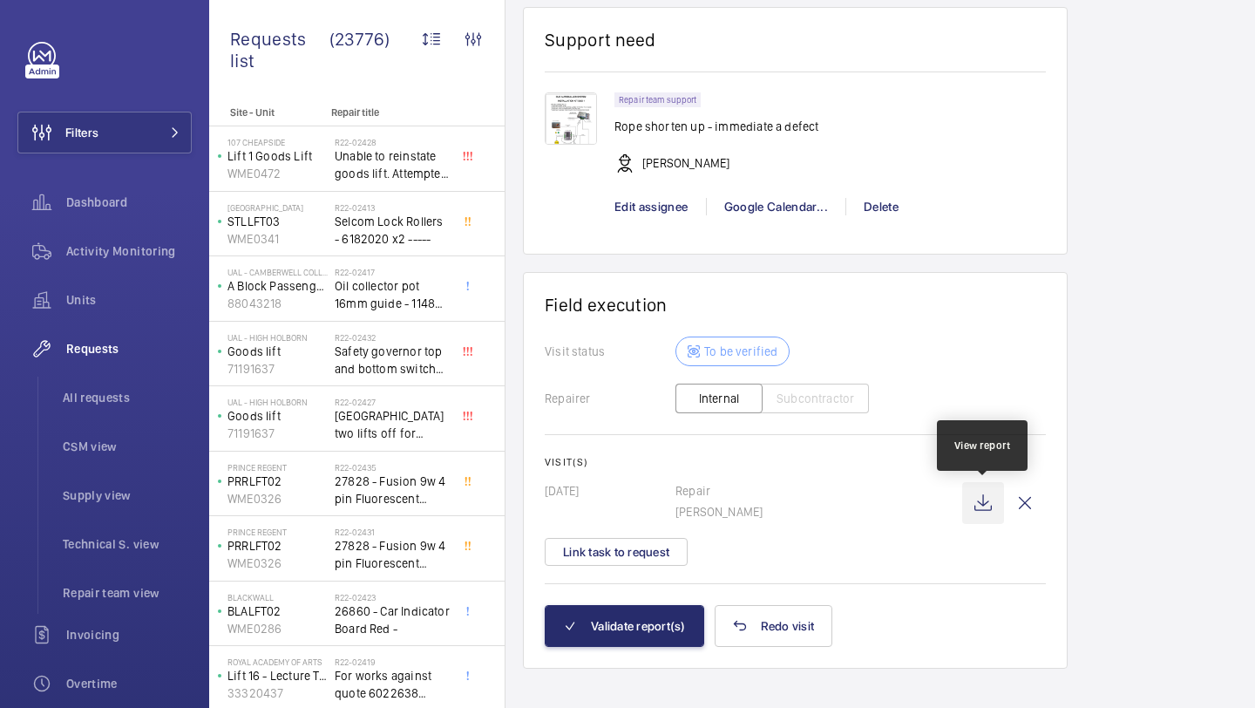
click at [979, 498] on wm-front-icon-button at bounding box center [983, 503] width 42 height 42
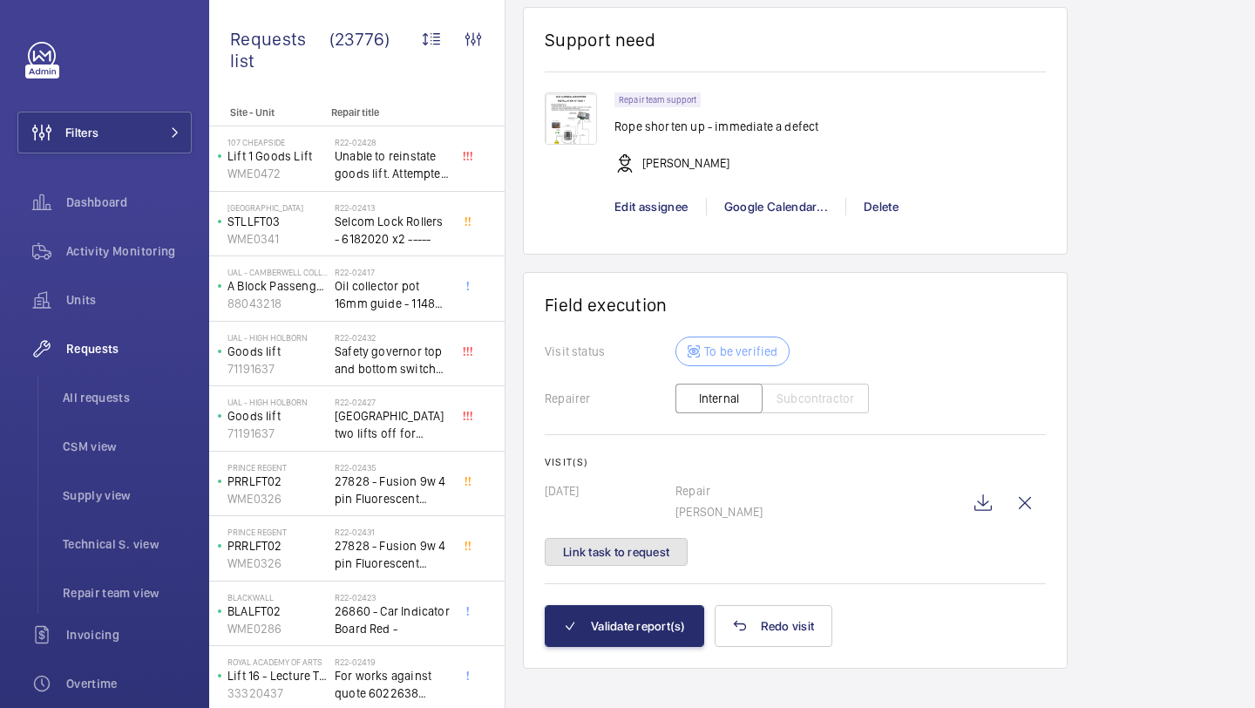
click at [661, 545] on button "Link task to request" at bounding box center [616, 552] width 143 height 28
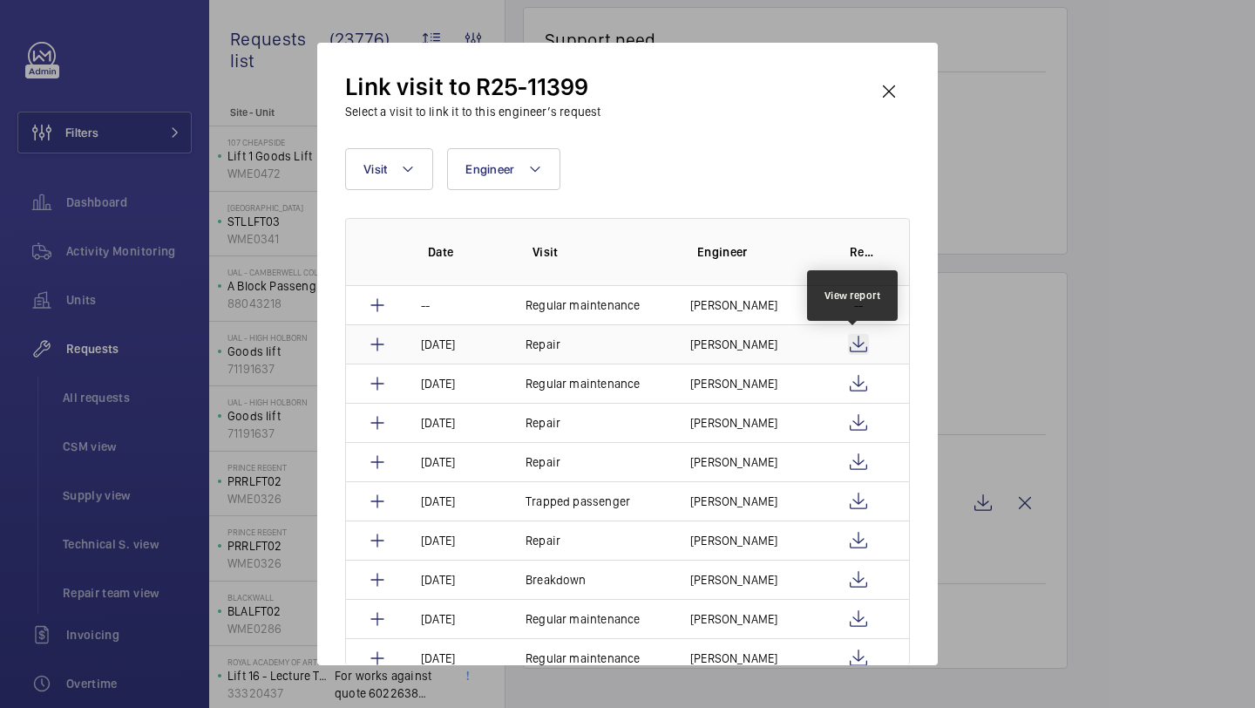
click at [851, 341] on wm-front-icon-button at bounding box center [858, 344] width 21 height 21
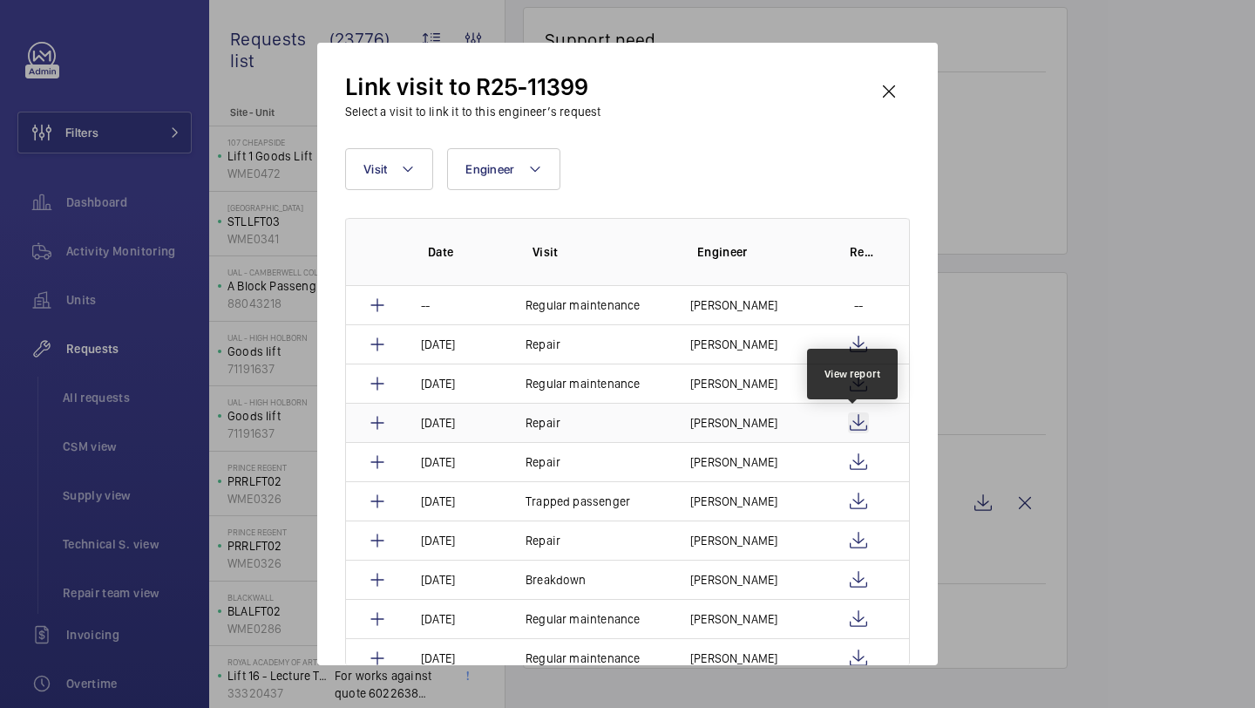
click at [859, 418] on wm-front-icon-button at bounding box center [858, 422] width 21 height 21
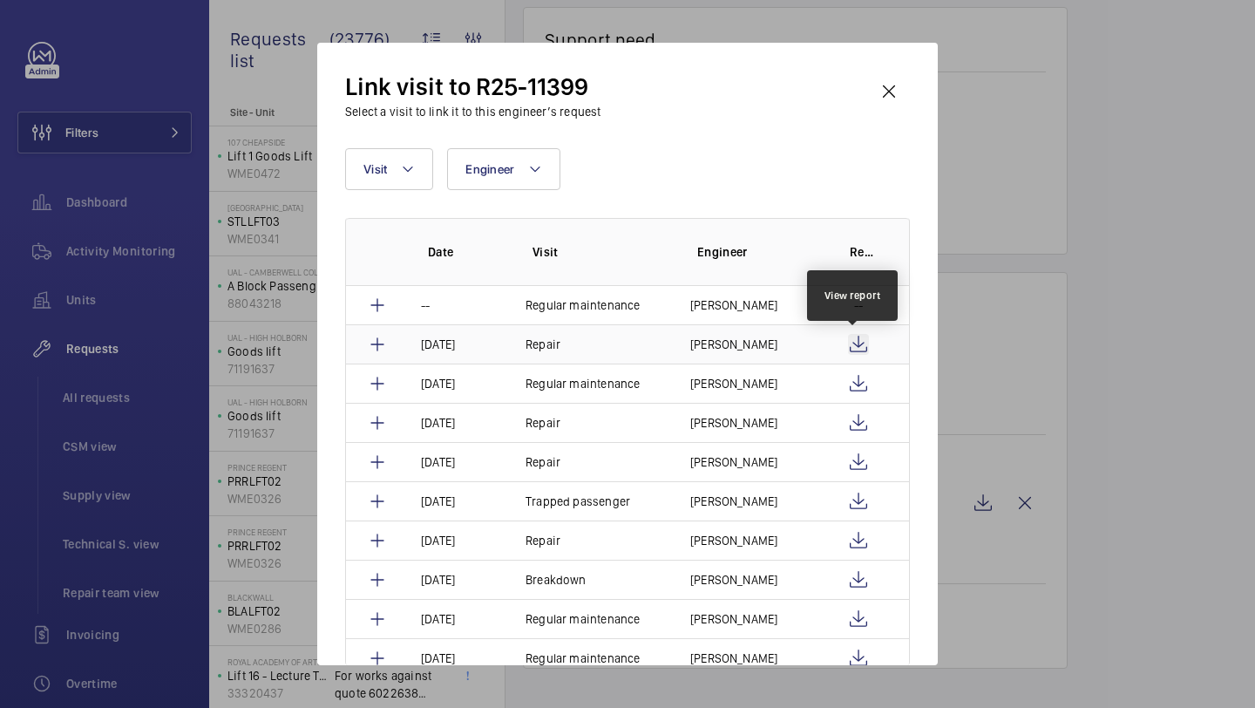
click at [854, 344] on wm-front-icon-button at bounding box center [858, 344] width 21 height 21
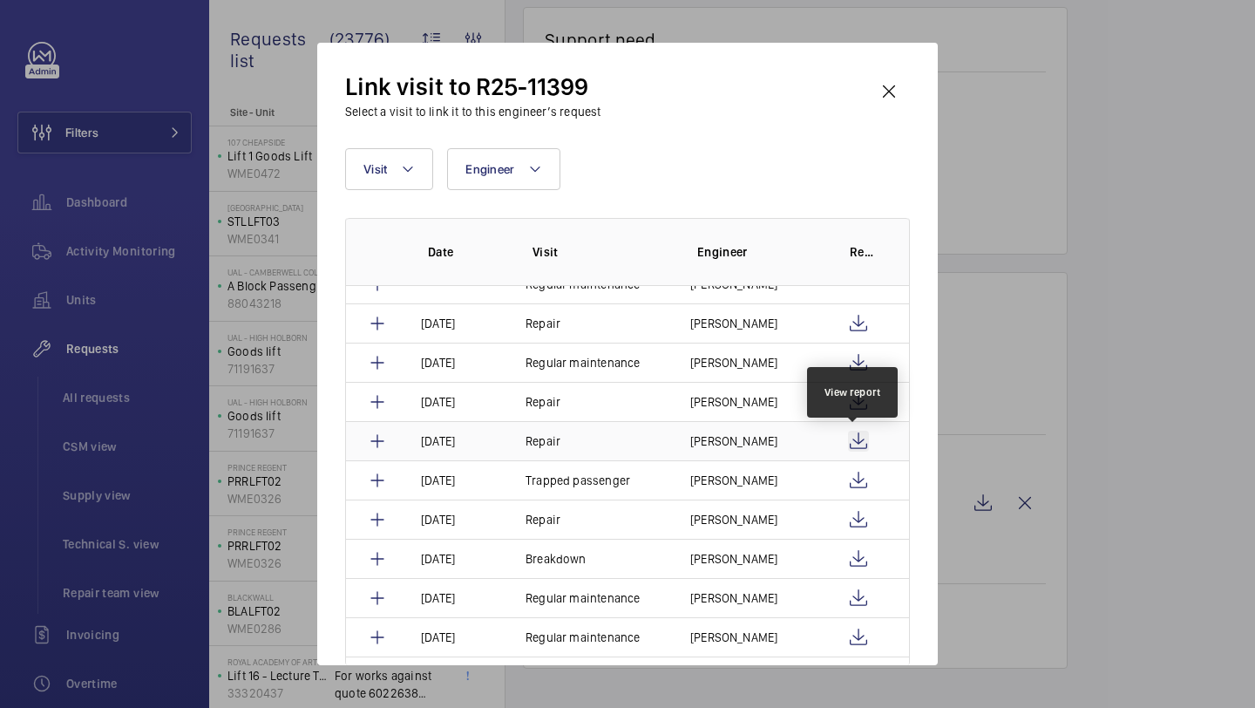
click at [858, 439] on wm-front-icon-button at bounding box center [858, 441] width 21 height 21
click at [959, 209] on div at bounding box center [627, 354] width 1255 height 708
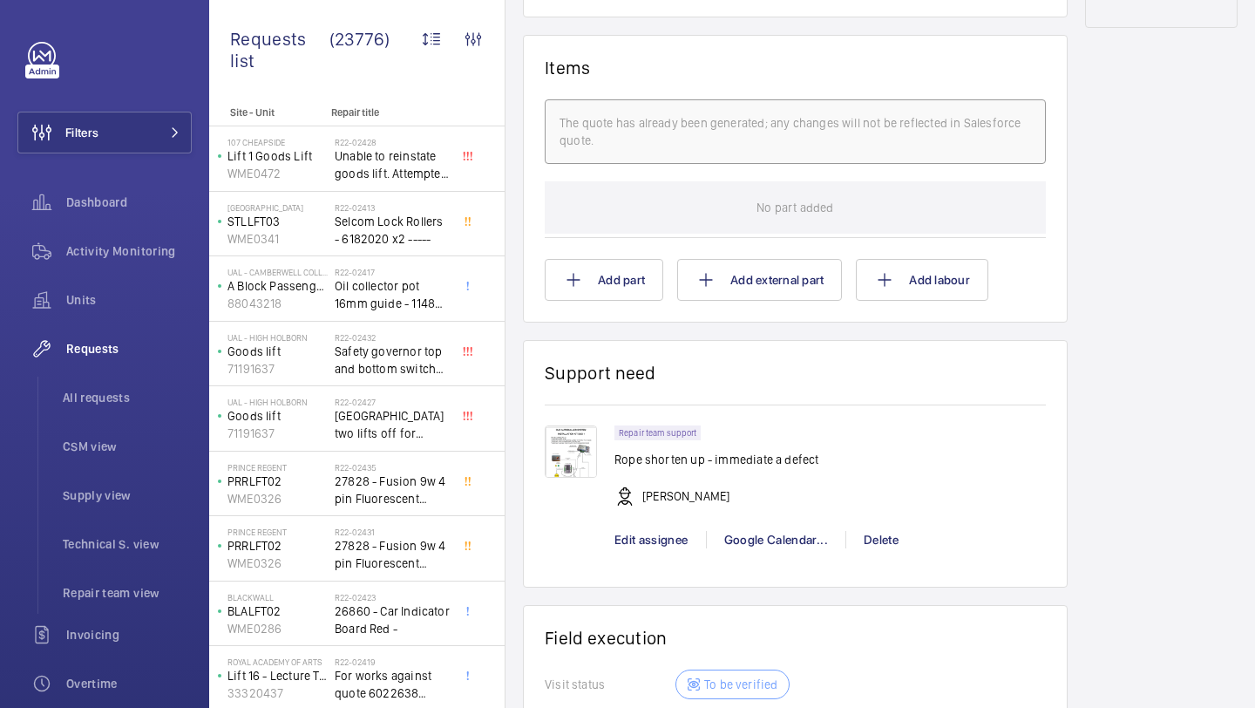
scroll to position [1361, 0]
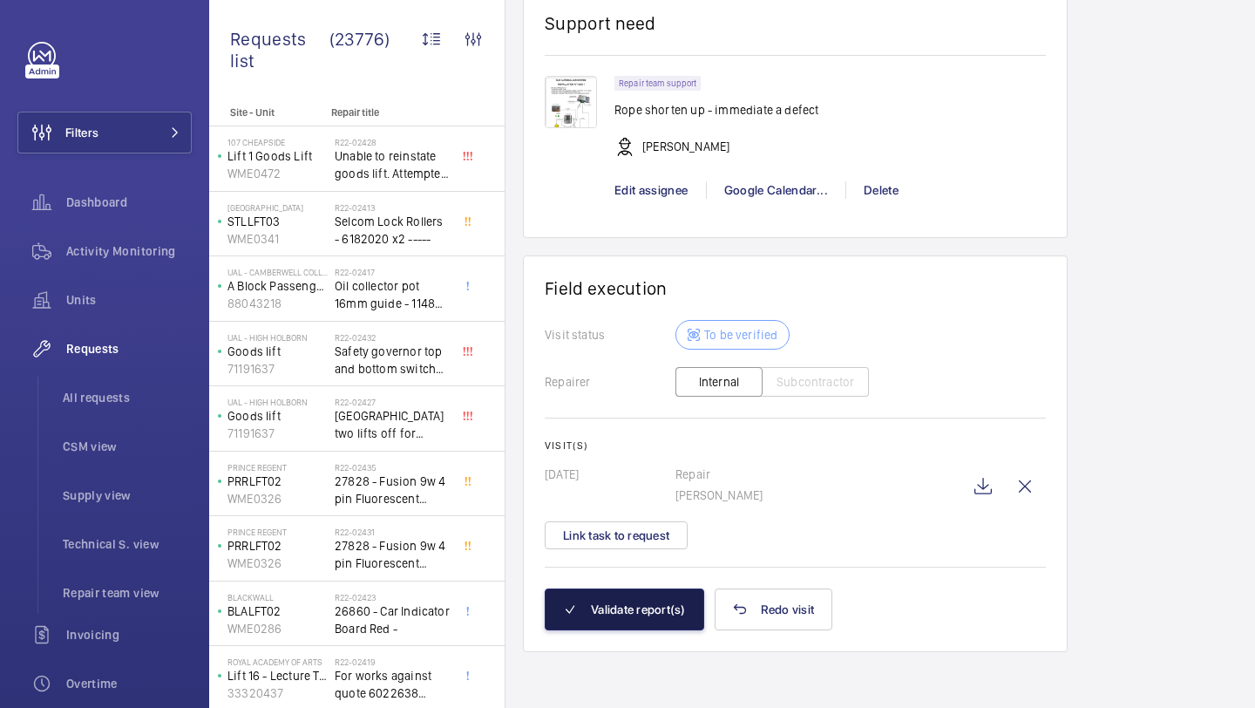
click at [640, 622] on button "Validate report(s)" at bounding box center [625, 609] width 160 height 42
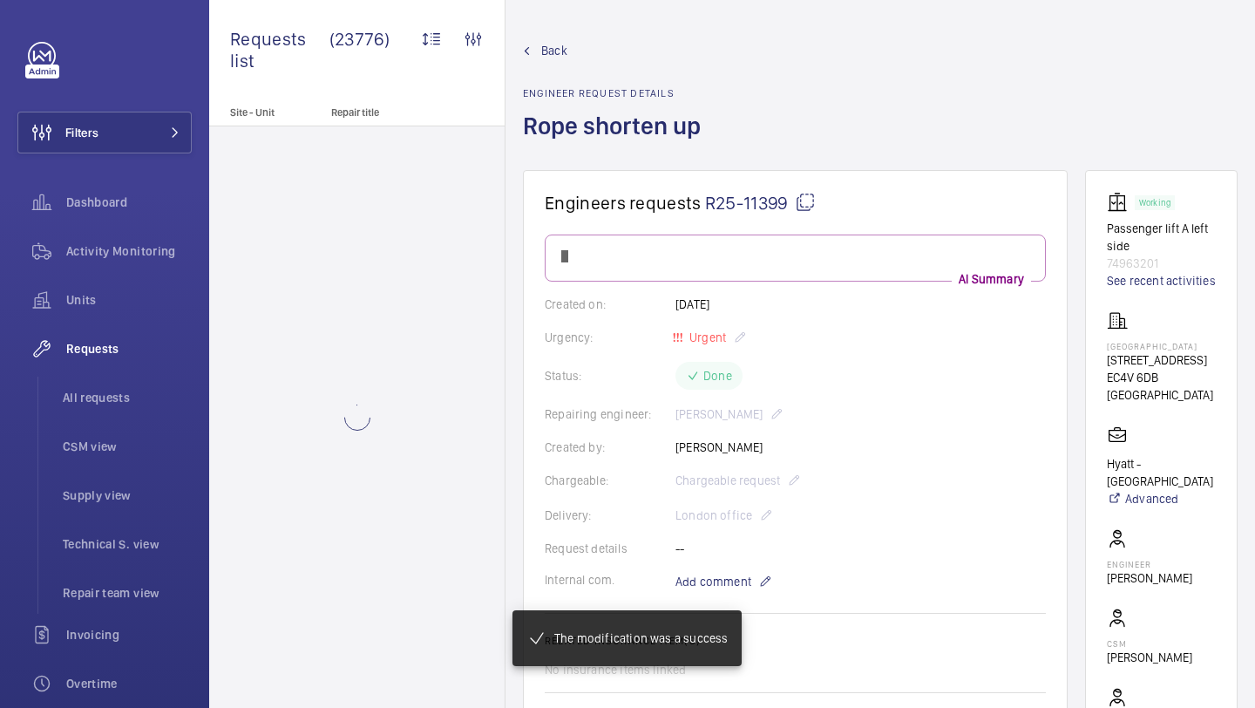
scroll to position [1058, 0]
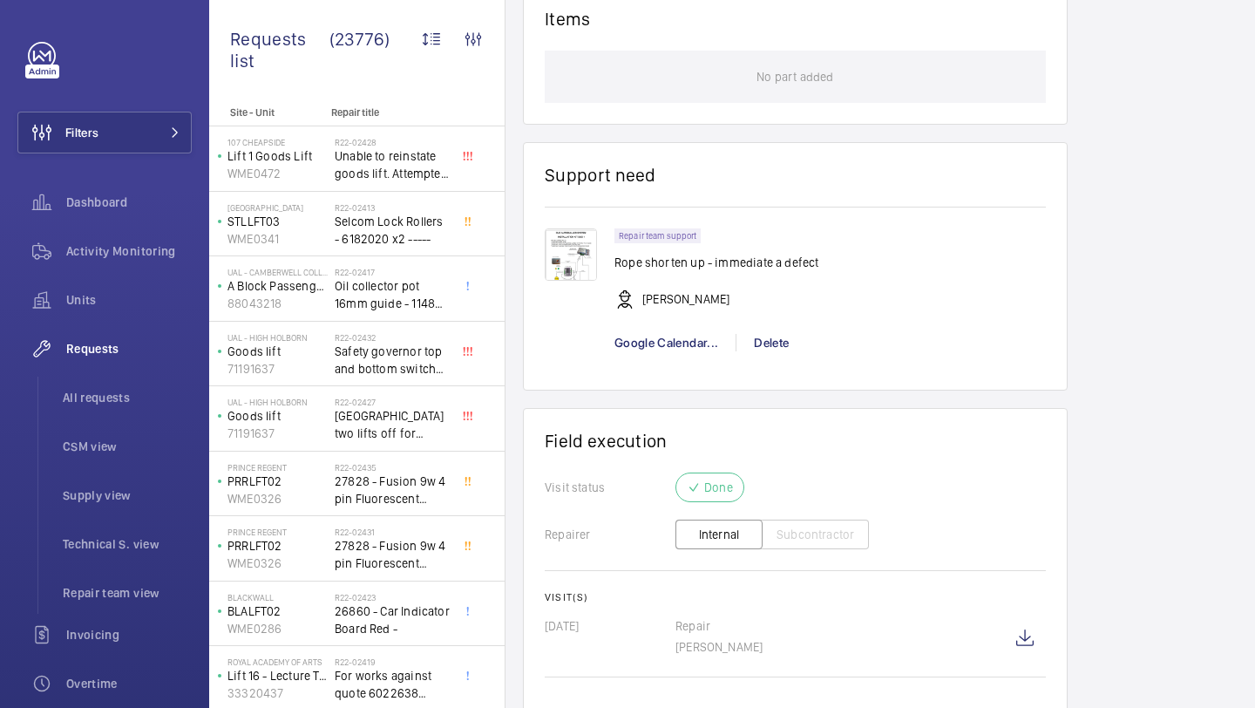
scroll to position [1146, 0]
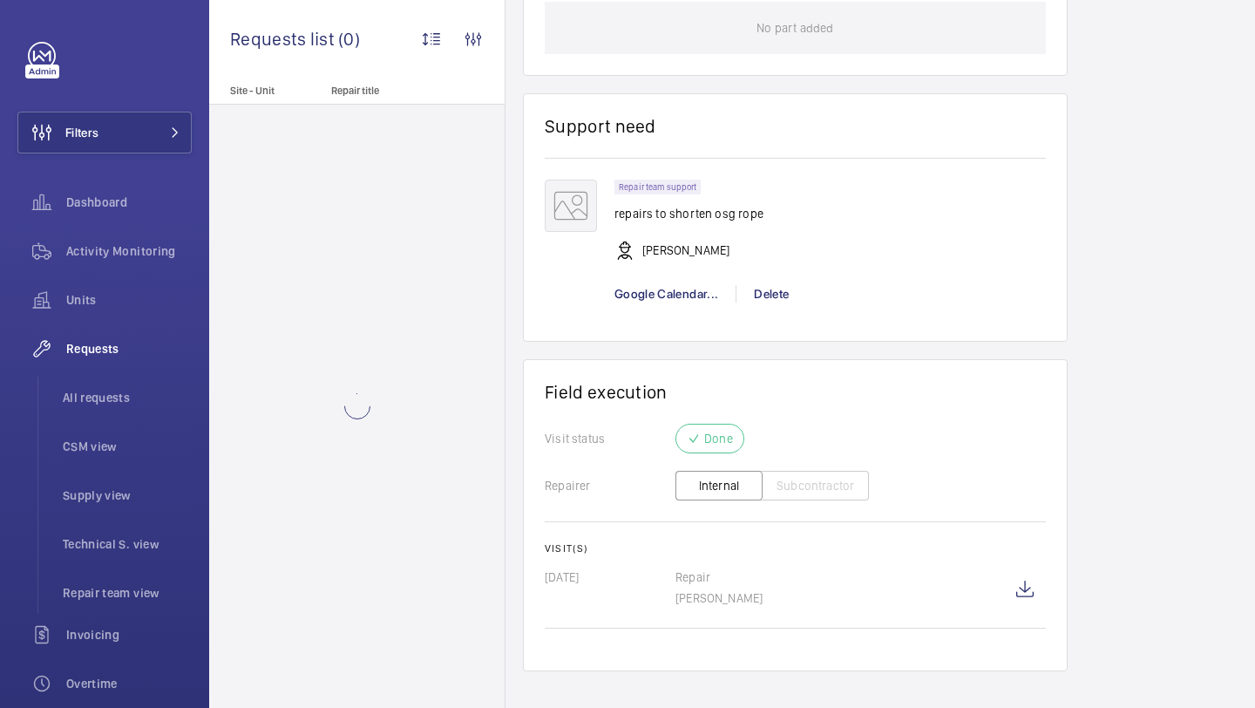
scroll to position [1128, 0]
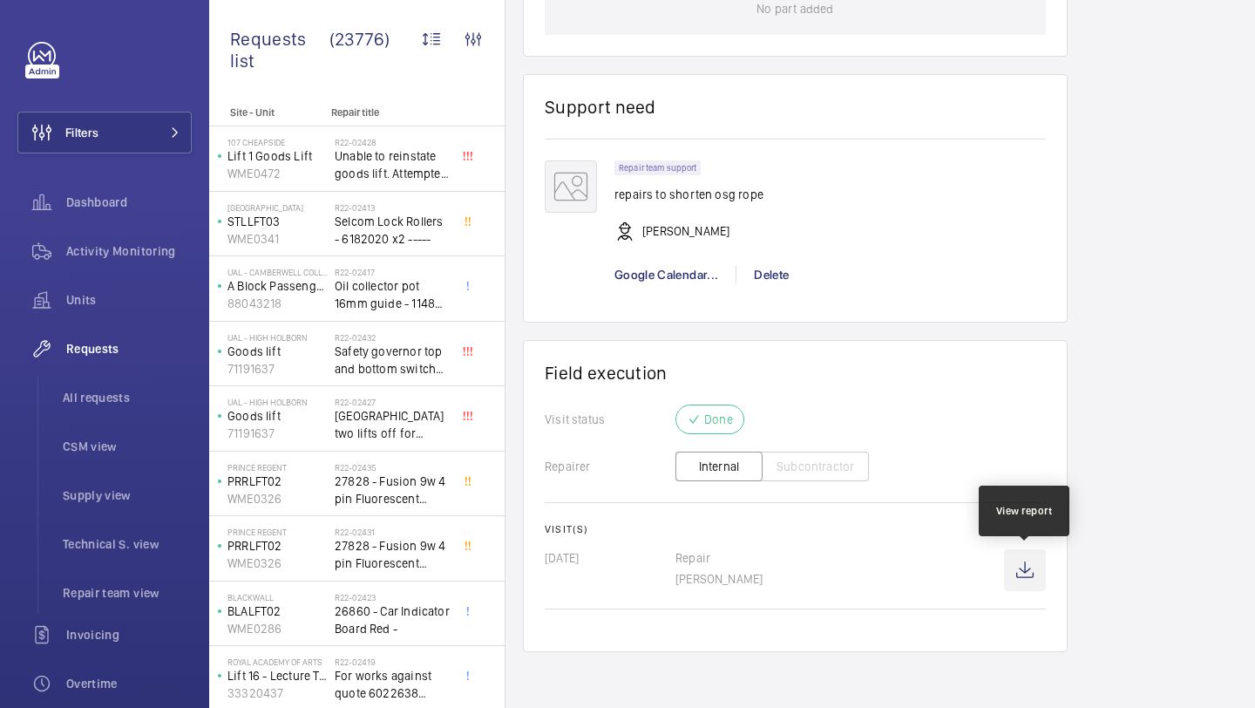
click at [1042, 565] on wm-front-icon-button at bounding box center [1025, 570] width 42 height 42
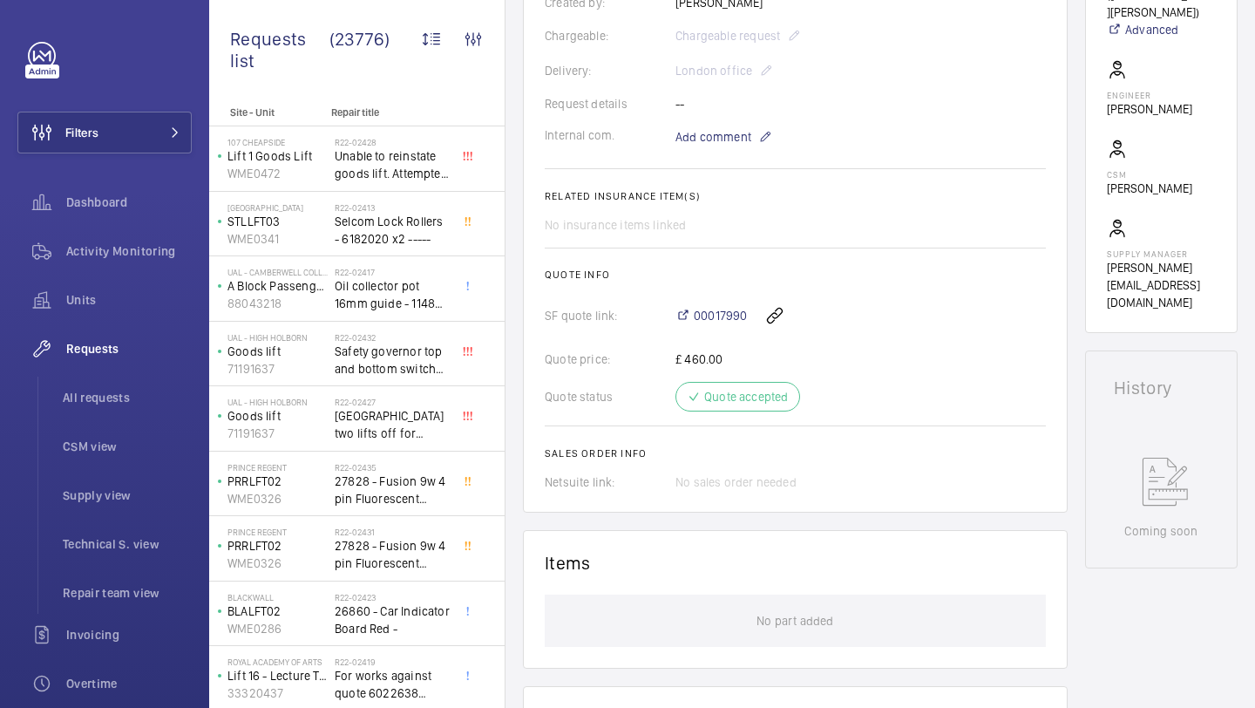
scroll to position [416, 0]
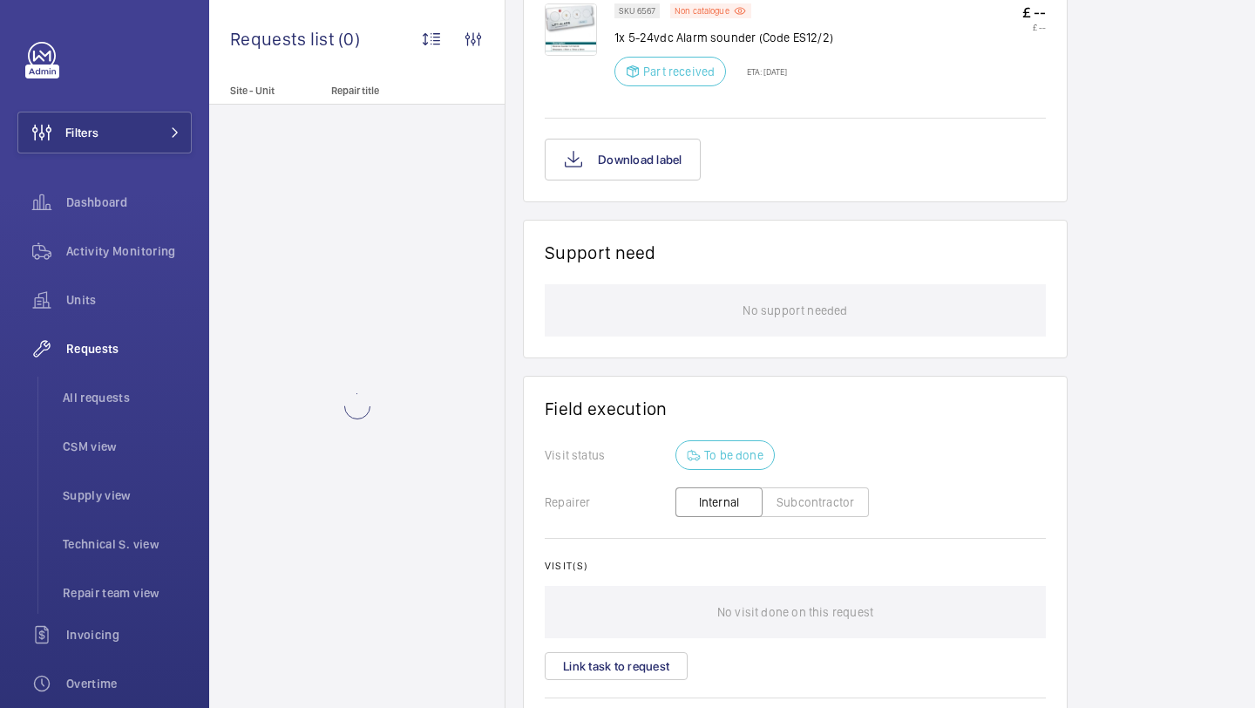
scroll to position [1287, 0]
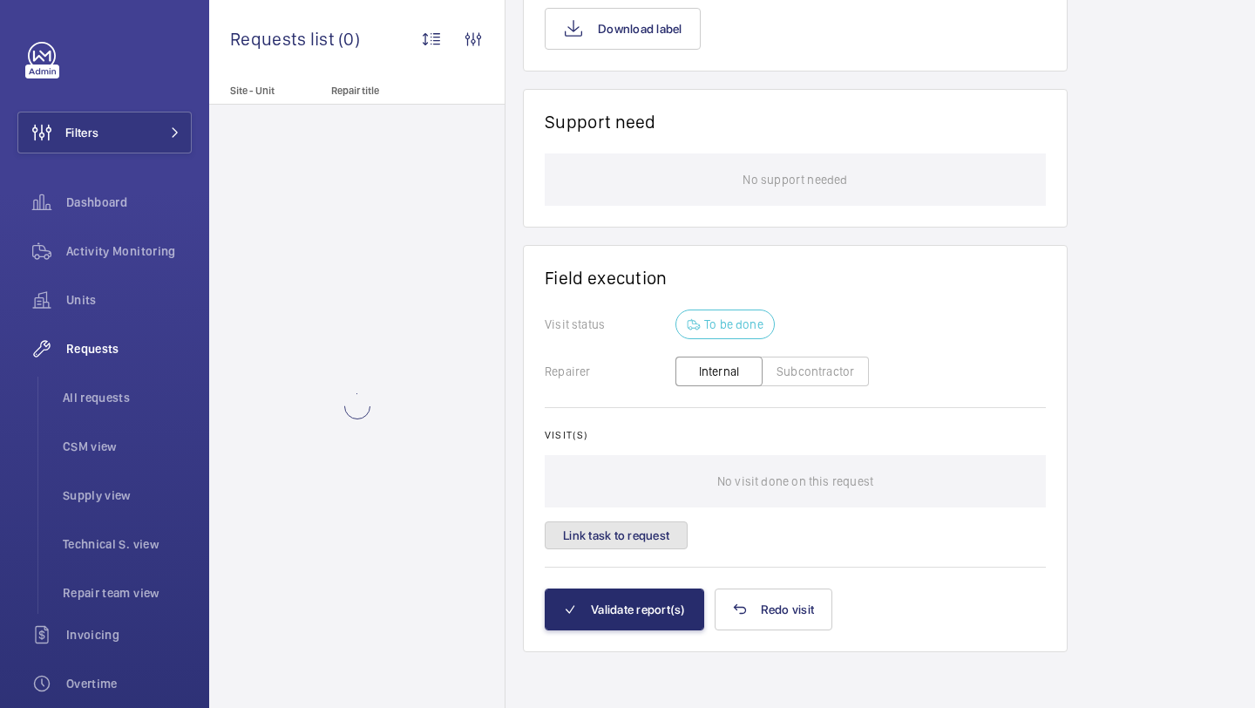
click at [641, 539] on button "Link task to request" at bounding box center [616, 535] width 143 height 28
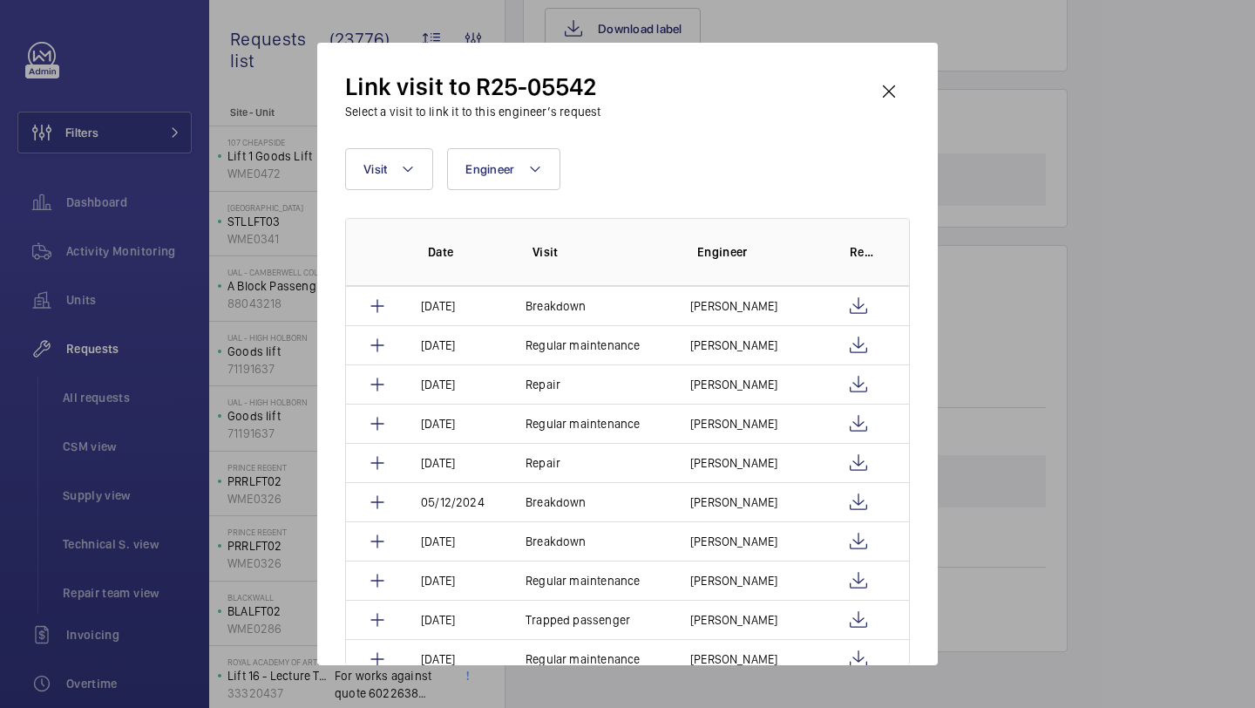
scroll to position [393, 0]
click at [895, 94] on wm-front-icon-button at bounding box center [889, 92] width 42 height 42
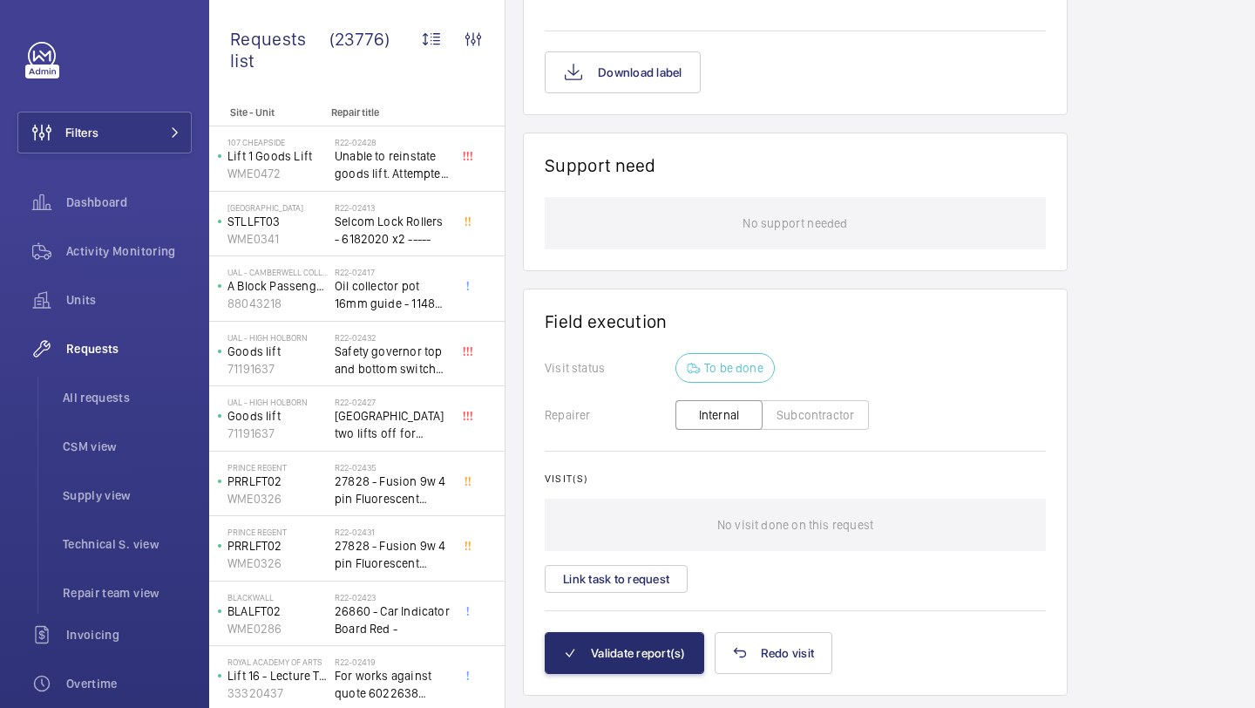
scroll to position [1298, 0]
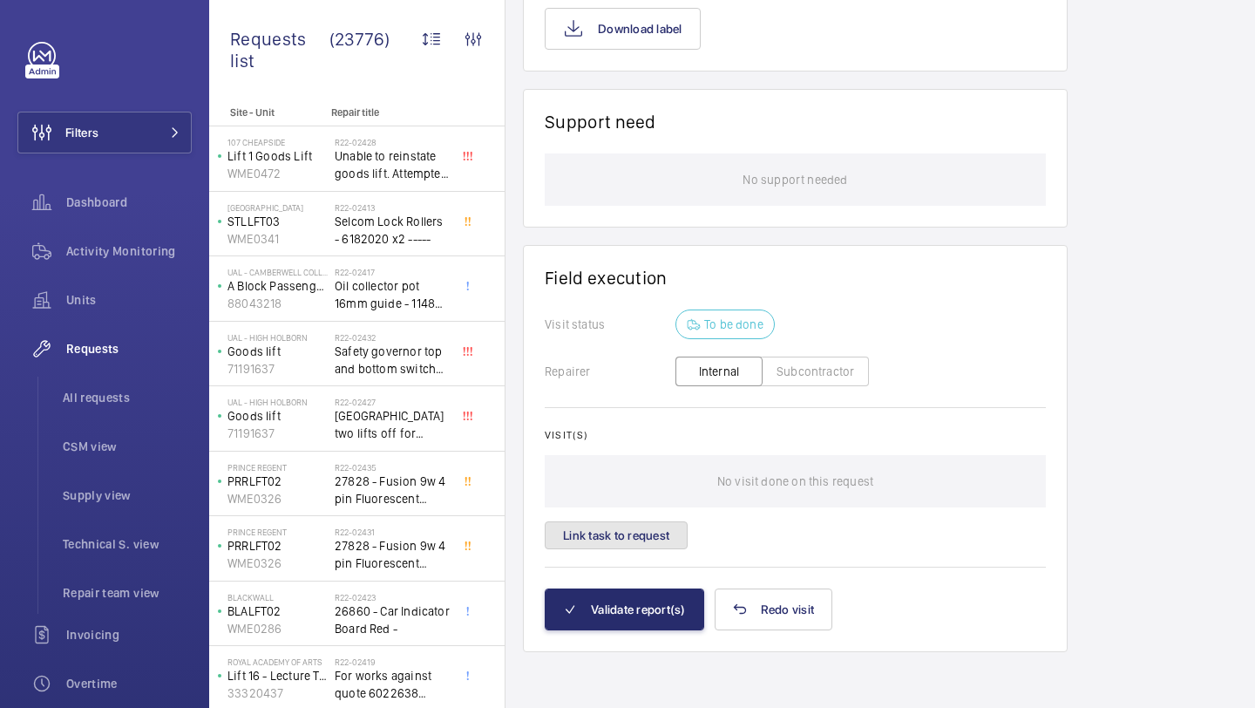
click at [649, 533] on button "Link task to request" at bounding box center [616, 535] width 143 height 28
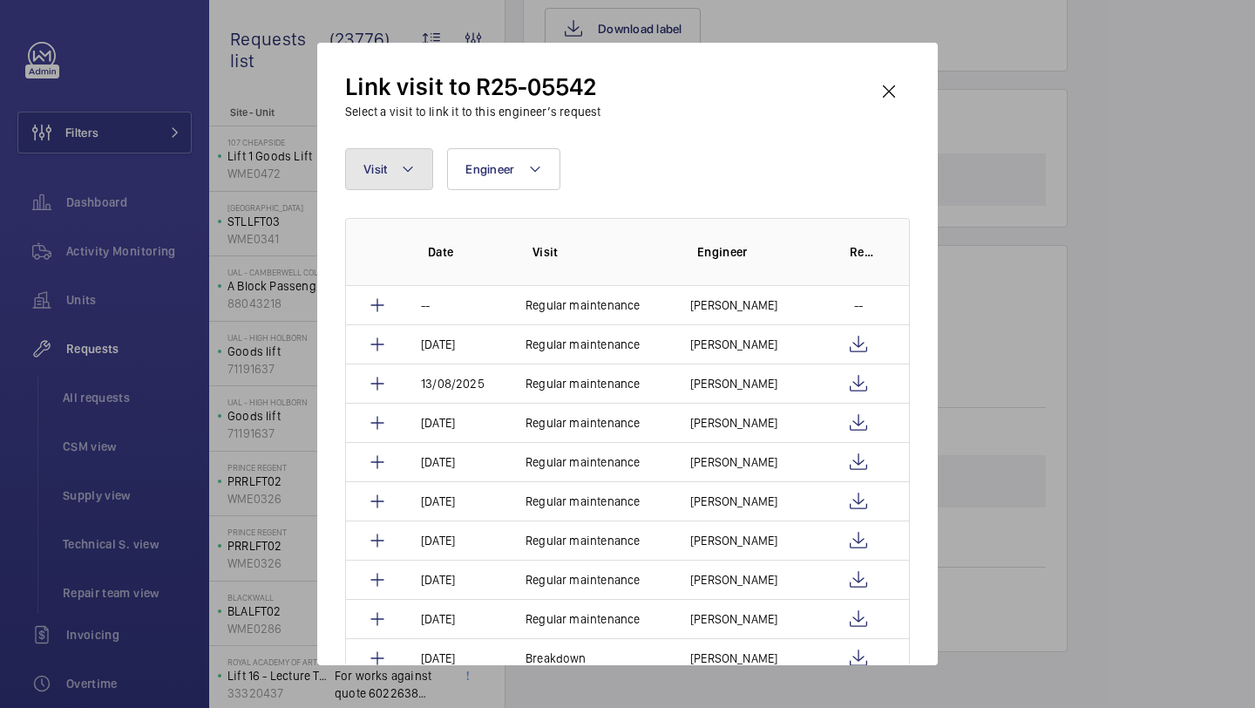
click at [389, 171] on button "Visit" at bounding box center [389, 169] width 88 height 42
click at [403, 228] on input "repair" at bounding box center [510, 232] width 303 height 37
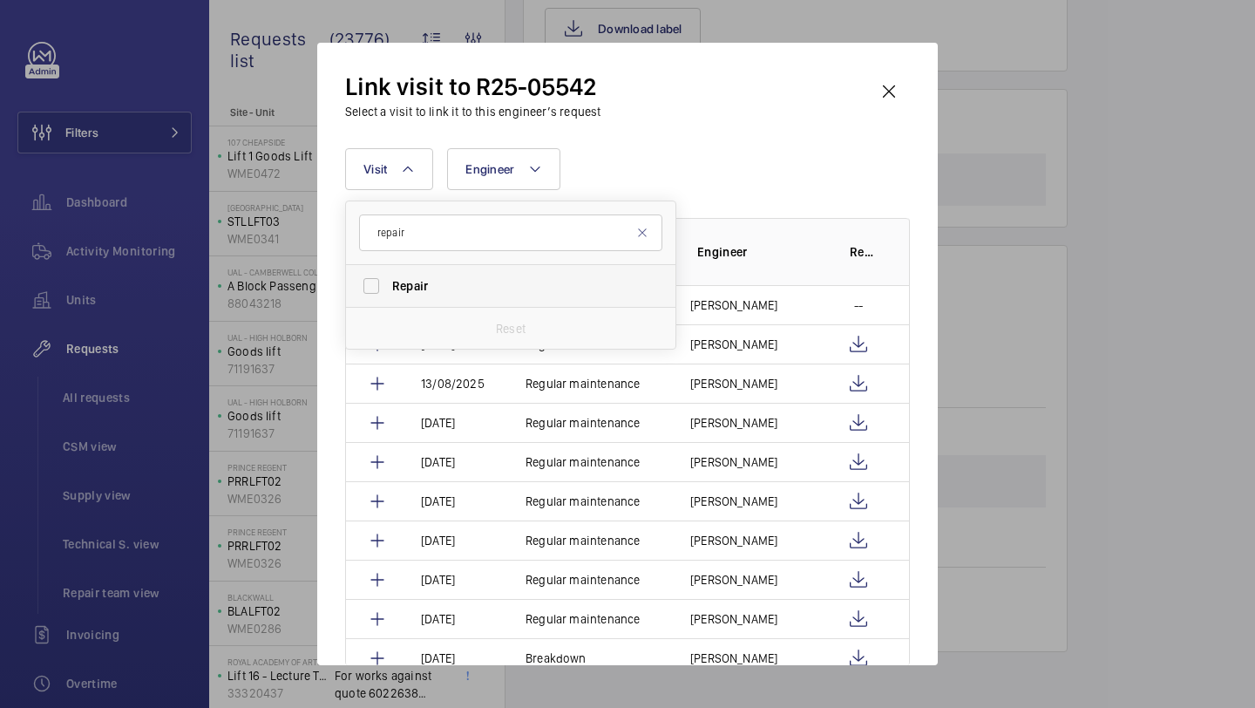
type input "repair"
click at [404, 286] on span "Repair" at bounding box center [410, 286] width 36 height 14
click at [389, 286] on input "Repair" at bounding box center [371, 286] width 35 height 35
checkbox input "true"
click at [651, 177] on div "Visit 1 repair Repair Reset Engineer More filters Reset all filters" at bounding box center [627, 169] width 565 height 42
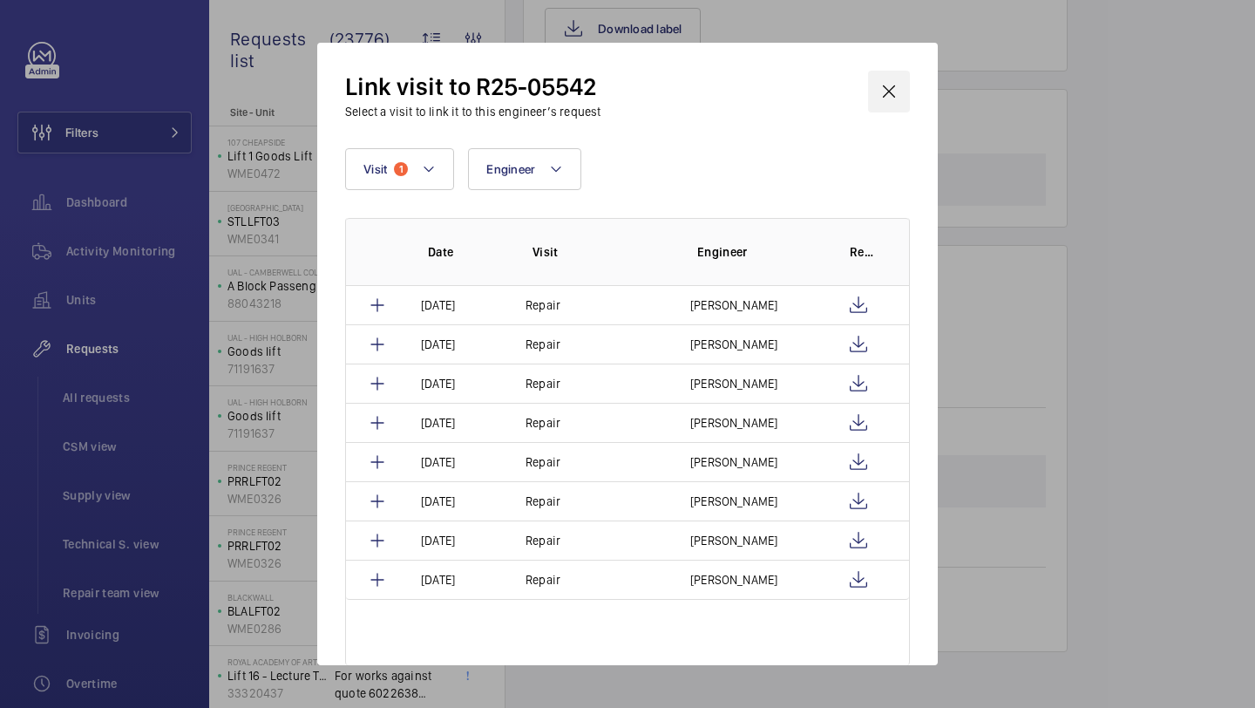
click at [894, 92] on wm-front-icon-button at bounding box center [889, 92] width 42 height 42
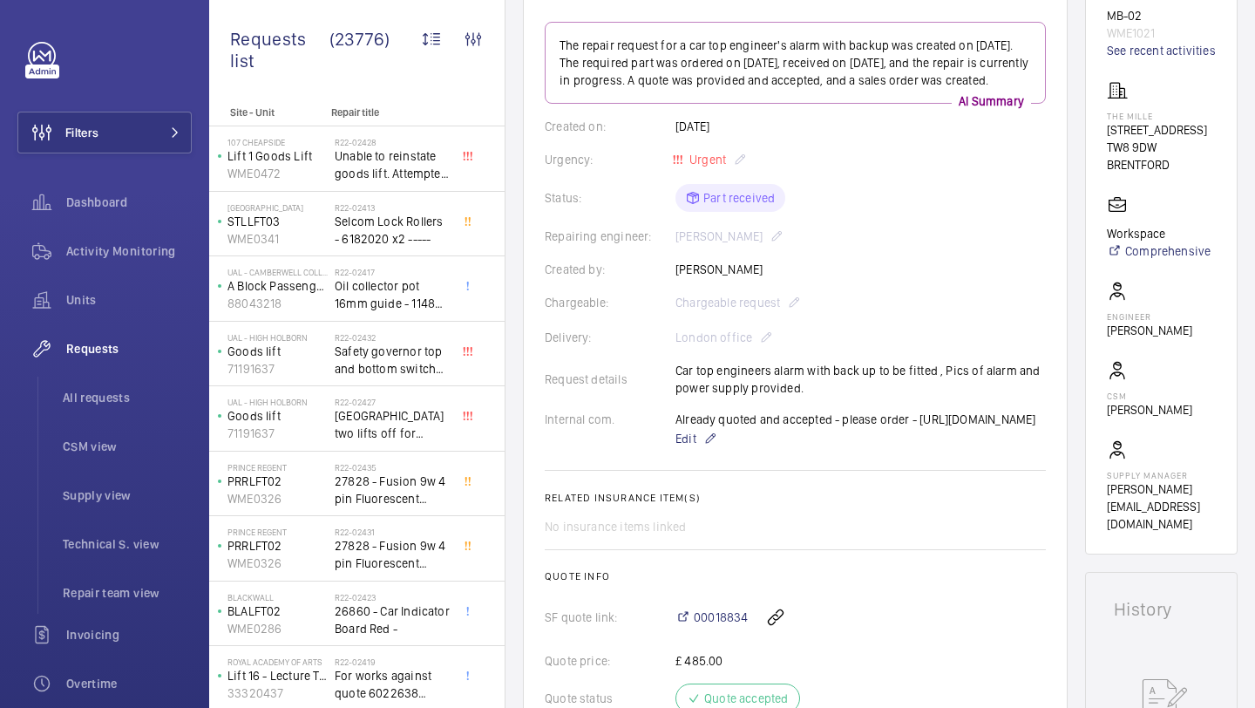
scroll to position [212, 0]
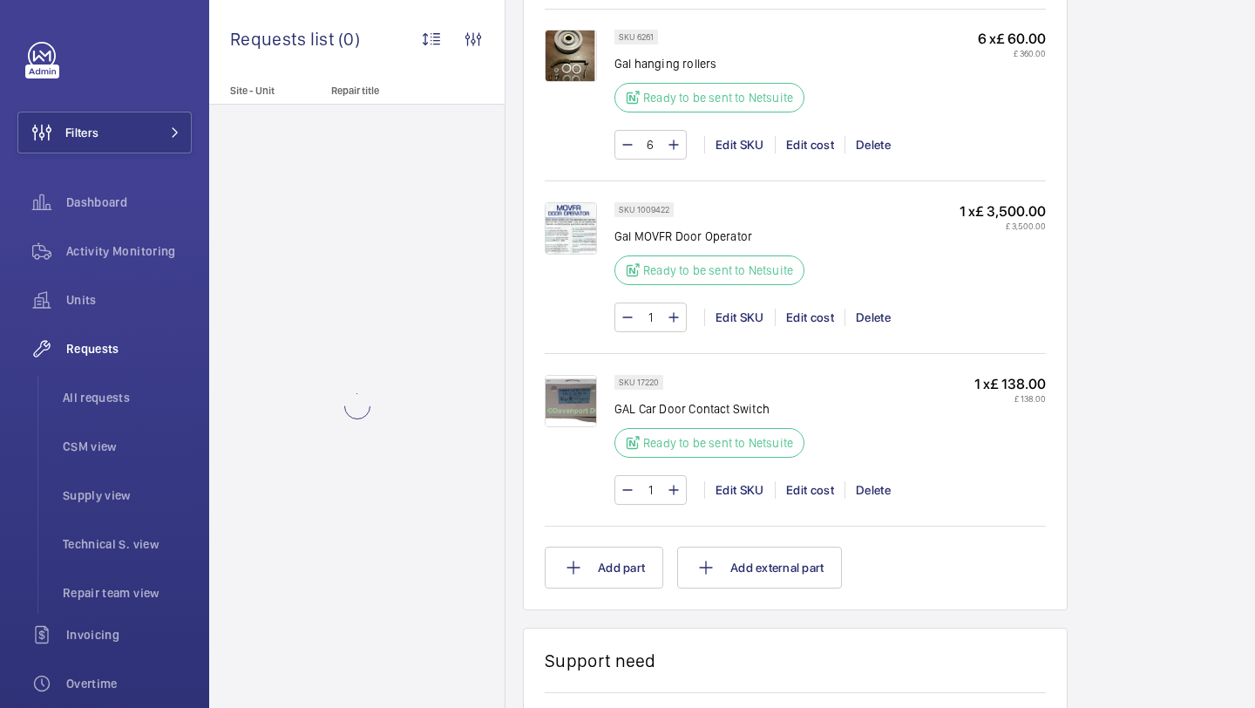
scroll to position [1544, 0]
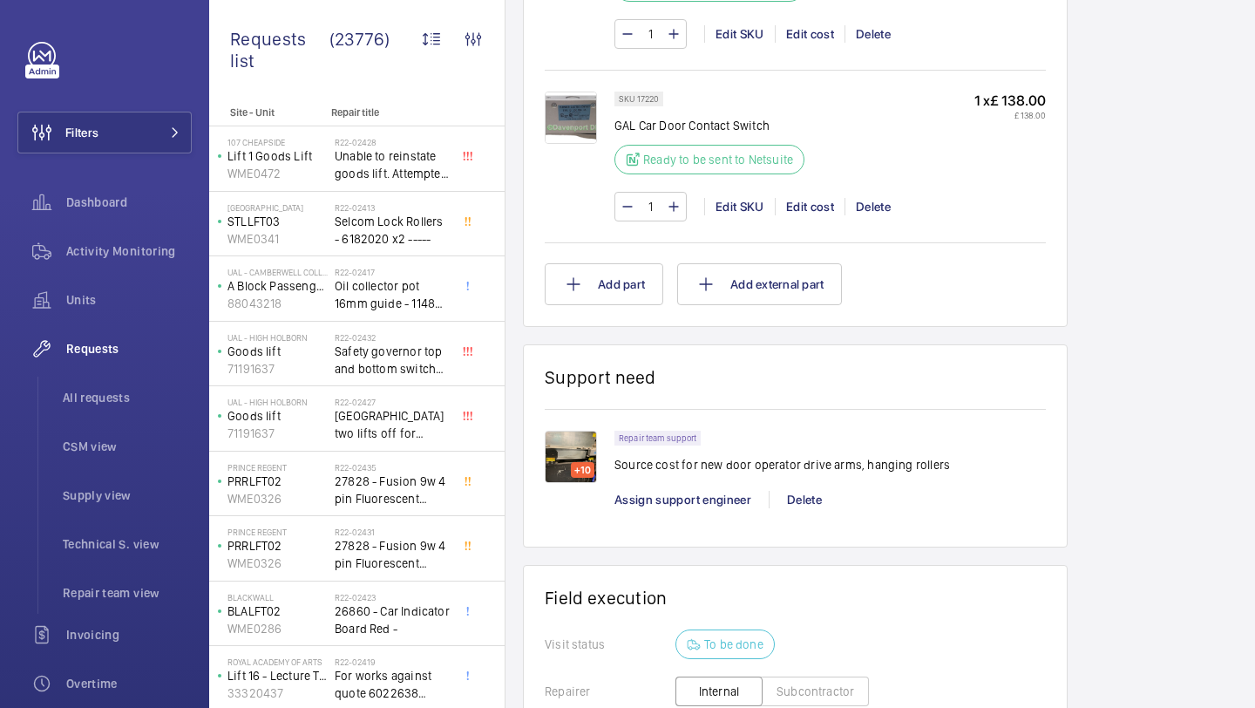
scroll to position [1588, 0]
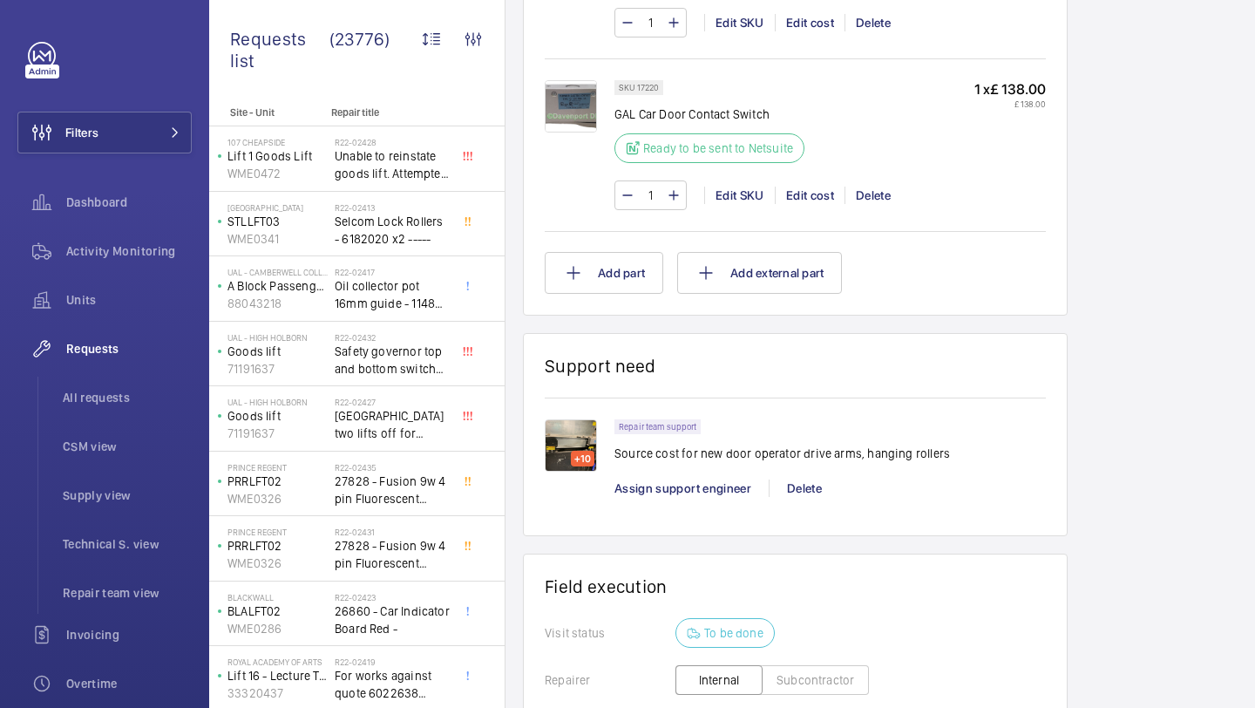
click at [684, 449] on p "Source cost for new door operator drive arms, hanging rollers" at bounding box center [783, 453] width 336 height 17
click at [704, 444] on div "Repair team support Source cost for new door operator drive arms, hanging rolle…" at bounding box center [783, 445] width 336 height 53
click at [566, 445] on img at bounding box center [571, 445] width 52 height 52
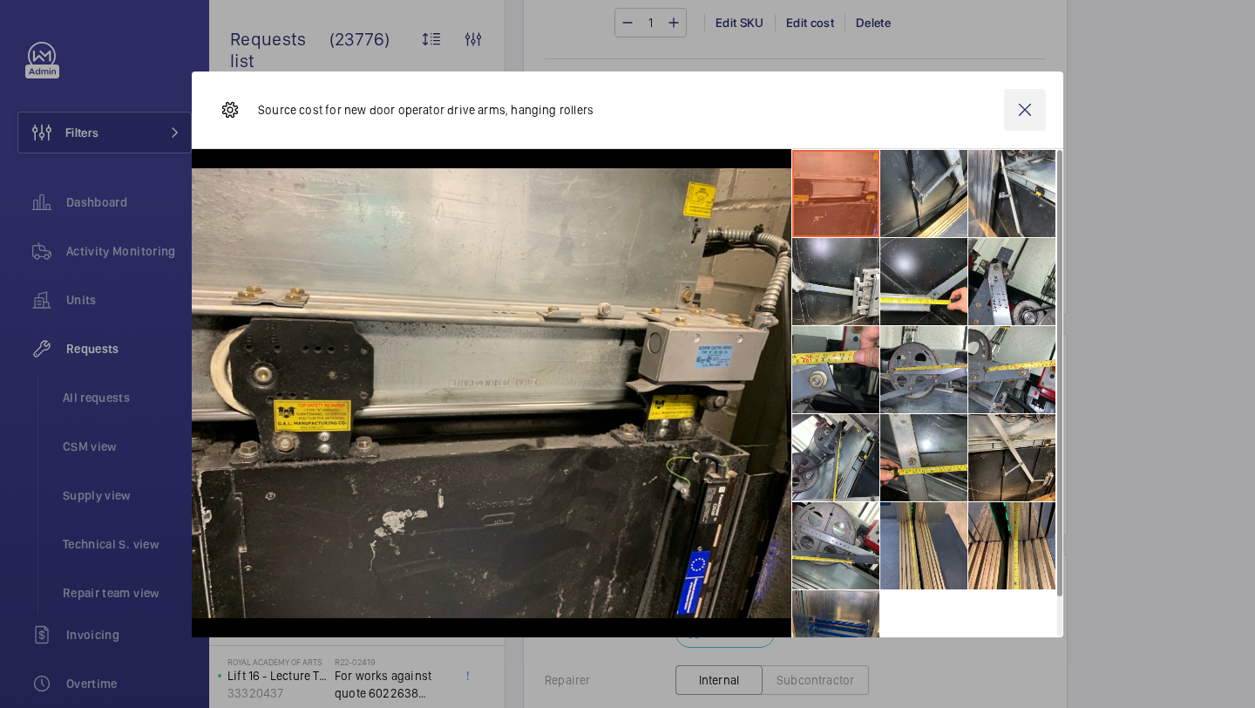
click at [1043, 104] on wm-front-icon-button at bounding box center [1025, 110] width 42 height 42
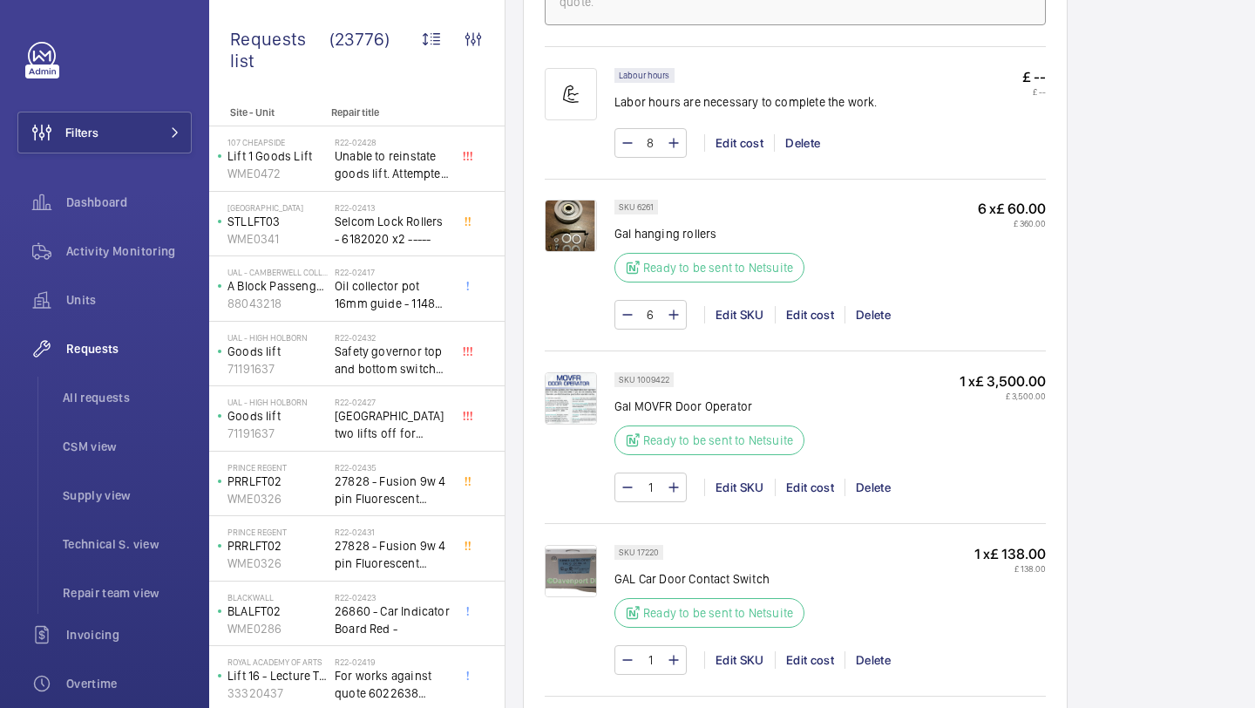
scroll to position [1047, 0]
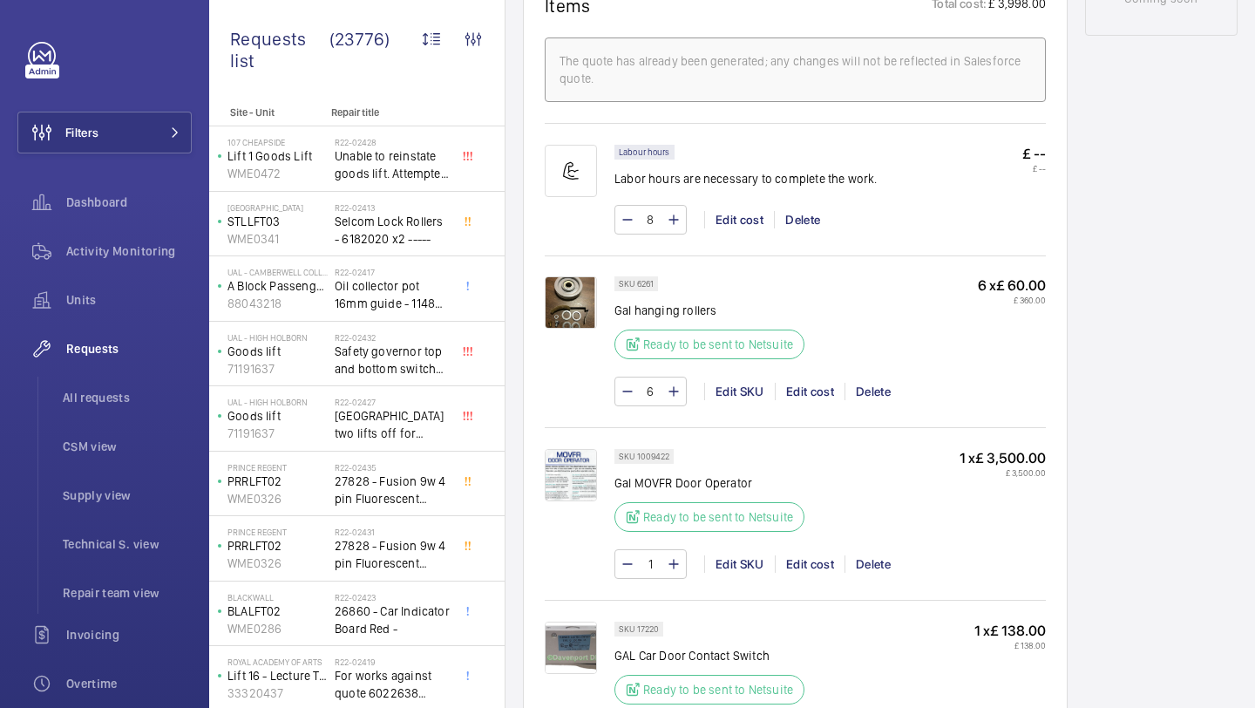
click at [792, 292] on div "SKU 6261 Gal hanging rollers Ready to be sent to Netsuite" at bounding box center [715, 322] width 201 height 93
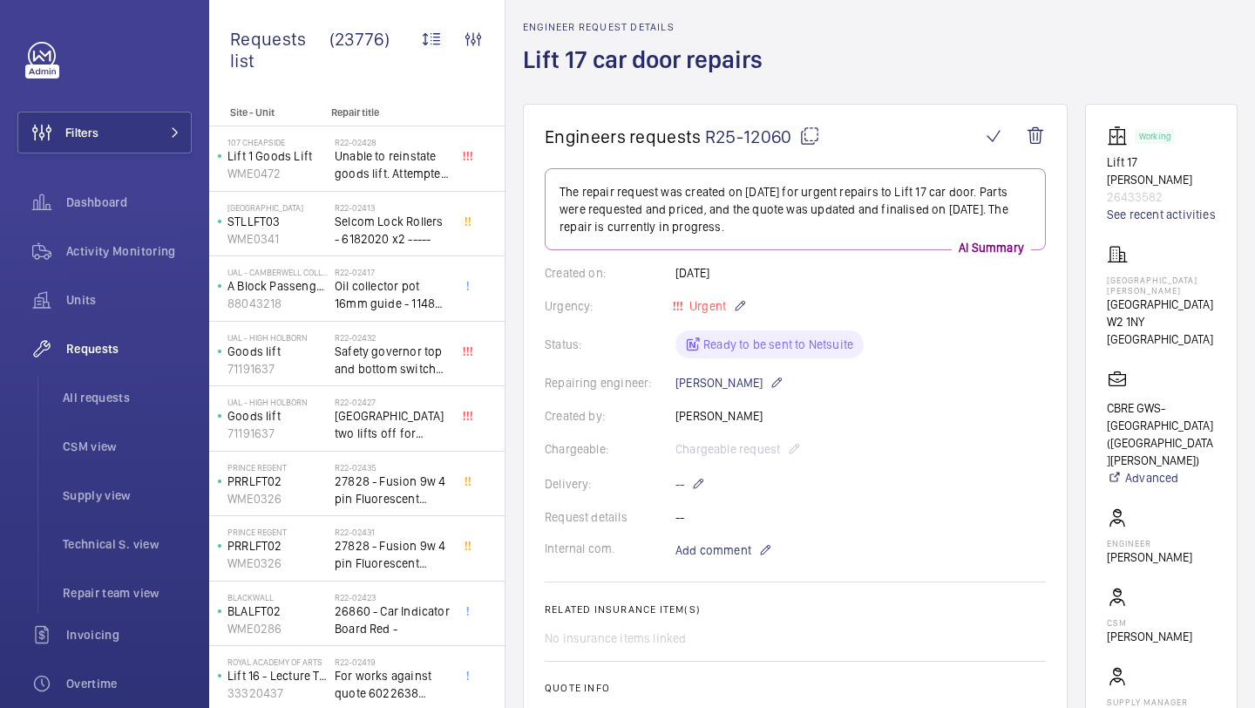
scroll to position [60, 0]
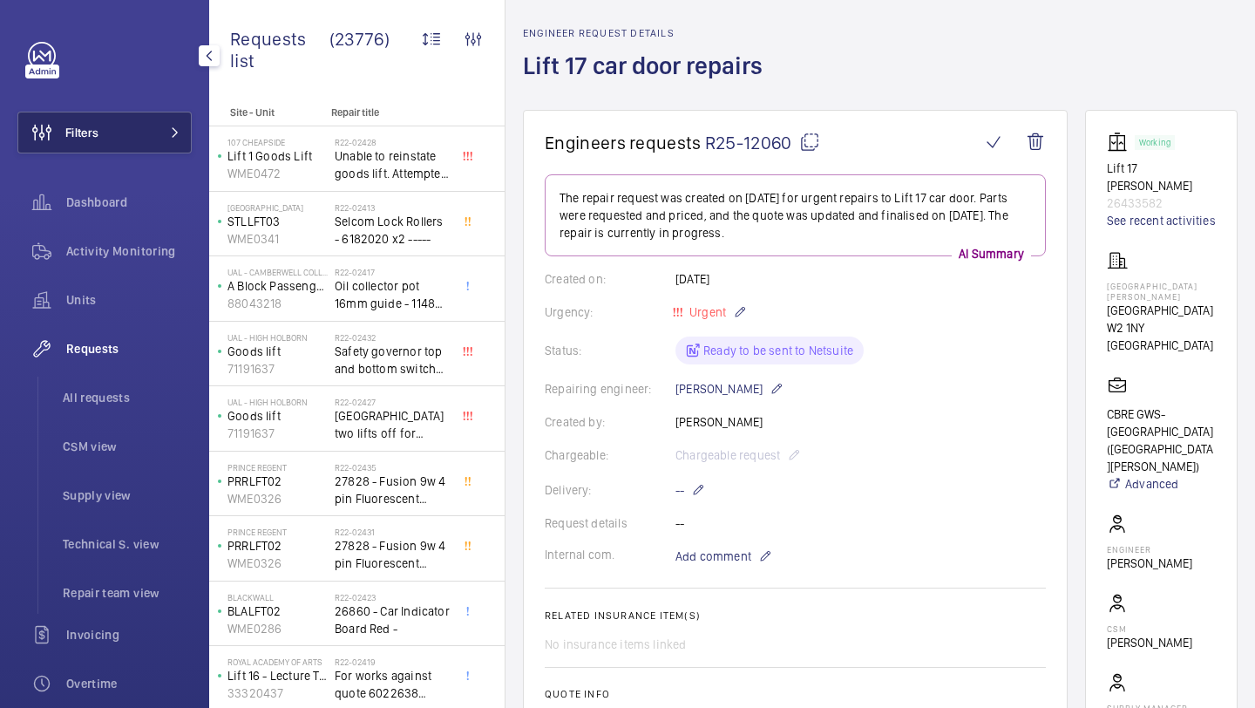
click at [184, 139] on button "Filters" at bounding box center [104, 133] width 174 height 42
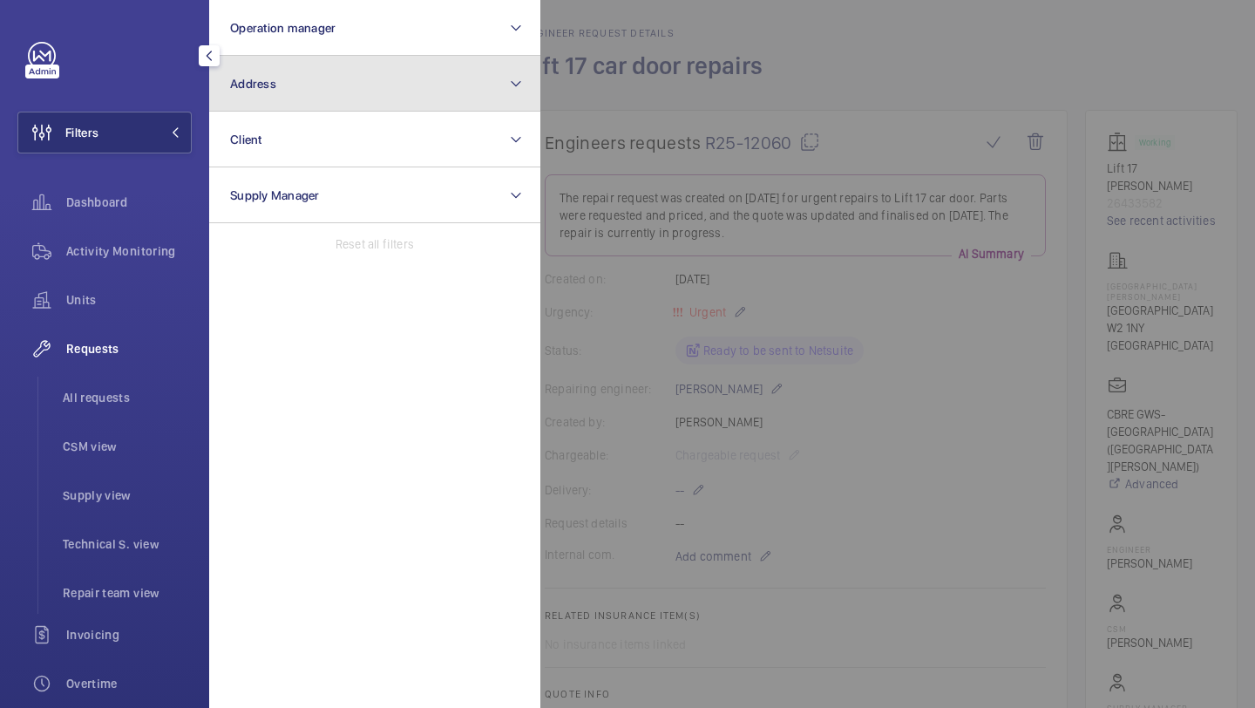
click at [317, 85] on button "Address" at bounding box center [374, 84] width 331 height 56
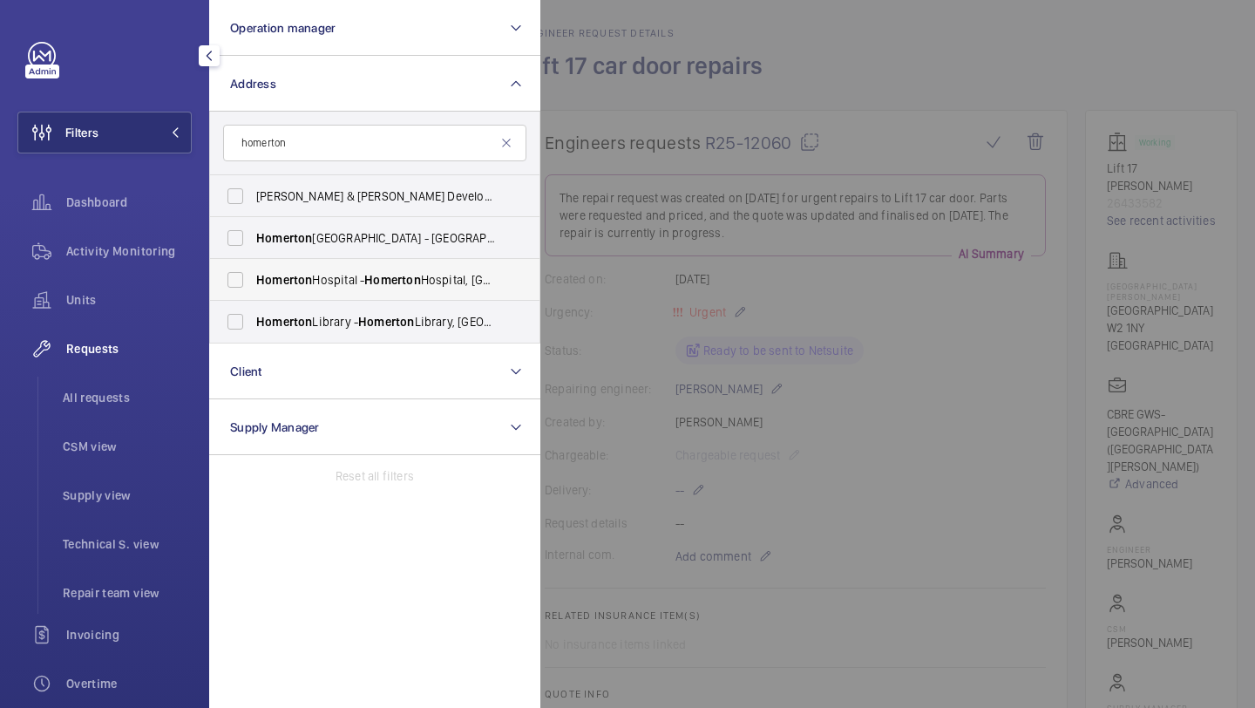
type input "homerton"
click at [304, 271] on span "[GEOGRAPHIC_DATA] - [GEOGRAPHIC_DATA], [GEOGRAPHIC_DATA]" at bounding box center [376, 279] width 240 height 17
click at [253, 271] on input "[GEOGRAPHIC_DATA] - [GEOGRAPHIC_DATA], [GEOGRAPHIC_DATA]" at bounding box center [235, 279] width 35 height 35
checkbox input "true"
click at [330, 245] on span "[GEOGRAPHIC_DATA] - [GEOGRAPHIC_DATA]" at bounding box center [376, 237] width 240 height 17
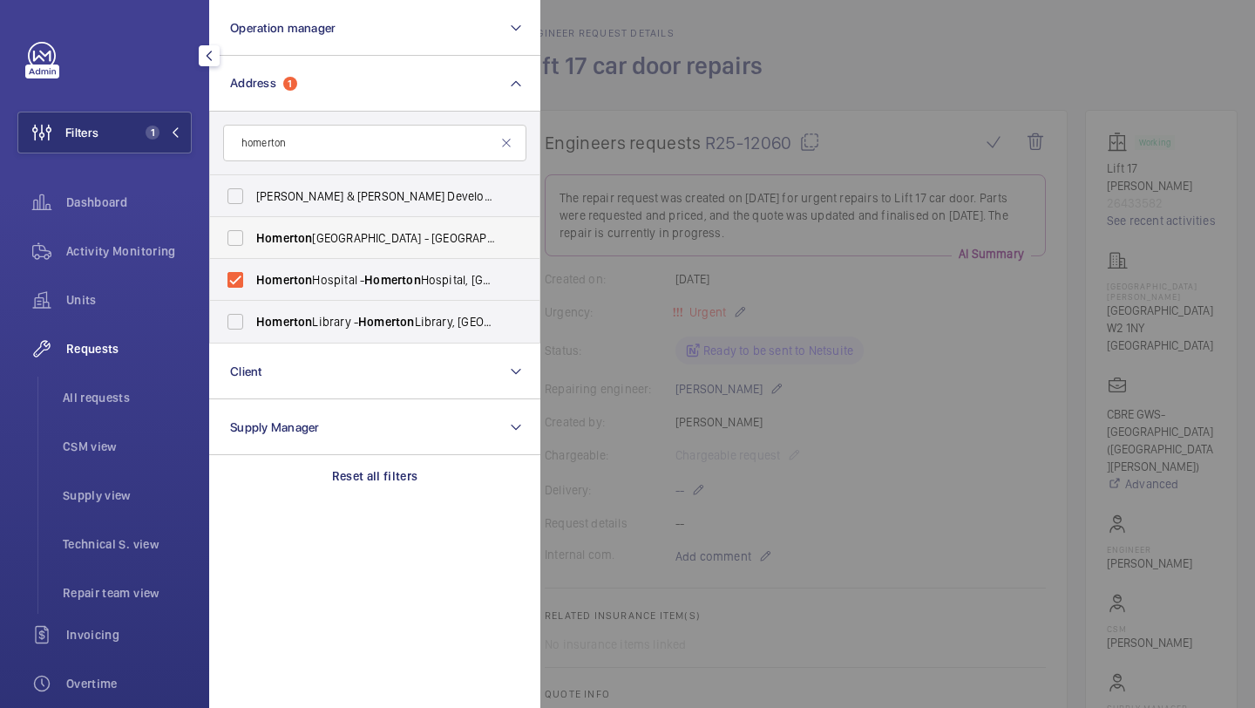
click at [253, 245] on input "[GEOGRAPHIC_DATA] - [GEOGRAPHIC_DATA]" at bounding box center [235, 238] width 35 height 35
checkbox input "true"
click at [606, 128] on div at bounding box center [1168, 354] width 1255 height 708
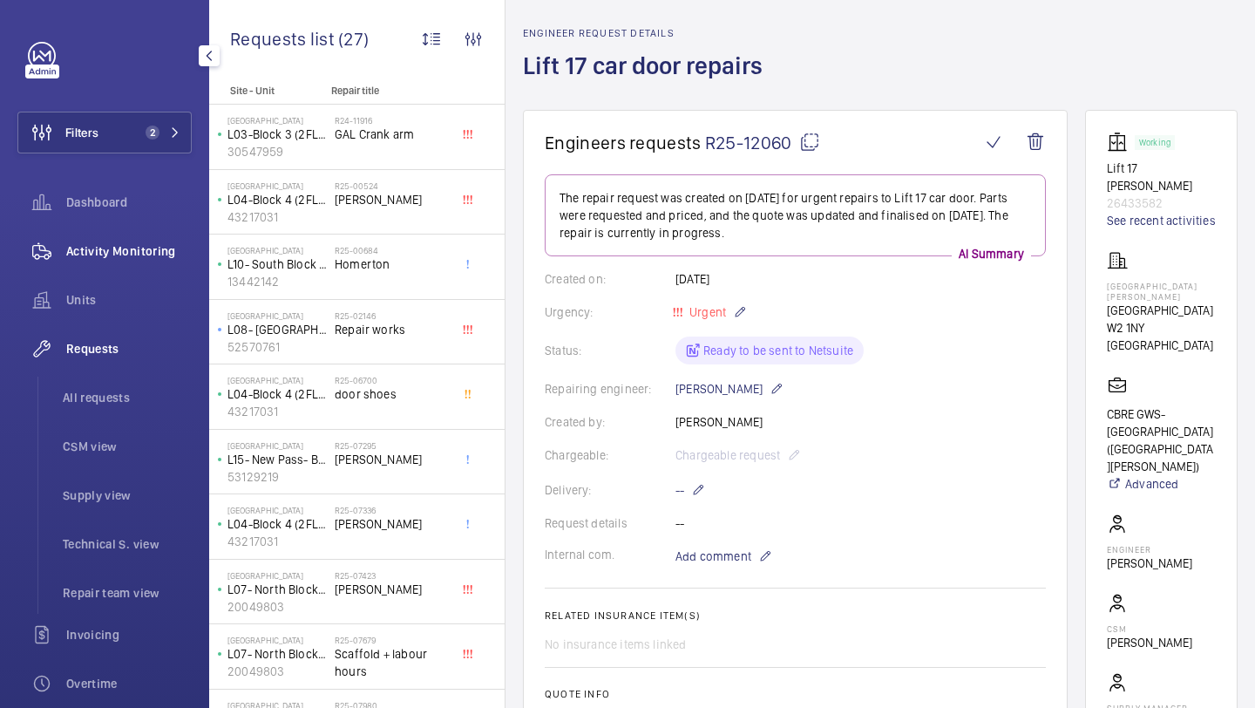
click at [185, 250] on span "Activity Monitoring" at bounding box center [129, 250] width 126 height 17
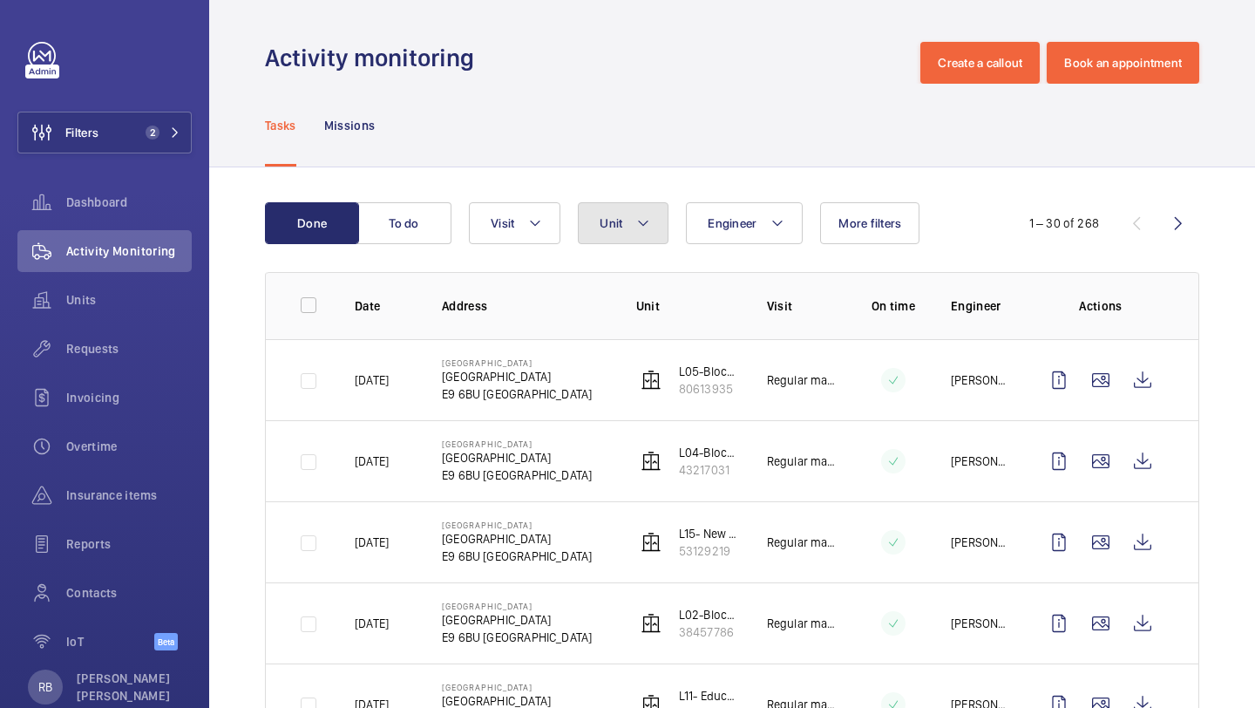
click at [641, 223] on mat-icon at bounding box center [643, 223] width 14 height 21
type input "l"
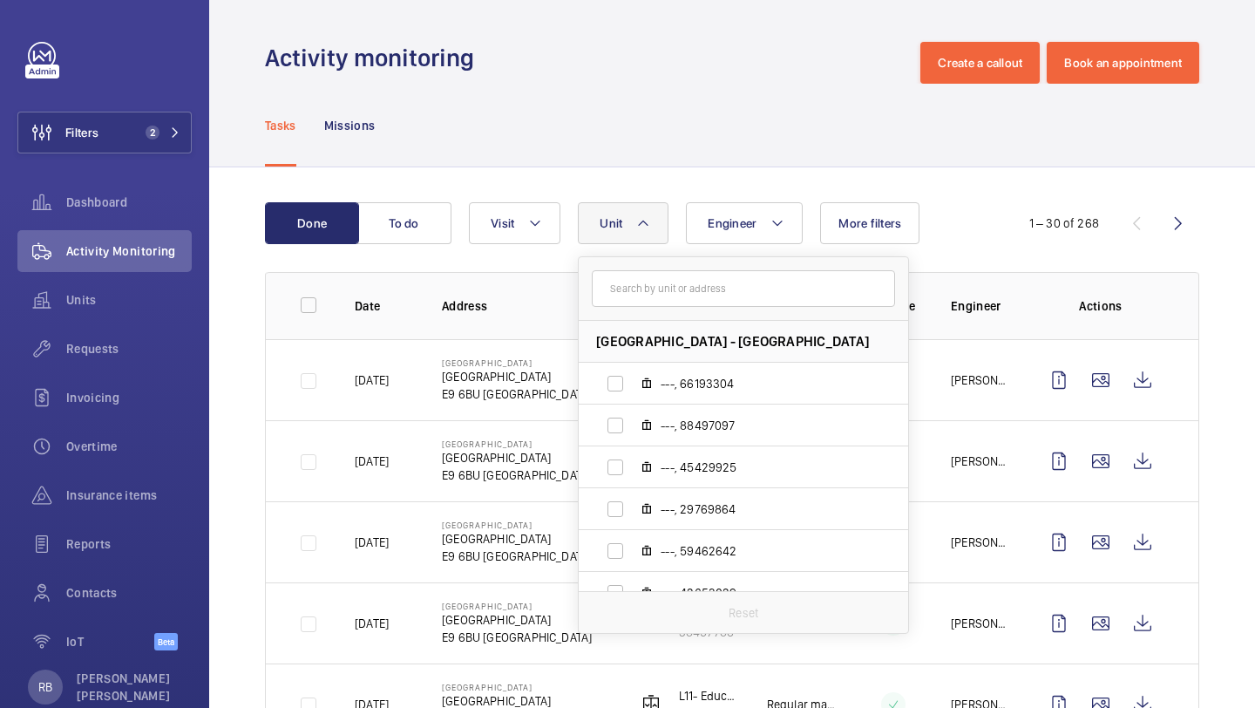
click at [669, 156] on div "Tasks Missions" at bounding box center [732, 125] width 935 height 83
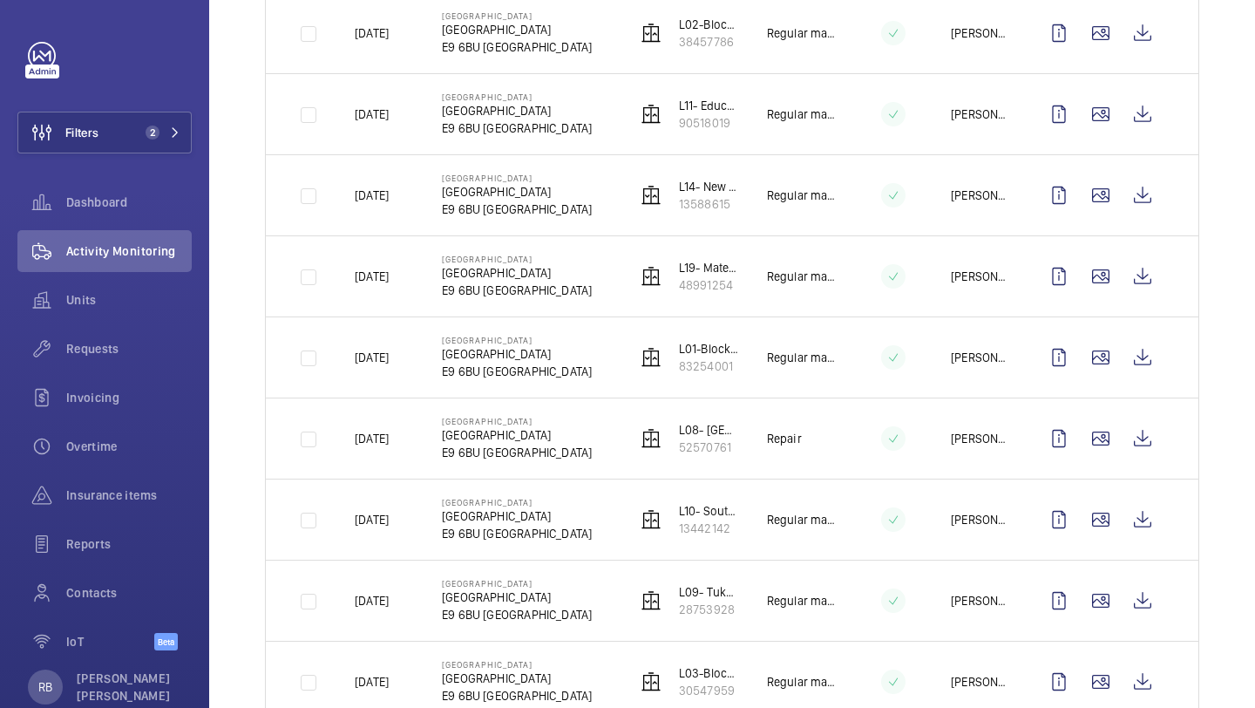
scroll to position [595, 0]
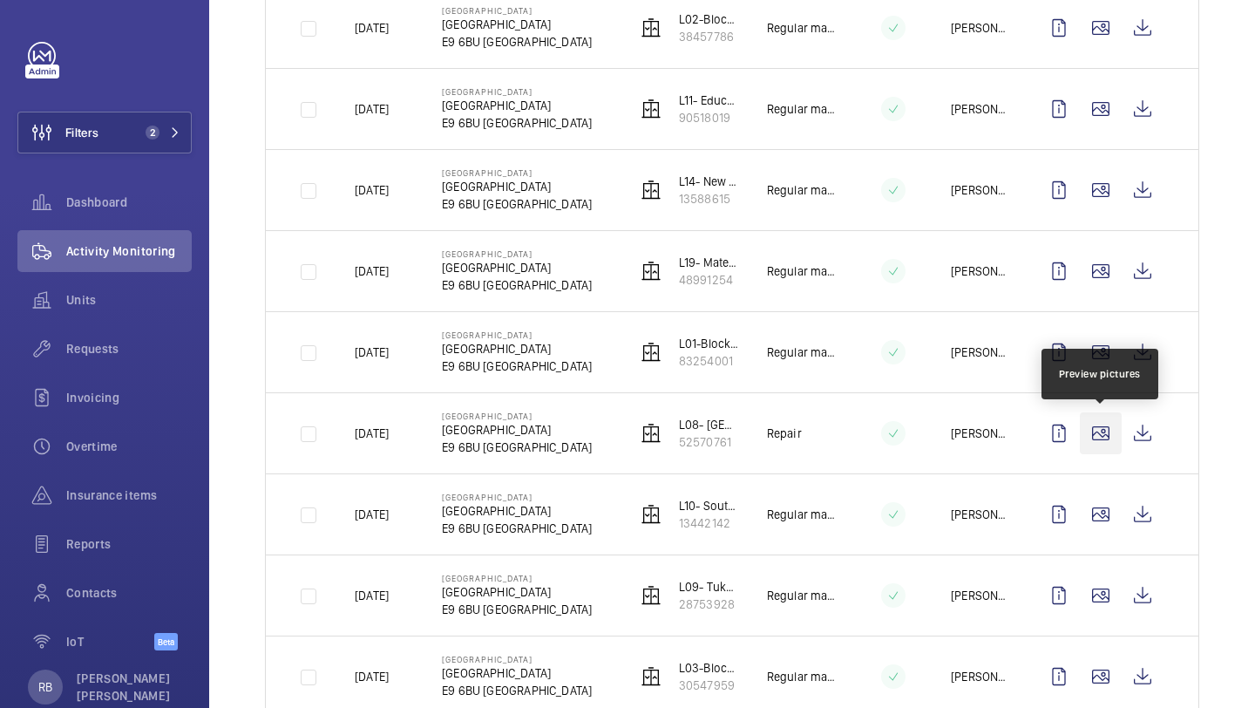
click at [1102, 428] on wm-front-icon-button at bounding box center [1101, 433] width 42 height 42
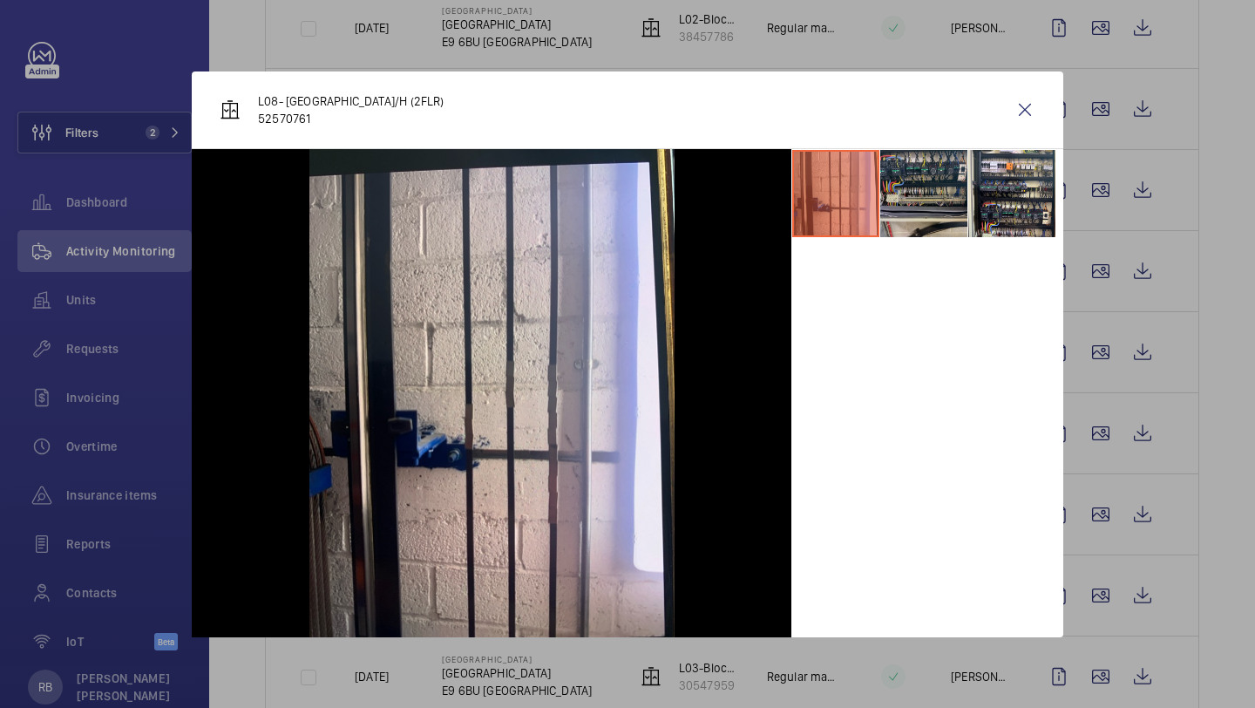
click at [915, 209] on li at bounding box center [924, 193] width 87 height 87
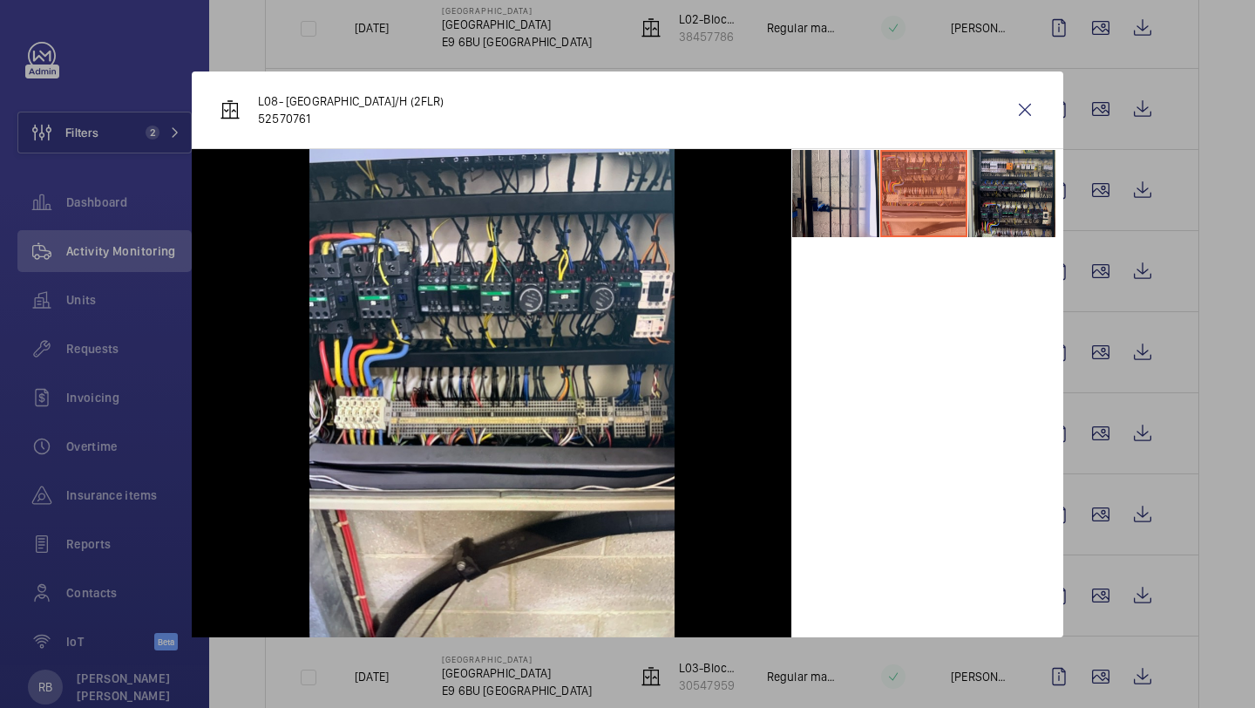
click at [989, 201] on li at bounding box center [1012, 193] width 87 height 87
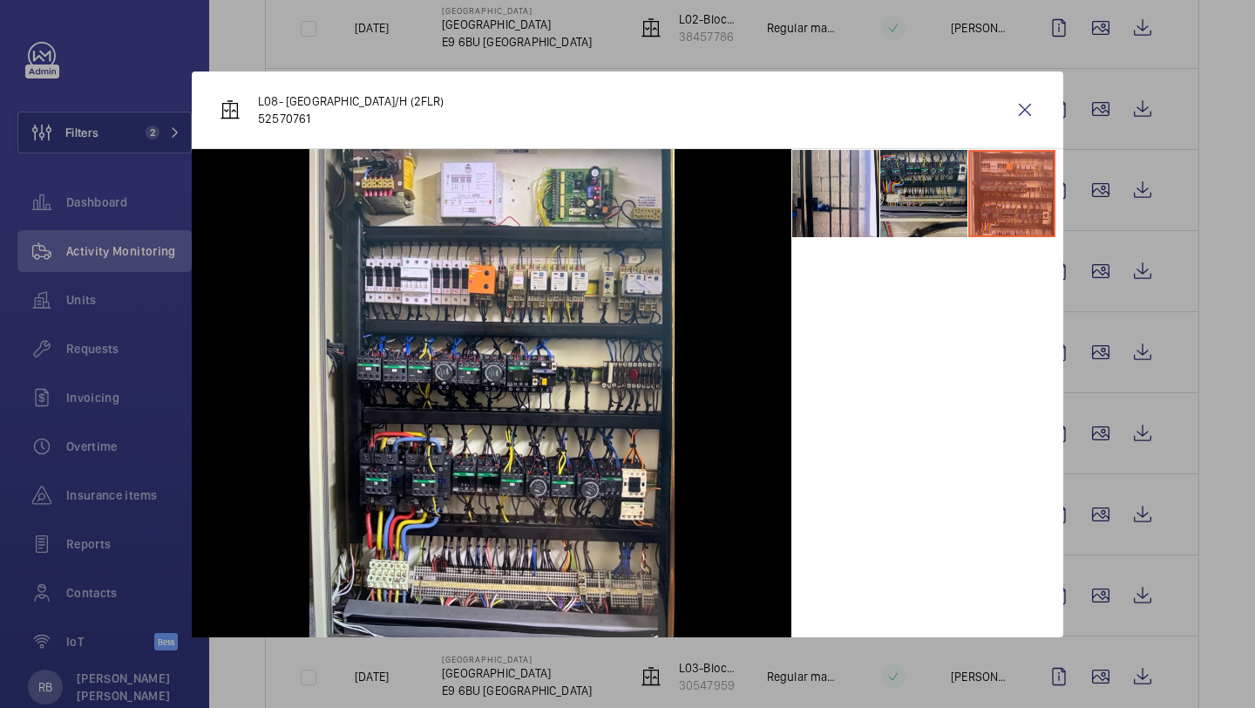
click at [908, 202] on li at bounding box center [924, 193] width 87 height 87
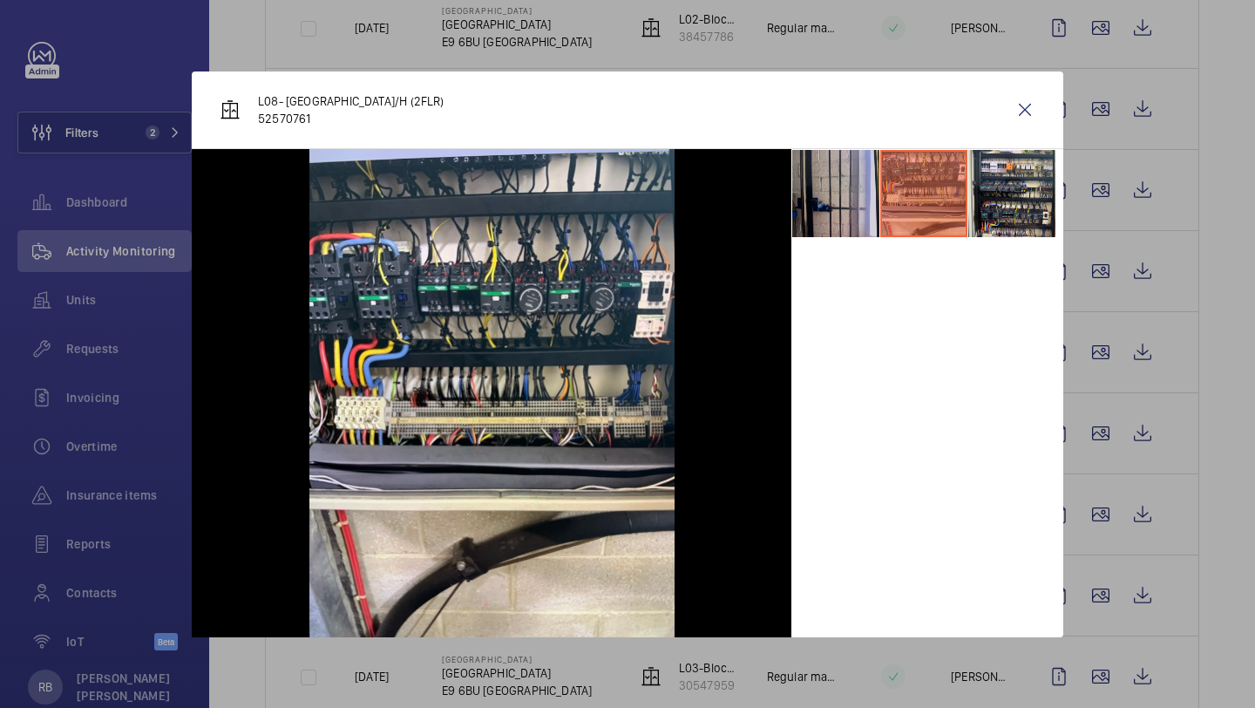
click at [859, 188] on li at bounding box center [835, 193] width 87 height 87
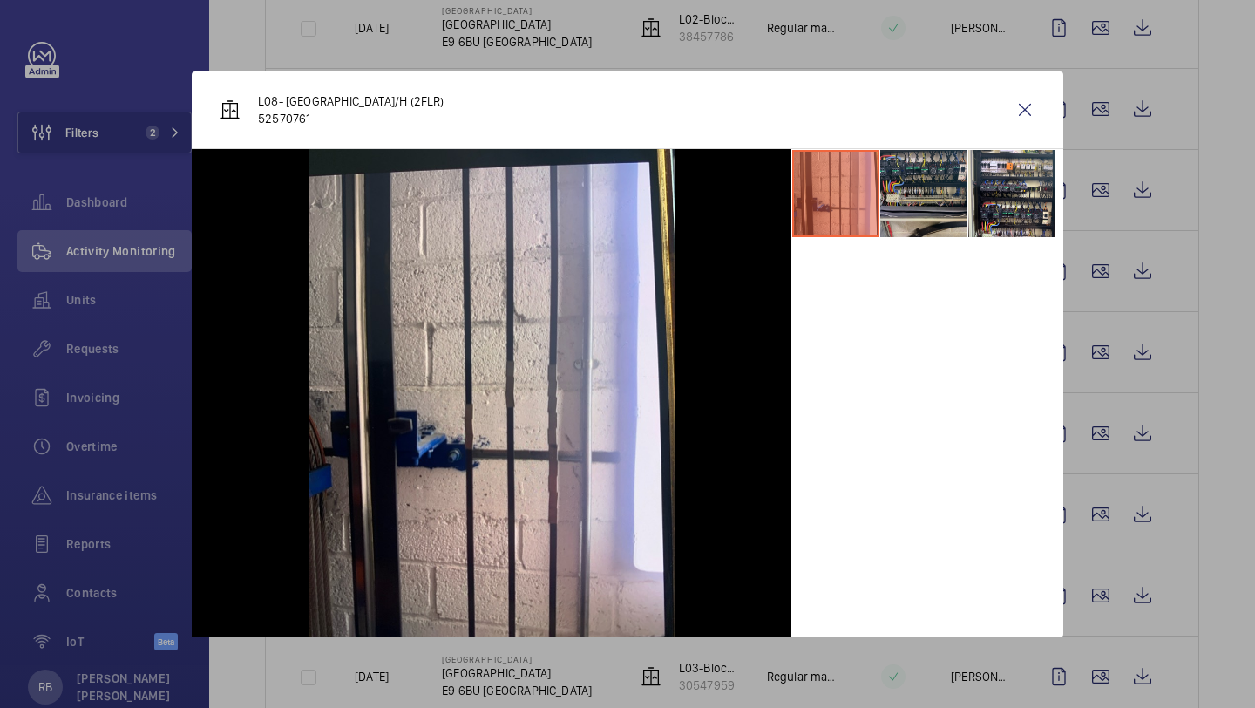
click at [926, 179] on li at bounding box center [924, 193] width 87 height 87
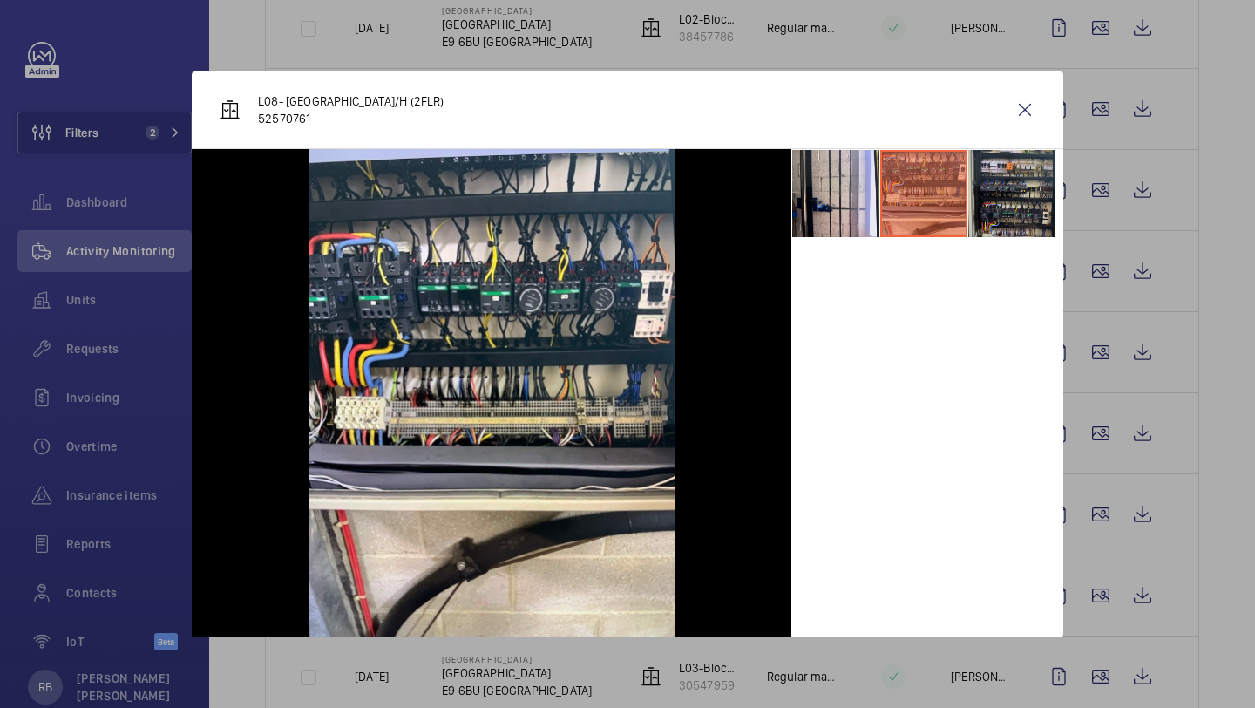
click at [983, 175] on li at bounding box center [1012, 193] width 87 height 87
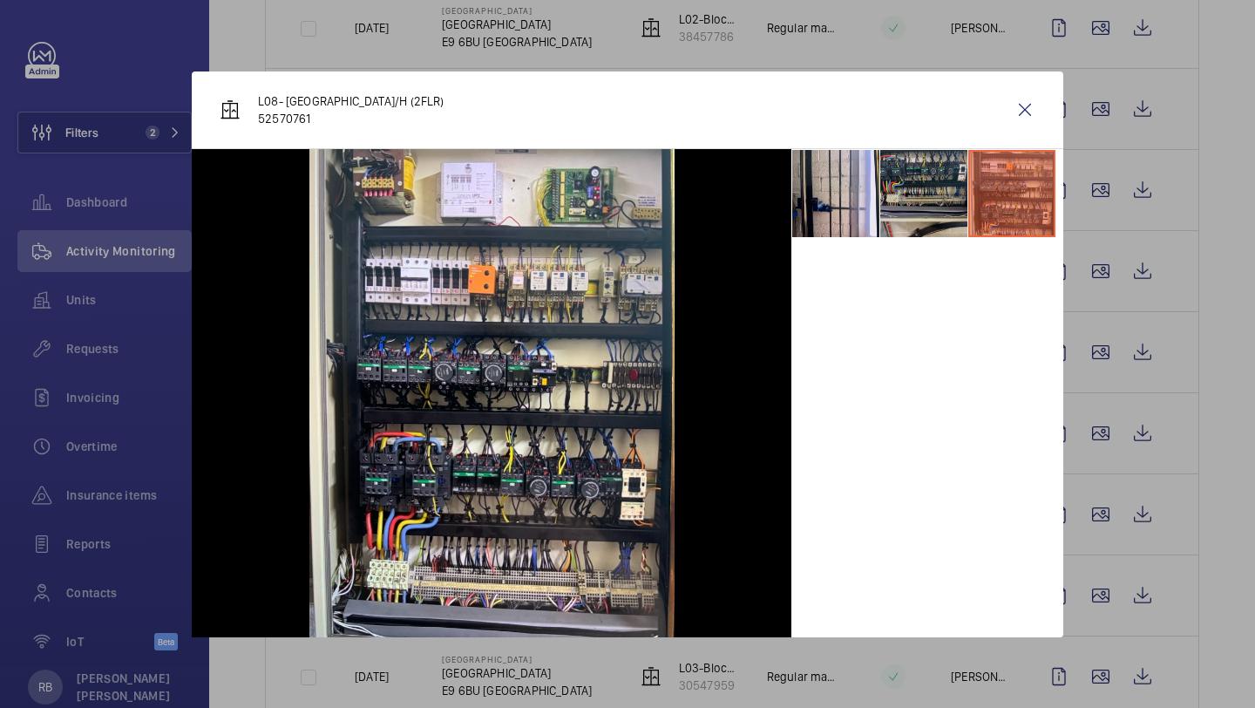
click at [945, 182] on li at bounding box center [924, 193] width 87 height 87
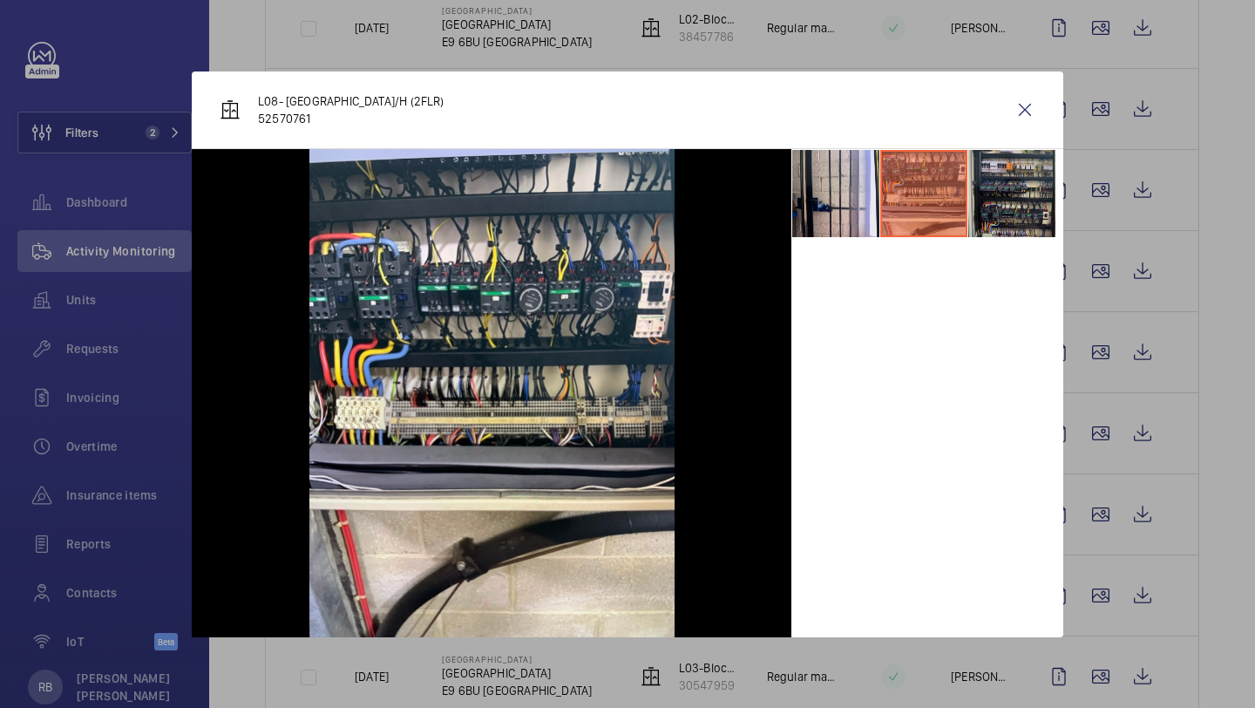
click at [1010, 174] on li at bounding box center [1012, 193] width 87 height 87
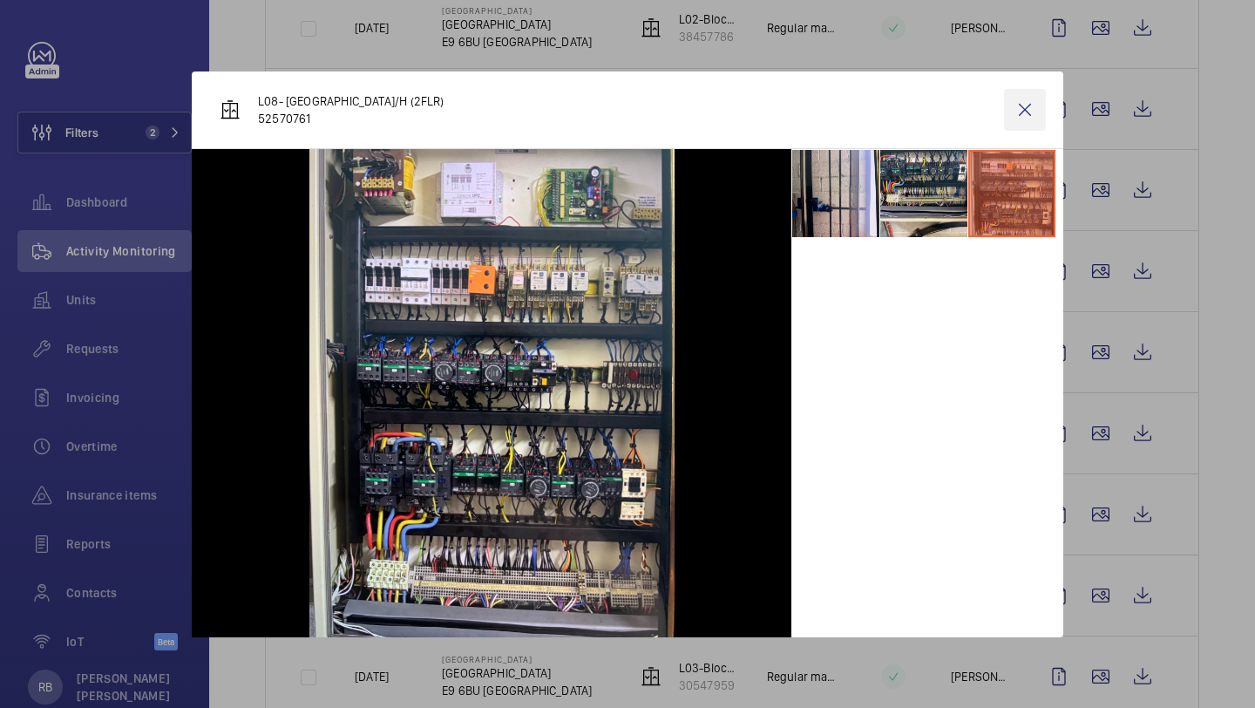
click at [1020, 110] on wm-front-icon-button at bounding box center [1025, 110] width 42 height 42
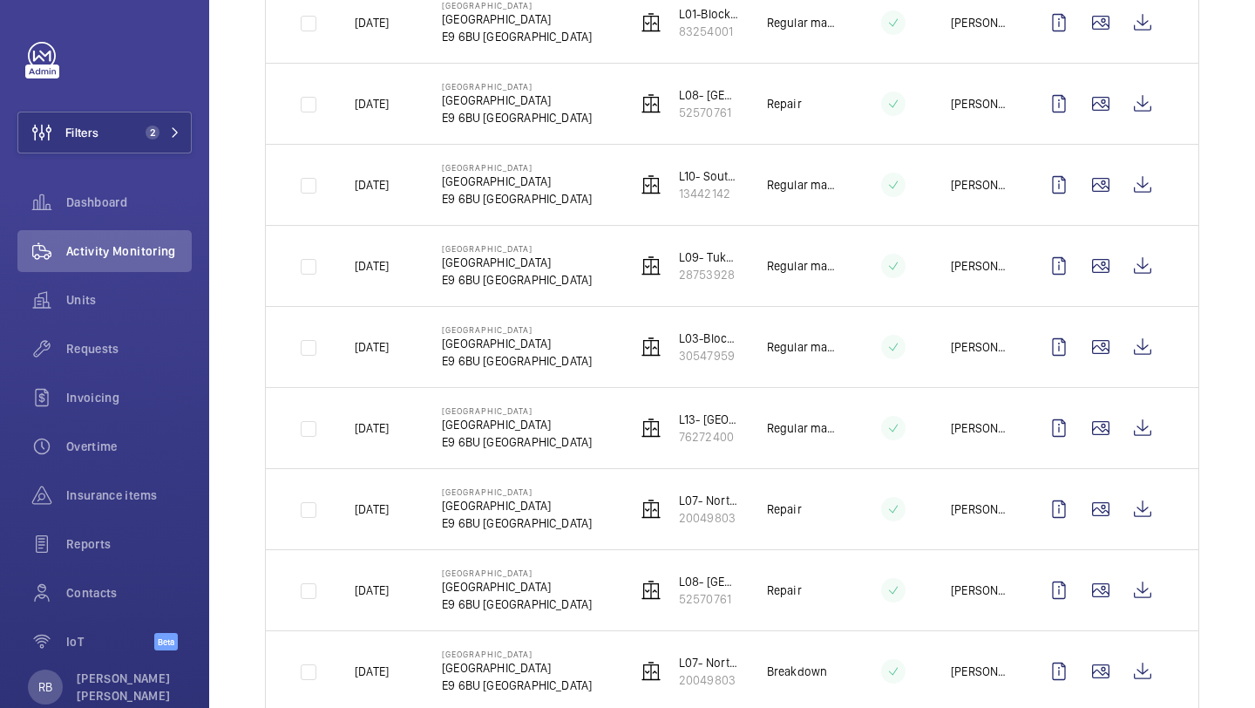
scroll to position [941, 0]
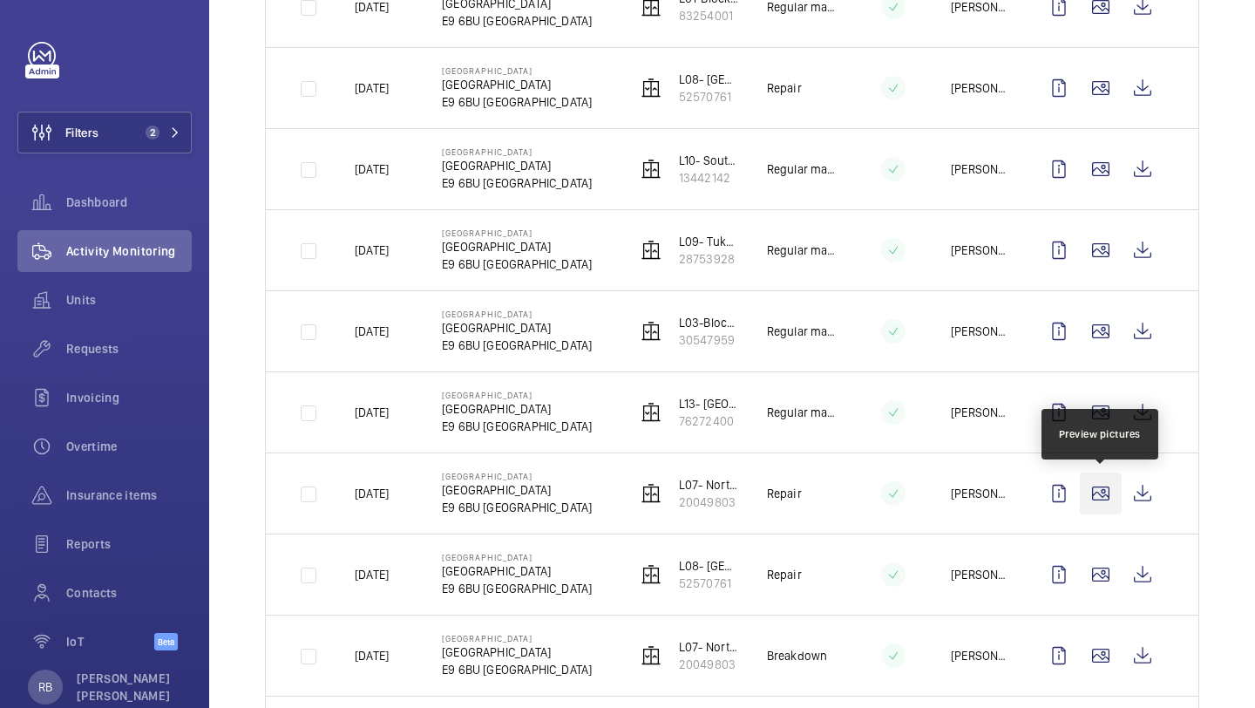
click at [1105, 493] on wm-front-icon-button at bounding box center [1101, 494] width 42 height 42
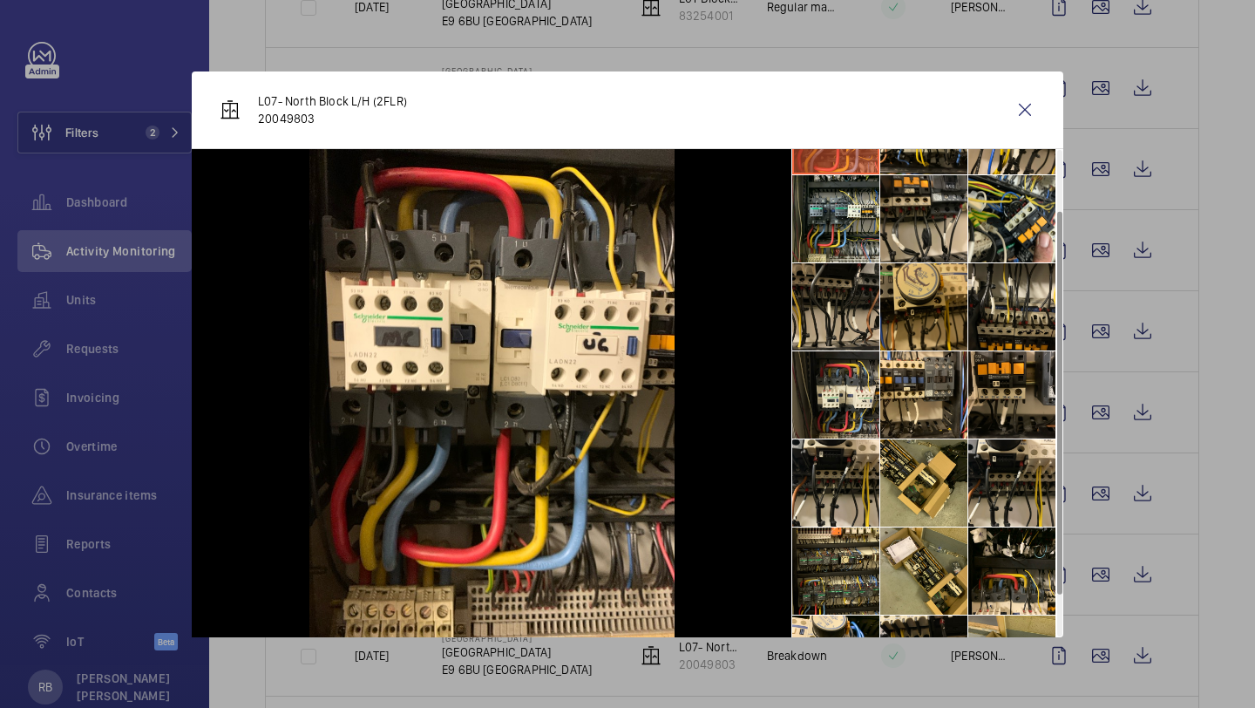
scroll to position [77, 0]
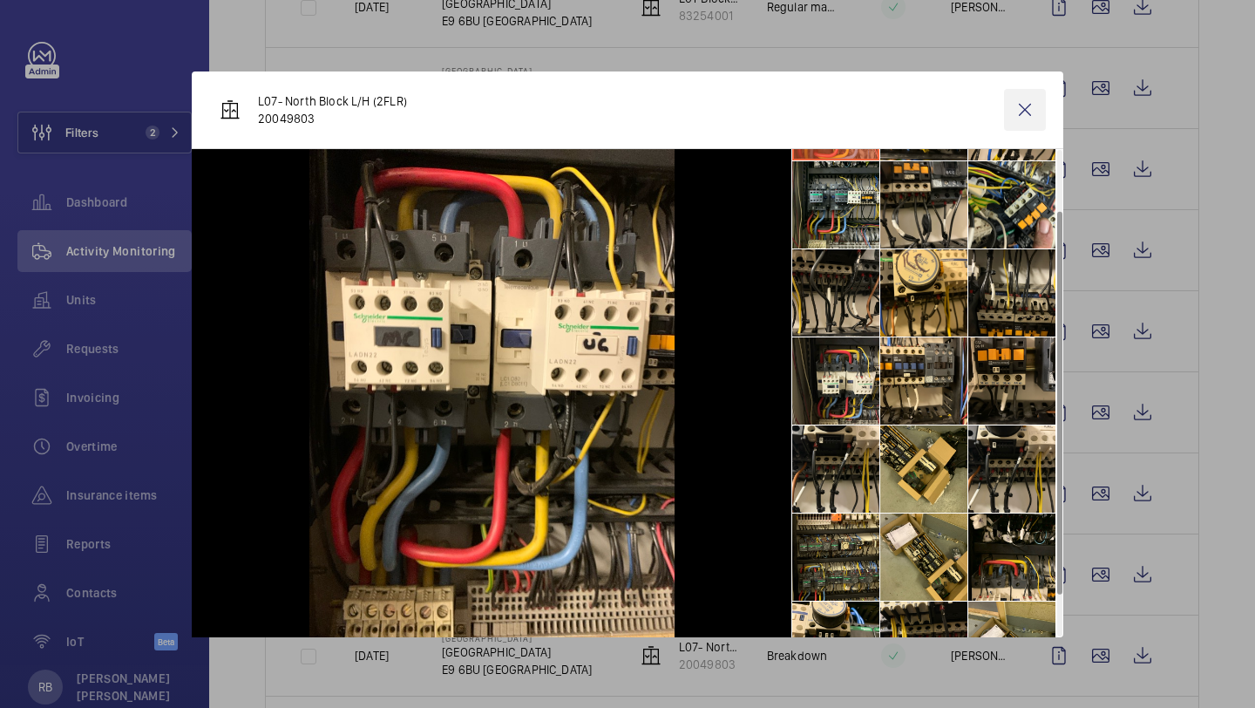
click at [1027, 104] on wm-front-icon-button at bounding box center [1025, 110] width 42 height 42
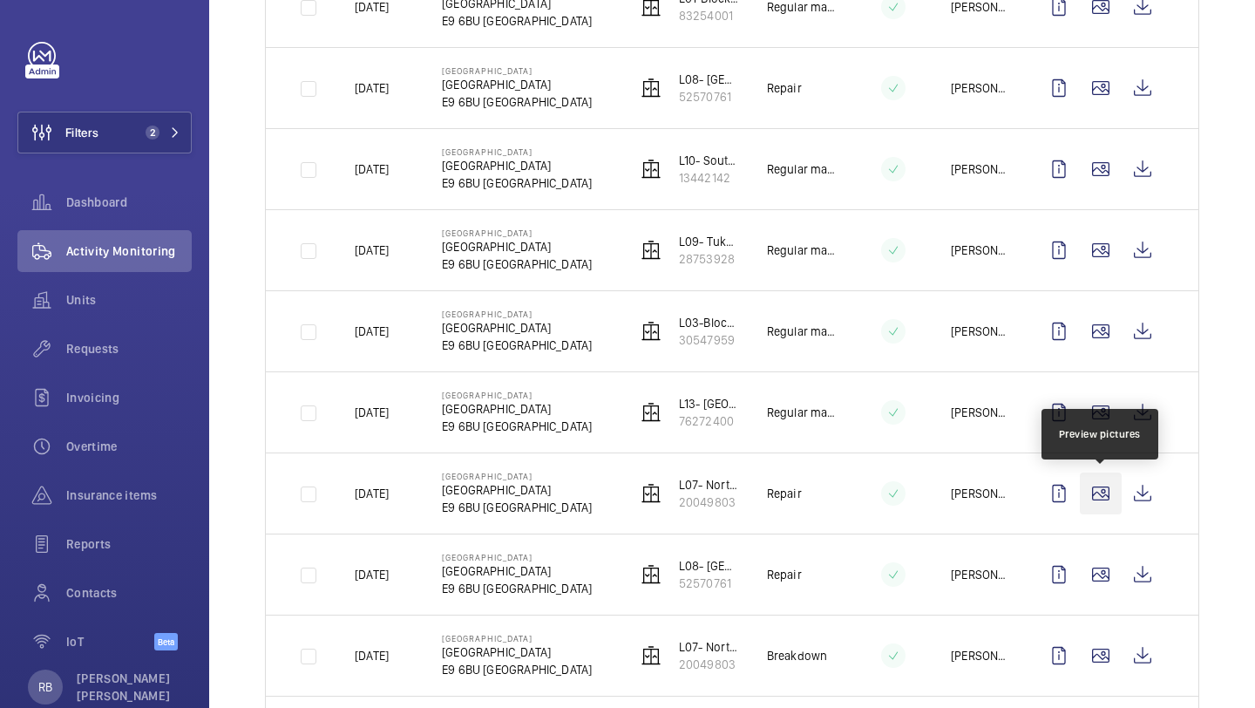
click at [1105, 478] on wm-front-icon-button at bounding box center [1101, 494] width 42 height 42
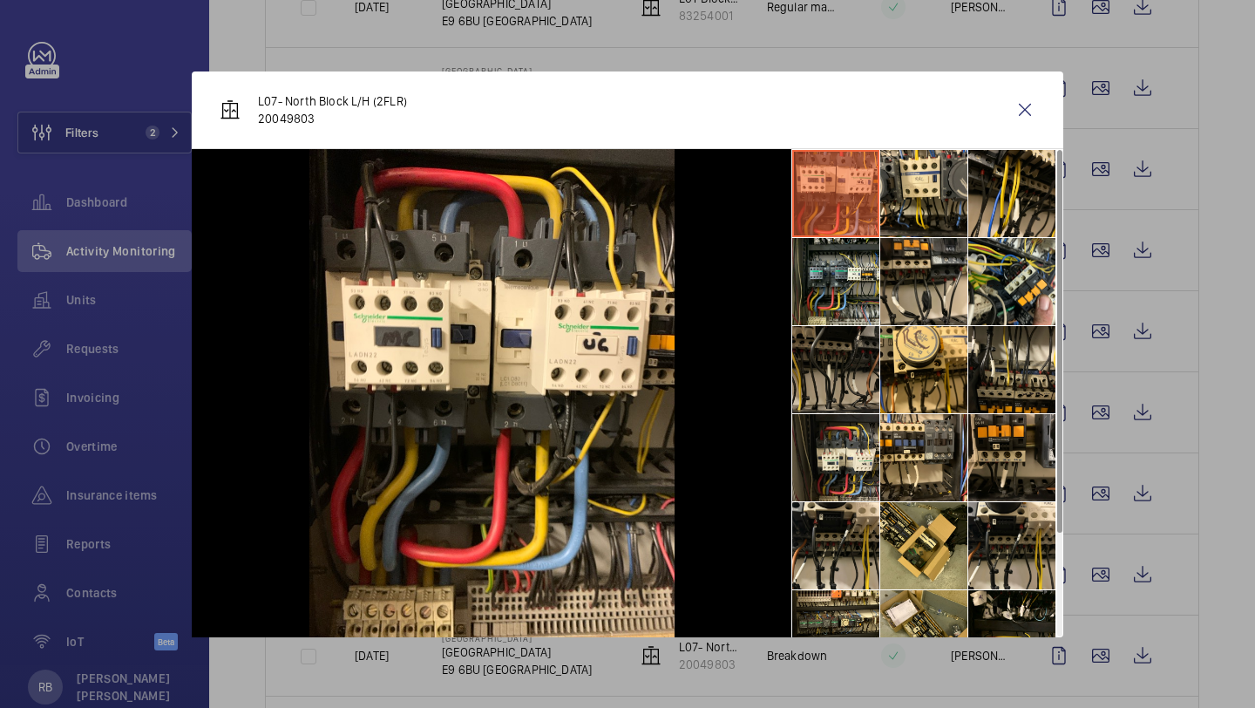
click at [874, 370] on li at bounding box center [835, 369] width 87 height 87
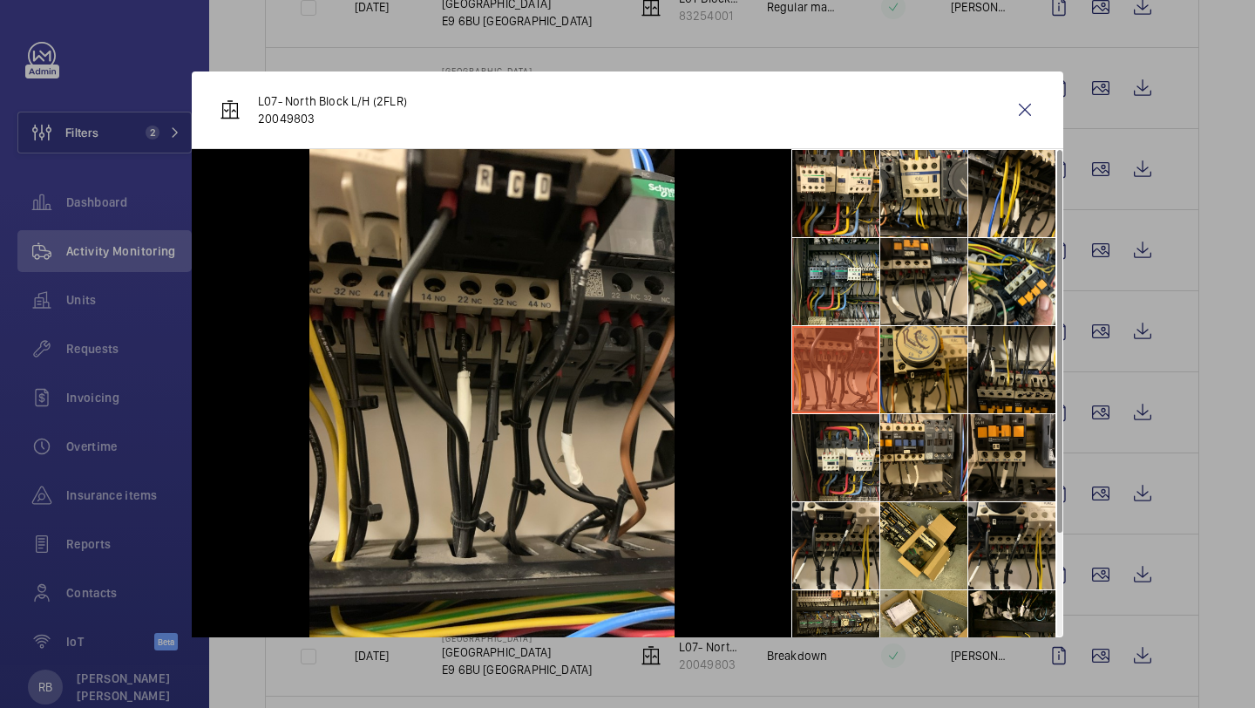
click at [915, 376] on li at bounding box center [924, 369] width 87 height 87
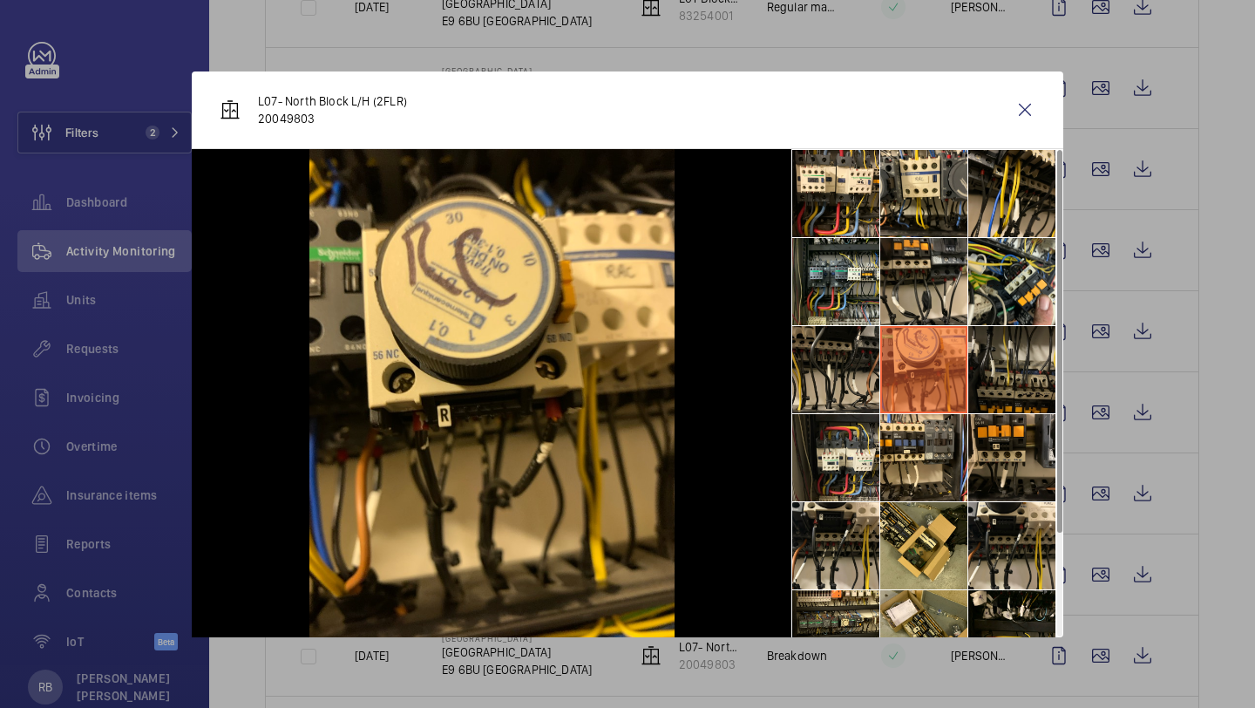
click at [977, 369] on li at bounding box center [1012, 369] width 87 height 87
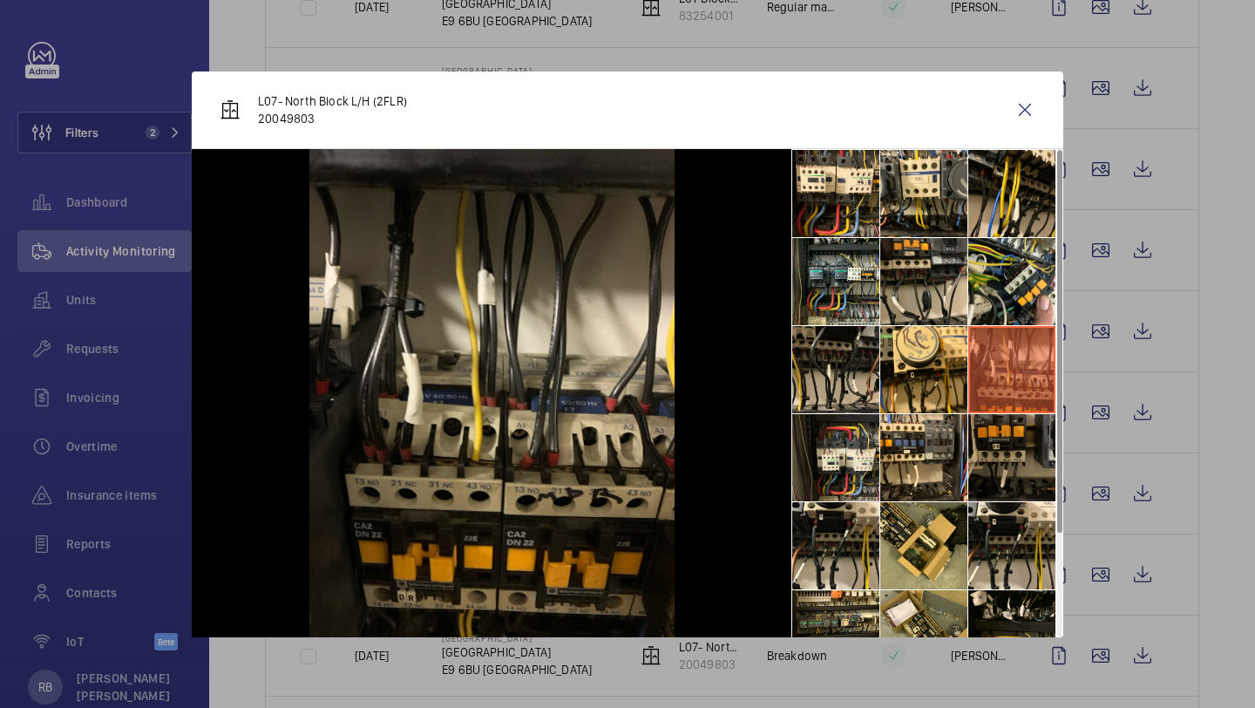
click at [994, 422] on li at bounding box center [1012, 457] width 87 height 87
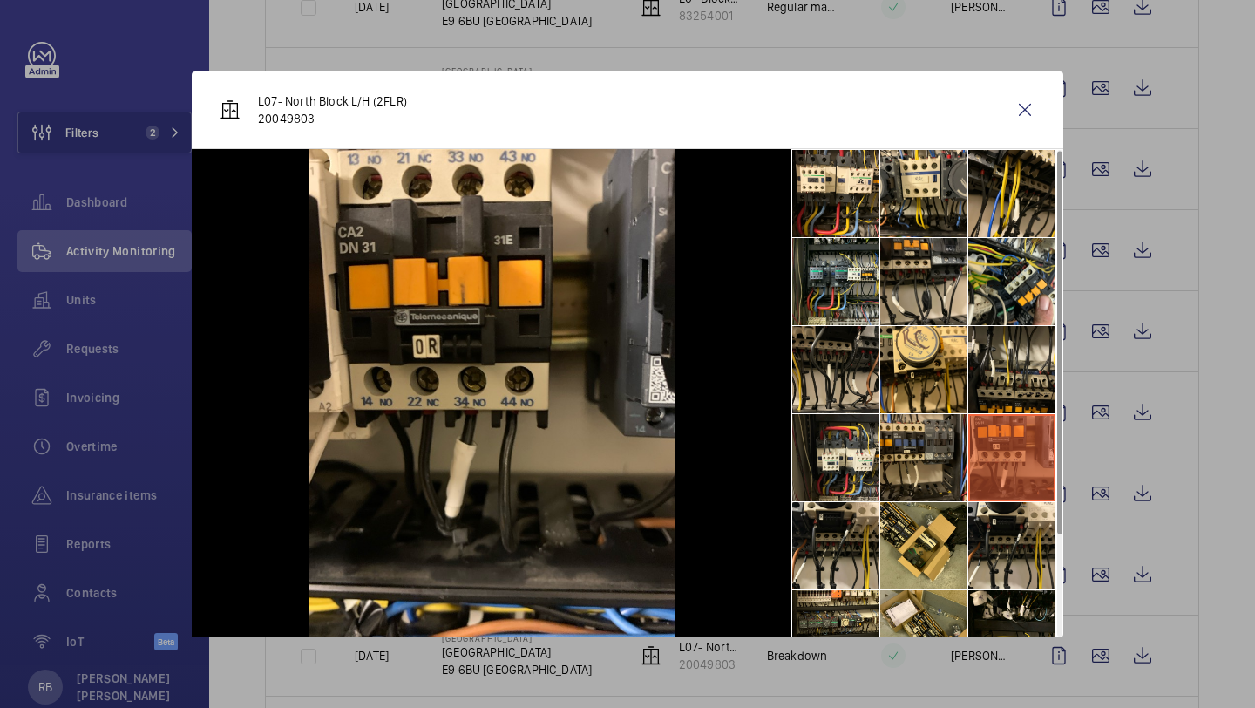
scroll to position [129, 0]
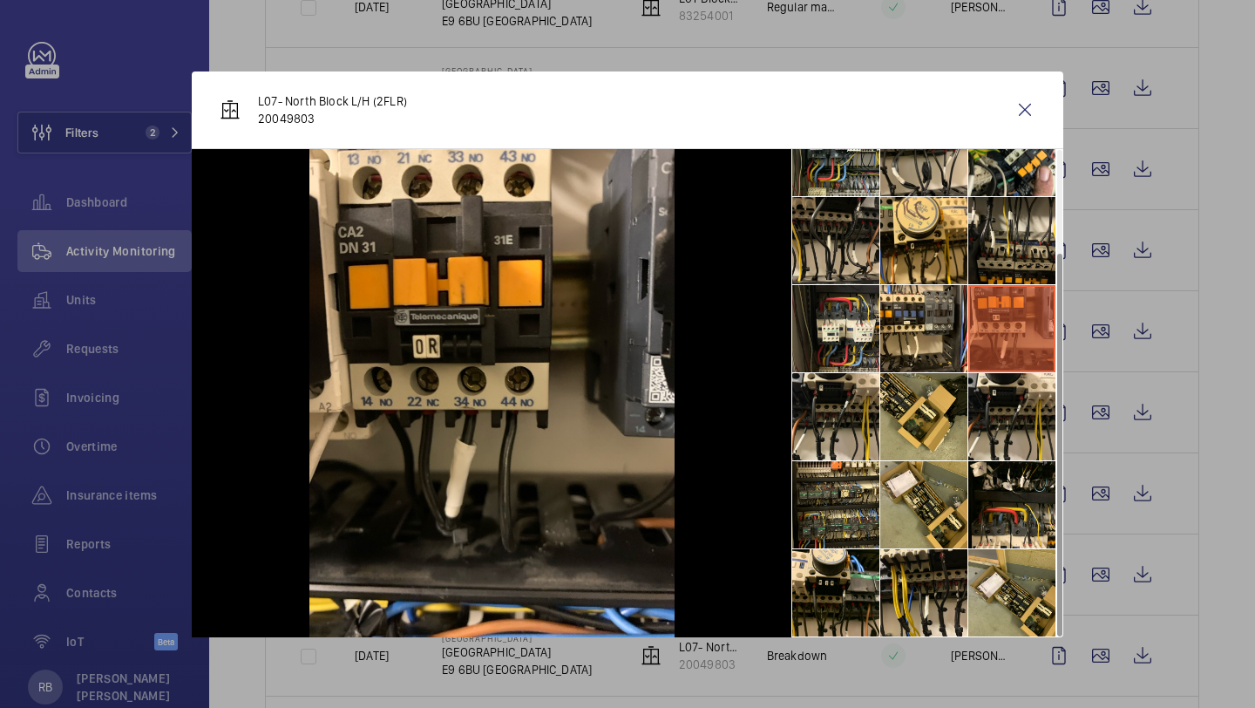
click at [1016, 145] on div "L07- North Block L/H (2FLR) 20049803" at bounding box center [628, 110] width 872 height 78
click at [1017, 130] on div "L07- North Block L/H (2FLR) 20049803" at bounding box center [628, 110] width 872 height 78
click at [1017, 123] on wm-front-icon-button at bounding box center [1025, 110] width 42 height 42
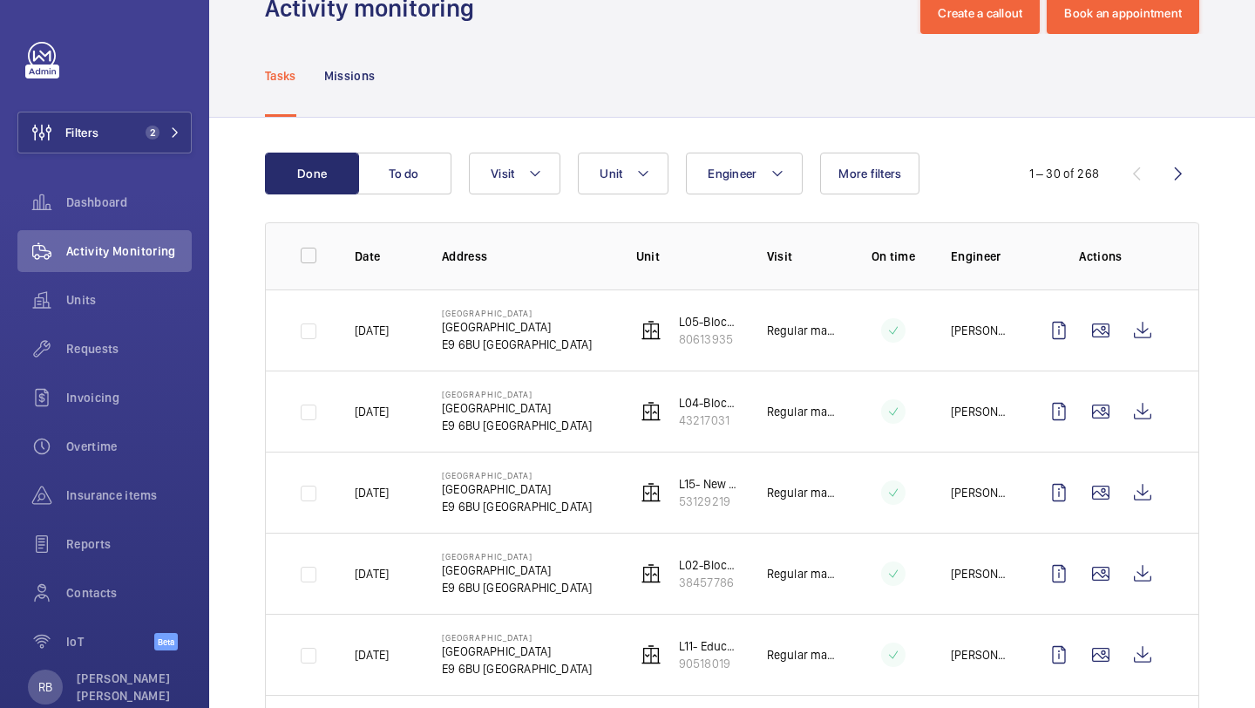
scroll to position [0, 0]
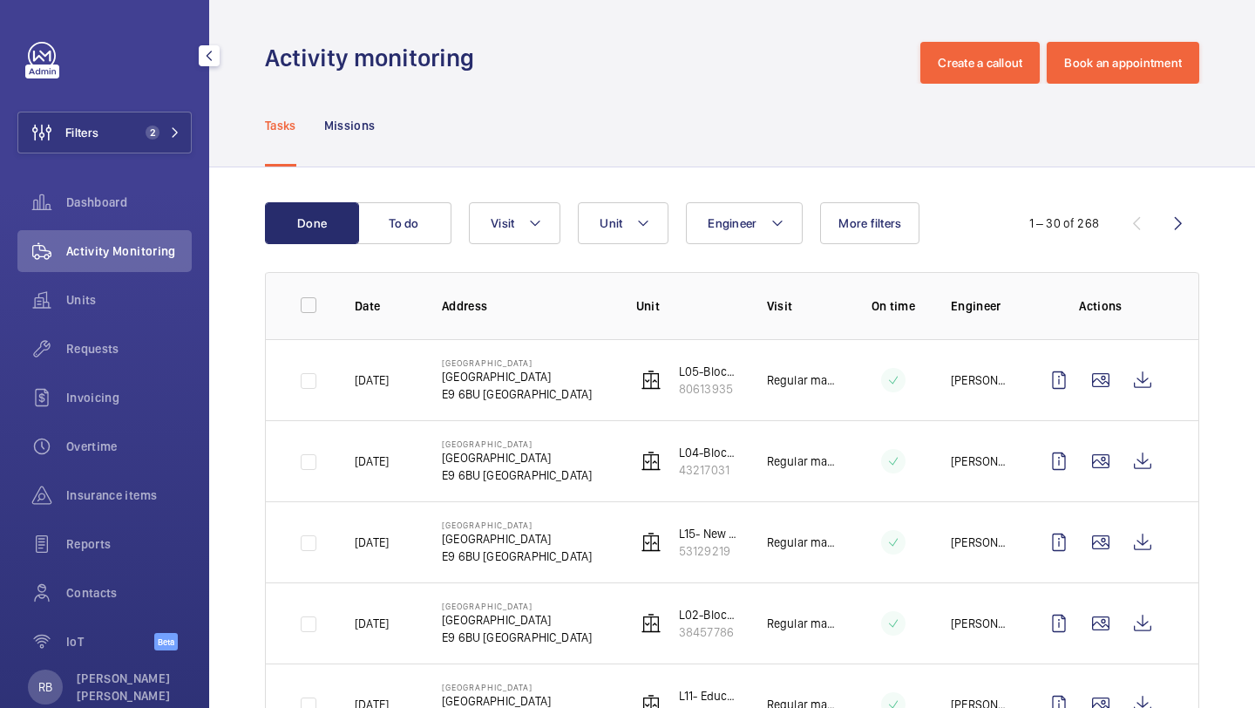
click at [129, 156] on div "Filters 2 Dashboard Activity Monitoring Units Requests Invoicing Overtime Insur…" at bounding box center [104, 356] width 174 height 628
click at [128, 156] on div "Filters 2 Dashboard Activity Monitoring Units Requests Invoicing Overtime Insur…" at bounding box center [104, 356] width 174 height 628
click at [139, 134] on span "2" at bounding box center [149, 133] width 21 height 14
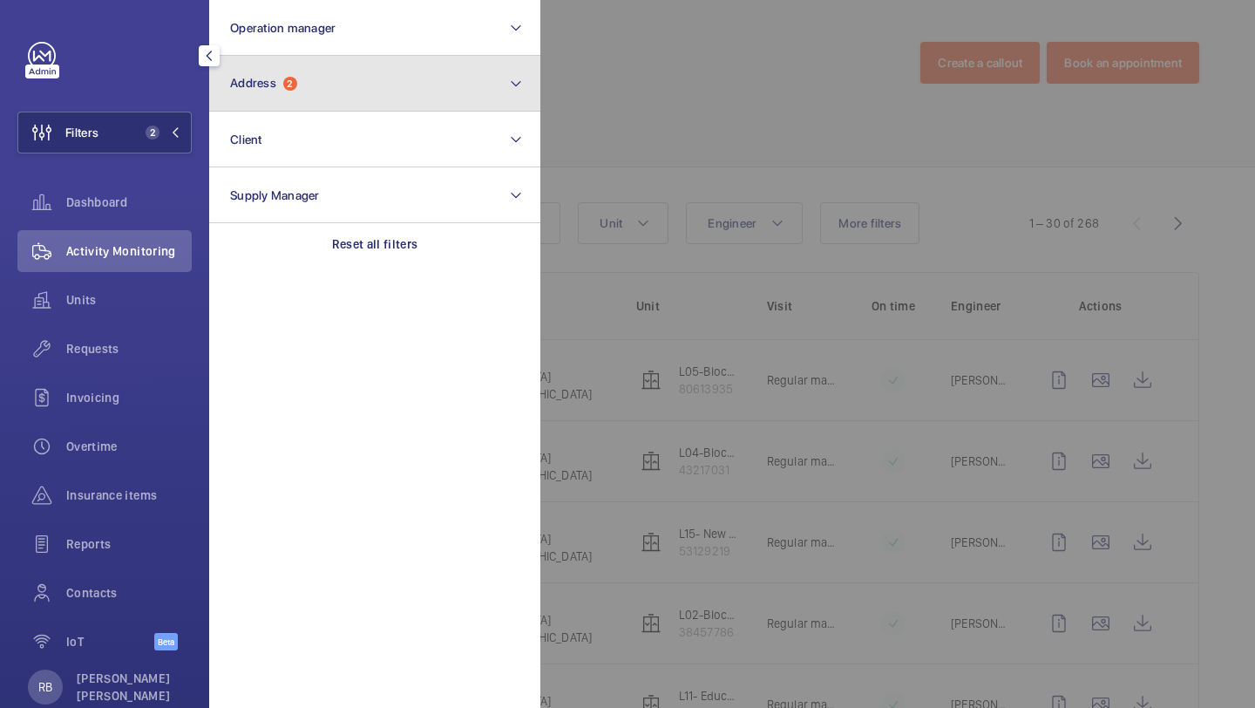
click at [310, 92] on button "Address 2" at bounding box center [374, 84] width 331 height 56
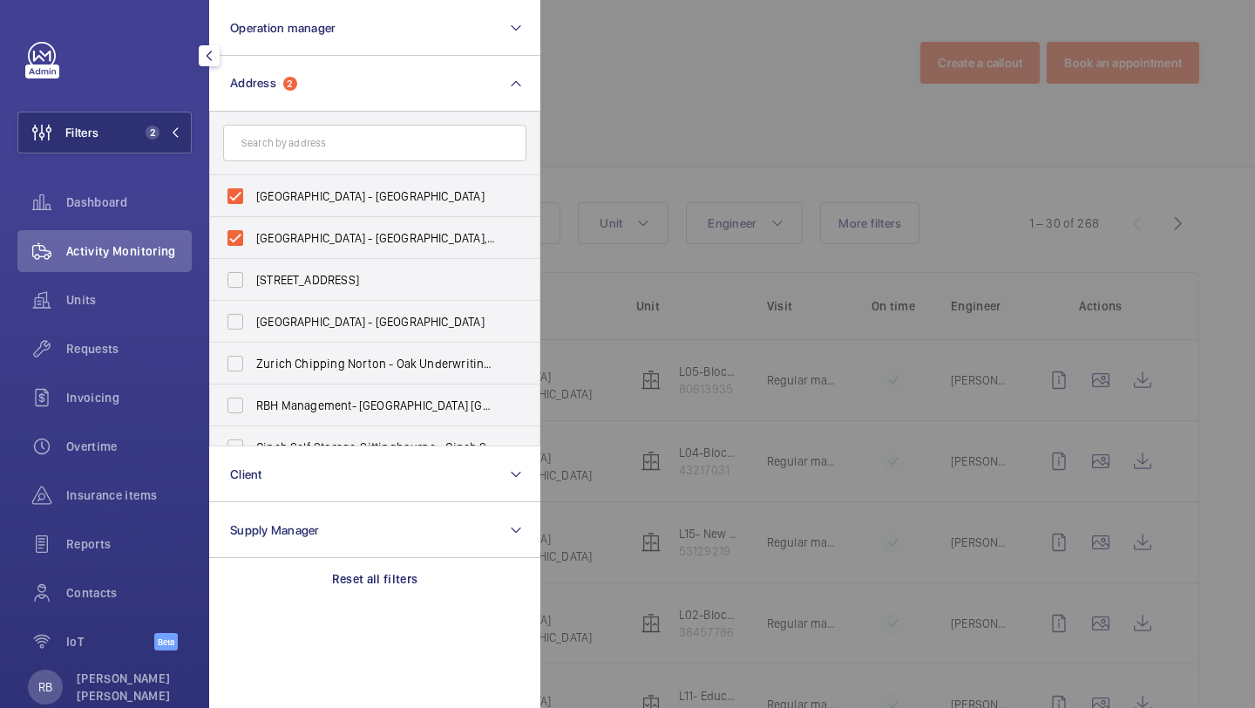
click at [294, 198] on span "[GEOGRAPHIC_DATA] - [GEOGRAPHIC_DATA]" at bounding box center [376, 195] width 240 height 17
click at [253, 198] on input "[GEOGRAPHIC_DATA] - [GEOGRAPHIC_DATA]" at bounding box center [235, 196] width 35 height 35
checkbox input "false"
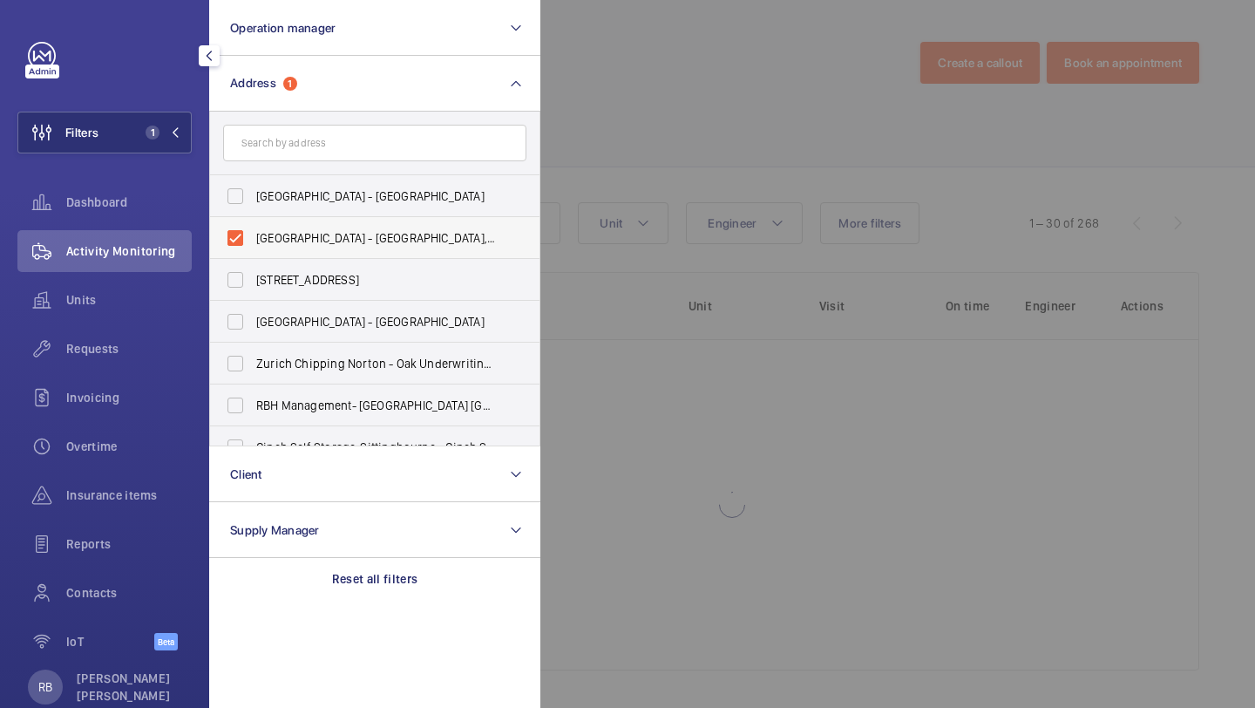
click at [278, 256] on label "Homerton Hospital - Homerton Hospital, LONDON E9 6BU" at bounding box center [361, 238] width 303 height 42
click at [253, 255] on input "Homerton Hospital - Homerton Hospital, LONDON E9 6BU" at bounding box center [235, 238] width 35 height 35
checkbox input "false"
click at [702, 139] on div at bounding box center [1168, 354] width 1255 height 708
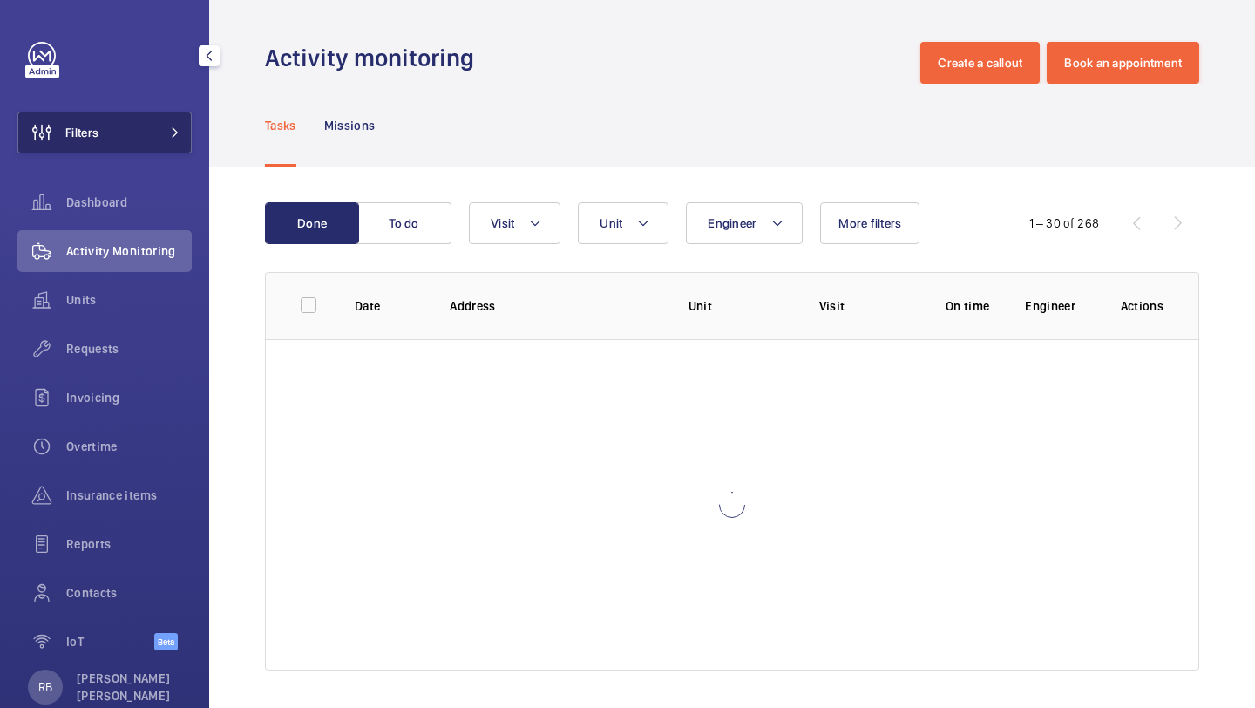
click at [172, 140] on button "Filters" at bounding box center [104, 133] width 174 height 42
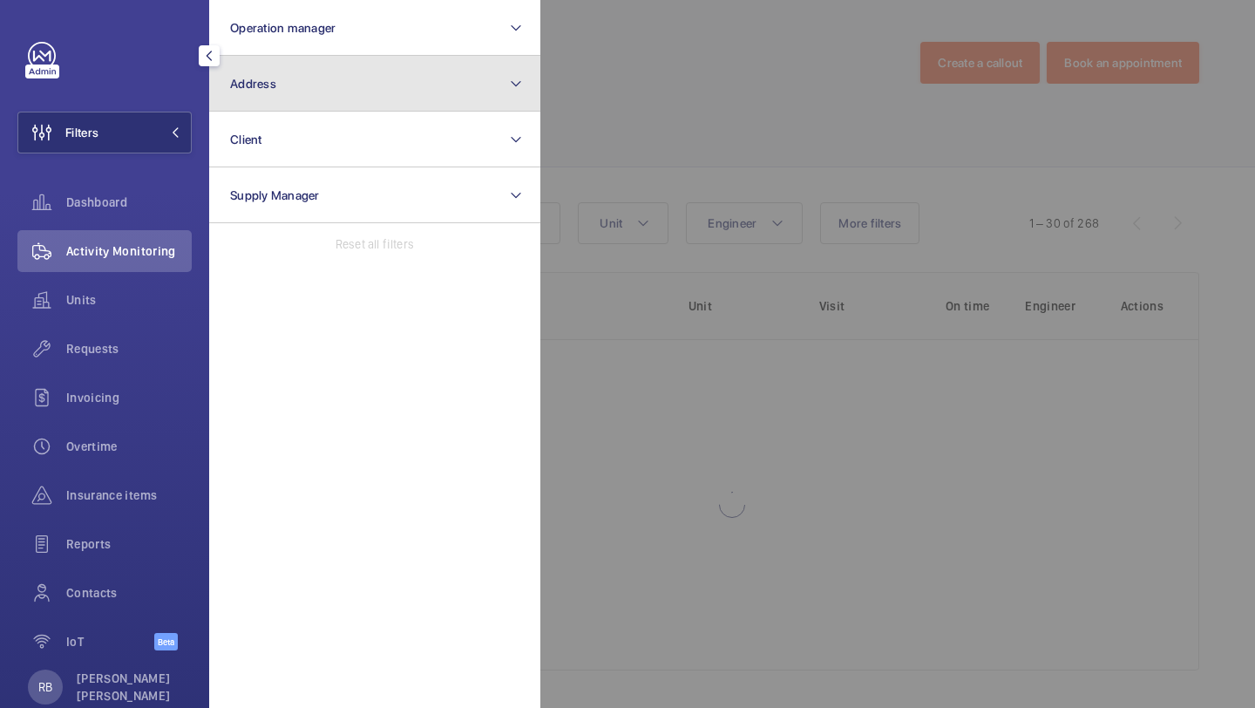
click at [242, 107] on button "Address" at bounding box center [374, 84] width 331 height 56
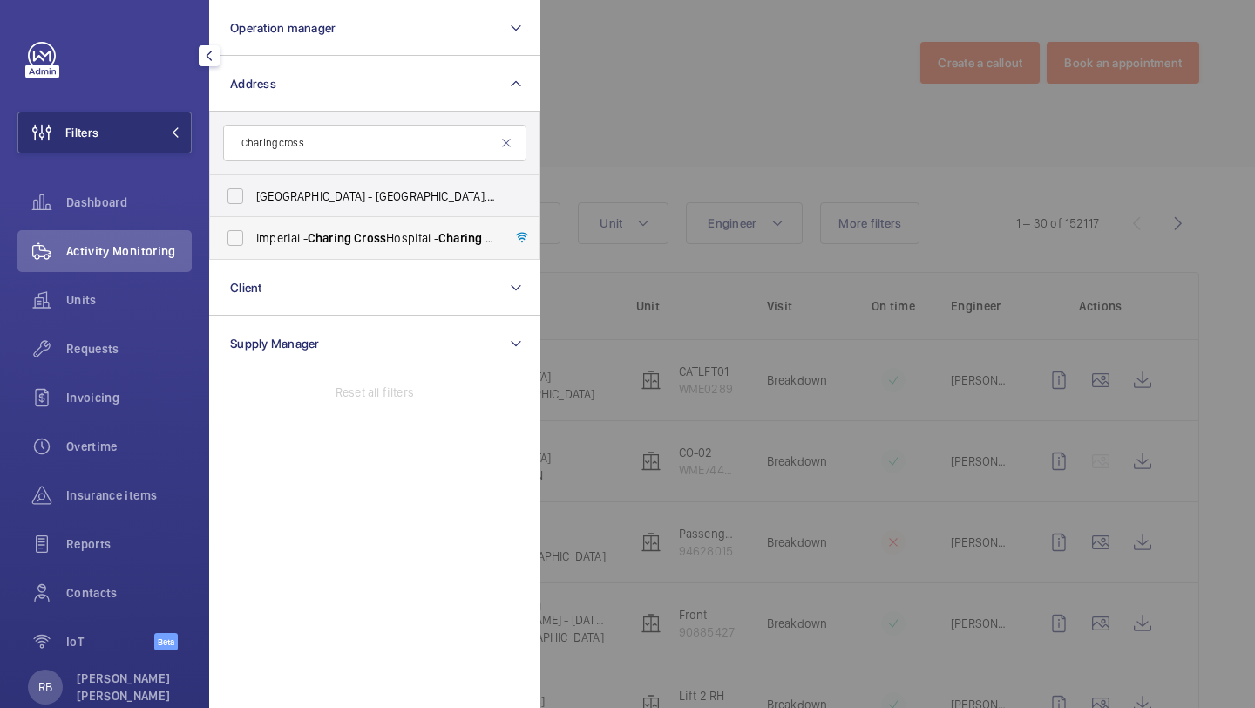
type input "Charing cross"
click at [282, 247] on label "Imperial - Charing Cross Hospital - Charing Cross Hospital, LONDON W6 8RF" at bounding box center [361, 238] width 303 height 42
click at [253, 247] on input "Imperial - Charing Cross Hospital - Charing Cross Hospital, LONDON W6 8RF" at bounding box center [235, 238] width 35 height 35
checkbox input "true"
click at [567, 160] on div at bounding box center [1168, 354] width 1255 height 708
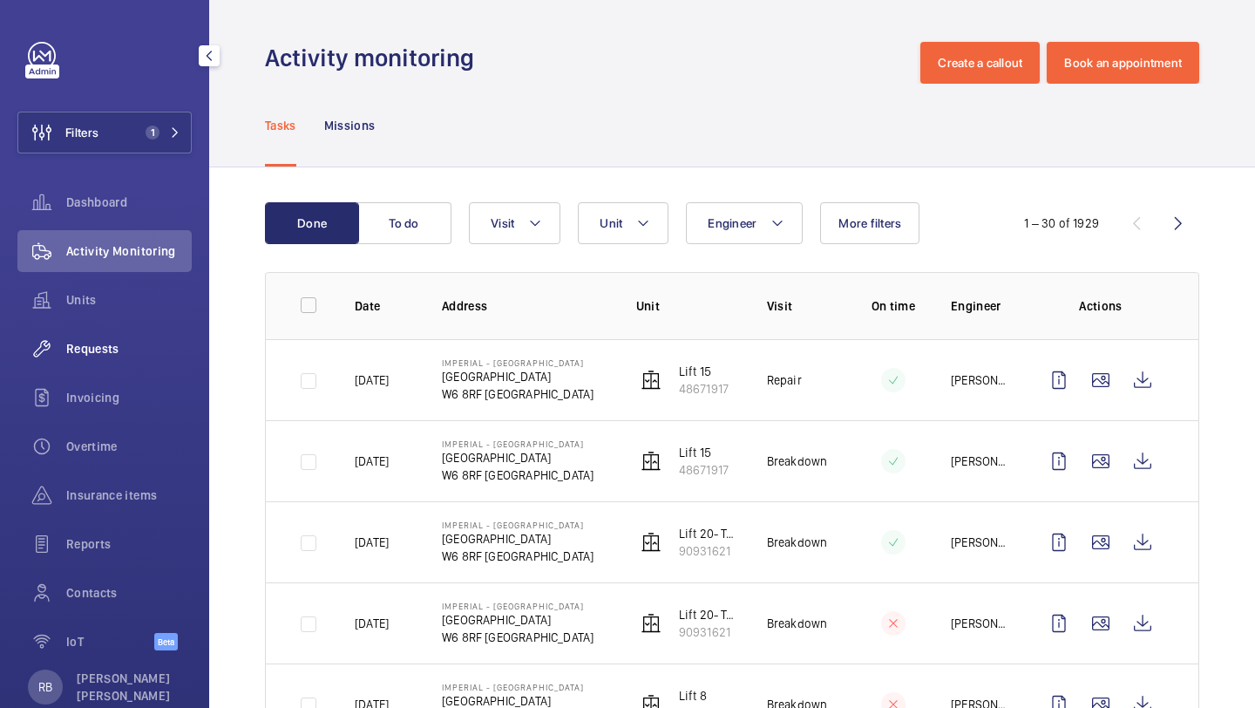
click at [117, 350] on span "Requests" at bounding box center [129, 348] width 126 height 17
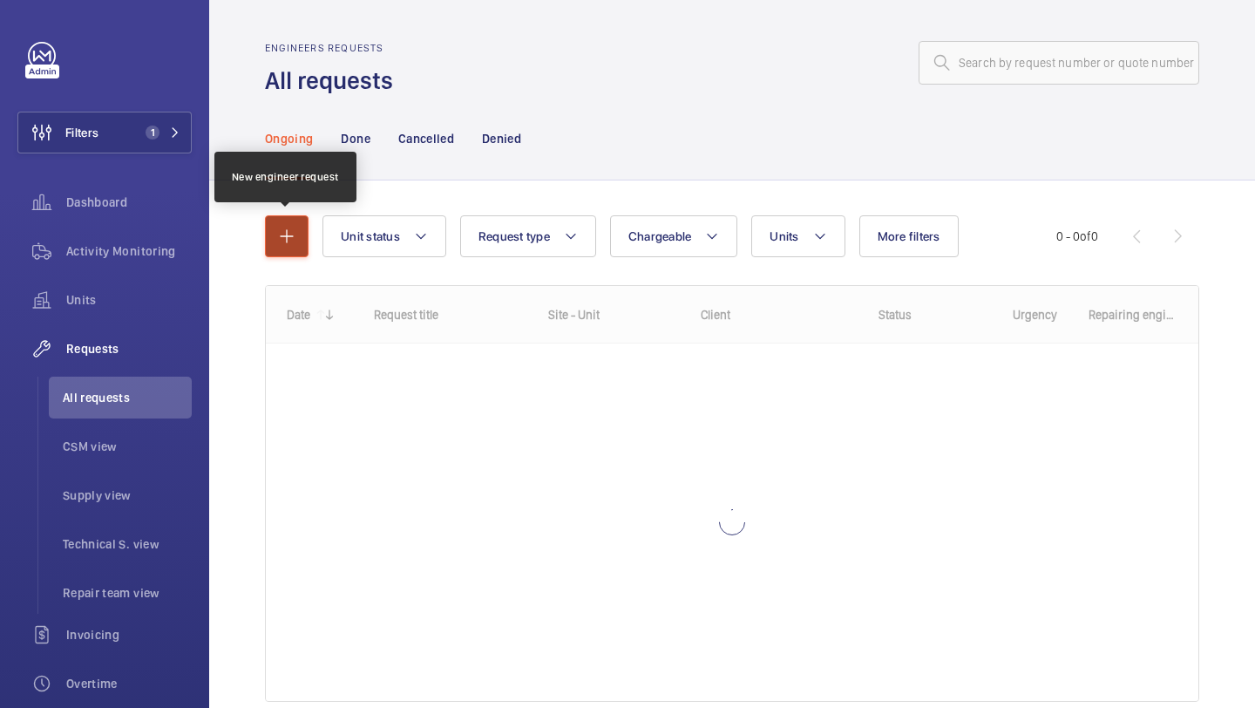
click at [285, 242] on mat-icon "button" at bounding box center [286, 236] width 21 height 21
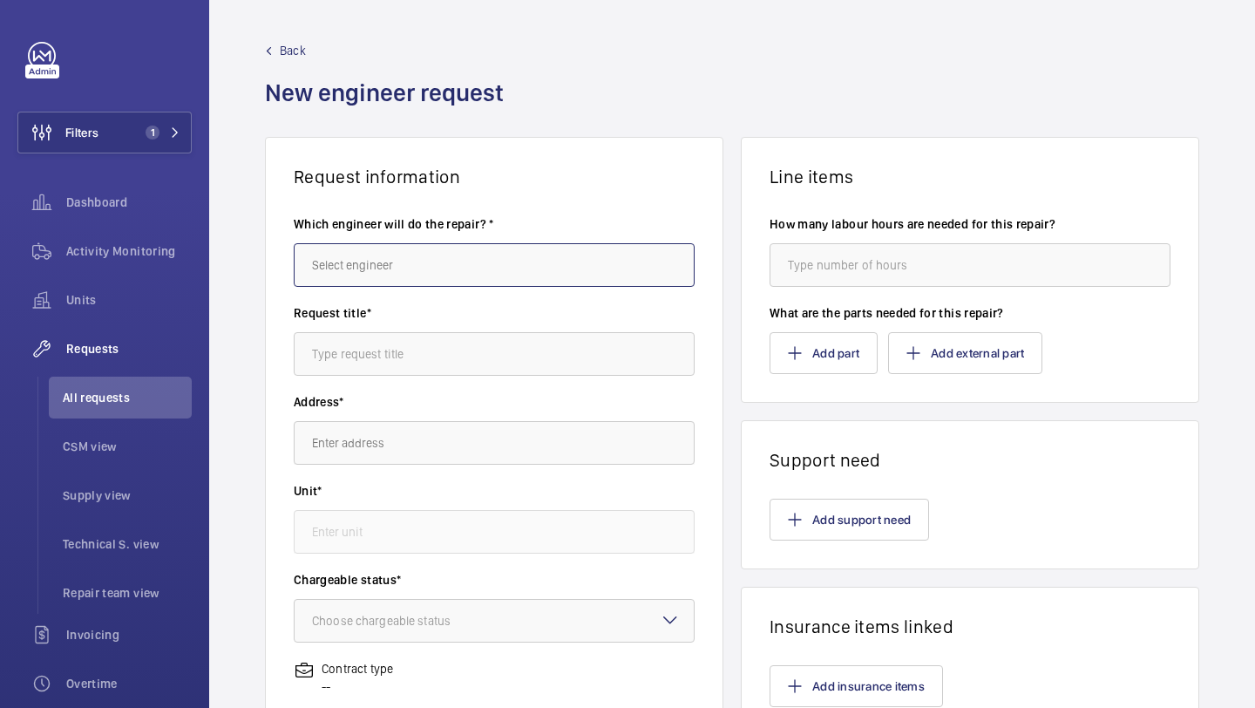
click at [451, 248] on input "text" at bounding box center [494, 265] width 401 height 44
click at [440, 296] on div "[PERSON_NAME]" at bounding box center [494, 318] width 401 height 44
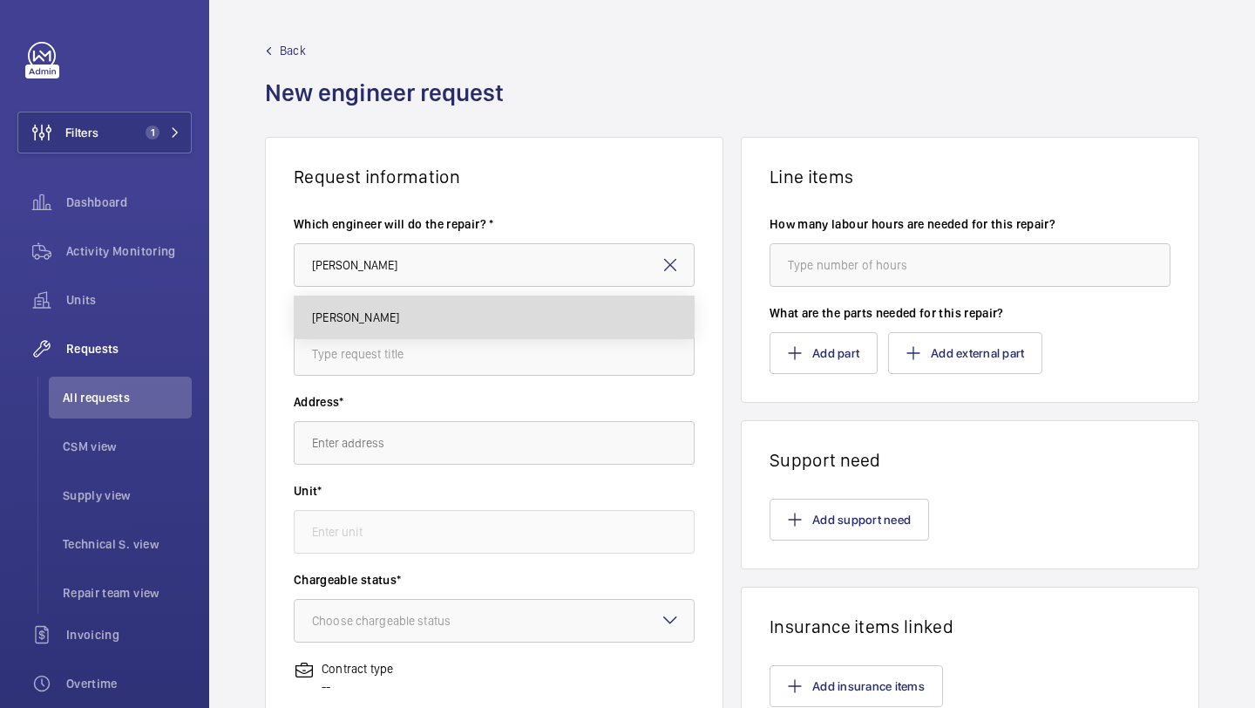
click at [434, 312] on mat-option "[PERSON_NAME]" at bounding box center [494, 317] width 399 height 42
type input "[PERSON_NAME]"
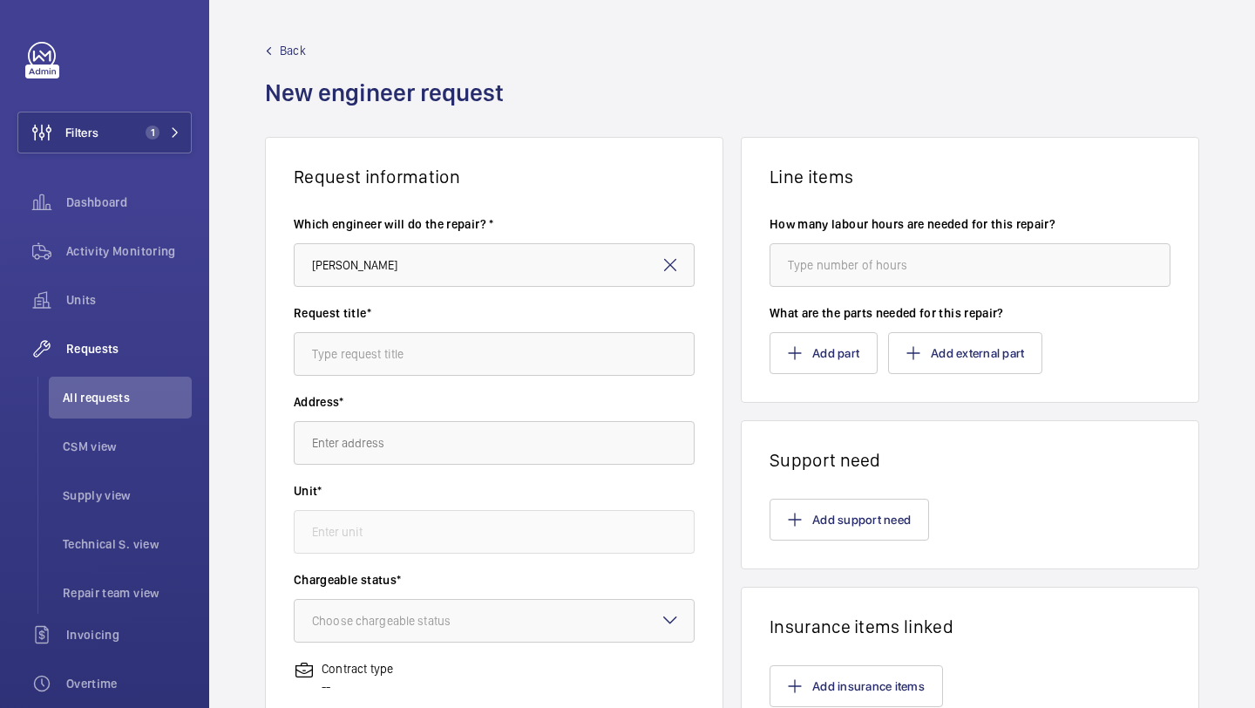
click at [414, 380] on div "Request title*" at bounding box center [494, 348] width 401 height 89
click at [419, 371] on input "text" at bounding box center [494, 354] width 401 height 44
type input "S"
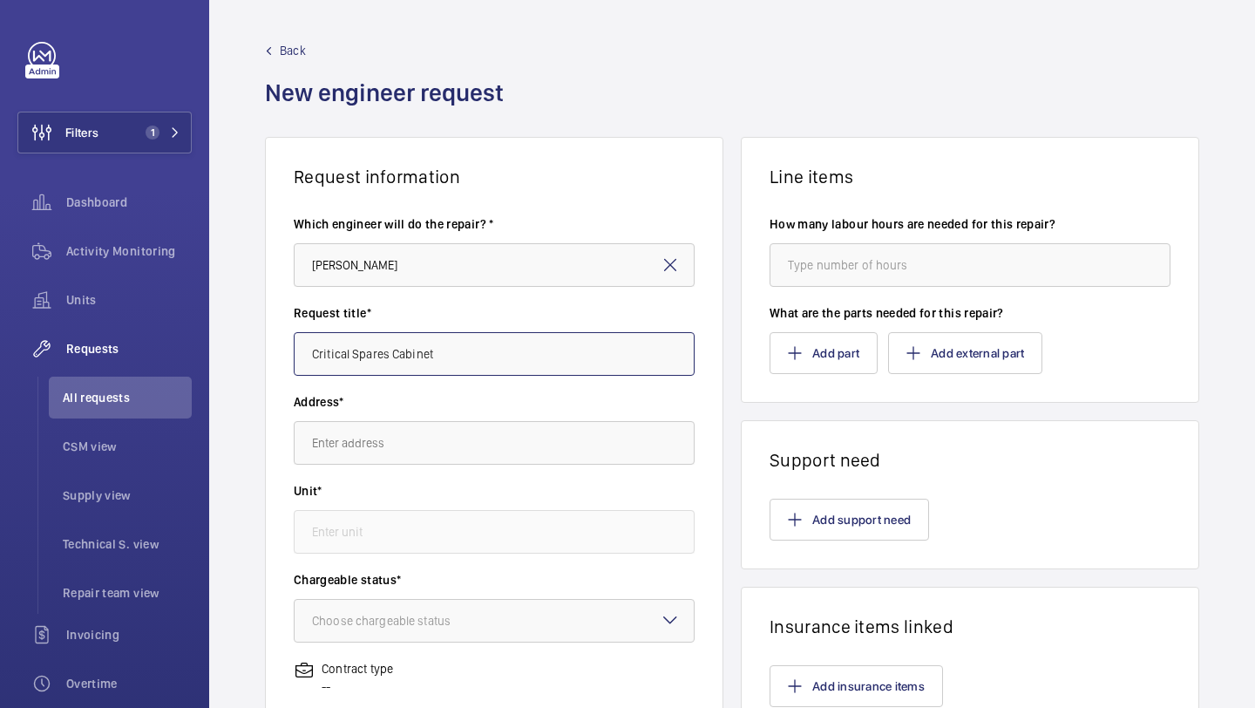
type input "Critical Spares Cabinet"
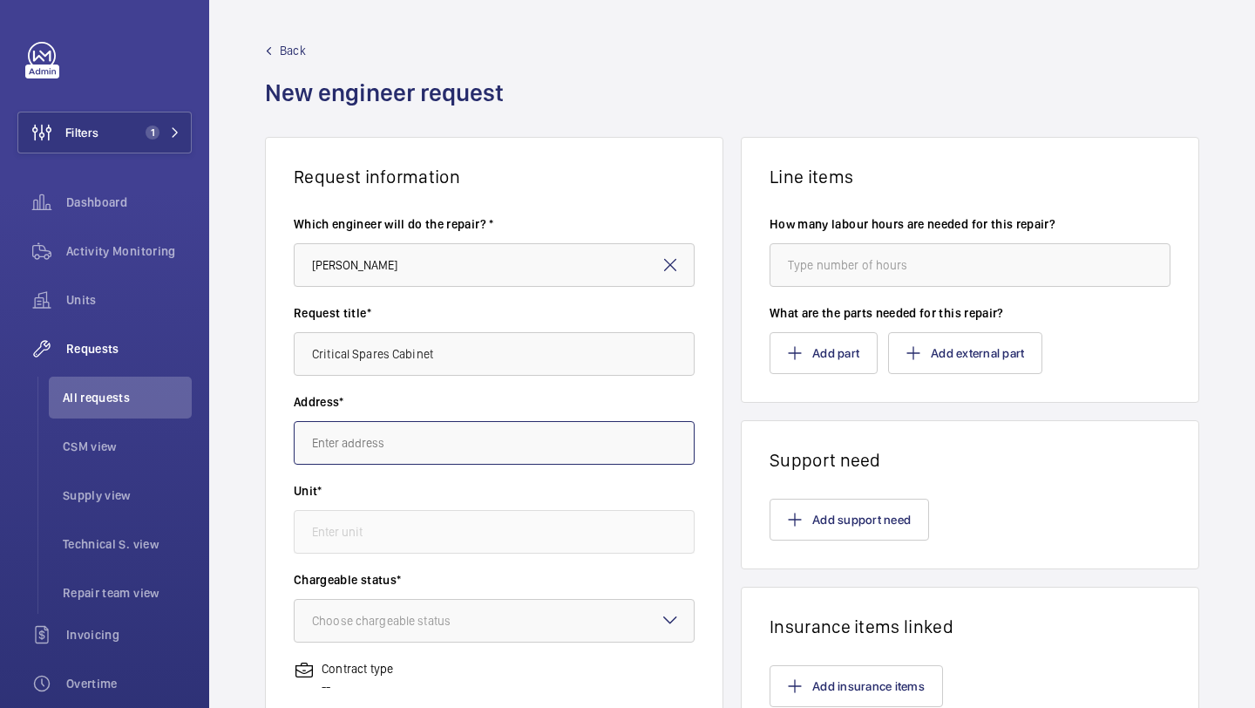
click at [367, 442] on input "text" at bounding box center [494, 443] width 401 height 44
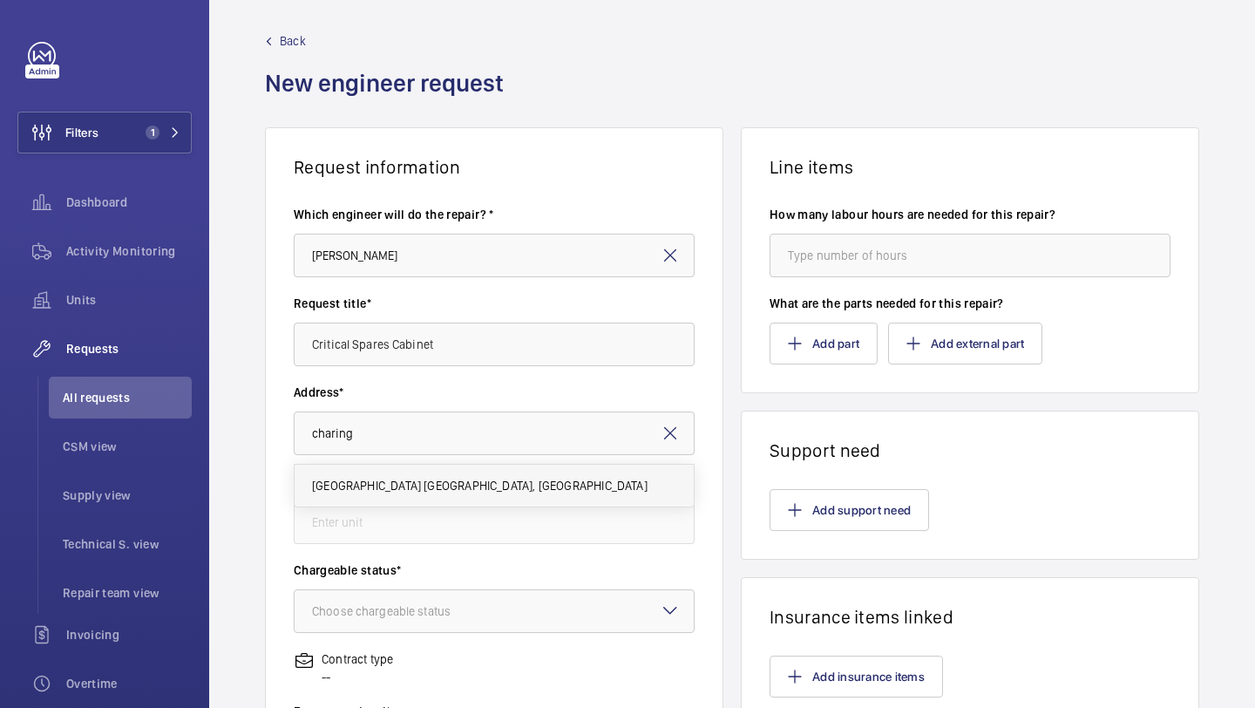
click at [391, 480] on span "Imperial - Charing Cross Hospital Charing Cross Hospital, W6 8RF LONDON" at bounding box center [480, 485] width 336 height 17
type input "Imperial - Charing Cross Hospital Charing Cross Hospital, W6 8RF LONDON"
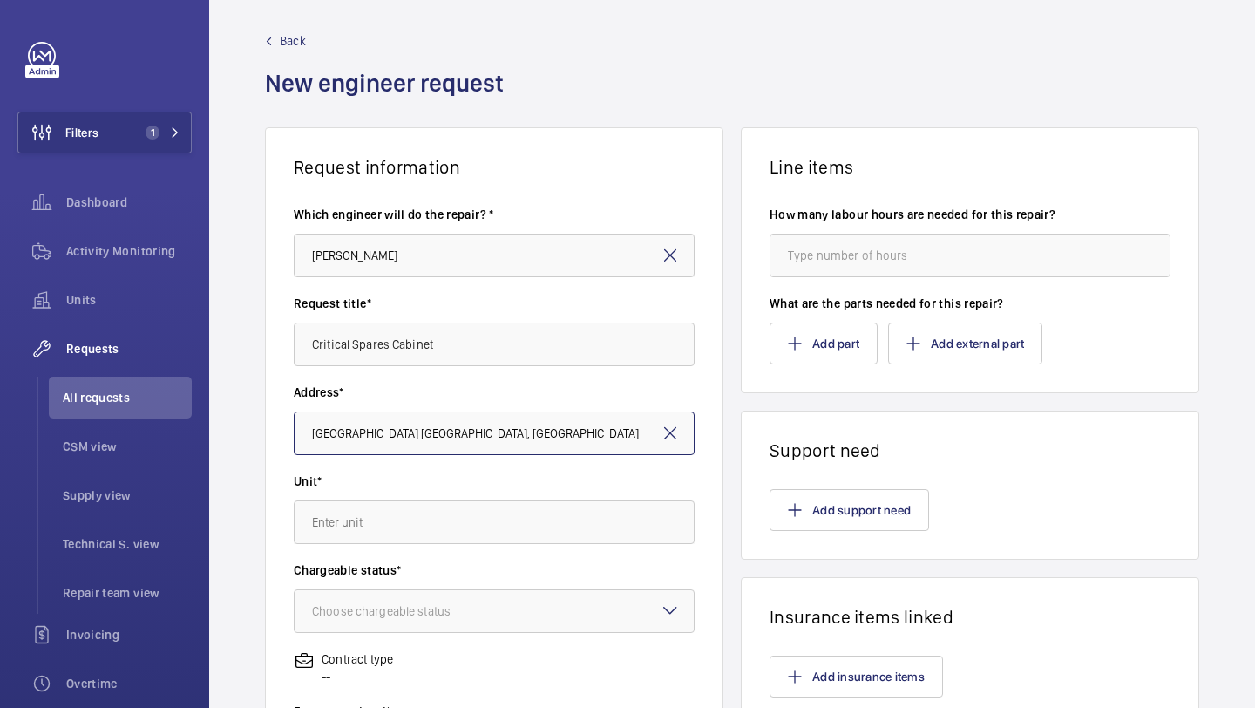
scroll to position [0, 41]
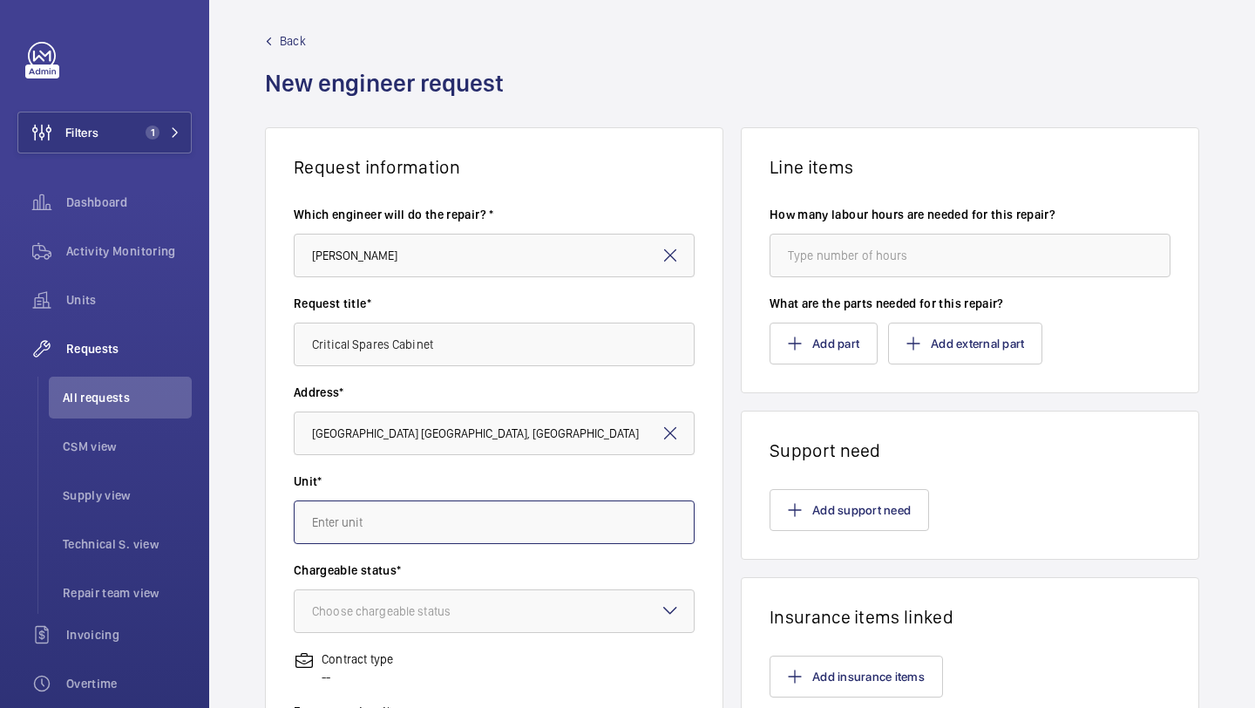
click at [389, 508] on input "text" at bounding box center [494, 522] width 401 height 44
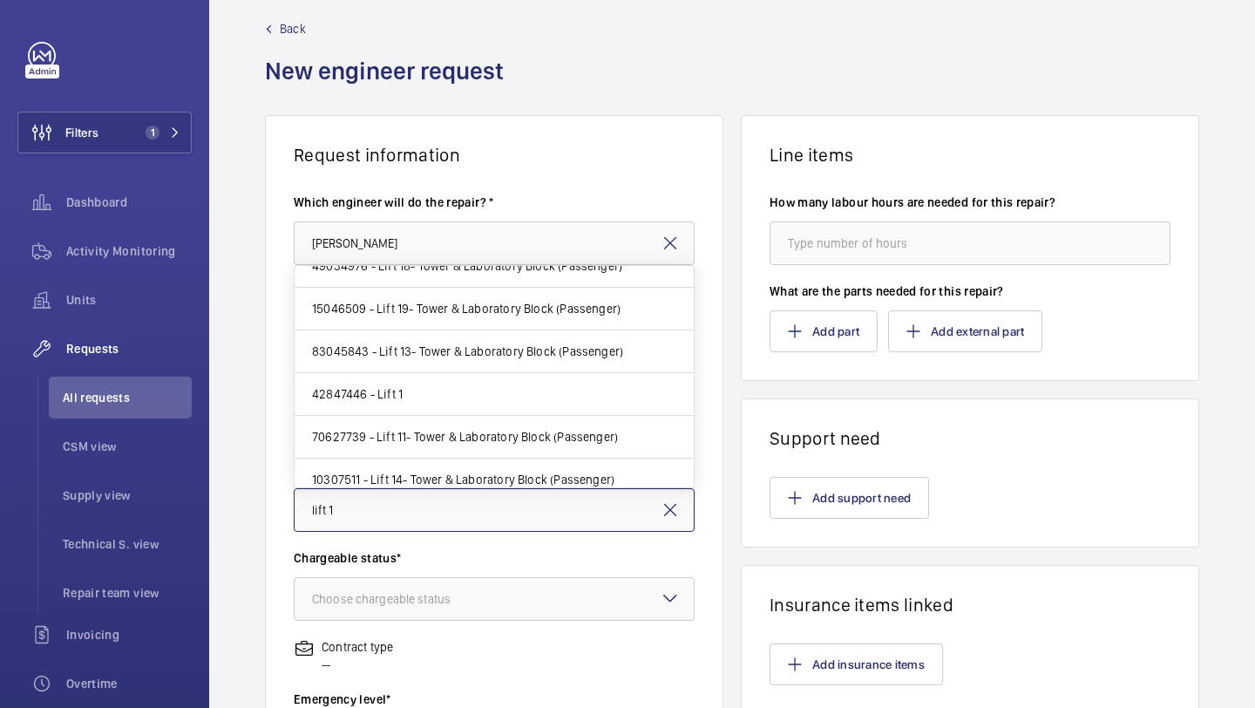
scroll to position [152, 0]
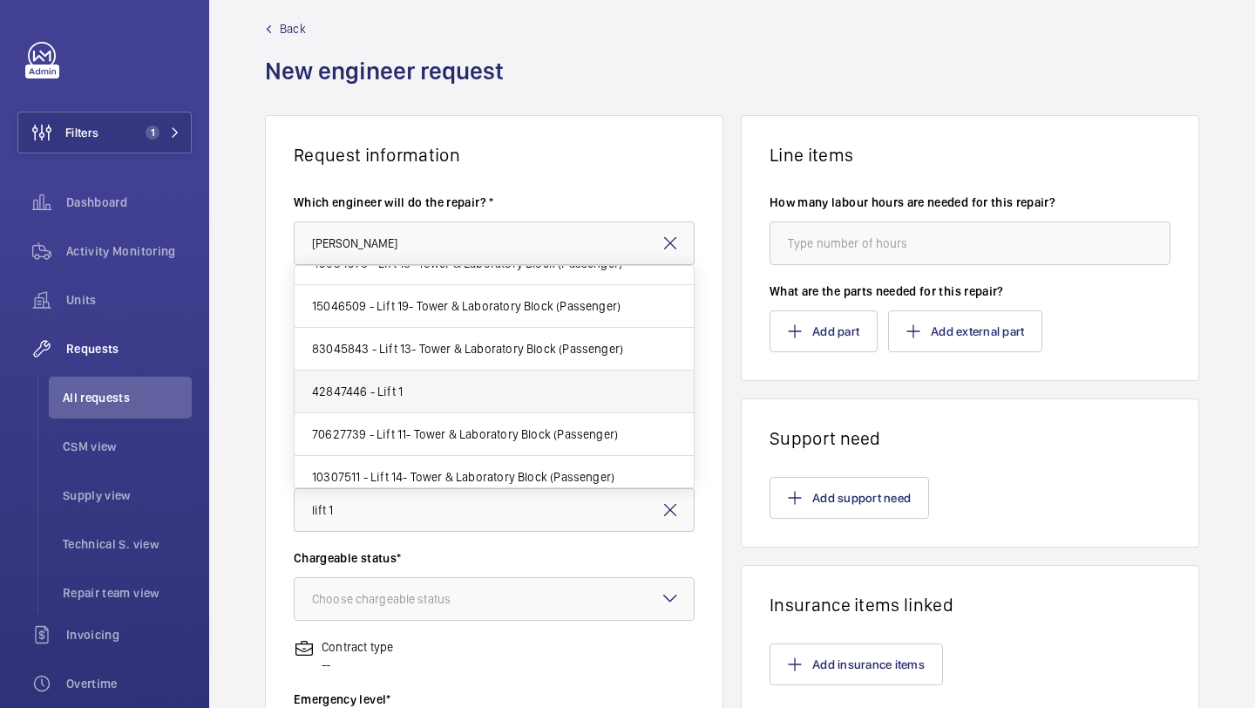
click at [441, 393] on mat-option "42847446 - Lift 1" at bounding box center [494, 392] width 399 height 43
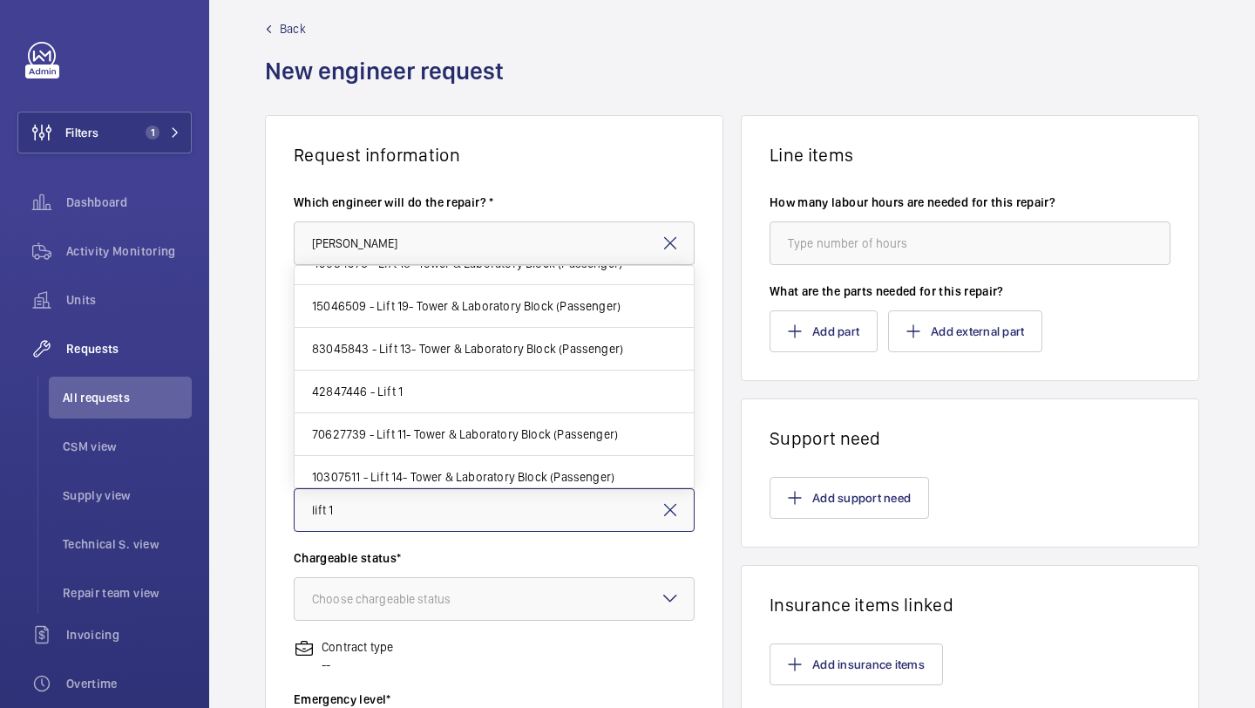
type input "42847446 - Lift 1"
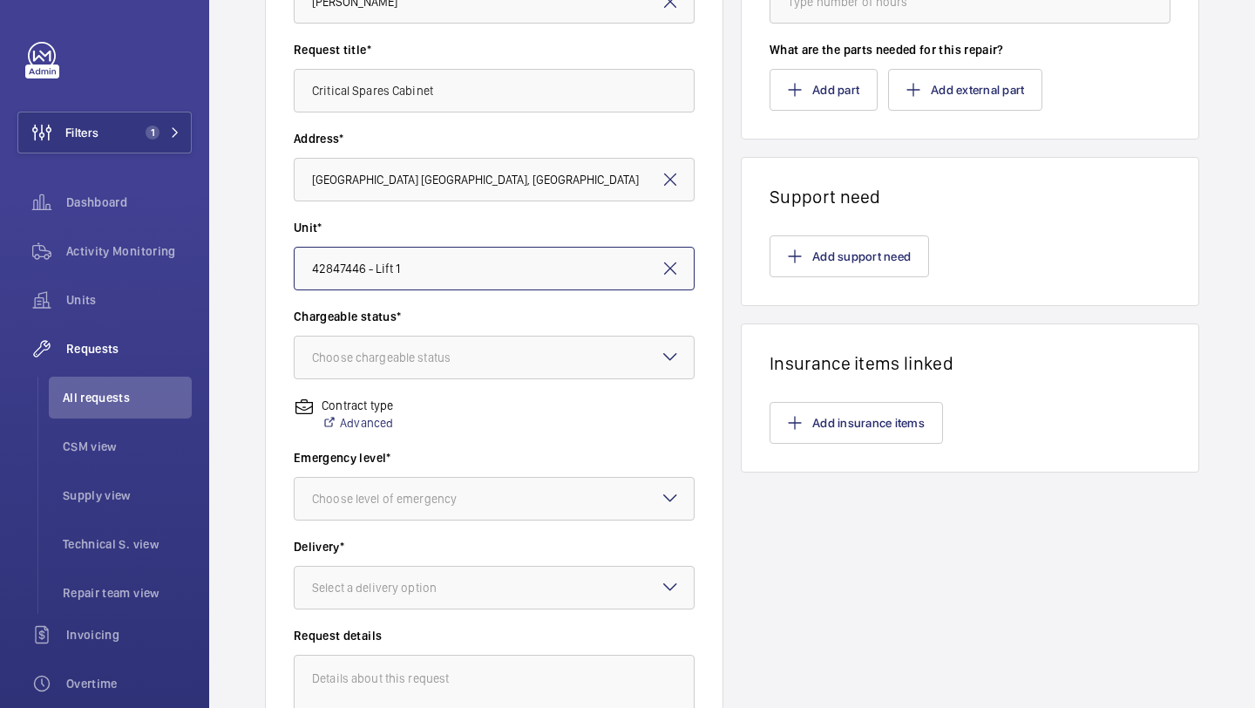
scroll to position [275, 0]
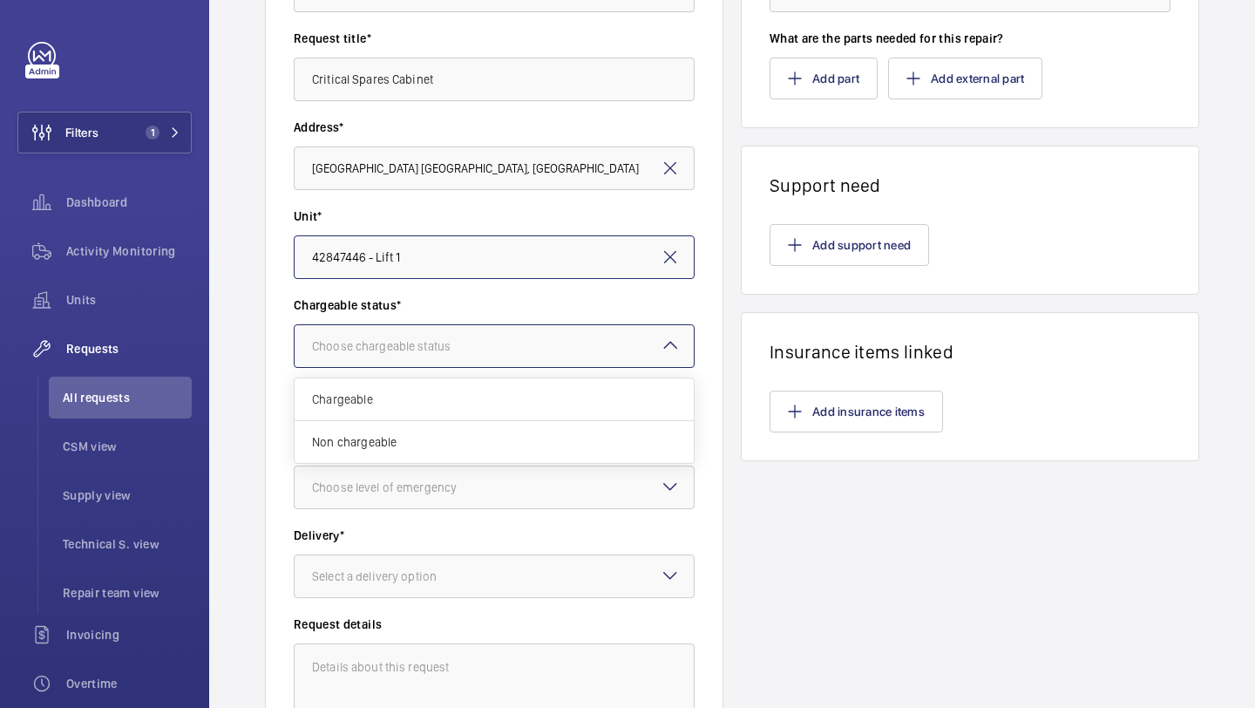
click at [472, 337] on div "Choose chargeable status" at bounding box center [403, 345] width 182 height 17
click at [452, 383] on div "Chargeable" at bounding box center [494, 399] width 399 height 43
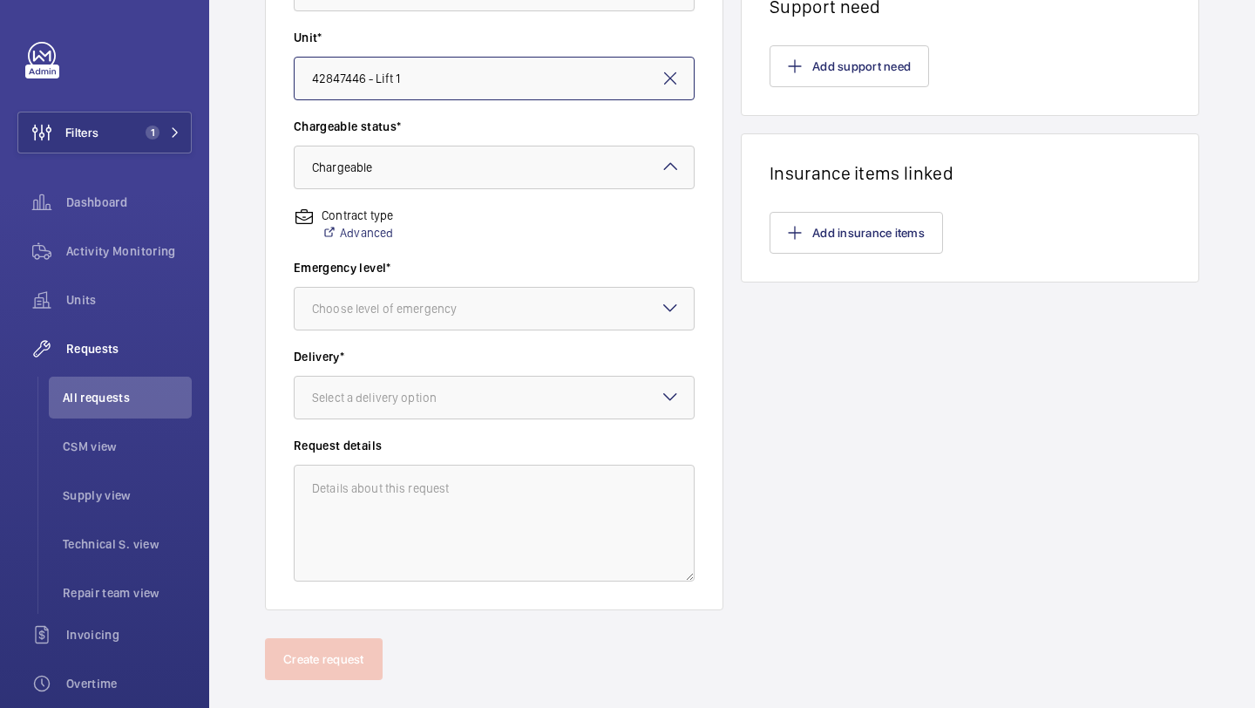
scroll to position [459, 0]
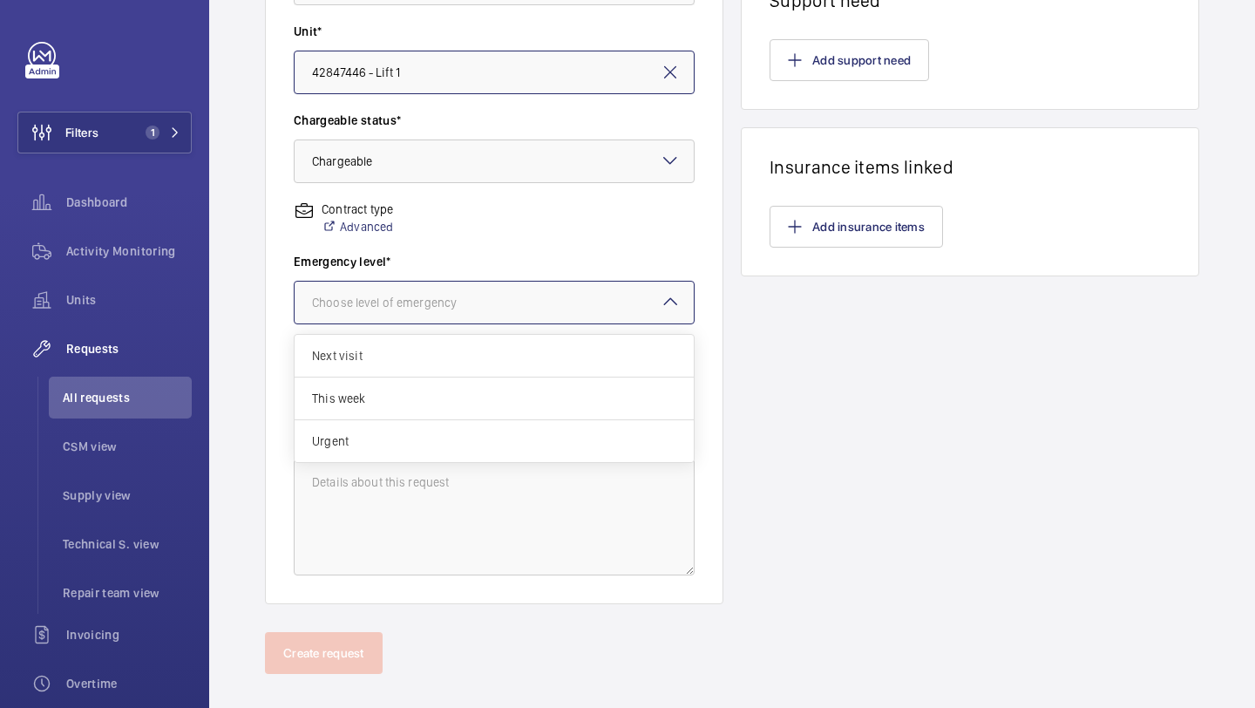
click at [468, 311] on div at bounding box center [494, 303] width 399 height 42
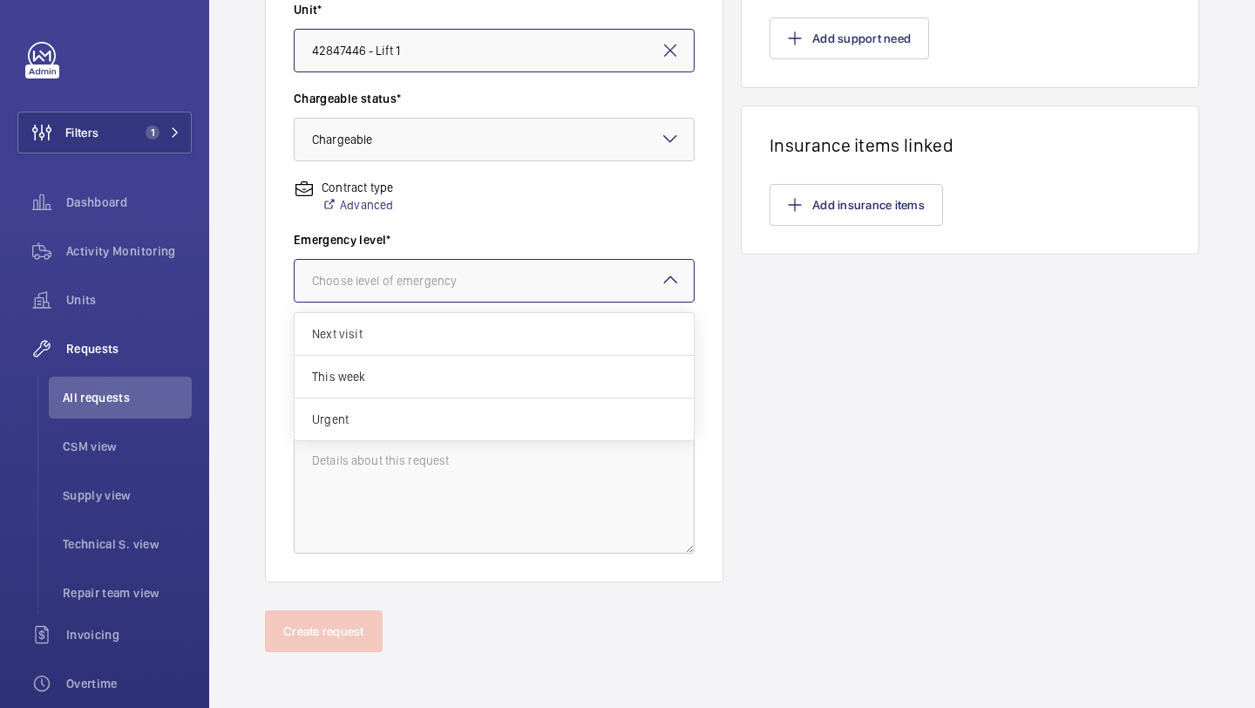
drag, startPoint x: 444, startPoint y: 334, endPoint x: 445, endPoint y: 309, distance: 24.5
click at [445, 309] on div "Emergency level* Choose level of emergency Next visit This week Urgent" at bounding box center [494, 275] width 401 height 89
click at [445, 323] on div "Next visit" at bounding box center [494, 334] width 399 height 43
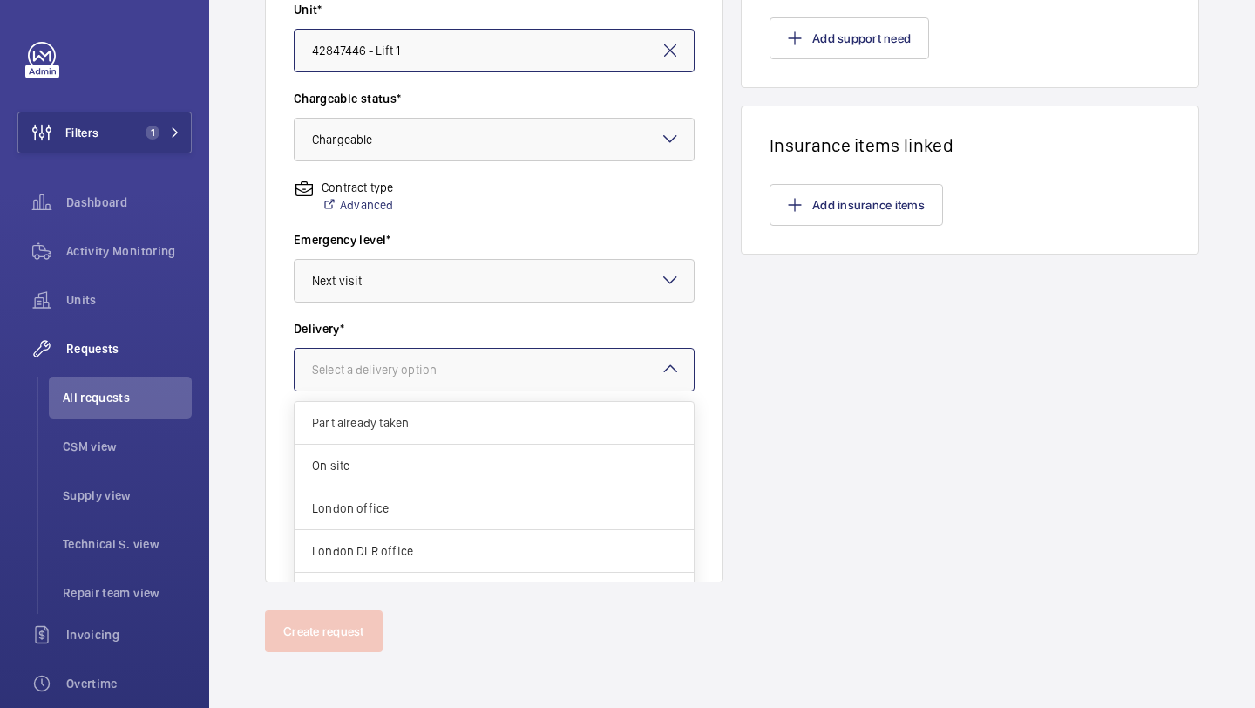
click at [435, 358] on div at bounding box center [494, 370] width 399 height 42
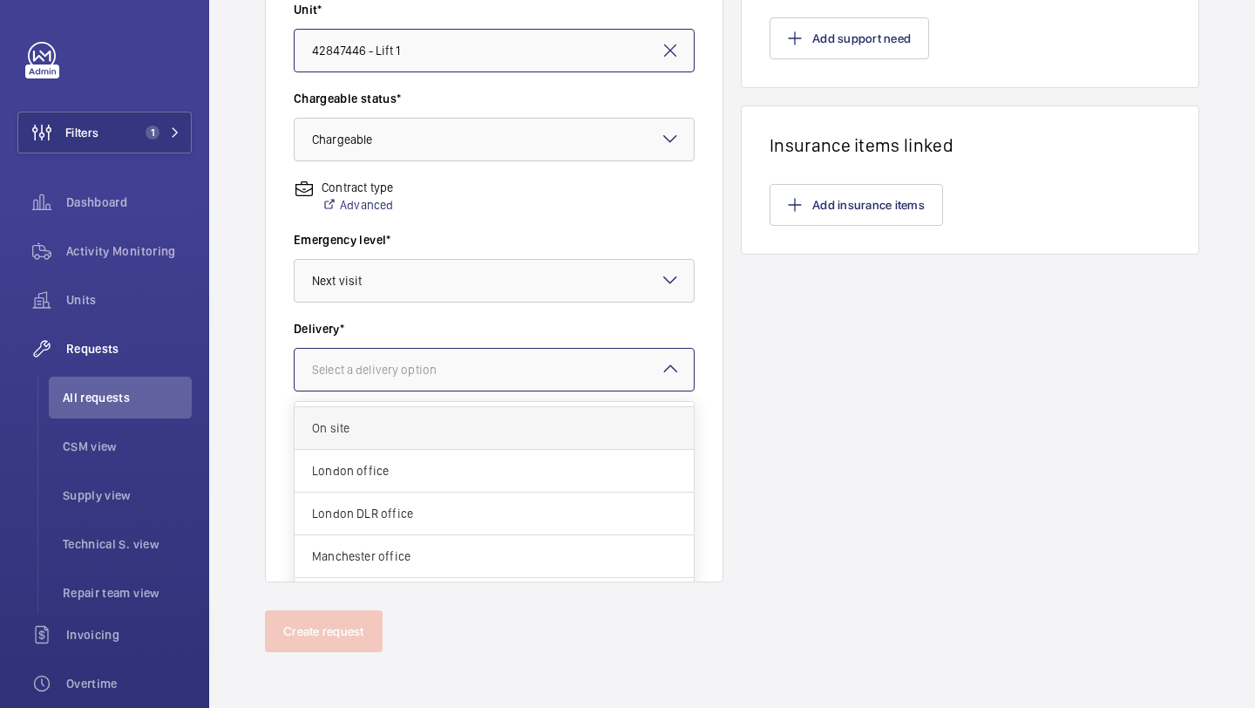
scroll to position [10, 0]
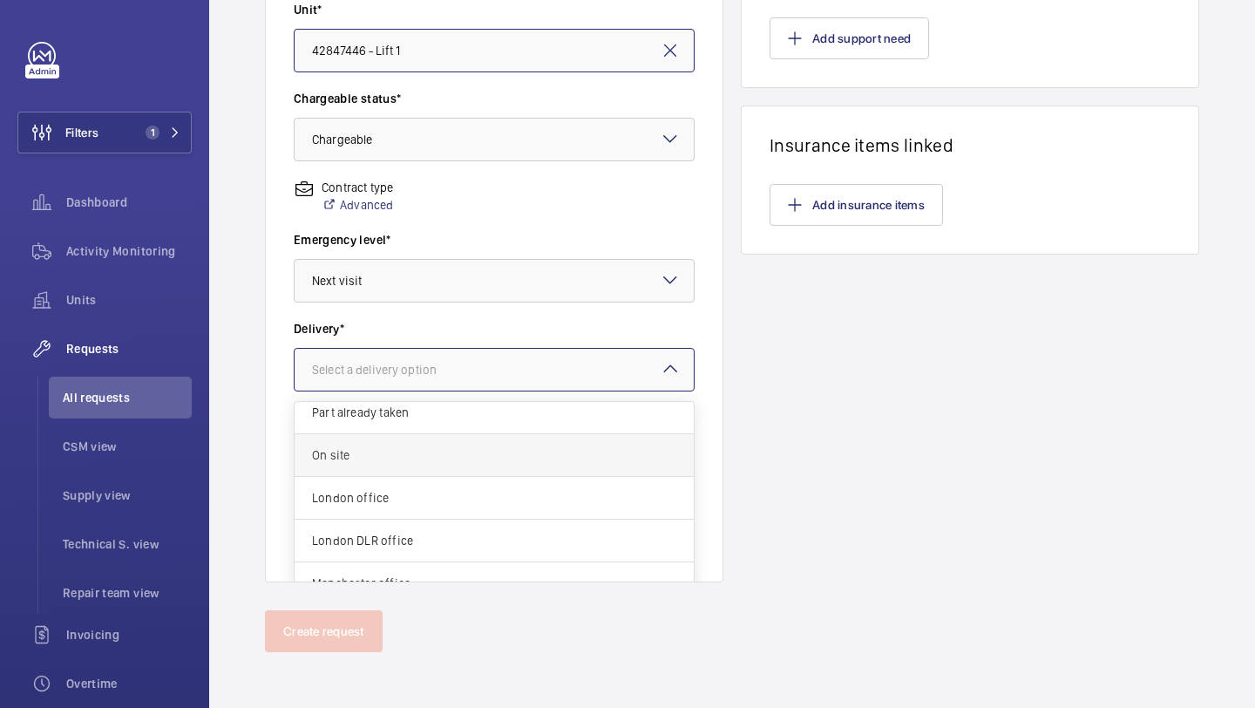
click at [407, 472] on div "On site" at bounding box center [494, 455] width 399 height 43
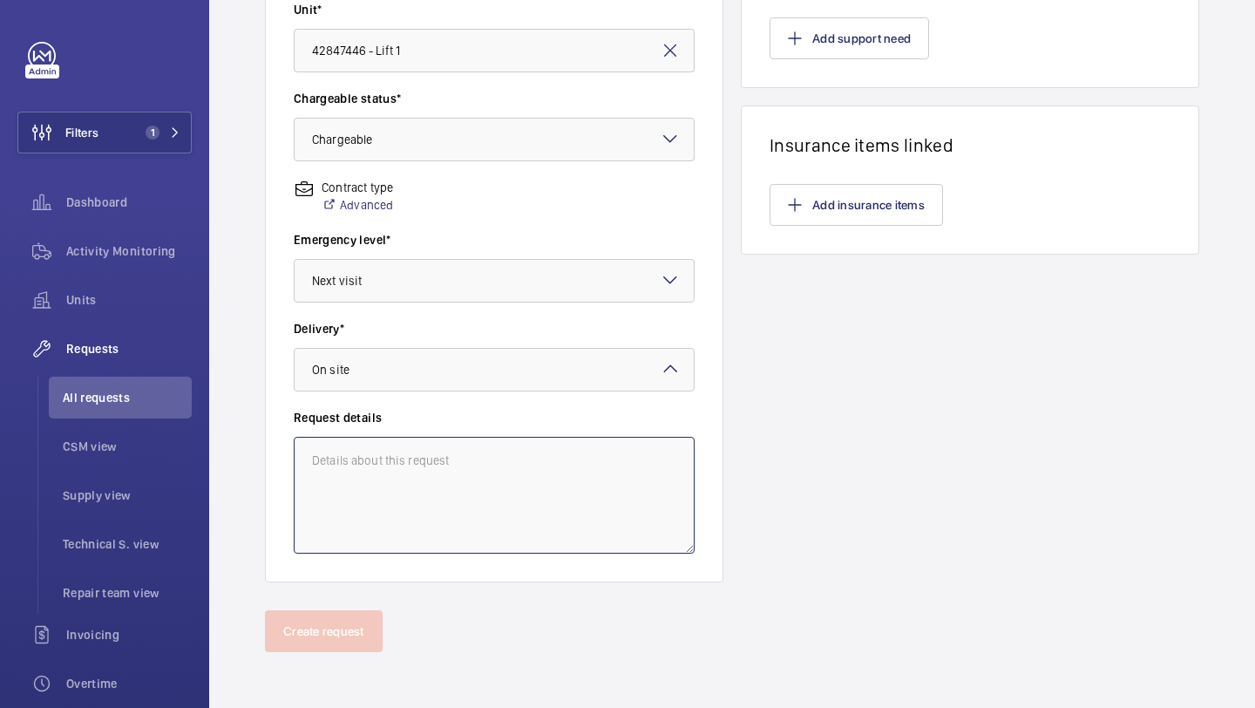
click at [407, 472] on textarea at bounding box center [494, 495] width 401 height 117
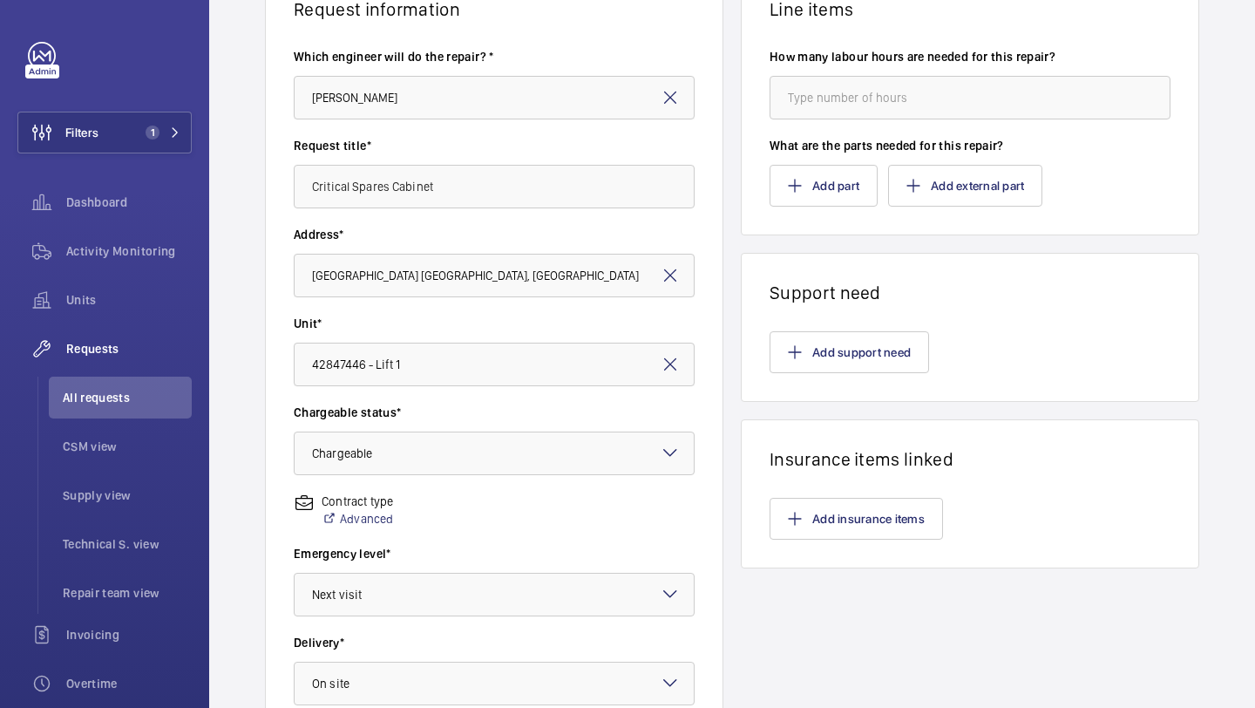
scroll to position [0, 0]
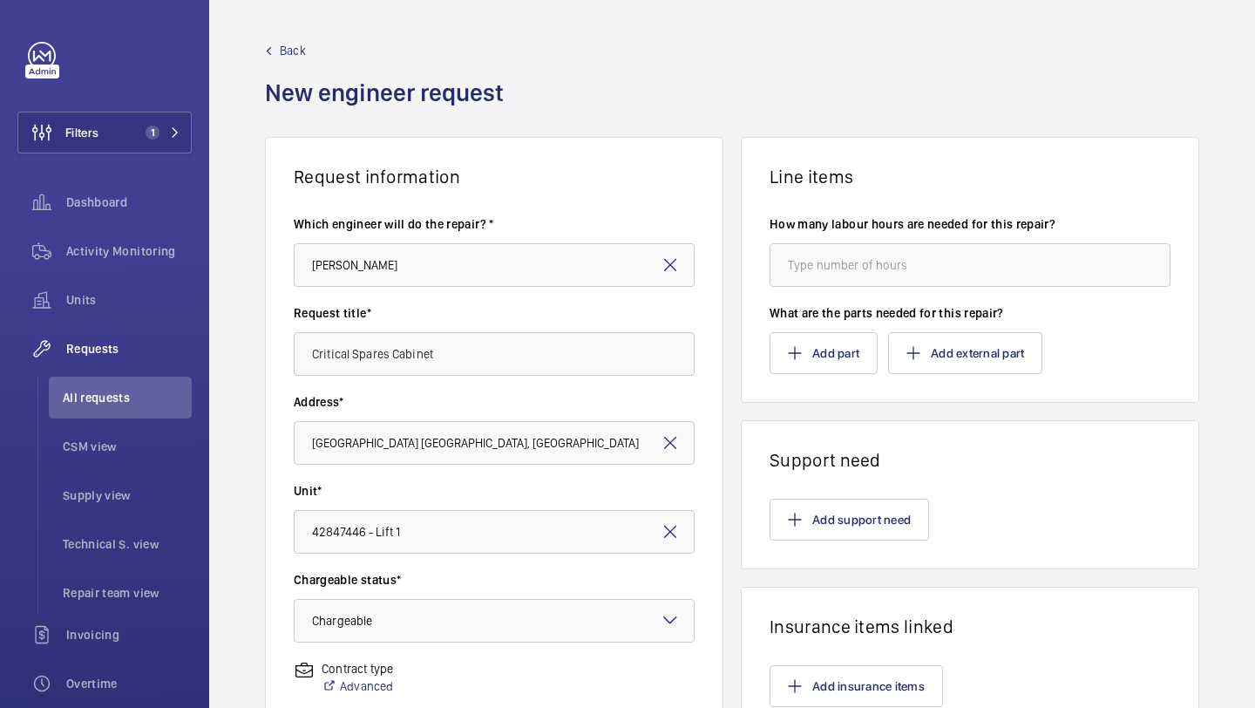
type textarea "Supply and store spares cabinet"
click at [843, 276] on input "number" at bounding box center [970, 265] width 401 height 44
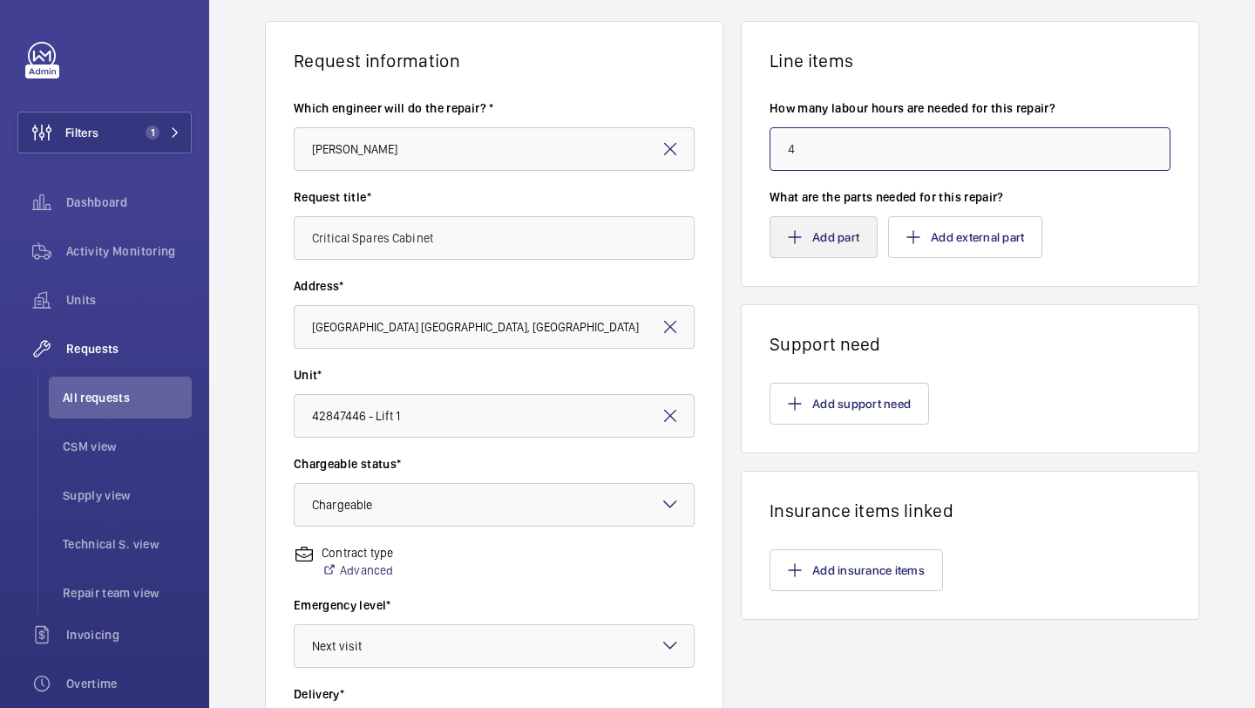
scroll to position [117, 0]
type input "4"
click at [841, 213] on wm-front-parts-input "What are the parts needed for this repair? Add part Add external part" at bounding box center [970, 222] width 401 height 70
click at [834, 231] on button "Add part" at bounding box center [824, 236] width 108 height 42
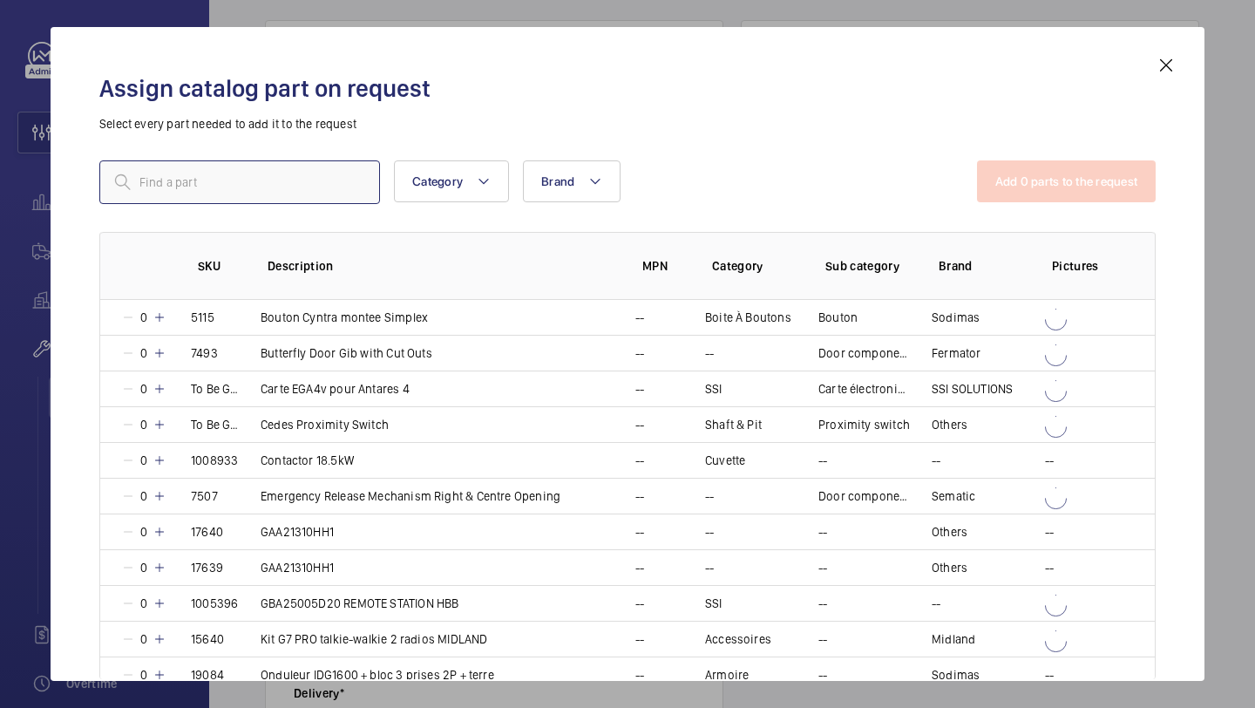
click at [307, 201] on input "text" at bounding box center [239, 182] width 281 height 44
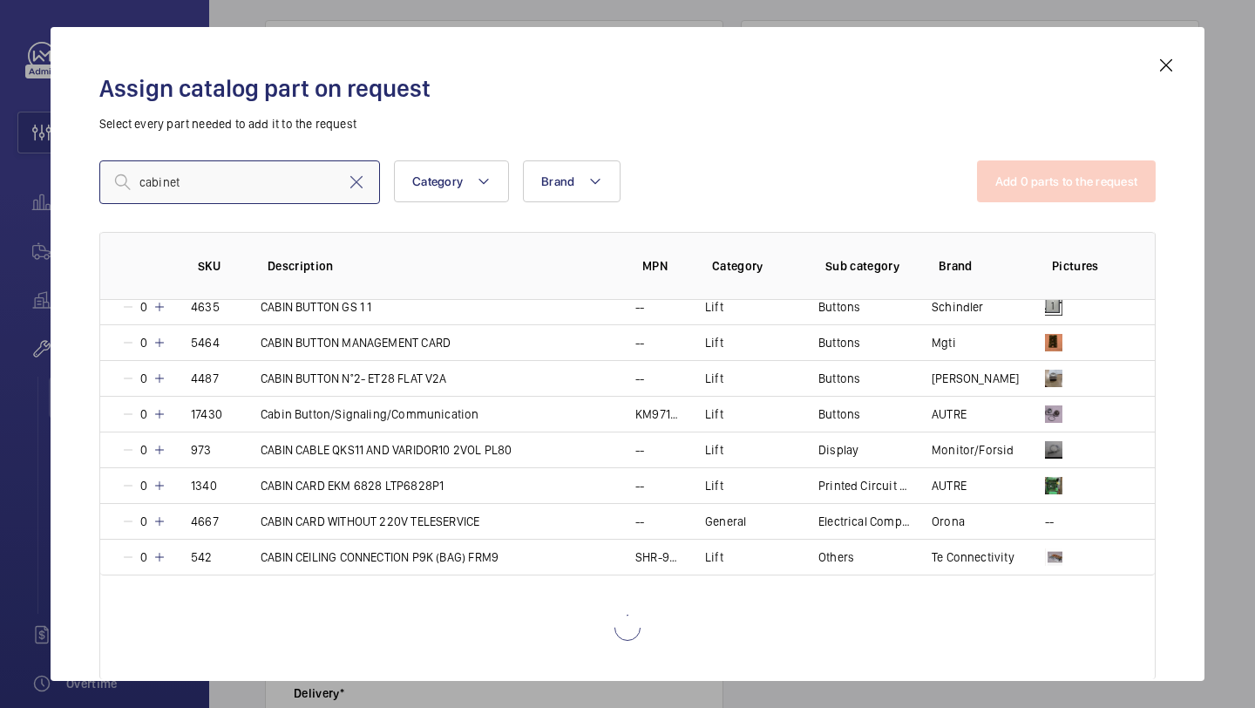
scroll to position [1513, 0]
click at [214, 185] on input "cabinet" at bounding box center [239, 182] width 281 height 44
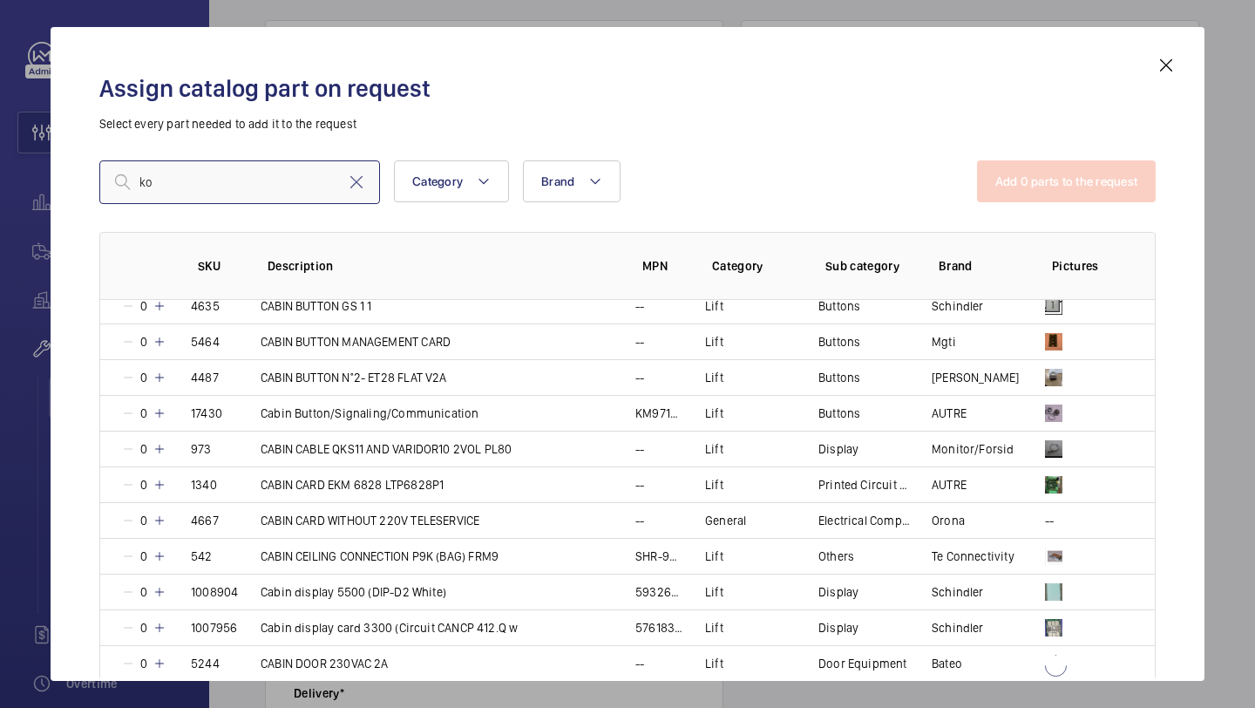
type input "k"
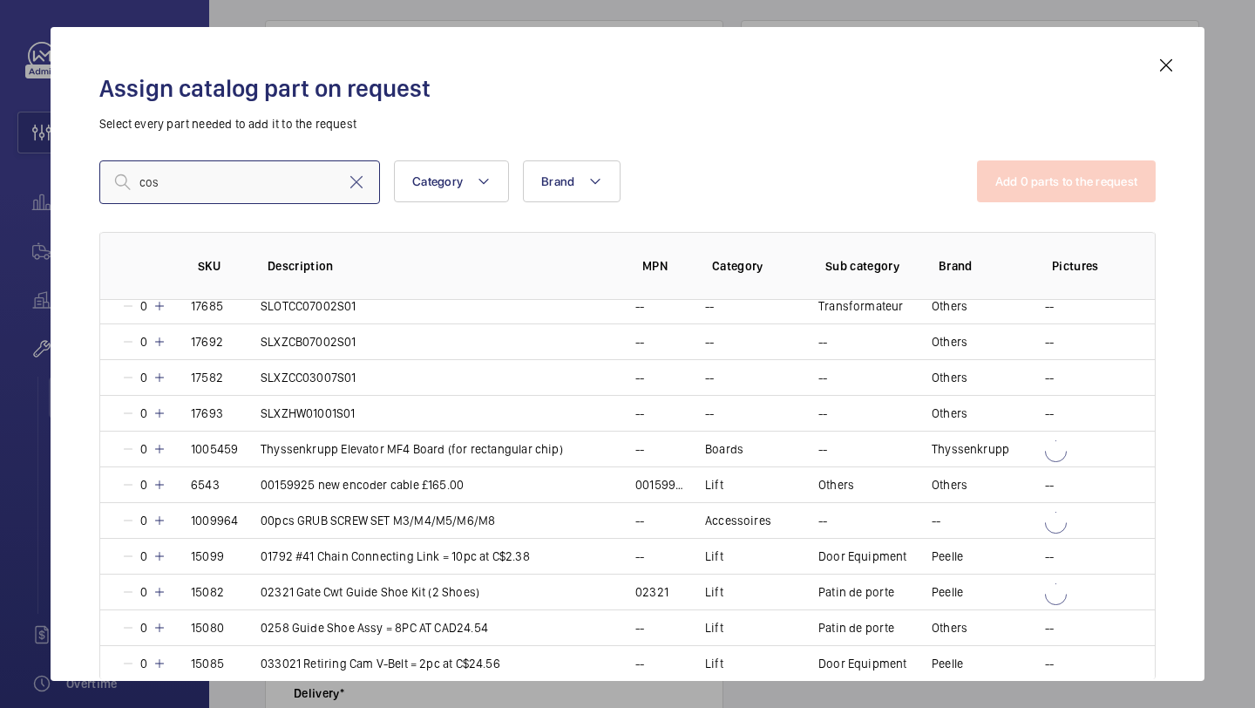
scroll to position [1408, 0]
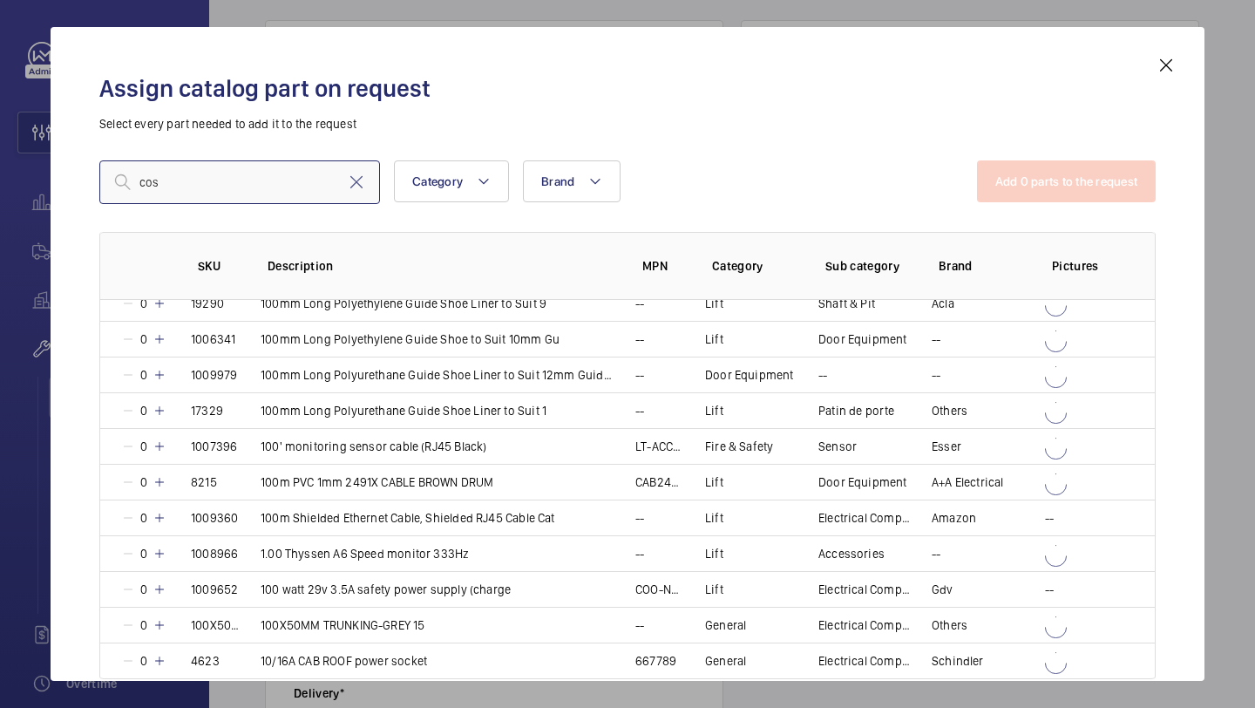
type input "cosh"
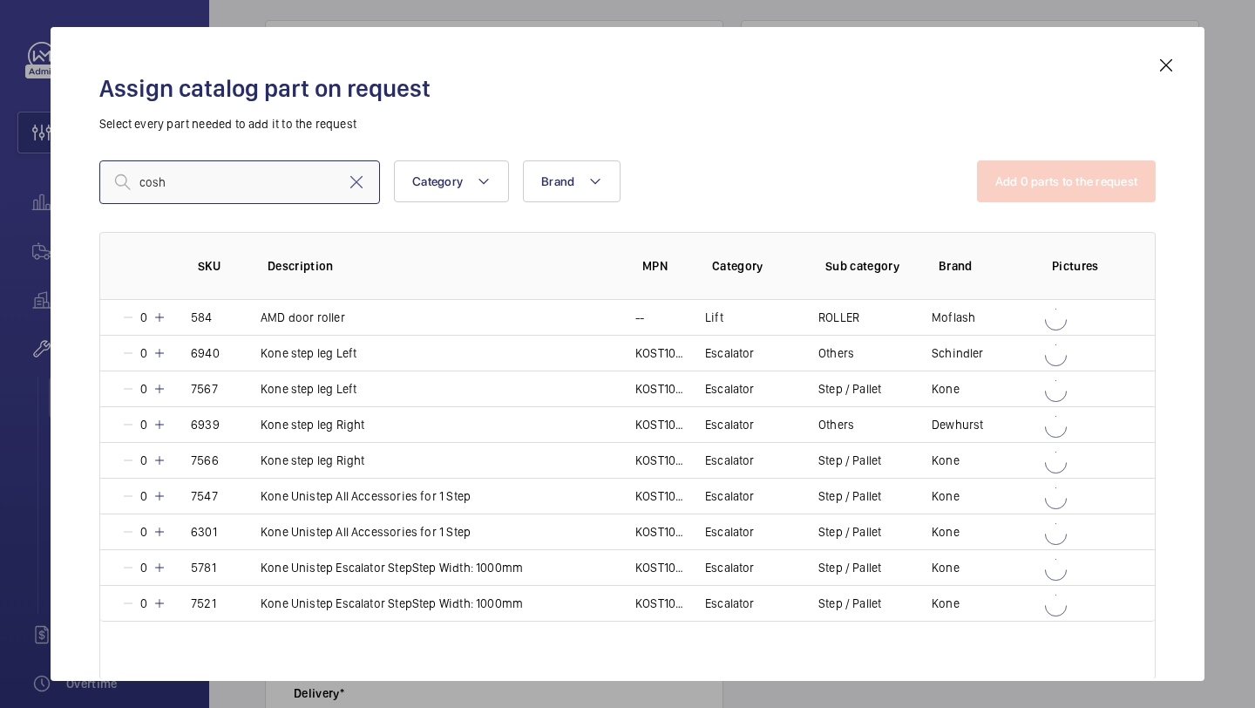
scroll to position [0, 0]
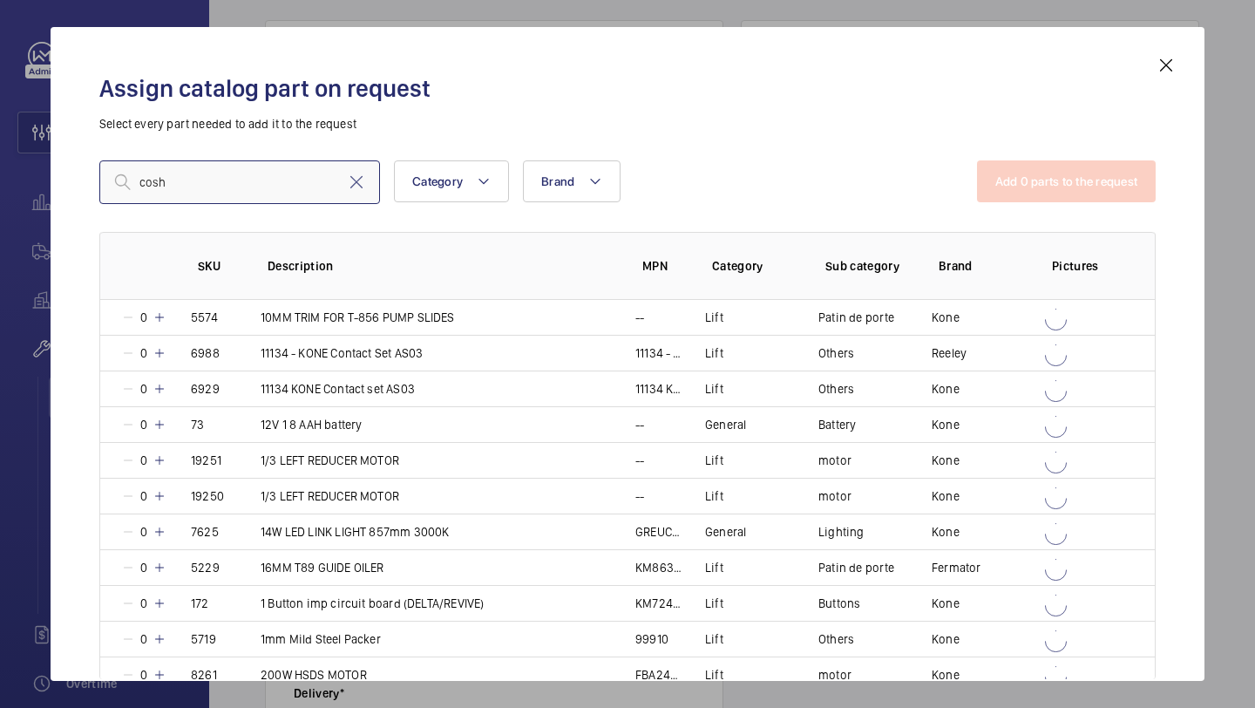
click at [235, 166] on input "cosh" at bounding box center [239, 182] width 281 height 44
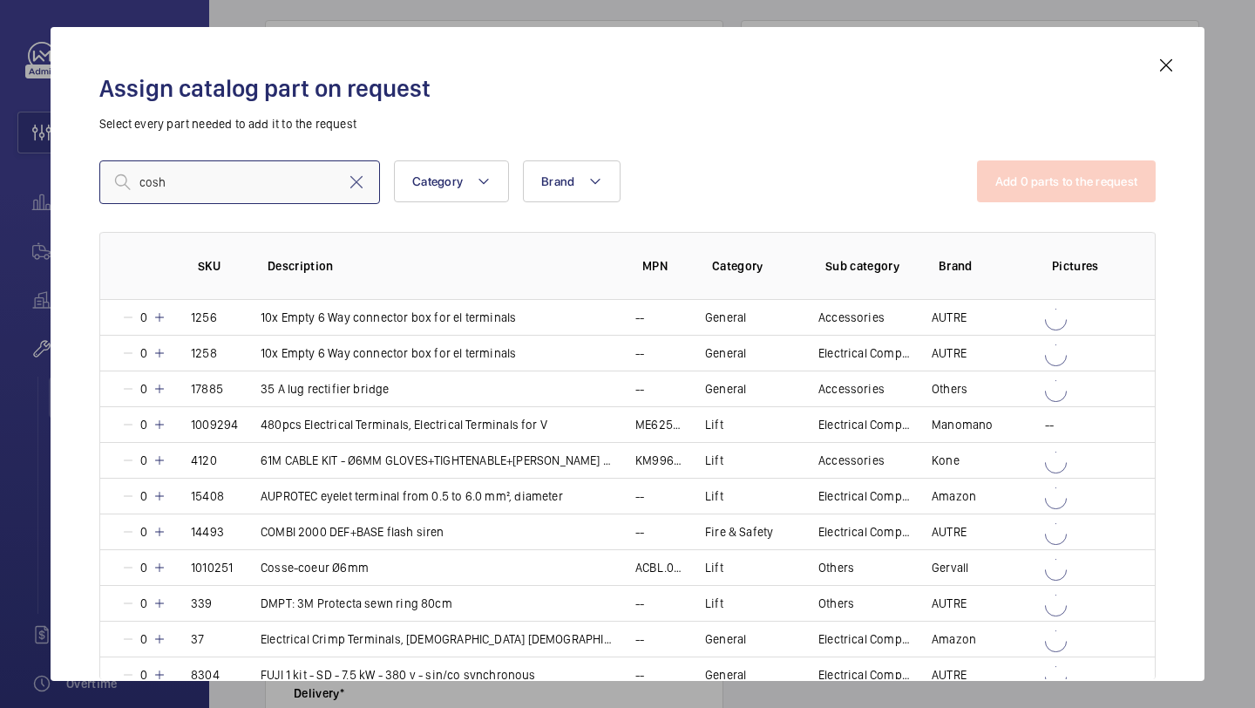
click at [235, 180] on input "cosh" at bounding box center [239, 182] width 281 height 44
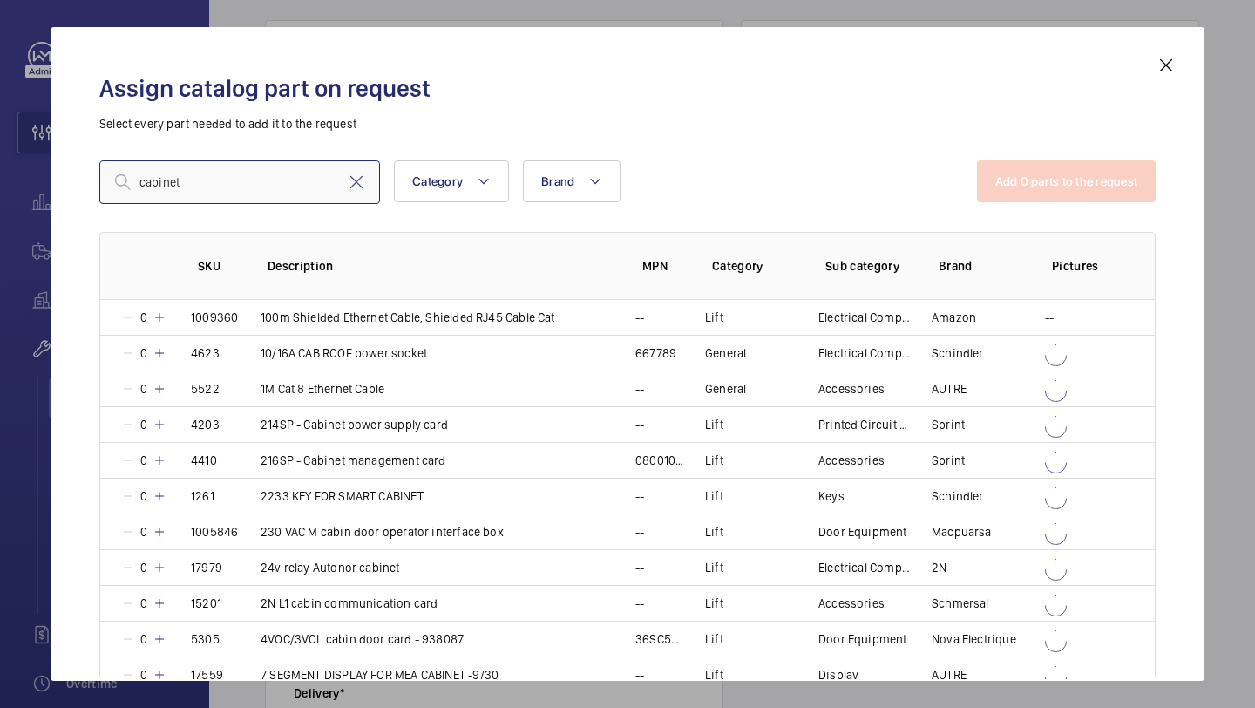
type input "cabinet"
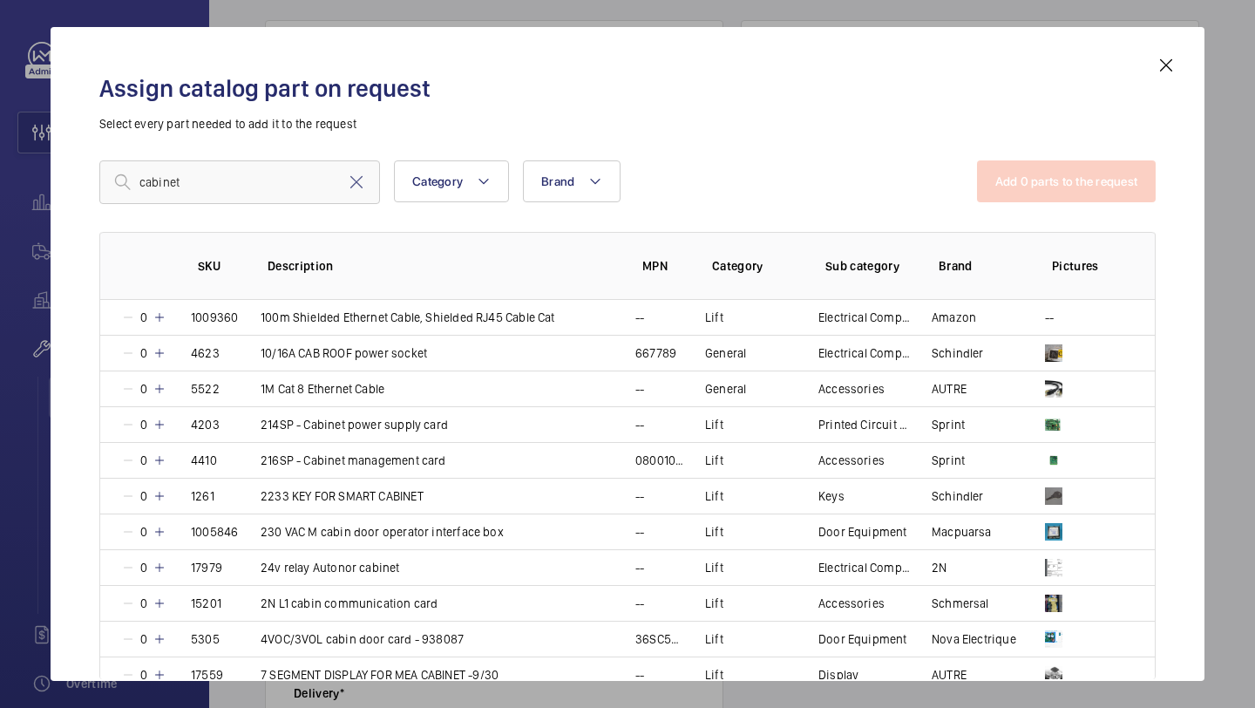
click at [1171, 65] on mat-icon at bounding box center [1166, 65] width 21 height 21
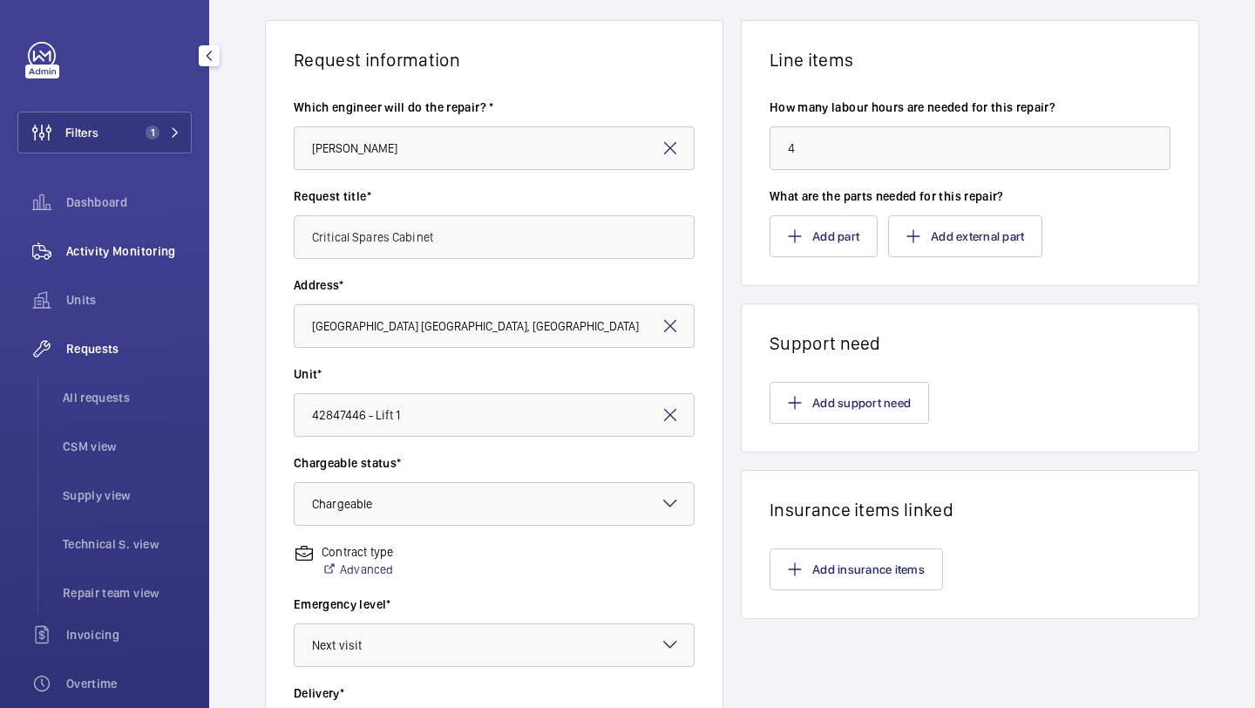
click at [131, 255] on span "Activity Monitoring" at bounding box center [129, 250] width 126 height 17
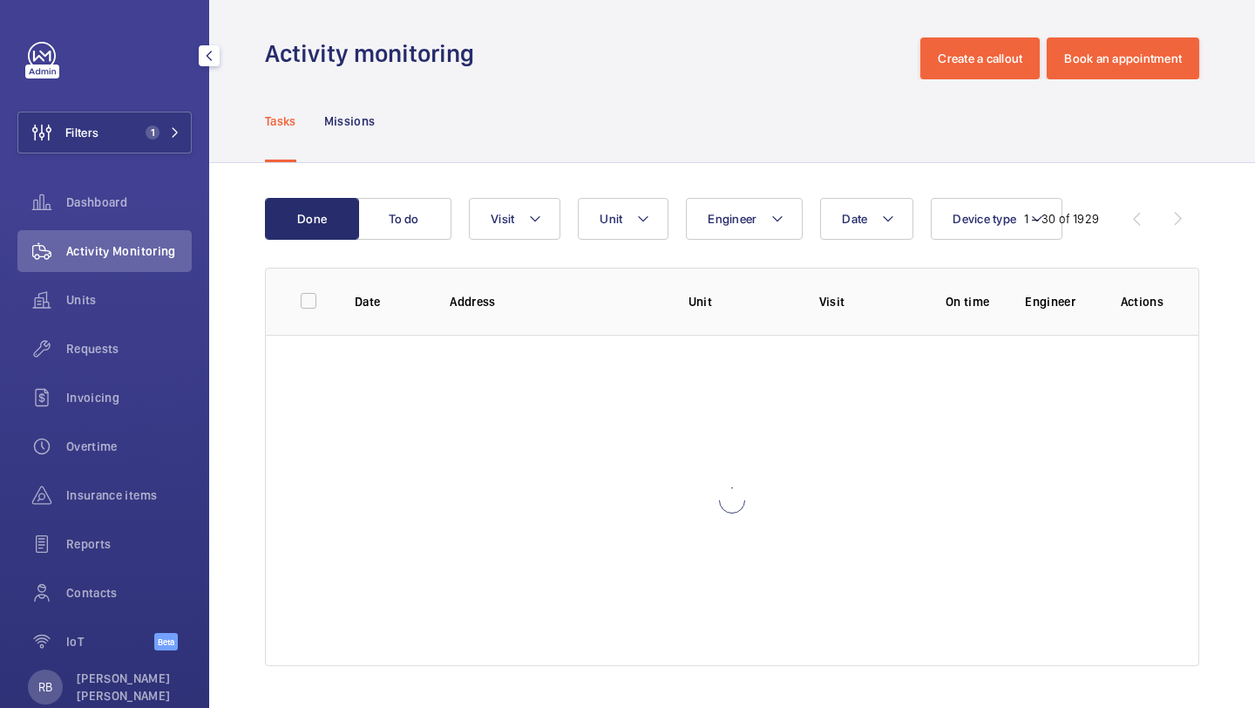
scroll to position [4, 0]
click at [115, 359] on div "Requests" at bounding box center [104, 349] width 174 height 42
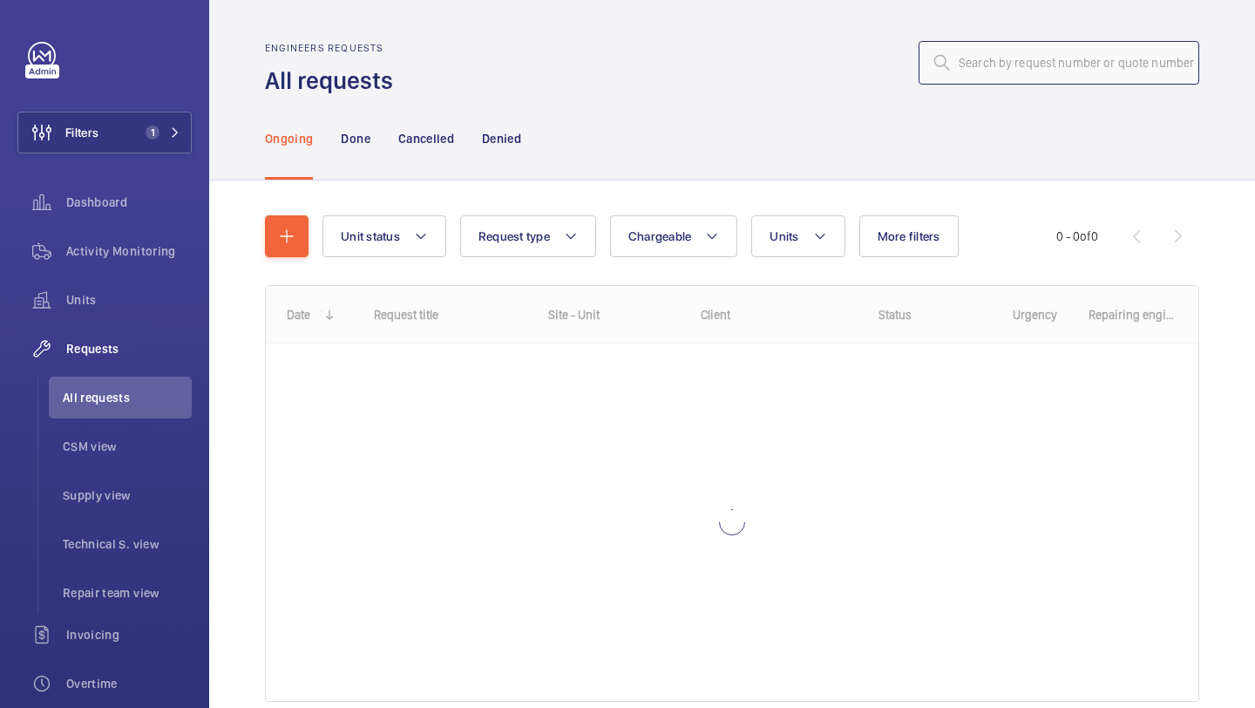
click at [1014, 47] on input "text" at bounding box center [1059, 63] width 281 height 44
paste input "00020071"
type input "00020071"
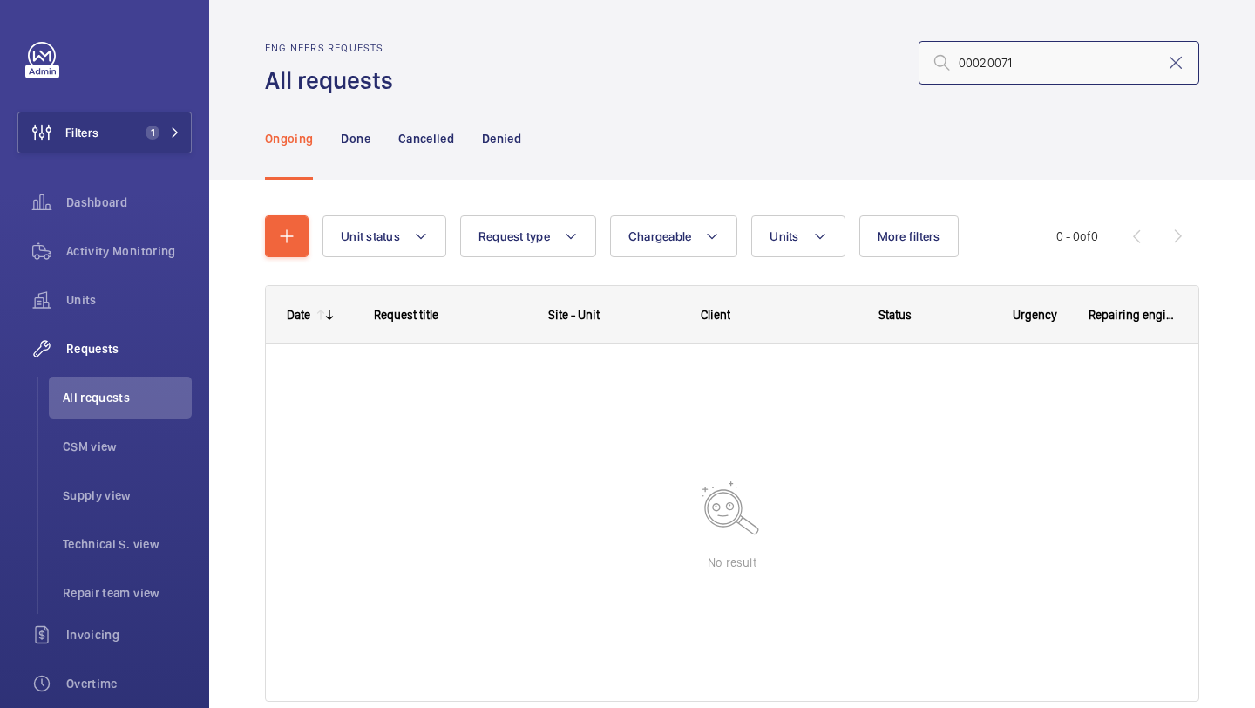
click at [1020, 66] on input "00020071" at bounding box center [1059, 63] width 281 height 44
click at [1021, 66] on input "00020071" at bounding box center [1059, 63] width 281 height 44
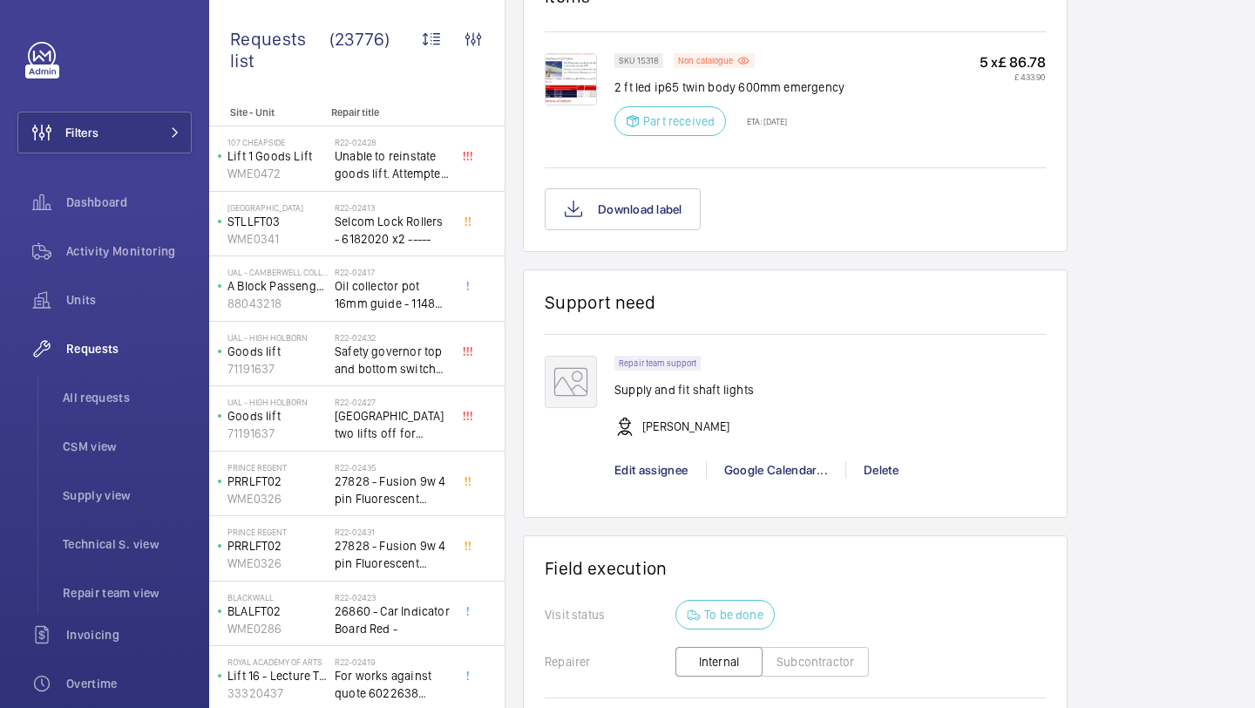
scroll to position [1023, 0]
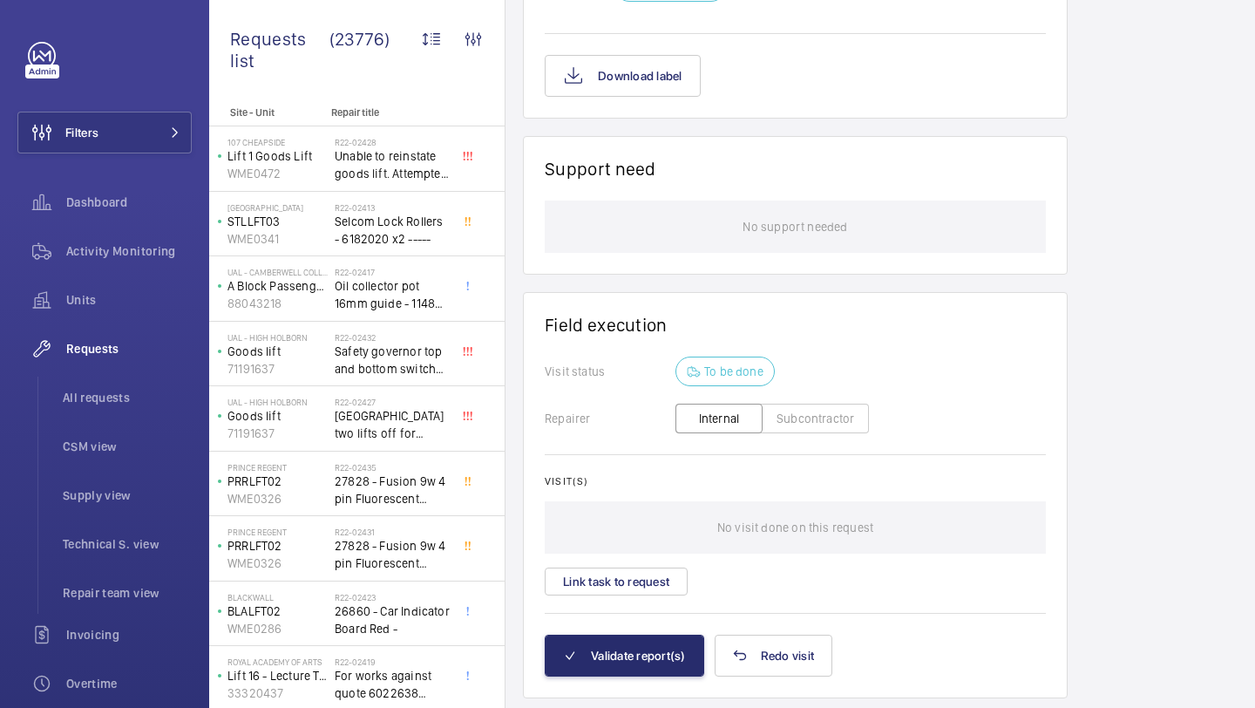
scroll to position [1455, 0]
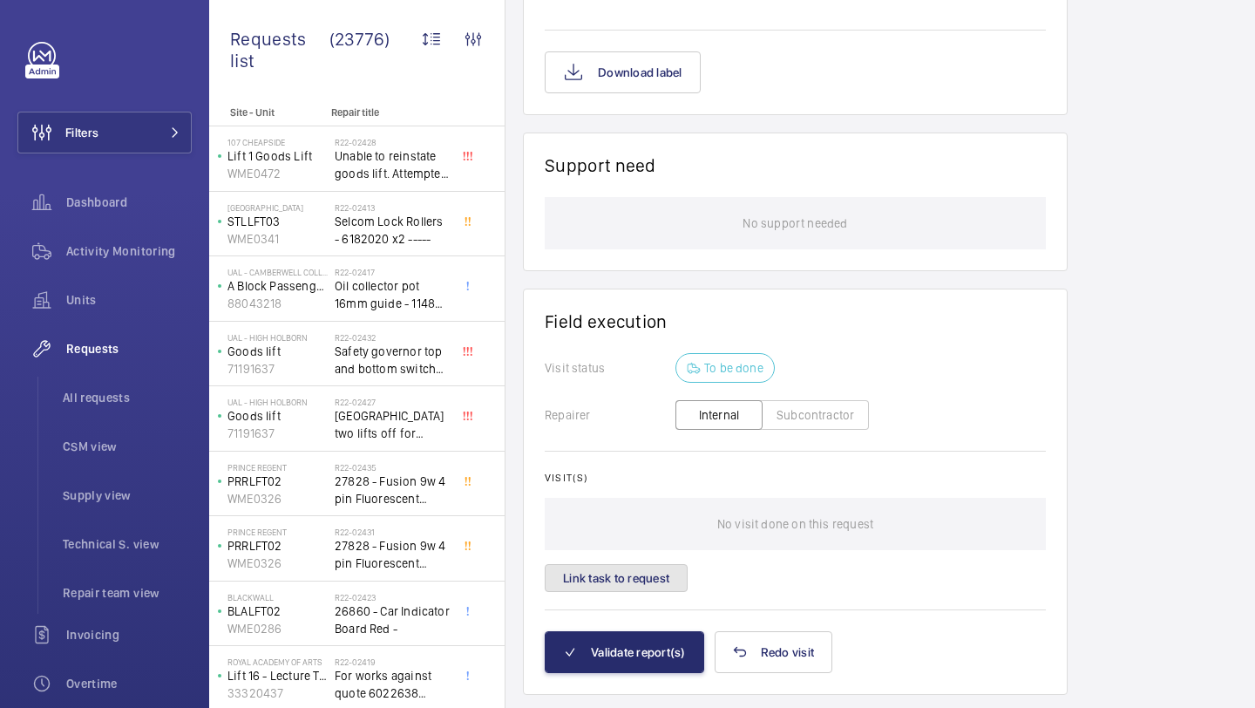
click at [675, 592] on button "Link task to request" at bounding box center [616, 578] width 143 height 28
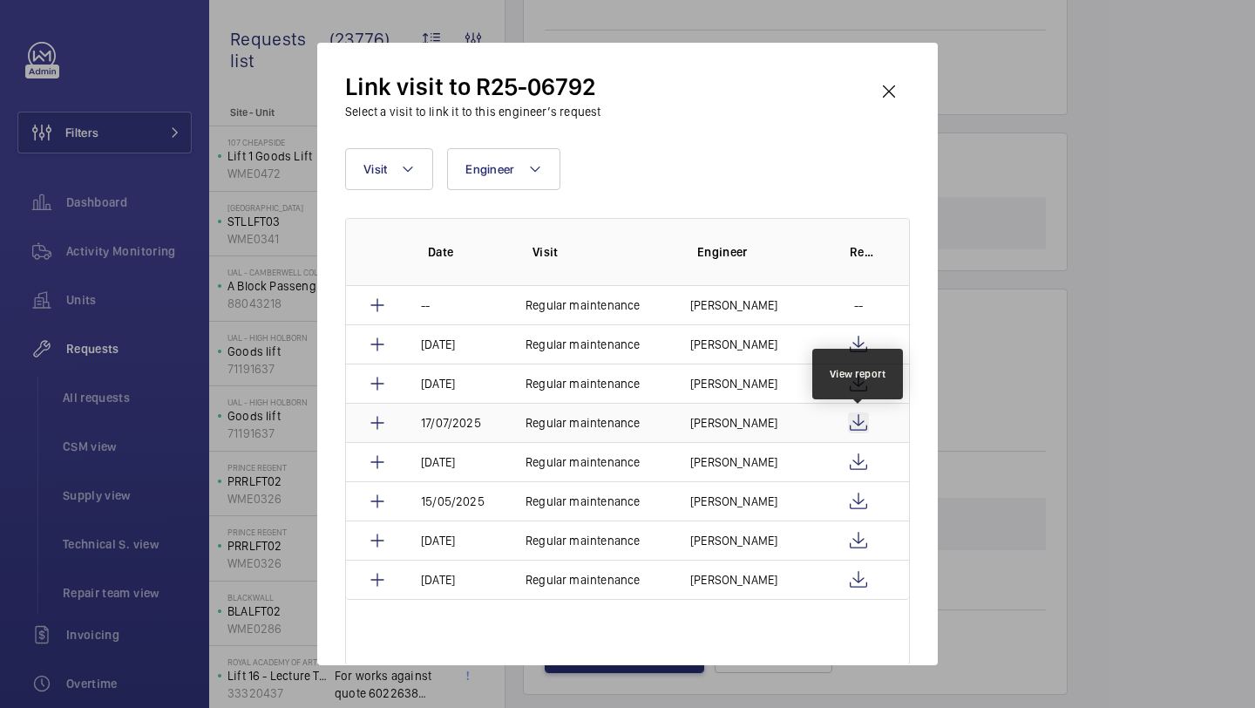
click at [864, 424] on wm-front-icon-button at bounding box center [858, 422] width 21 height 21
click at [893, 99] on wm-front-icon-button at bounding box center [889, 92] width 42 height 42
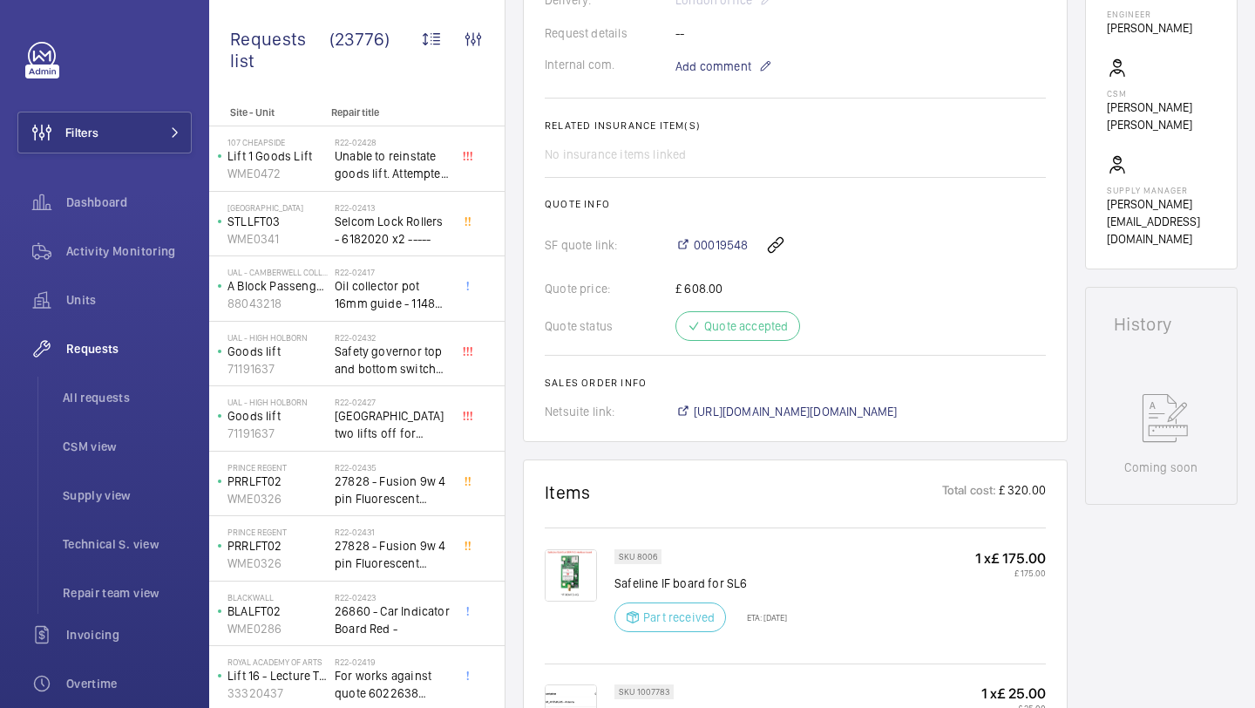
scroll to position [707, 0]
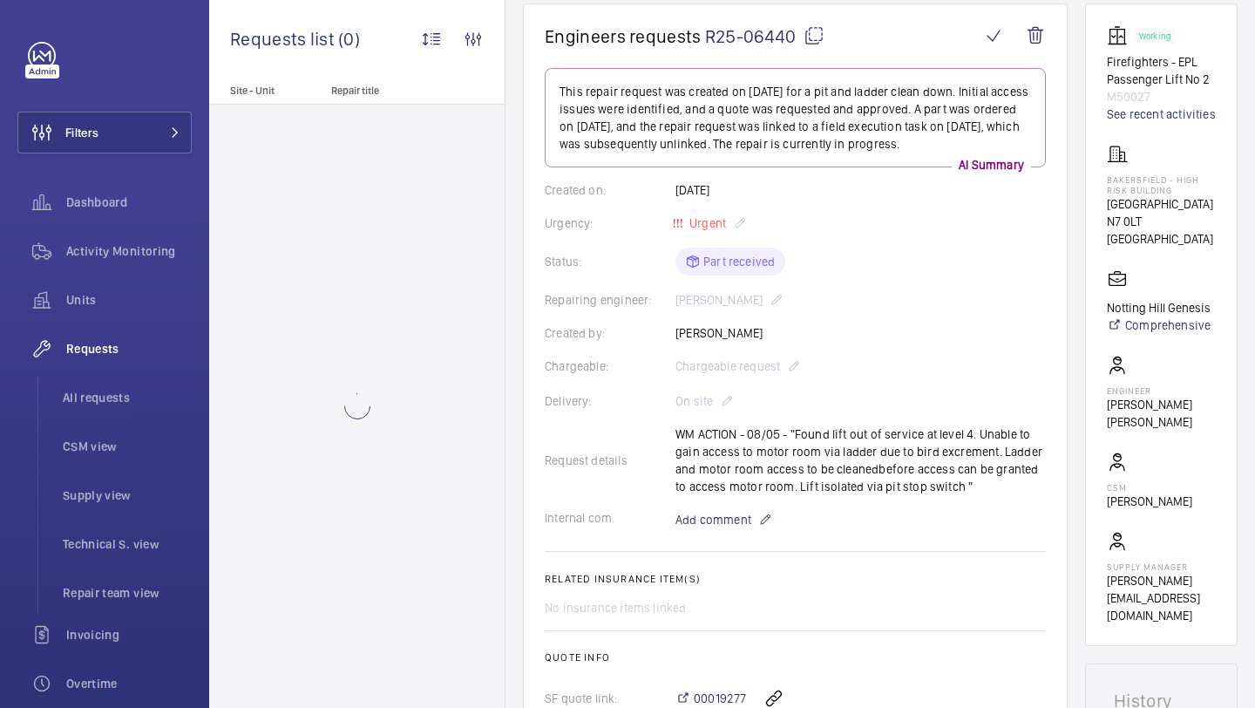
scroll to position [177, 0]
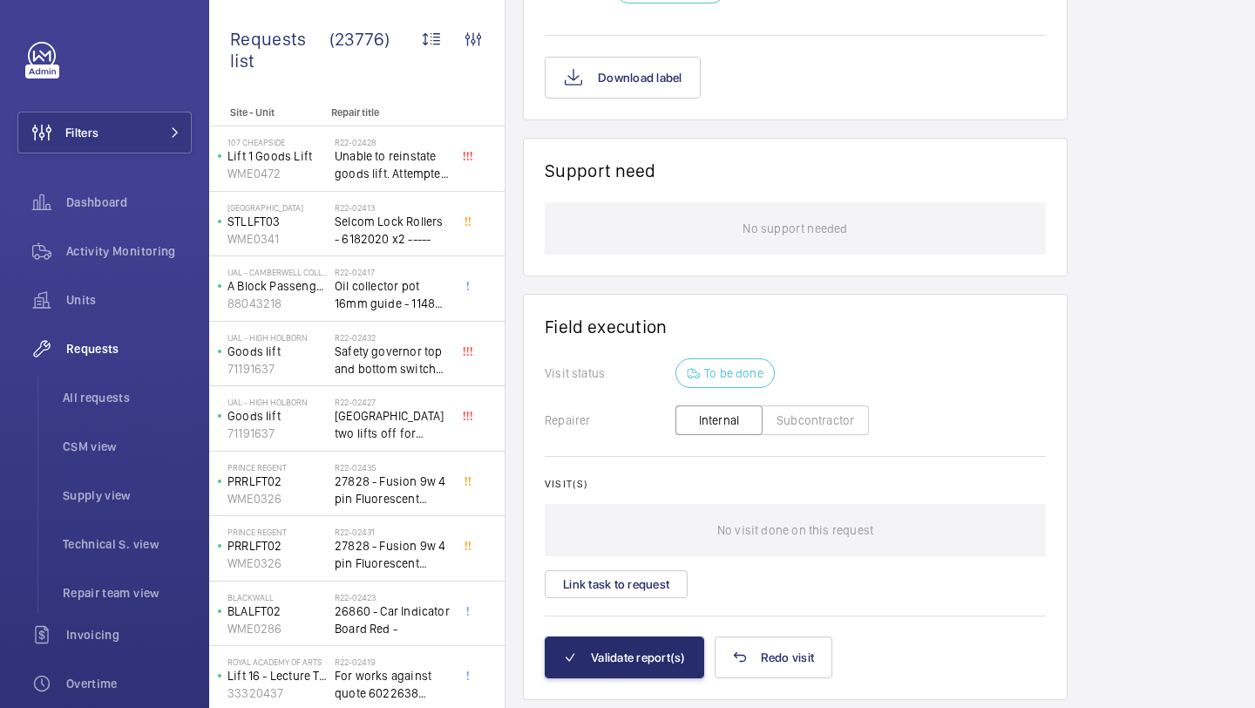
scroll to position [1394, 0]
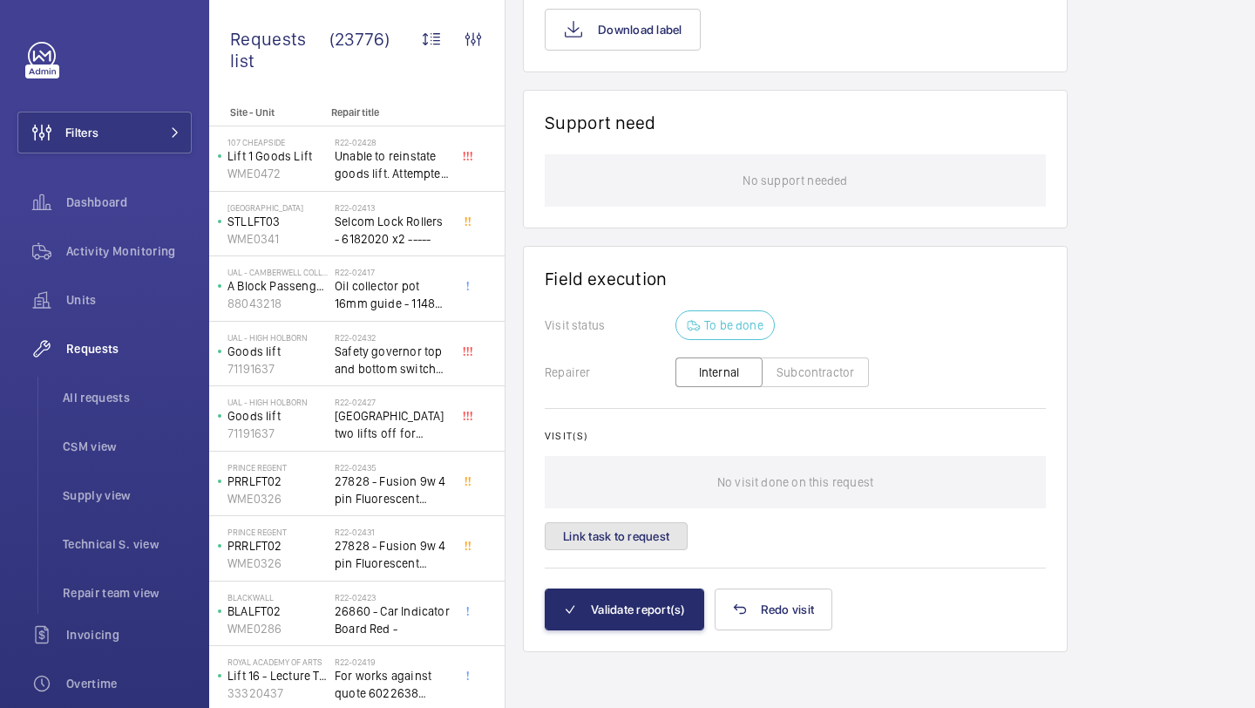
click at [658, 527] on button "Link task to request" at bounding box center [616, 536] width 143 height 28
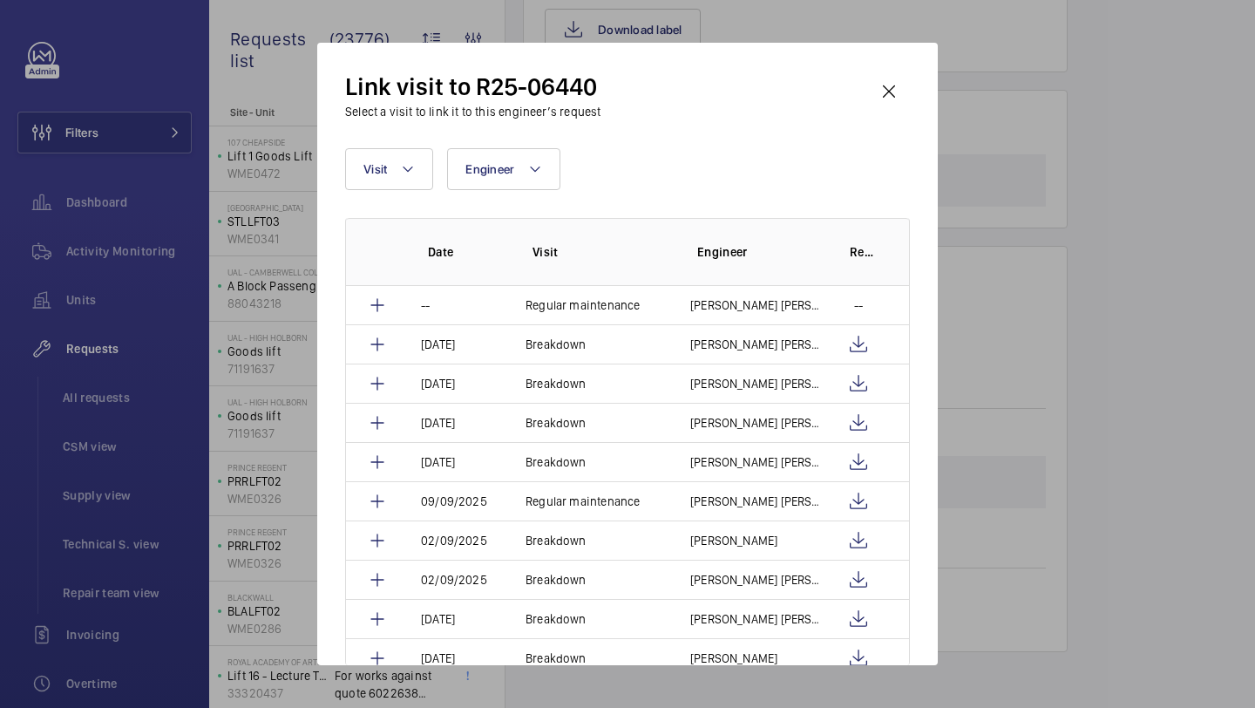
click at [909, 68] on div "Link visit to R25-06440 Select a visit to link it to this engineer’s request Vi…" at bounding box center [627, 354] width 621 height 622
click at [901, 81] on wm-front-icon-button at bounding box center [889, 92] width 42 height 42
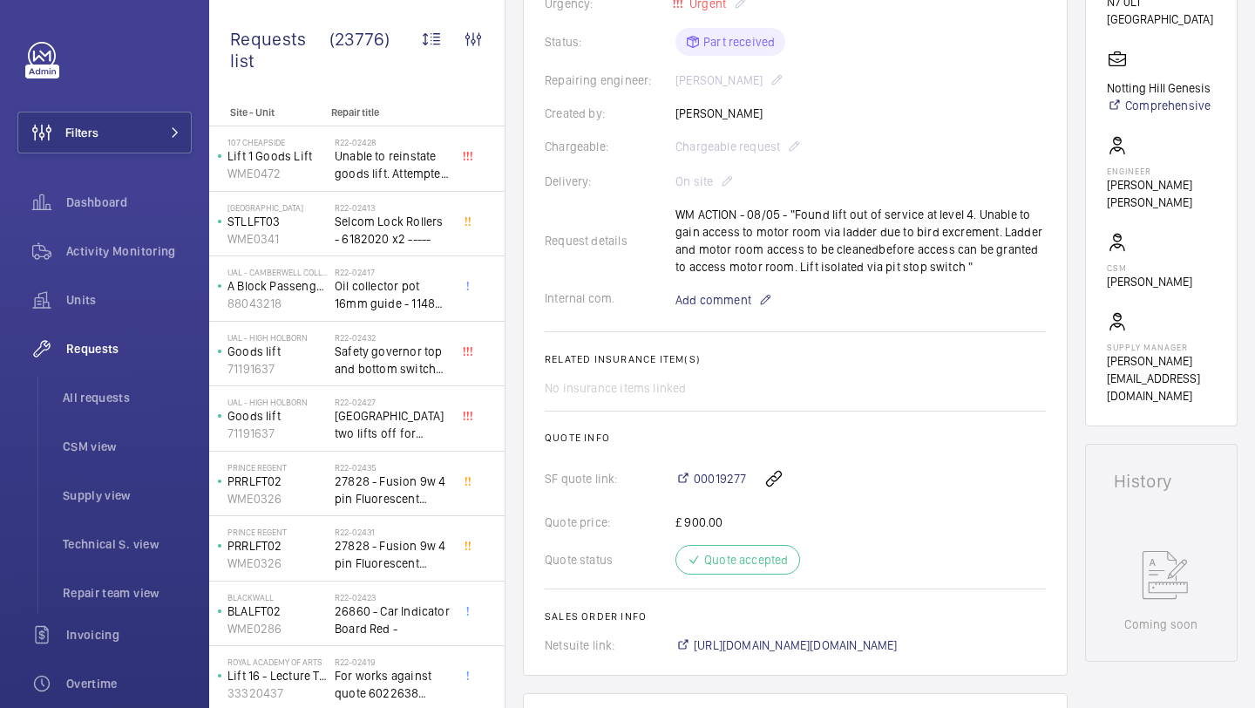
scroll to position [389, 0]
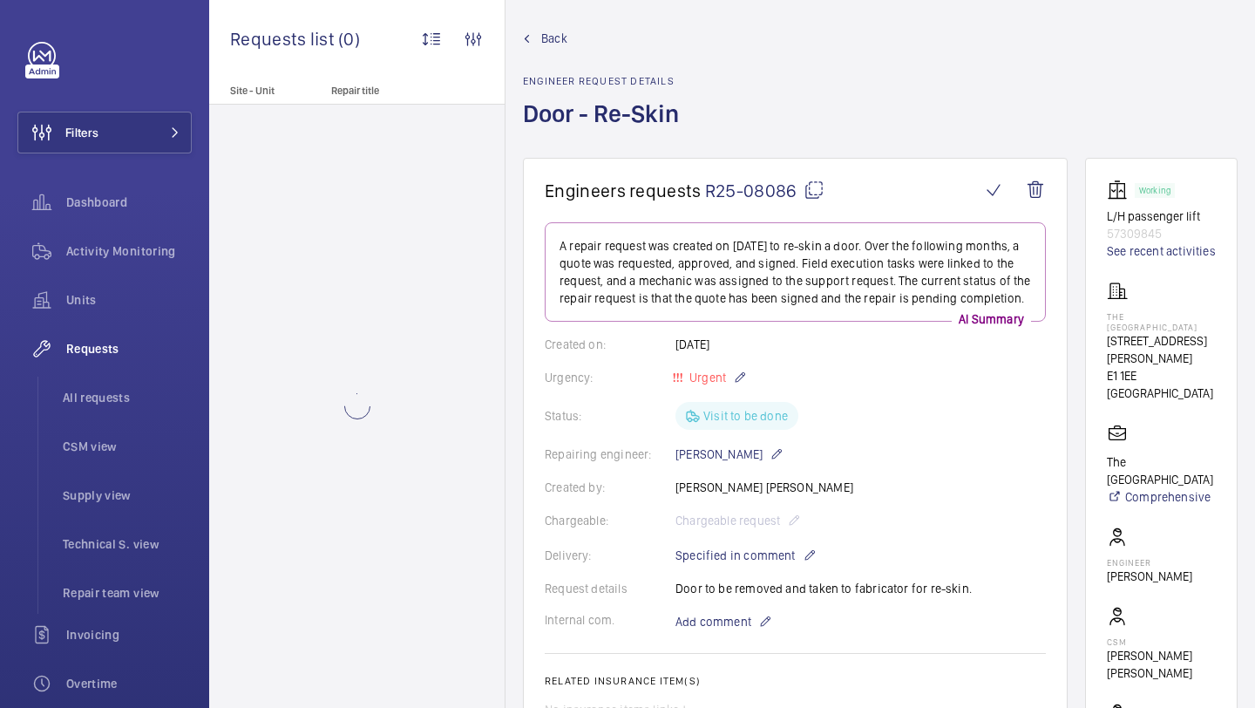
scroll to position [16, 0]
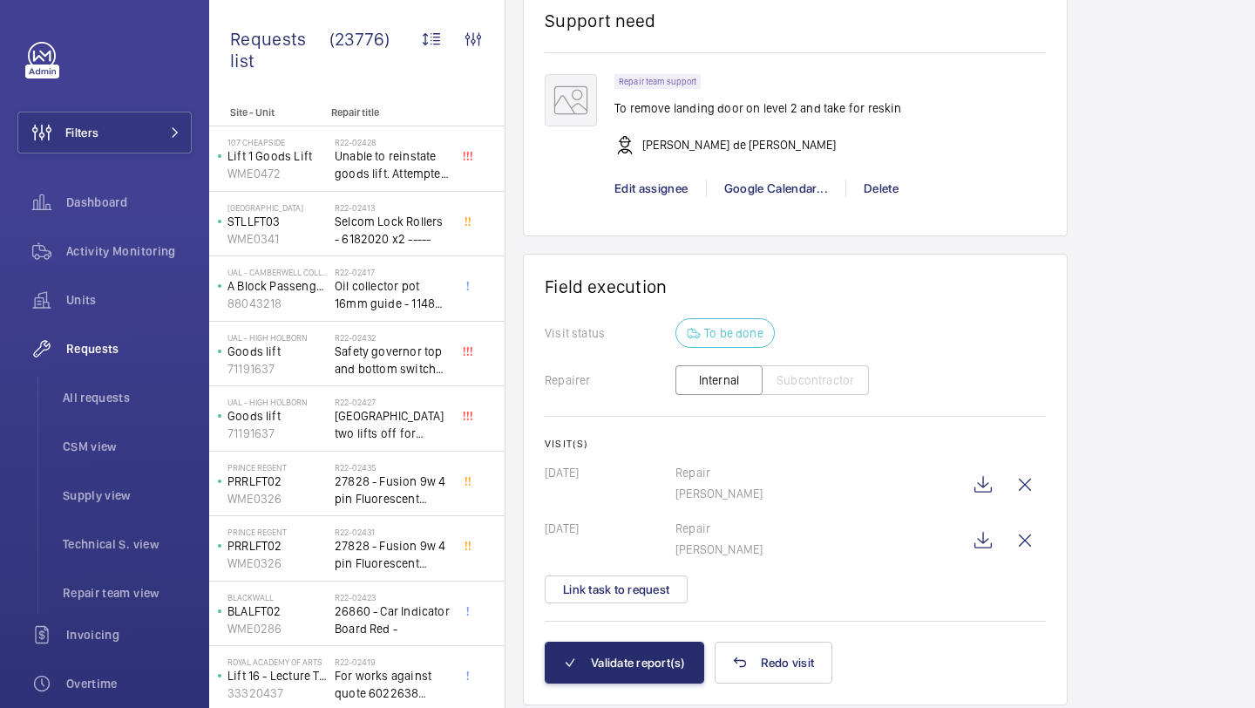
scroll to position [1479, 0]
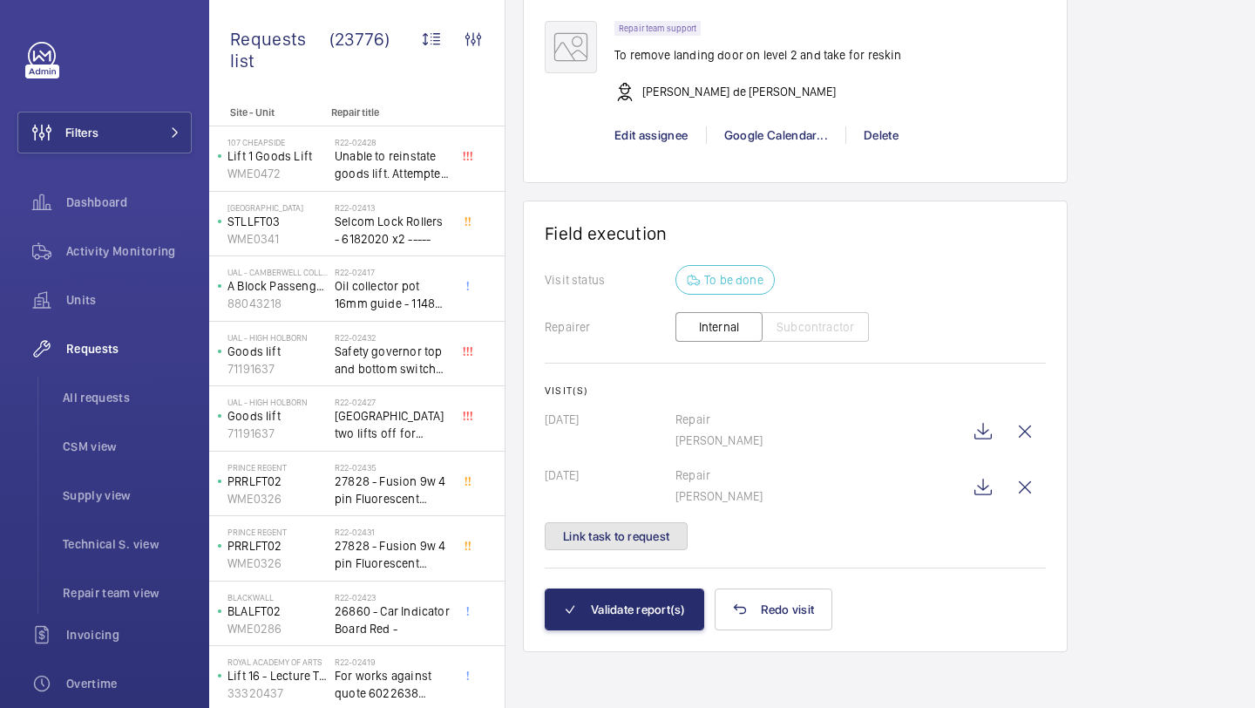
click at [647, 531] on button "Link task to request" at bounding box center [616, 536] width 143 height 28
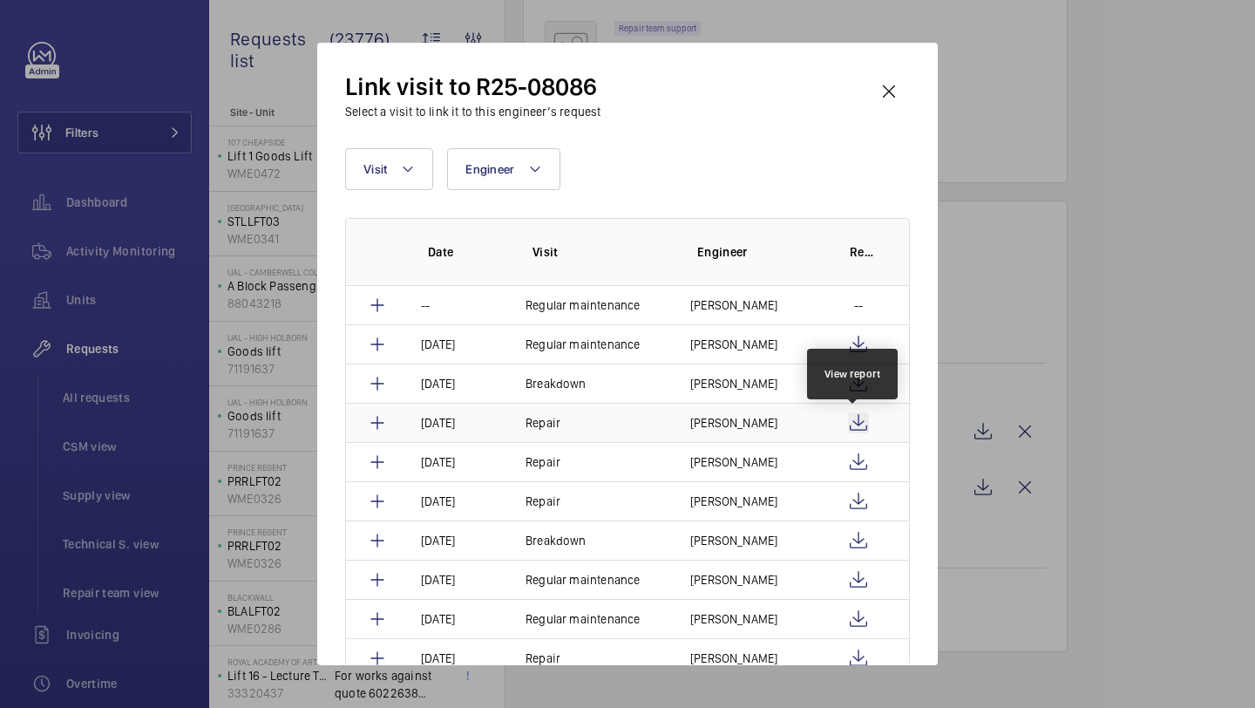
click at [853, 417] on wm-front-icon-button at bounding box center [858, 422] width 21 height 21
click at [852, 466] on wm-front-icon-button at bounding box center [858, 462] width 21 height 21
click at [891, 103] on wm-front-icon-button at bounding box center [889, 92] width 42 height 42
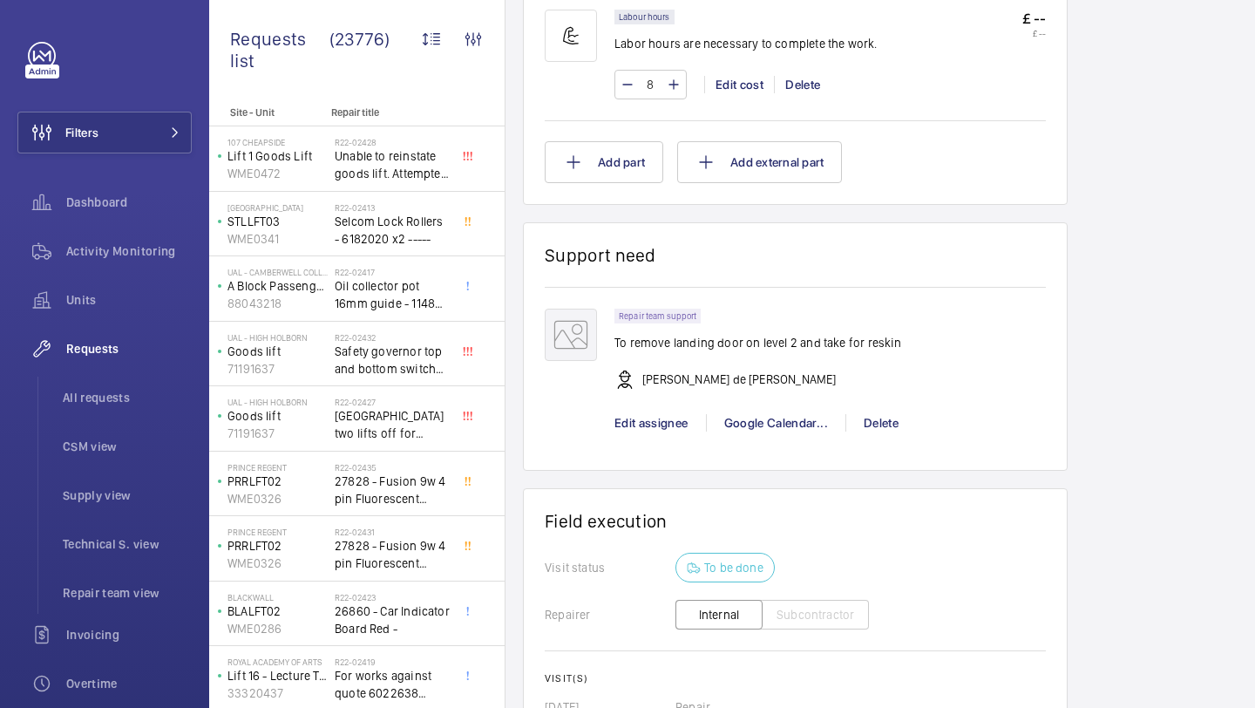
scroll to position [1190, 0]
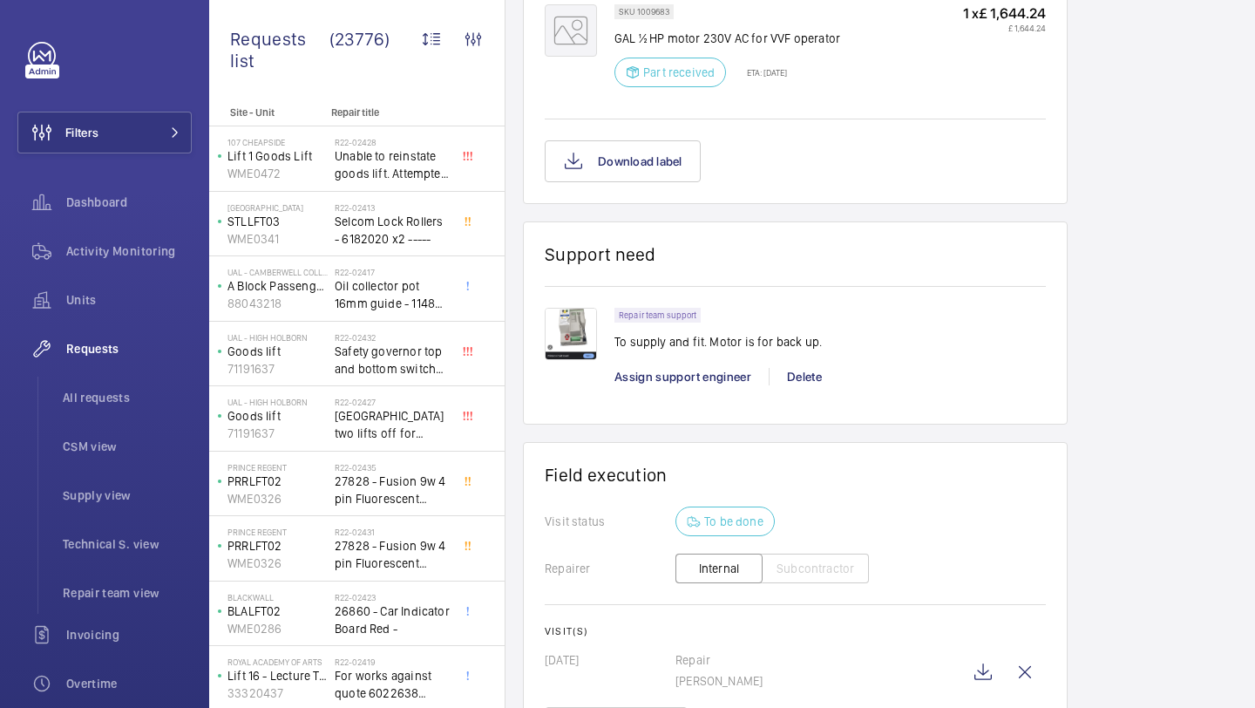
scroll to position [1435, 0]
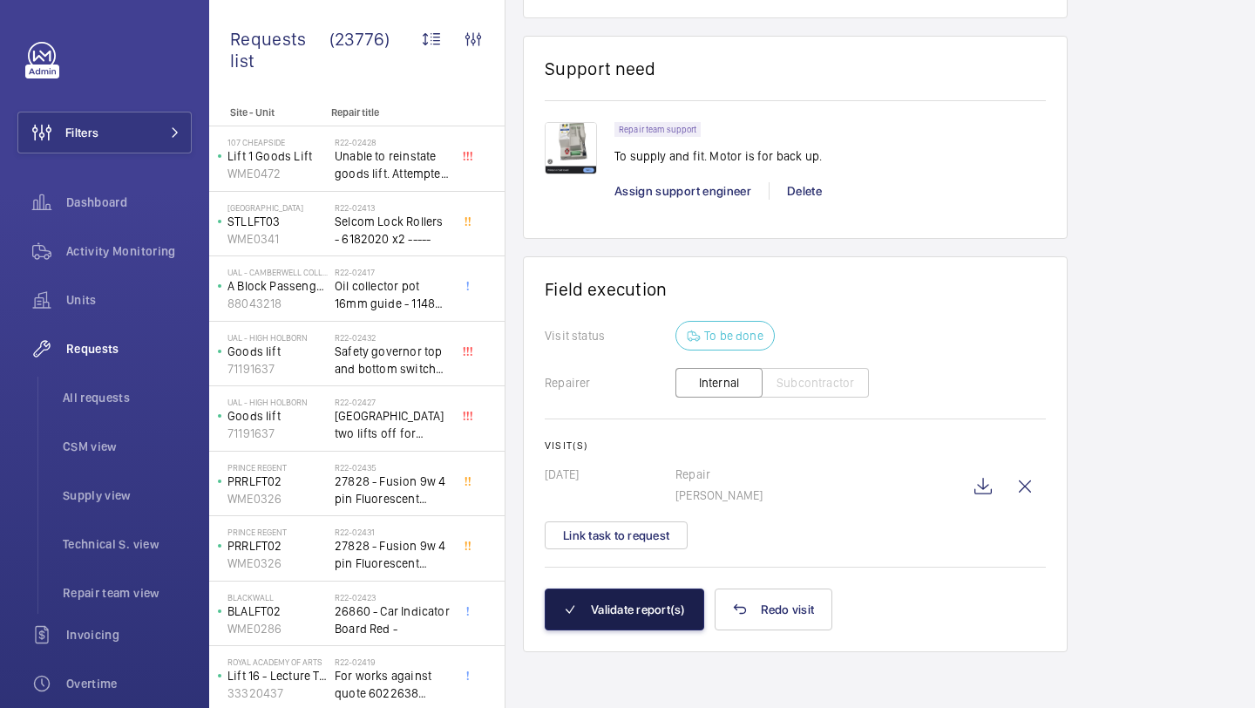
click at [589, 619] on button "Validate report(s)" at bounding box center [625, 609] width 160 height 42
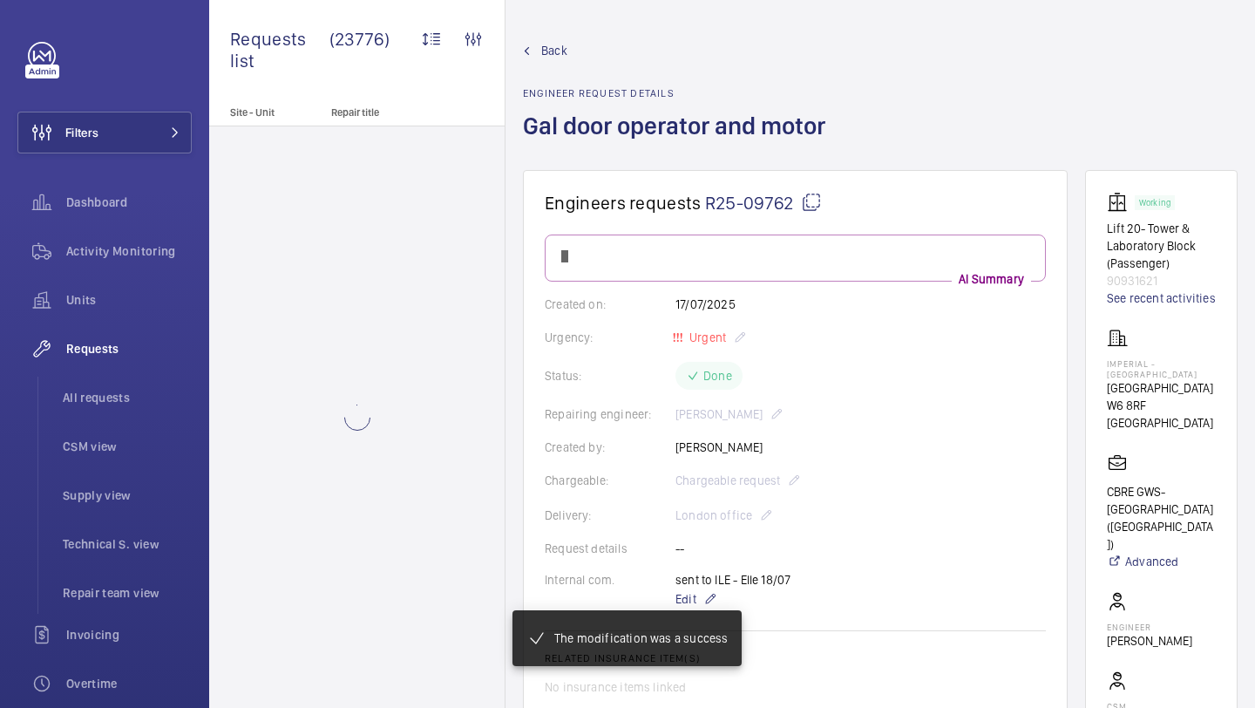
scroll to position [1316, 0]
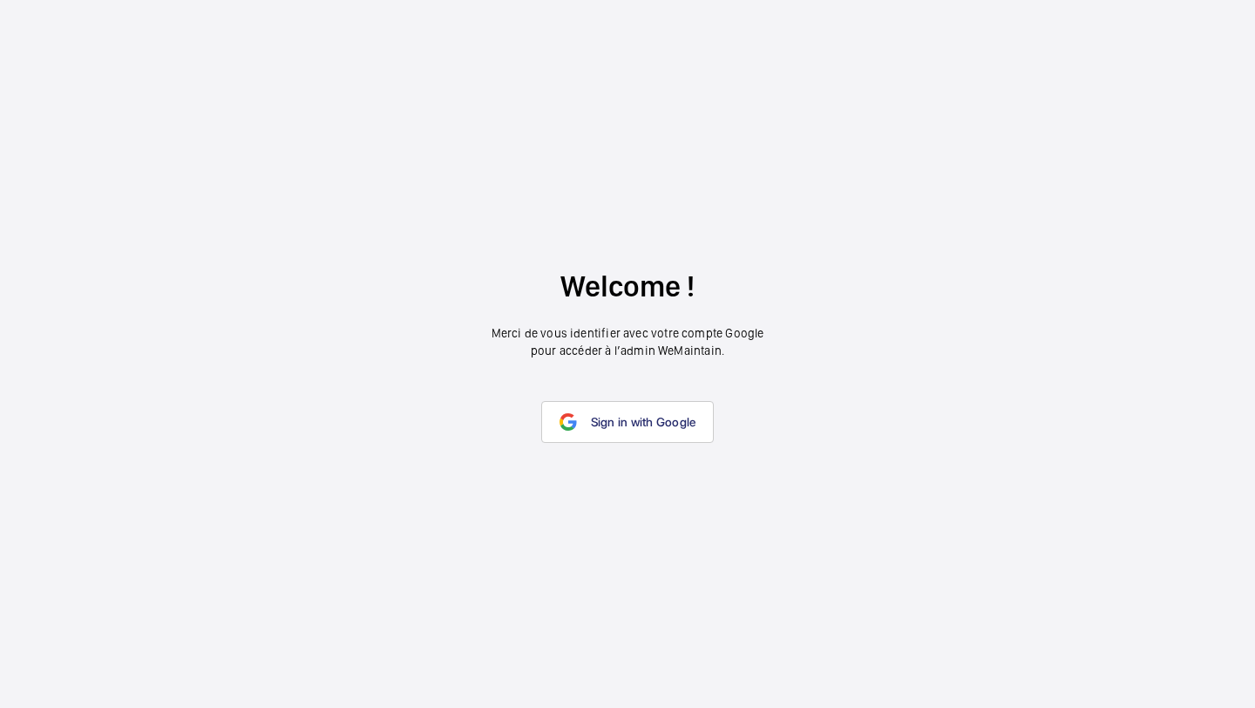
click at [630, 447] on wm-front-google-login "Welcome ! Merci de vous identifier avec votre compte Google pour accéder à l’ad…" at bounding box center [627, 354] width 1255 height 708
drag, startPoint x: 630, startPoint y: 447, endPoint x: 630, endPoint y: 418, distance: 28.8
click at [630, 445] on wm-front-google-login "Welcome ! Merci de vous identifier avec votre compte Google pour accéder à l’ad…" at bounding box center [627, 354] width 1255 height 708
click at [630, 418] on span "Sign in with Google" at bounding box center [643, 422] width 105 height 14
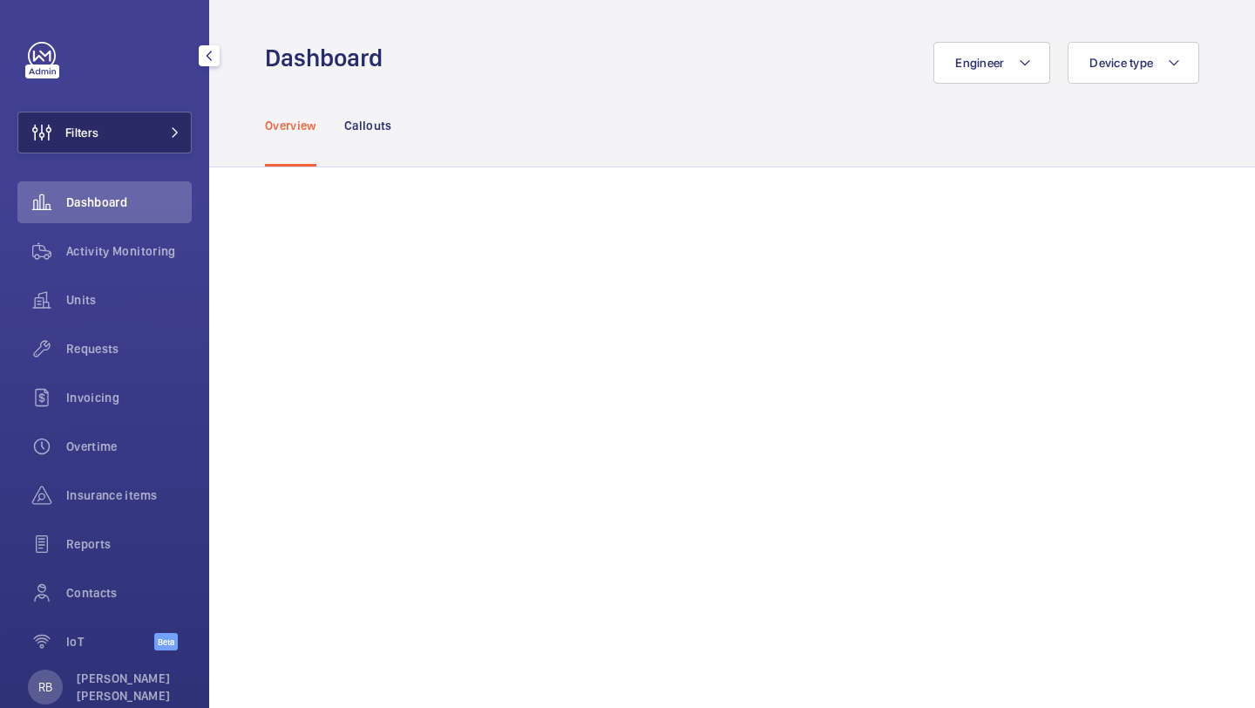
click at [180, 121] on button "Filters" at bounding box center [104, 133] width 174 height 42
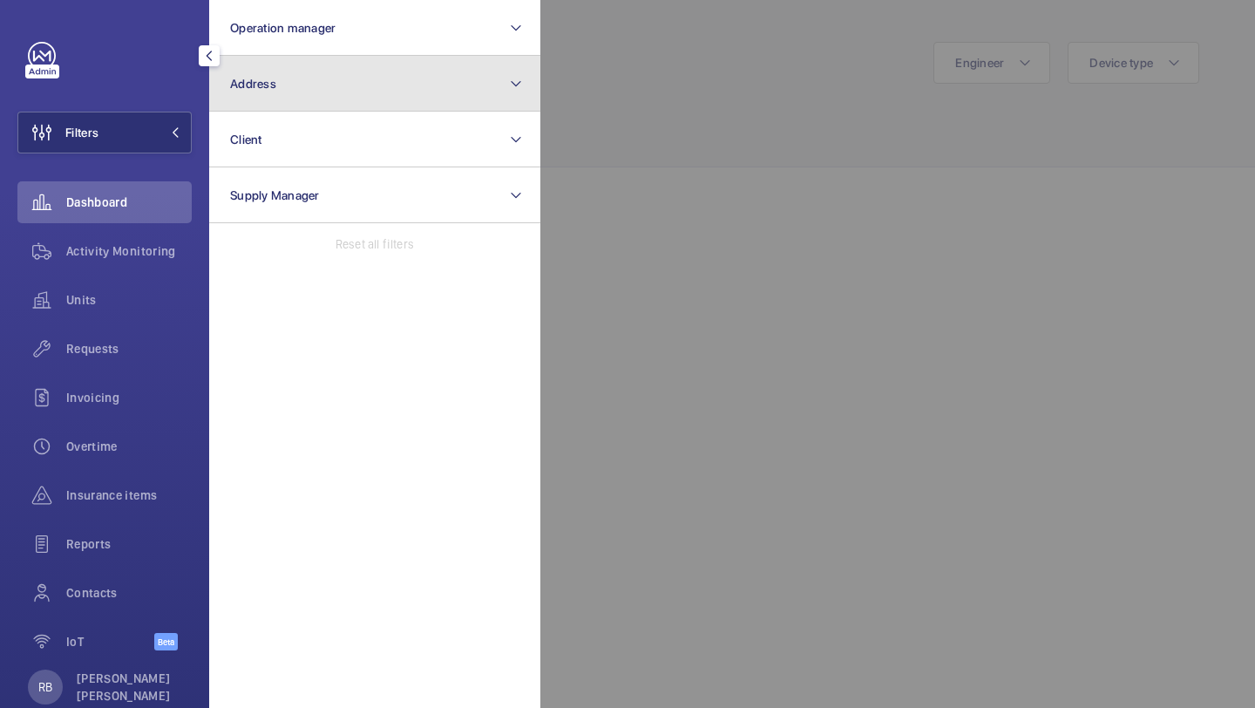
click at [325, 96] on button "Address" at bounding box center [374, 84] width 331 height 56
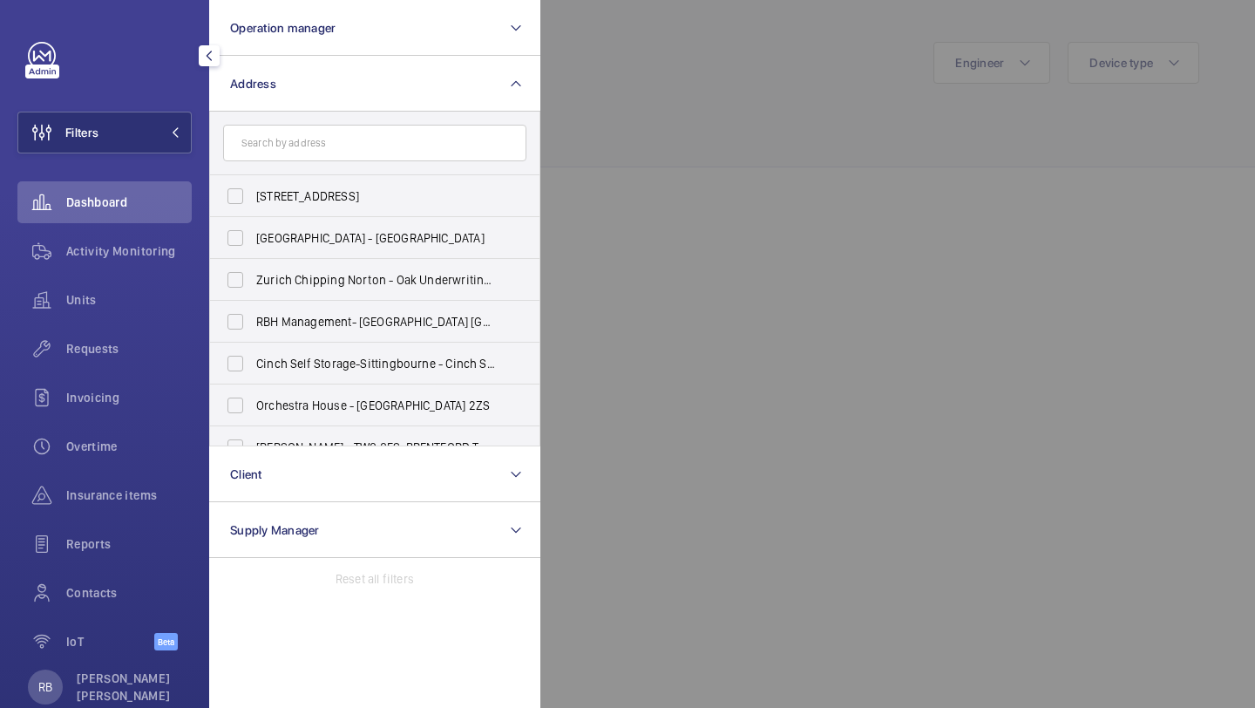
click at [638, 119] on div at bounding box center [1168, 354] width 1255 height 708
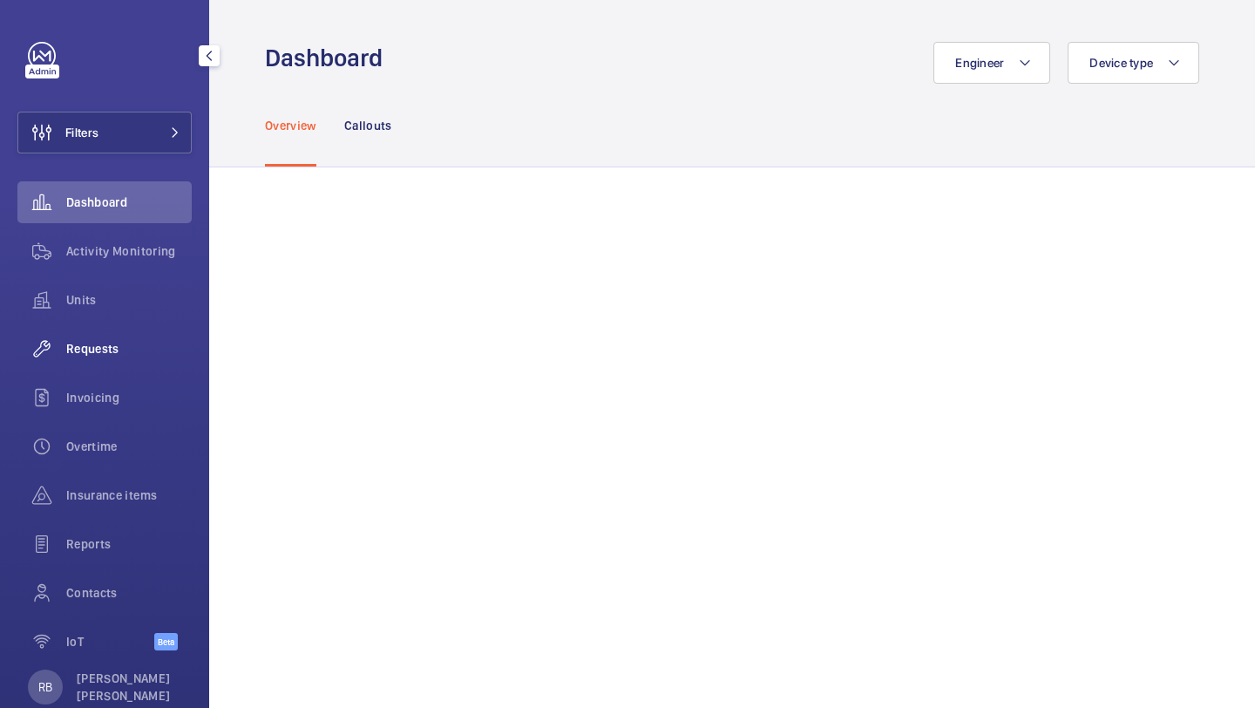
click at [149, 343] on span "Requests" at bounding box center [129, 348] width 126 height 17
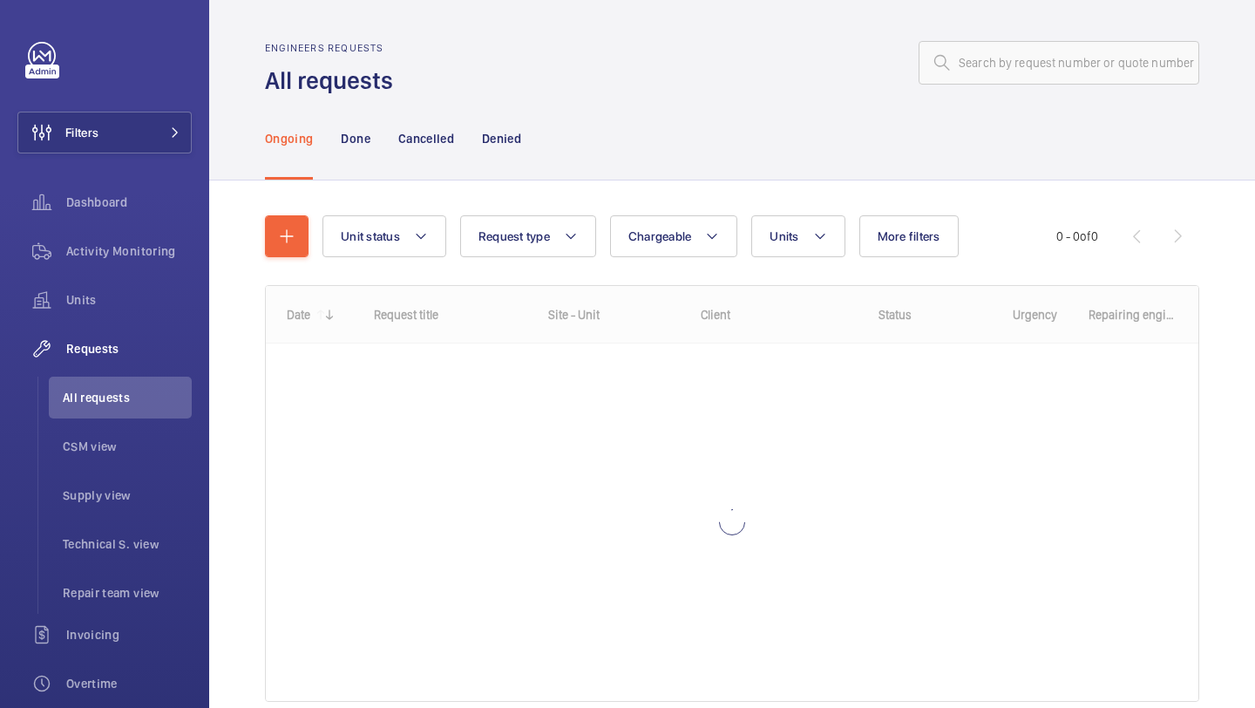
click at [1080, 89] on div "Engineers requests All requests" at bounding box center [732, 69] width 935 height 55
click at [1080, 54] on input "text" at bounding box center [1059, 63] width 281 height 44
paste input "R25-09442"
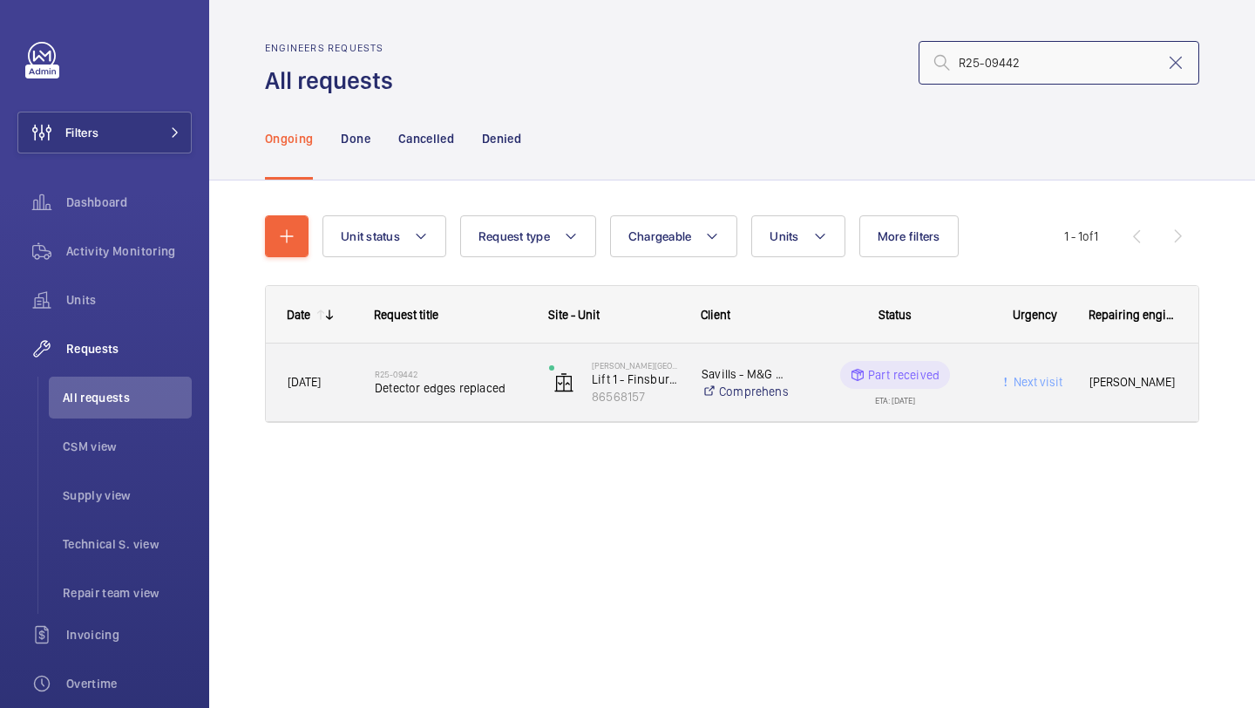
type input "R25-09442"
click at [497, 374] on h2 "R25-09442" at bounding box center [451, 374] width 152 height 10
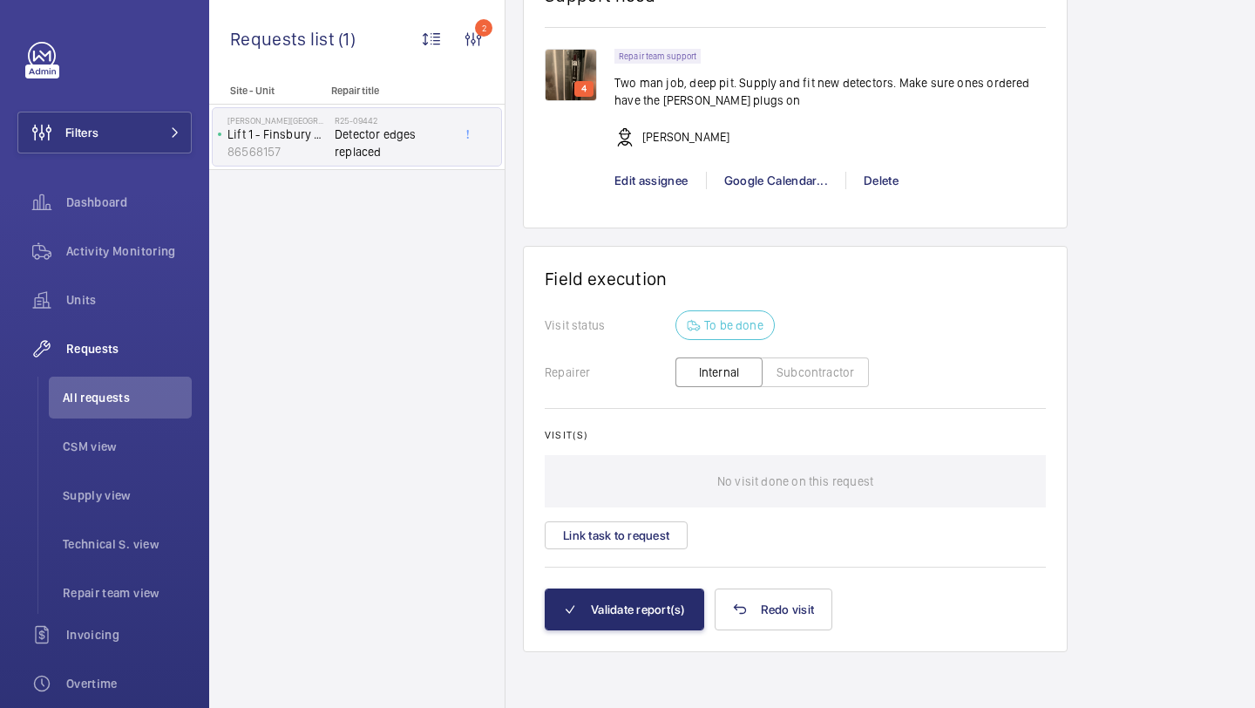
scroll to position [1421, 0]
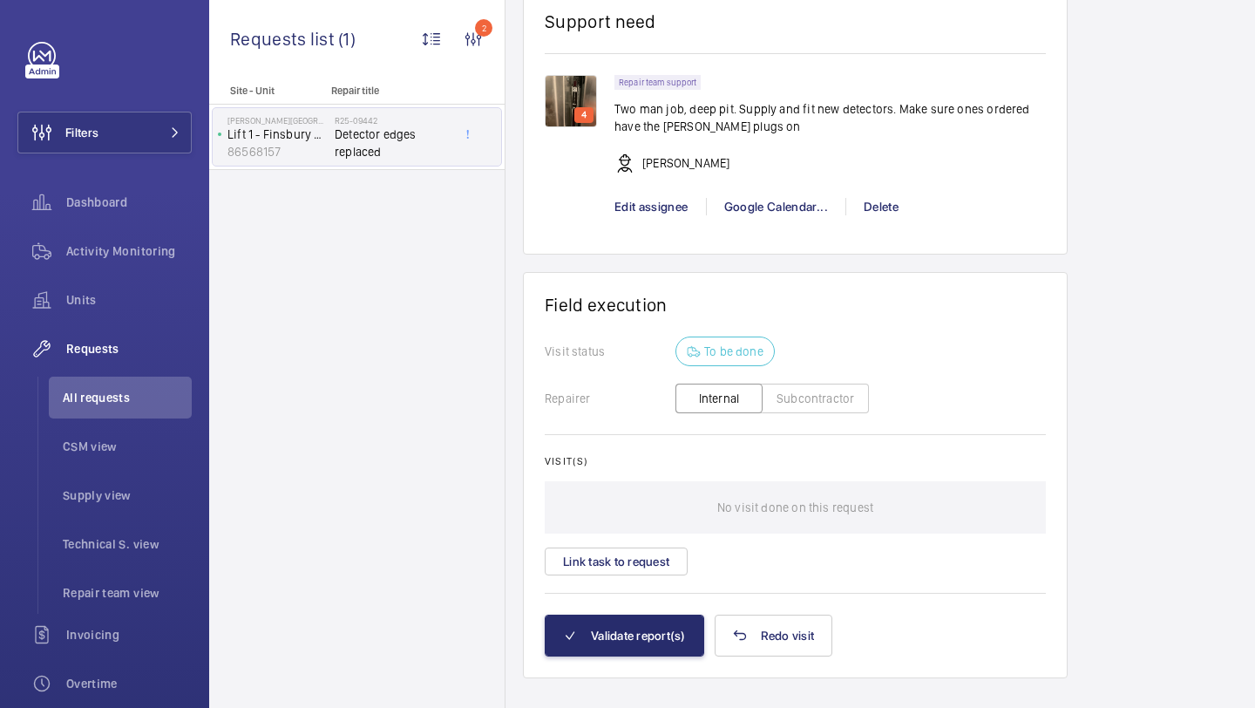
click at [645, 581] on wm-front-card-body "Visit status To be done Repairer Internal Subcontractor Visit(s) No visit done …" at bounding box center [795, 476] width 501 height 278
click at [646, 561] on button "Link task to request" at bounding box center [616, 561] width 143 height 28
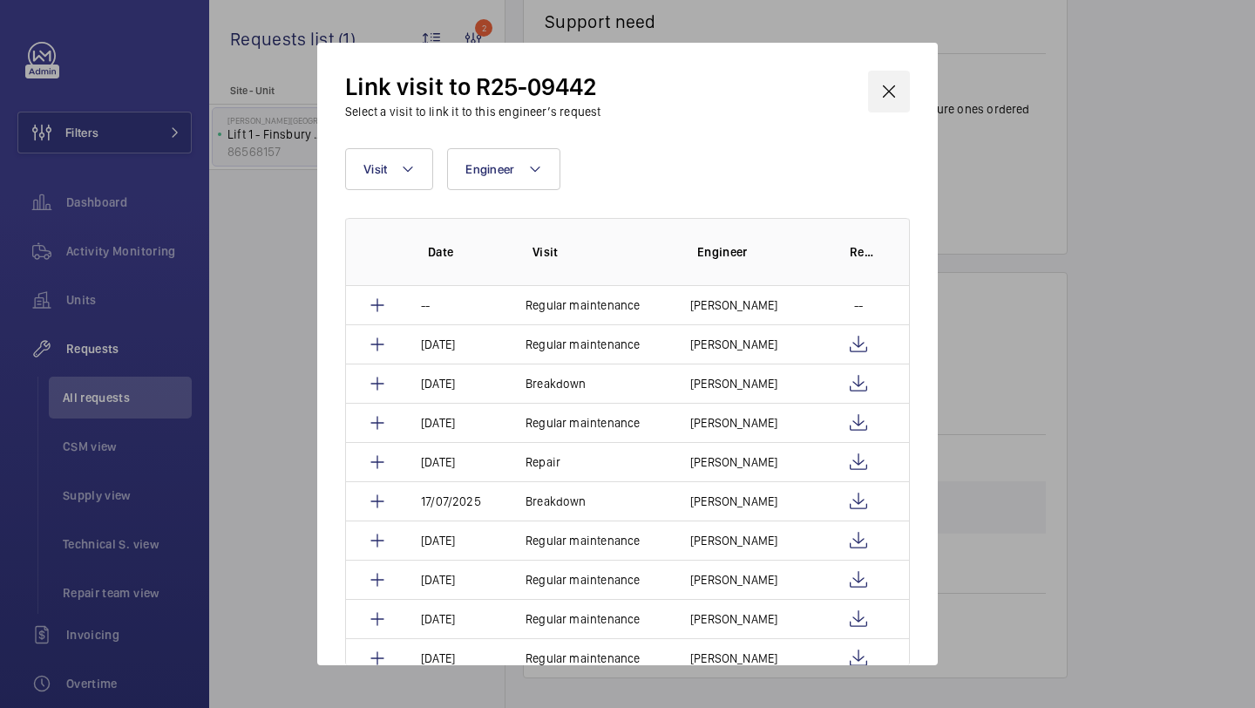
click at [901, 92] on wm-front-icon-button at bounding box center [889, 92] width 42 height 42
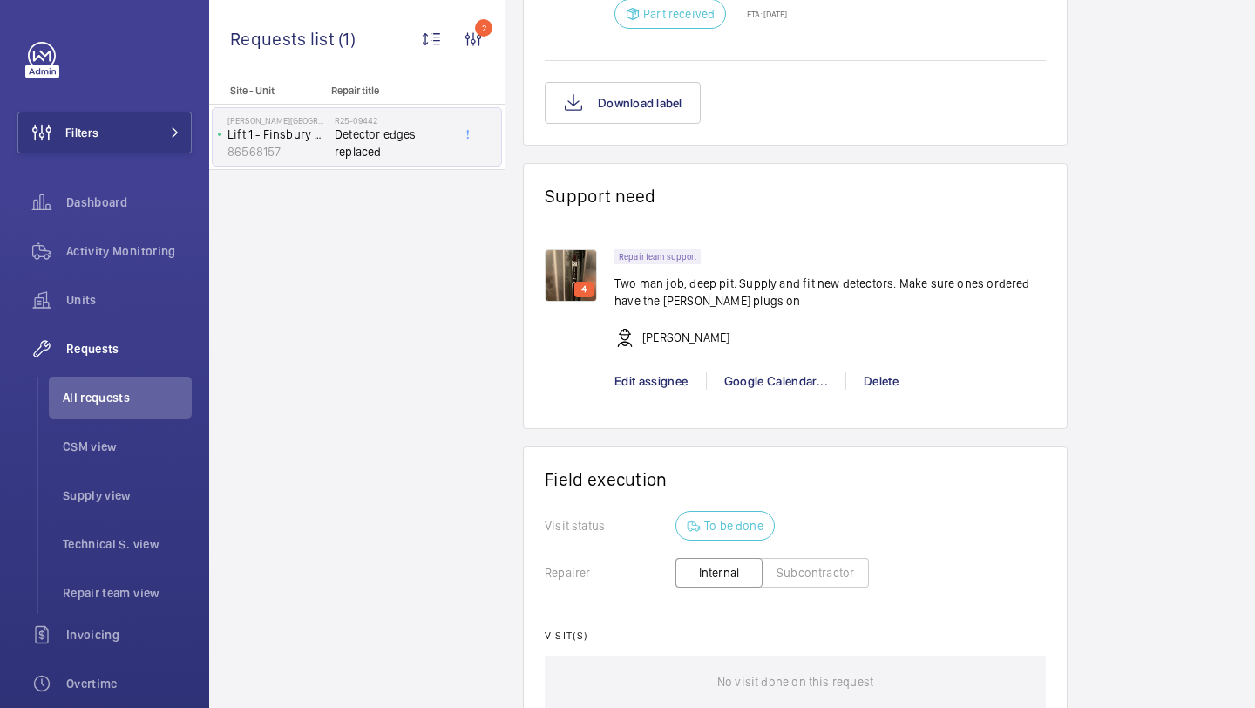
scroll to position [1449, 0]
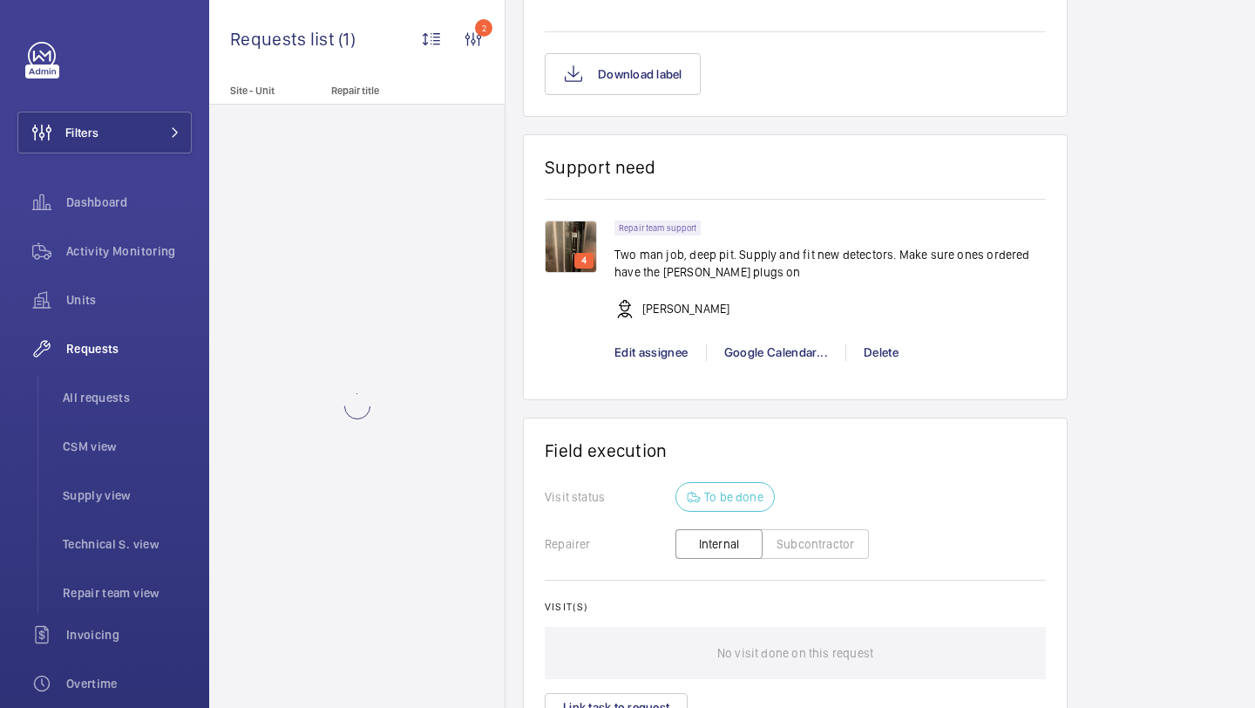
scroll to position [1449, 0]
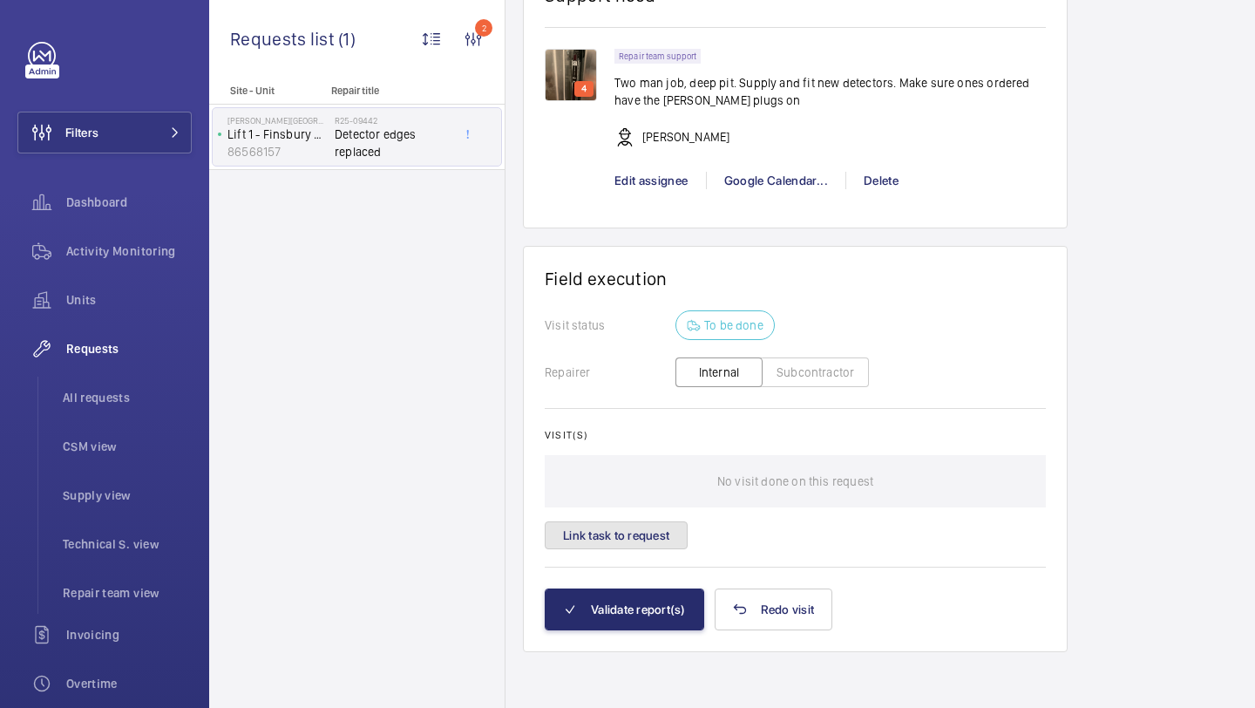
click at [622, 523] on button "Link task to request" at bounding box center [616, 535] width 143 height 28
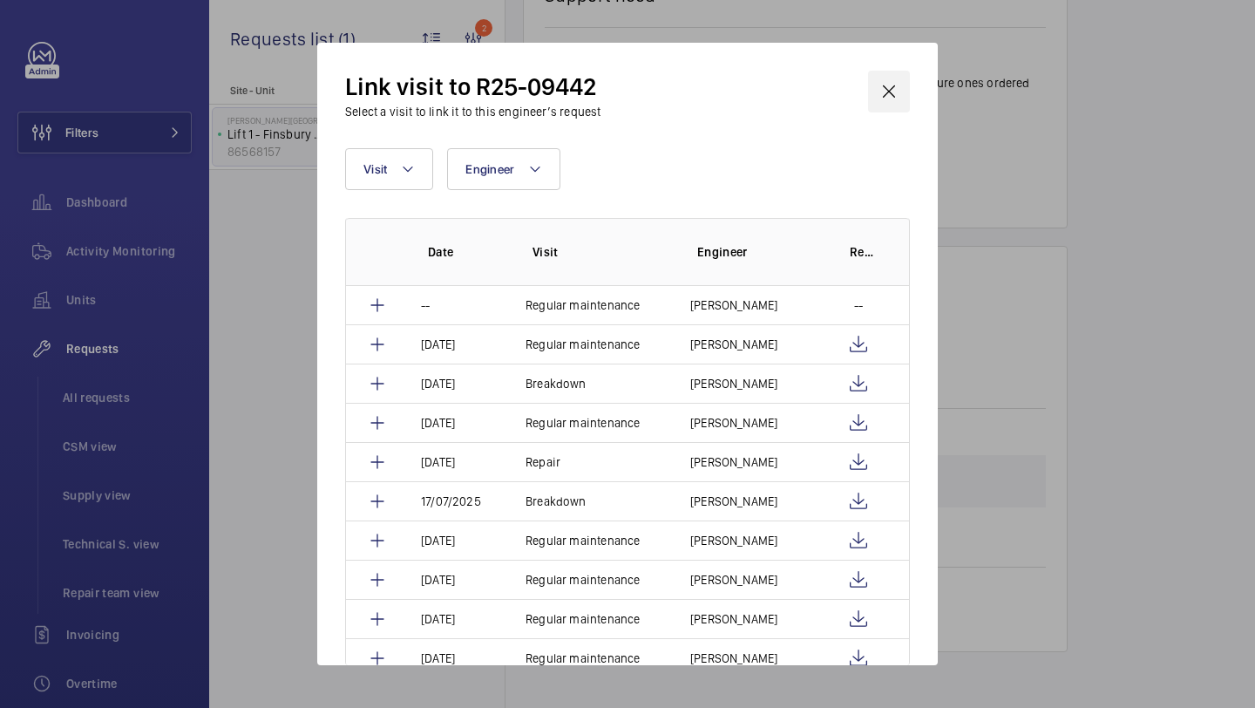
click at [902, 79] on wm-front-icon-button at bounding box center [889, 92] width 42 height 42
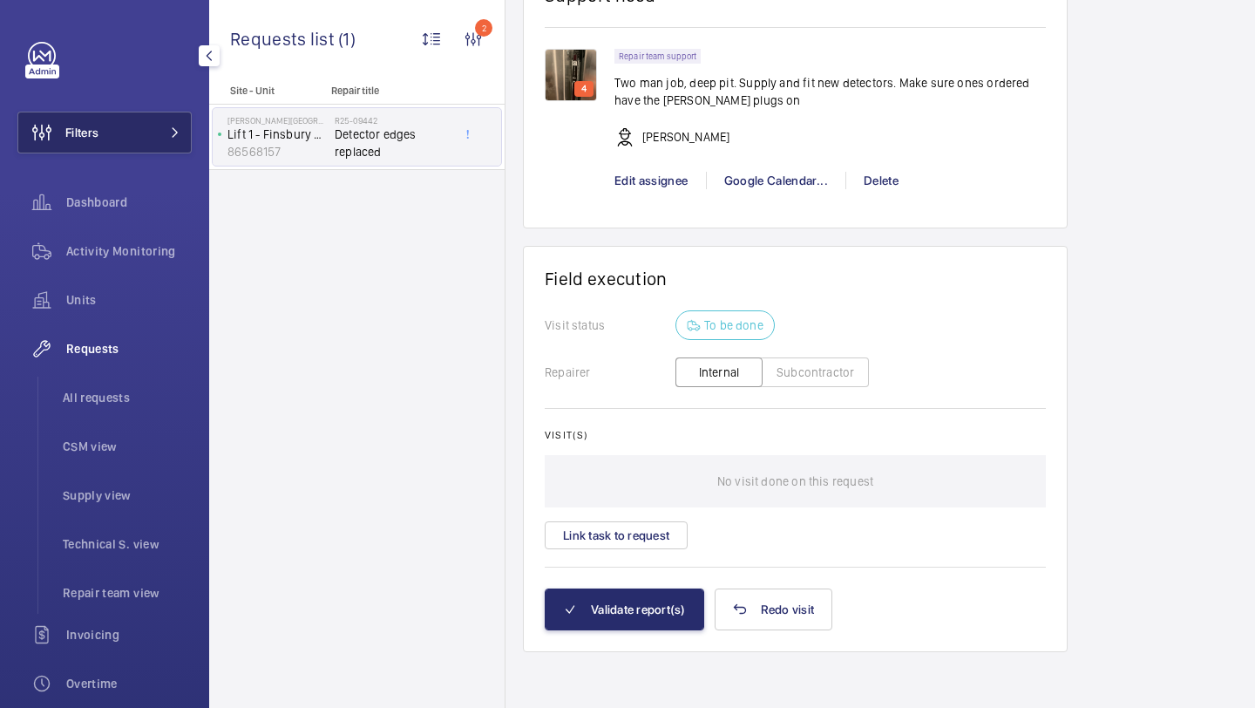
click at [172, 123] on button "Filters" at bounding box center [104, 133] width 174 height 42
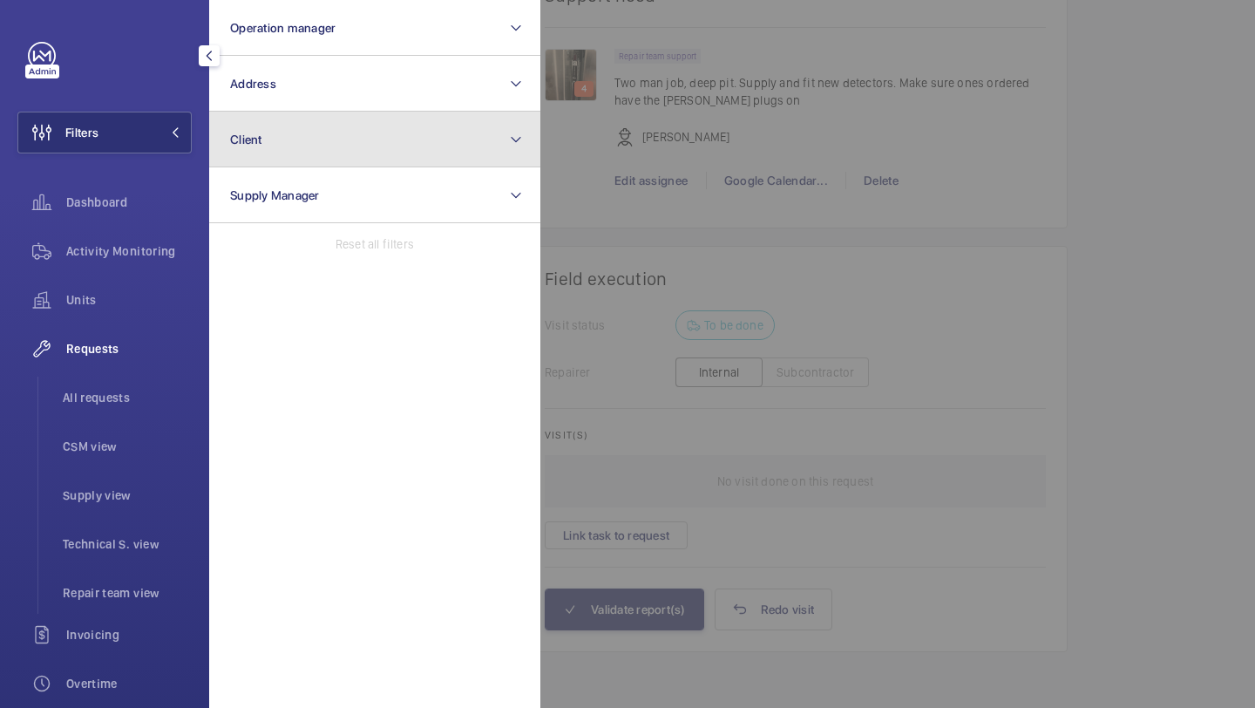
click at [261, 113] on button "Client" at bounding box center [374, 140] width 331 height 56
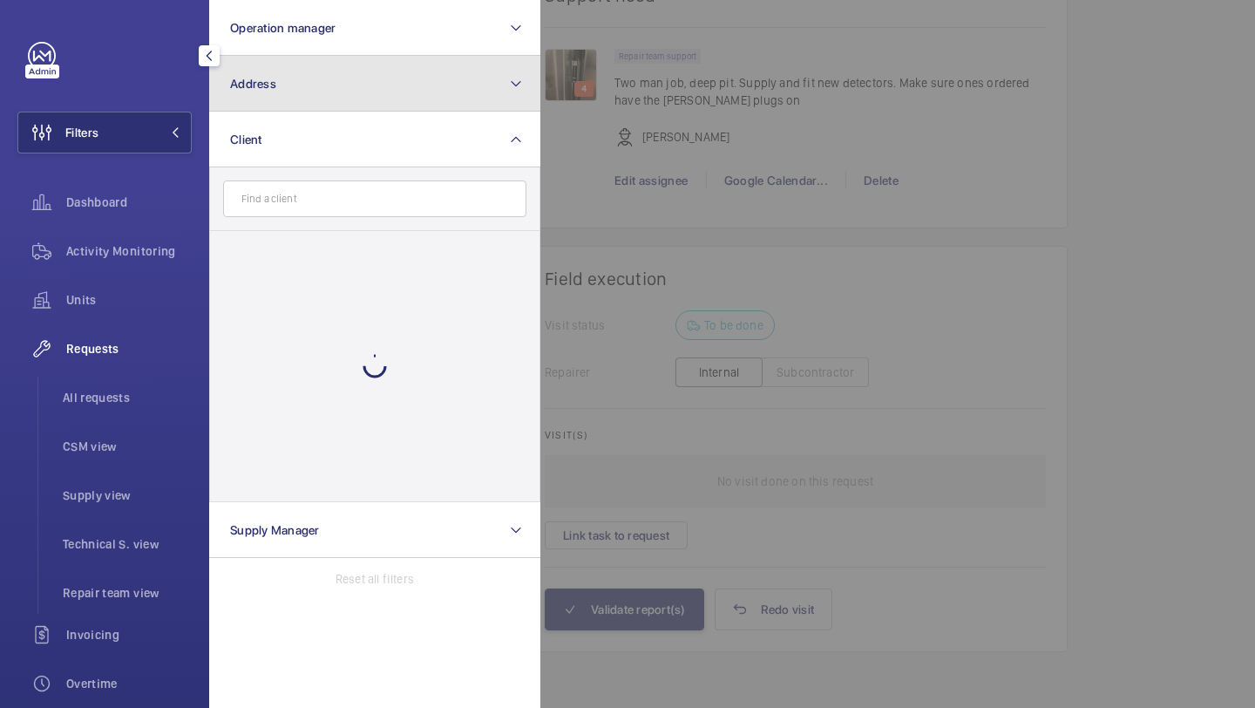
click at [282, 100] on button "Address" at bounding box center [374, 84] width 331 height 56
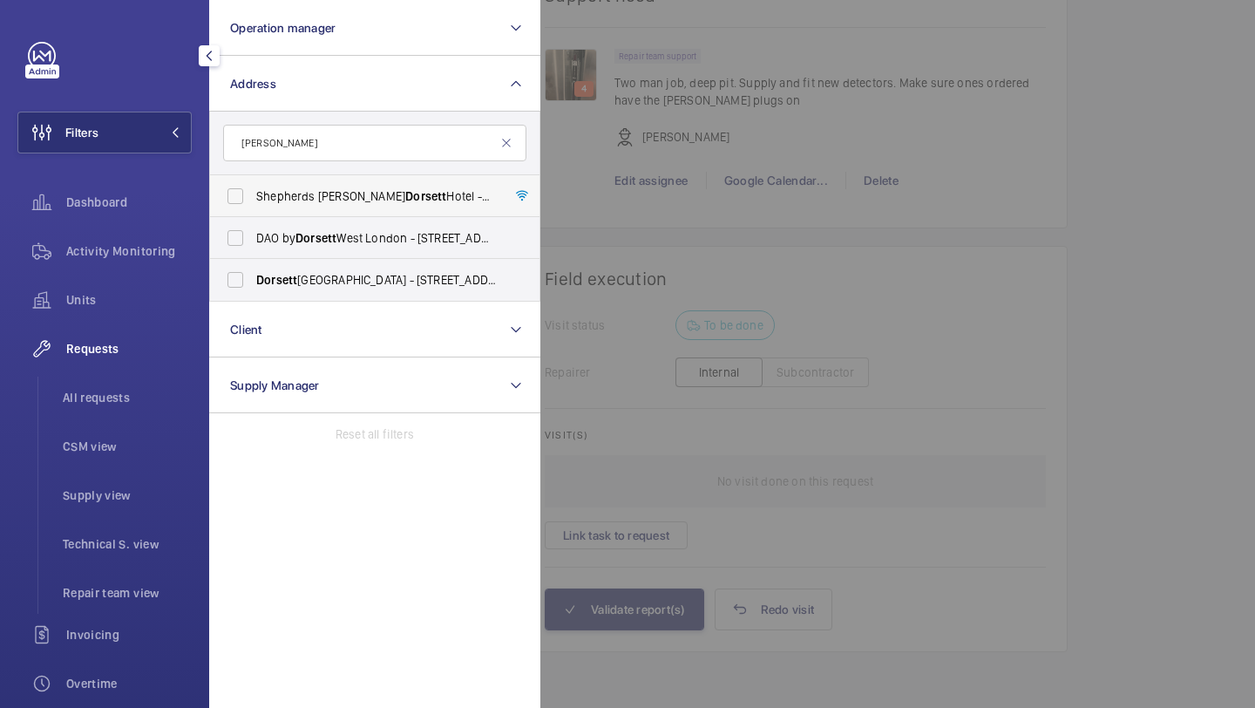
type input "dorsett"
click at [306, 191] on span "Shepherds Bush Dorsett Hotel - Dorsett Shepherds Bush,, LONDON W12 8QE" at bounding box center [376, 195] width 240 height 17
click at [253, 191] on input "Shepherds Bush Dorsett Hotel - Dorsett Shepherds Bush,, LONDON W12 8QE" at bounding box center [235, 196] width 35 height 35
checkbox input "true"
click at [553, 181] on div at bounding box center [1168, 354] width 1255 height 708
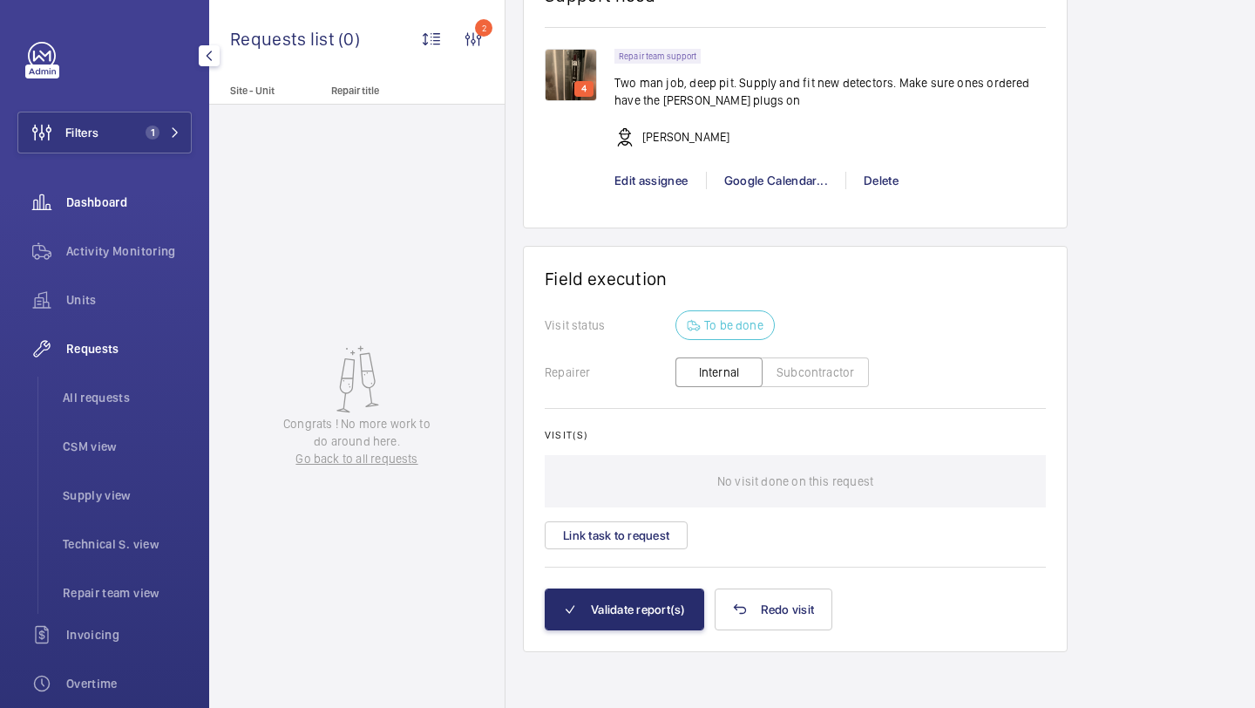
click at [134, 214] on div "Dashboard" at bounding box center [104, 202] width 174 height 42
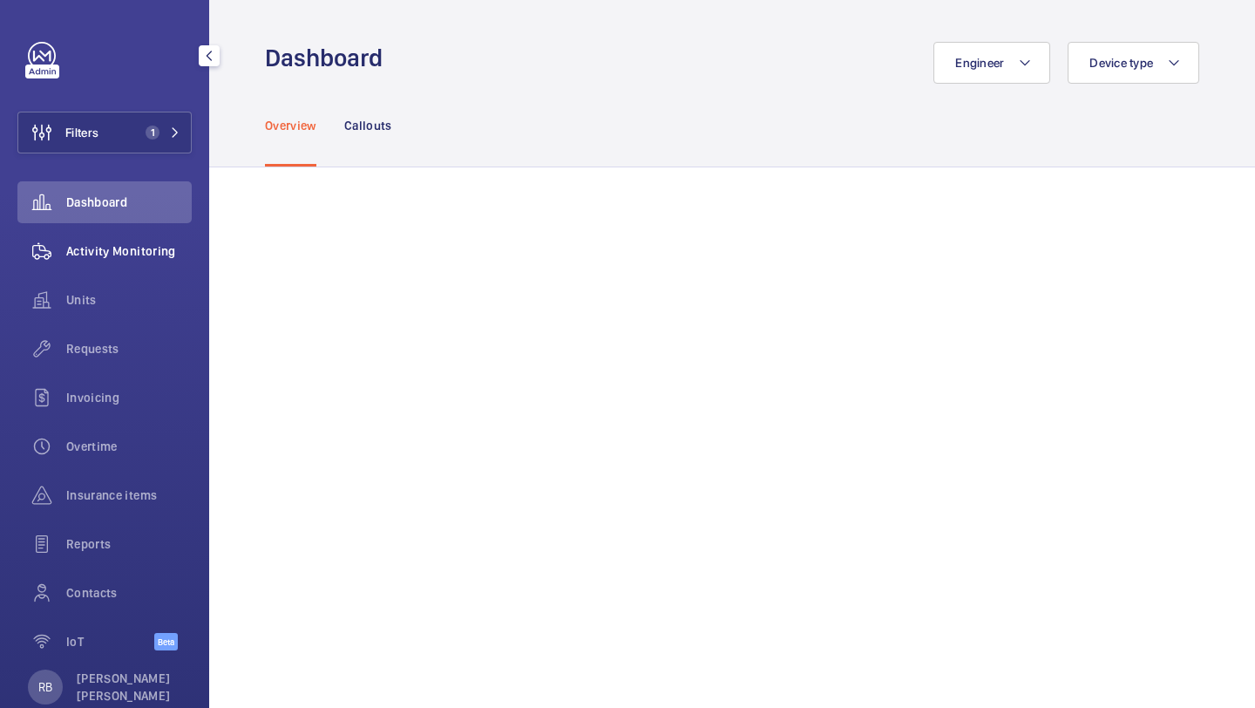
click at [126, 244] on span "Activity Monitoring" at bounding box center [129, 250] width 126 height 17
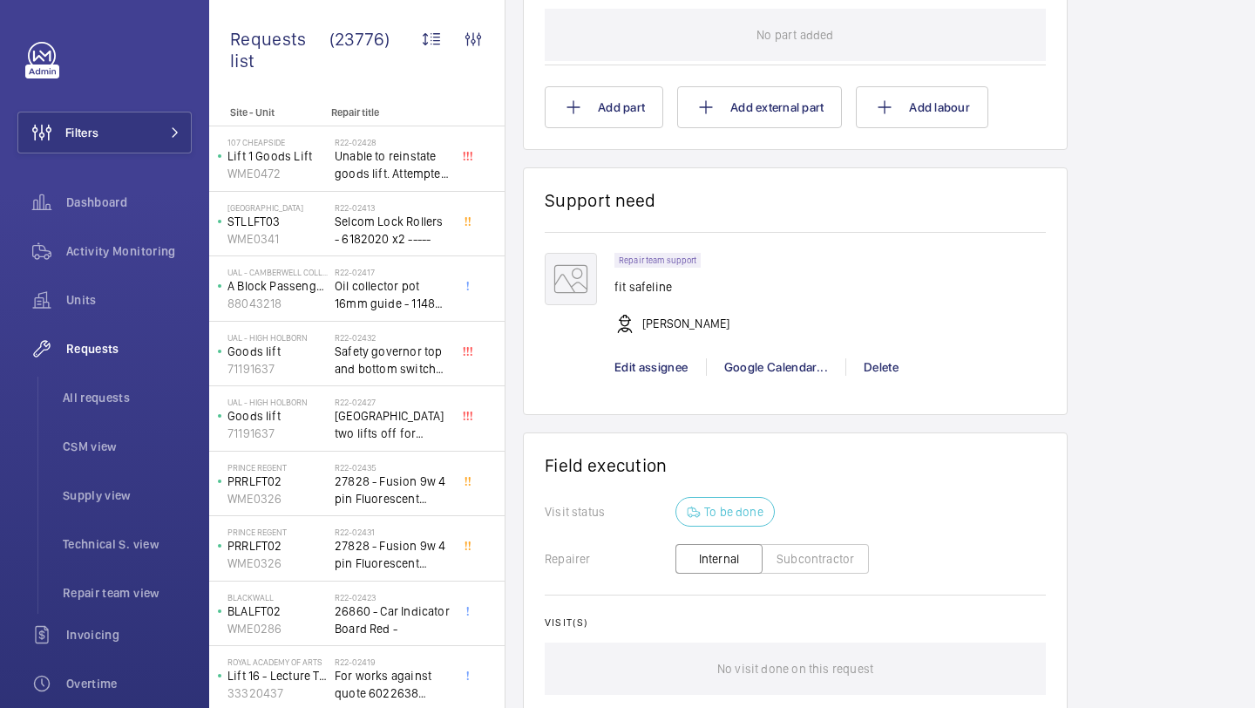
scroll to position [1371, 0]
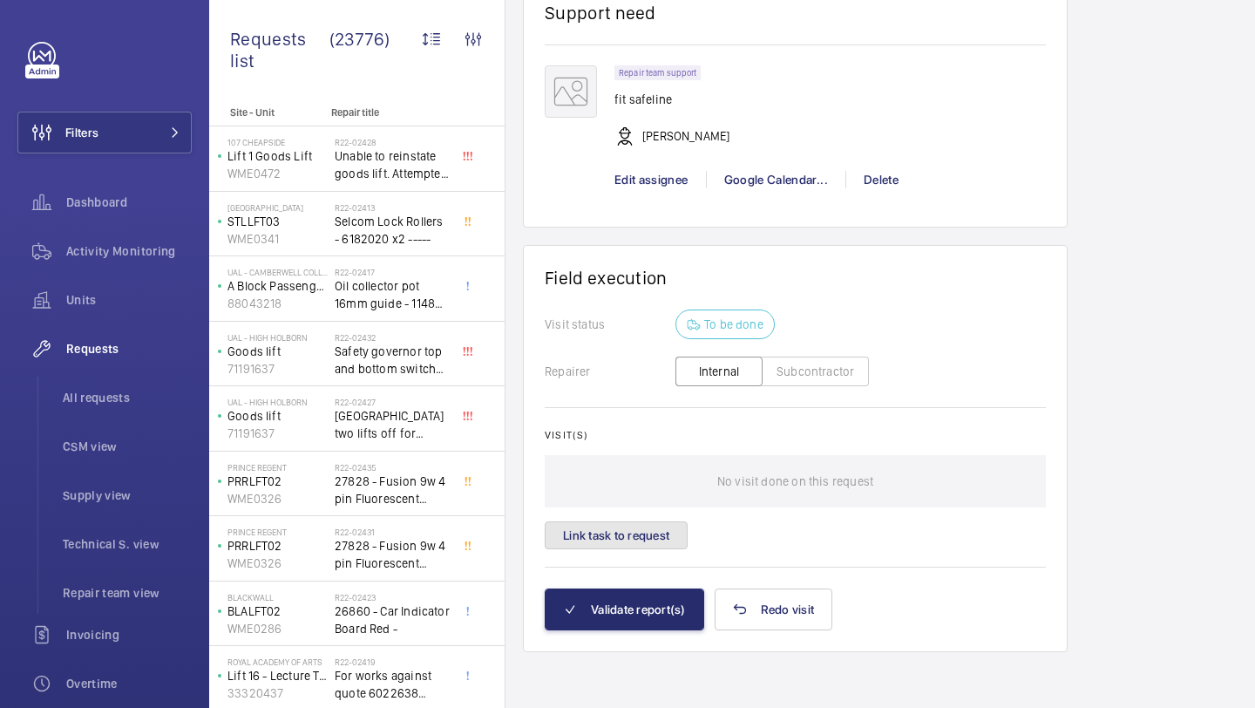
click at [640, 522] on button "Link task to request" at bounding box center [616, 535] width 143 height 28
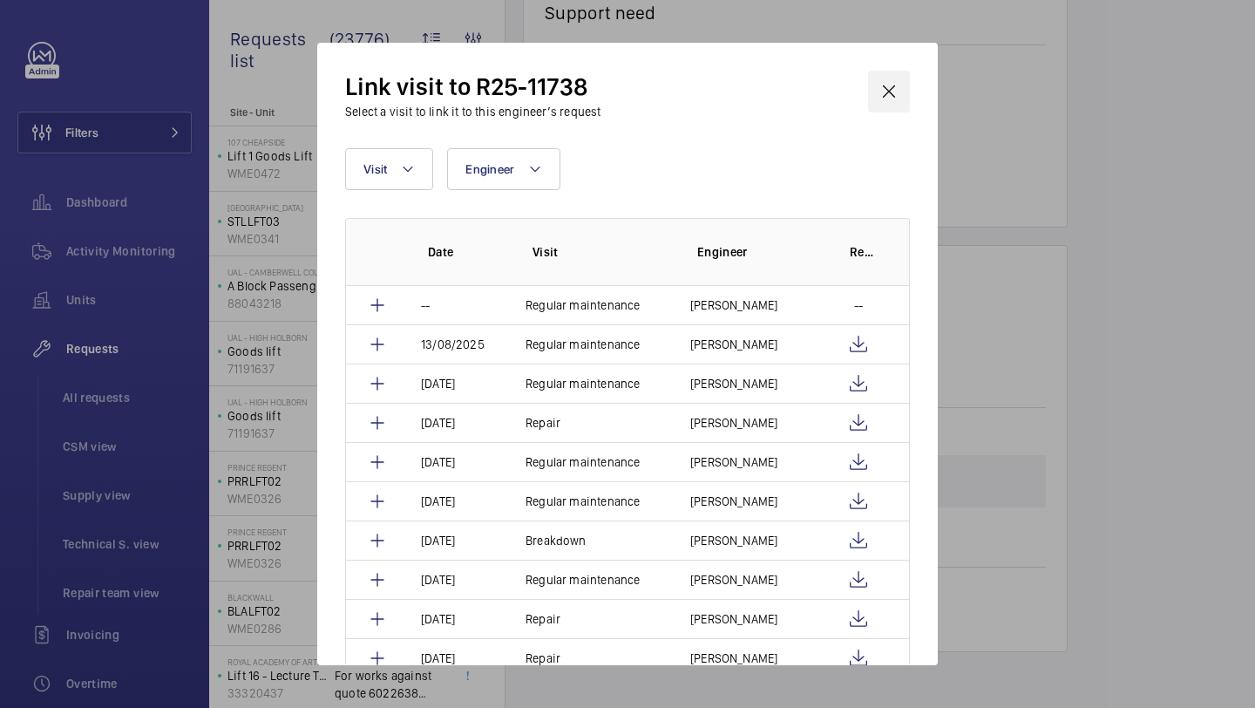
click at [890, 78] on wm-front-icon-button at bounding box center [889, 92] width 42 height 42
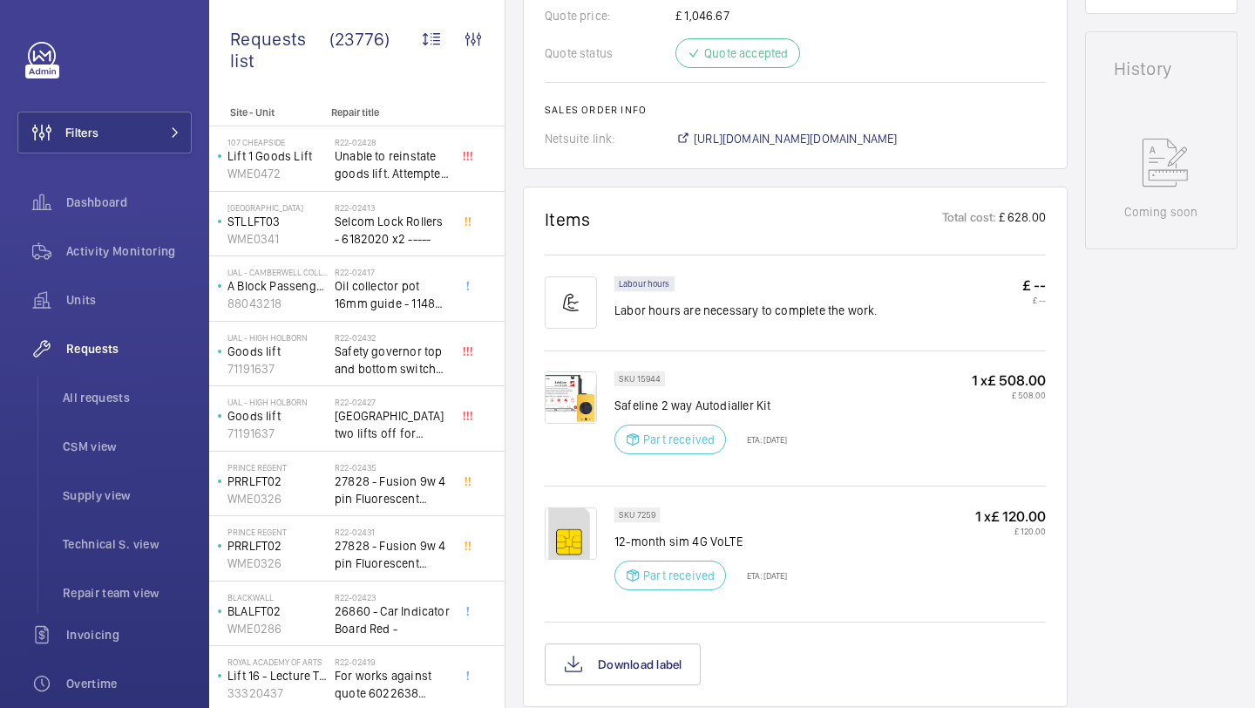
scroll to position [1477, 0]
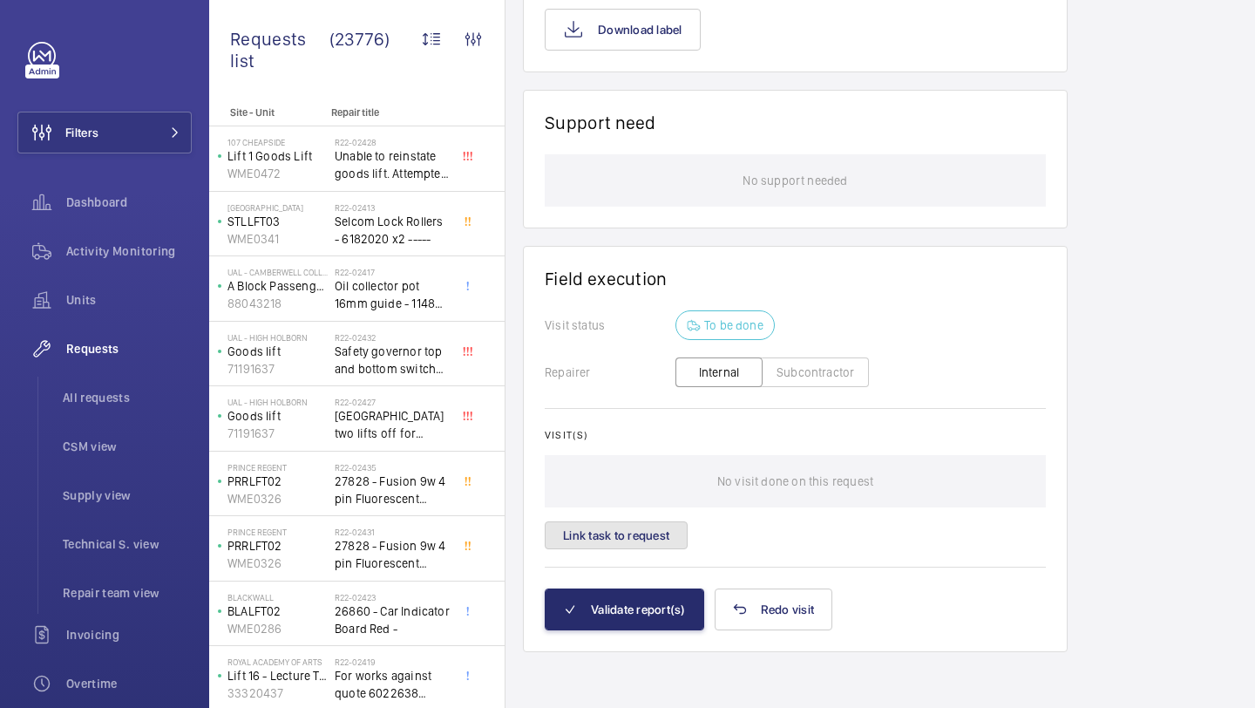
click at [623, 534] on button "Link task to request" at bounding box center [616, 535] width 143 height 28
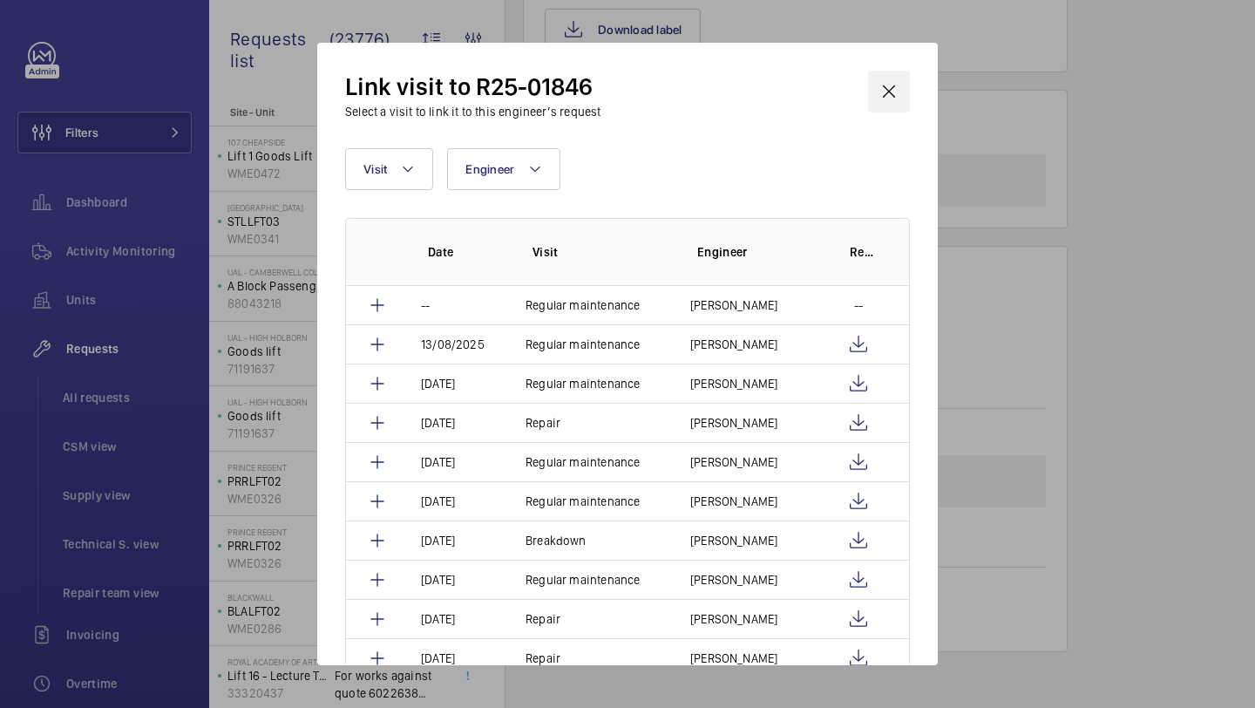
click at [889, 99] on wm-front-icon-button at bounding box center [889, 92] width 42 height 42
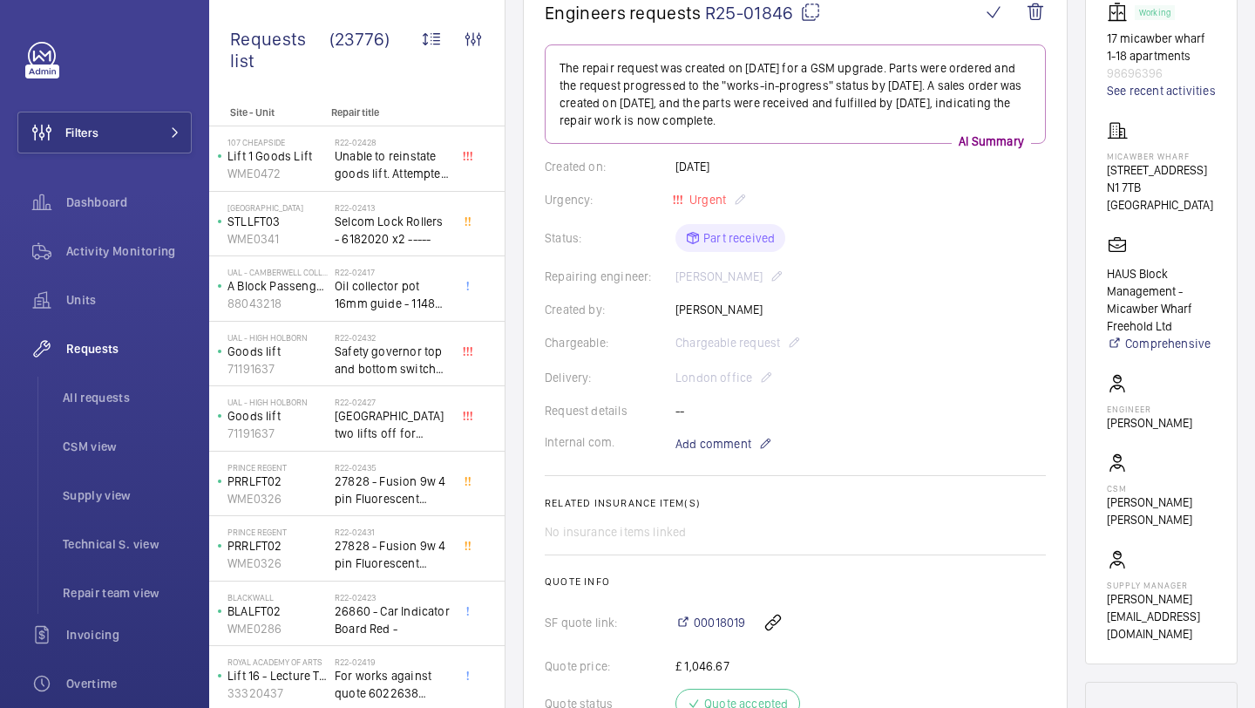
scroll to position [148, 0]
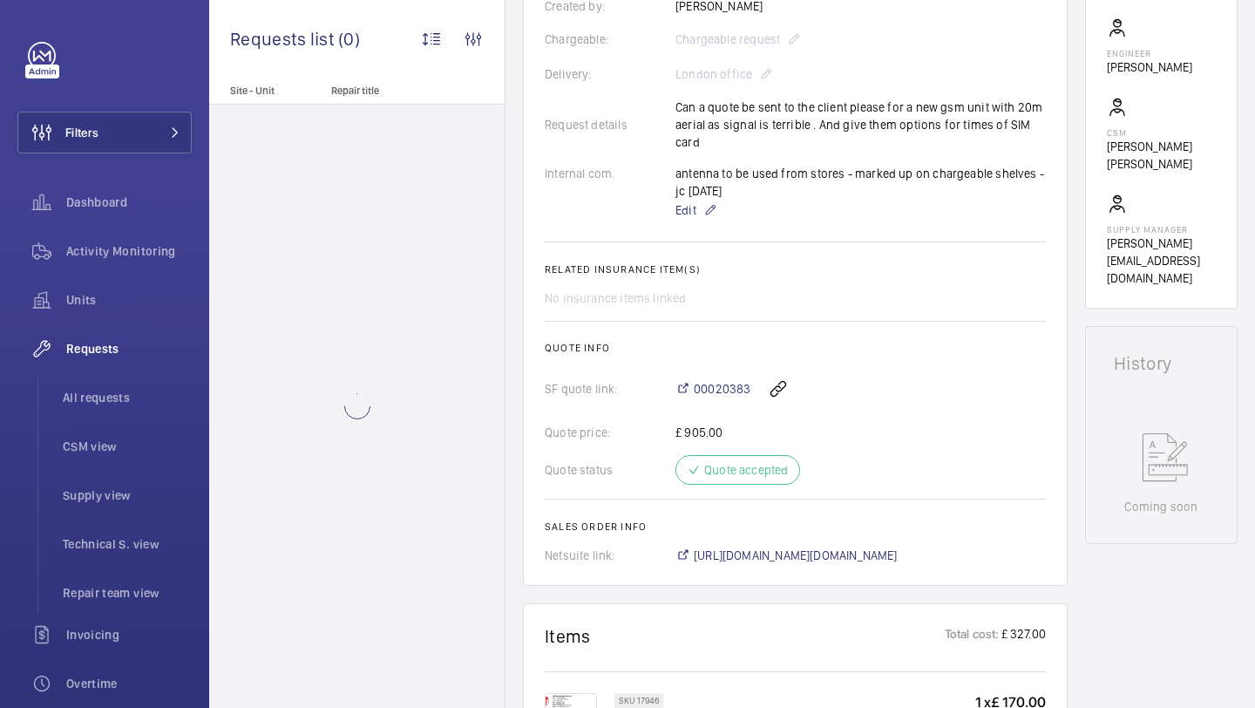
scroll to position [511, 0]
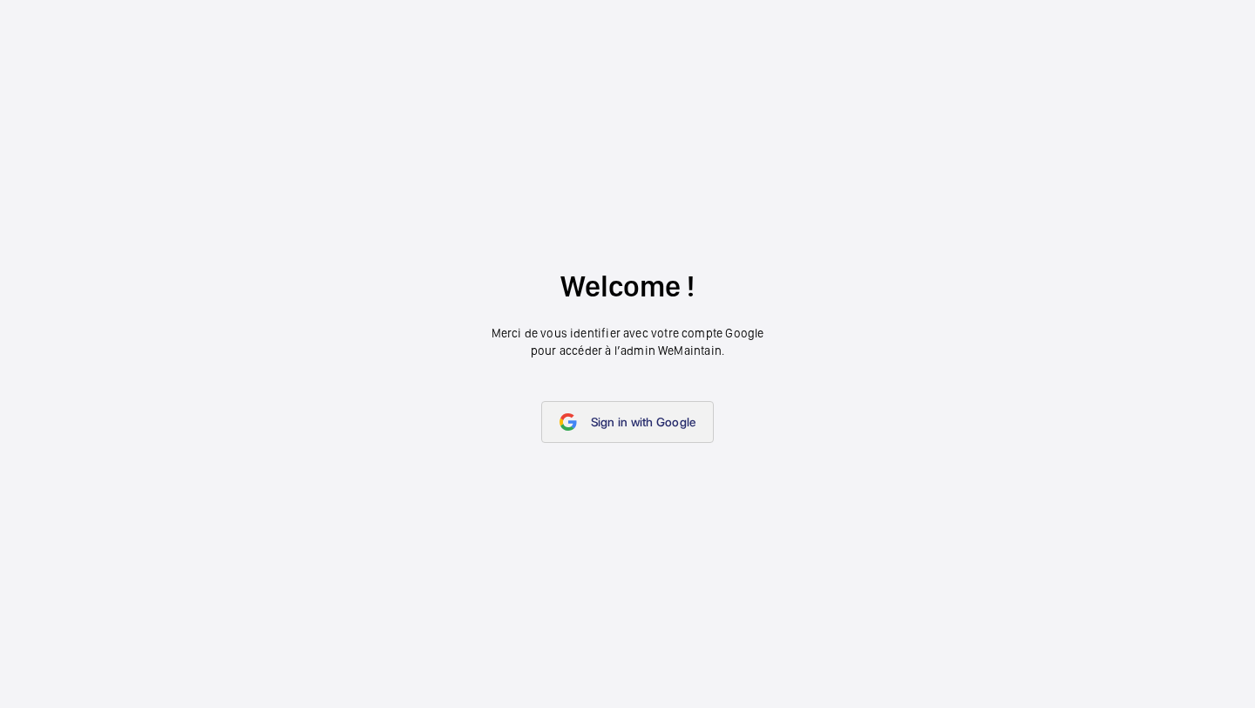
click at [624, 423] on span "Sign in with Google" at bounding box center [643, 422] width 105 height 14
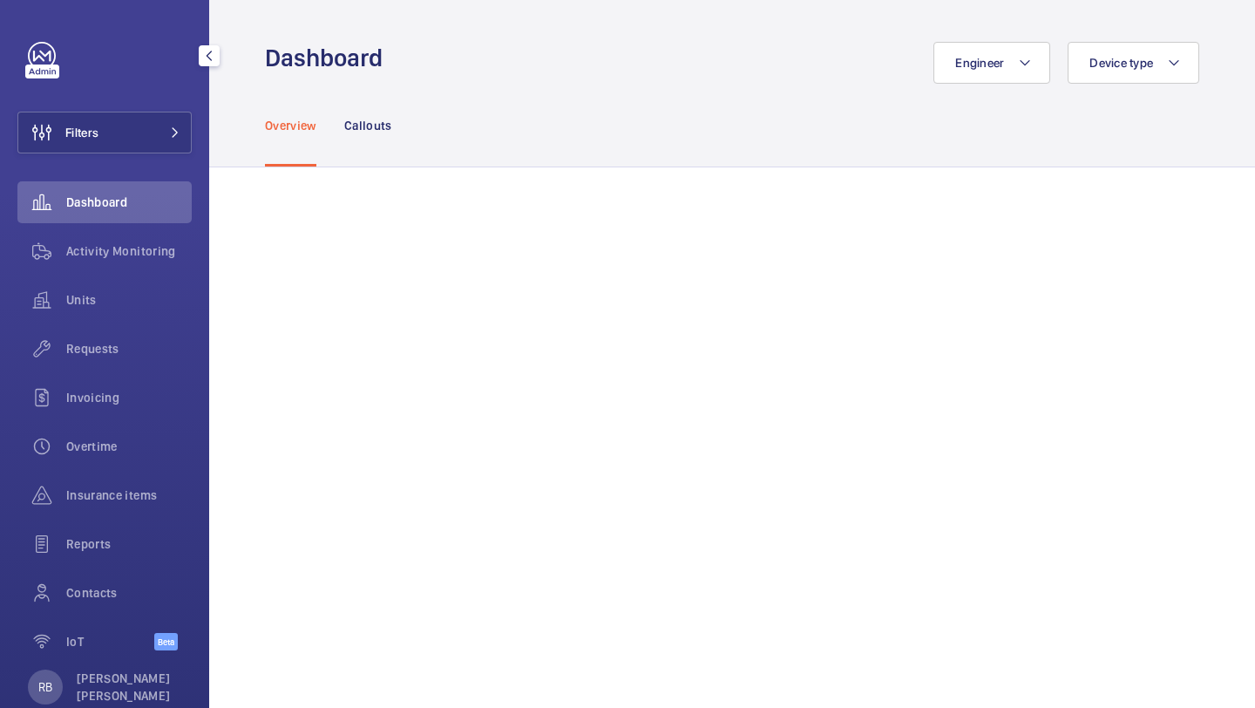
click at [167, 104] on div "Filters Dashboard Activity Monitoring Units Requests Invoicing Overtime Insuran…" at bounding box center [104, 356] width 174 height 628
click at [188, 118] on button "Filters" at bounding box center [104, 133] width 174 height 42
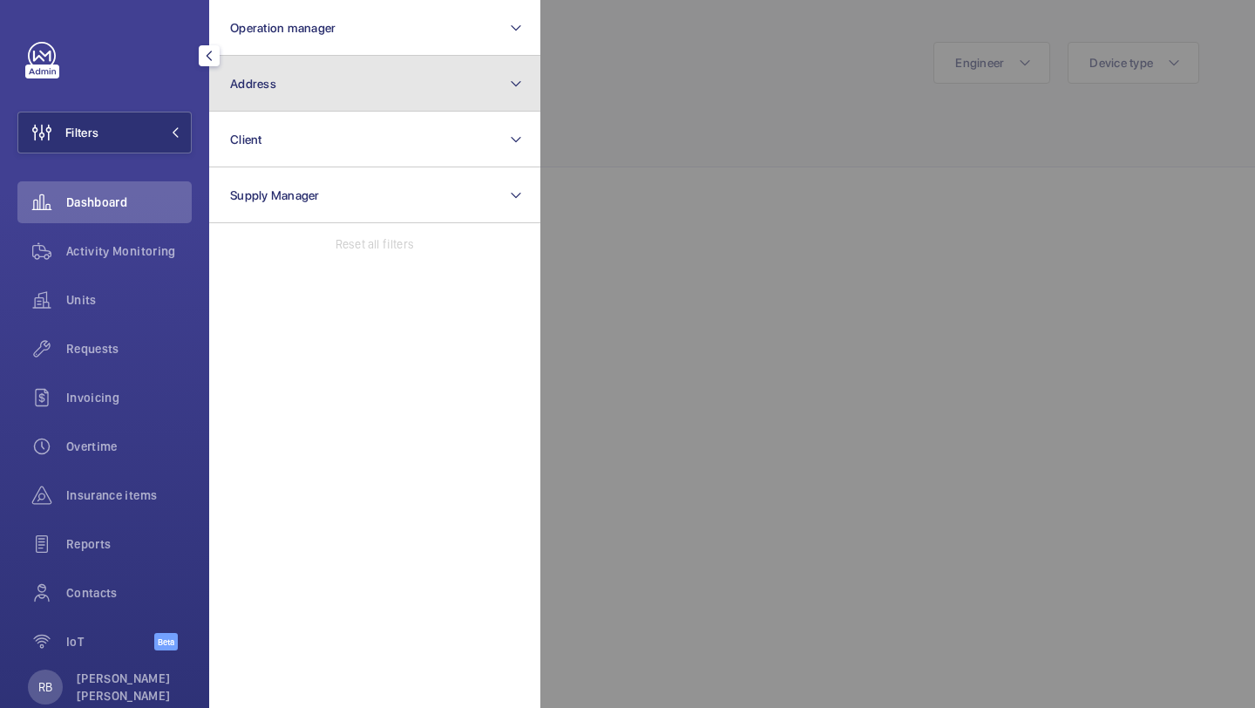
click at [281, 95] on button "Address" at bounding box center [374, 84] width 331 height 56
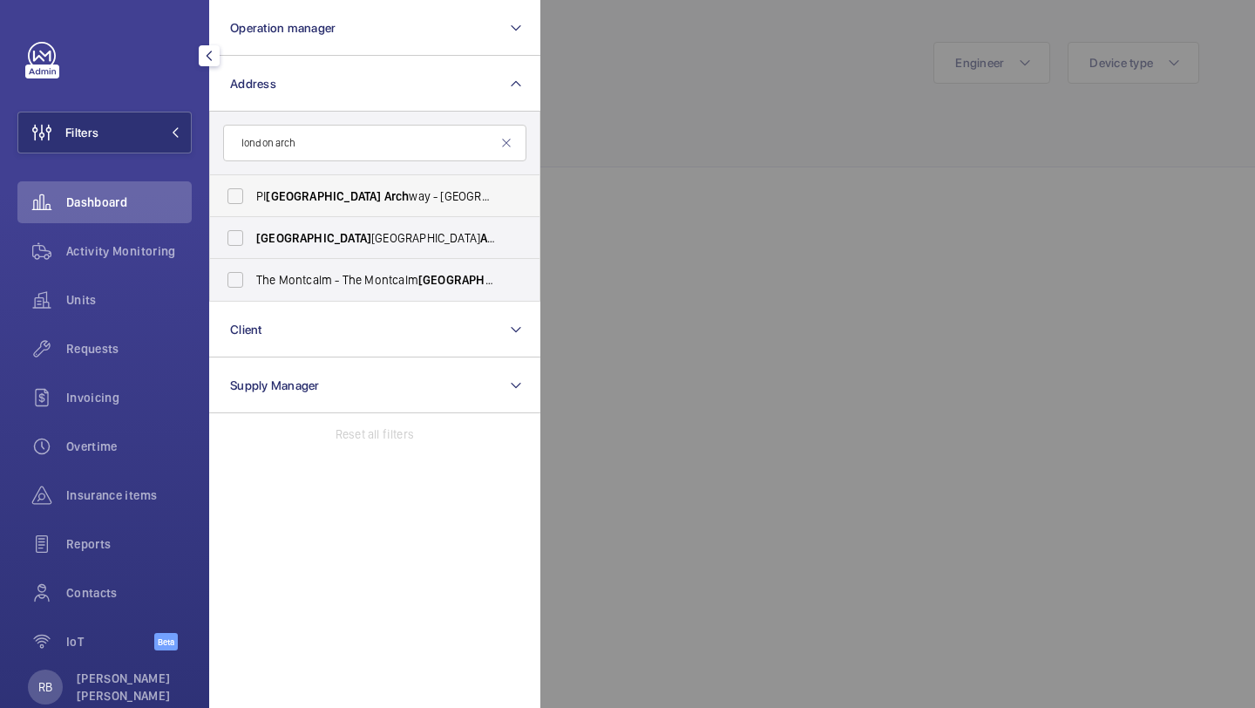
type input "london arch"
click at [344, 198] on span "PI London Arch way - Hamlyn House, LONDON N19 5DD" at bounding box center [376, 195] width 240 height 17
click at [253, 198] on input "PI London Arch way - Hamlyn House, LONDON N19 5DD" at bounding box center [235, 196] width 35 height 35
checkbox input "true"
click at [589, 122] on div at bounding box center [1168, 354] width 1255 height 708
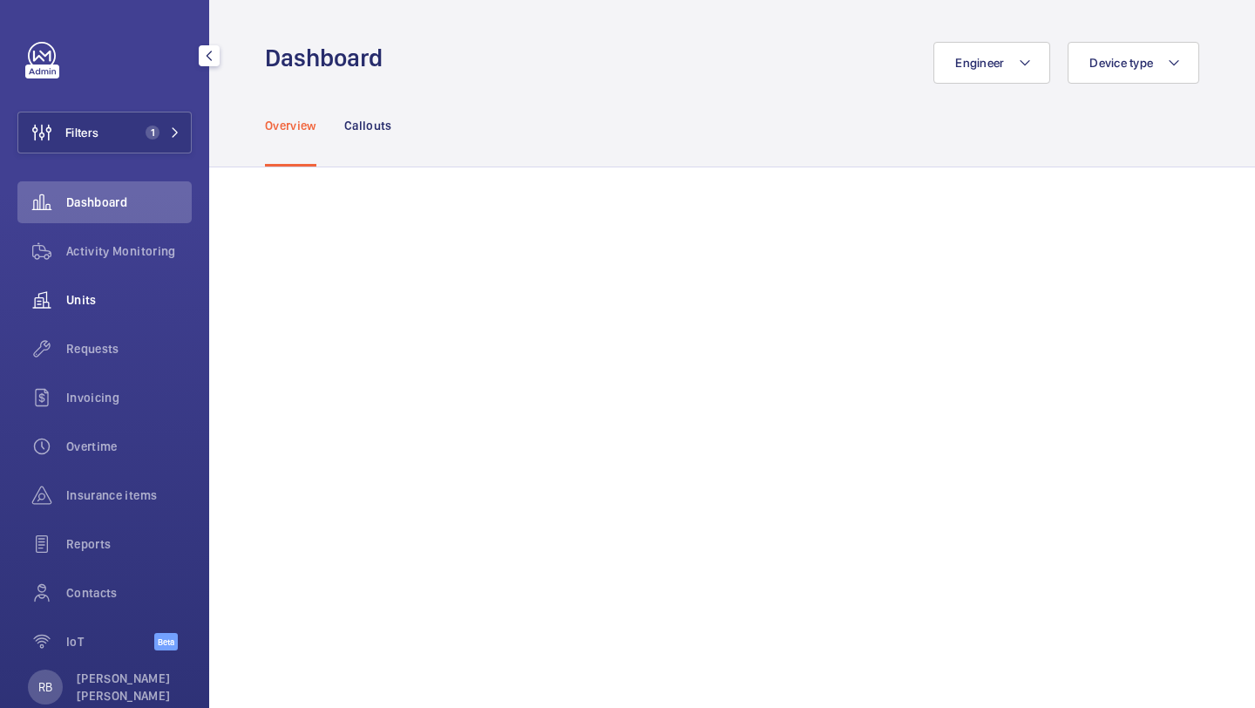
click at [146, 293] on span "Units" at bounding box center [129, 299] width 126 height 17
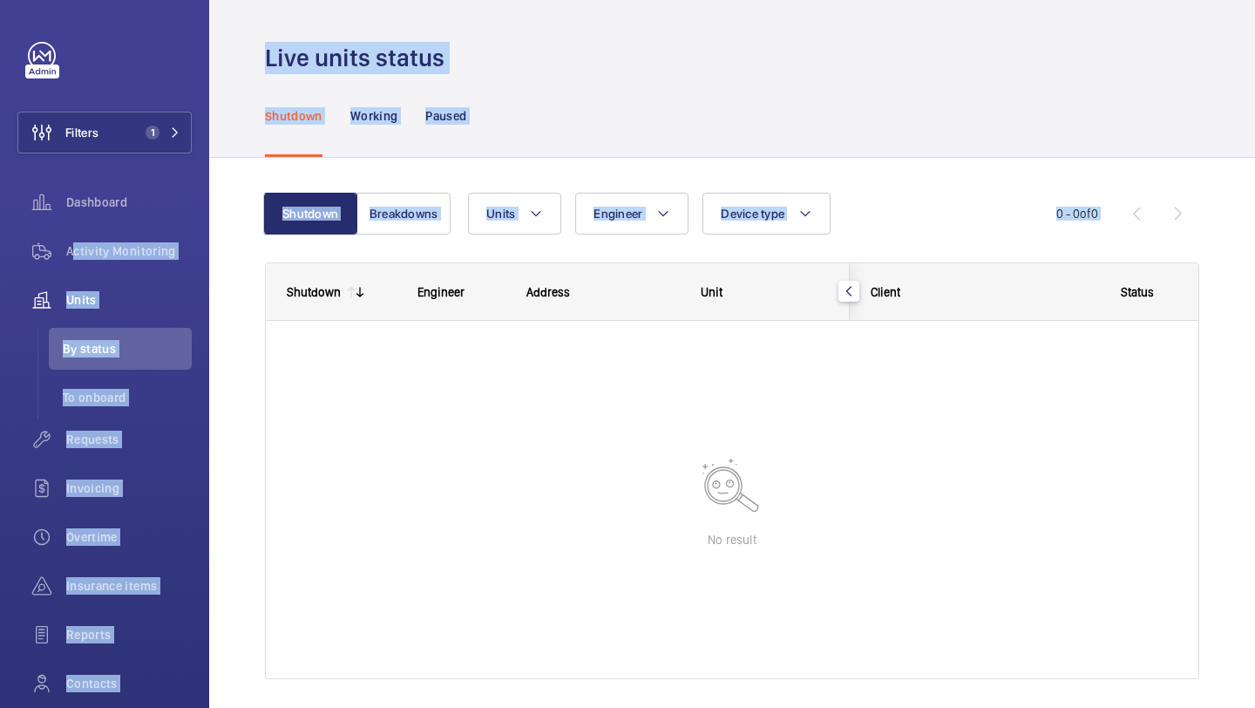
drag, startPoint x: 155, startPoint y: 240, endPoint x: 251, endPoint y: 269, distance: 100.4
click at [252, 269] on mat-sidenav-content "Filters 1 Dashboard Activity Monitoring Units By status To onboard Requests Inv…" at bounding box center [627, 354] width 1255 height 708
click at [251, 269] on div "Shutdown Breakdowns Units Engineer Device type More filters Reset all filters 0…" at bounding box center [732, 460] width 1046 height 605
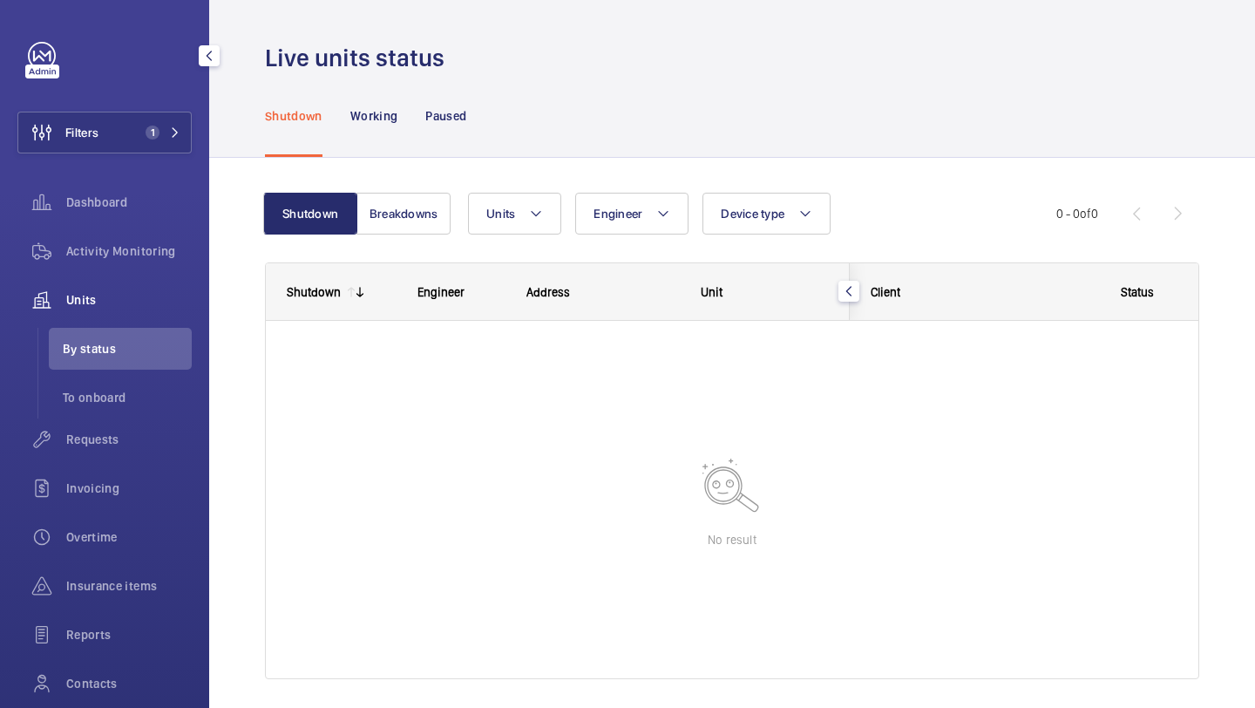
click at [155, 225] on div "Dashboard" at bounding box center [104, 205] width 174 height 49
click at [155, 240] on div "Activity Monitoring" at bounding box center [104, 251] width 174 height 42
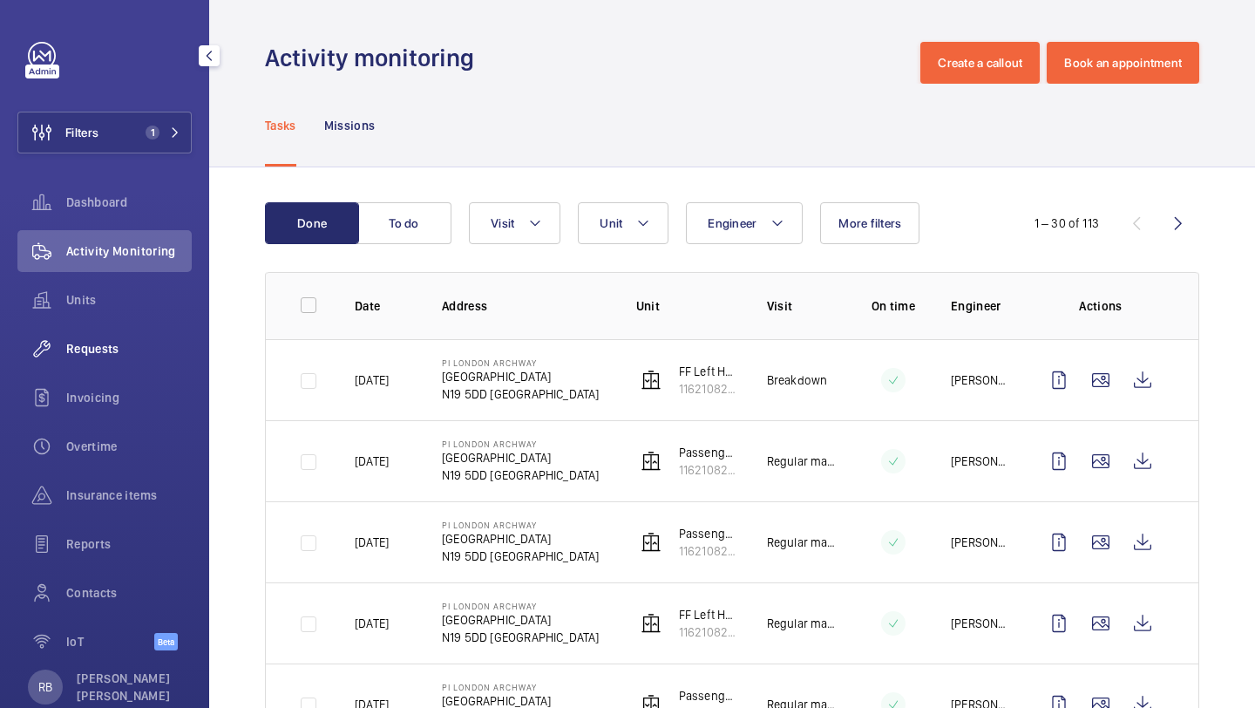
click at [80, 347] on span "Requests" at bounding box center [129, 348] width 126 height 17
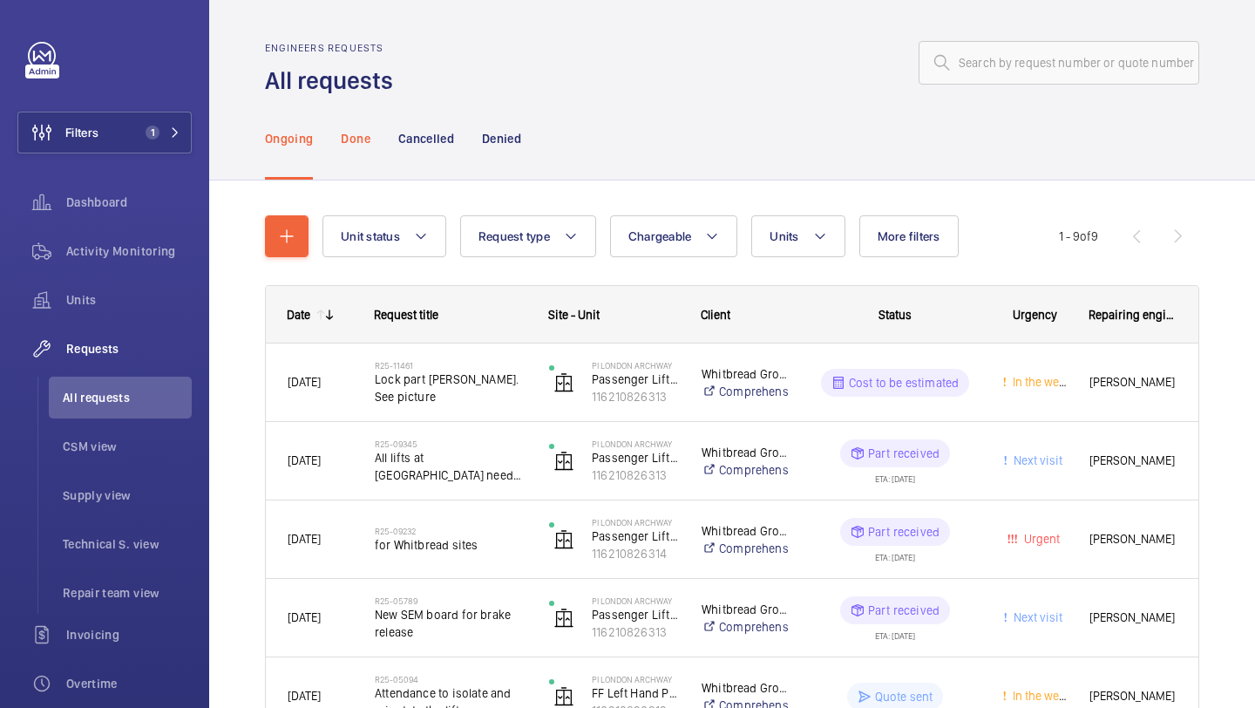
click at [357, 150] on div "Done" at bounding box center [355, 138] width 29 height 83
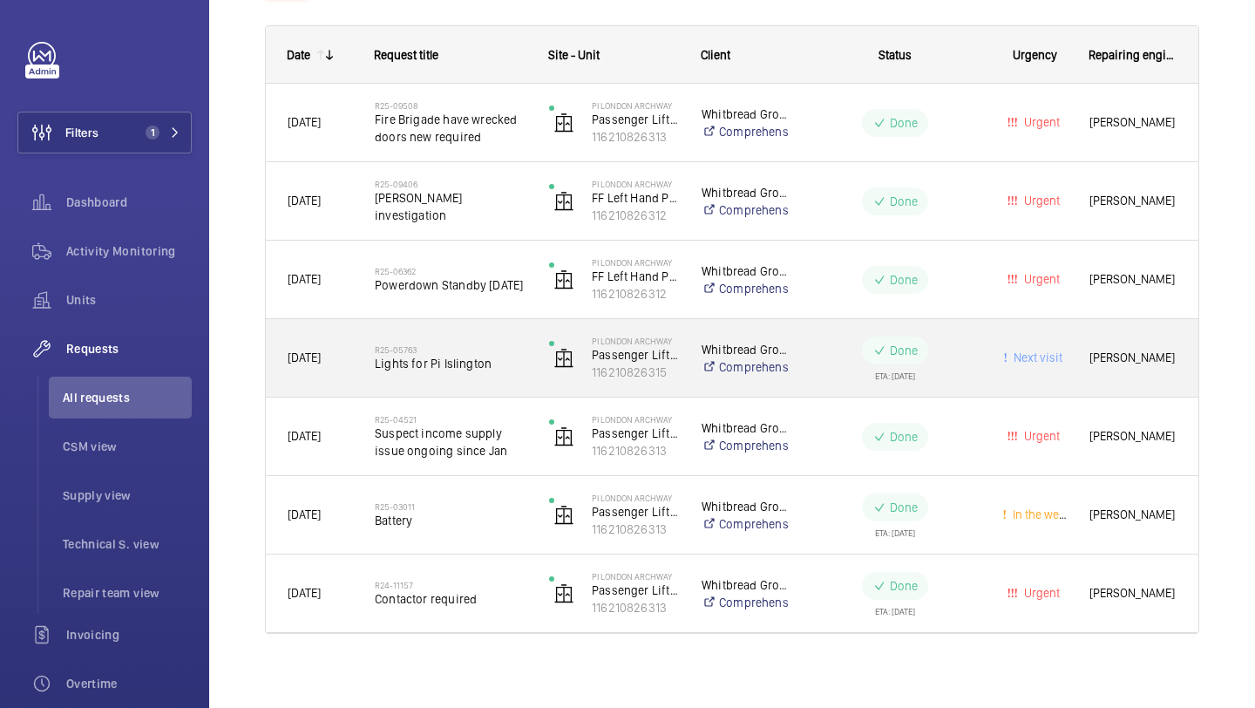
scroll to position [269, 0]
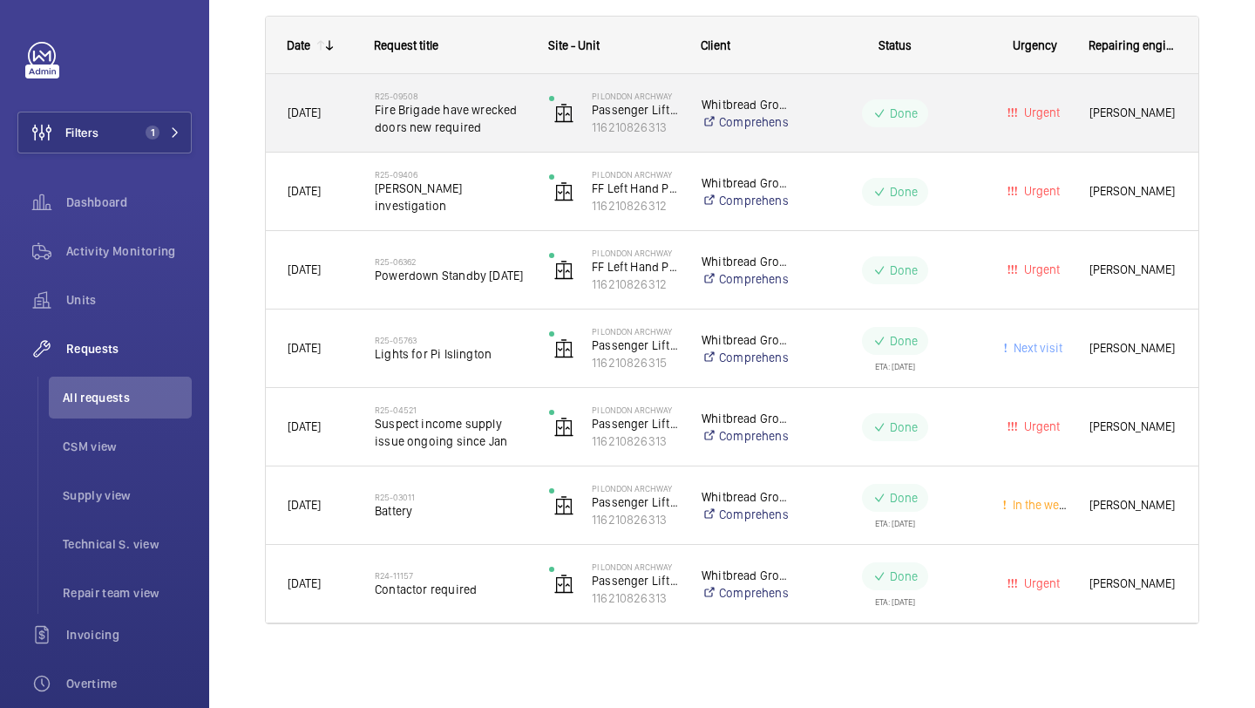
click at [409, 113] on span "Fire Brigade have wrecked doors new required" at bounding box center [451, 118] width 152 height 35
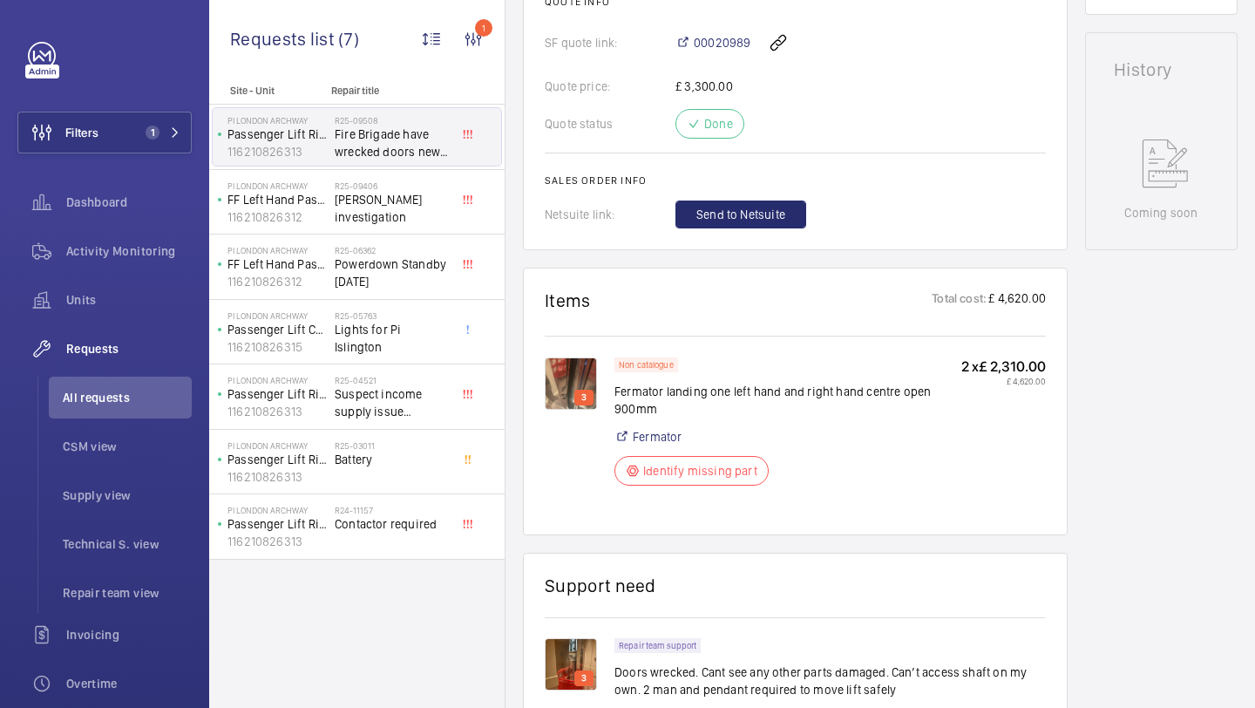
scroll to position [805, 0]
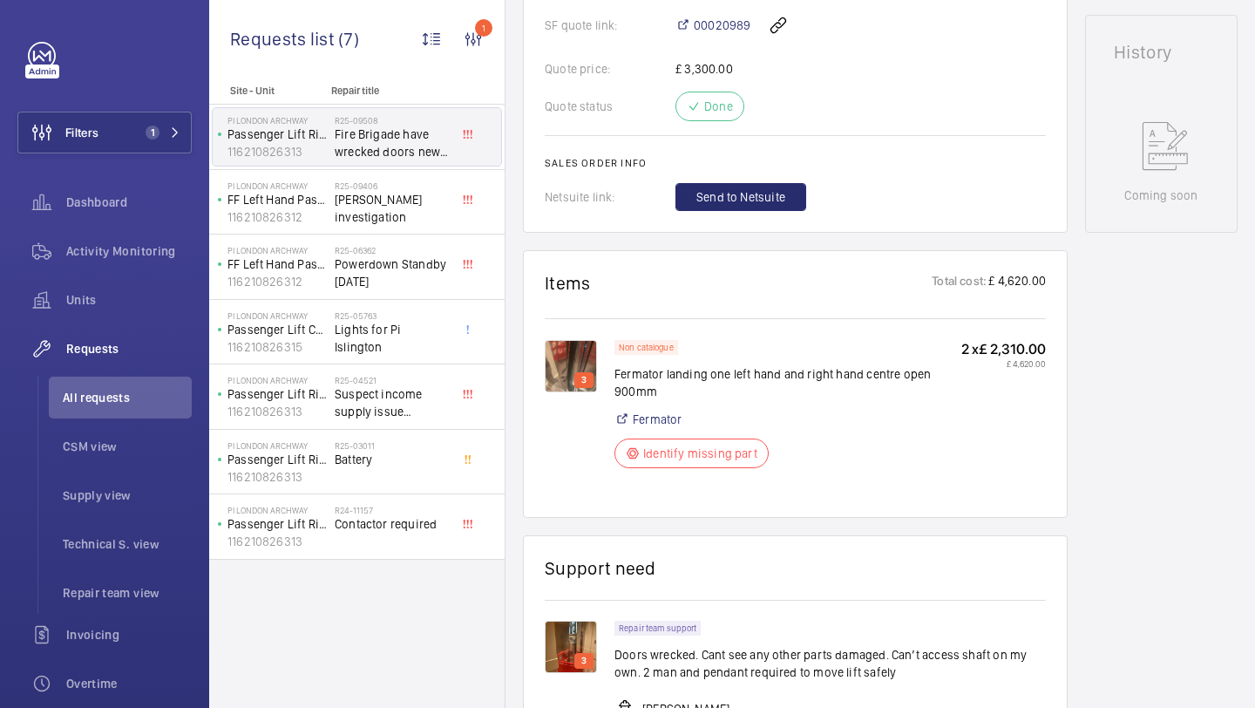
click at [578, 388] on p "3" at bounding box center [584, 380] width 12 height 16
click at [572, 381] on img at bounding box center [571, 366] width 52 height 52
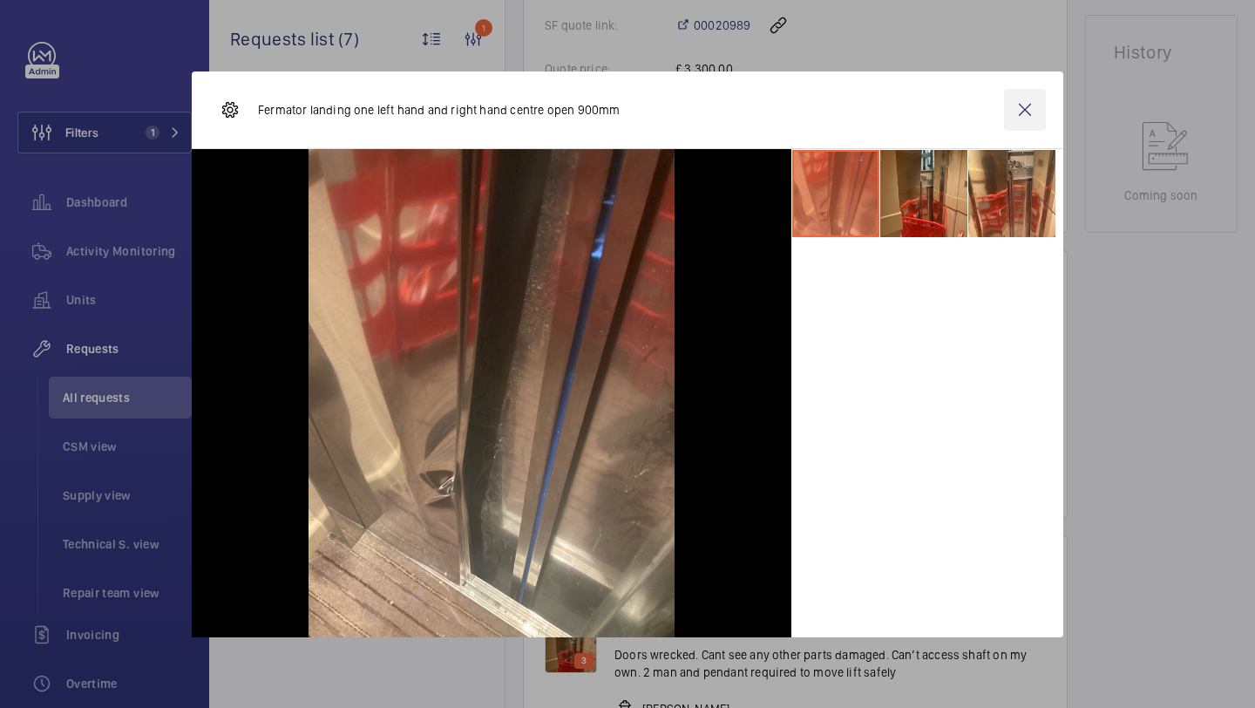
click at [1033, 107] on wm-front-icon-button at bounding box center [1025, 110] width 42 height 42
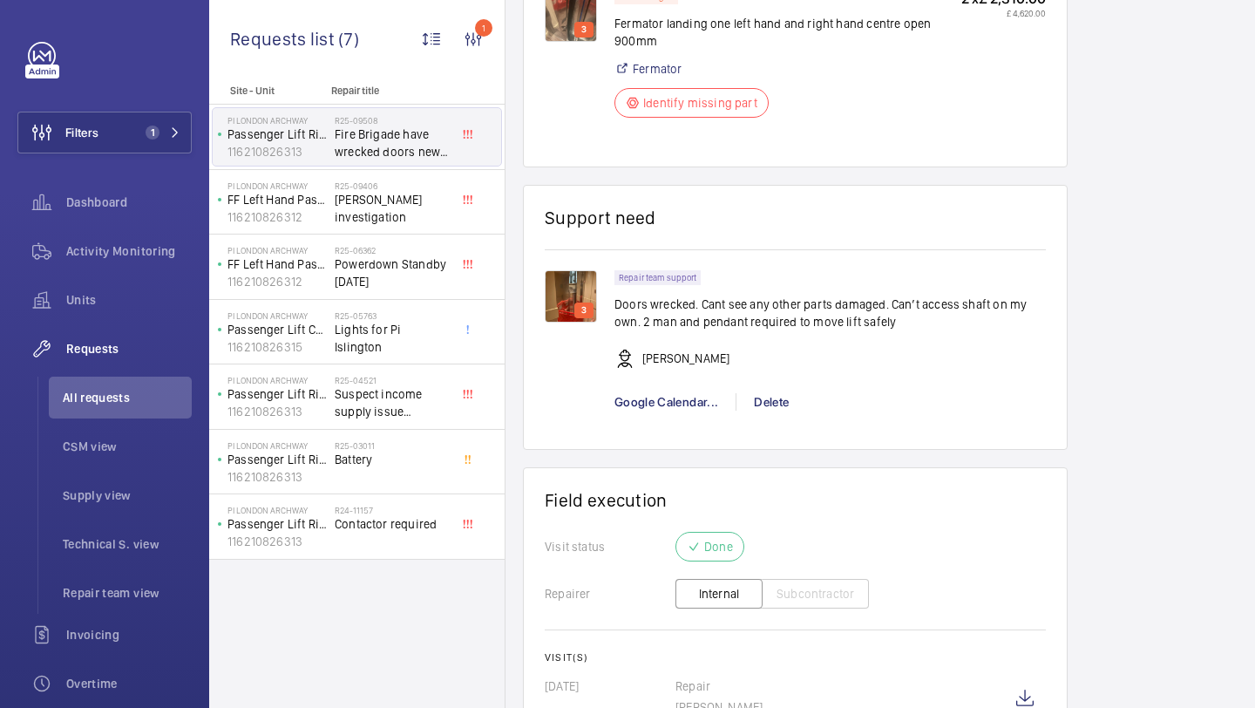
scroll to position [1302, 0]
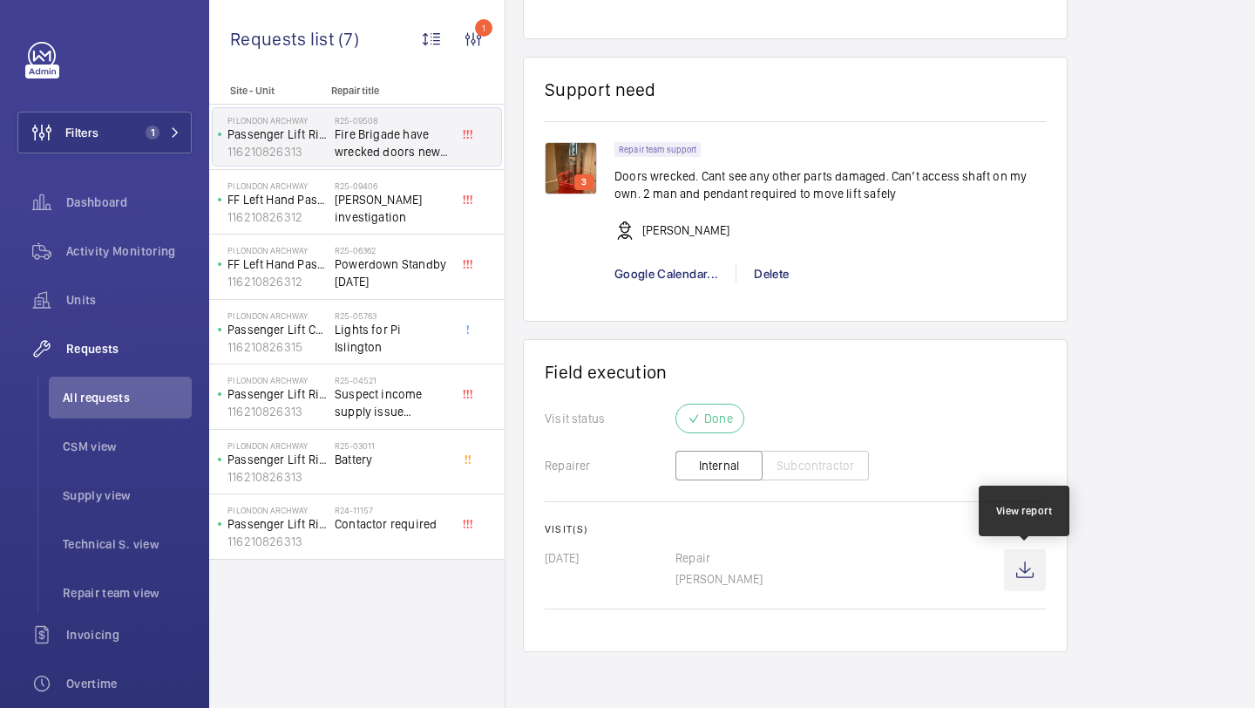
click at [1017, 572] on wm-front-icon-button at bounding box center [1025, 570] width 42 height 42
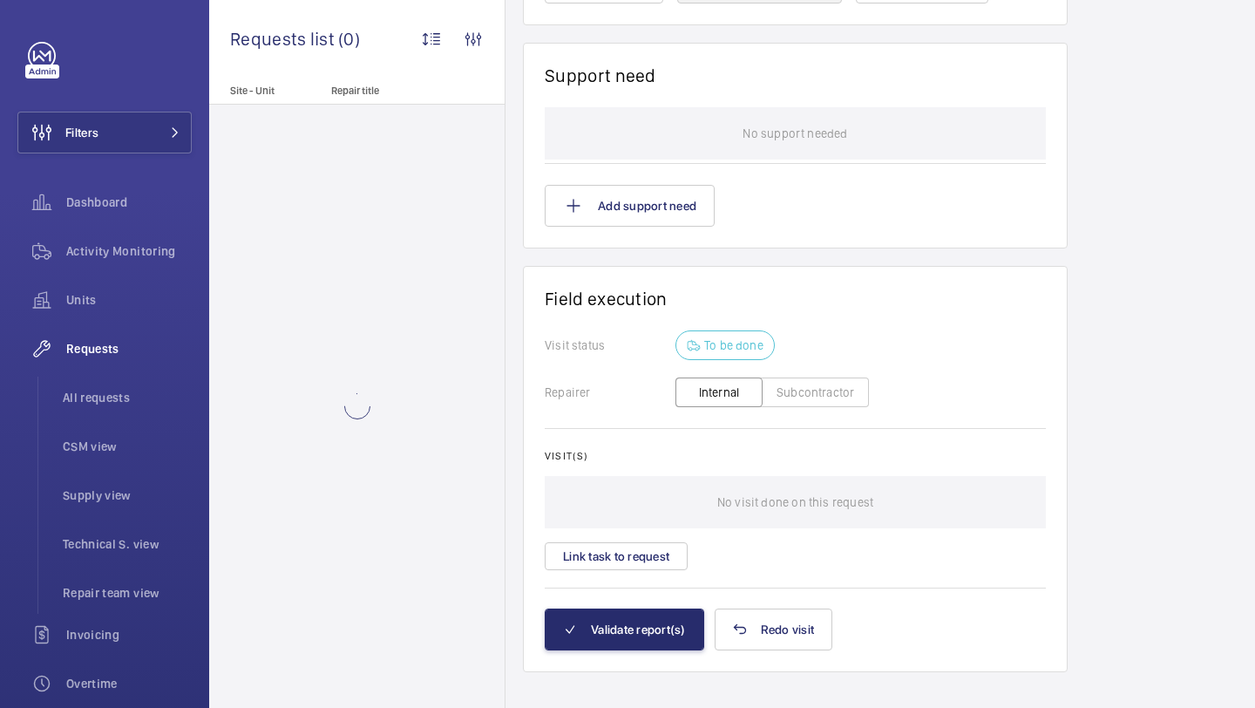
scroll to position [1522, 0]
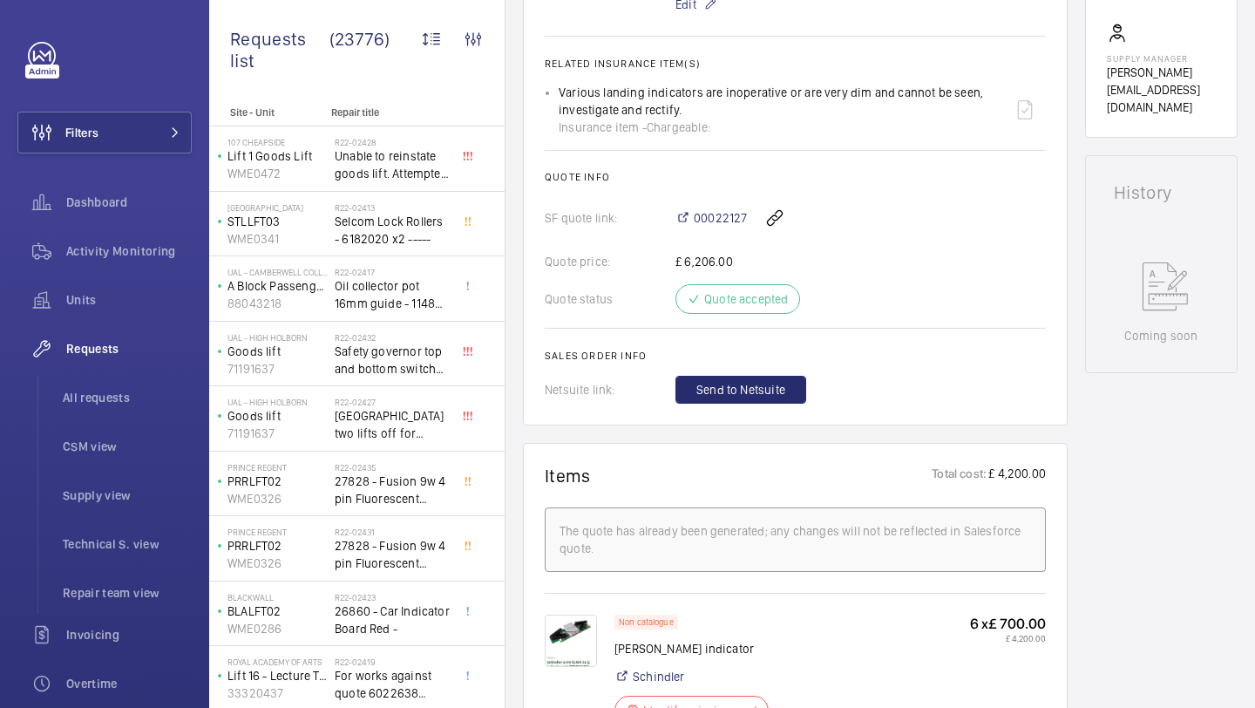
scroll to position [356, 0]
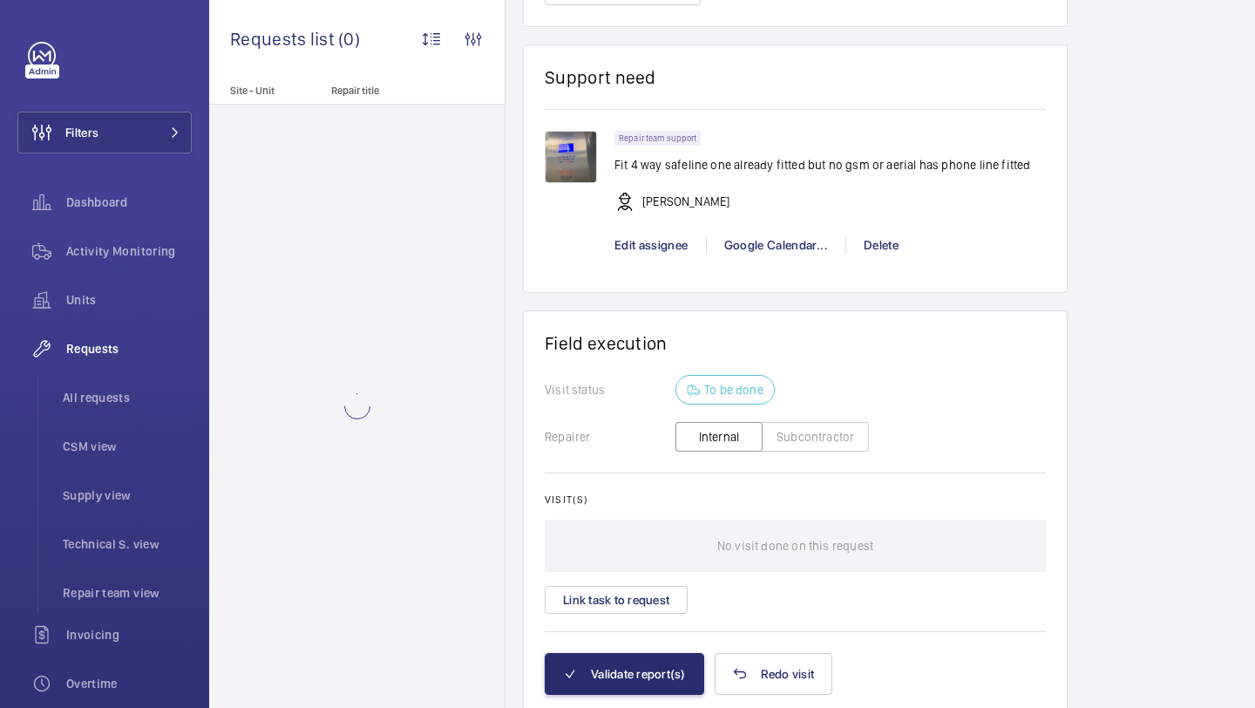
scroll to position [1540, 0]
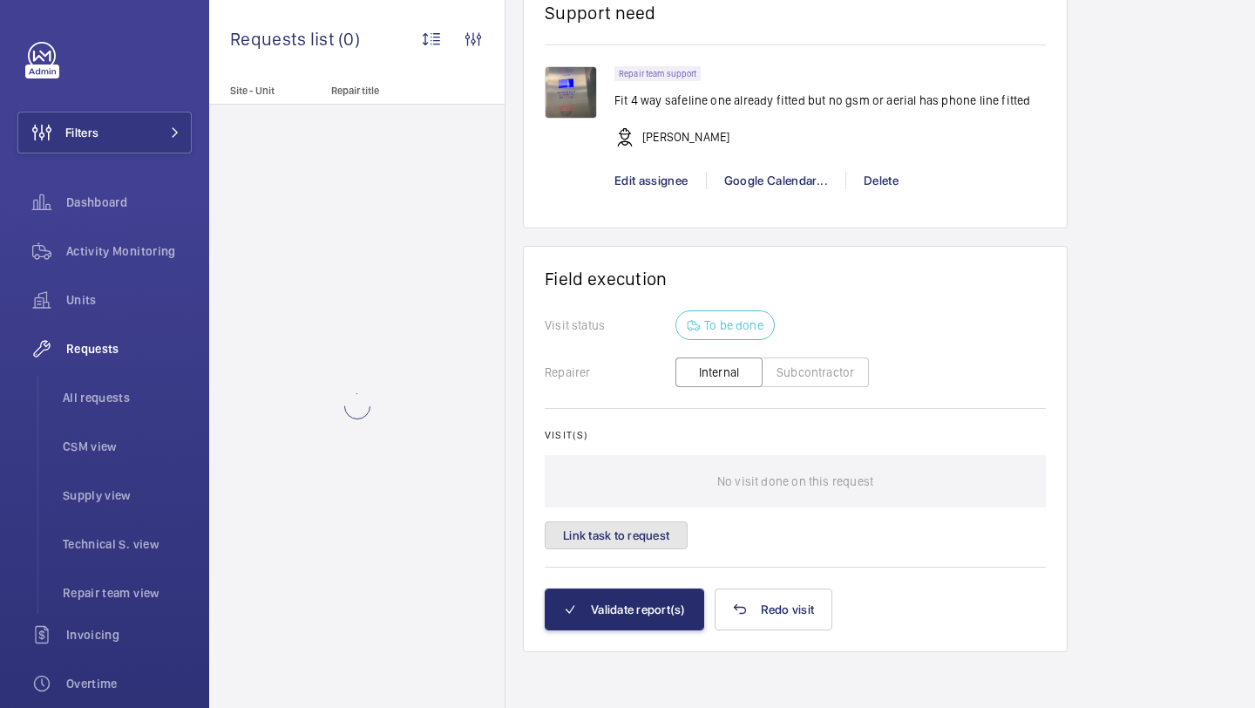
click at [656, 536] on button "Link task to request" at bounding box center [616, 535] width 143 height 28
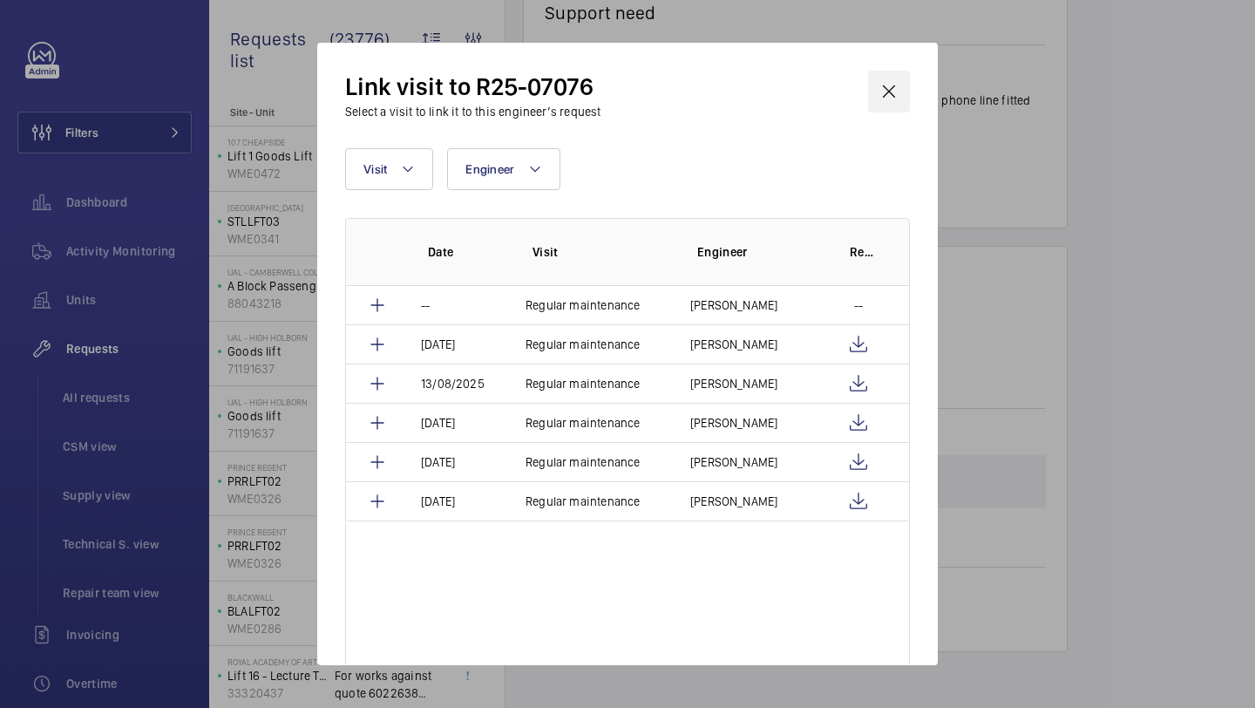
click at [887, 78] on wm-front-icon-button at bounding box center [889, 92] width 42 height 42
